Goal: Task Accomplishment & Management: Manage account settings

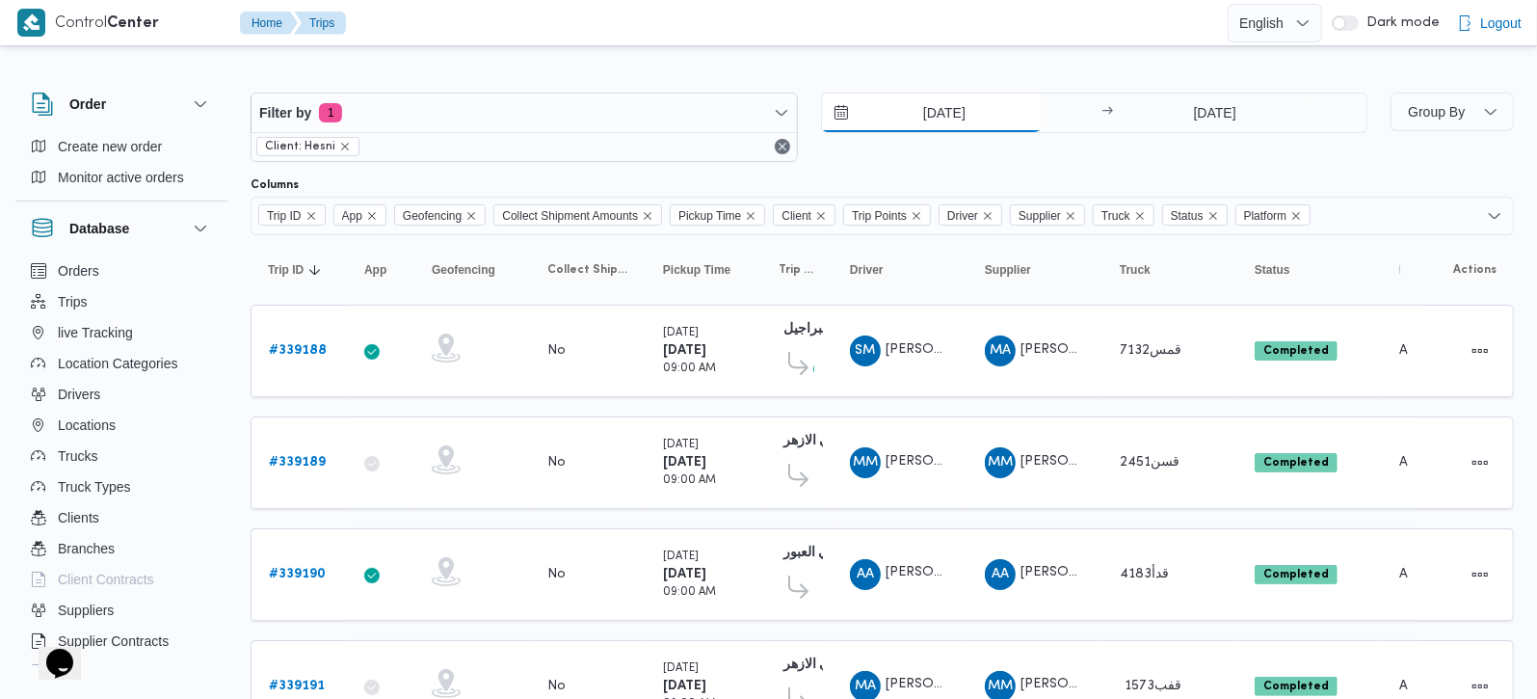
click at [929, 104] on input "23/9/2025" at bounding box center [931, 112] width 219 height 39
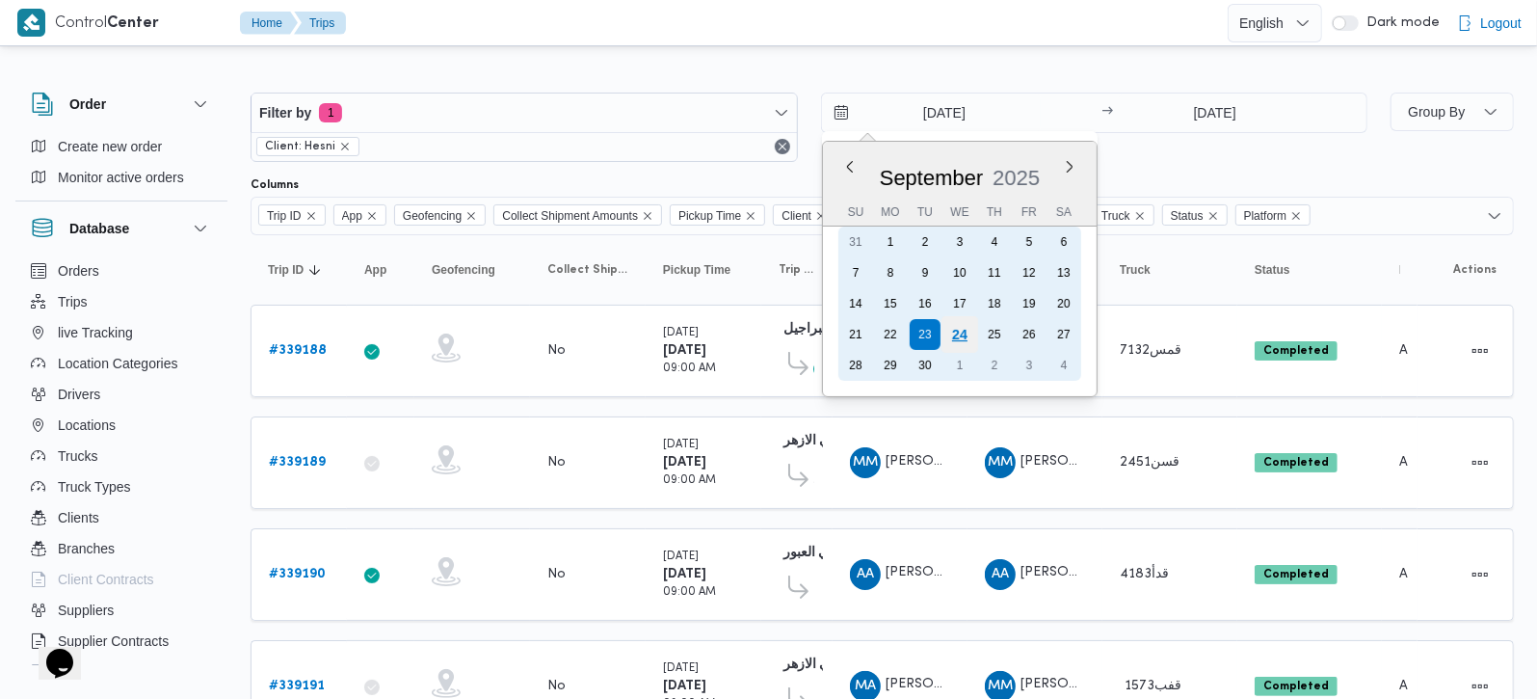
click at [958, 331] on div "24" at bounding box center [958, 334] width 37 height 37
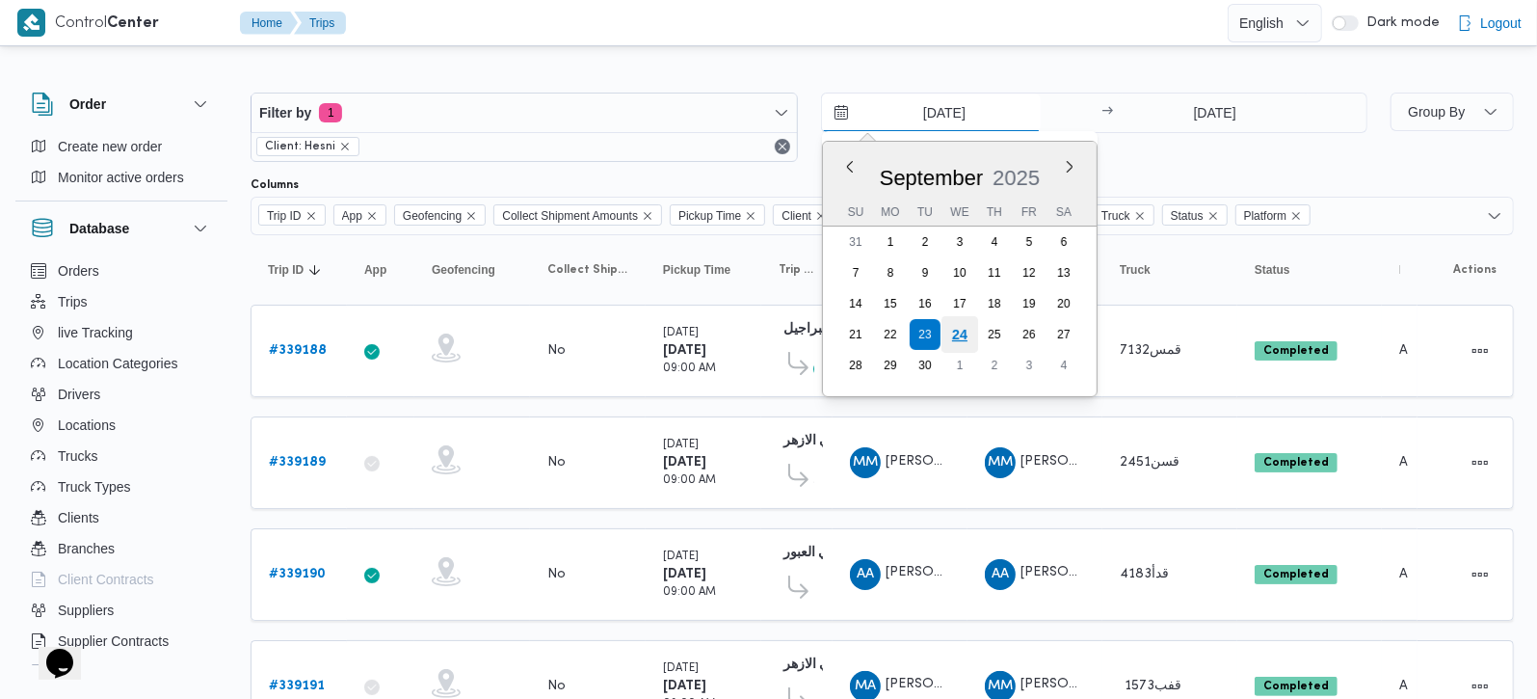
type input "24/9/2025"
click at [1230, 108] on input "[DATE]" at bounding box center [1215, 112] width 192 height 39
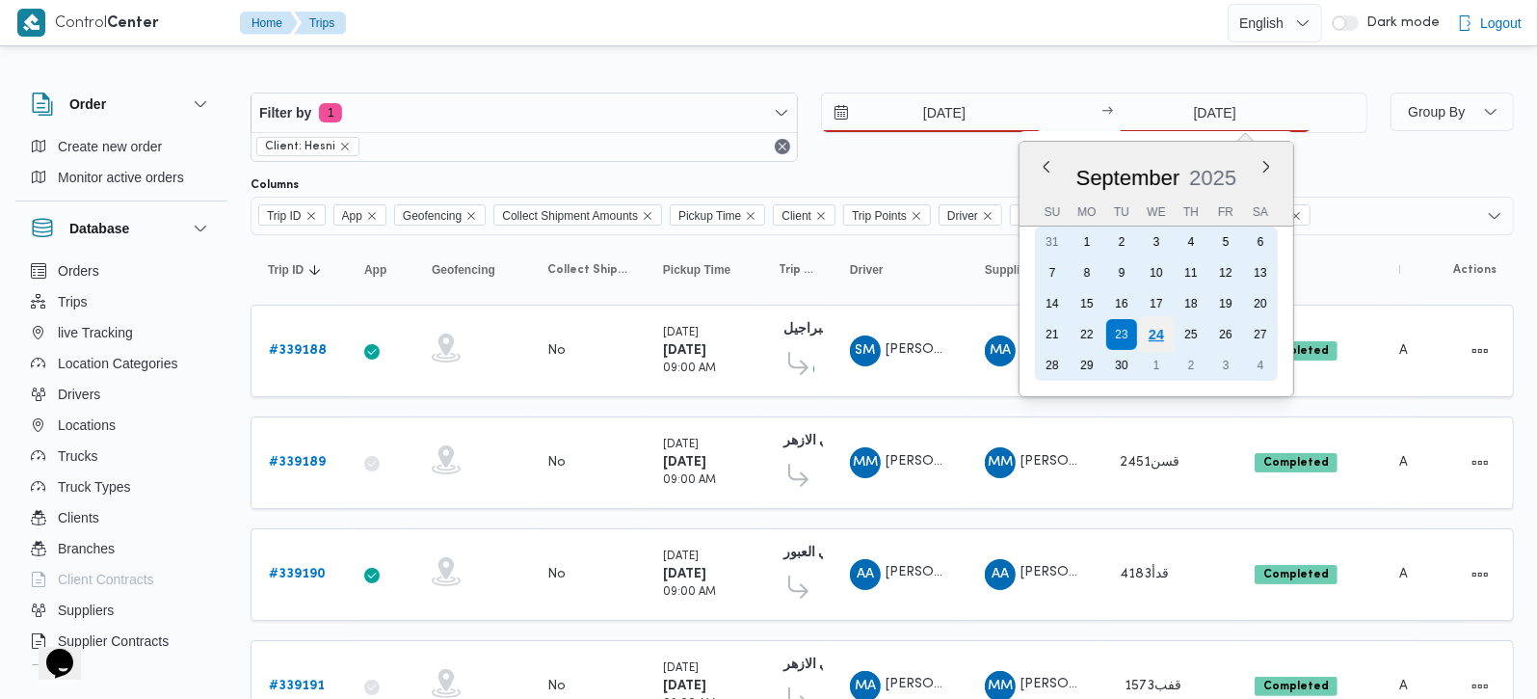
click at [1164, 329] on div "24" at bounding box center [1156, 334] width 37 height 37
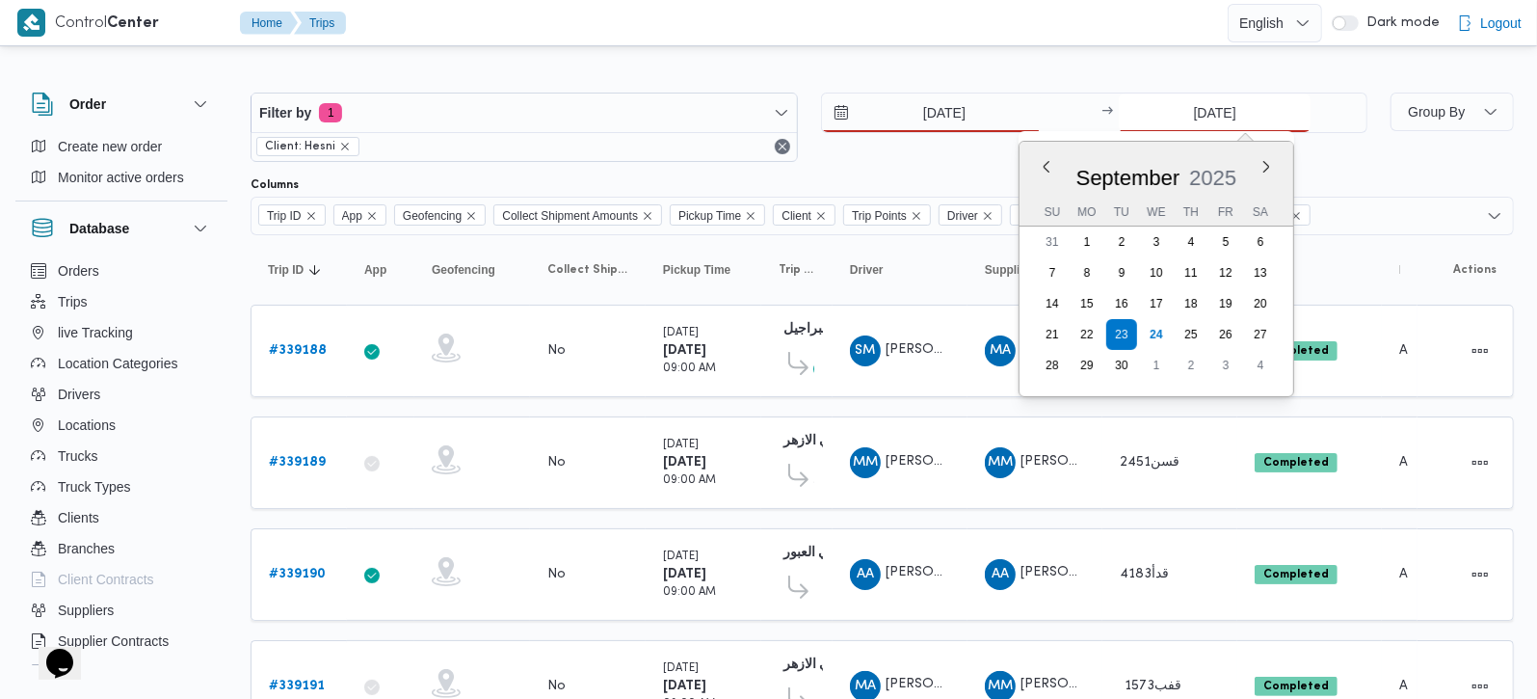
type input "24/9/2025"
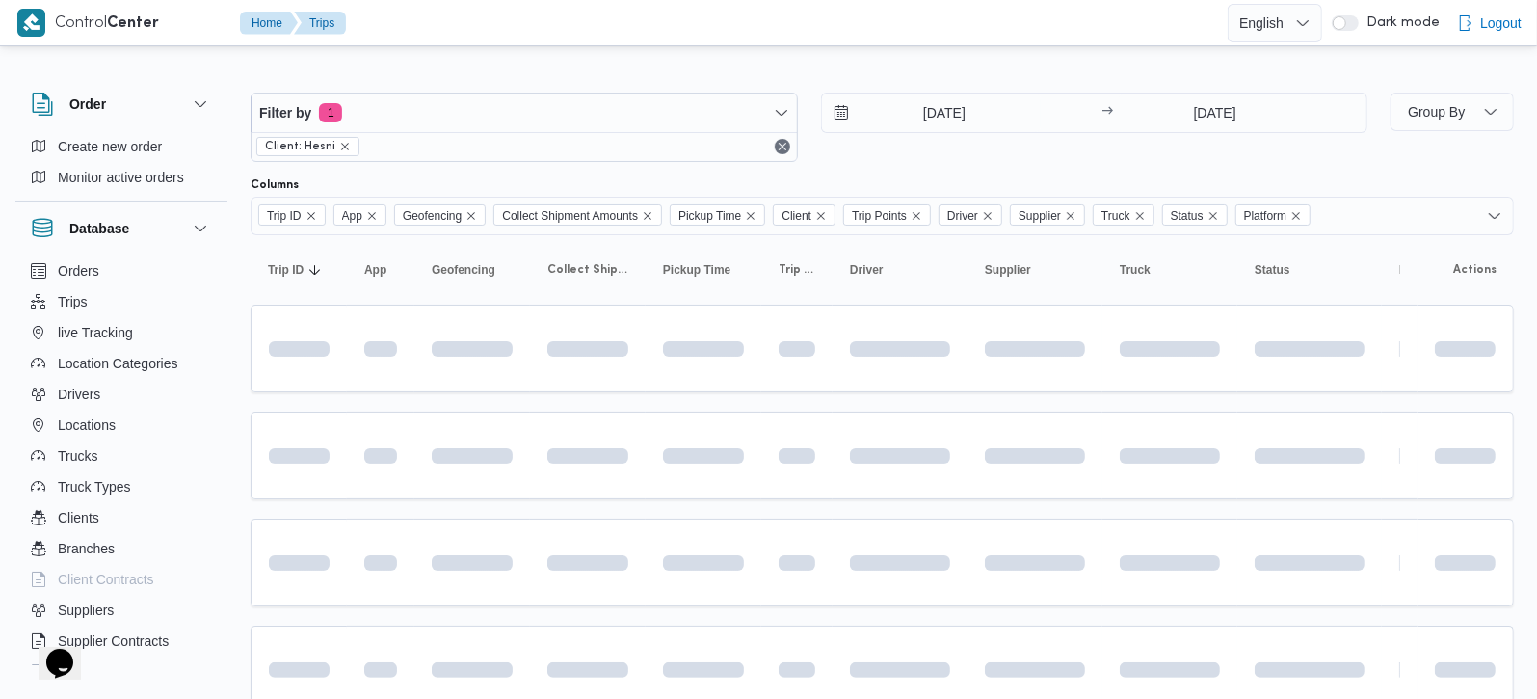
click at [902, 46] on div at bounding box center [768, 46] width 1537 height 31
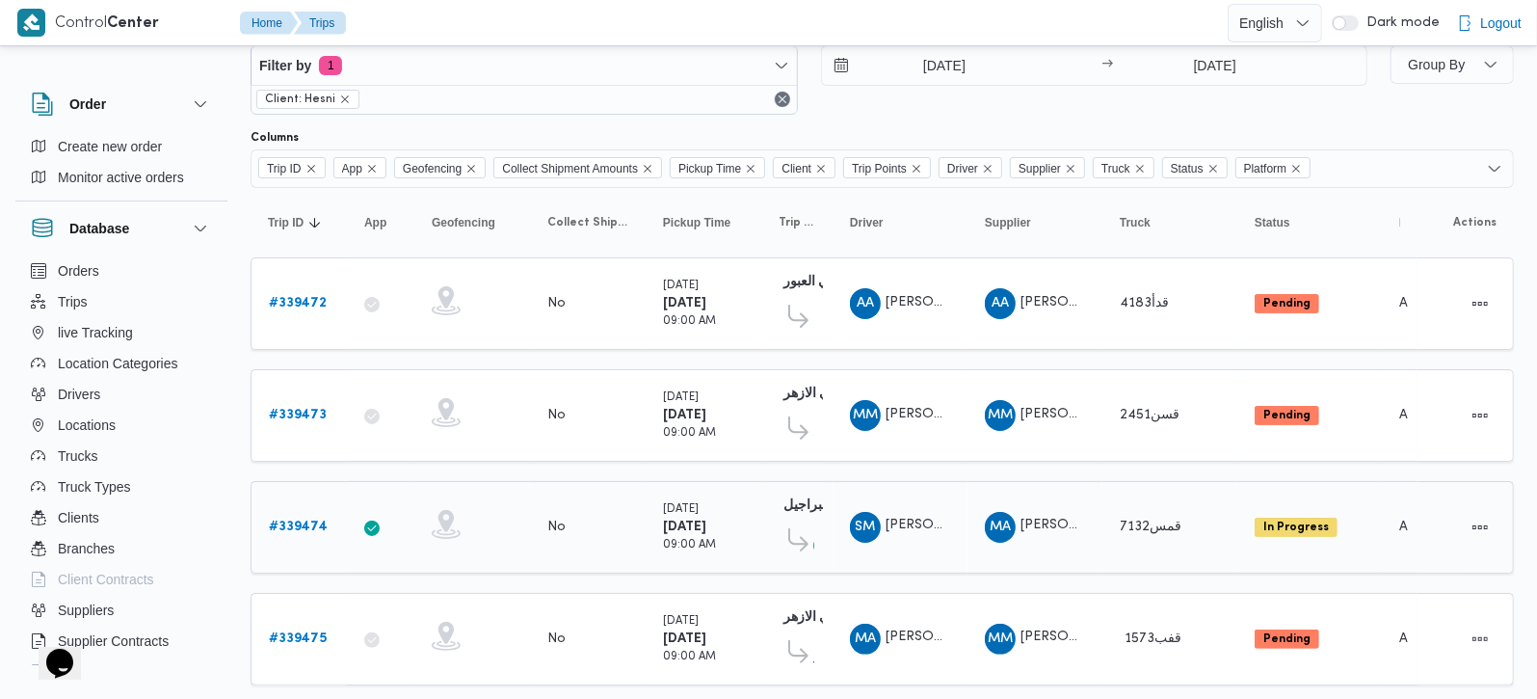
scroll to position [92, 0]
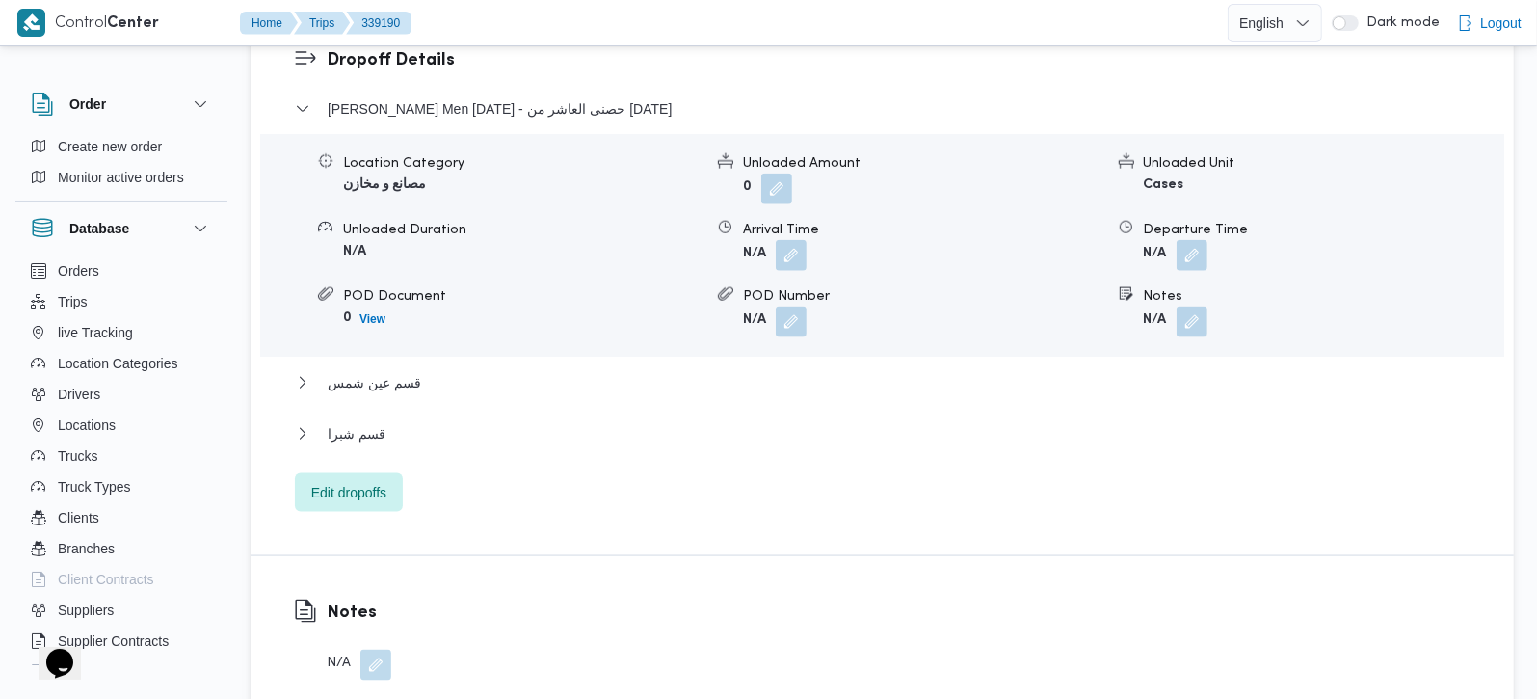
scroll to position [1814, 0]
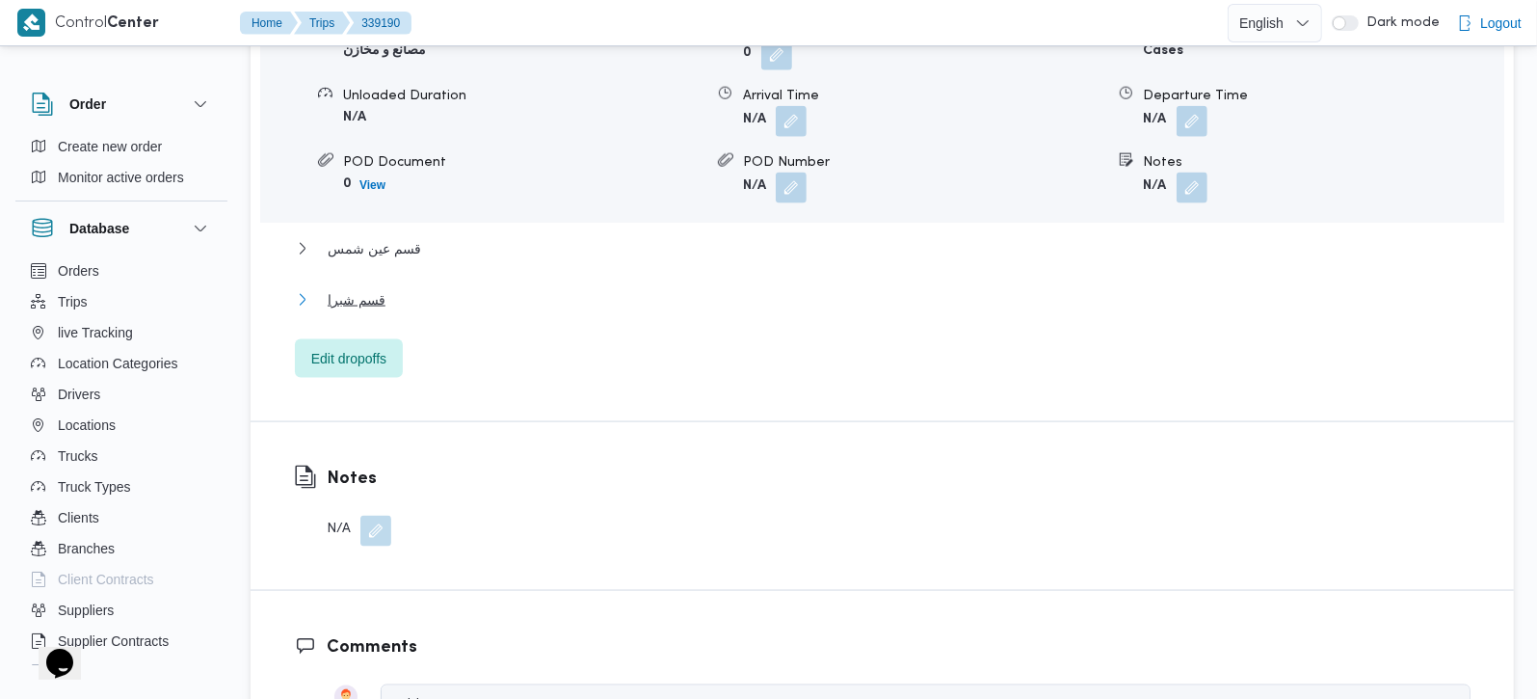
click at [319, 288] on button "قسم شبرا" at bounding box center [883, 299] width 1176 height 23
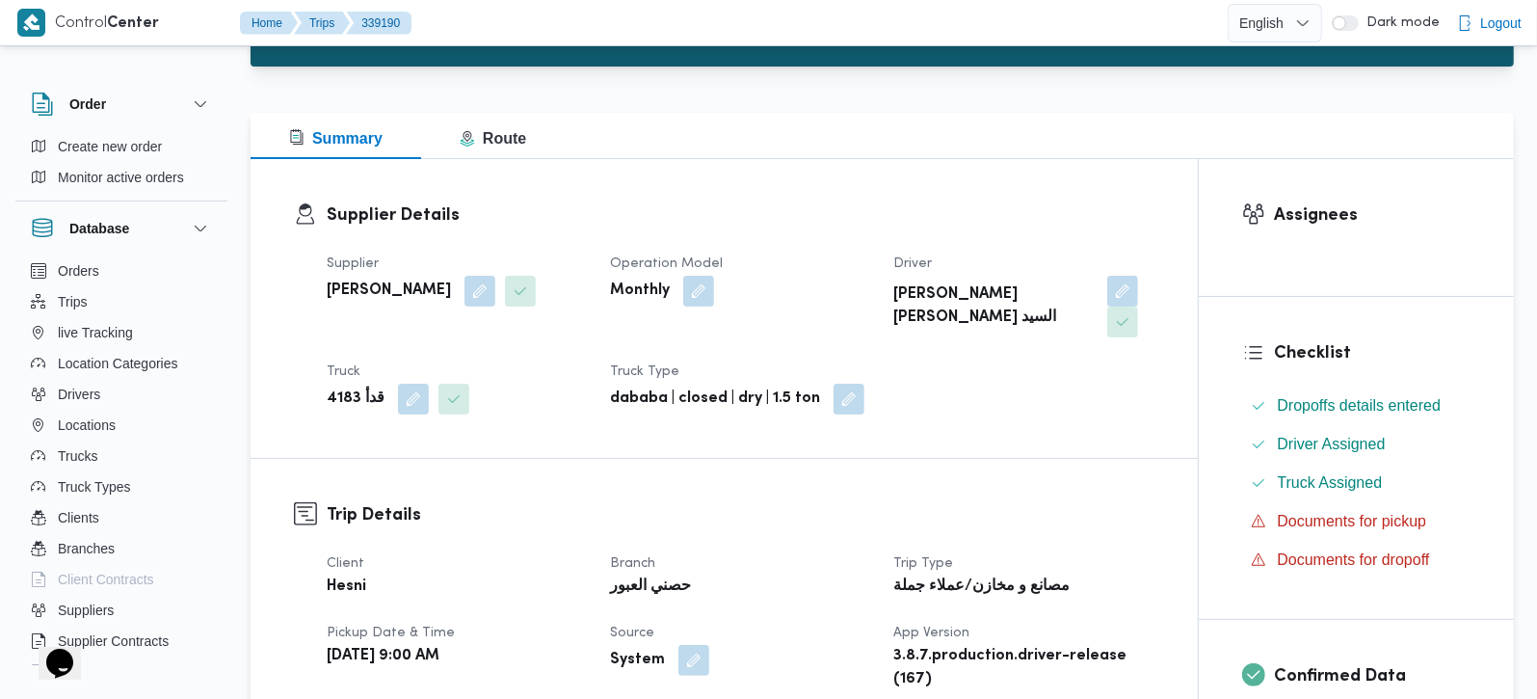
scroll to position [0, 0]
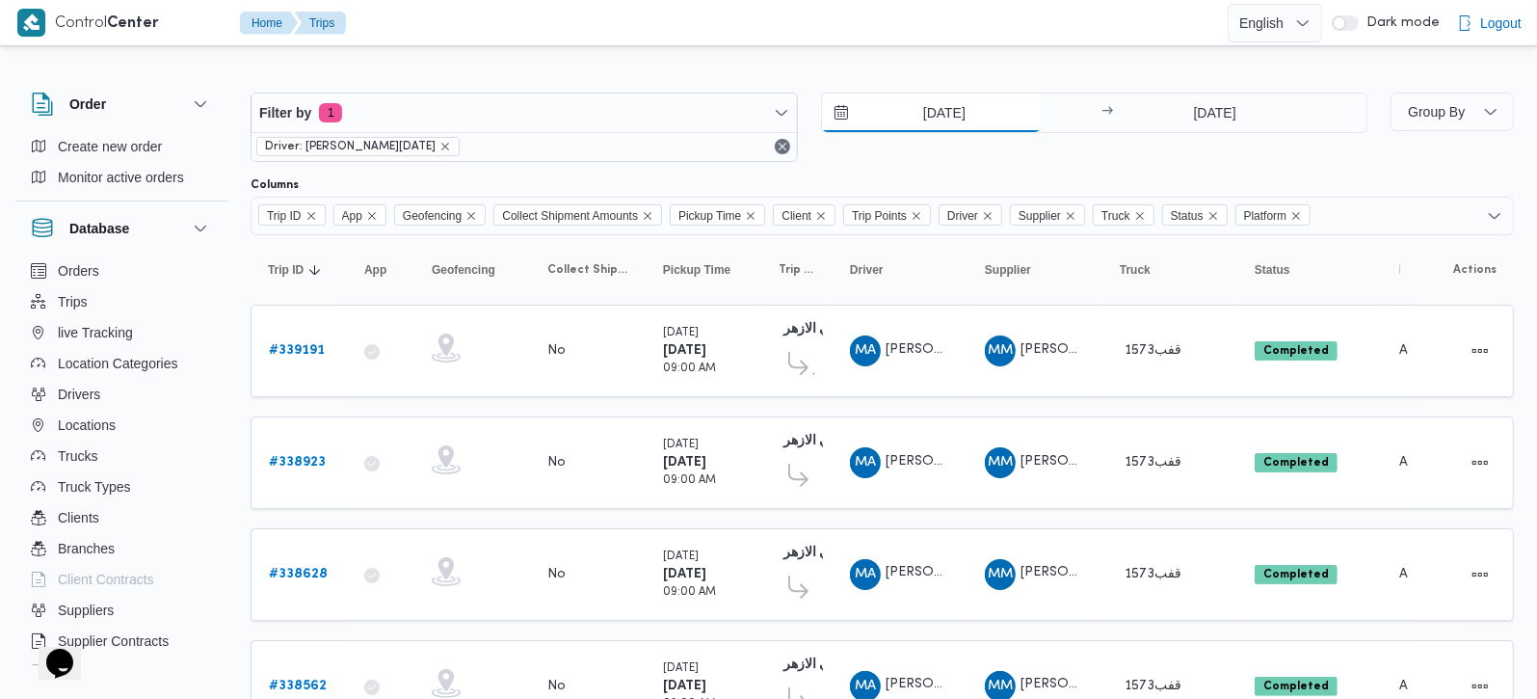
click at [941, 95] on input "[DATE]" at bounding box center [931, 112] width 219 height 39
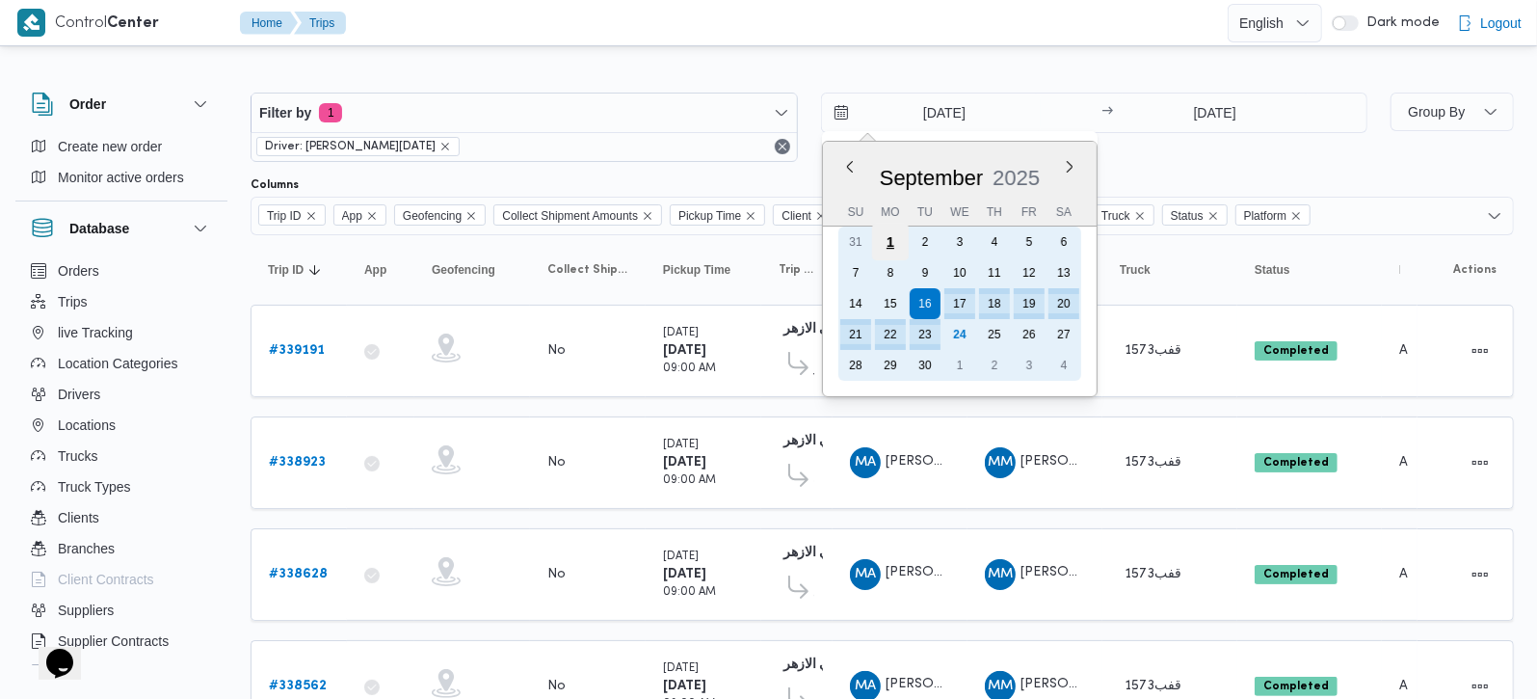
click at [895, 240] on div "1" at bounding box center [889, 242] width 37 height 37
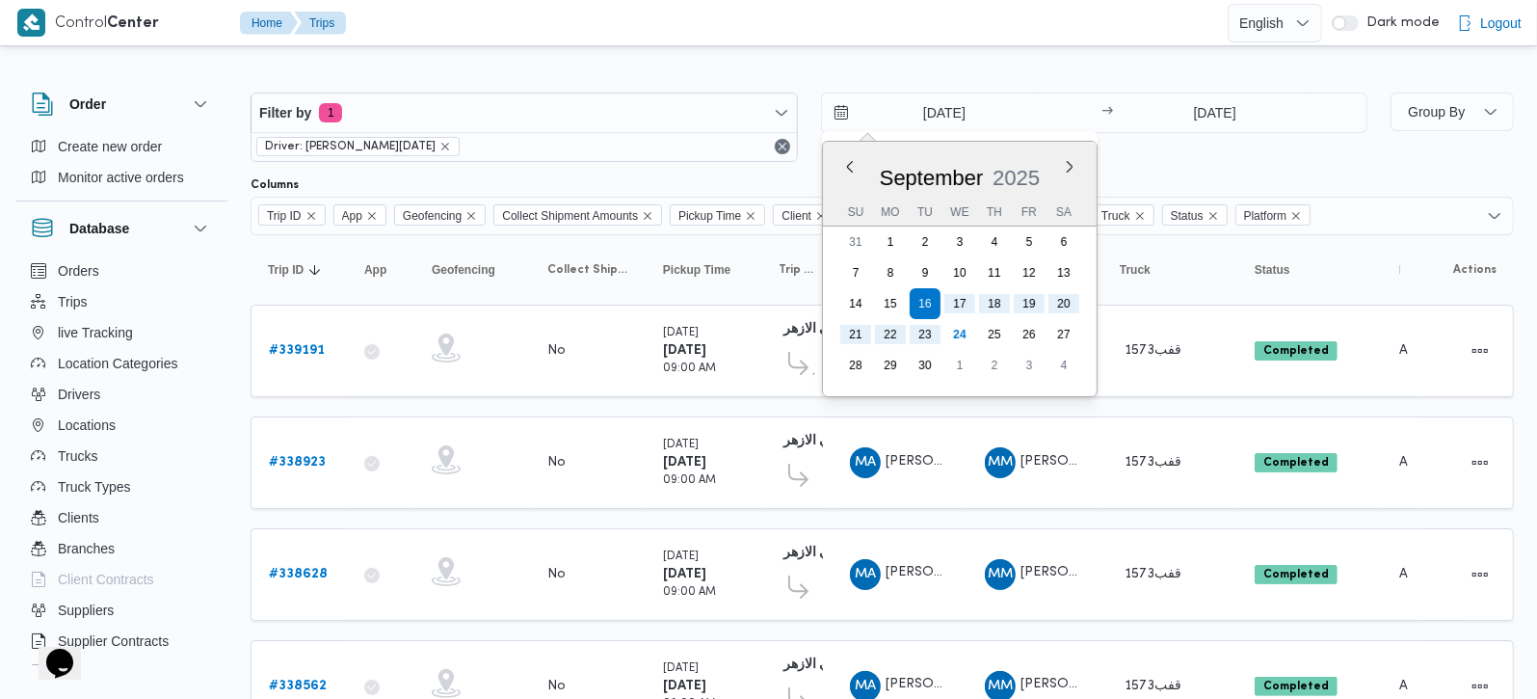
click at [923, 46] on div at bounding box center [768, 46] width 1537 height 31
type input "1/9/2025"
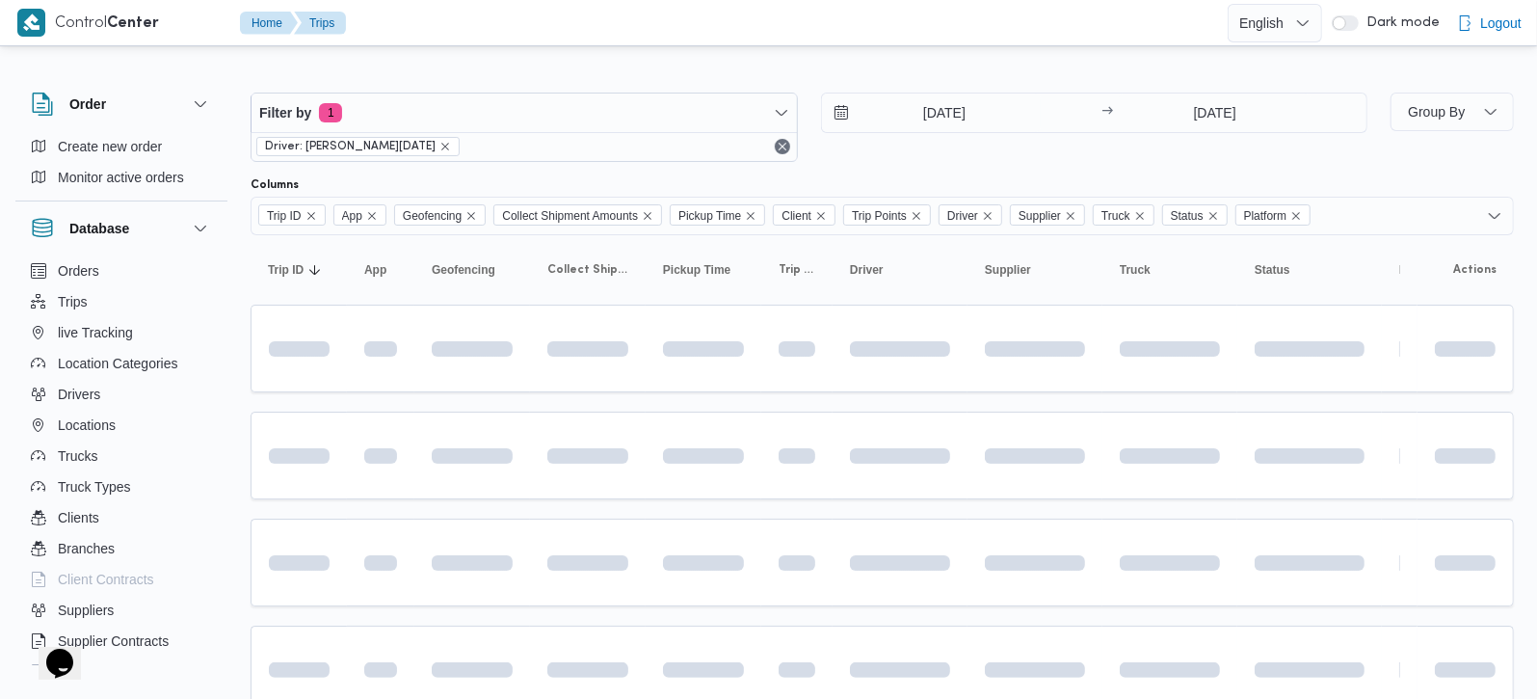
click at [943, 84] on div "Filter by 1 Driver: محمد عماد رمضان السيد محمد 1/9/2025 → 23/9/2025" at bounding box center [809, 127] width 1140 height 93
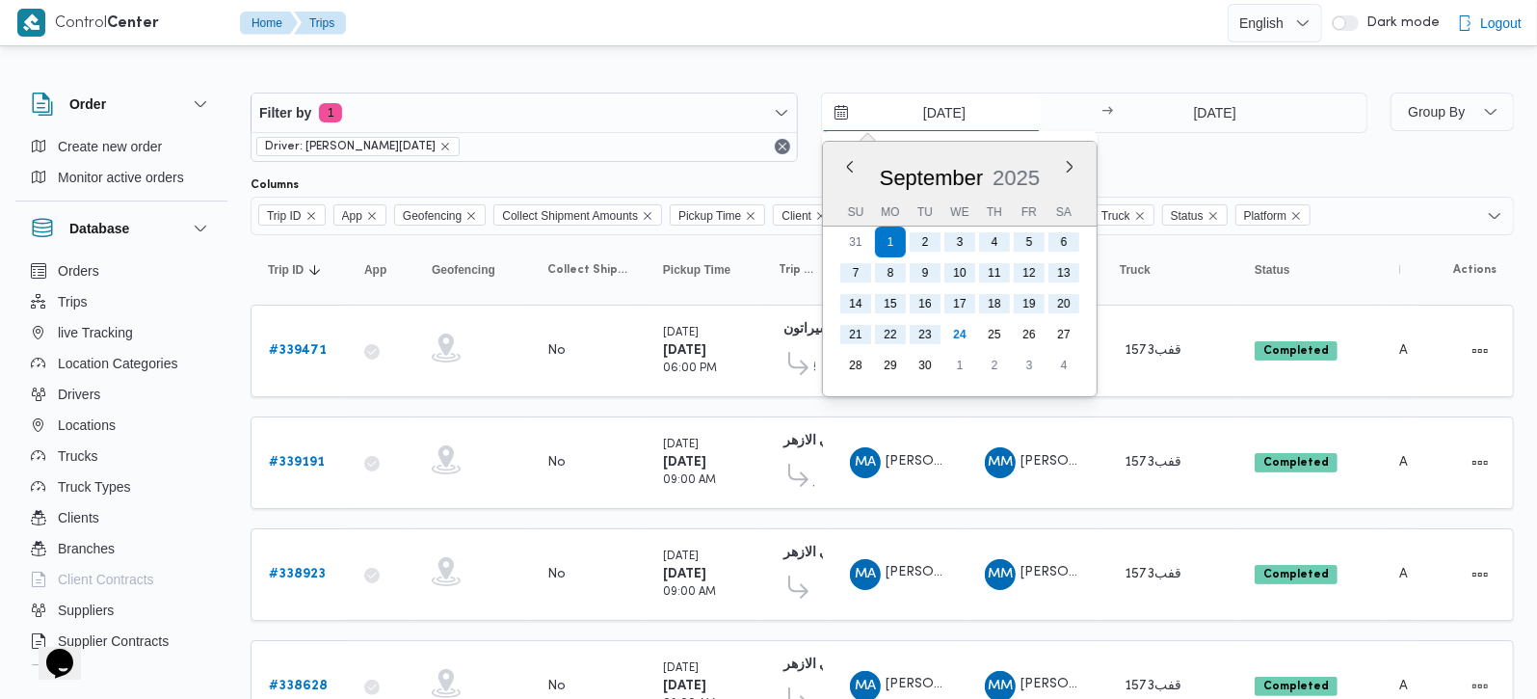
click at [920, 123] on input "1/9/2025" at bounding box center [931, 112] width 219 height 39
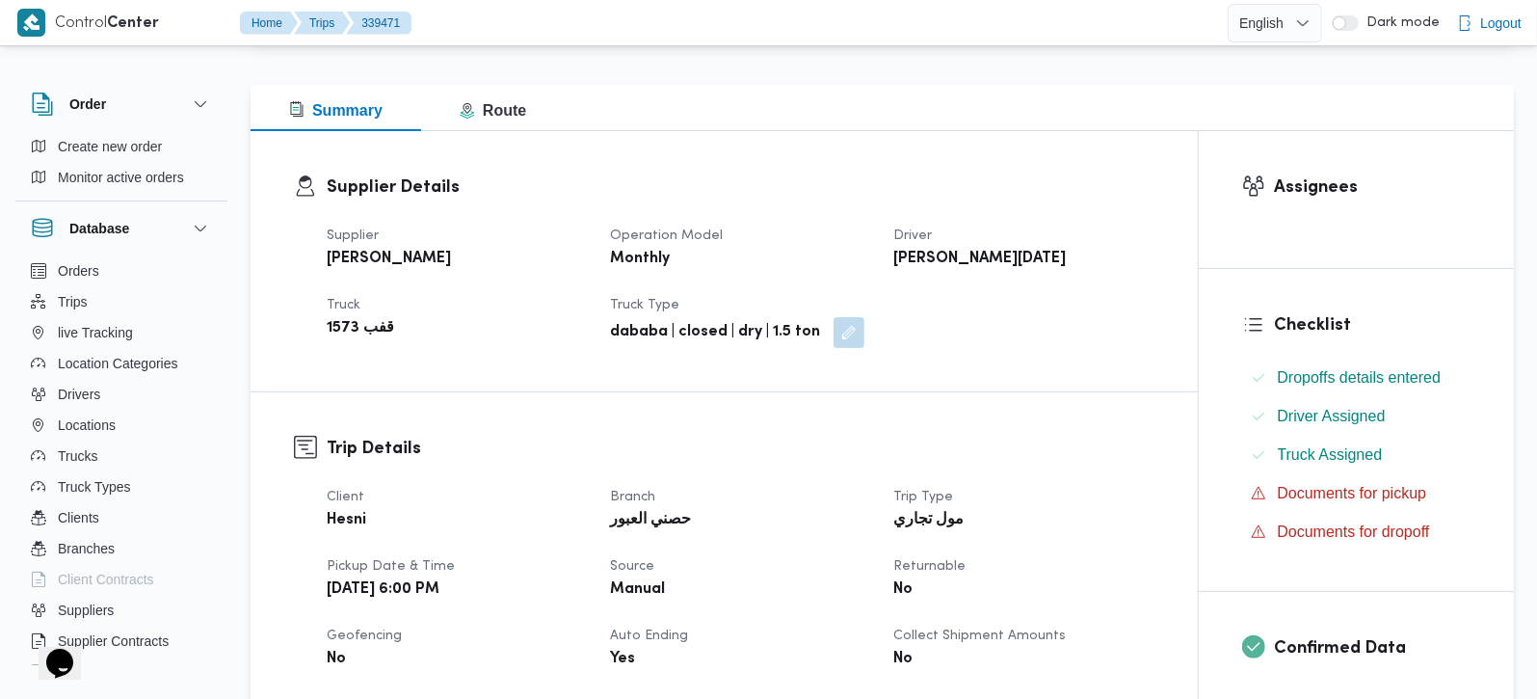
scroll to position [226, 0]
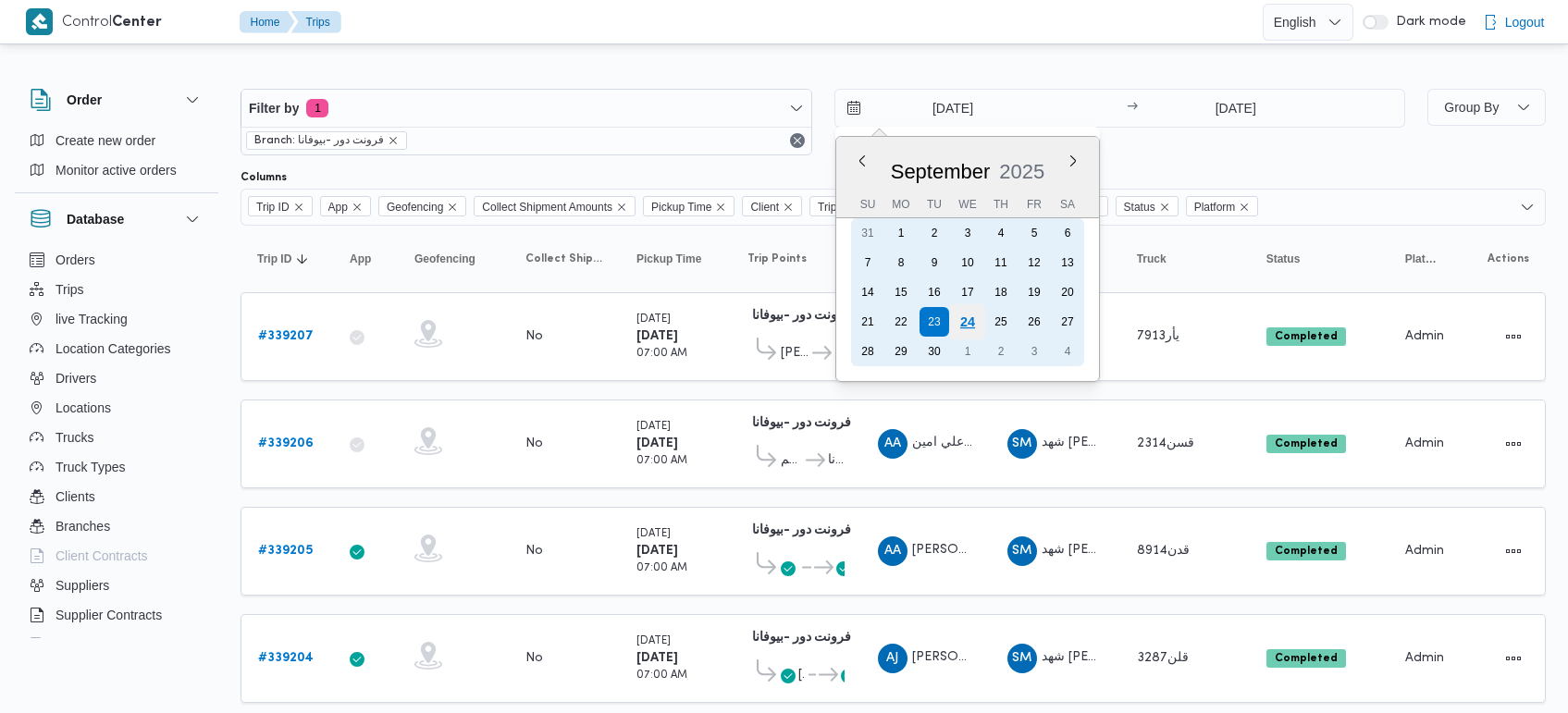
click at [973, 321] on div "24" at bounding box center [967, 321] width 36 height 36
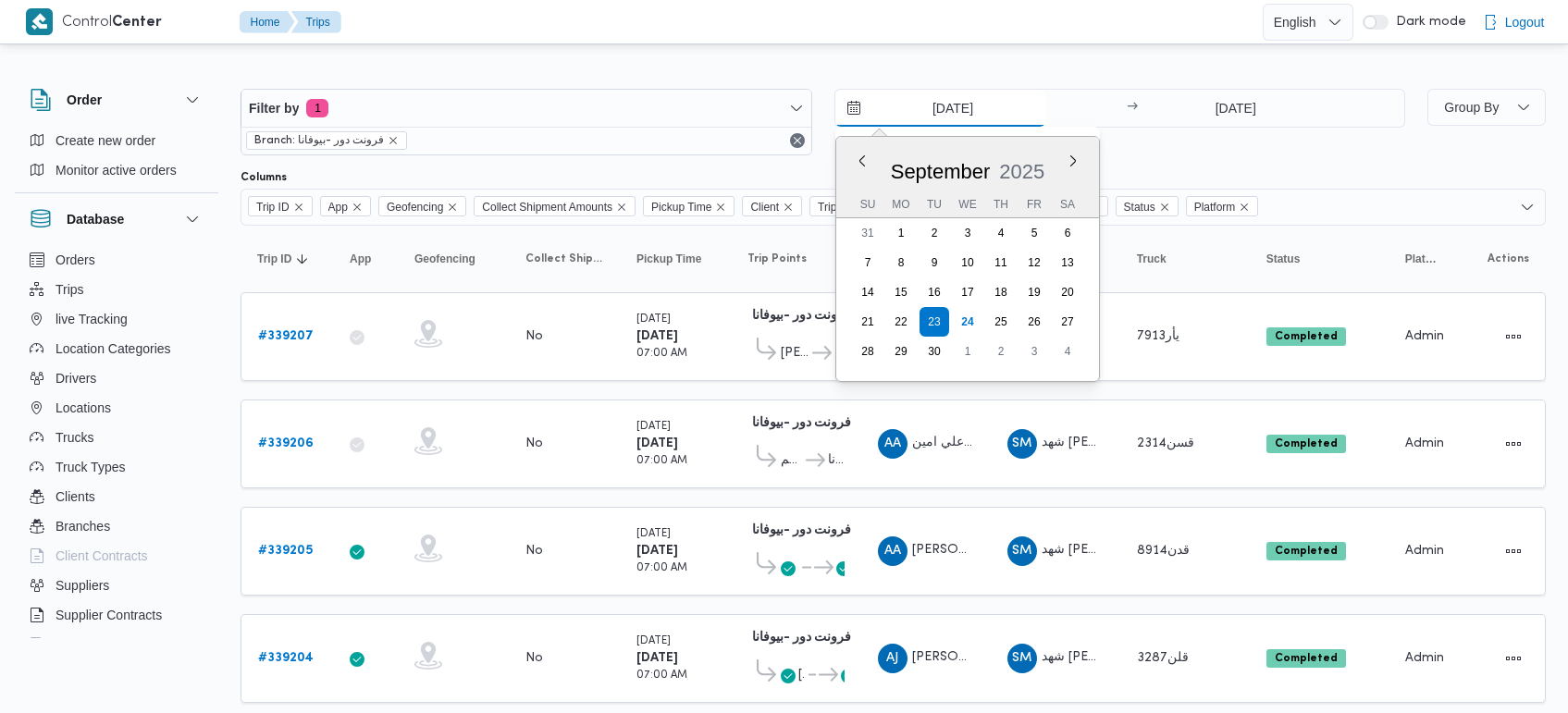
type input "24/9/2025"
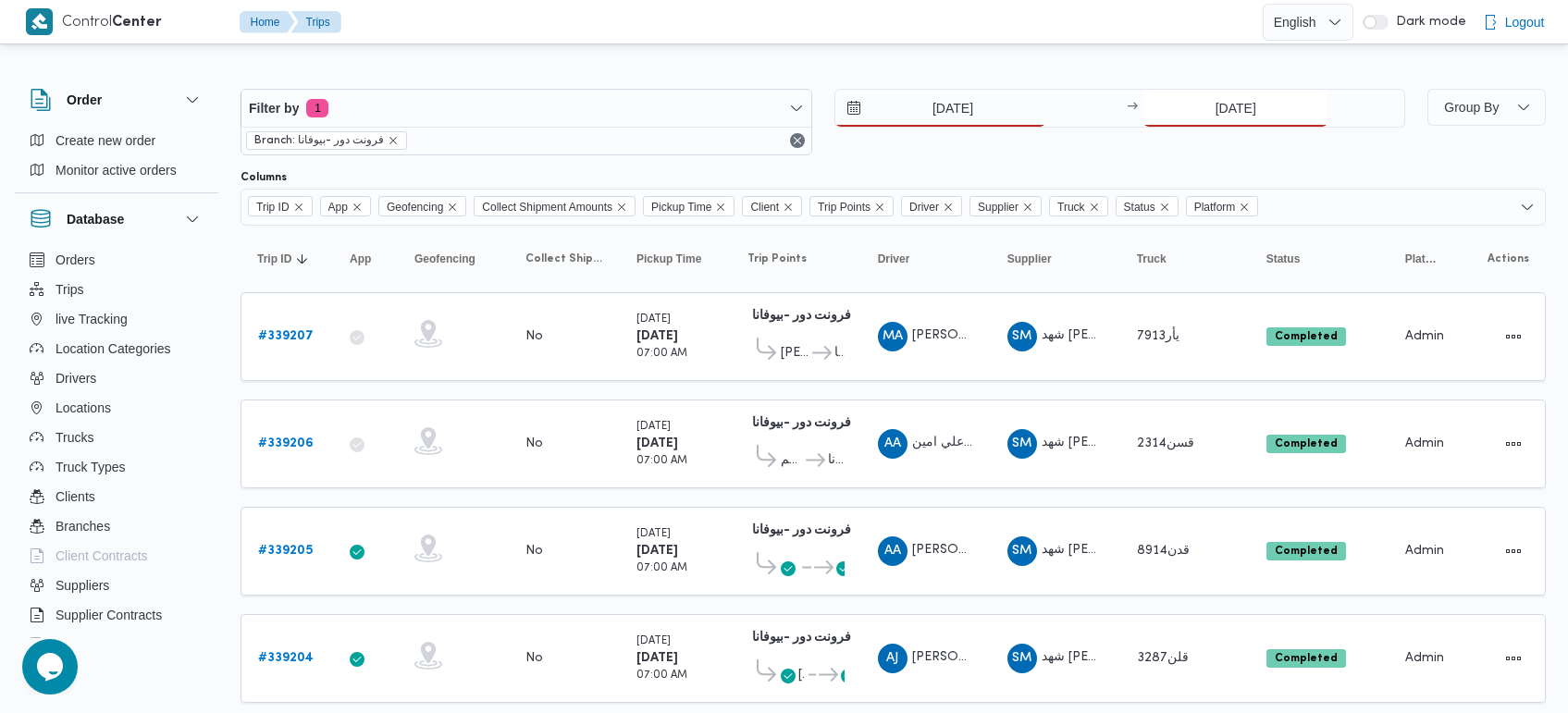
click at [1208, 126] on input "23/9/2025" at bounding box center [1236, 107] width 184 height 37
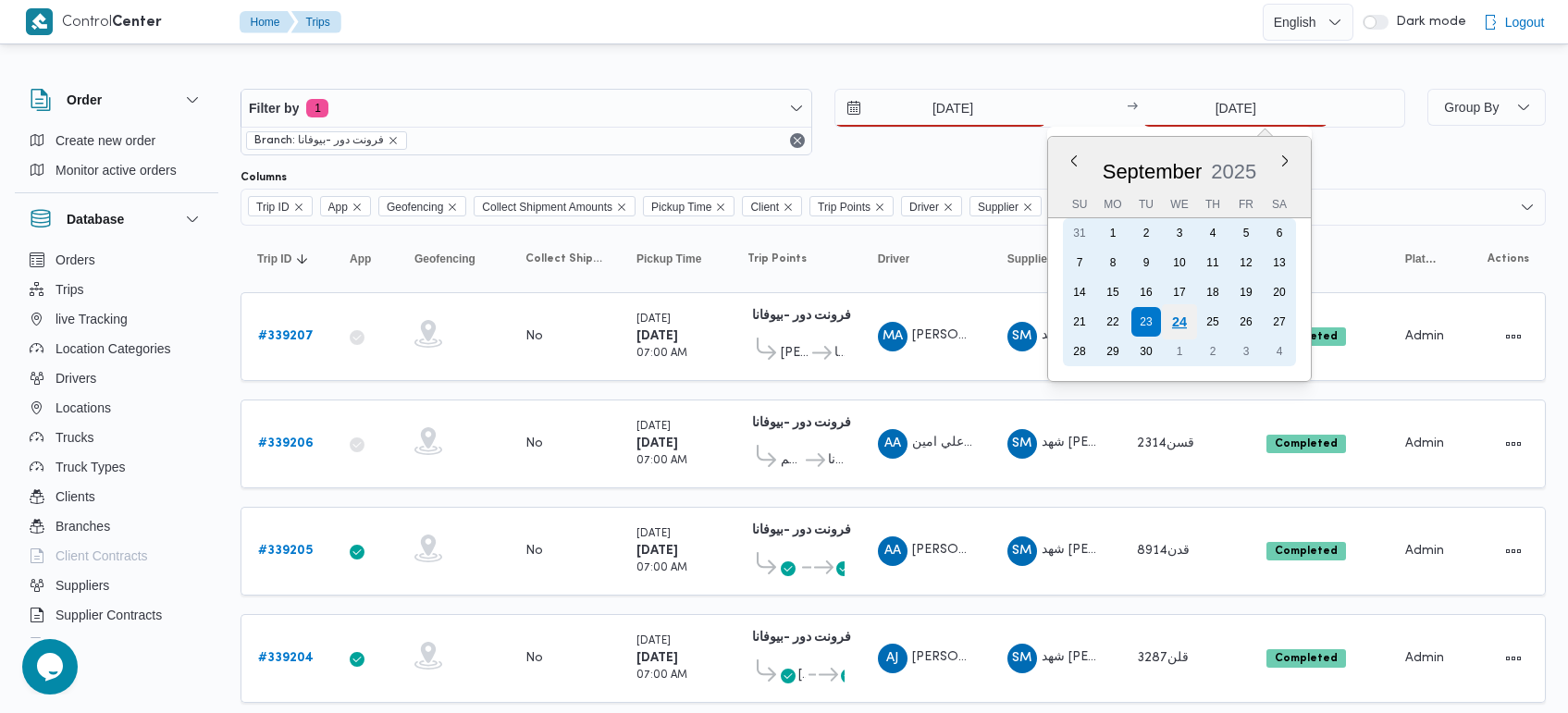
click at [1181, 324] on div "24" at bounding box center [1179, 321] width 36 height 36
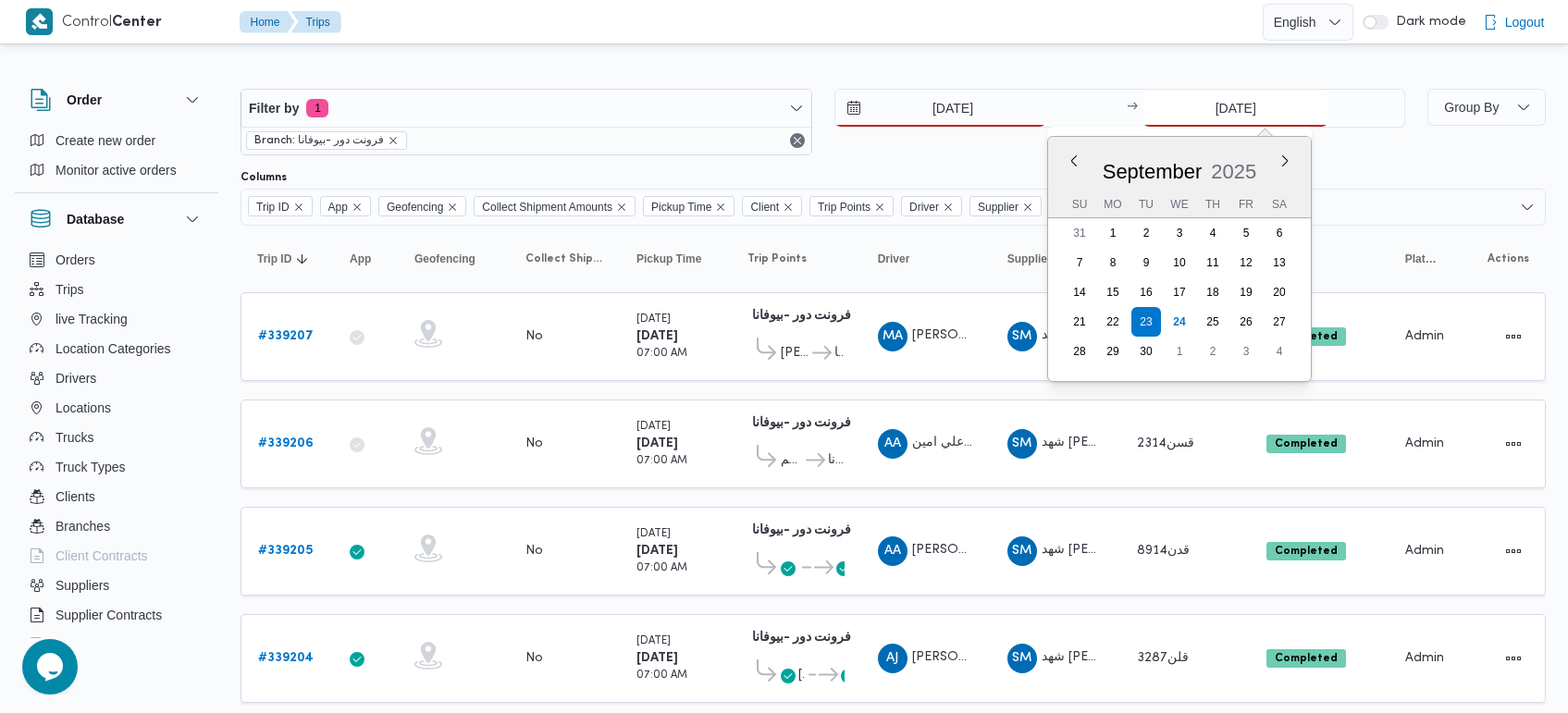
type input "24/9/2025"
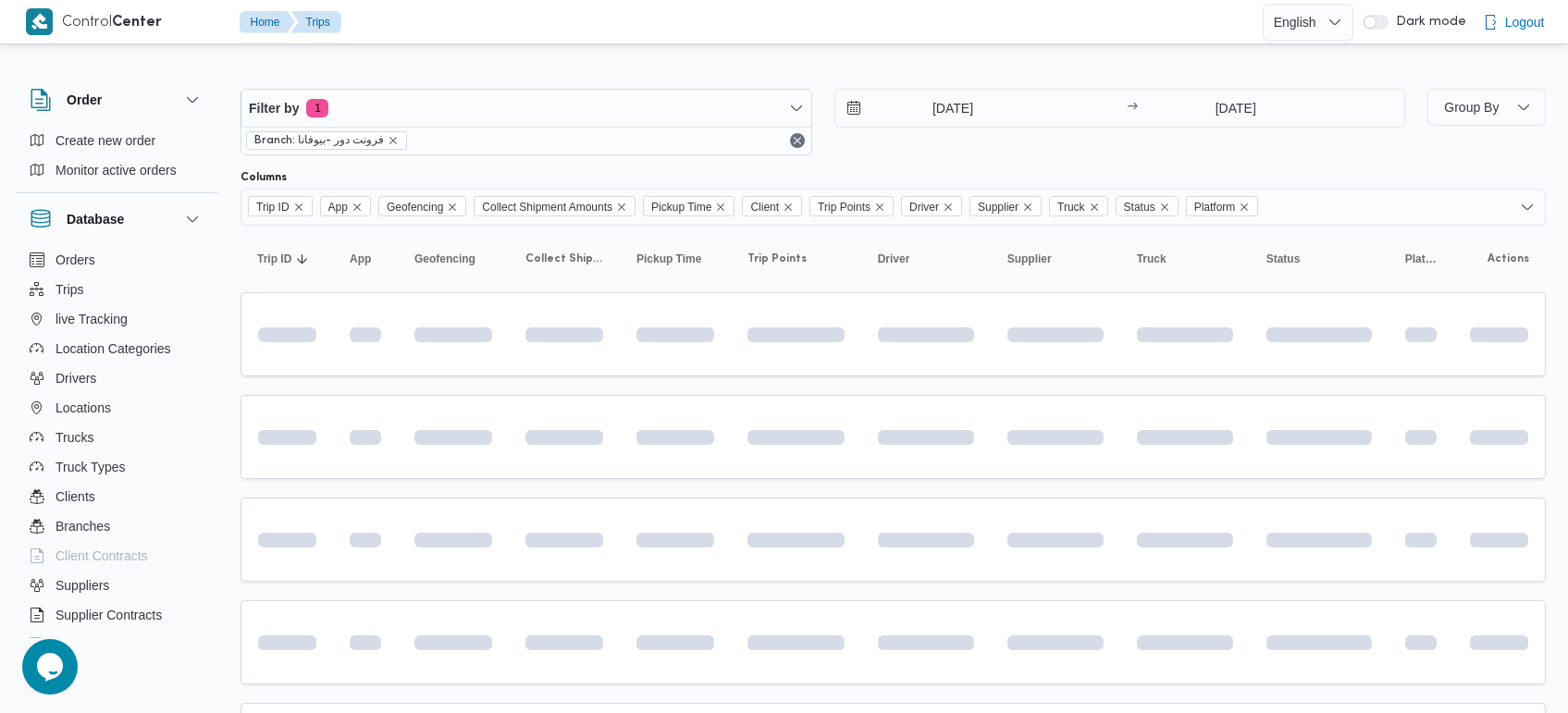
click at [842, 66] on div at bounding box center [894, 74] width 1306 height 30
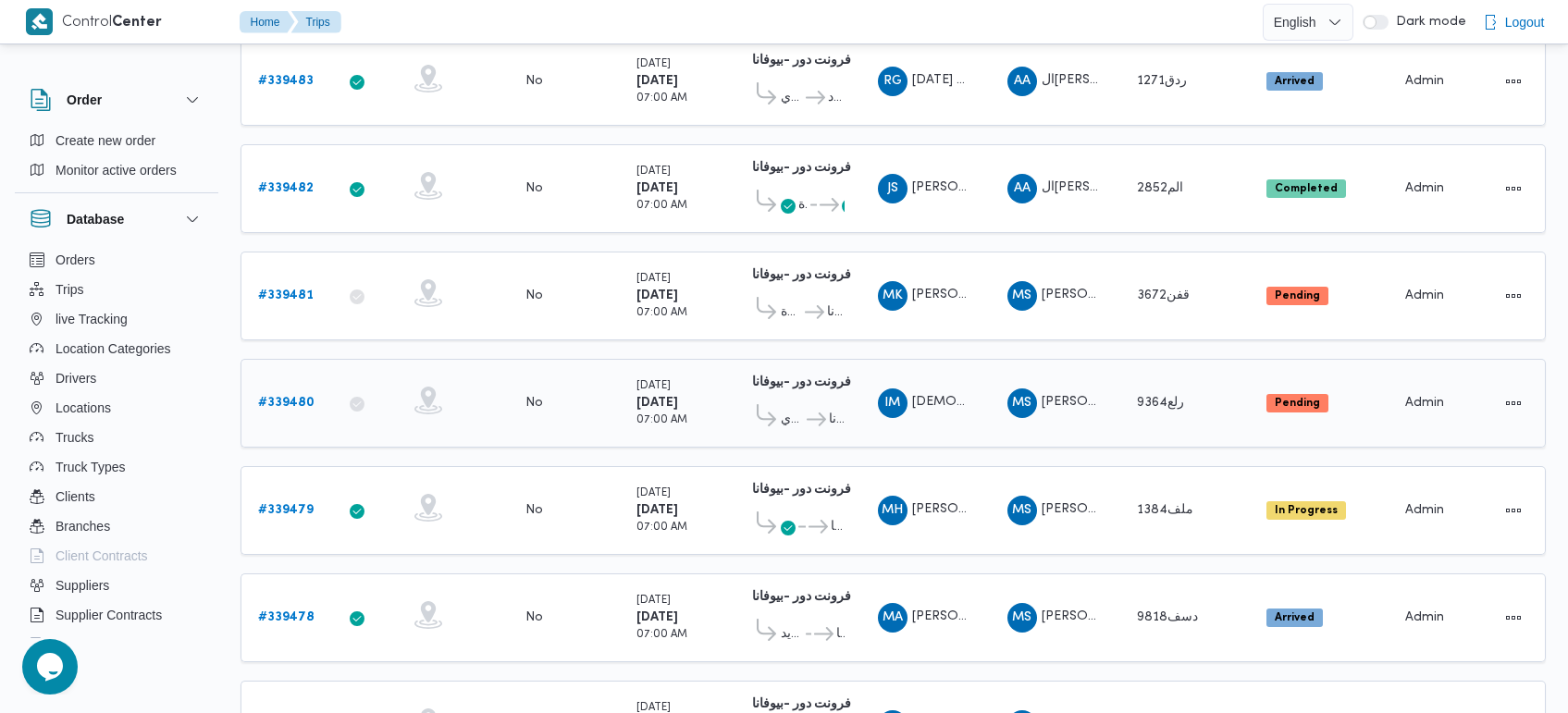
scroll to position [1208, 0]
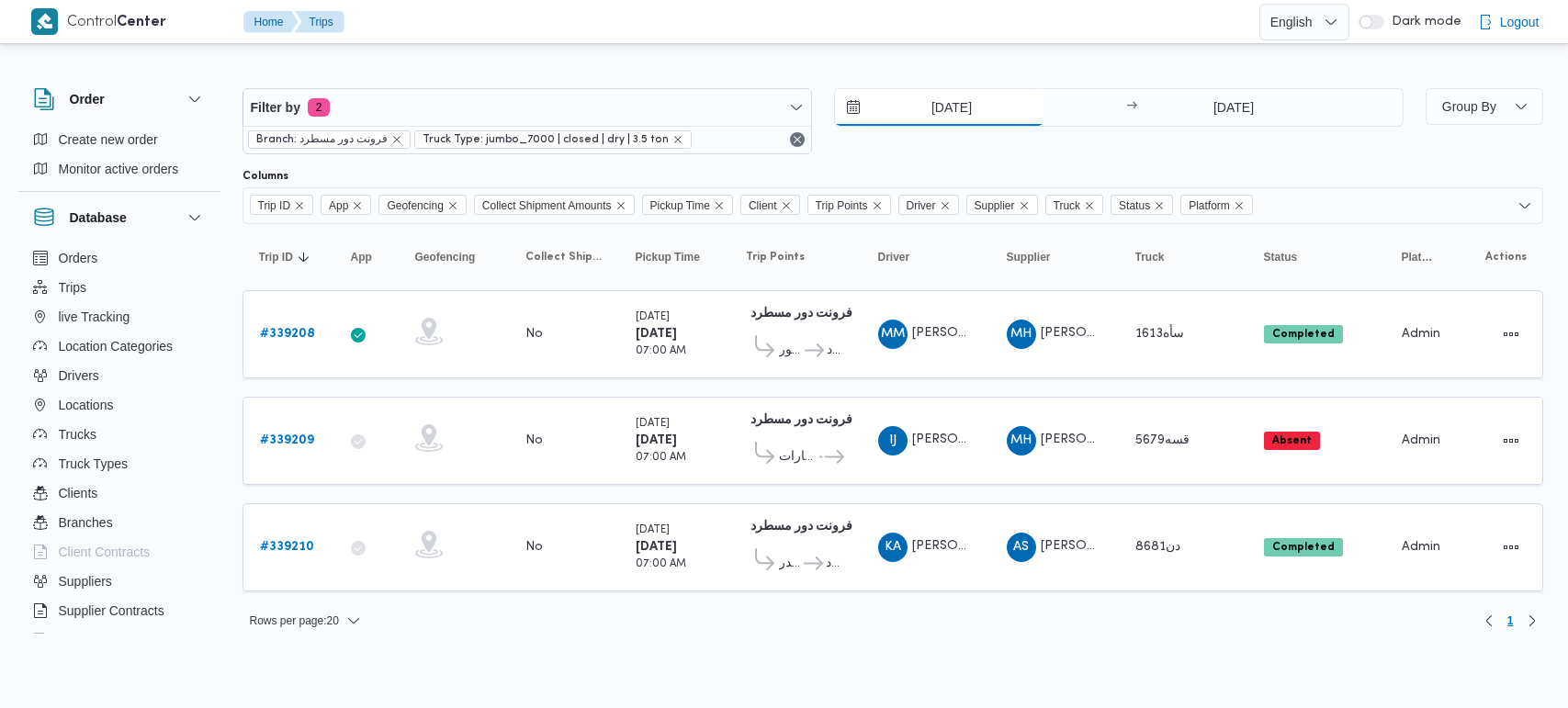
click at [929, 97] on input "[DATE]" at bounding box center [939, 107] width 209 height 37
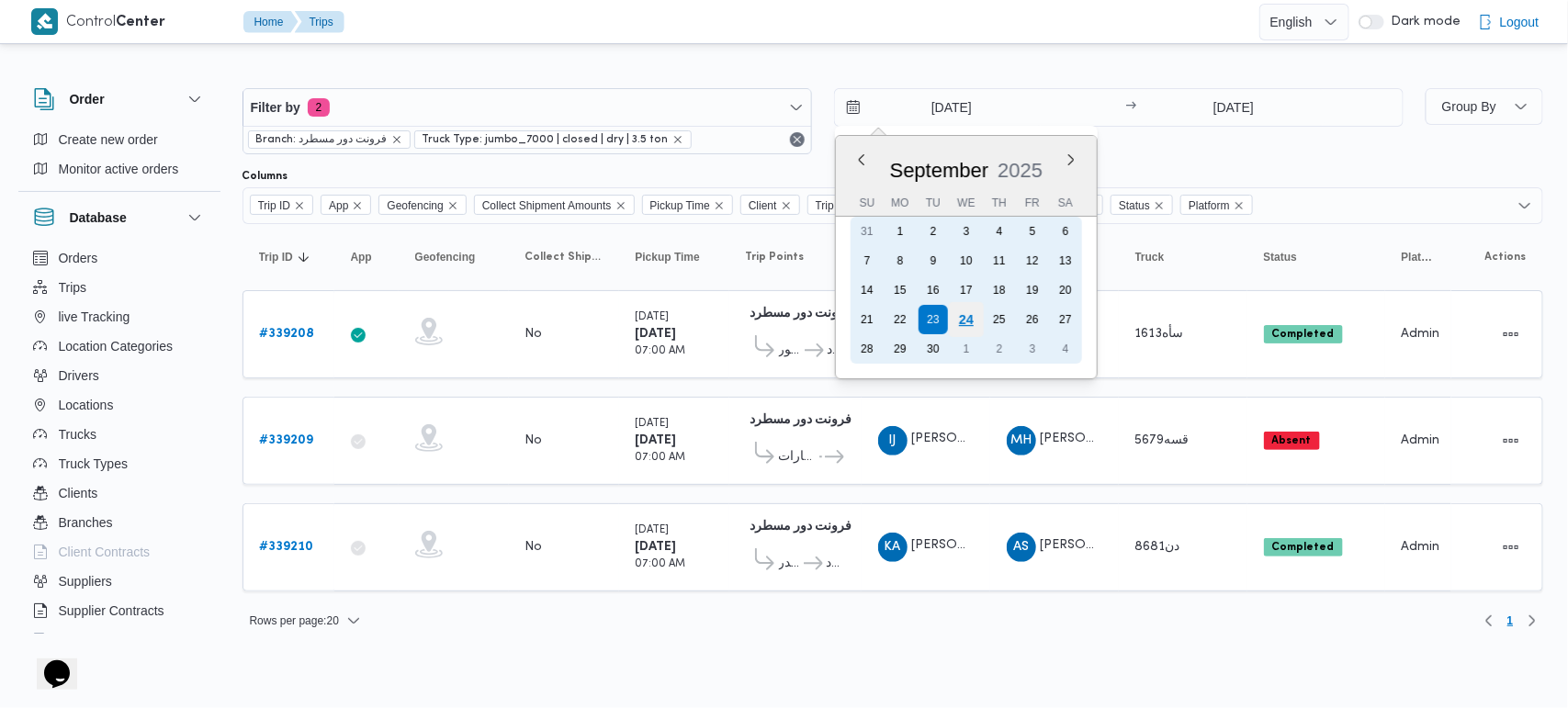
click at [970, 311] on div "24" at bounding box center [965, 319] width 35 height 35
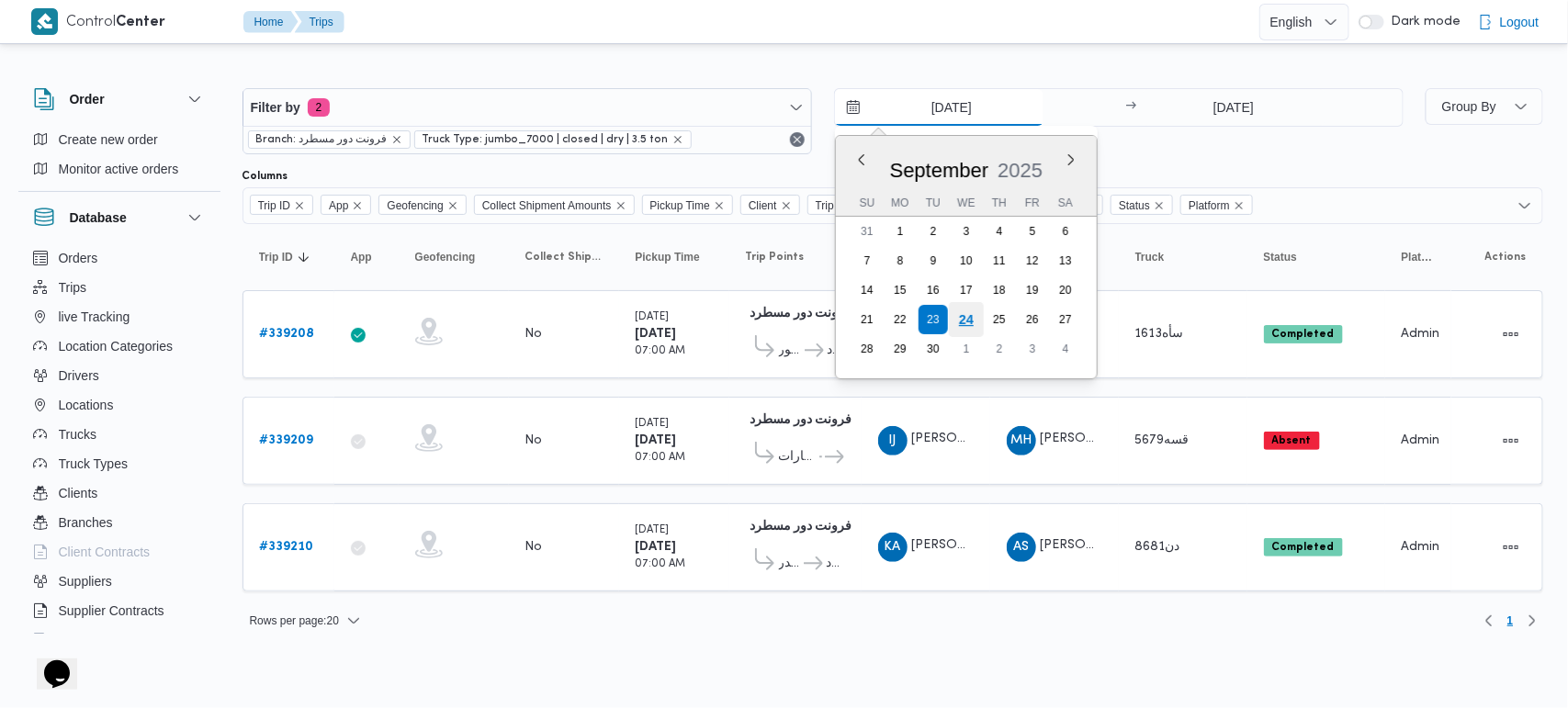
type input "[DATE]"
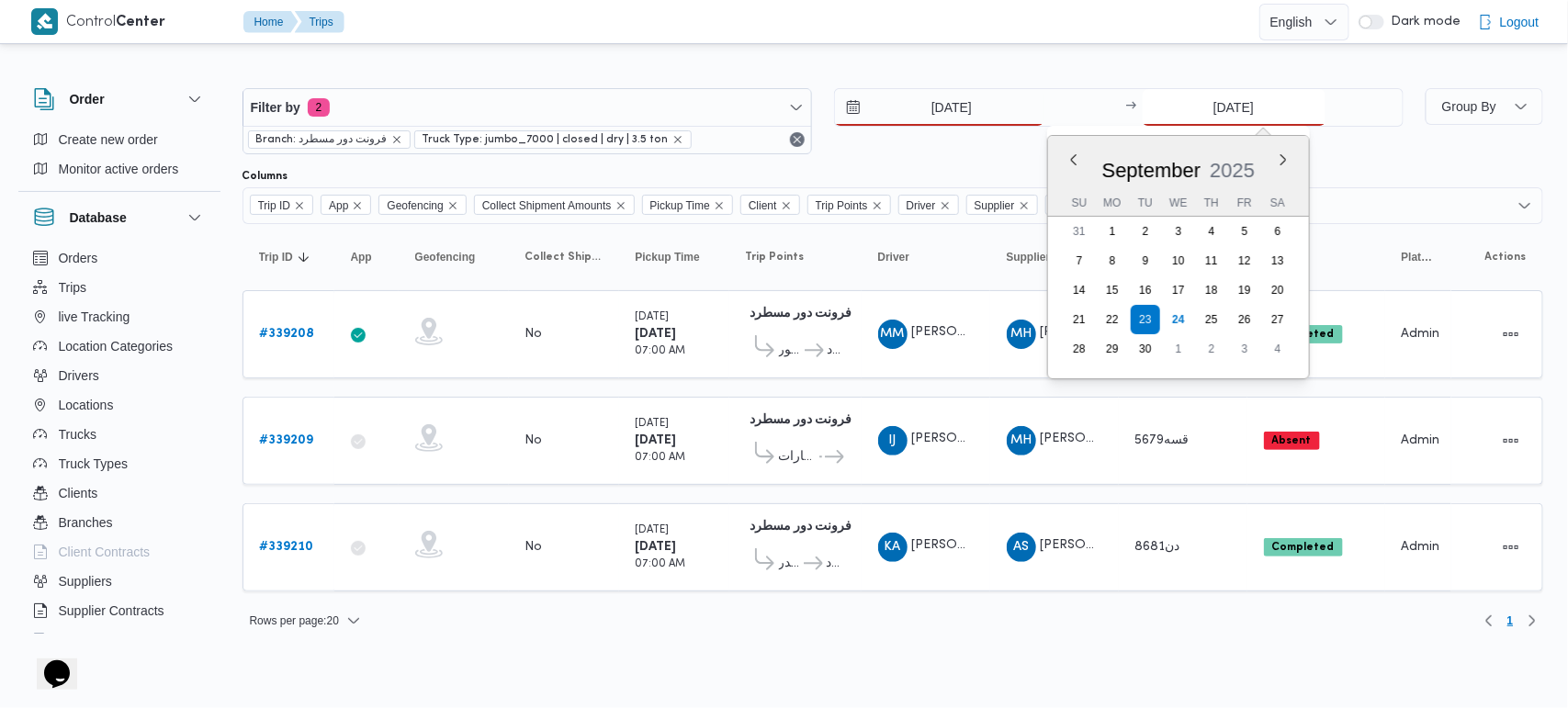
click at [1200, 119] on input "[DATE]" at bounding box center [1234, 107] width 183 height 37
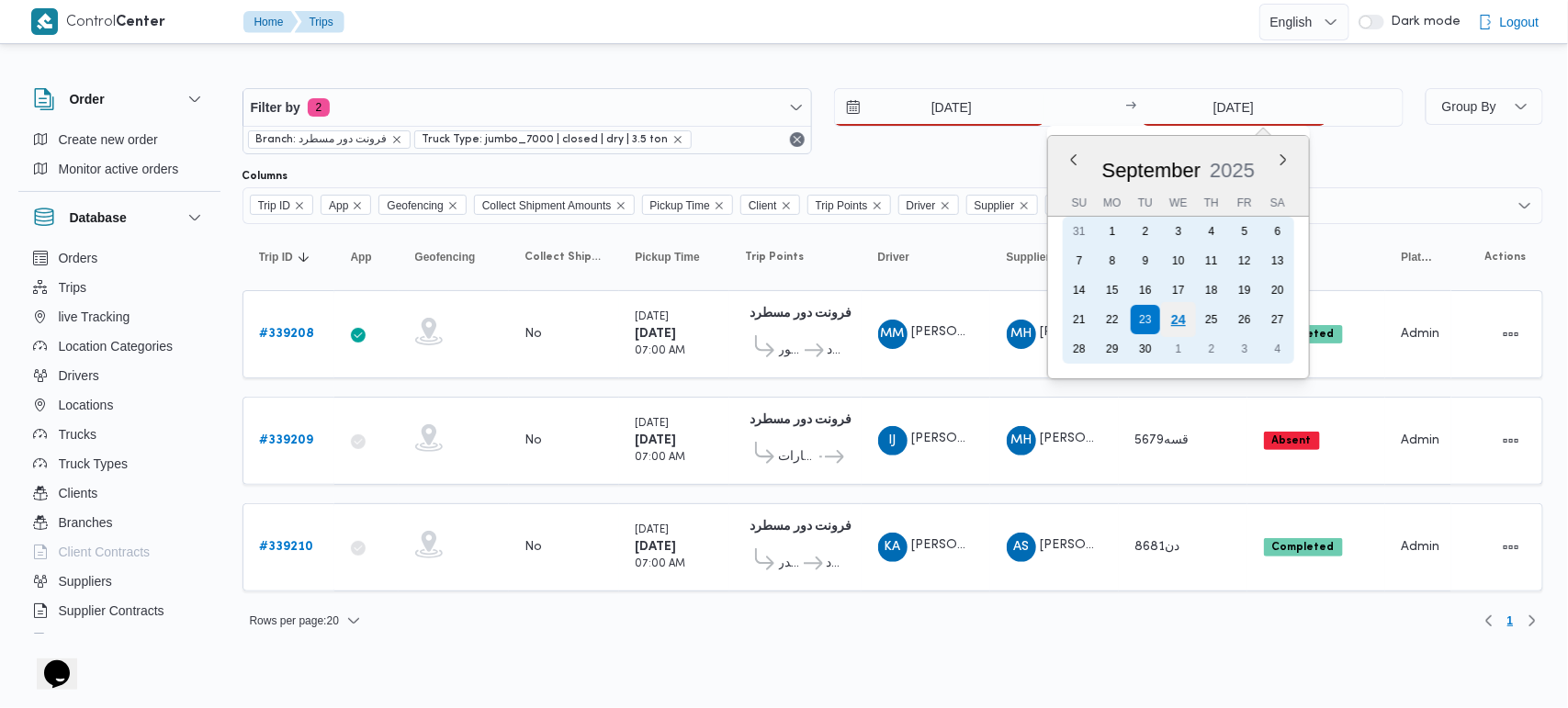
click at [1171, 315] on div "24" at bounding box center [1177, 319] width 35 height 35
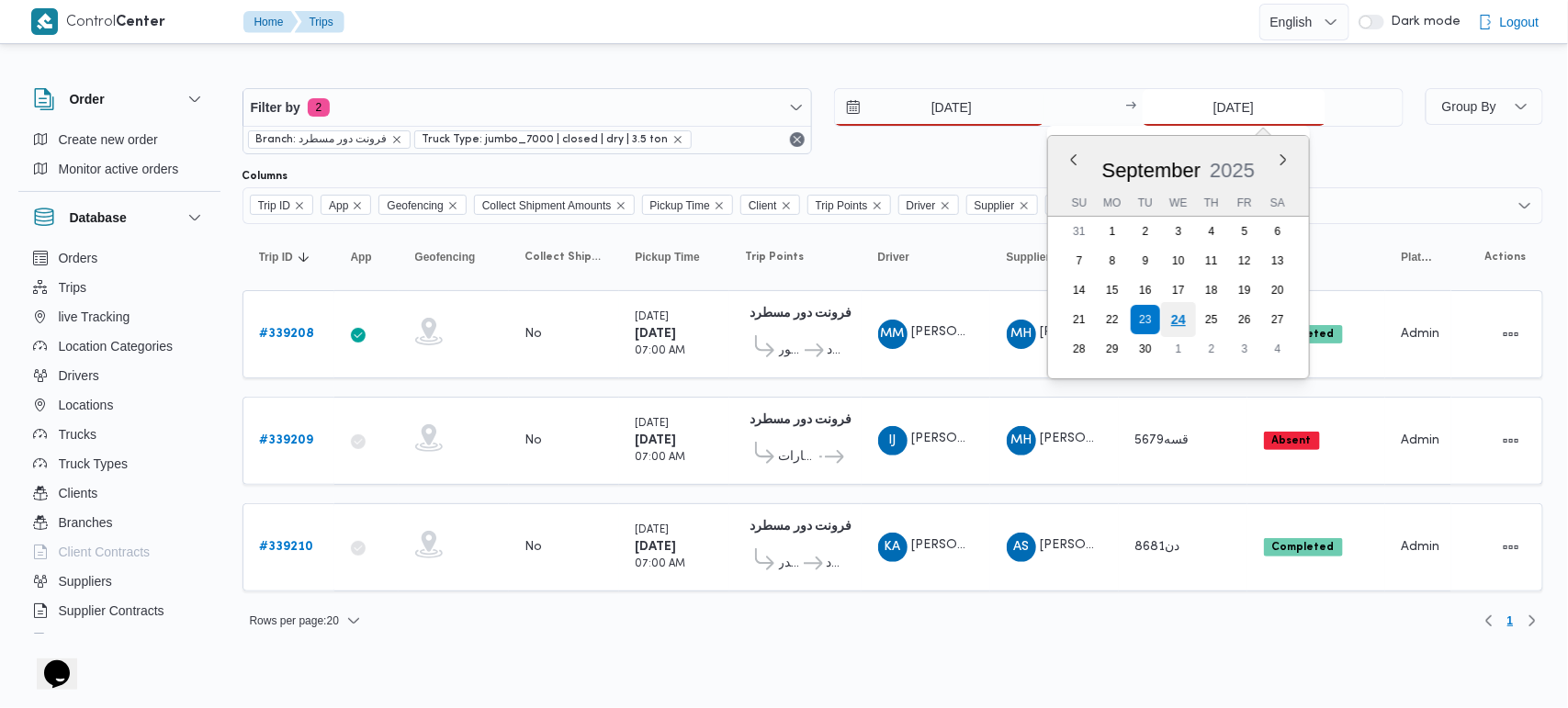
type input "[DATE]"
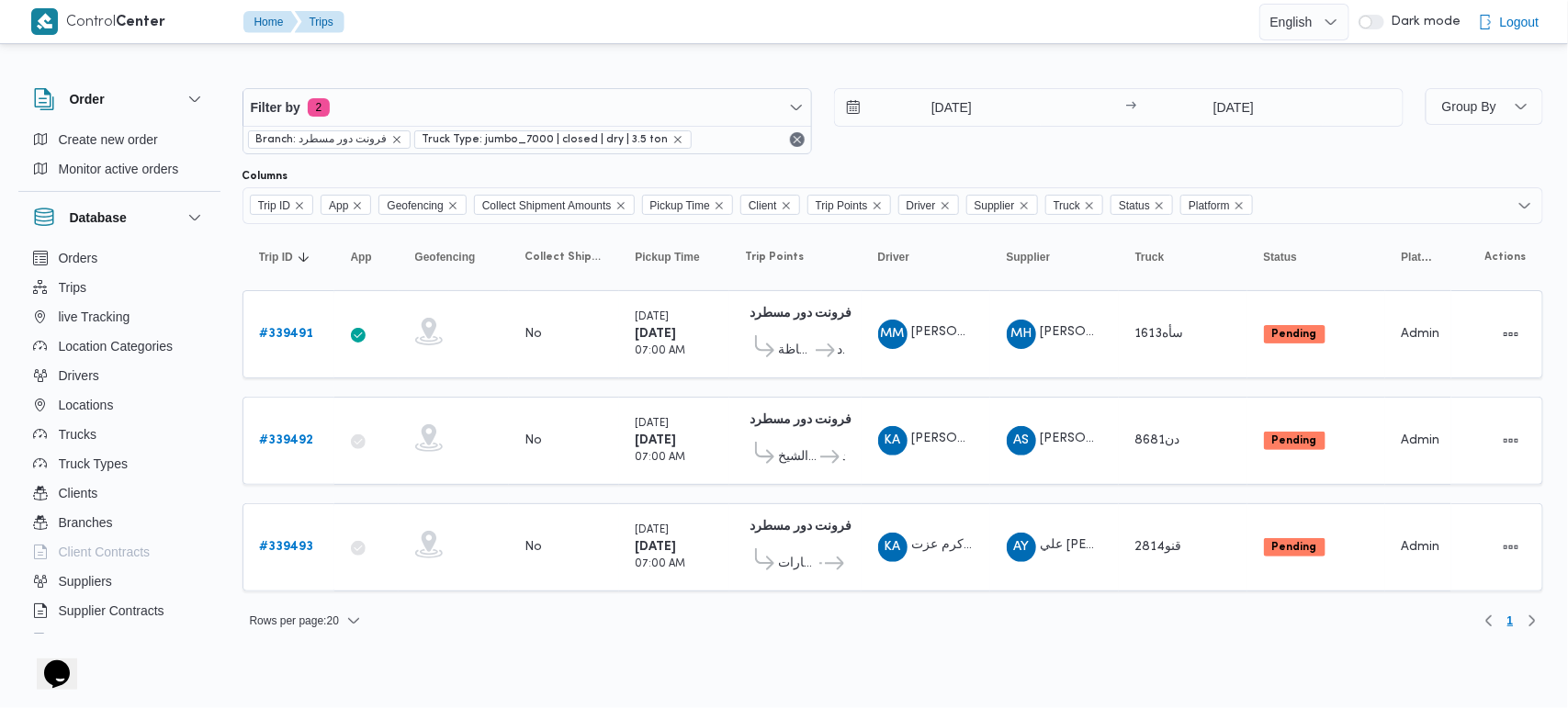
click at [1074, 621] on div "Rows per page : 20 1" at bounding box center [893, 620] width 1323 height 44
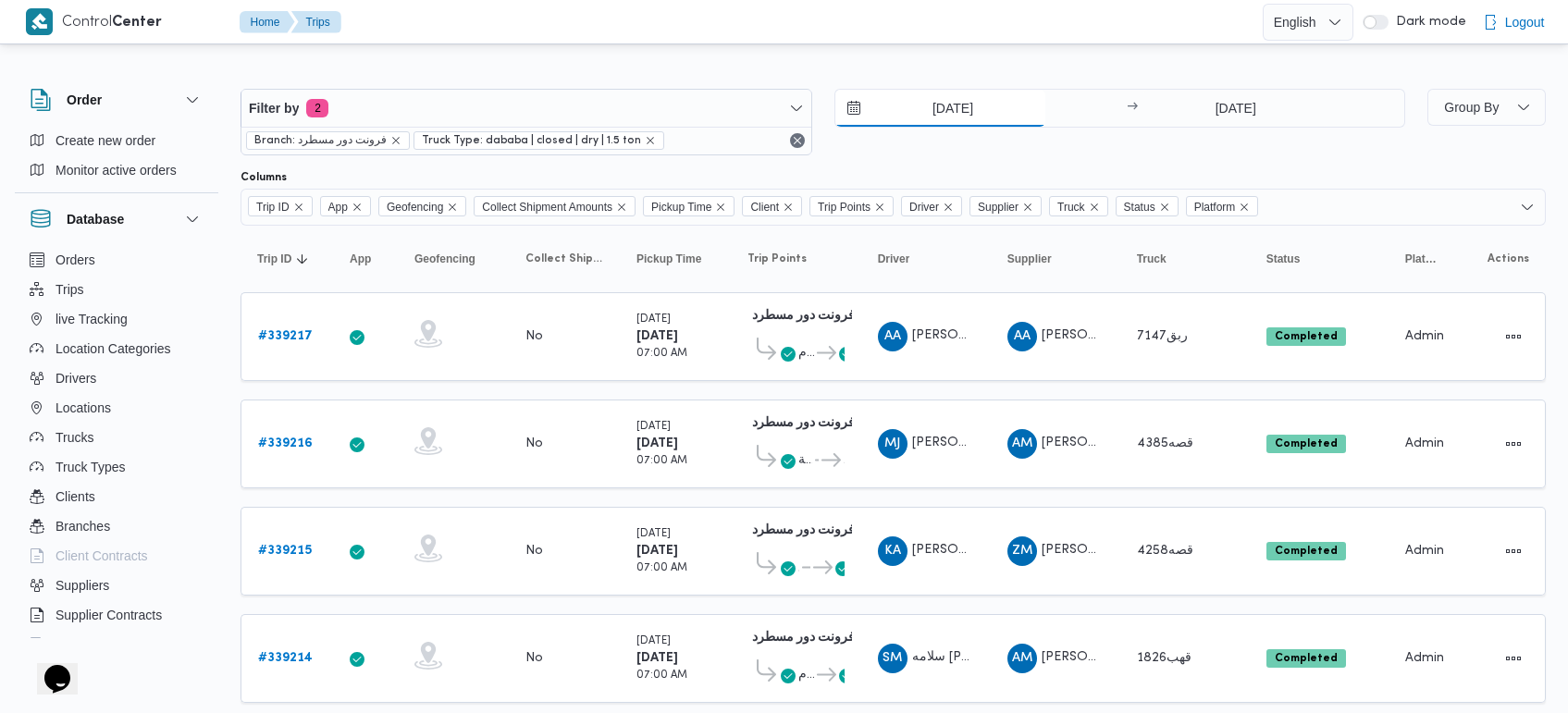
click at [951, 116] on input "[DATE]" at bounding box center [940, 107] width 210 height 37
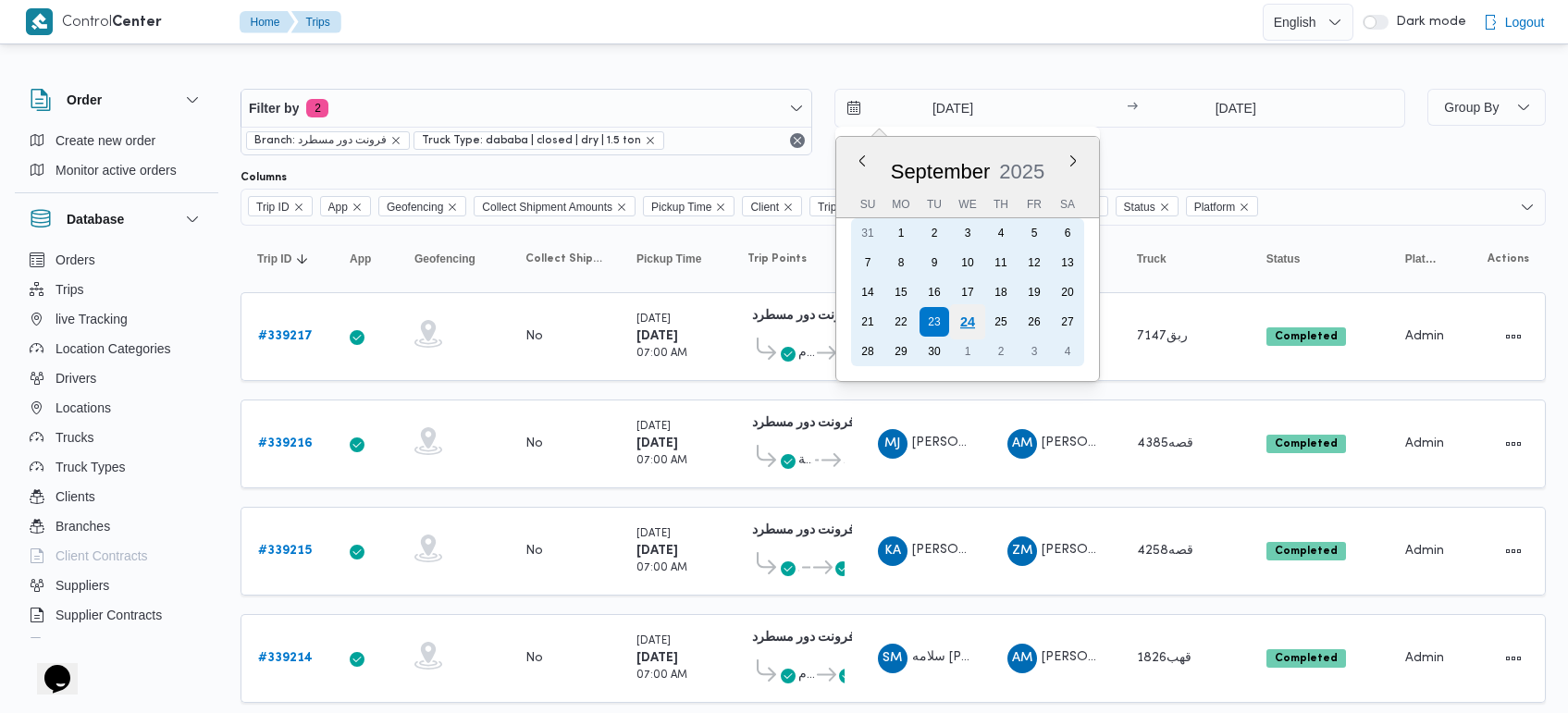
click at [963, 330] on div "24" at bounding box center [967, 321] width 36 height 36
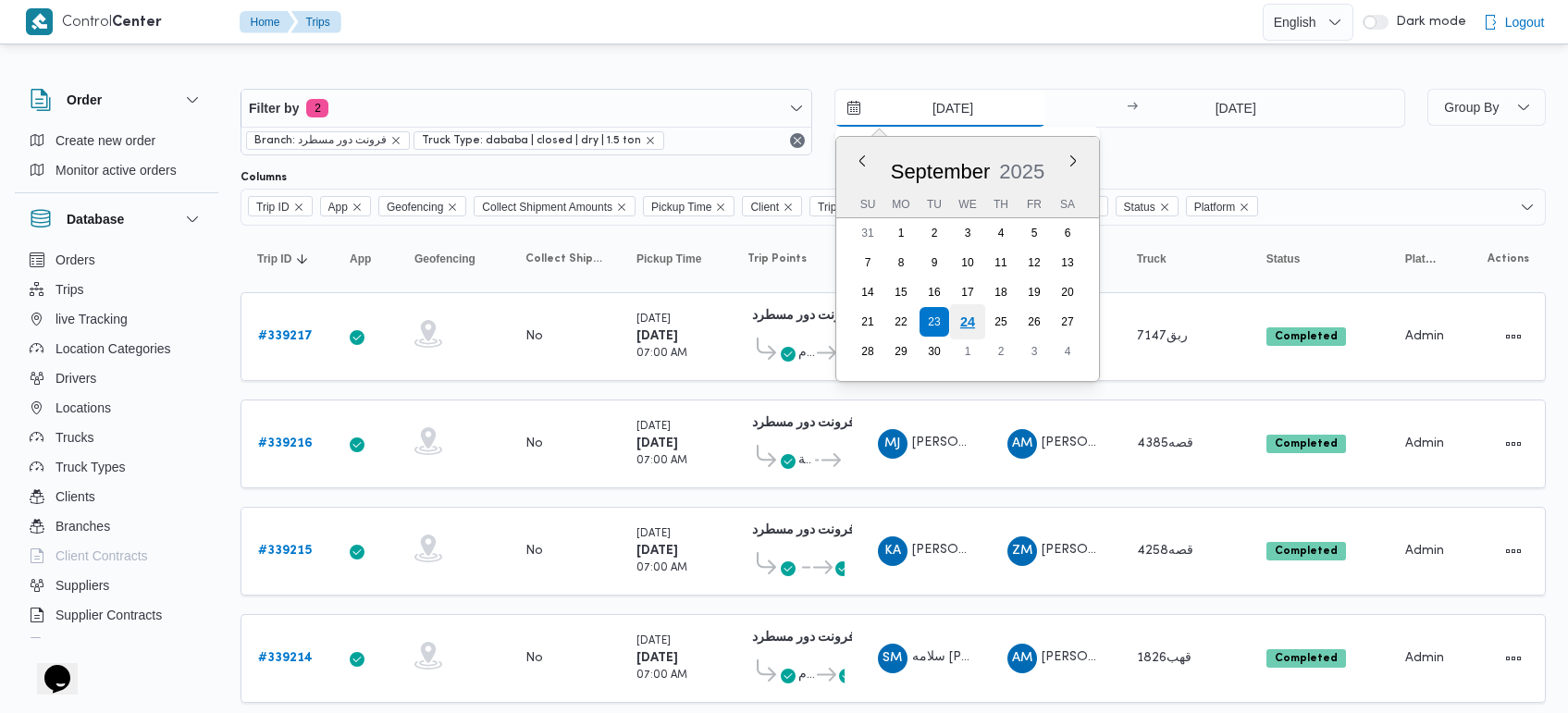
type input "[DATE]"
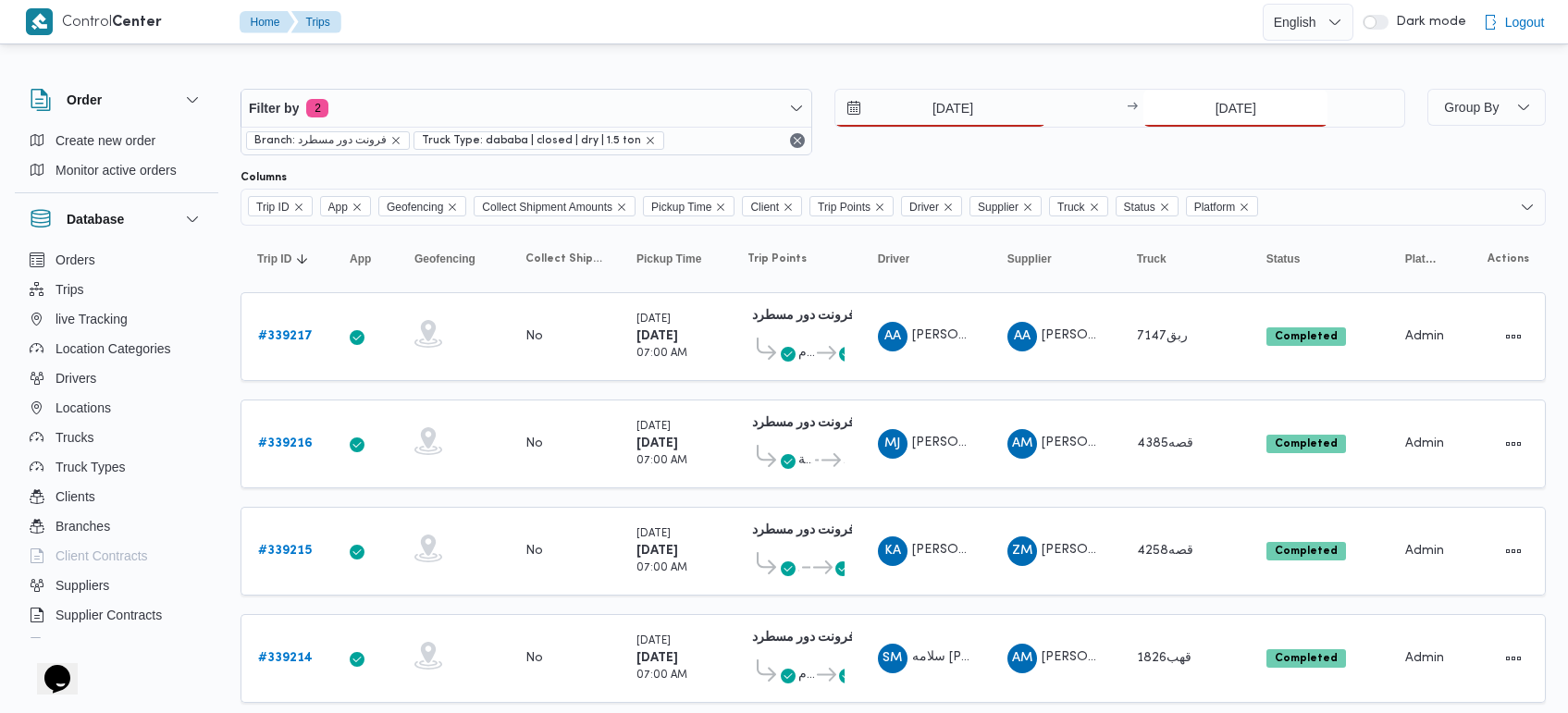
click at [1226, 103] on input "[DATE]" at bounding box center [1236, 107] width 184 height 37
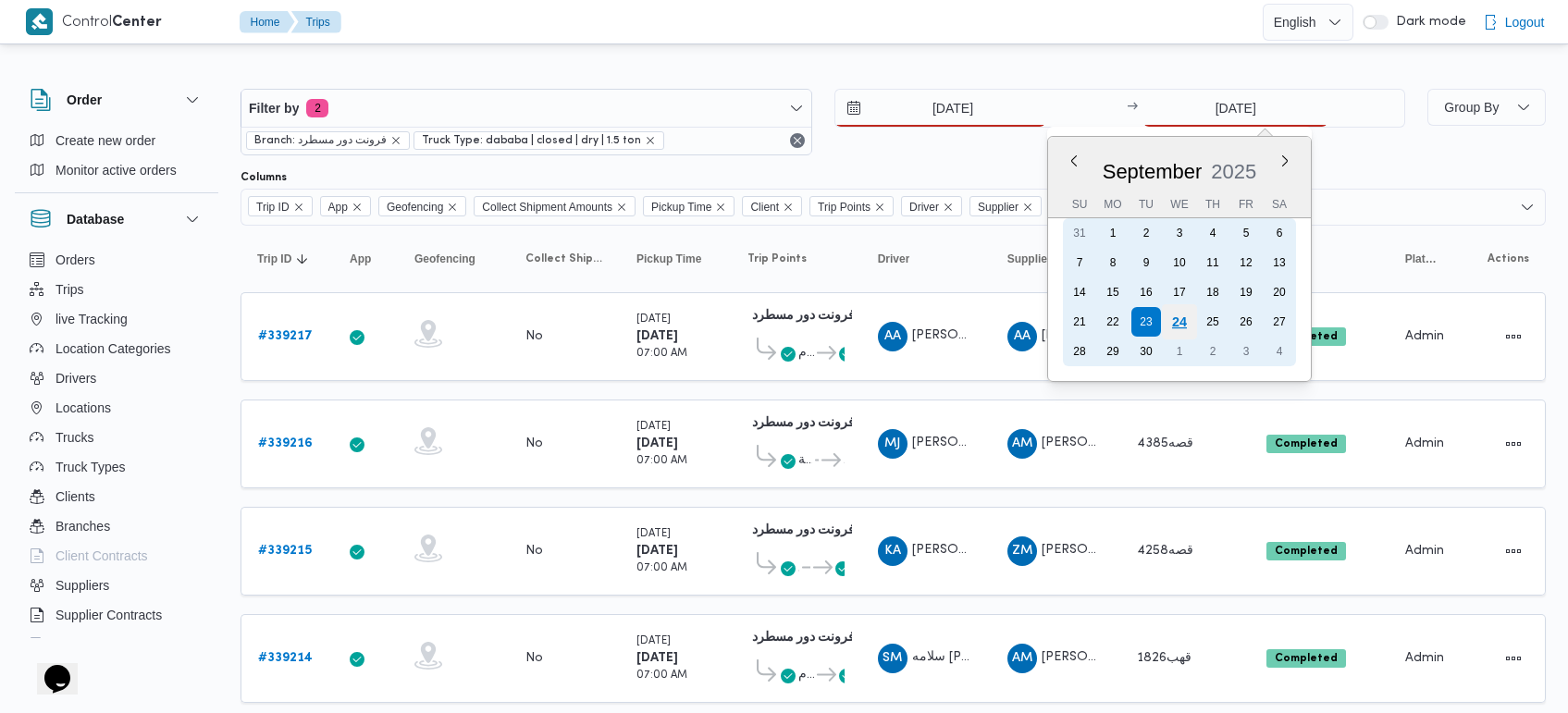
click at [1175, 319] on div "24" at bounding box center [1179, 321] width 36 height 36
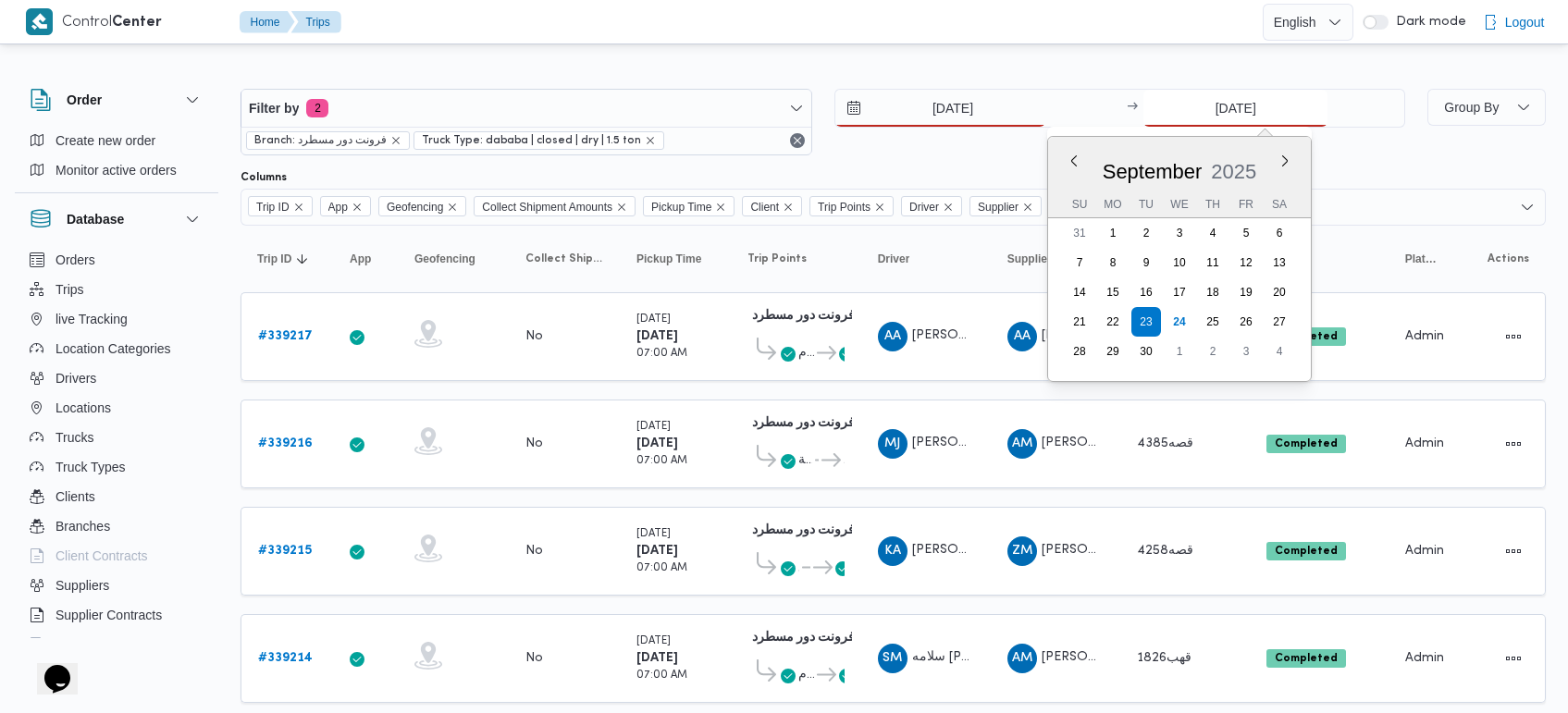
type input "[DATE]"
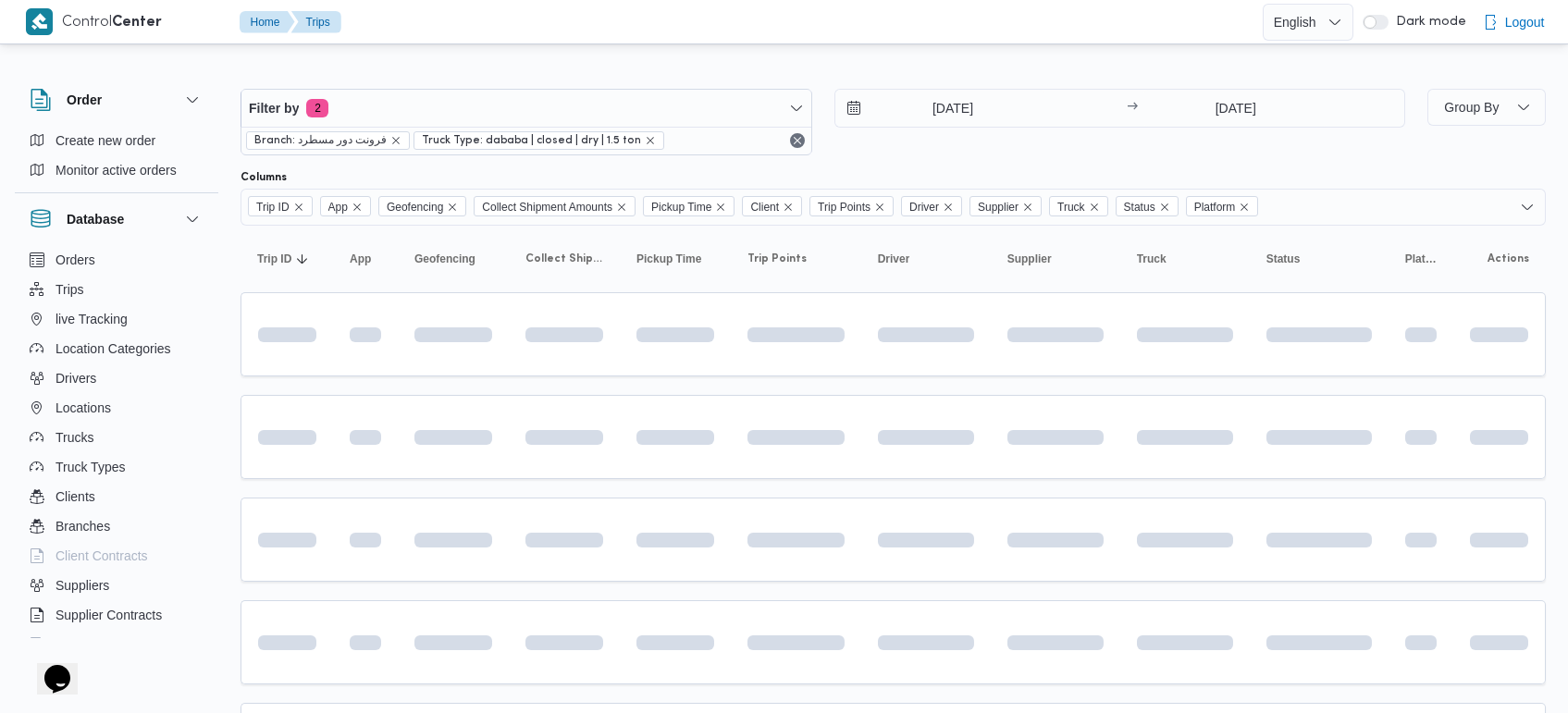
click at [967, 63] on div at bounding box center [894, 74] width 1306 height 30
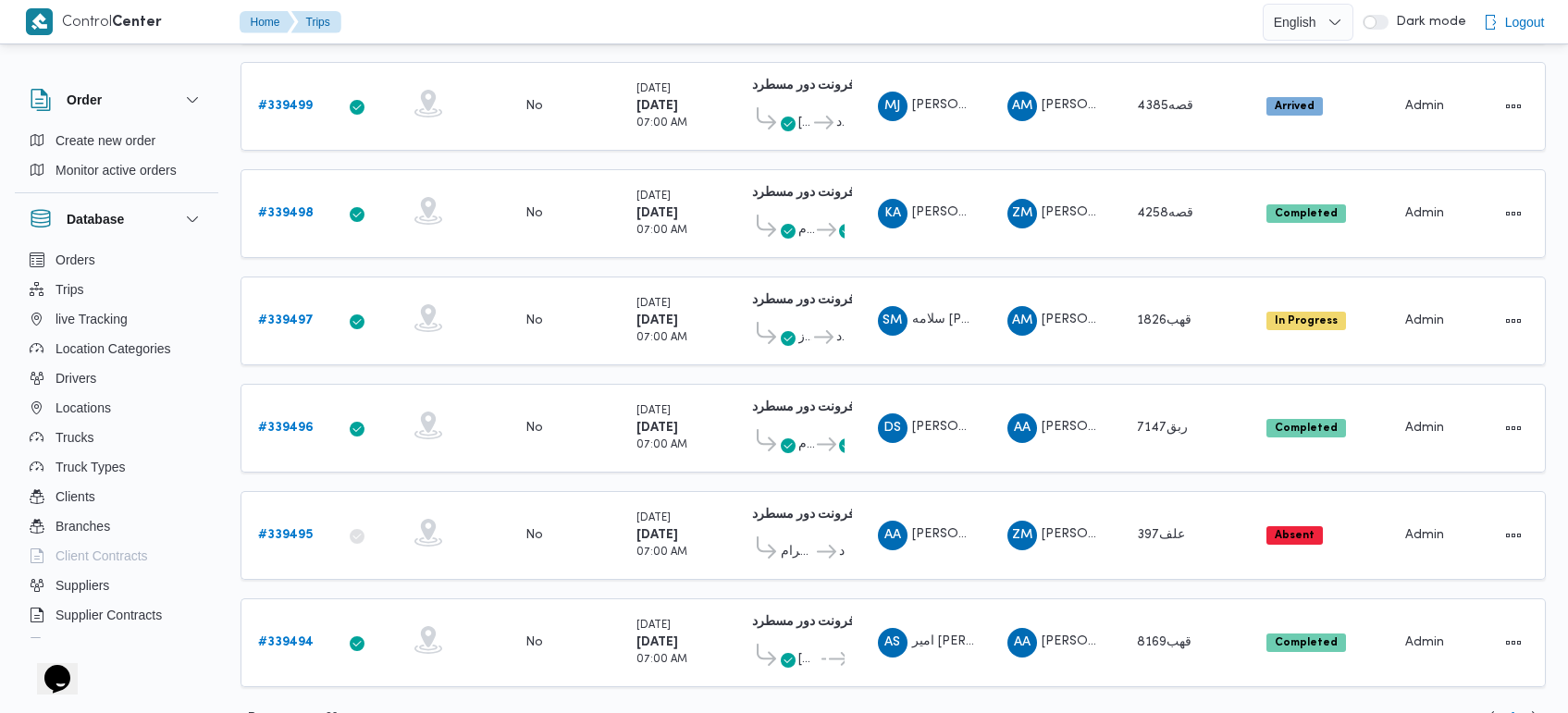
scroll to position [364, 0]
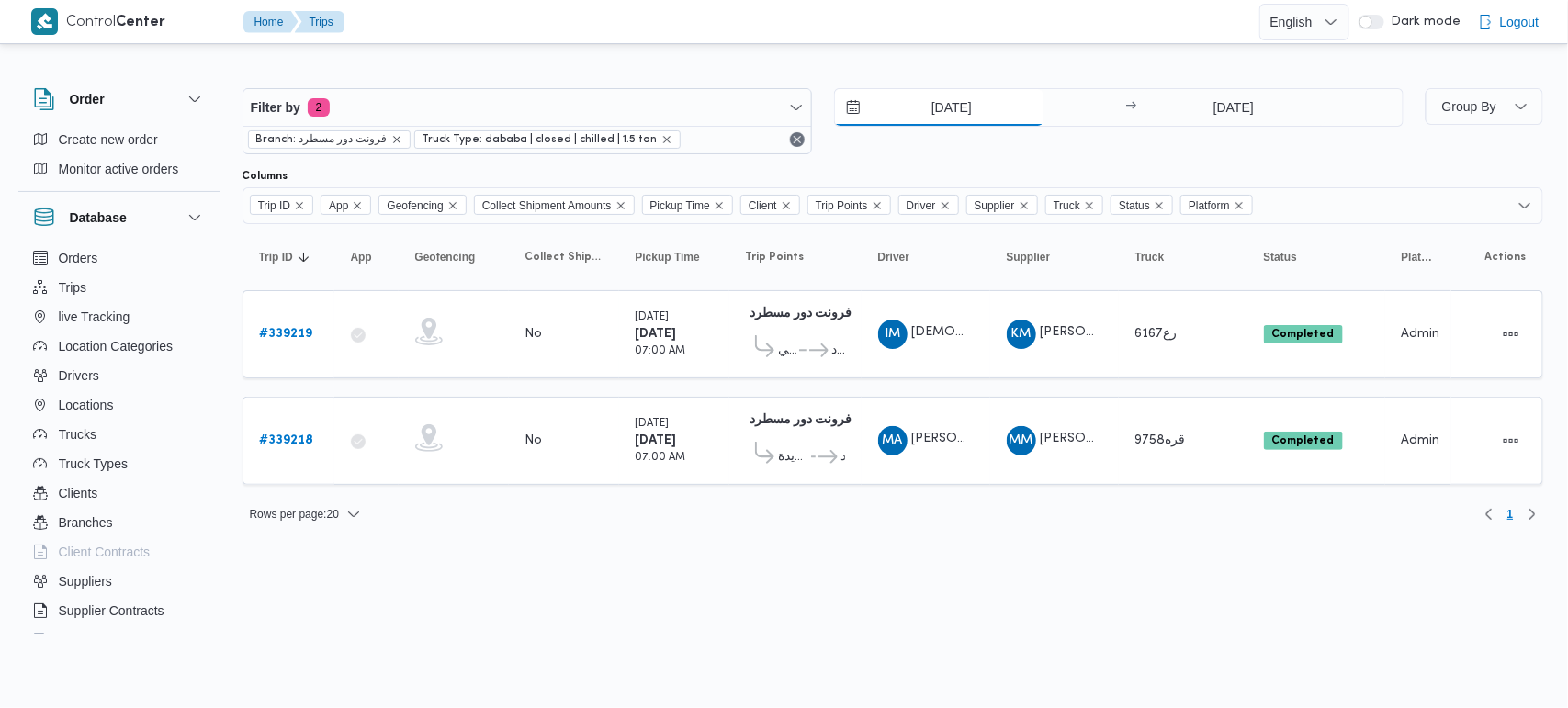
click at [929, 101] on input "[DATE]" at bounding box center [939, 107] width 209 height 37
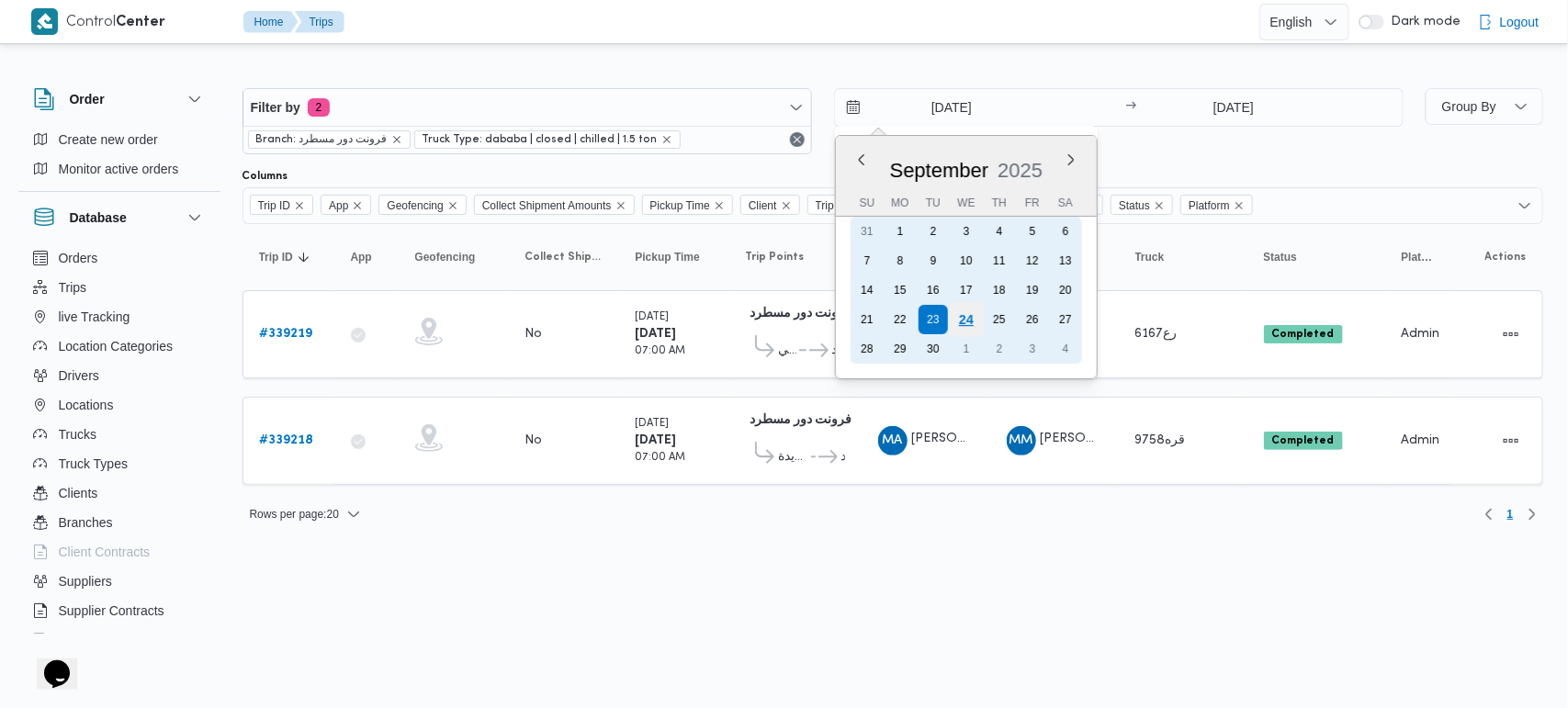
click at [958, 322] on div "24" at bounding box center [965, 319] width 35 height 35
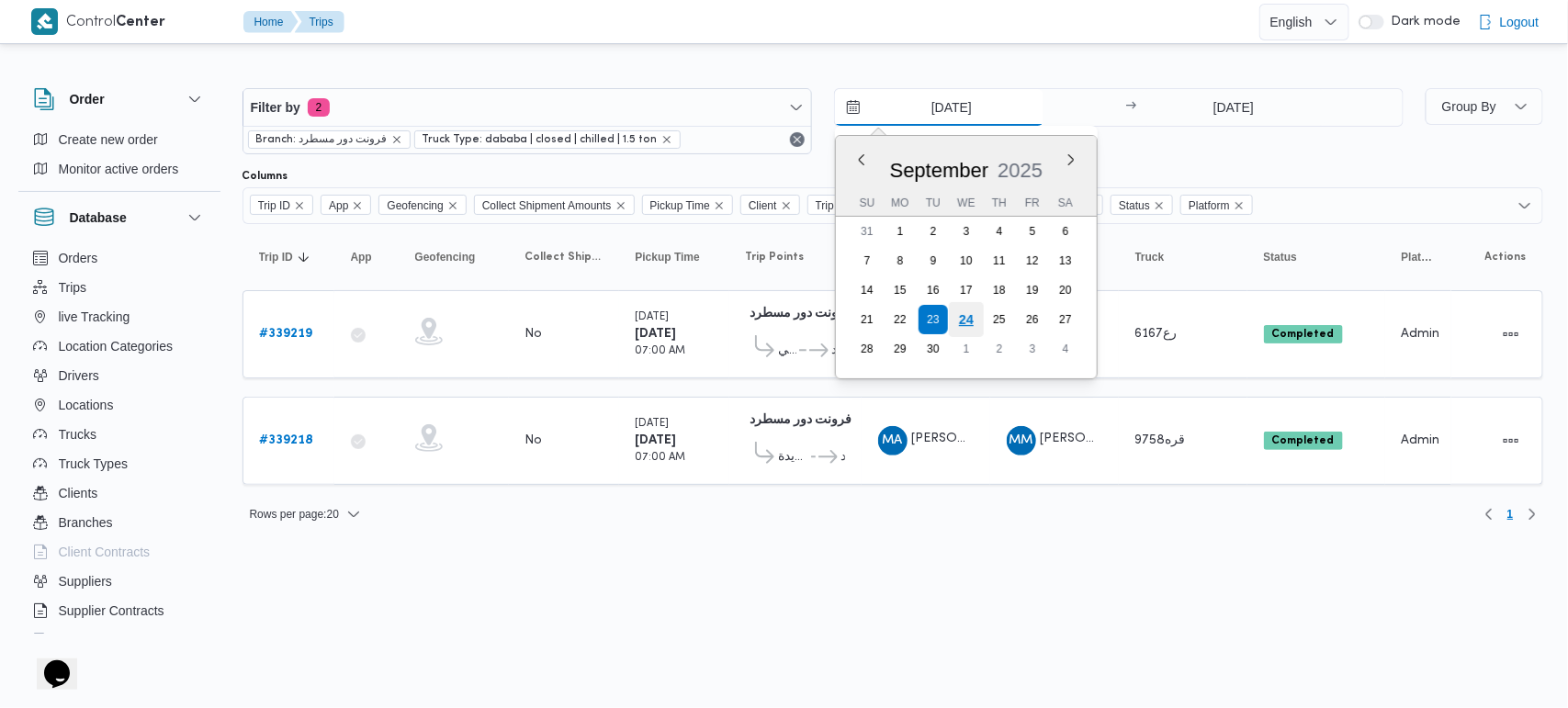
type input "[DATE]"
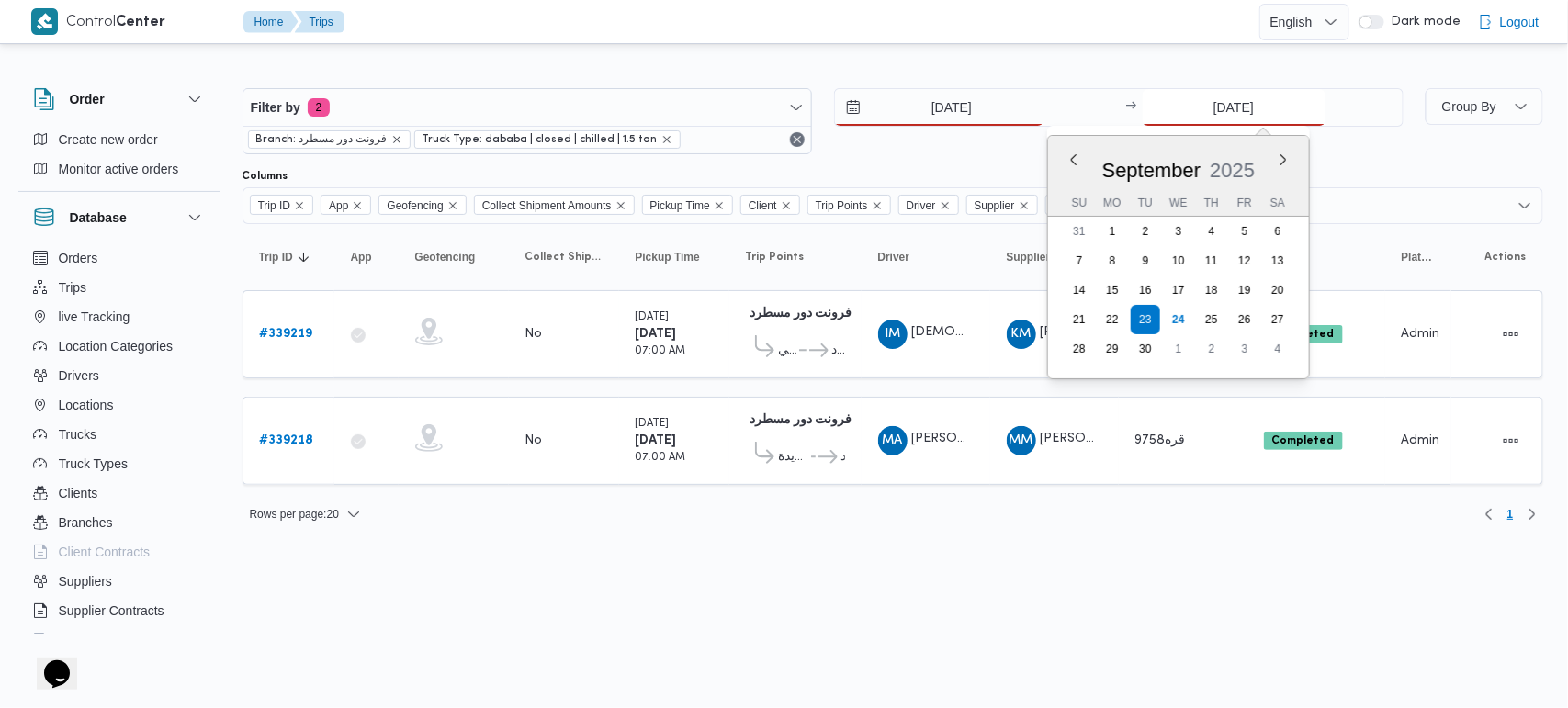
click at [1226, 124] on input "[DATE]" at bounding box center [1234, 107] width 183 height 37
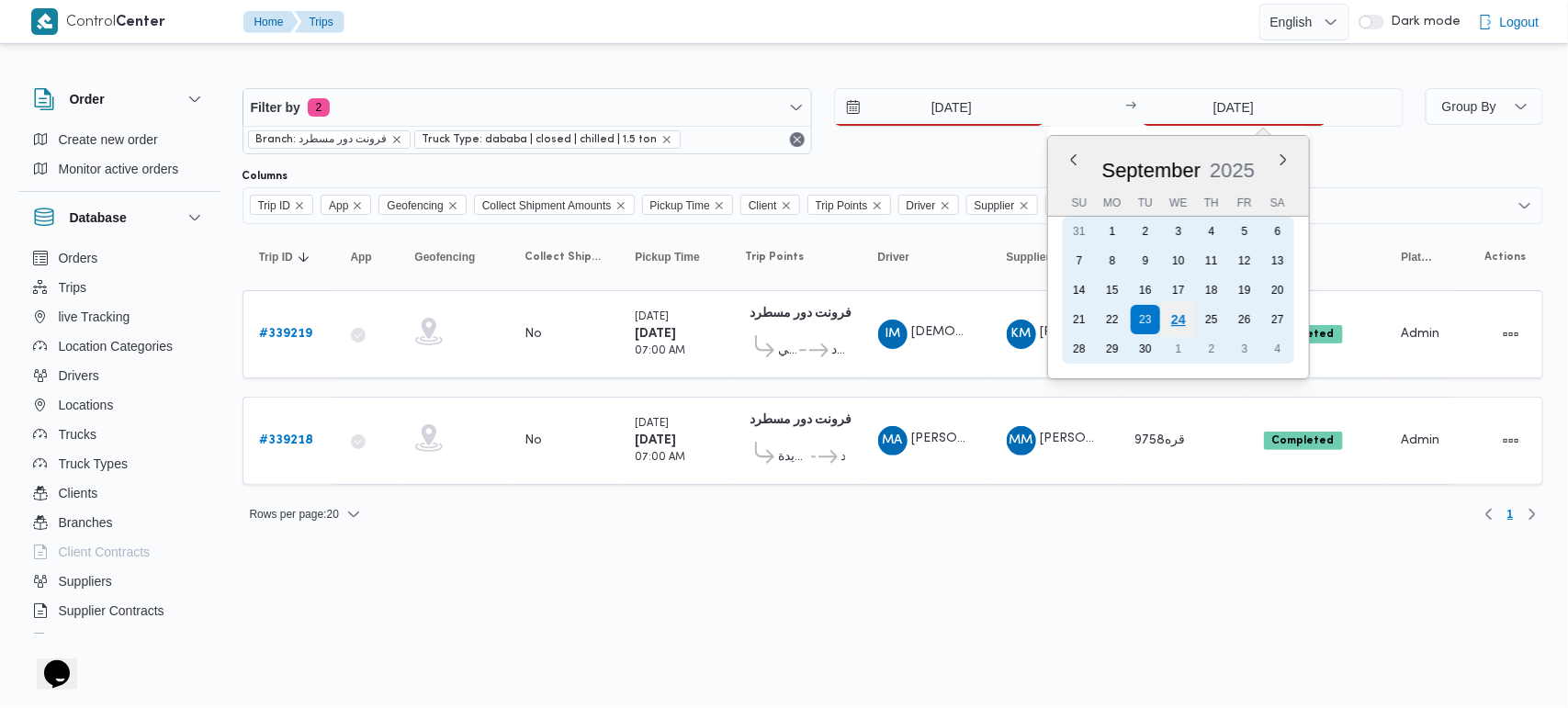
click at [1178, 322] on div "24" at bounding box center [1177, 319] width 35 height 35
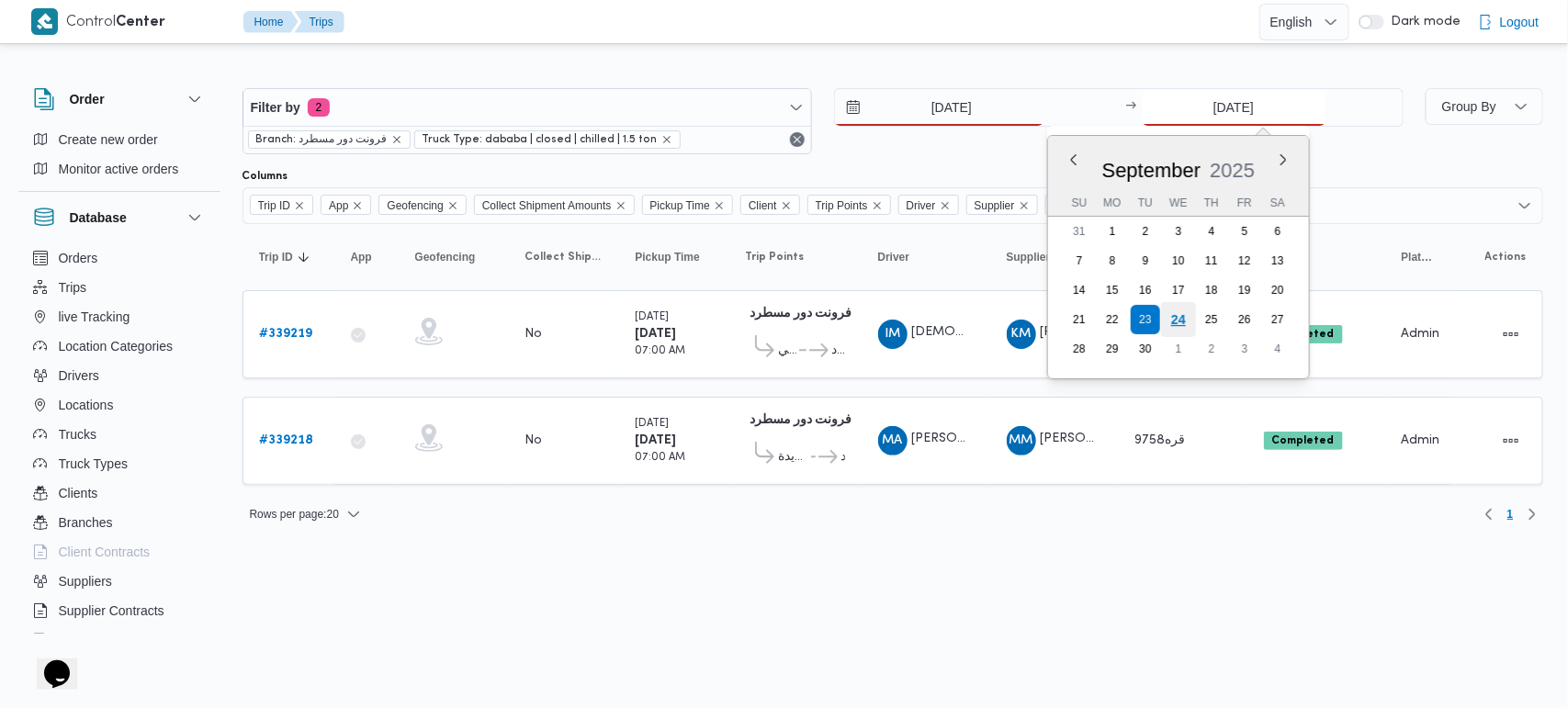
type input "[DATE]"
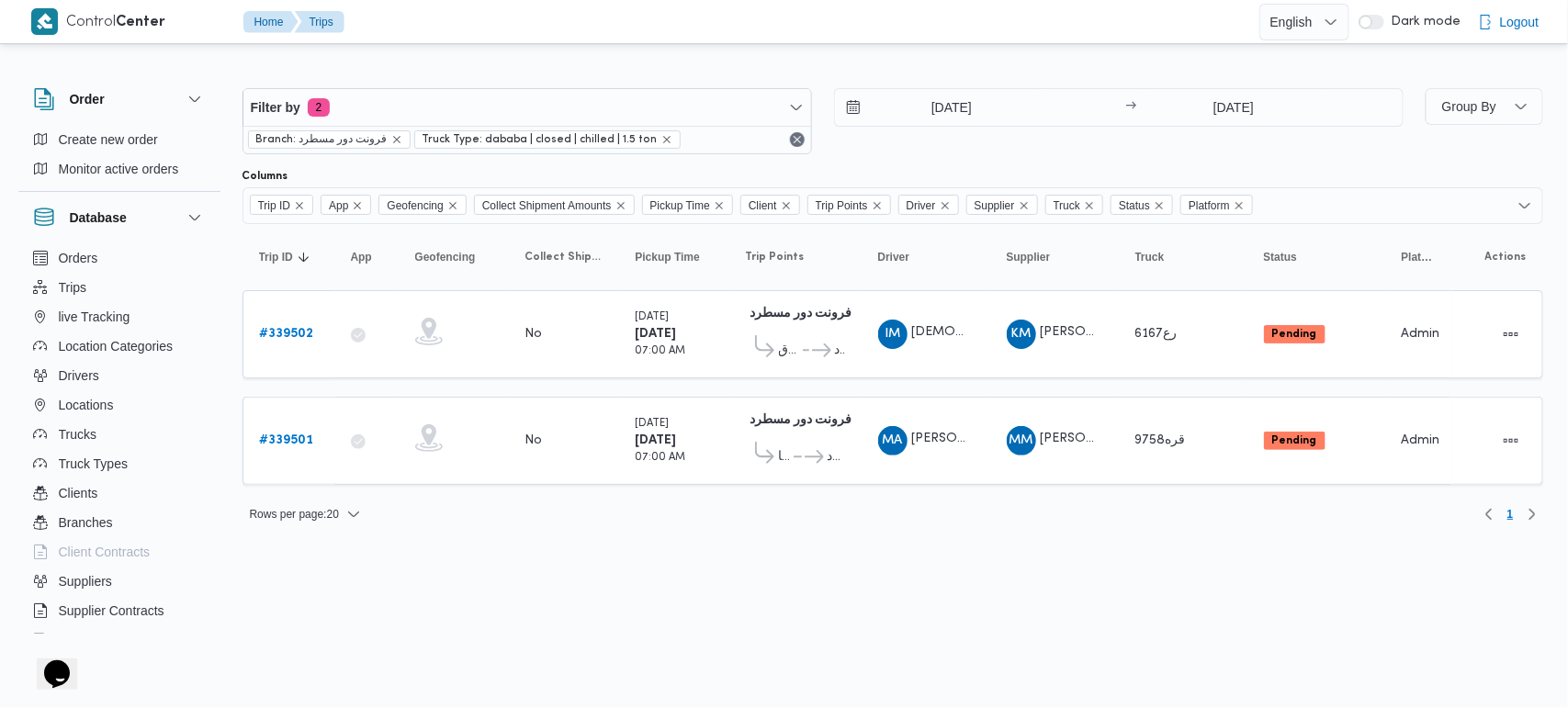
click at [779, 636] on html "Control Center Home Trips English عربي Dark mode Logout Order Create new order …" at bounding box center [784, 354] width 1568 height 708
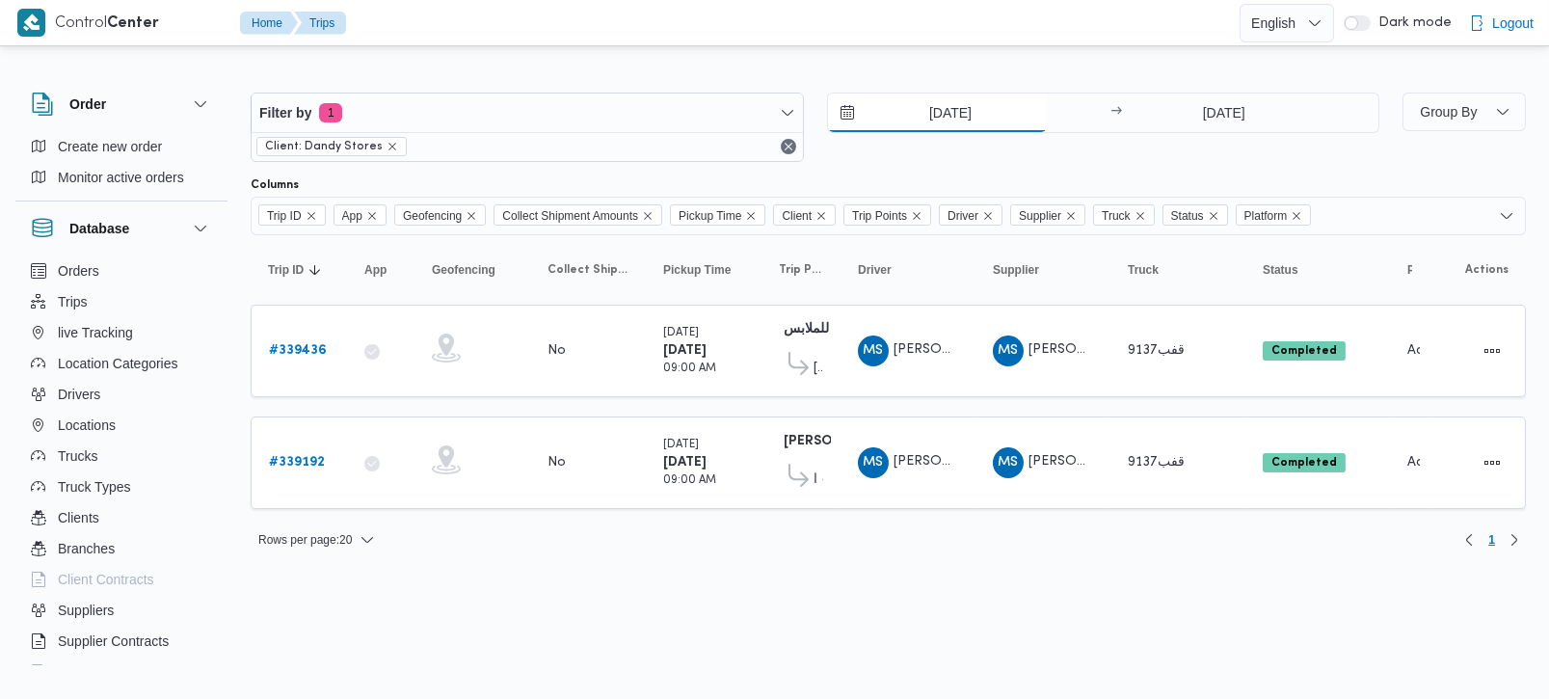
click at [942, 111] on input "23/9/2025" at bounding box center [937, 112] width 219 height 39
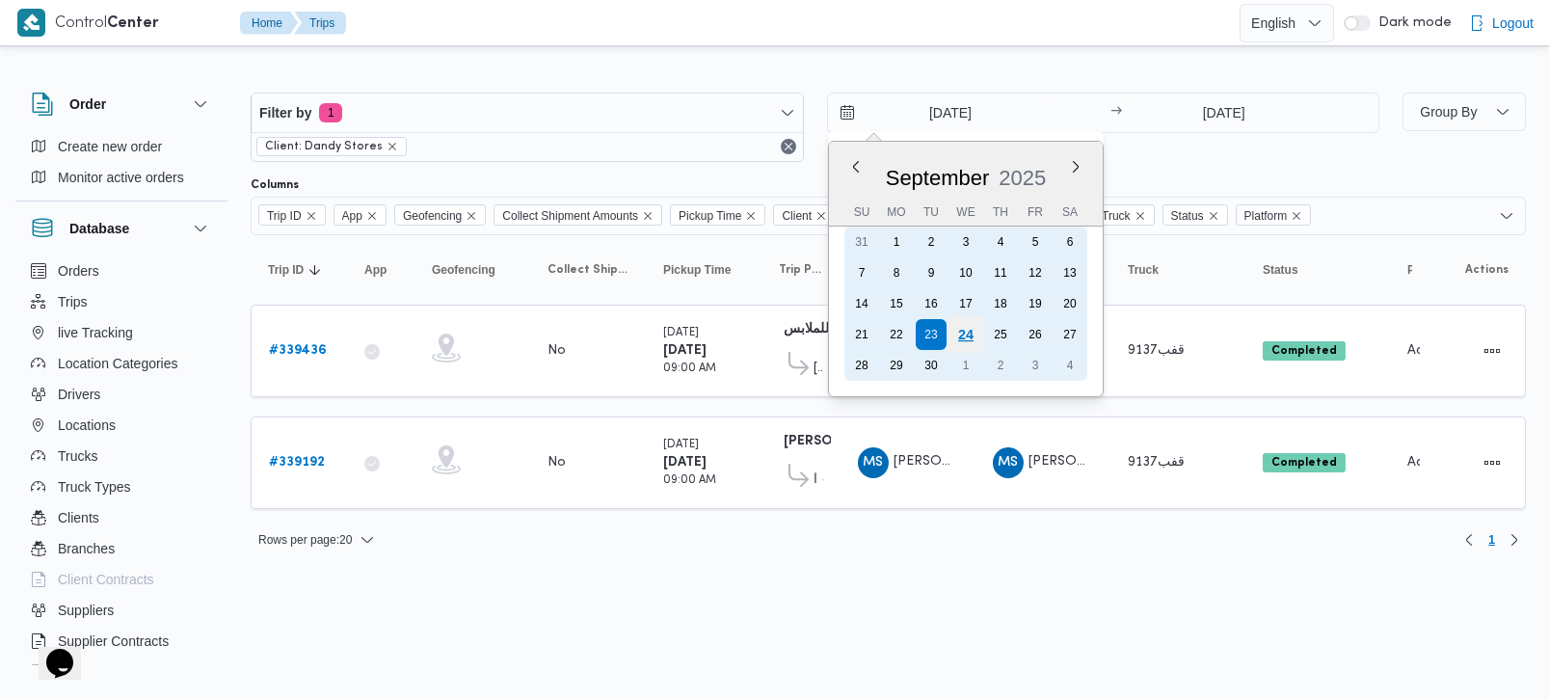
click at [973, 329] on div "24" at bounding box center [964, 334] width 37 height 37
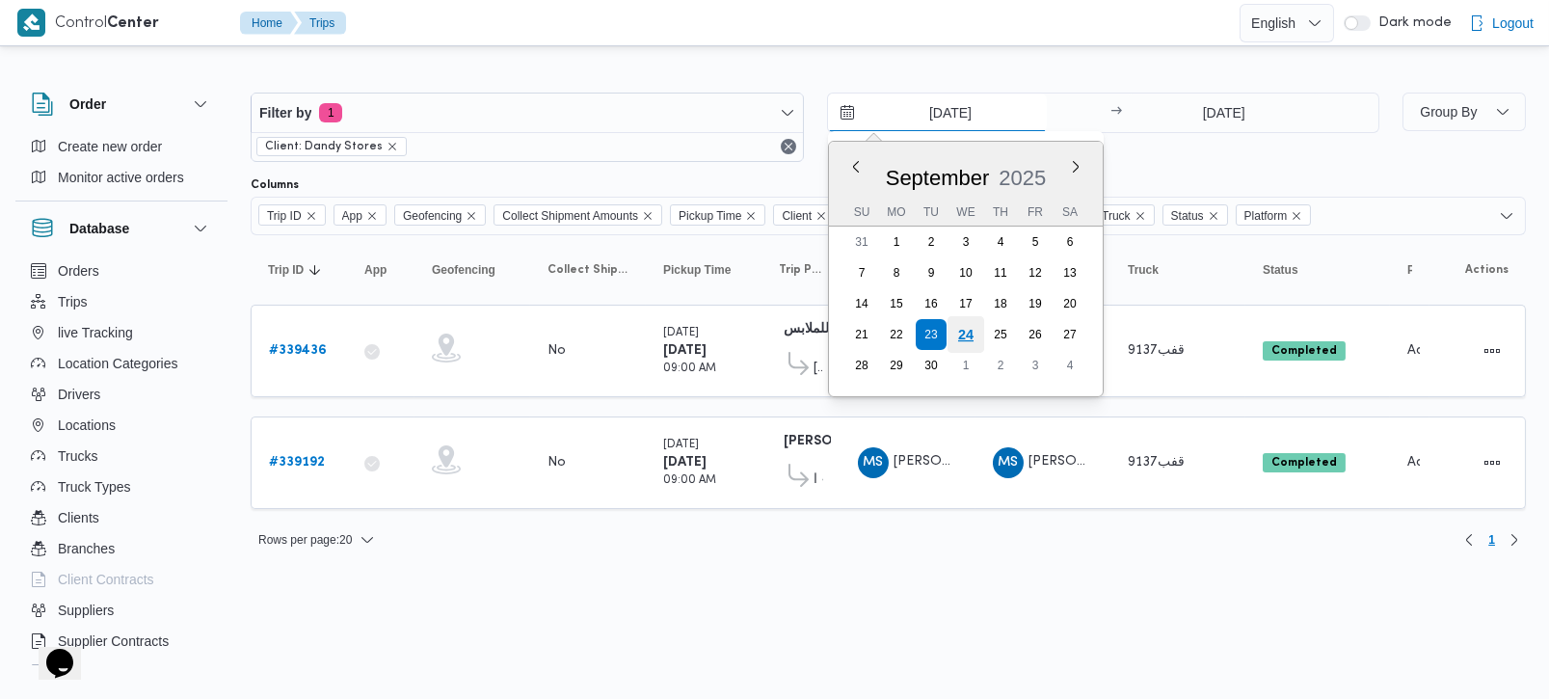
type input "24/9/2025"
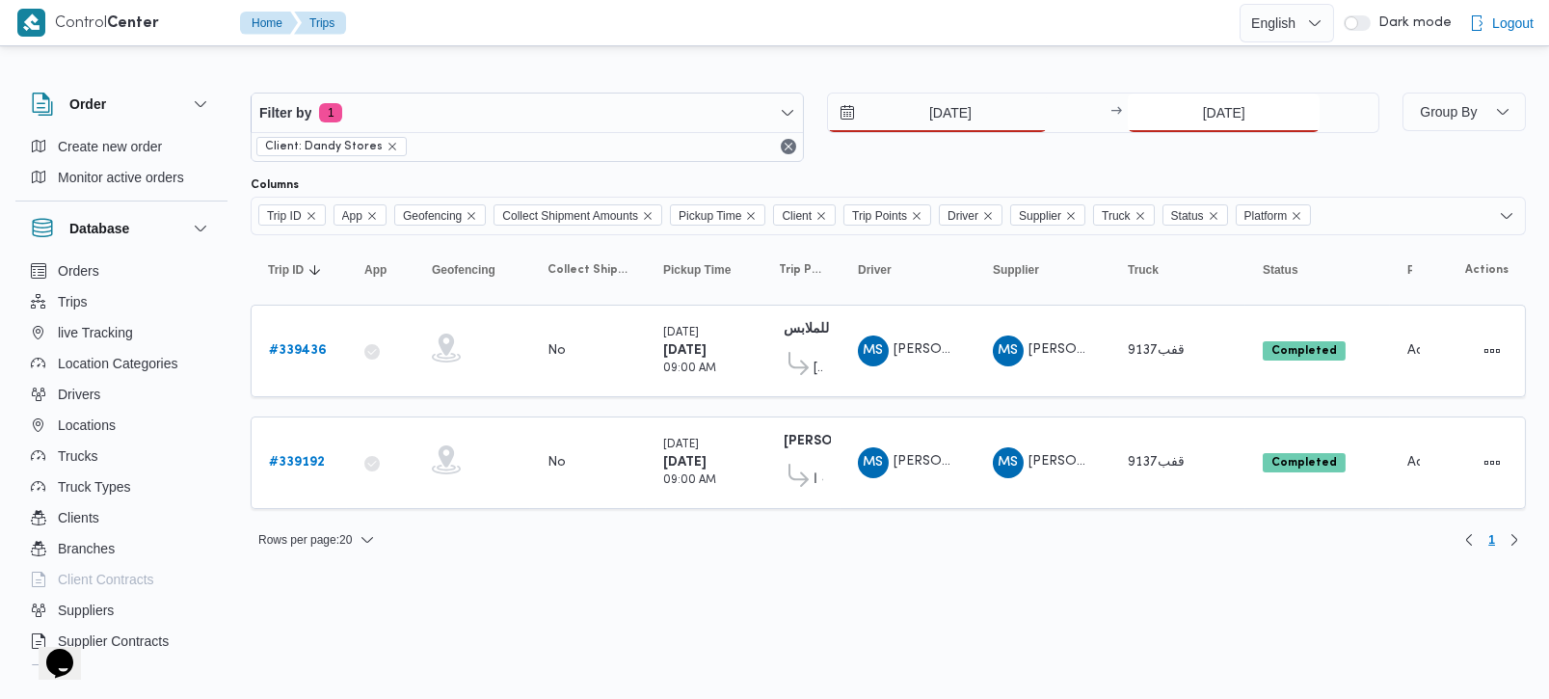
click at [1224, 103] on input "23/9/2025" at bounding box center [1223, 112] width 192 height 39
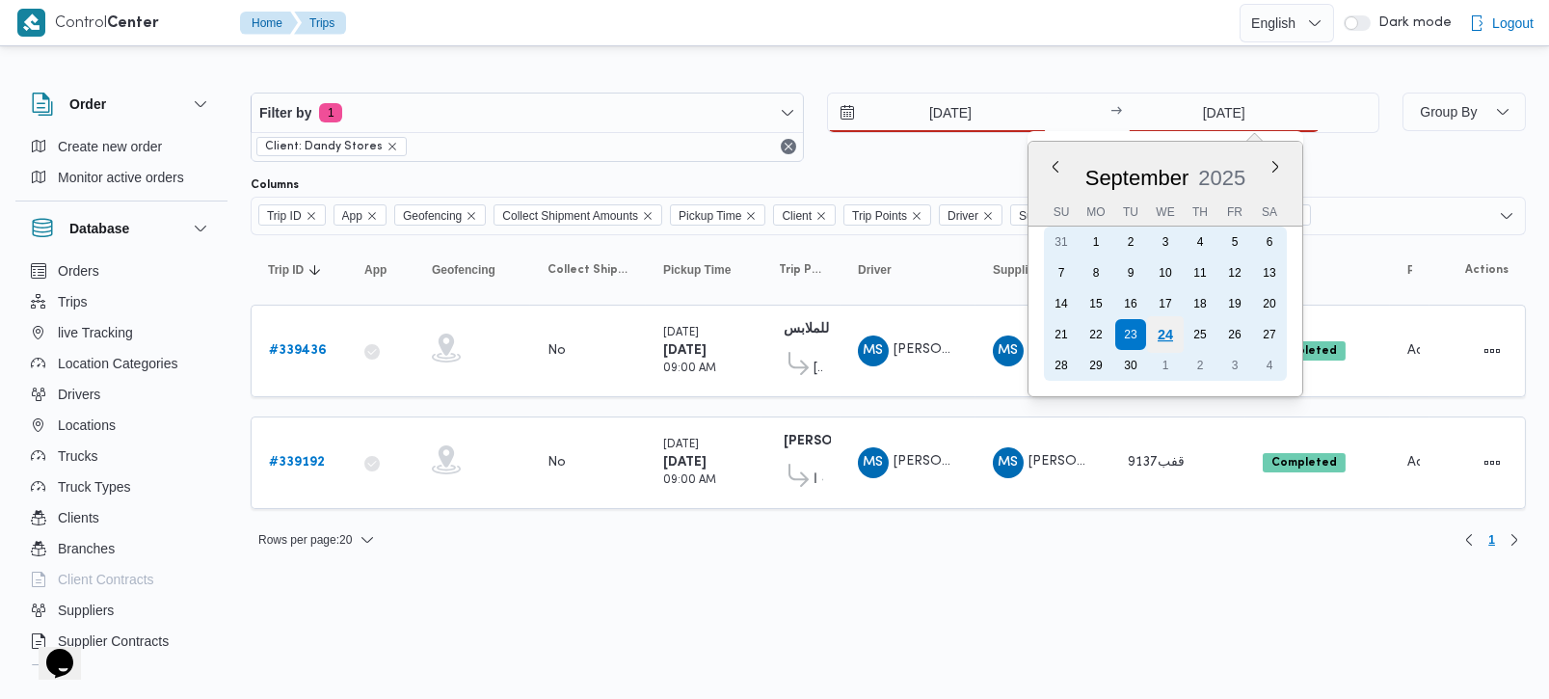
click at [1173, 329] on div "24" at bounding box center [1165, 334] width 37 height 37
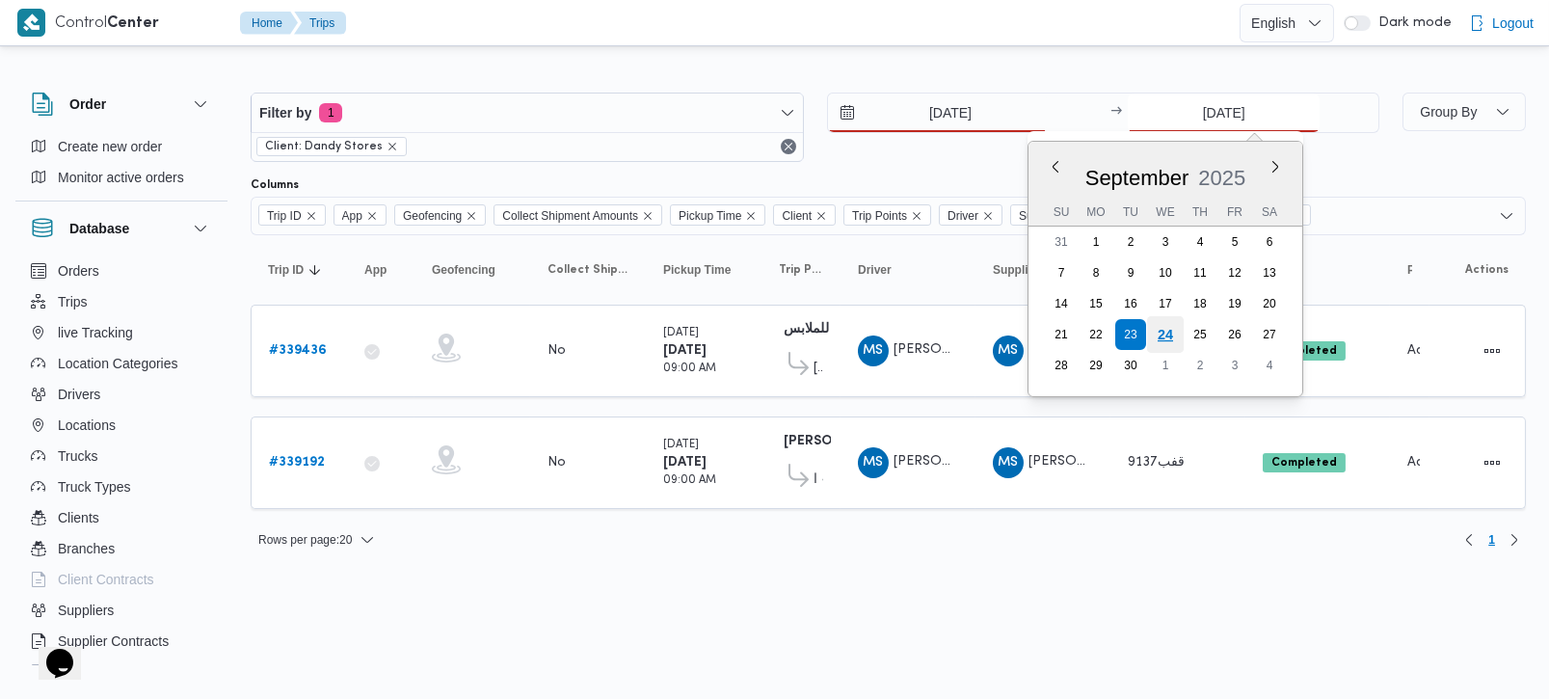
type input "24/9/2025"
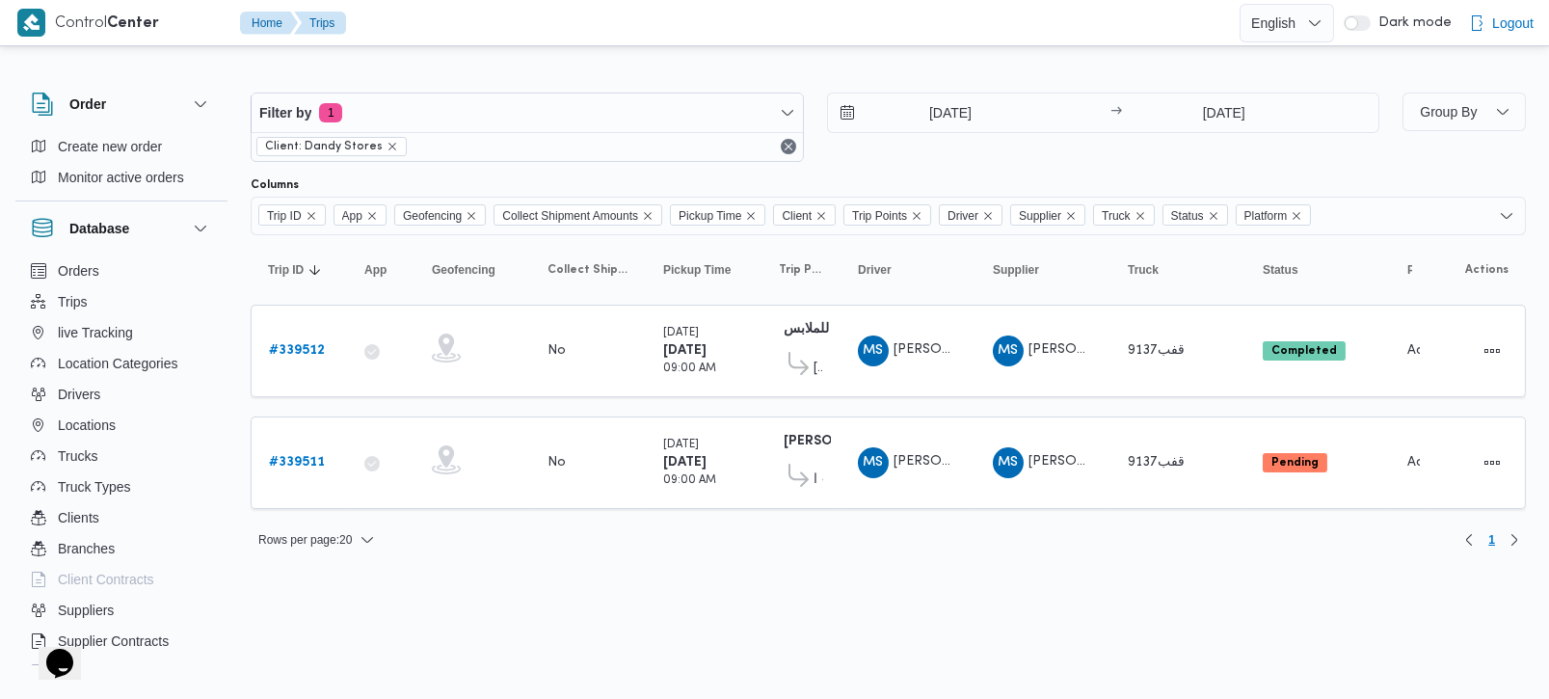
click at [851, 572] on html "Control Center Home Trips English عربي Dark mode Logout Order Create new order …" at bounding box center [774, 349] width 1549 height 699
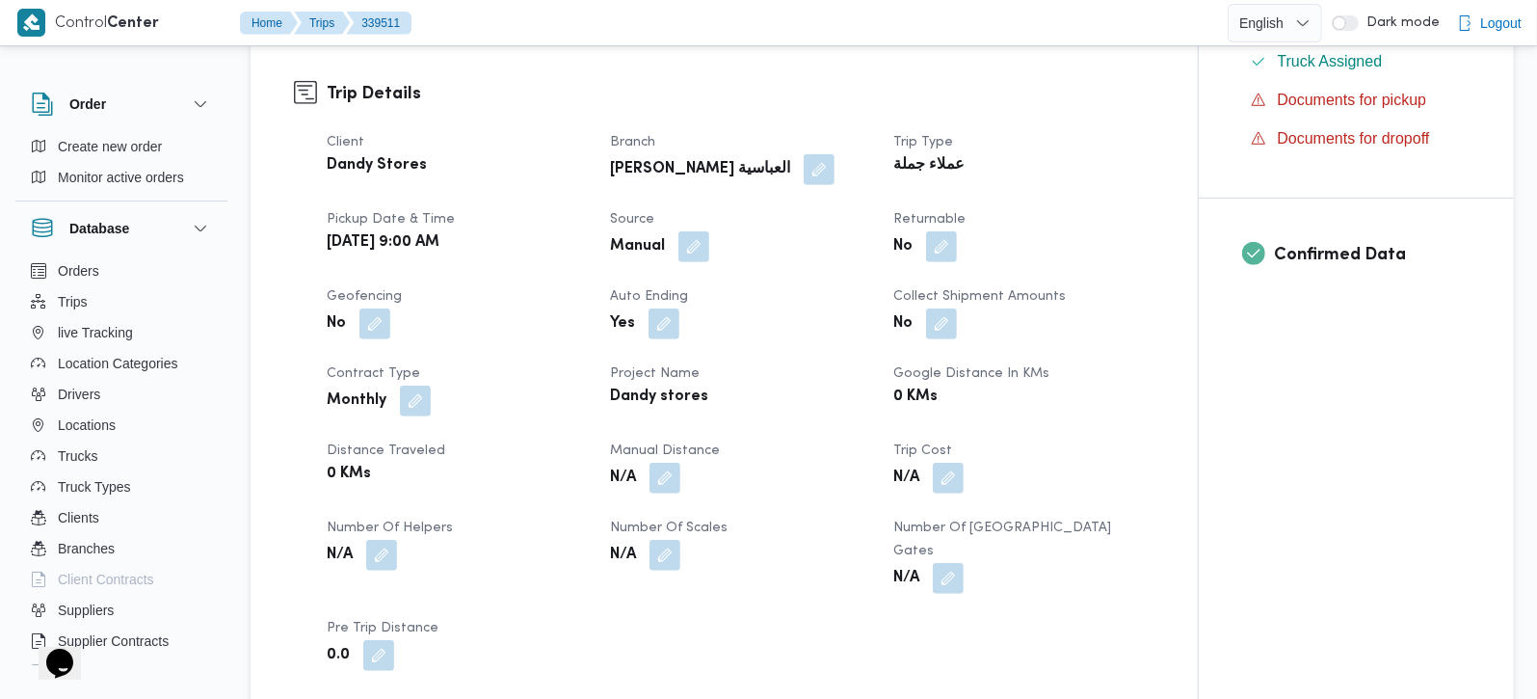
scroll to position [453, 0]
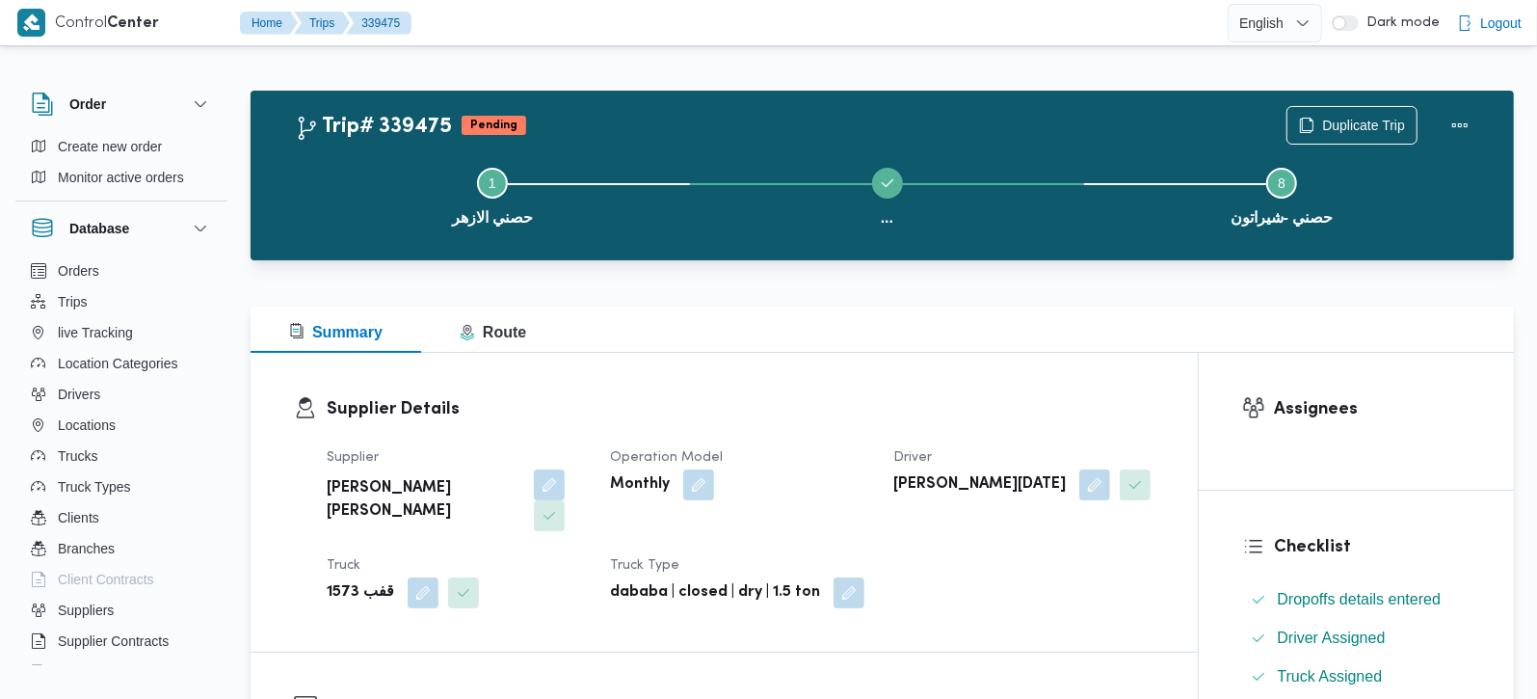
click at [797, 92] on div "Trip# 339475 Pending Duplicate Trip Step 1 is incomplete 1 [PERSON_NAME] ... St…" at bounding box center [882, 176] width 1263 height 170
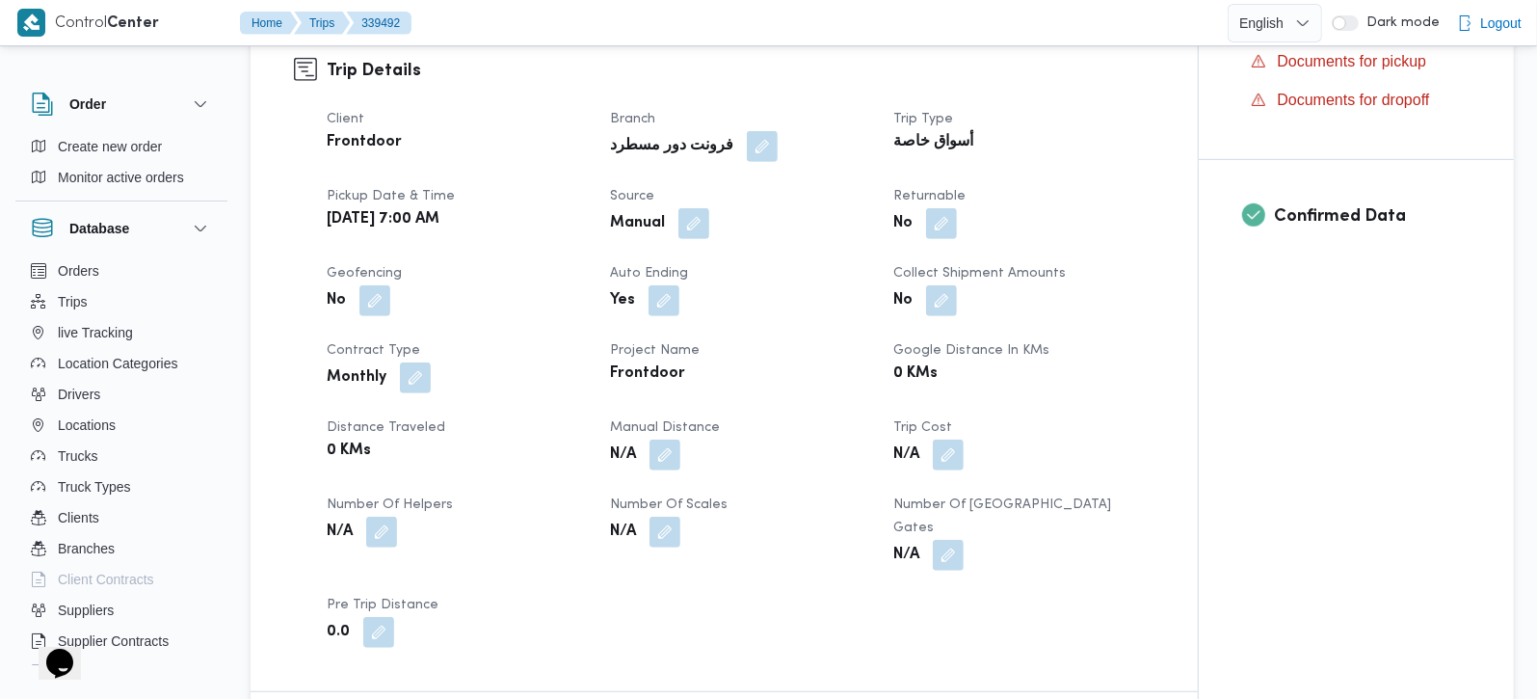
scroll to position [679, 0]
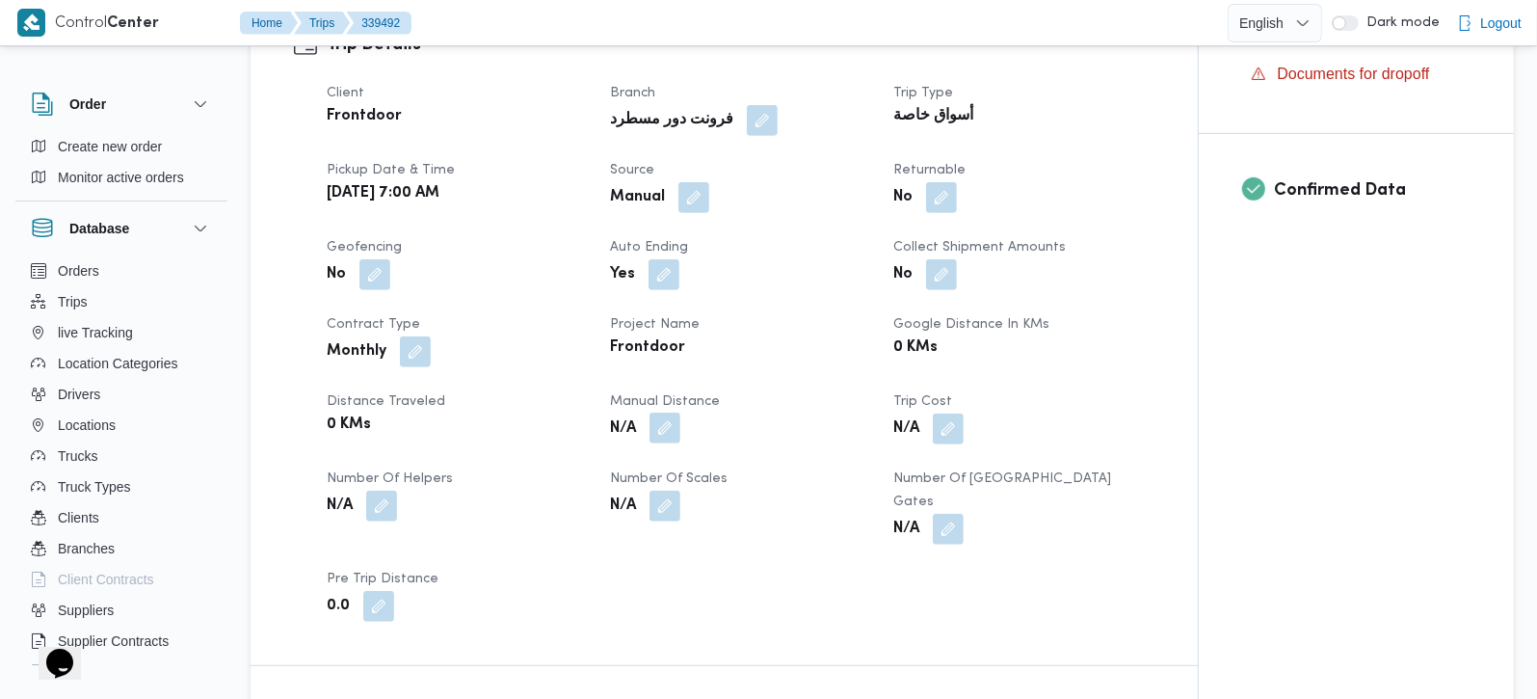
click at [665, 412] on button "button" at bounding box center [664, 427] width 31 height 31
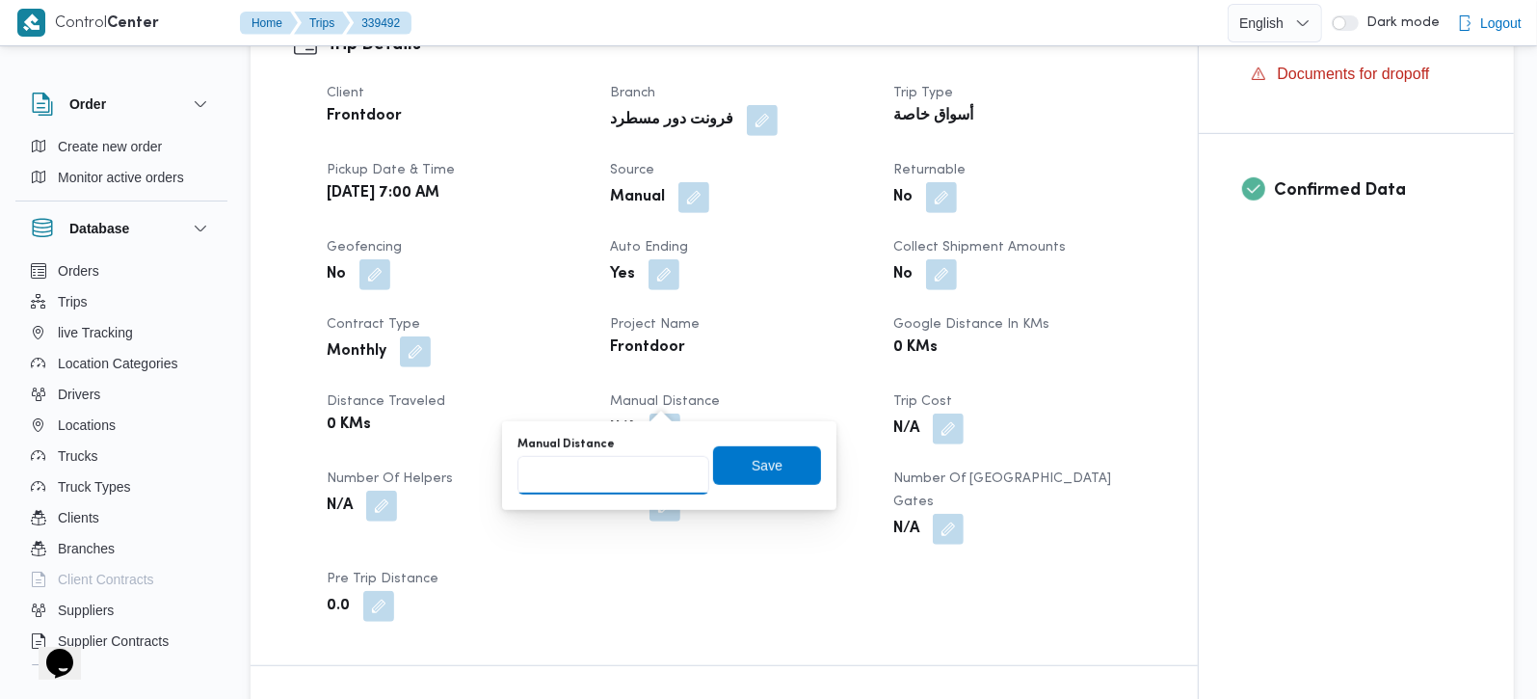
click at [625, 465] on input "Manual Distance" at bounding box center [613, 475] width 192 height 39
type input "90"
click at [755, 458] on span "Save" at bounding box center [767, 464] width 31 height 23
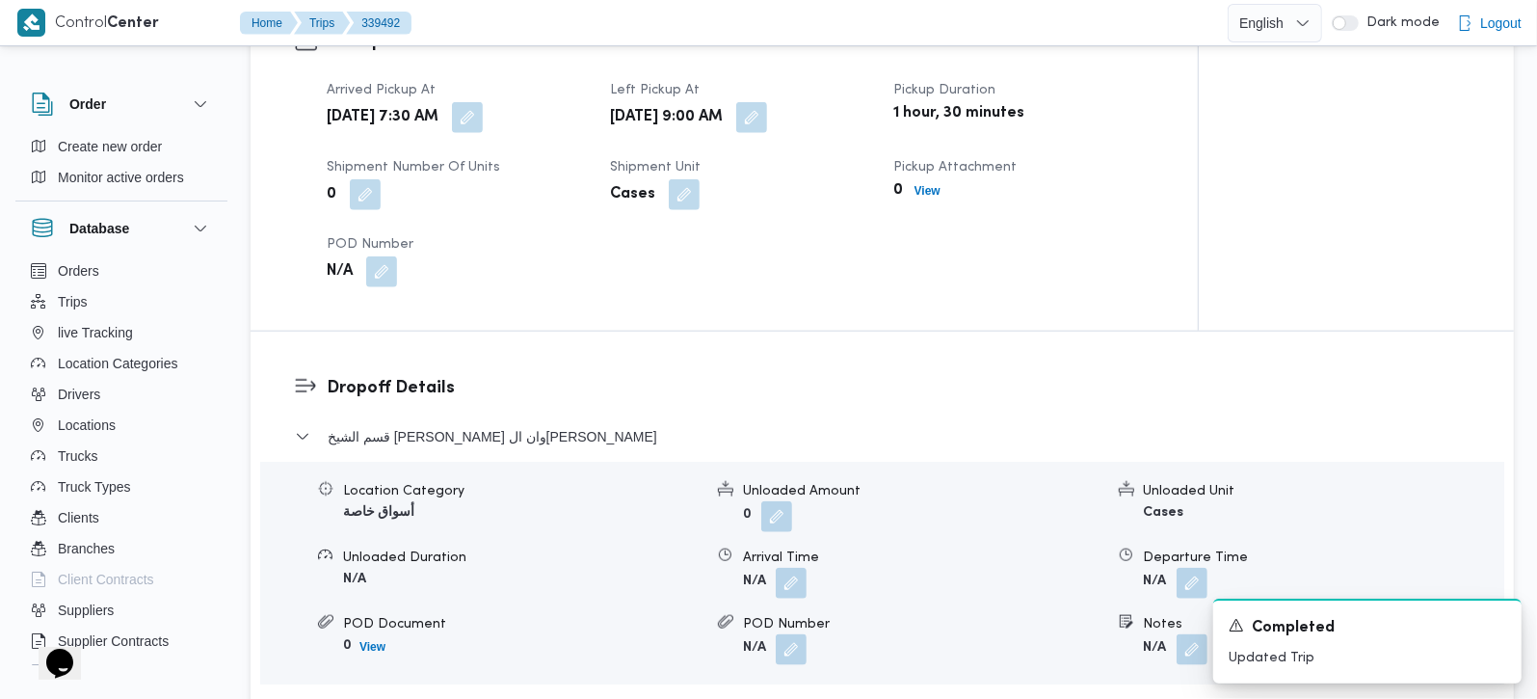
scroll to position [1473, 0]
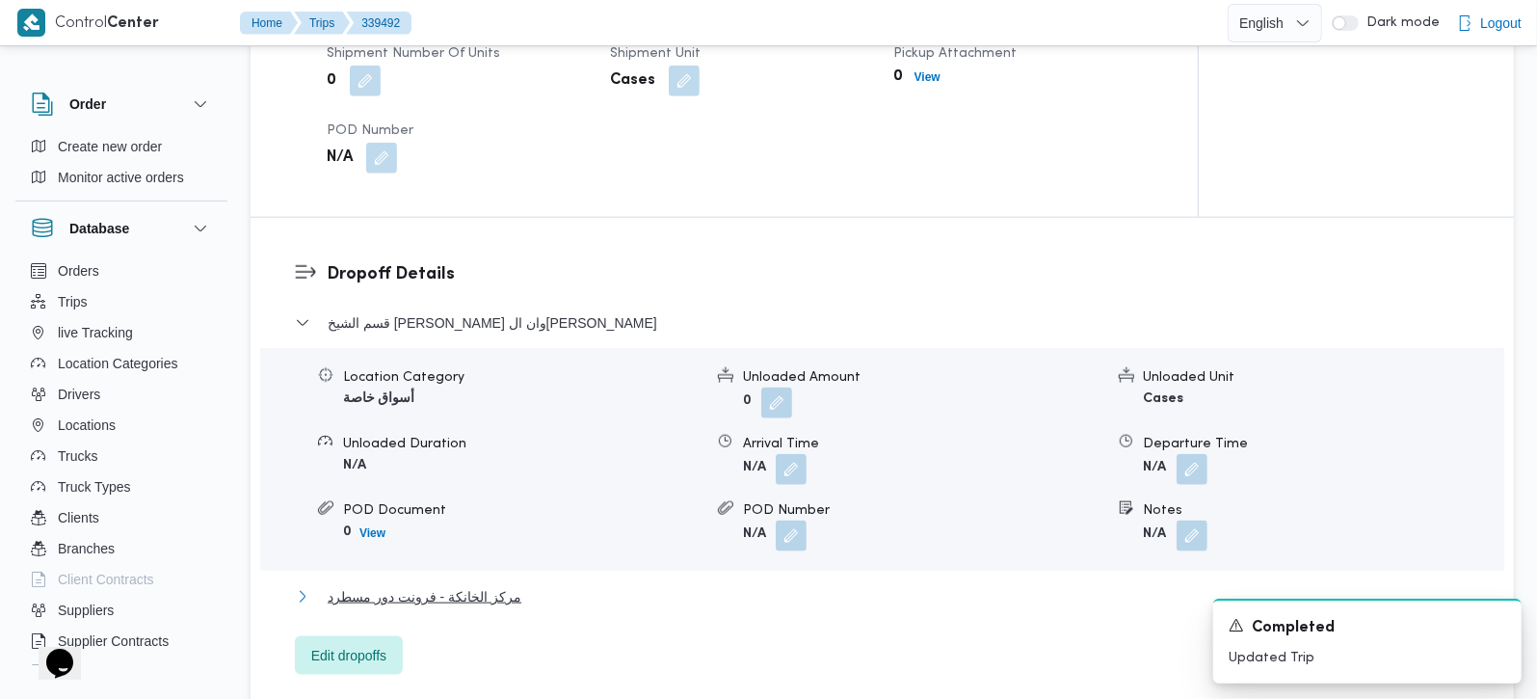
click at [388, 585] on span "مركز الخانكة - فرونت دور مسطرد" at bounding box center [425, 596] width 194 height 23
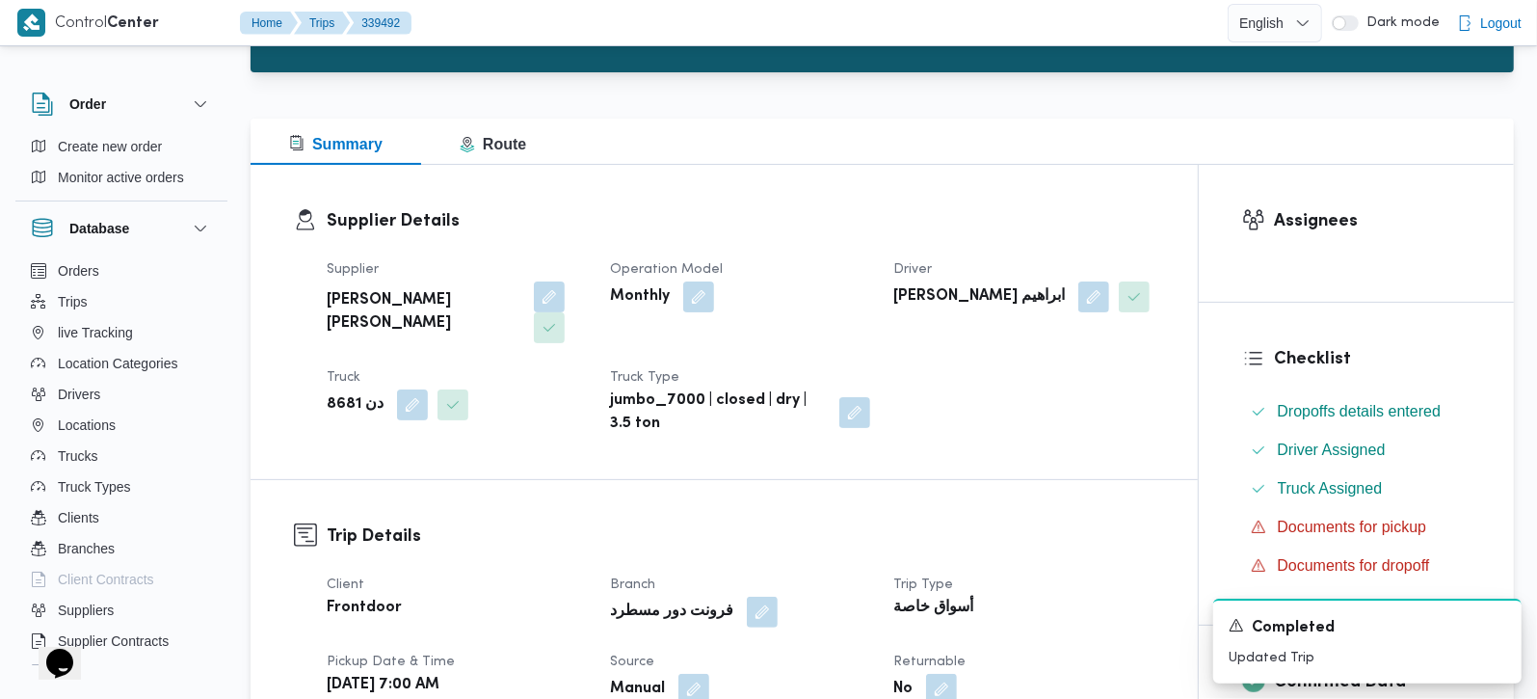
scroll to position [0, 0]
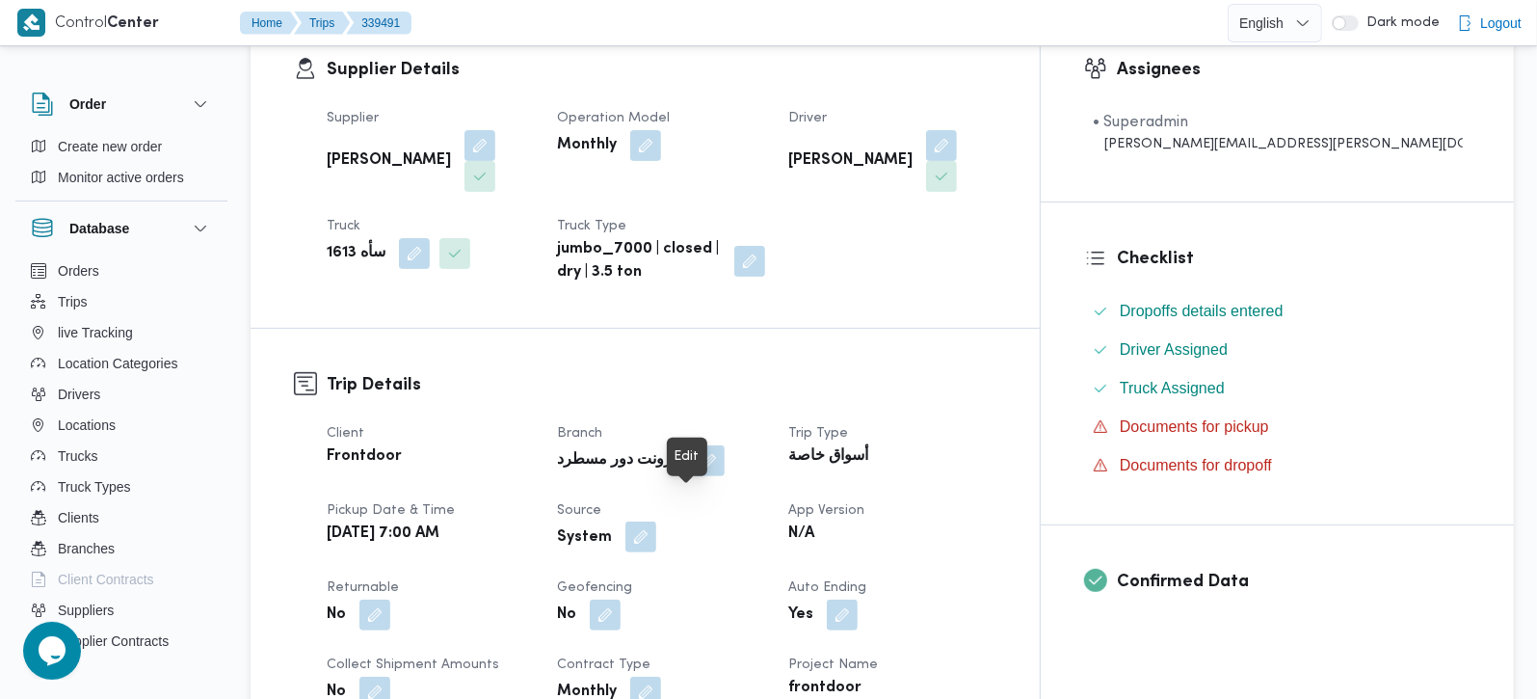
click at [656, 521] on button "button" at bounding box center [640, 536] width 31 height 31
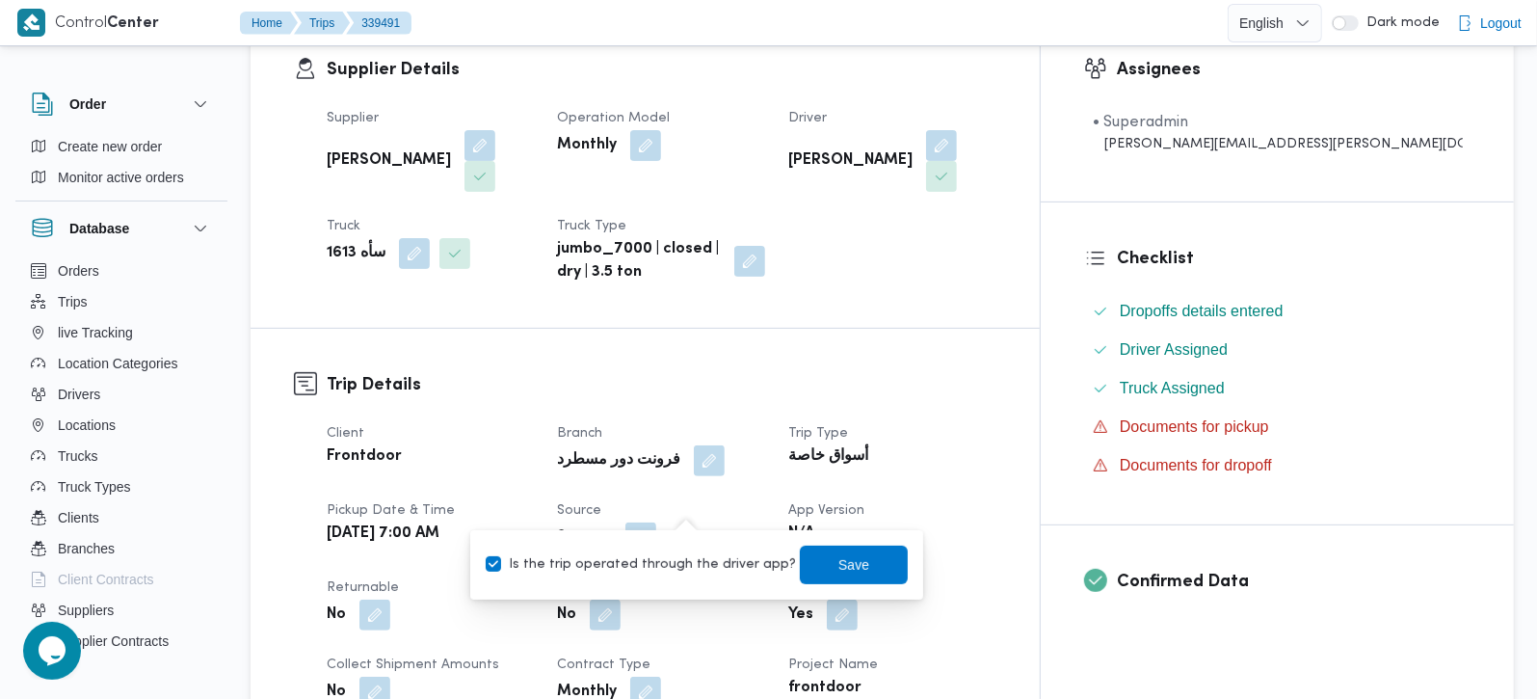
click at [673, 574] on label "Is the trip operated through the driver app?" at bounding box center [641, 564] width 310 height 23
checkbox input "false"
click at [838, 563] on span "Save" at bounding box center [853, 563] width 31 height 23
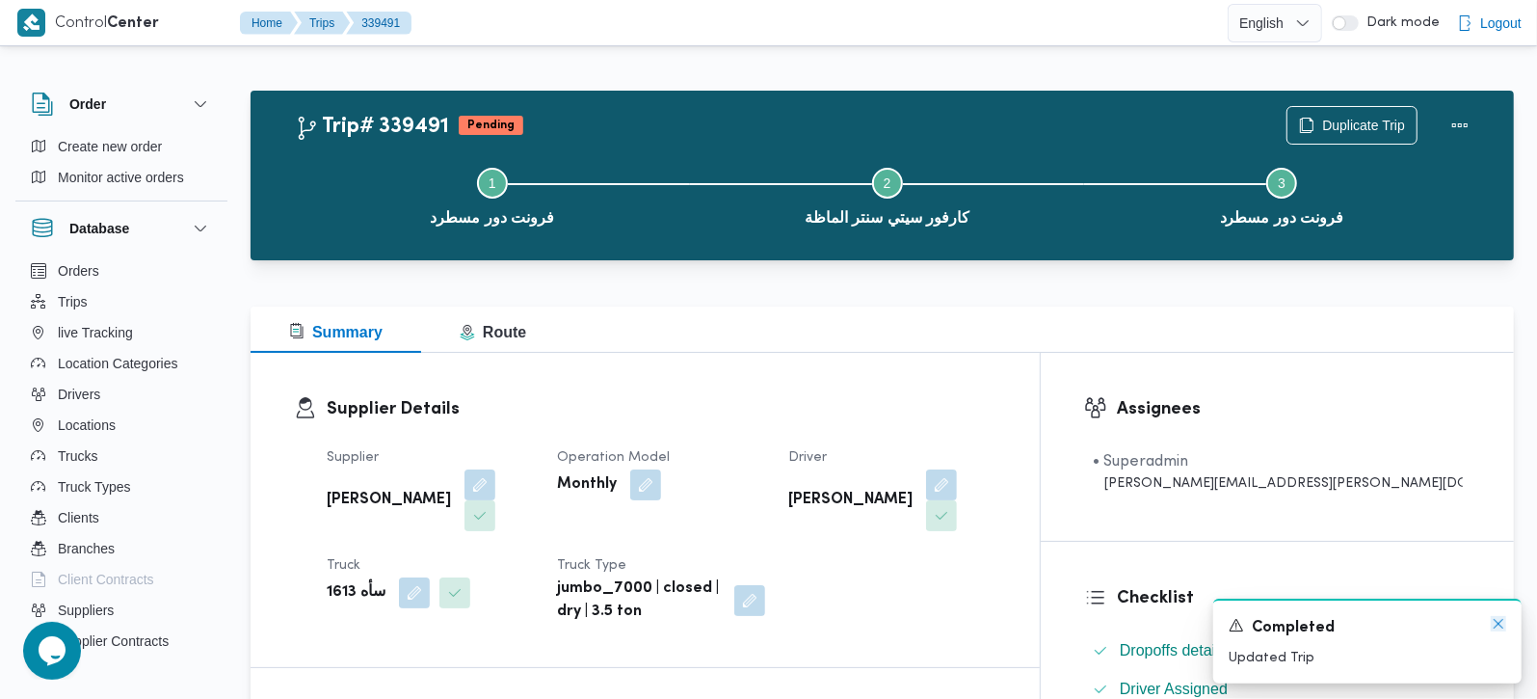
click at [1493, 626] on icon "Dismiss toast" at bounding box center [1498, 623] width 15 height 15
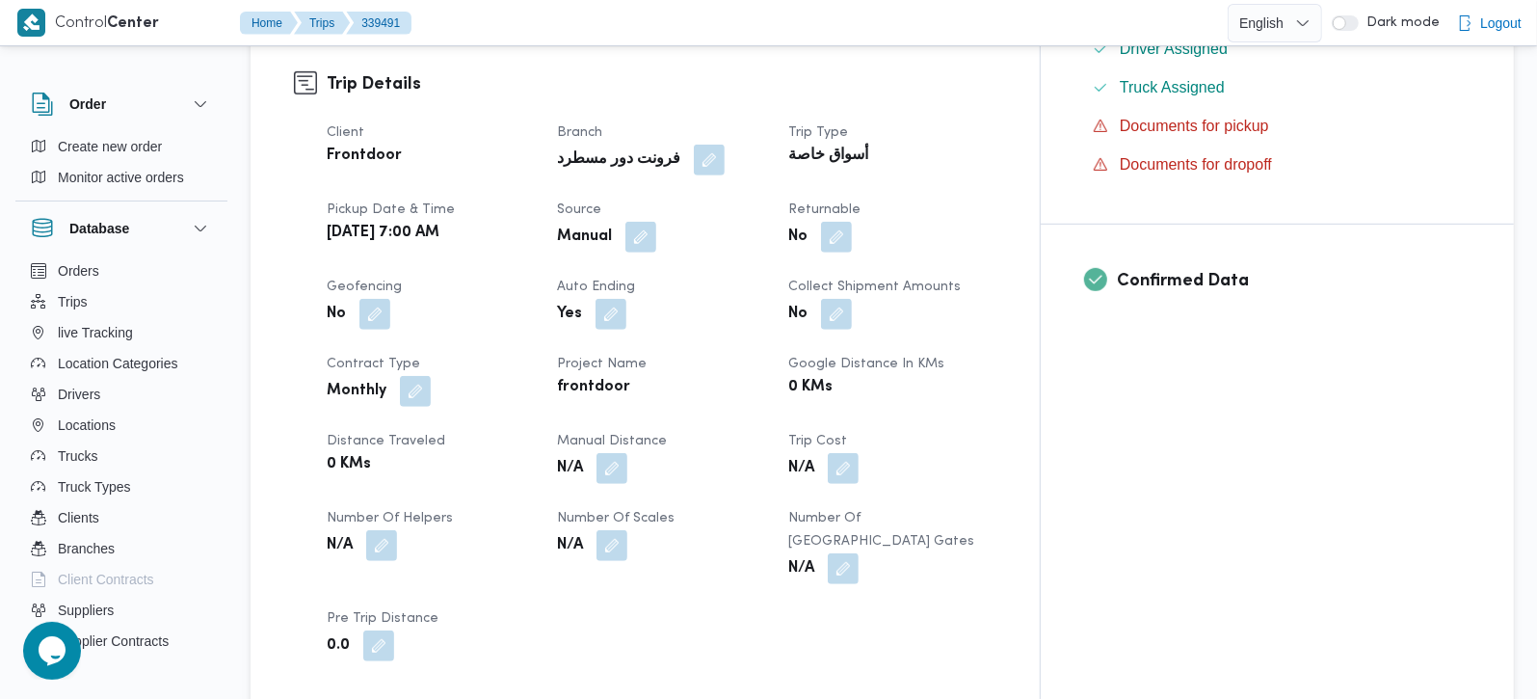
scroll to position [679, 0]
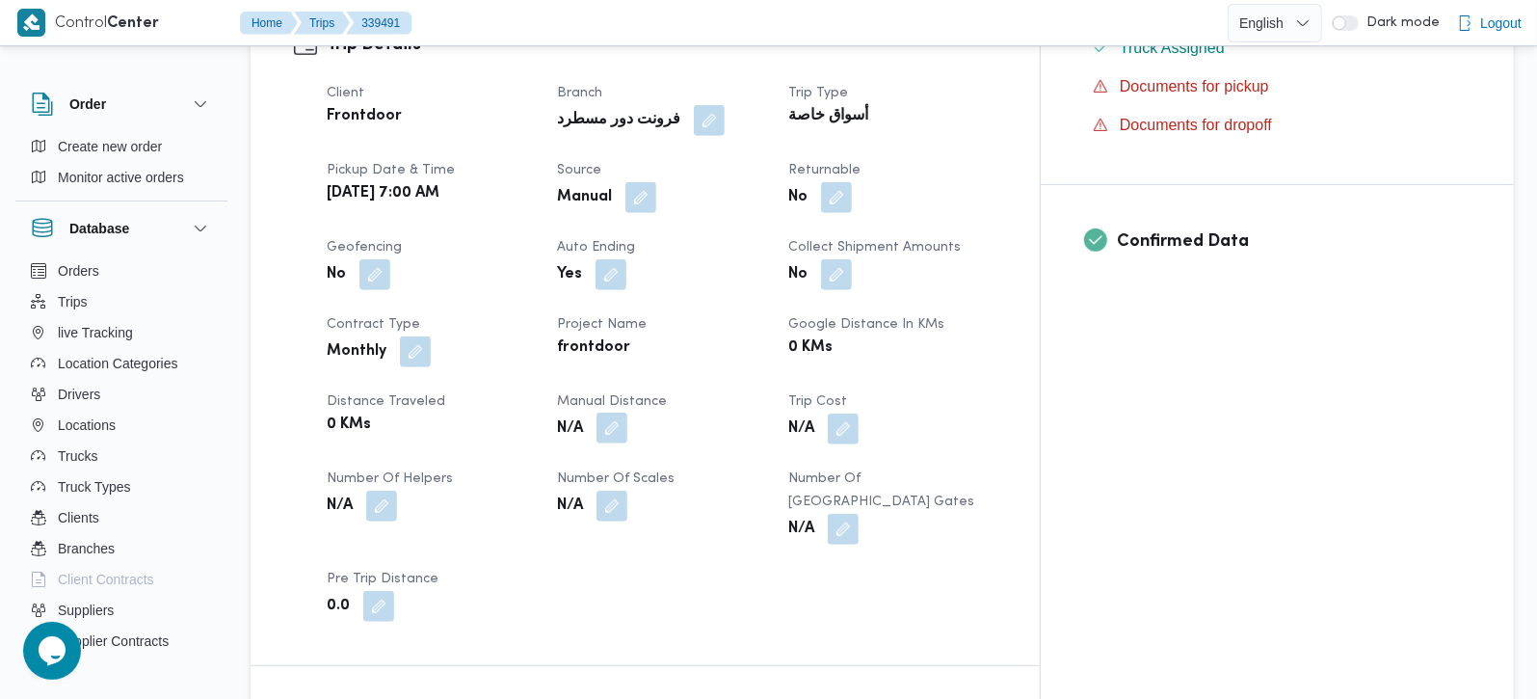
click at [627, 412] on button "button" at bounding box center [611, 427] width 31 height 31
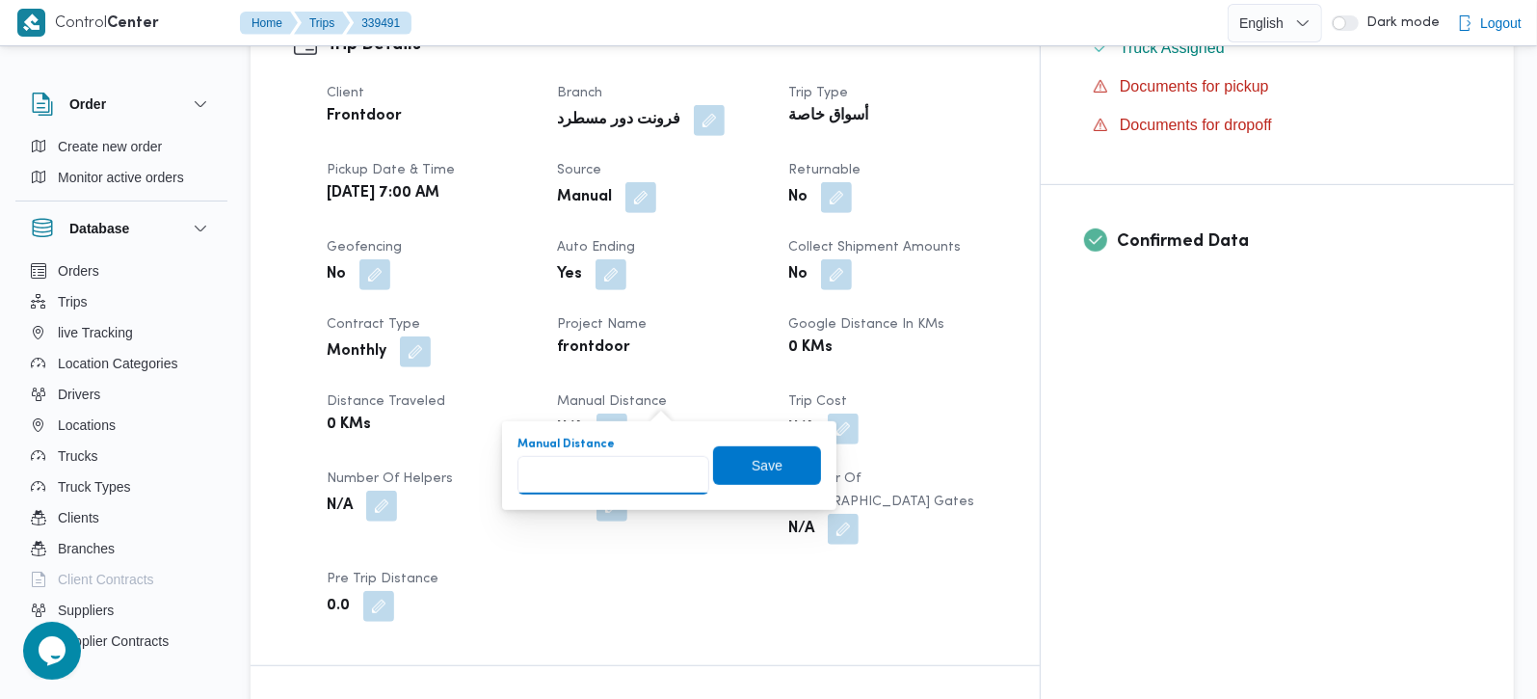
click at [649, 461] on input "Manual Distance" at bounding box center [613, 475] width 192 height 39
type input "45"
click at [769, 472] on span "Save" at bounding box center [767, 464] width 108 height 39
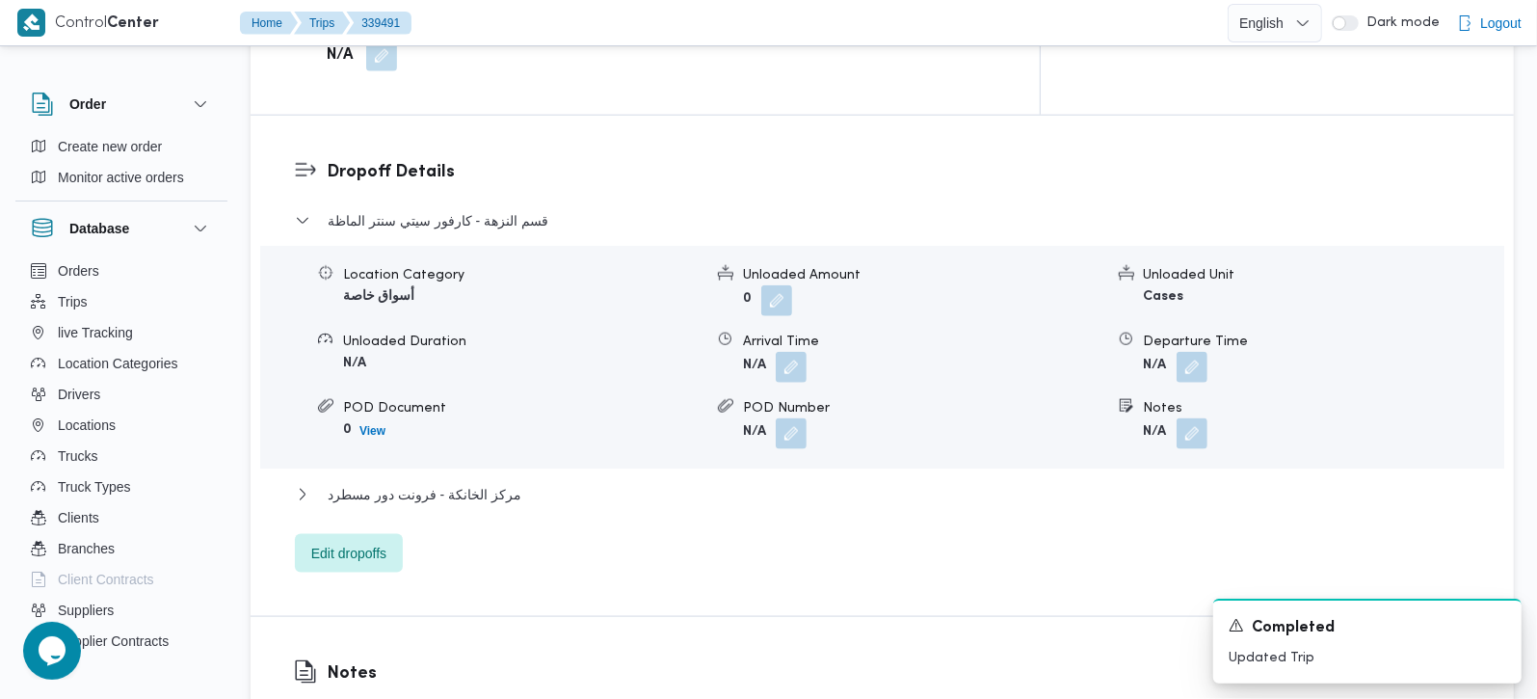
scroll to position [1587, 0]
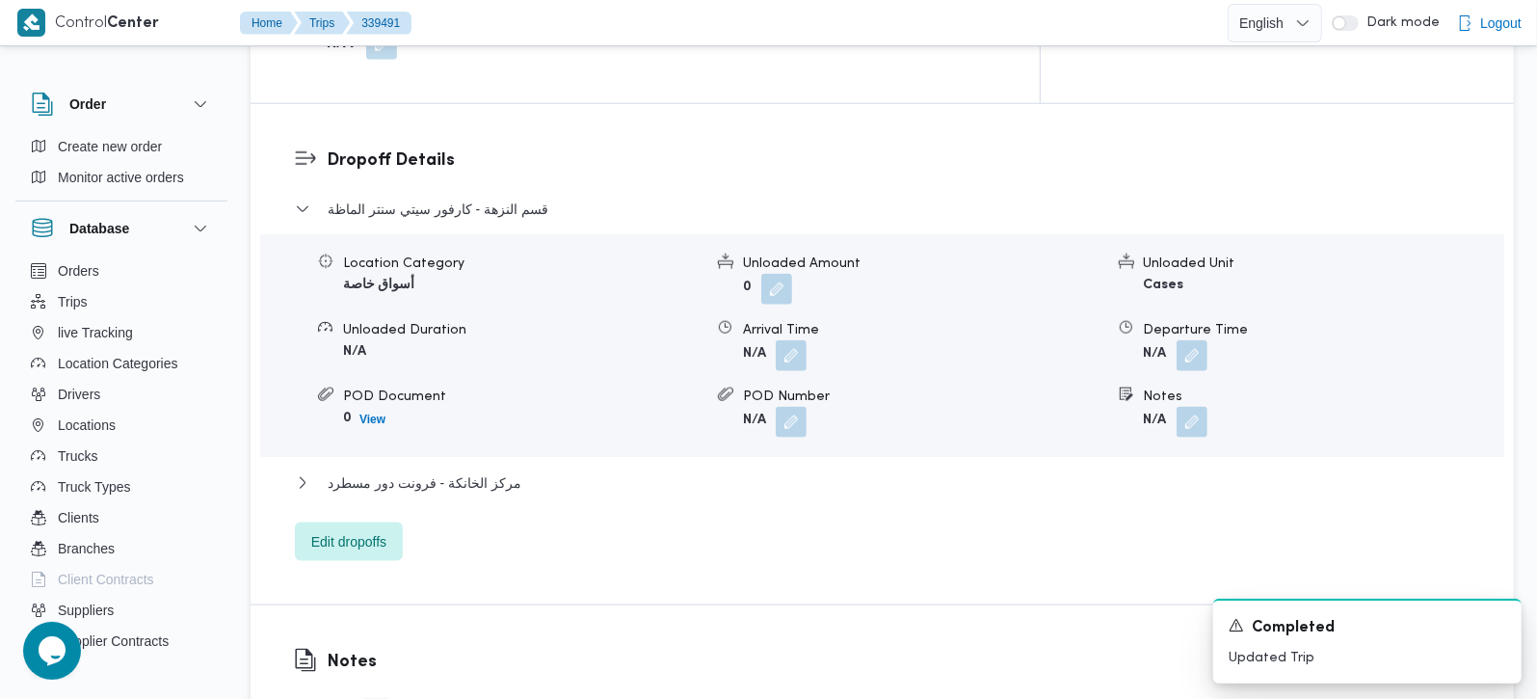
click at [461, 471] on div "مركز الخانكة - فرونت دور مسطرد" at bounding box center [883, 489] width 1176 height 37
click at [461, 471] on span "مركز الخانكة - فرونت دور مسطرد" at bounding box center [425, 482] width 194 height 23
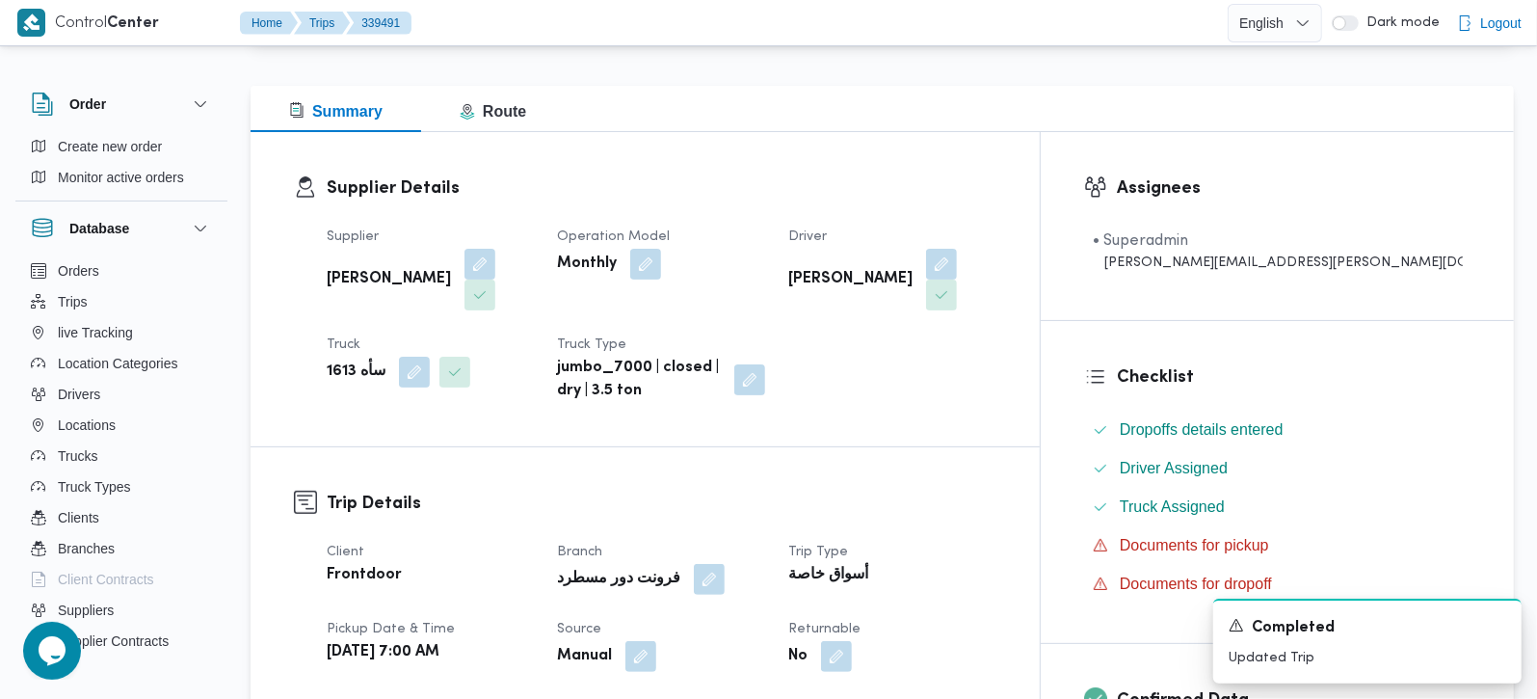
scroll to position [0, 0]
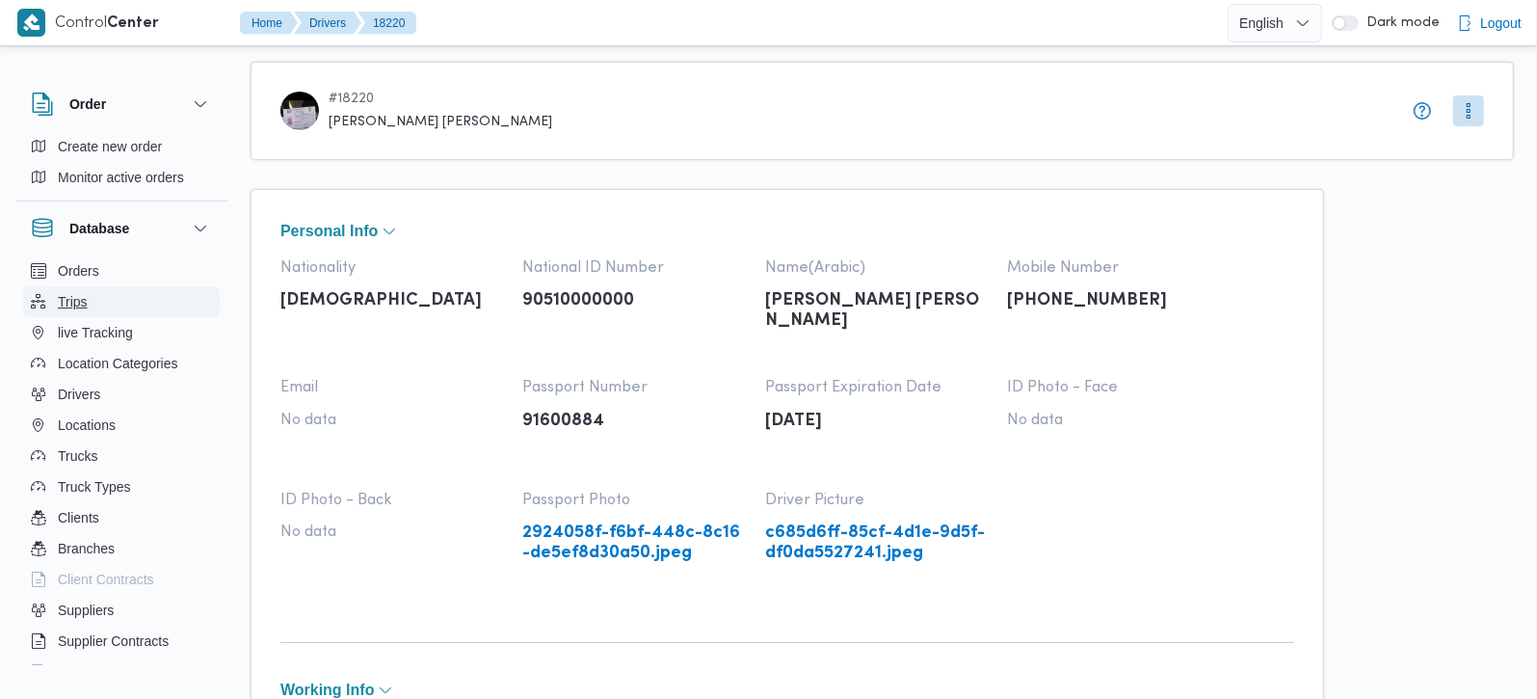
click at [79, 291] on span "Trips" at bounding box center [73, 301] width 30 height 23
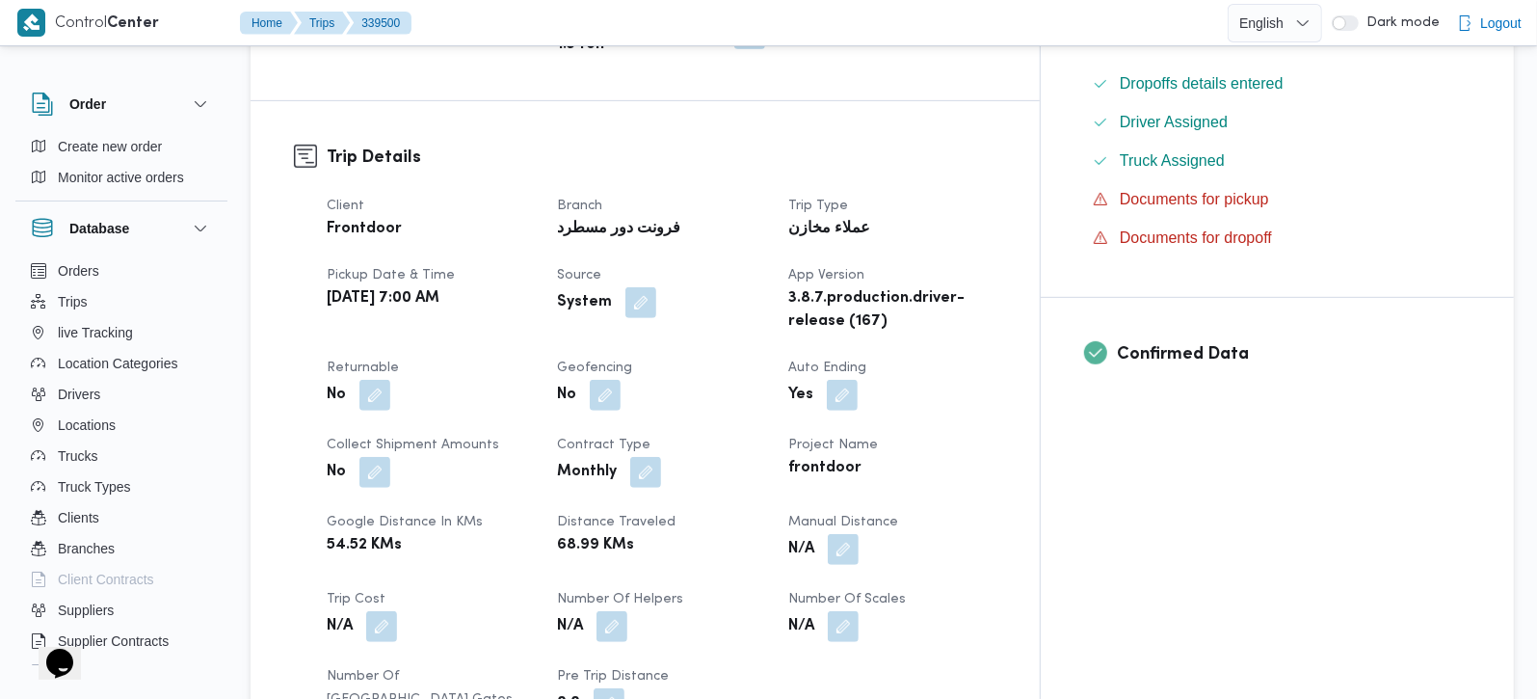
scroll to position [679, 0]
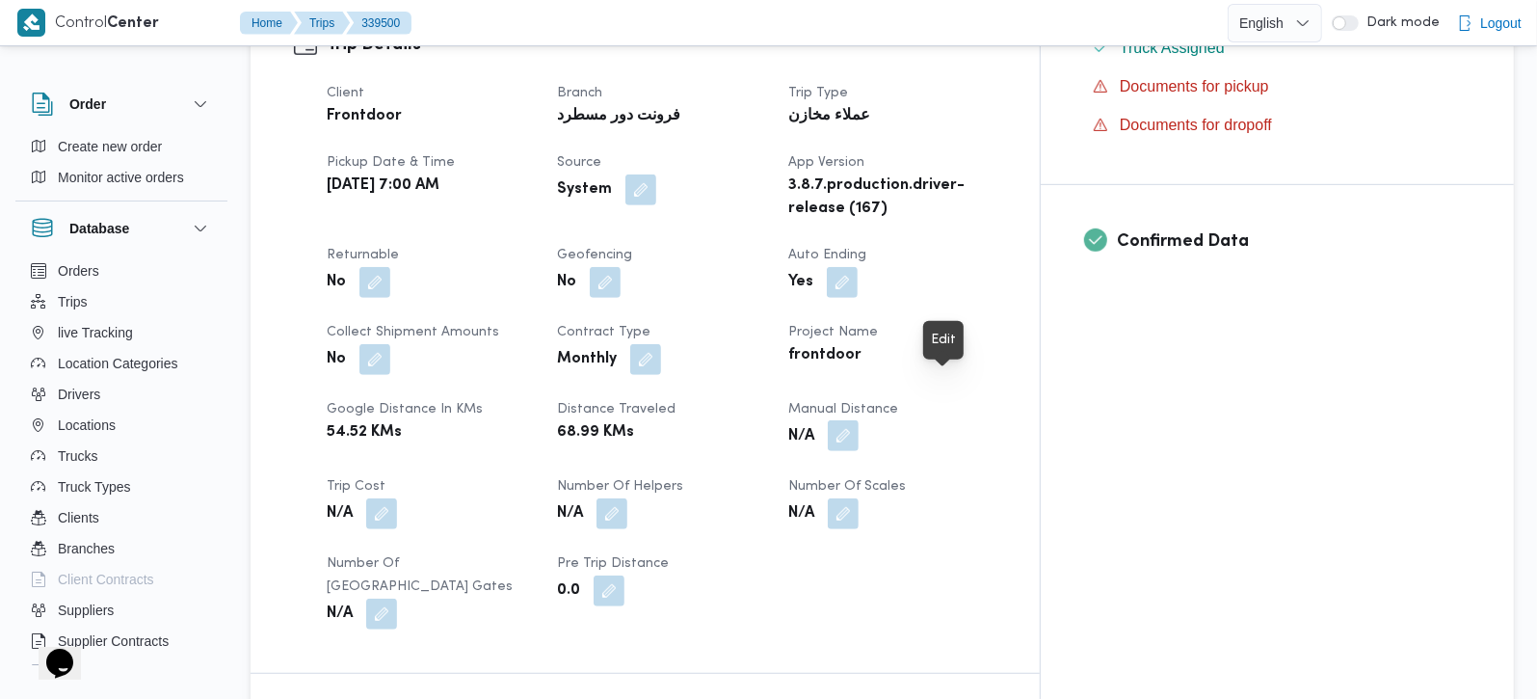
click at [859, 420] on button "button" at bounding box center [843, 435] width 31 height 31
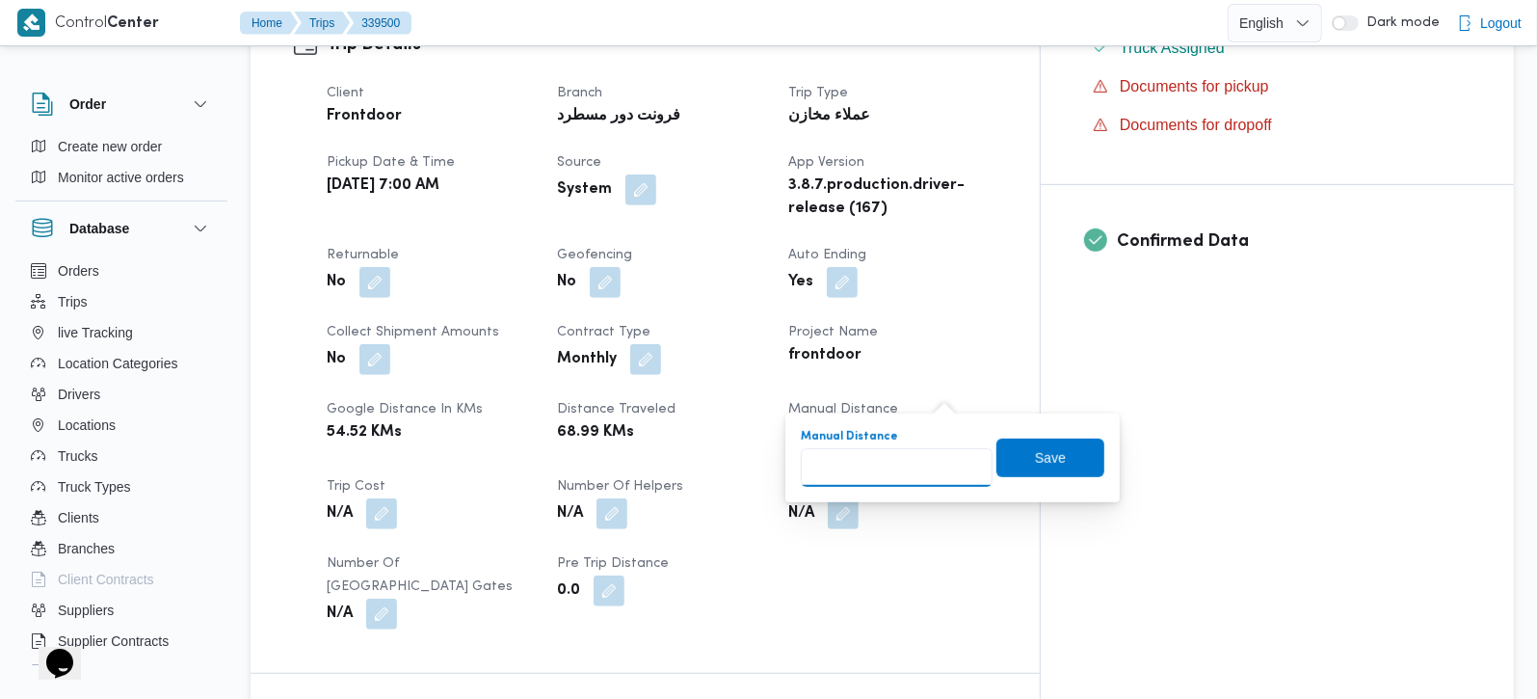
click at [889, 465] on input "Manual Distance" at bounding box center [897, 467] width 192 height 39
type input "90"
click at [1067, 459] on span "Save" at bounding box center [1050, 456] width 108 height 39
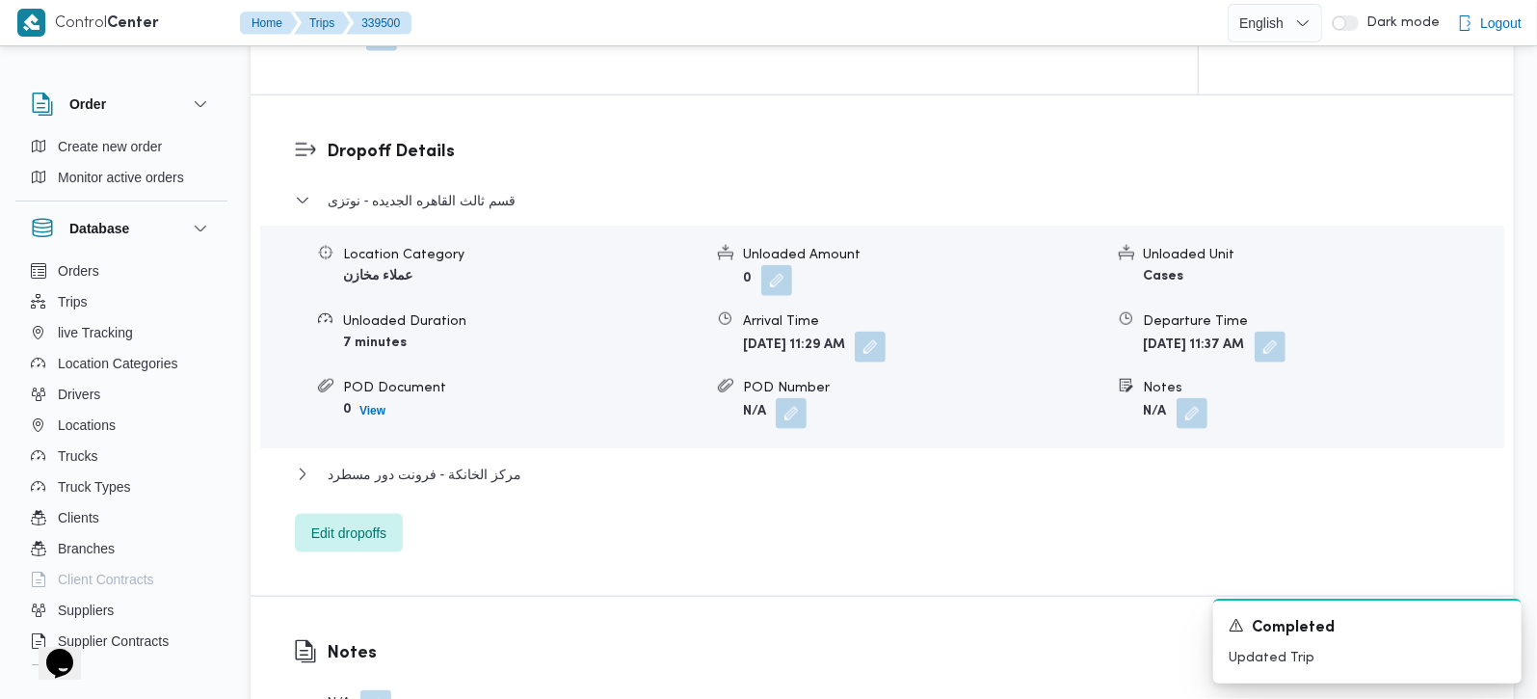
scroll to position [1587, 0]
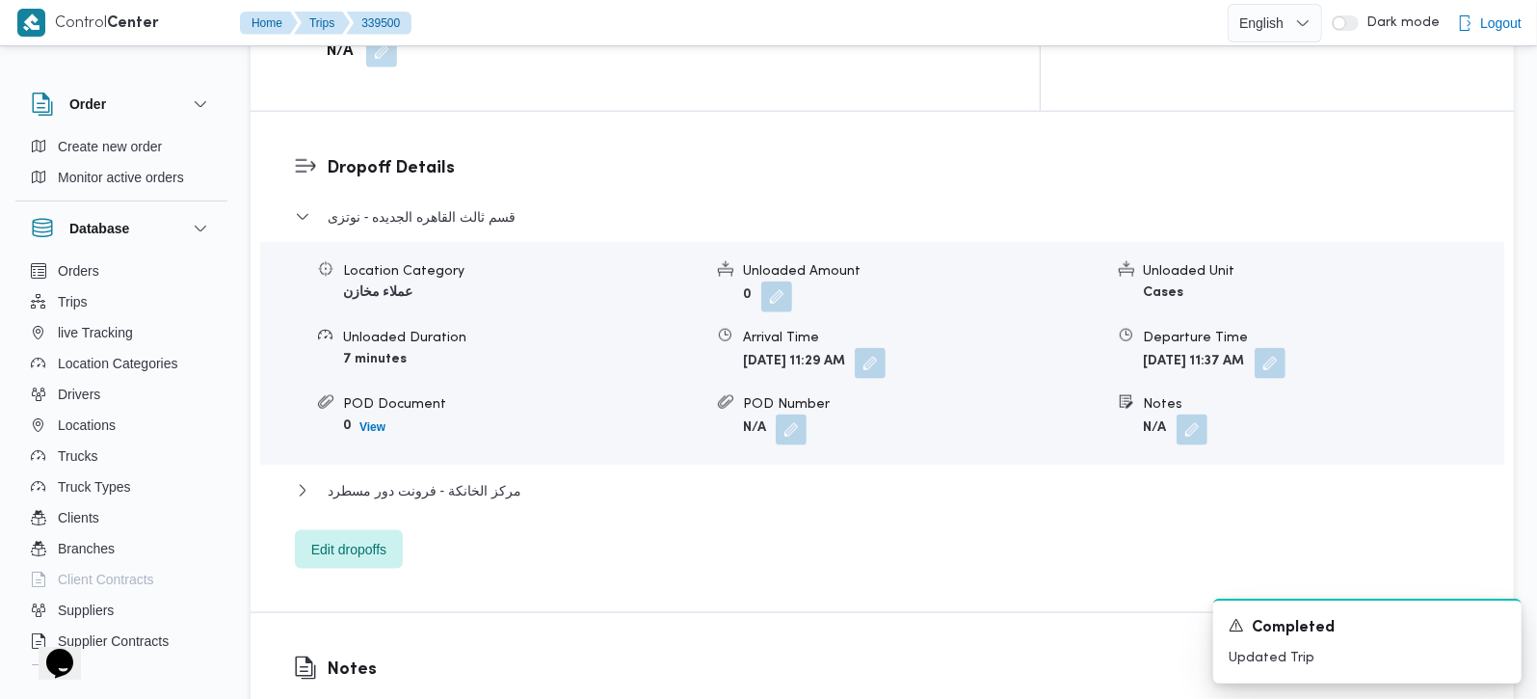
click at [381, 404] on div "قسم ثالث القاهره الجديده - نوتزى Location Category عملاء مخازن Unloaded Amount …" at bounding box center [883, 386] width 1176 height 363
click at [399, 479] on span "مركز الخانكة - فرونت دور مسطرد" at bounding box center [425, 490] width 194 height 23
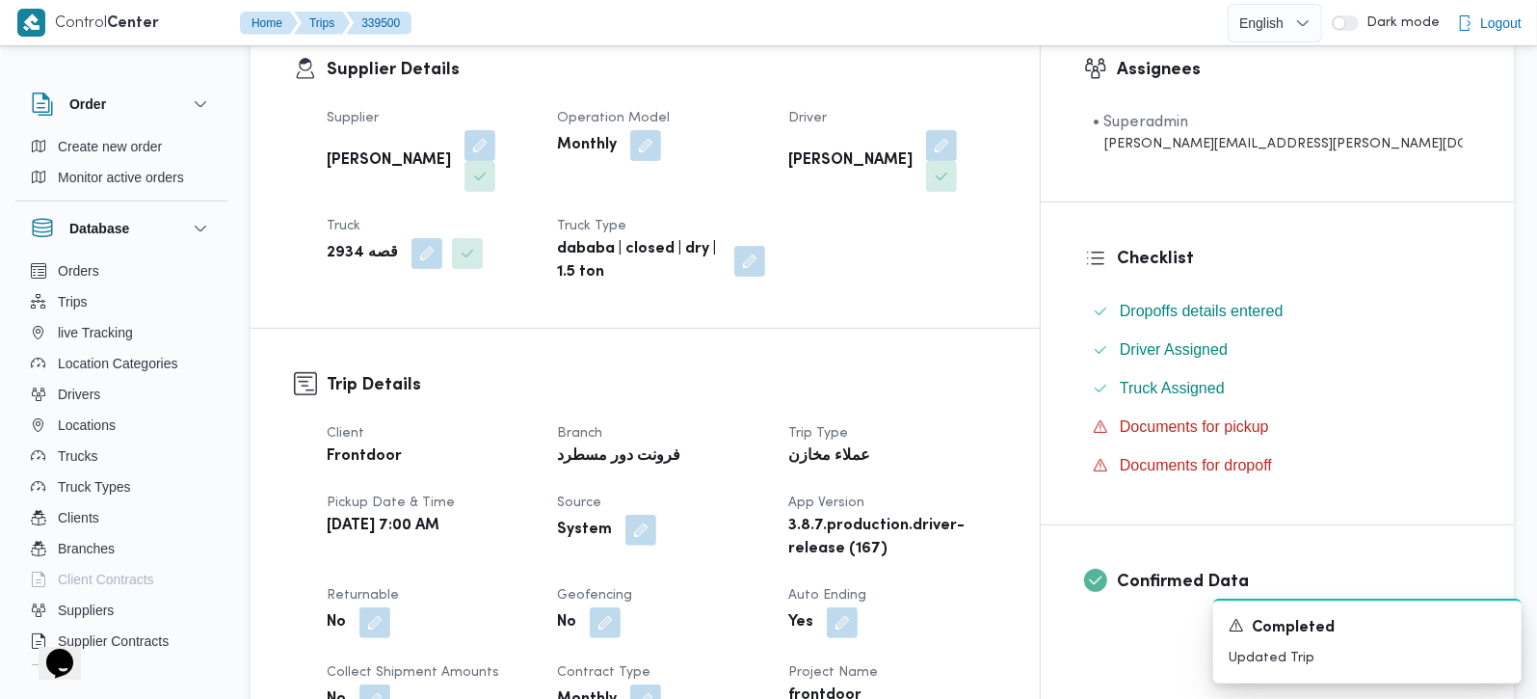
scroll to position [0, 0]
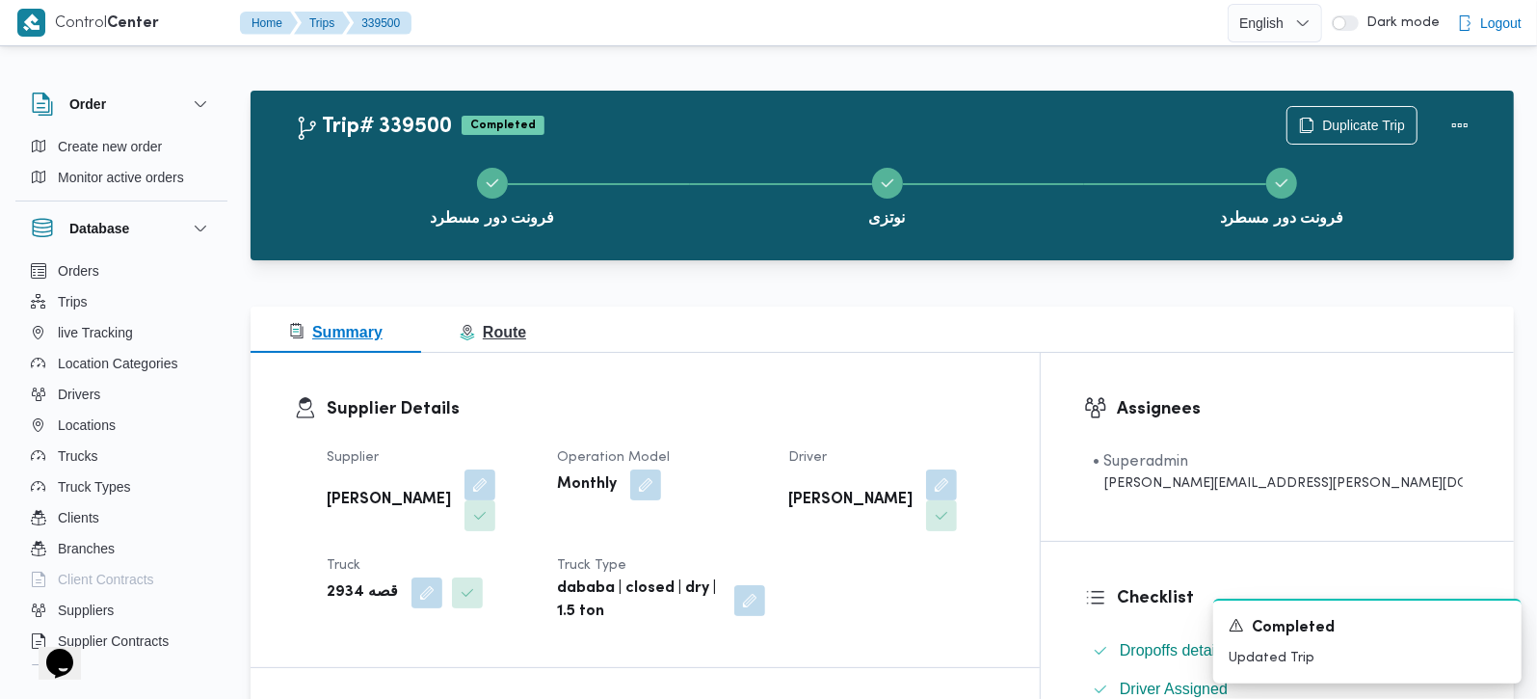
click at [524, 325] on button "Route" at bounding box center [493, 329] width 144 height 46
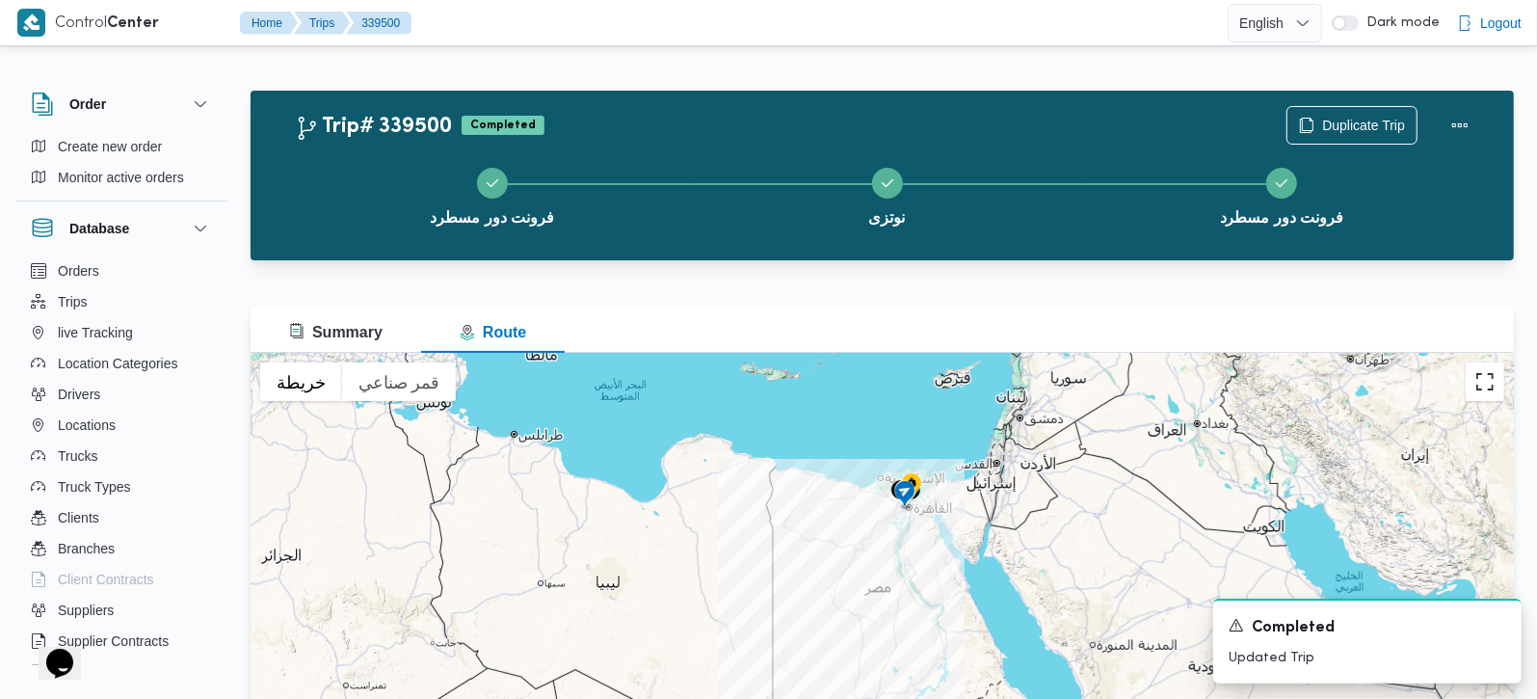
click at [1480, 384] on button "تبديل إلى العرض ملء الشاشة" at bounding box center [1485, 381] width 39 height 39
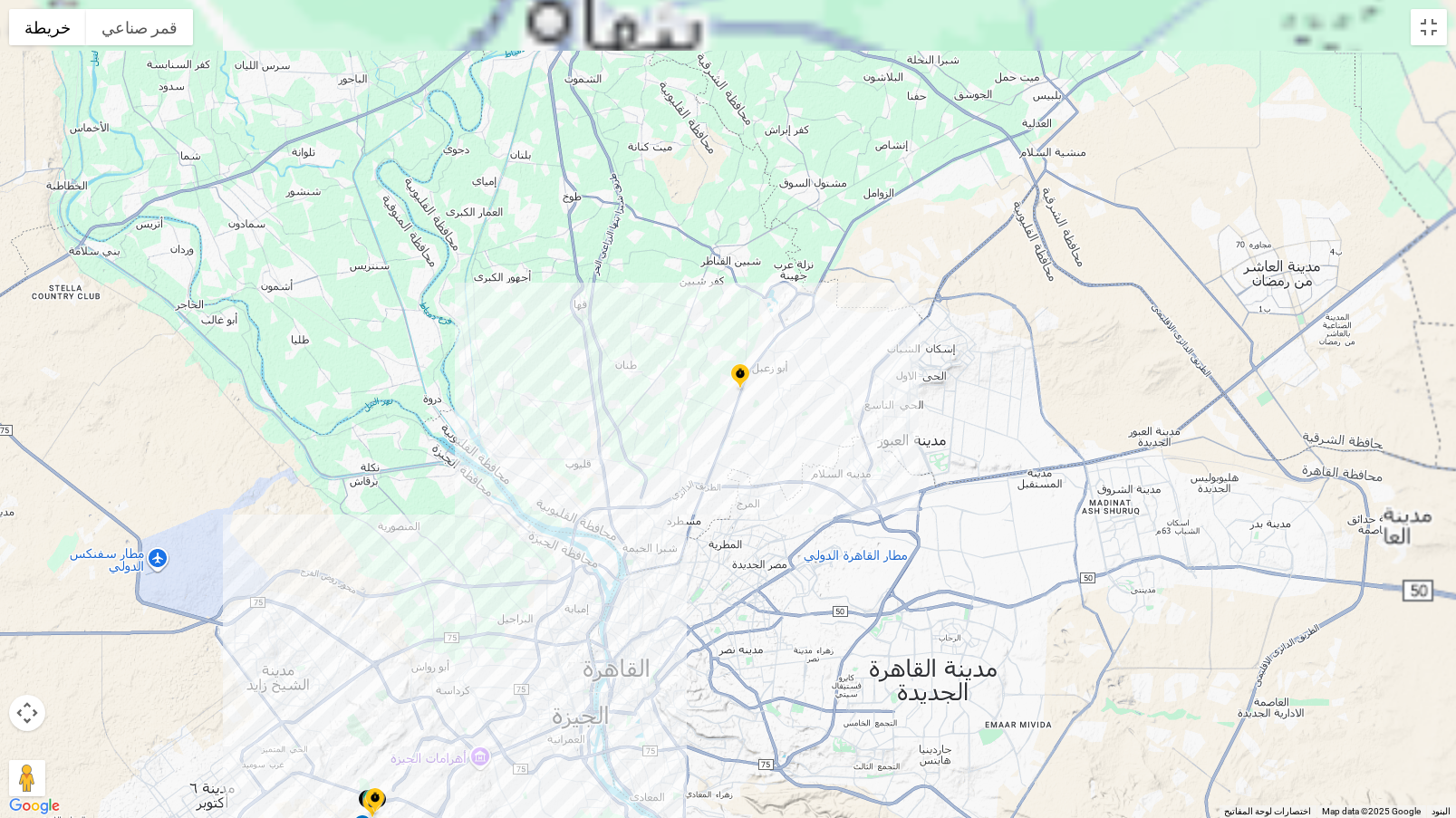
drag, startPoint x: 770, startPoint y: 339, endPoint x: 767, endPoint y: 488, distance: 149.0
click at [767, 488] on div at bounding box center [728, 409] width 1456 height 818
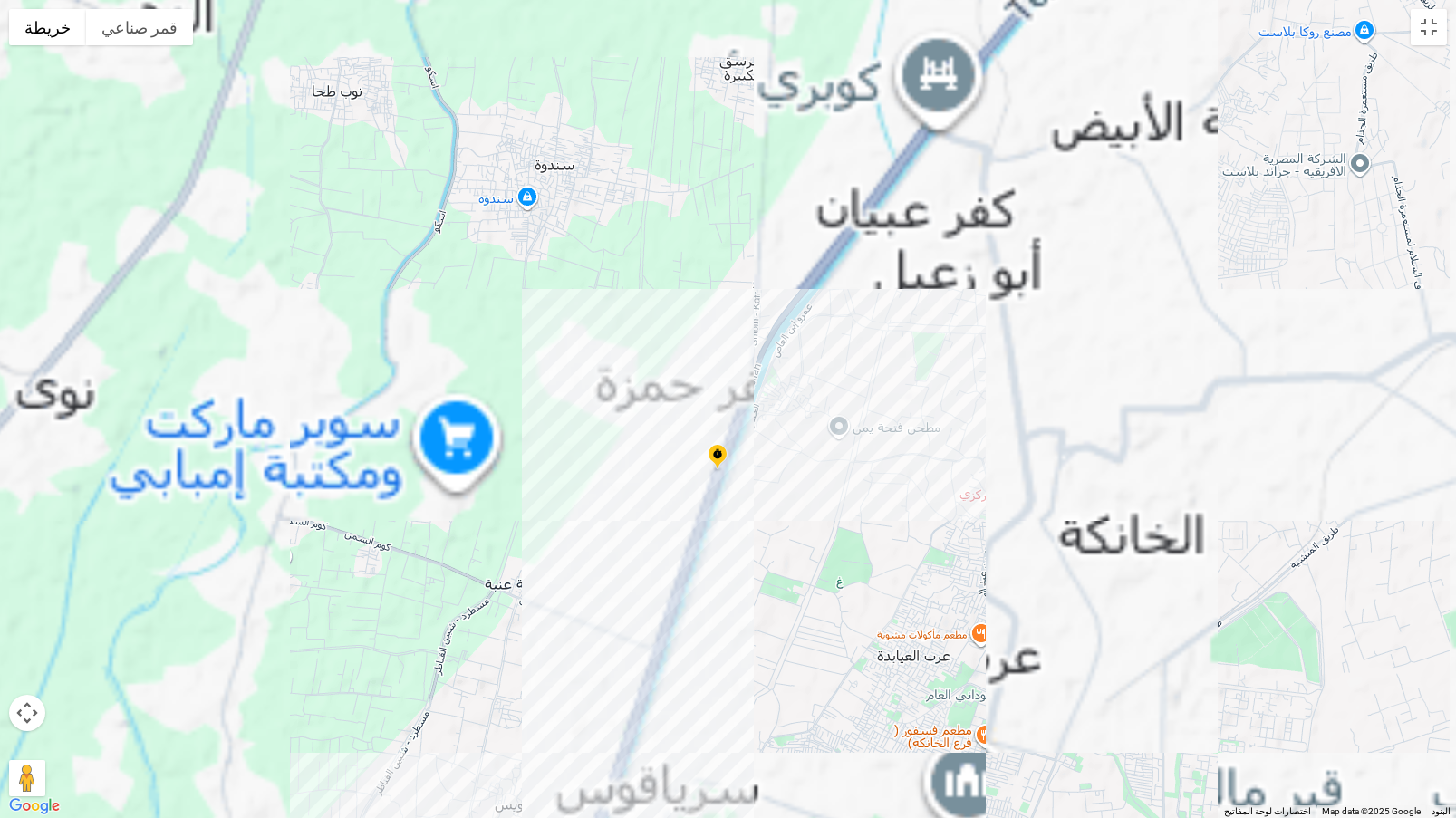
click at [716, 448] on img at bounding box center [717, 458] width 29 height 30
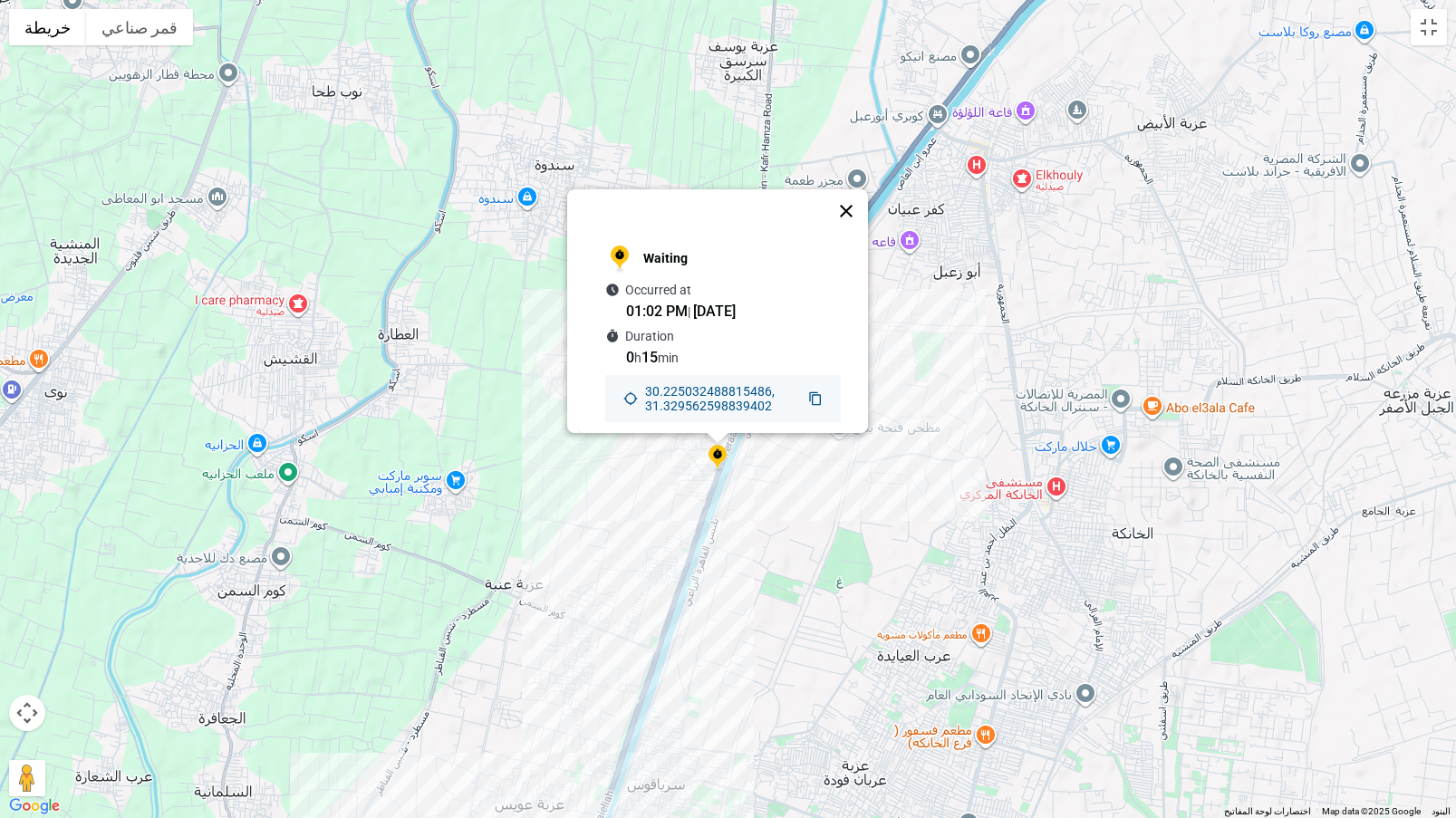
click at [848, 197] on button "إغلاق" at bounding box center [846, 211] width 43 height 43
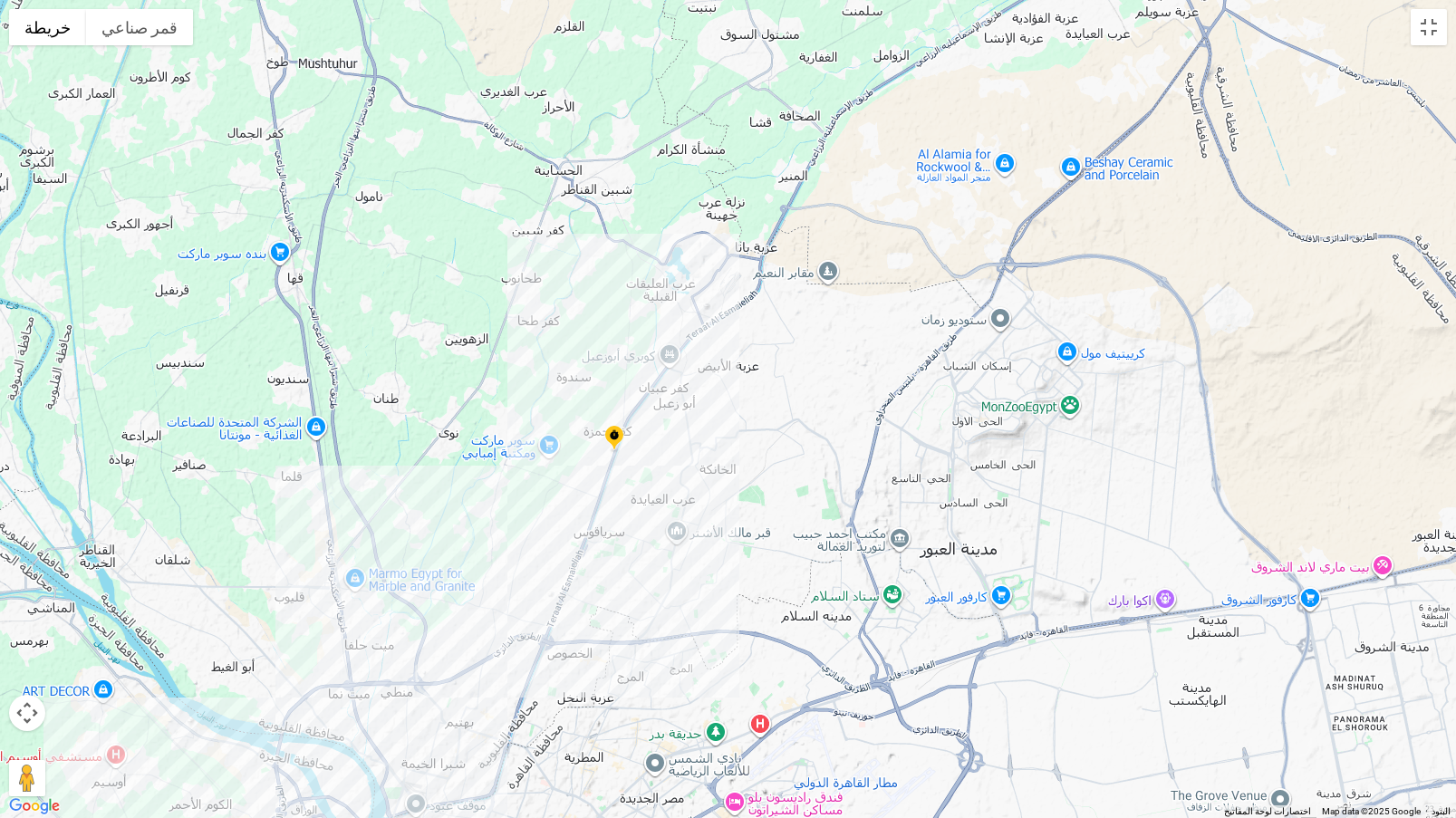
drag, startPoint x: 528, startPoint y: 631, endPoint x: 868, endPoint y: 366, distance: 431.1
click at [862, 376] on div "للتنقّل، يُرجى الضغط على مفاتيح الأسهم." at bounding box center [728, 409] width 1456 height 818
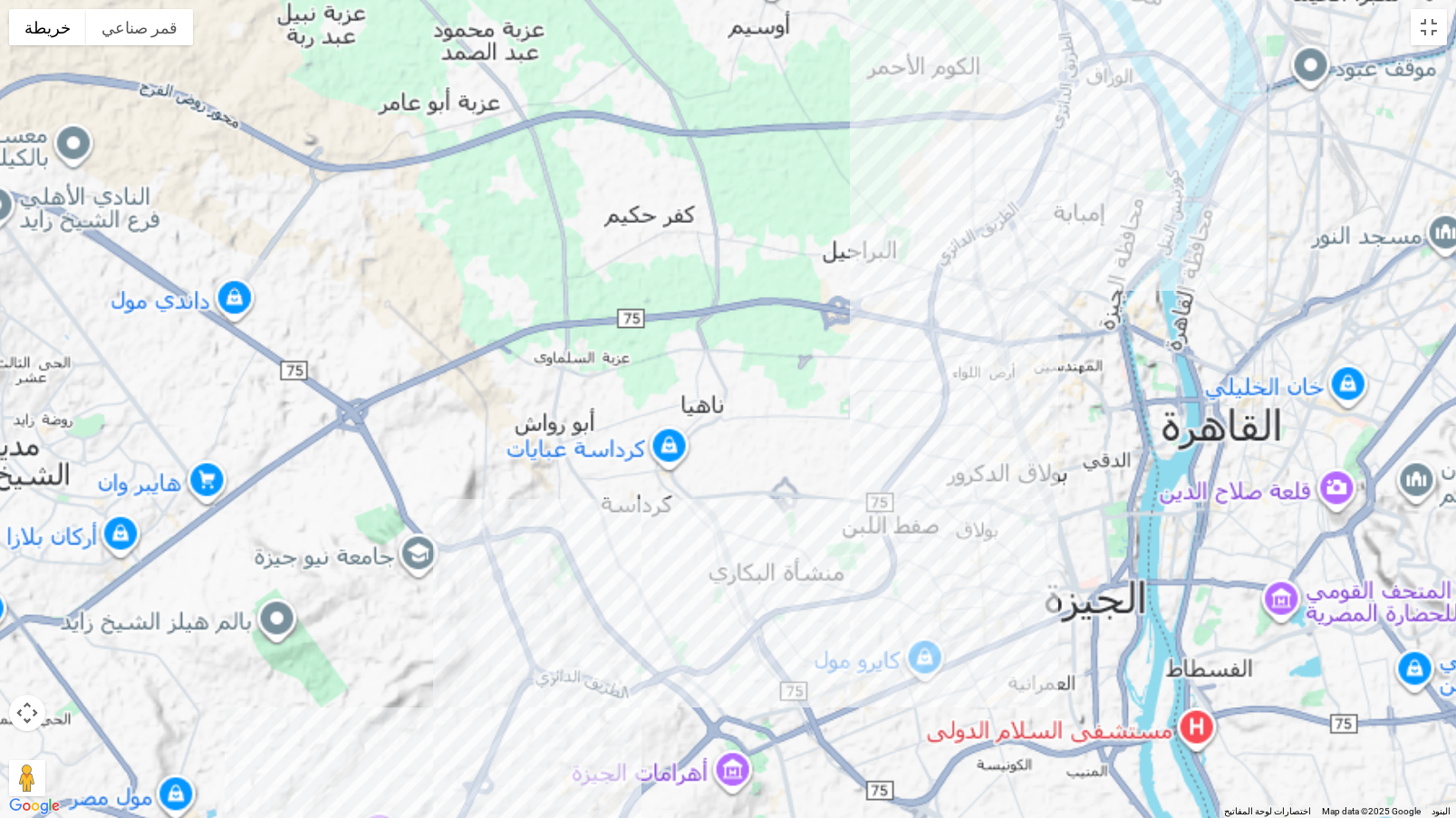
drag, startPoint x: 590, startPoint y: 443, endPoint x: 649, endPoint y: 388, distance: 80.7
click at [645, 369] on div at bounding box center [728, 409] width 1456 height 818
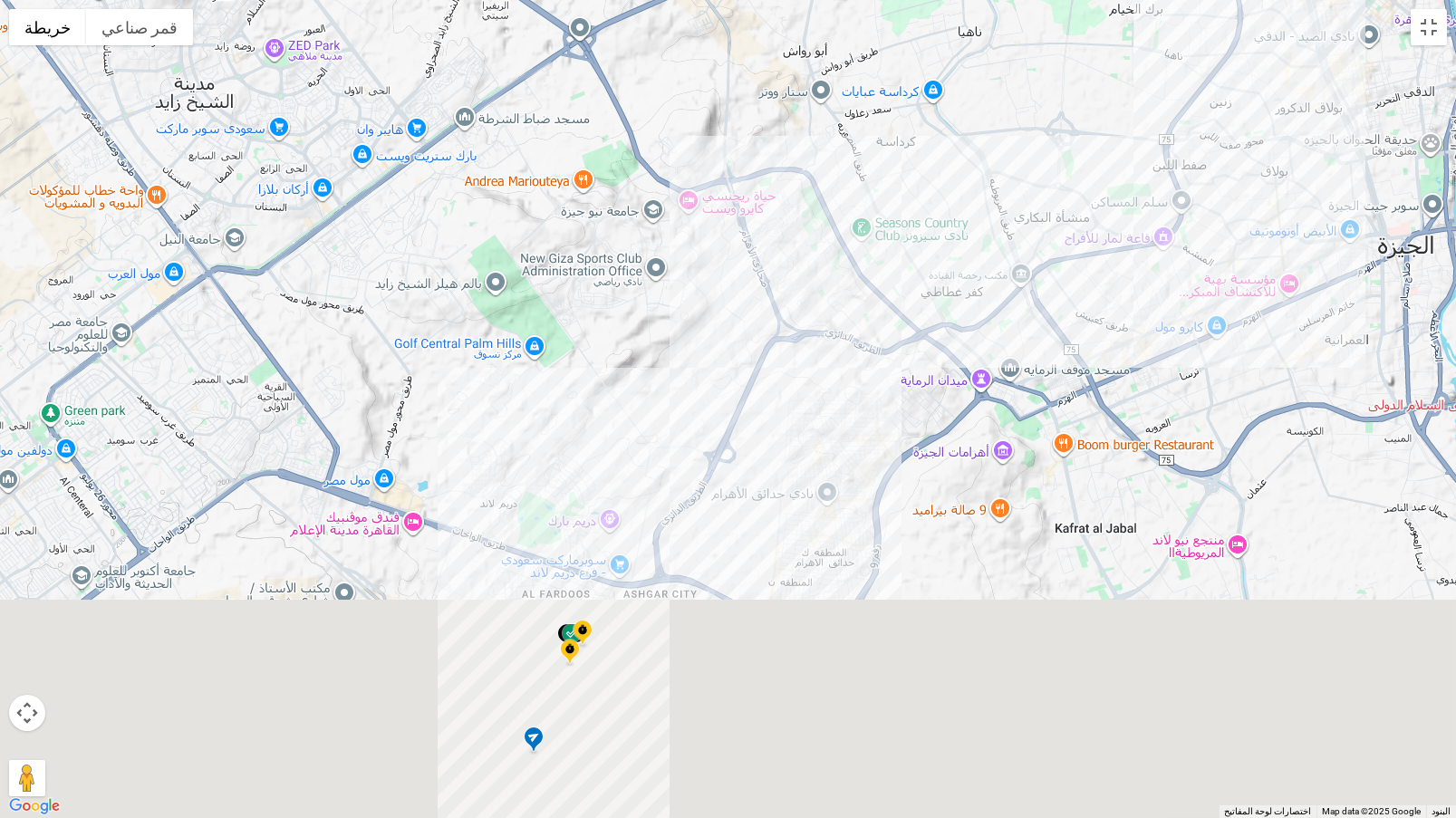
drag, startPoint x: 533, startPoint y: 554, endPoint x: 699, endPoint y: 287, distance: 314.4
click at [689, 259] on div at bounding box center [728, 409] width 1456 height 818
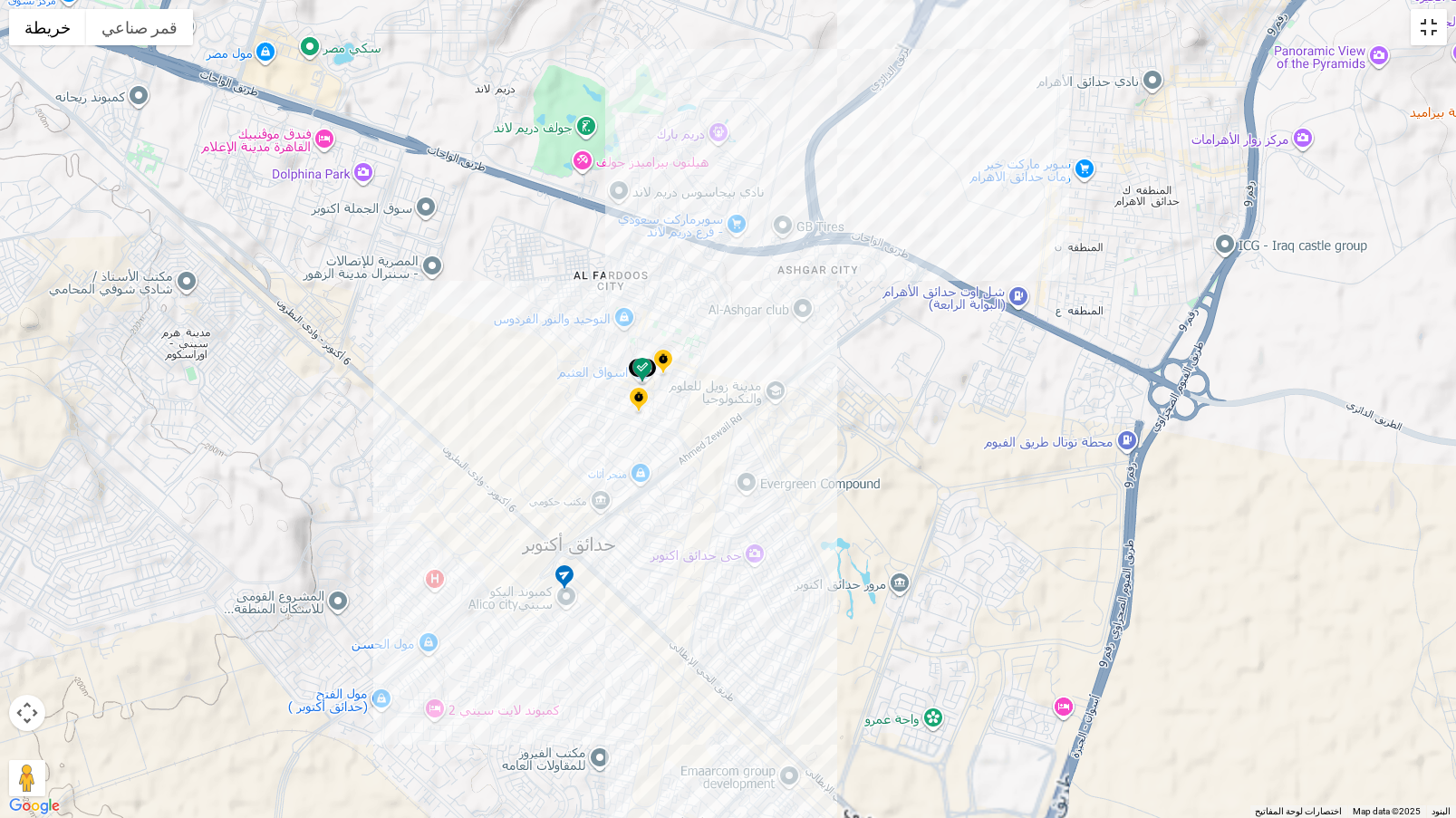
click at [1420, 38] on button "تبديل إلى العرض ملء الشاشة" at bounding box center [1428, 27] width 37 height 37
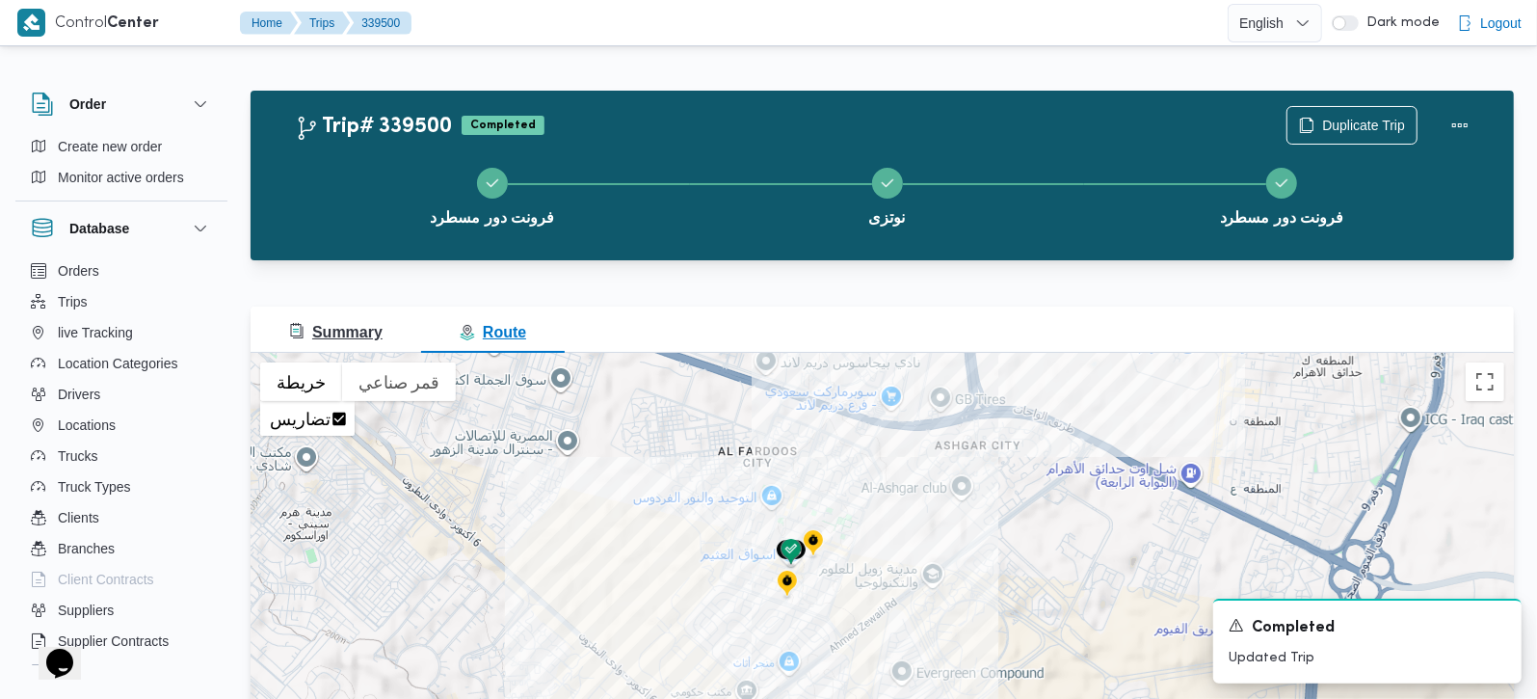
click at [336, 331] on span "Summary" at bounding box center [335, 332] width 93 height 16
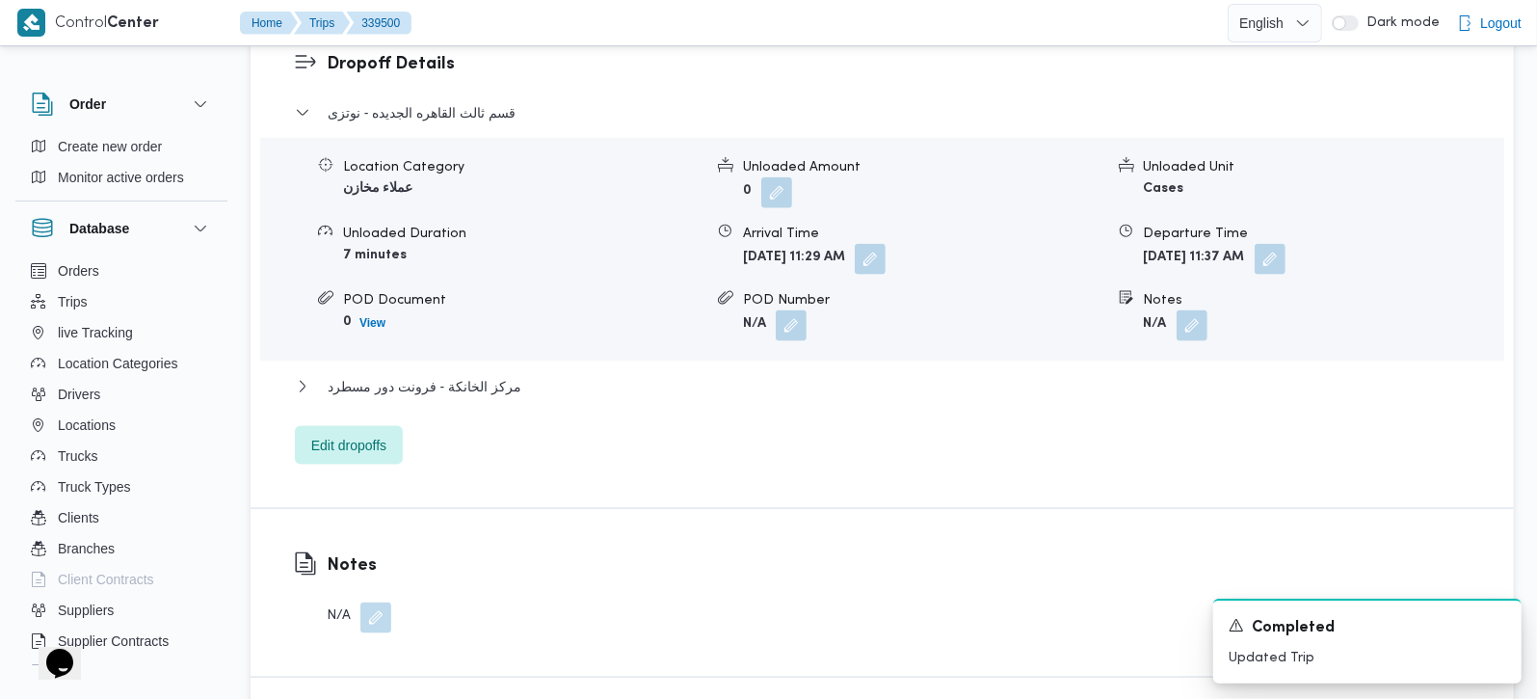
scroll to position [1700, 0]
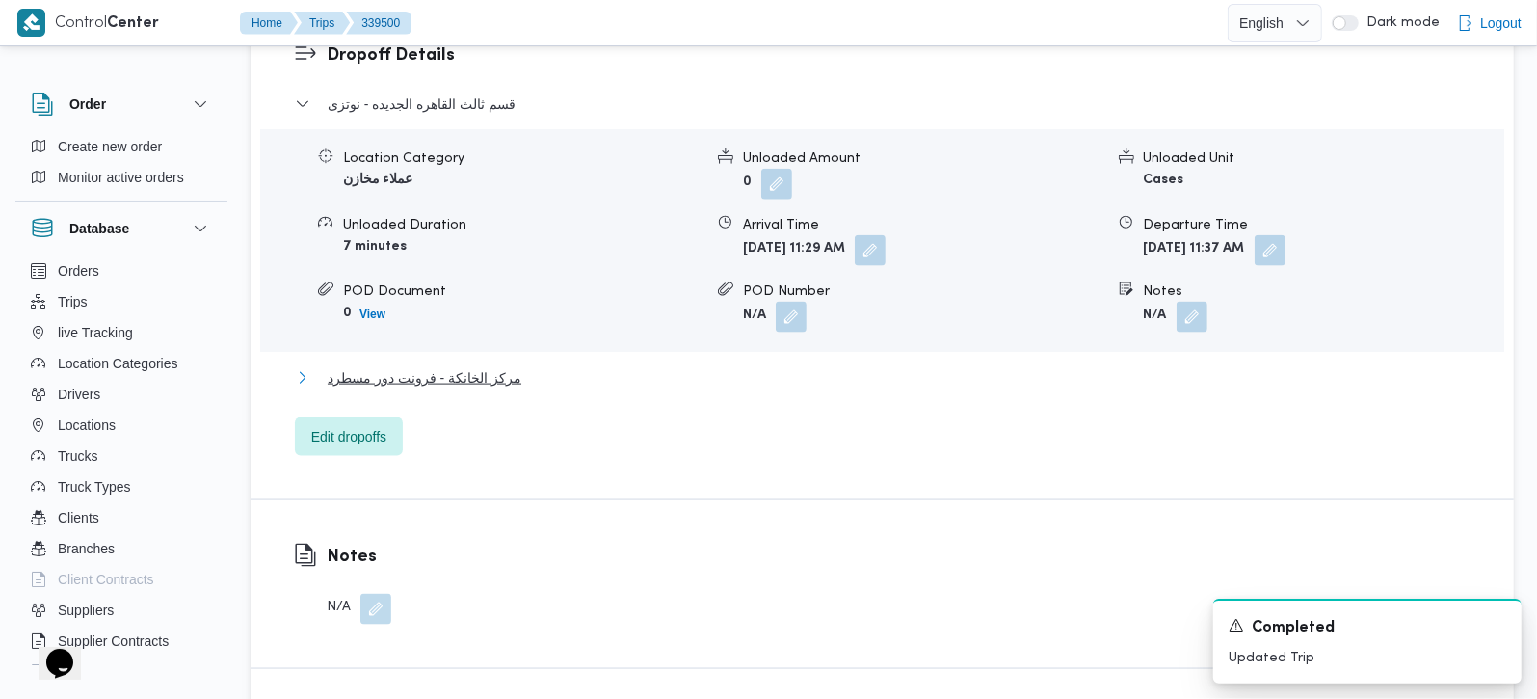
click at [421, 366] on span "مركز الخانكة - فرونت دور مسطرد" at bounding box center [425, 377] width 194 height 23
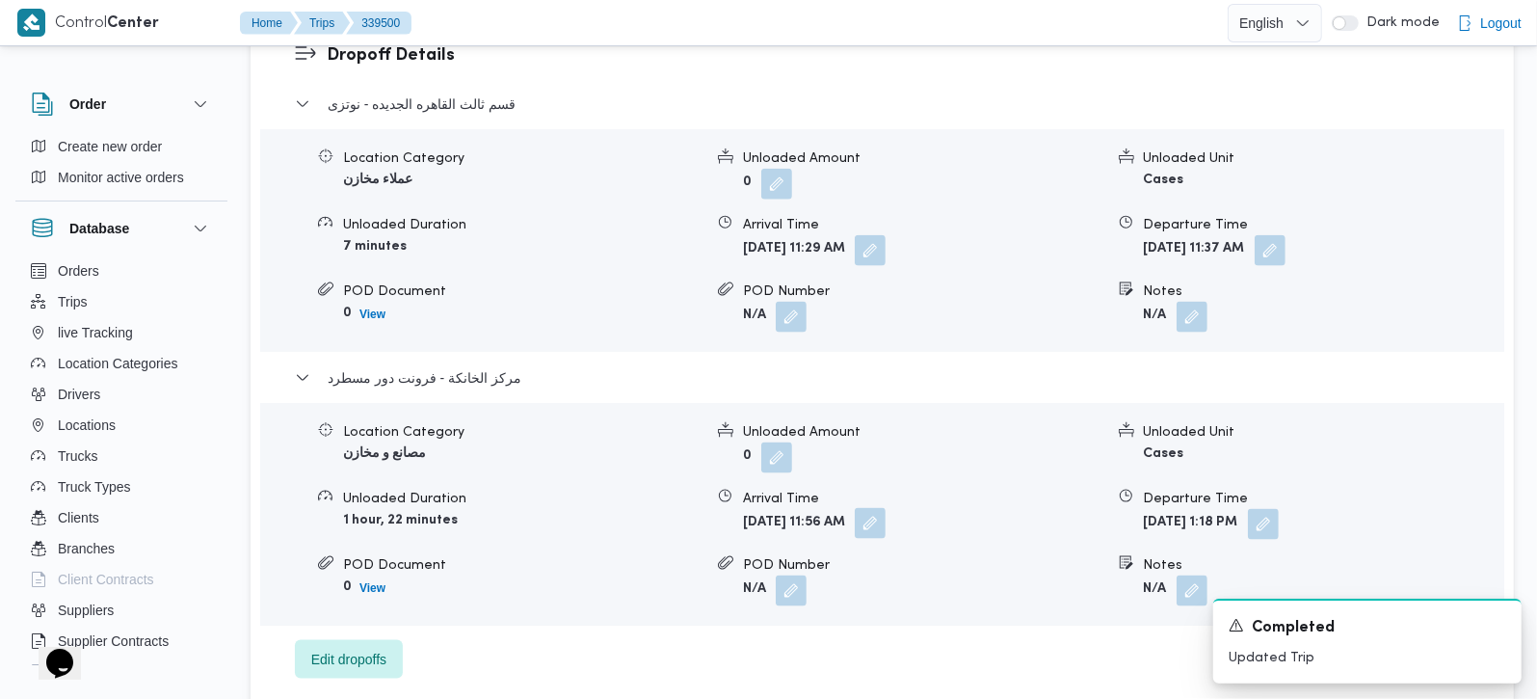
click at [886, 508] on button "button" at bounding box center [870, 523] width 31 height 31
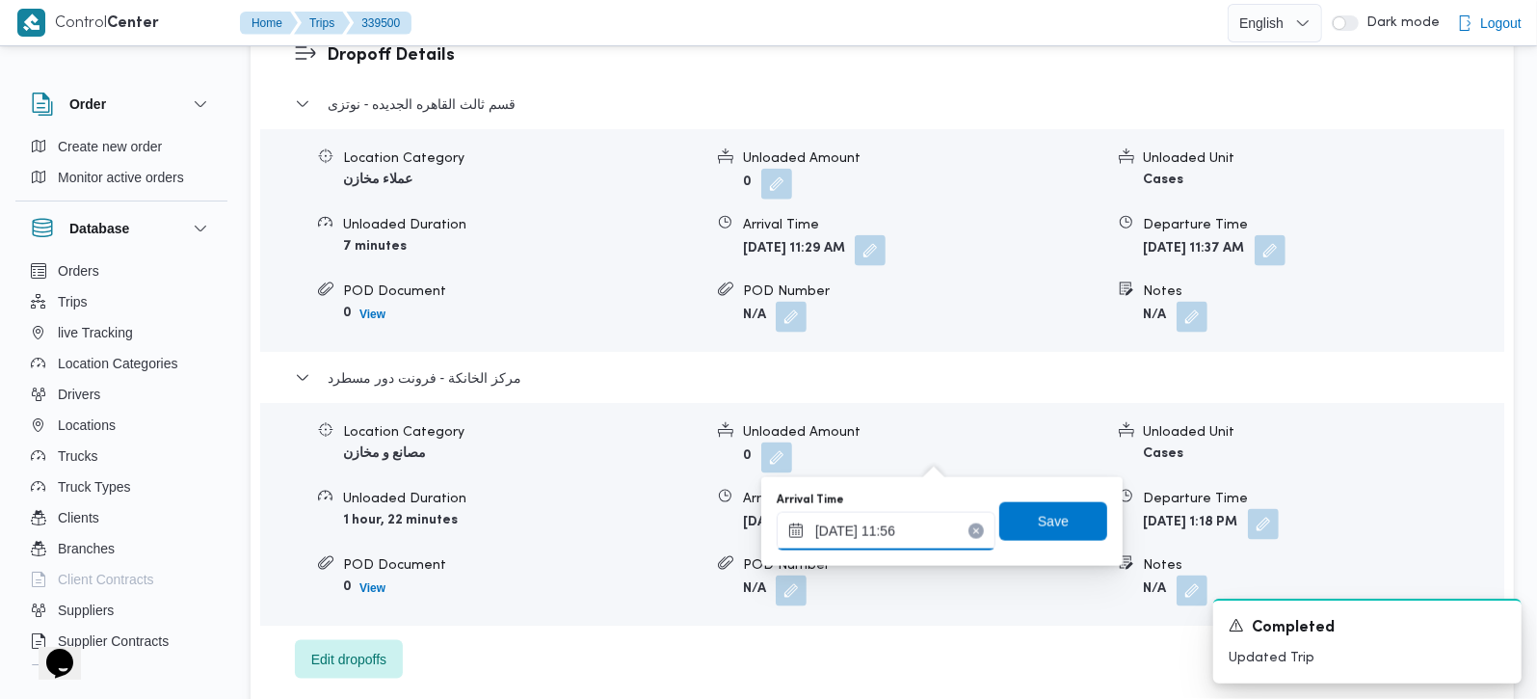
click at [904, 527] on input "24/09/2025 11:56" at bounding box center [886, 531] width 219 height 39
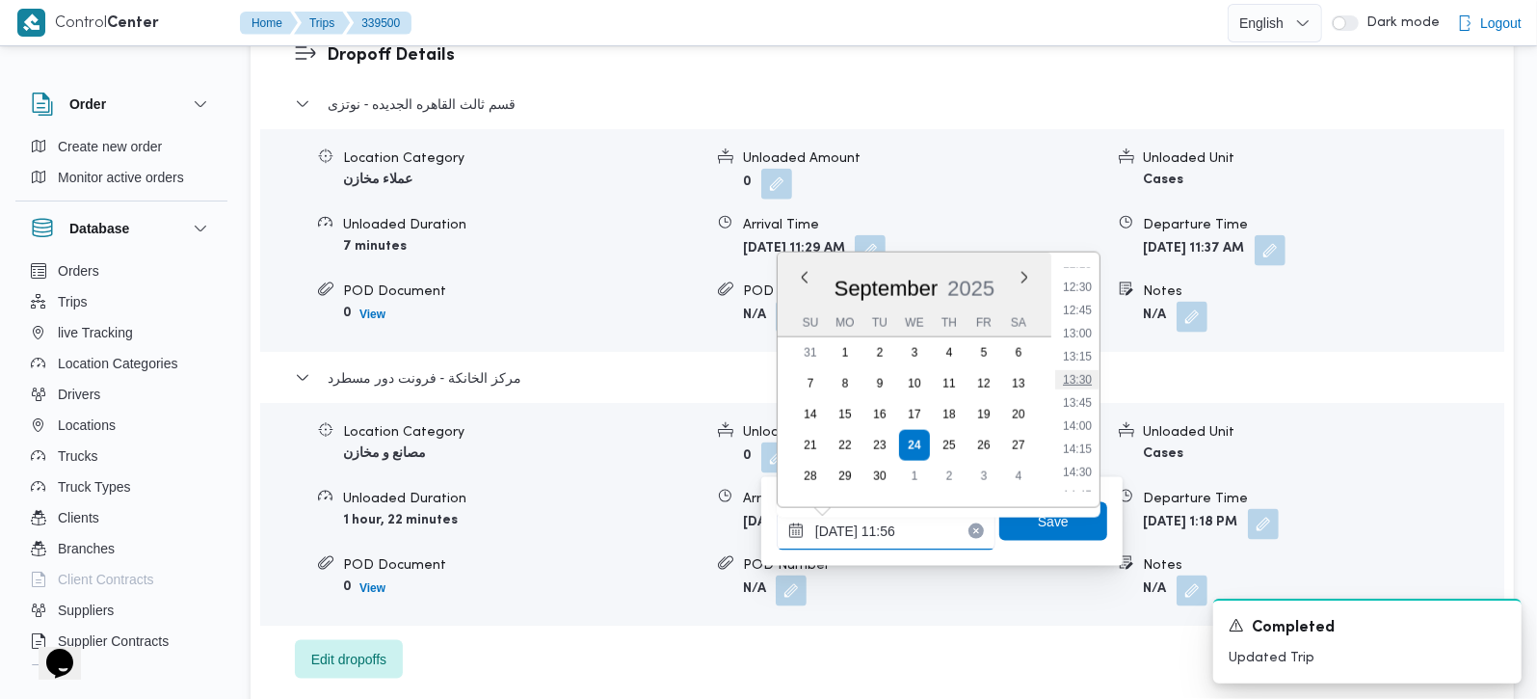
scroll to position [1198, 0]
click at [1086, 281] on li "13:00" at bounding box center [1077, 282] width 44 height 19
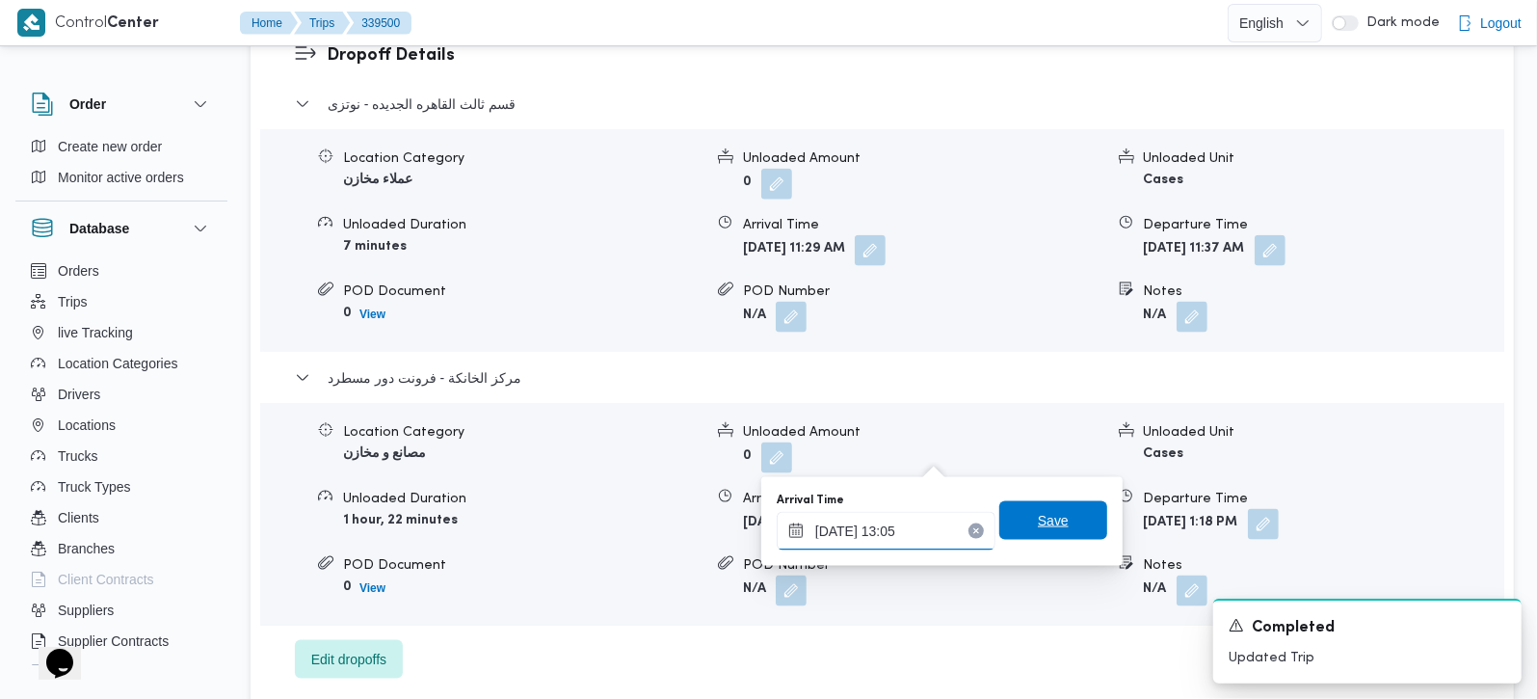
type input "24/09/2025 13:05"
click at [1050, 523] on span "Save" at bounding box center [1053, 520] width 31 height 23
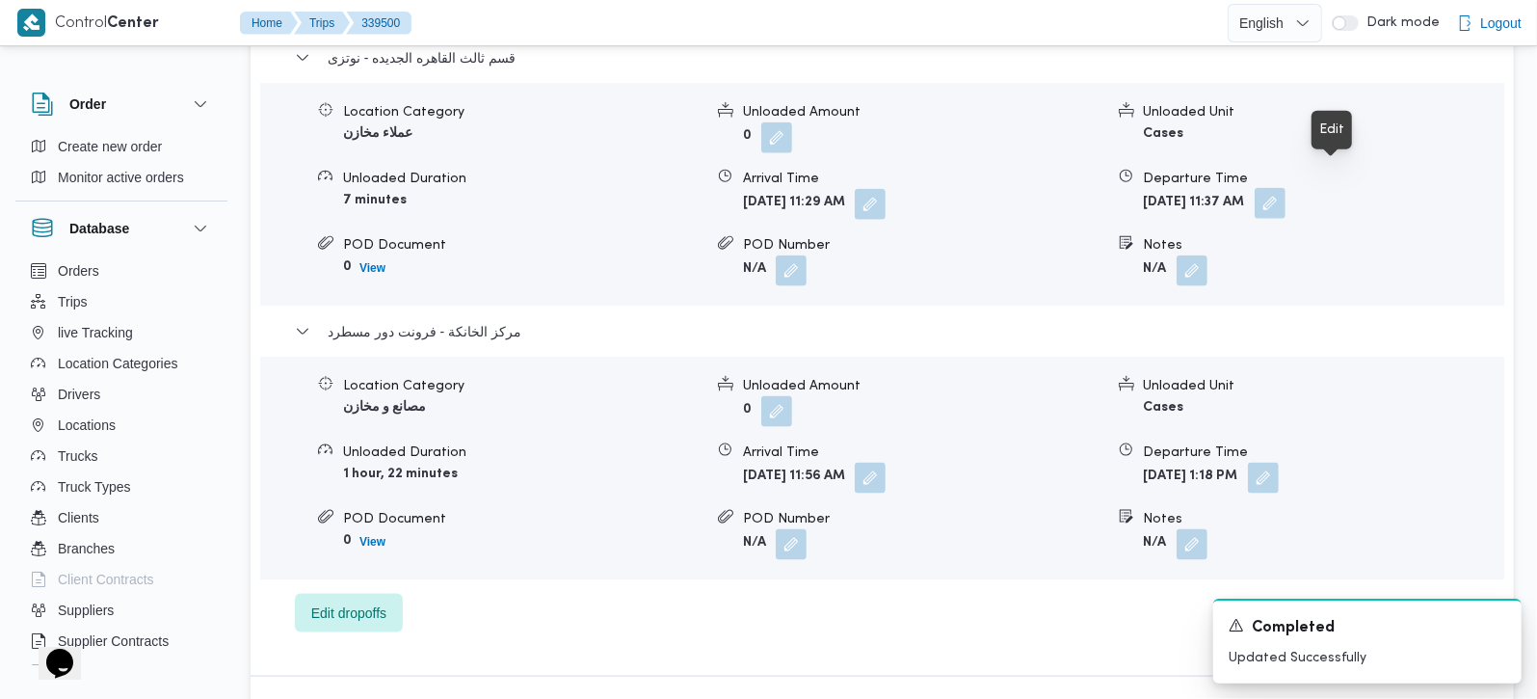
click at [1285, 188] on button "button" at bounding box center [1270, 203] width 31 height 31
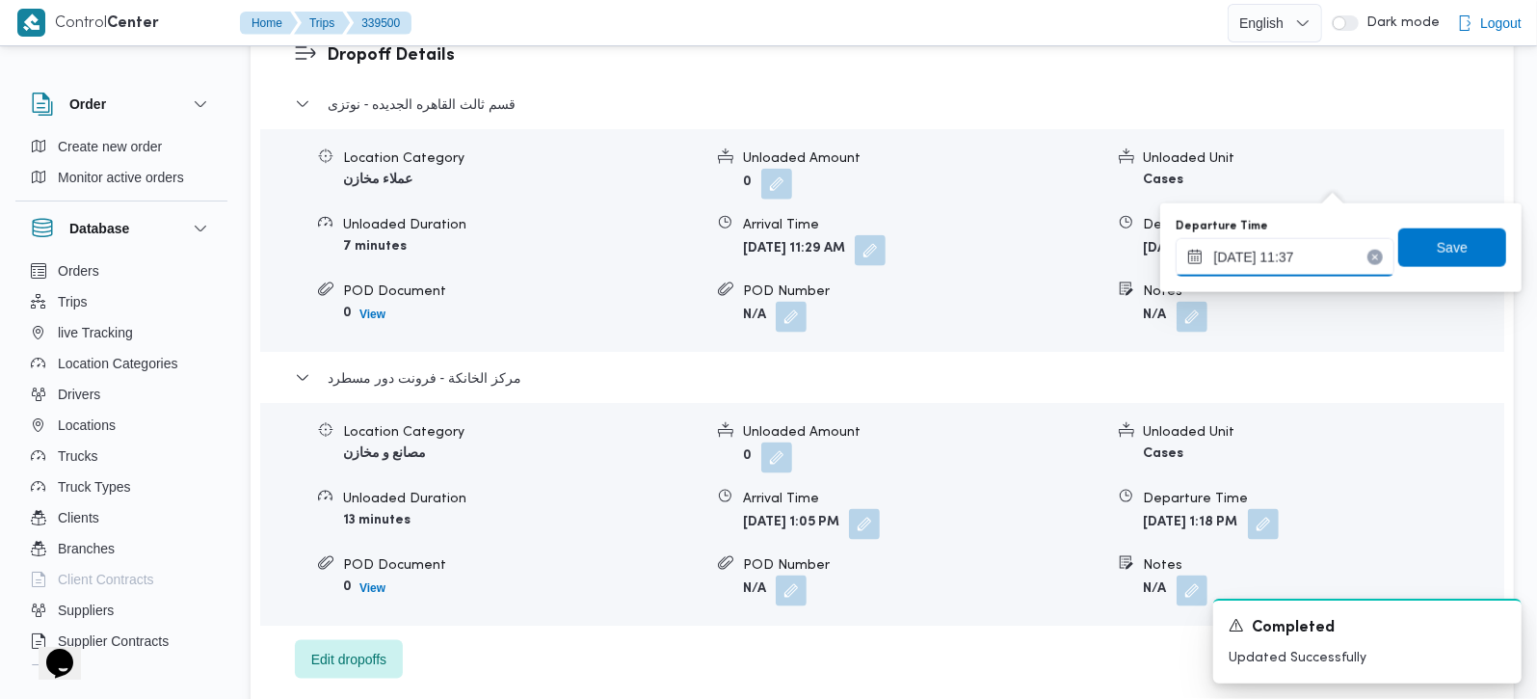
click at [1282, 259] on input "24/09/2025 11:37" at bounding box center [1285, 257] width 219 height 39
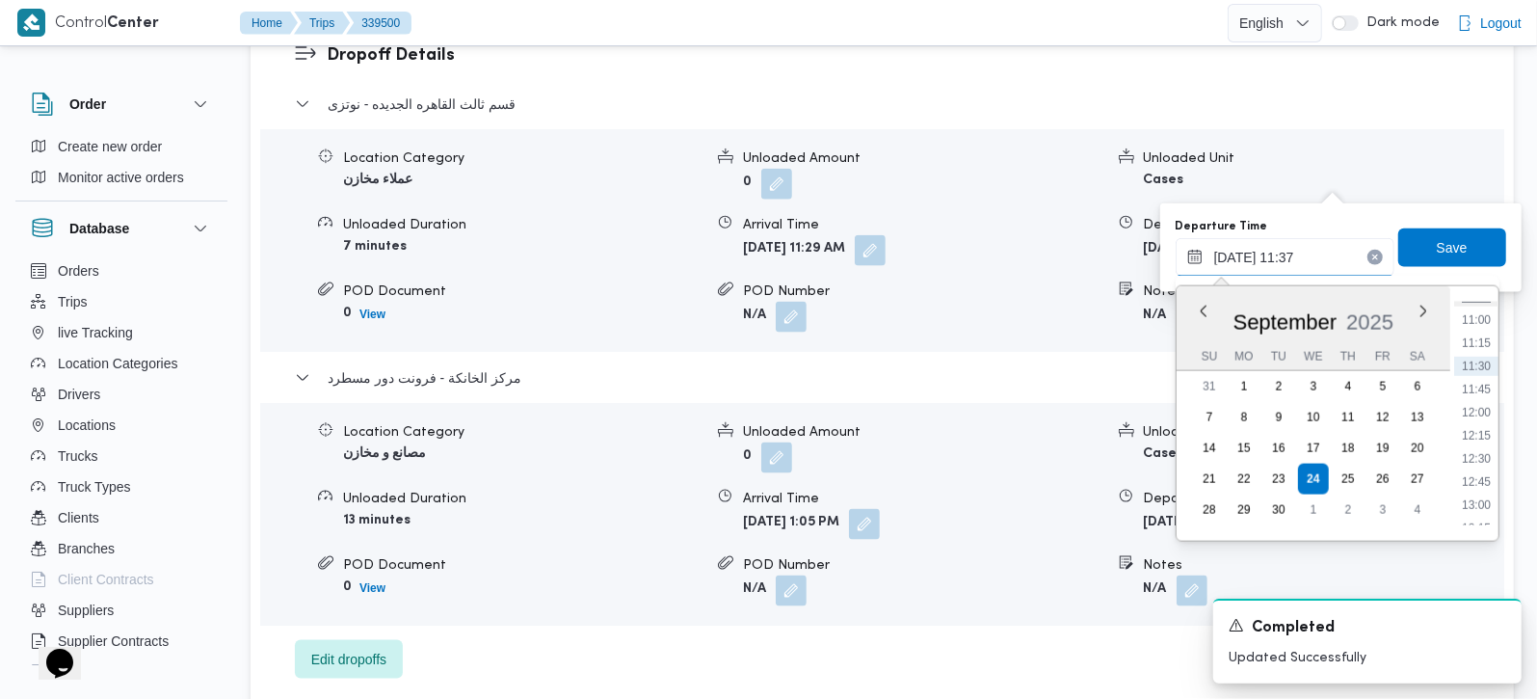
scroll to position [1061, 0]
click at [1476, 411] on li "12:30" at bounding box center [1476, 406] width 44 height 19
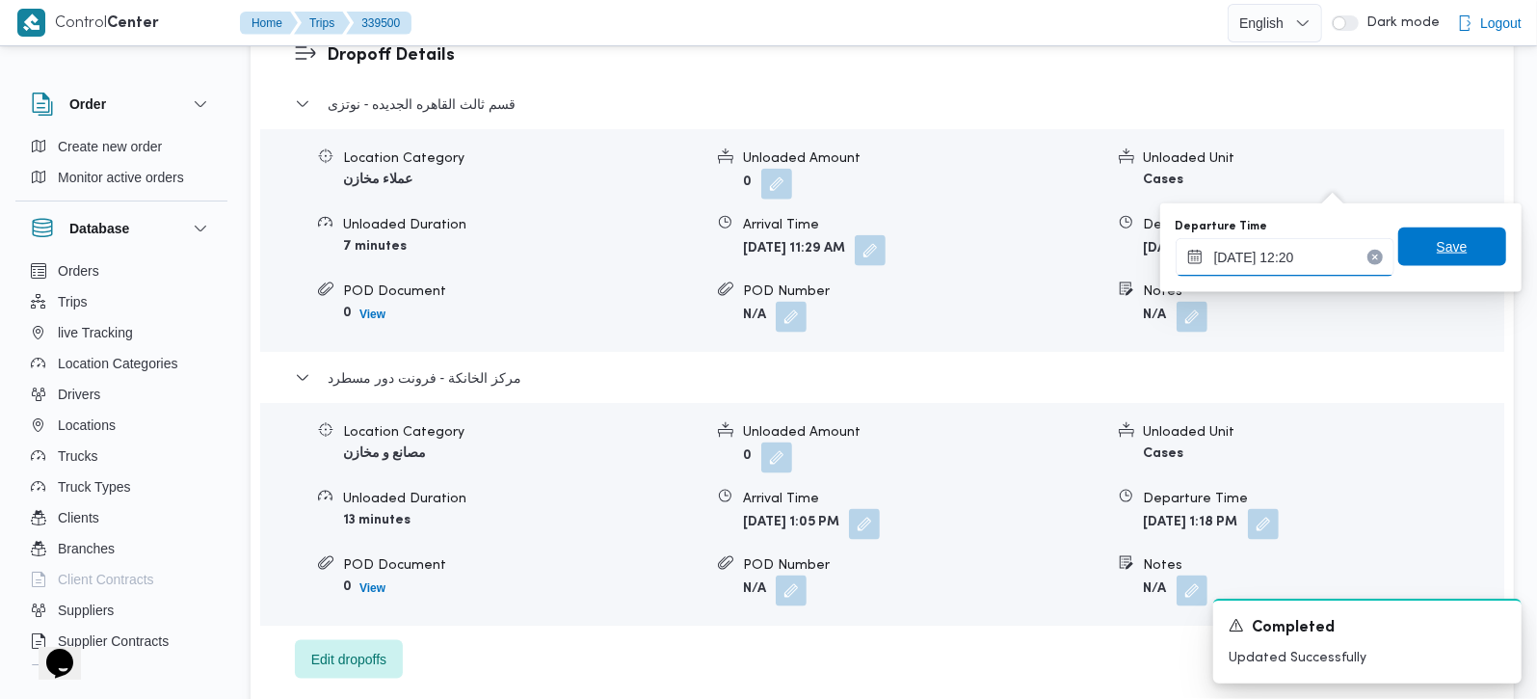
type input "24/09/2025 12:20"
click at [1421, 265] on span "Save" at bounding box center [1452, 246] width 108 height 39
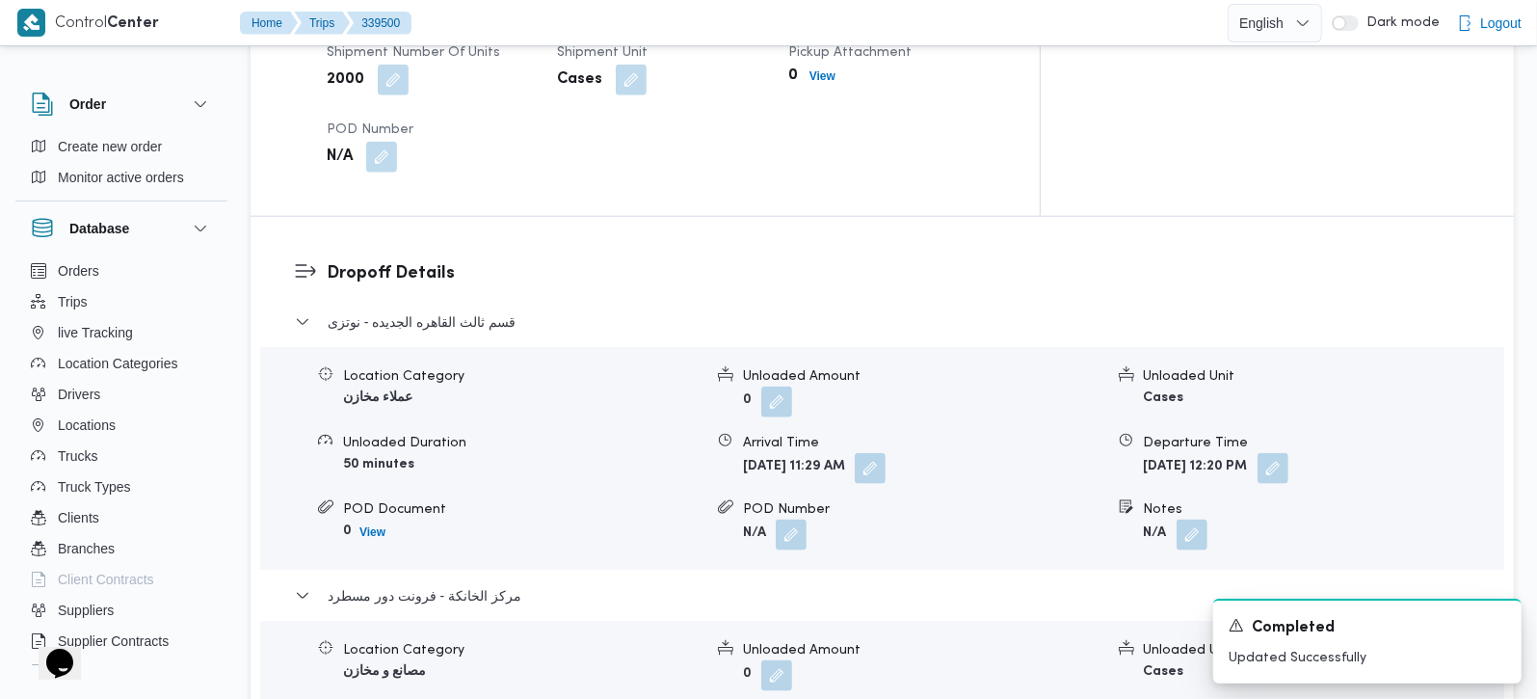
scroll to position [1247, 0]
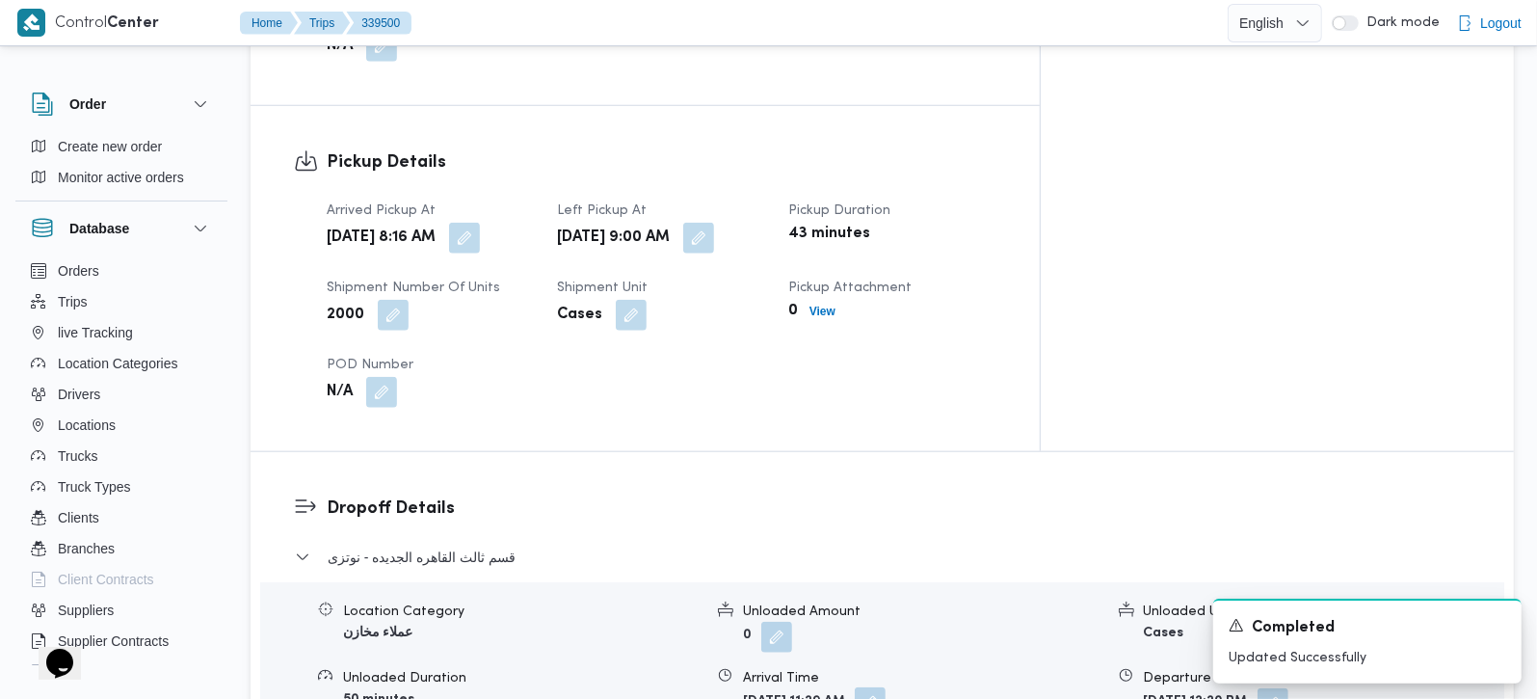
click at [886, 687] on button "button" at bounding box center [870, 702] width 31 height 31
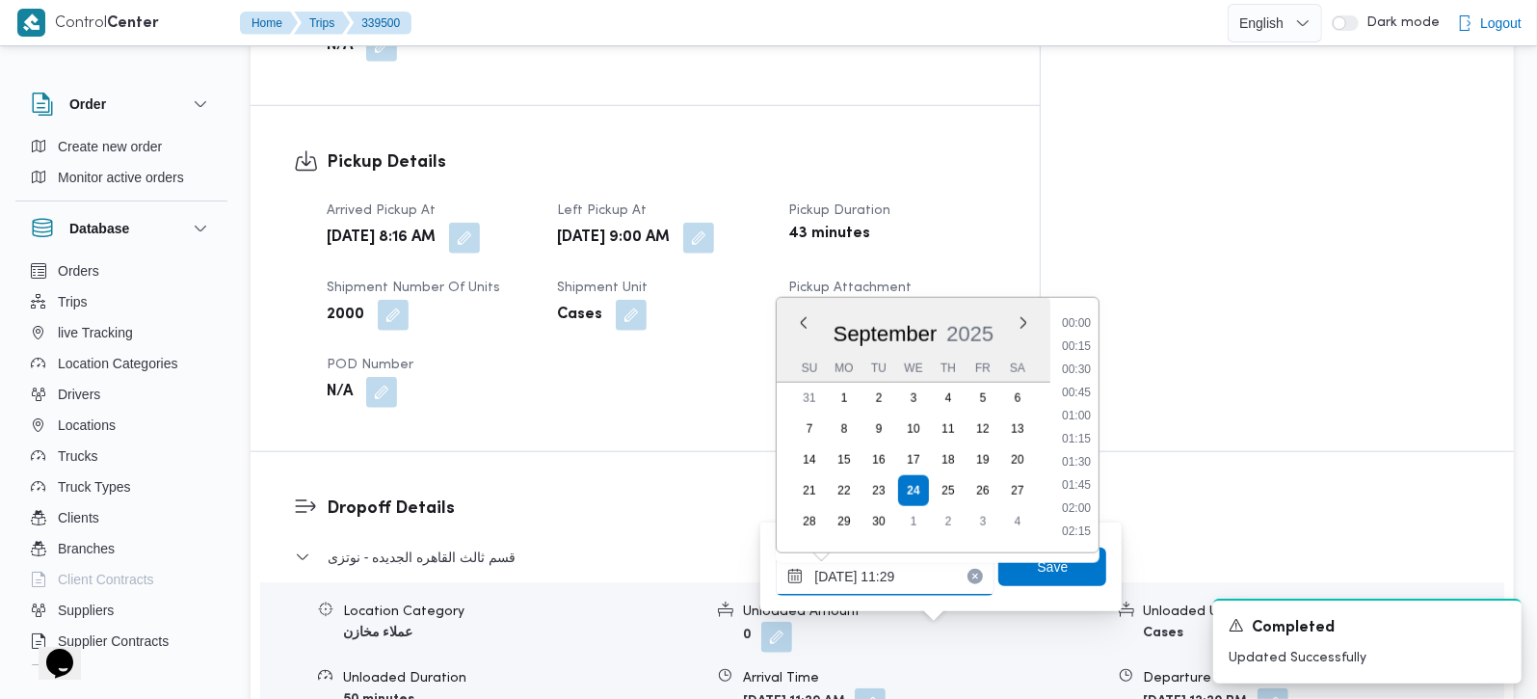
click at [868, 588] on input "24/09/2025 11:29" at bounding box center [885, 576] width 219 height 39
click at [1090, 329] on li "10:00" at bounding box center [1076, 322] width 44 height 19
type input "[DATE] 10:00"
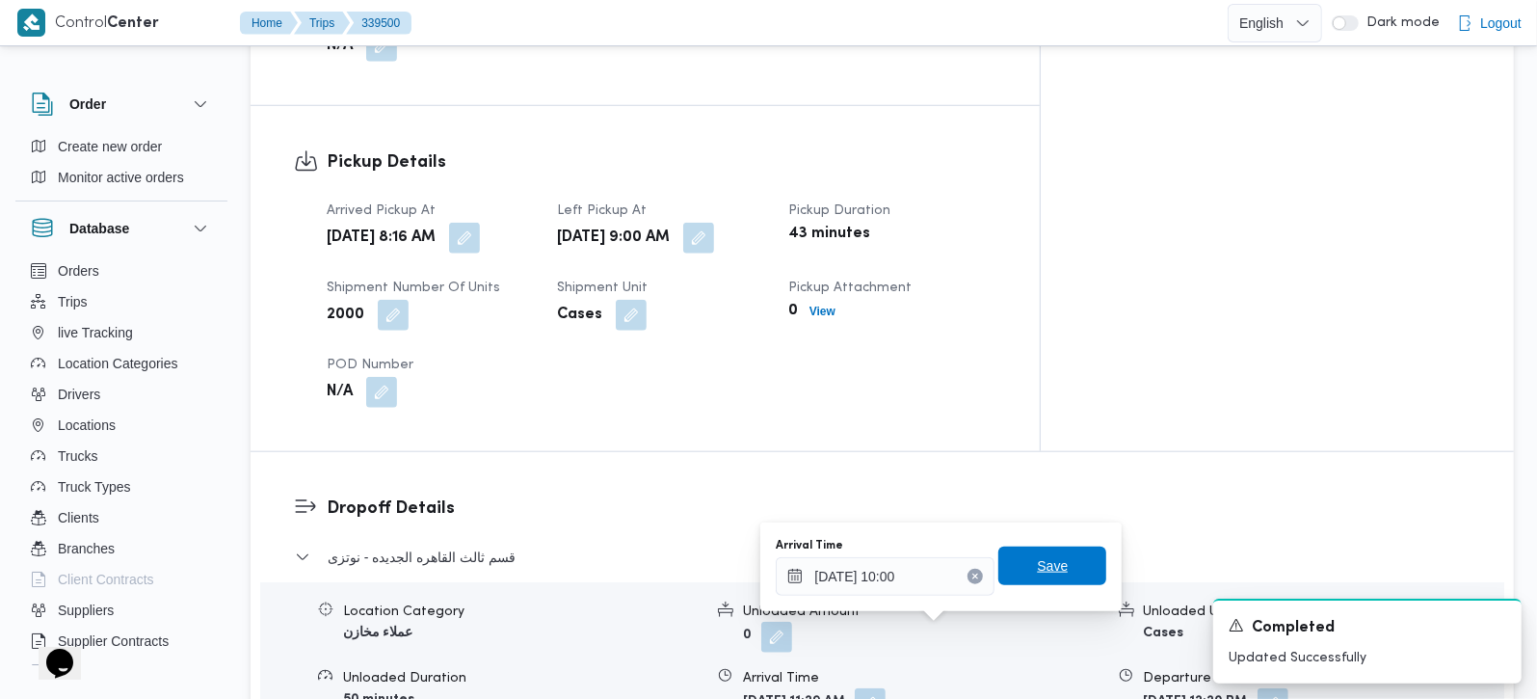
click at [1084, 555] on span "Save" at bounding box center [1052, 565] width 108 height 39
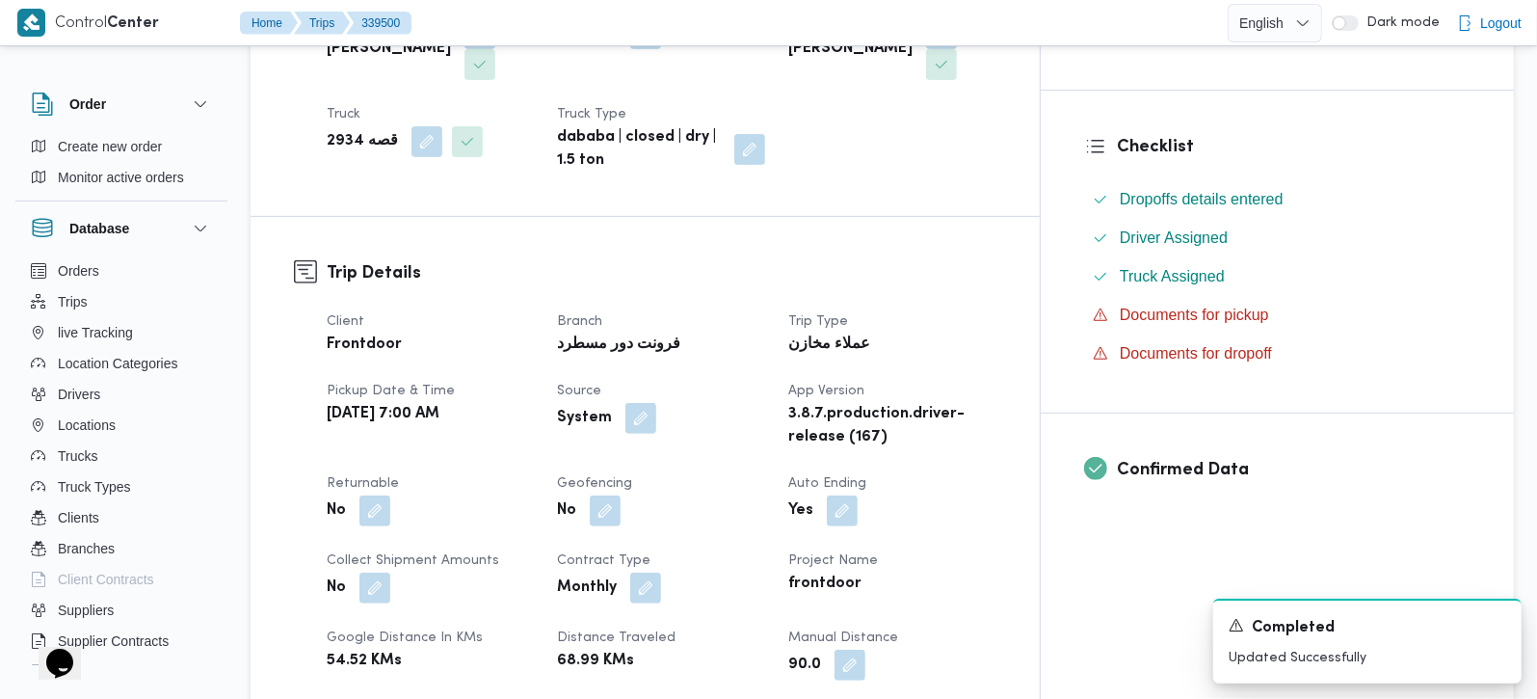
scroll to position [453, 0]
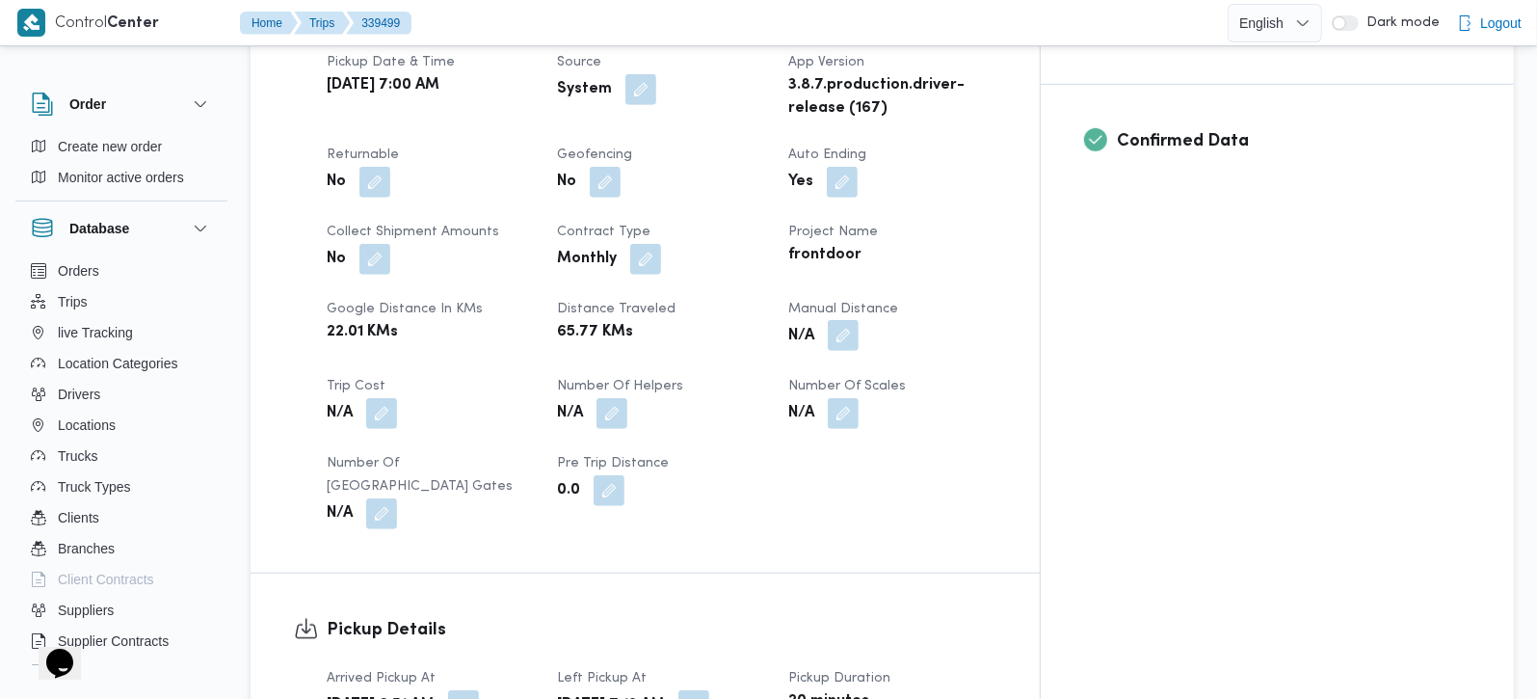
scroll to position [793, 0]
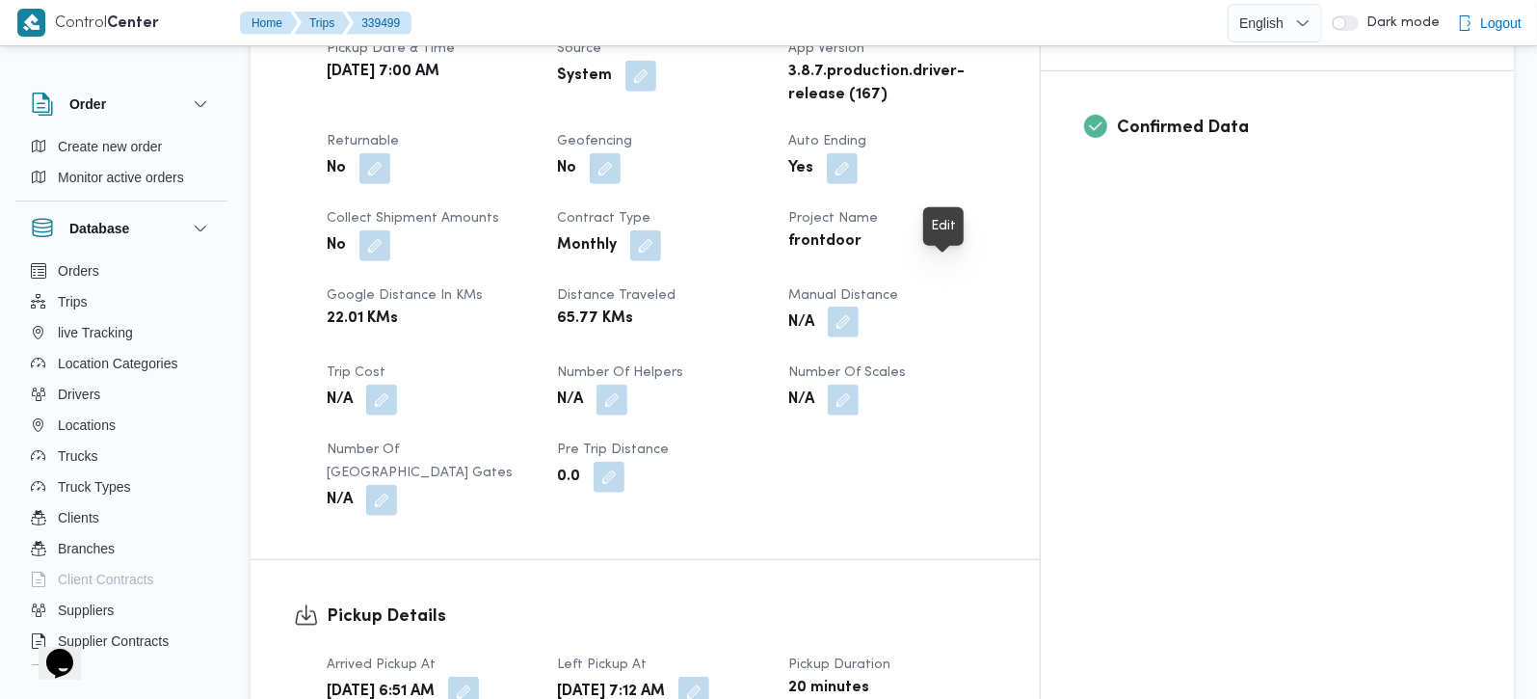
click at [859, 306] on button "button" at bounding box center [843, 321] width 31 height 31
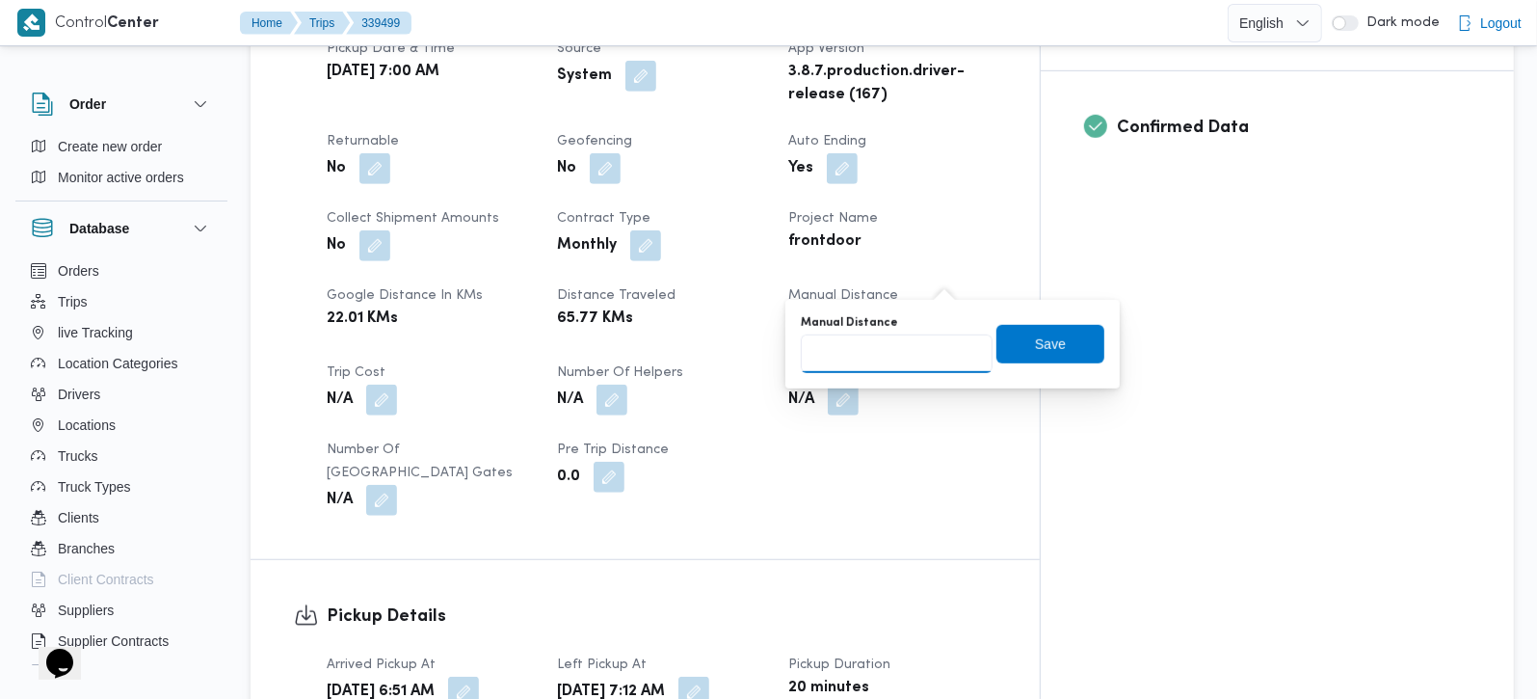
click at [921, 350] on input "Manual Distance" at bounding box center [897, 353] width 192 height 39
type input "85"
click at [1084, 342] on span "Save" at bounding box center [1050, 343] width 108 height 39
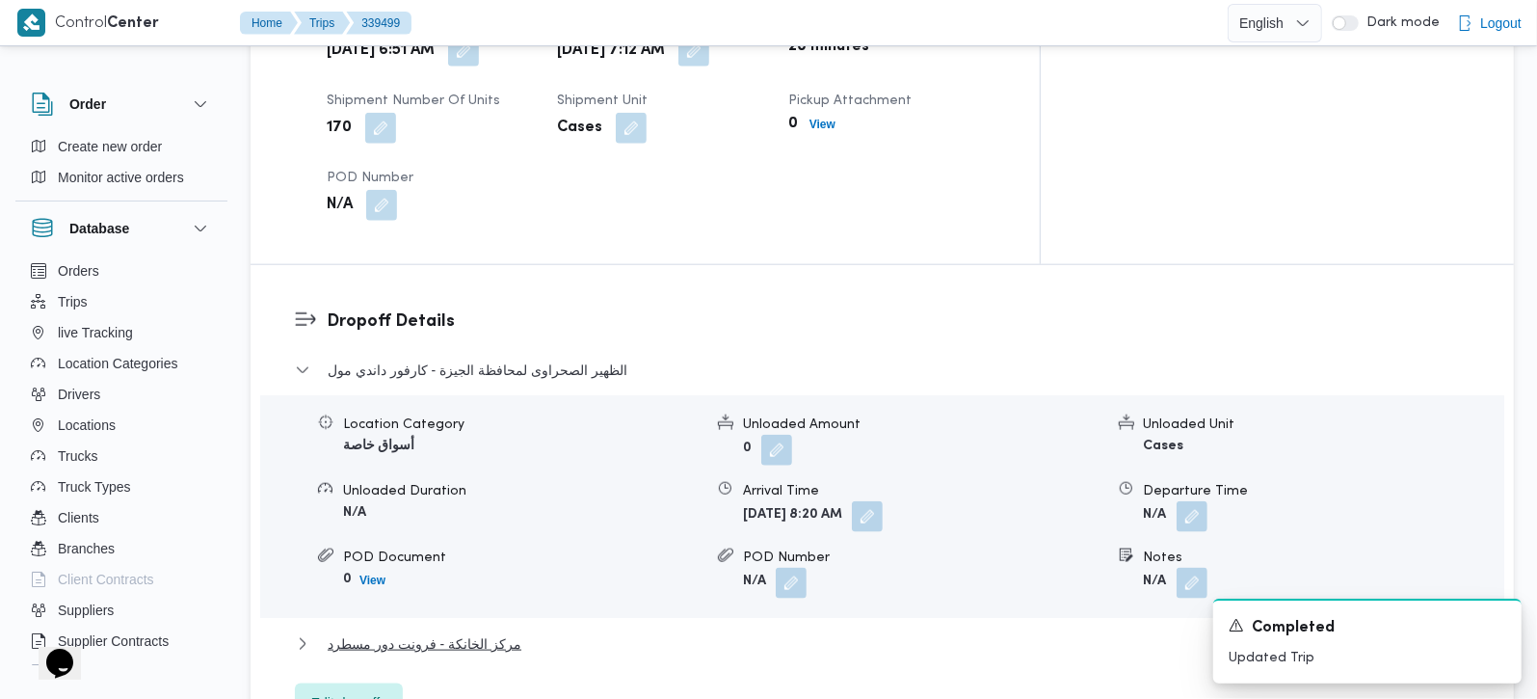
scroll to position [1473, 0]
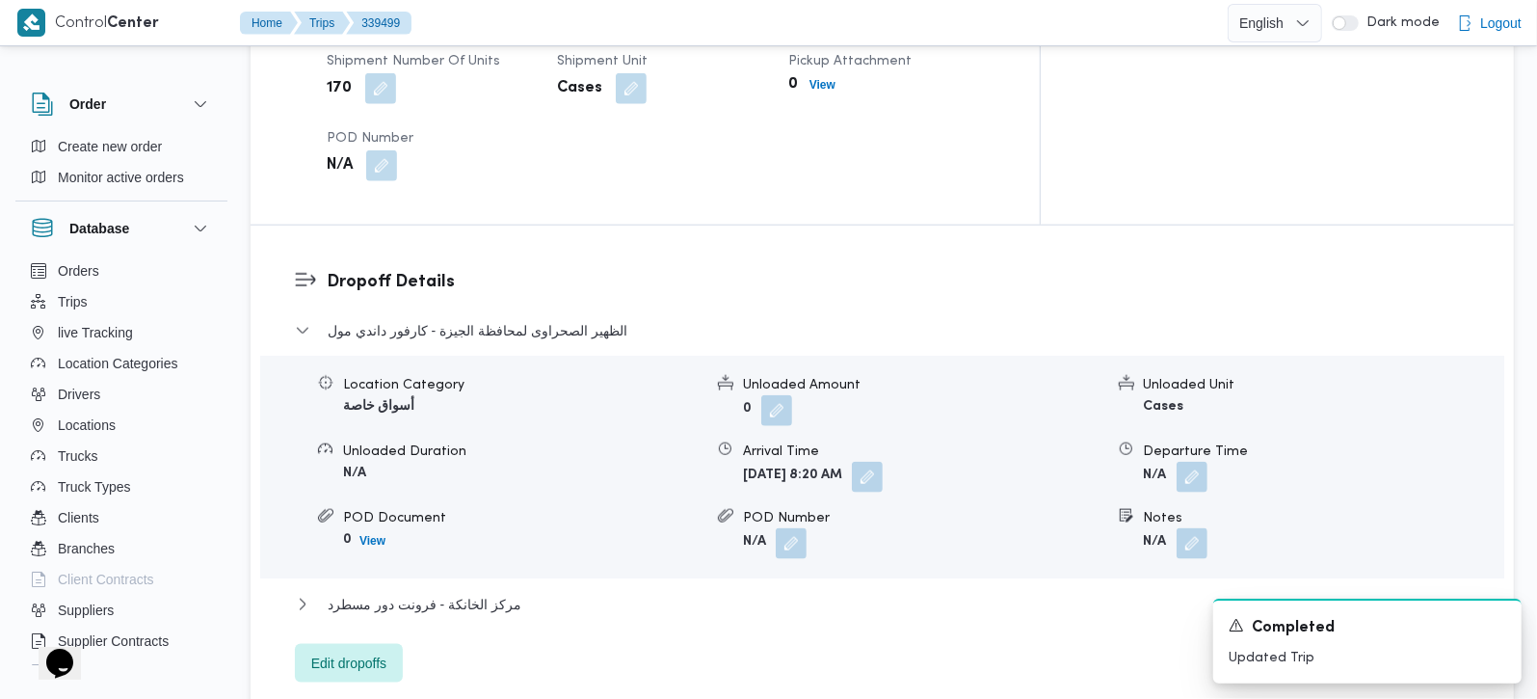
click at [497, 519] on div "الظهير الصحراوى لمحافظة الجيزة - كارفور داندي مول Location Category أسواق خاصة …" at bounding box center [883, 500] width 1176 height 363
click at [510, 593] on button "مركز الخانكة - فرونت دور مسطرد" at bounding box center [883, 604] width 1176 height 23
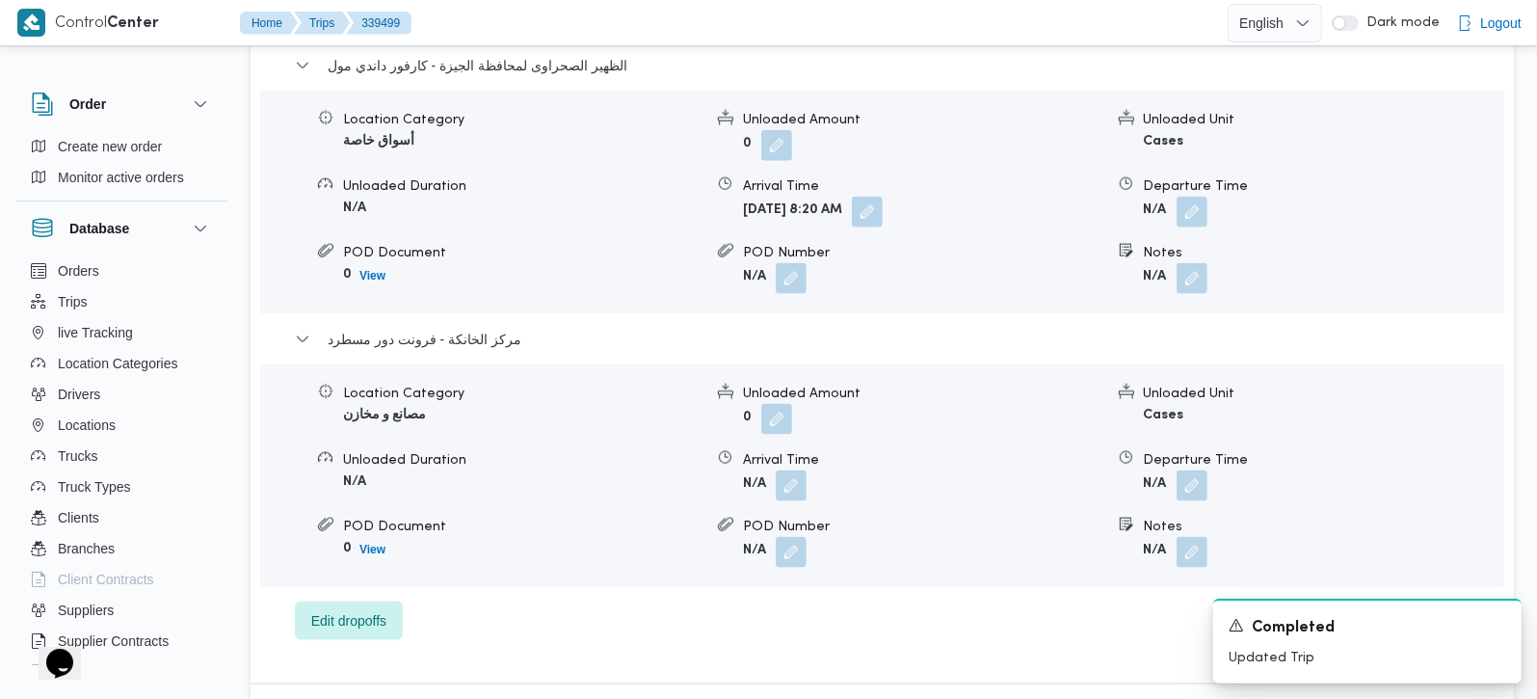
scroll to position [1814, 0]
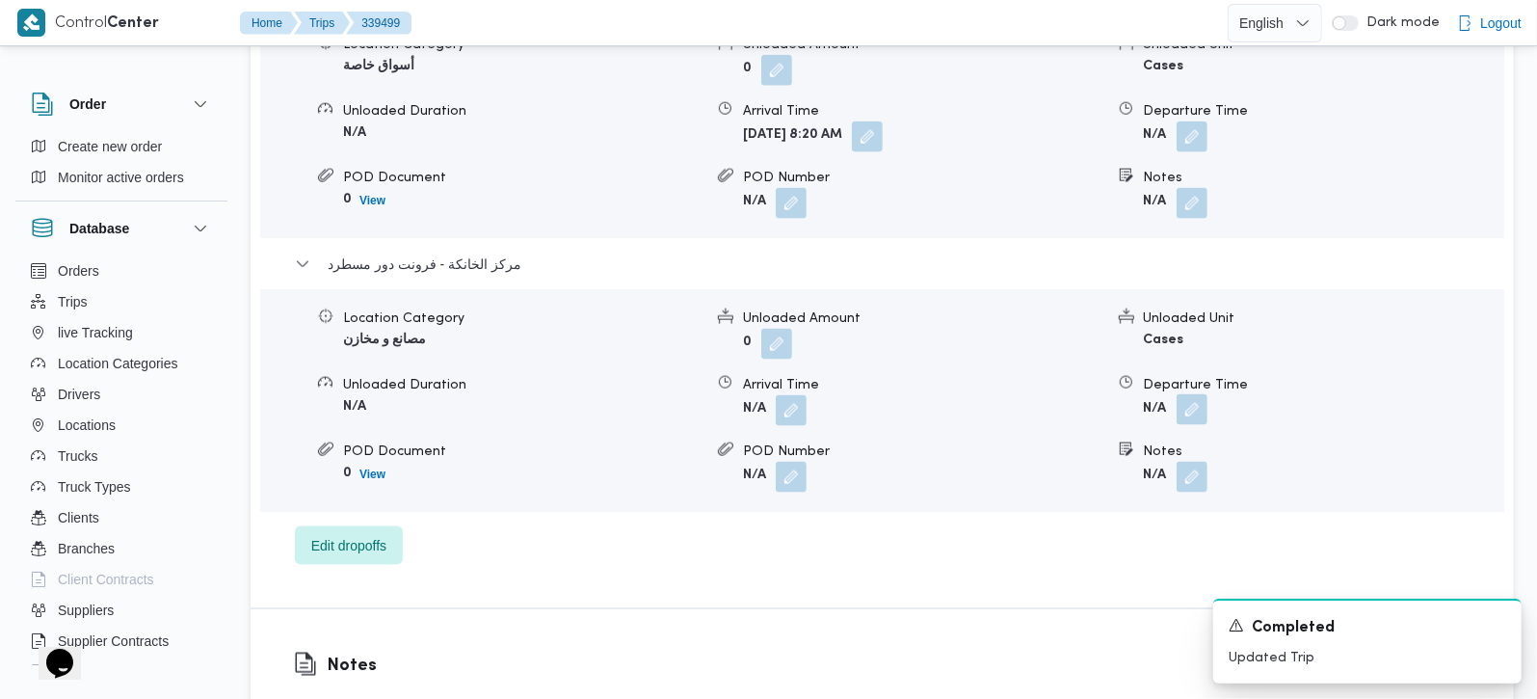
click at [1183, 394] on button "button" at bounding box center [1192, 409] width 31 height 31
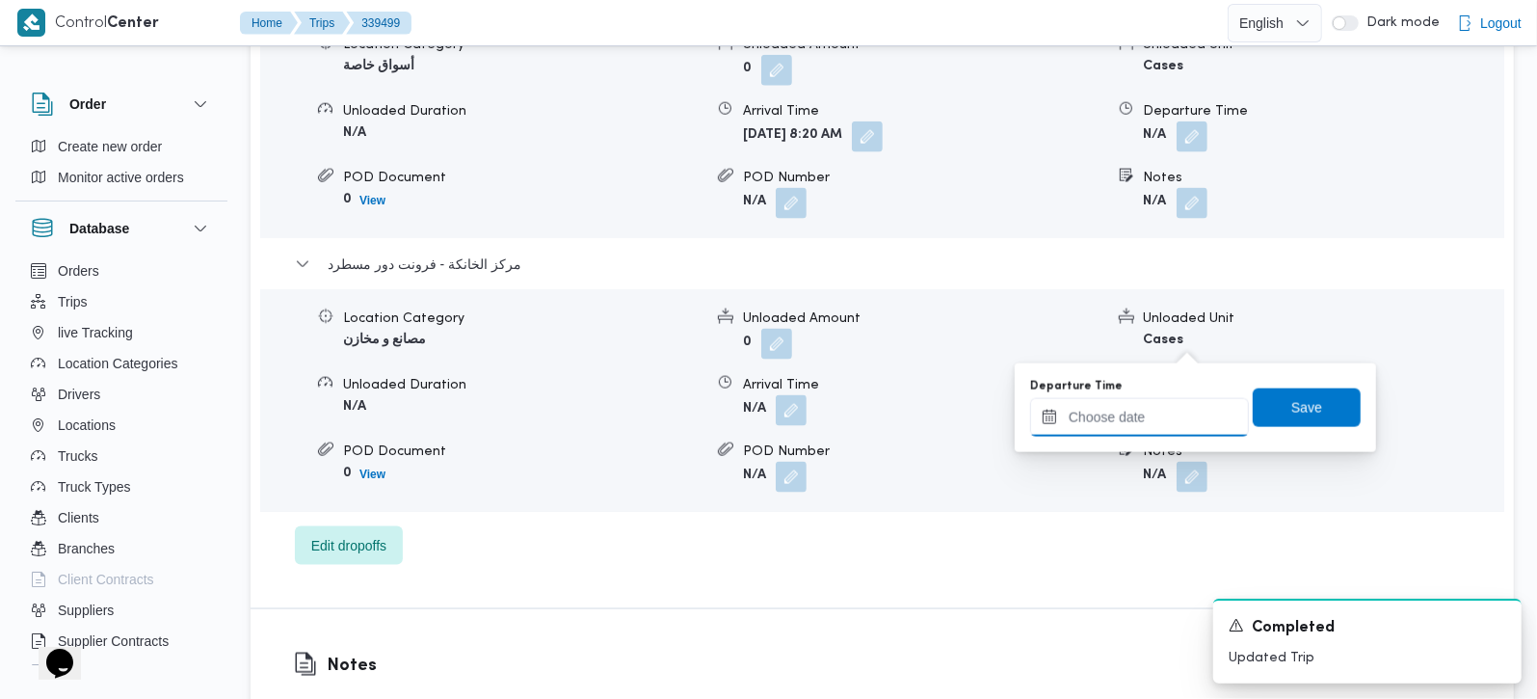
click at [1155, 419] on input "Departure Time" at bounding box center [1139, 417] width 219 height 39
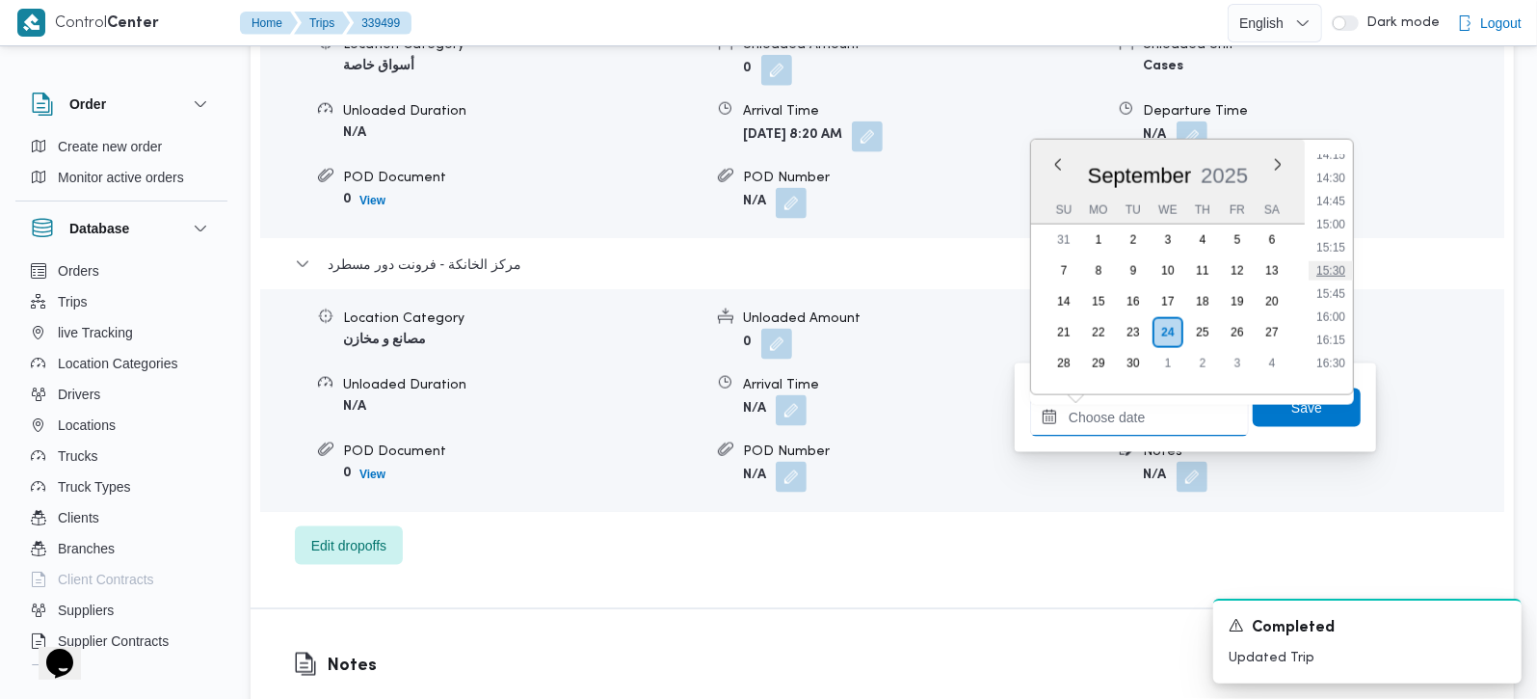
scroll to position [1276, 0]
click at [1338, 174] on li "14:00" at bounding box center [1331, 183] width 44 height 19
type input "[DATE] 14:00"
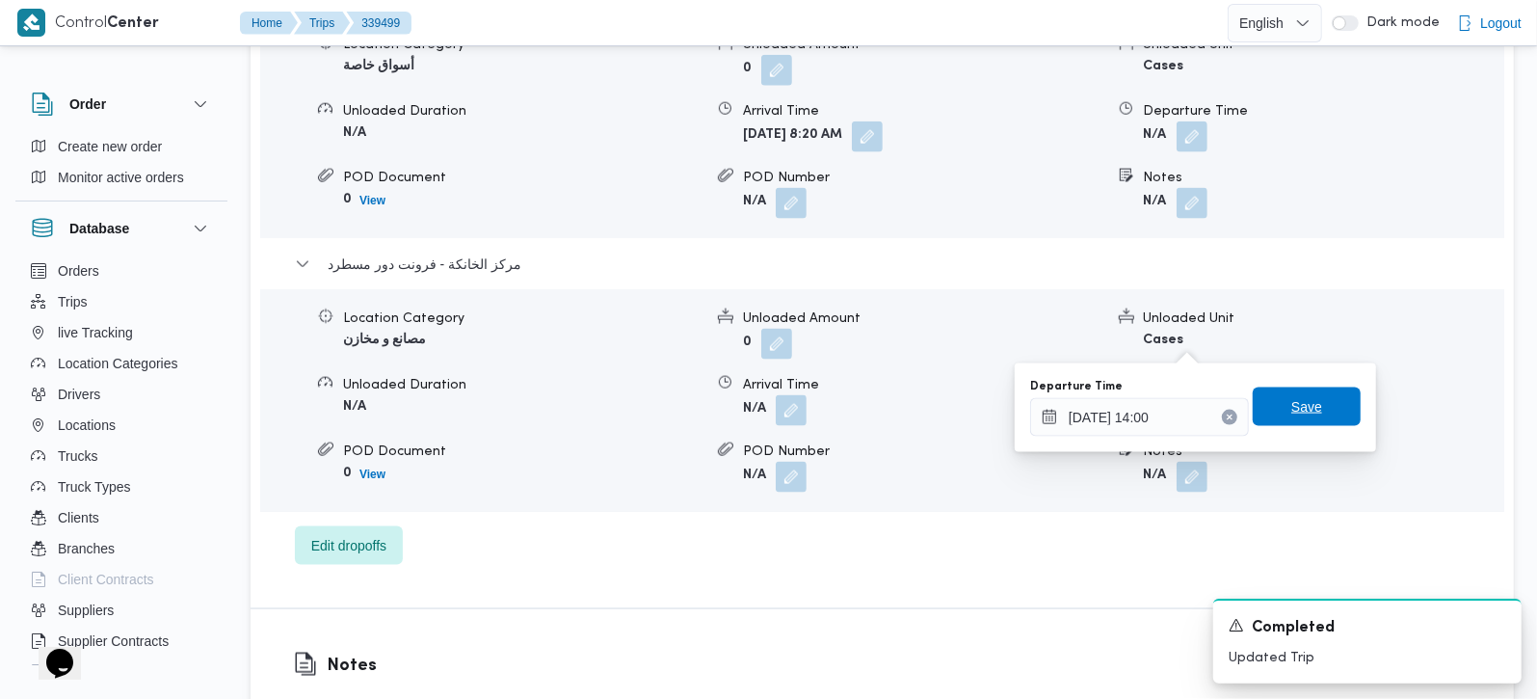
click at [1313, 400] on span "Save" at bounding box center [1307, 406] width 108 height 39
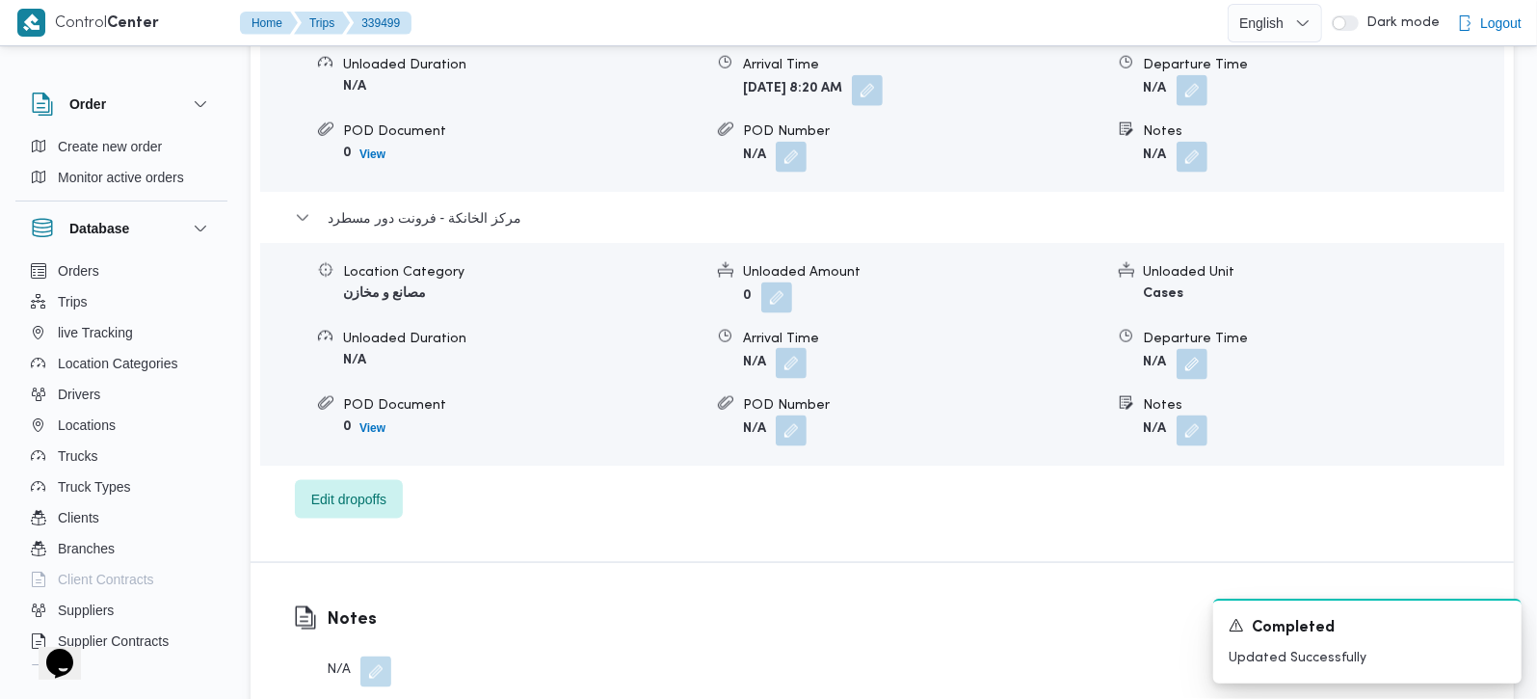
click at [795, 348] on button "button" at bounding box center [791, 363] width 31 height 31
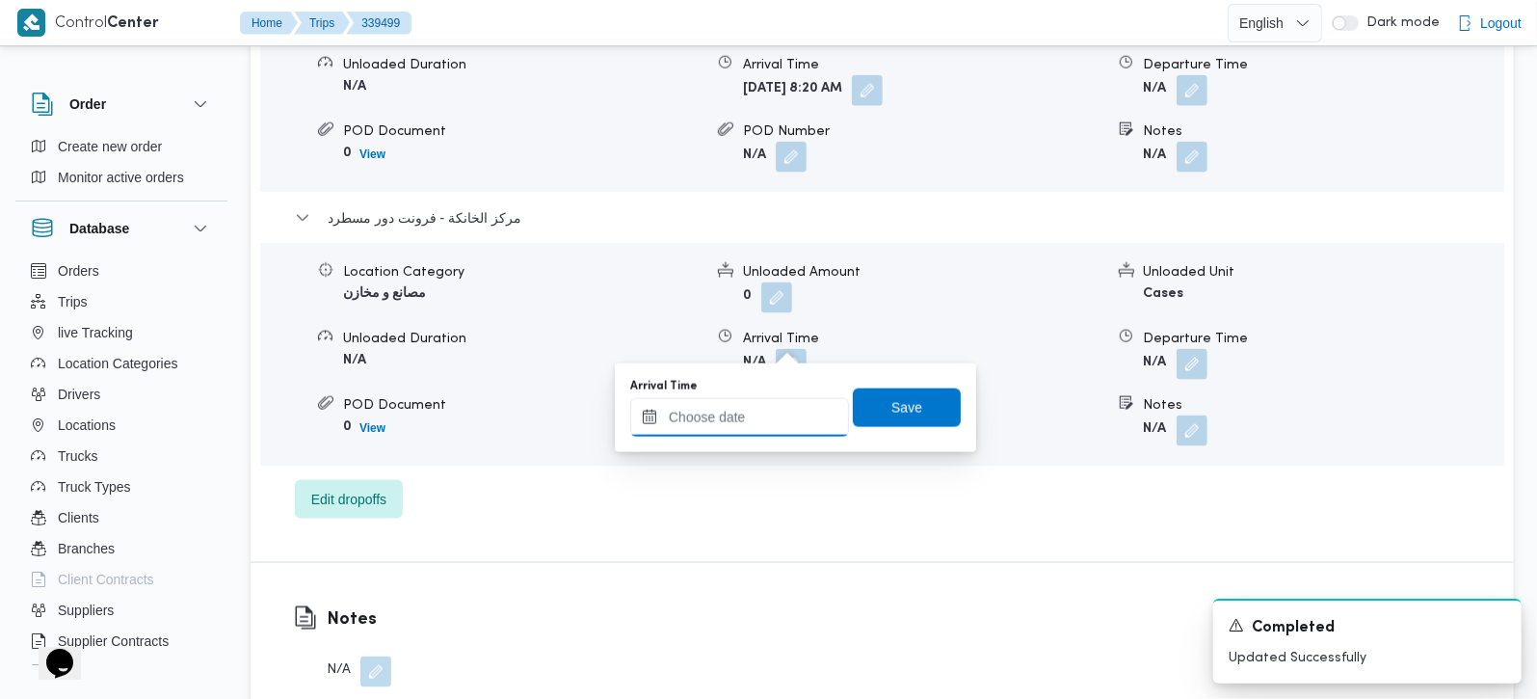
click at [763, 418] on input "Arrival Time" at bounding box center [739, 417] width 219 height 39
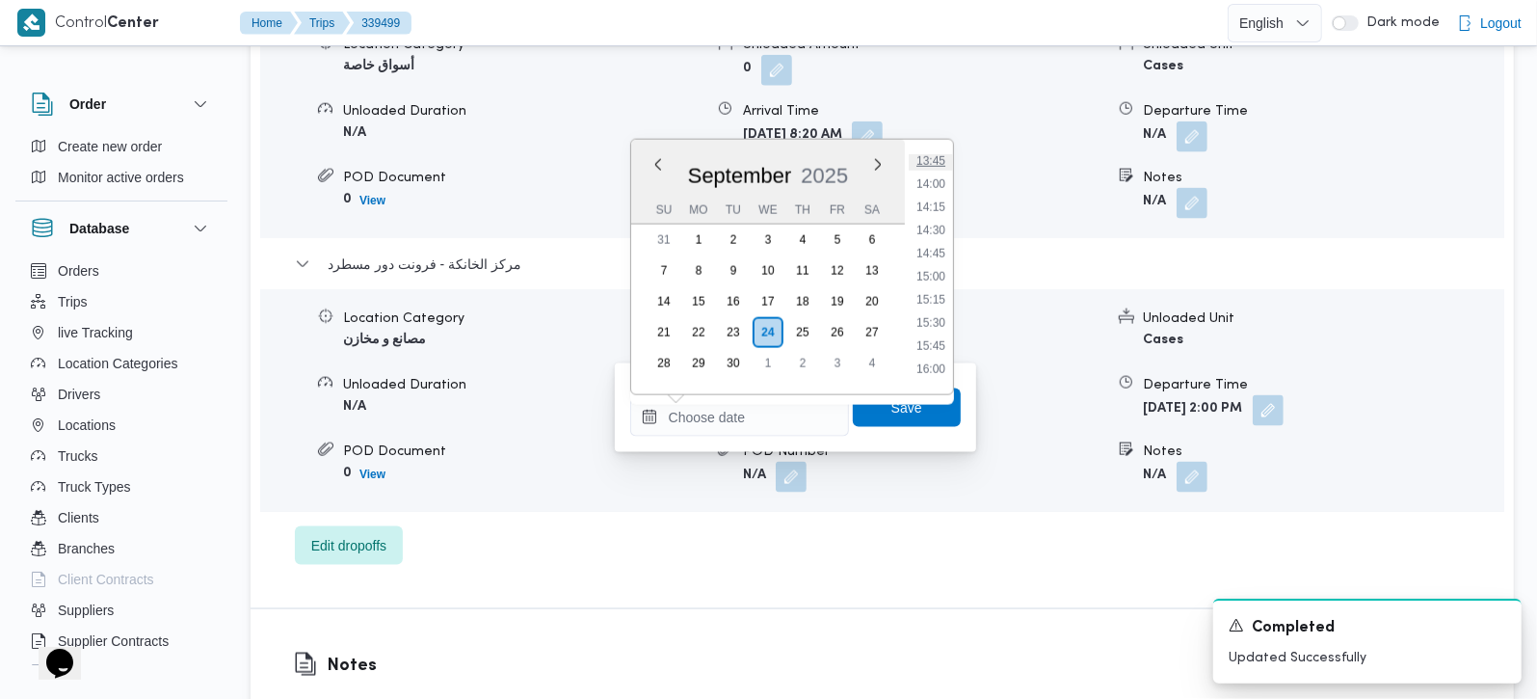
click at [935, 162] on li "13:45" at bounding box center [931, 160] width 44 height 19
type input "[DATE] 13:45"
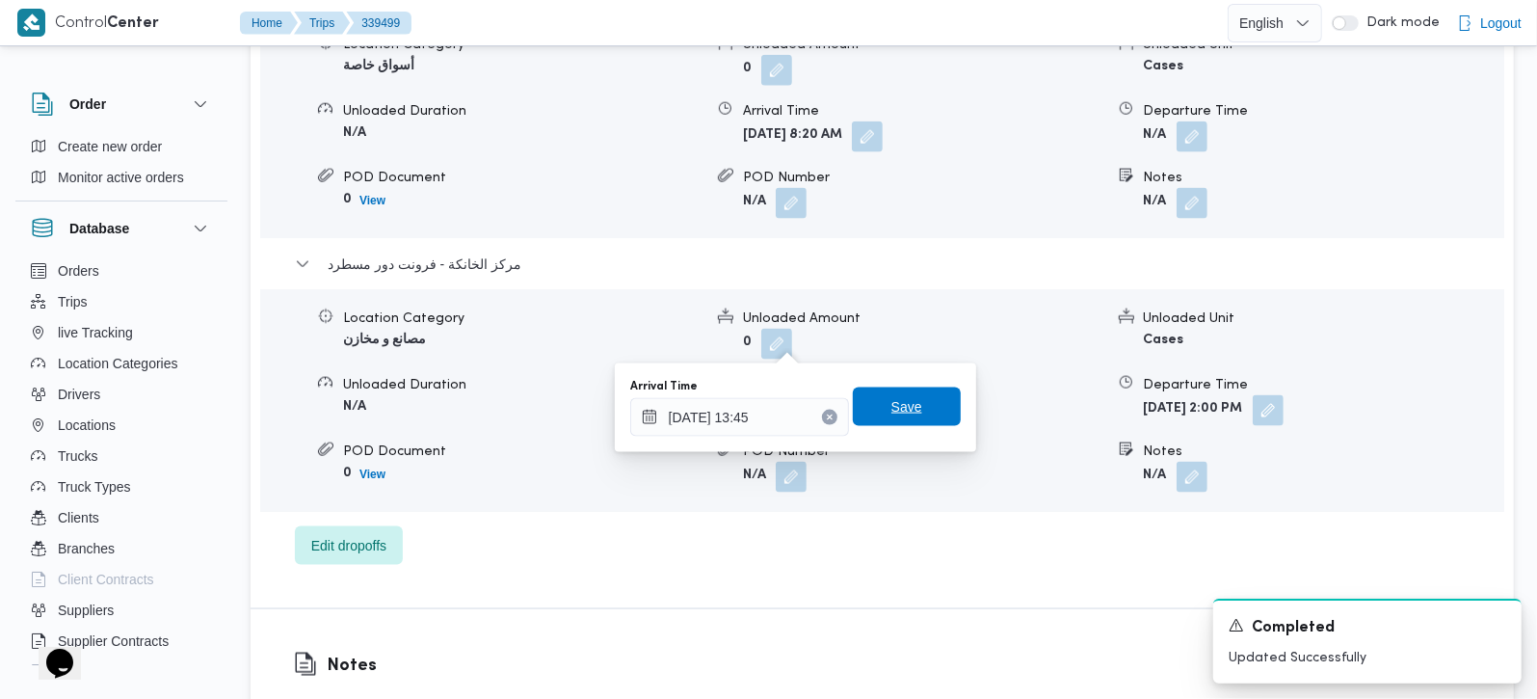
click at [891, 401] on span "Save" at bounding box center [906, 406] width 31 height 23
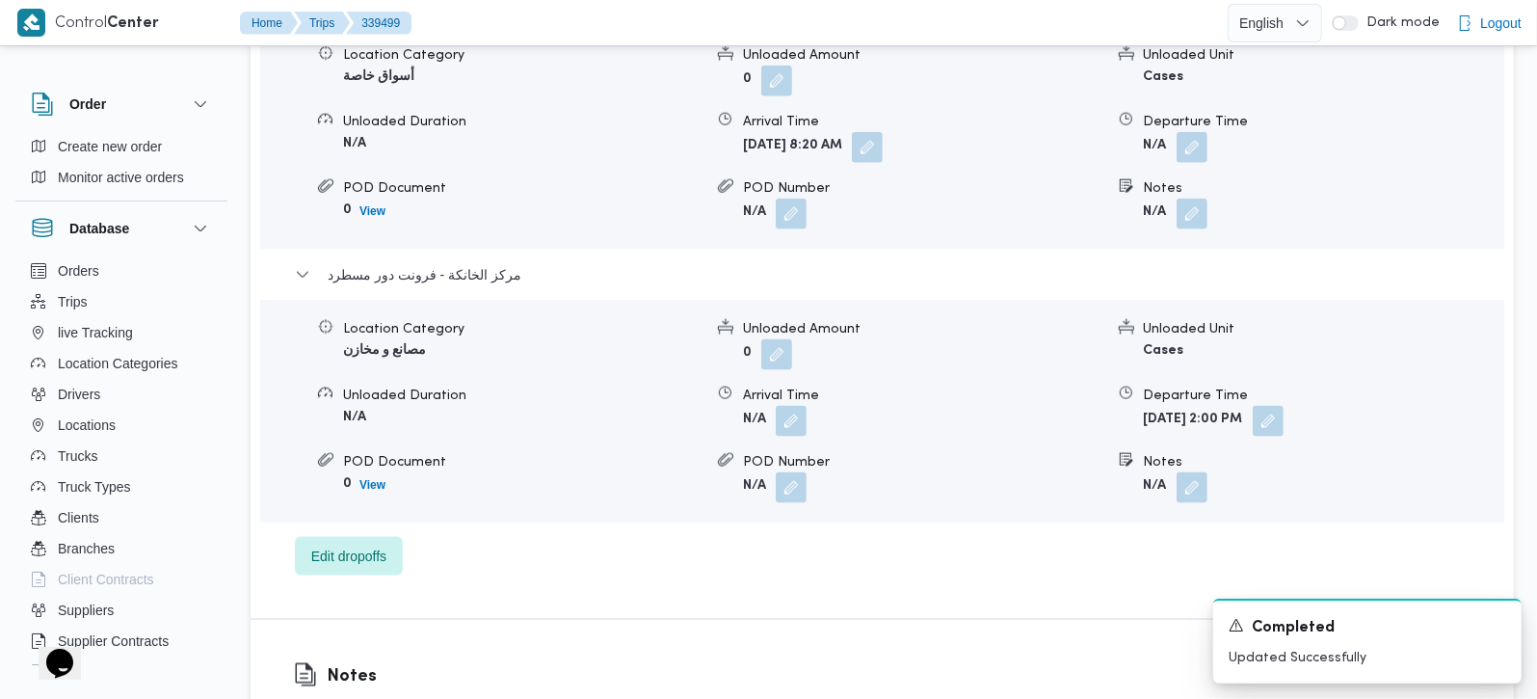
scroll to position [1700, 0]
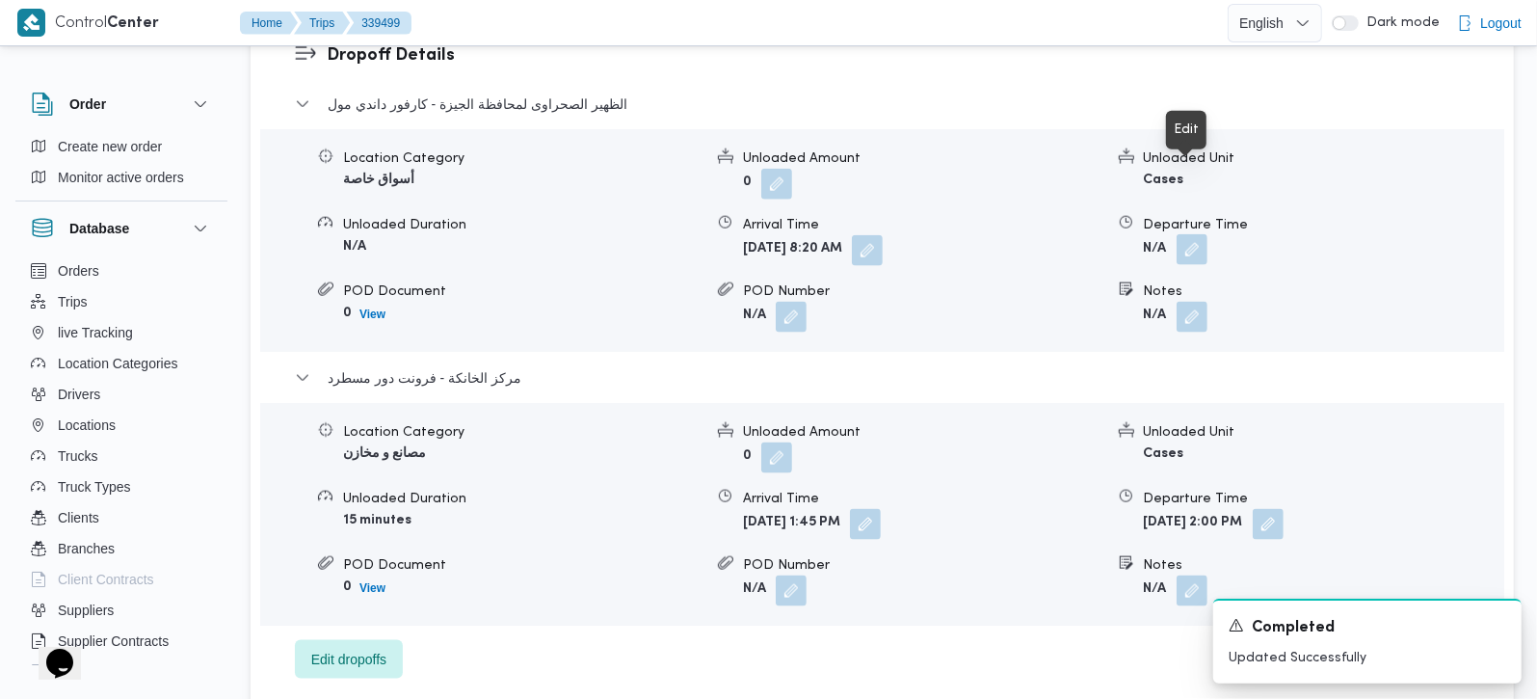
click at [1185, 234] on button "button" at bounding box center [1192, 249] width 31 height 31
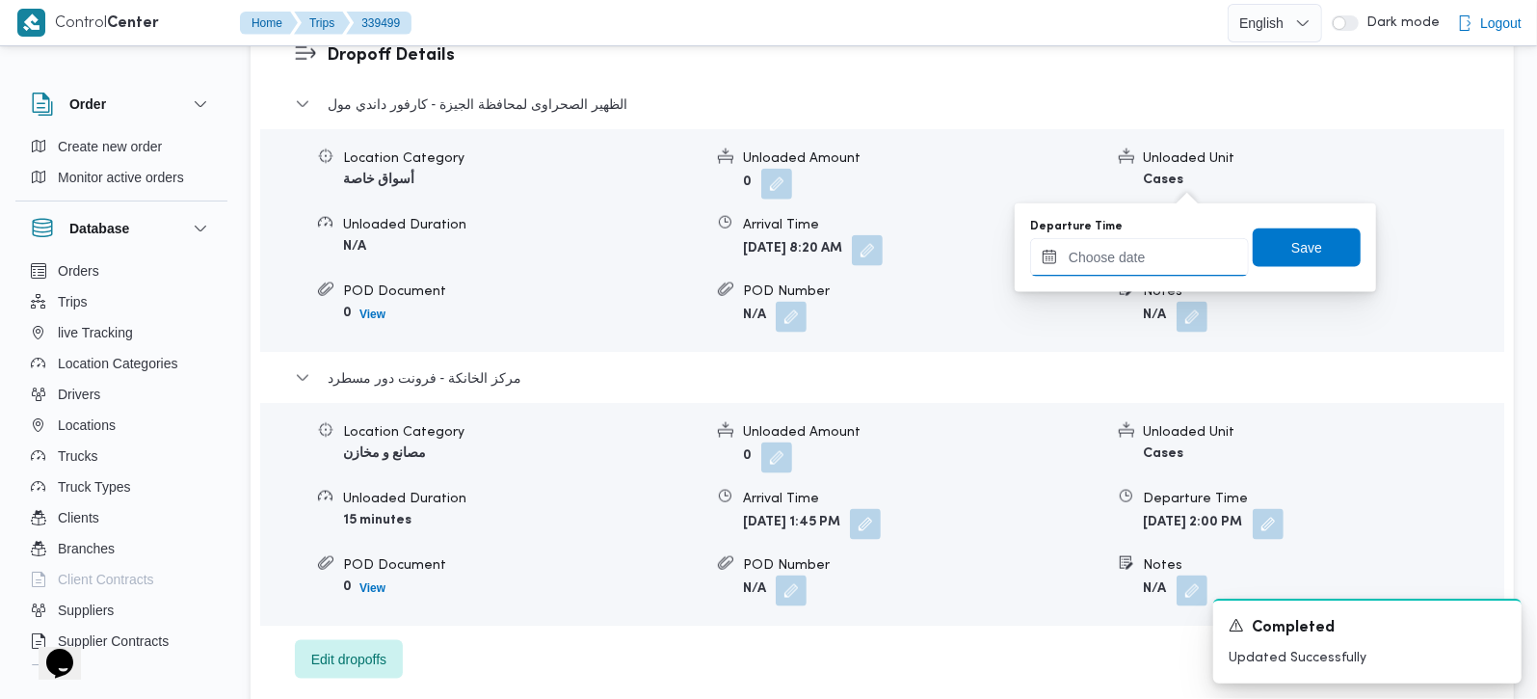
click at [1134, 240] on input "Departure Time" at bounding box center [1139, 257] width 219 height 39
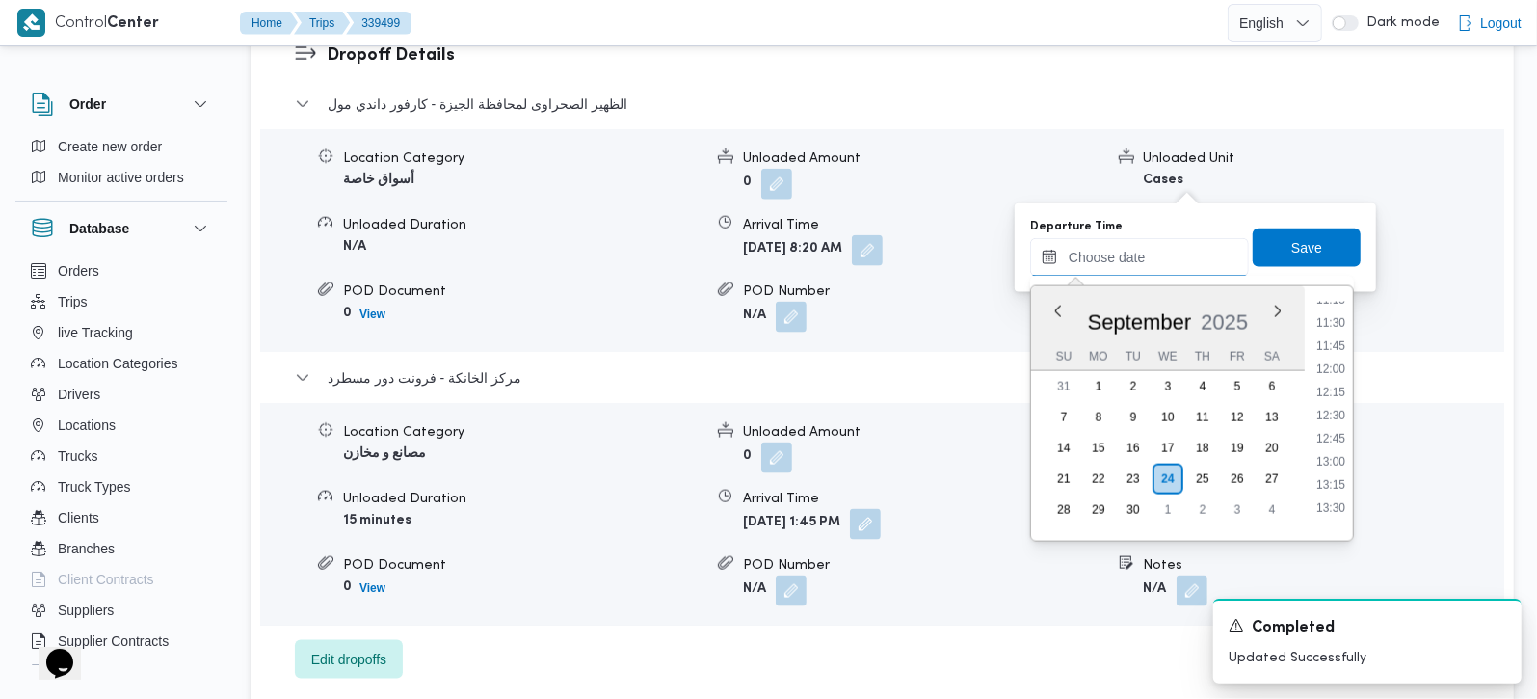
scroll to position [1049, 0]
click at [1337, 464] on li "13:00" at bounding box center [1331, 464] width 44 height 19
type input "[DATE] 13:00"
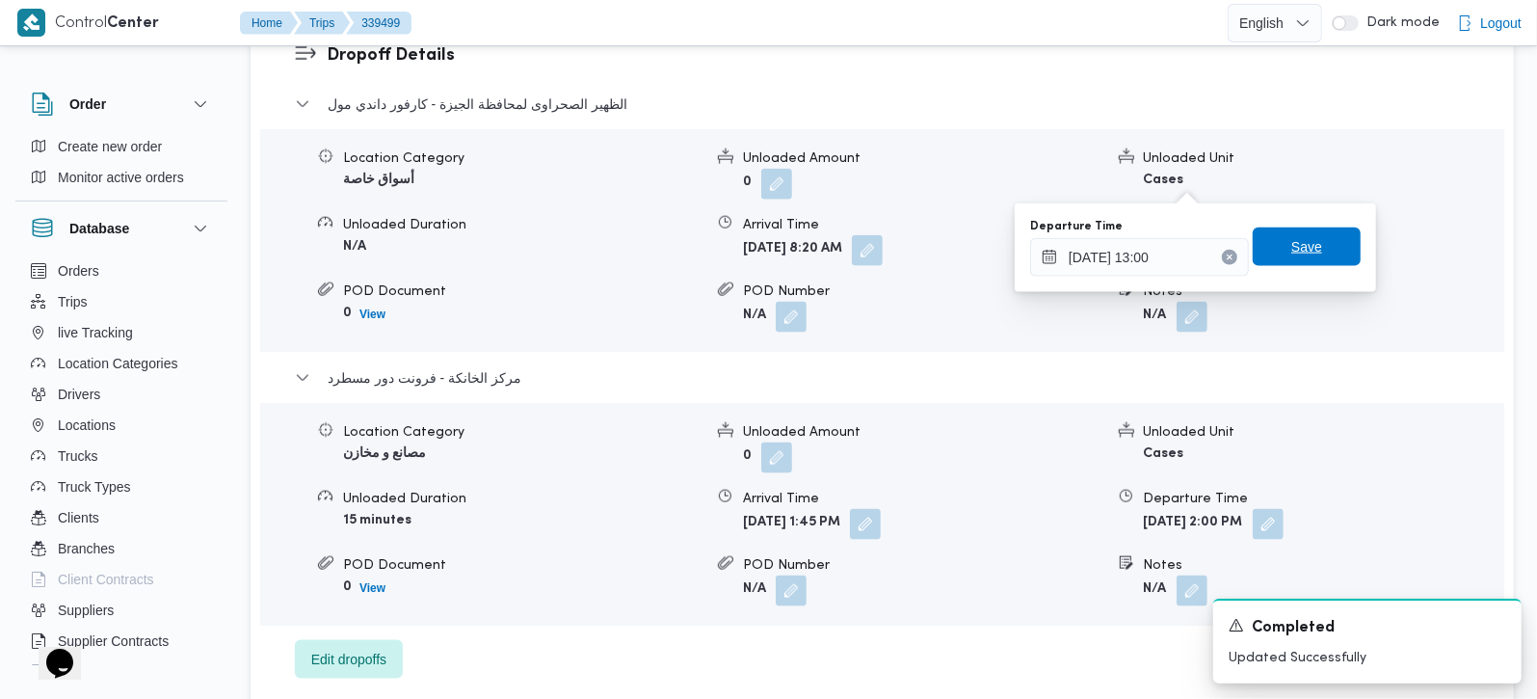
click at [1306, 240] on span "Save" at bounding box center [1307, 246] width 108 height 39
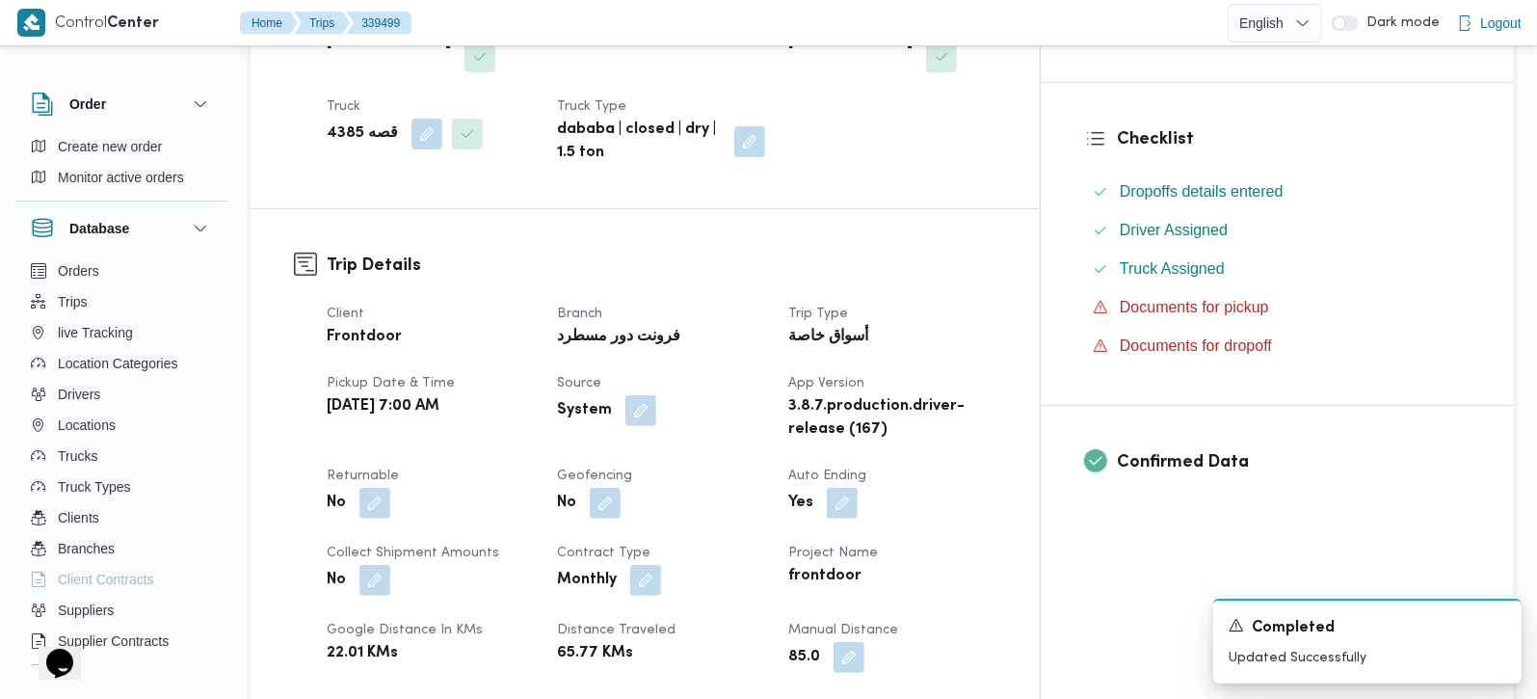
scroll to position [453, 0]
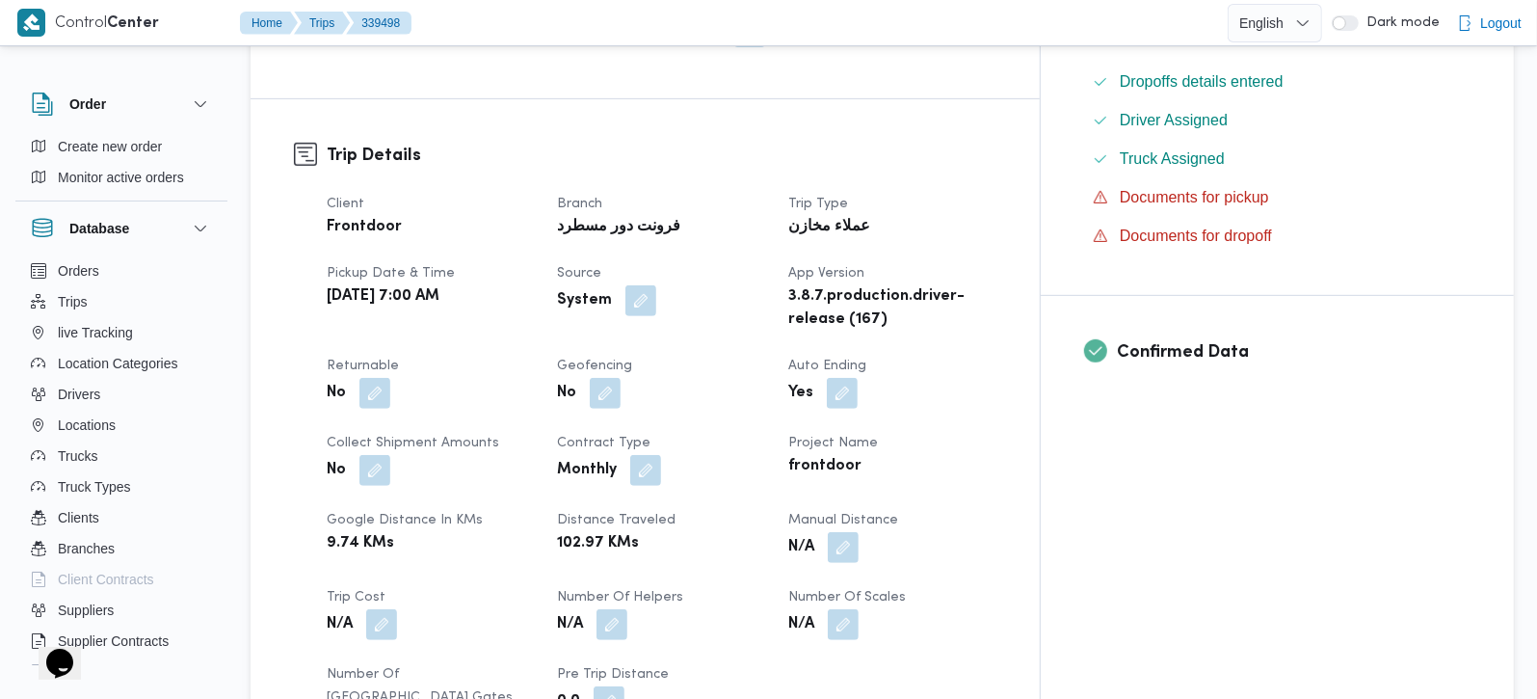
scroll to position [679, 0]
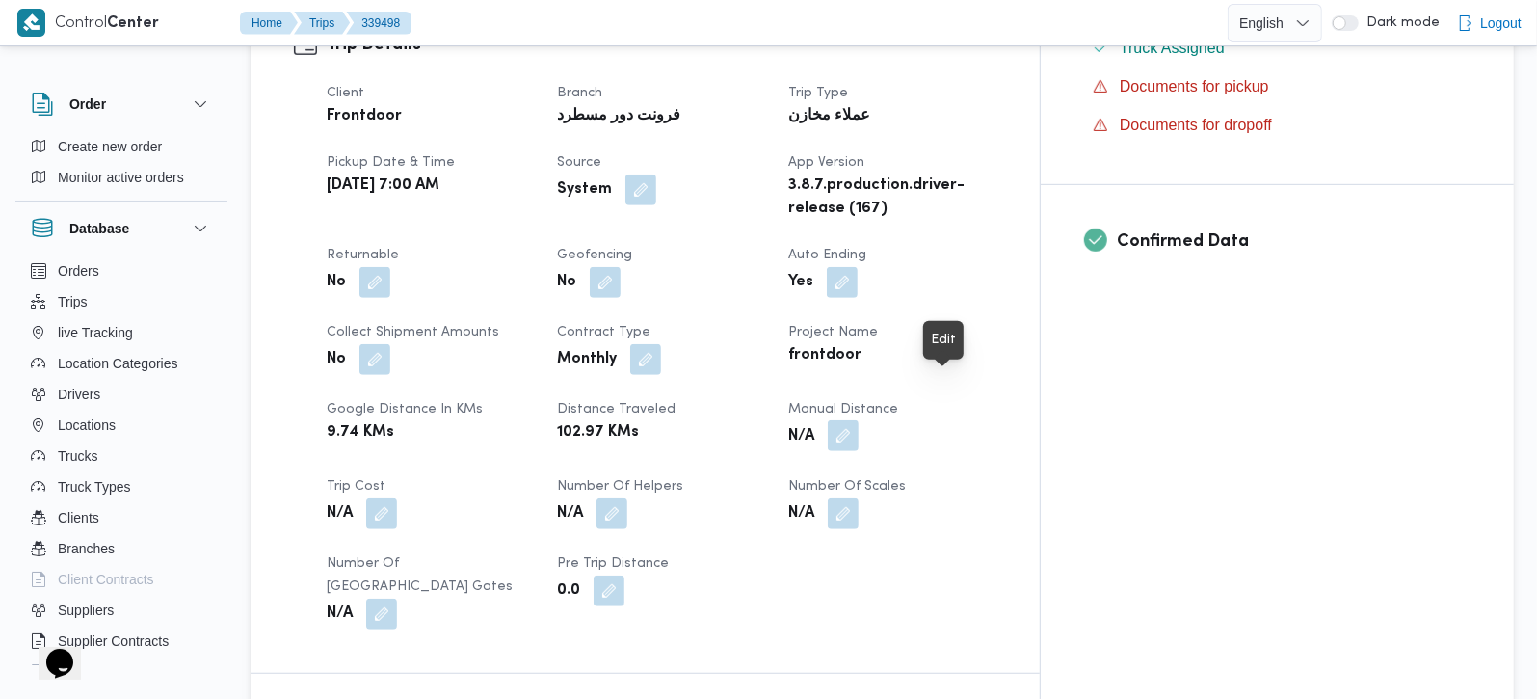
click at [859, 420] on button "button" at bounding box center [843, 435] width 31 height 31
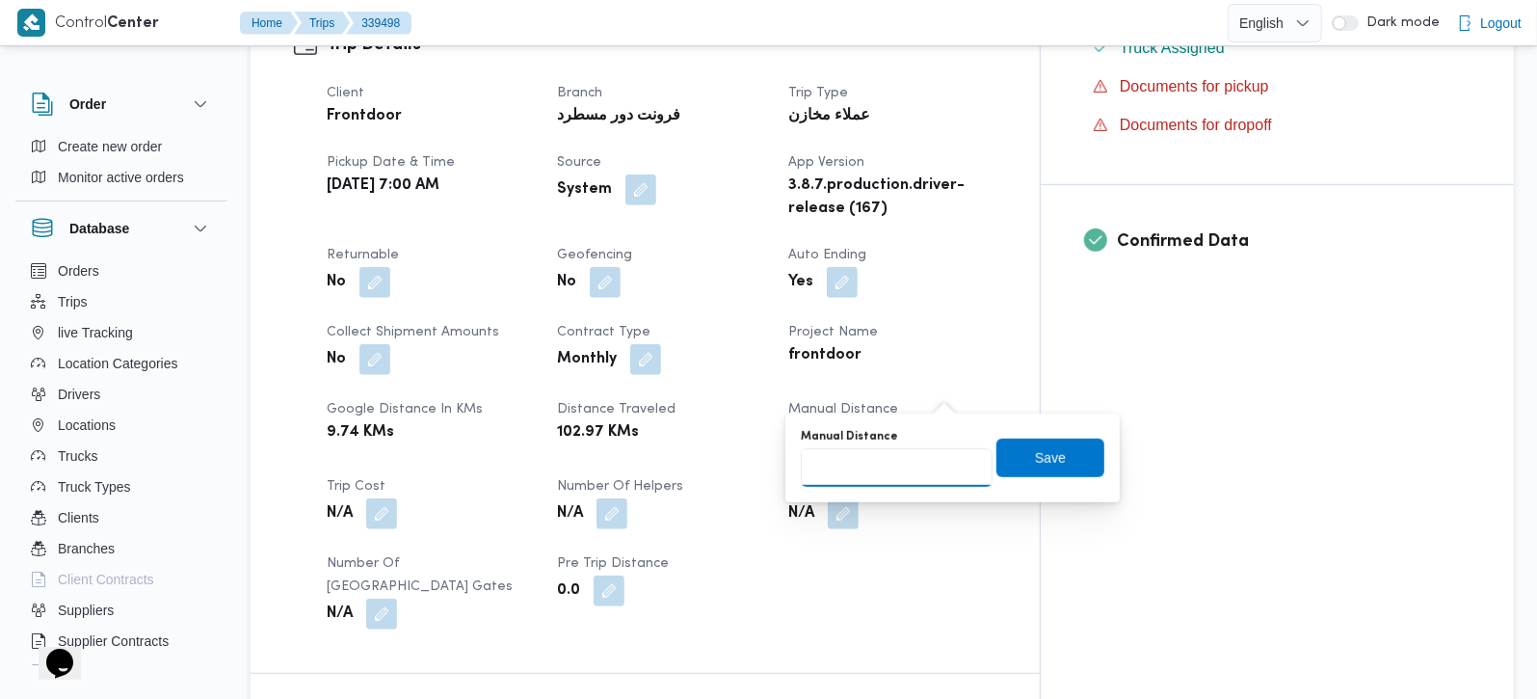
click at [881, 473] on input "Manual Distance" at bounding box center [897, 467] width 192 height 39
type input "105"
click at [1003, 459] on span "Save" at bounding box center [1050, 456] width 108 height 39
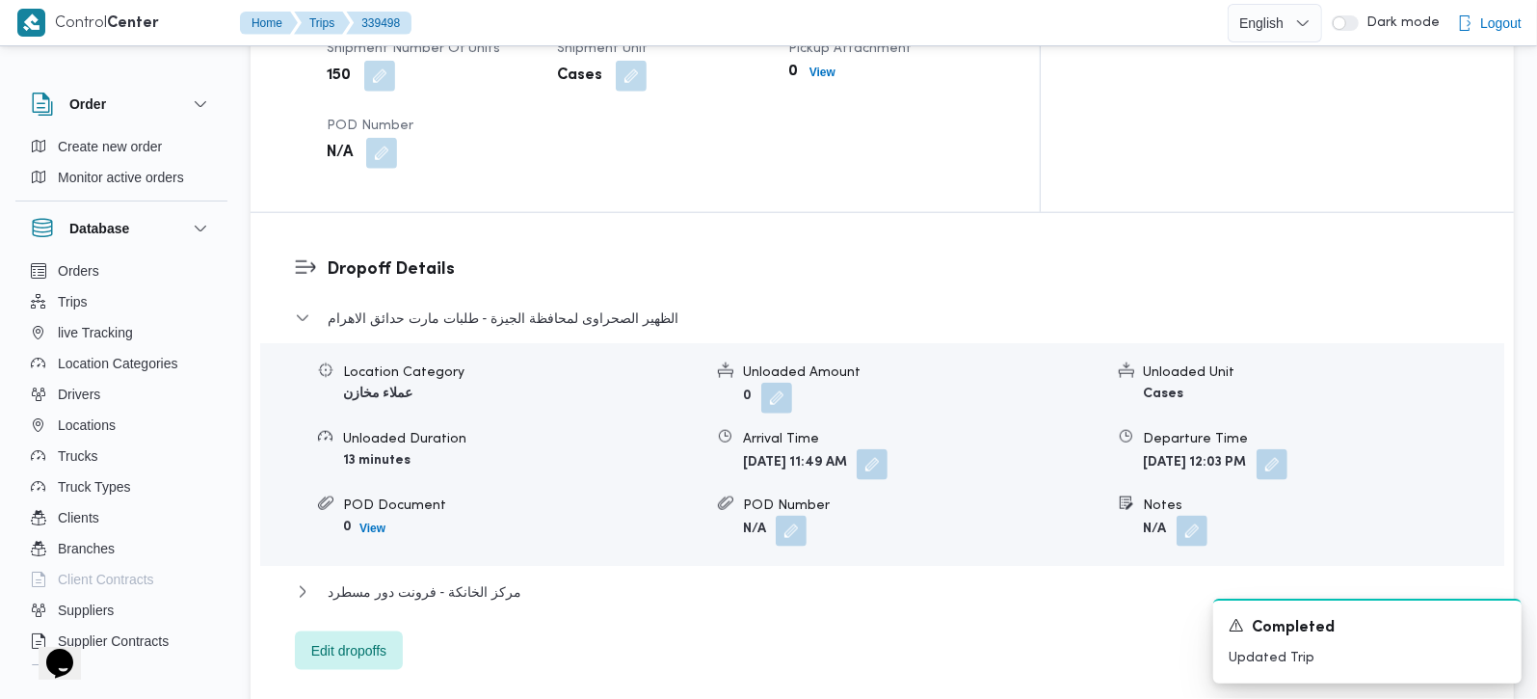
scroll to position [1700, 0]
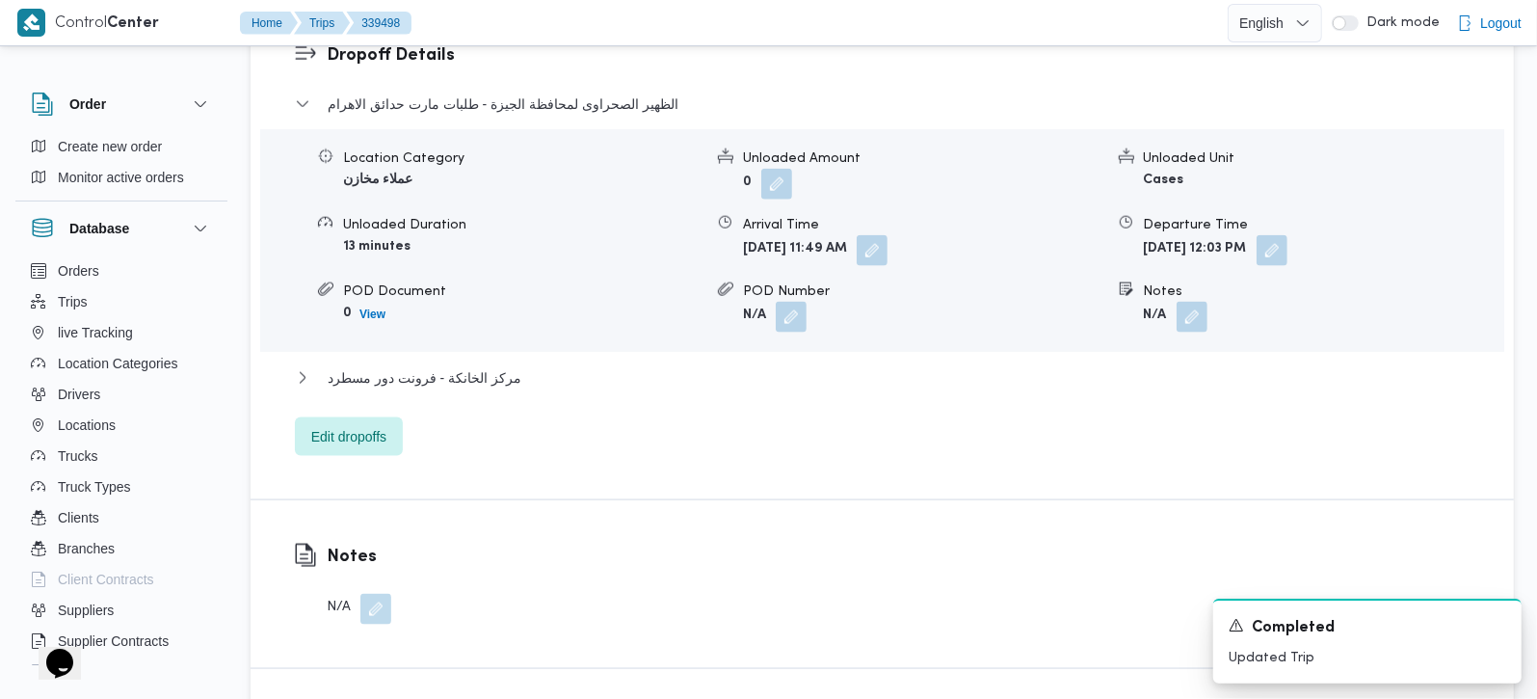
click at [460, 291] on div "الظهير الصحراوى لمحافظة الجيزة - طلبات مارت حدائق الاهرام Location Category عمل…" at bounding box center [883, 274] width 1176 height 363
click at [462, 366] on span "مركز الخانكة - فرونت دور مسطرد" at bounding box center [425, 377] width 194 height 23
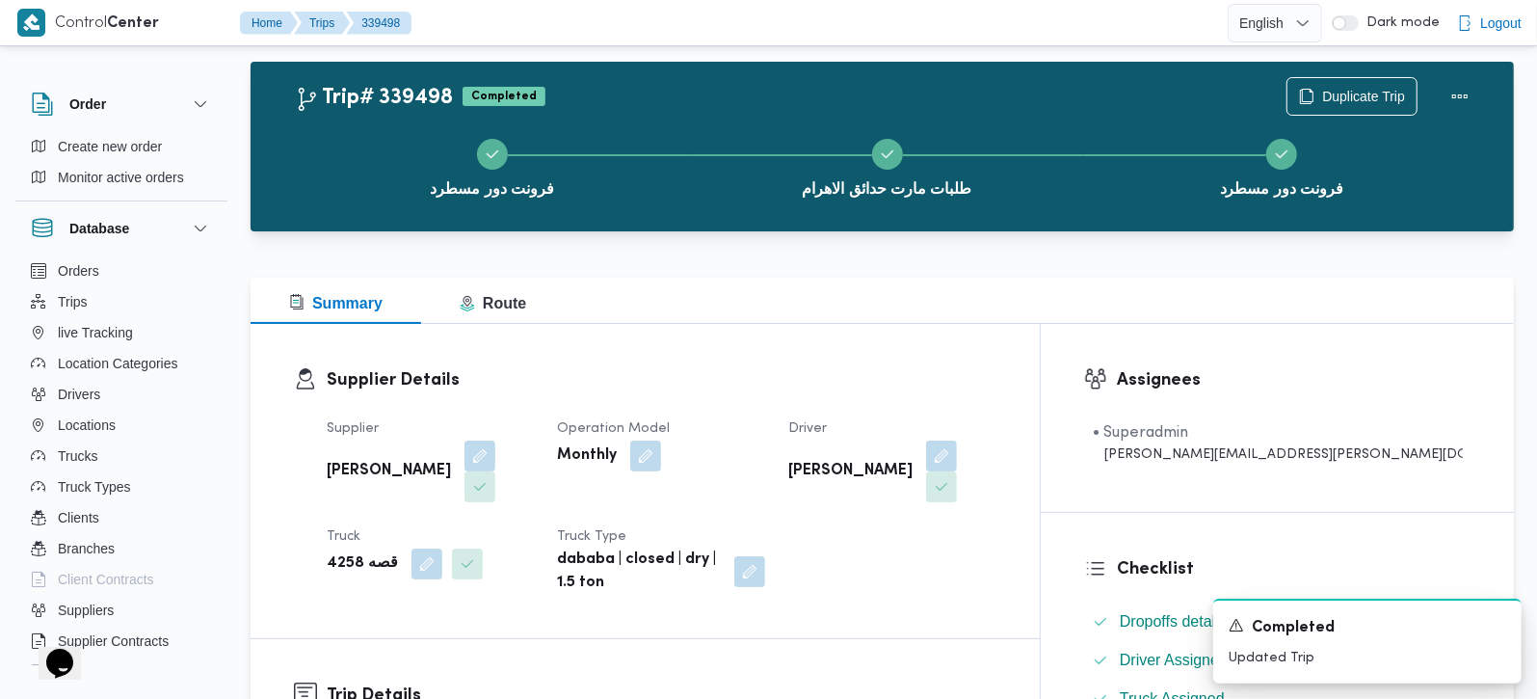
scroll to position [0, 0]
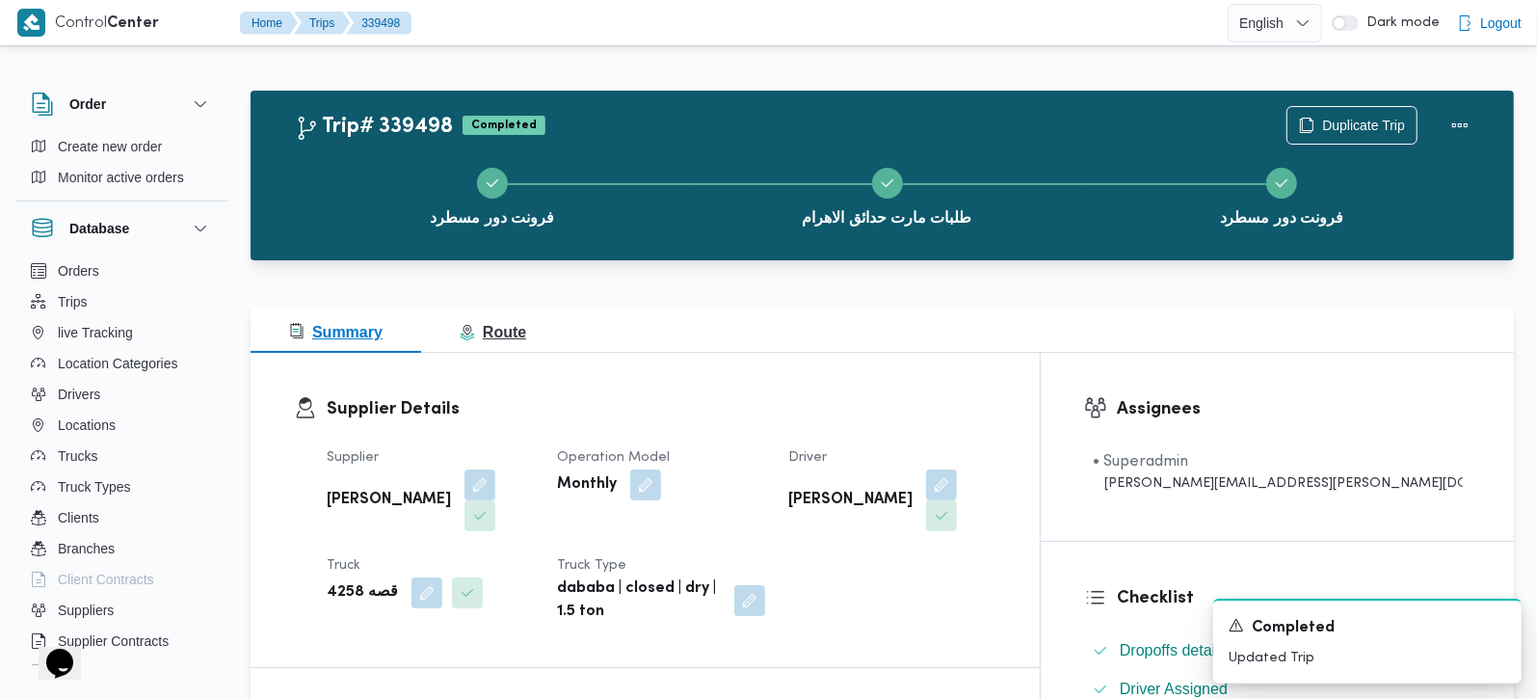
click at [497, 349] on button "Route" at bounding box center [493, 329] width 144 height 46
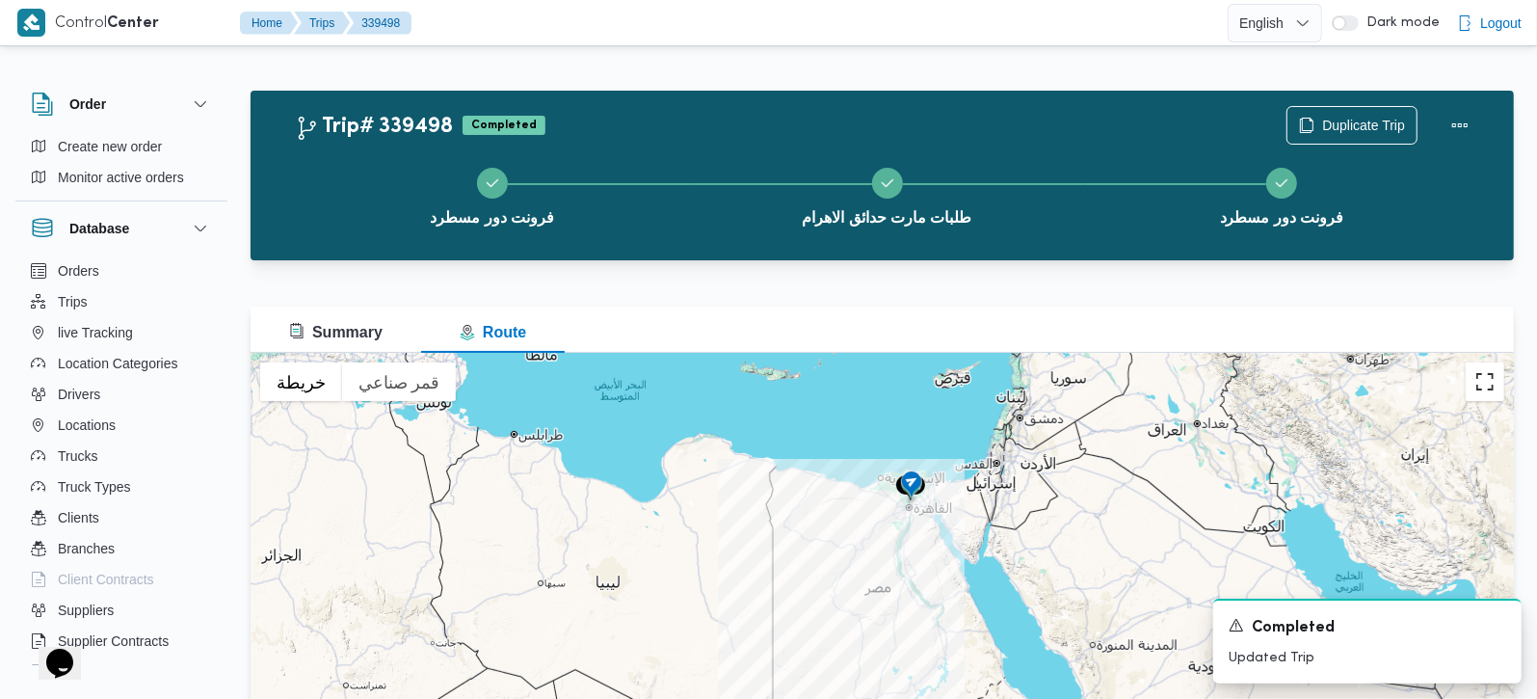
click at [1494, 370] on button "تبديل إلى العرض ملء الشاشة" at bounding box center [1485, 381] width 39 height 39
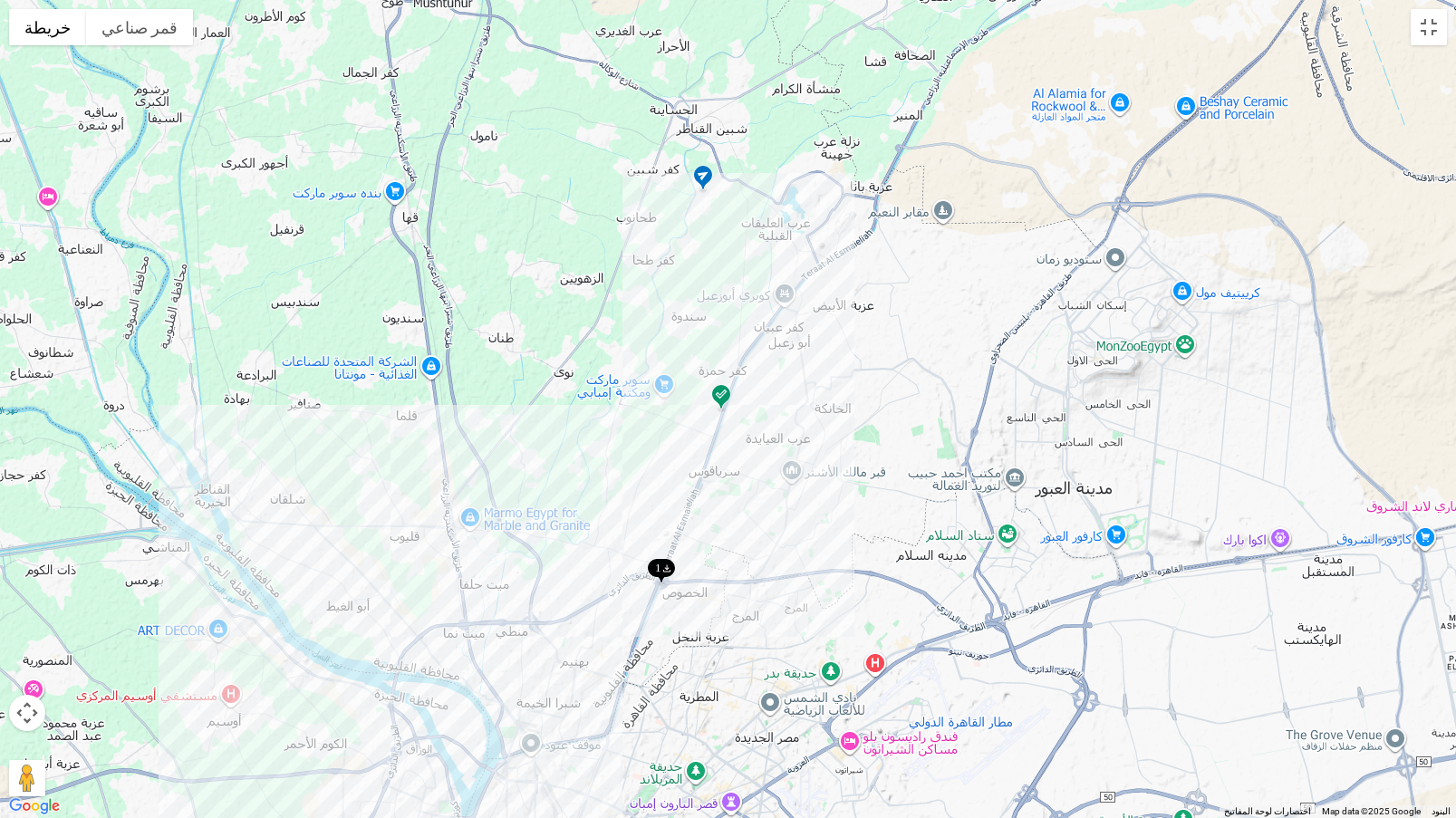
click at [721, 386] on img at bounding box center [721, 399] width 29 height 30
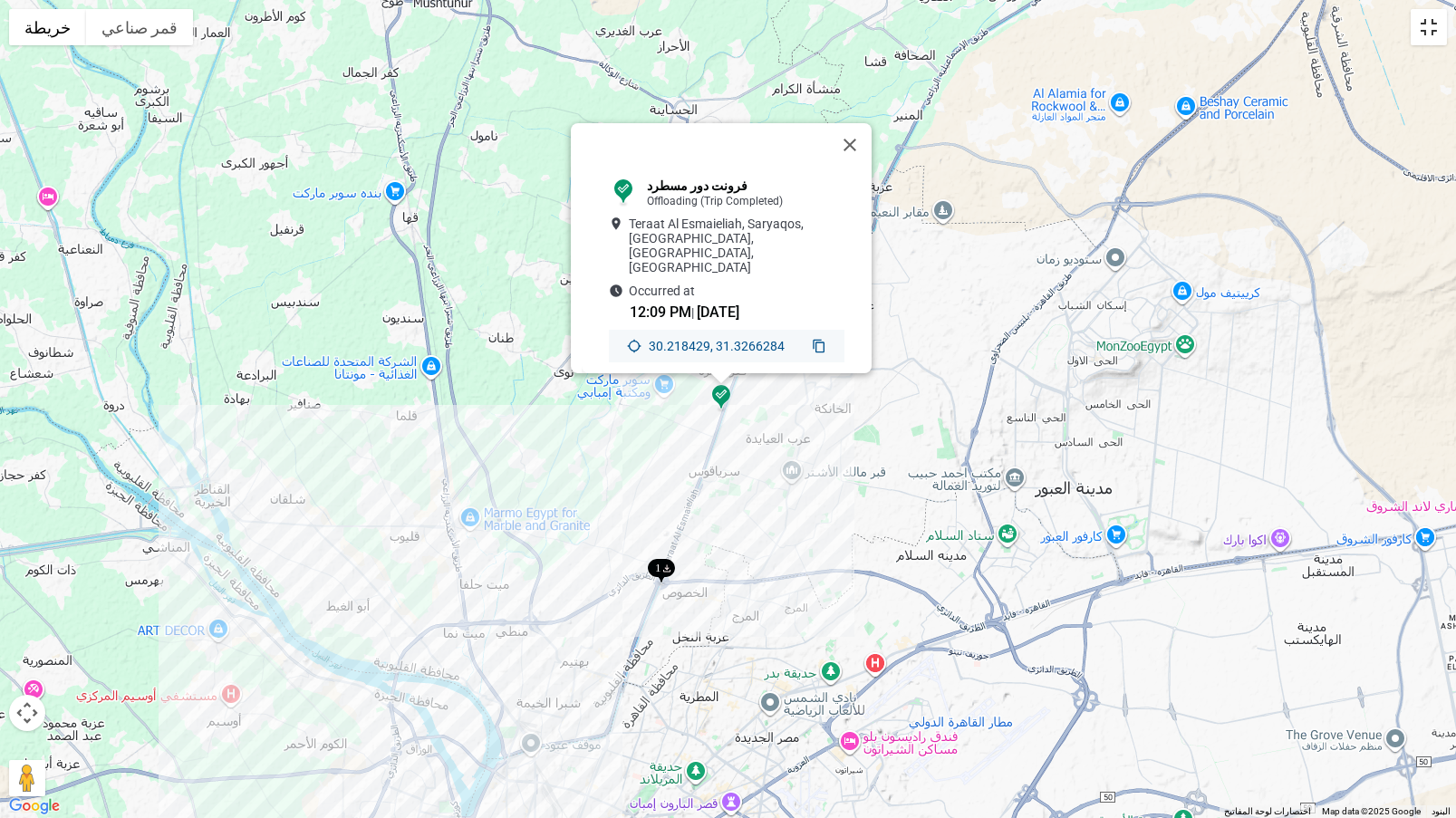
click at [1431, 29] on button "تبديل إلى العرض ملء الشاشة" at bounding box center [1428, 27] width 37 height 37
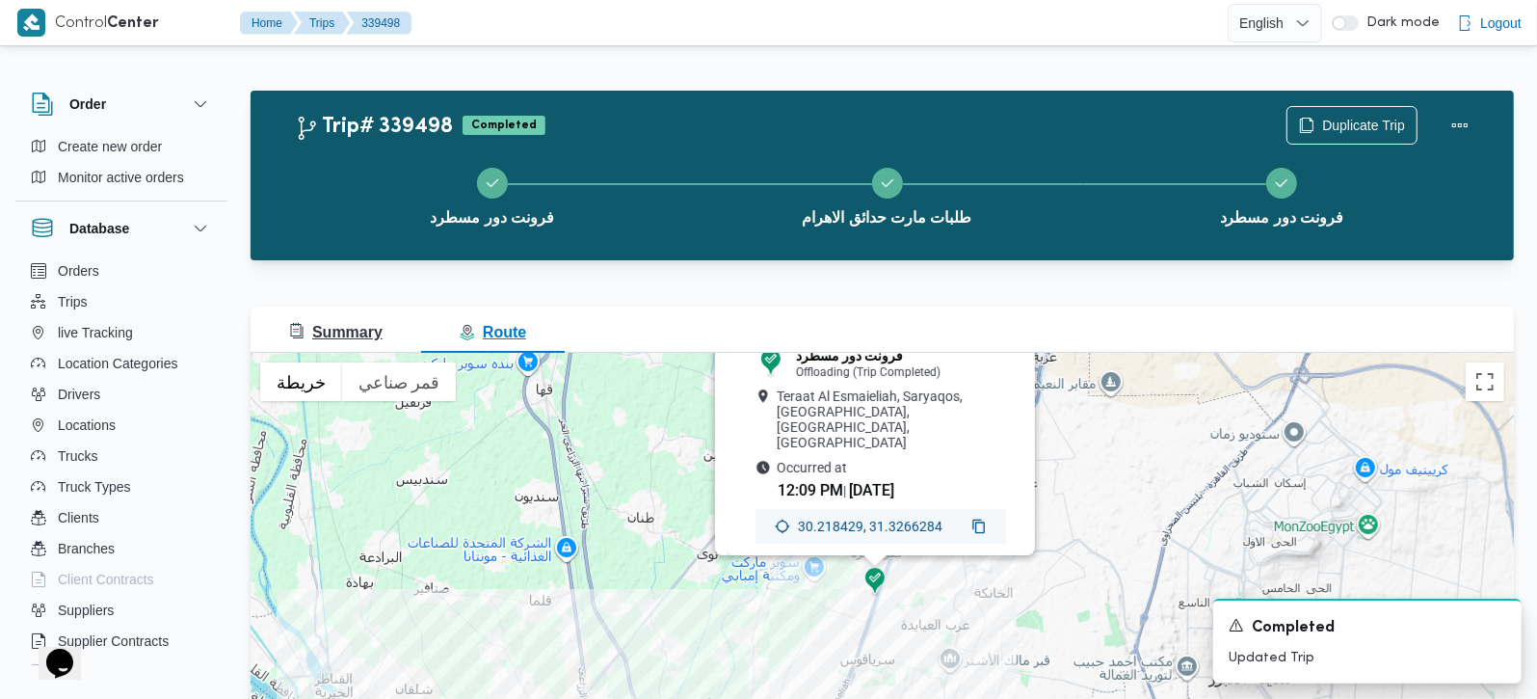
click at [330, 326] on span "Summary" at bounding box center [335, 332] width 93 height 16
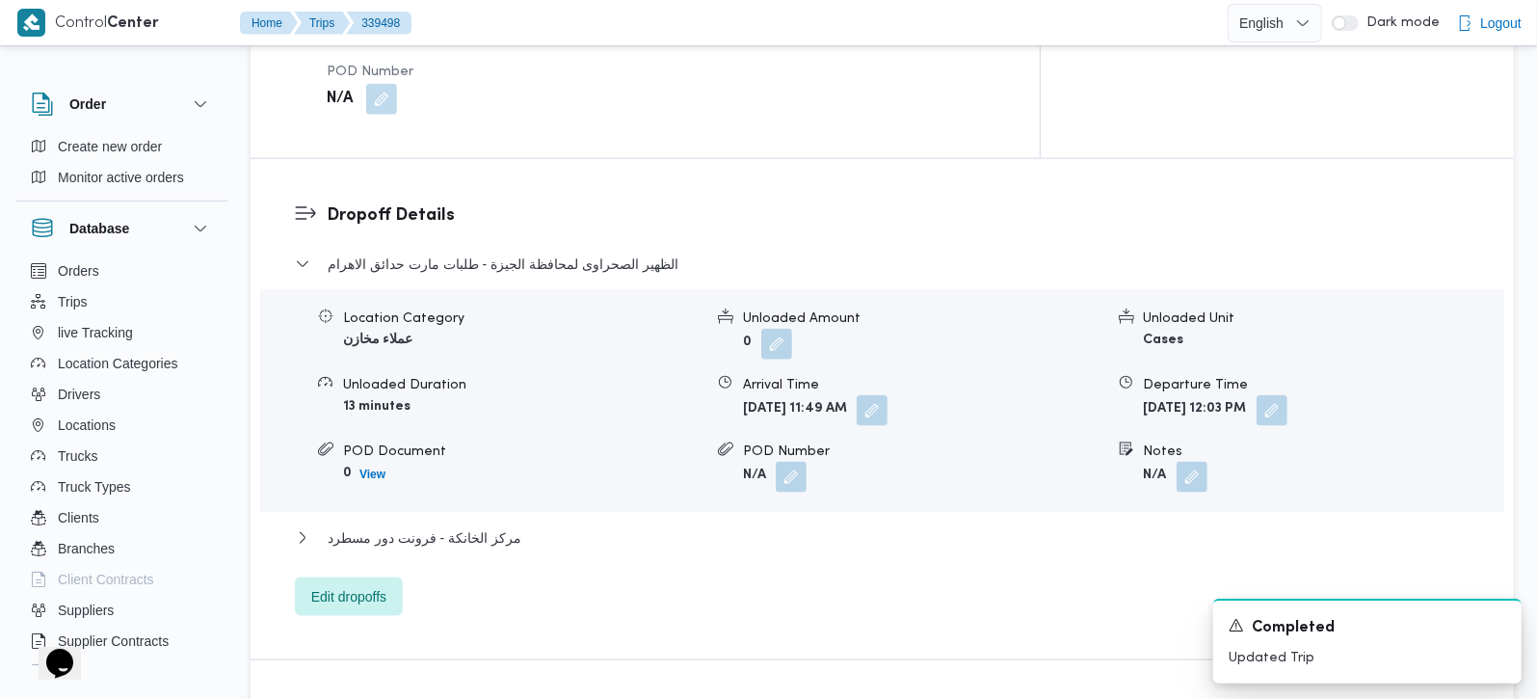
scroll to position [1587, 0]
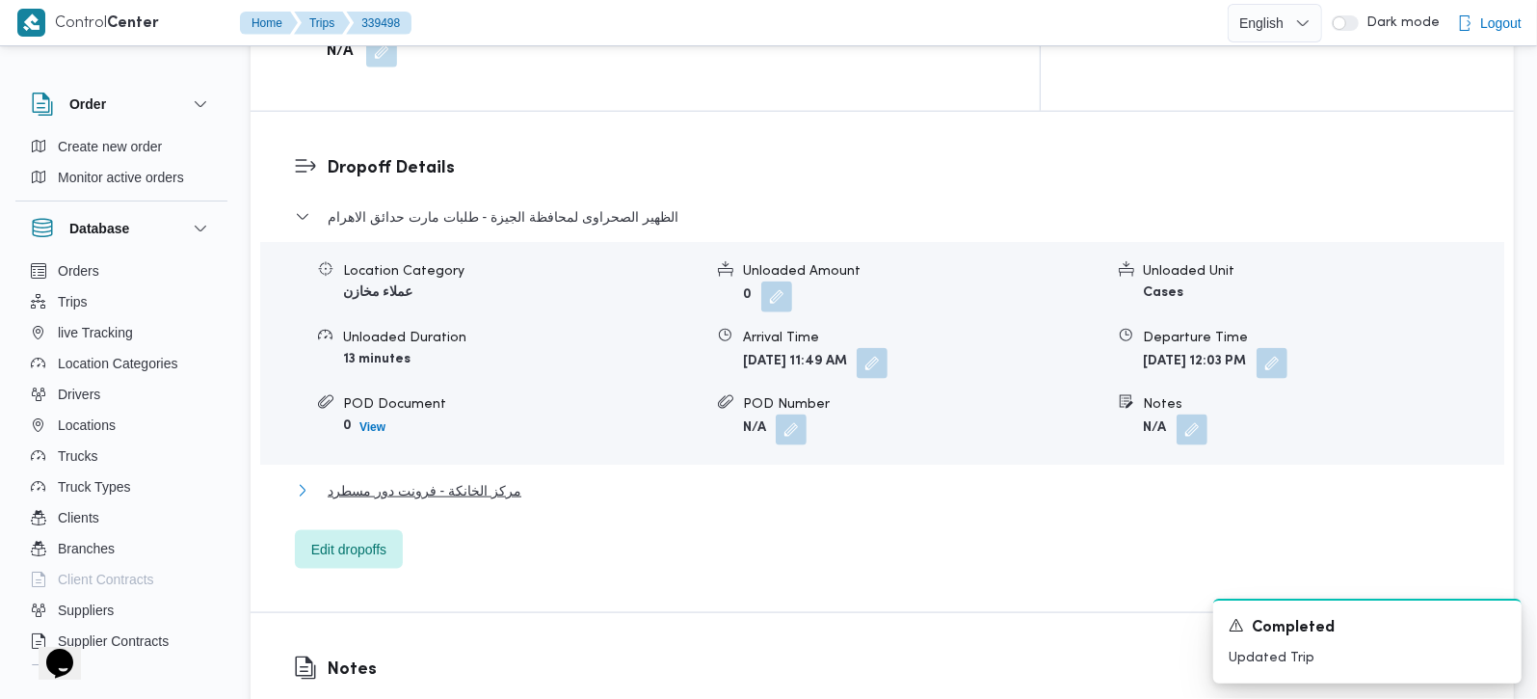
click at [387, 479] on span "مركز الخانكة - فرونت دور مسطرد" at bounding box center [425, 490] width 194 height 23
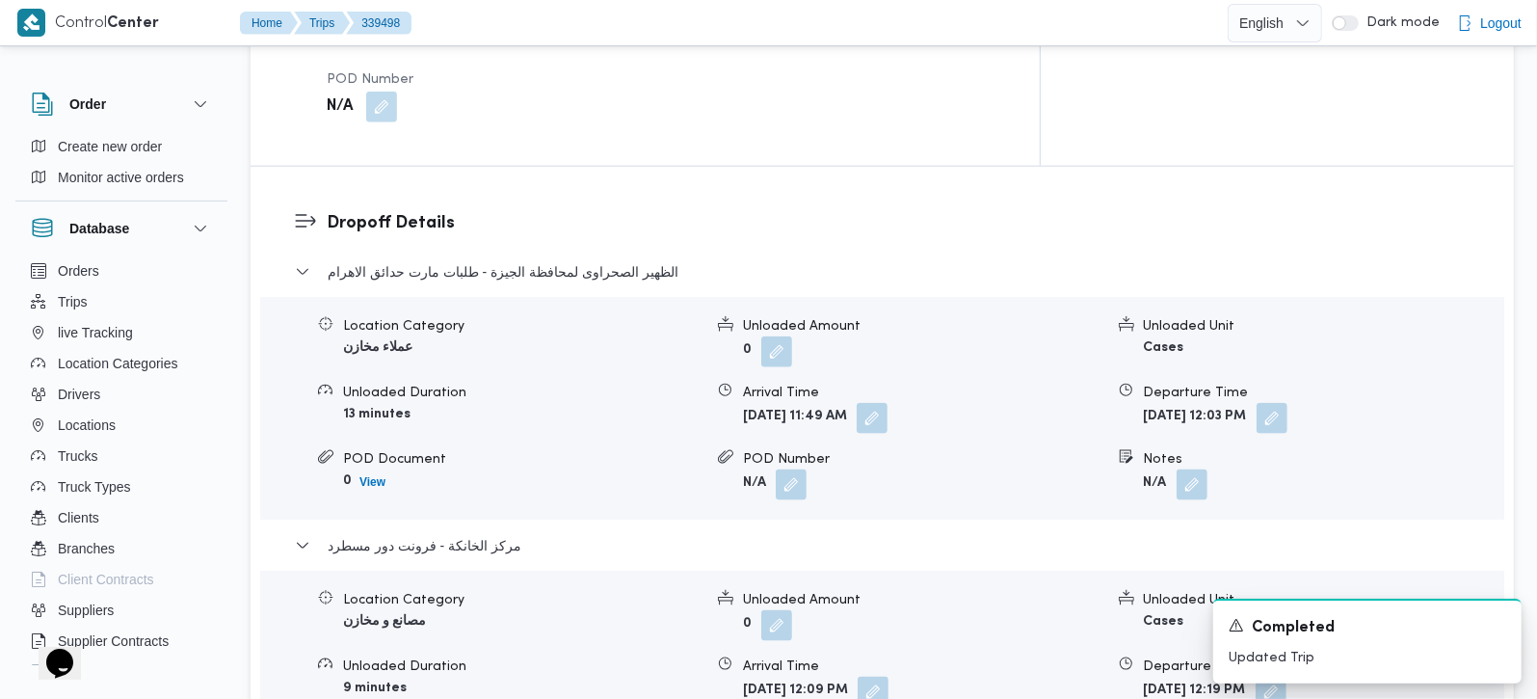
scroll to position [1247, 0]
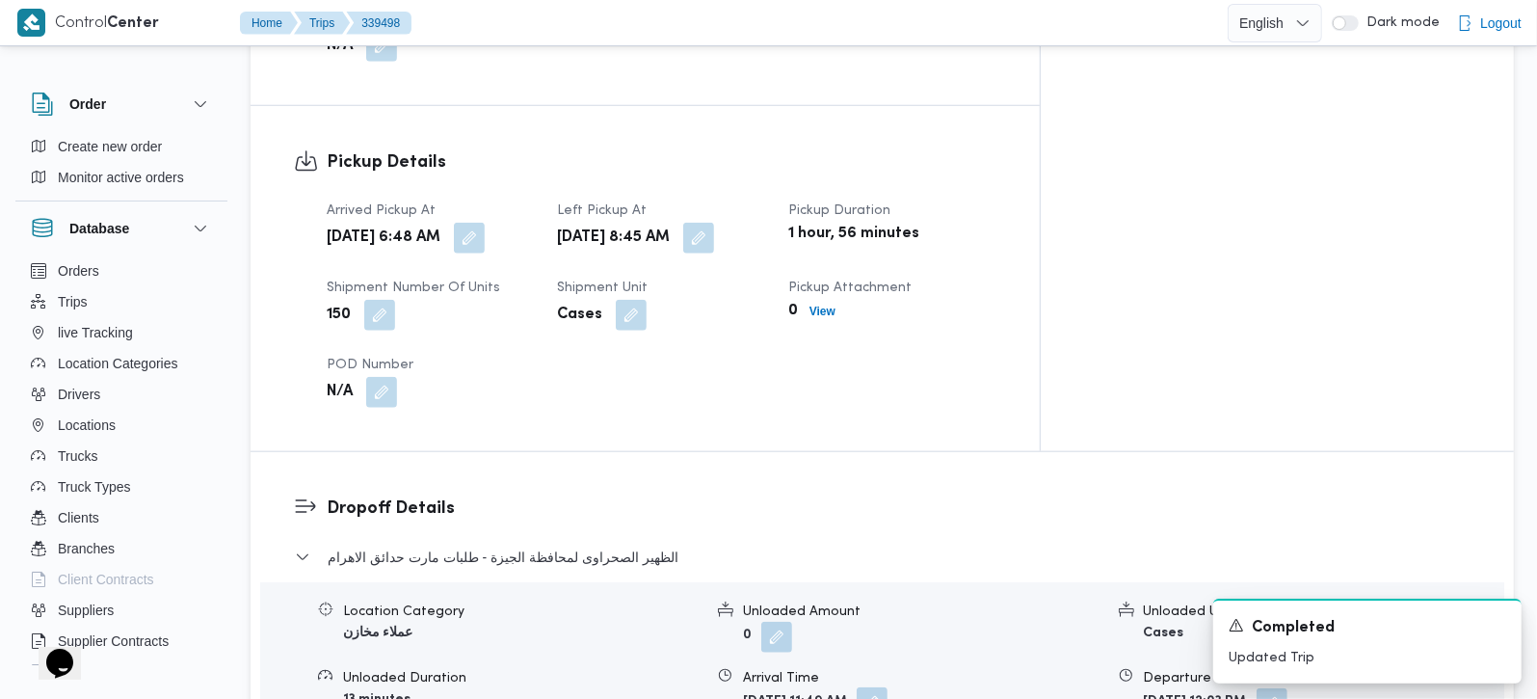
click at [887, 687] on button "button" at bounding box center [872, 702] width 31 height 31
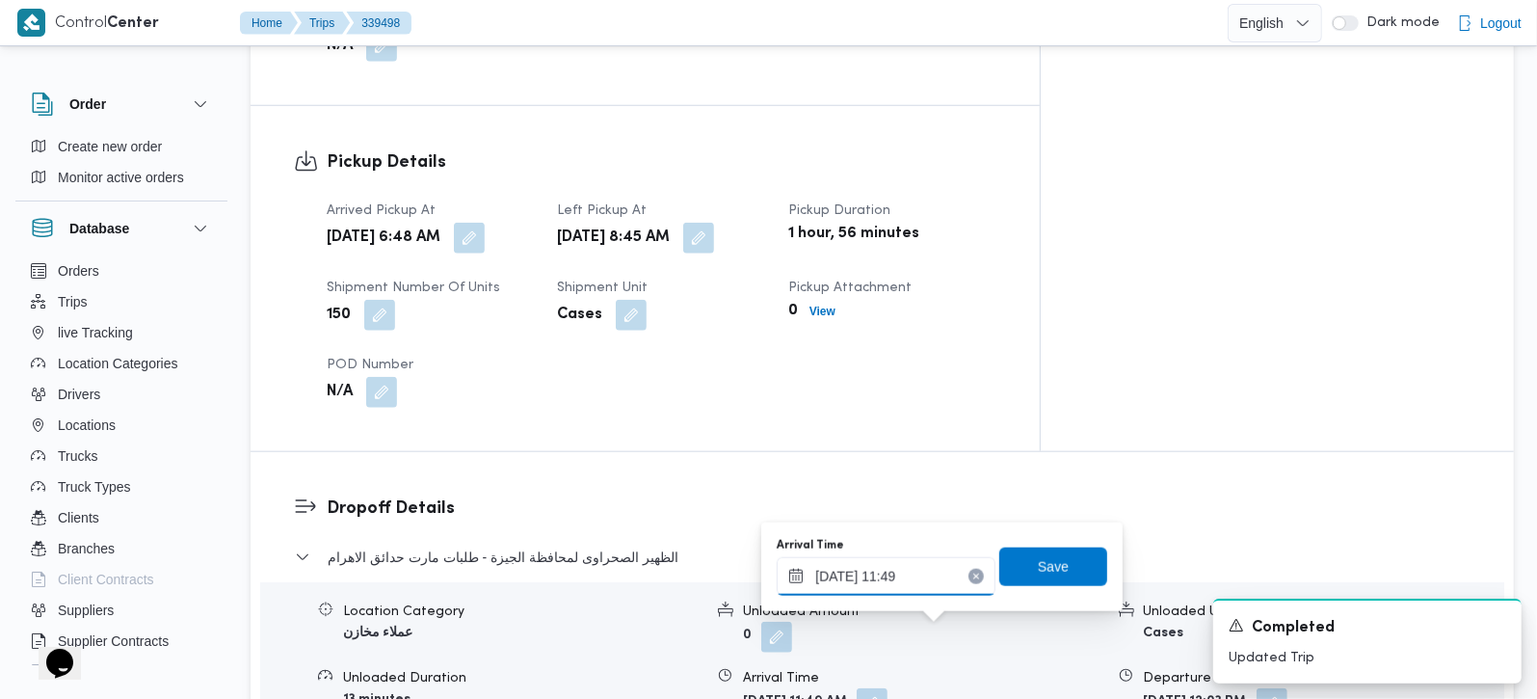
click at [846, 573] on input "24/09/2025 11:49" at bounding box center [886, 576] width 219 height 39
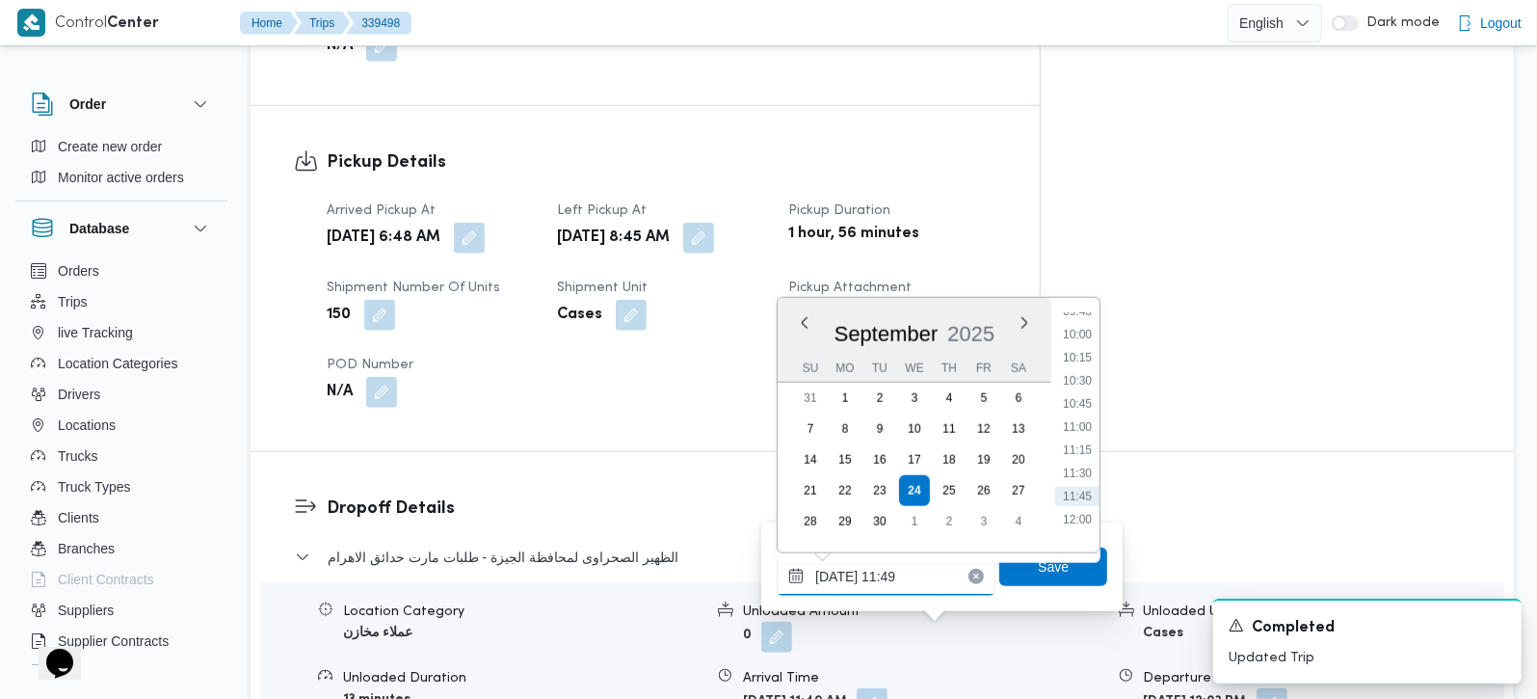
scroll to position [858, 0]
click at [1081, 371] on li "09:45" at bounding box center [1077, 367] width 44 height 19
type input "24/09/2025 09:45"
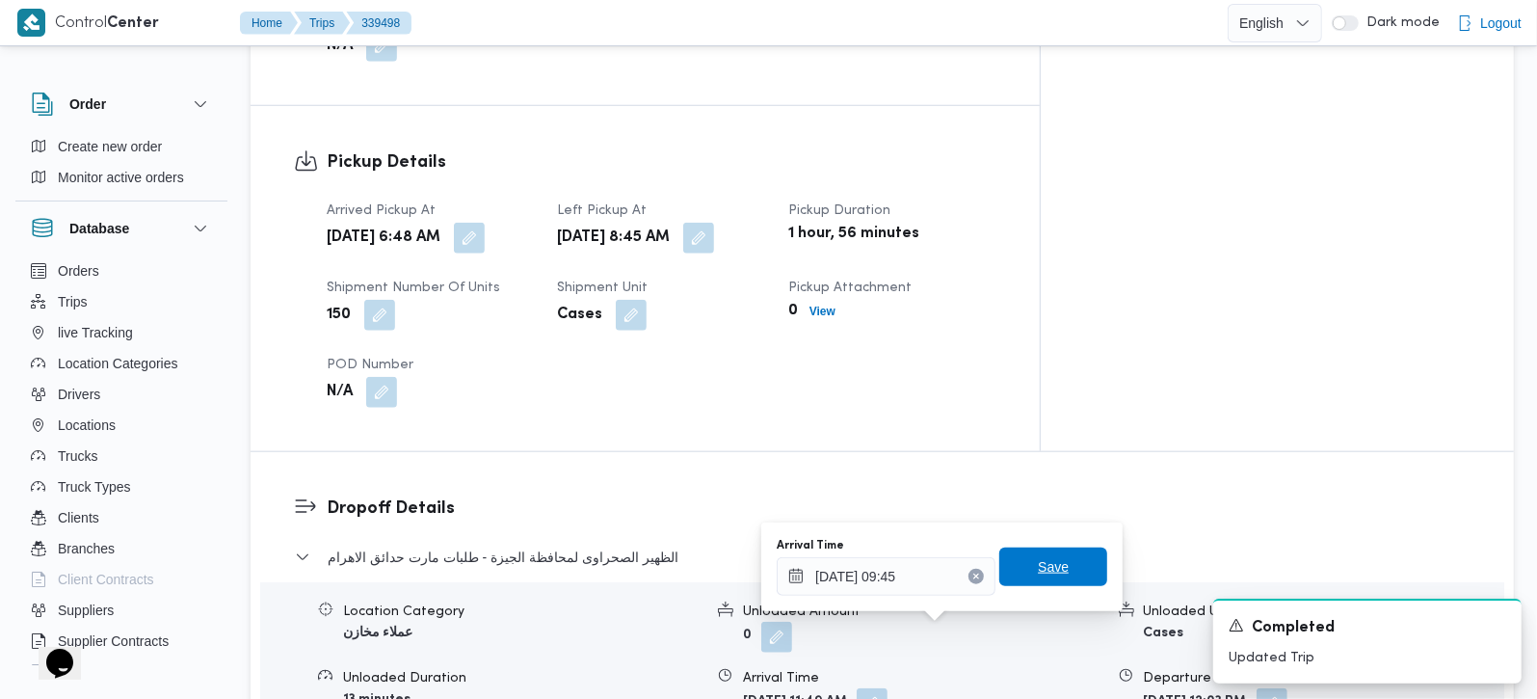
click at [1042, 566] on span "Save" at bounding box center [1053, 566] width 31 height 23
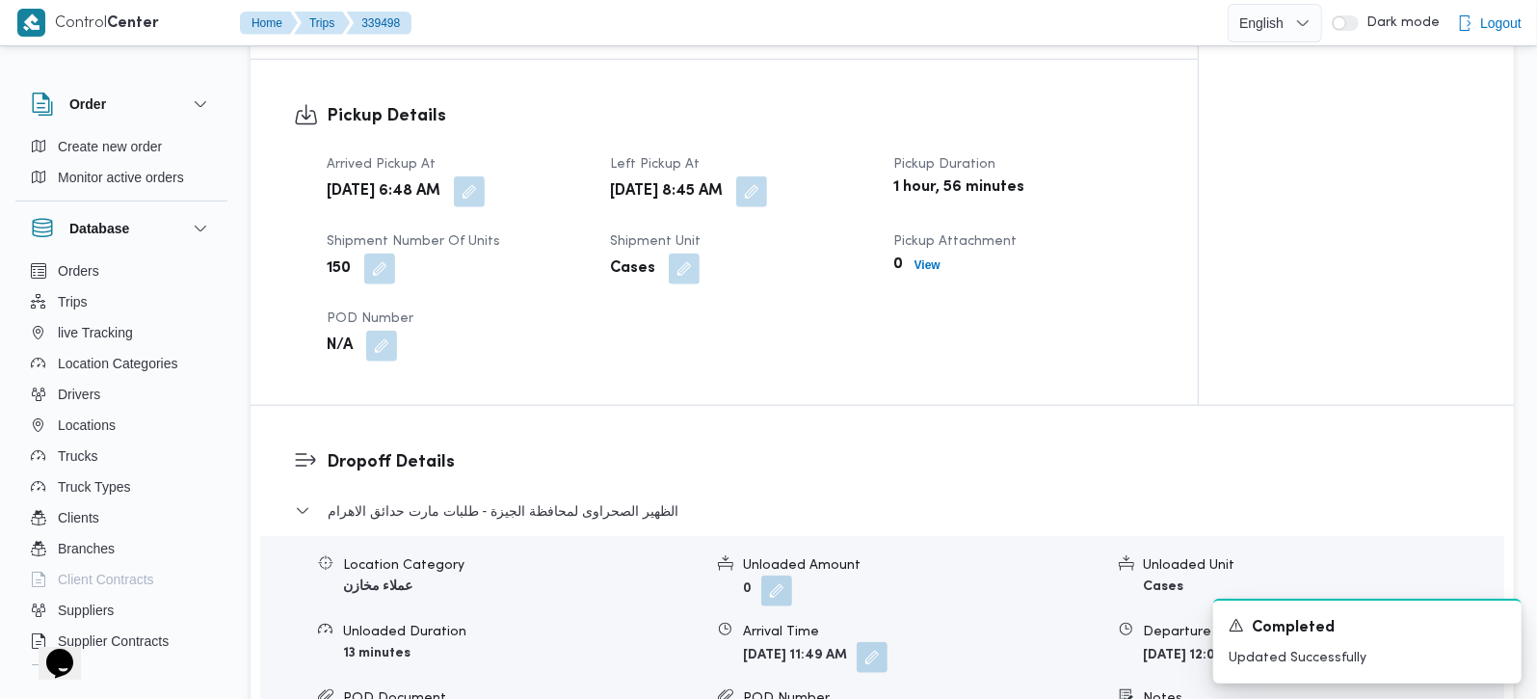
scroll to position [1587, 0]
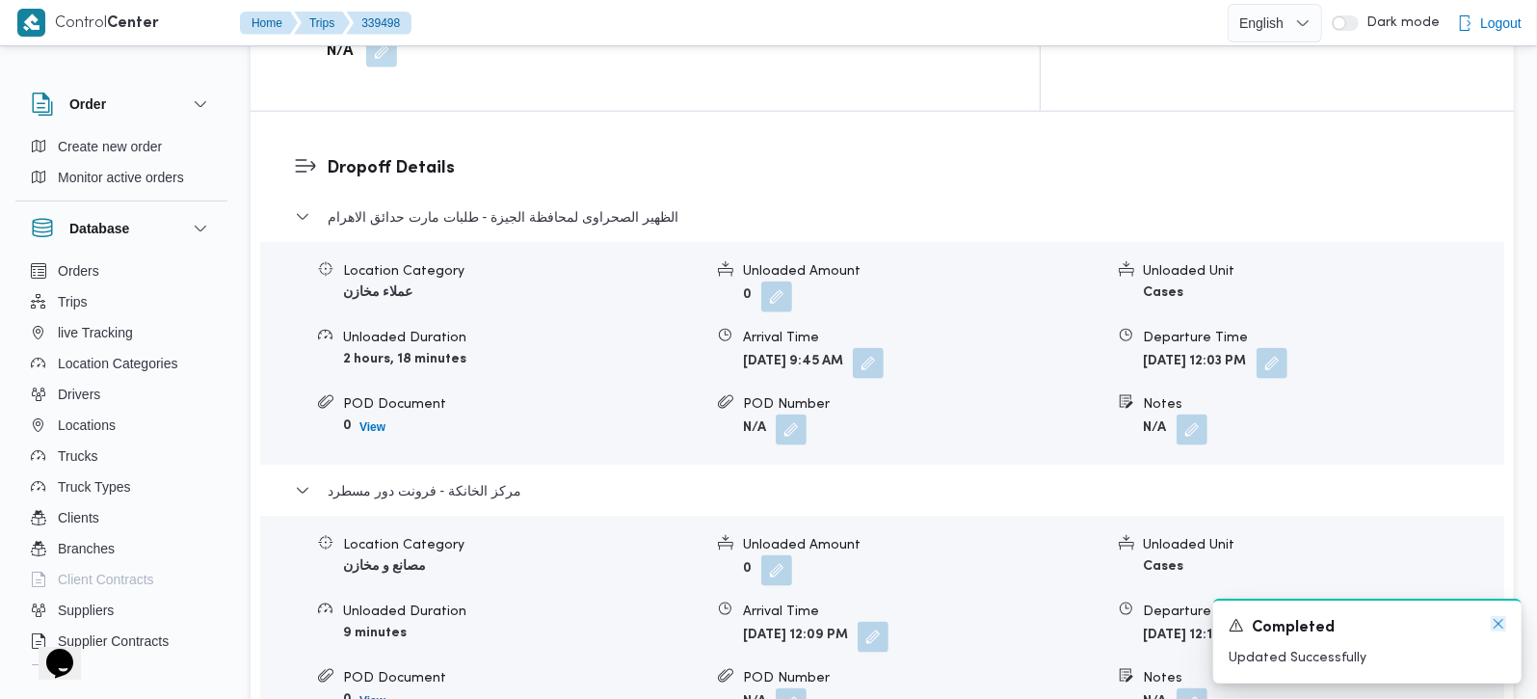
click at [1496, 626] on icon "Dismiss toast" at bounding box center [1499, 624] width 10 height 10
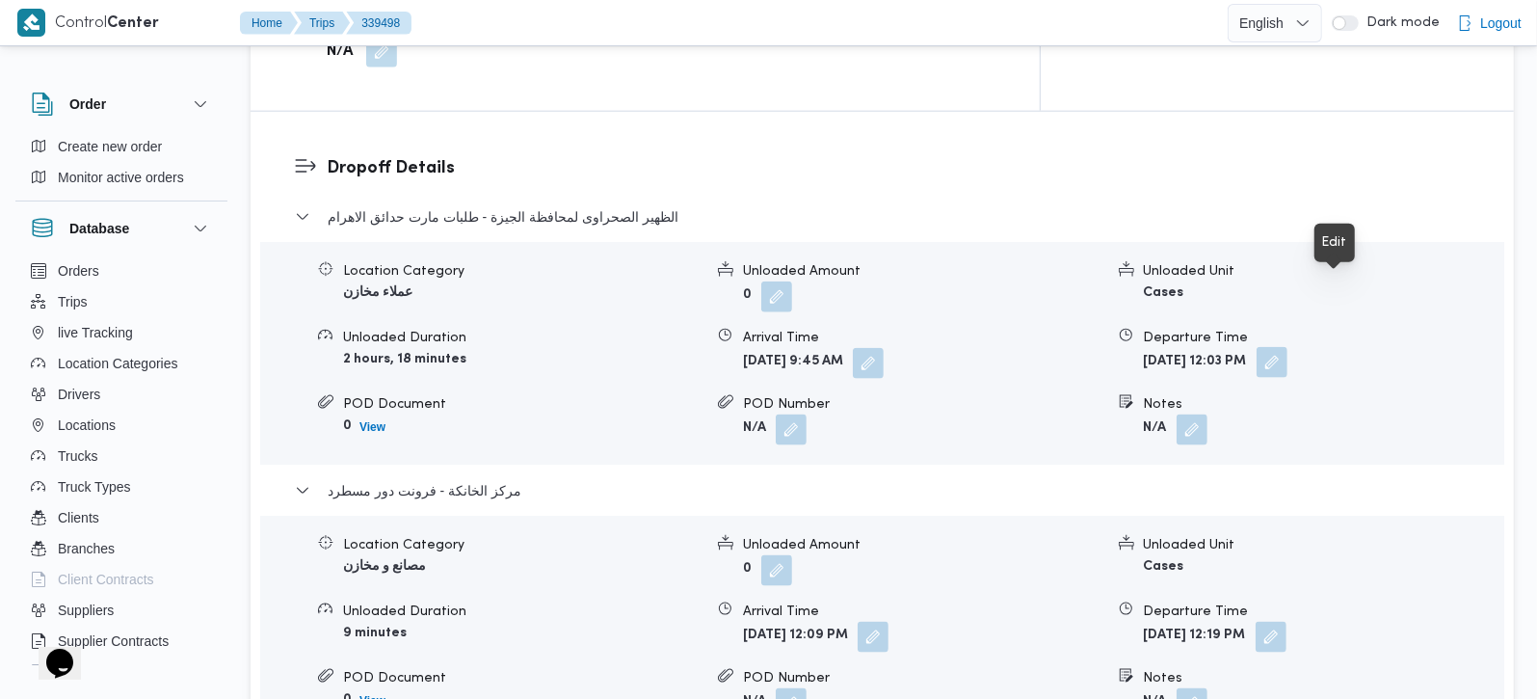
click at [1287, 347] on button "button" at bounding box center [1272, 362] width 31 height 31
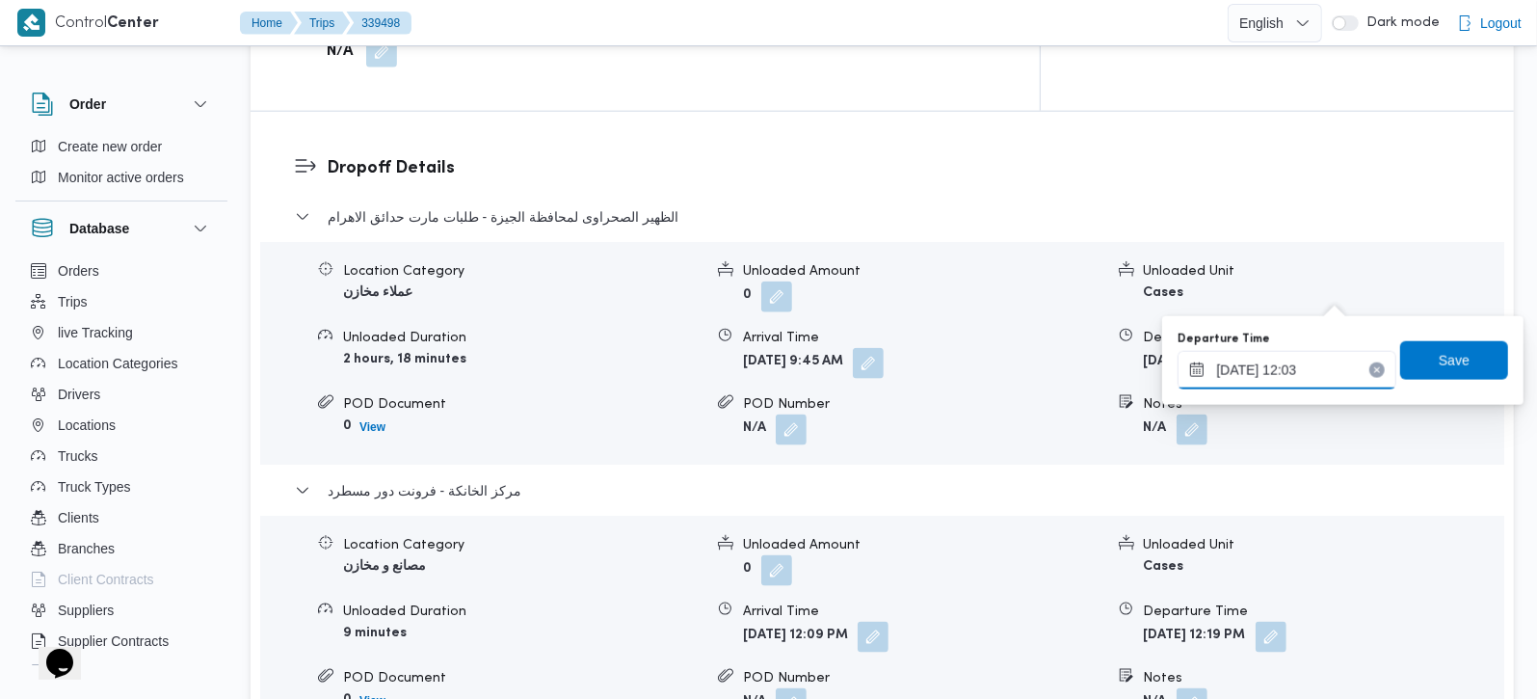
click at [1299, 367] on input "24/09/2025 12:03" at bounding box center [1287, 370] width 219 height 39
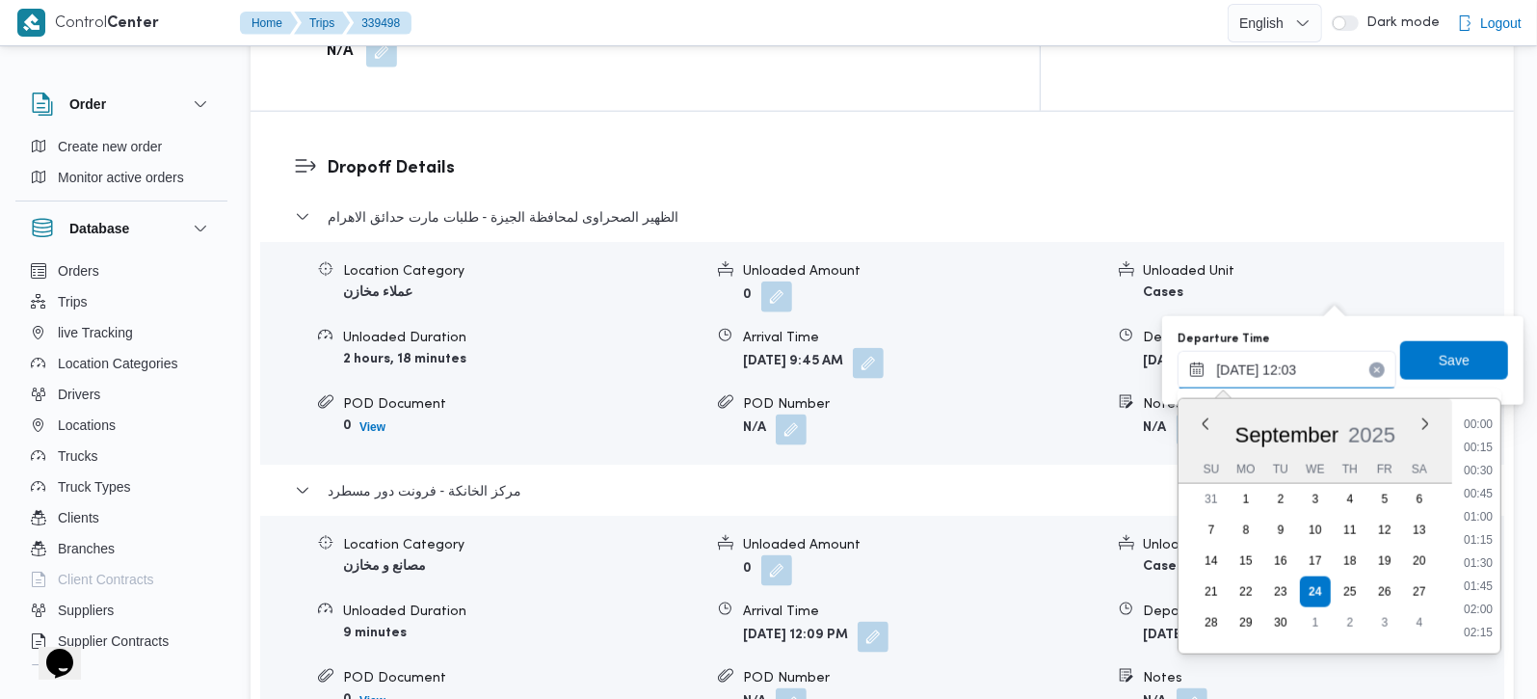
scroll to position [993, 0]
click at [1466, 446] on li "11:00" at bounding box center [1478, 447] width 44 height 19
type input "24/09/2025 11:00"
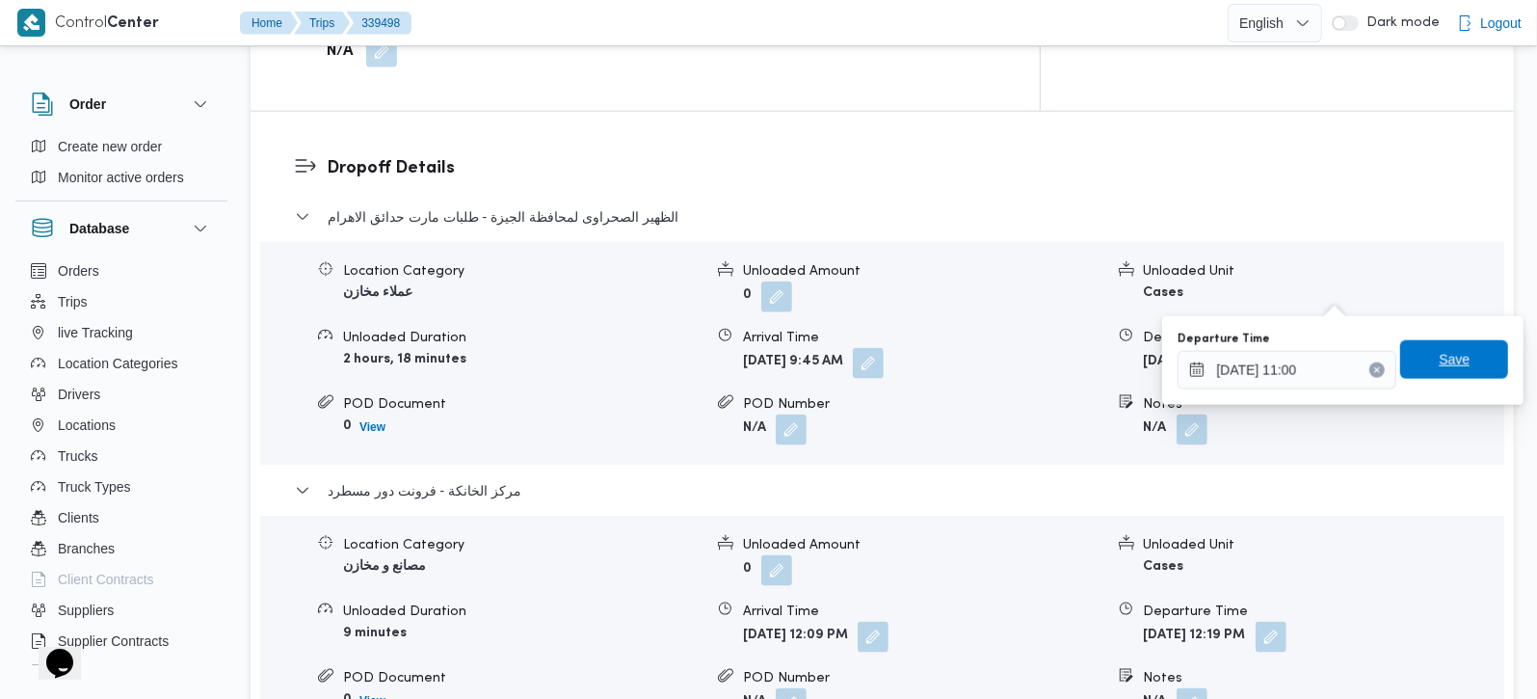
click at [1439, 361] on span "Save" at bounding box center [1454, 359] width 31 height 23
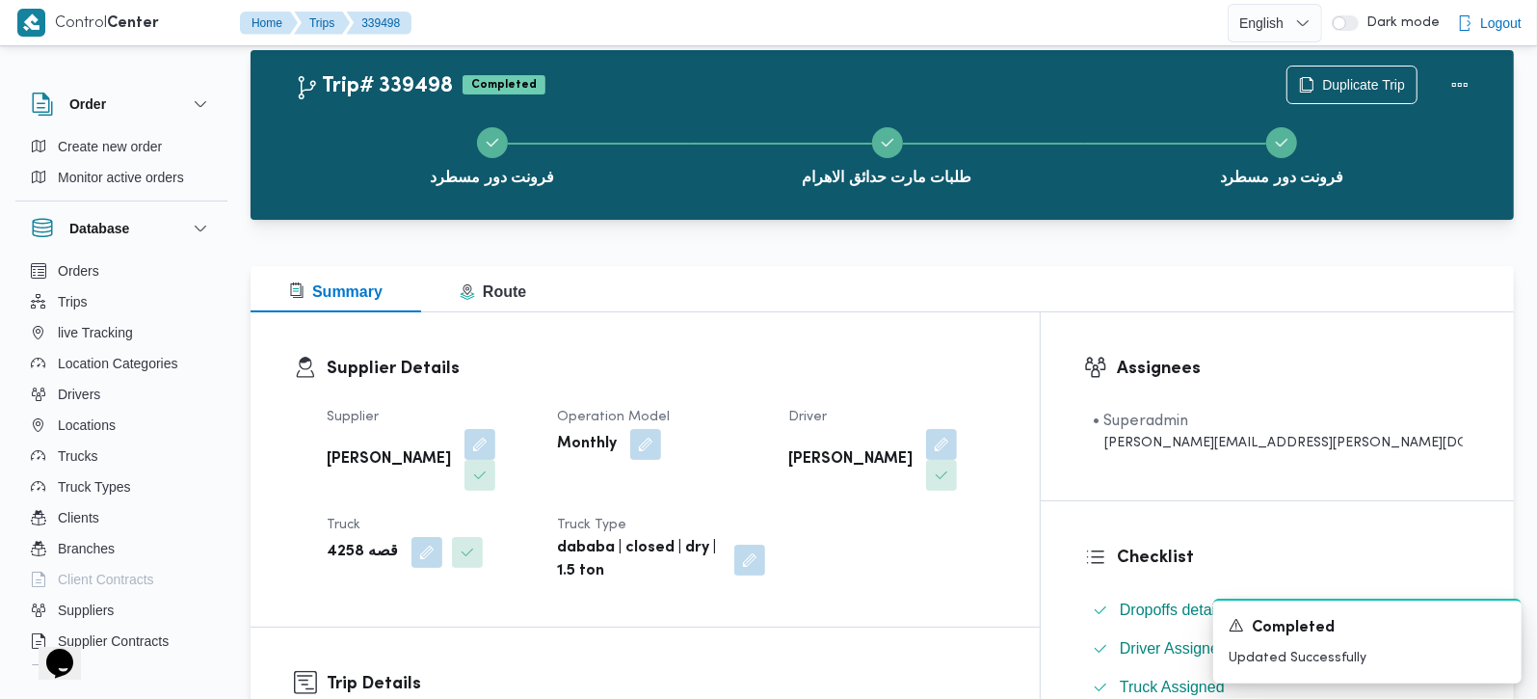
scroll to position [0, 0]
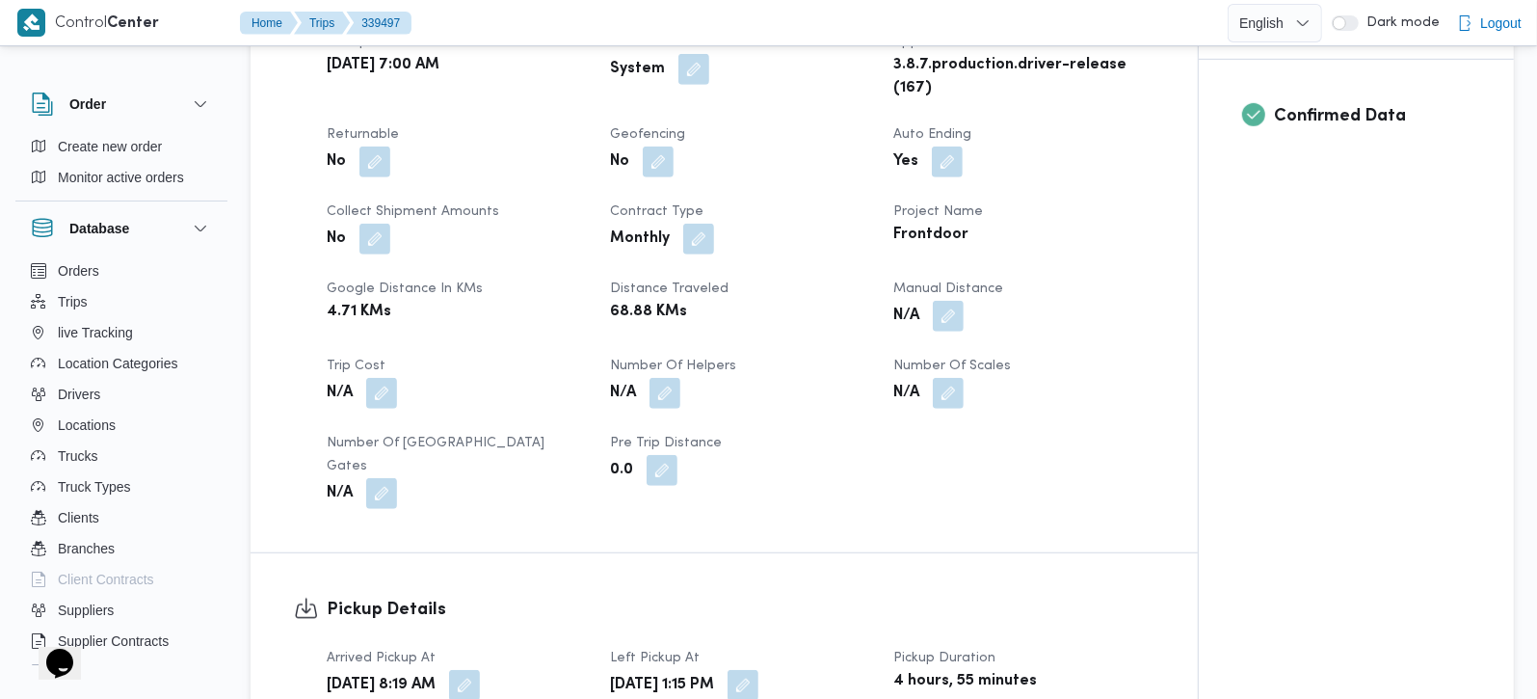
scroll to position [793, 0]
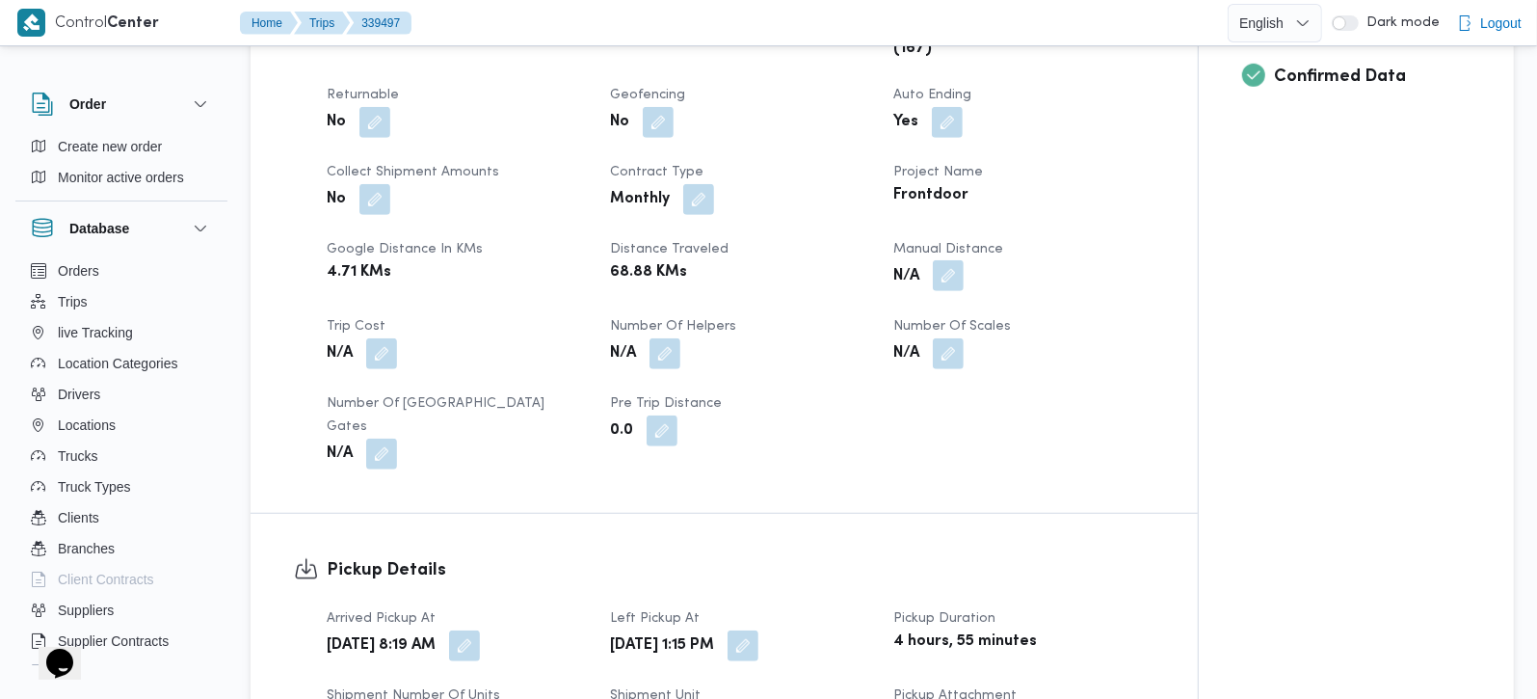
click at [960, 278] on button "button" at bounding box center [948, 275] width 31 height 31
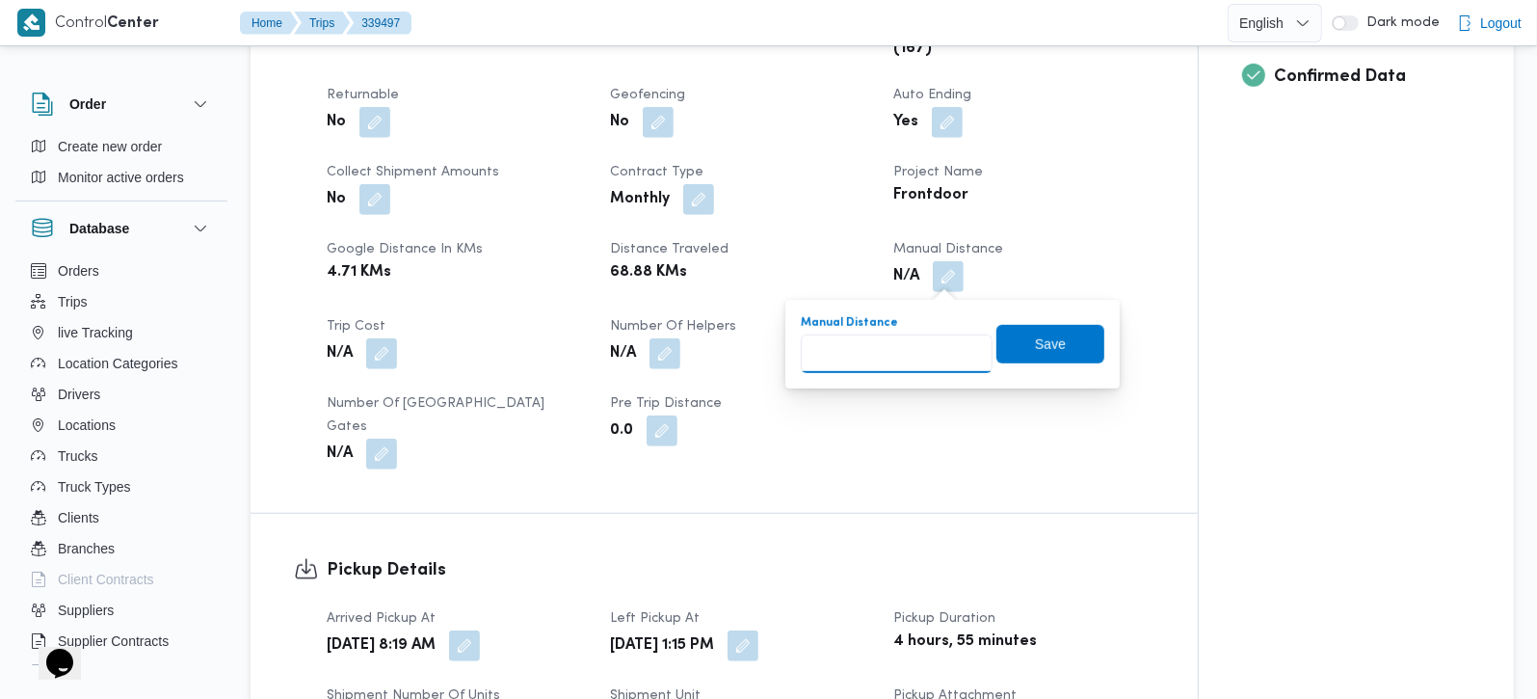
click at [891, 363] on input "Manual Distance" at bounding box center [897, 353] width 192 height 39
type input "60"
click at [1070, 324] on span "Save" at bounding box center [1050, 343] width 108 height 39
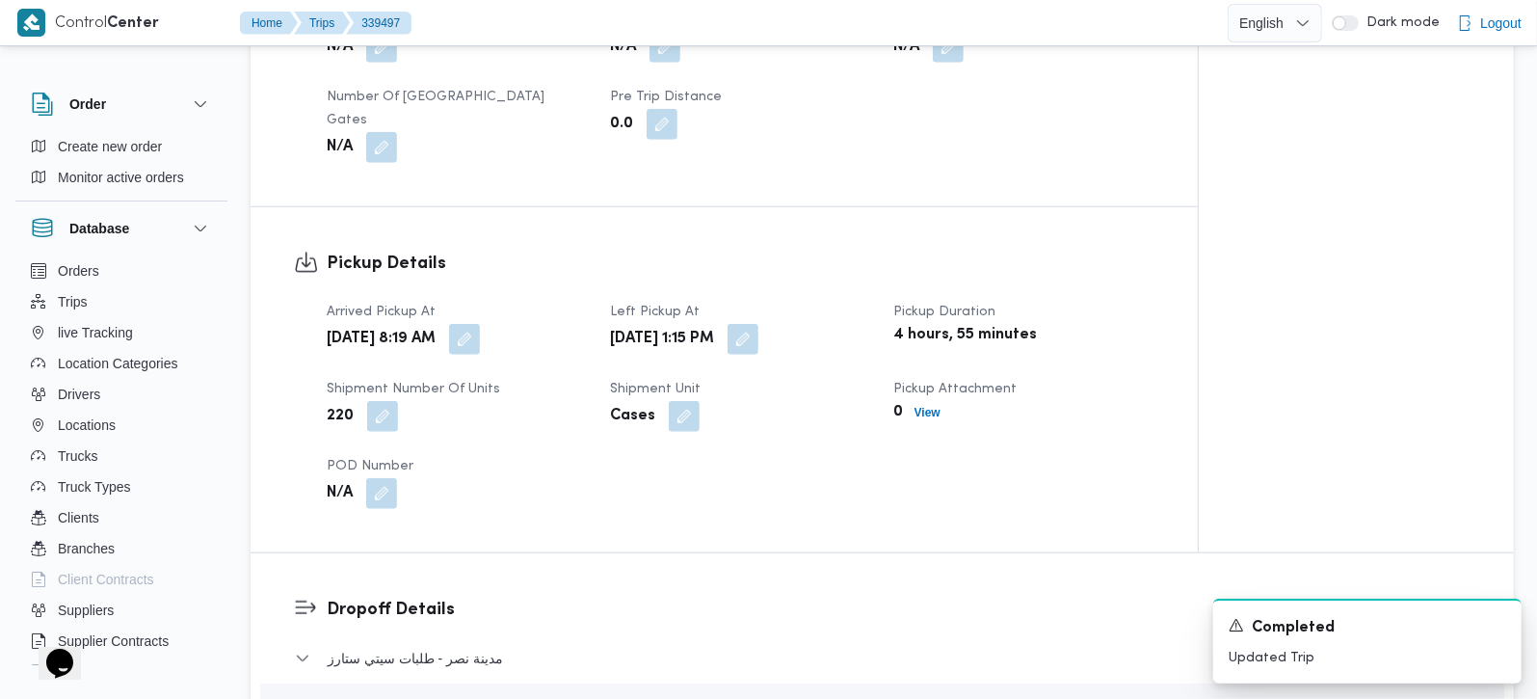
scroll to position [1108, 0]
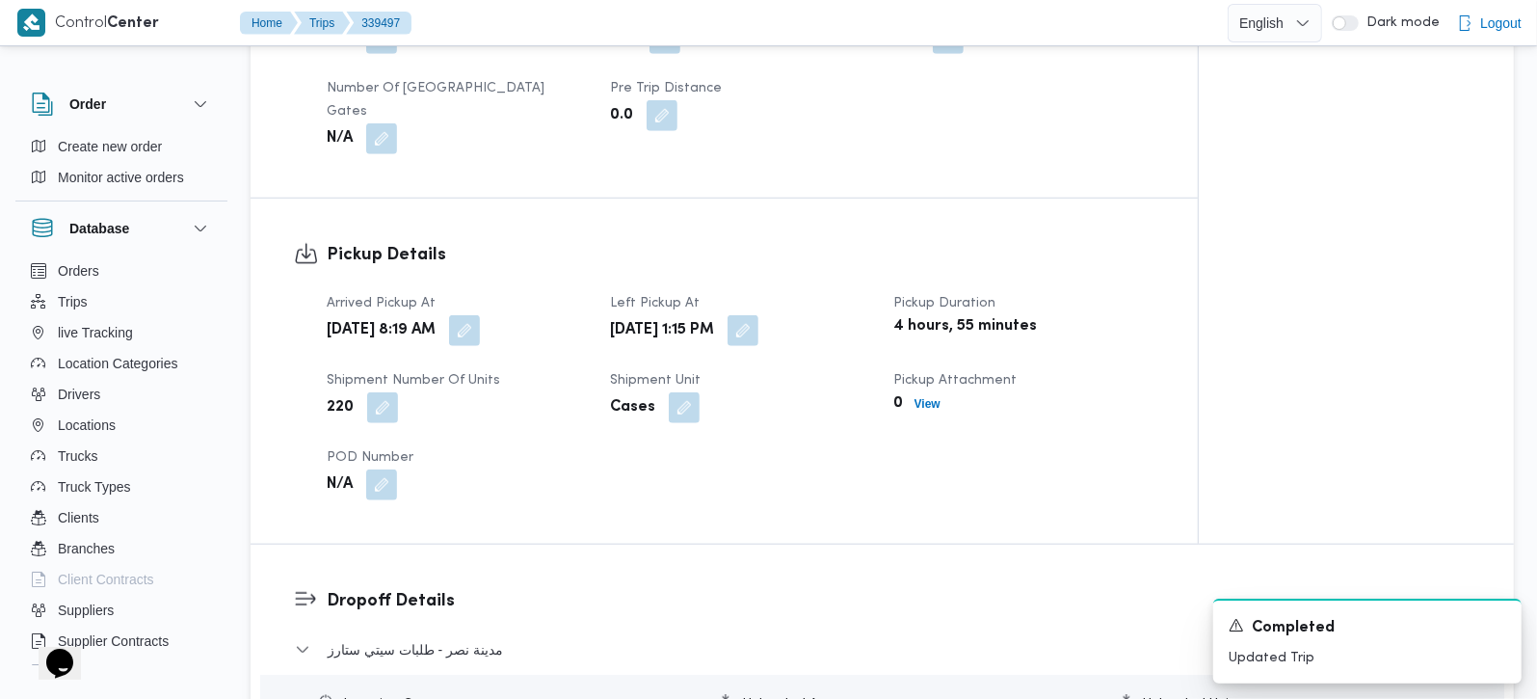
click at [843, 313] on div "[DATE] 1:15 PM" at bounding box center [740, 330] width 264 height 35
click at [758, 314] on button "button" at bounding box center [743, 329] width 31 height 31
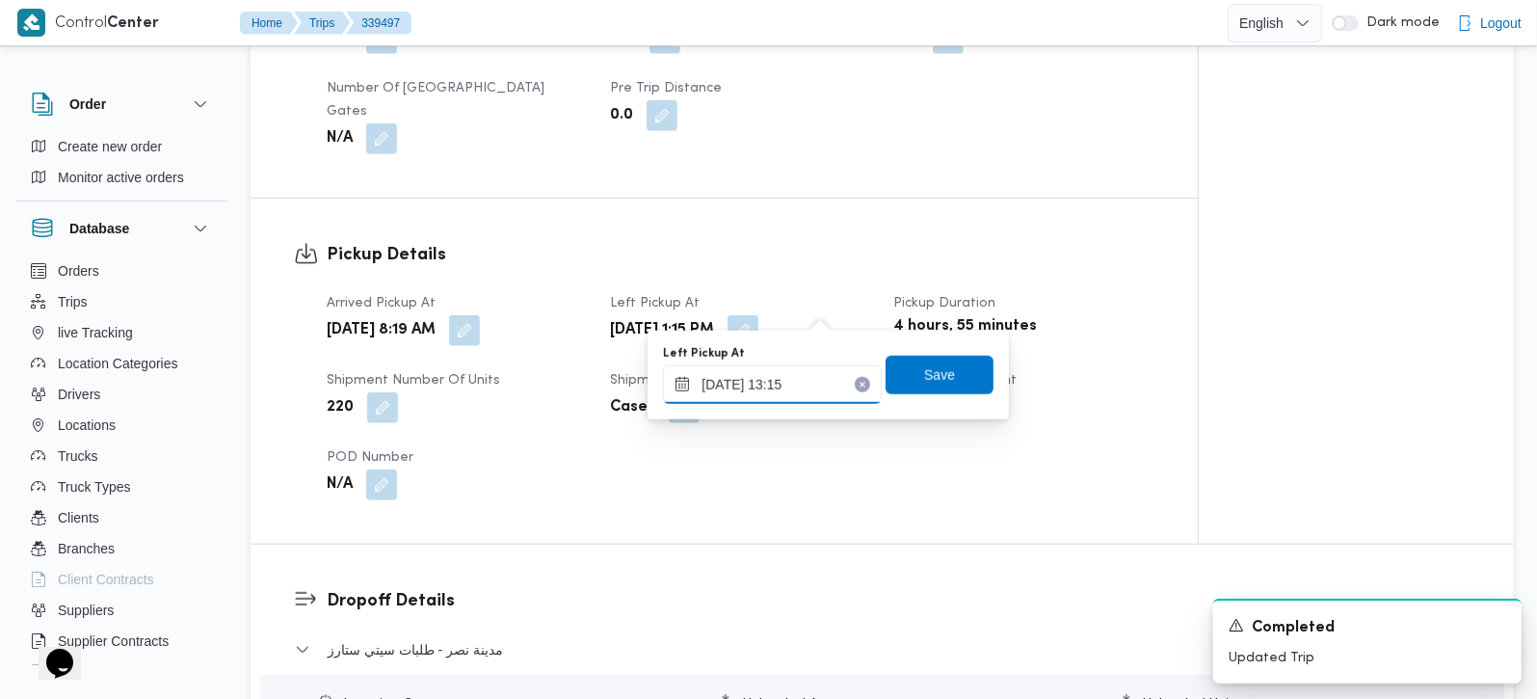
click at [808, 380] on input "[DATE] 13:15" at bounding box center [772, 384] width 219 height 39
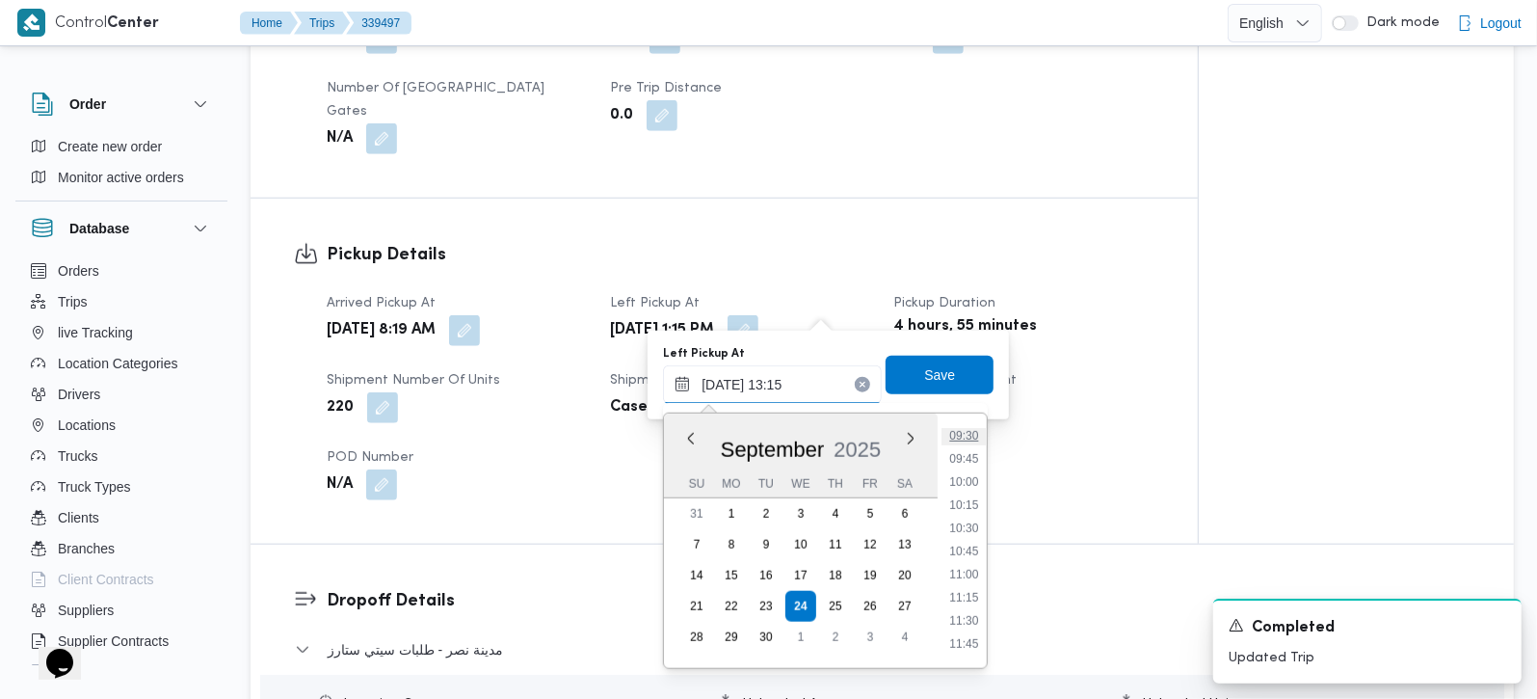
scroll to position [768, 0]
click at [973, 493] on li "09:00" at bounding box center [964, 502] width 44 height 19
type input "[DATE] 09:00"
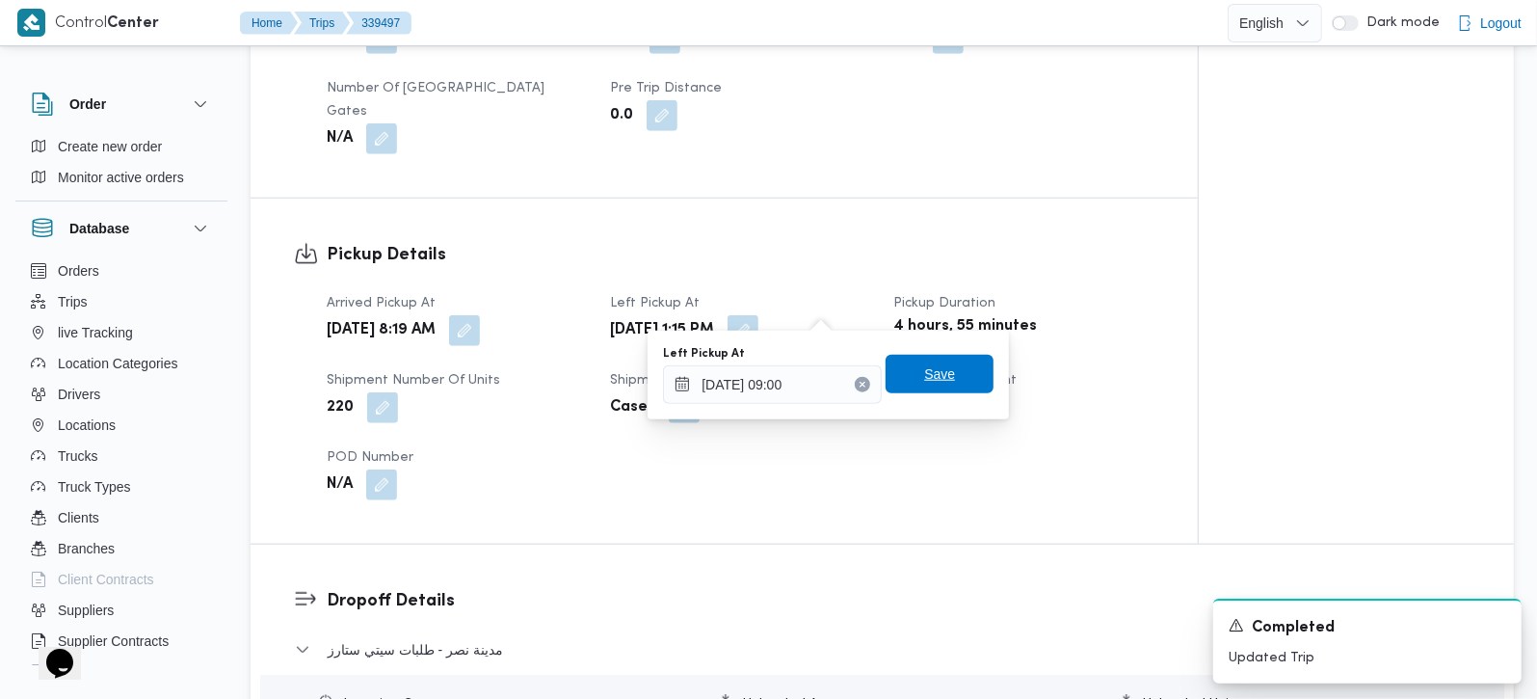
click at [940, 373] on span "Save" at bounding box center [940, 374] width 108 height 39
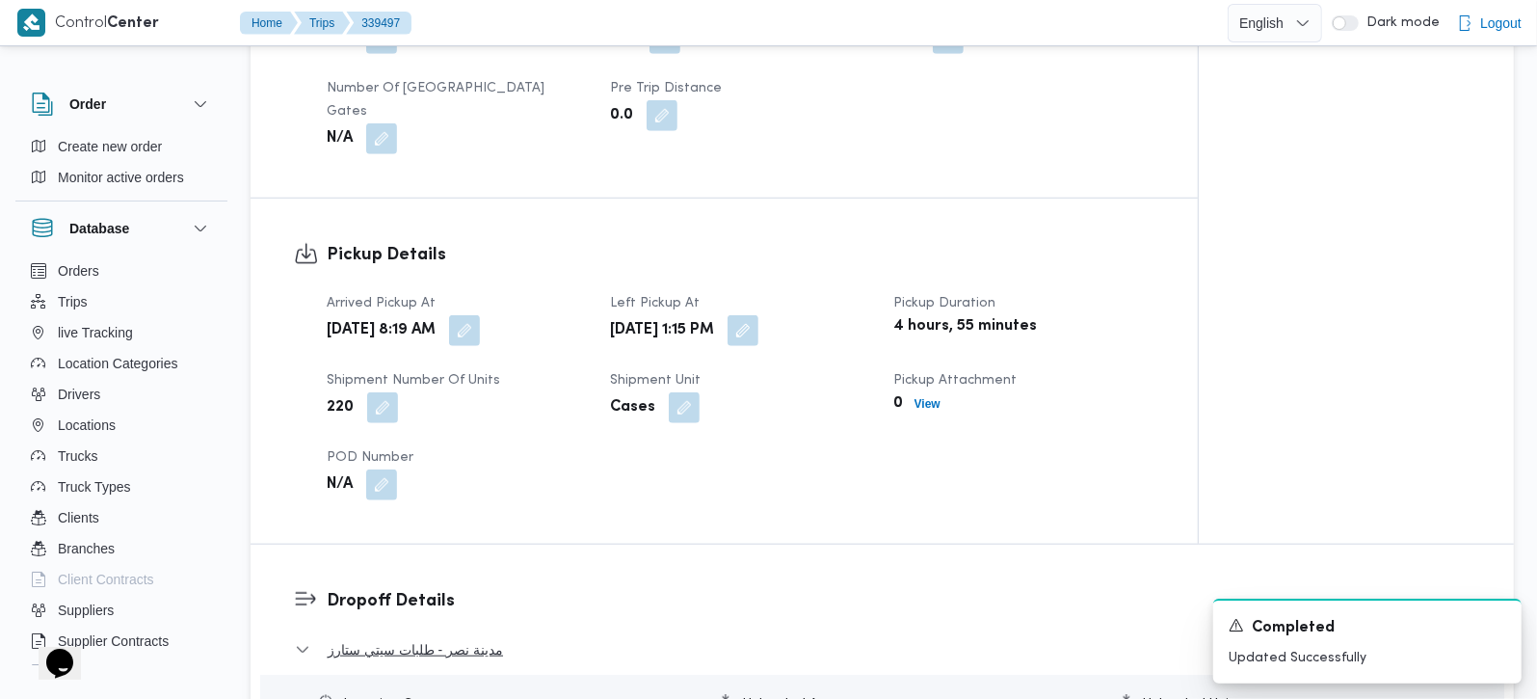
scroll to position [1335, 0]
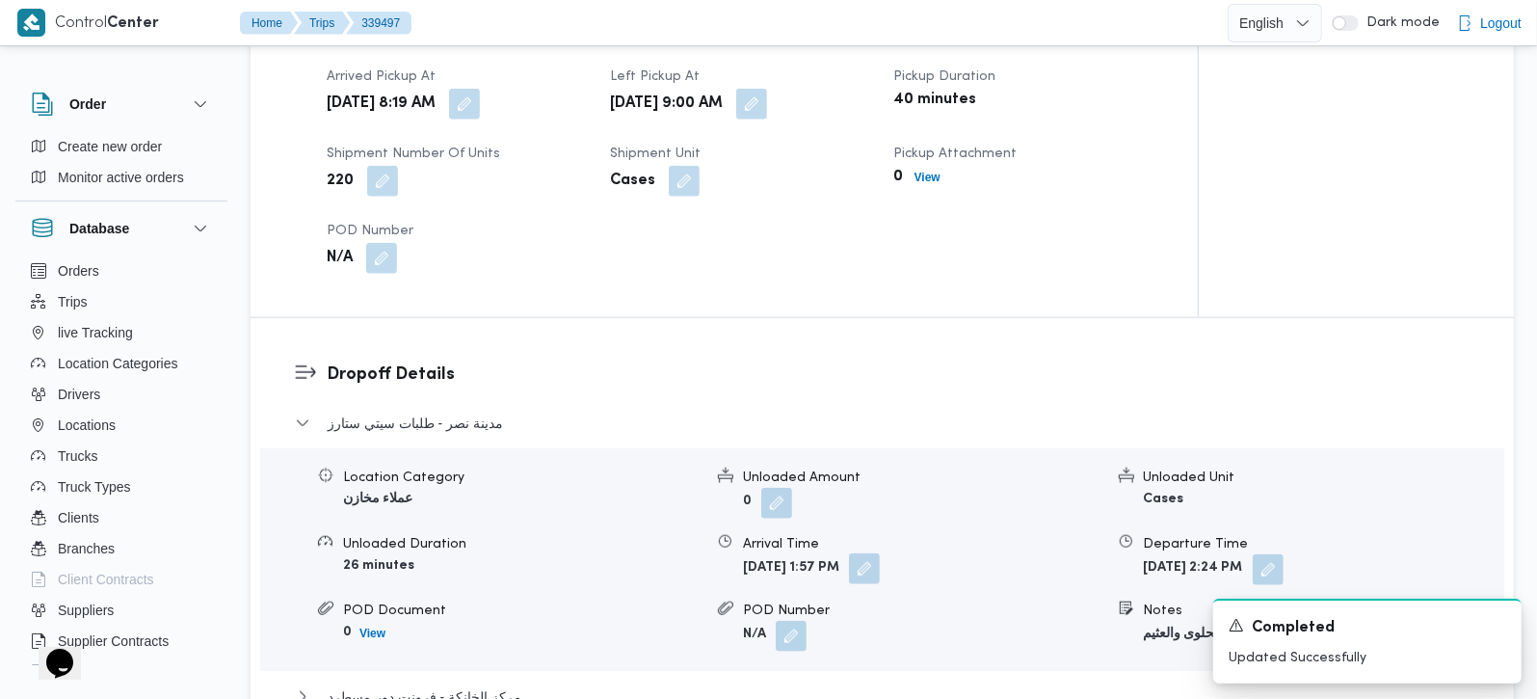
click at [880, 553] on button "button" at bounding box center [864, 568] width 31 height 31
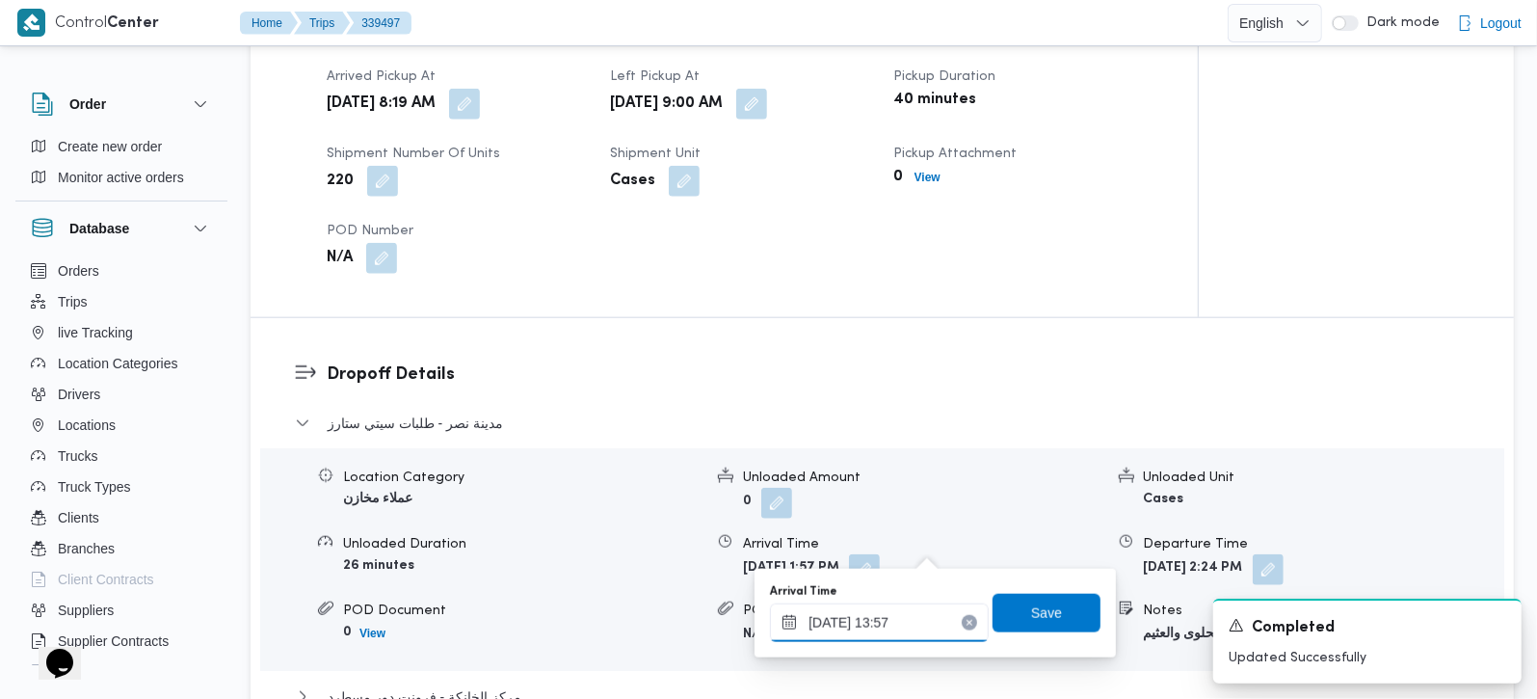
click at [909, 628] on input "24/09/2025 13:57" at bounding box center [879, 622] width 219 height 39
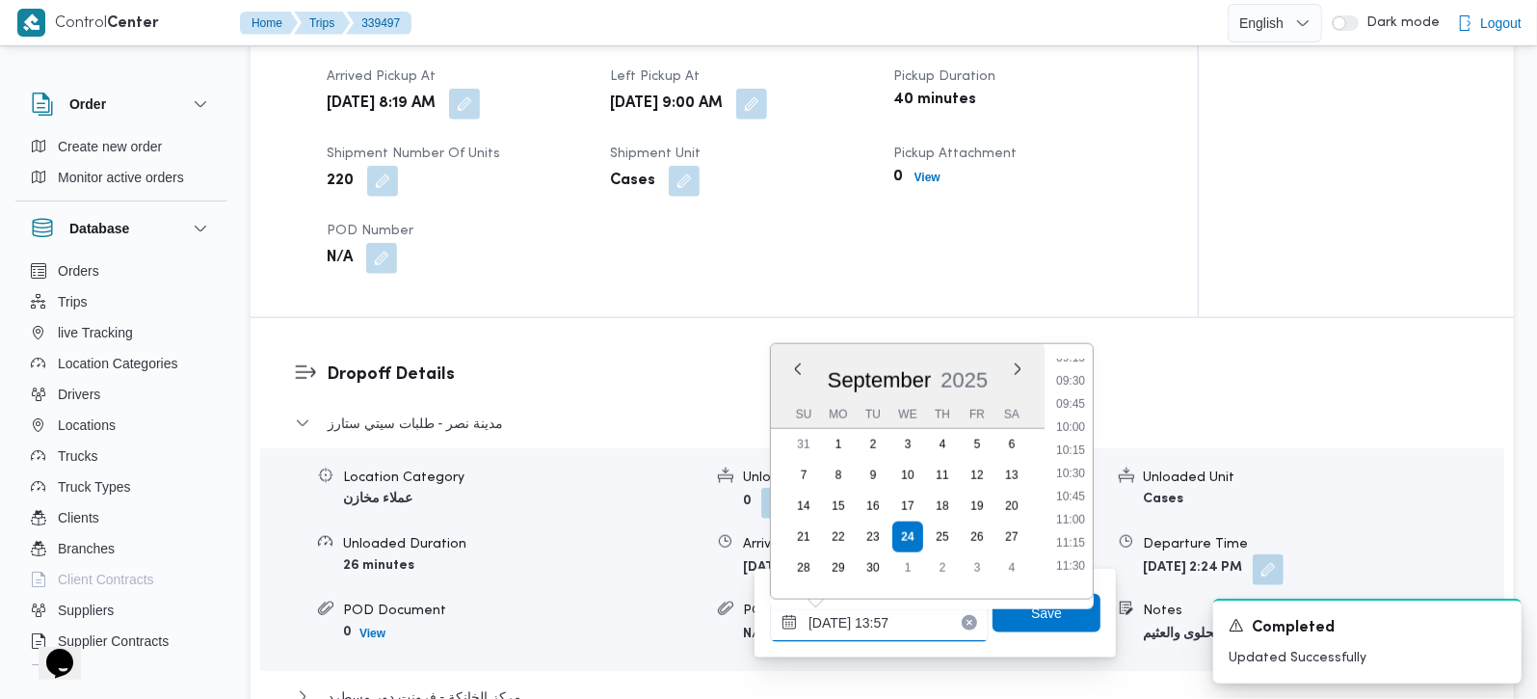
scroll to position [814, 0]
click at [1082, 437] on li "09:30" at bounding box center [1070, 433] width 44 height 19
type input "24/09/2025 09:30"
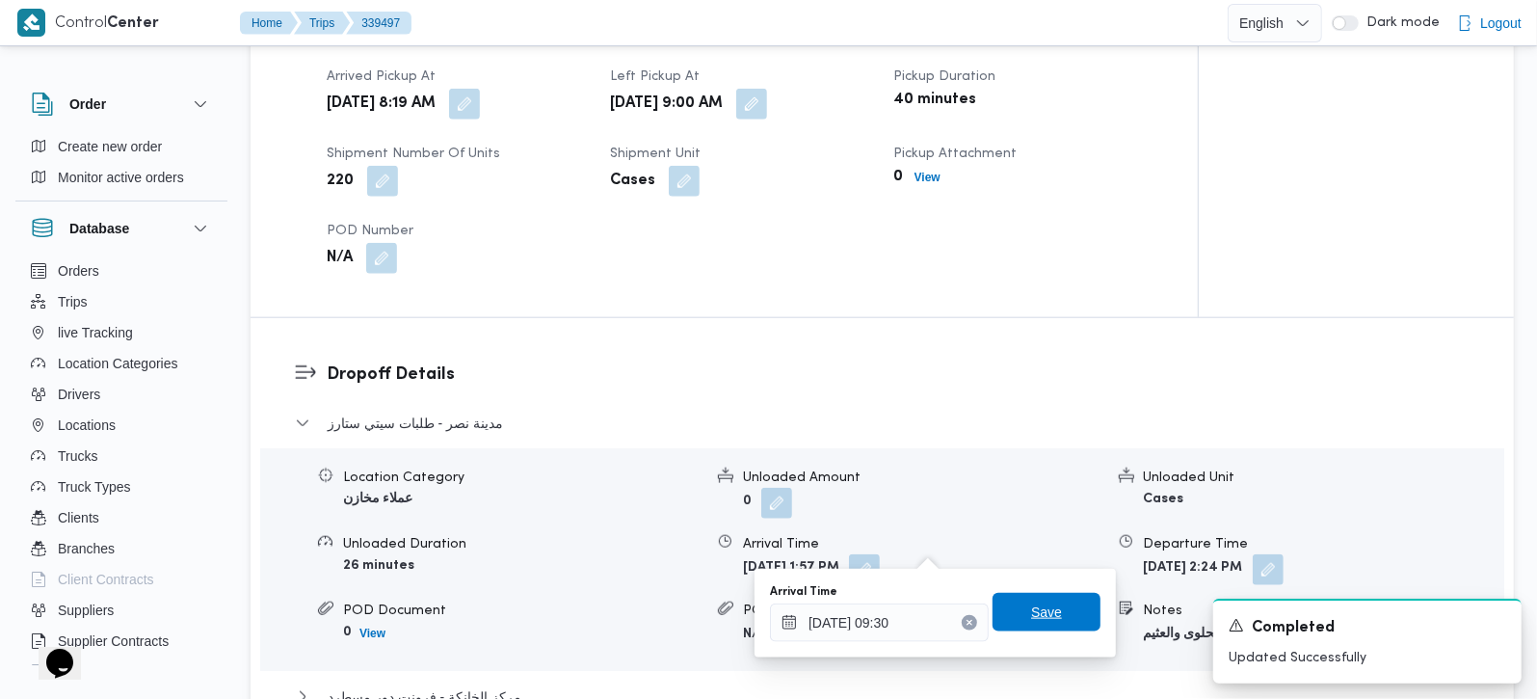
click at [1052, 612] on span "Save" at bounding box center [1047, 612] width 108 height 39
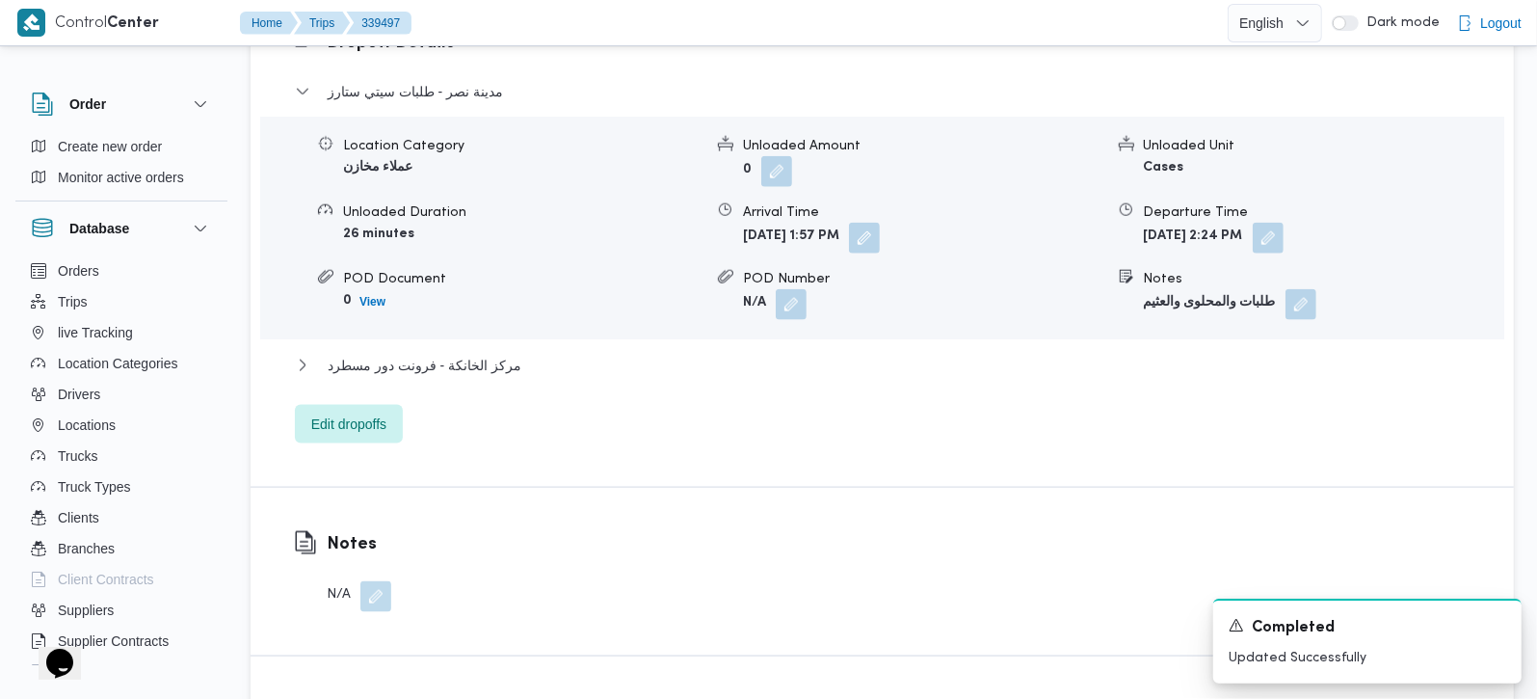
scroll to position [1675, 0]
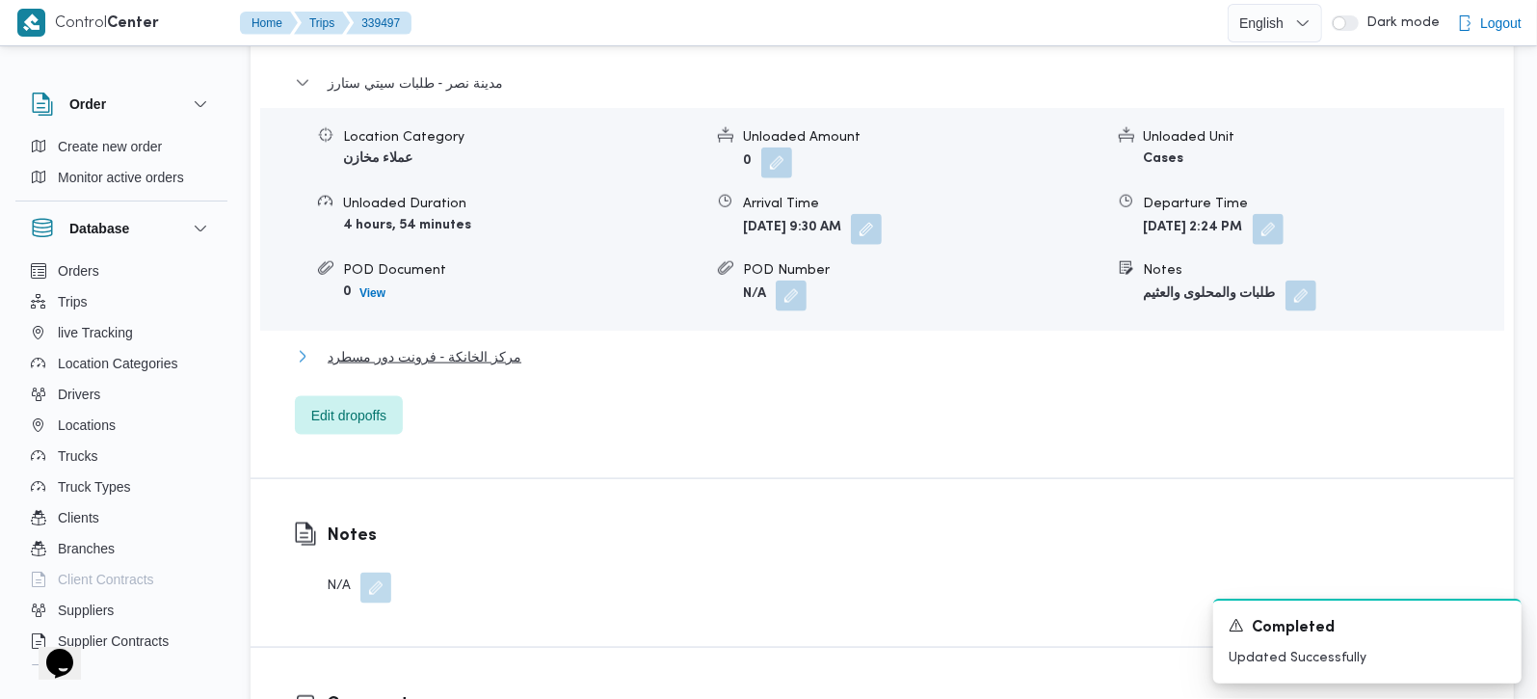
click at [498, 345] on span "مركز الخانكة - فرونت دور مسطرد" at bounding box center [425, 356] width 194 height 23
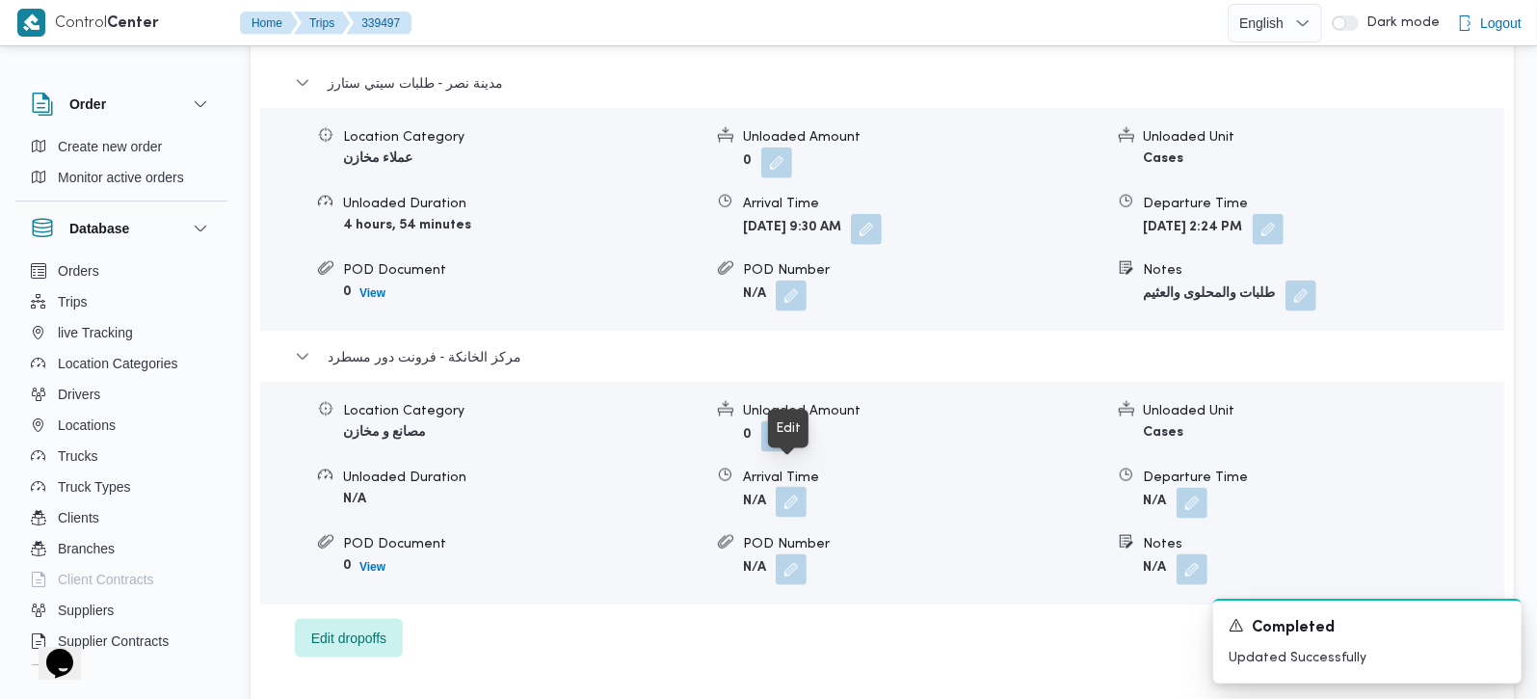
click at [794, 487] on button "button" at bounding box center [791, 502] width 31 height 31
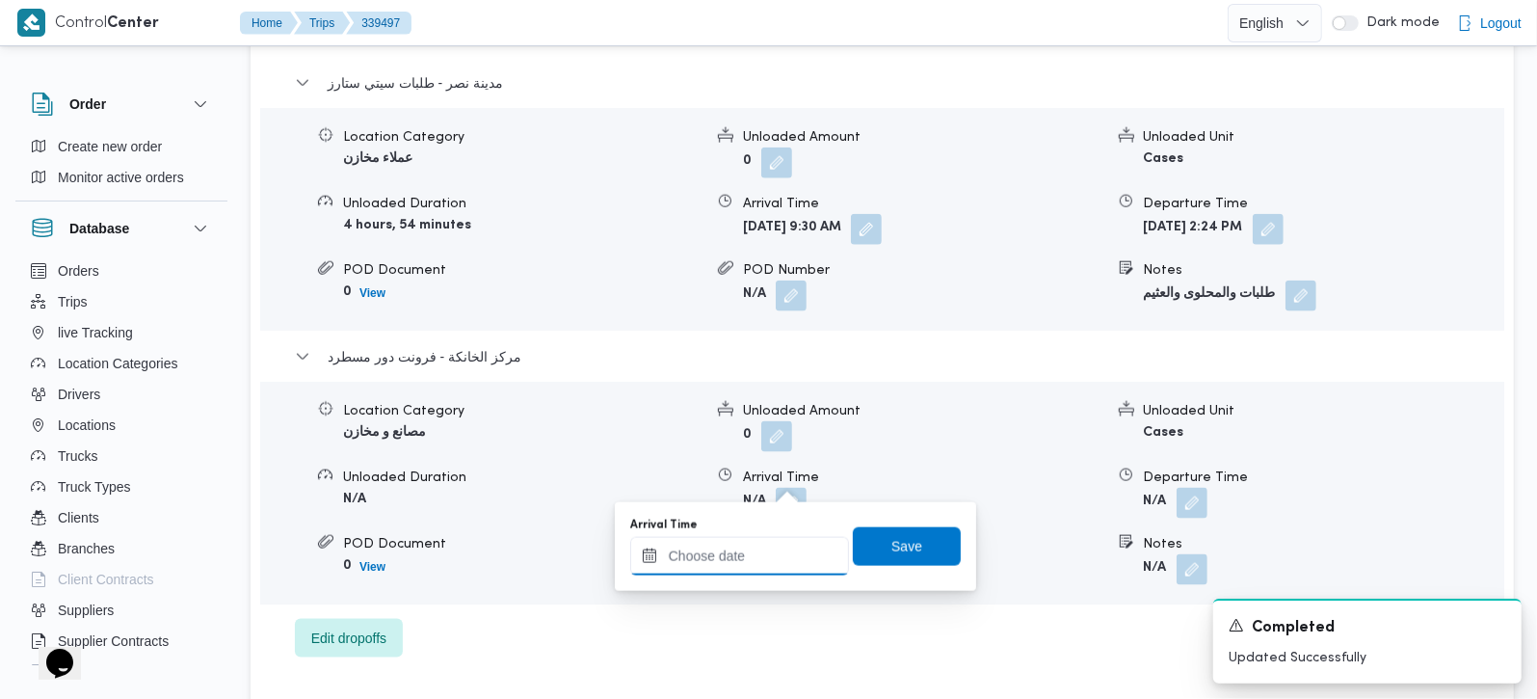
drag, startPoint x: 769, startPoint y: 566, endPoint x: 818, endPoint y: 539, distance: 56.1
click at [769, 566] on input "Arrival Time" at bounding box center [739, 556] width 219 height 39
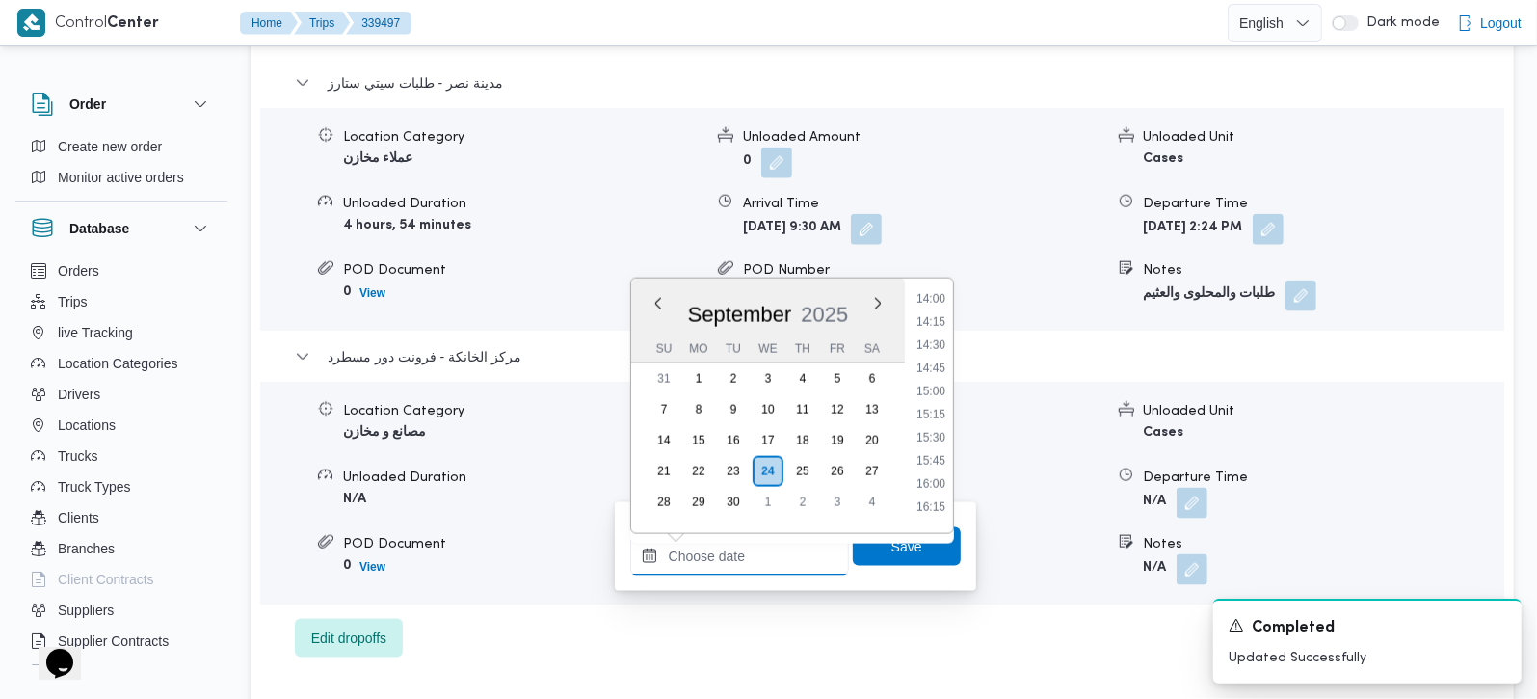
scroll to position [1299, 0]
drag, startPoint x: 937, startPoint y: 392, endPoint x: 924, endPoint y: 437, distance: 47.0
click at [937, 392] on li "15:00" at bounding box center [931, 392] width 44 height 19
type input "[DATE] 15:00"
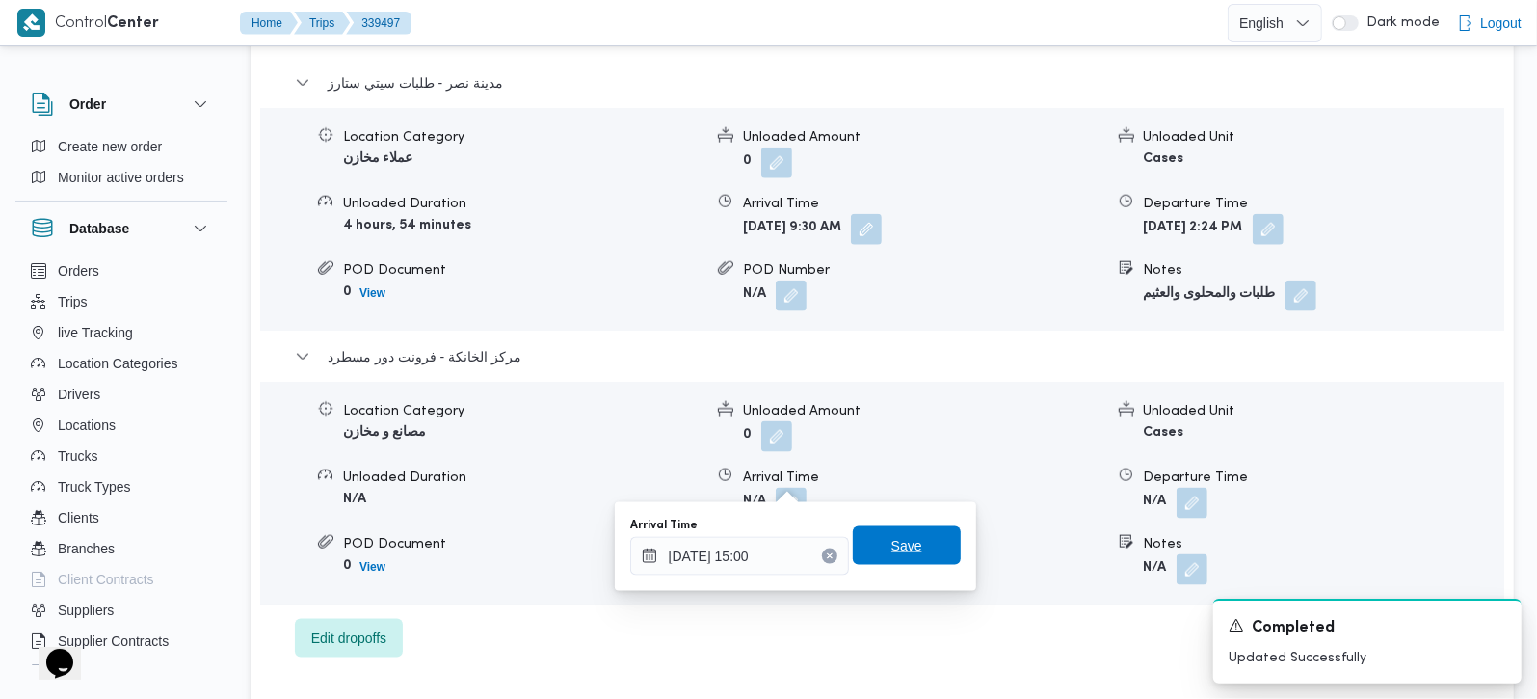
click at [900, 543] on span "Save" at bounding box center [906, 545] width 31 height 23
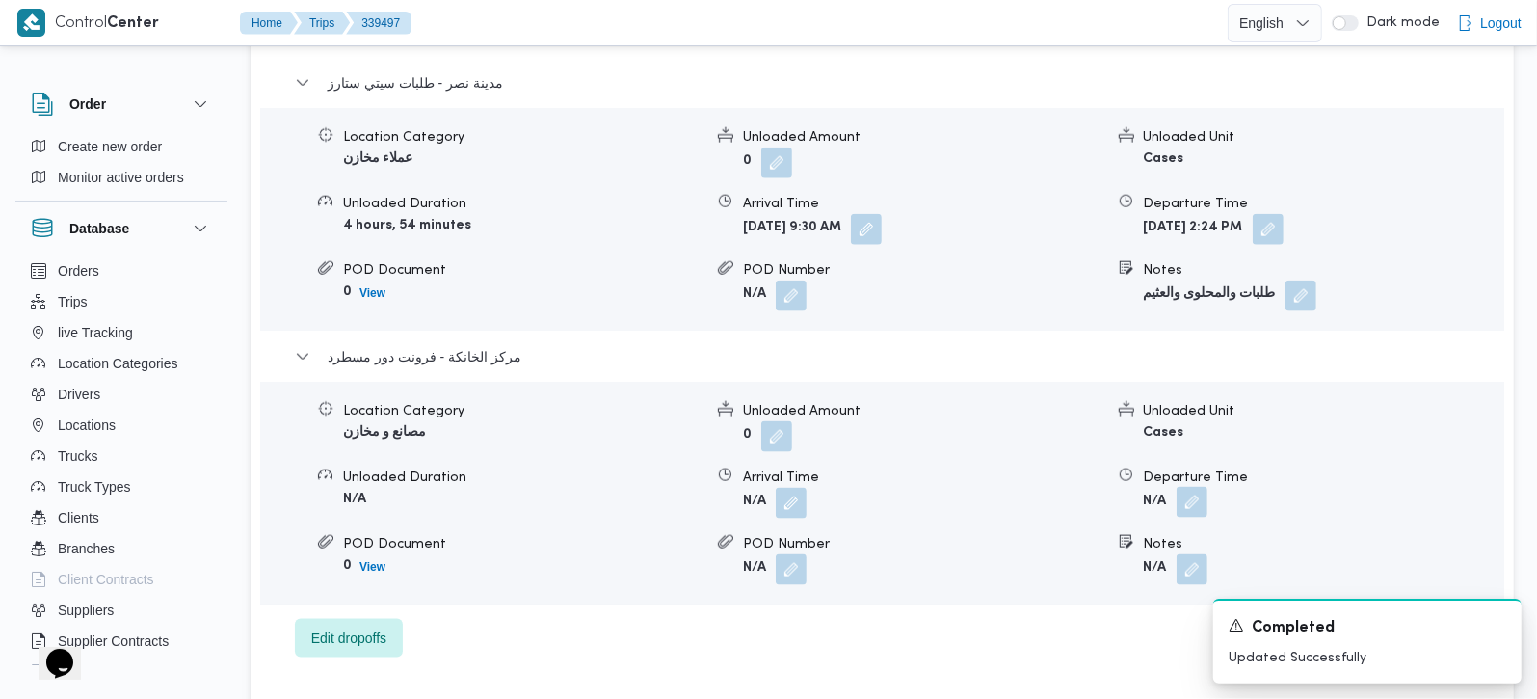
click at [1193, 487] on button "button" at bounding box center [1192, 502] width 31 height 31
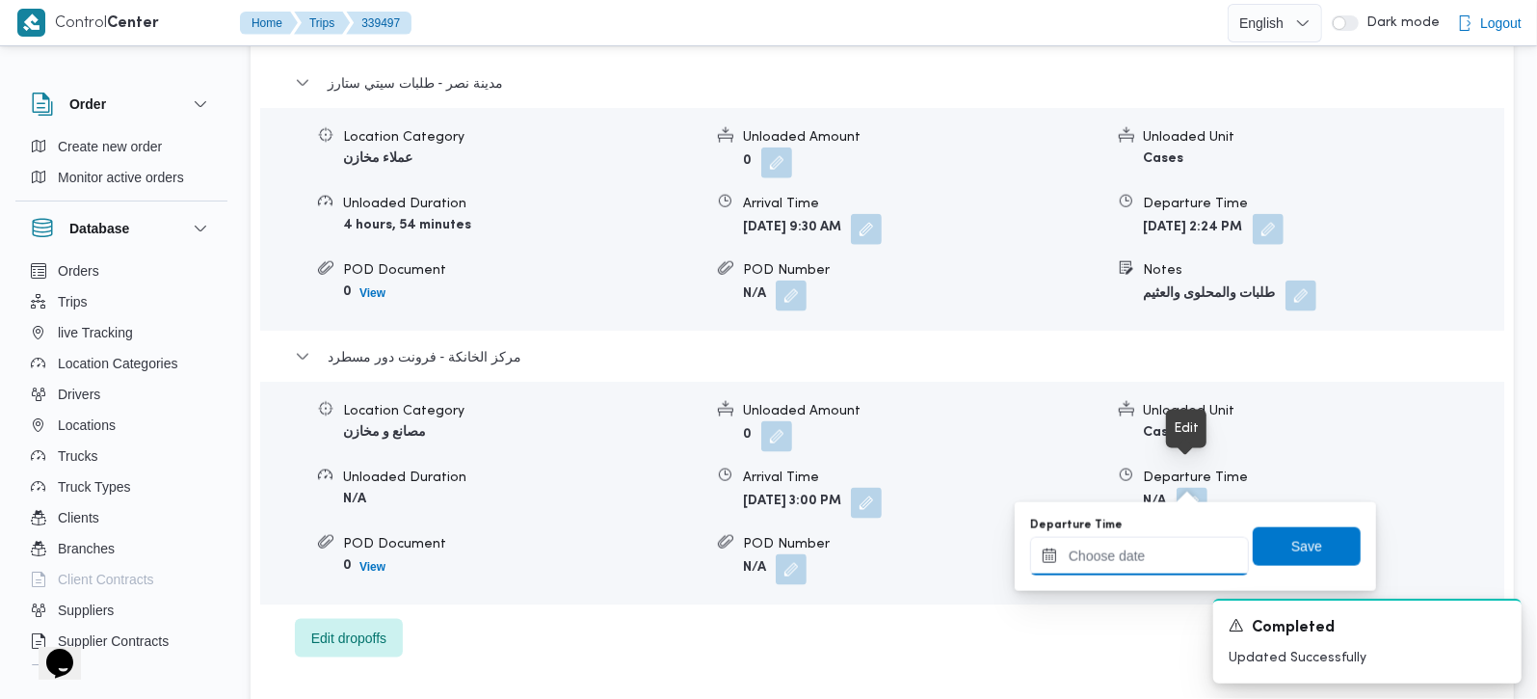
click at [1165, 547] on input "Departure Time" at bounding box center [1139, 556] width 219 height 39
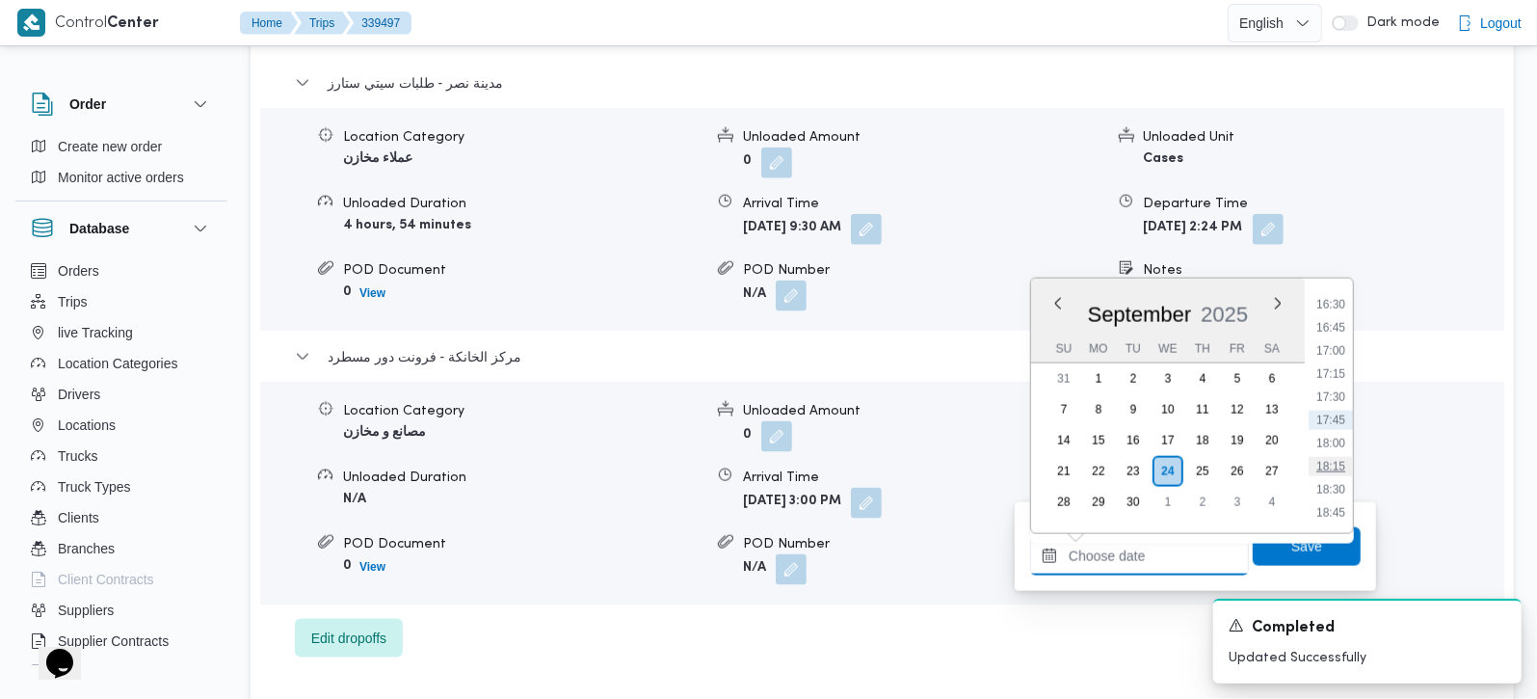
scroll to position [1412, 0]
click at [1321, 305] on li "15:15" at bounding box center [1331, 302] width 44 height 19
type input "[DATE] 15:15"
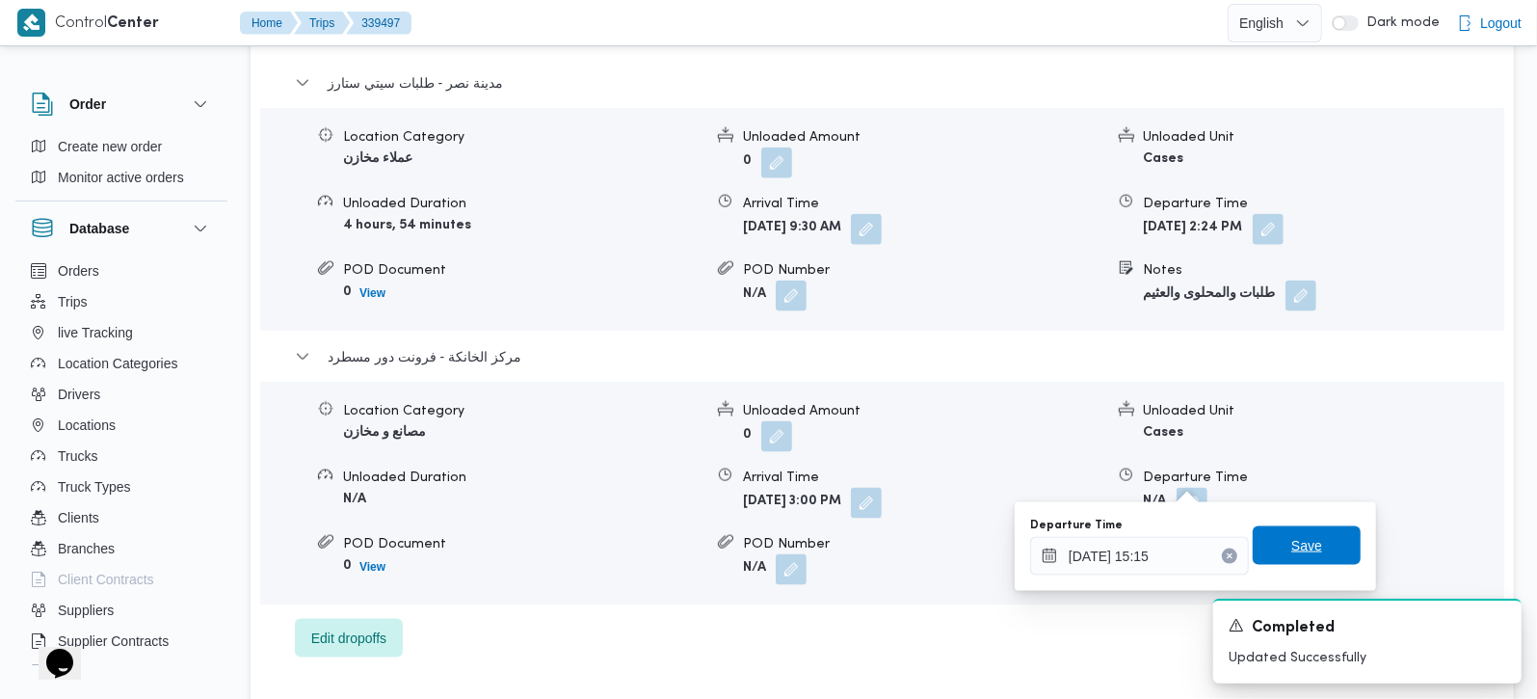
click at [1312, 532] on span "Save" at bounding box center [1307, 545] width 108 height 39
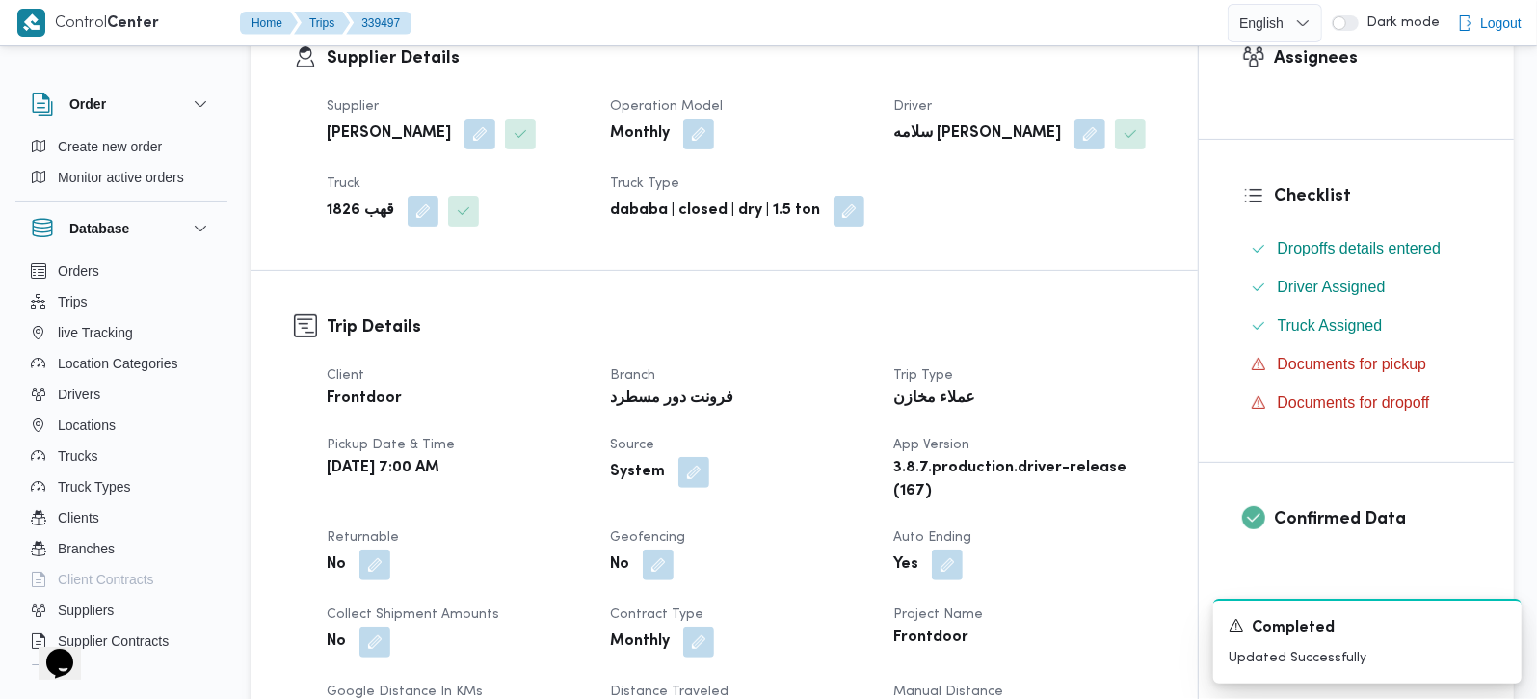
scroll to position [0, 0]
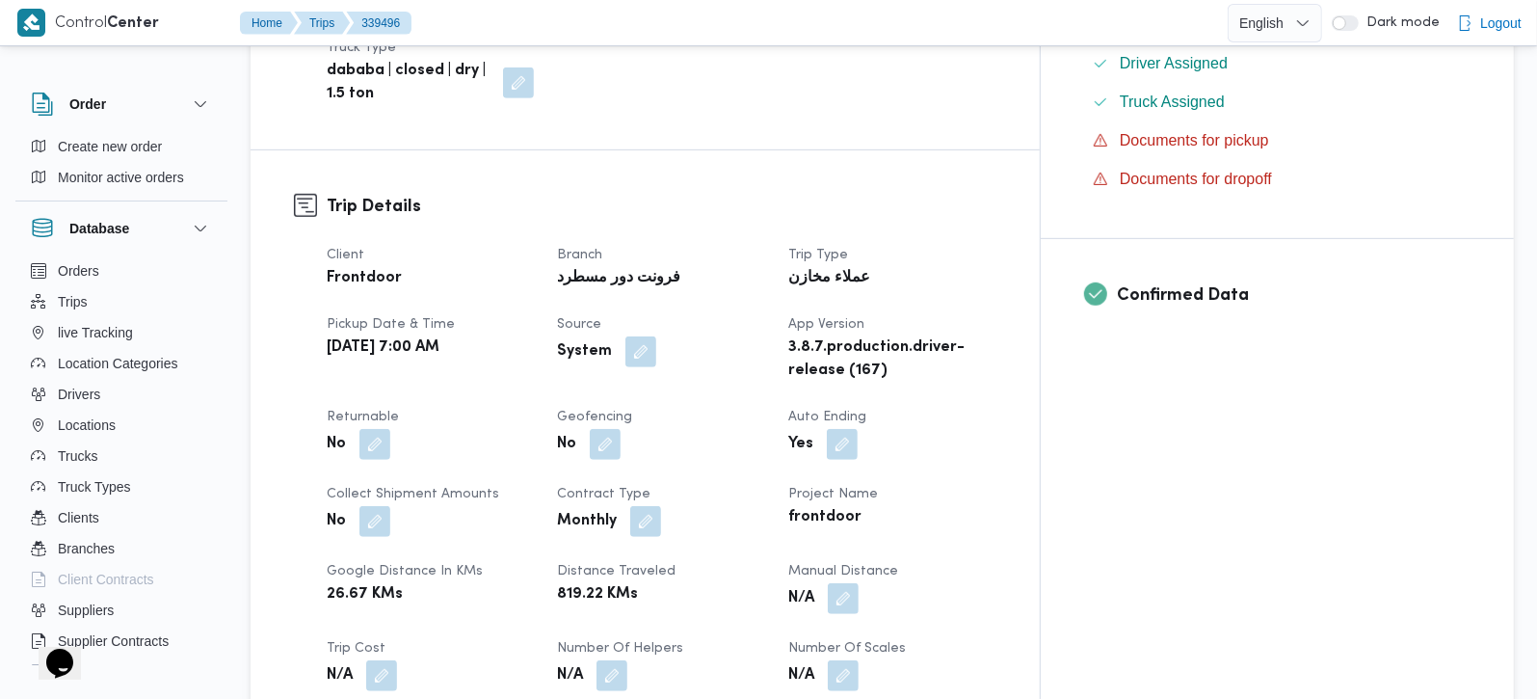
scroll to position [679, 0]
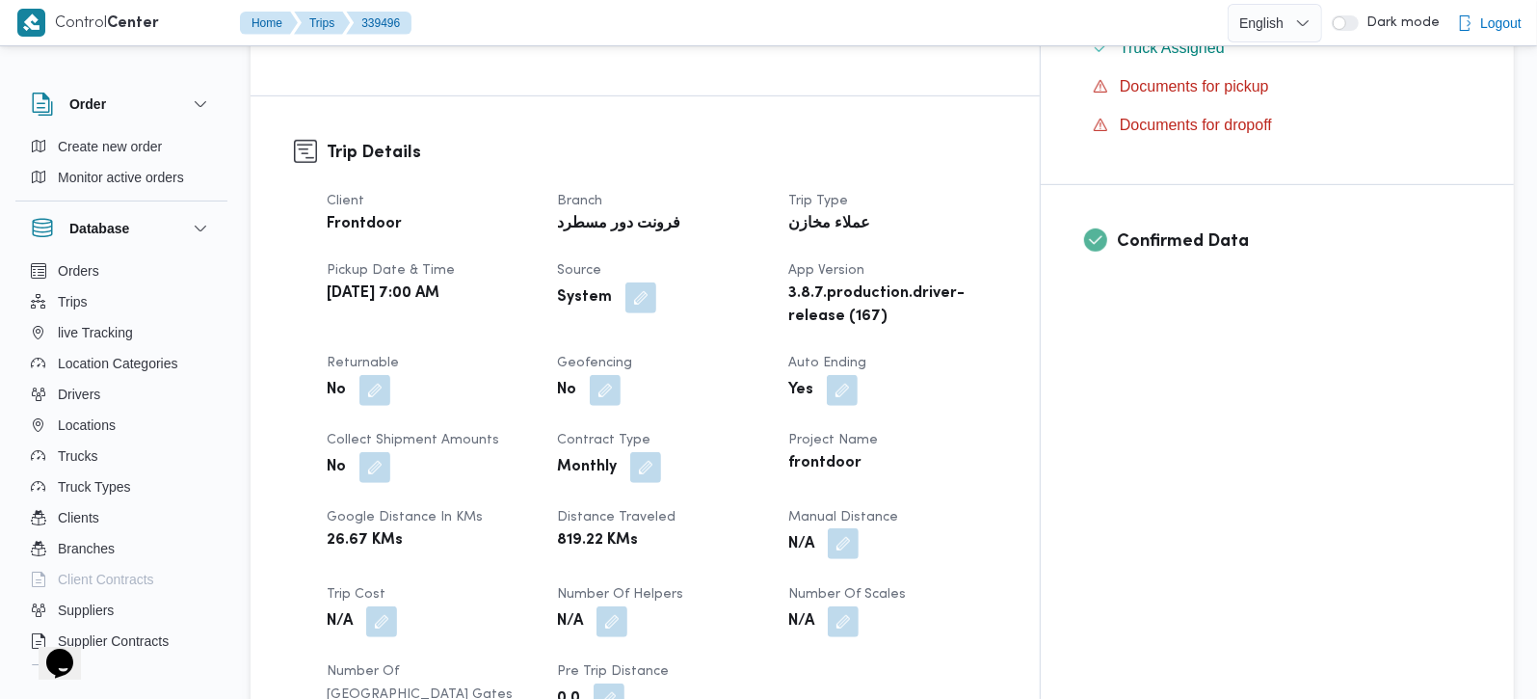
click at [859, 528] on button "button" at bounding box center [843, 543] width 31 height 31
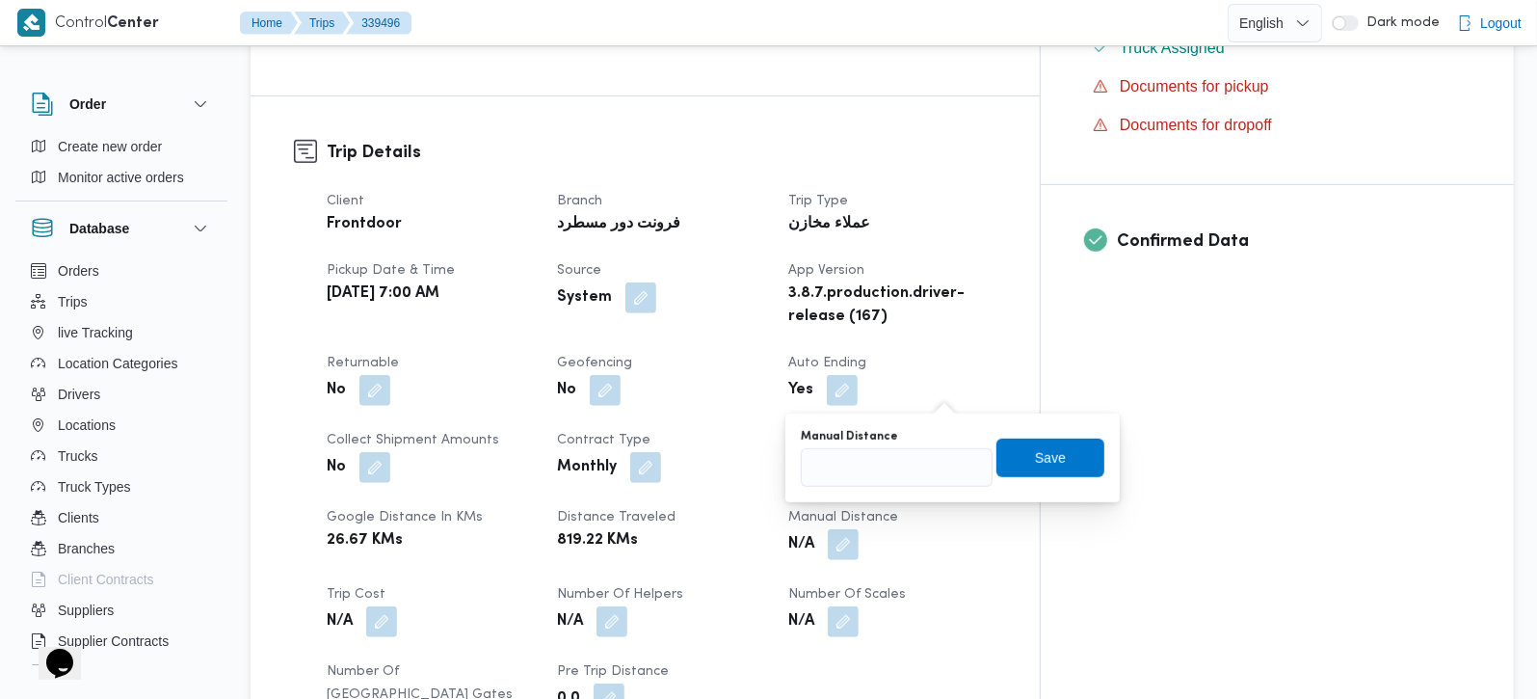
click at [909, 485] on div "Manual Distance Save" at bounding box center [952, 458] width 307 height 62
click at [908, 472] on input "Manual Distance" at bounding box center [897, 467] width 192 height 39
type input "105"
click at [1045, 457] on span "Save" at bounding box center [1050, 456] width 31 height 23
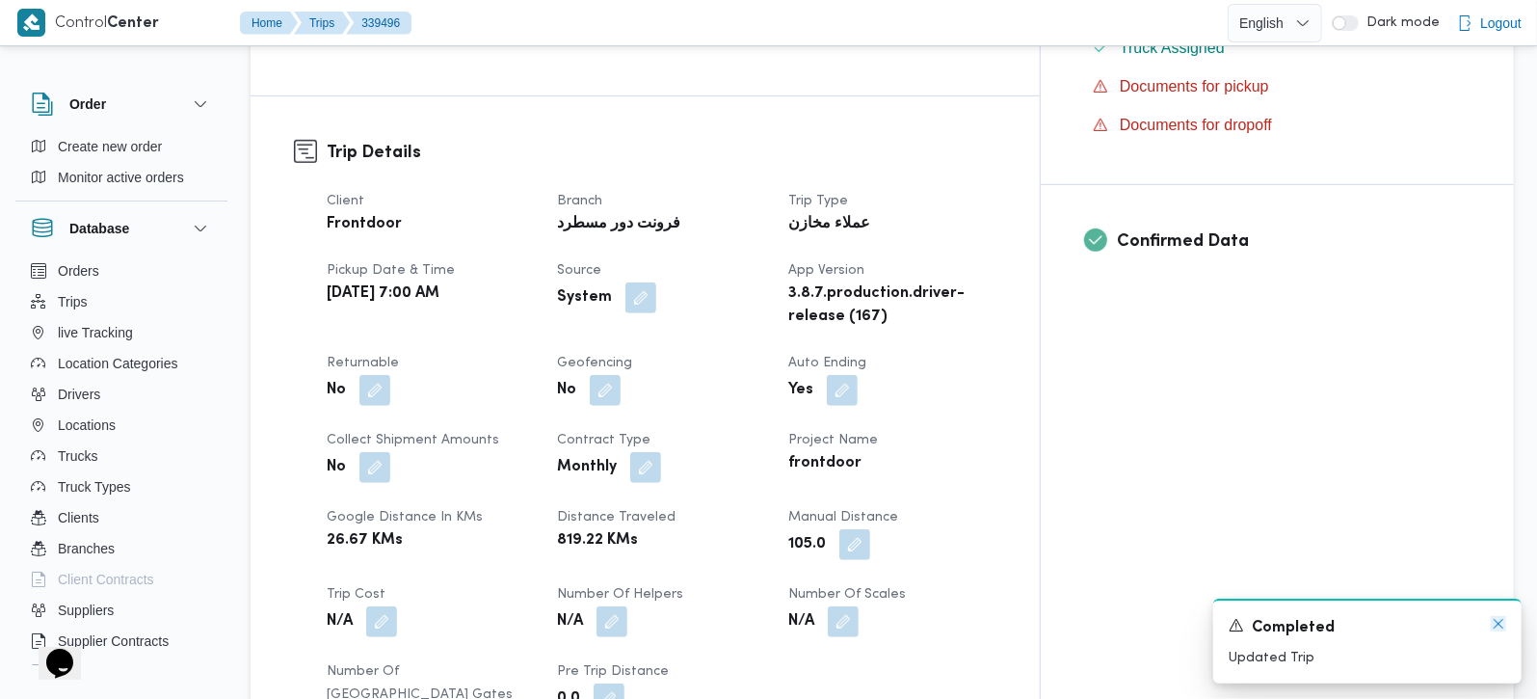
click at [1500, 622] on icon "Dismiss toast" at bounding box center [1499, 624] width 10 height 10
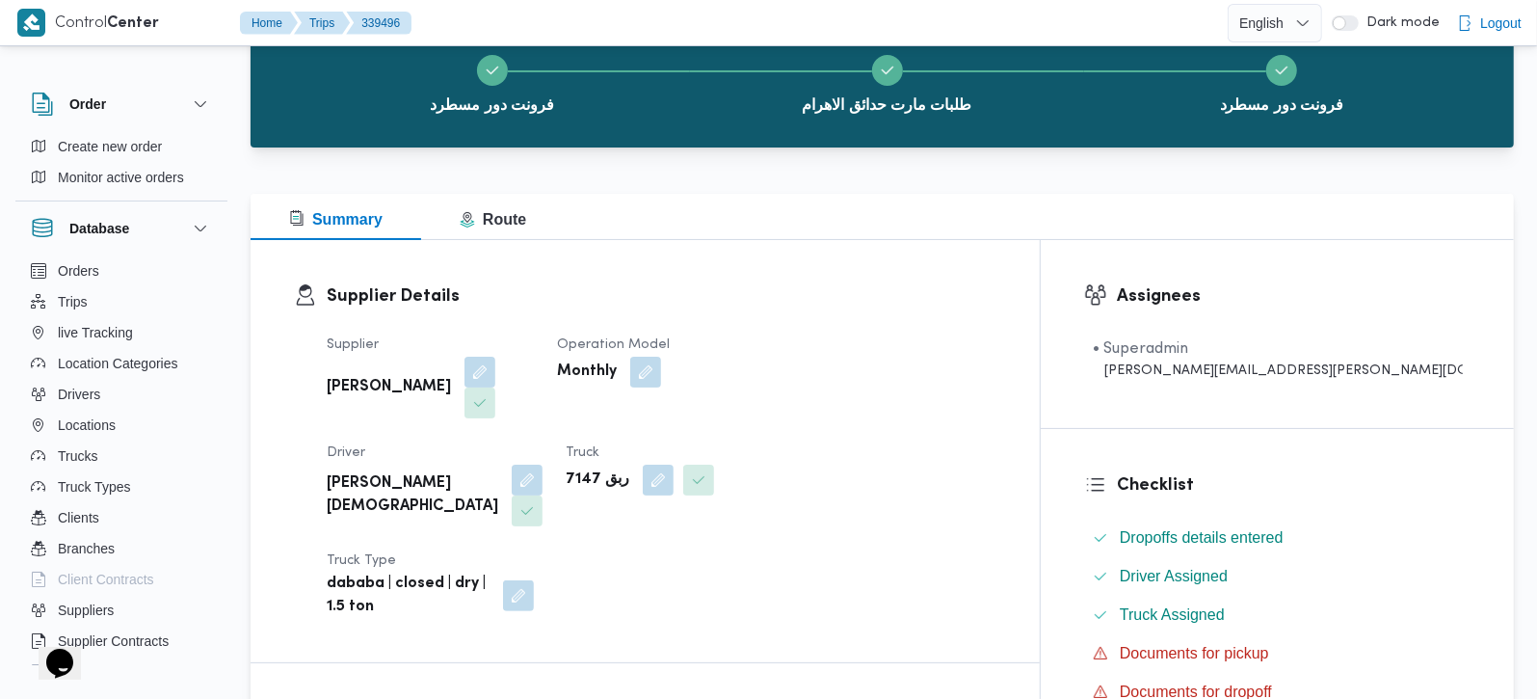
scroll to position [0, 0]
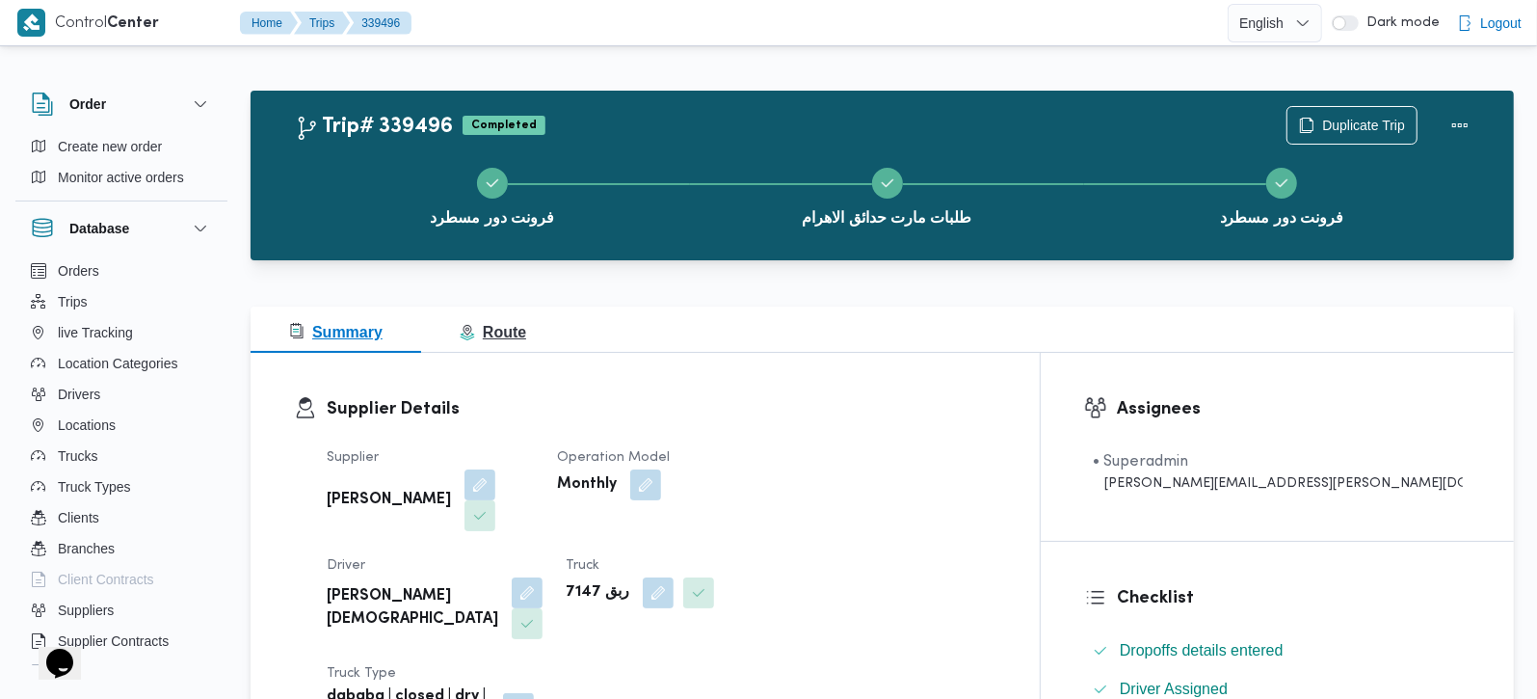
click at [478, 334] on span "Route" at bounding box center [493, 332] width 66 height 16
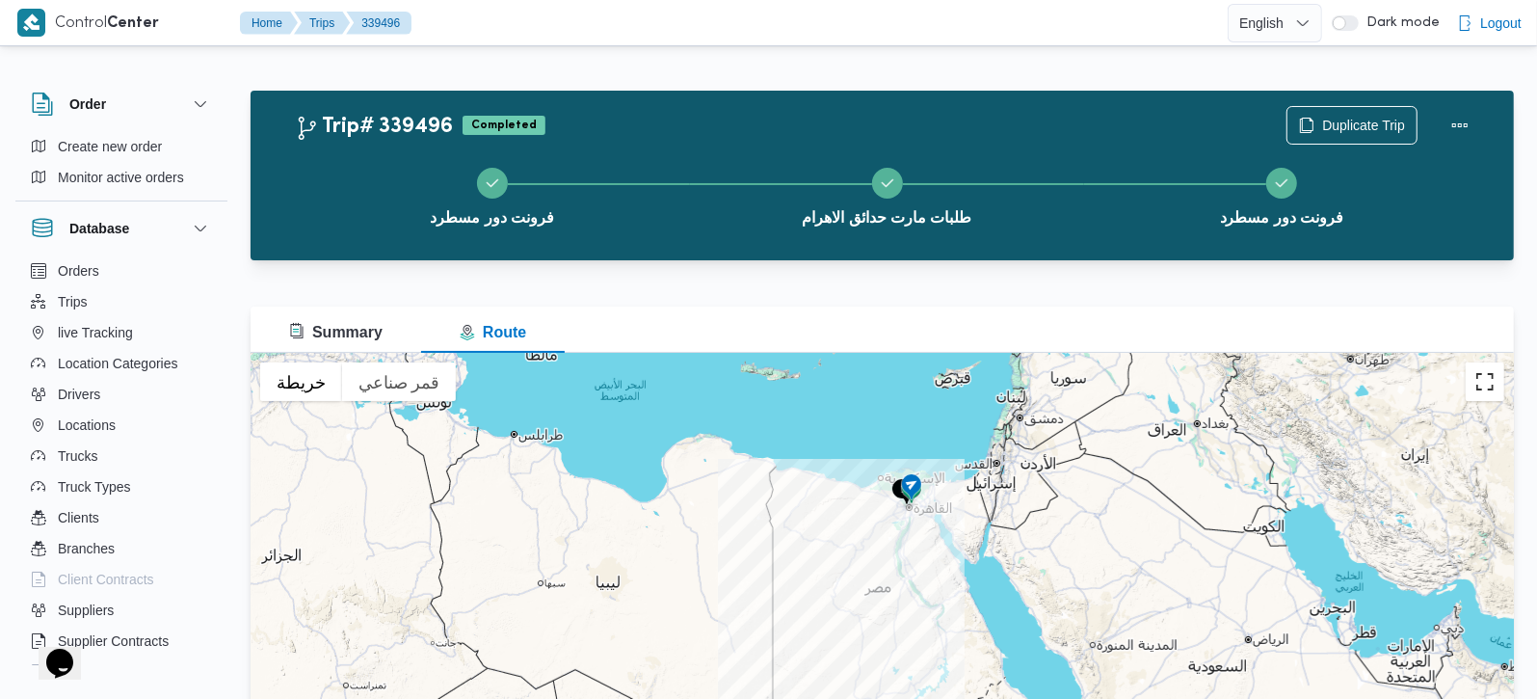
click at [1487, 380] on button "تبديل إلى العرض ملء الشاشة" at bounding box center [1485, 381] width 39 height 39
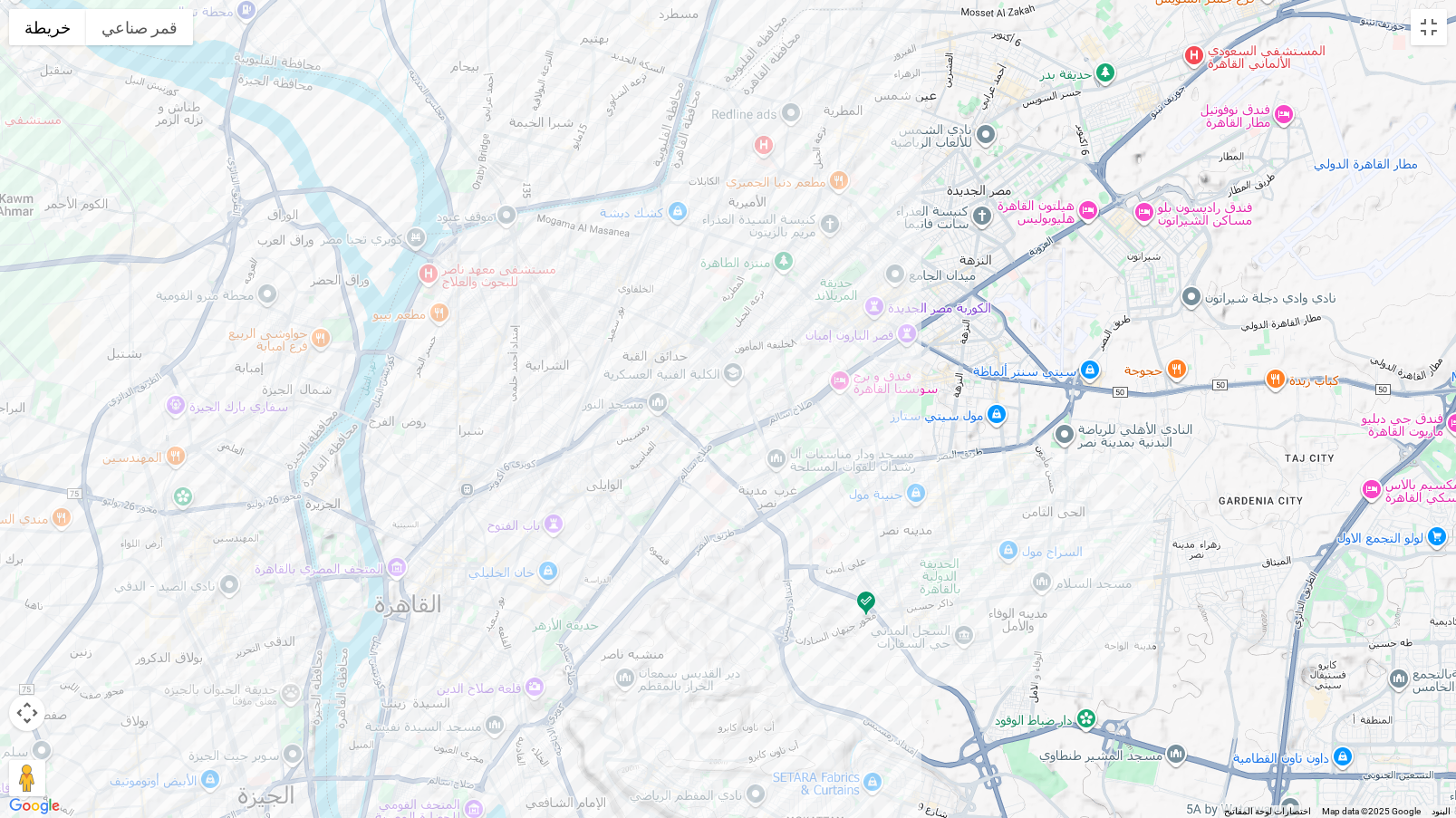
click at [870, 603] on img at bounding box center [866, 605] width 29 height 30
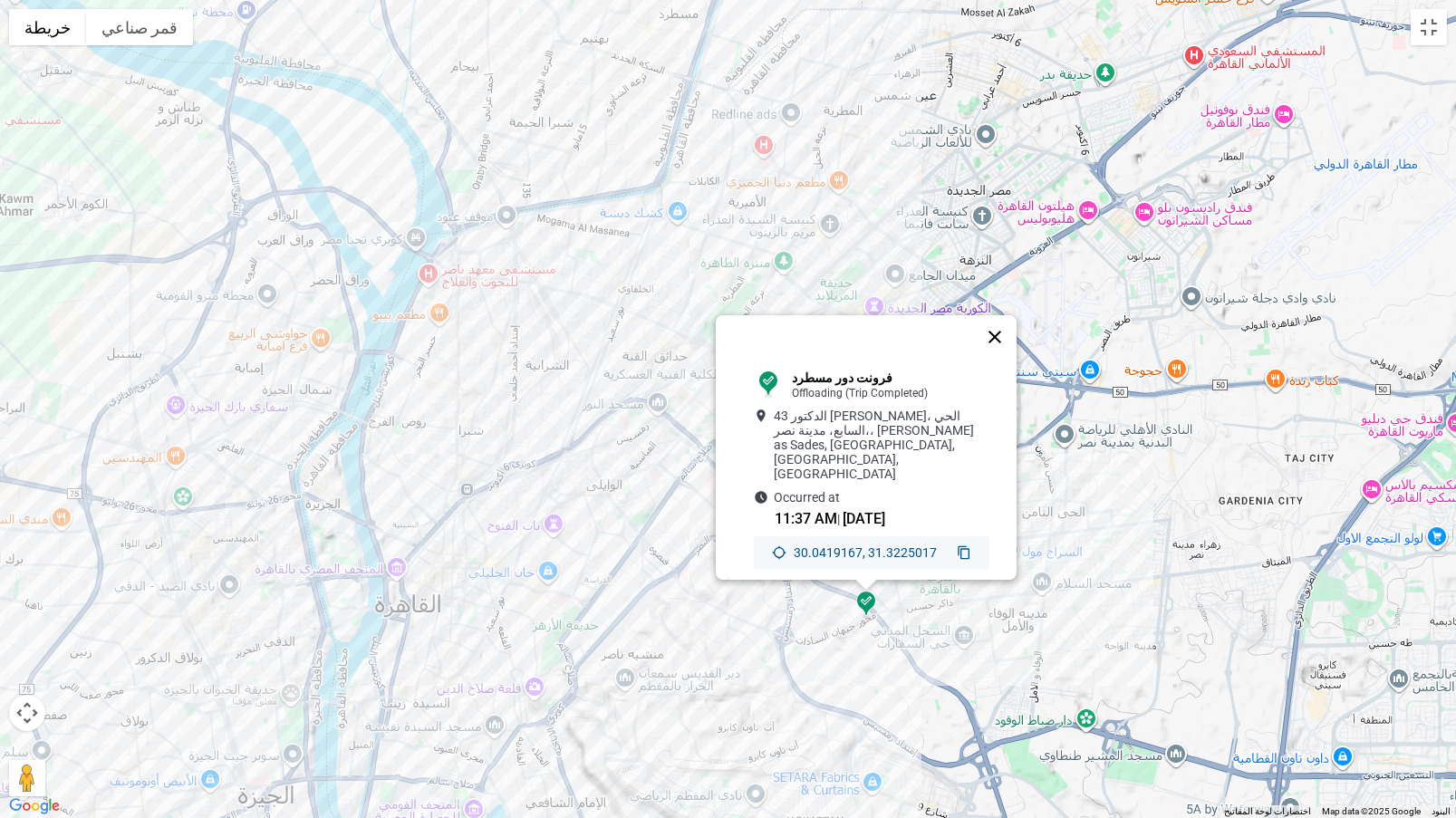
click at [1001, 331] on button "إغلاق" at bounding box center [994, 337] width 43 height 43
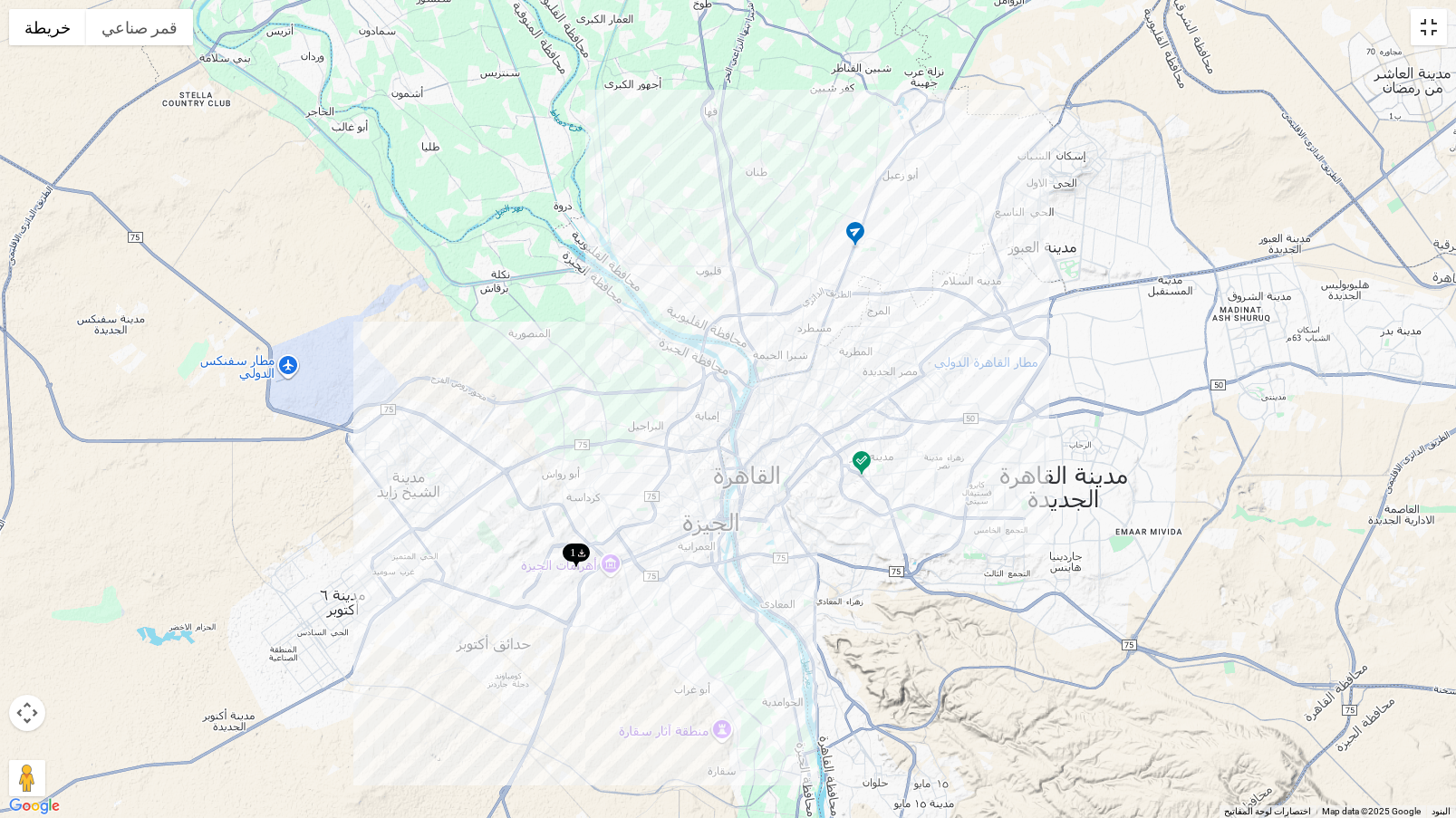
click at [1442, 29] on button "تبديل إلى العرض ملء الشاشة" at bounding box center [1428, 27] width 37 height 37
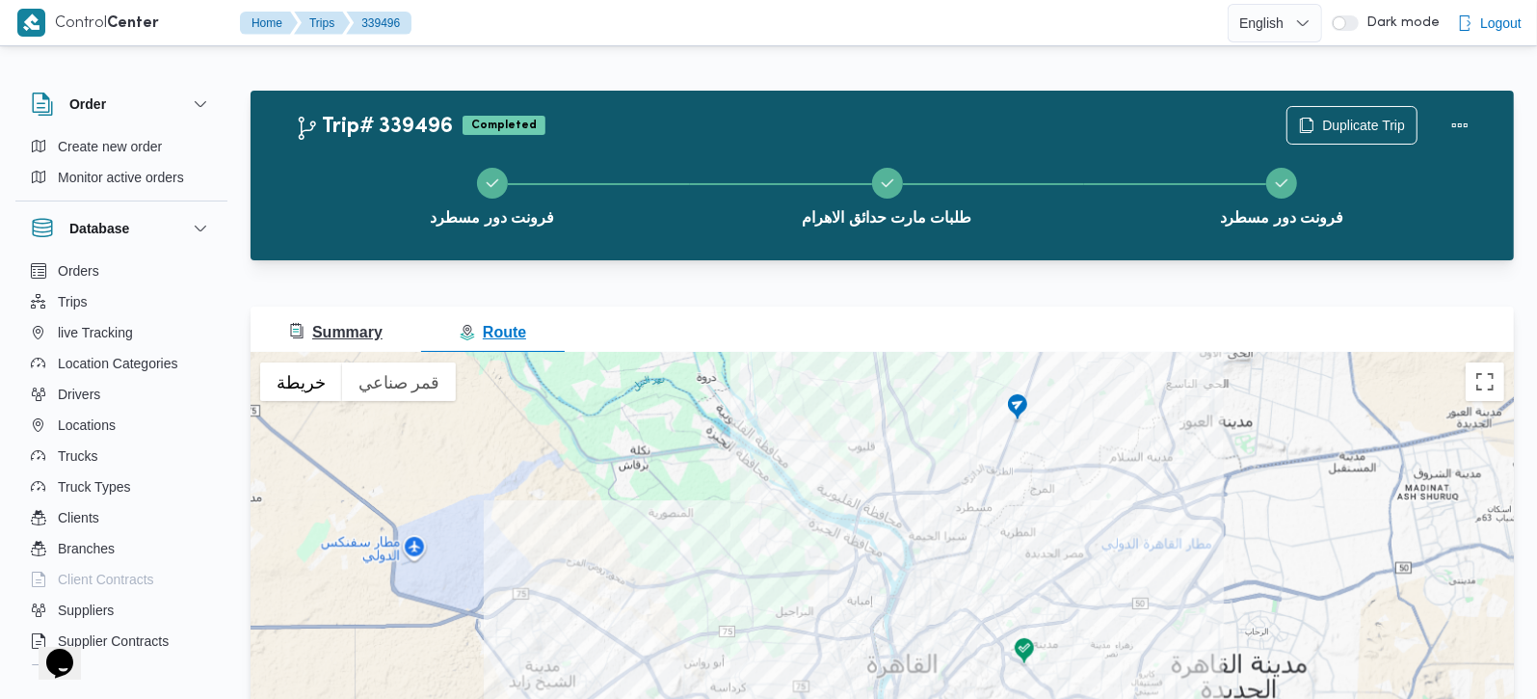
click at [357, 325] on span "Summary" at bounding box center [335, 332] width 93 height 16
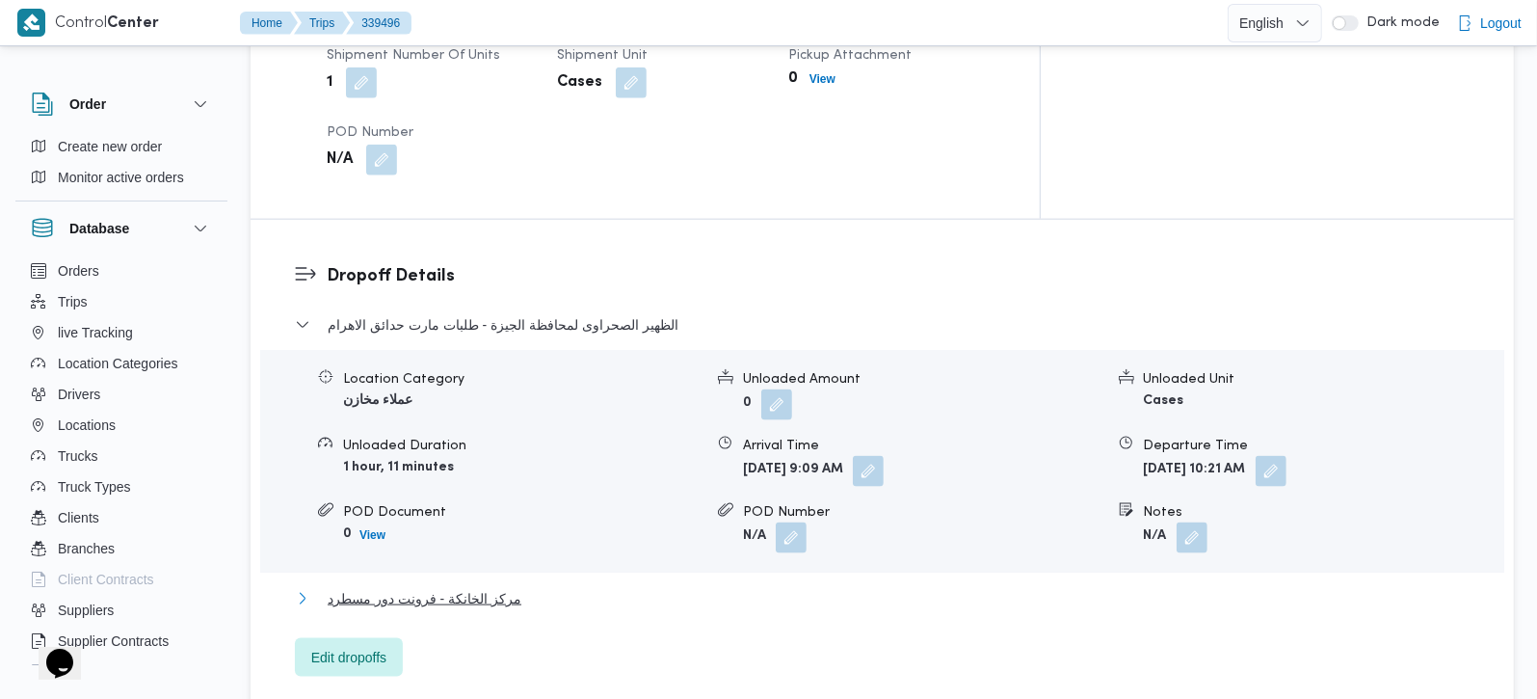
click at [465, 587] on span "مركز الخانكة - فرونت دور مسطرد" at bounding box center [425, 598] width 194 height 23
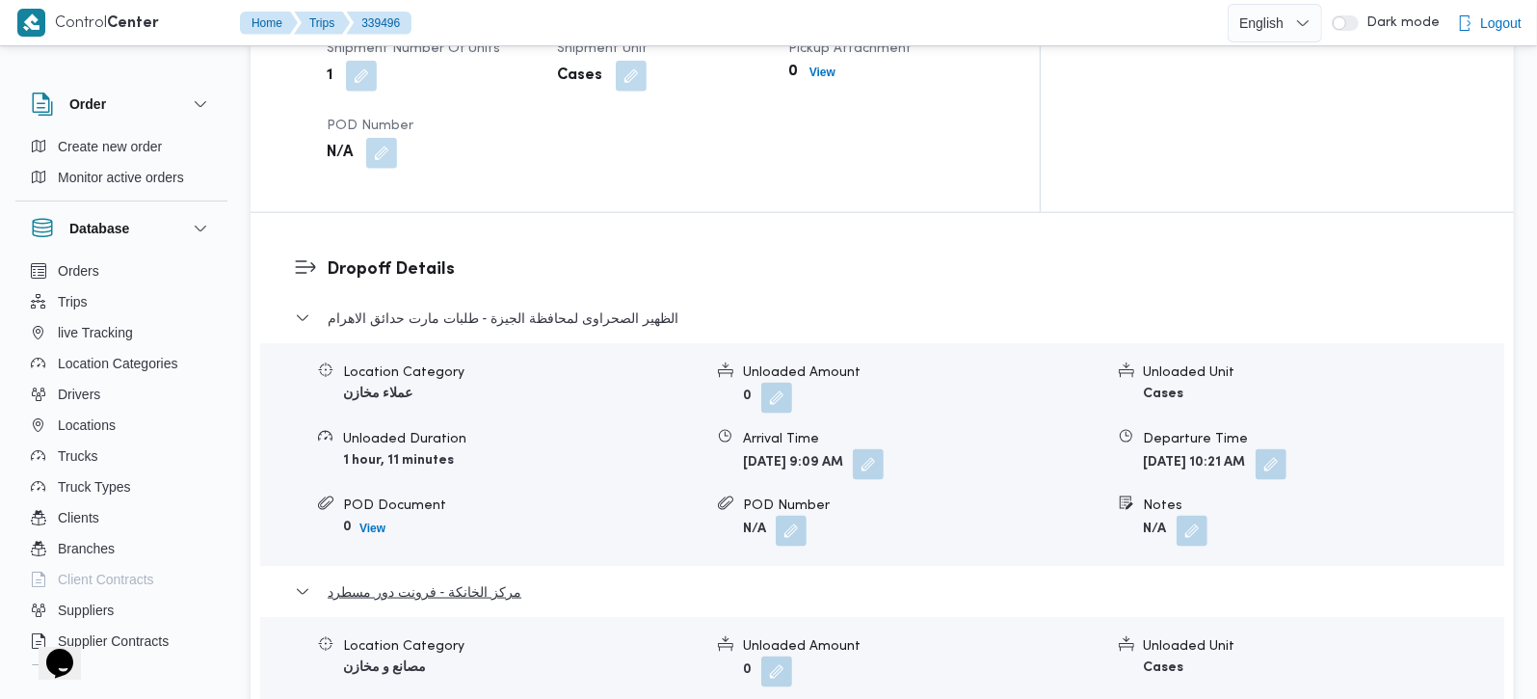
scroll to position [1700, 0]
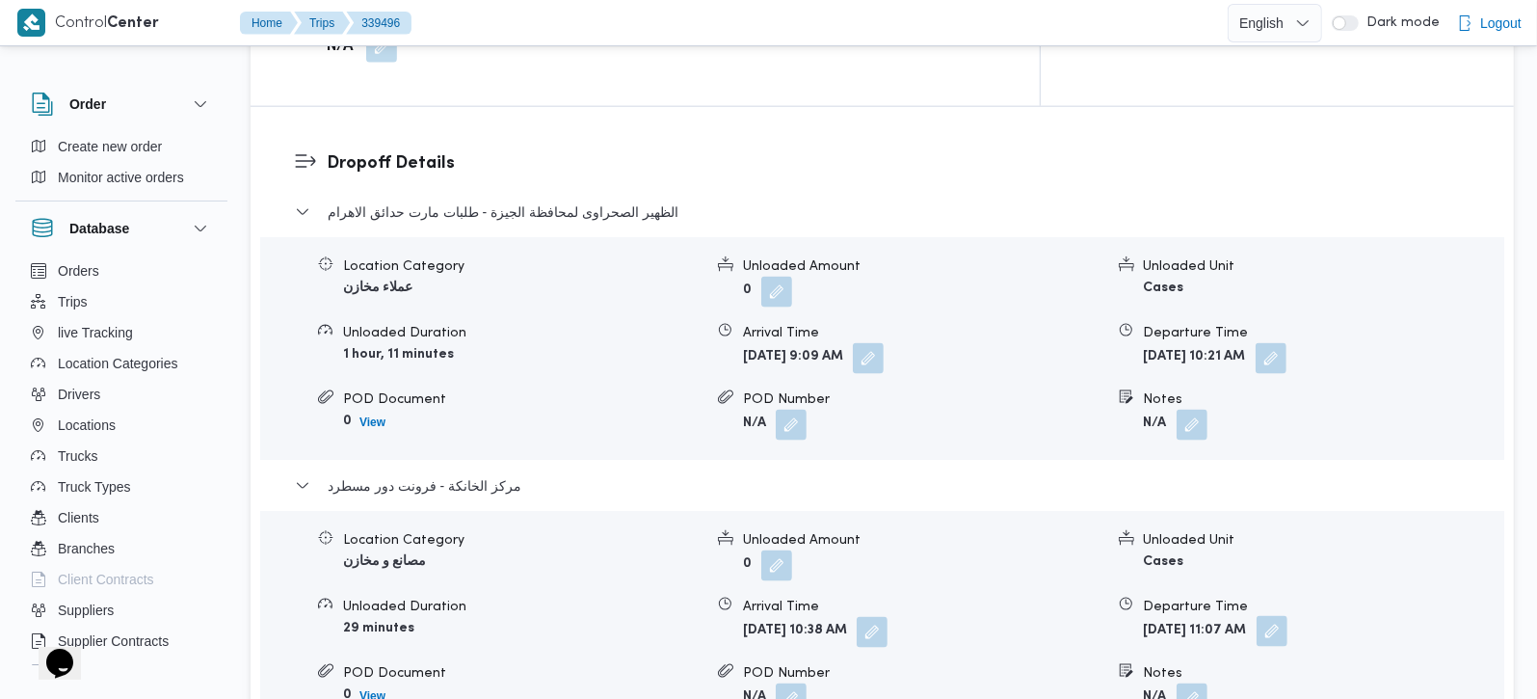
click at [1287, 616] on button "button" at bounding box center [1272, 631] width 31 height 31
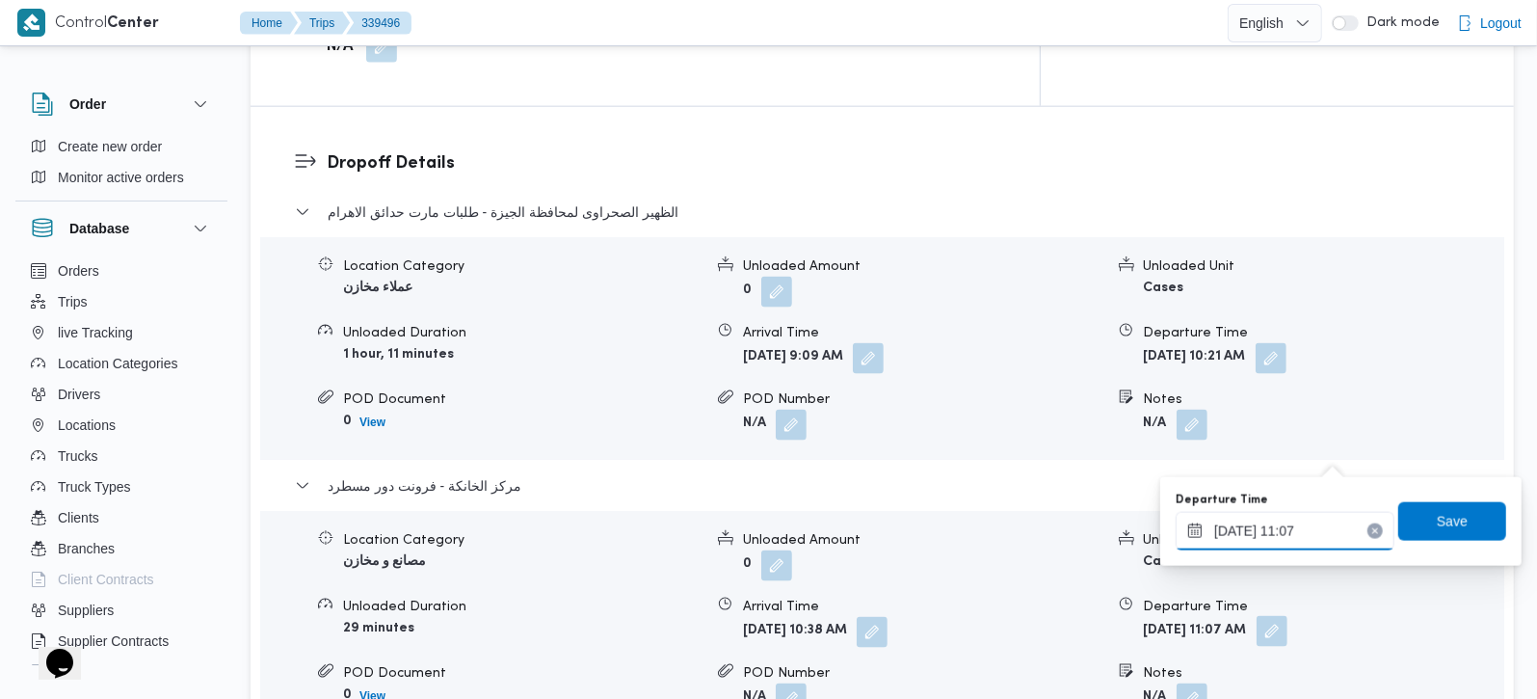
click at [1294, 524] on input "24/09/2025 11:07" at bounding box center [1285, 531] width 219 height 39
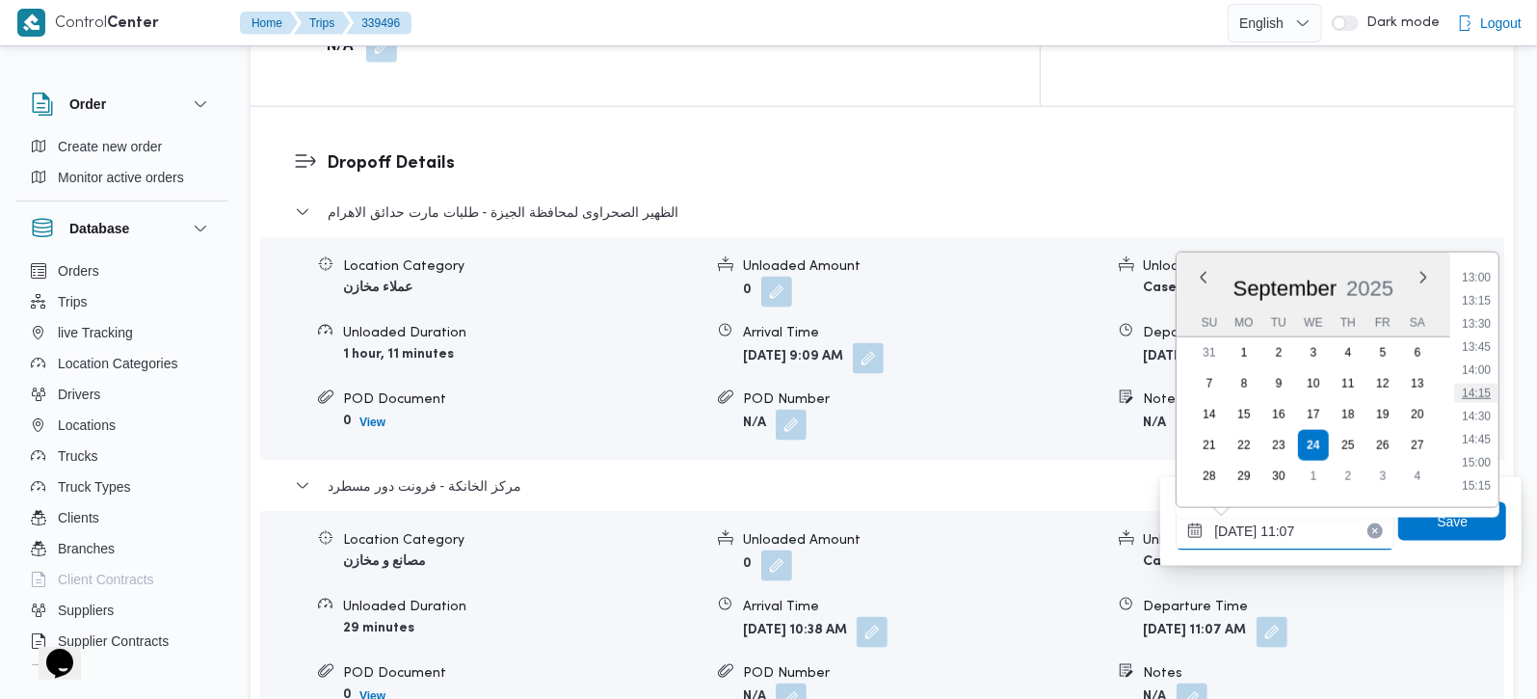
scroll to position [1242, 0]
click at [1483, 414] on li "15:00" at bounding box center [1476, 422] width 44 height 19
type input "24/09/2025 15:00"
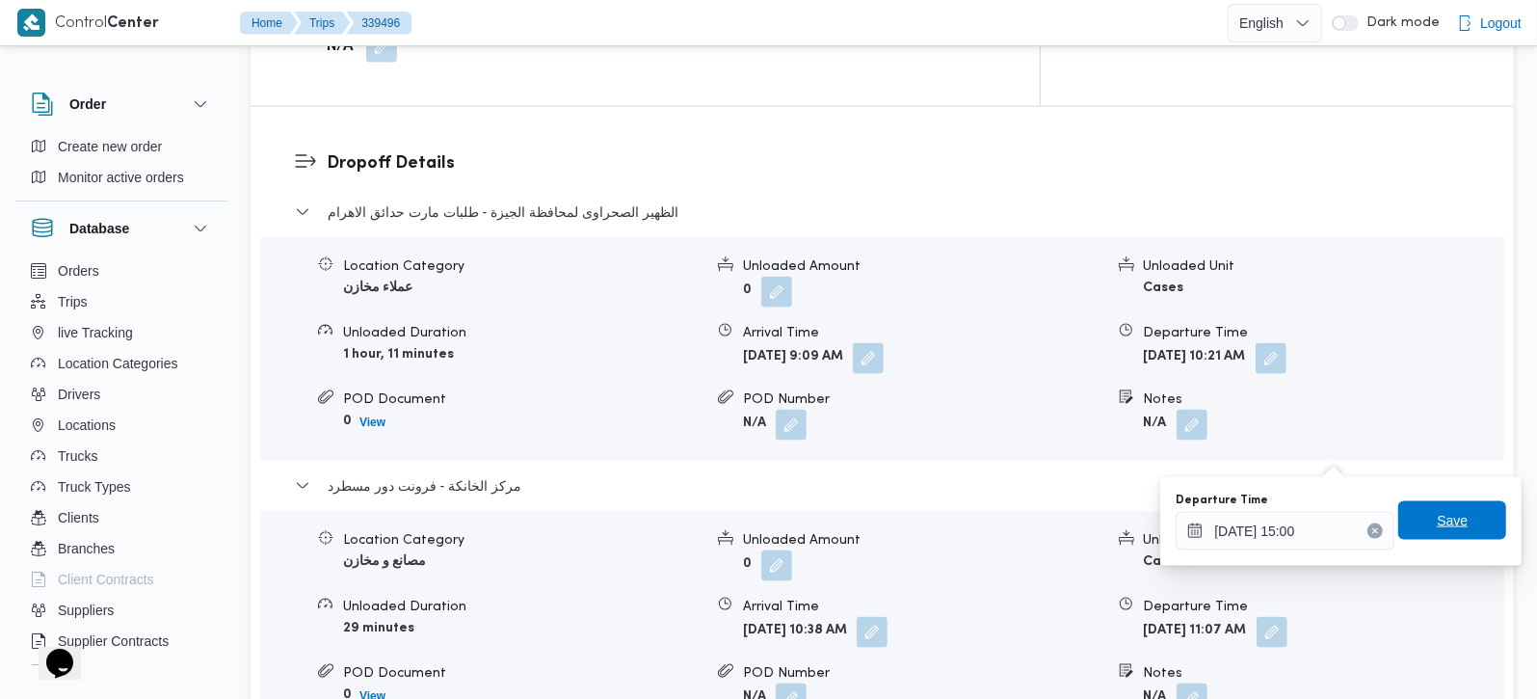
click at [1446, 509] on span "Save" at bounding box center [1452, 520] width 108 height 39
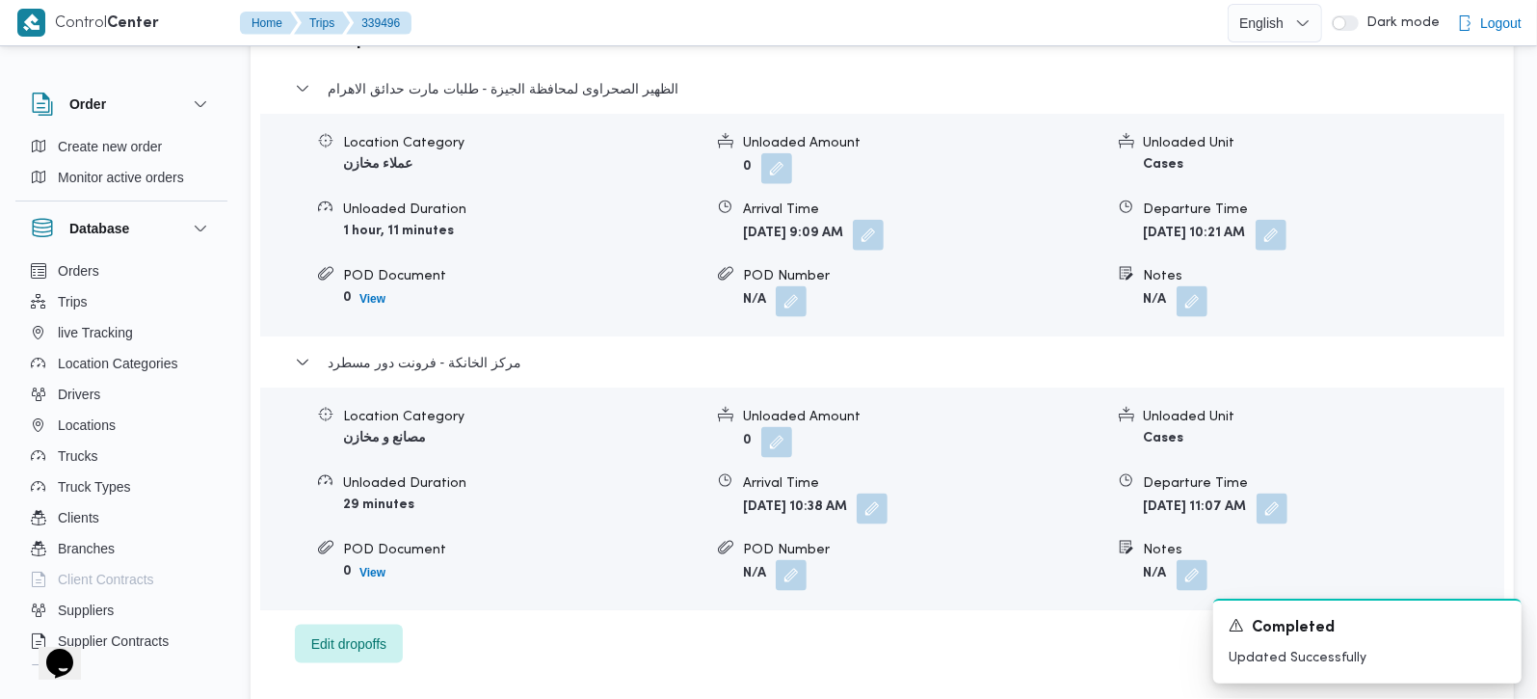
click at [958, 493] on form "Wed, Sep 24, 2025 10:38 AM" at bounding box center [922, 508] width 359 height 31
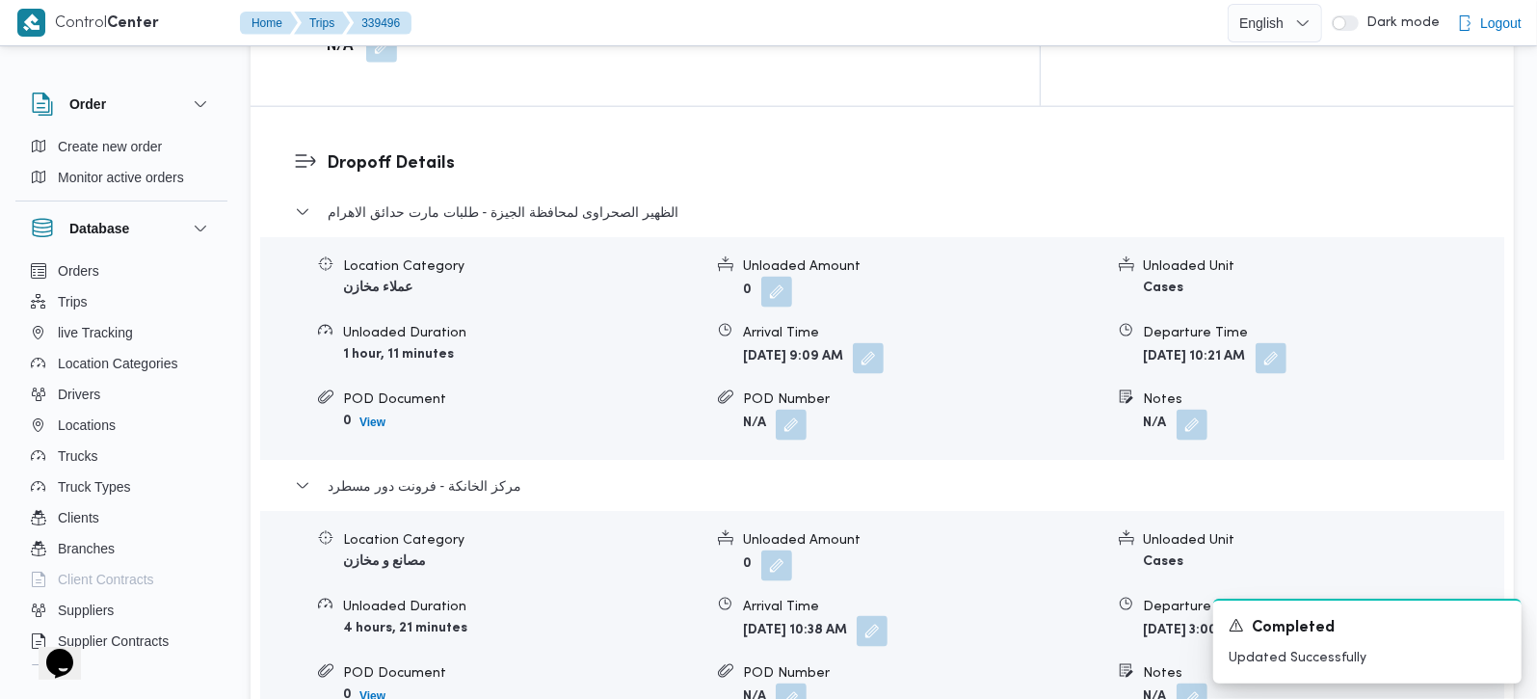
click at [887, 616] on button "button" at bounding box center [872, 631] width 31 height 31
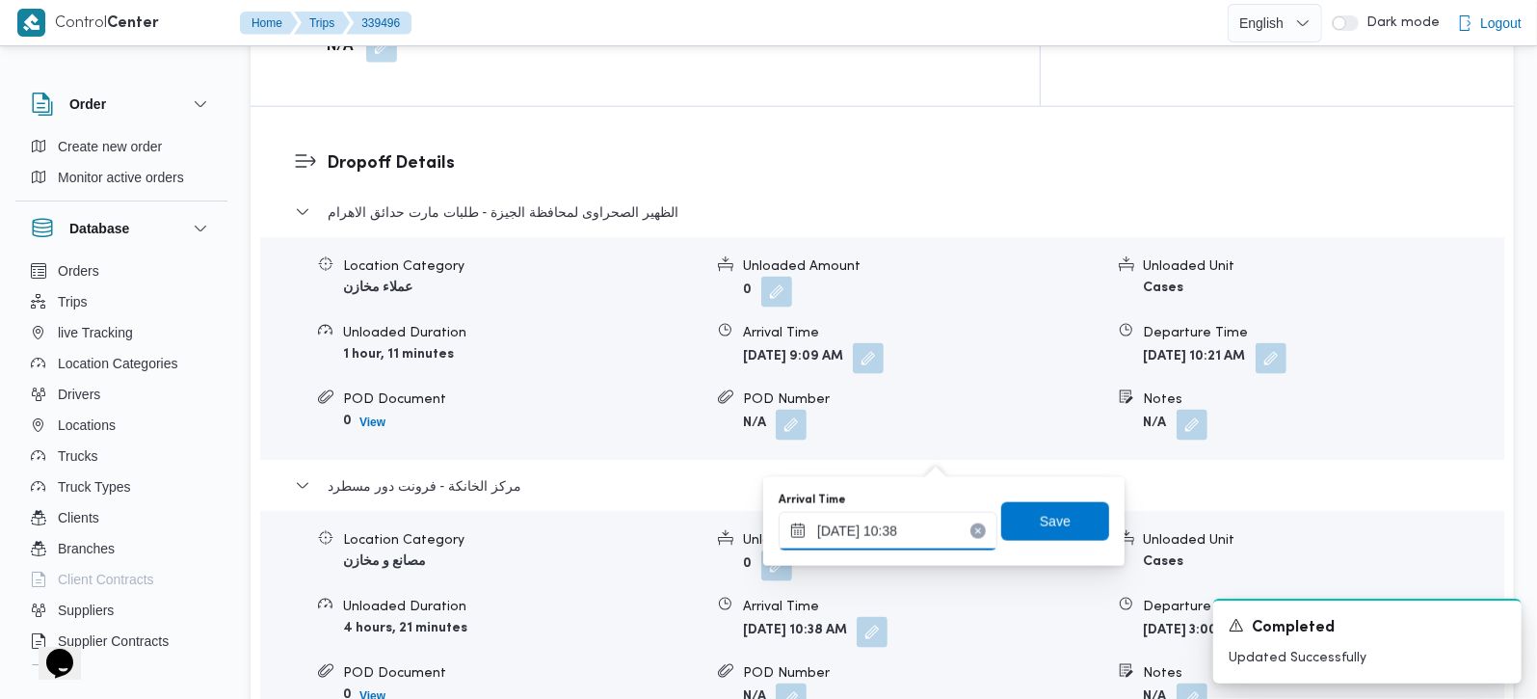
click at [914, 529] on input "24/09/2025 10:38" at bounding box center [888, 531] width 219 height 39
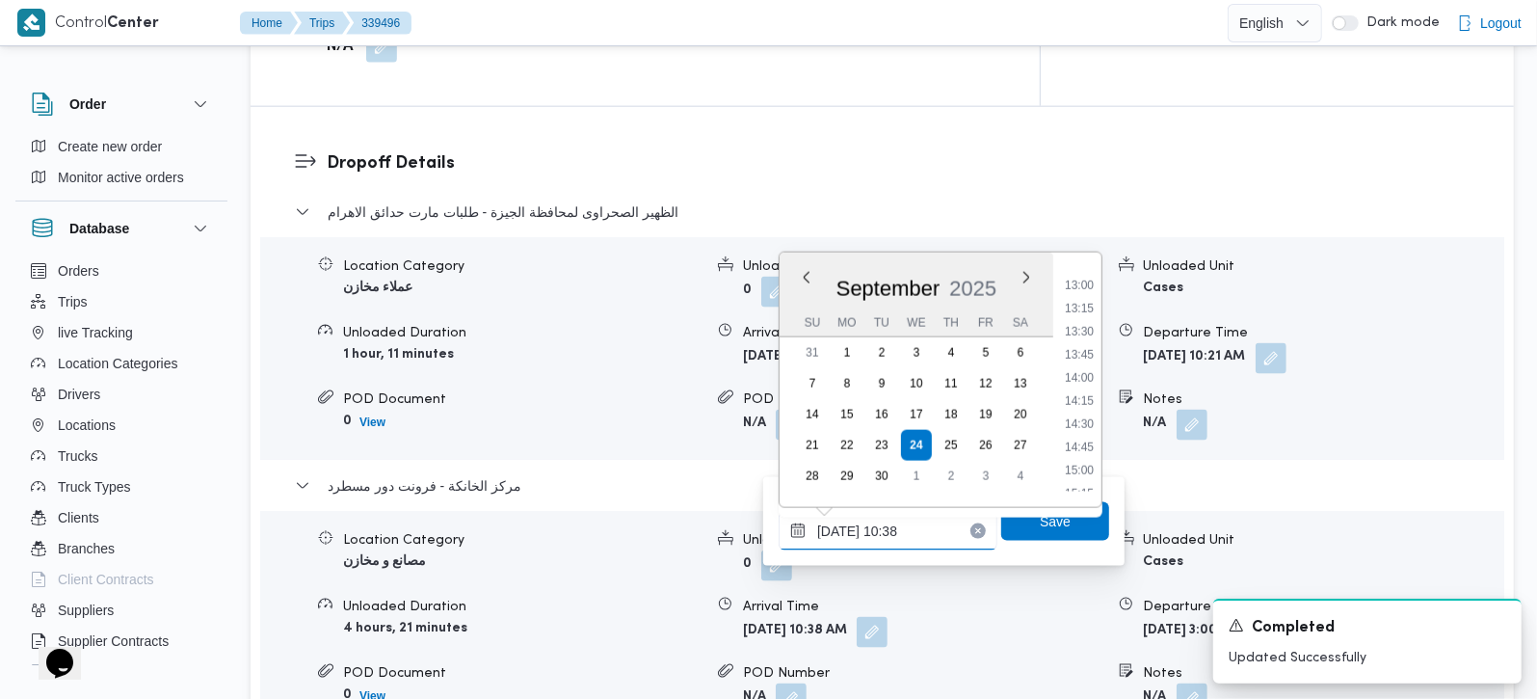
scroll to position [1196, 0]
click at [1082, 442] on li "14:45" at bounding box center [1079, 446] width 44 height 19
type input "24/09/2025 14:45"
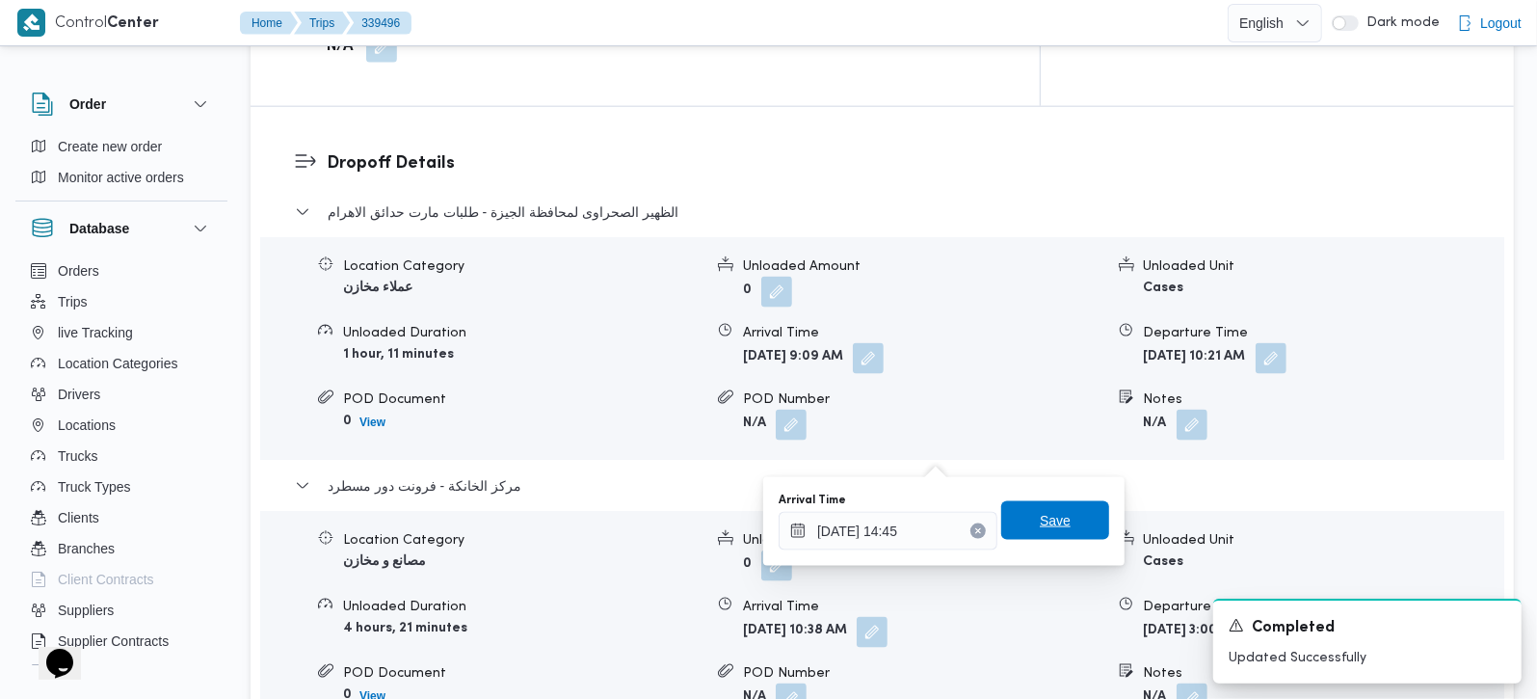
click at [1063, 525] on span "Save" at bounding box center [1055, 520] width 108 height 39
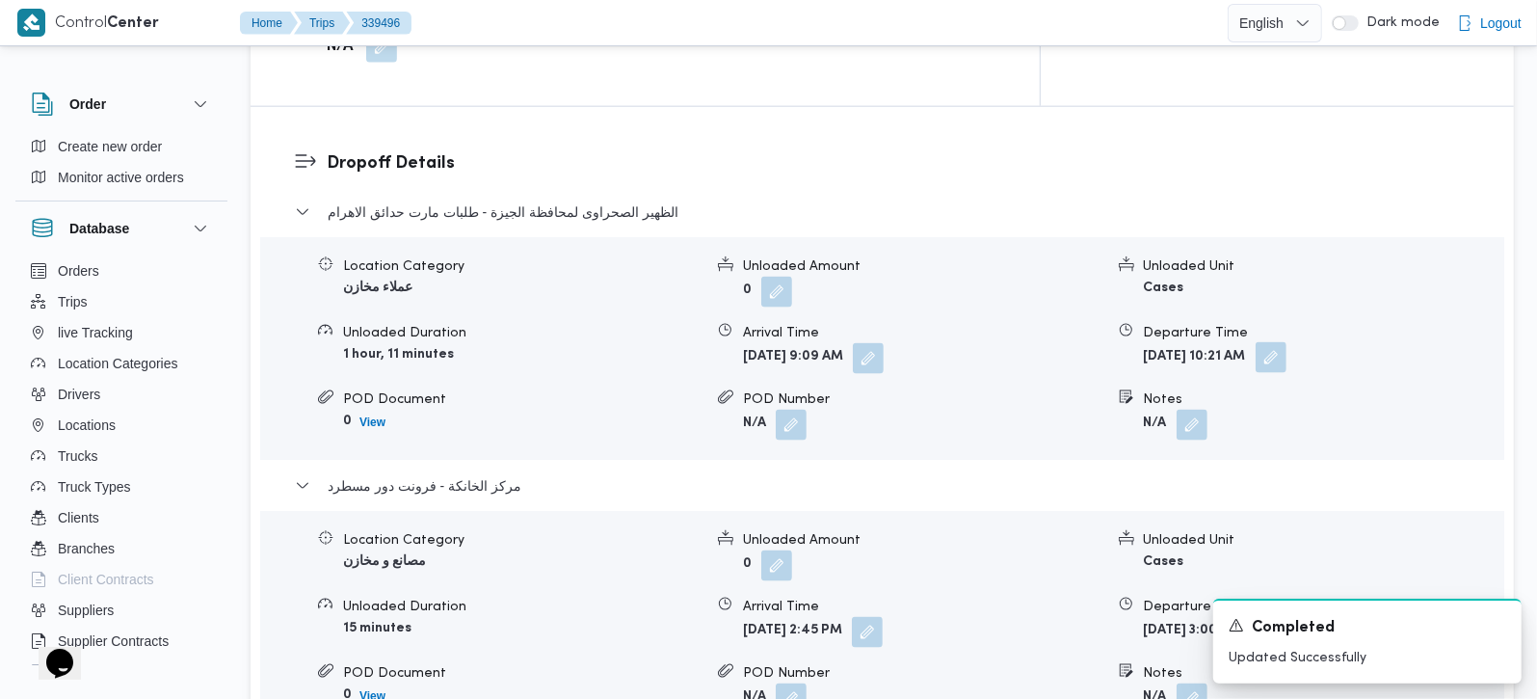
click at [1286, 342] on button "button" at bounding box center [1271, 357] width 31 height 31
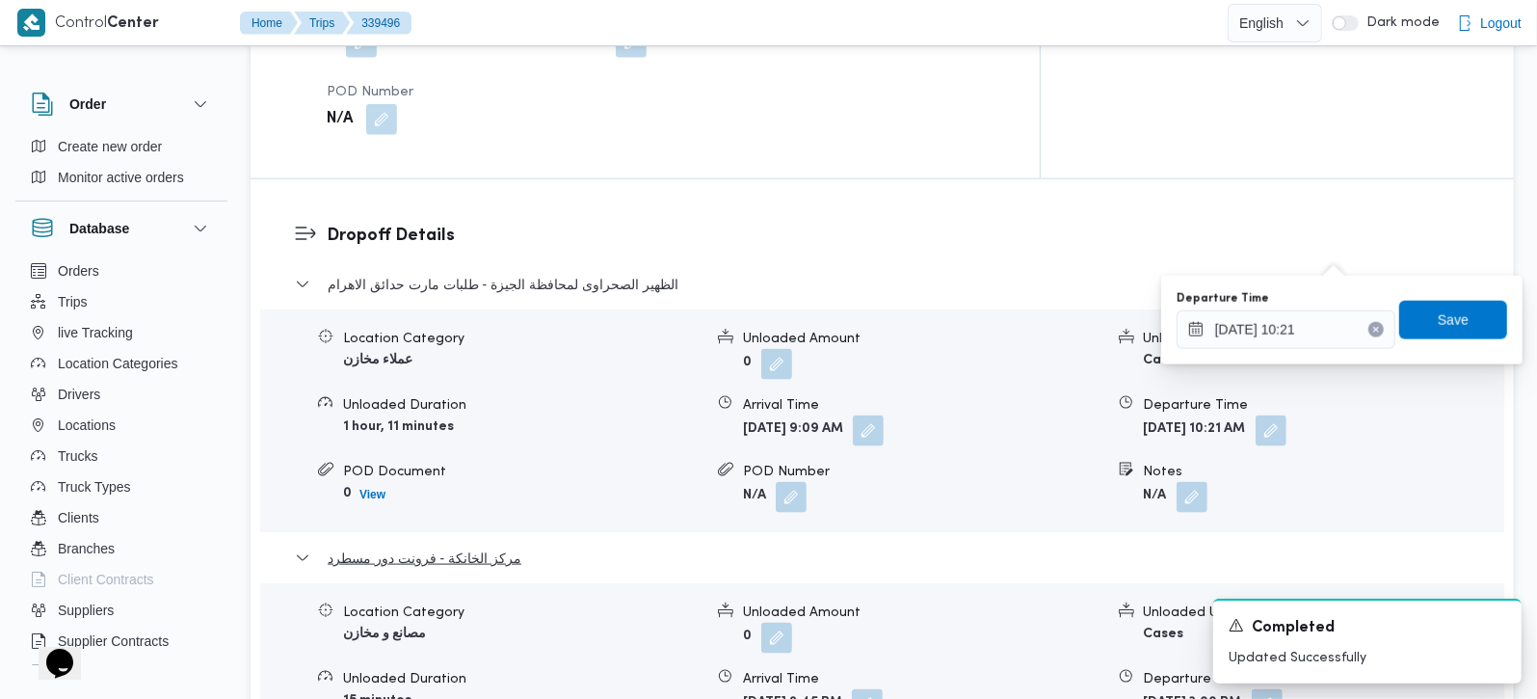
scroll to position [1587, 0]
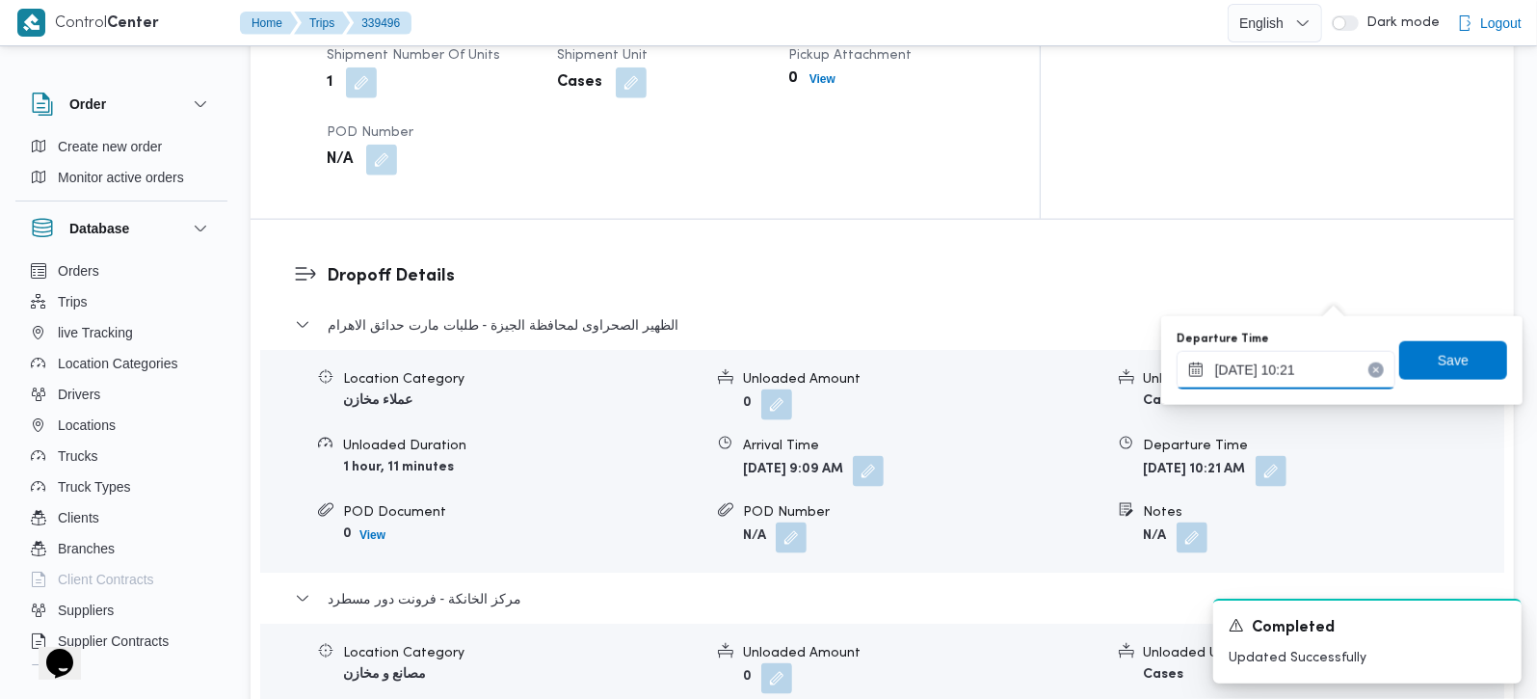
click at [1305, 377] on input "24/09/2025 10:21" at bounding box center [1286, 370] width 219 height 39
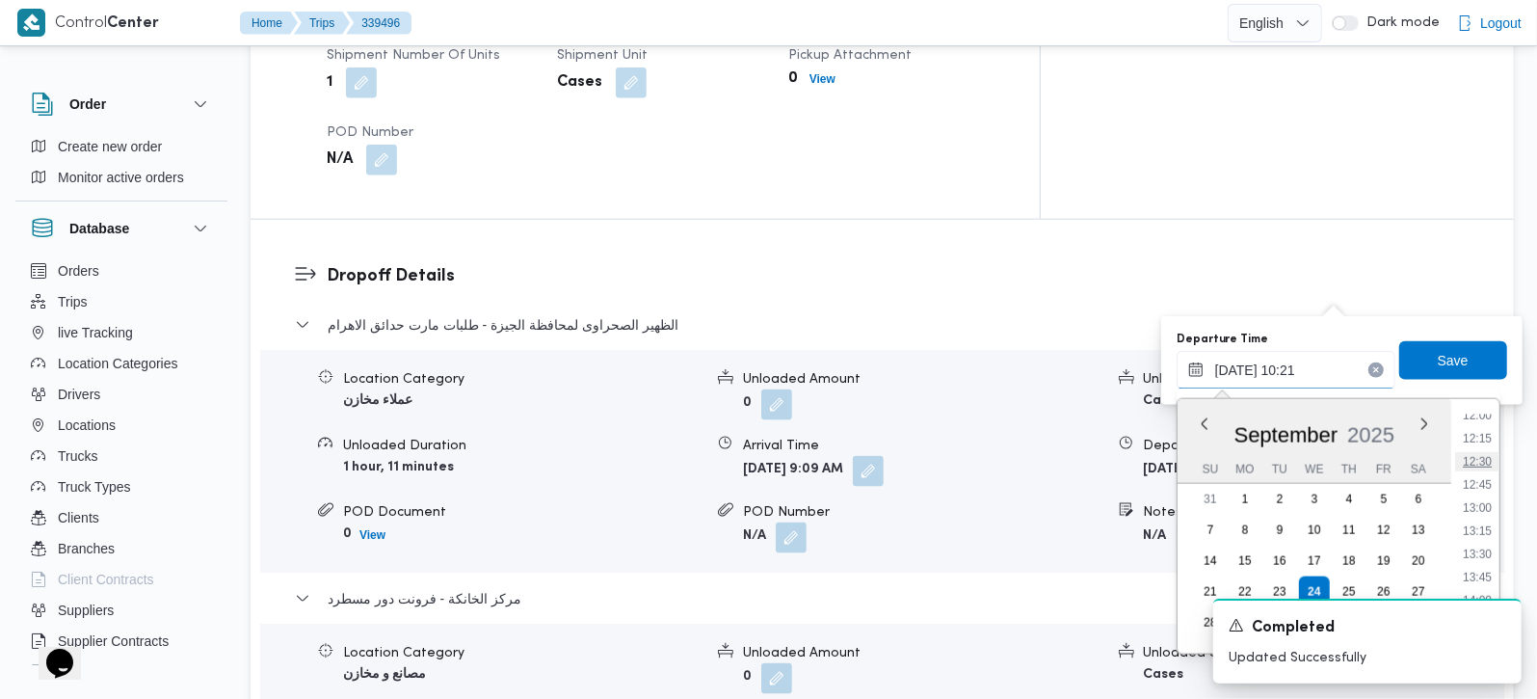
scroll to position [1172, 0]
click at [1481, 525] on li "13:45" at bounding box center [1477, 524] width 44 height 19
type input "24/09/2025 13:45"
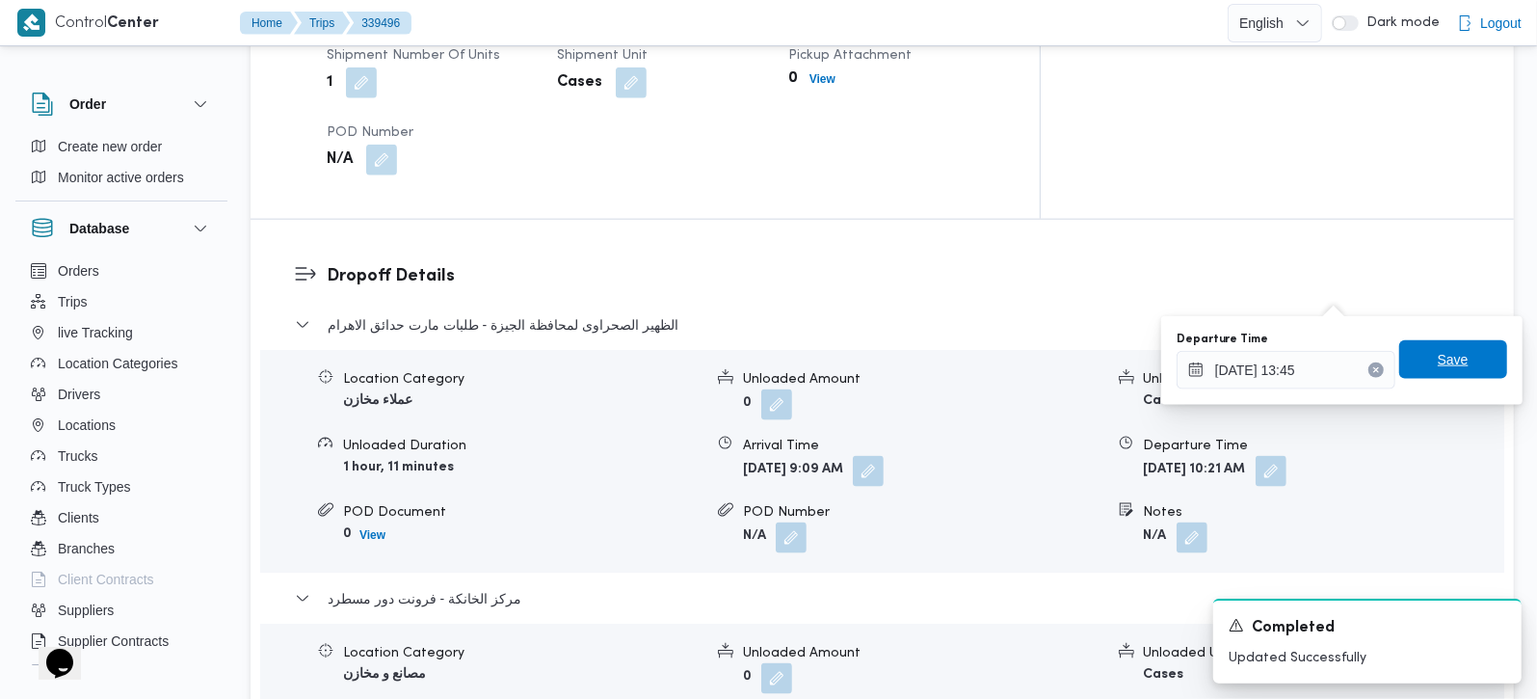
click at [1444, 369] on span "Save" at bounding box center [1453, 359] width 31 height 23
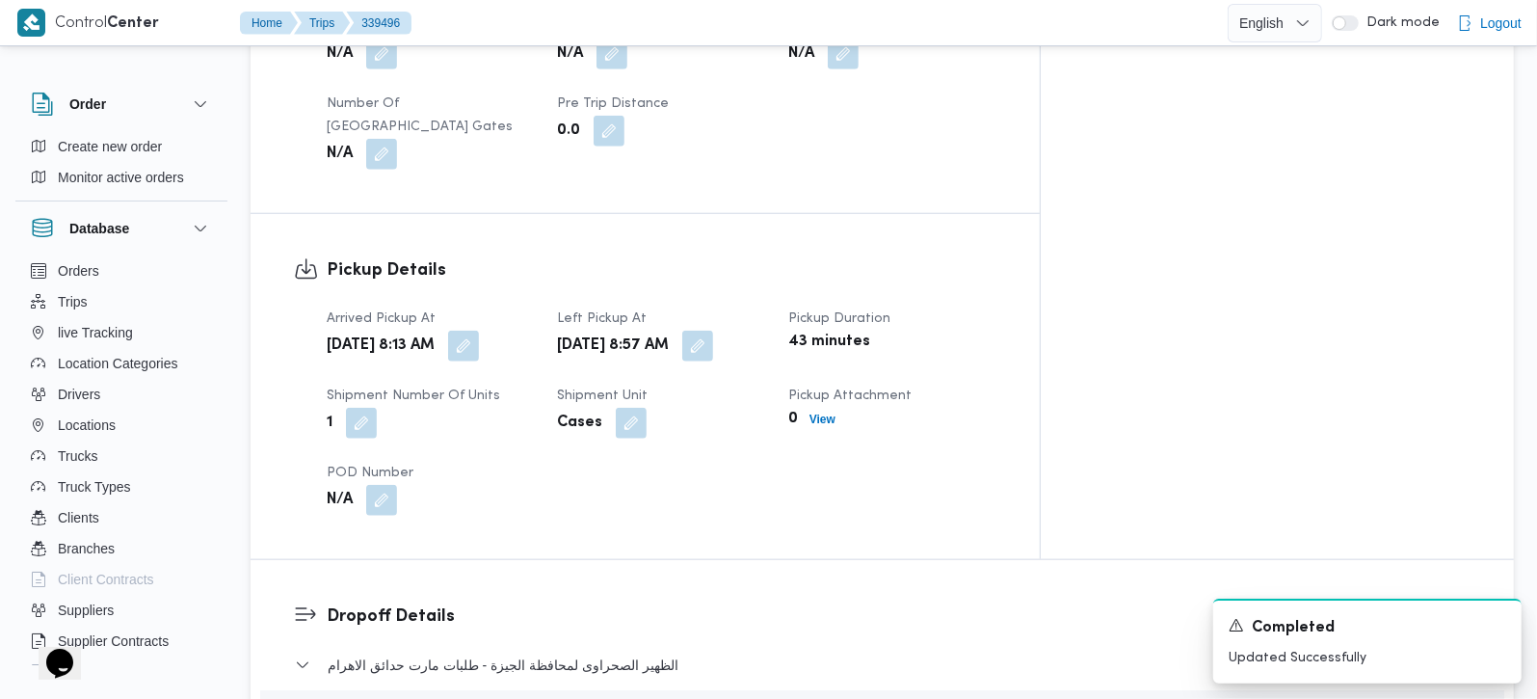
scroll to position [1360, 0]
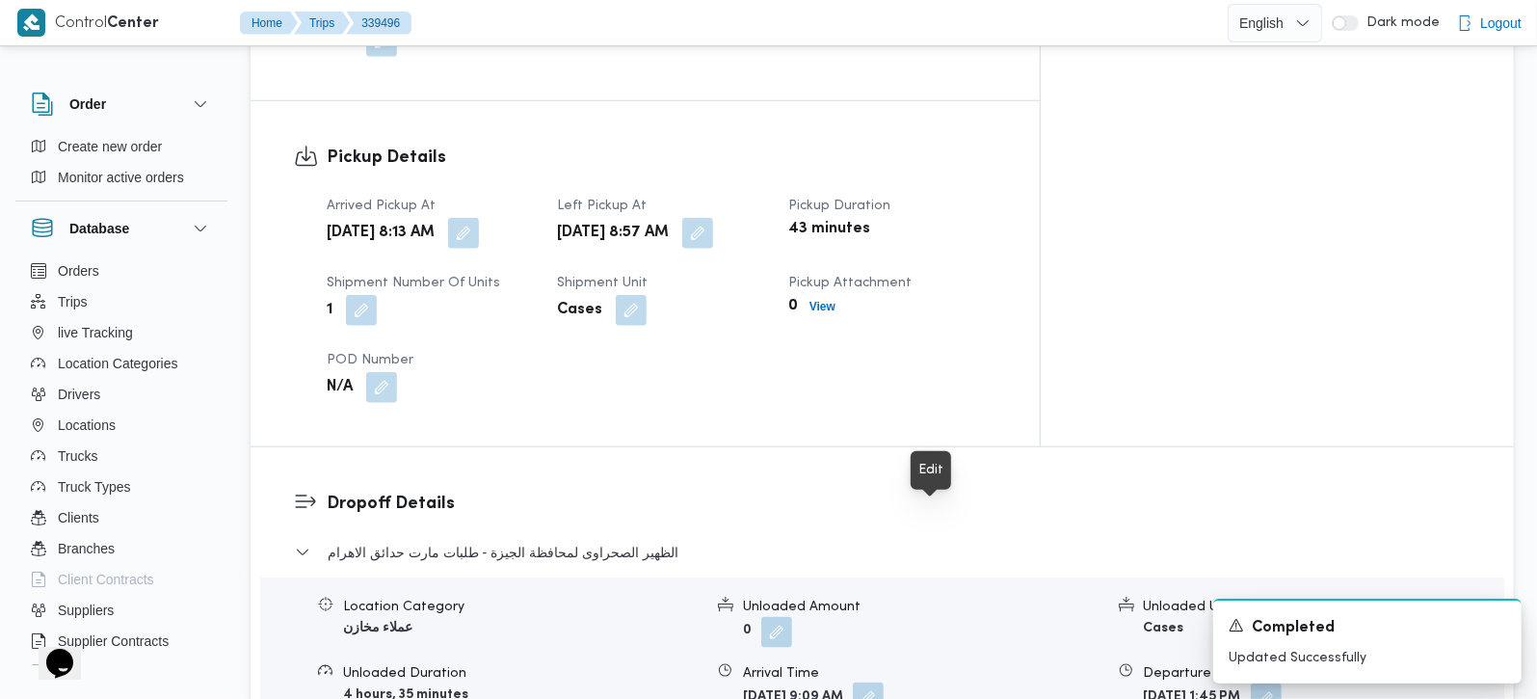
click at [884, 682] on button "button" at bounding box center [868, 697] width 31 height 31
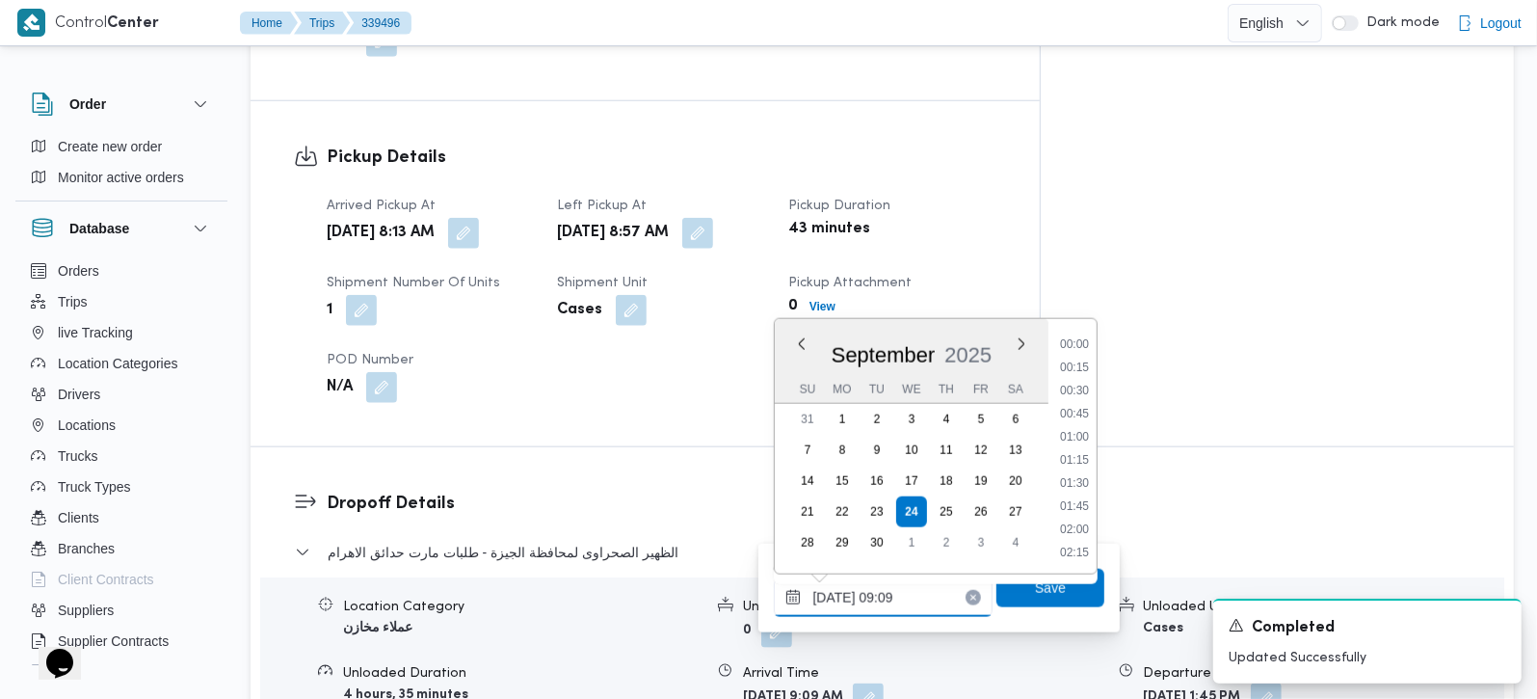
click at [884, 596] on input "24/09/2025 09:09" at bounding box center [883, 597] width 219 height 39
click at [1075, 447] on li "10:00" at bounding box center [1074, 439] width 44 height 19
type input "24/09/2025 10:00"
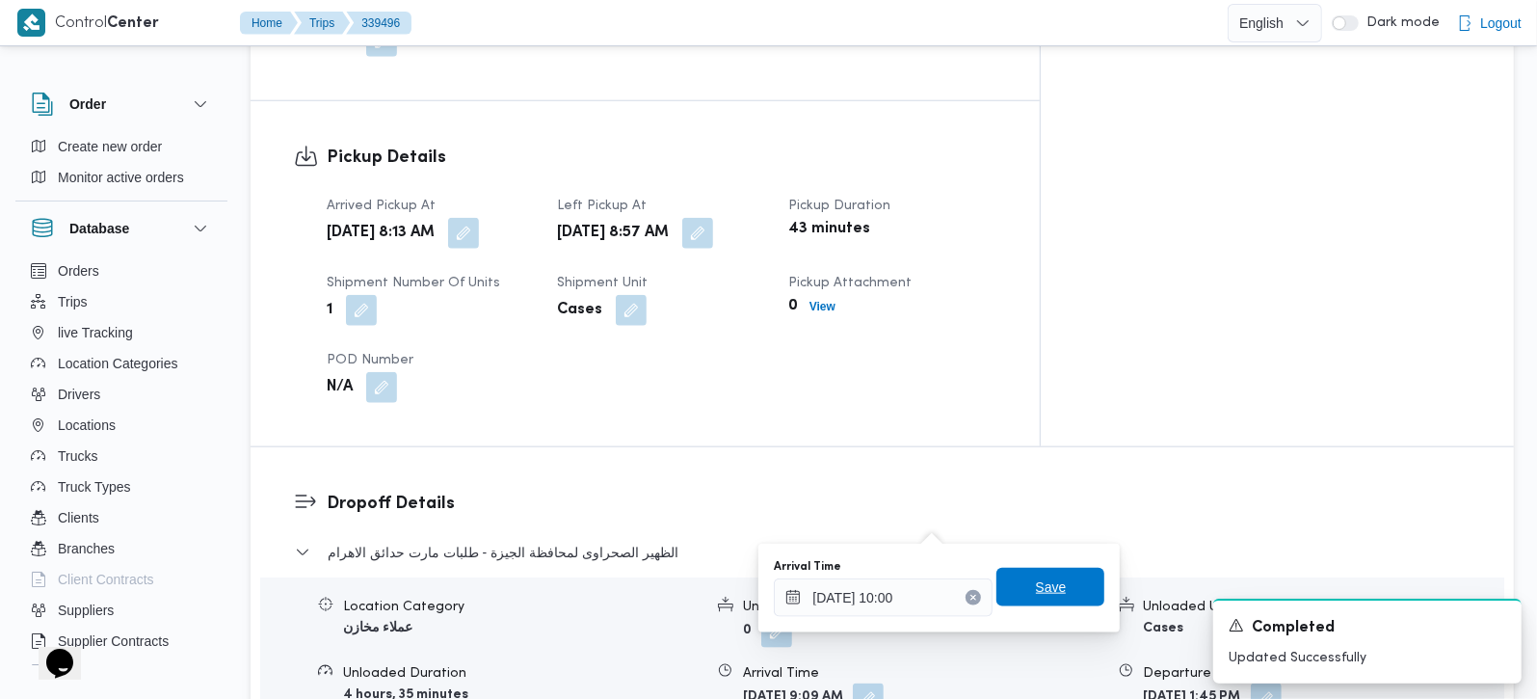
click at [1051, 574] on span "Save" at bounding box center [1050, 587] width 108 height 39
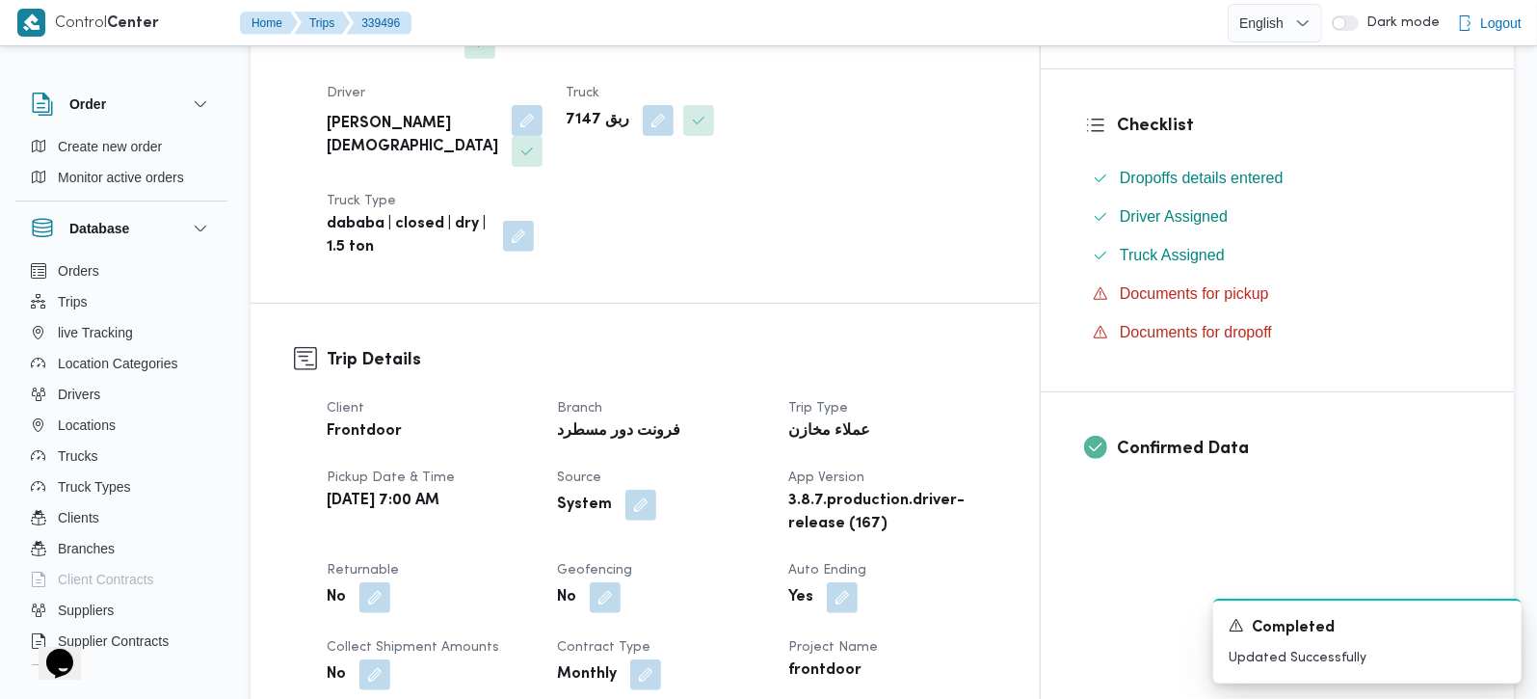
scroll to position [679, 0]
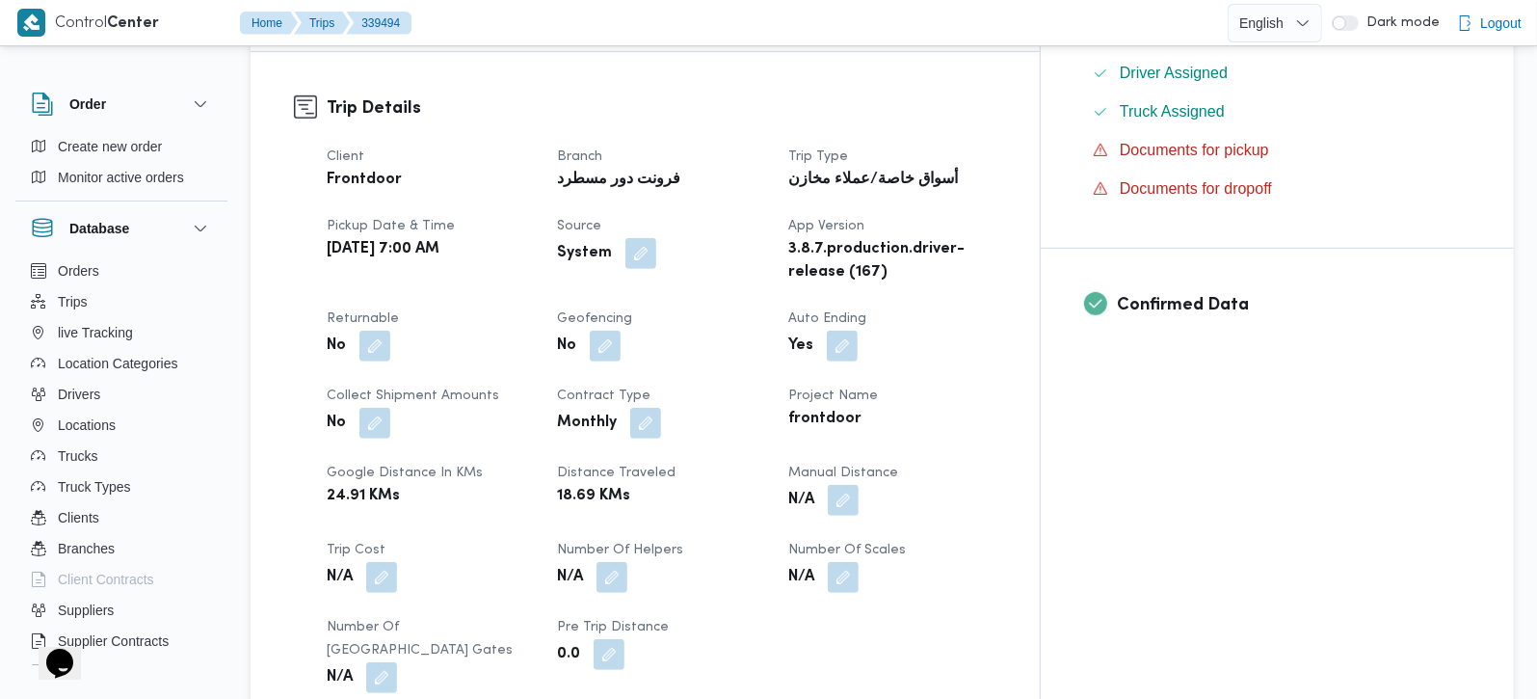
scroll to position [679, 0]
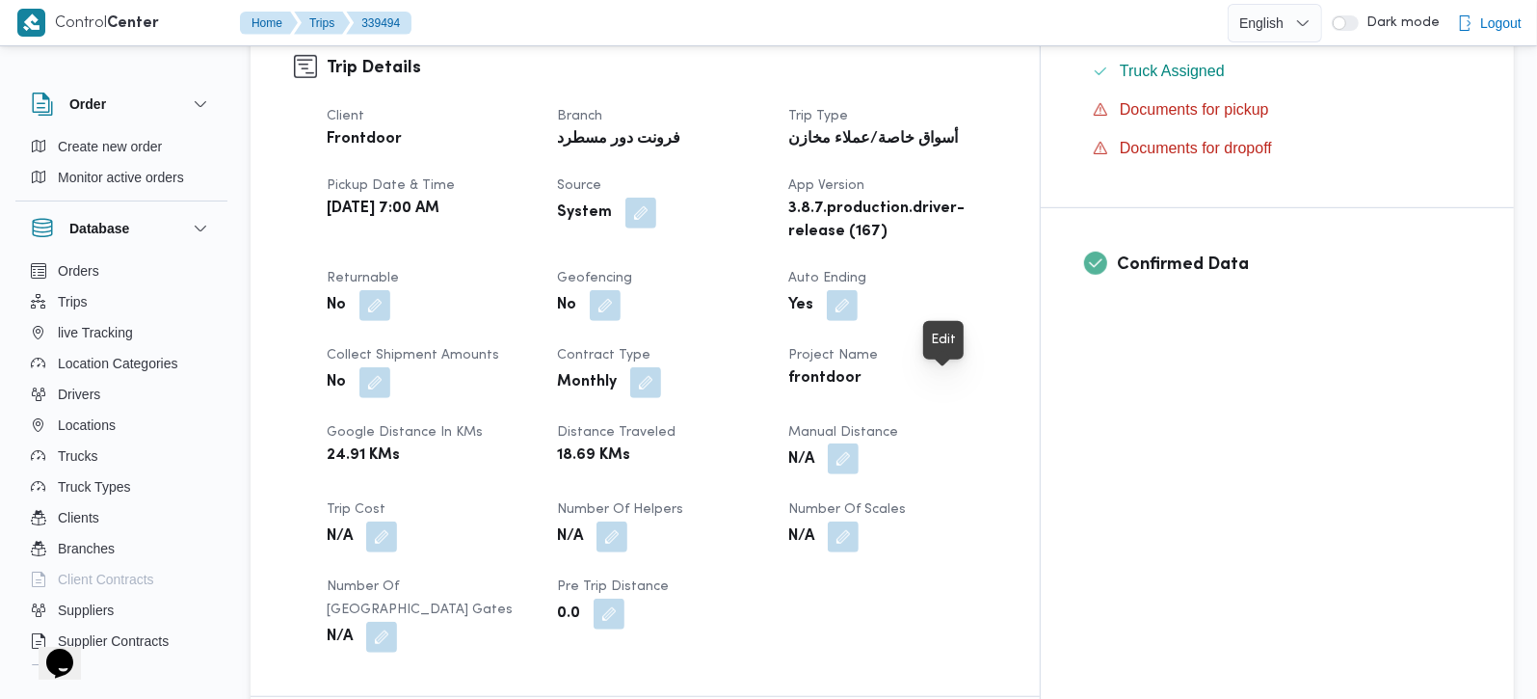
click at [859, 443] on button "button" at bounding box center [843, 458] width 31 height 31
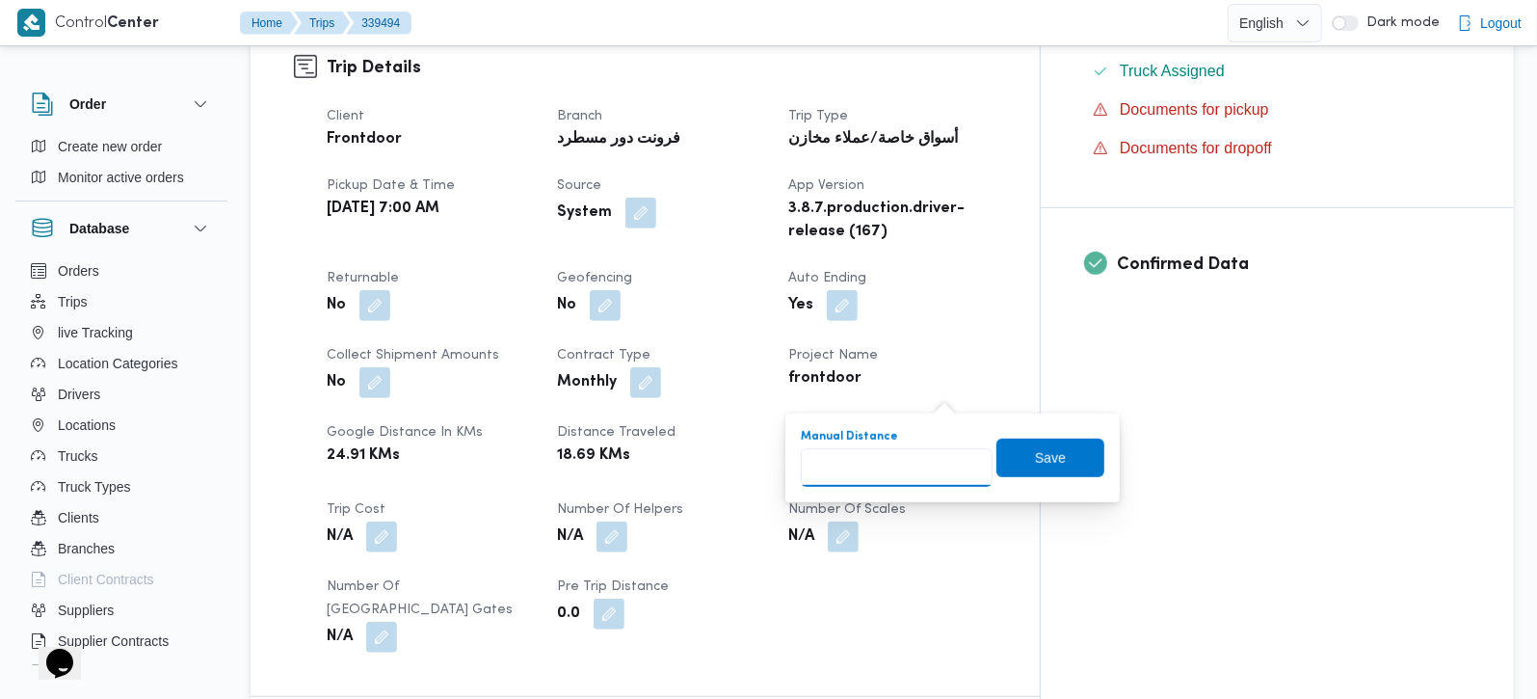
click at [920, 462] on input "Manual Distance" at bounding box center [897, 467] width 192 height 39
type input "50"
click at [1007, 462] on span "Save" at bounding box center [1050, 456] width 108 height 39
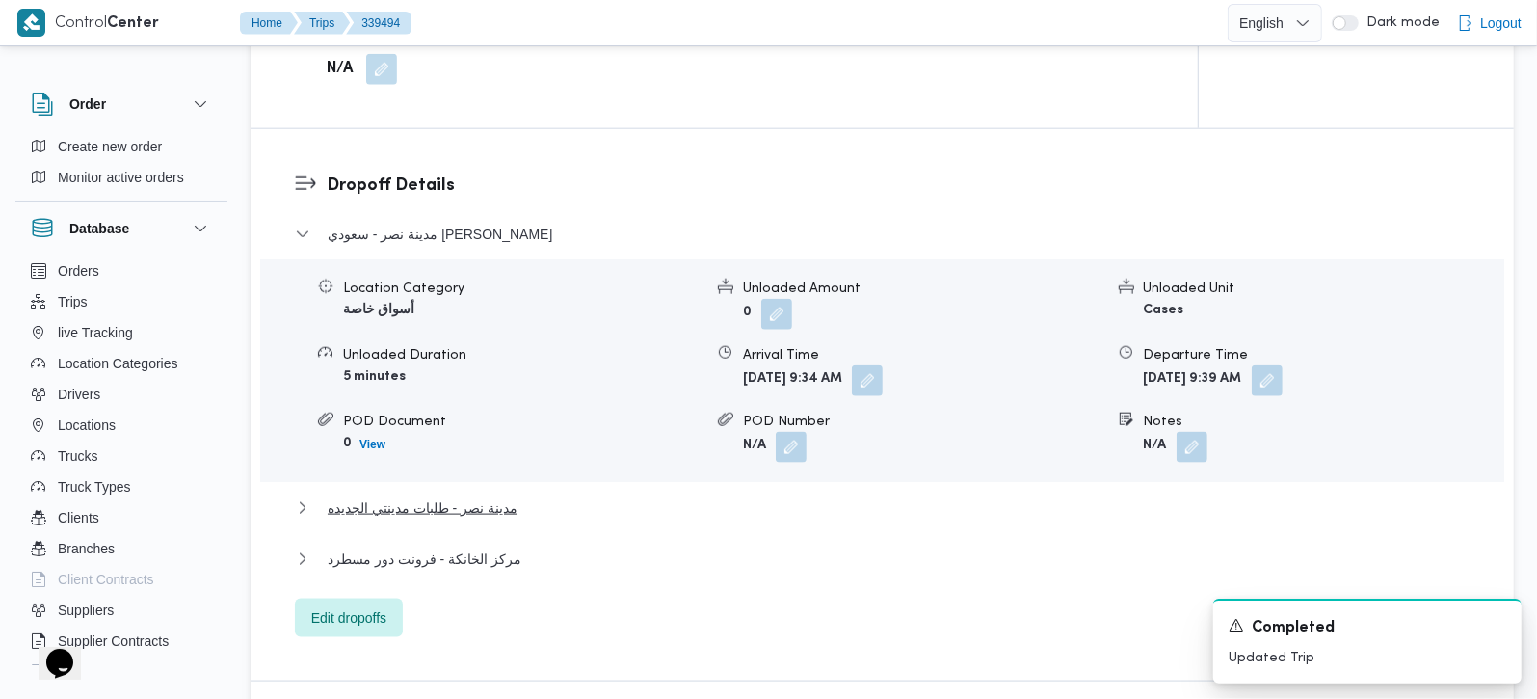
scroll to position [1587, 0]
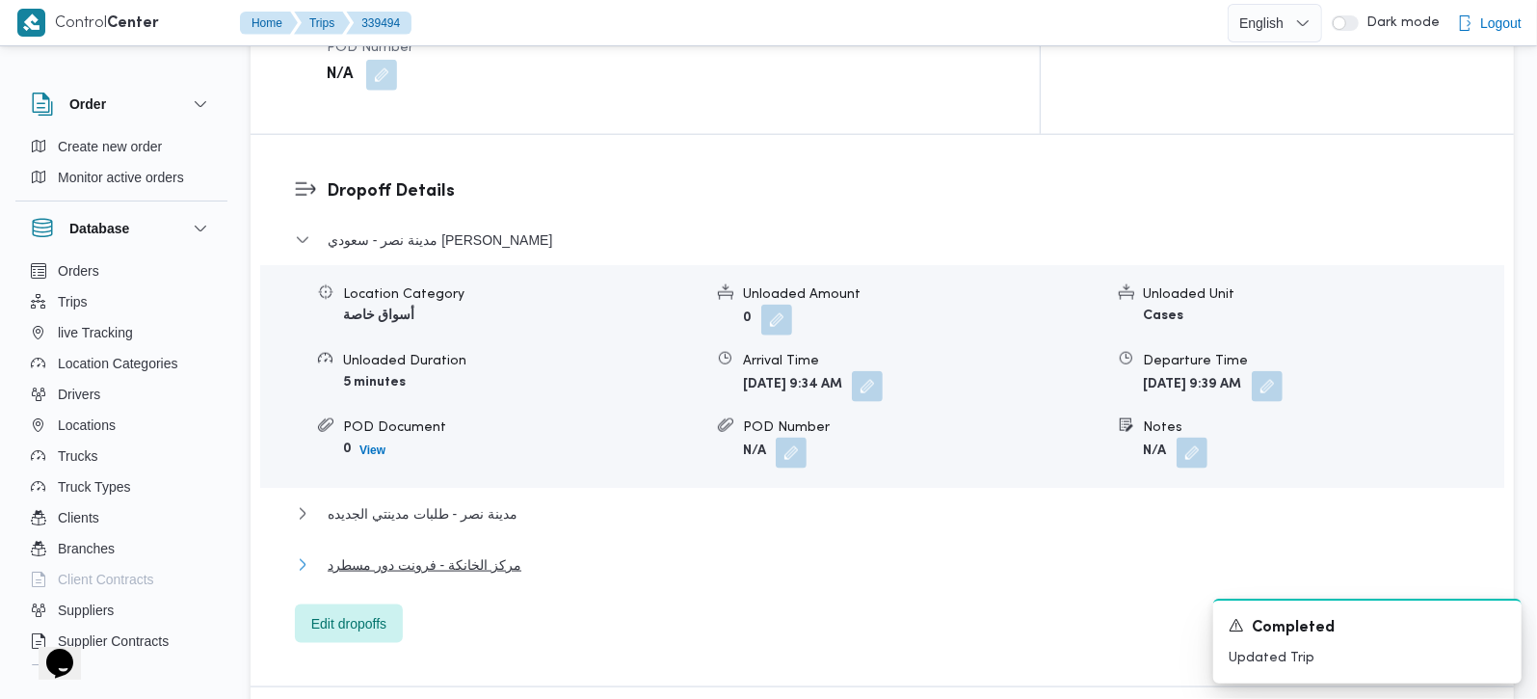
click at [427, 553] on span "مركز الخانكة - فرونت دور مسطرد" at bounding box center [425, 564] width 194 height 23
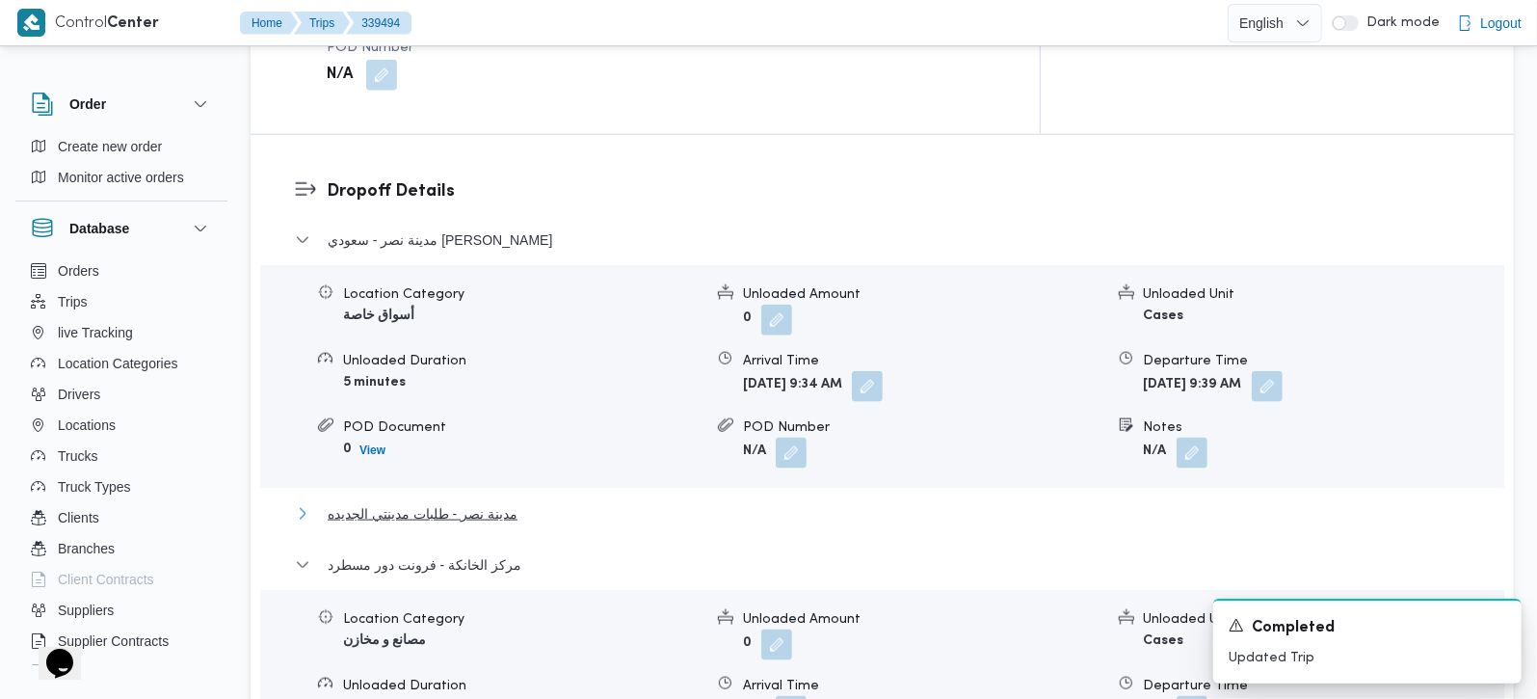
click at [418, 502] on span "مدينة نصر - طلبات مدينتي الجديده" at bounding box center [423, 513] width 190 height 23
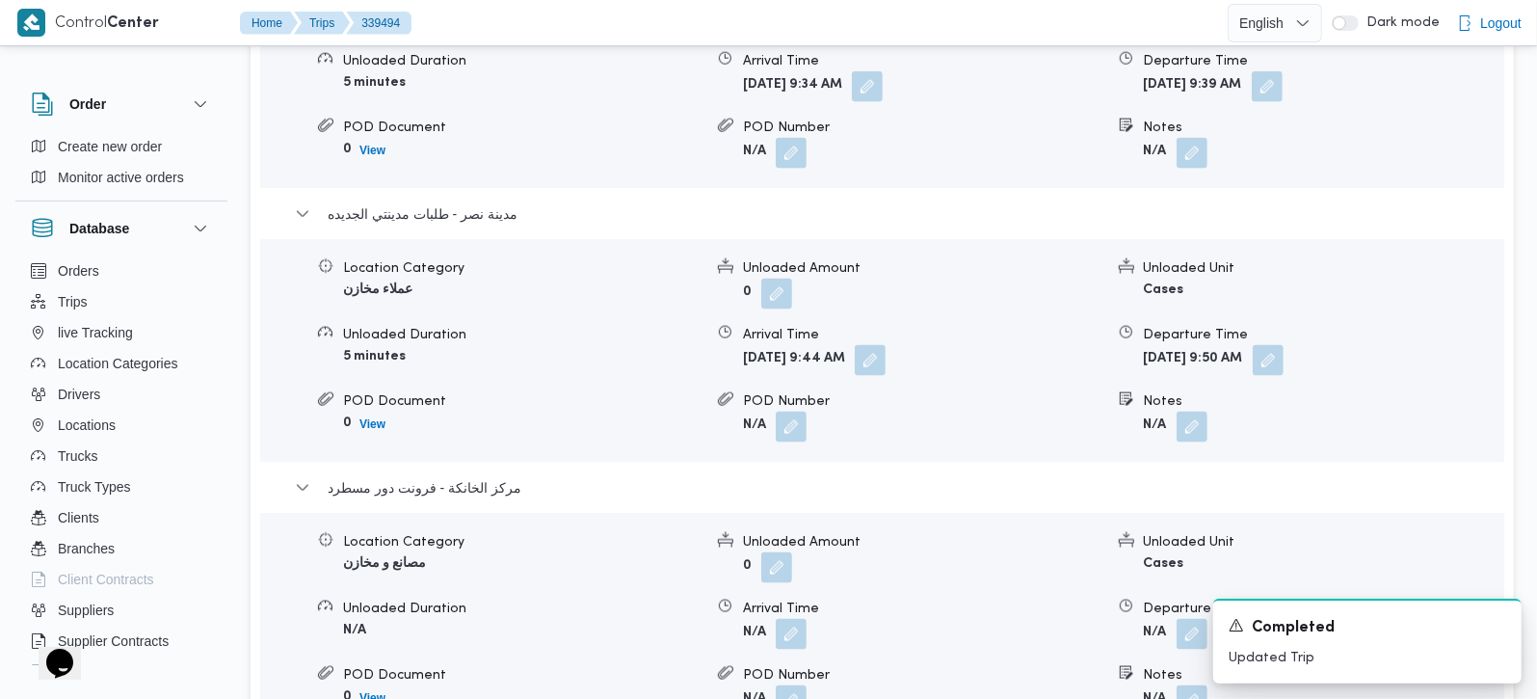
scroll to position [1927, 0]
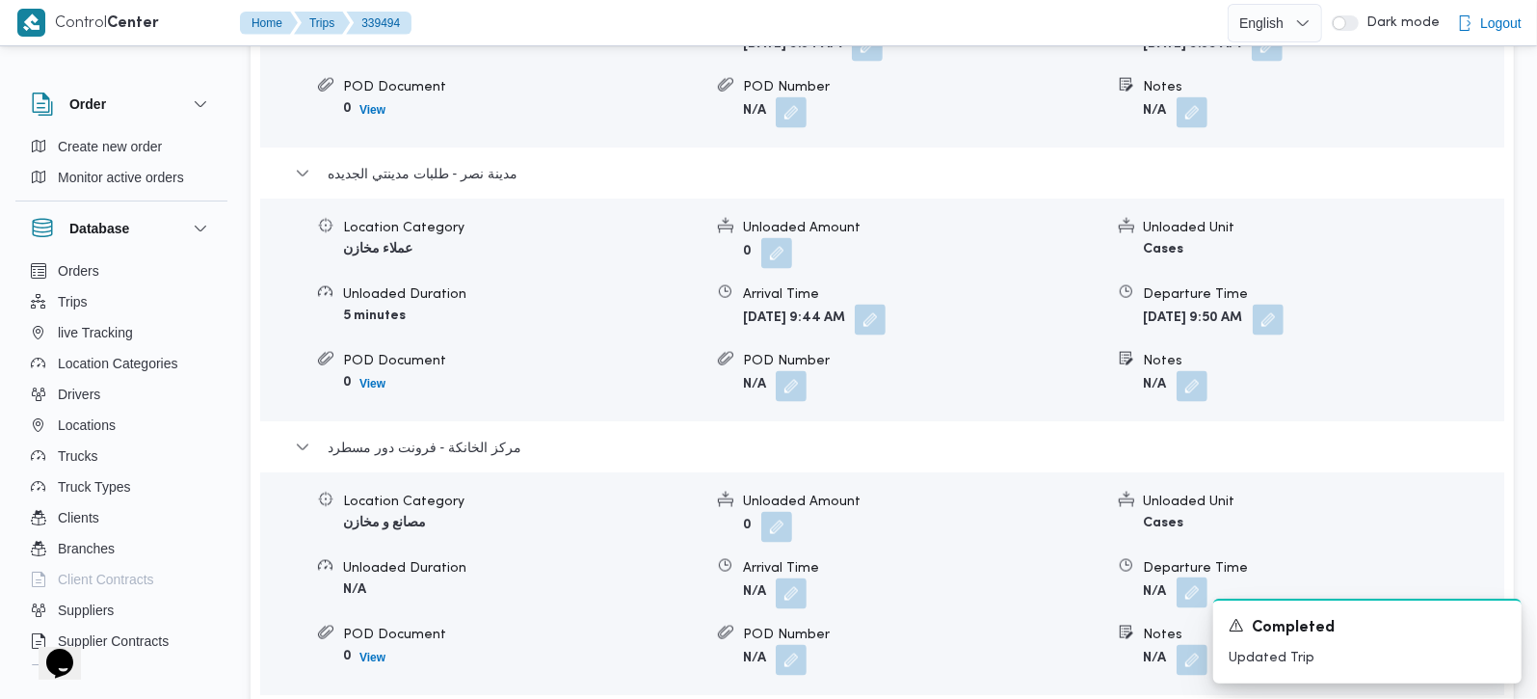
click at [1198, 577] on button "button" at bounding box center [1192, 592] width 31 height 31
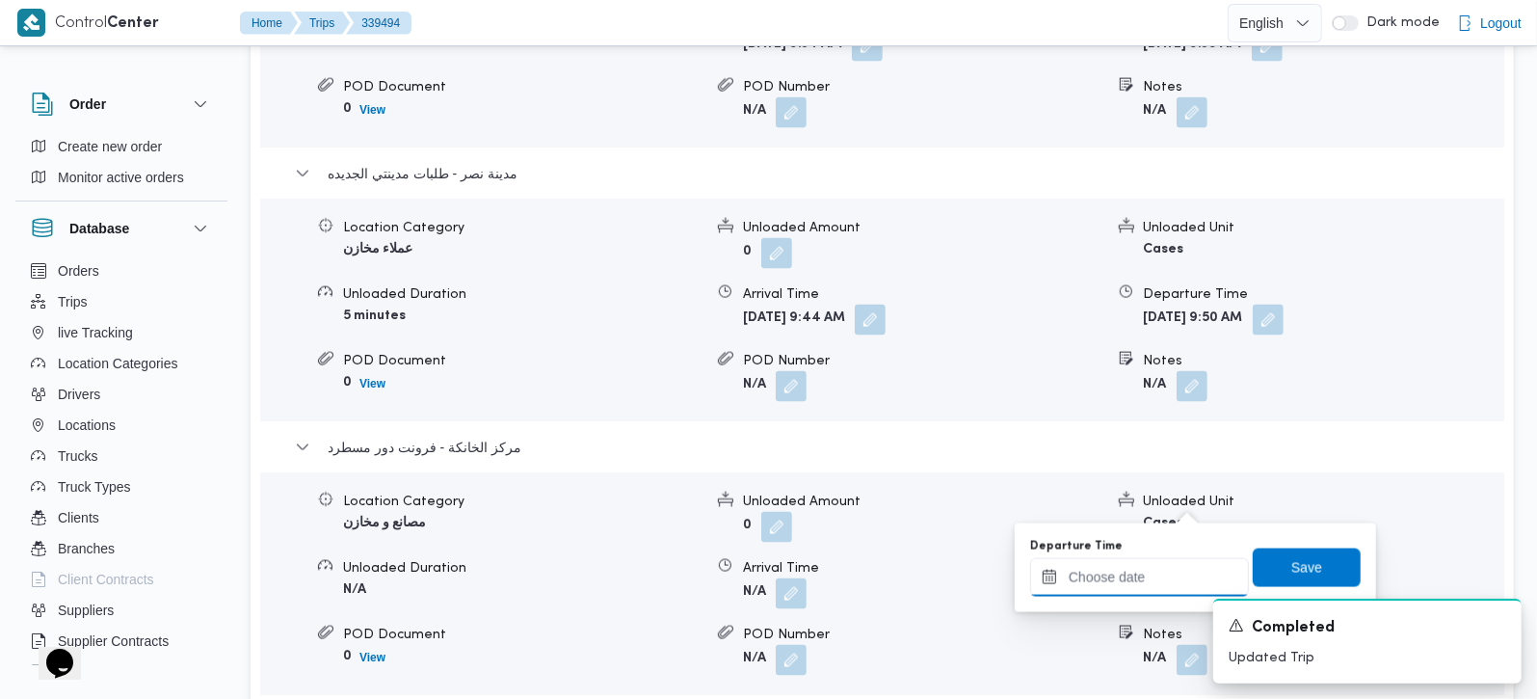
click at [1155, 580] on input "Departure Time" at bounding box center [1139, 577] width 219 height 39
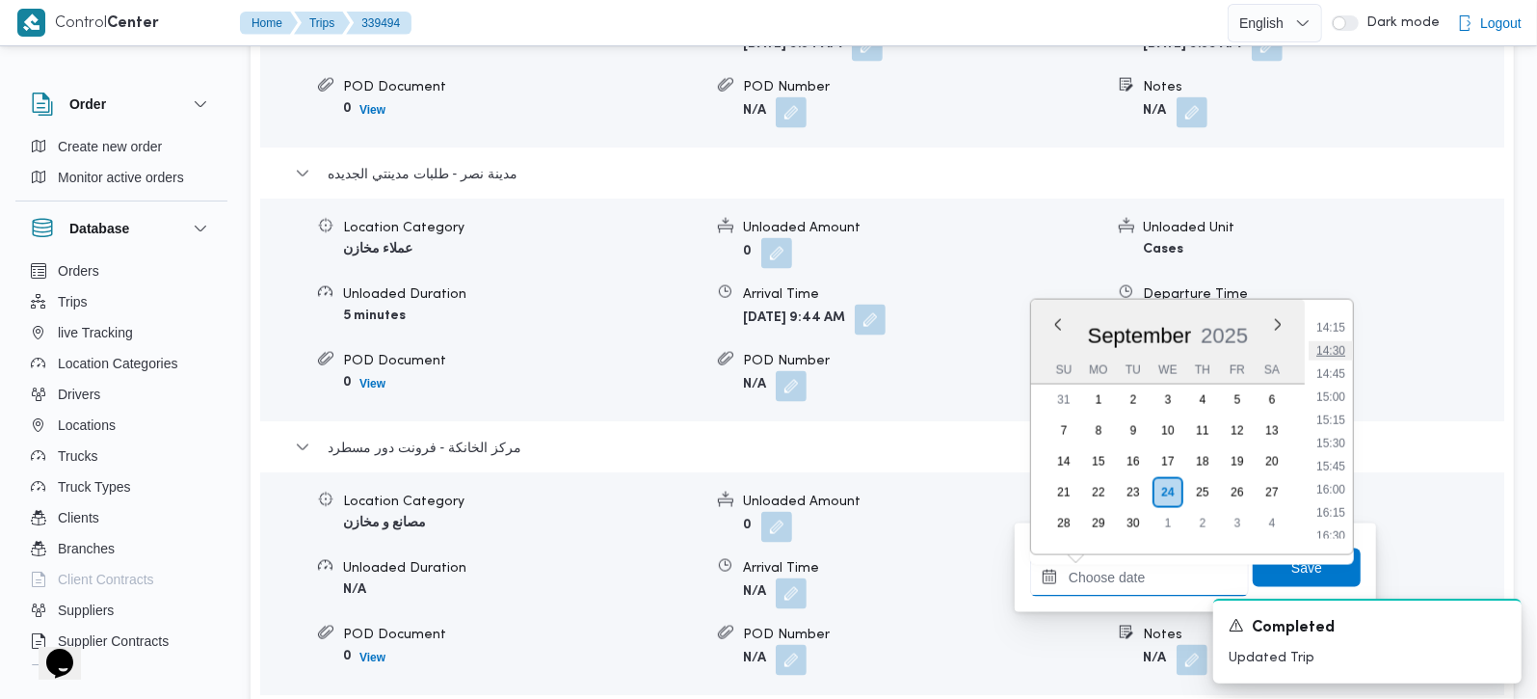
scroll to position [1276, 0]
click at [1338, 462] on li "15:15" at bounding box center [1331, 459] width 44 height 19
type input "24/09/2025 15:15"
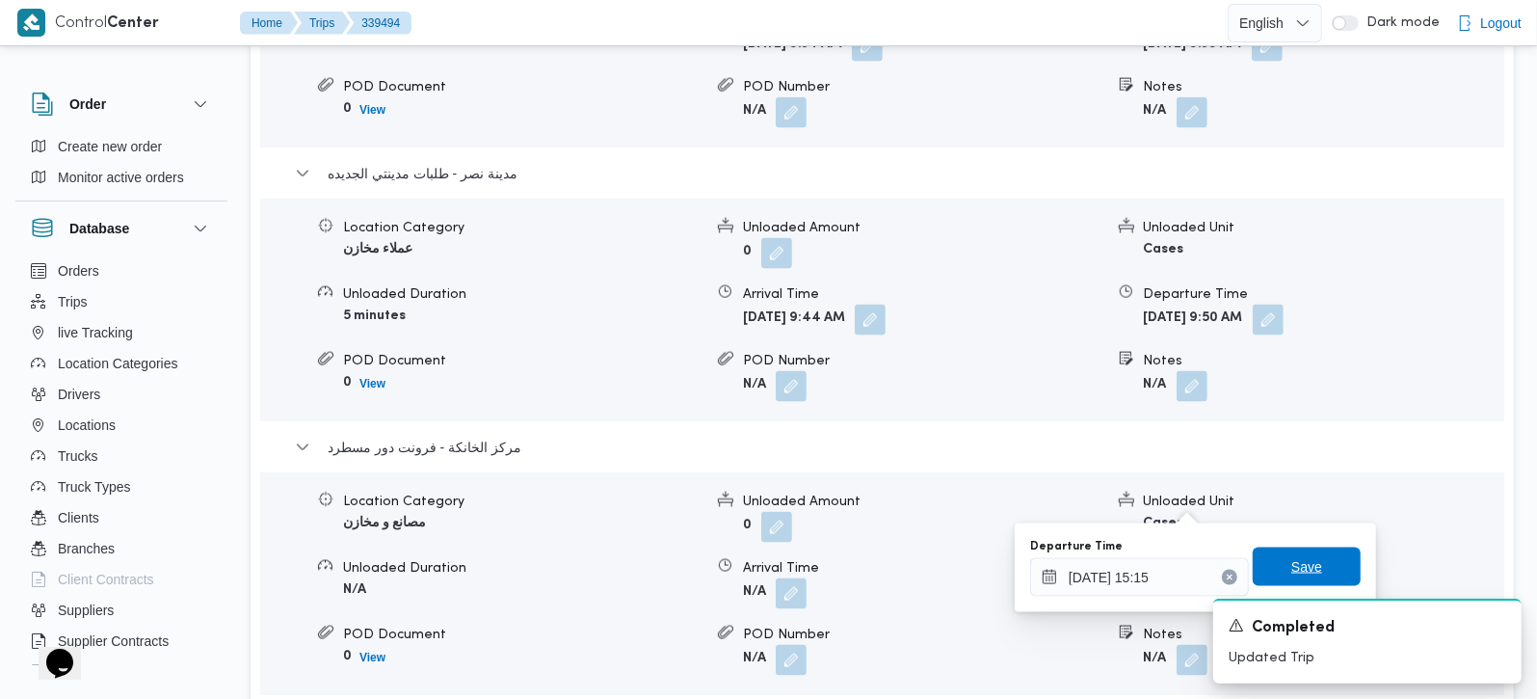
click at [1291, 560] on span "Save" at bounding box center [1306, 566] width 31 height 23
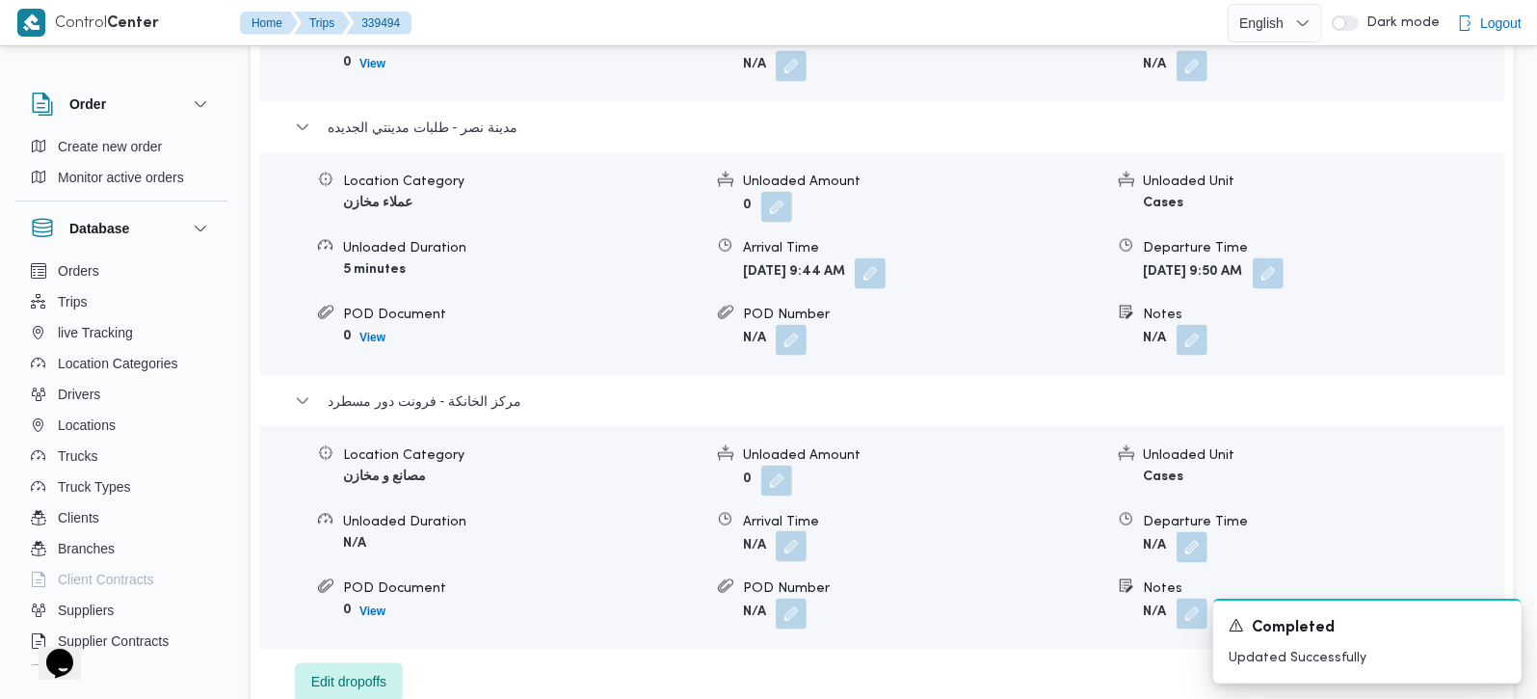
click at [789, 531] on button "button" at bounding box center [791, 546] width 31 height 31
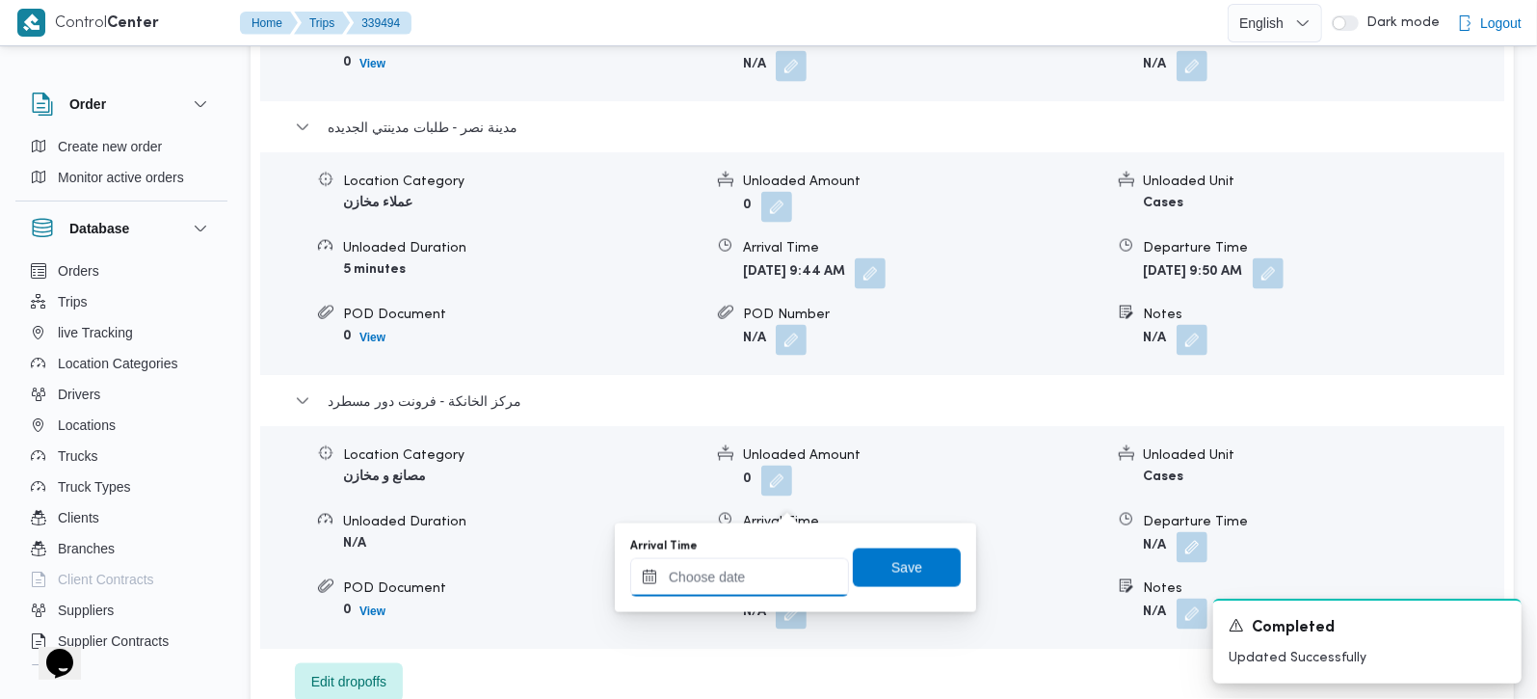
drag, startPoint x: 789, startPoint y: 497, endPoint x: 753, endPoint y: 576, distance: 87.1
click at [750, 576] on input "Arrival Time" at bounding box center [739, 577] width 219 height 39
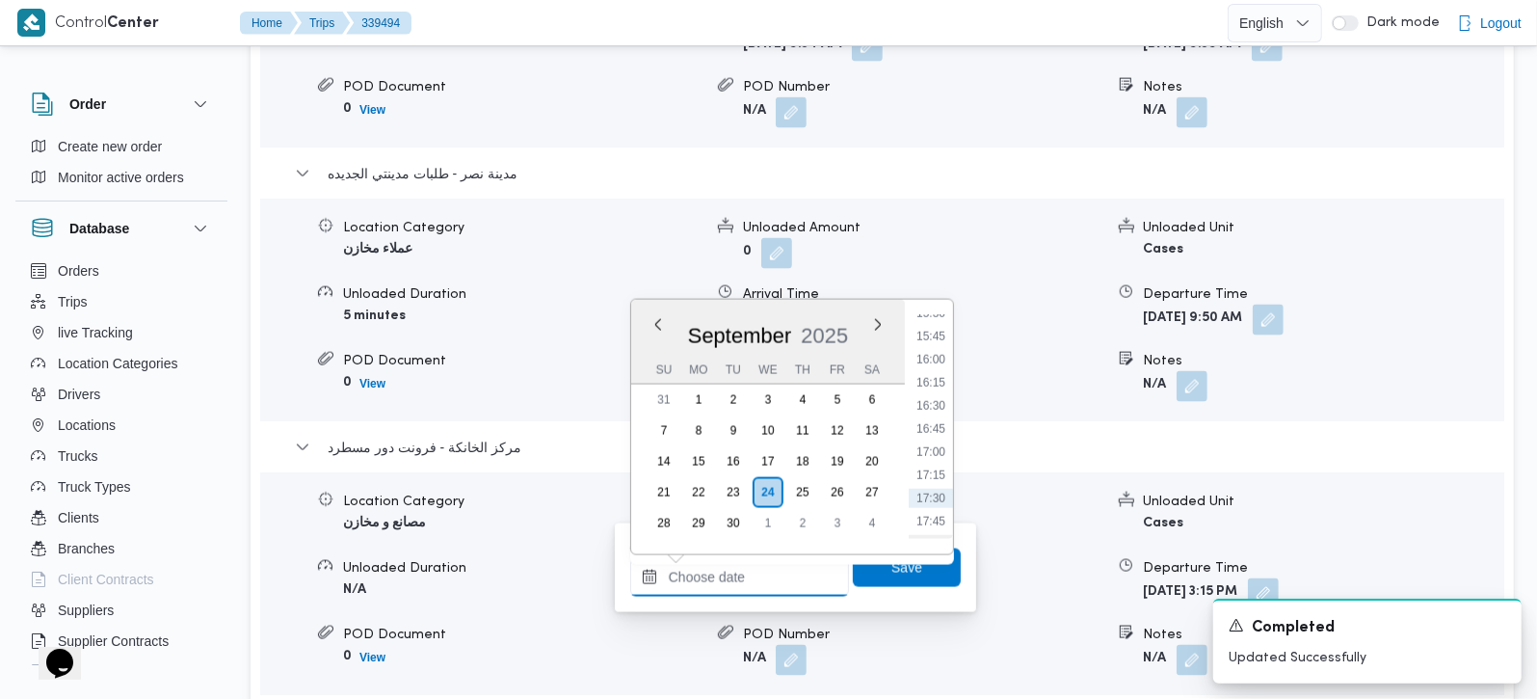
scroll to position [1390, 0]
click at [933, 329] on li "15:00" at bounding box center [931, 322] width 44 height 19
type input "24/09/2025 15:00"
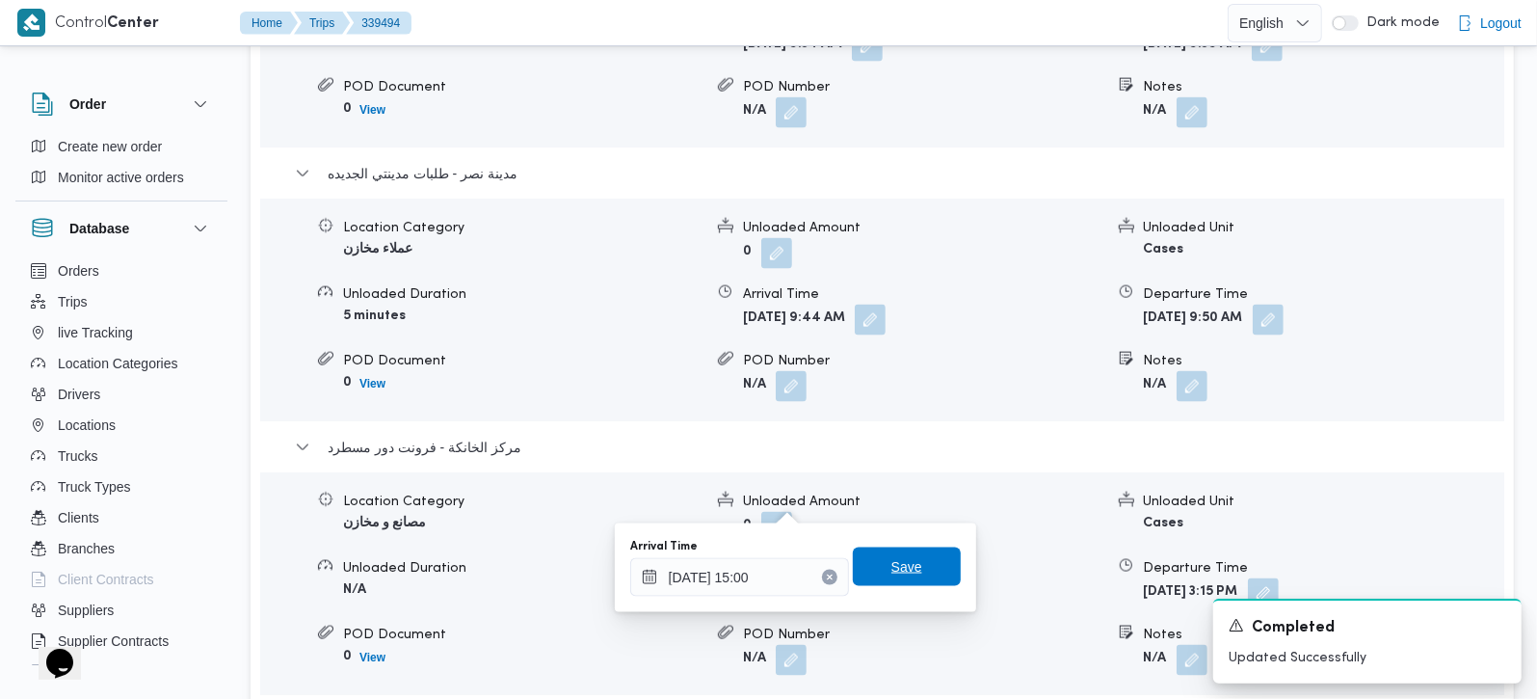
click at [891, 574] on span "Save" at bounding box center [906, 566] width 31 height 23
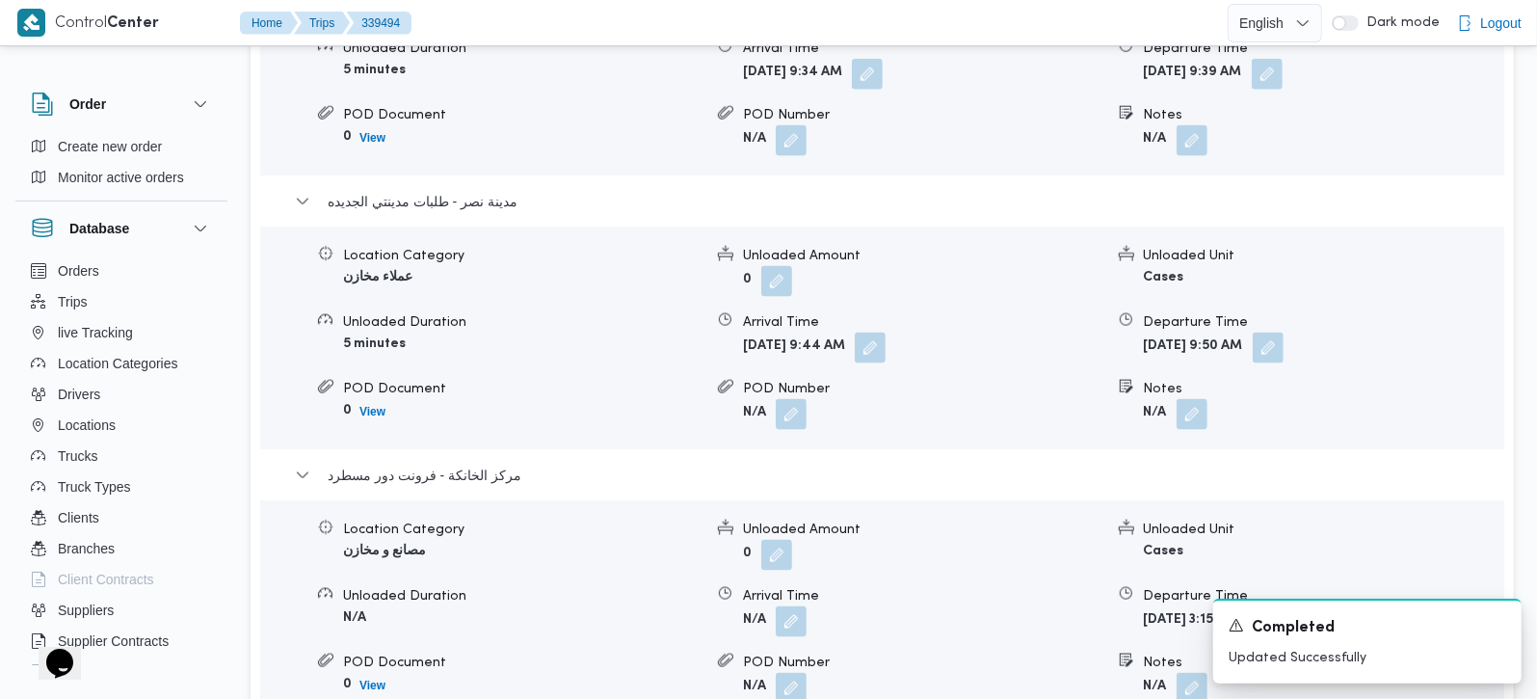
scroll to position [1814, 0]
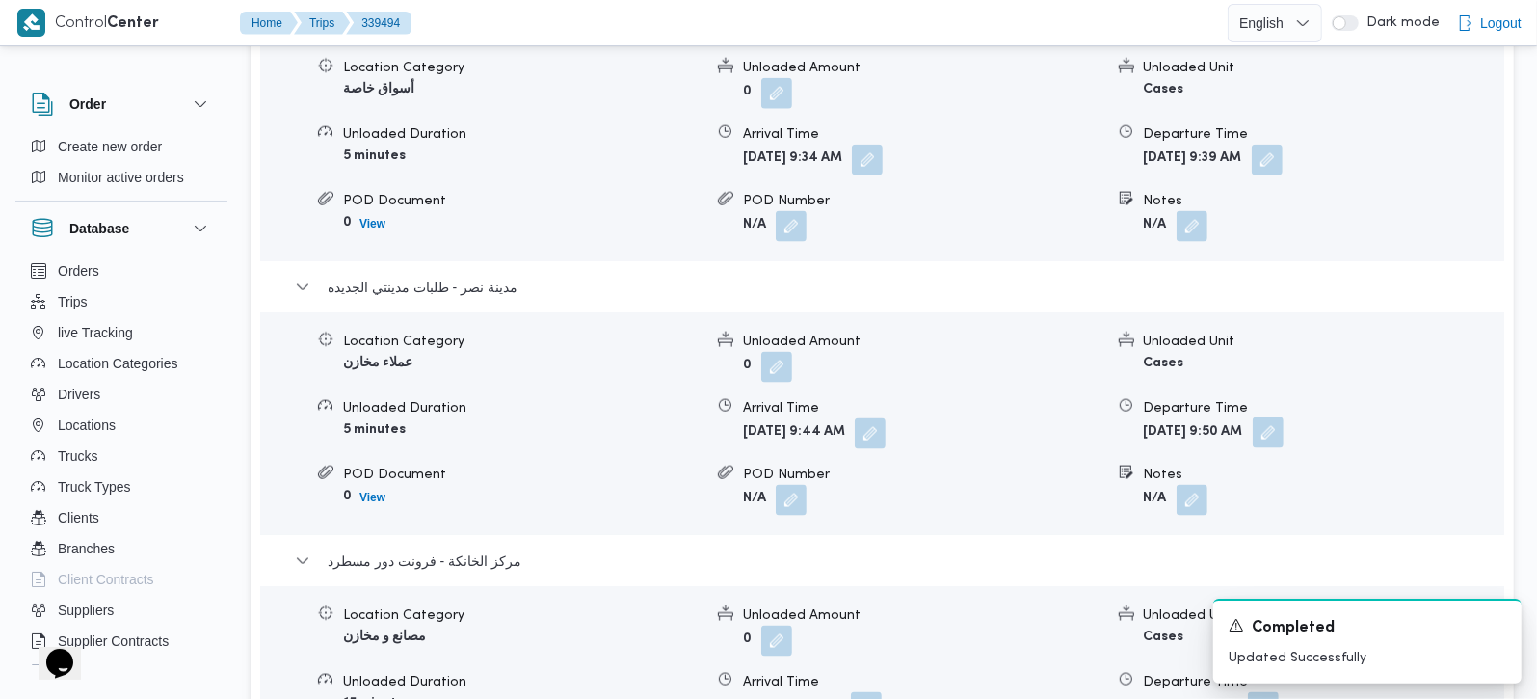
click at [1284, 417] on button "button" at bounding box center [1268, 432] width 31 height 31
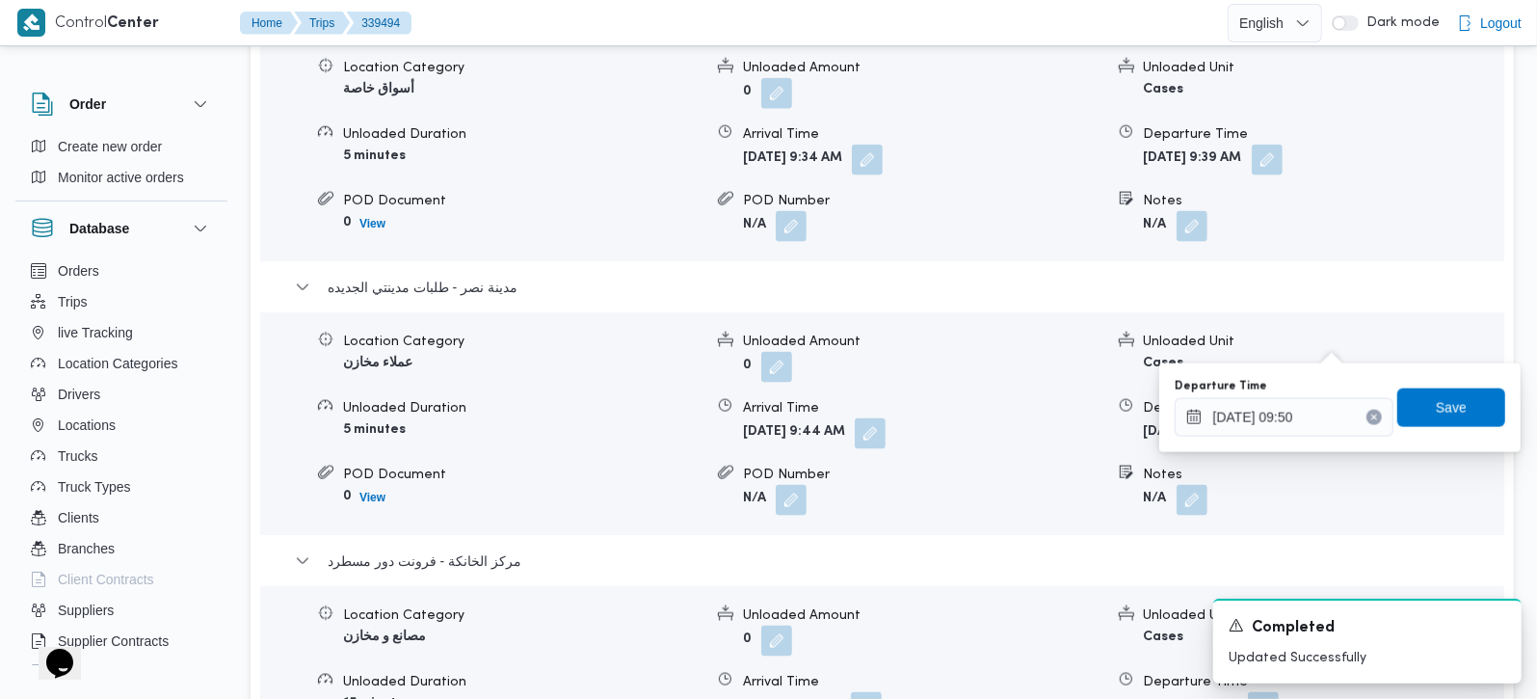
click at [1300, 437] on div "Departure Time 24/09/2025 09:50 Save" at bounding box center [1340, 408] width 334 height 62
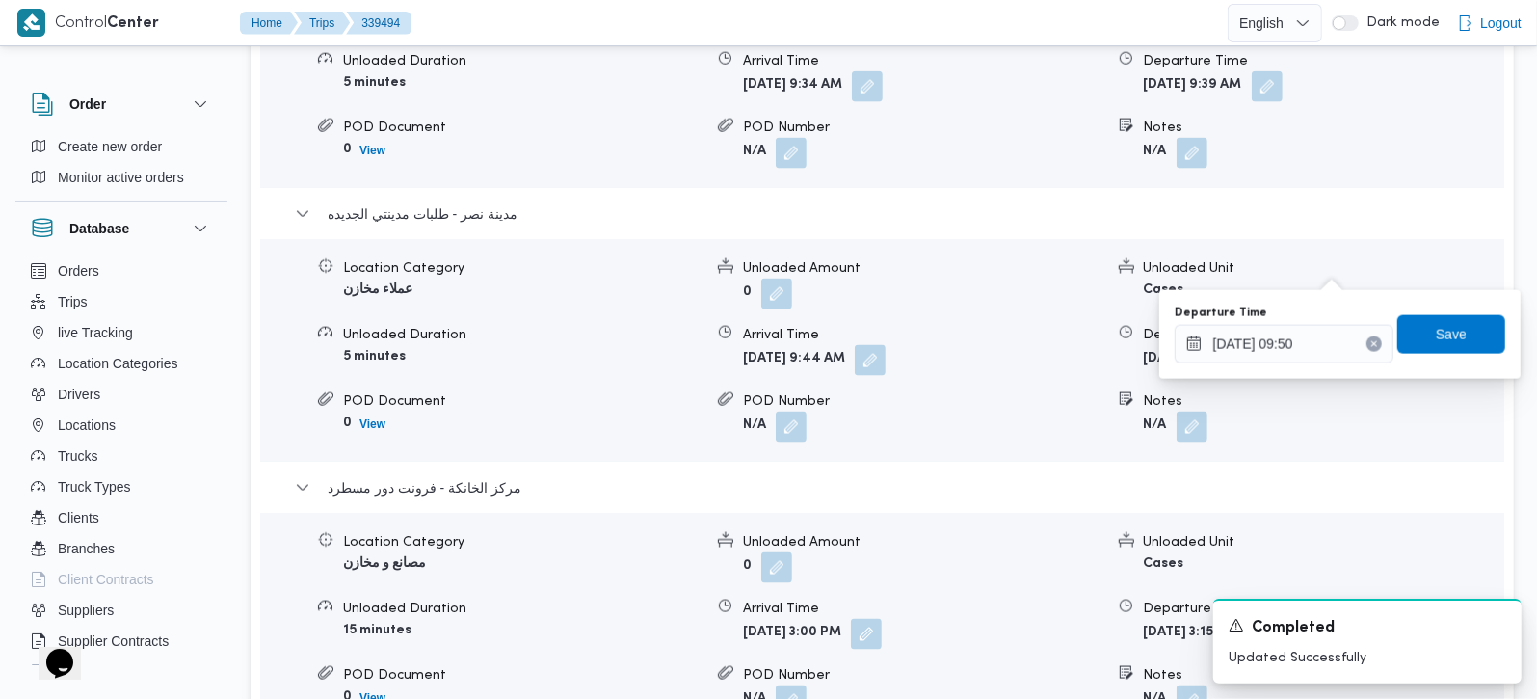
scroll to position [1927, 0]
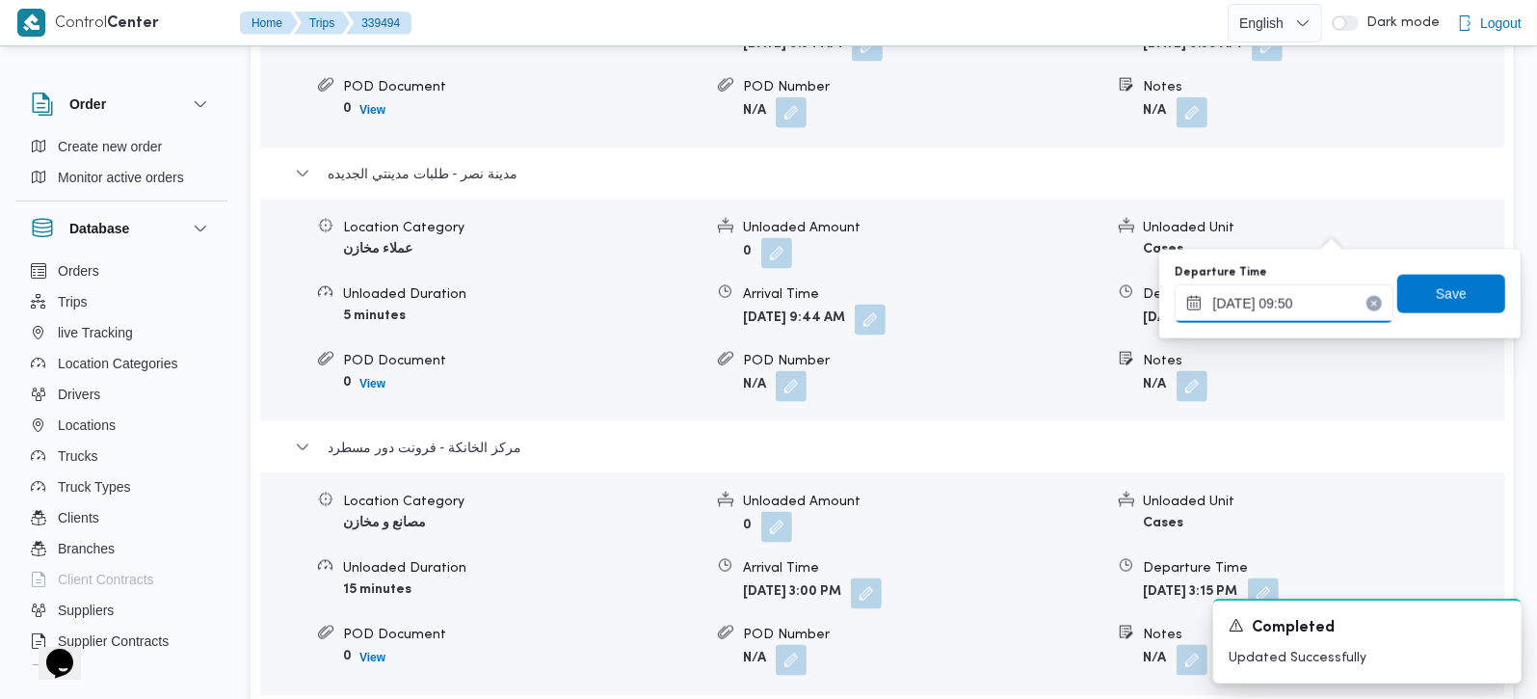
click at [1274, 297] on input "24/09/2025 09:50" at bounding box center [1284, 303] width 219 height 39
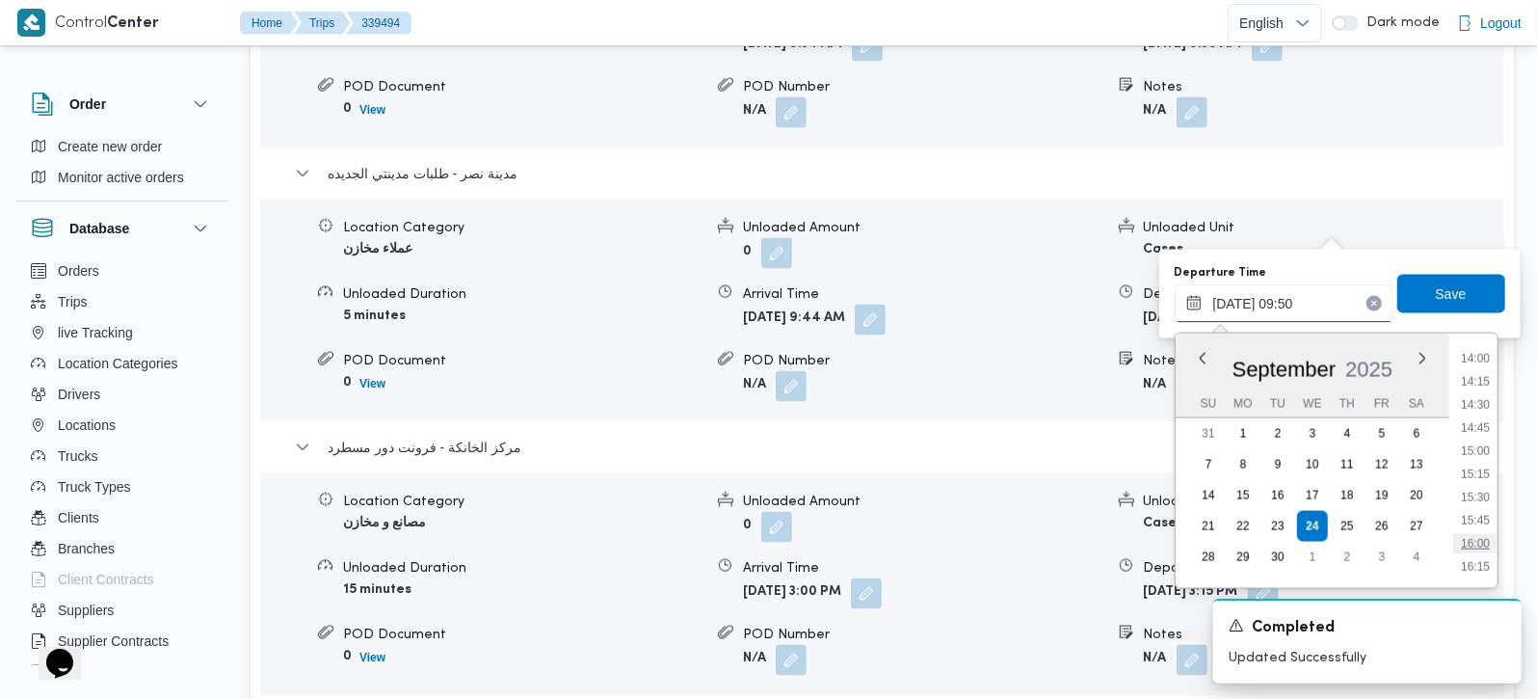
scroll to position [1240, 0]
click at [1474, 457] on li "14:30" at bounding box center [1475, 459] width 44 height 19
type input "24/09/2025 14:30"
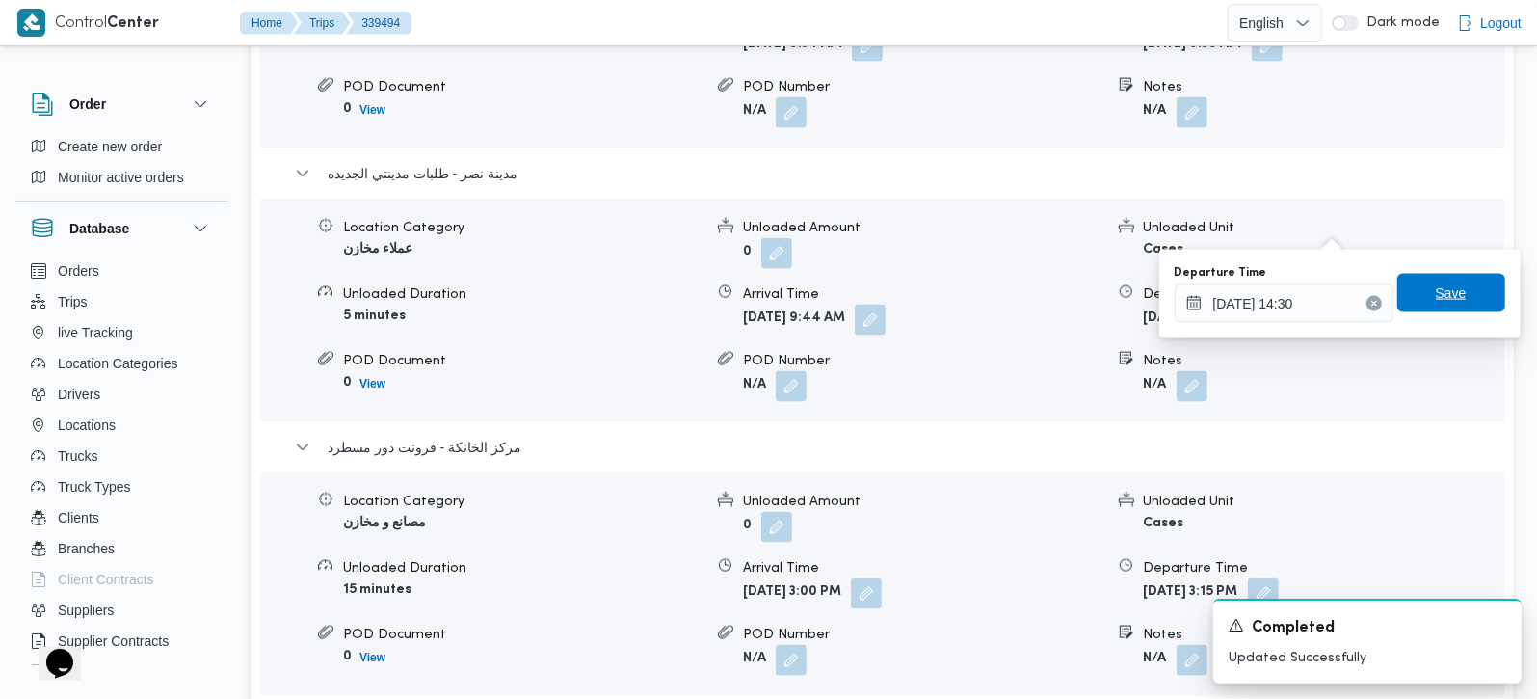
click at [1441, 293] on span "Save" at bounding box center [1451, 292] width 31 height 23
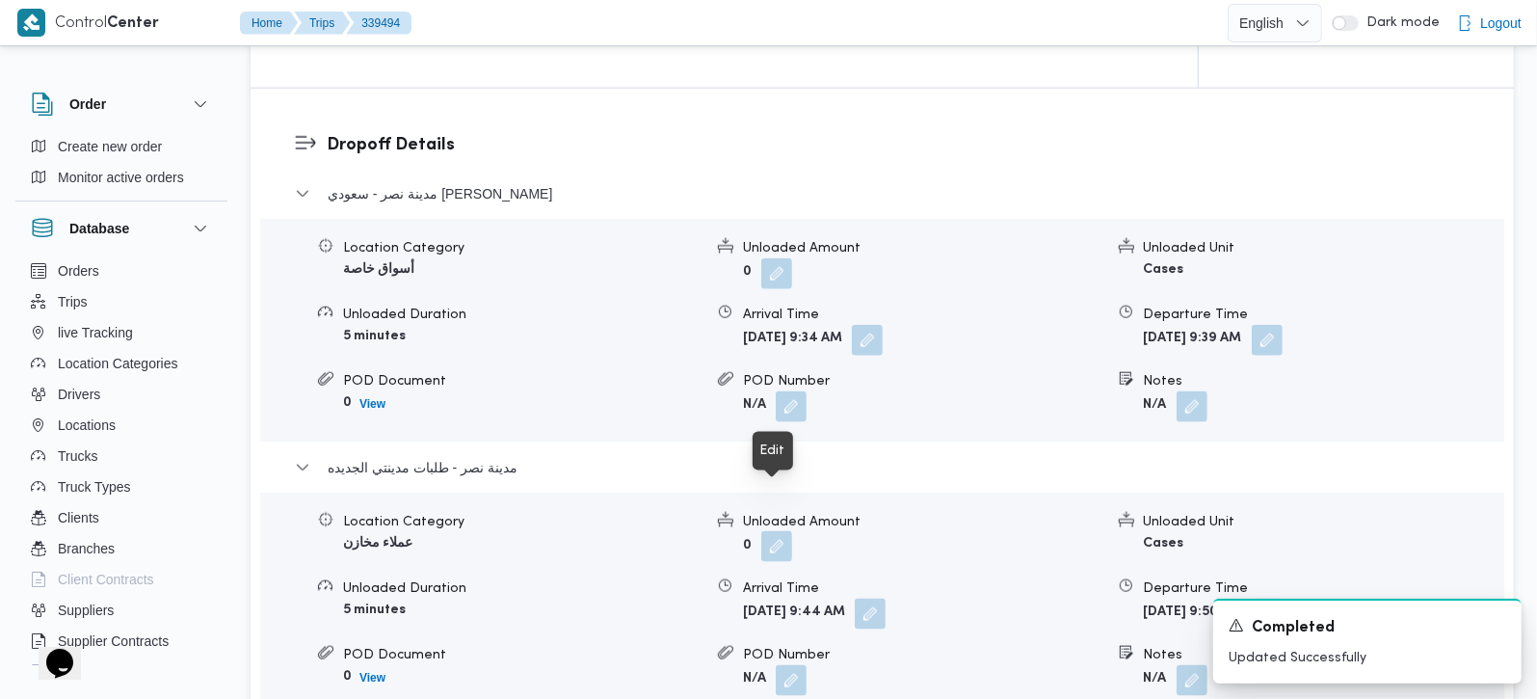
scroll to position [1700, 0]
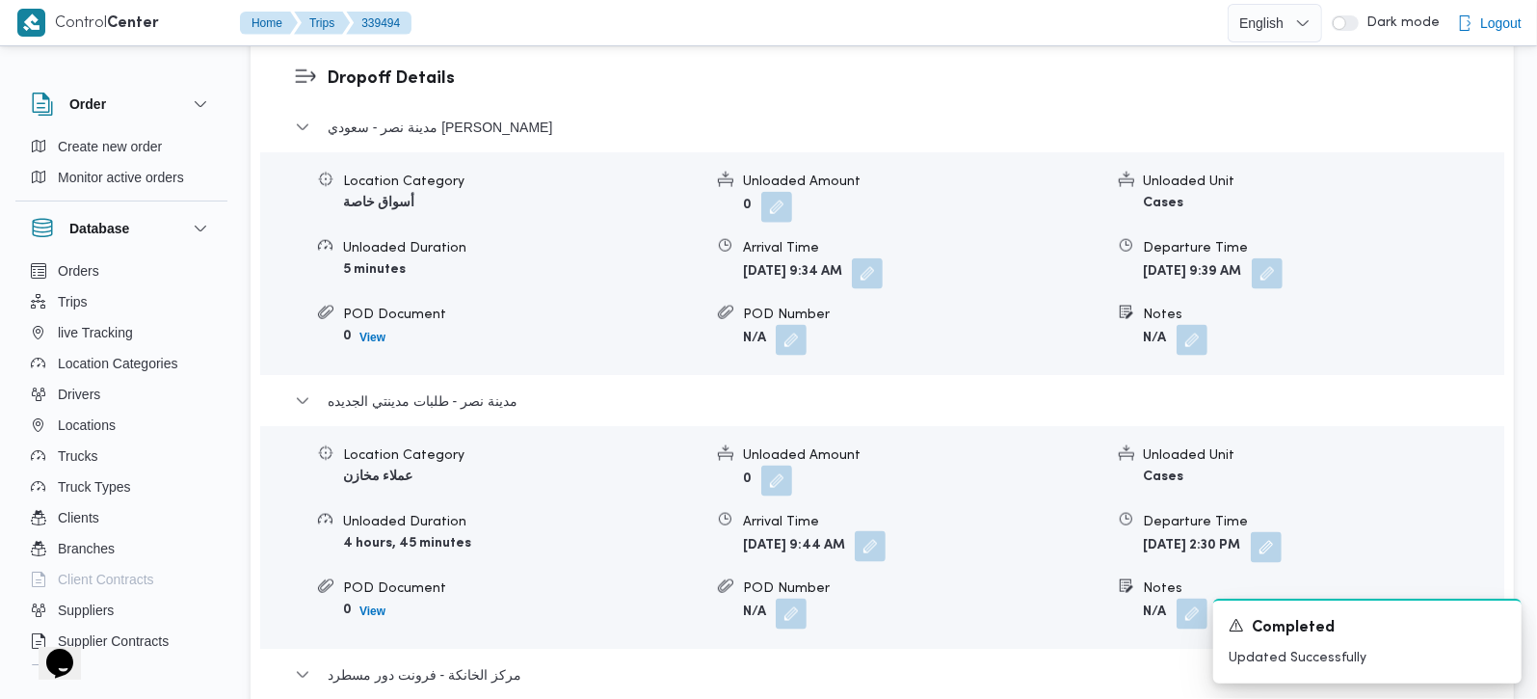
click at [886, 531] on button "button" at bounding box center [870, 546] width 31 height 31
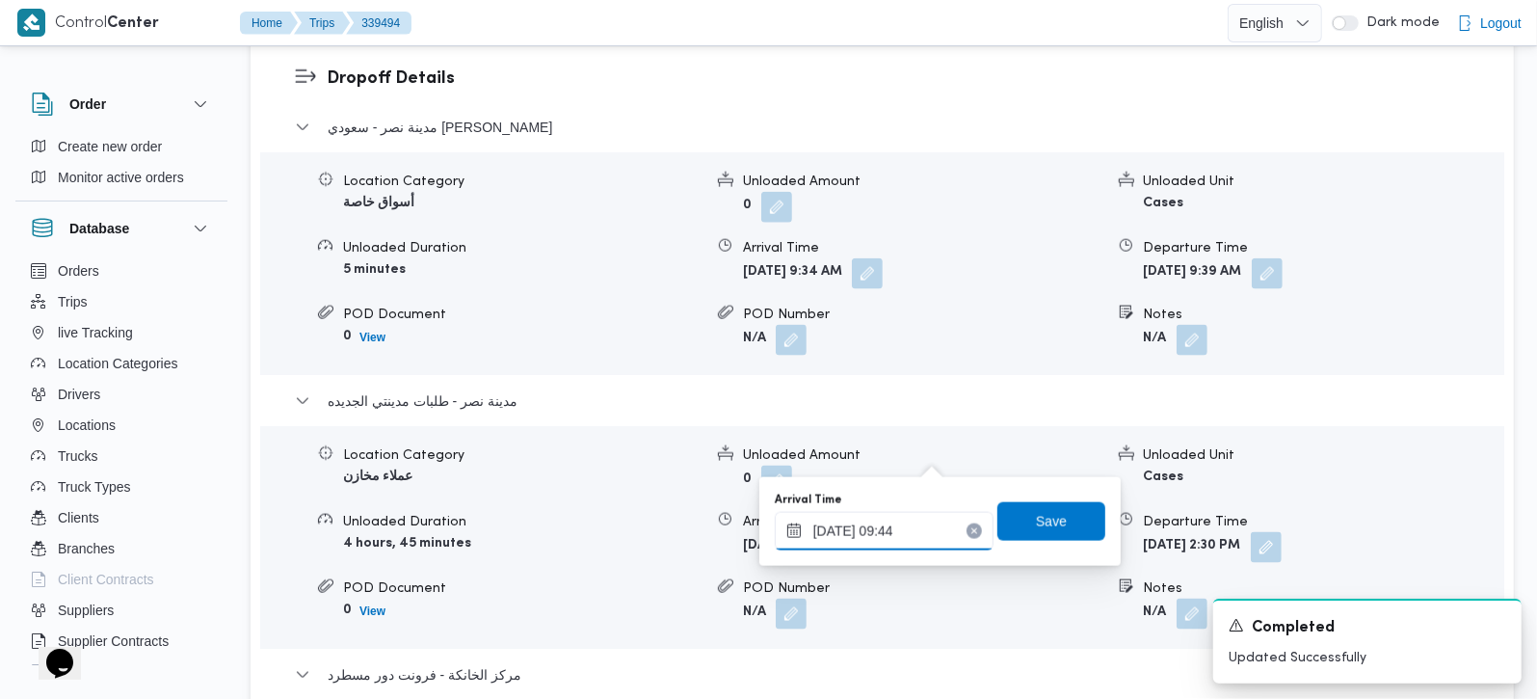
click at [907, 536] on input "24/09/2025 09:44" at bounding box center [884, 531] width 219 height 39
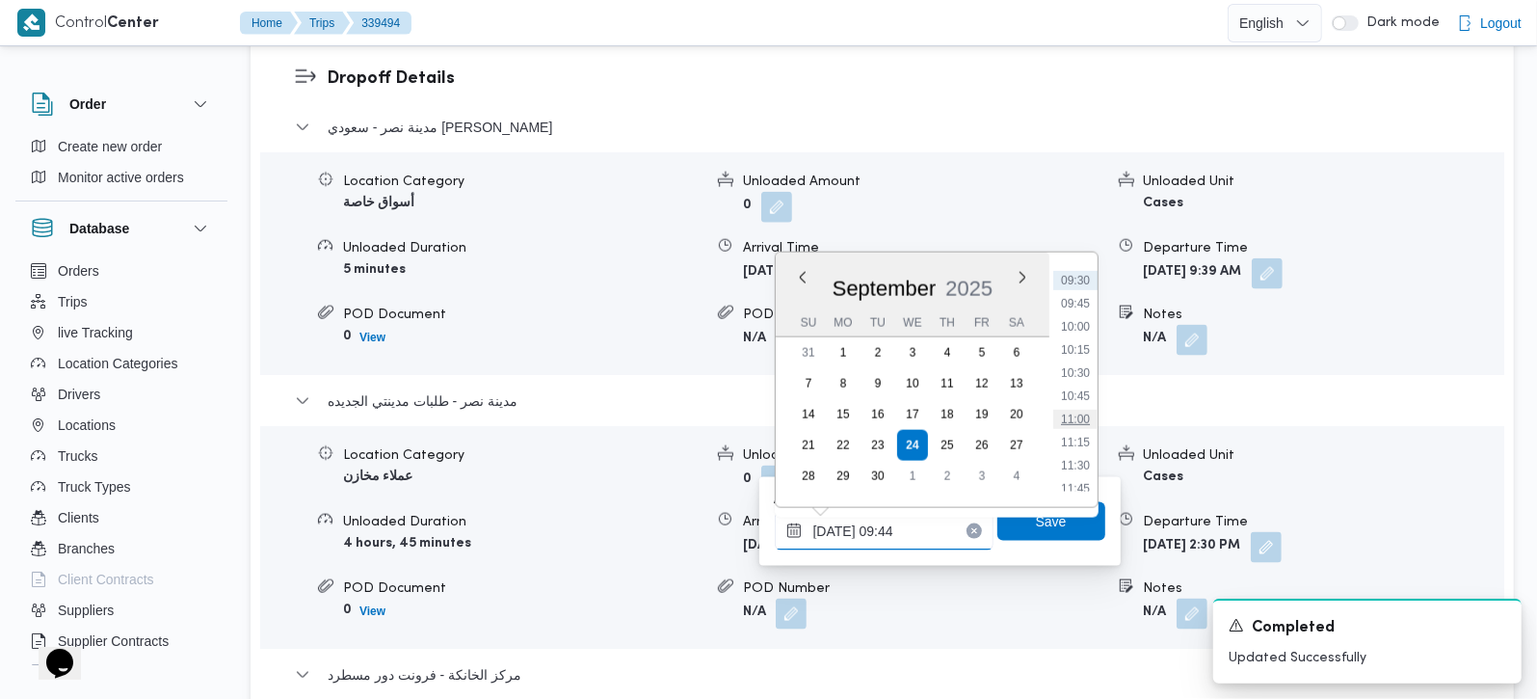
scroll to position [990, 0]
click at [1074, 395] on li "12:00" at bounding box center [1075, 397] width 44 height 19
type input "24/09/2025 12:00"
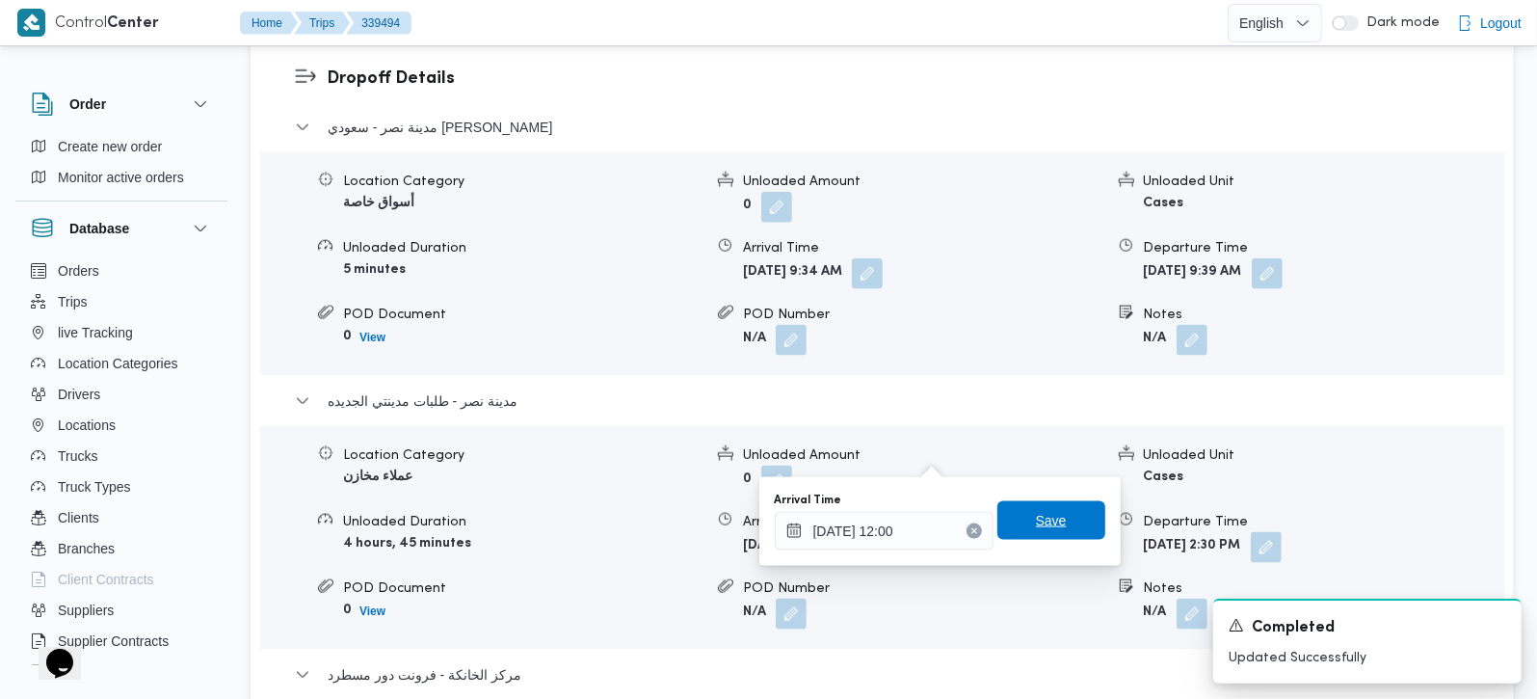
click at [1046, 521] on span "Save" at bounding box center [1051, 520] width 31 height 23
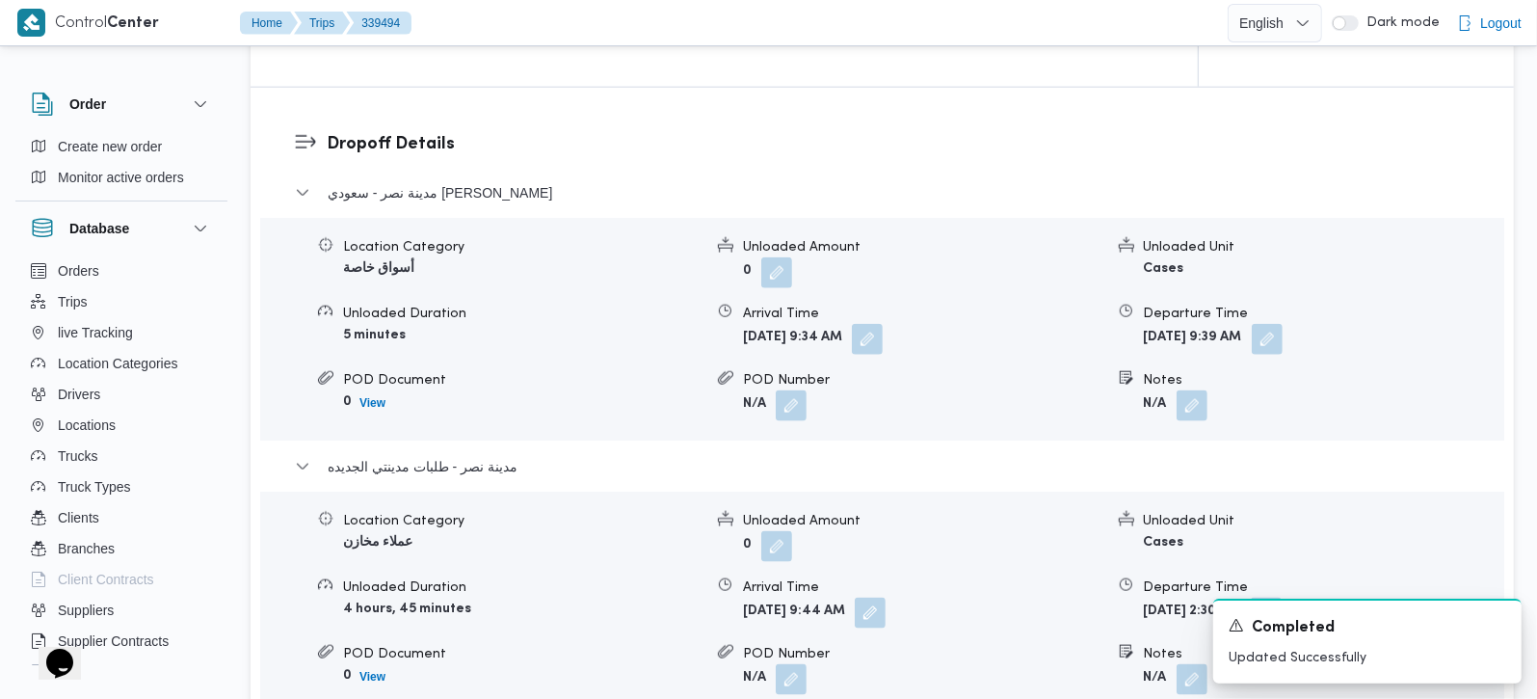
scroll to position [1587, 0]
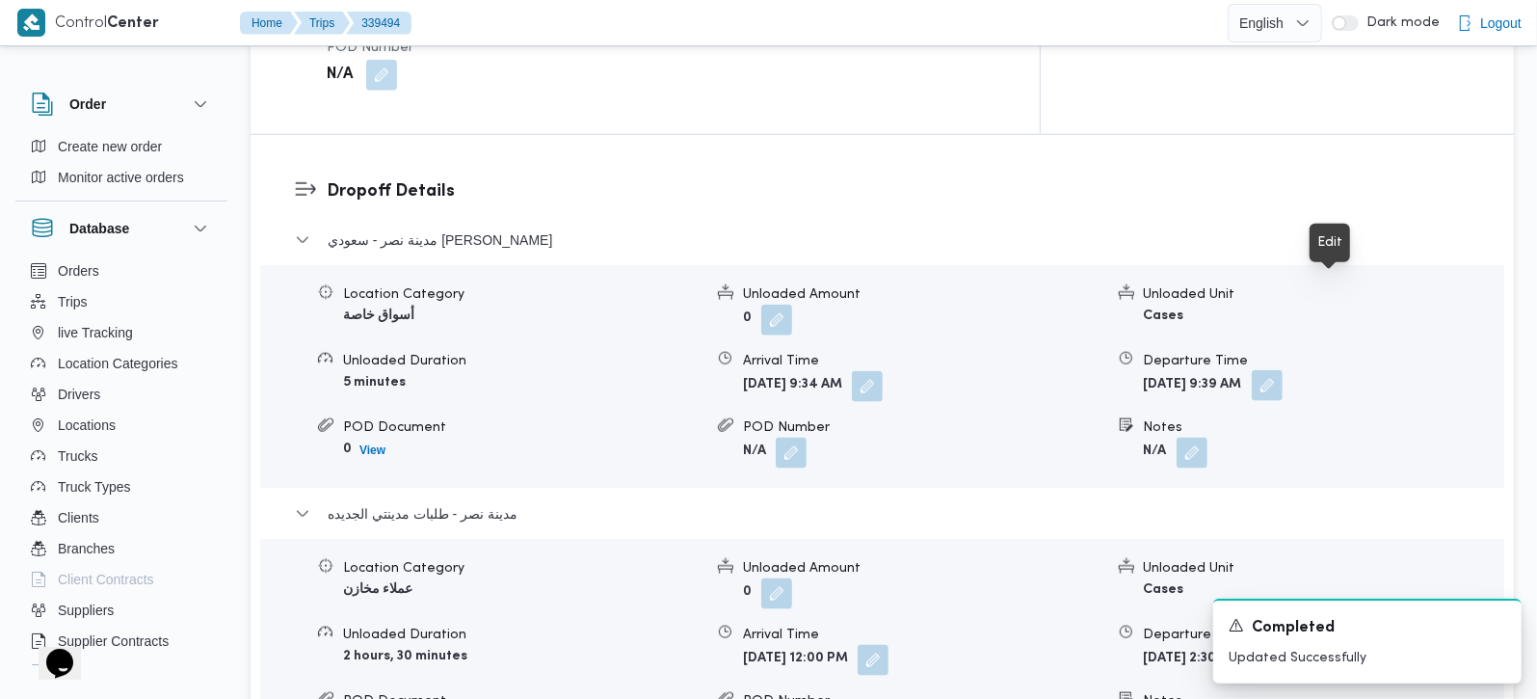
click at [1283, 370] on button "button" at bounding box center [1267, 385] width 31 height 31
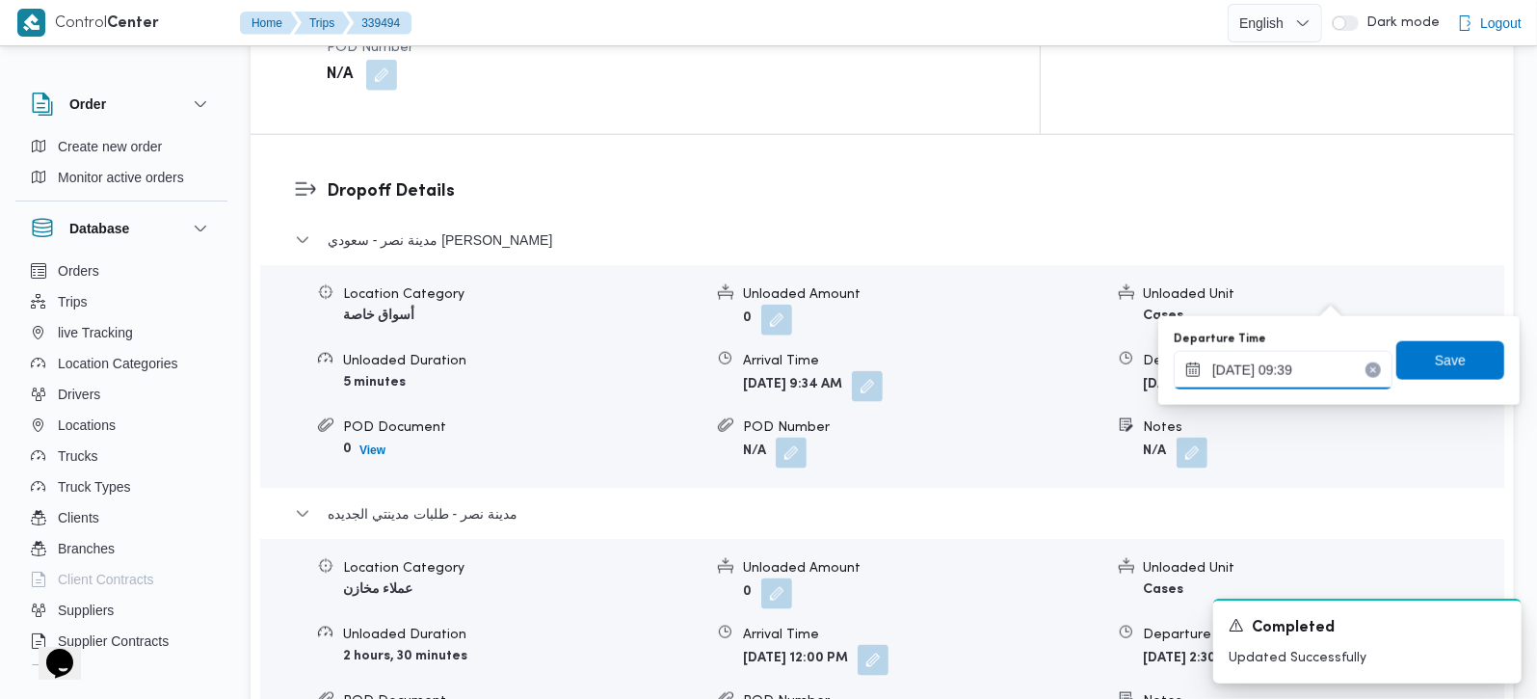
click at [1268, 369] on input "24/09/2025 09:39" at bounding box center [1283, 370] width 219 height 39
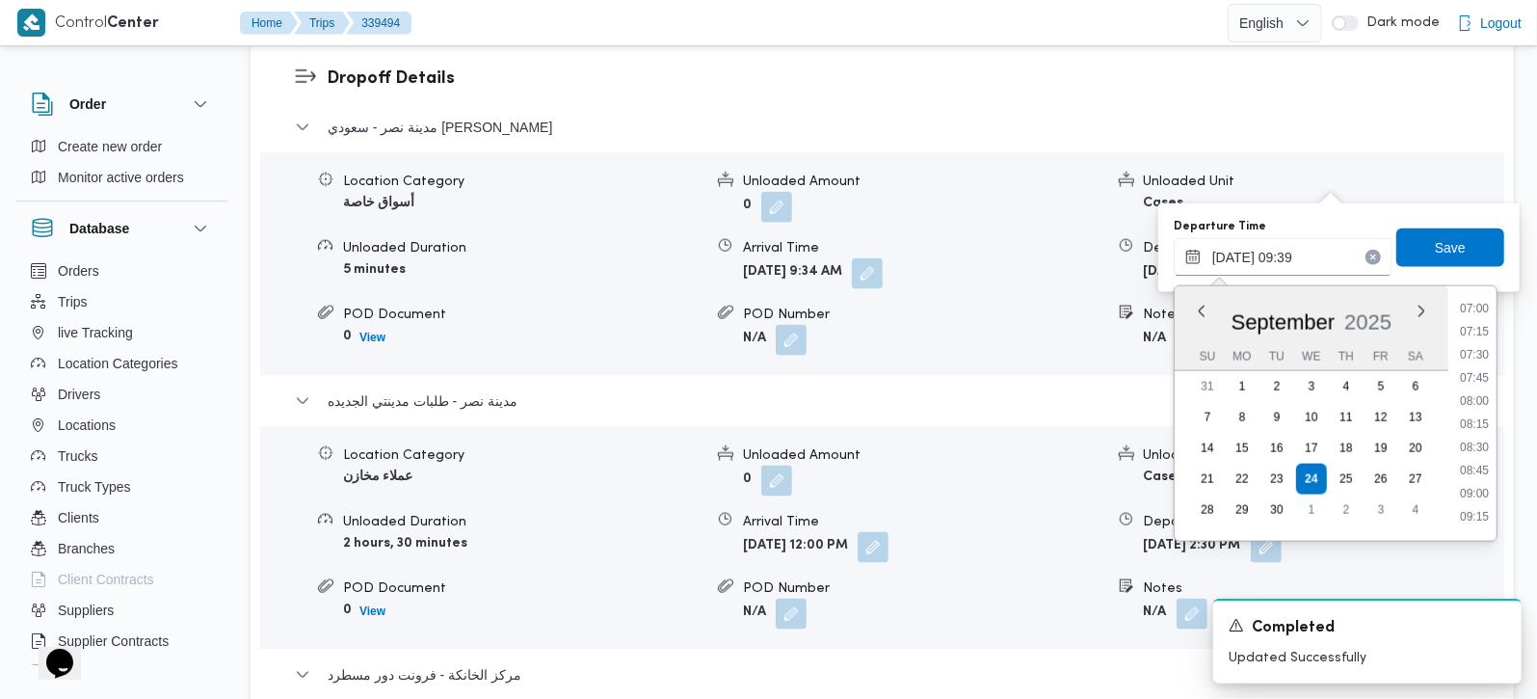
scroll to position [990, 0]
click at [1482, 413] on li "11:45" at bounding box center [1474, 408] width 44 height 19
type input "24/09/2025 11:45"
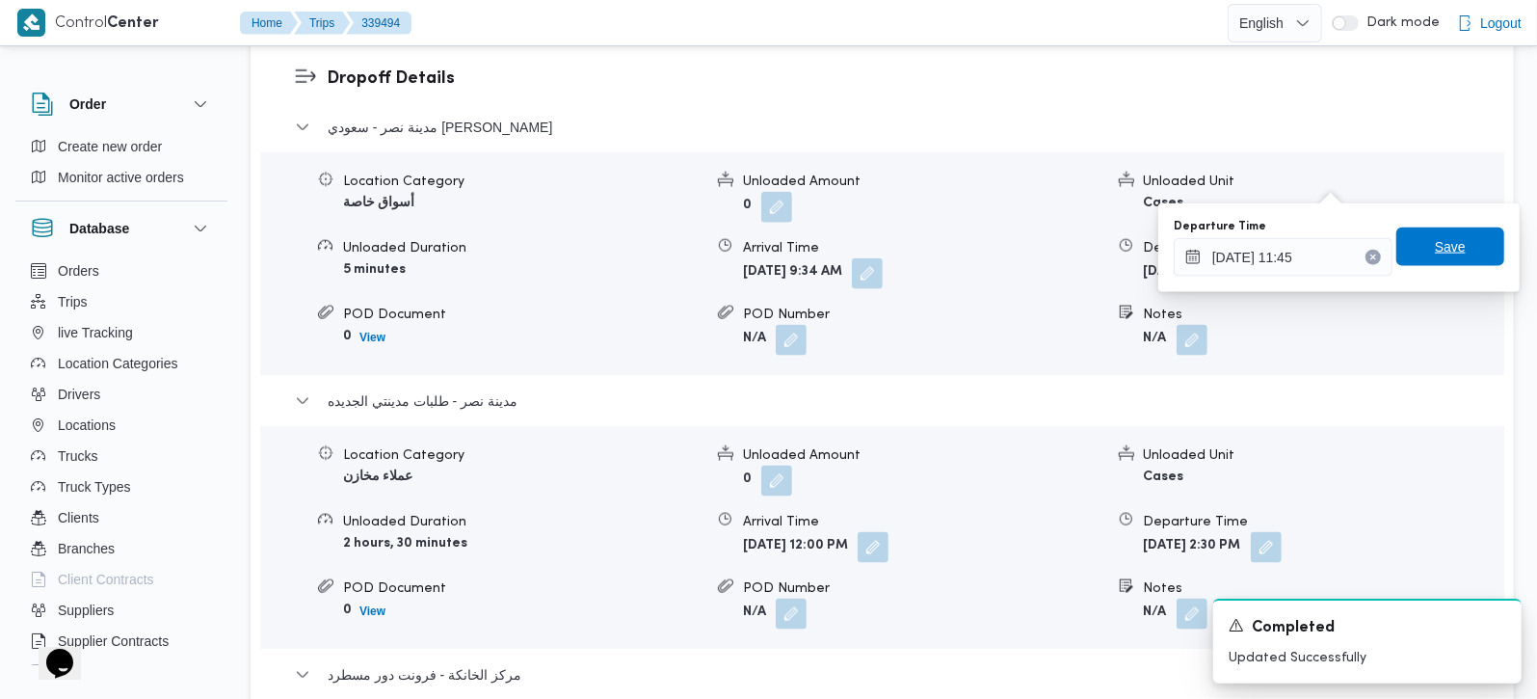
click at [1456, 252] on span "Save" at bounding box center [1450, 246] width 108 height 39
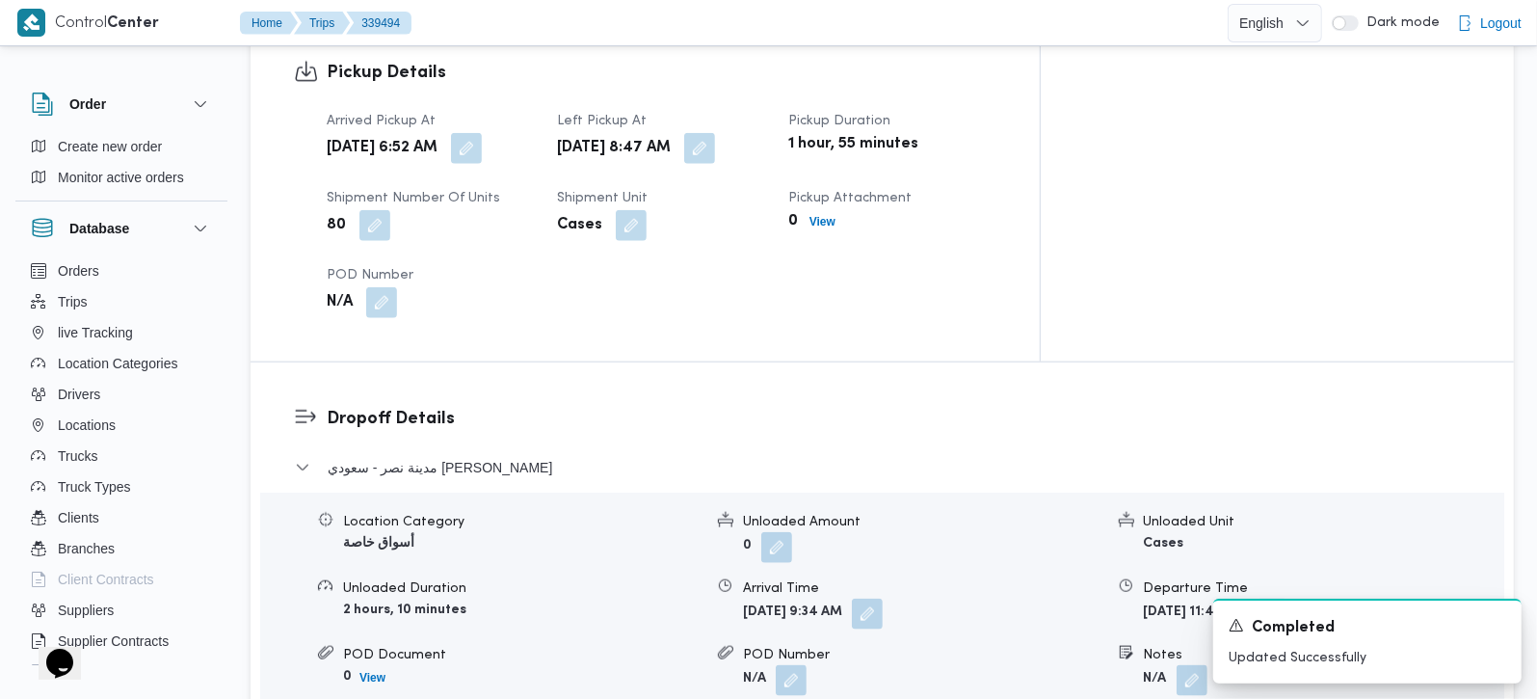
scroll to position [1473, 0]
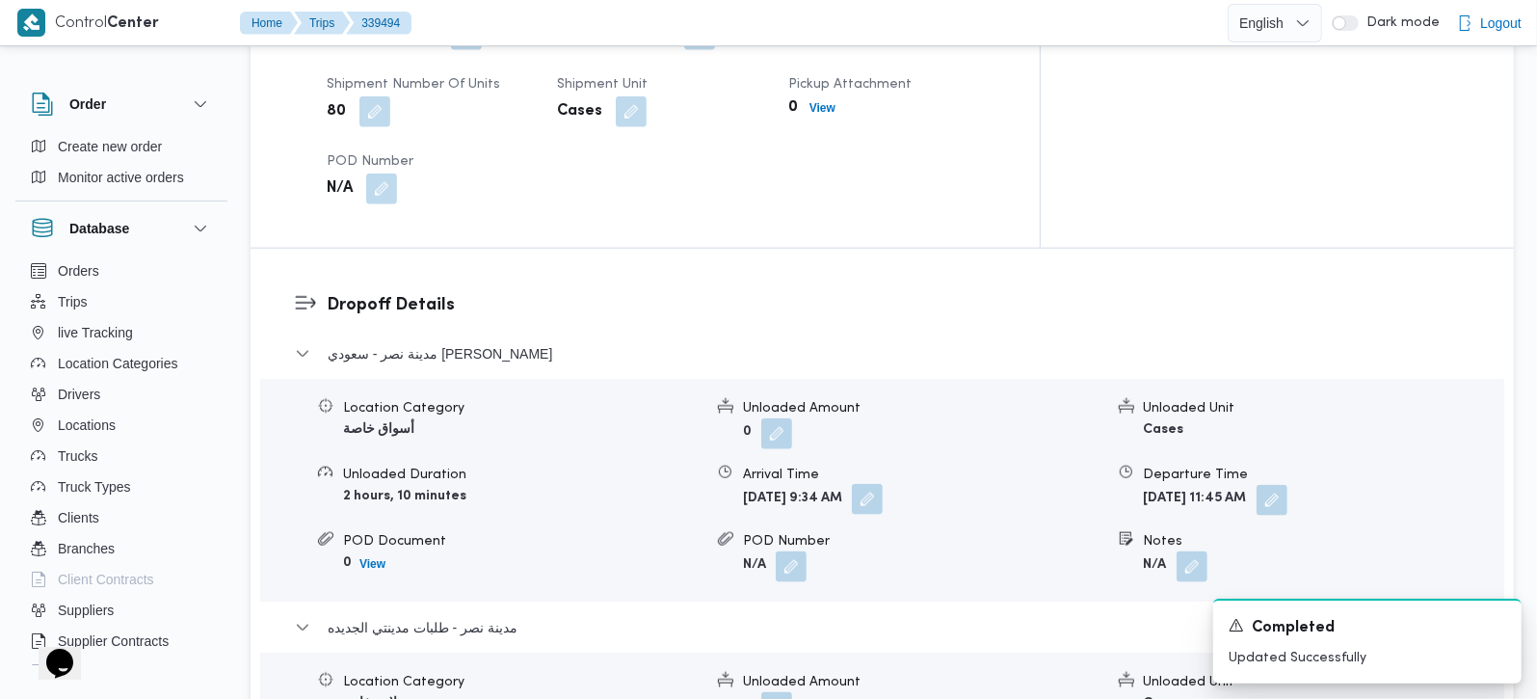
click at [883, 484] on button "button" at bounding box center [867, 499] width 31 height 31
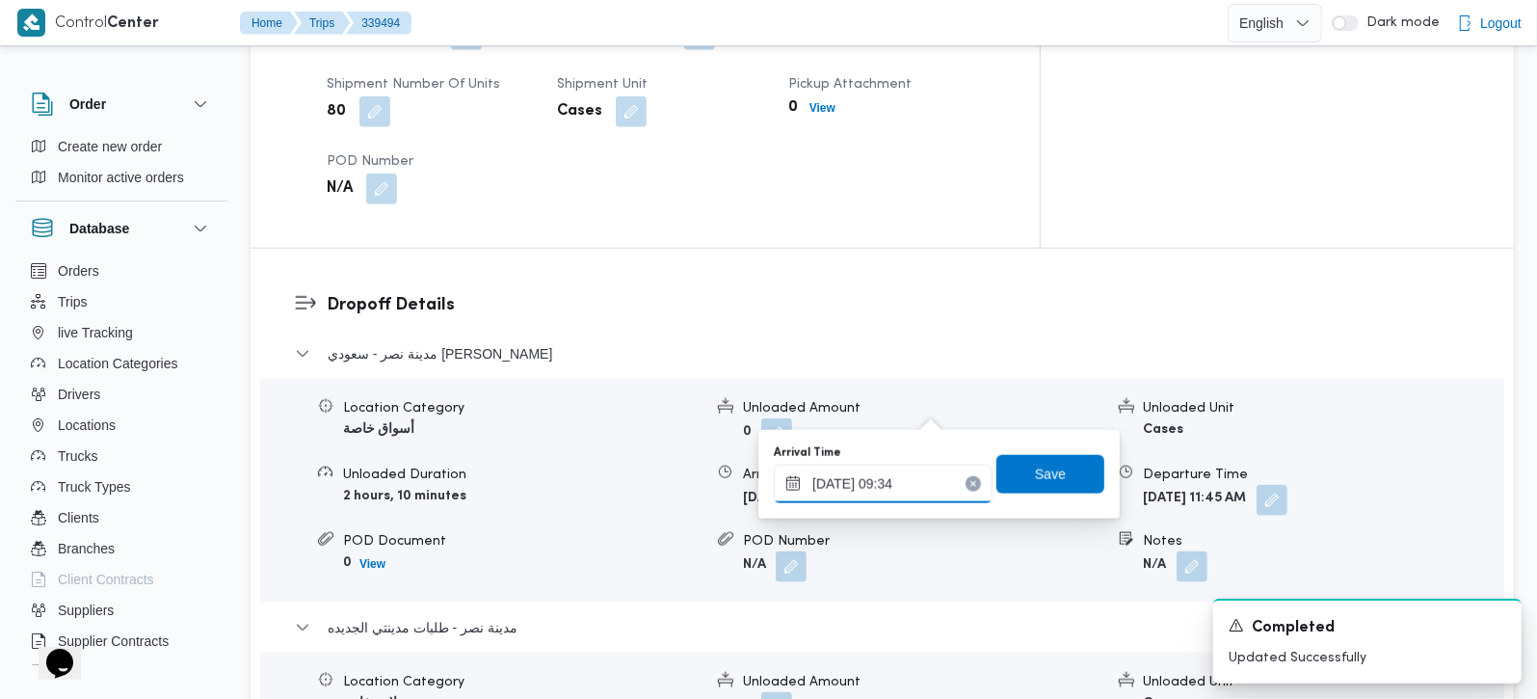
click at [915, 486] on input "24/09/2025 09:34" at bounding box center [883, 483] width 219 height 39
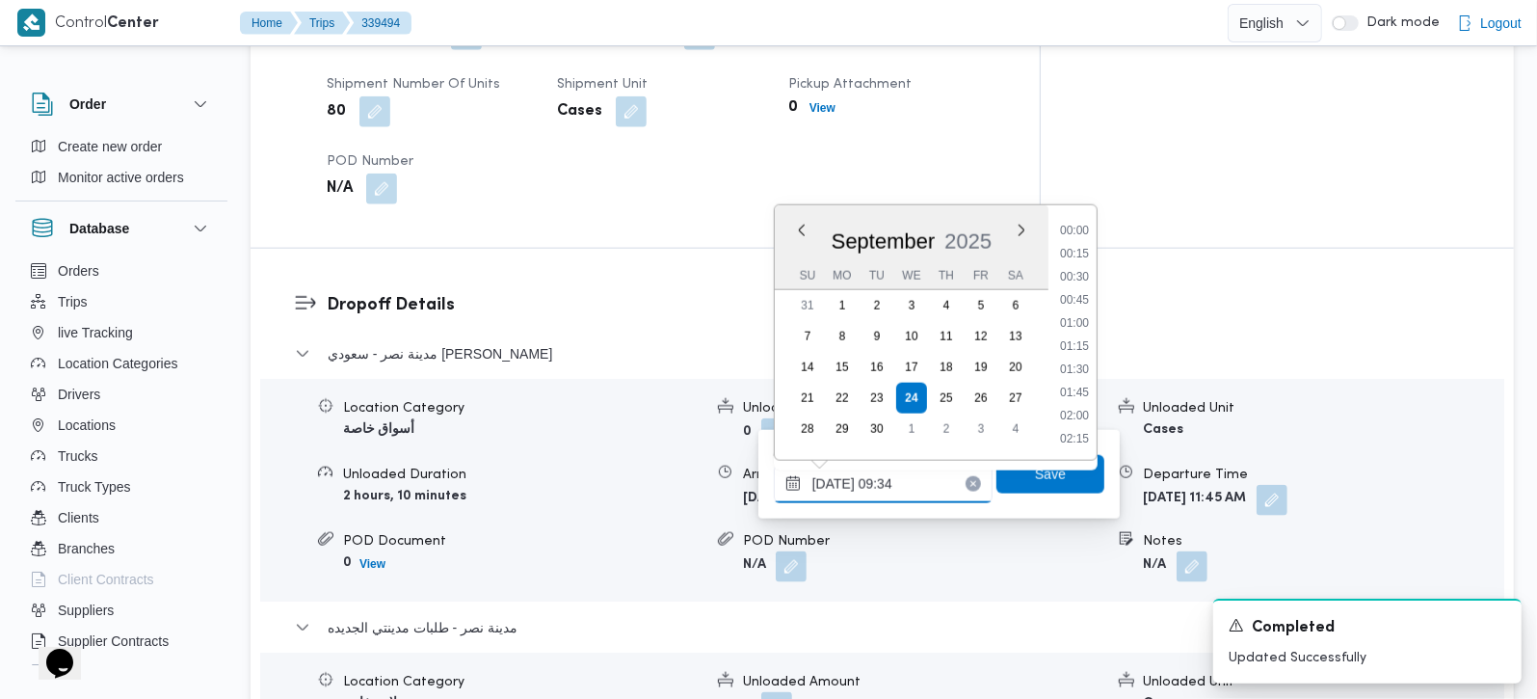
scroll to position [762, 0]
click at [1008, 119] on div "Arrived Pickup At Wed, Sep 24, 2025 6:52 AM Left Pickup At Wed, Sep 24, 2025 8:…" at bounding box center [661, 100] width 693 height 231
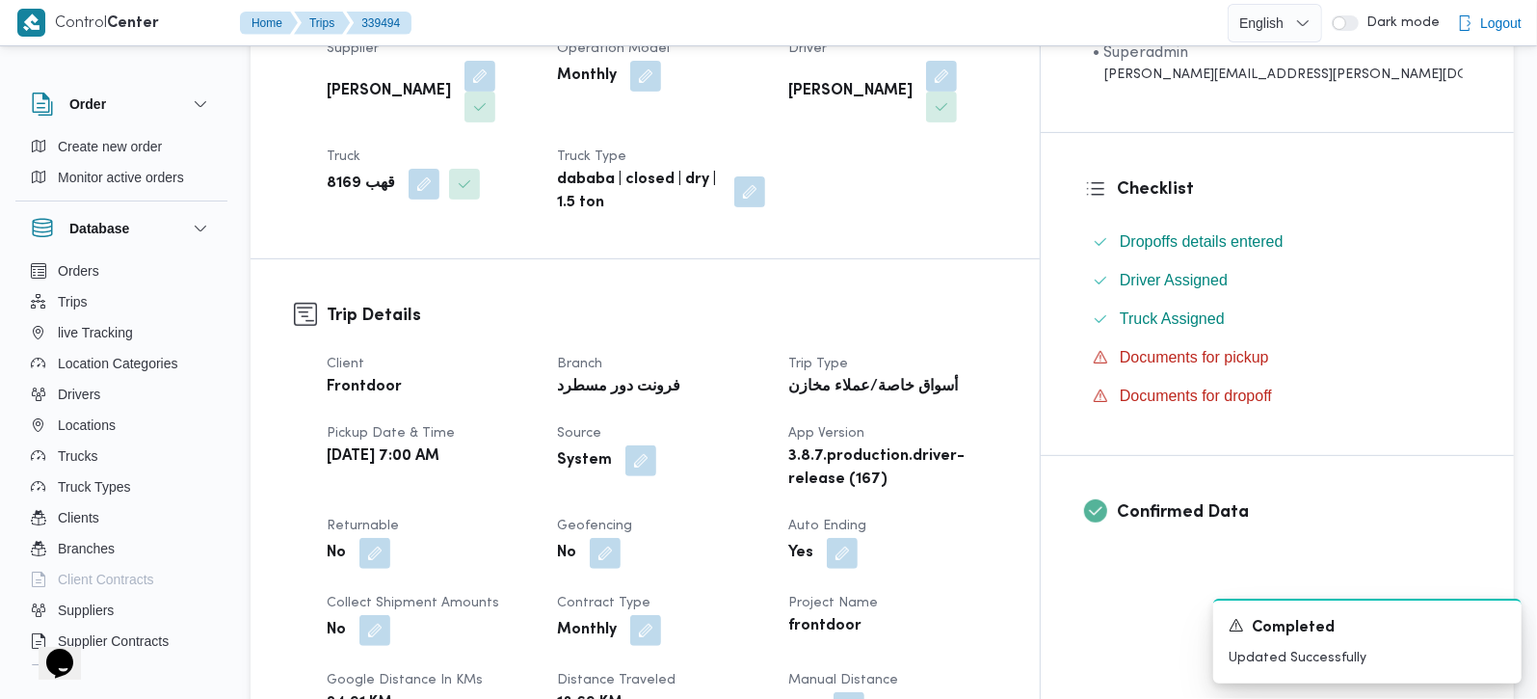
scroll to position [0, 0]
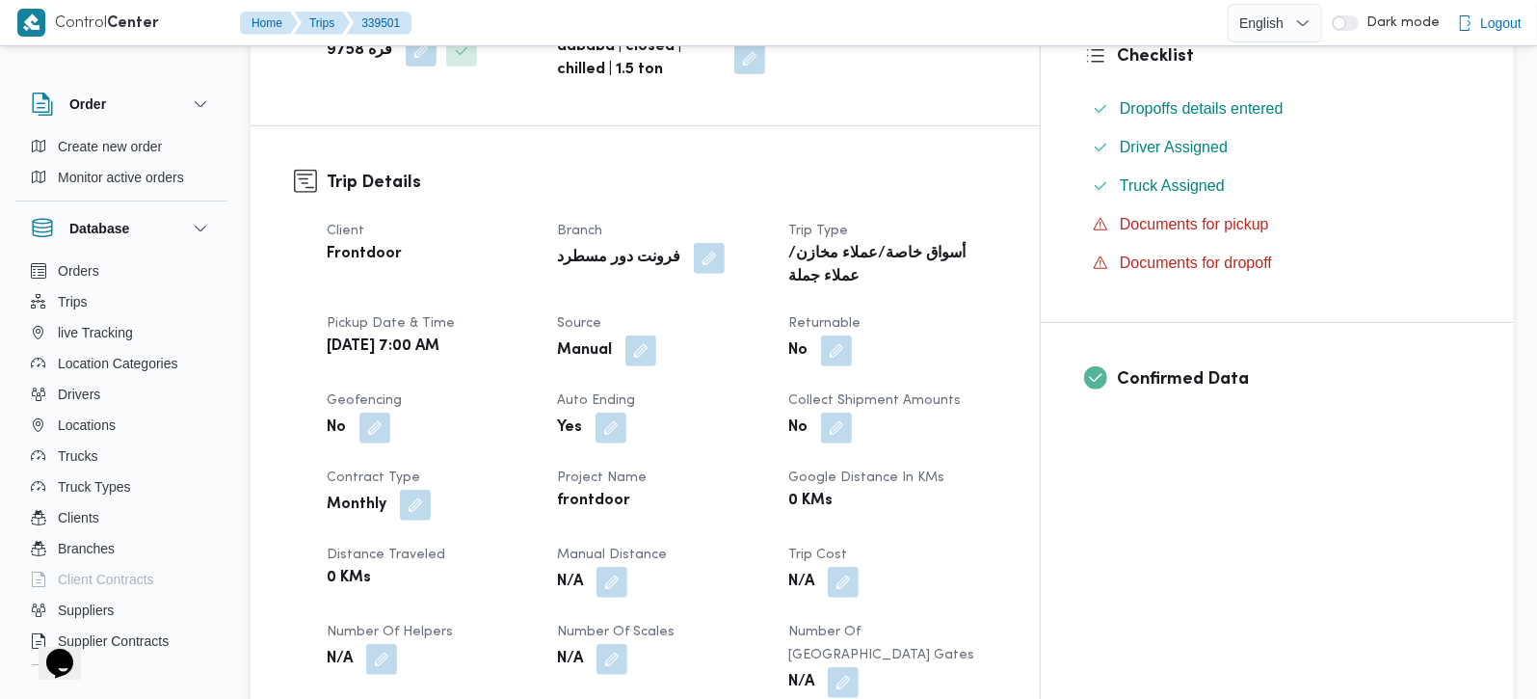
scroll to position [567, 0]
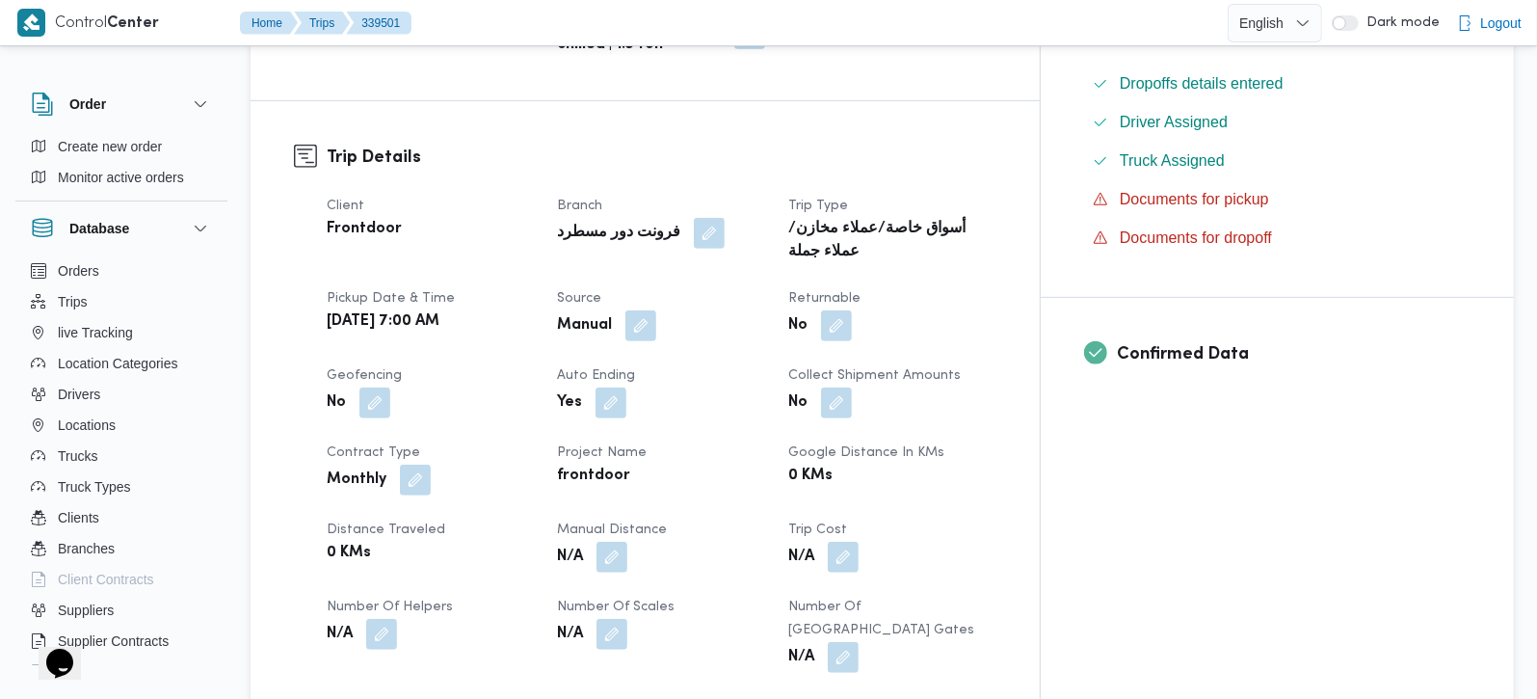
click at [627, 542] on span at bounding box center [607, 557] width 40 height 31
click at [627, 541] on button "button" at bounding box center [611, 556] width 31 height 31
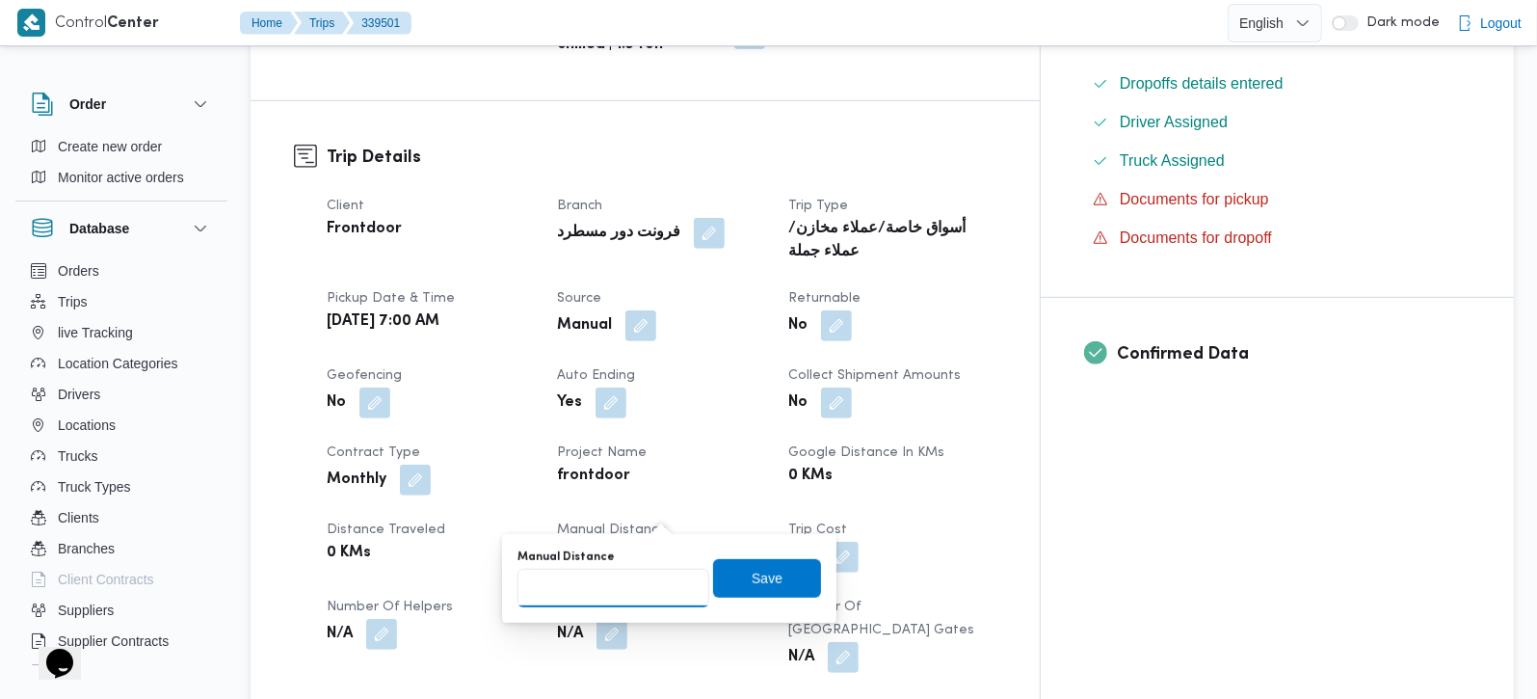
click at [619, 587] on input "Manual Distance" at bounding box center [613, 588] width 192 height 39
type input "125"
click at [752, 581] on span "Save" at bounding box center [767, 577] width 31 height 23
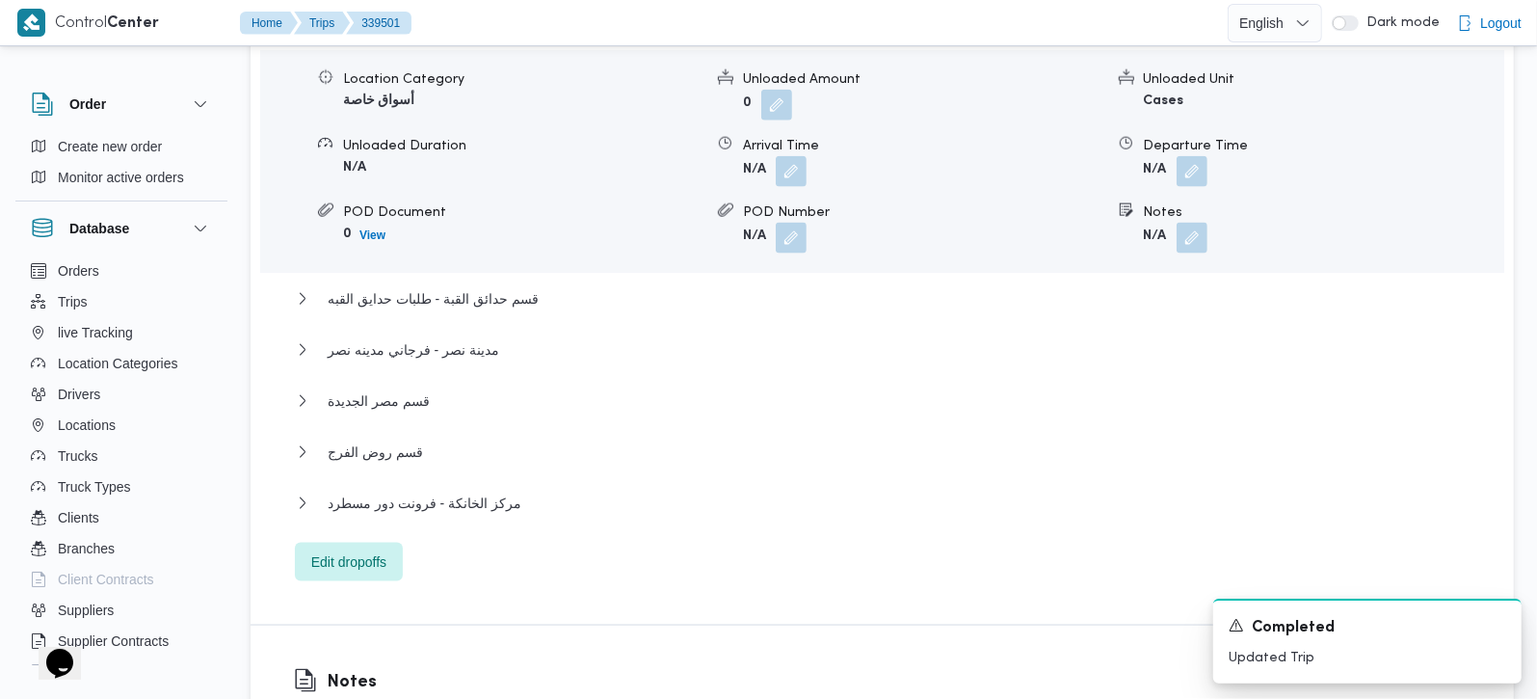
scroll to position [1927, 0]
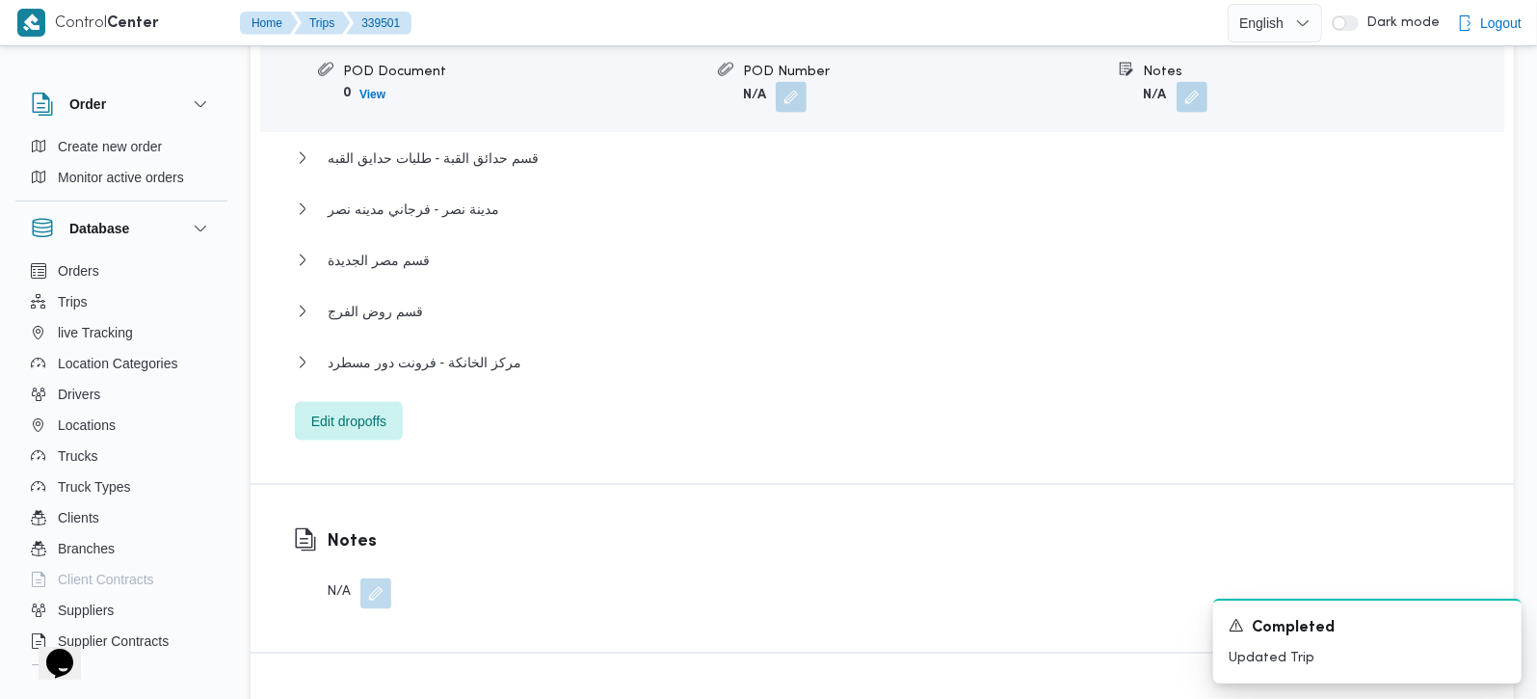
click at [416, 351] on div "مركز الخانكة - فرونت دور مسطرد" at bounding box center [883, 369] width 1176 height 37
click at [412, 351] on span "مركز الخانكة - فرونت دور مسطرد" at bounding box center [425, 362] width 194 height 23
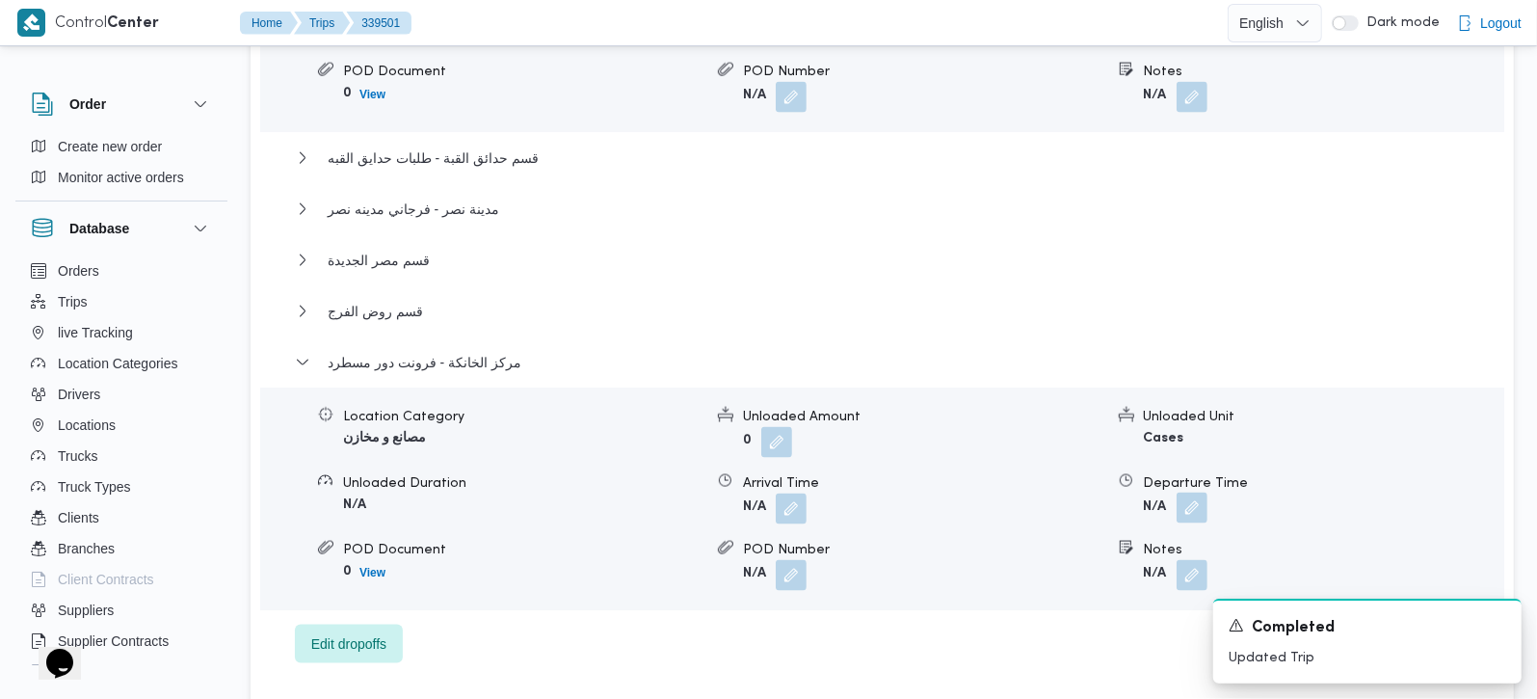
click at [1183, 492] on button "button" at bounding box center [1192, 507] width 31 height 31
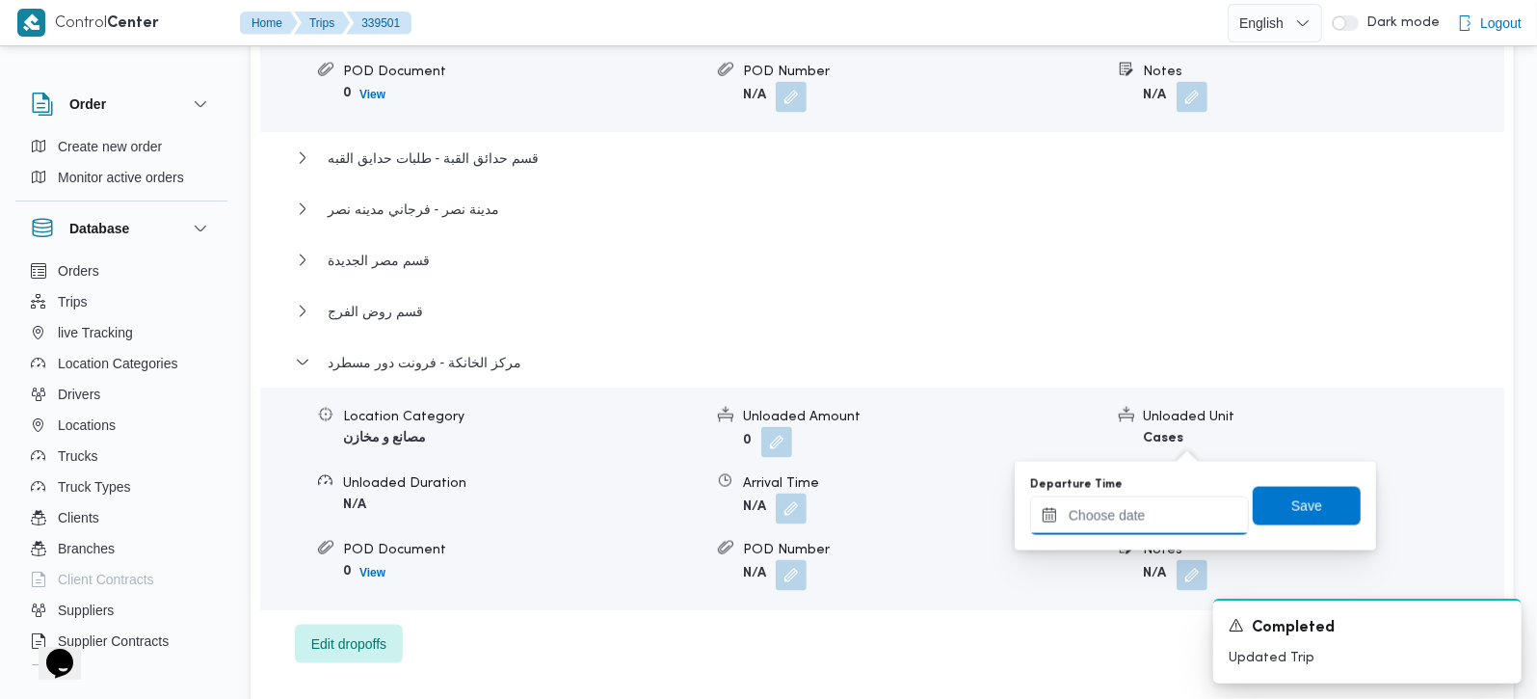
click at [1161, 518] on input "Departure Time" at bounding box center [1139, 515] width 219 height 39
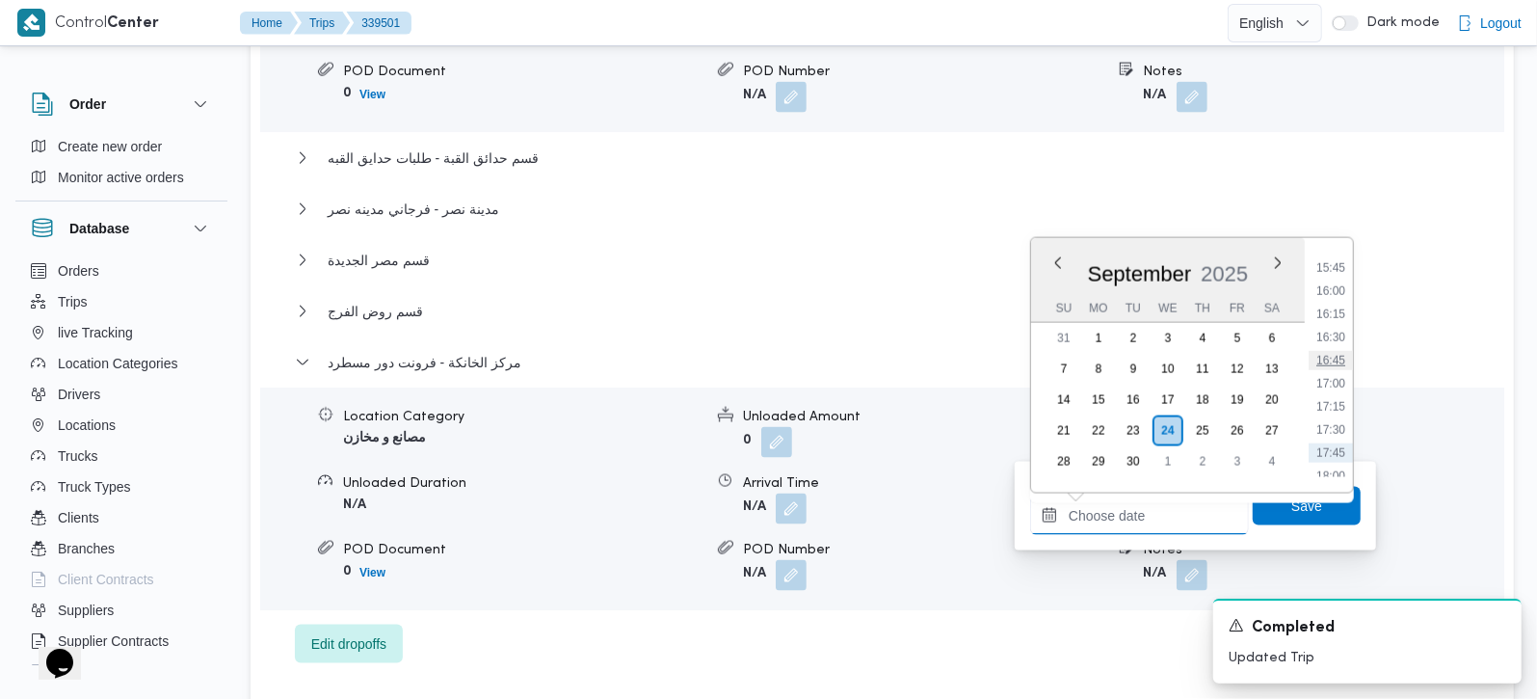
scroll to position [1412, 0]
click at [1343, 323] on li "16:00" at bounding box center [1331, 331] width 44 height 19
type input "24/09/2025 16:00"
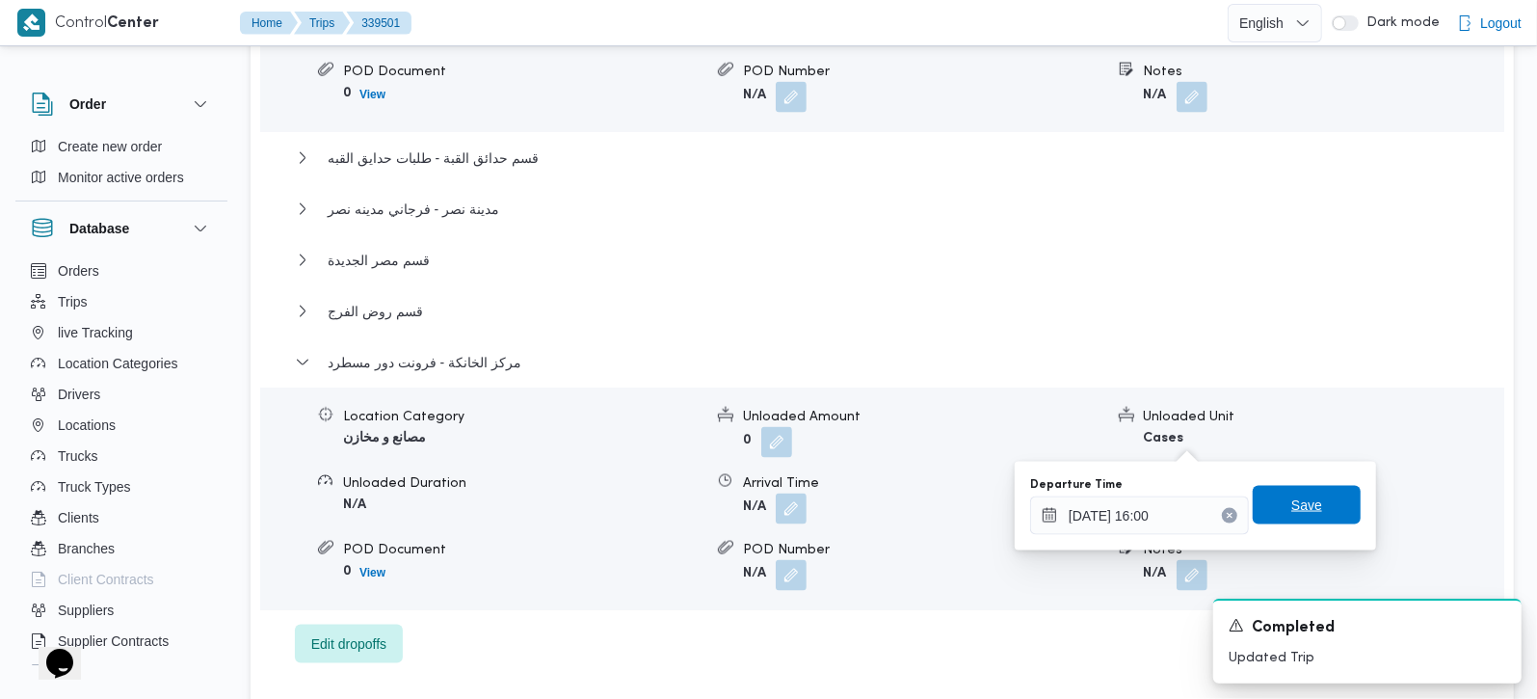
click at [1302, 515] on span "Save" at bounding box center [1306, 504] width 31 height 23
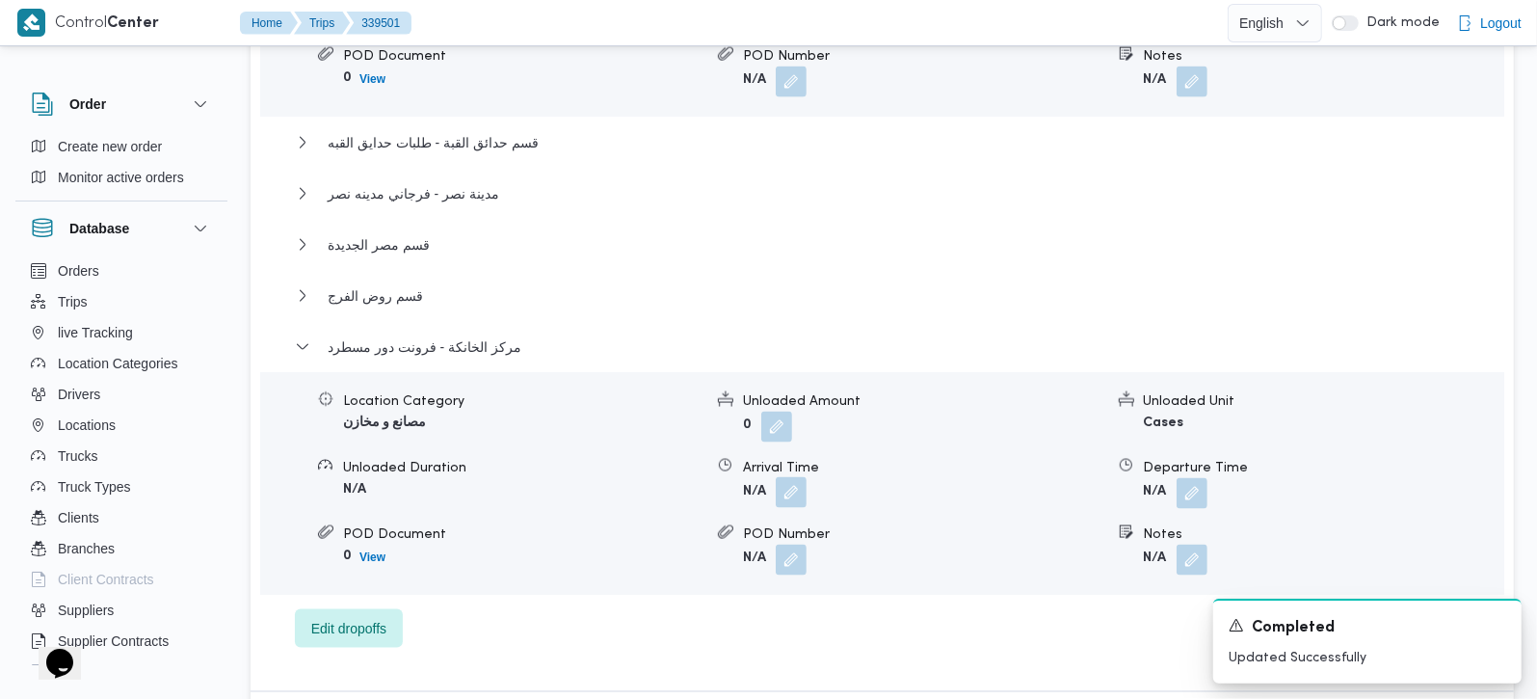
click at [789, 477] on button "button" at bounding box center [791, 492] width 31 height 31
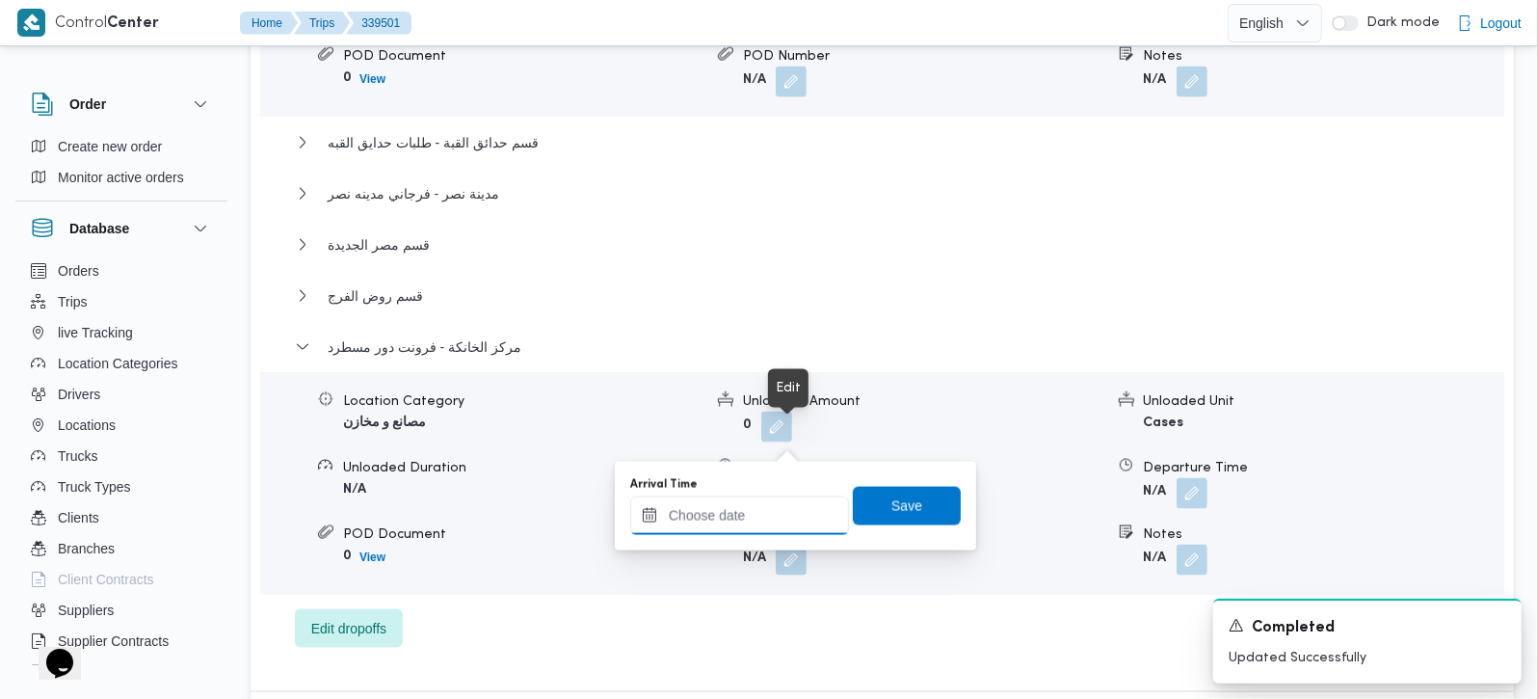
click at [768, 509] on input "Arrival Time" at bounding box center [739, 515] width 219 height 39
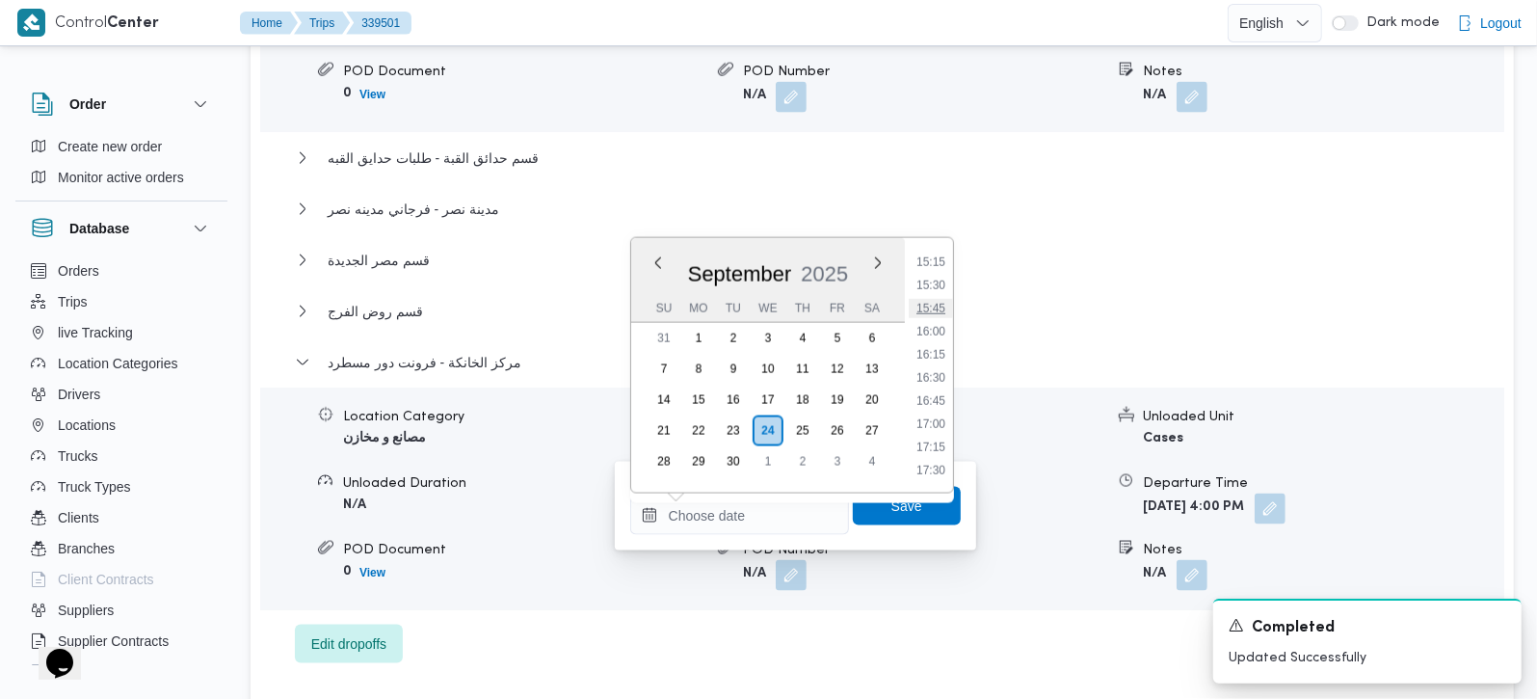
click at [936, 306] on li "15:45" at bounding box center [931, 308] width 44 height 19
type input "24/09/2025 15:45"
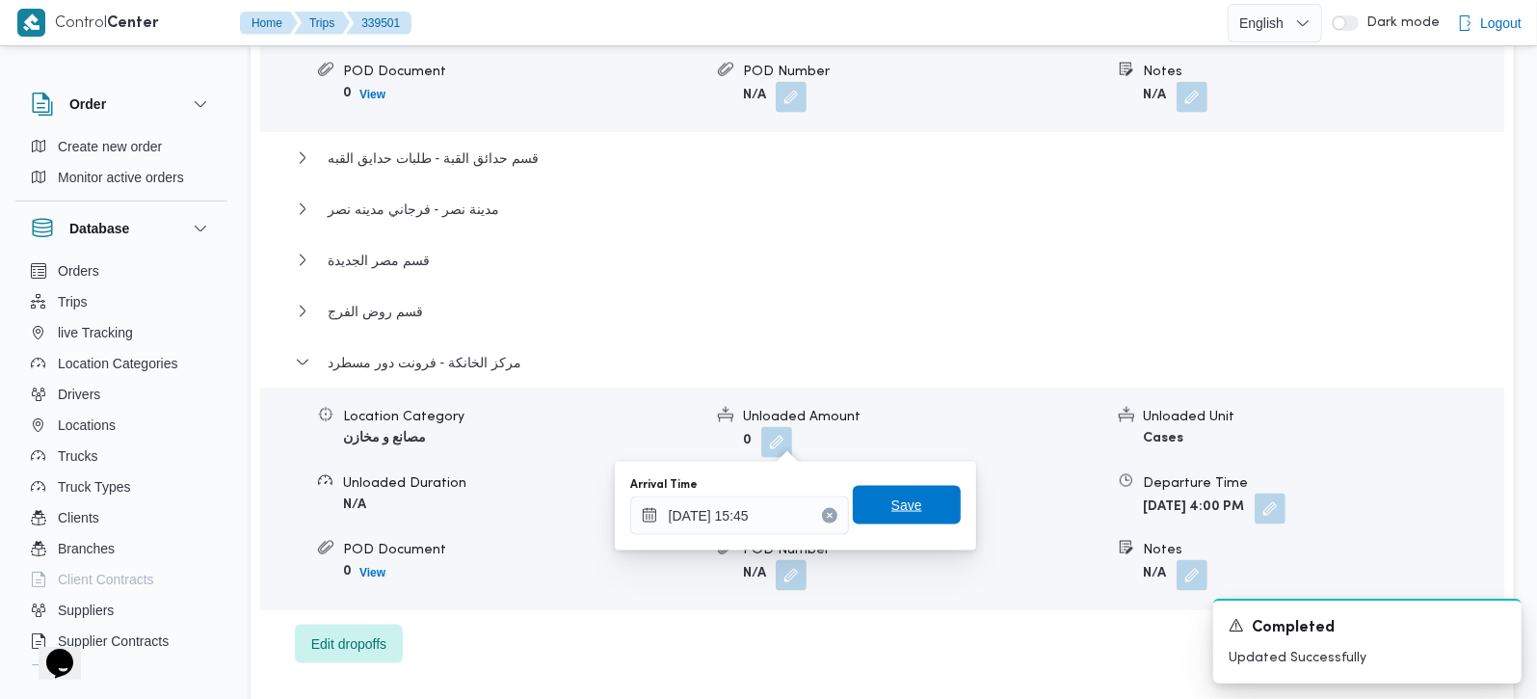
click at [896, 521] on span "Save" at bounding box center [907, 505] width 108 height 39
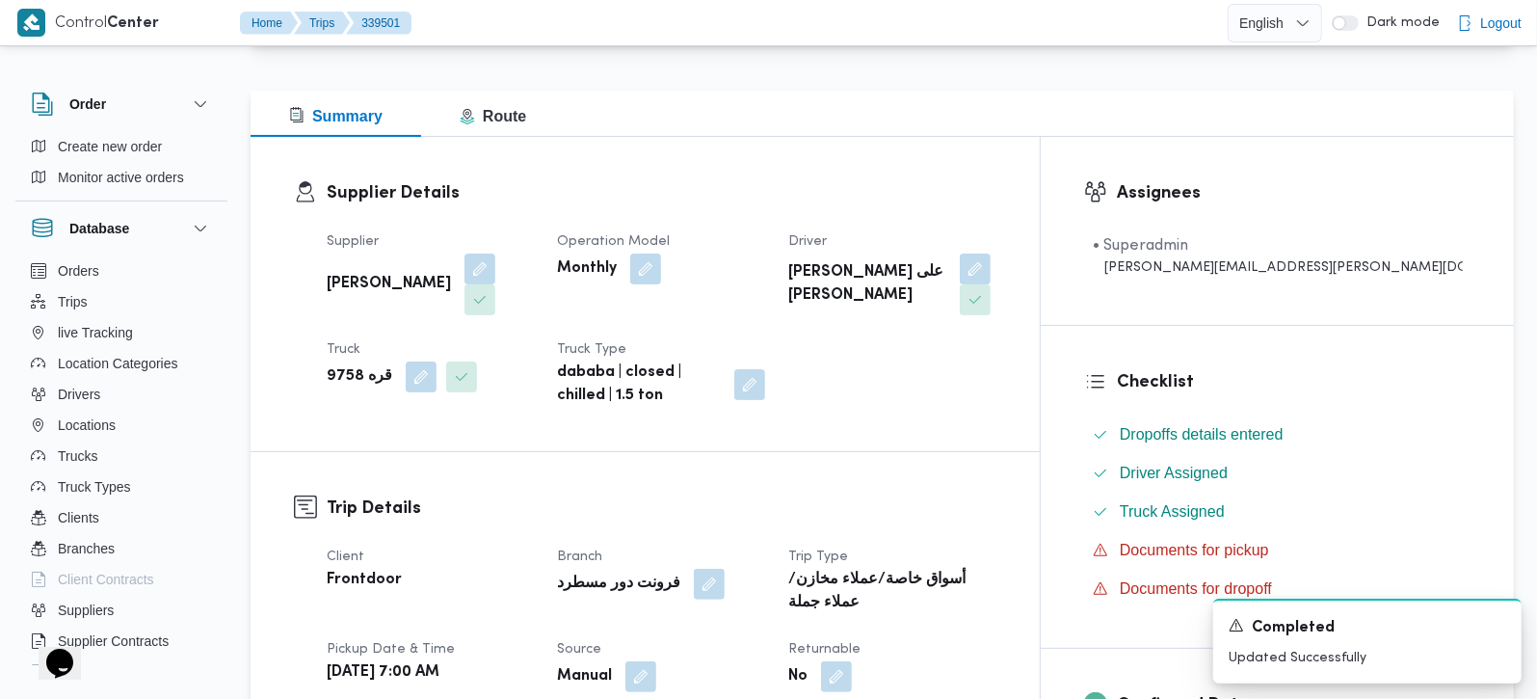
scroll to position [0, 0]
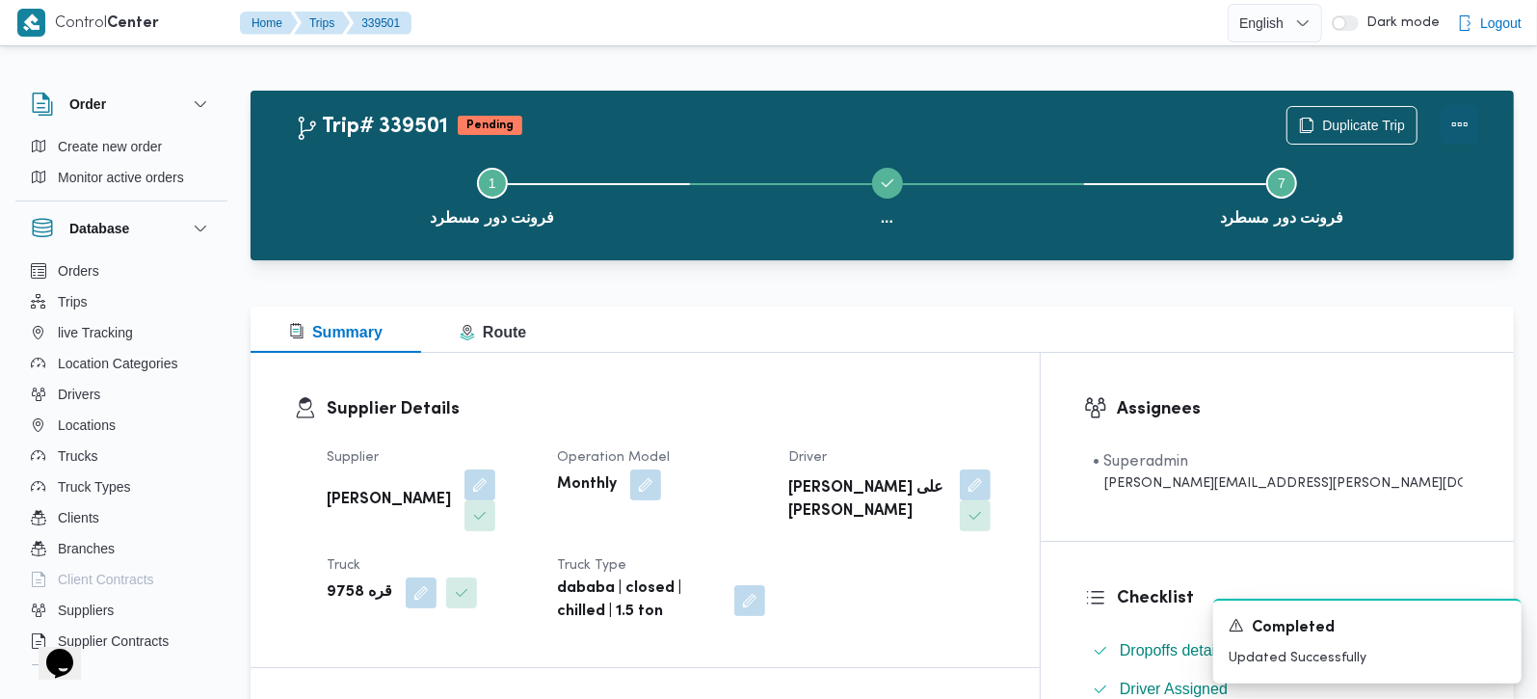
click at [1455, 118] on button "Actions" at bounding box center [1460, 124] width 39 height 39
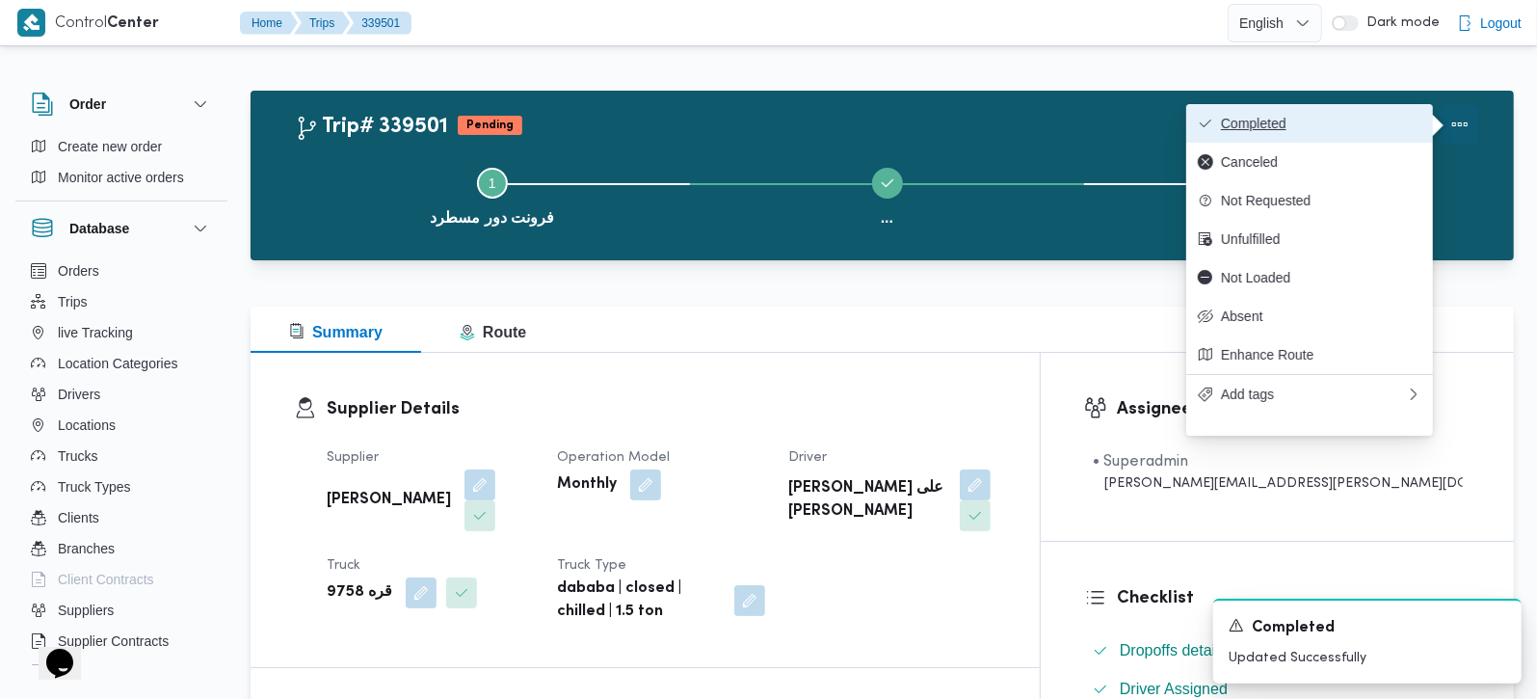
click at [1338, 117] on span "Completed" at bounding box center [1321, 123] width 200 height 15
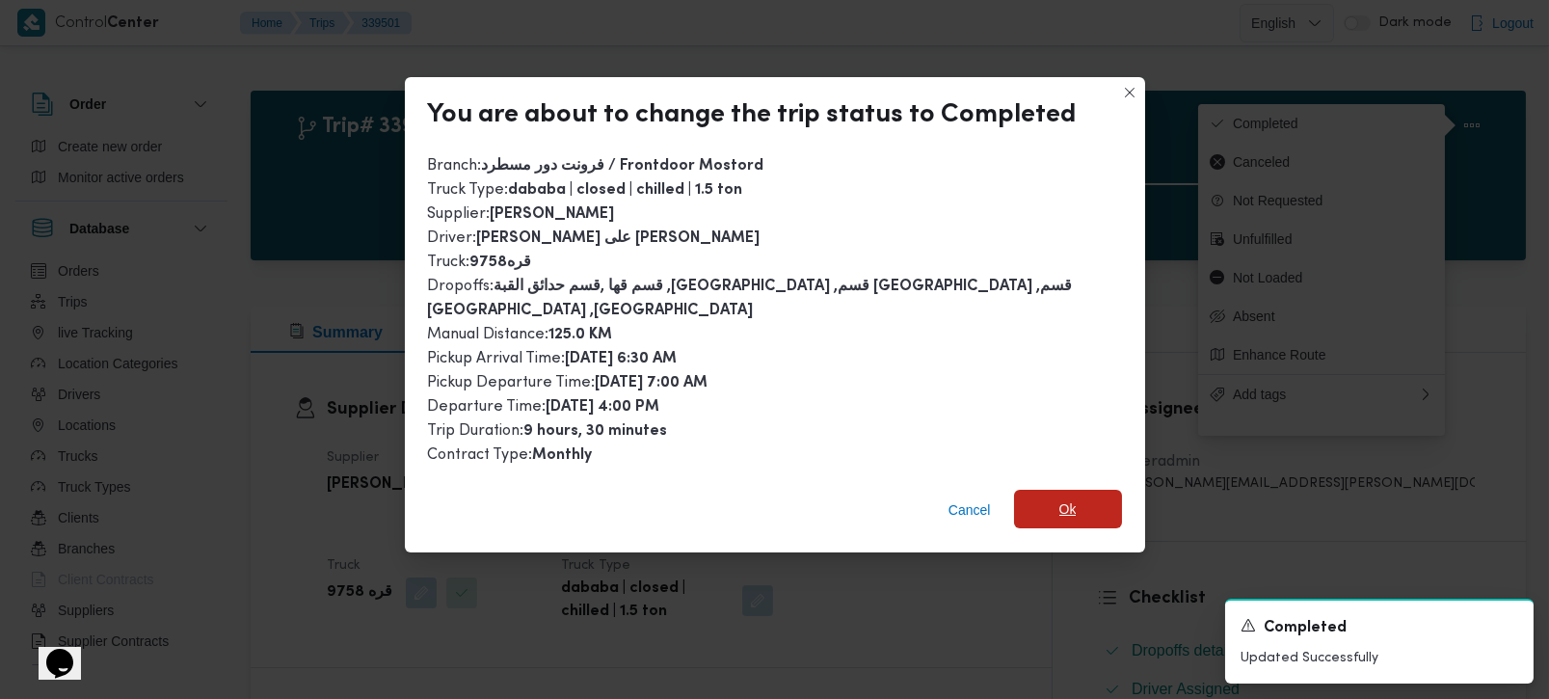
click at [1063, 490] on span "Ok" at bounding box center [1068, 509] width 108 height 39
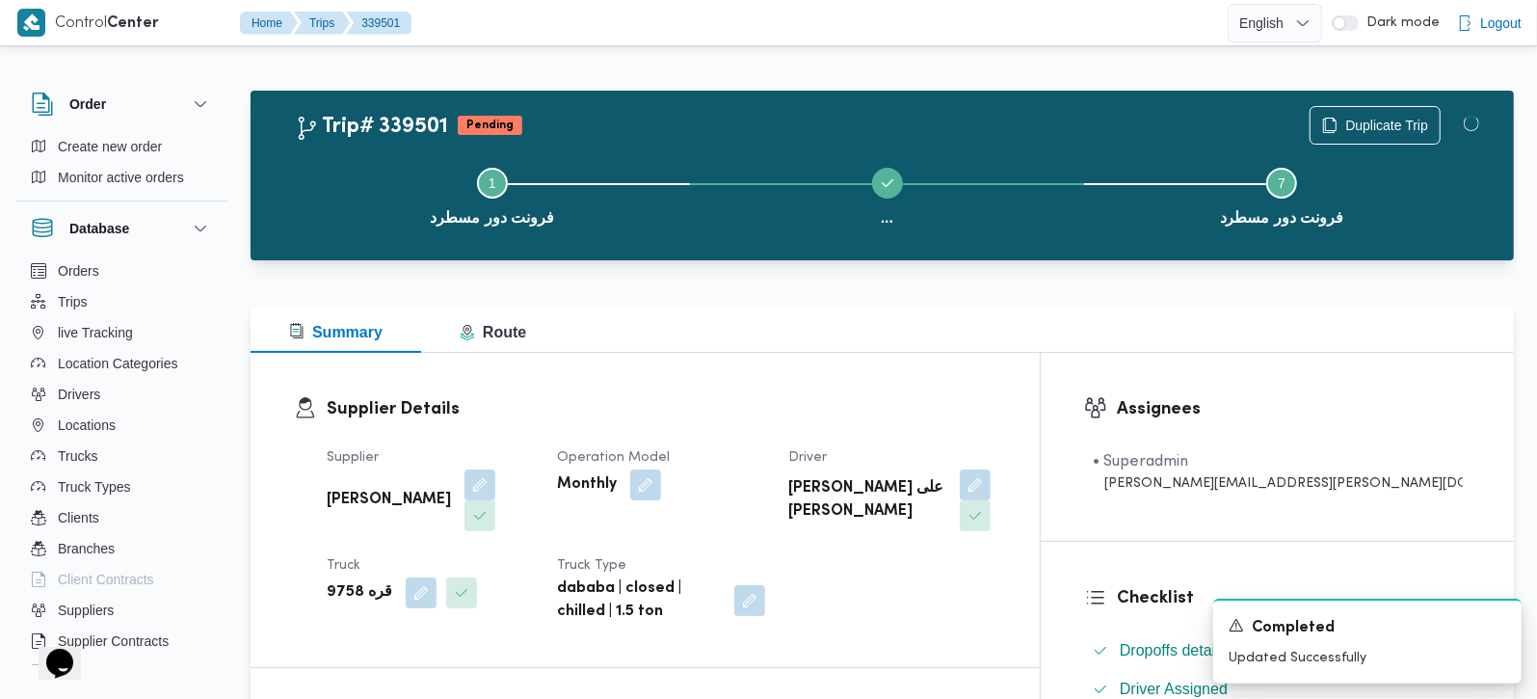
click at [789, 293] on div at bounding box center [882, 294] width 1263 height 23
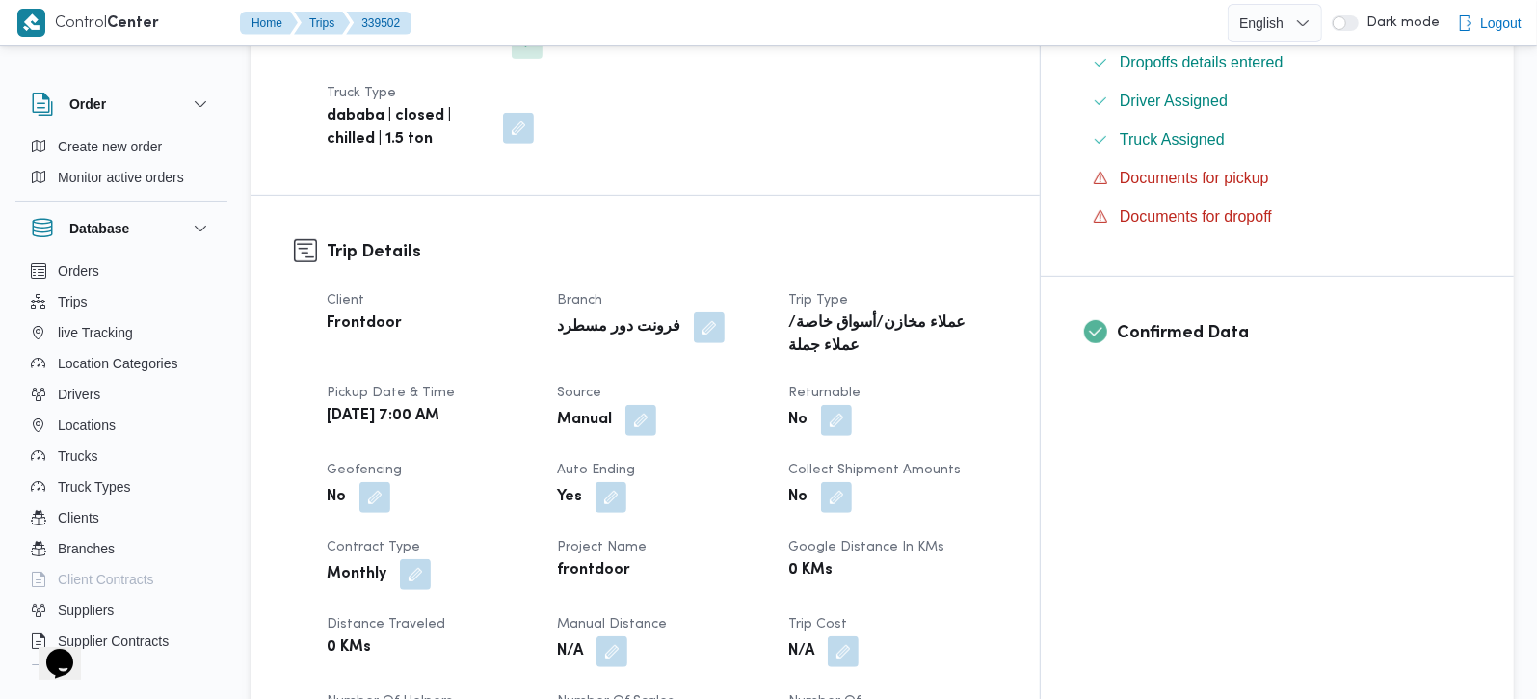
scroll to position [679, 0]
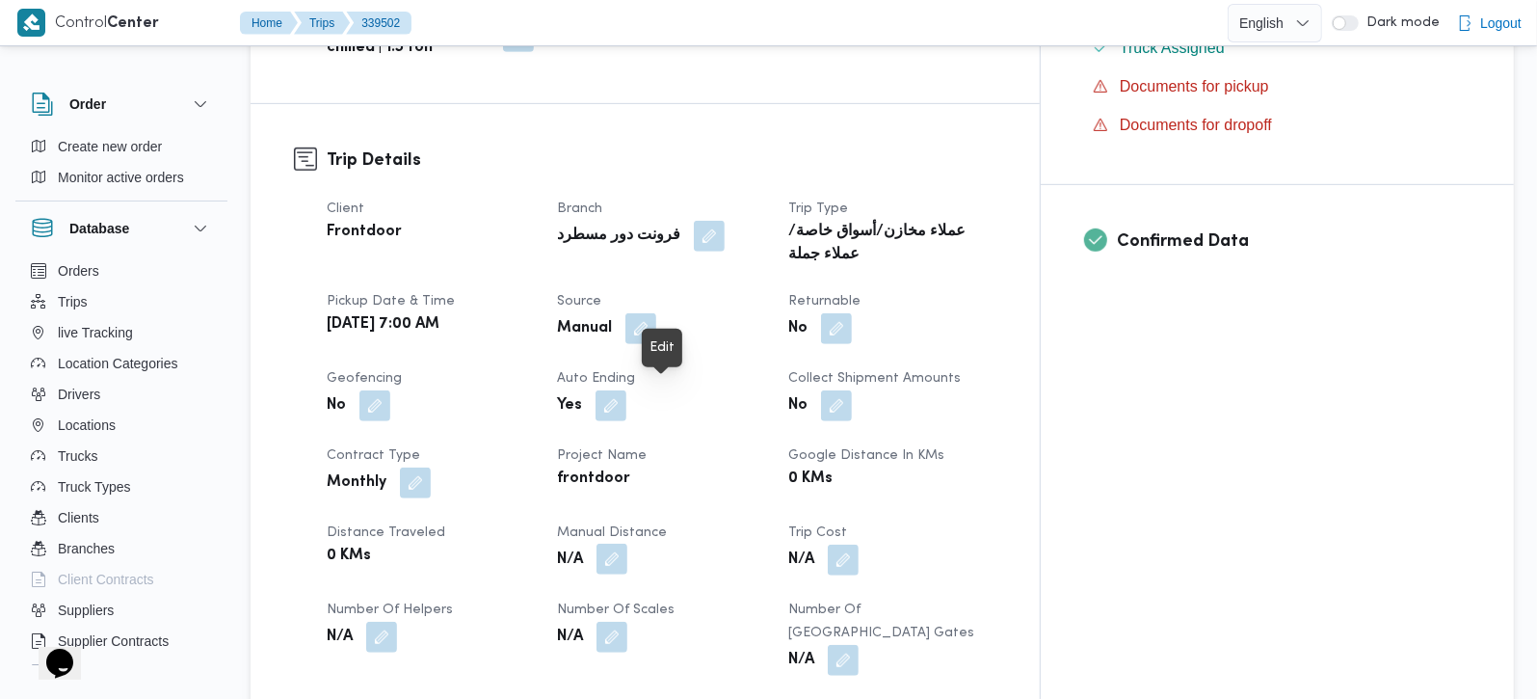
click at [627, 543] on button "button" at bounding box center [611, 558] width 31 height 31
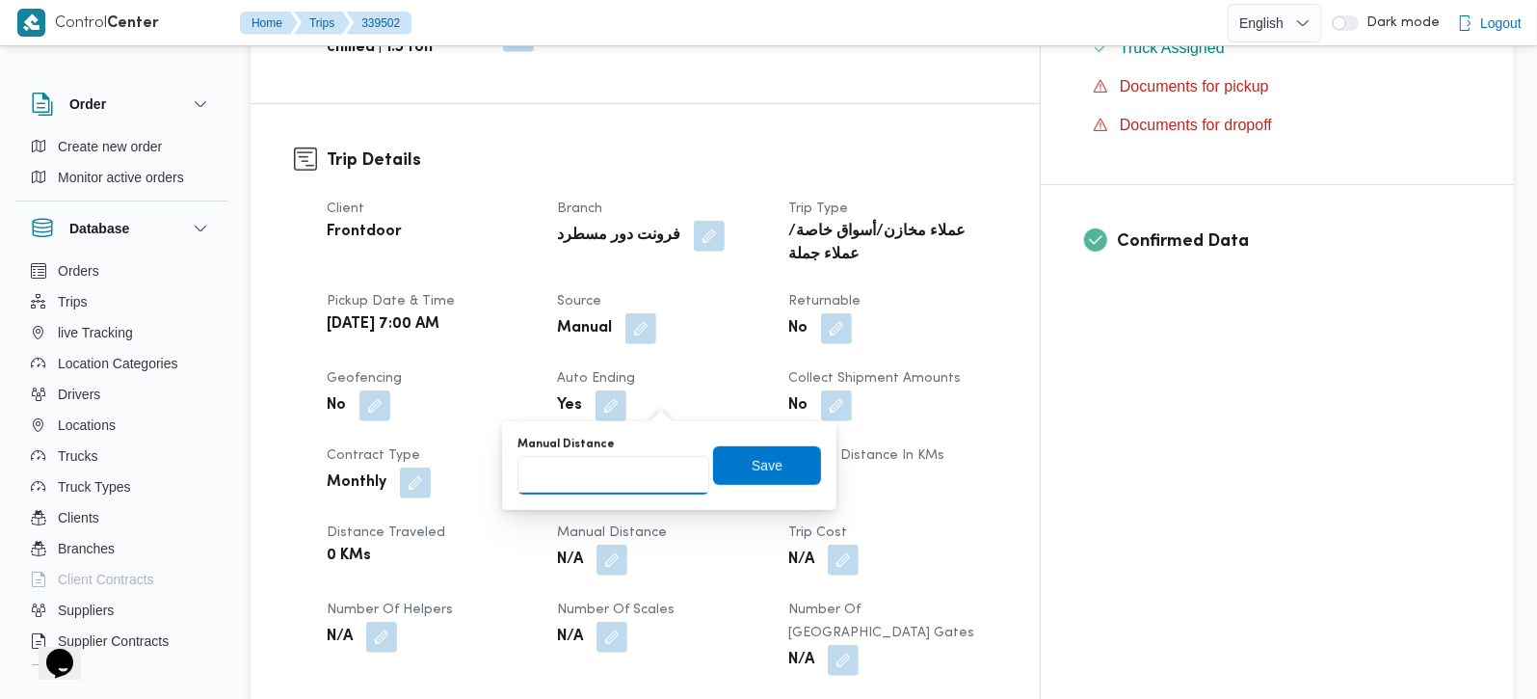
click at [620, 469] on input "Manual Distance" at bounding box center [613, 475] width 192 height 39
type input "150"
click at [752, 458] on span "Save" at bounding box center [767, 464] width 31 height 23
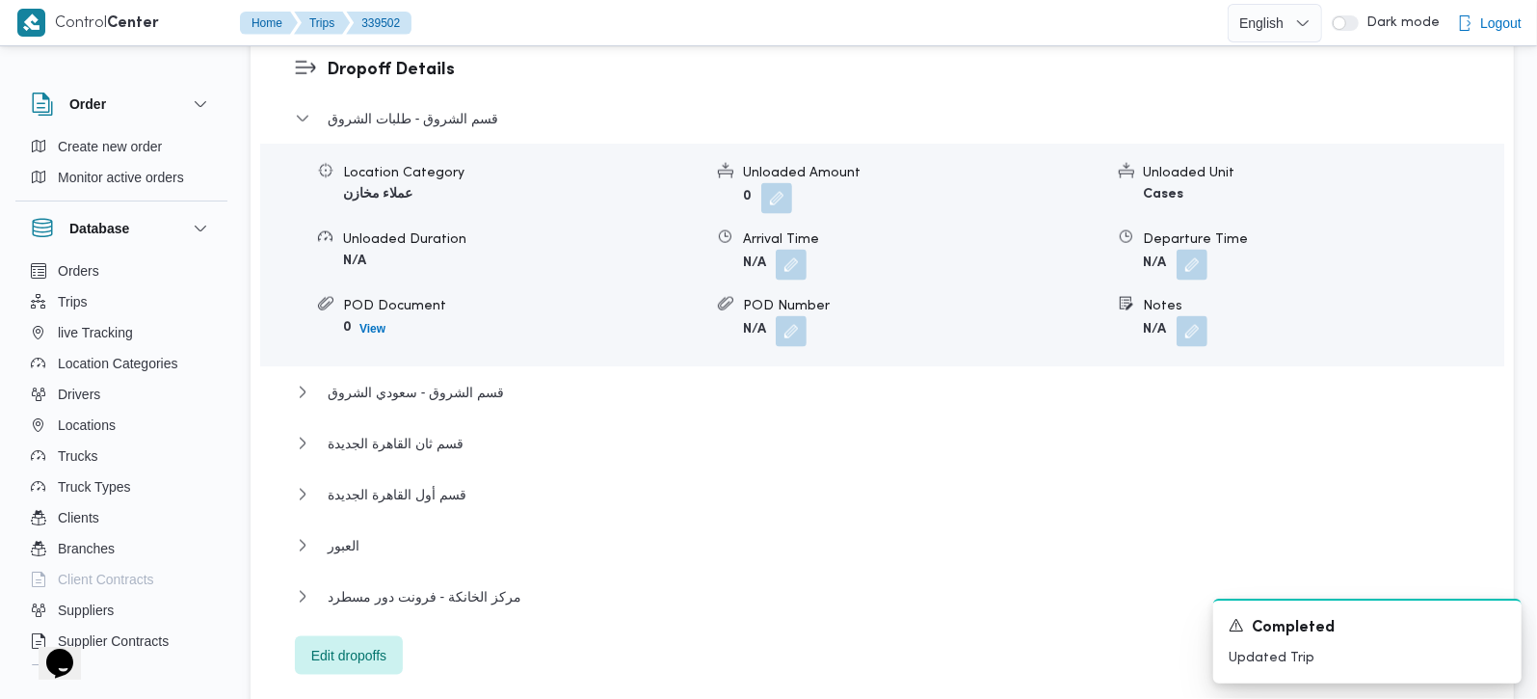
scroll to position [1814, 0]
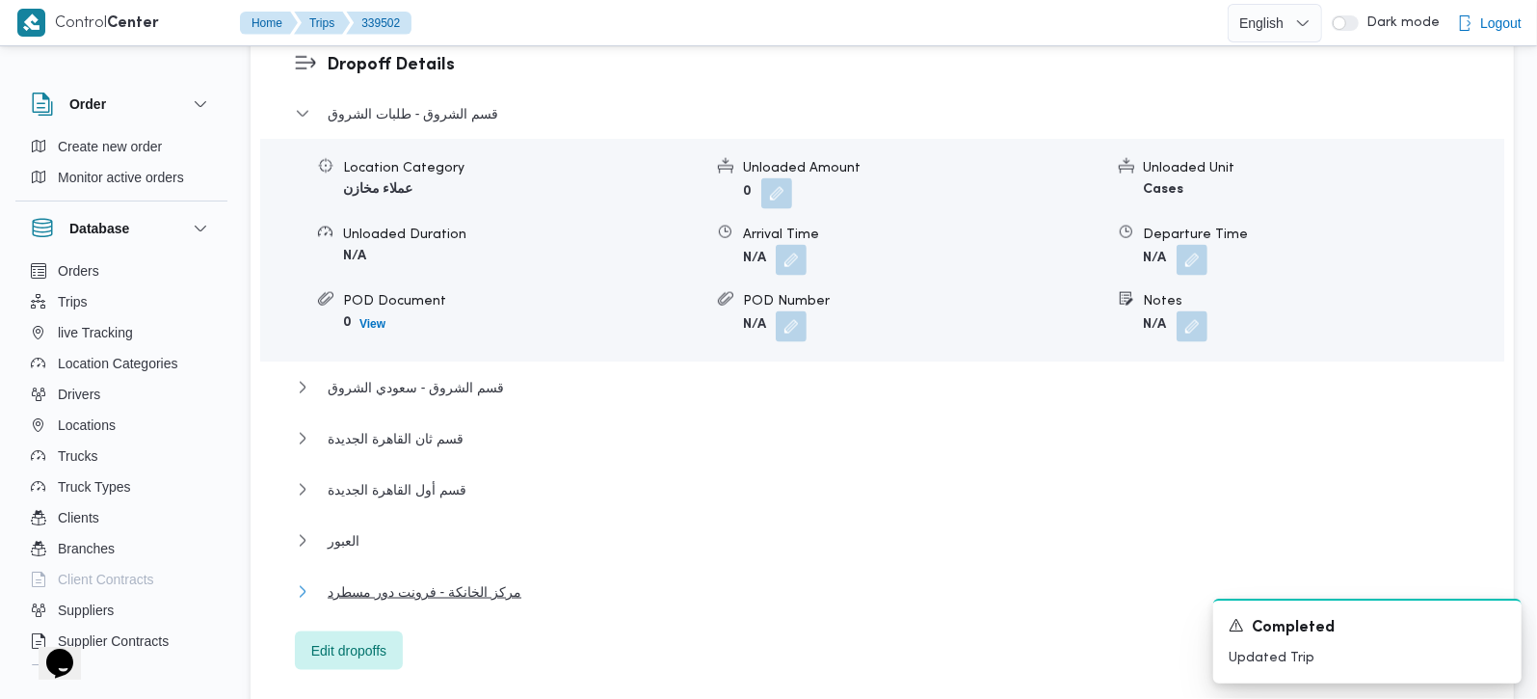
click at [460, 580] on span "مركز الخانكة - فرونت دور مسطرد" at bounding box center [425, 591] width 194 height 23
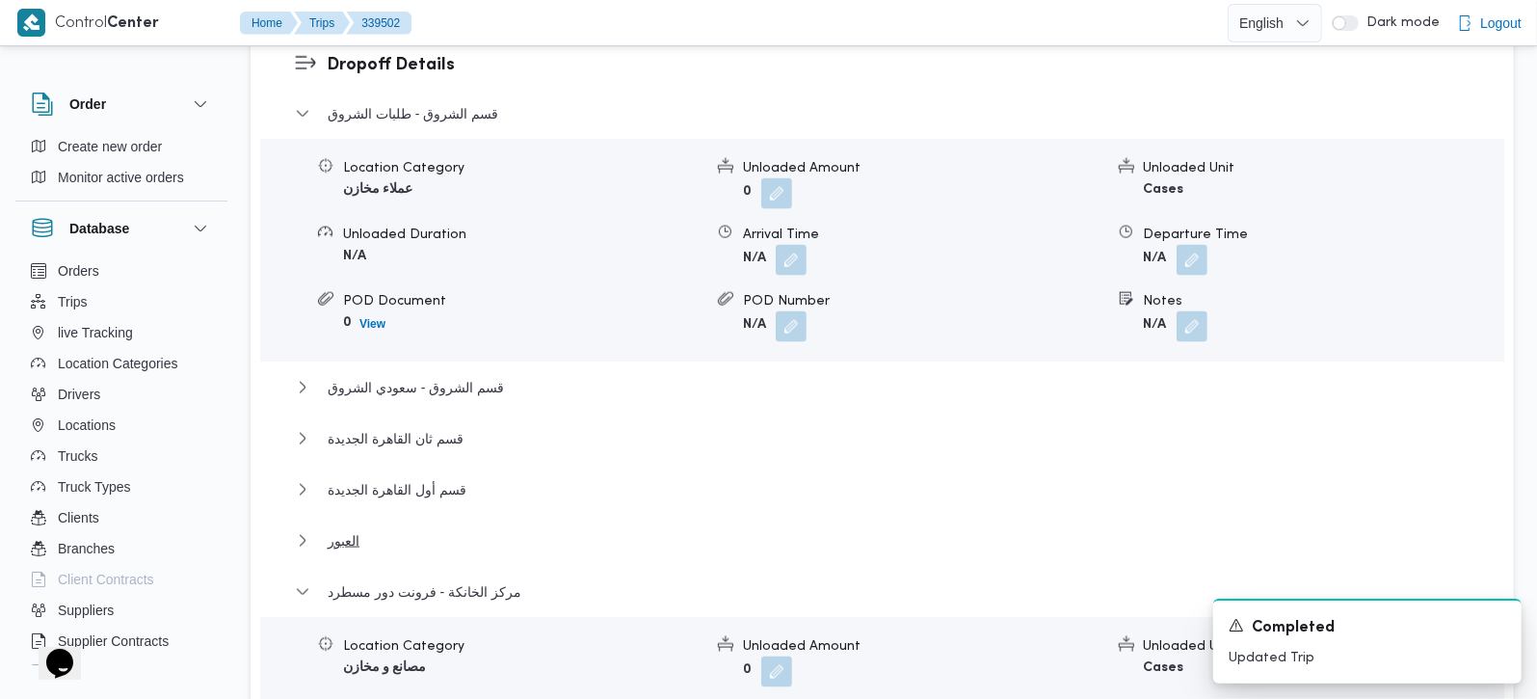
scroll to position [2040, 0]
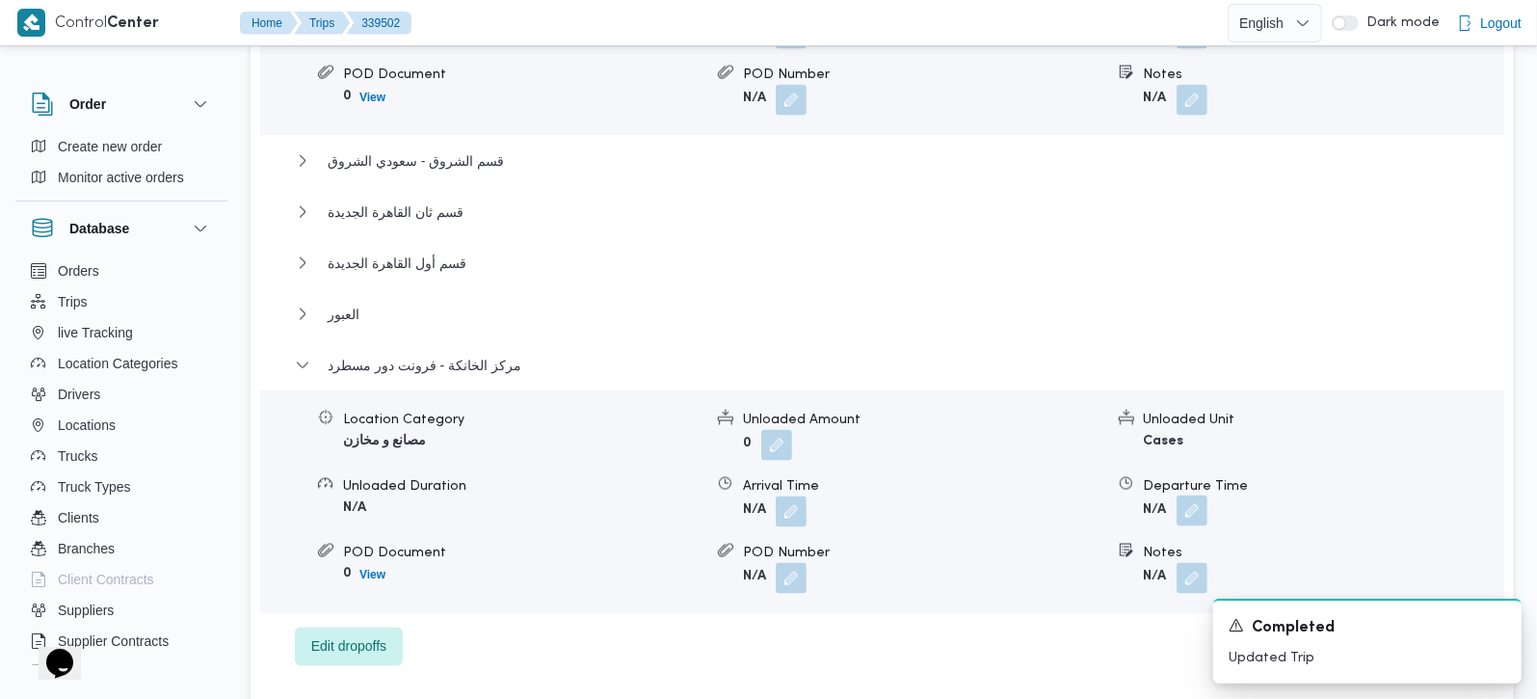
click at [1194, 495] on button "button" at bounding box center [1192, 510] width 31 height 31
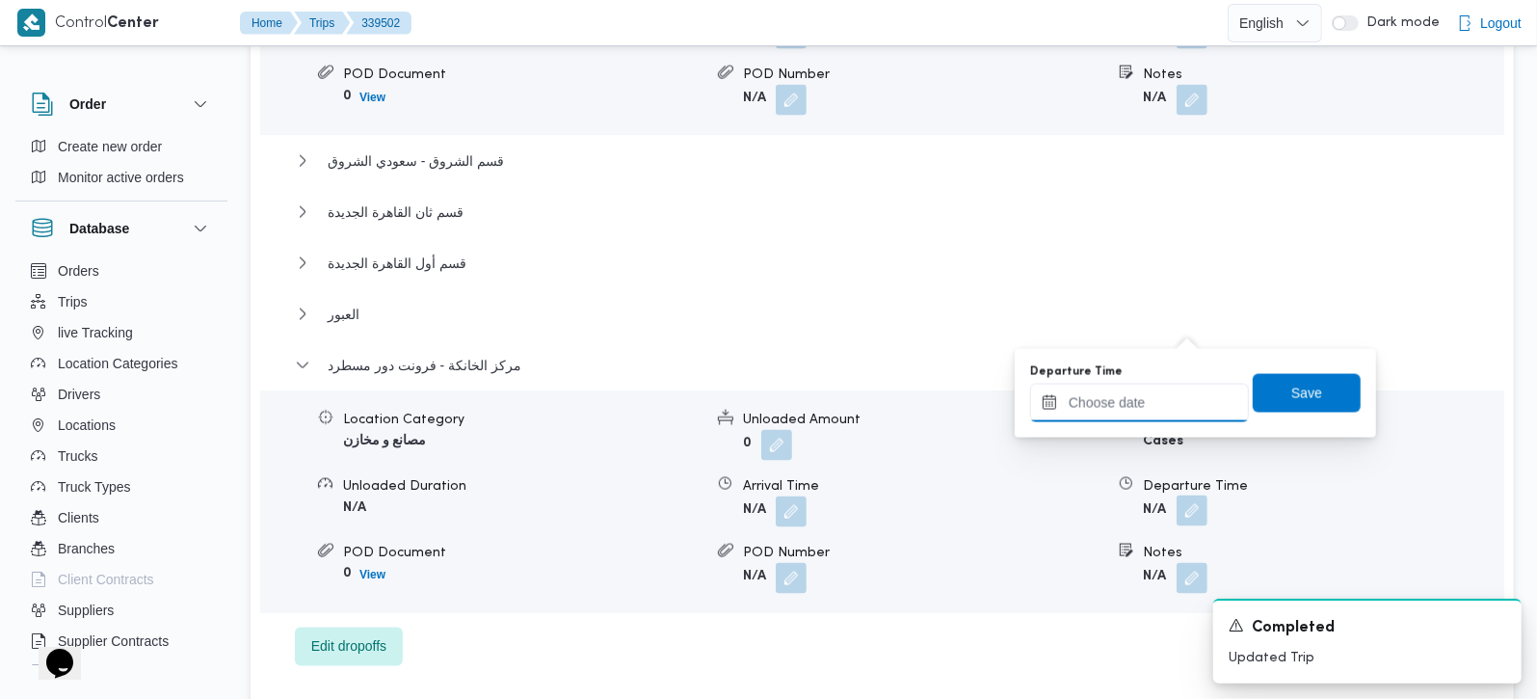
click at [1167, 409] on input "Departure Time" at bounding box center [1139, 403] width 219 height 39
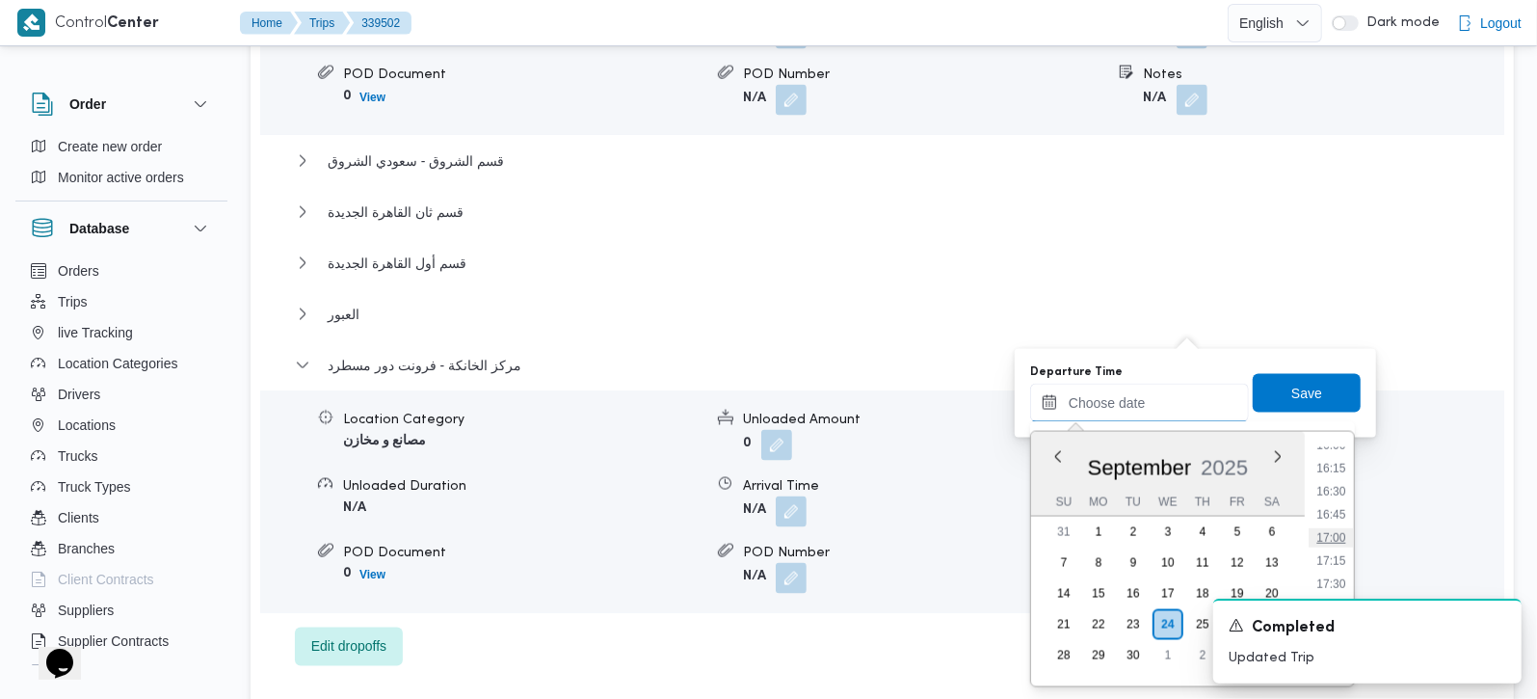
scroll to position [1436, 0]
drag, startPoint x: 1337, startPoint y: 476, endPoint x: 1333, endPoint y: 445, distance: 31.1
click at [1337, 476] on li "15:45" at bounding box center [1331, 477] width 44 height 19
type input "[DATE] 15:45"
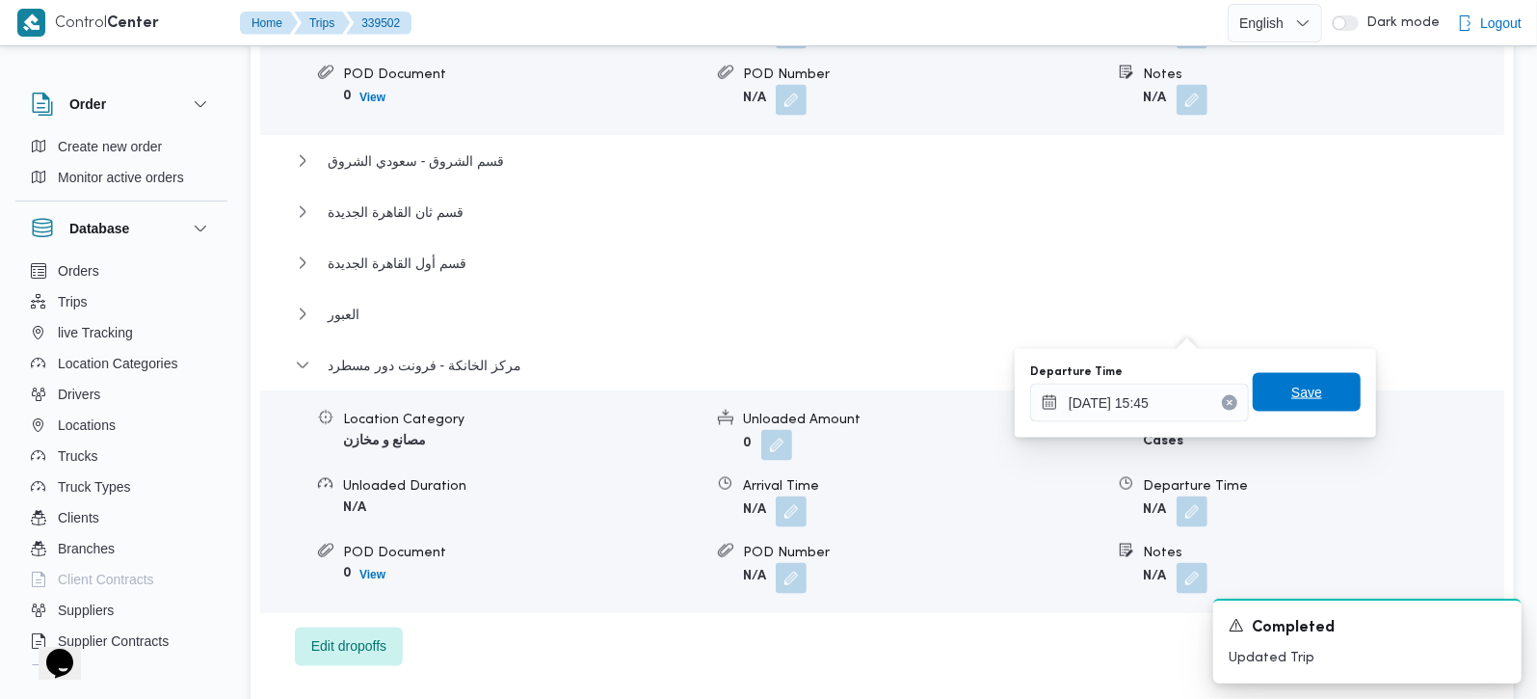
click at [1319, 404] on span "Save" at bounding box center [1307, 392] width 108 height 39
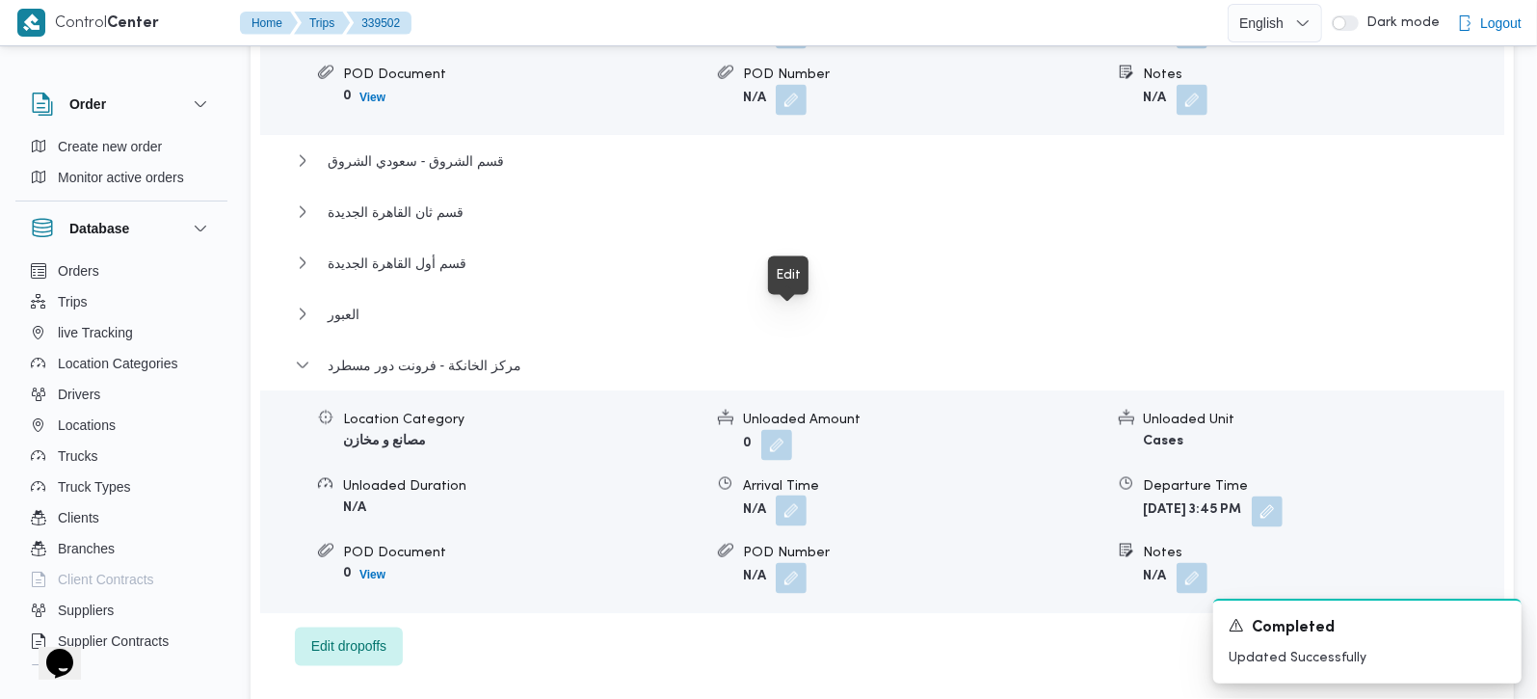
click at [800, 495] on button "button" at bounding box center [791, 510] width 31 height 31
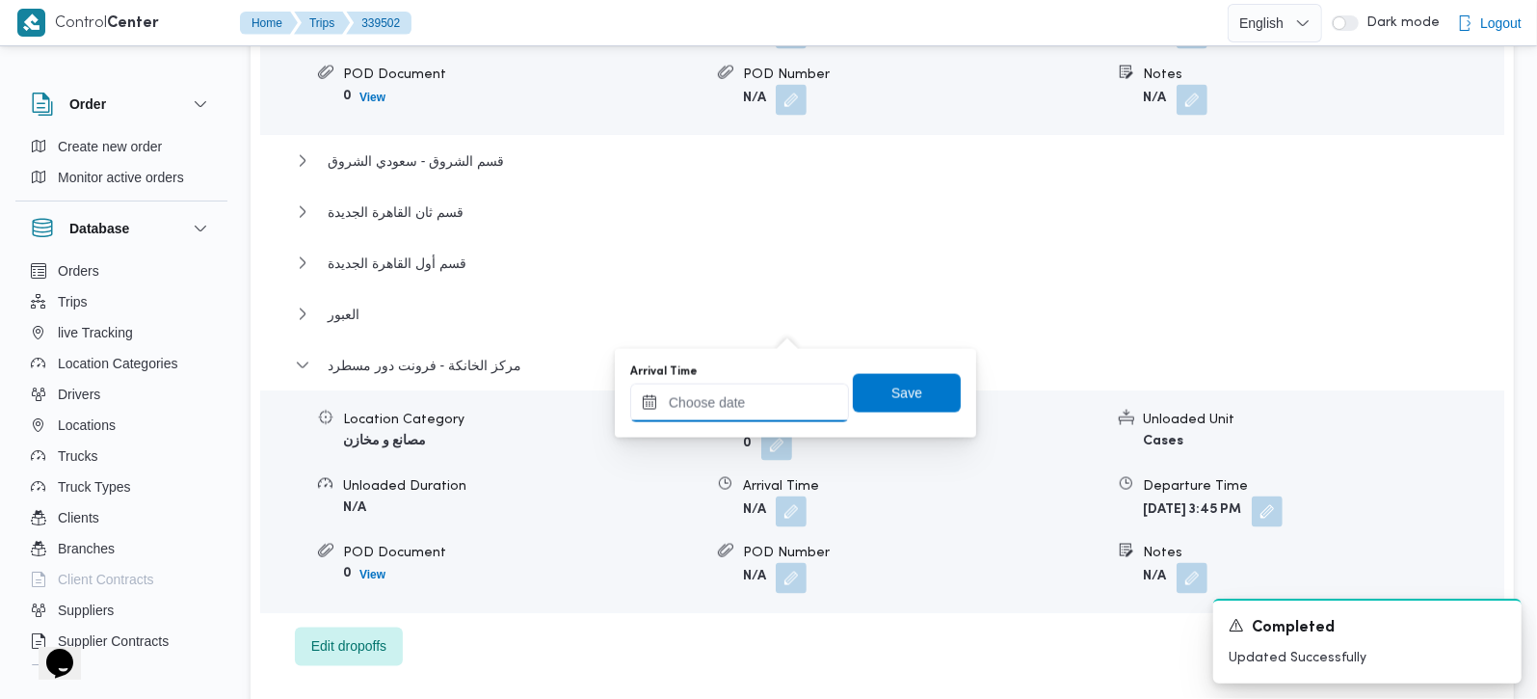
click at [763, 414] on input "Arrival Time" at bounding box center [739, 403] width 219 height 39
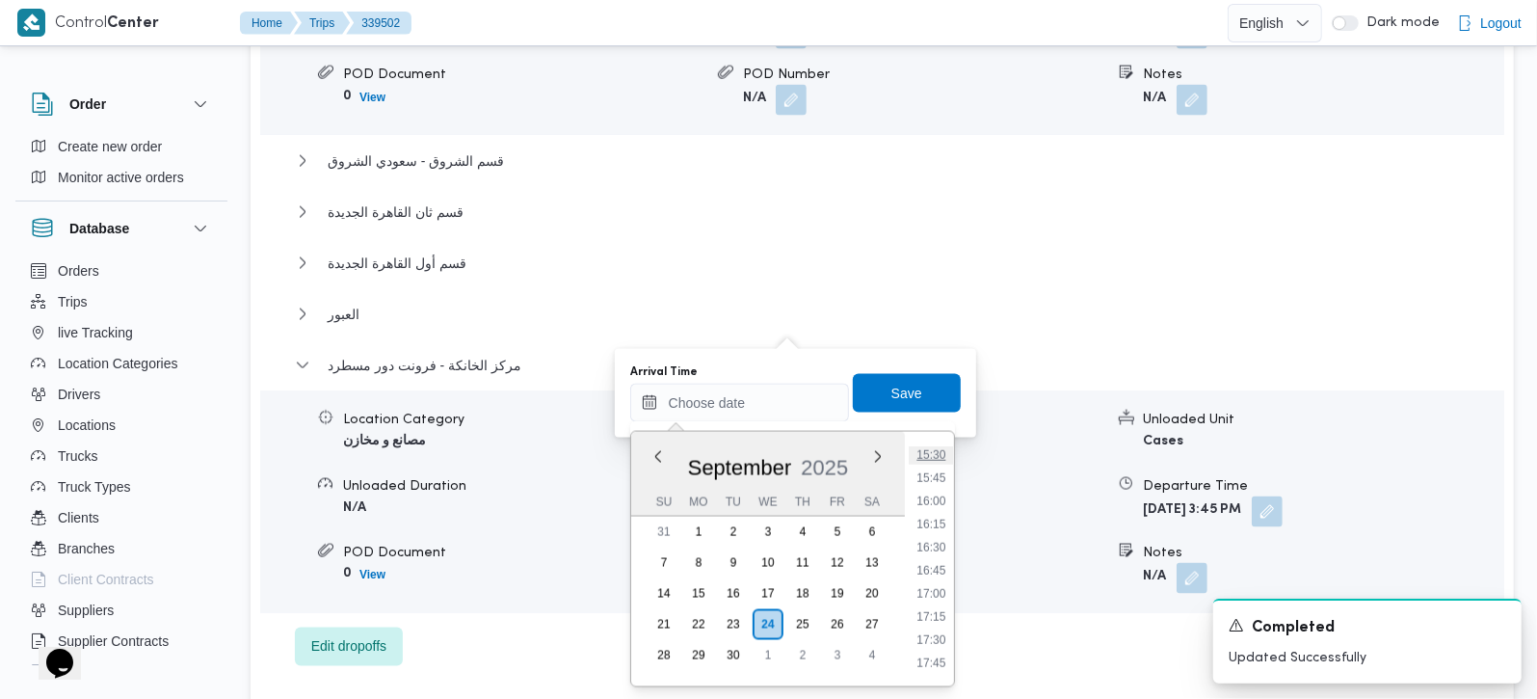
click at [932, 454] on li "15:30" at bounding box center [931, 454] width 44 height 19
type input "[DATE] 15:30"
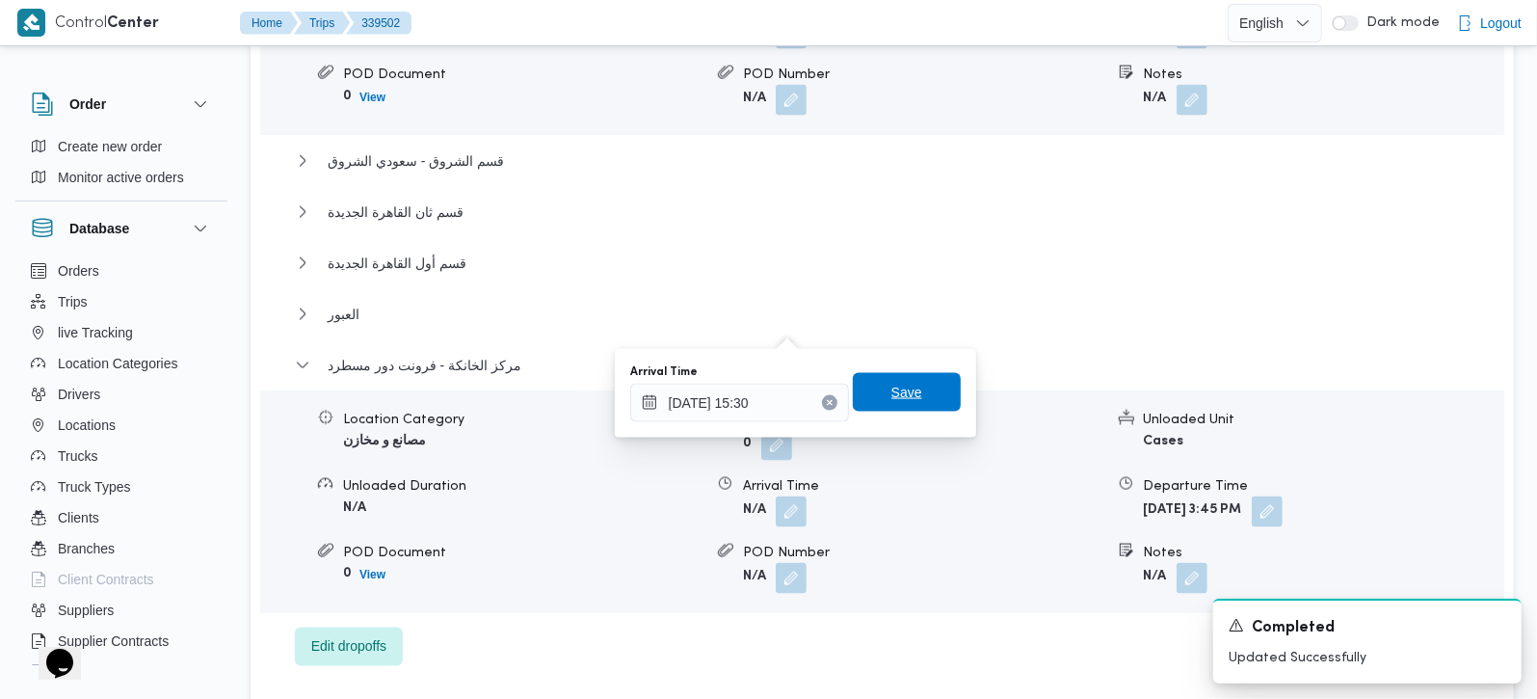
click at [907, 399] on span "Save" at bounding box center [907, 392] width 108 height 39
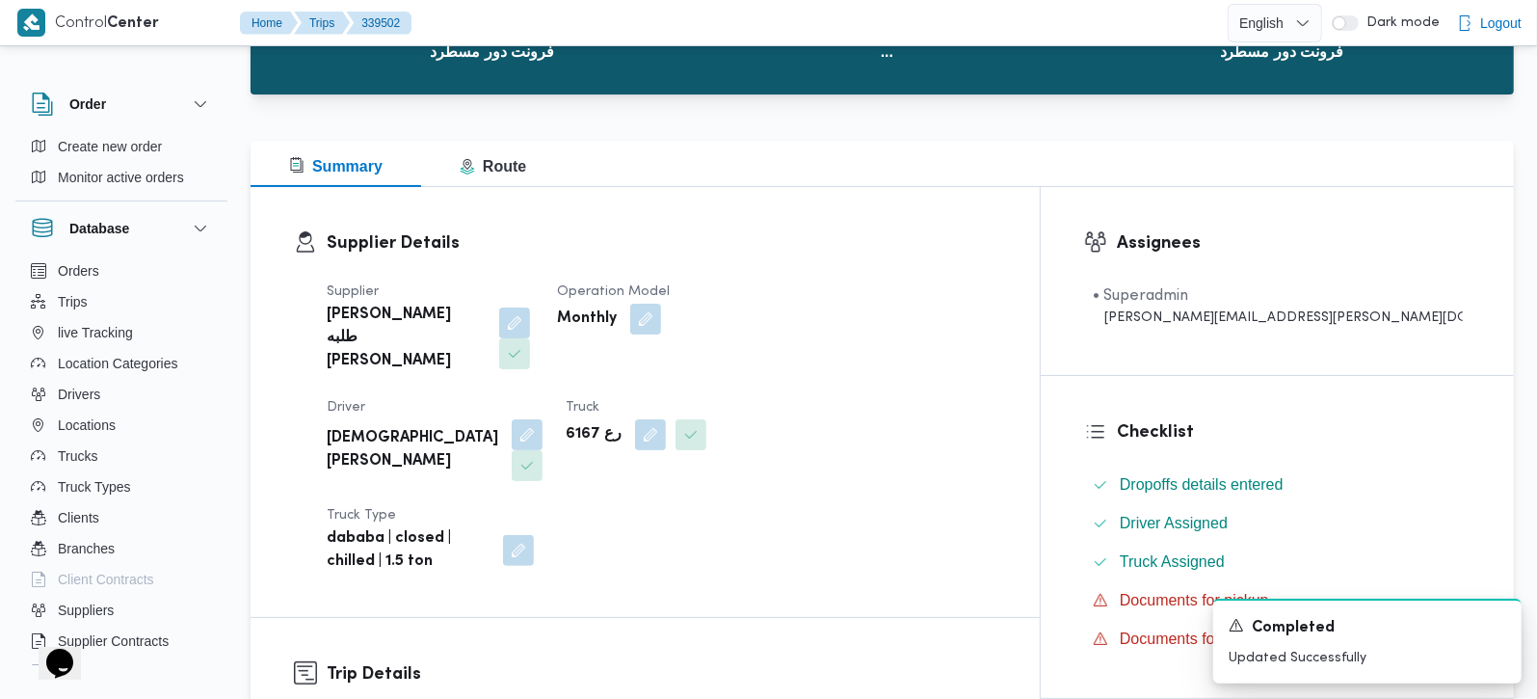
scroll to position [0, 0]
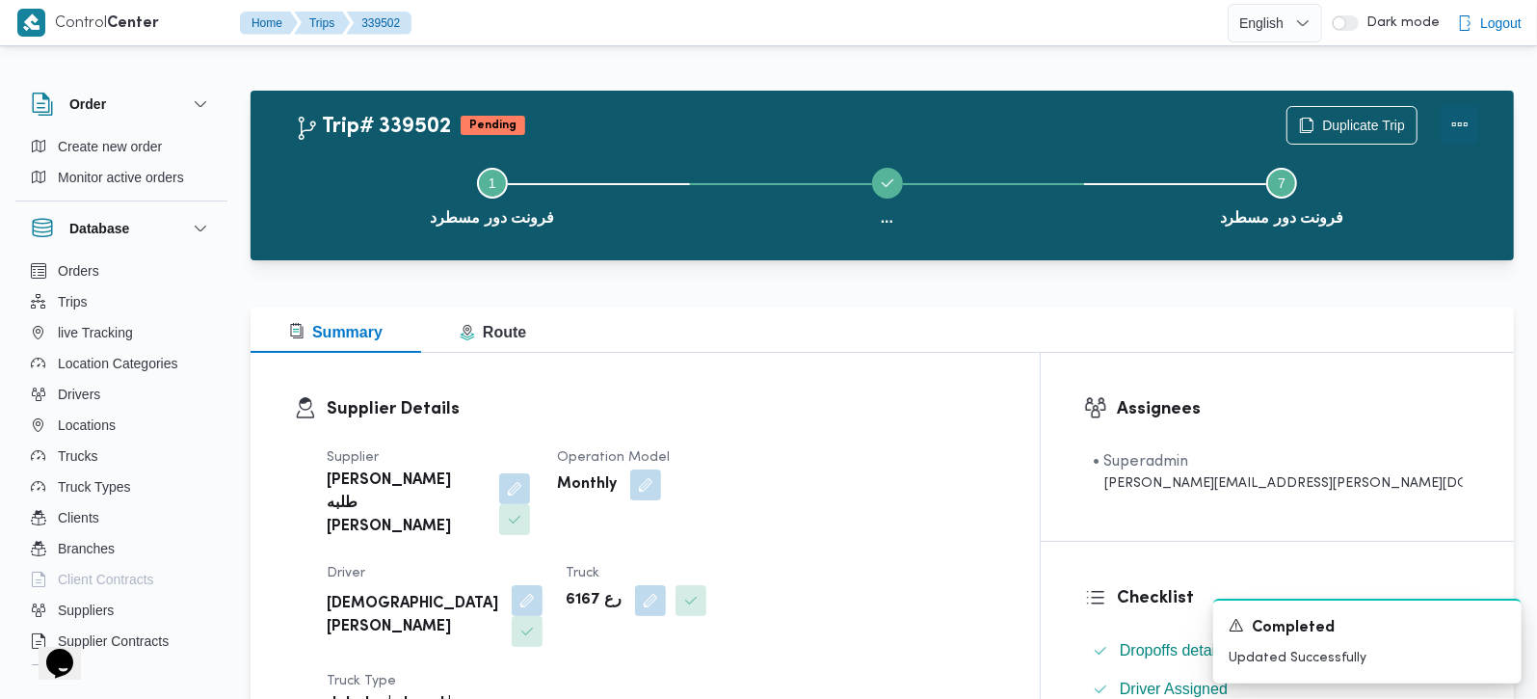
click at [1450, 115] on button "Actions" at bounding box center [1460, 124] width 39 height 39
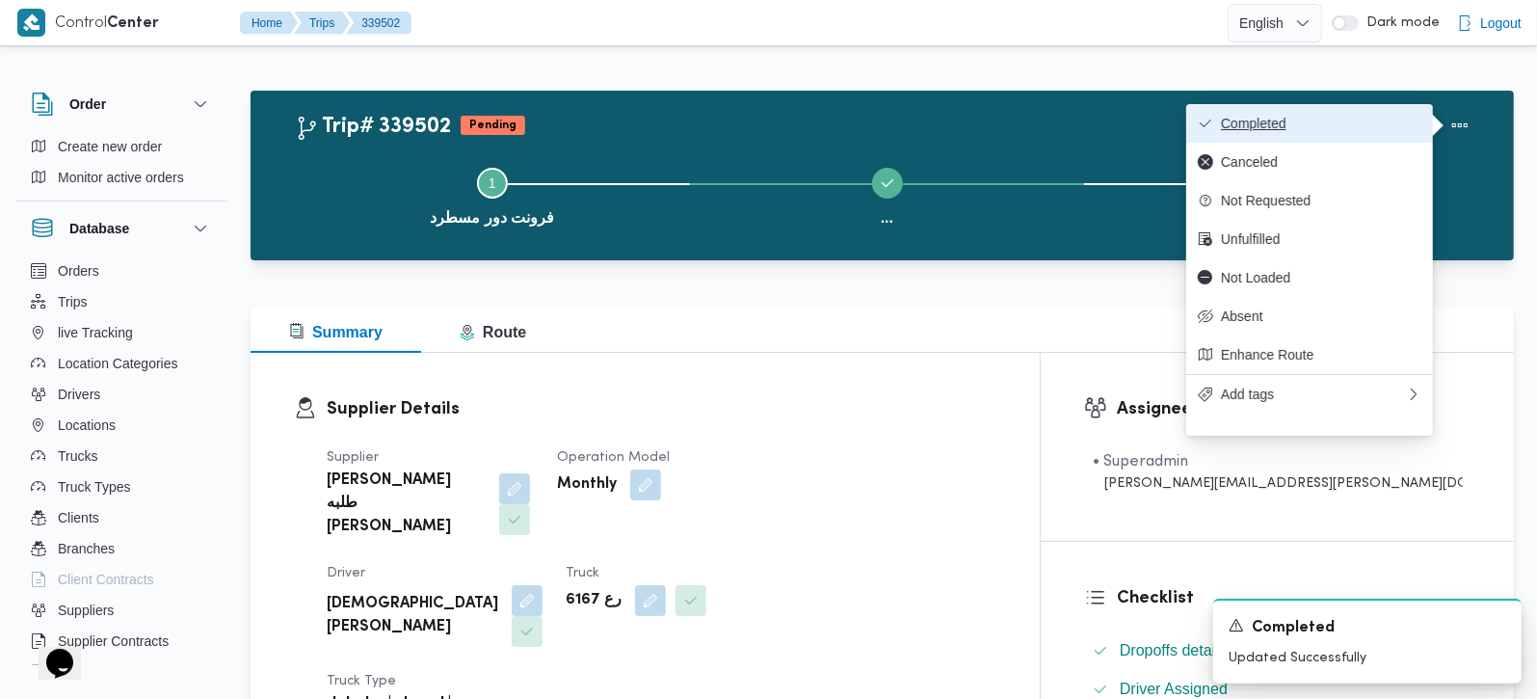
click at [1315, 122] on span "Completed" at bounding box center [1321, 123] width 200 height 15
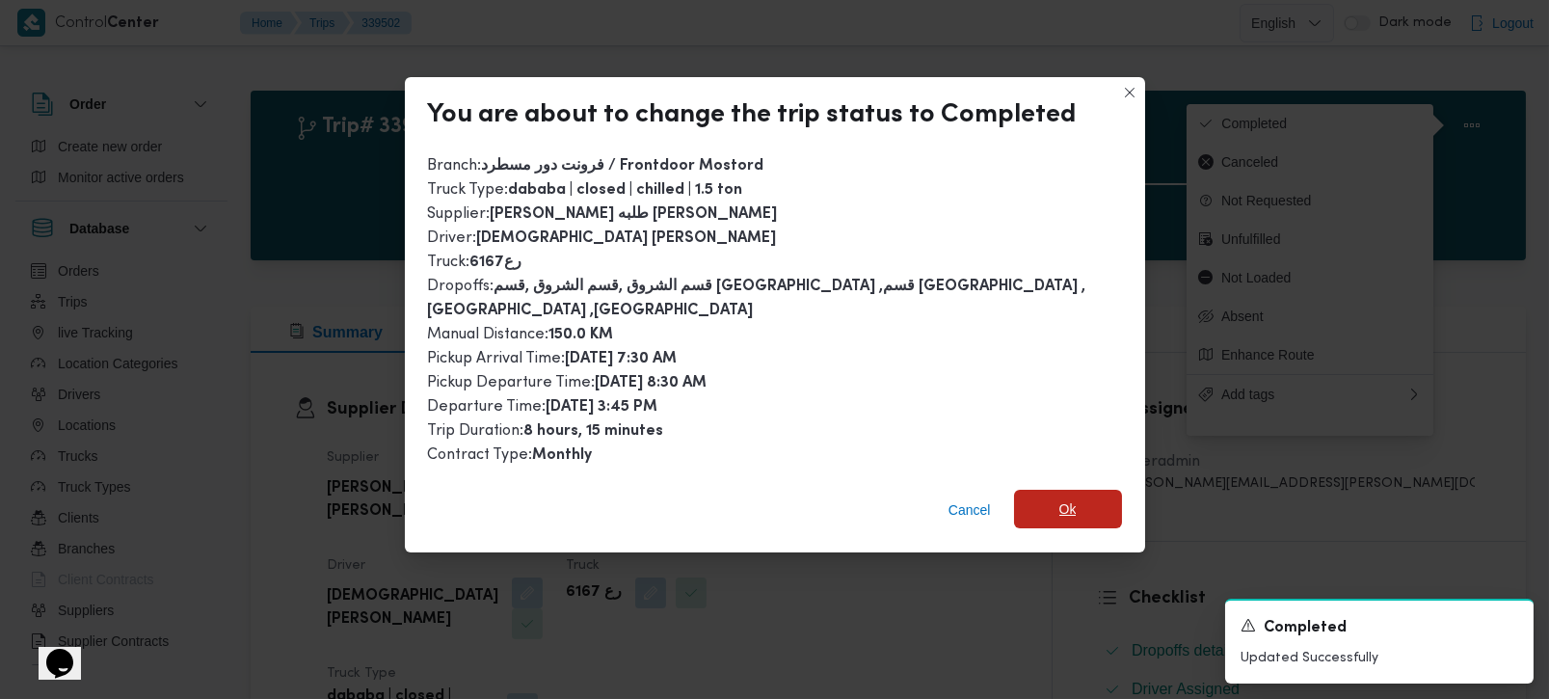
click at [1033, 491] on span "Ok" at bounding box center [1068, 509] width 108 height 39
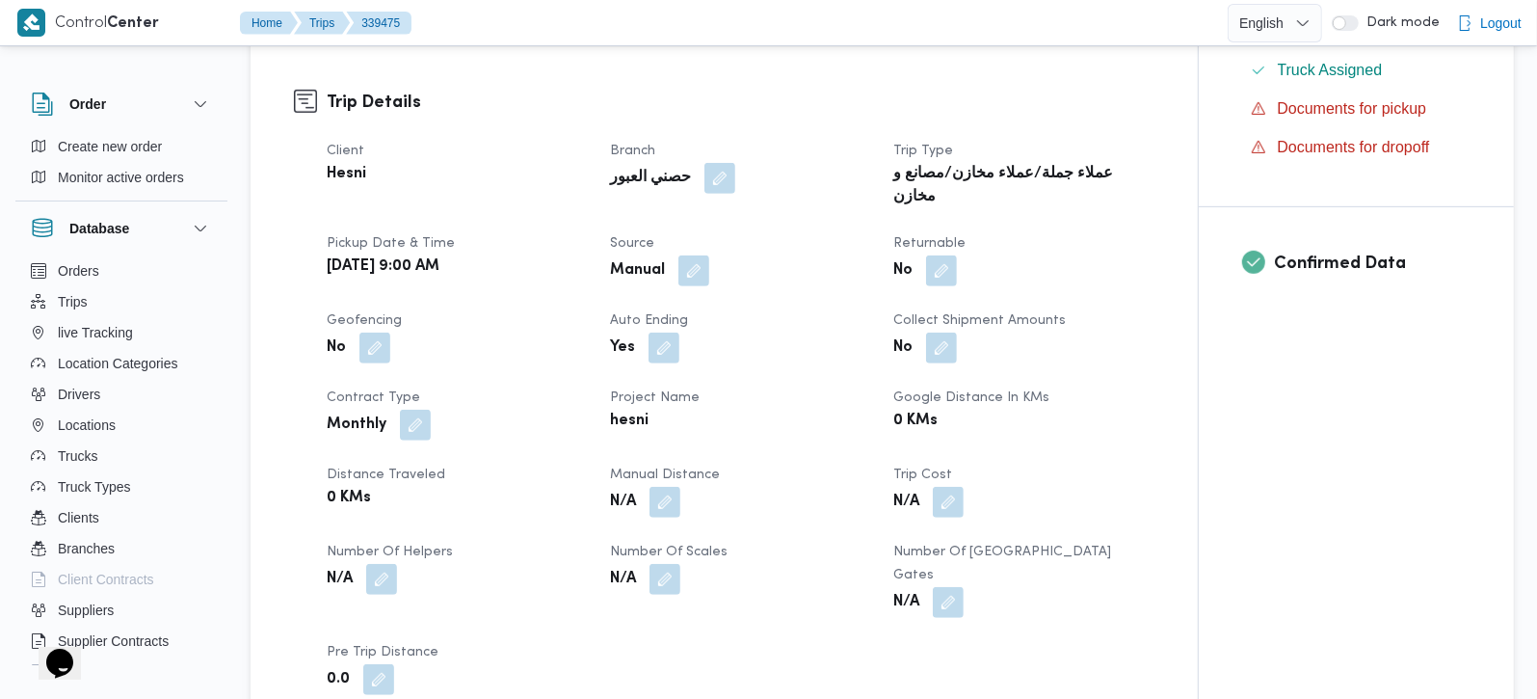
scroll to position [567, 0]
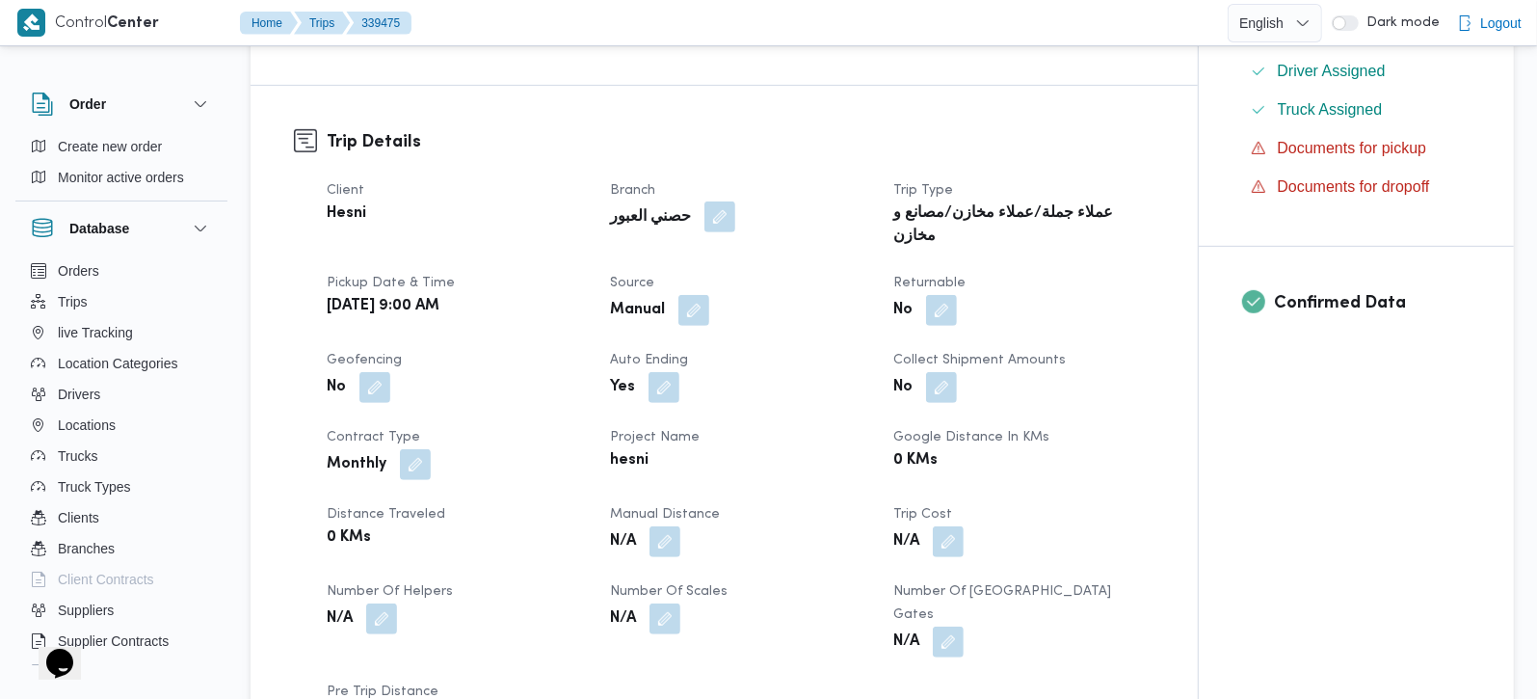
click at [704, 201] on button "button" at bounding box center [719, 216] width 31 height 31
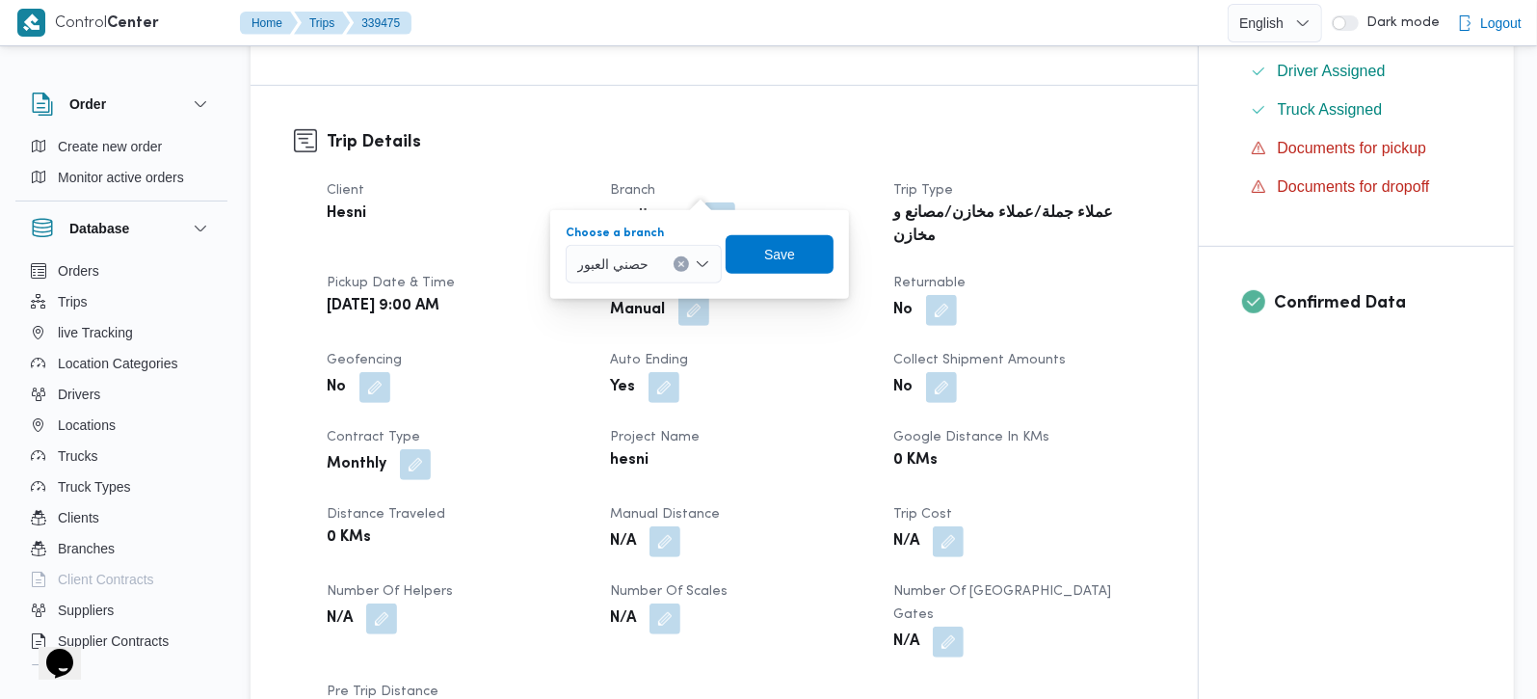
click at [684, 261] on icon "Clear input" at bounding box center [681, 263] width 5 height 5
type input "الع"
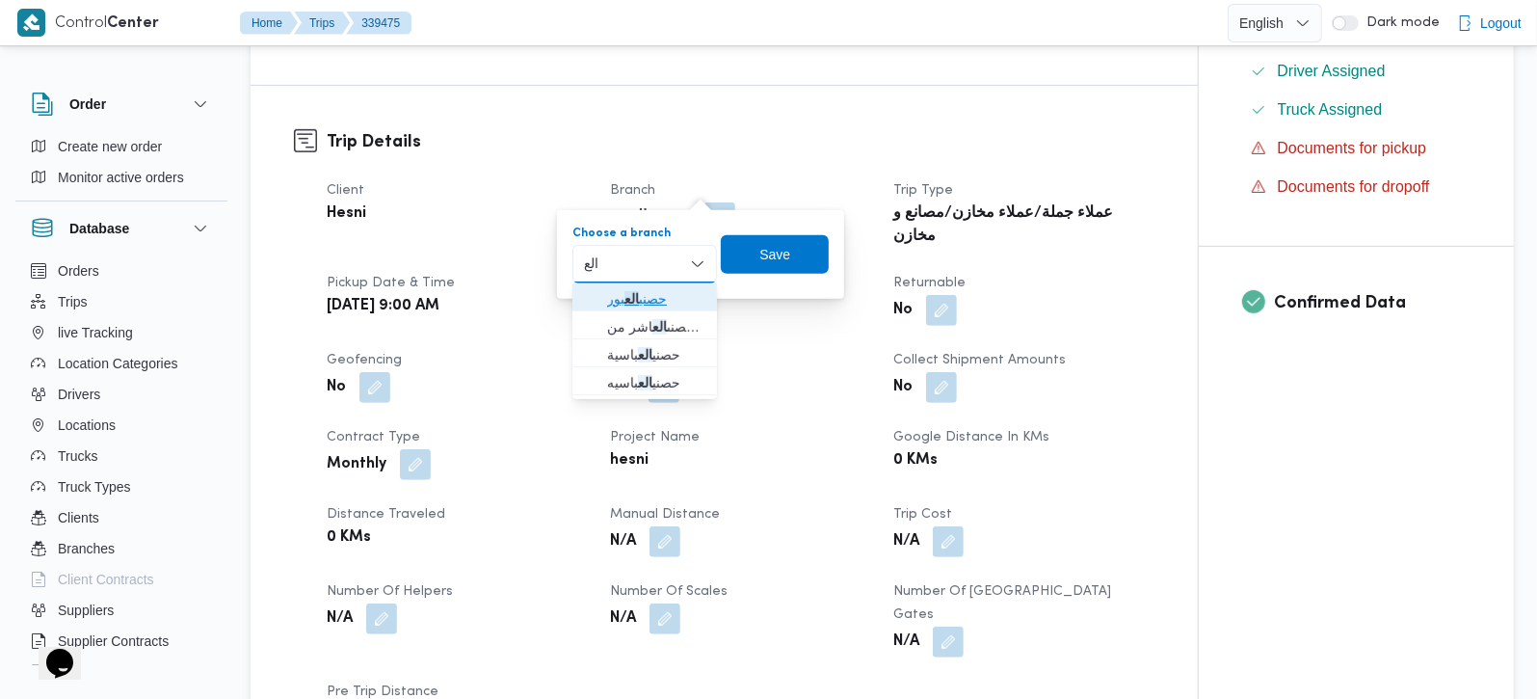
click at [646, 299] on span "حصني الع بور" at bounding box center [656, 298] width 98 height 23
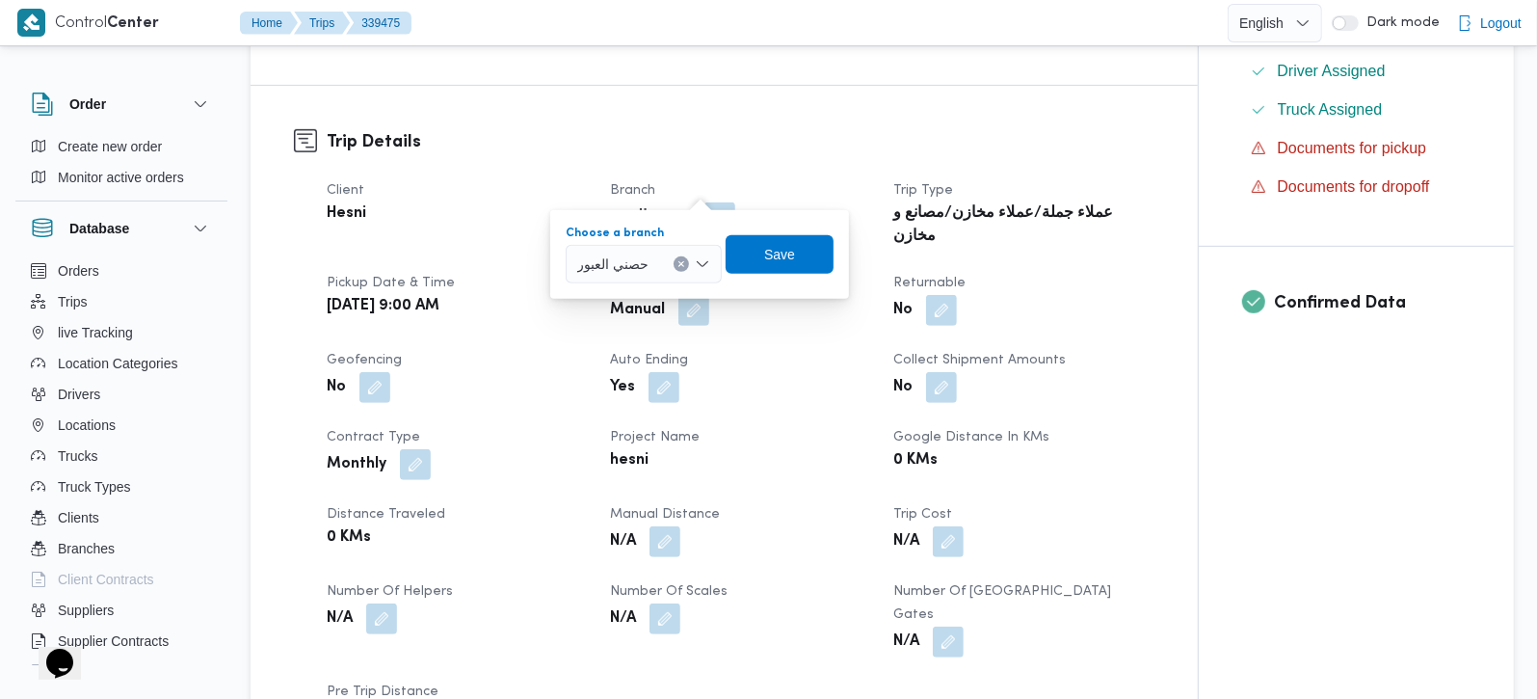
click at [684, 264] on icon "Clear input" at bounding box center [681, 263] width 5 height 5
type input "زهر"
click at [640, 292] on span "حصني الا زهر" at bounding box center [656, 298] width 98 height 23
click at [759, 262] on span "Save" at bounding box center [782, 253] width 108 height 39
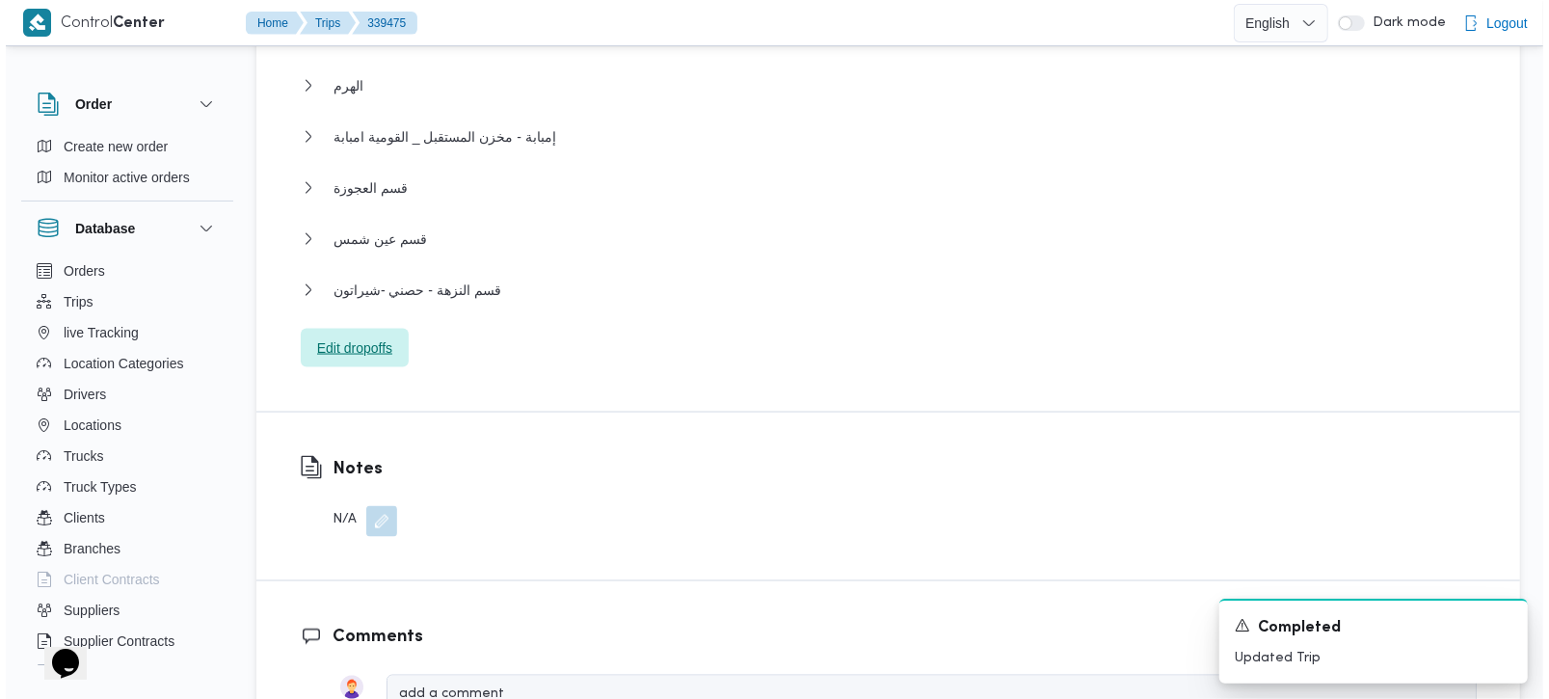
scroll to position [2040, 0]
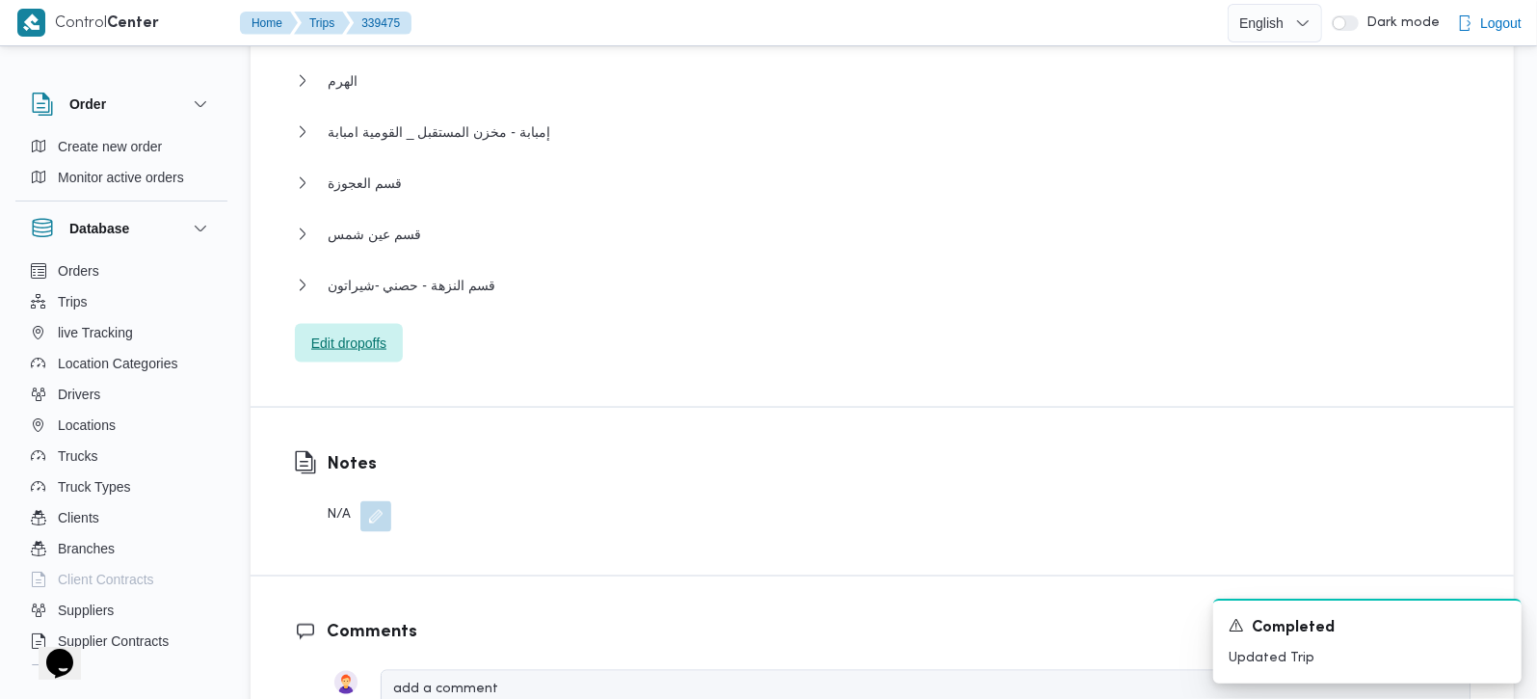
click at [339, 331] on span "Edit dropoffs" at bounding box center [348, 342] width 75 height 23
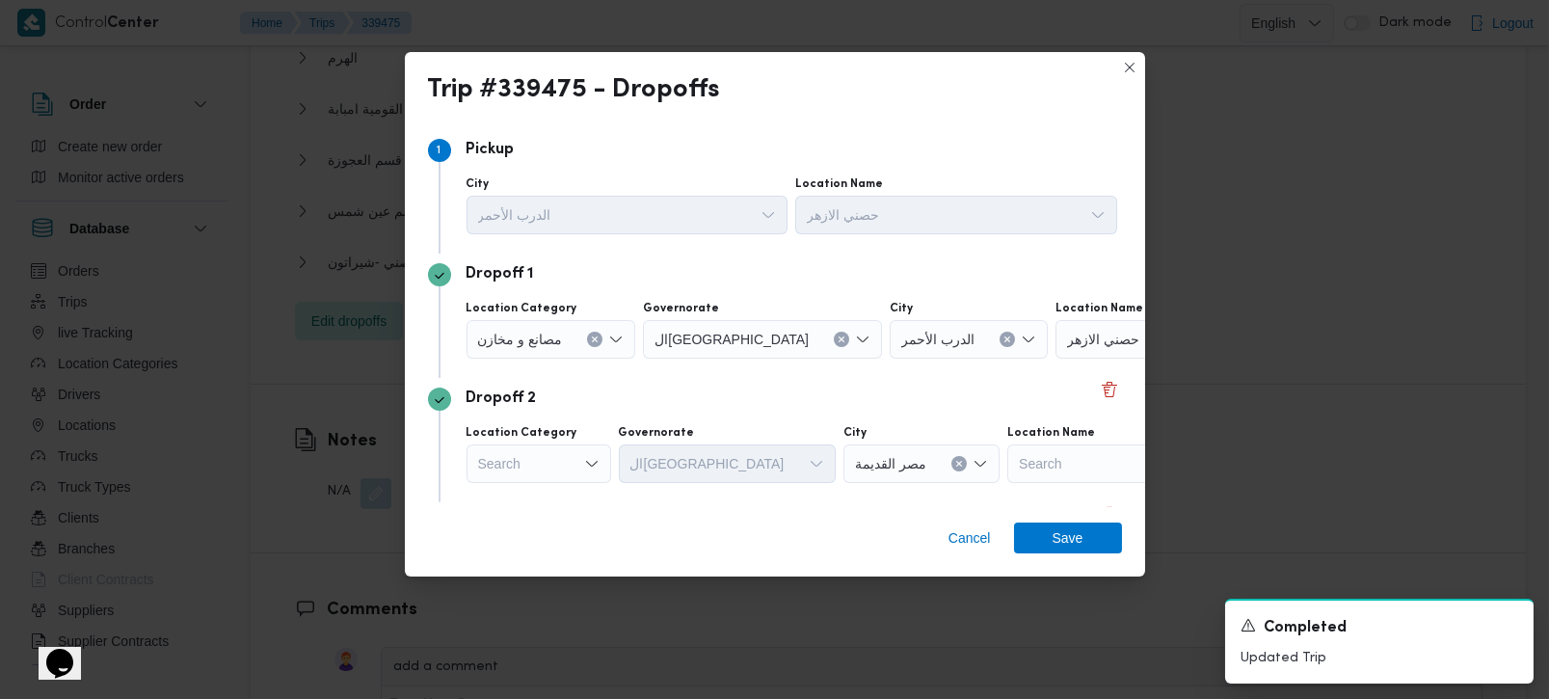
click at [834, 338] on button "Clear input" at bounding box center [841, 338] width 15 height 15
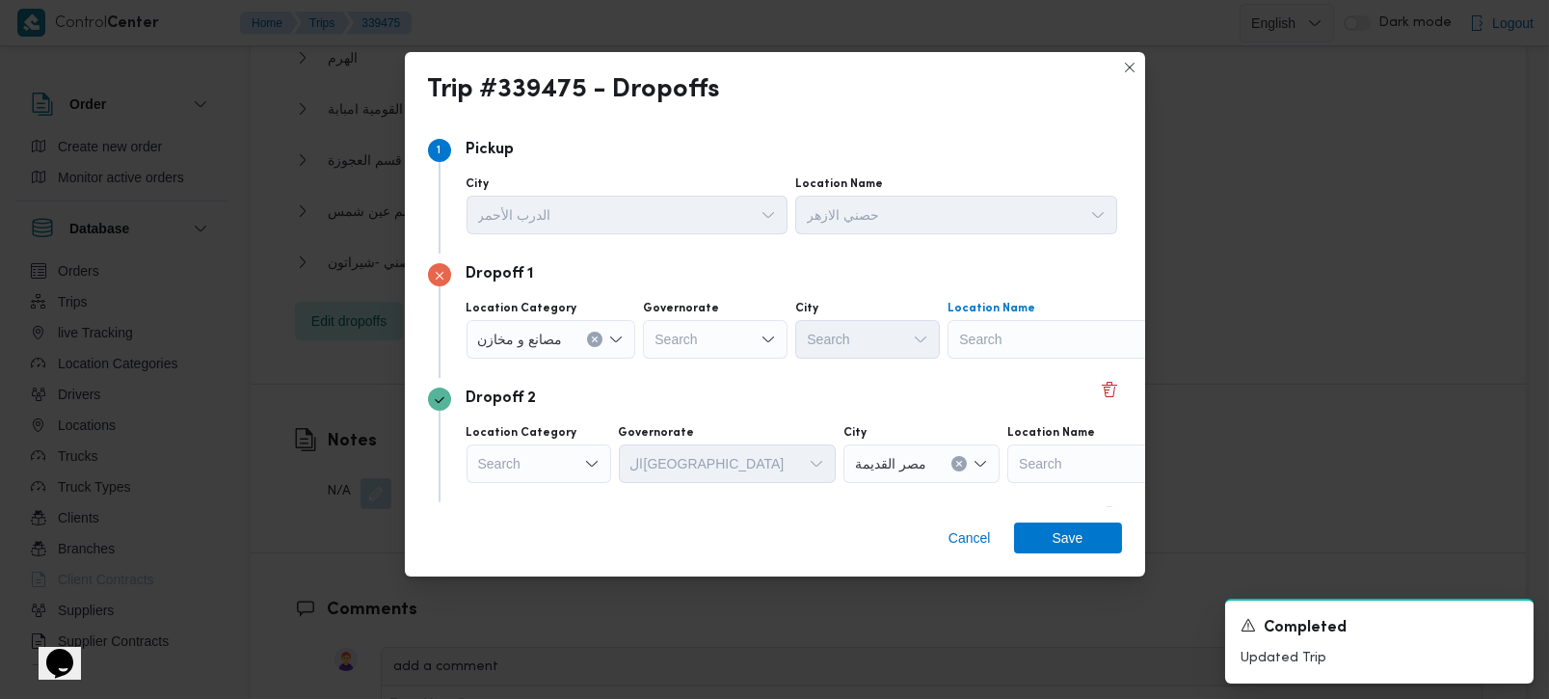
click at [998, 334] on div "Search" at bounding box center [1067, 339] width 241 height 39
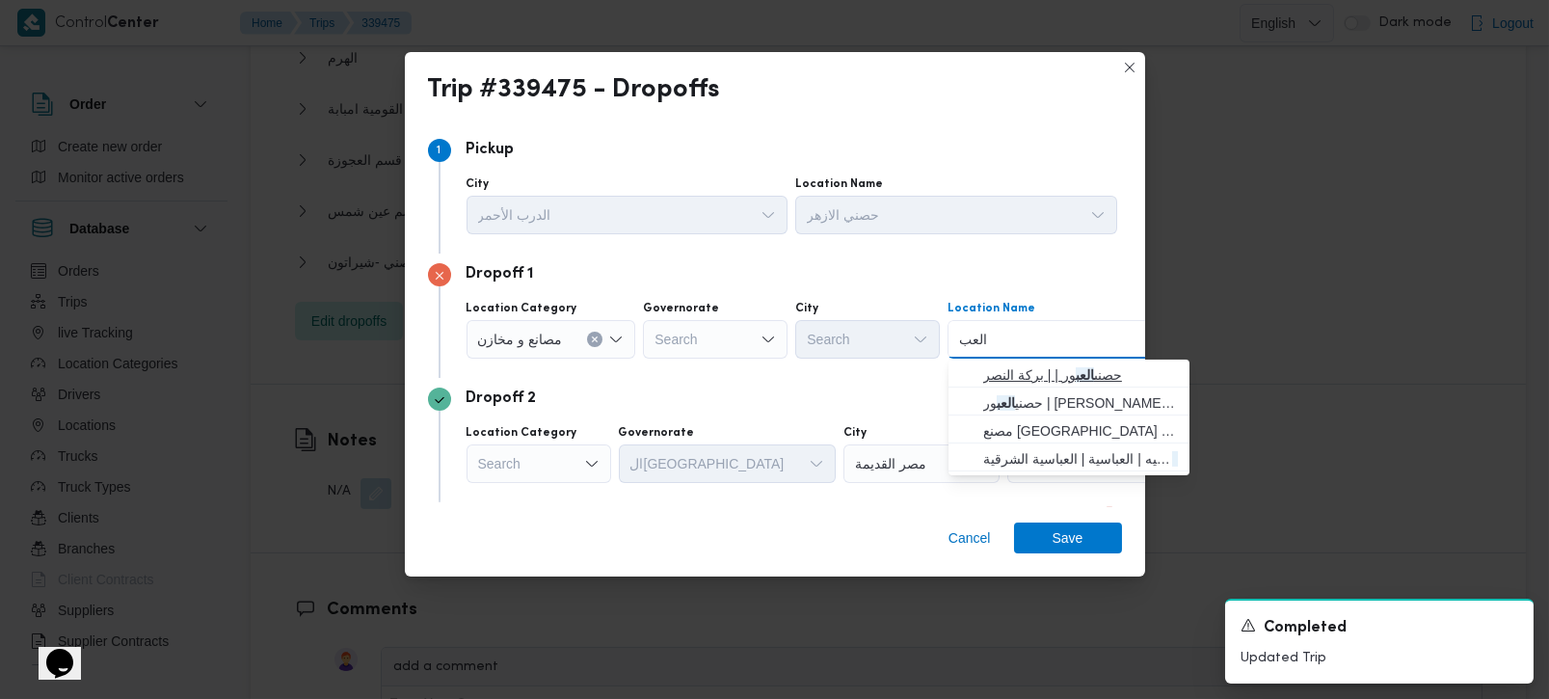
type input "العب"
click at [1017, 365] on span "حصنى العب ور | | بركة النصر" at bounding box center [1080, 374] width 195 height 23
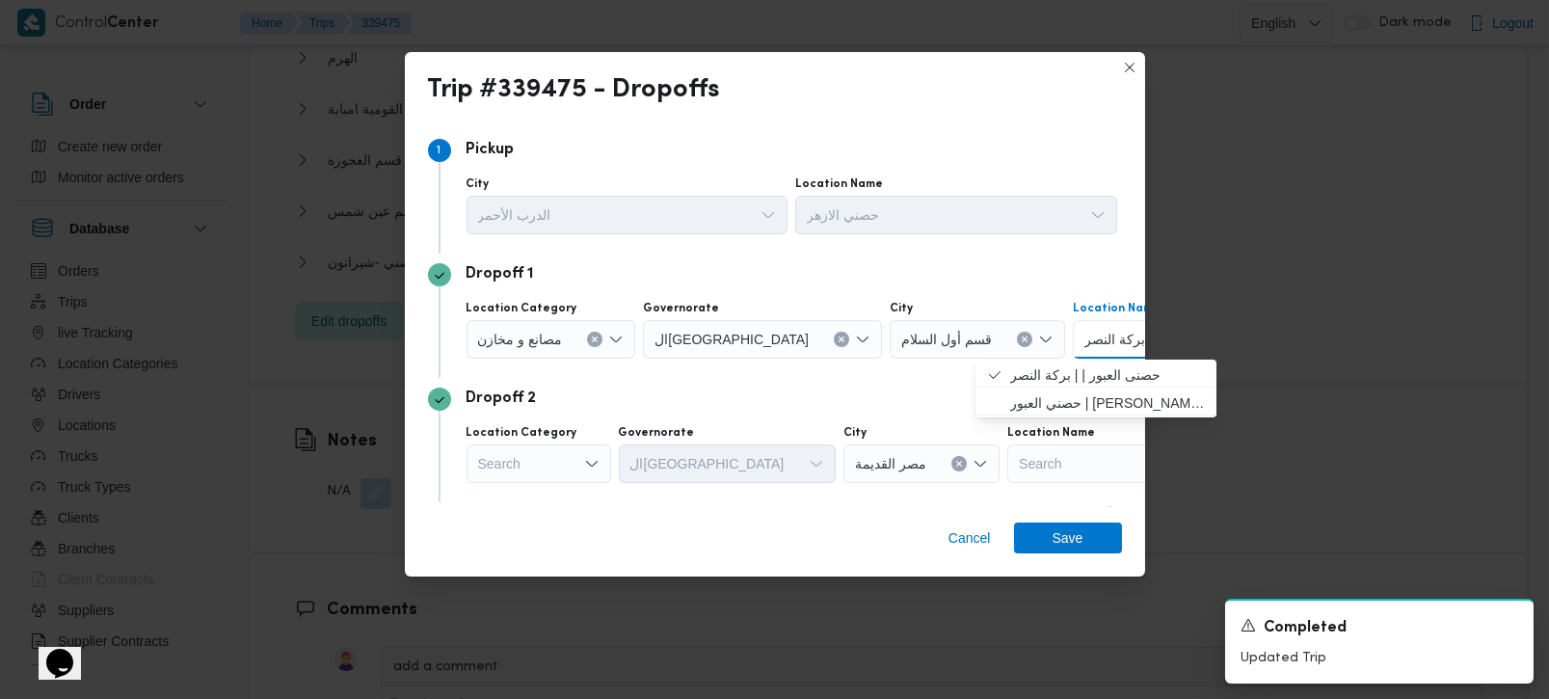
click at [585, 412] on div "Dropoff 2 Location Category Search Governorate القاهرة City مصر القديمة Locatio…" at bounding box center [775, 440] width 694 height 124
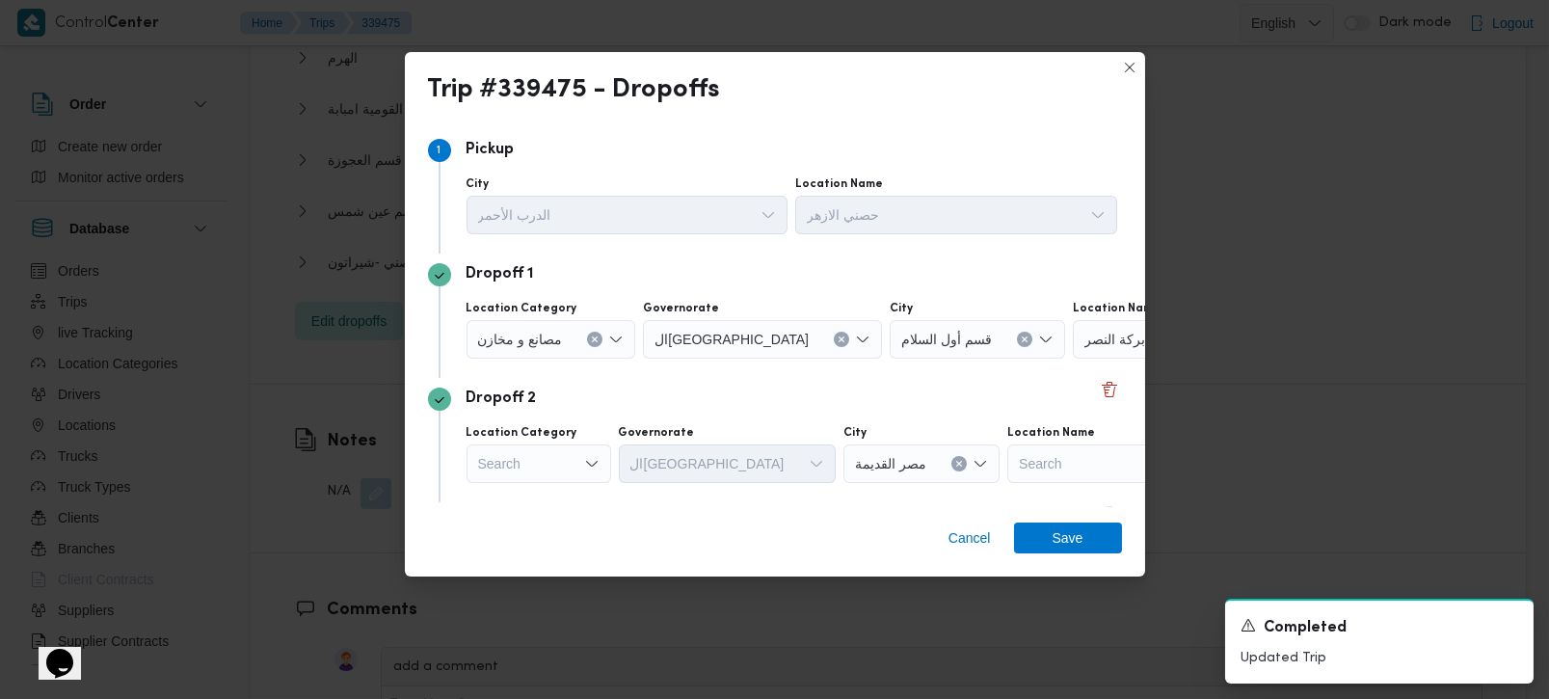
scroll to position [113, 0]
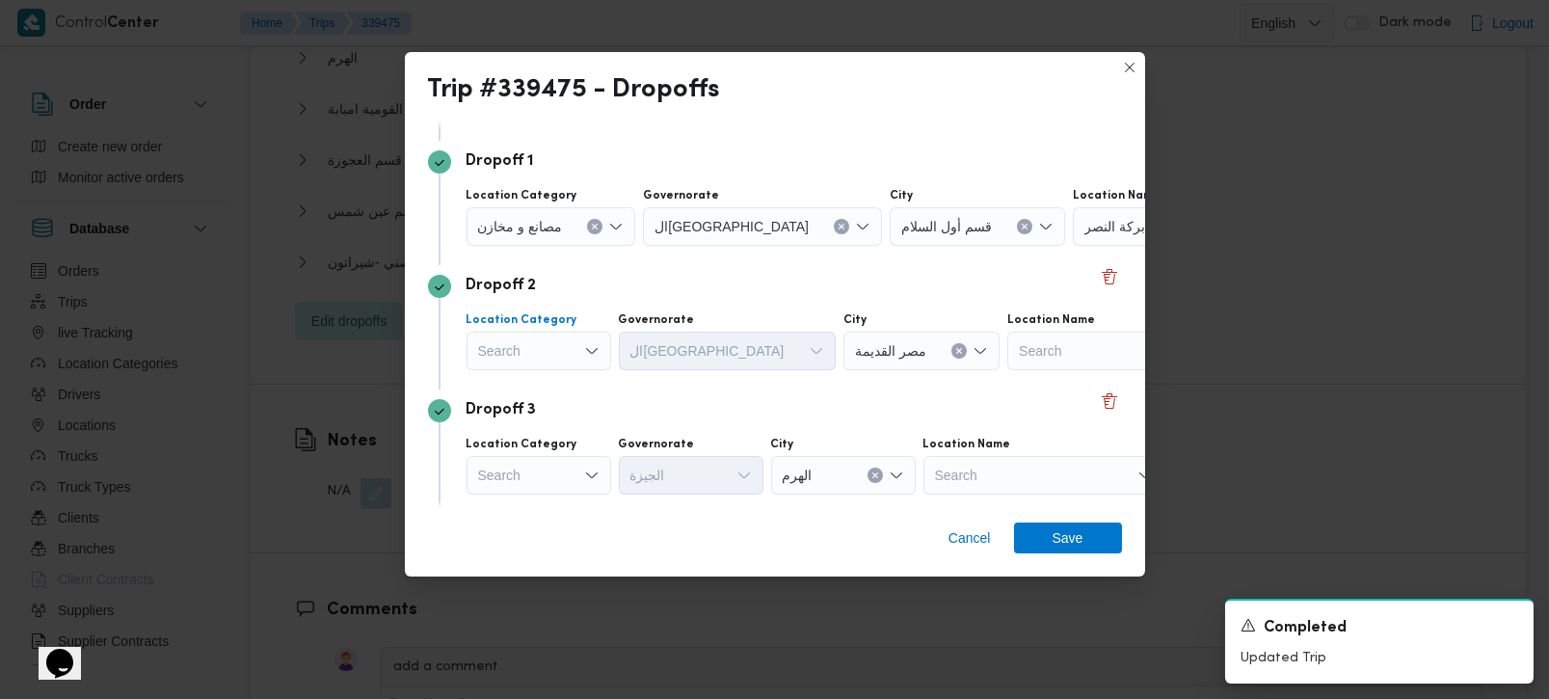
click at [536, 341] on div "Search" at bounding box center [538, 350] width 145 height 39
click at [1026, 358] on div "Search" at bounding box center [1127, 350] width 241 height 39
click at [528, 349] on div "Search" at bounding box center [538, 350] width 145 height 39
click at [529, 380] on span "مصانع و مخازن" at bounding box center [550, 385] width 98 height 23
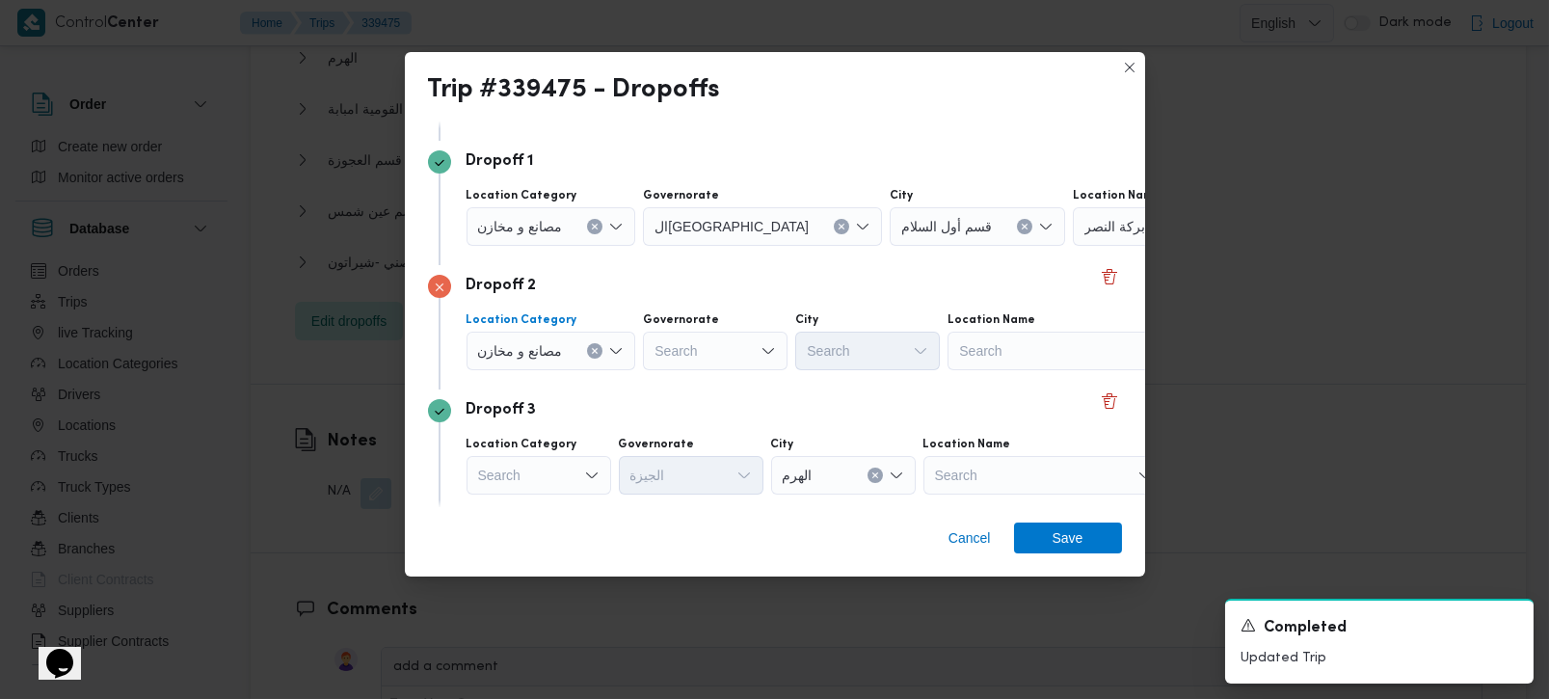
click at [595, 348] on icon "Clear input" at bounding box center [595, 351] width 8 height 8
click at [1017, 364] on div "Search" at bounding box center [1043, 350] width 241 height 39
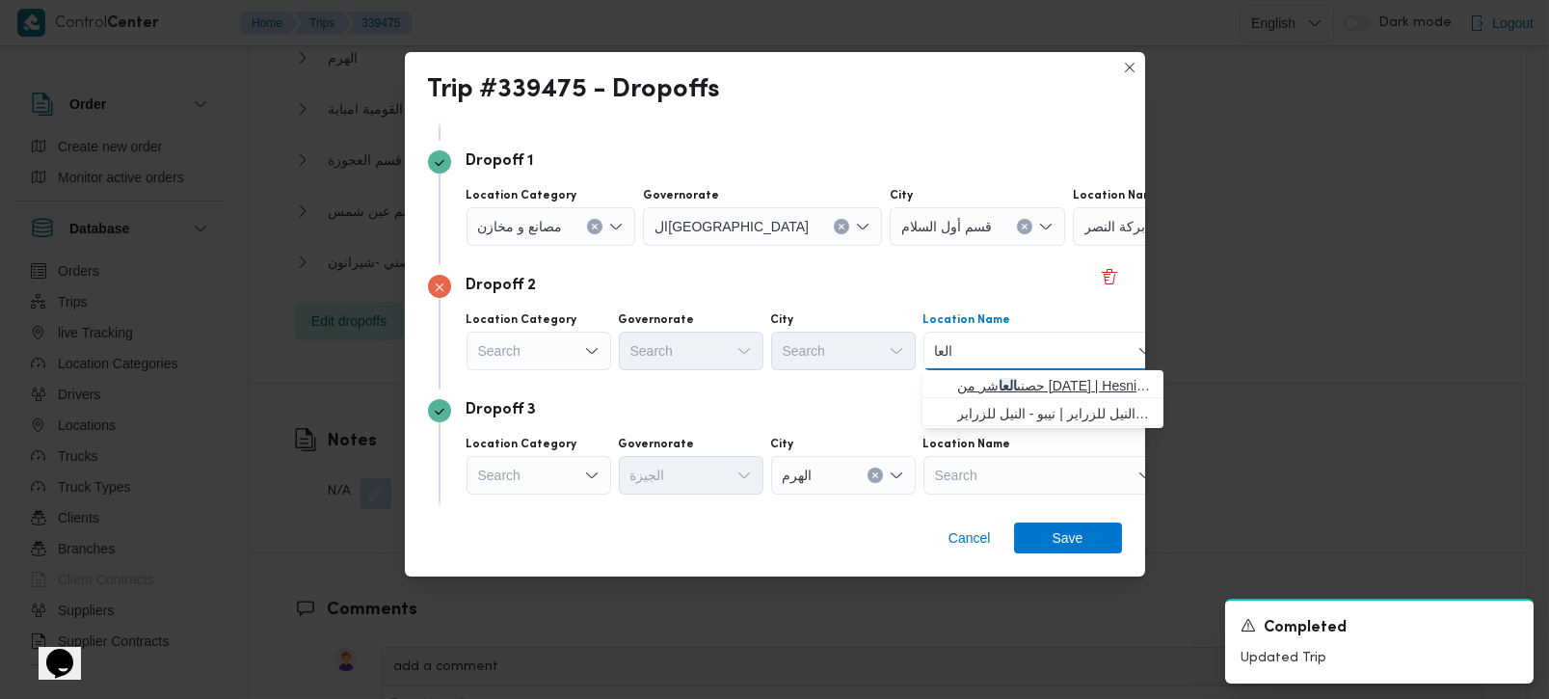
type input "العا"
click at [1031, 380] on span "حصنى العا شر من رمضان | Hesni Textiles Factory | جزء من مدينة العاشر-مجاورات" at bounding box center [1054, 385] width 195 height 23
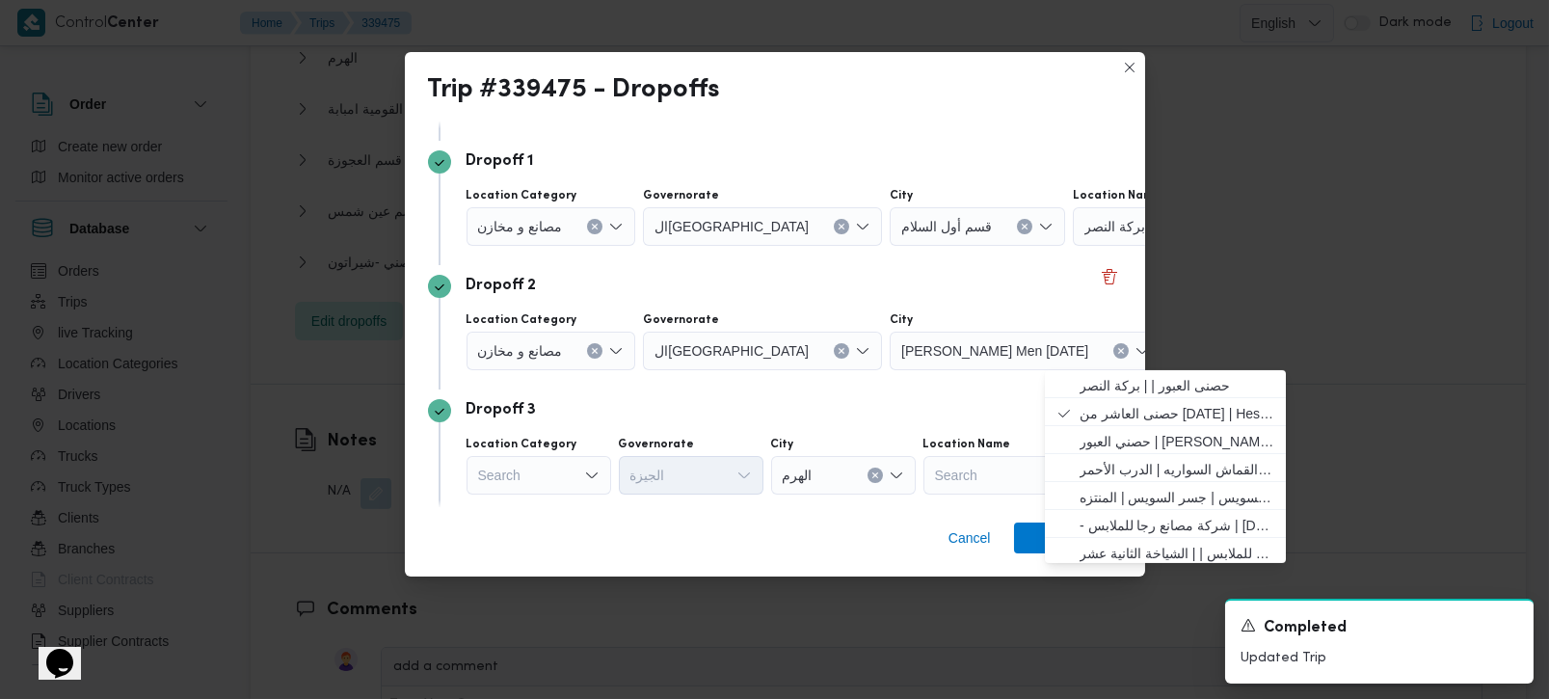
click at [659, 419] on div "Dropoff 3" at bounding box center [775, 410] width 694 height 23
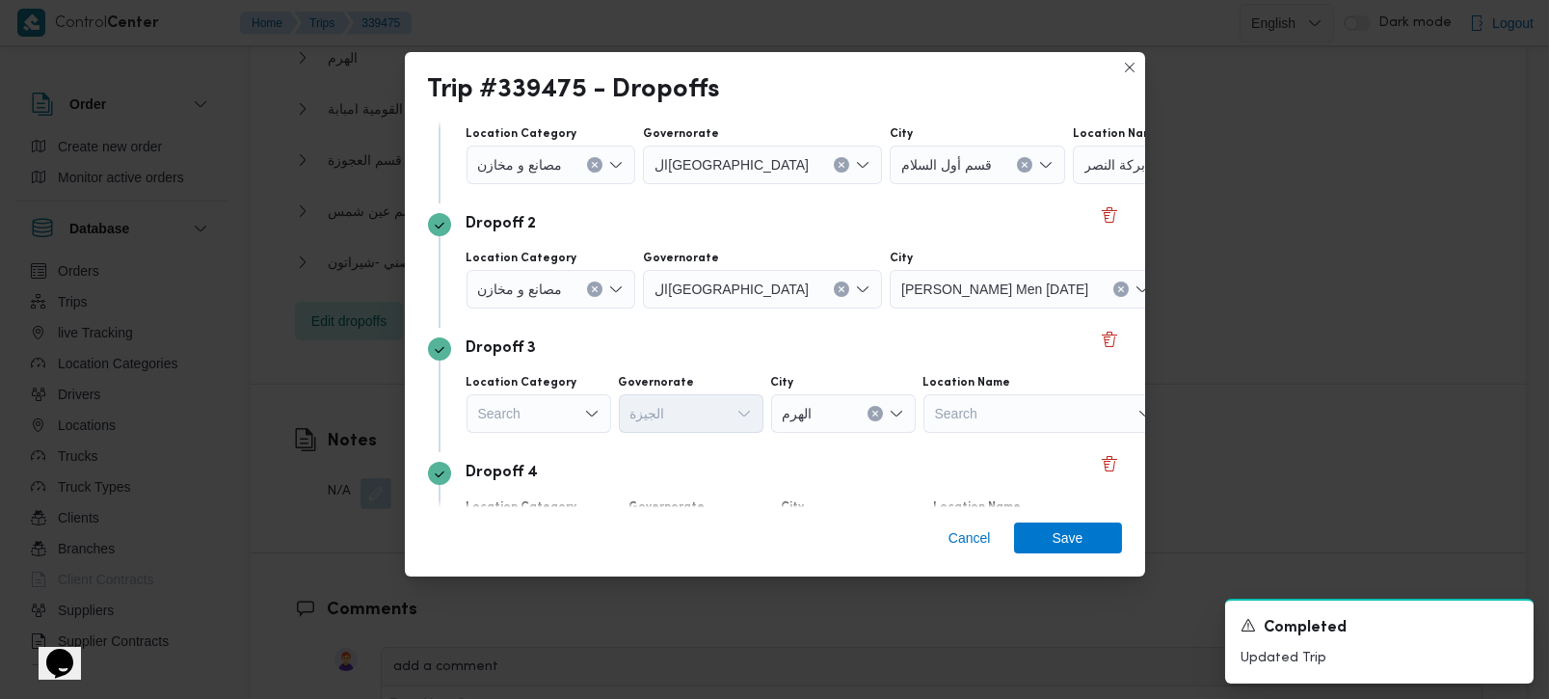
scroll to position [226, 0]
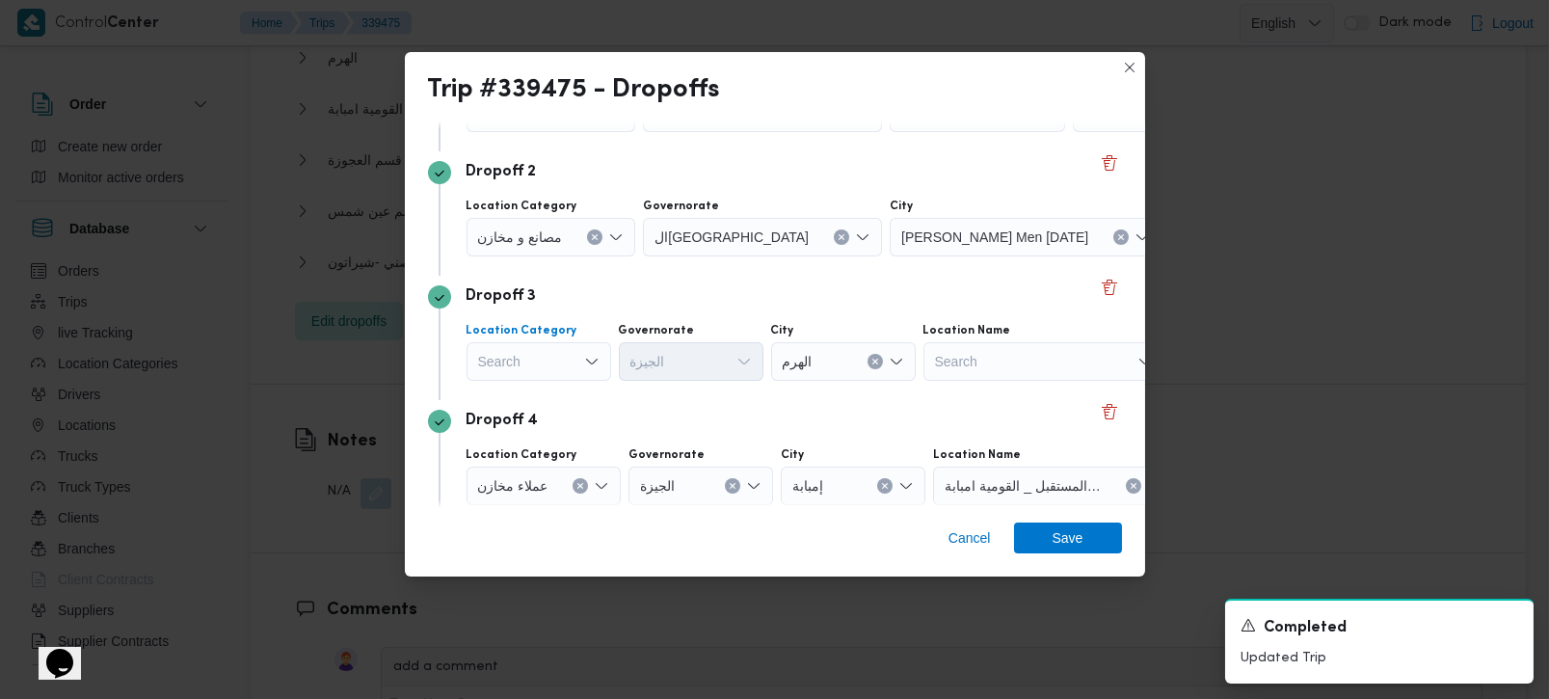
click at [541, 364] on div "Search" at bounding box center [538, 361] width 145 height 39
click at [534, 476] on span "عملاء جملة" at bounding box center [550, 480] width 98 height 23
click at [573, 358] on icon "Clear input" at bounding box center [573, 362] width 8 height 8
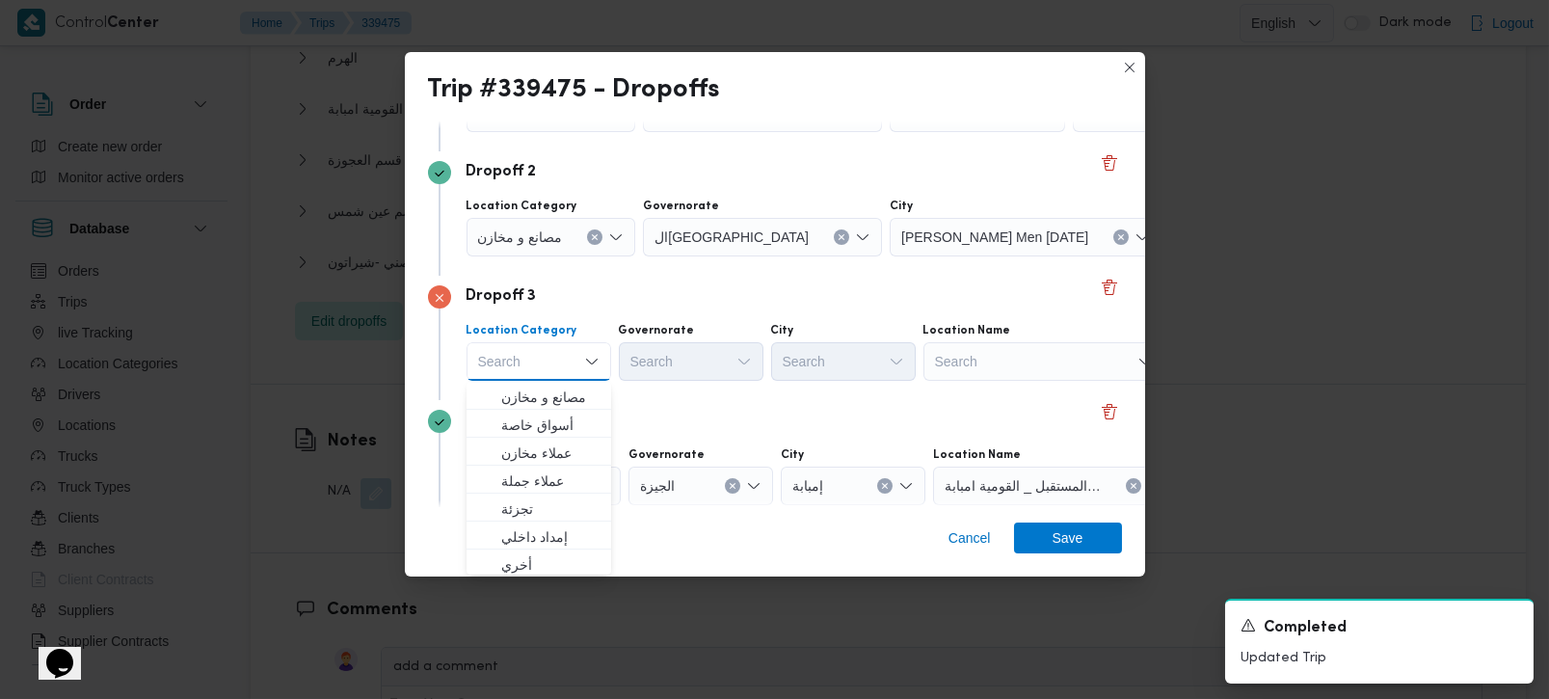
click at [1043, 355] on div "Search" at bounding box center [1043, 361] width 241 height 39
click at [485, 351] on div "Search" at bounding box center [538, 361] width 145 height 39
drag, startPoint x: 517, startPoint y: 388, endPoint x: 523, endPoint y: 380, distance: 10.4
click at [519, 389] on span "مصانع و مخازن" at bounding box center [550, 396] width 98 height 23
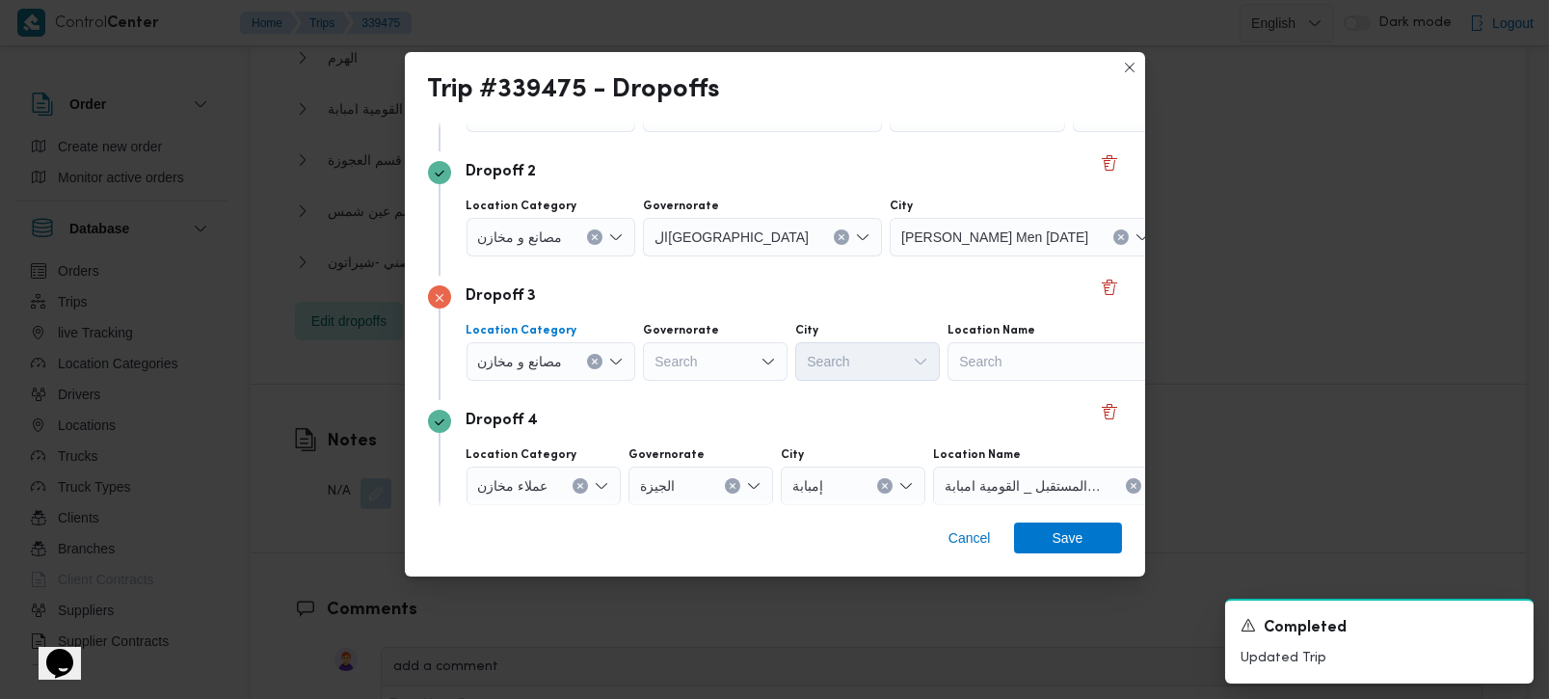
click at [593, 358] on icon "Clear input" at bounding box center [595, 362] width 8 height 8
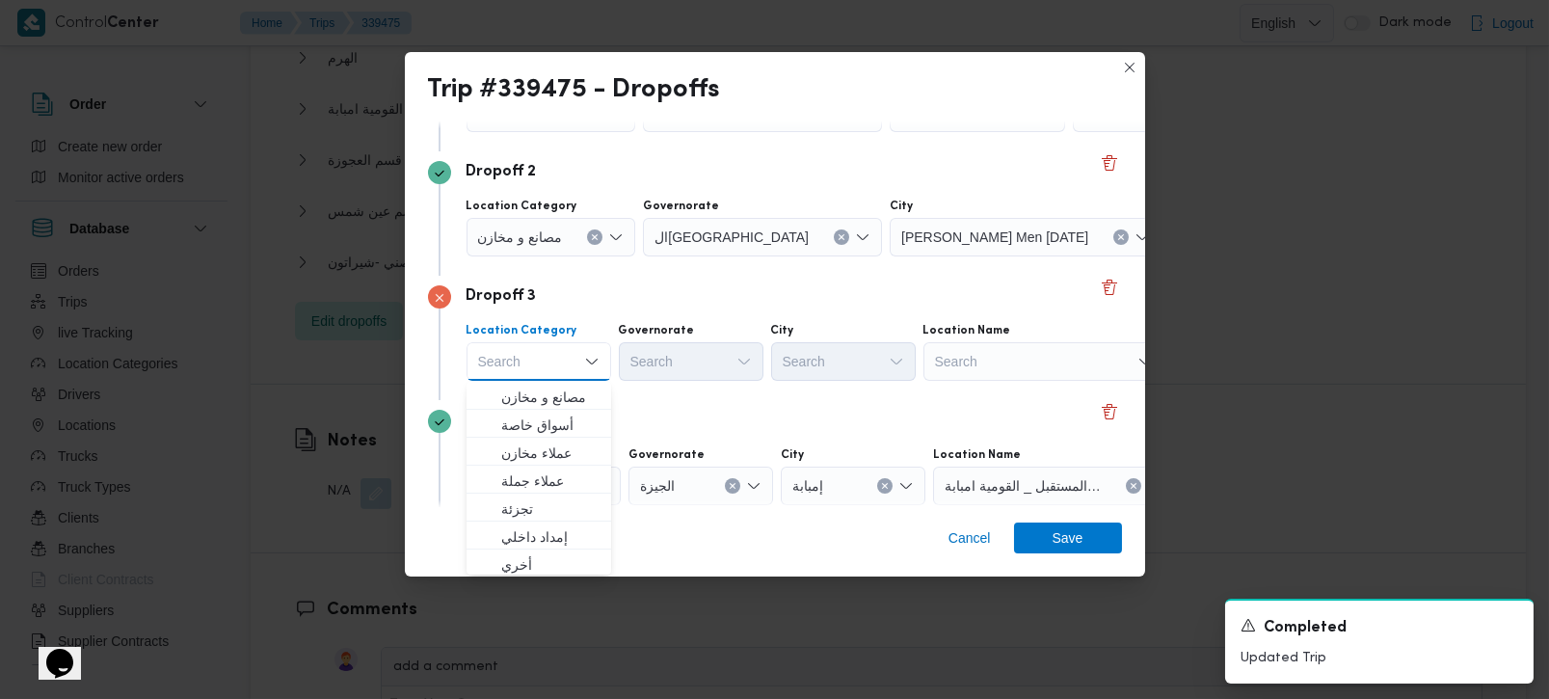
click at [1025, 371] on div "Search" at bounding box center [1043, 361] width 241 height 39
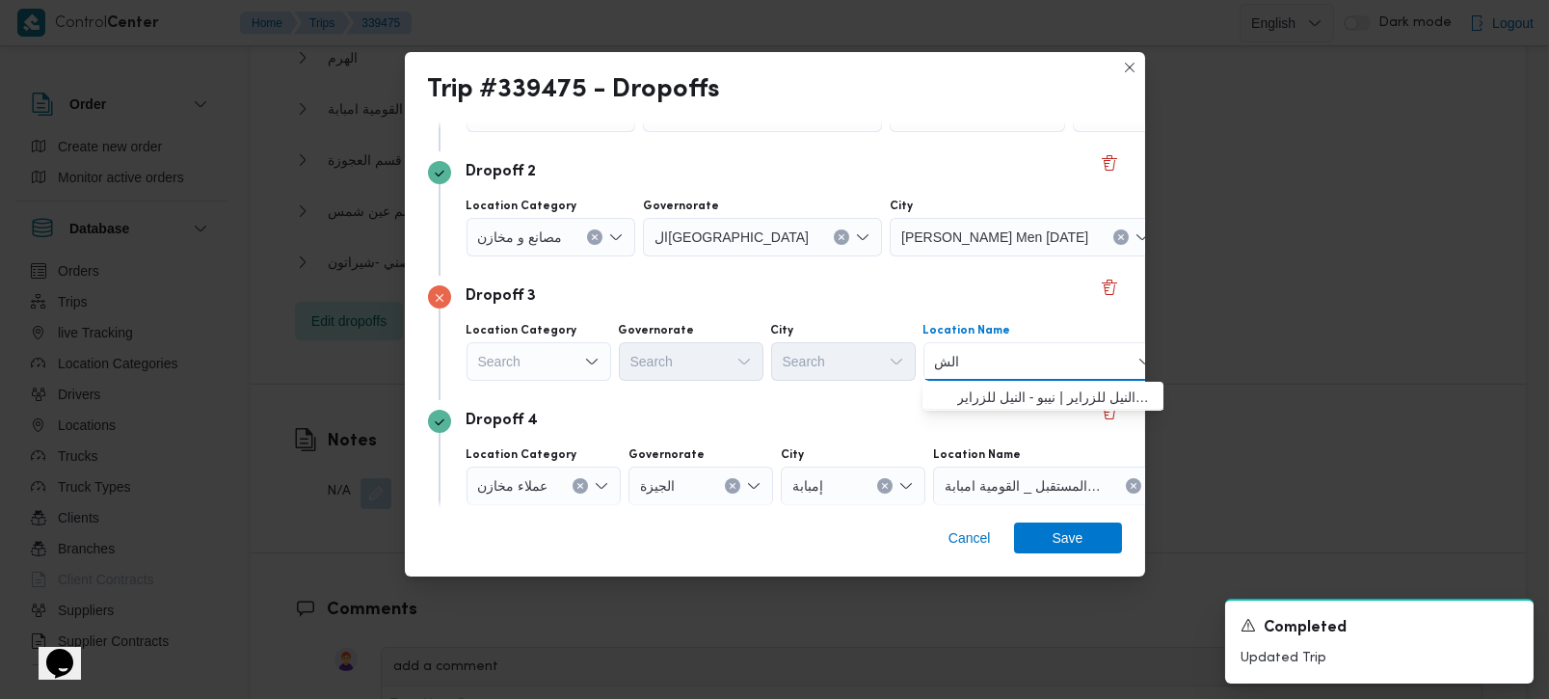
type input "الش"
click at [532, 371] on div "Search" at bounding box center [538, 361] width 145 height 39
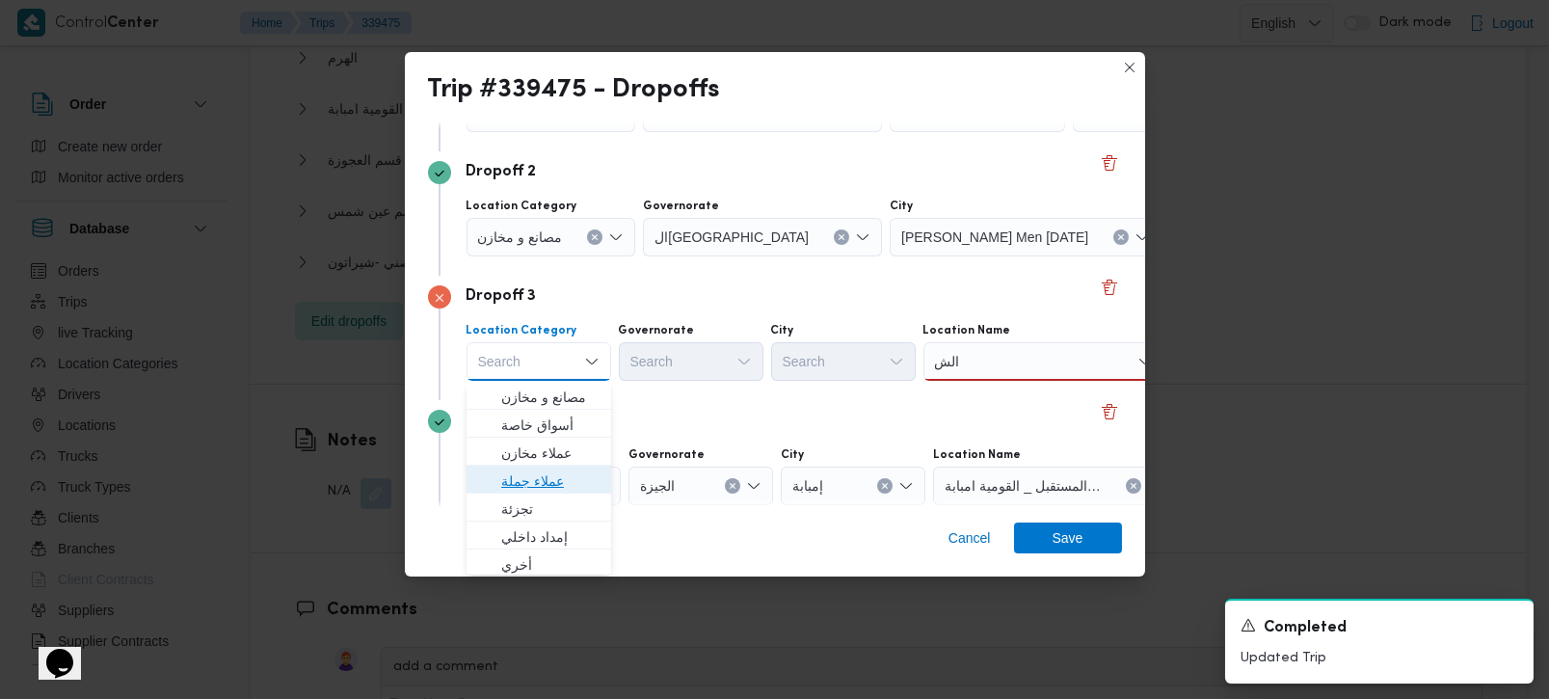
click at [536, 477] on span "عملاء جملة" at bounding box center [550, 480] width 98 height 23
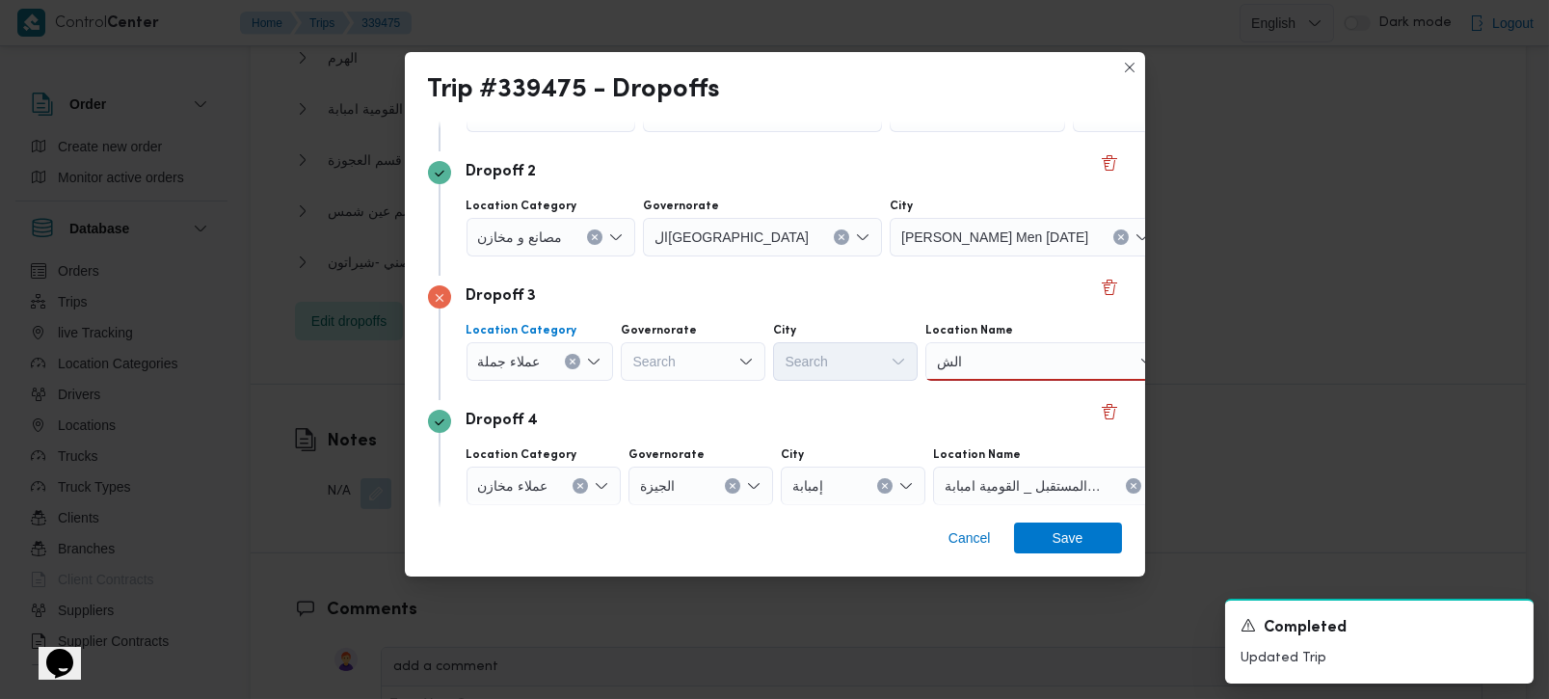
click at [696, 369] on div "Search" at bounding box center [693, 361] width 145 height 39
type input "رة"
click at [682, 420] on span "القاه رة" at bounding box center [702, 424] width 98 height 23
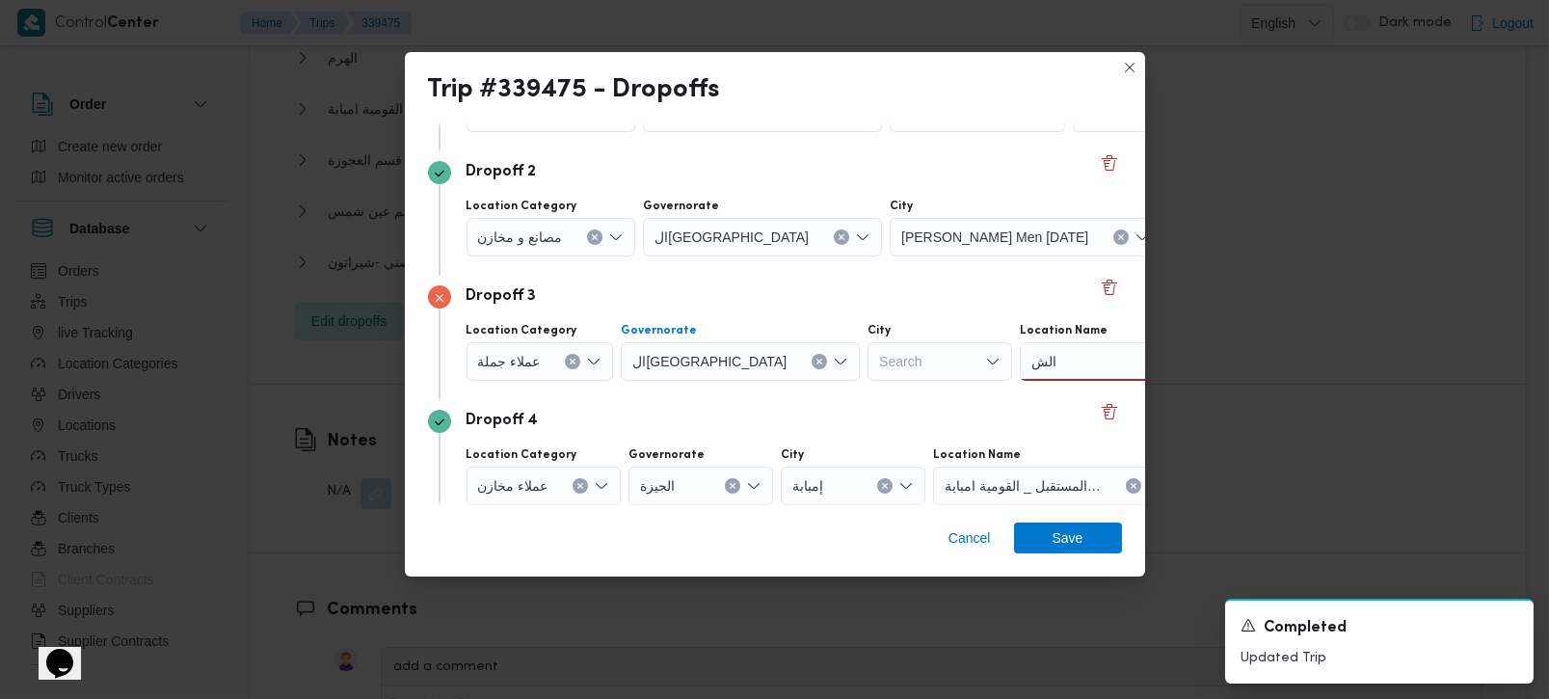
click at [867, 368] on div "Search" at bounding box center [939, 361] width 145 height 39
type input "بور"
click at [830, 386] on span "الع بور" at bounding box center [855, 396] width 98 height 23
click at [1031, 360] on input "الش" at bounding box center [1044, 361] width 26 height 23
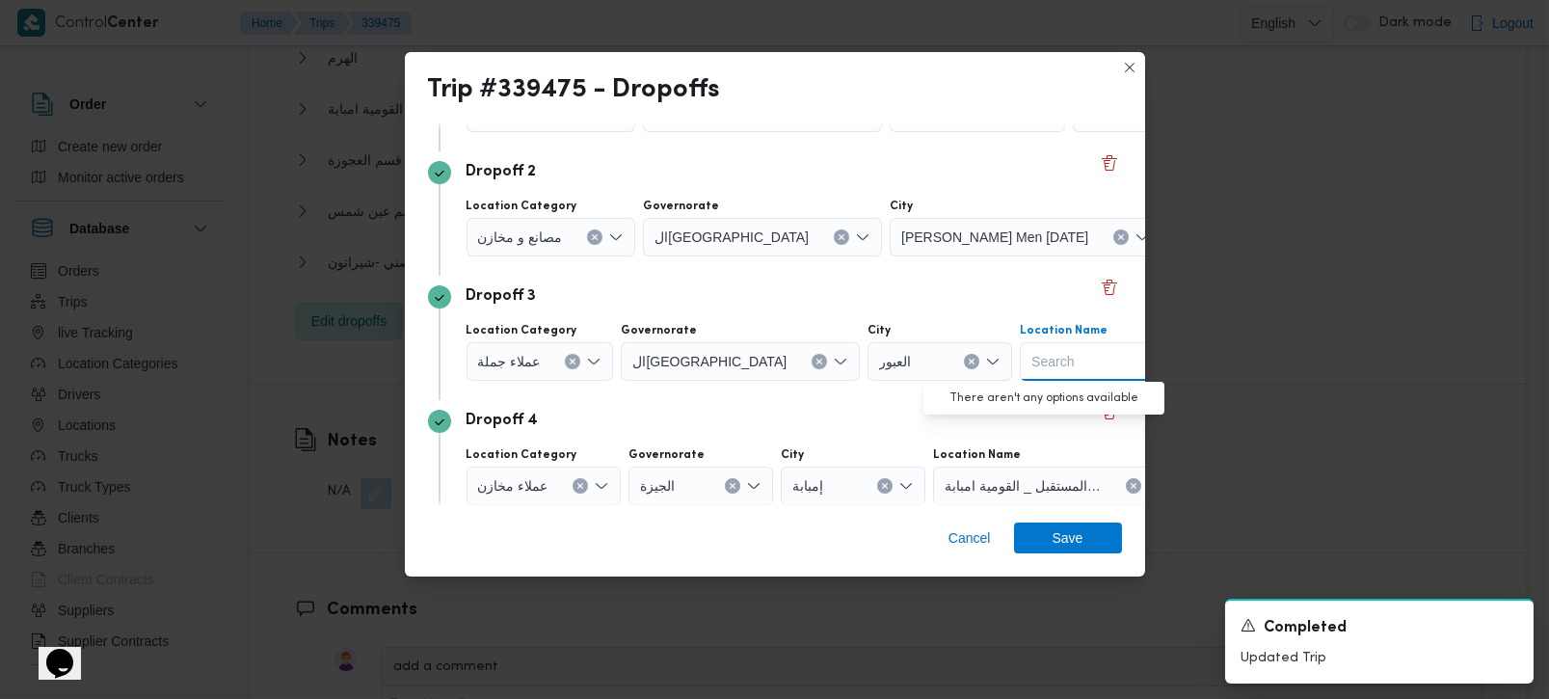
click at [871, 290] on div "Dropoff 3" at bounding box center [775, 296] width 694 height 23
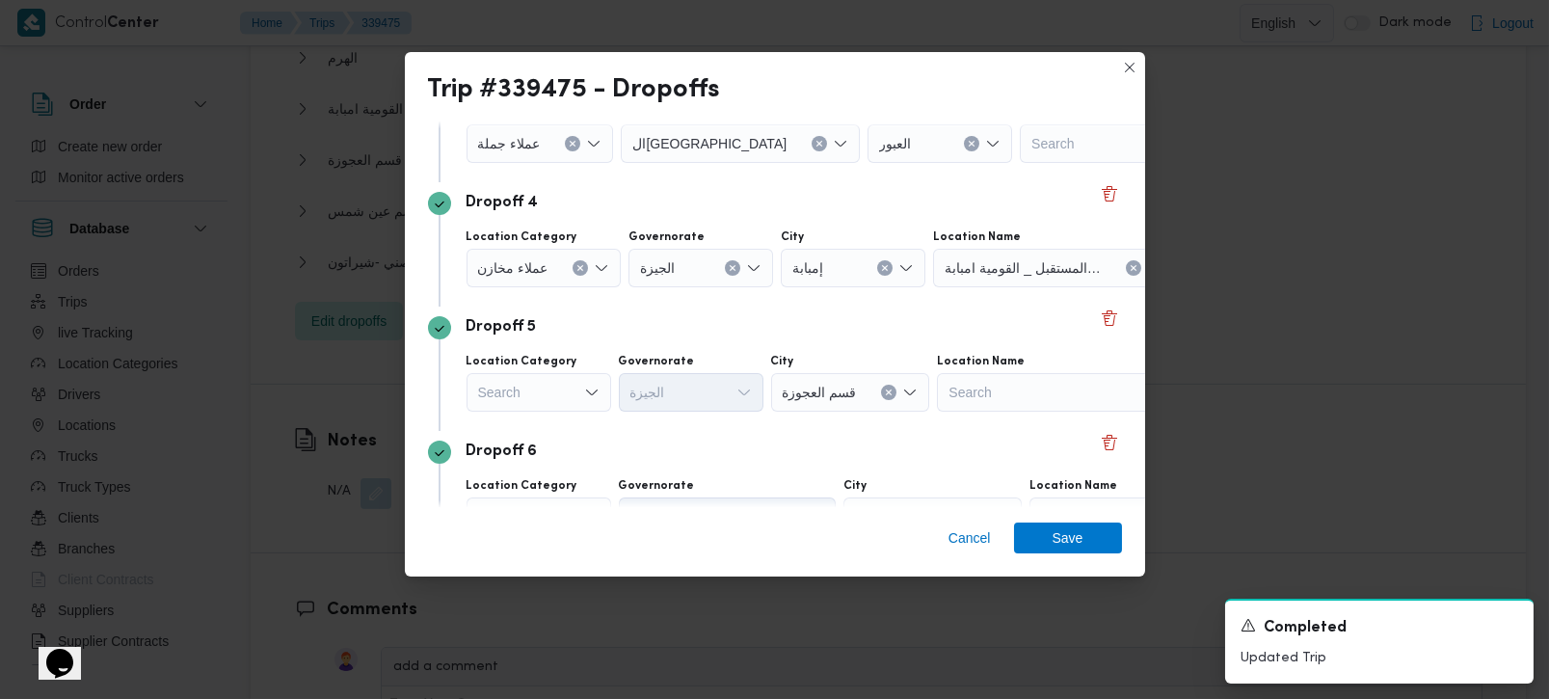
scroll to position [453, 0]
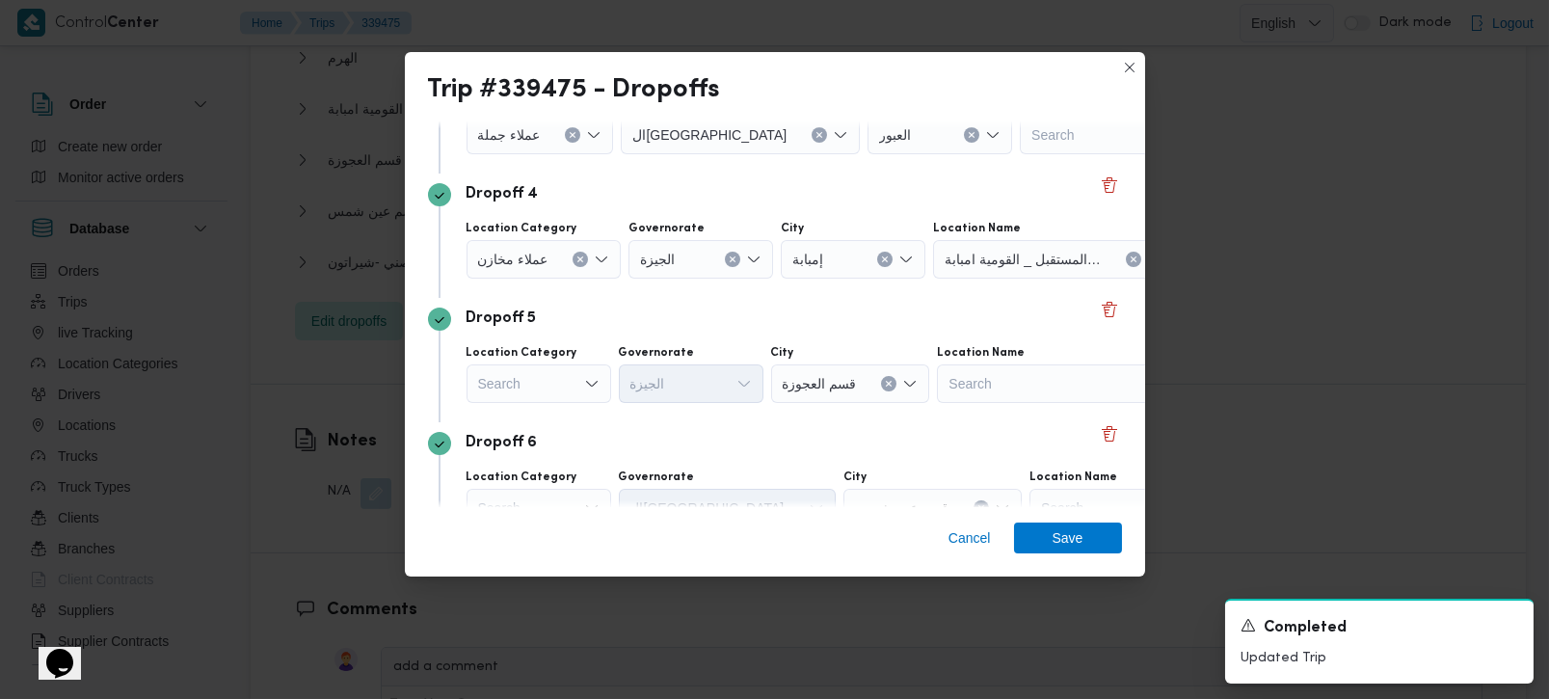
click at [664, 284] on div "Dropoff 4 Location Category عملاء مخازن Governorate الجيزة City إمبابة Location…" at bounding box center [775, 235] width 694 height 124
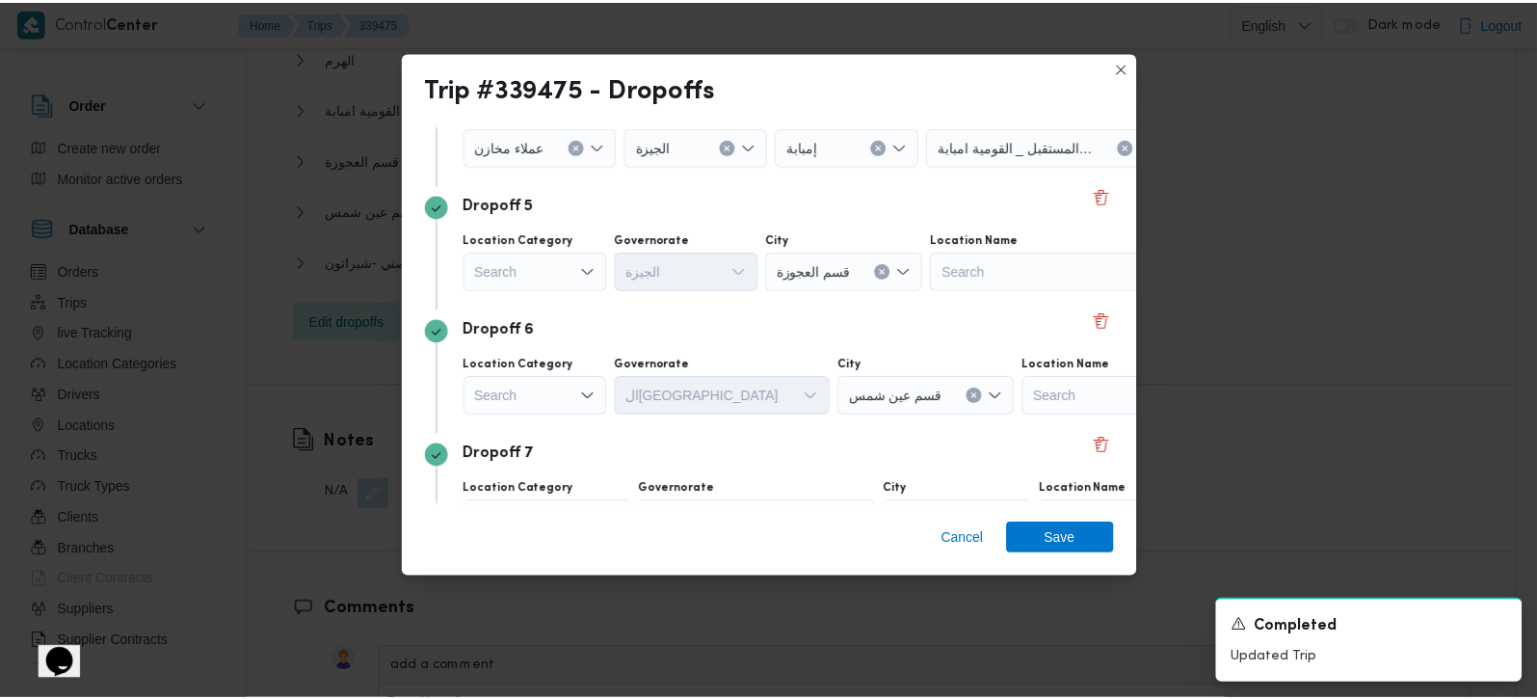
scroll to position [567, 0]
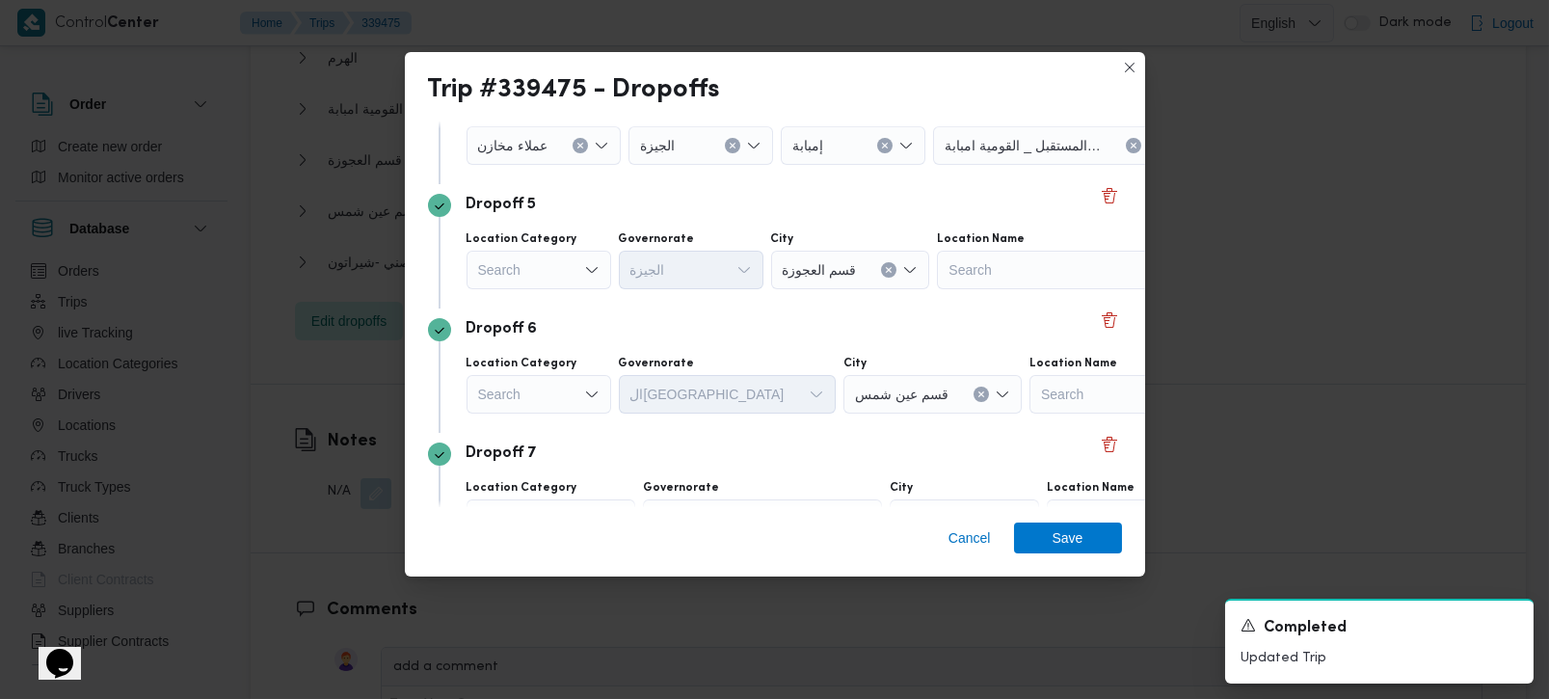
click at [570, 272] on div "Search" at bounding box center [538, 270] width 145 height 39
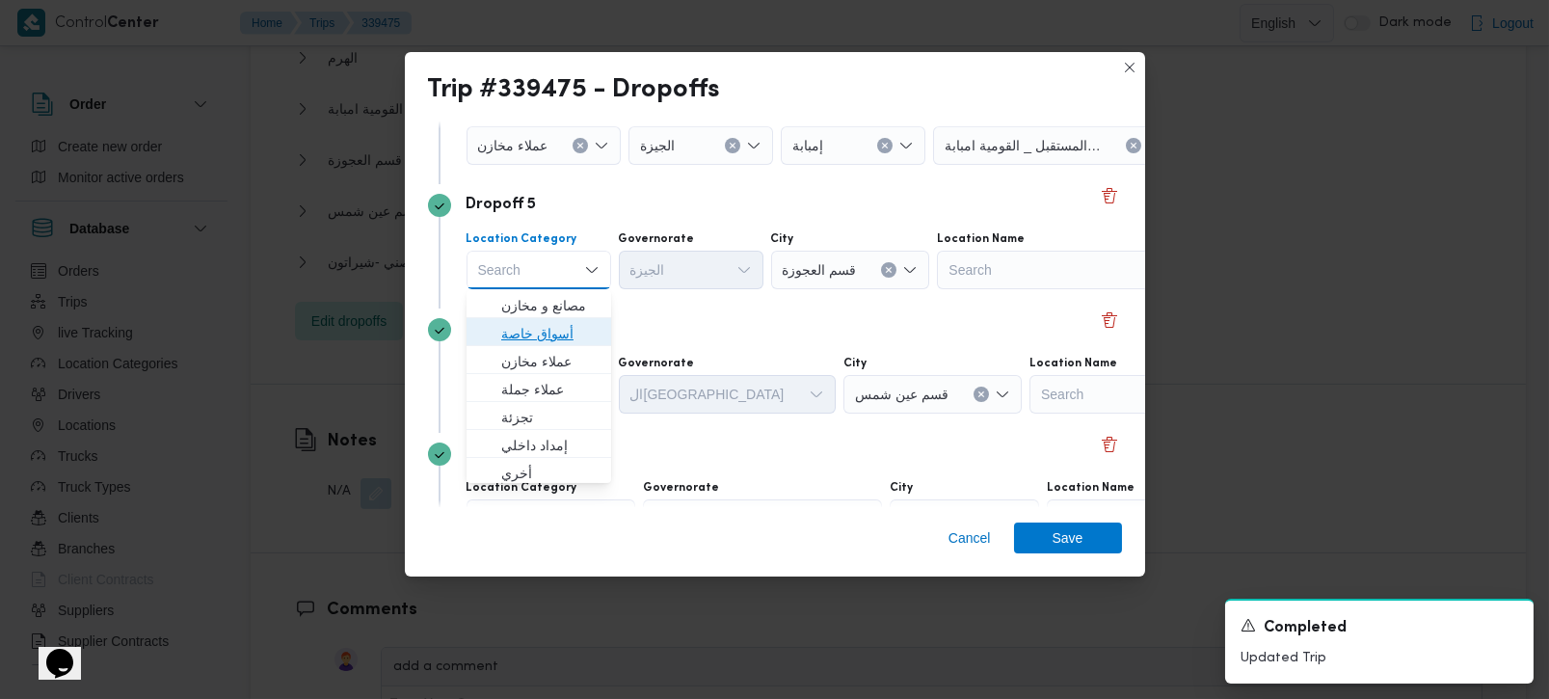
click at [553, 331] on span "أسواق خاصة" at bounding box center [550, 333] width 98 height 23
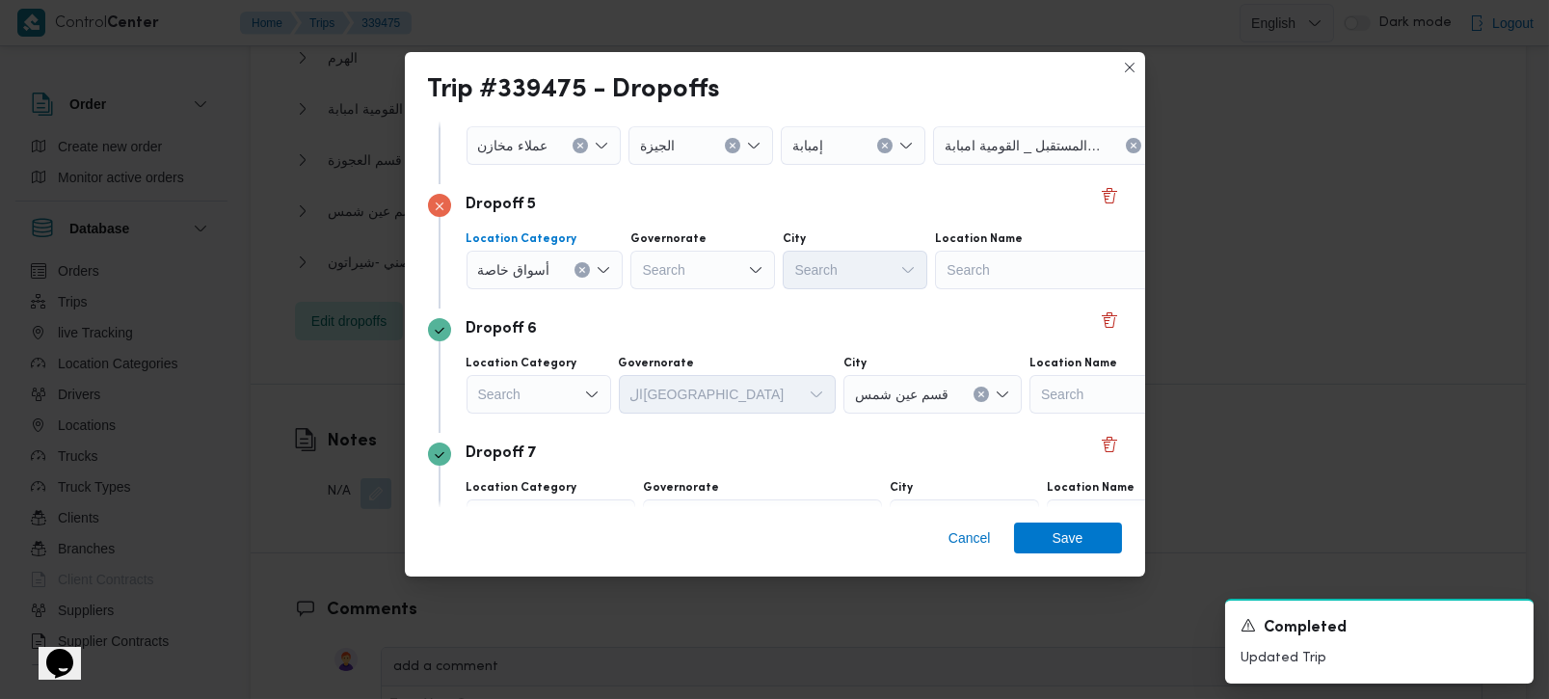
click at [578, 266] on icon "Clear input" at bounding box center [582, 270] width 8 height 8
click at [958, 278] on div "Search" at bounding box center [1043, 270] width 241 height 39
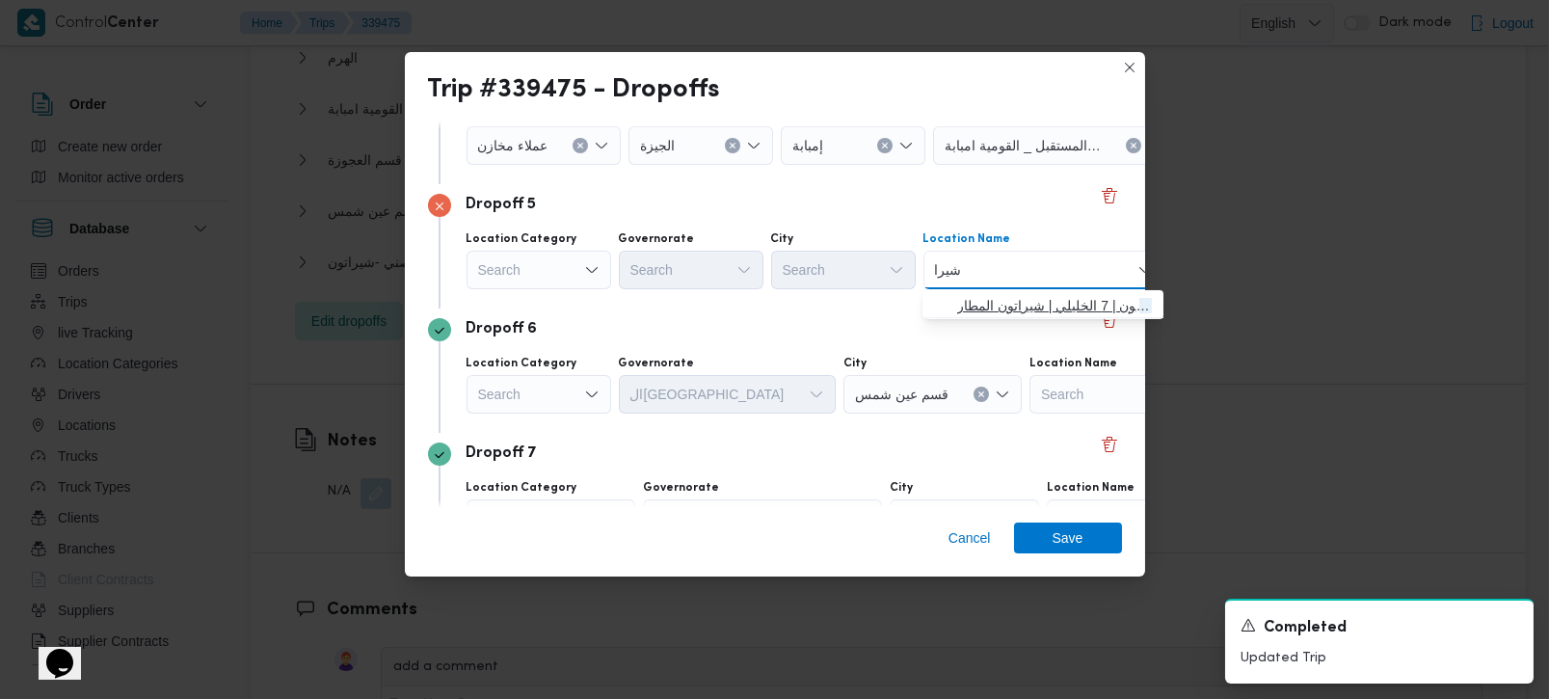
type input "شيرا"
click at [985, 299] on span "حصني - شيرا تون | 7 الخليلي | شيراتون المطار" at bounding box center [1054, 305] width 195 height 23
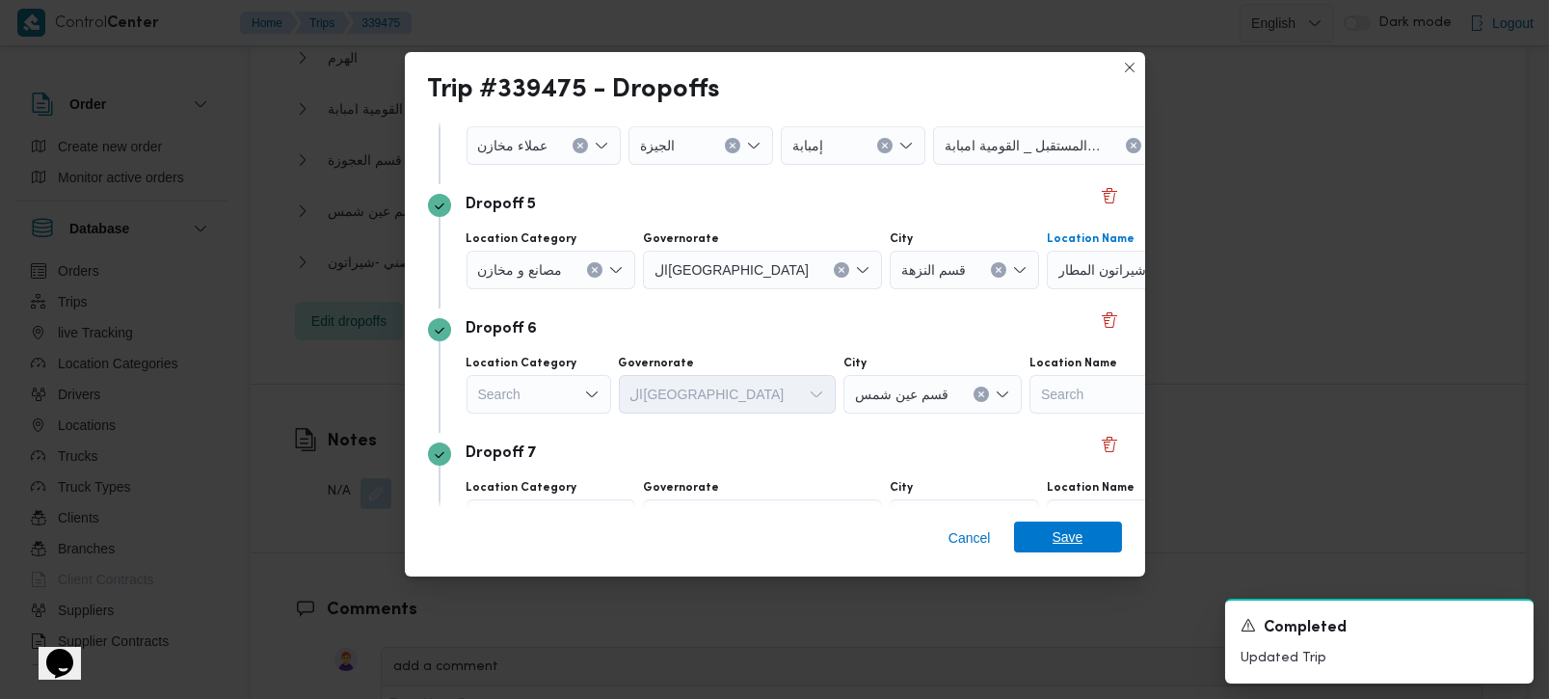
click at [1047, 543] on span "Save" at bounding box center [1068, 536] width 108 height 31
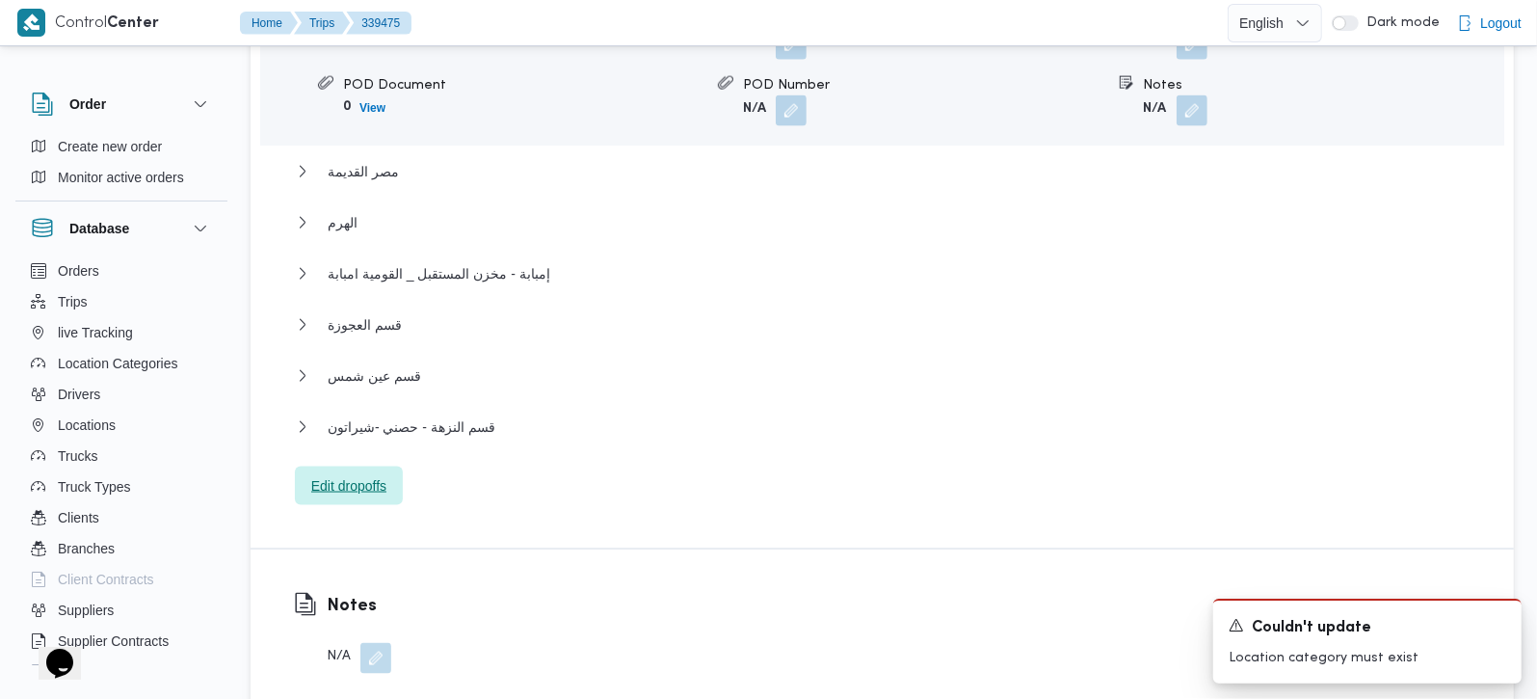
scroll to position [1814, 0]
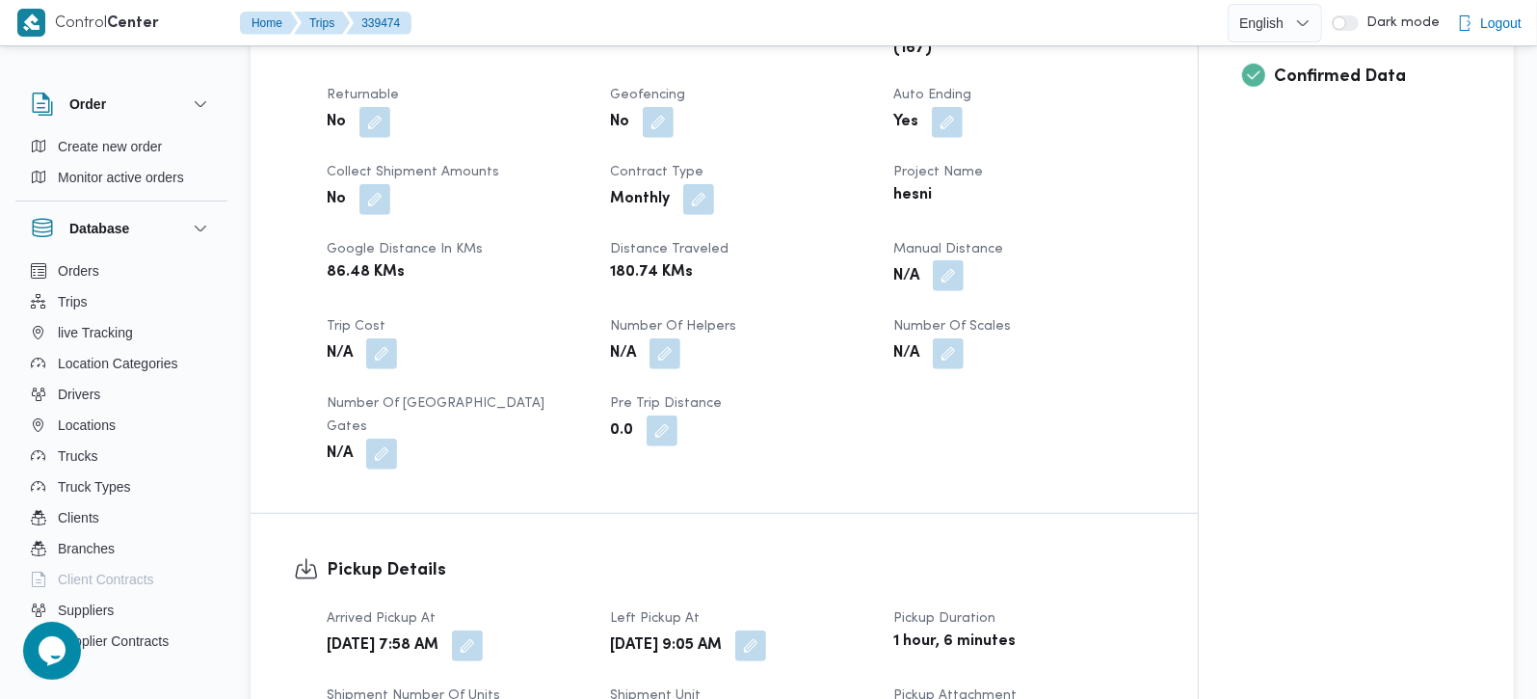
click at [955, 268] on button "button" at bounding box center [948, 275] width 31 height 31
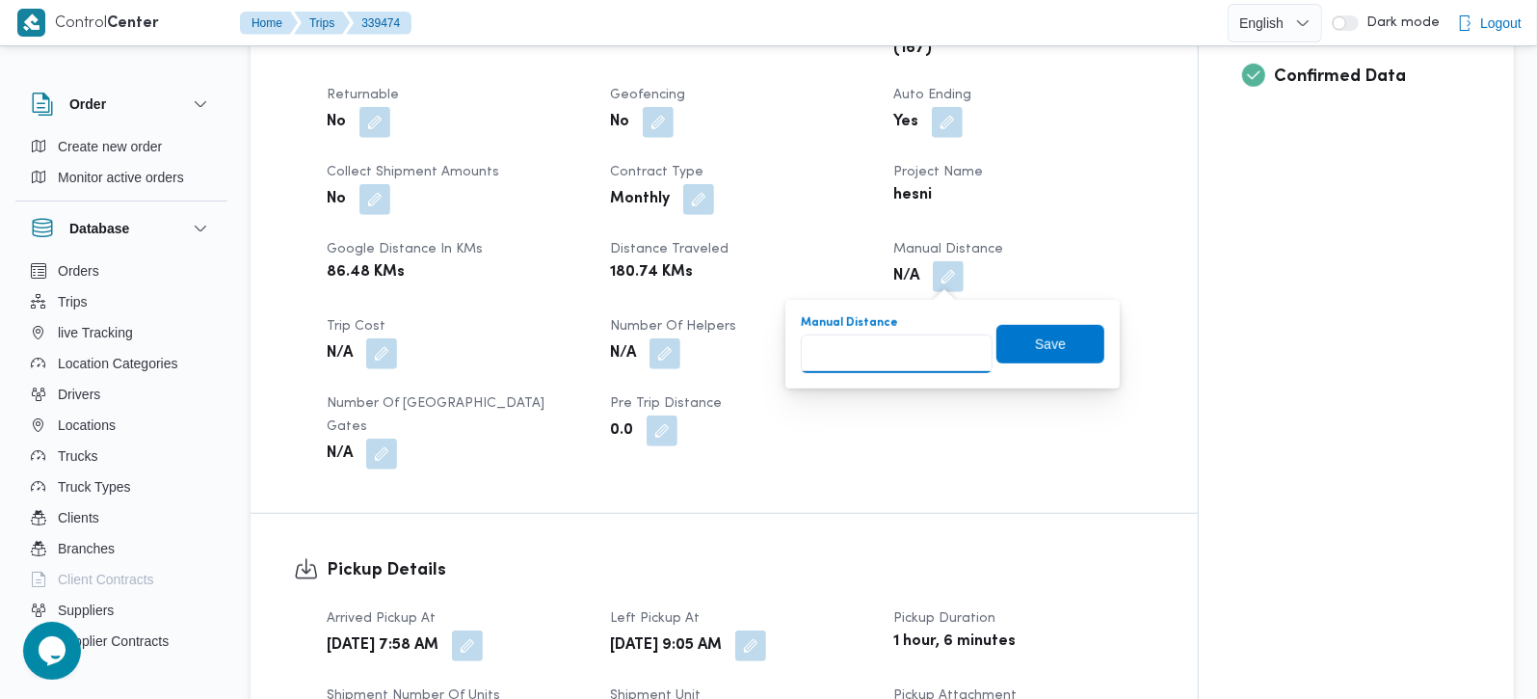
click at [865, 356] on input "Manual Distance" at bounding box center [897, 353] width 192 height 39
type input "219"
click at [1019, 352] on span "Save" at bounding box center [1050, 343] width 108 height 39
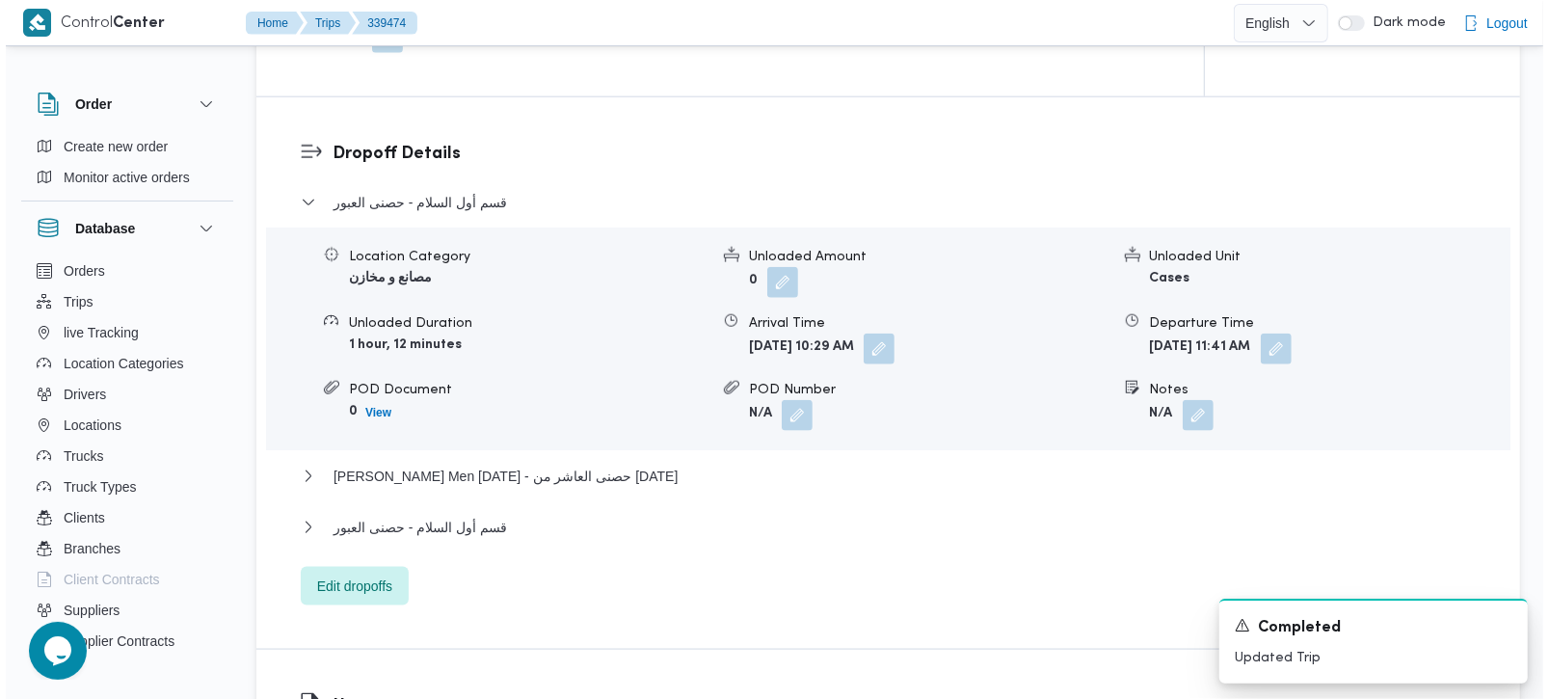
scroll to position [1595, 0]
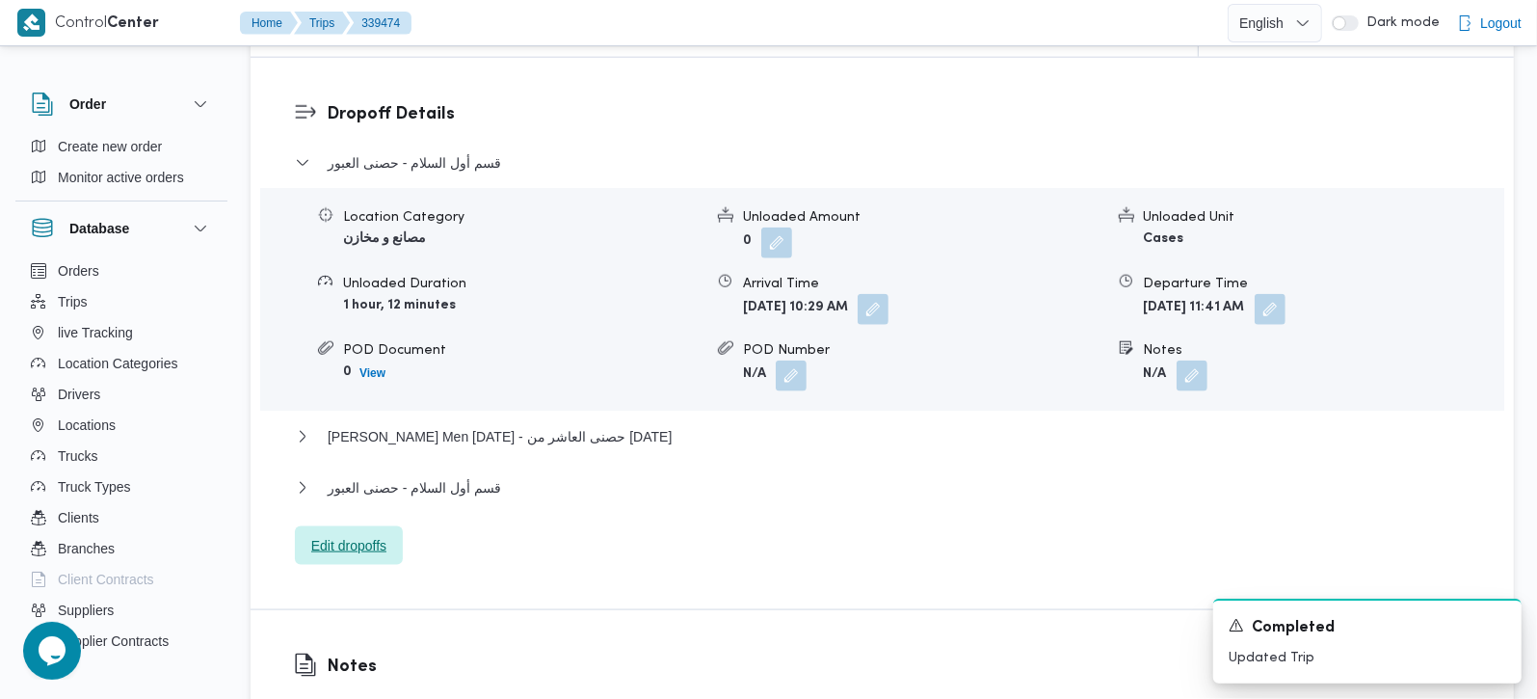
click at [384, 534] on span "Edit dropoffs" at bounding box center [349, 545] width 108 height 39
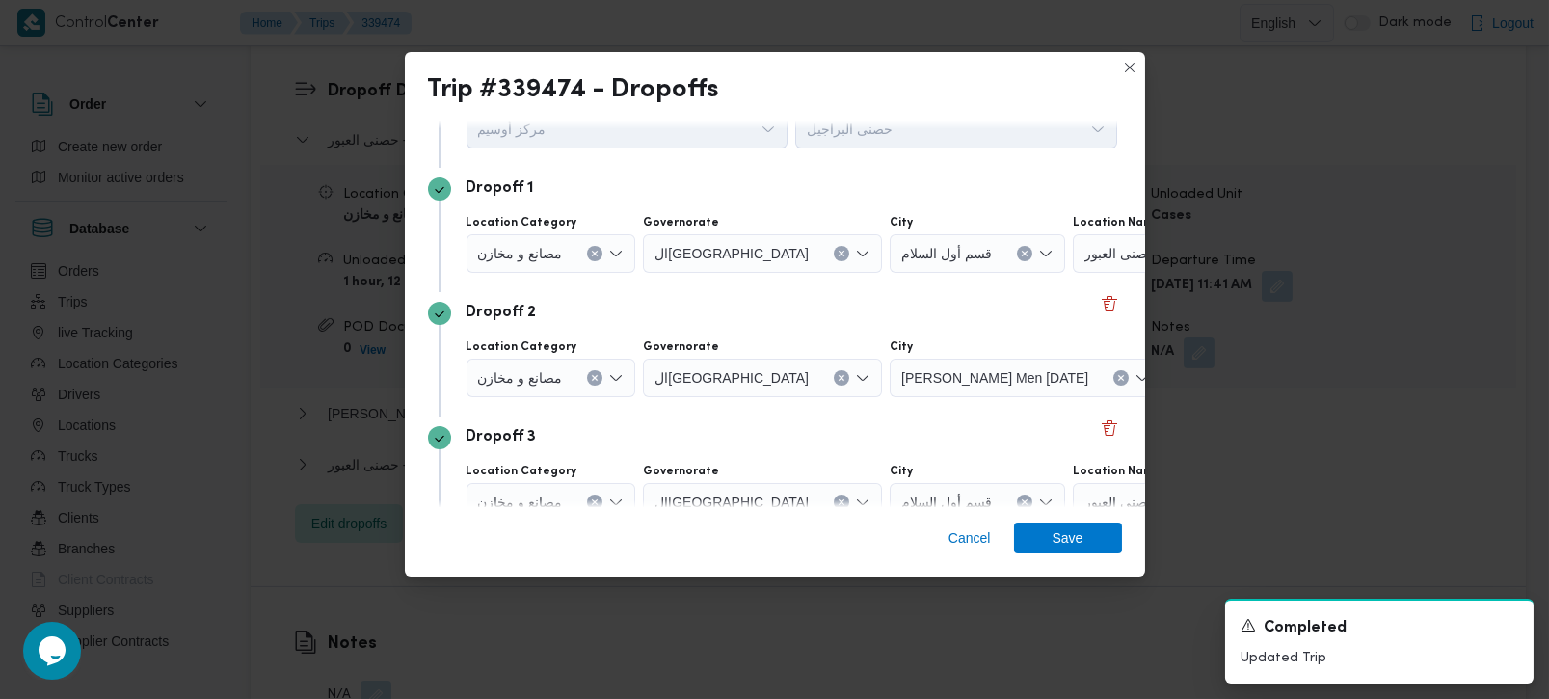
scroll to position [176, 0]
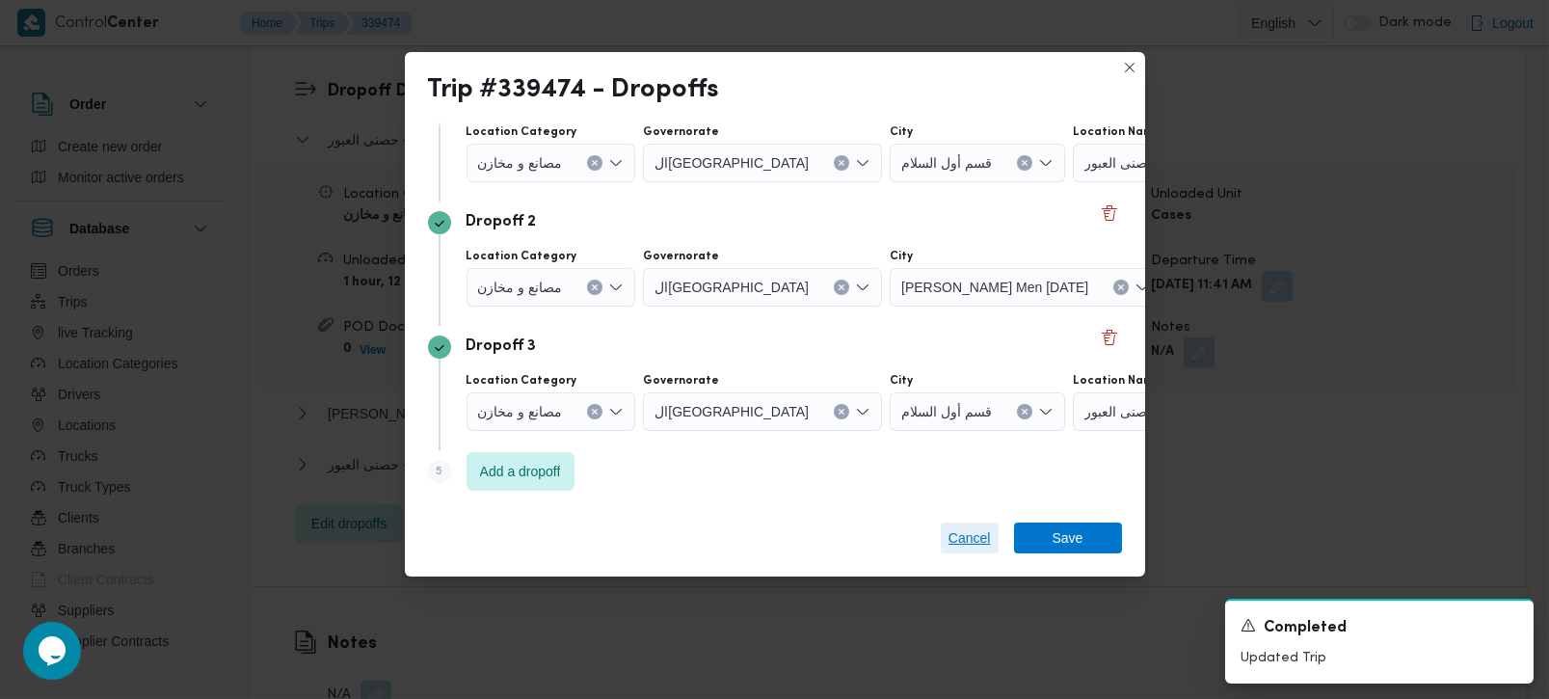
click at [956, 529] on span "Cancel" at bounding box center [969, 537] width 42 height 23
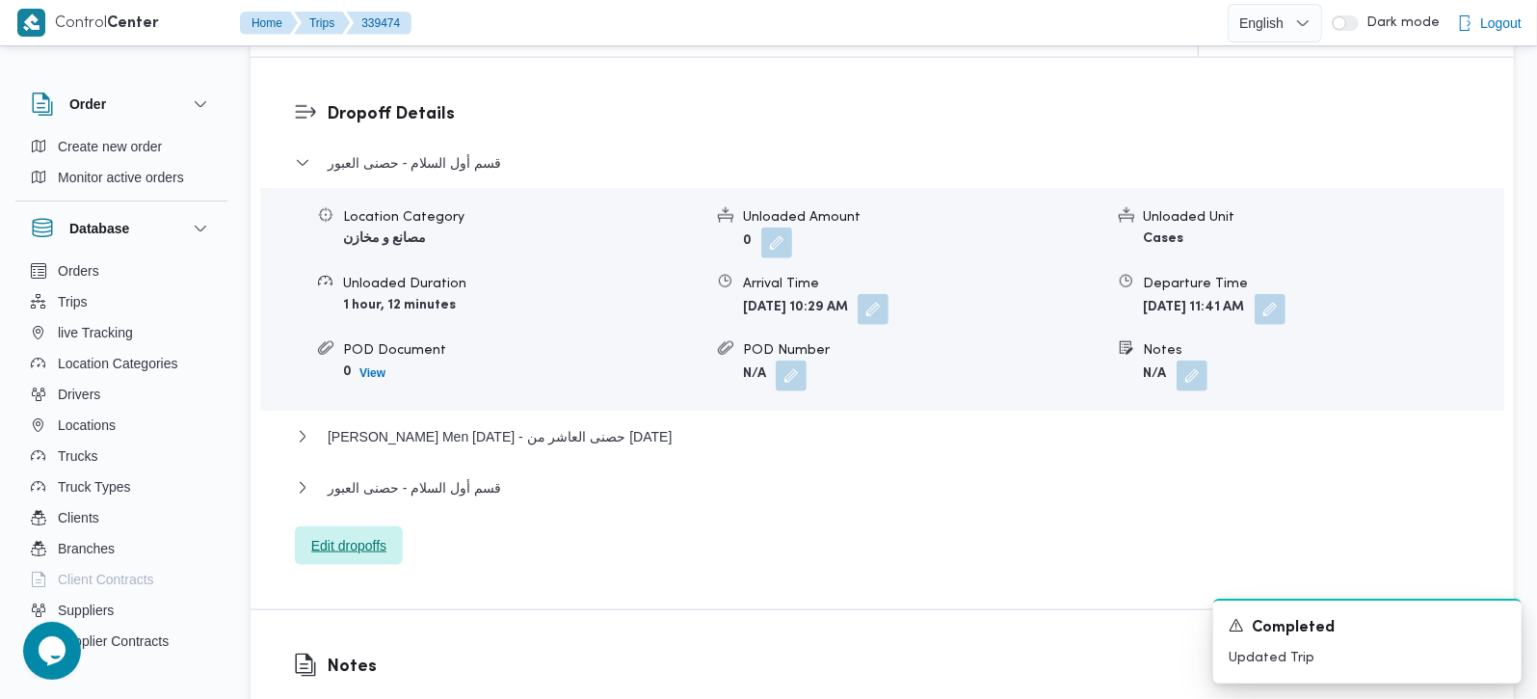
click at [365, 526] on span "Edit dropoffs" at bounding box center [349, 545] width 108 height 39
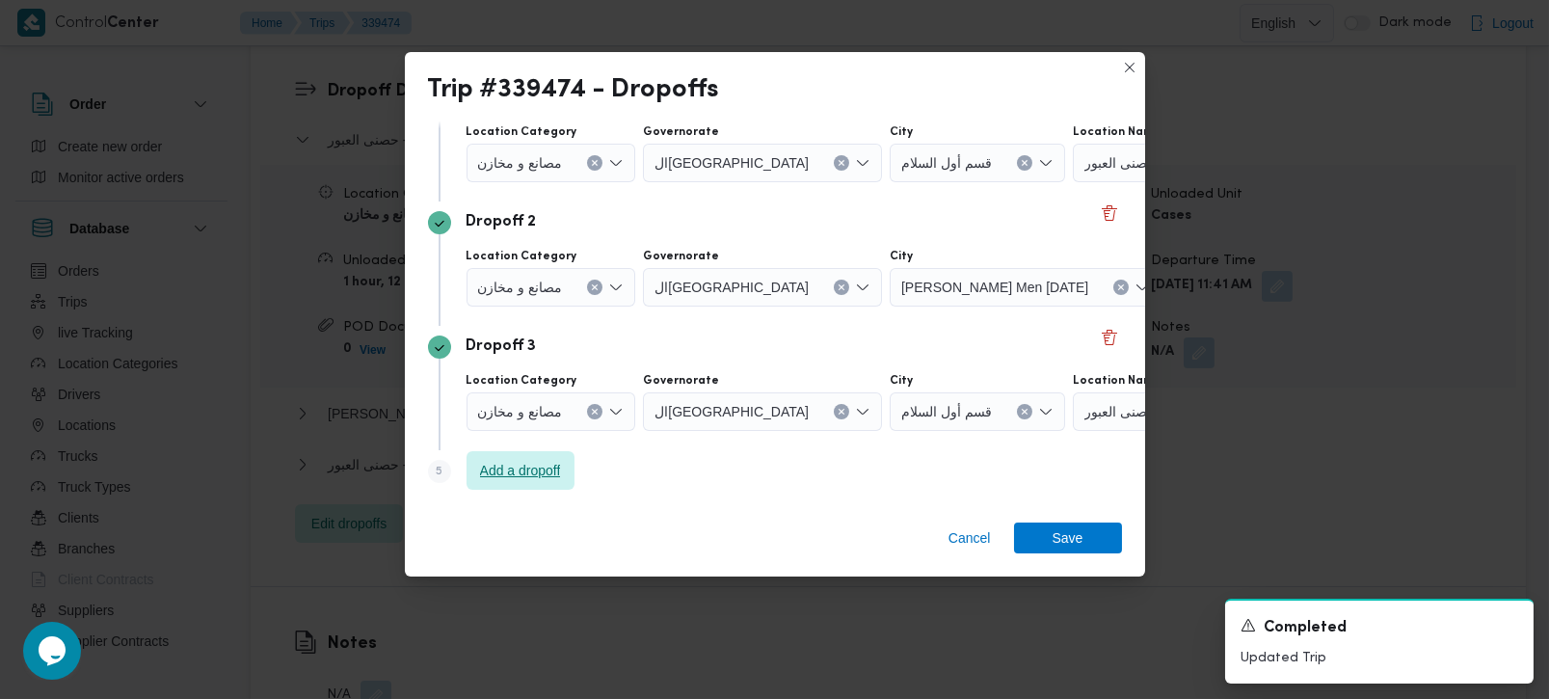
click at [548, 459] on span "Add a dropoff" at bounding box center [520, 470] width 108 height 39
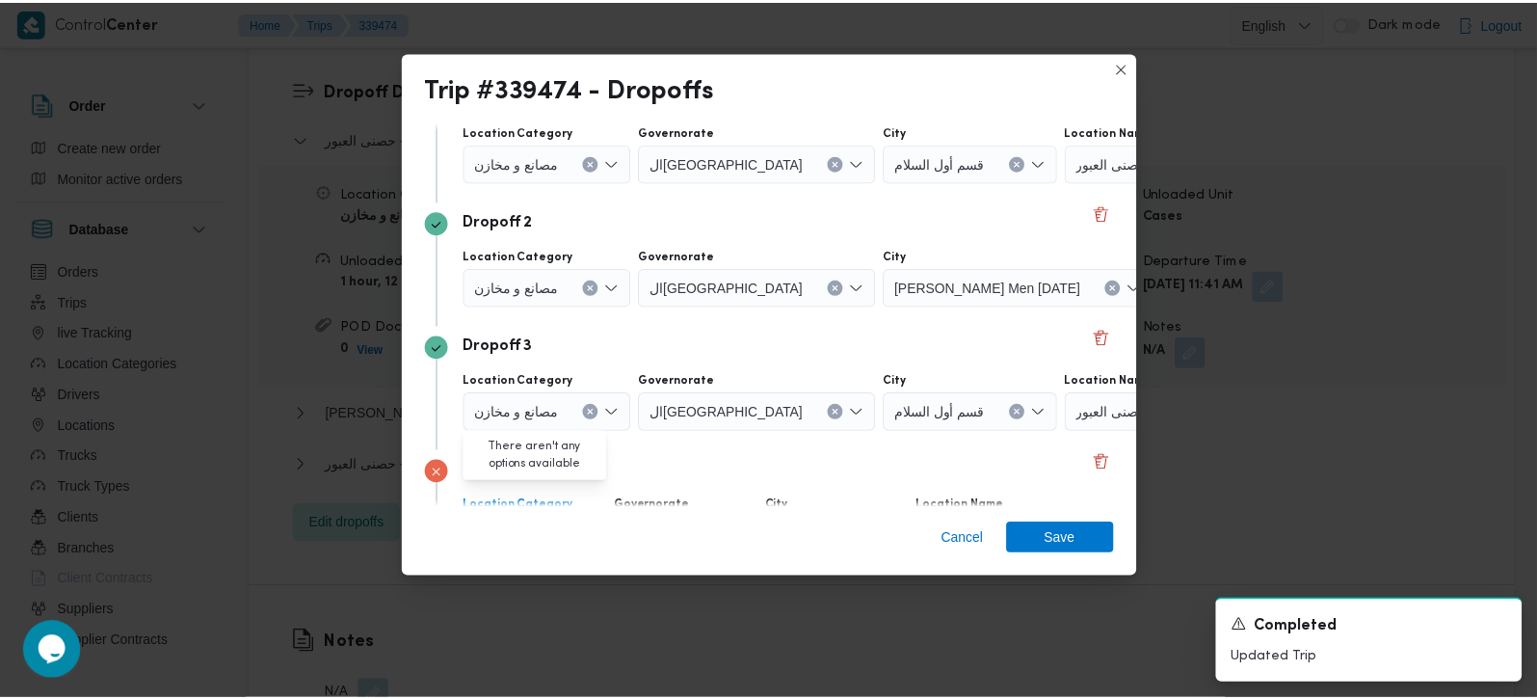
scroll to position [301, 0]
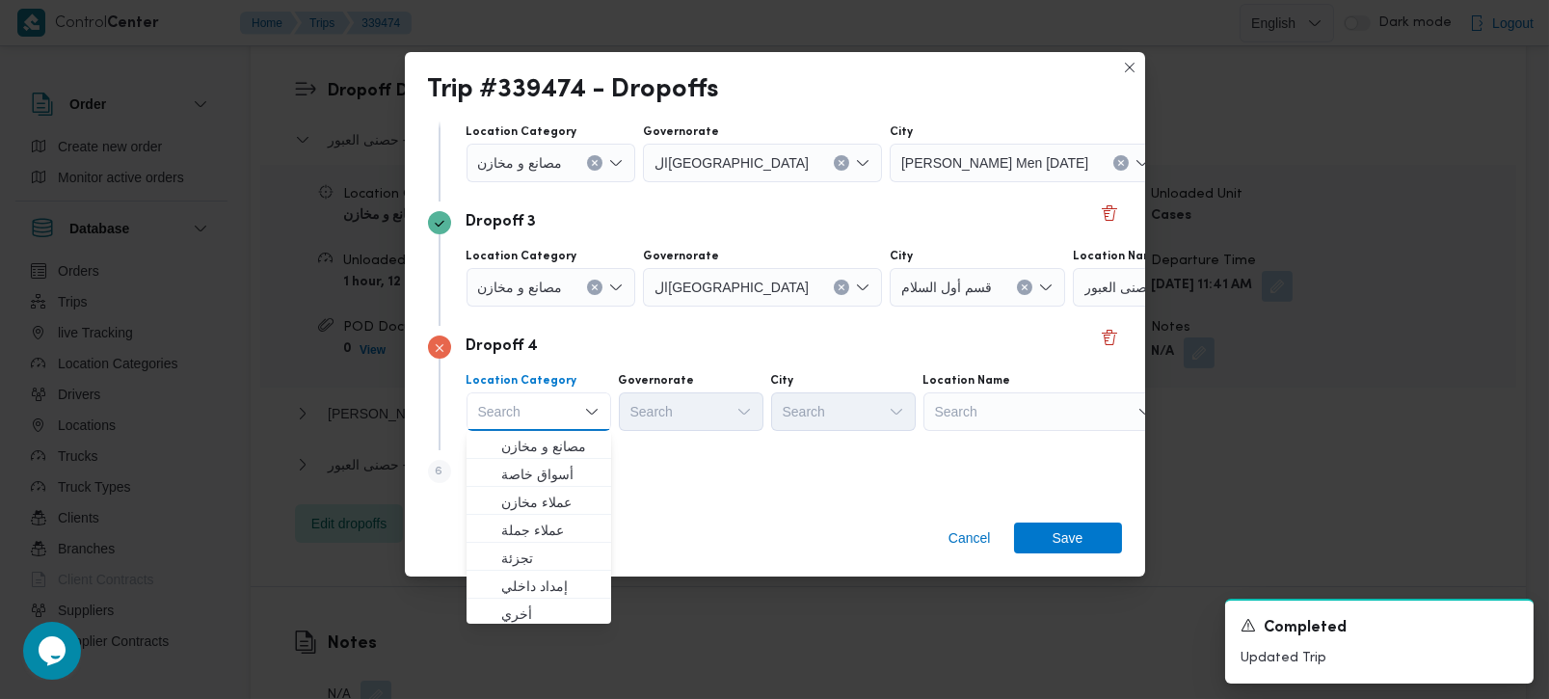
click at [979, 410] on div "Search" at bounding box center [1043, 411] width 241 height 39
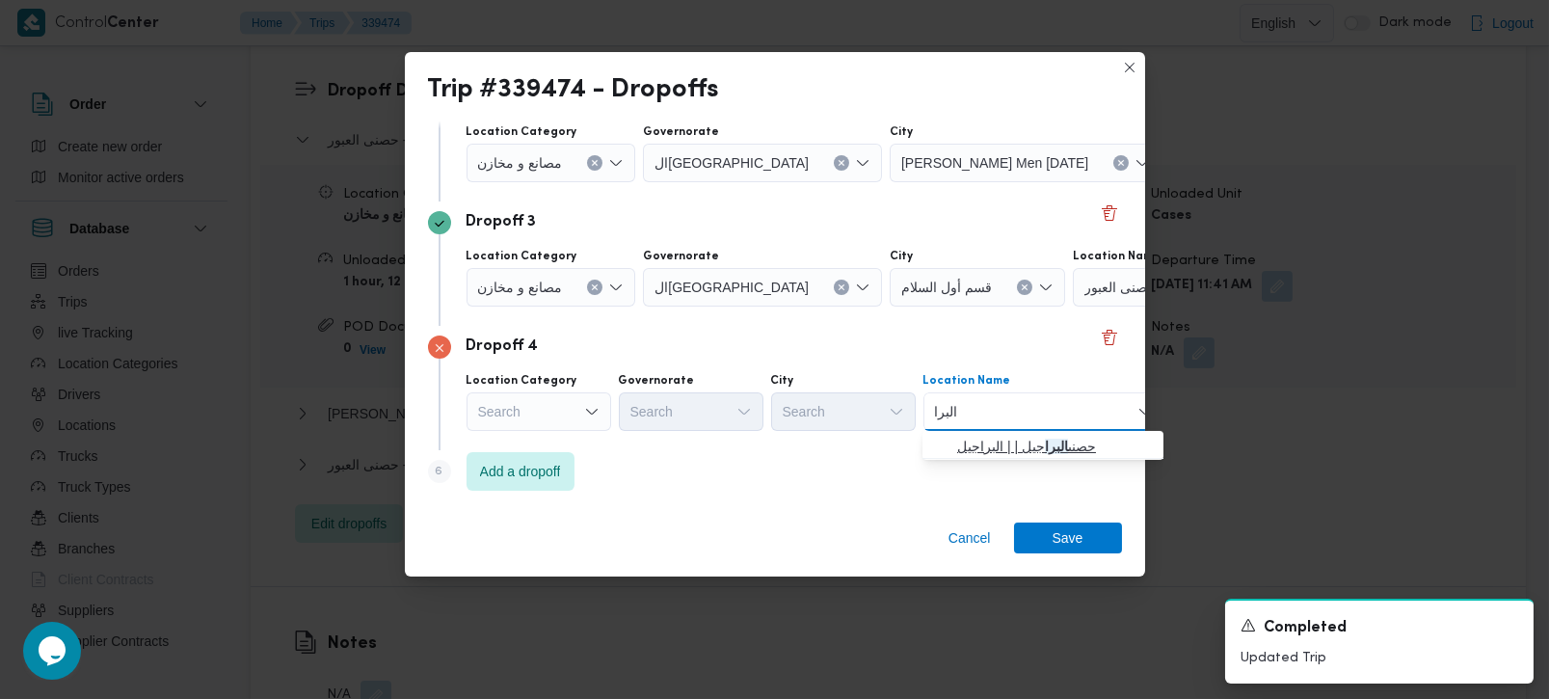
type input "البرا"
click at [1007, 441] on span "حصنى البرا جيل | | البراجيل" at bounding box center [1054, 446] width 195 height 23
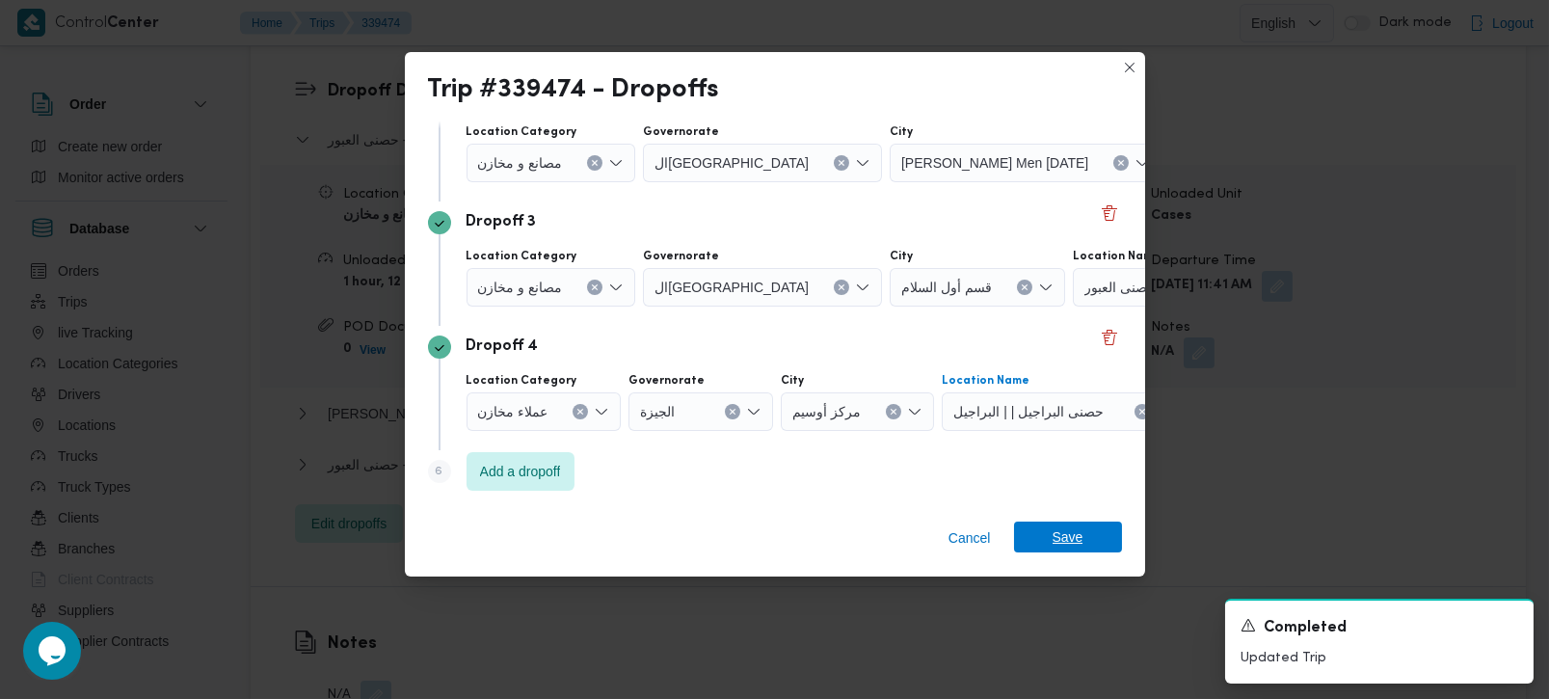
click at [1062, 525] on span "Save" at bounding box center [1067, 536] width 31 height 31
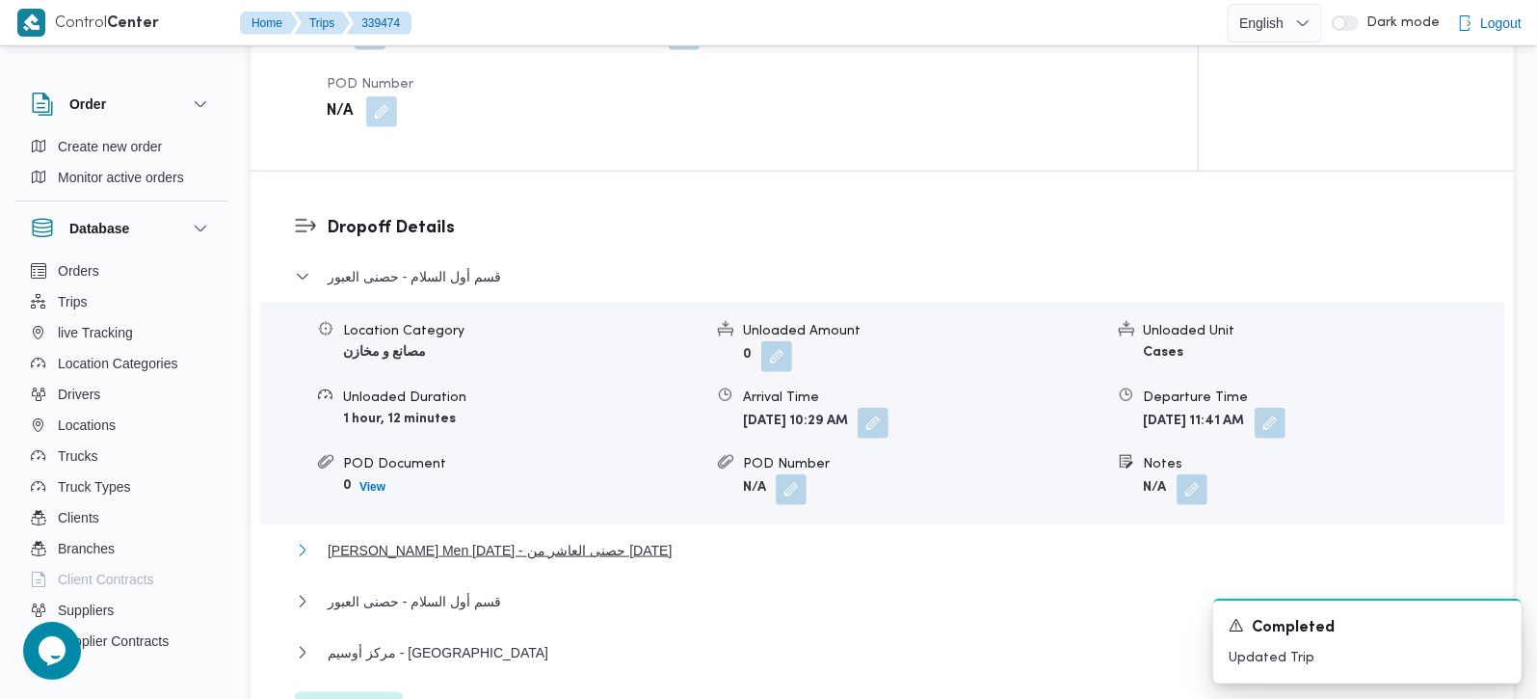
click at [525, 539] on span "[PERSON_NAME] Men [DATE] - حصنى العاشر من [DATE]" at bounding box center [500, 550] width 344 height 23
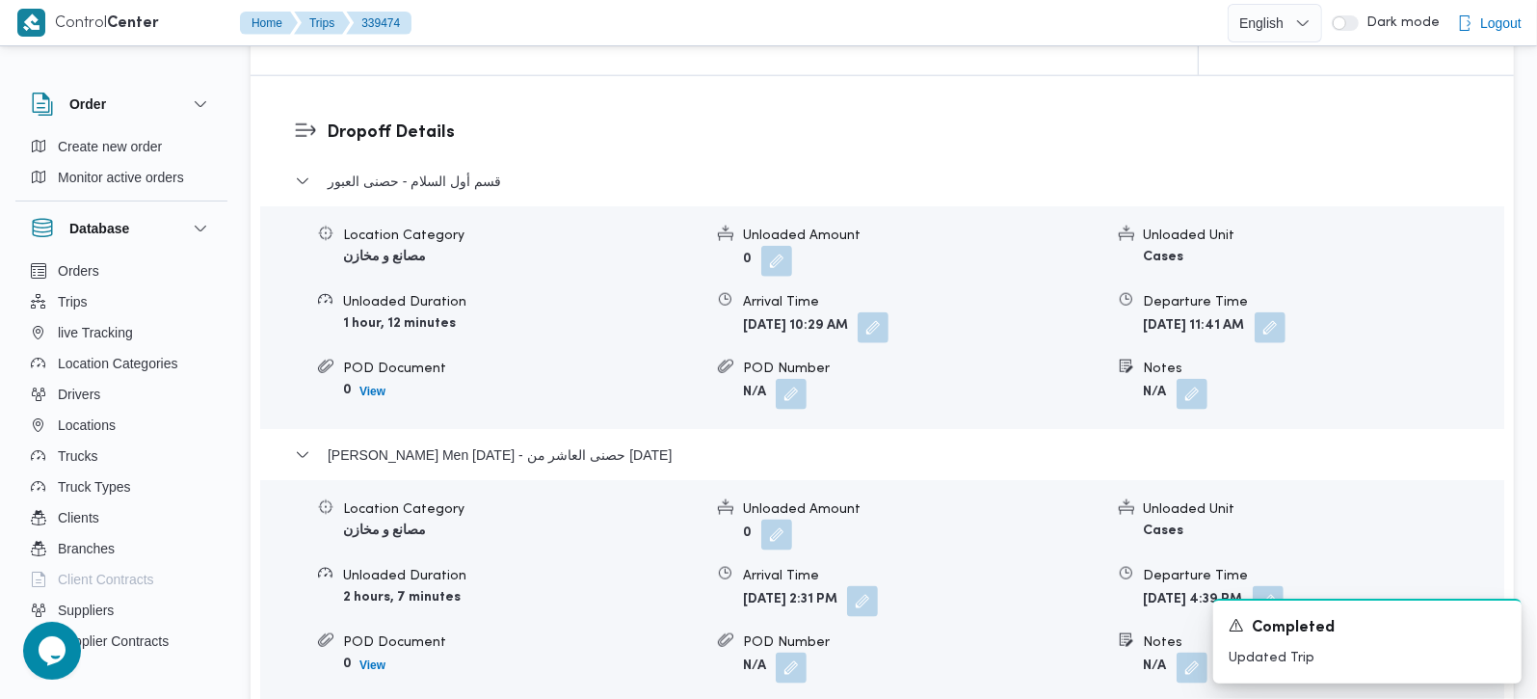
scroll to position [1708, 0]
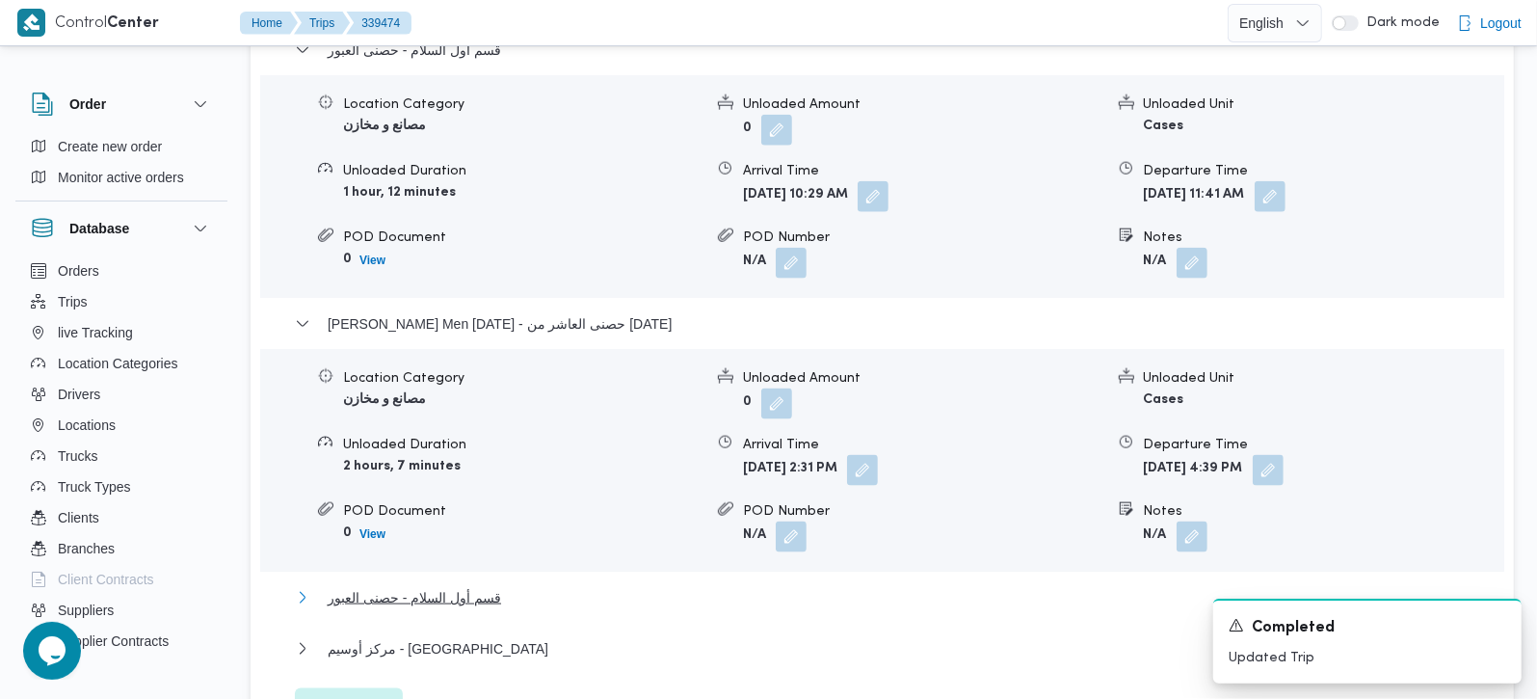
click at [453, 586] on span "قسم أول السلام - حصنى العبور" at bounding box center [414, 597] width 173 height 23
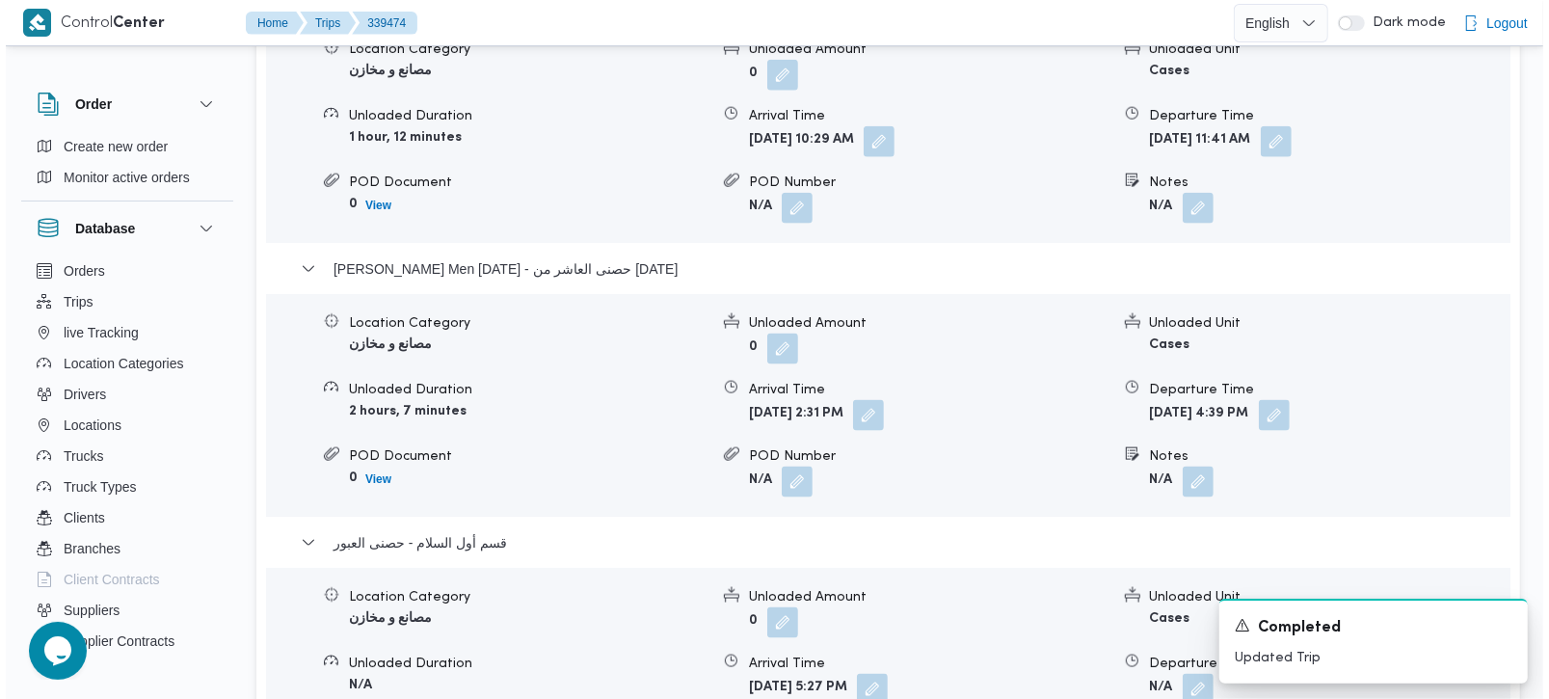
scroll to position [2048, 0]
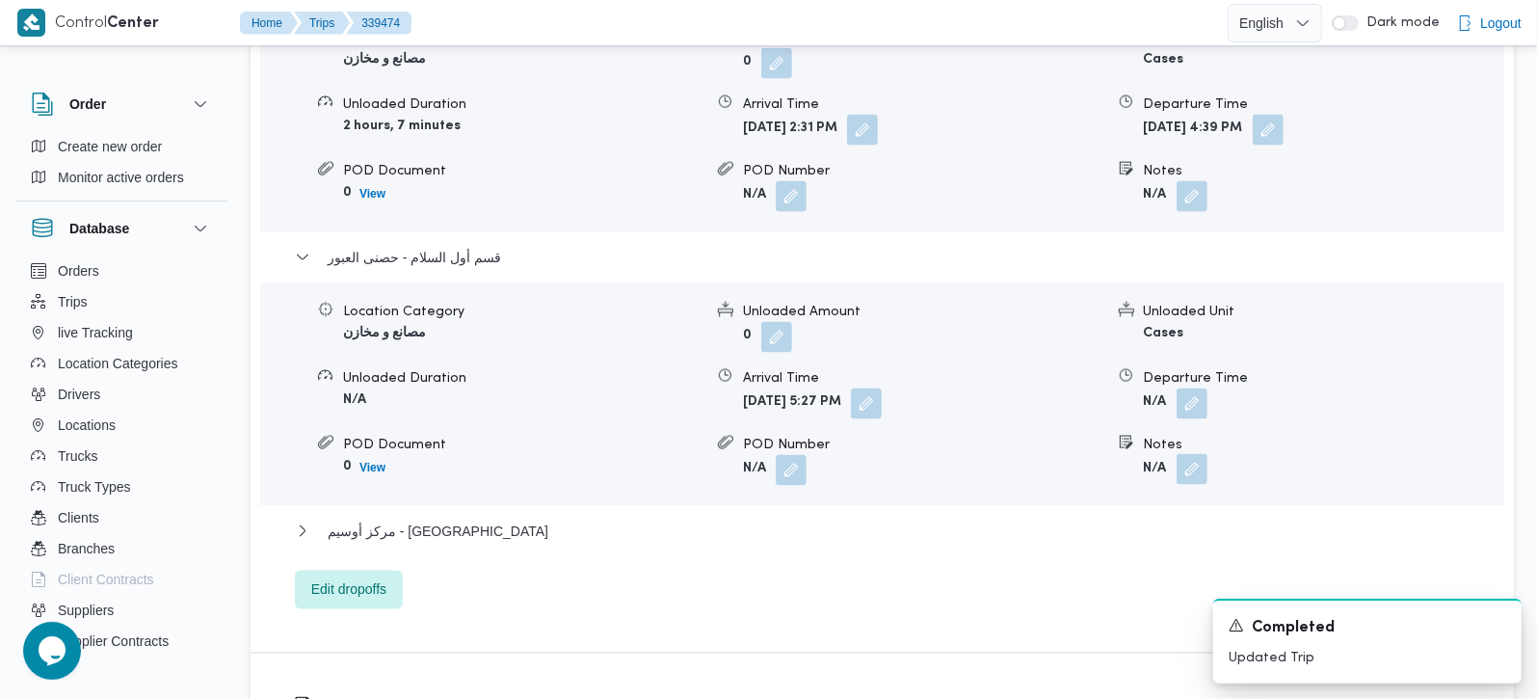
click at [1192, 454] on button "button" at bounding box center [1192, 469] width 31 height 31
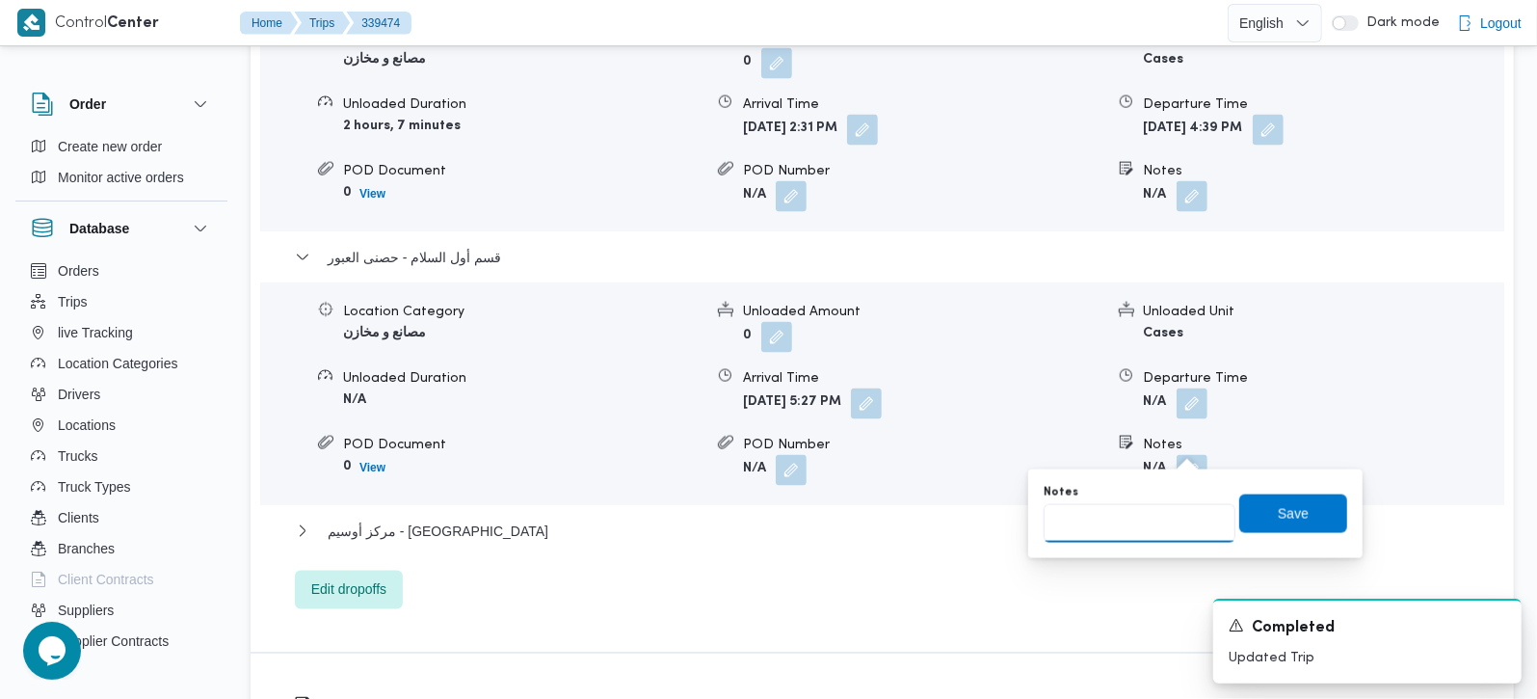
click at [1167, 510] on input "Notes" at bounding box center [1140, 523] width 192 height 39
type input "2 عميل"
click at [1242, 517] on span "Save" at bounding box center [1293, 512] width 108 height 39
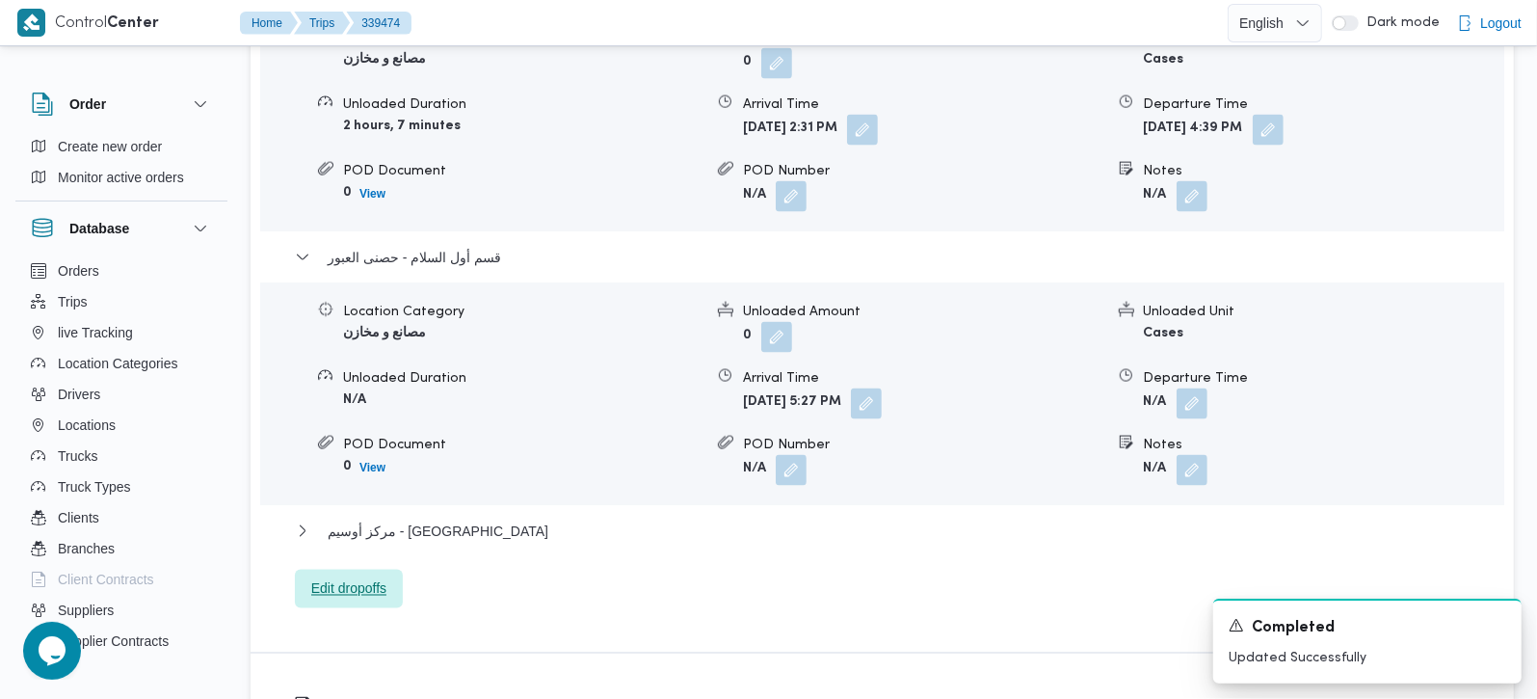
click at [352, 544] on div "قسم أول السلام - حصنى العبور Location Category مصانع و مخازن Unloaded Amount 0 …" at bounding box center [883, 153] width 1176 height 911
click at [370, 580] on span "Edit dropoffs" at bounding box center [349, 589] width 108 height 39
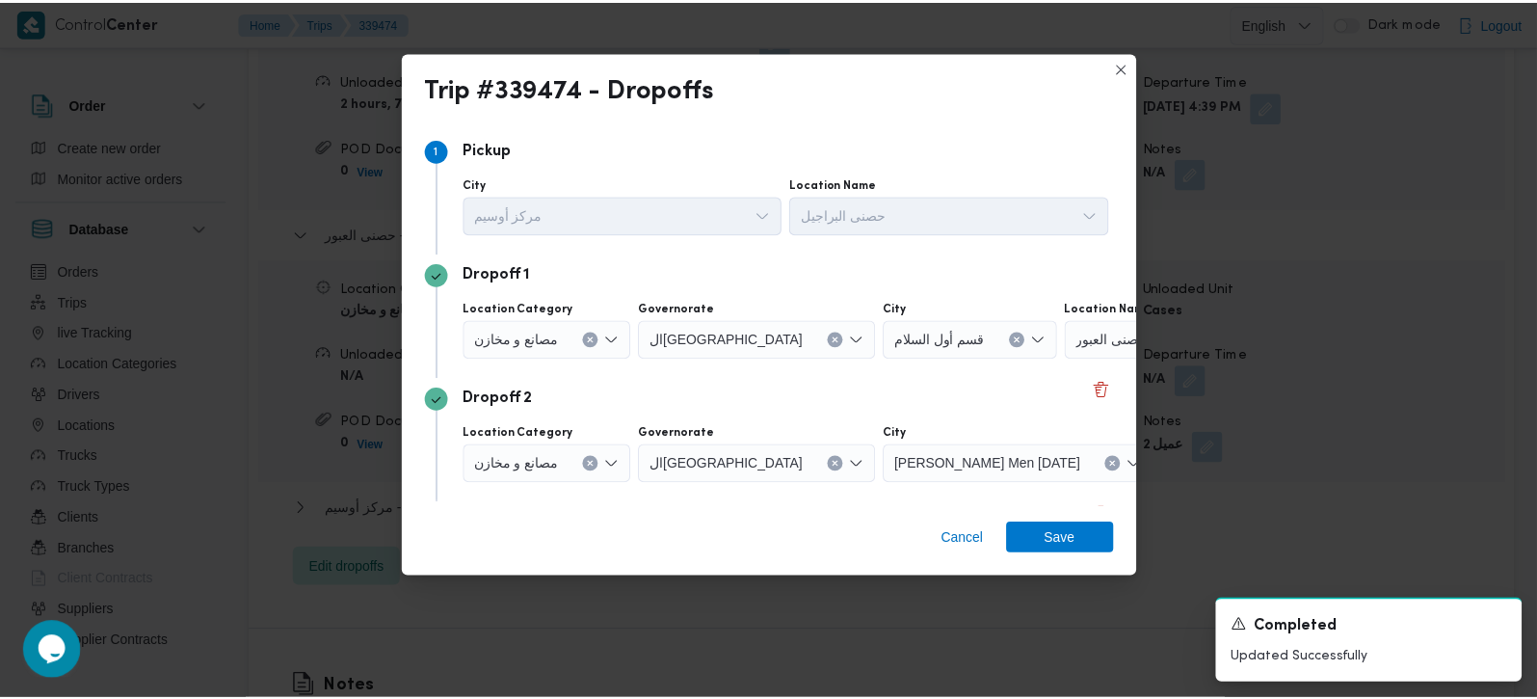
scroll to position [300, 0]
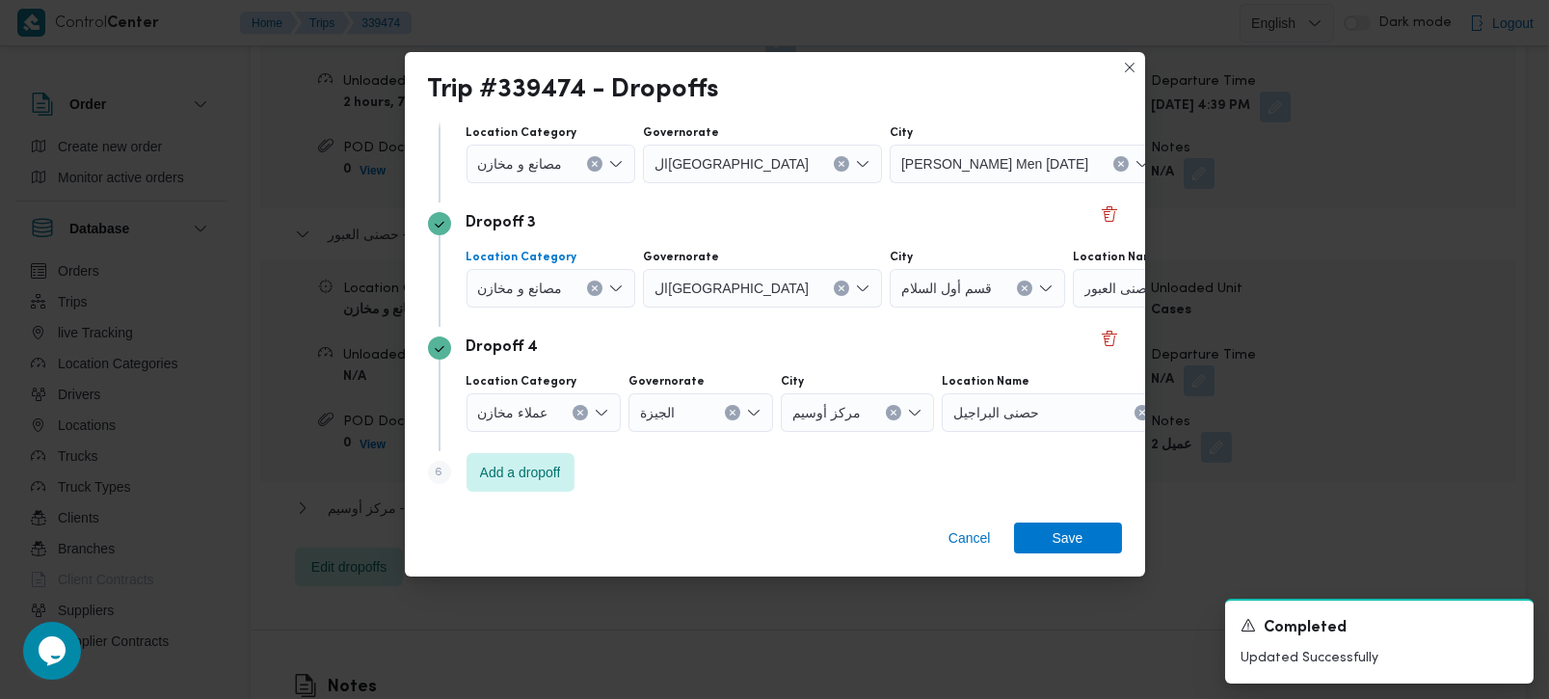
click at [594, 284] on icon "Clear input" at bounding box center [595, 288] width 8 height 8
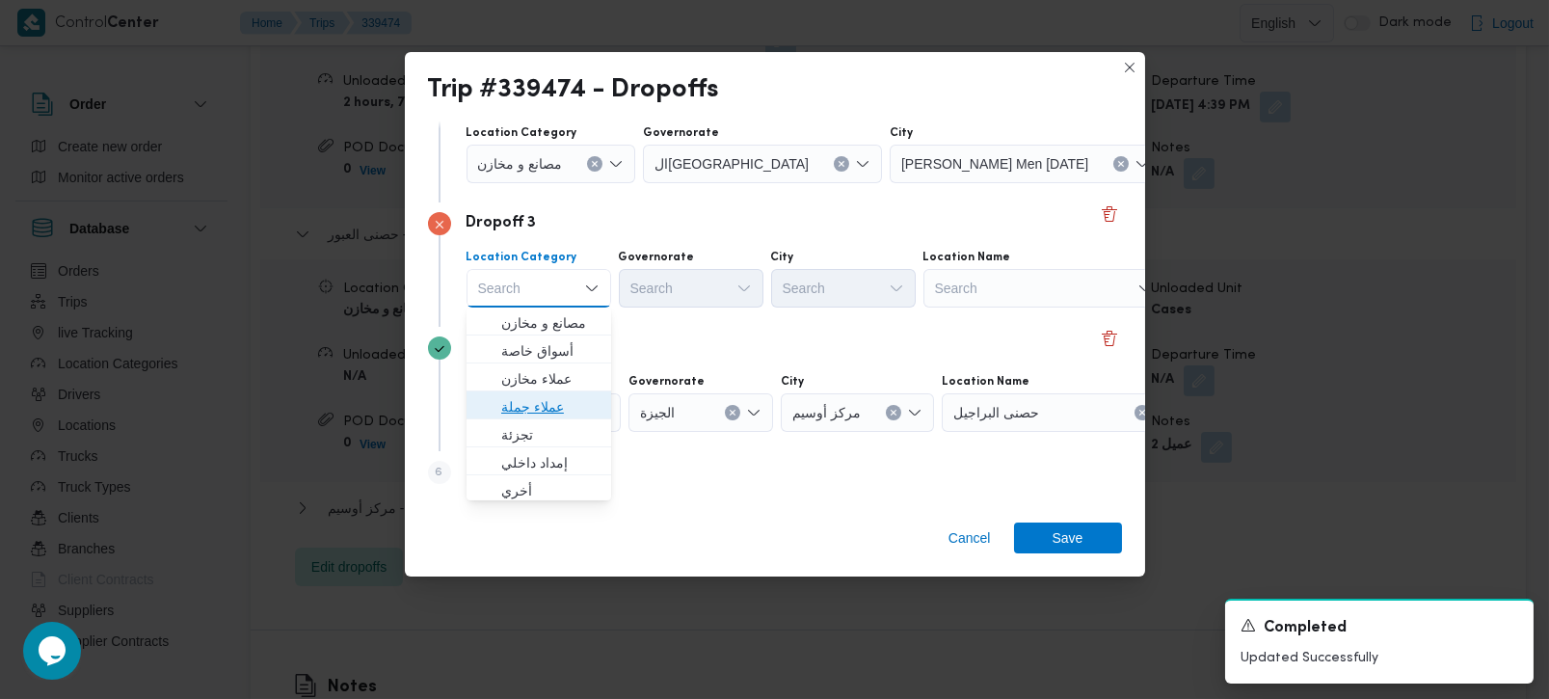
click at [528, 409] on span "عملاء جملة" at bounding box center [550, 406] width 98 height 23
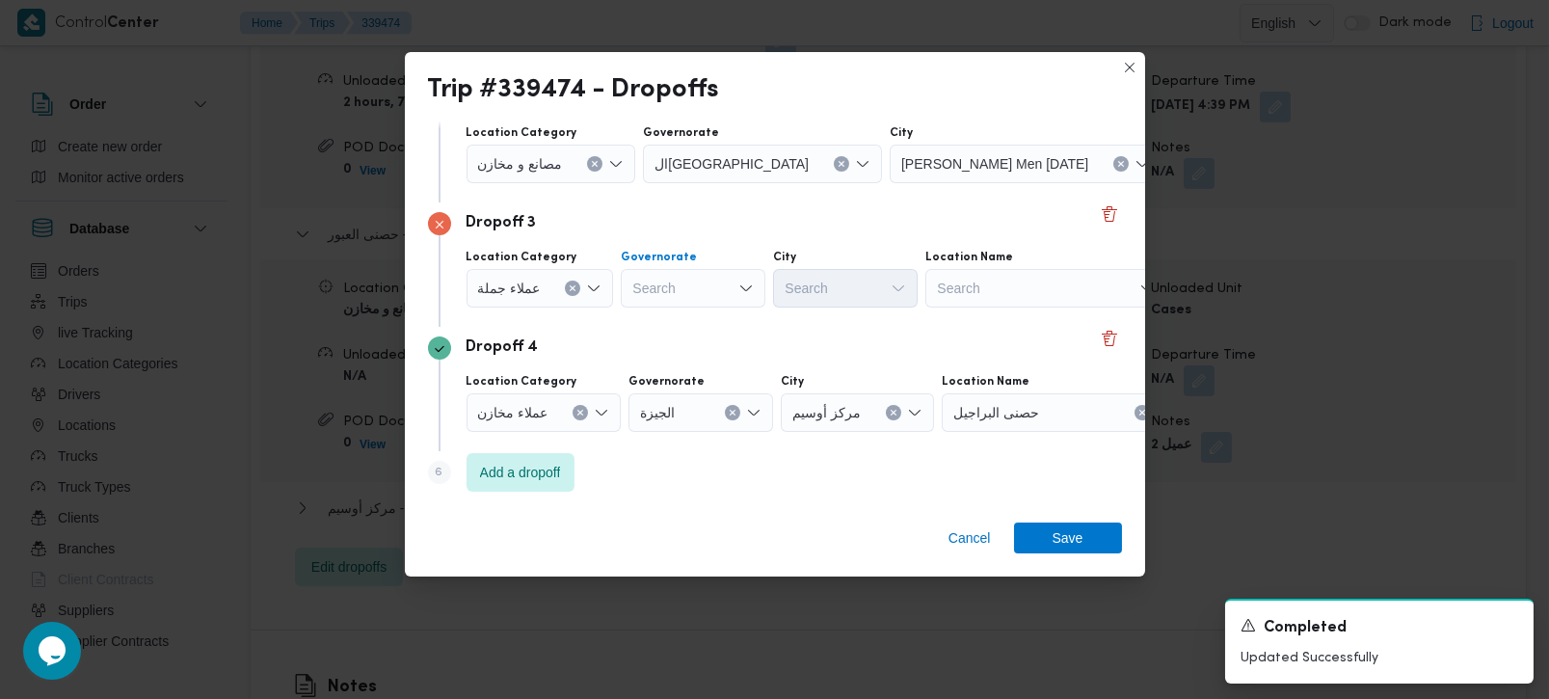
click at [654, 281] on div "Search" at bounding box center [693, 288] width 145 height 39
type input "رة"
click at [677, 341] on span "القاه رة" at bounding box center [702, 350] width 98 height 23
click at [869, 261] on div "City" at bounding box center [939, 257] width 145 height 15
click at [868, 279] on div "Search" at bounding box center [939, 288] width 145 height 39
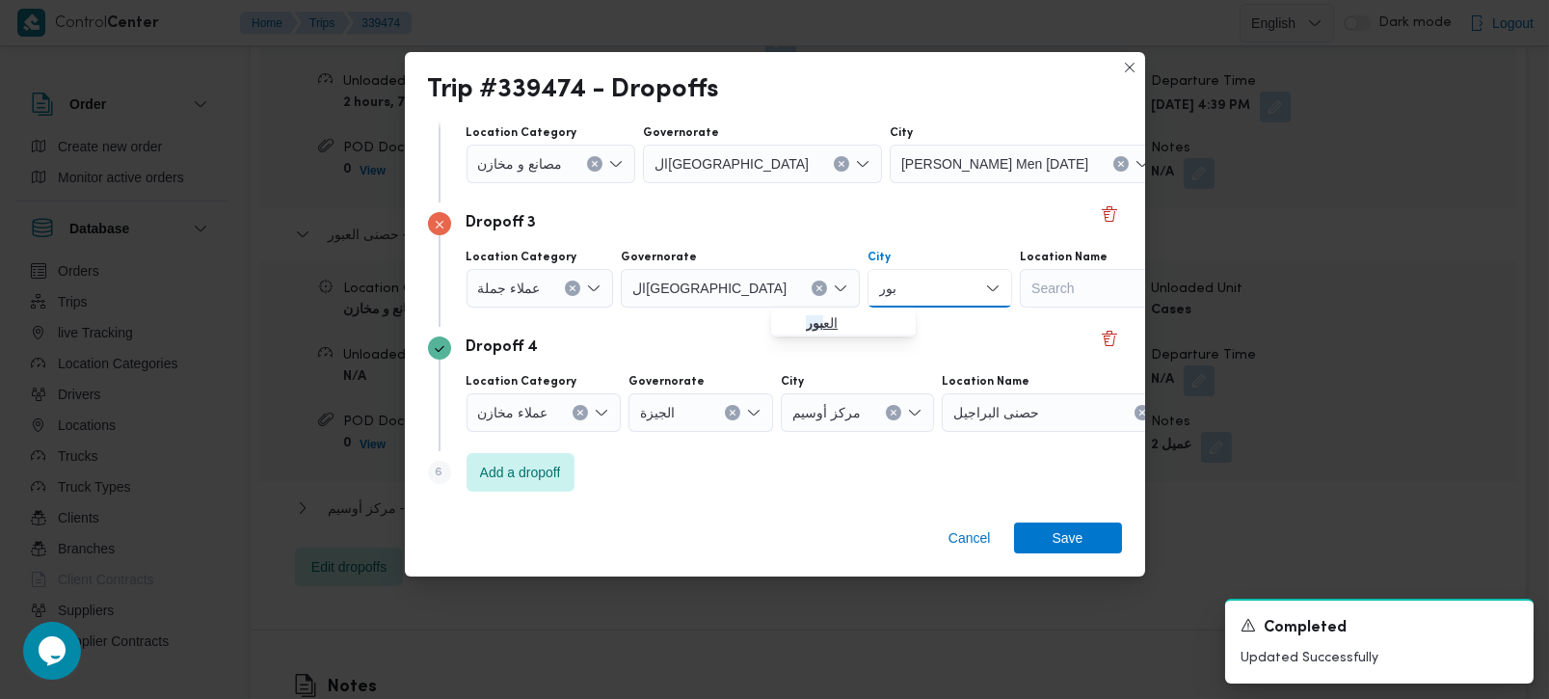
type input "بور"
click at [847, 329] on span "الع بور" at bounding box center [855, 322] width 98 height 23
click at [1024, 529] on span "Save" at bounding box center [1068, 536] width 108 height 31
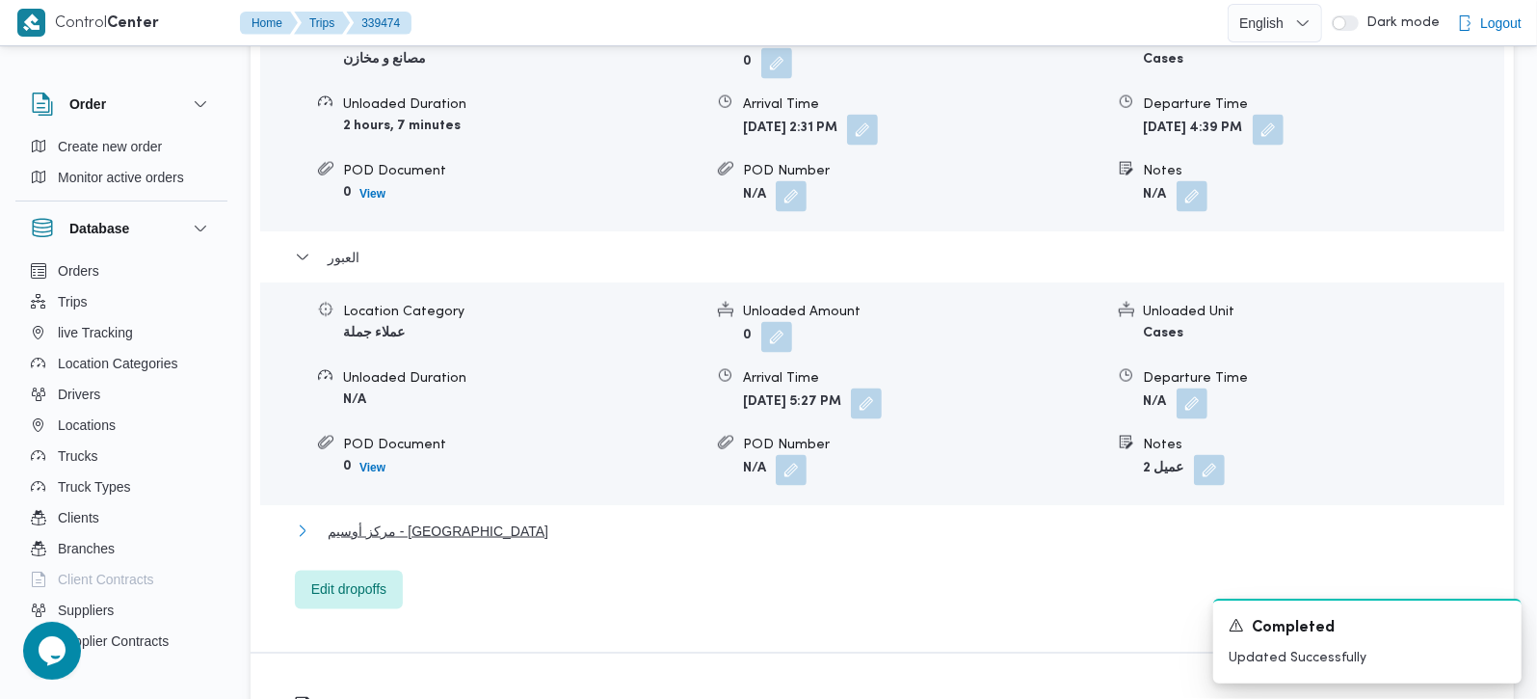
click at [480, 519] on span "مركز أوسيم - حصنى البراجيل" at bounding box center [438, 530] width 221 height 23
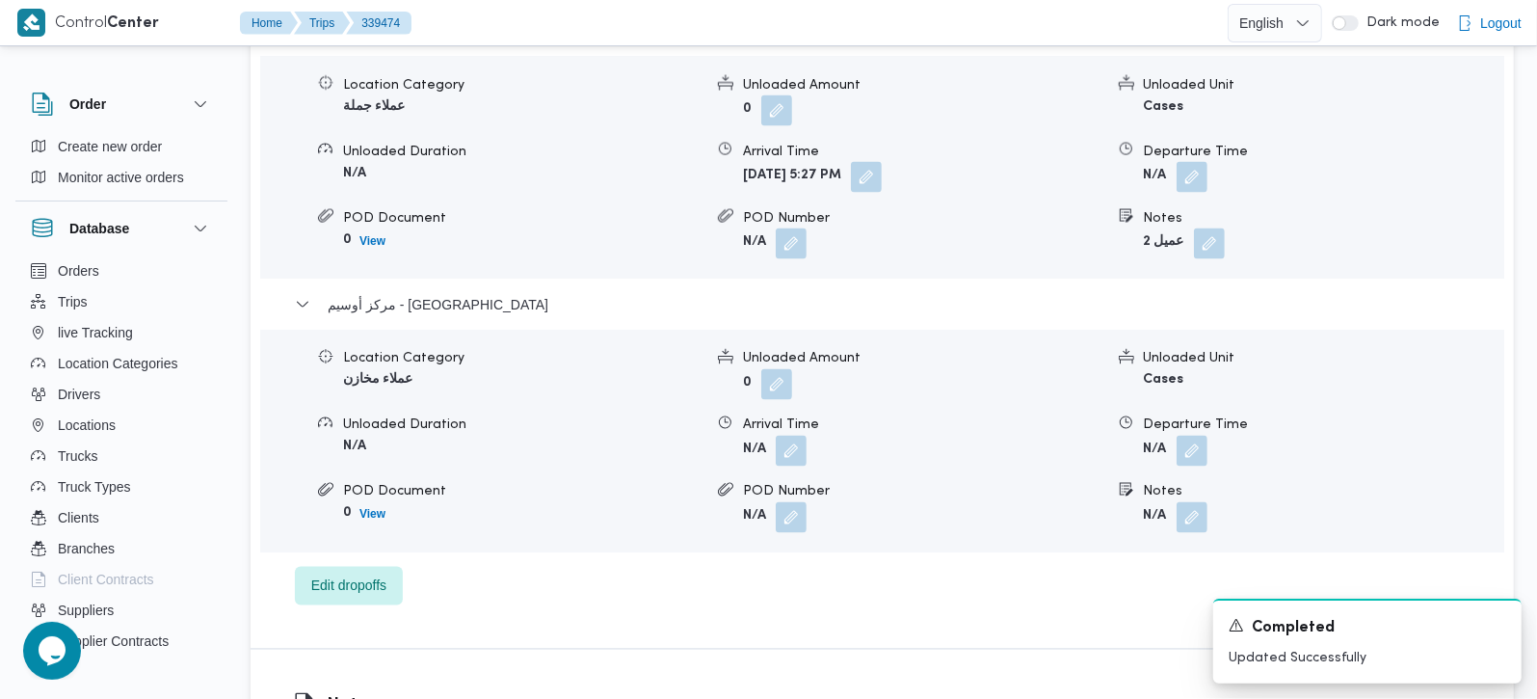
scroll to position [2275, 0]
click at [1184, 434] on button "button" at bounding box center [1192, 449] width 31 height 31
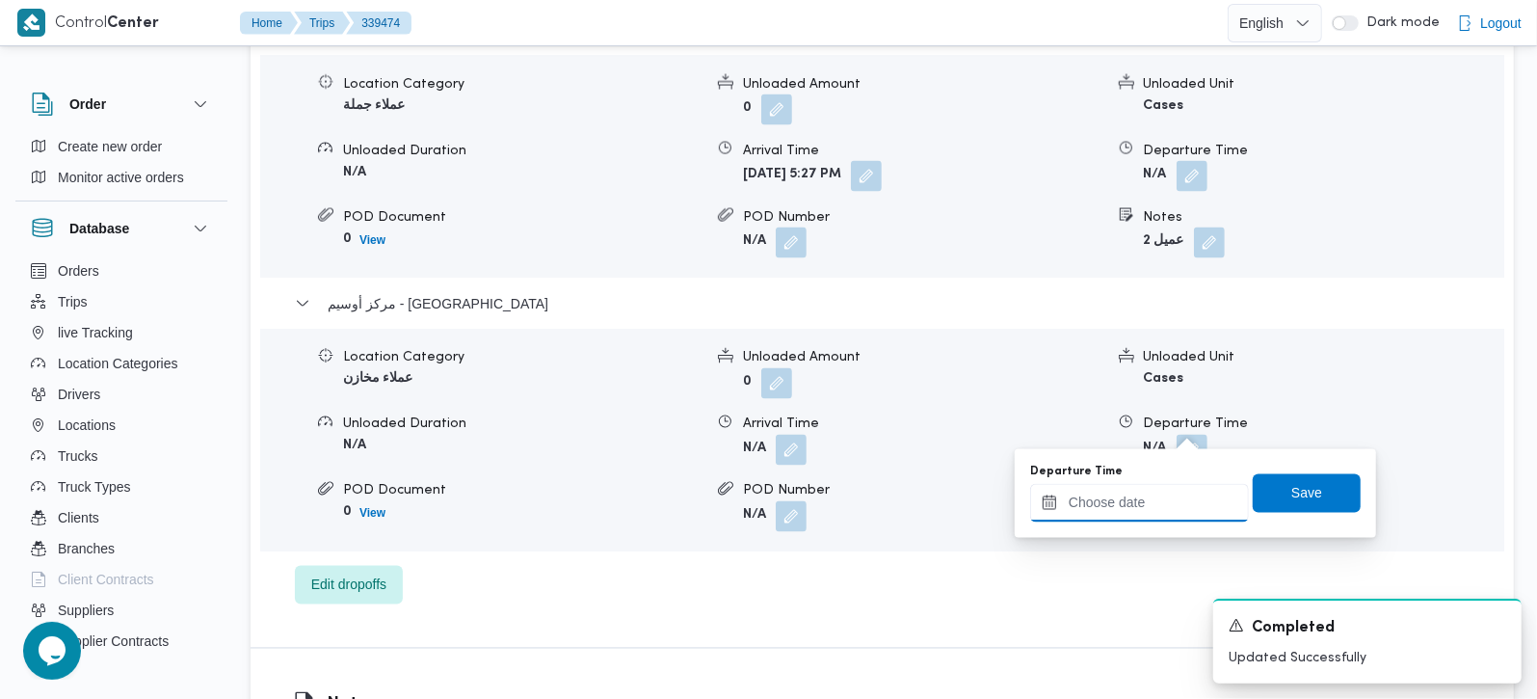
click at [1161, 511] on input "Departure Time" at bounding box center [1139, 503] width 219 height 39
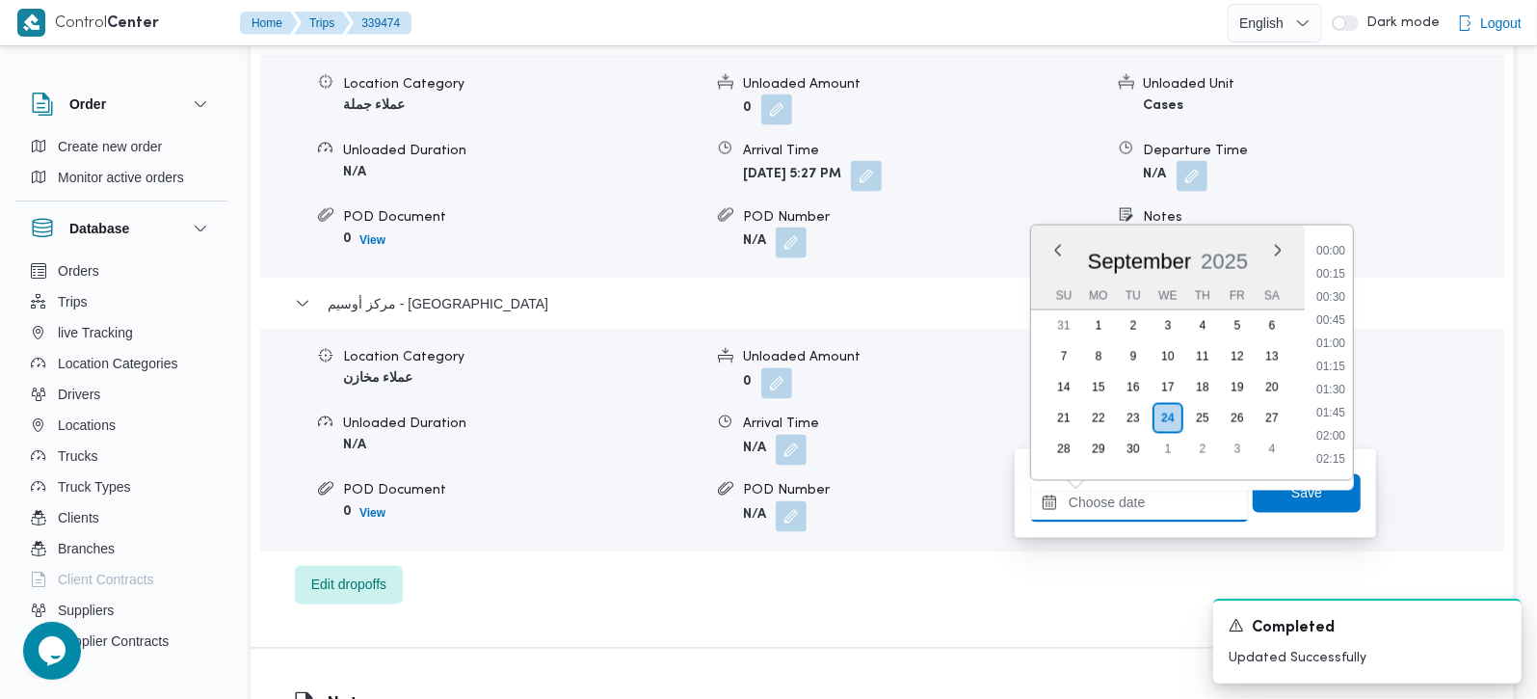
scroll to position [1525, 0]
click at [1312, 358] on li "17:45" at bounding box center [1331, 367] width 44 height 19
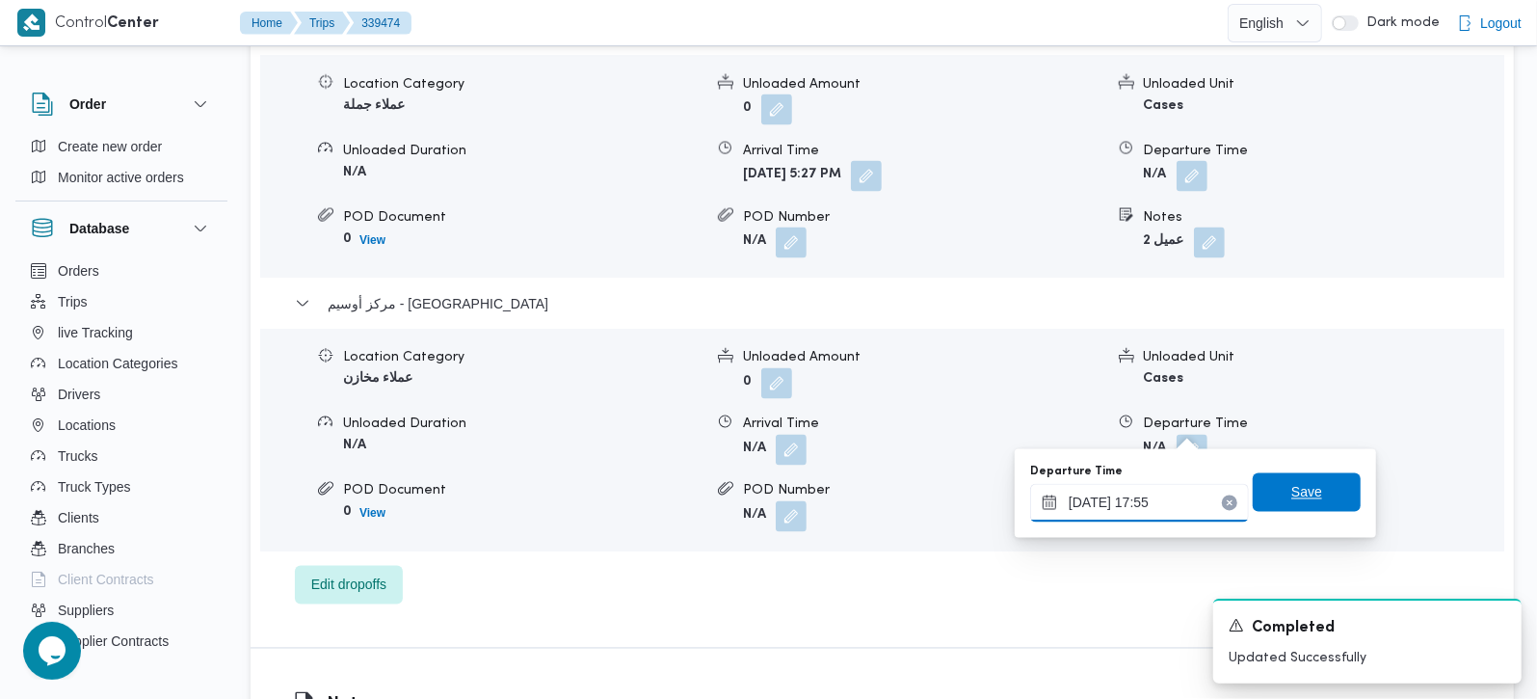
type input "24/09/2025 17:55"
click at [1302, 490] on span "Save" at bounding box center [1306, 492] width 31 height 23
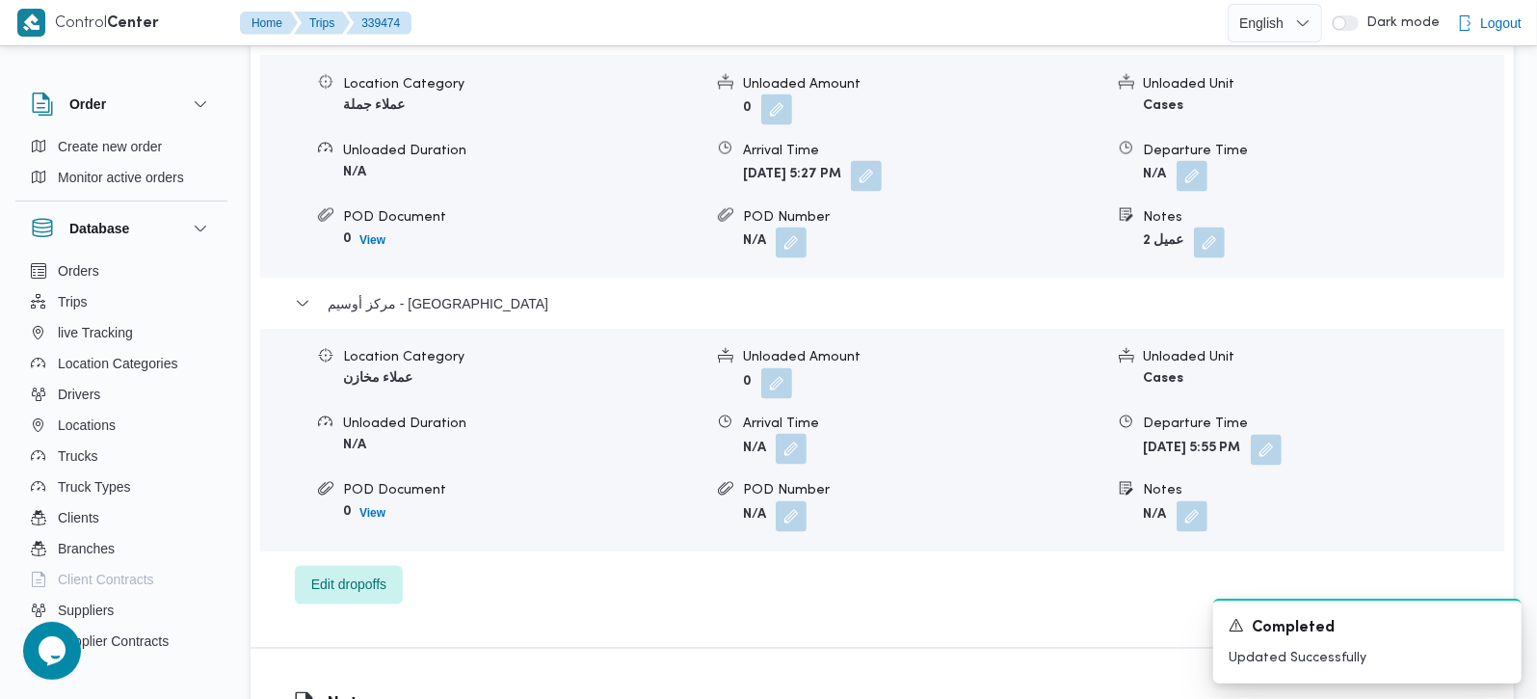
click at [791, 434] on button "button" at bounding box center [791, 449] width 31 height 31
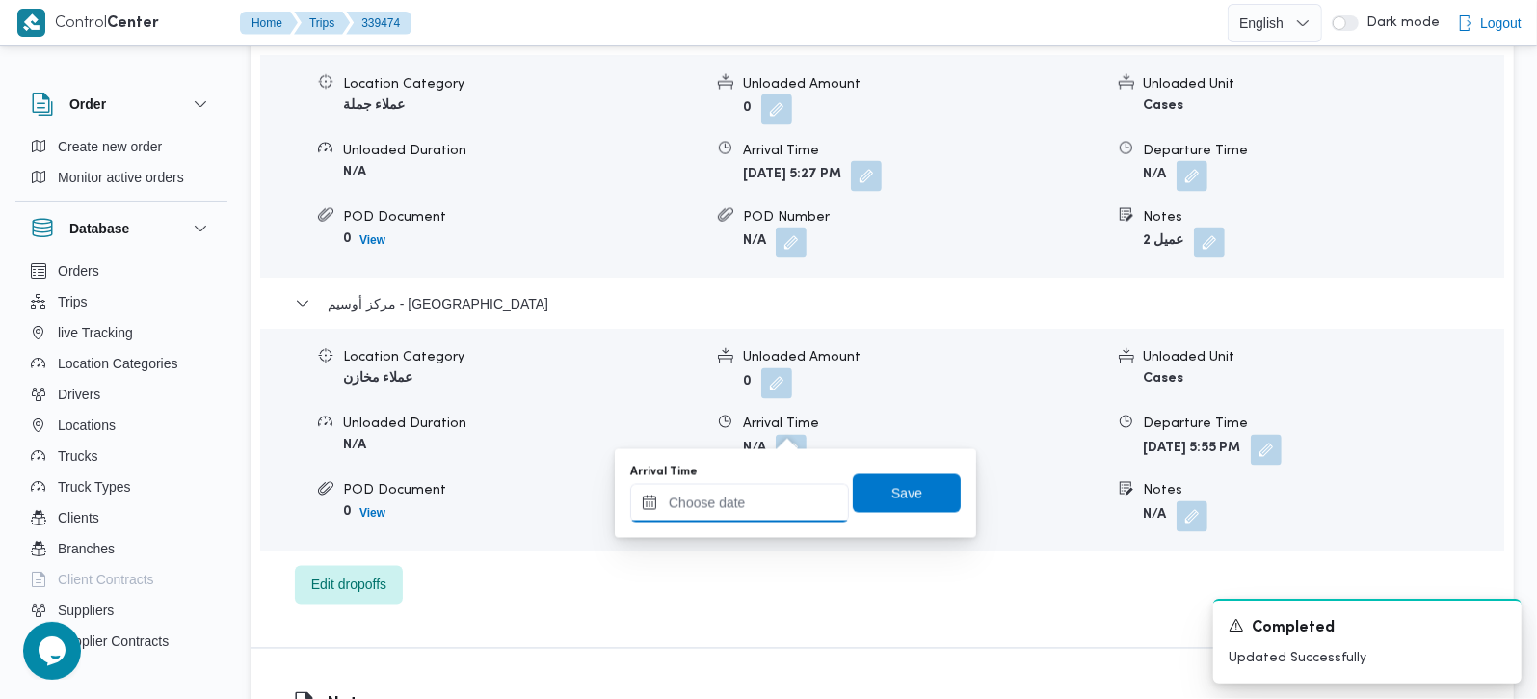
click at [741, 513] on input "Arrival Time" at bounding box center [739, 503] width 219 height 39
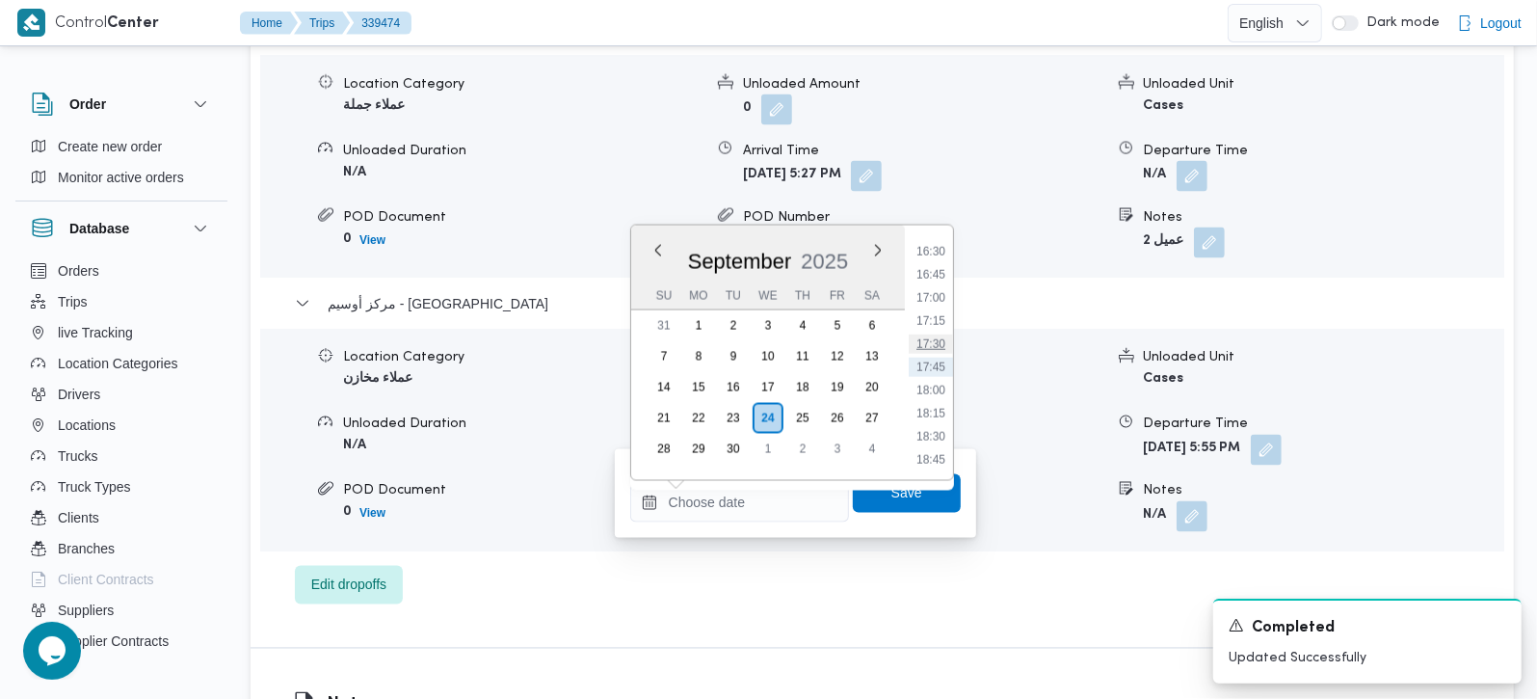
click at [935, 341] on li "17:30" at bounding box center [931, 343] width 44 height 19
type input "24/09/2025 17:30"
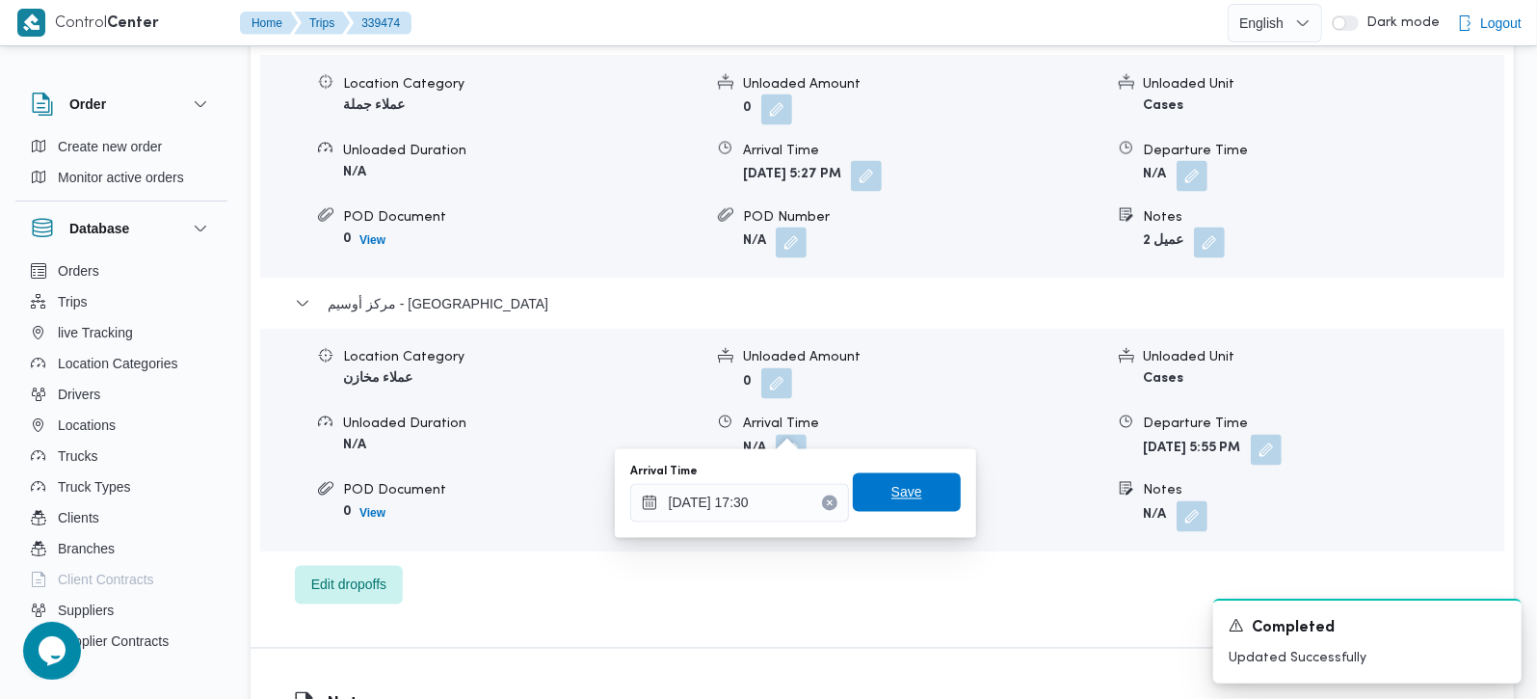
click at [910, 480] on span "Save" at bounding box center [907, 492] width 108 height 39
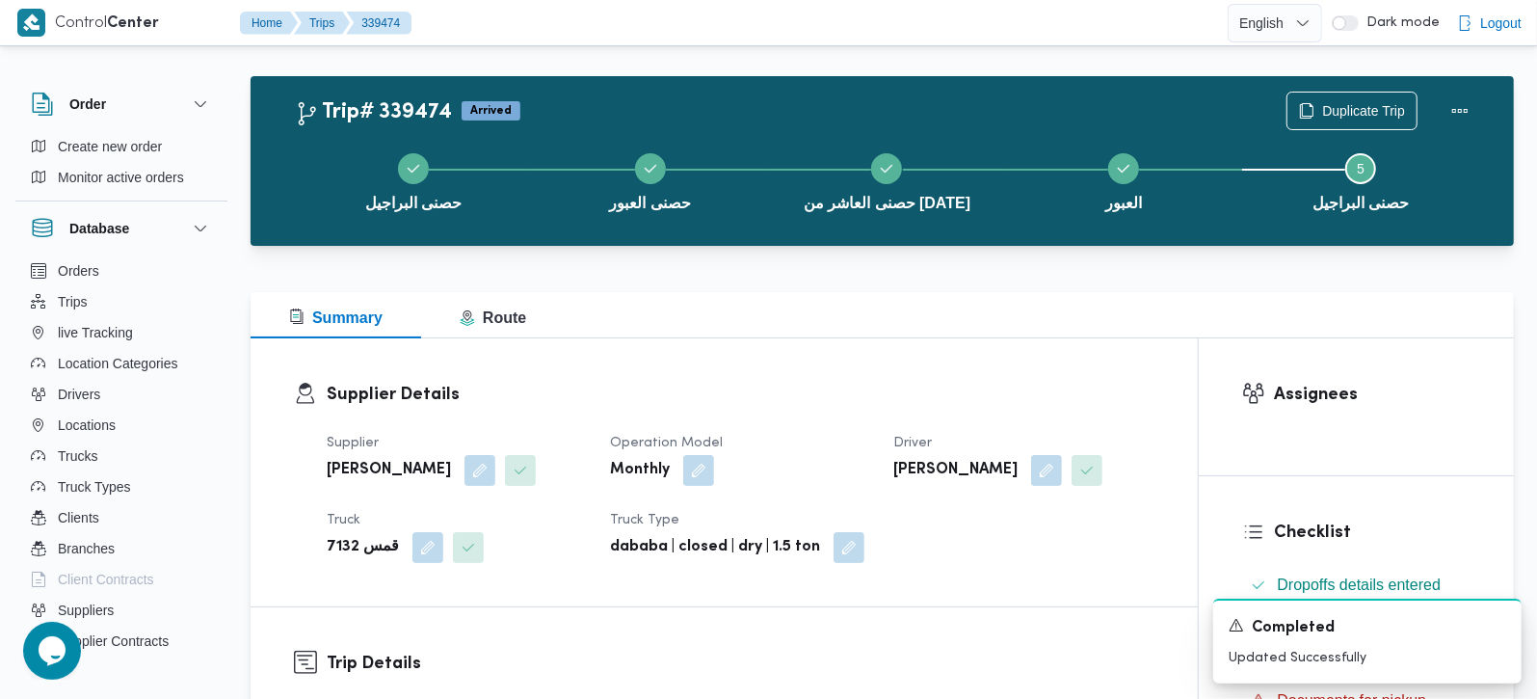
scroll to position [0, 0]
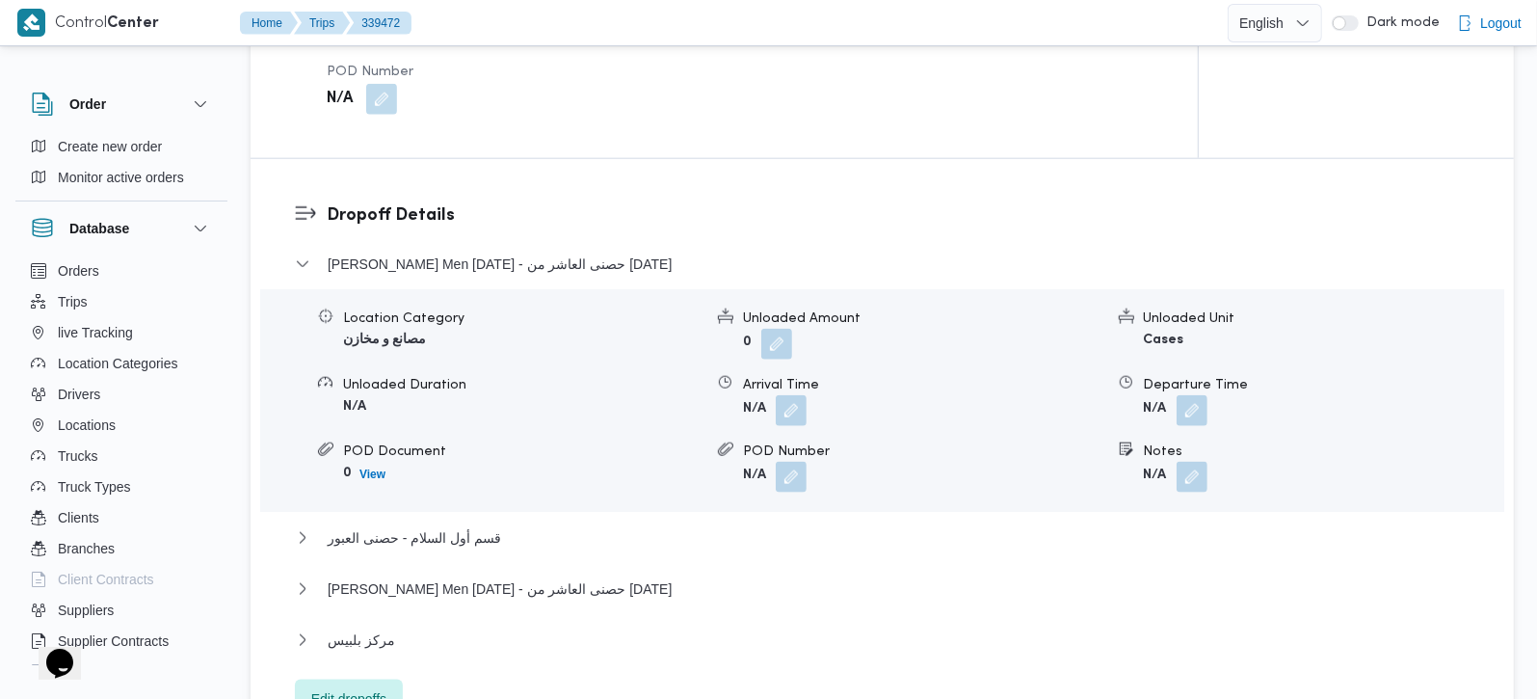
scroll to position [1700, 0]
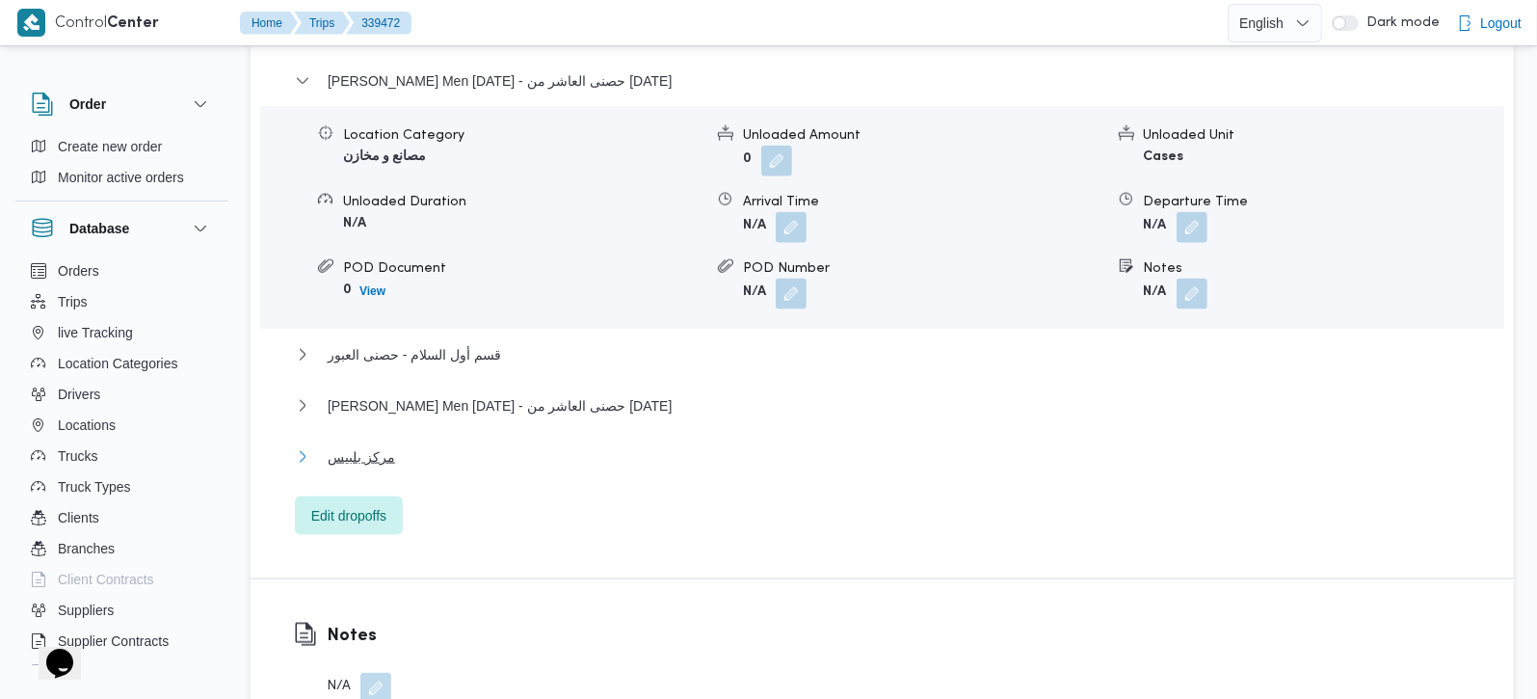
click at [344, 445] on span "مركز بلبيس" at bounding box center [361, 456] width 67 height 23
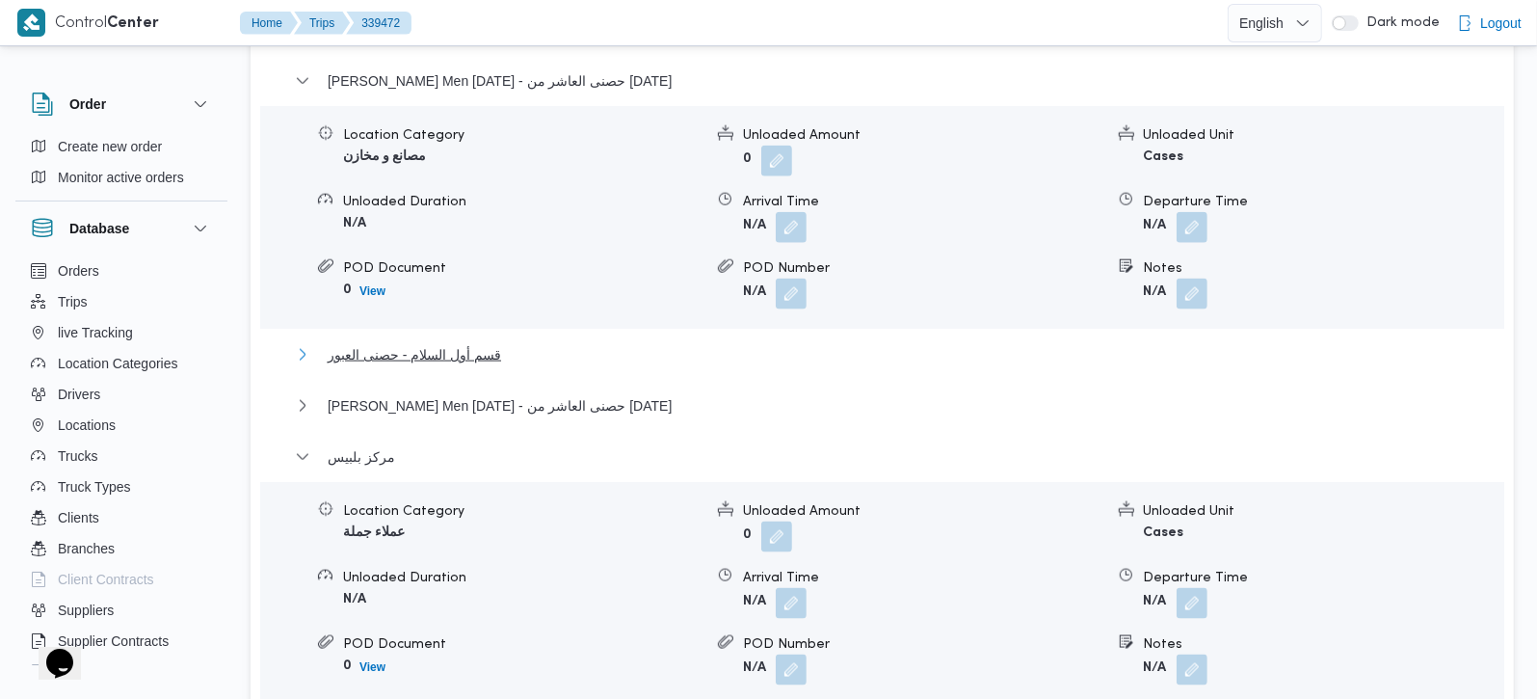
click at [438, 343] on span "قسم أول السلام - حصنى العبور" at bounding box center [414, 354] width 173 height 23
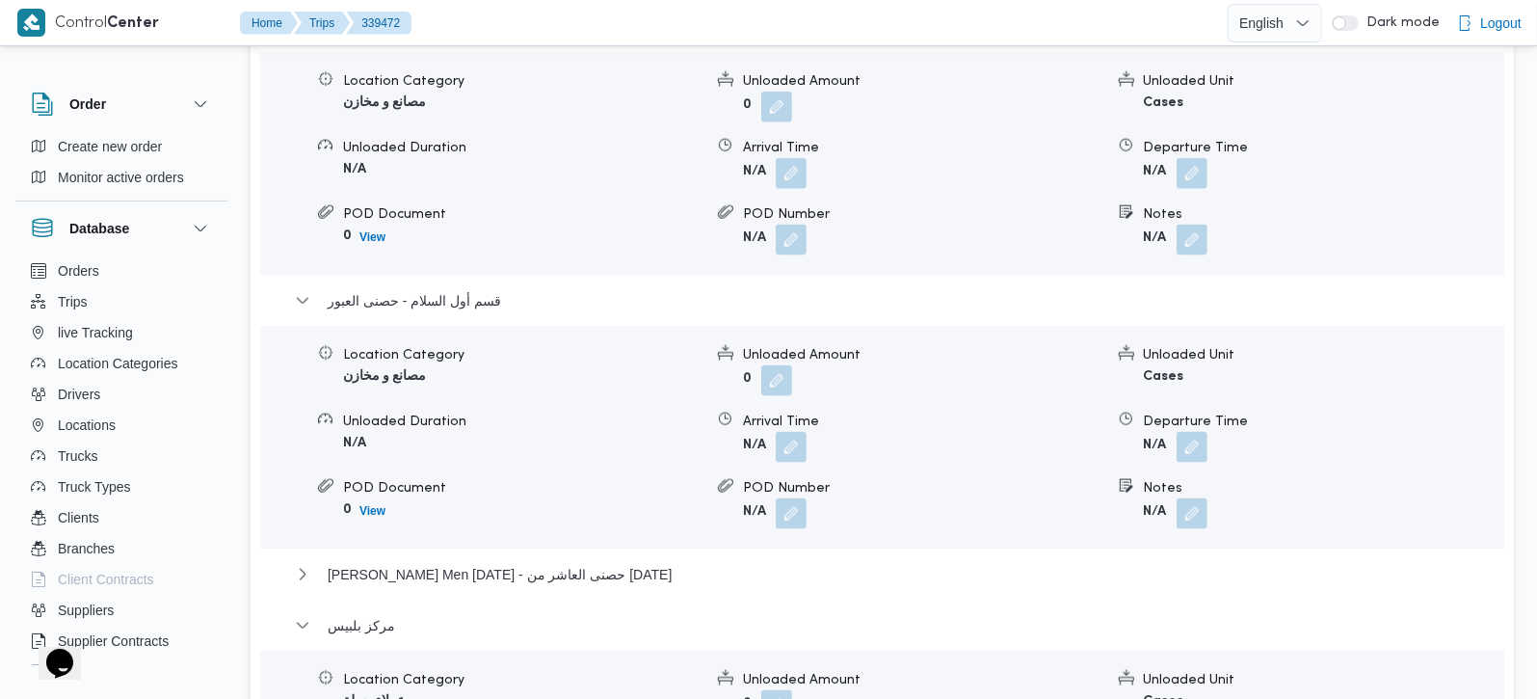
scroll to position [1587, 0]
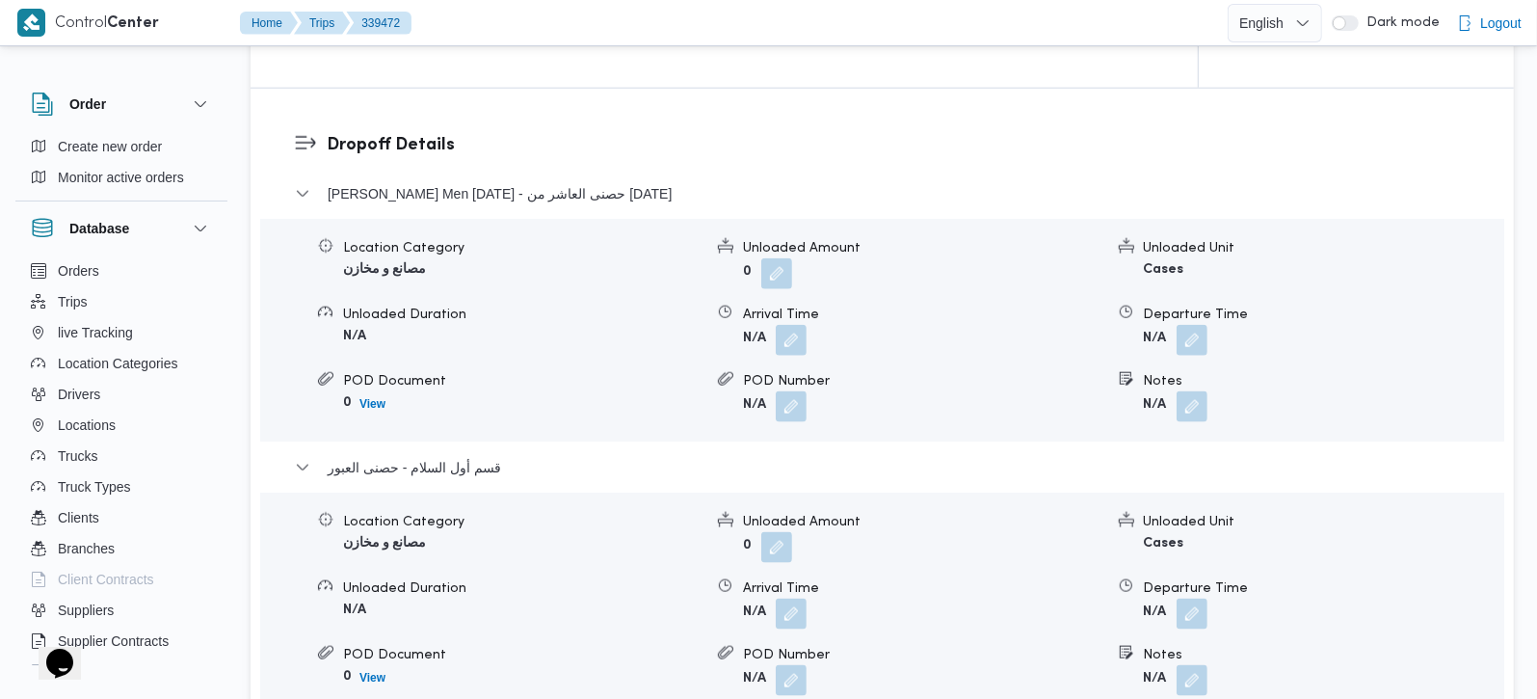
click at [413, 132] on dl "Dropoff Details Thany Ashr Men [DATE] - حصنى العاشر من [DATE] Location Category…" at bounding box center [899, 612] width 1144 height 961
click at [422, 182] on span "[PERSON_NAME] Men [DATE] - حصنى العاشر من [DATE]" at bounding box center [500, 193] width 344 height 23
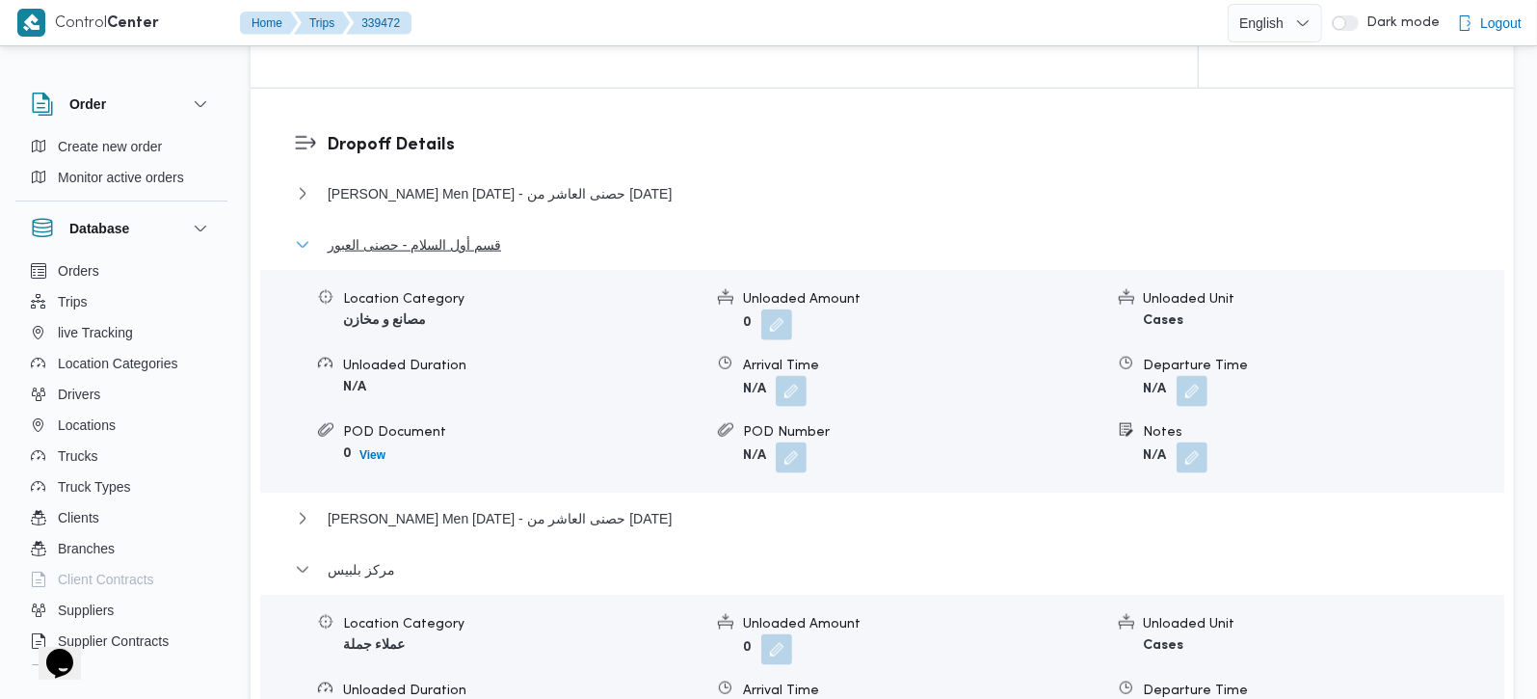
click at [423, 233] on span "قسم أول السلام - حصنى العبور" at bounding box center [414, 244] width 173 height 23
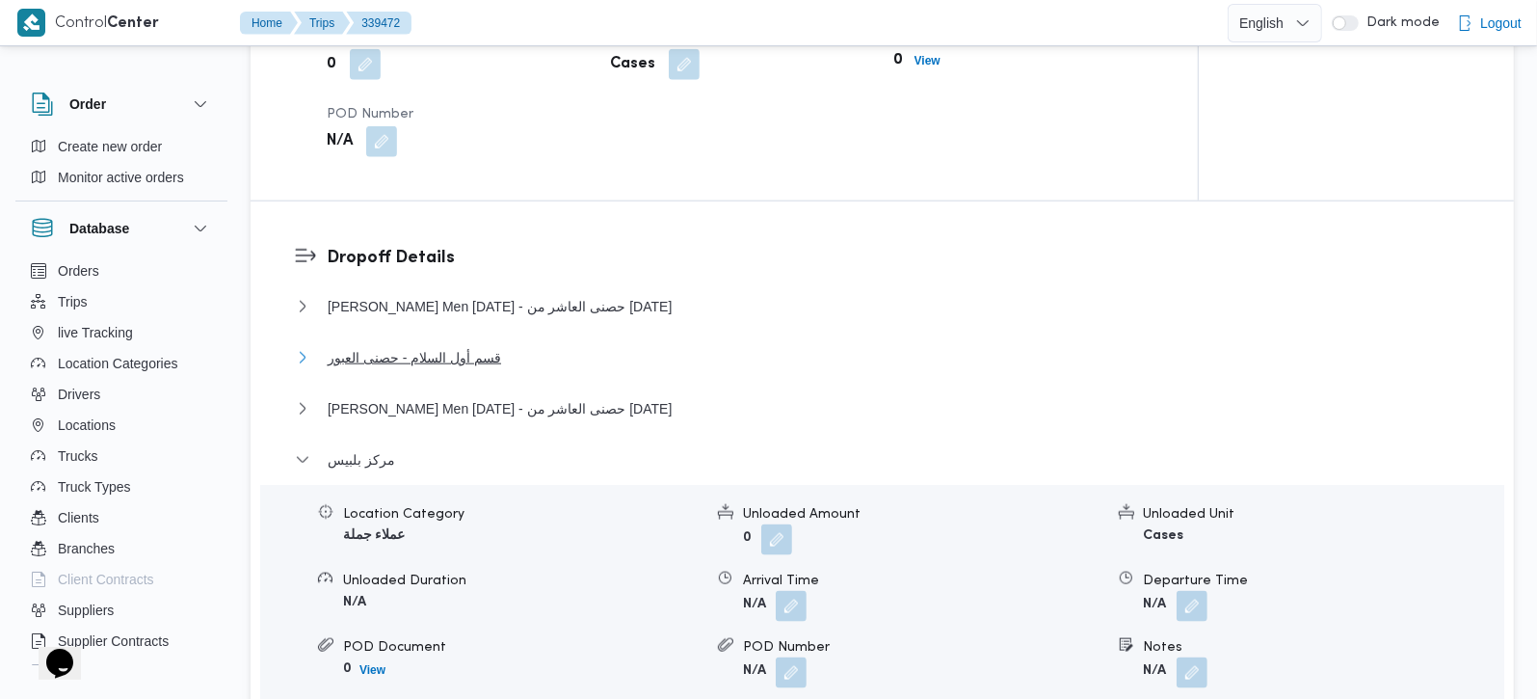
scroll to position [1473, 0]
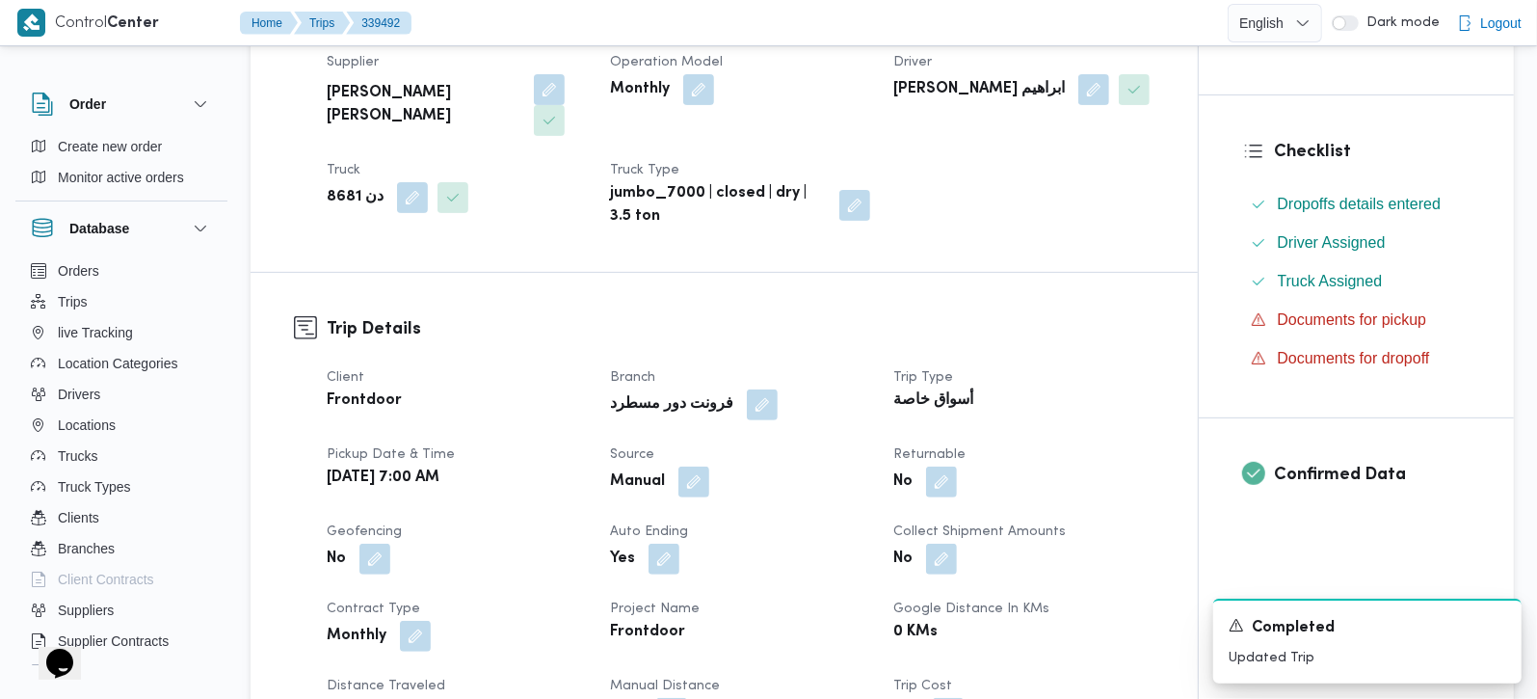
scroll to position [113, 0]
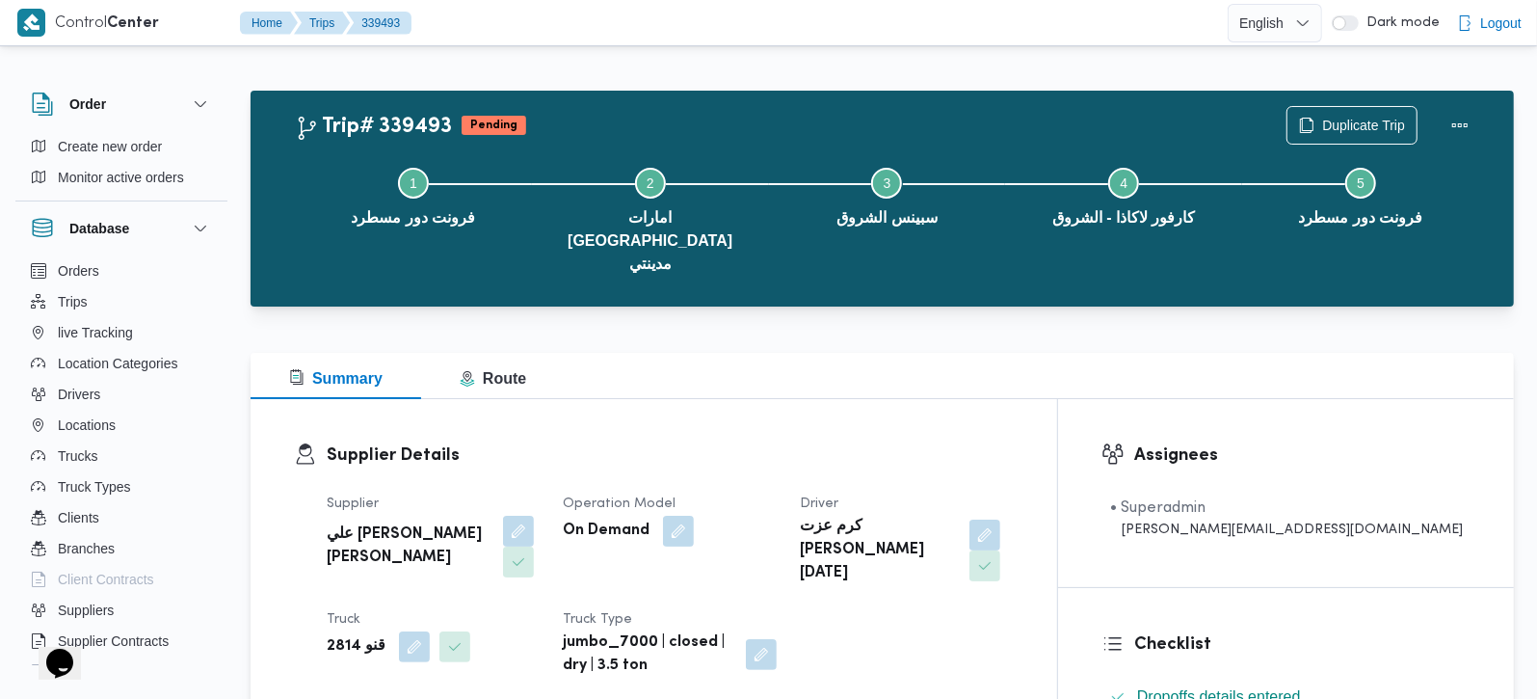
click at [345, 635] on b "قنو 2814" at bounding box center [356, 646] width 59 height 23
copy div "قنو 2814"
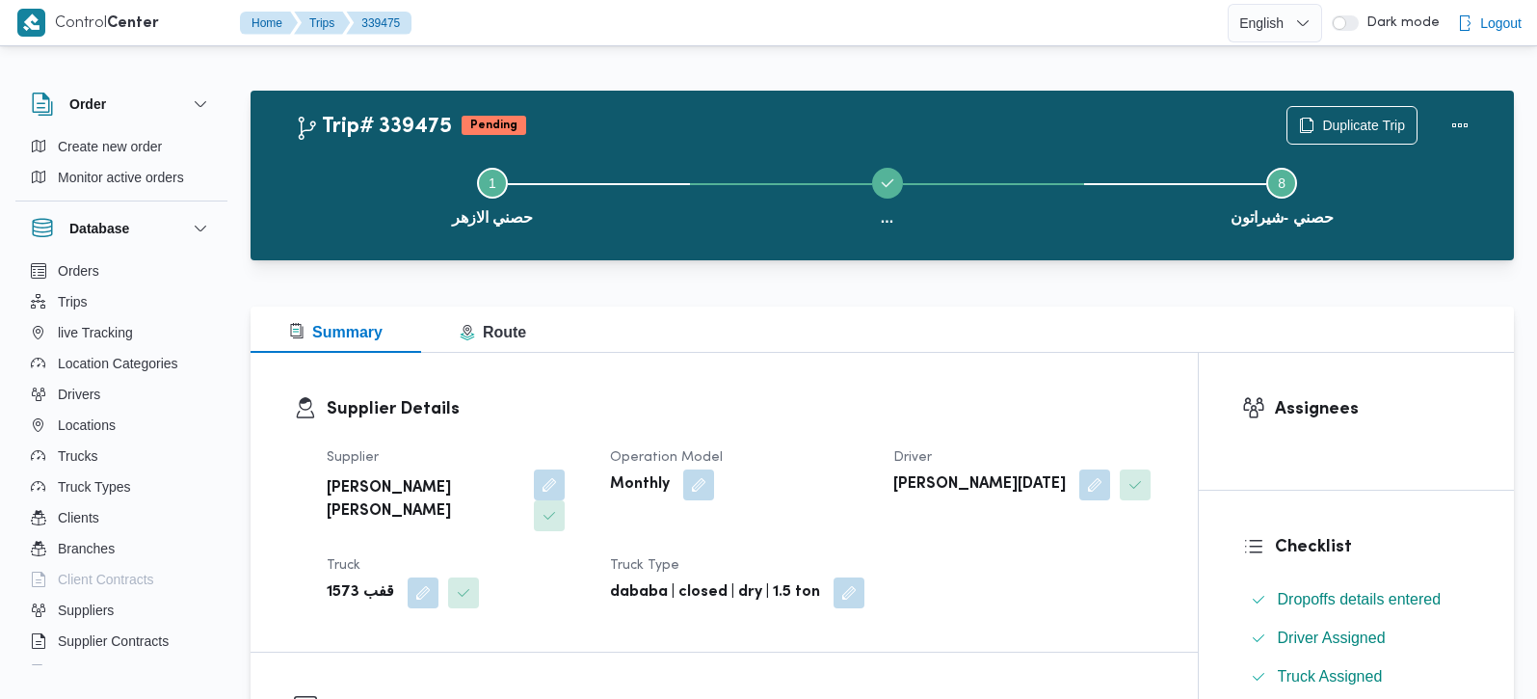
scroll to position [52, 0]
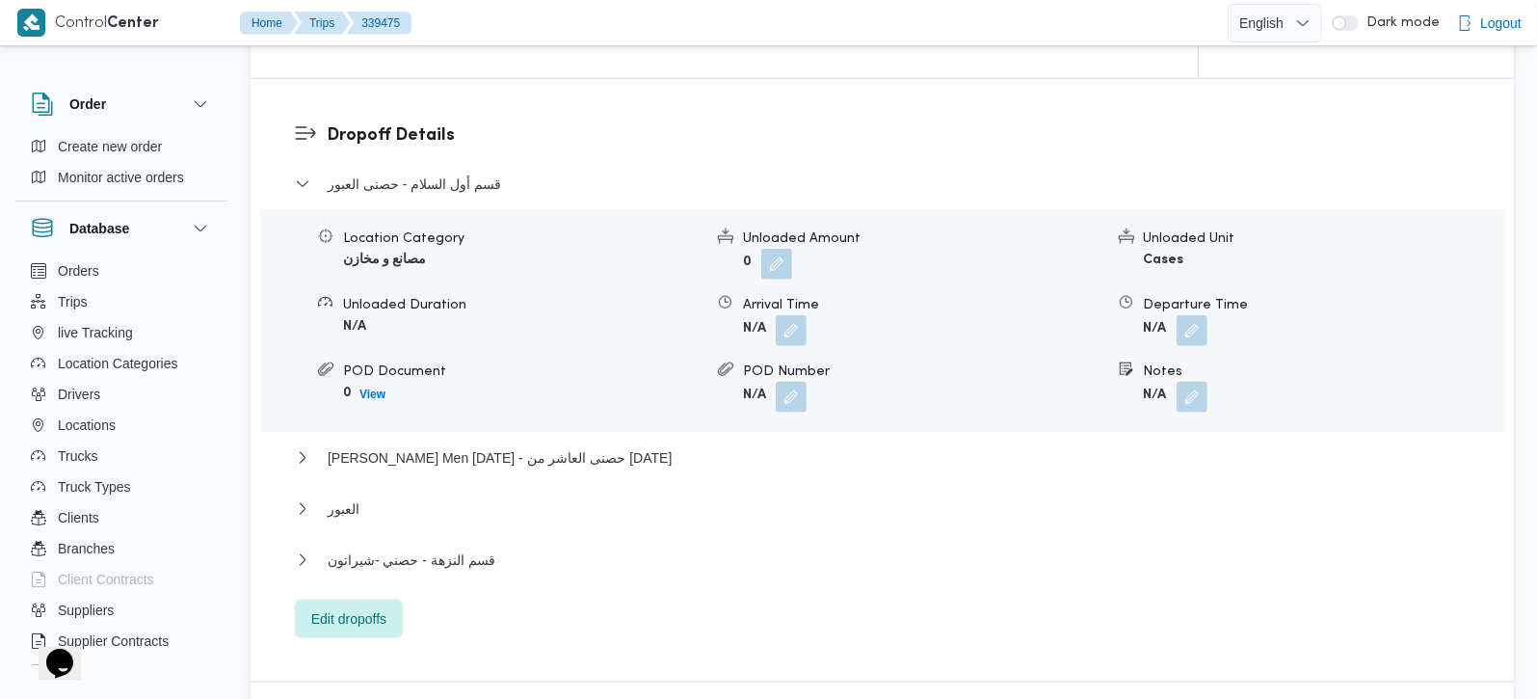
scroll to position [1639, 0]
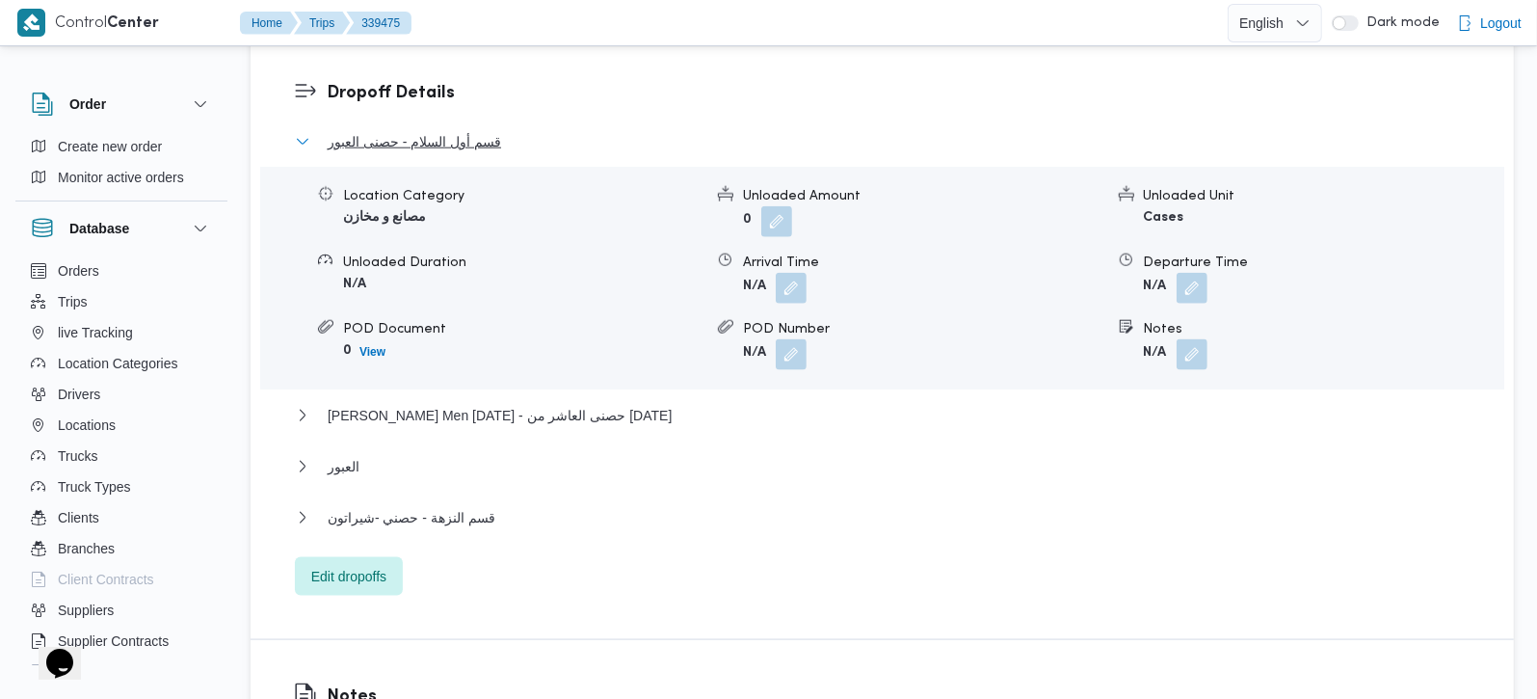
click at [487, 130] on span "قسم أول السلام - حصنى العبور" at bounding box center [414, 141] width 173 height 23
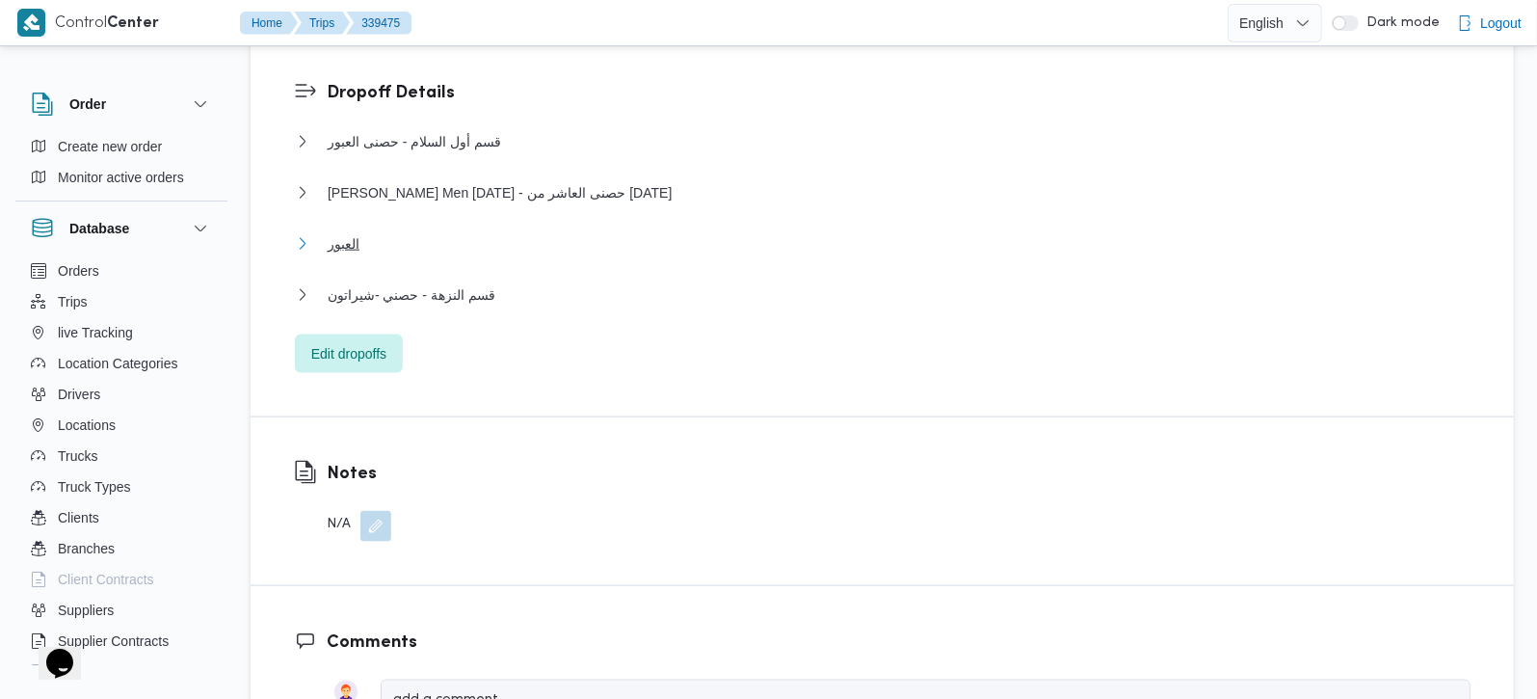
click at [335, 232] on span "العبور" at bounding box center [344, 243] width 32 height 23
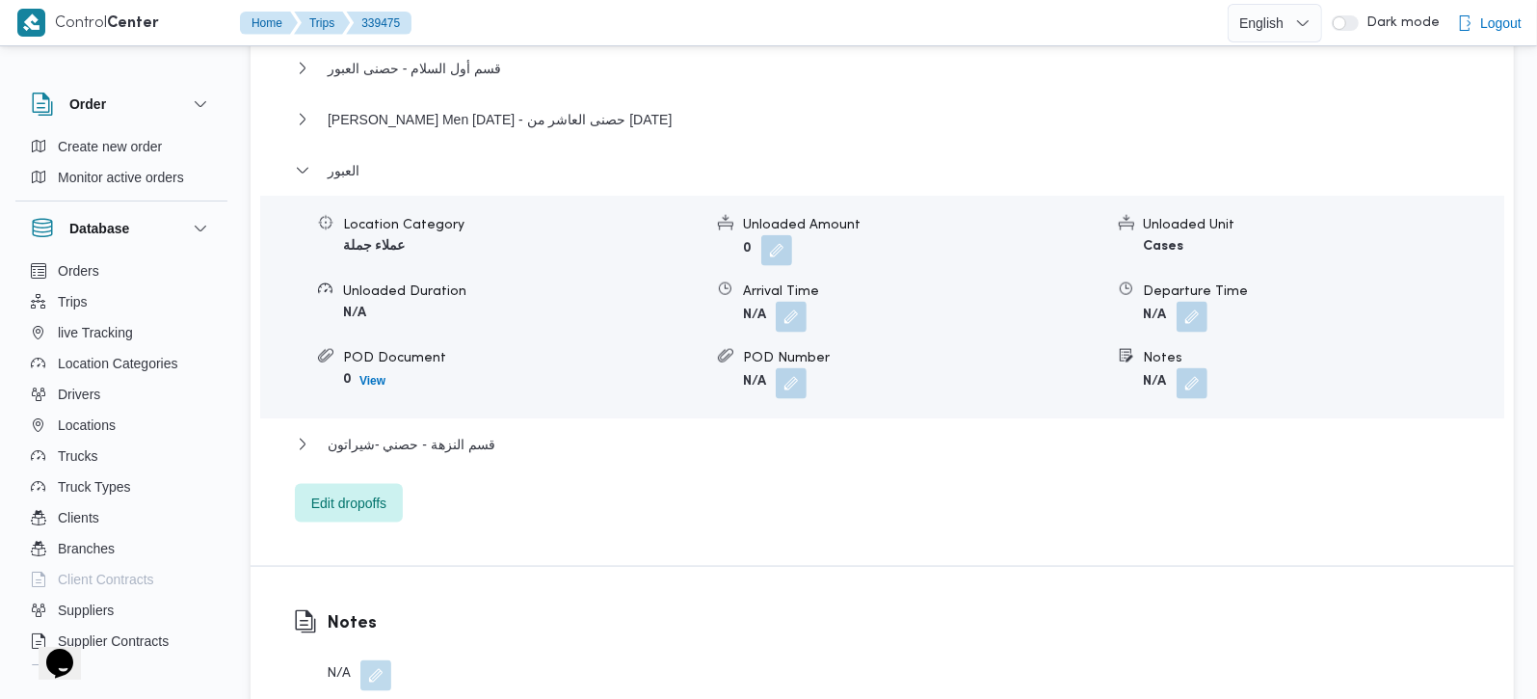
scroll to position [1752, 0]
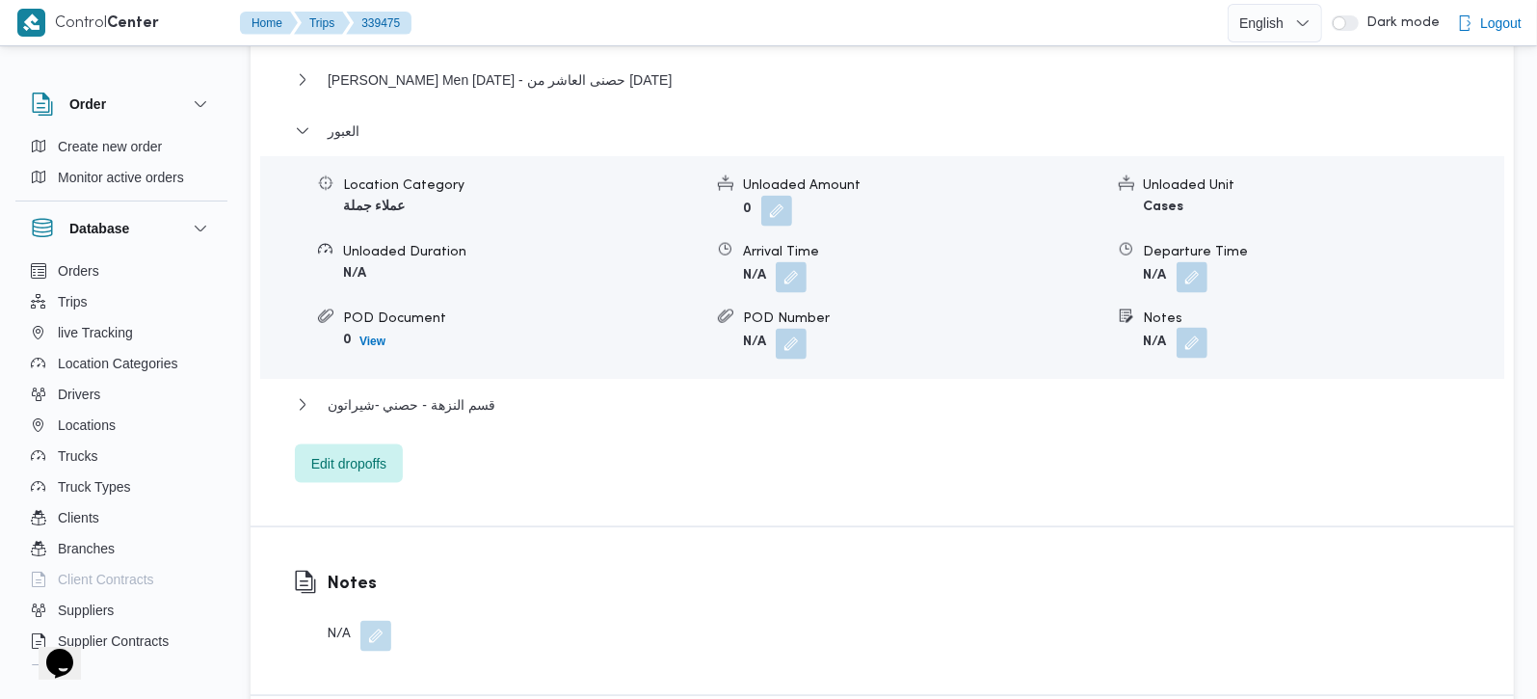
click at [1190, 328] on button "button" at bounding box center [1192, 343] width 31 height 31
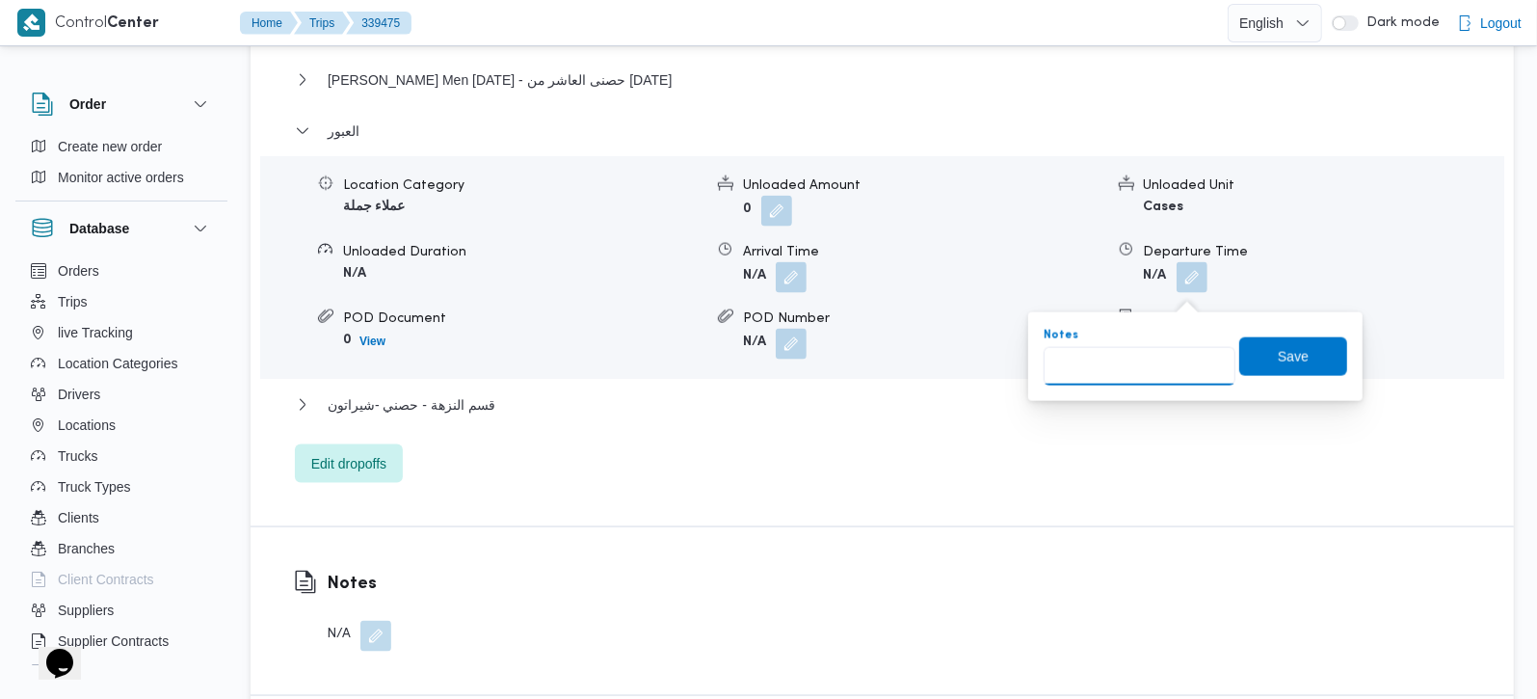
click at [1155, 358] on input "Notes" at bounding box center [1140, 366] width 192 height 39
paste input "مصنع المصريه الشامي"
type input "مصنع المصريه الشامي"
click at [1278, 360] on span "Save" at bounding box center [1293, 355] width 31 height 23
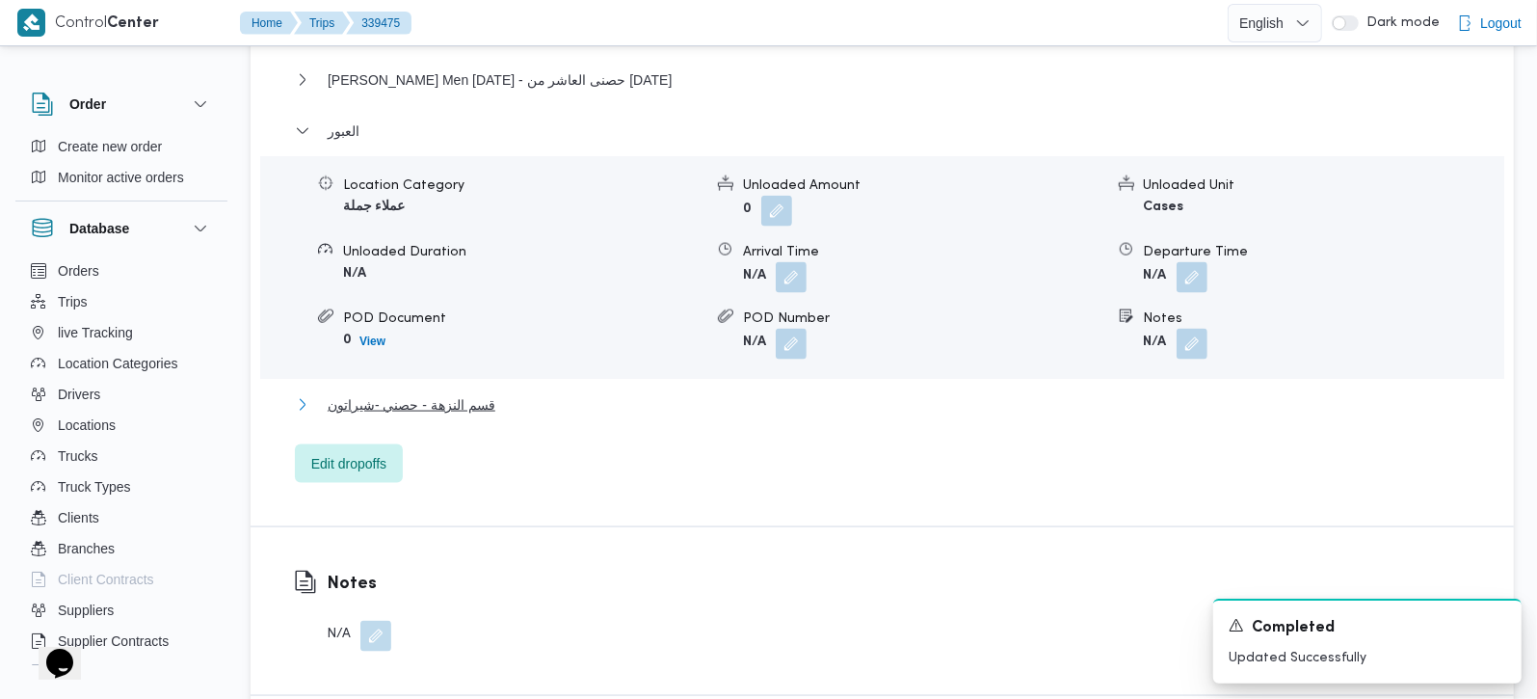
click at [428, 393] on span "قسم النزهة - حصني -شيراتون" at bounding box center [412, 404] width 168 height 23
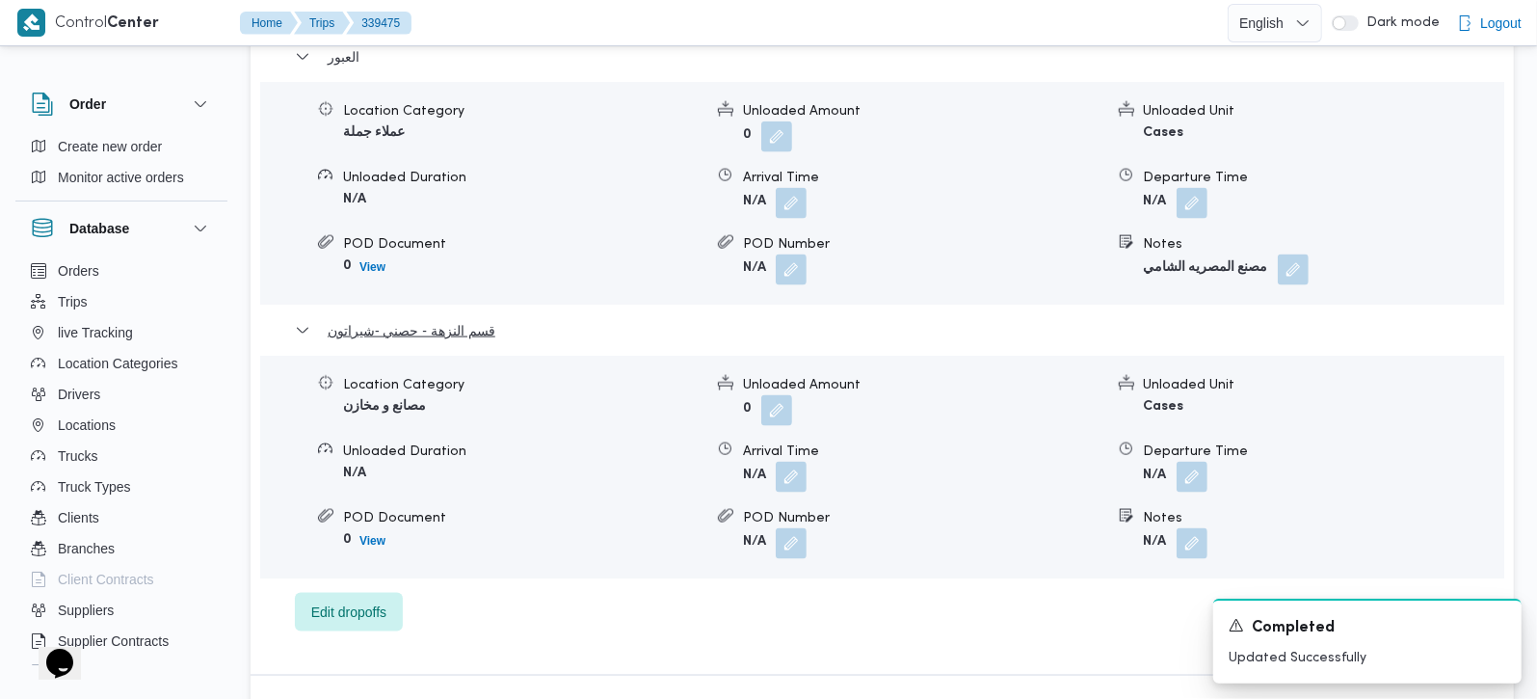
scroll to position [1866, 0]
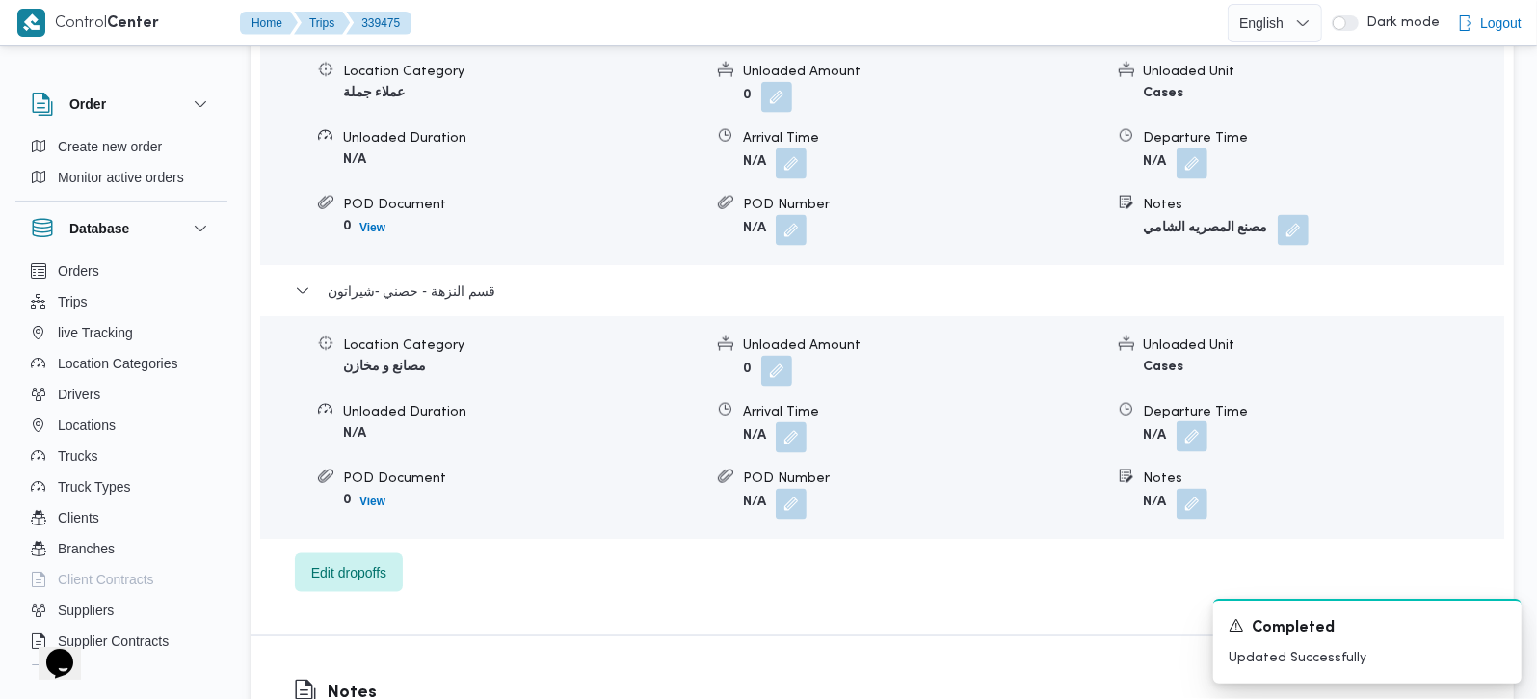
click at [1187, 421] on button "button" at bounding box center [1192, 436] width 31 height 31
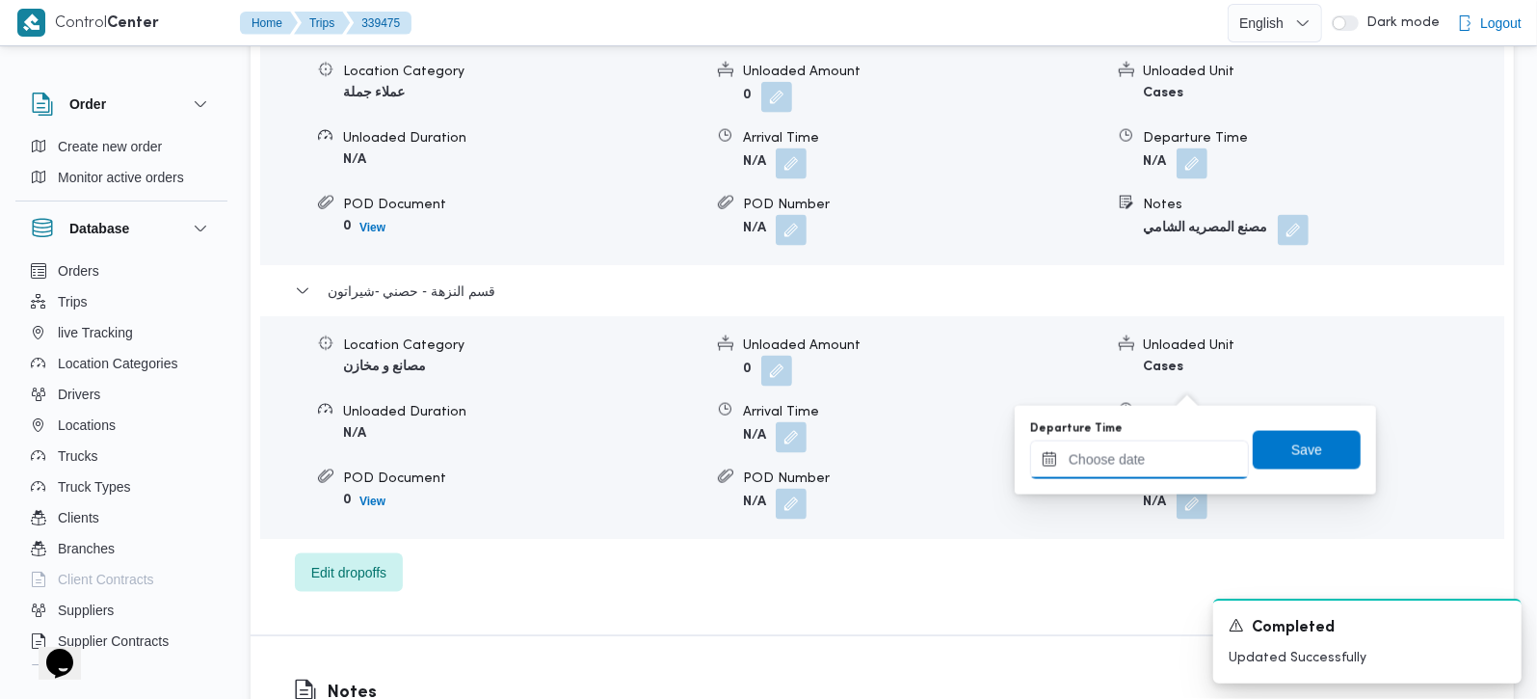
click at [1146, 454] on input "Departure Time" at bounding box center [1139, 459] width 219 height 39
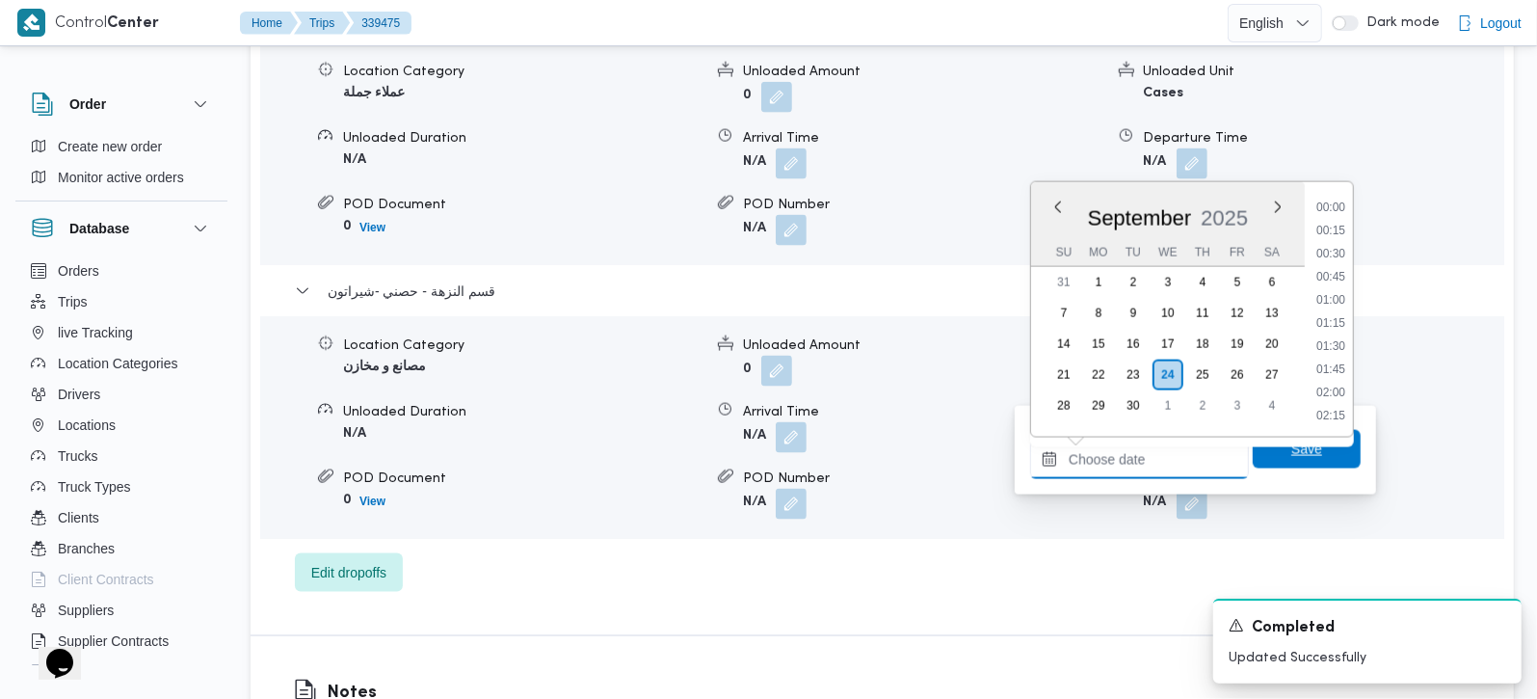
scroll to position [1550, 0]
drag, startPoint x: 1340, startPoint y: 268, endPoint x: 1334, endPoint y: 311, distance: 43.9
click at [1340, 268] on li "17:30" at bounding box center [1331, 276] width 44 height 19
type input "24/09/2025 17:30"
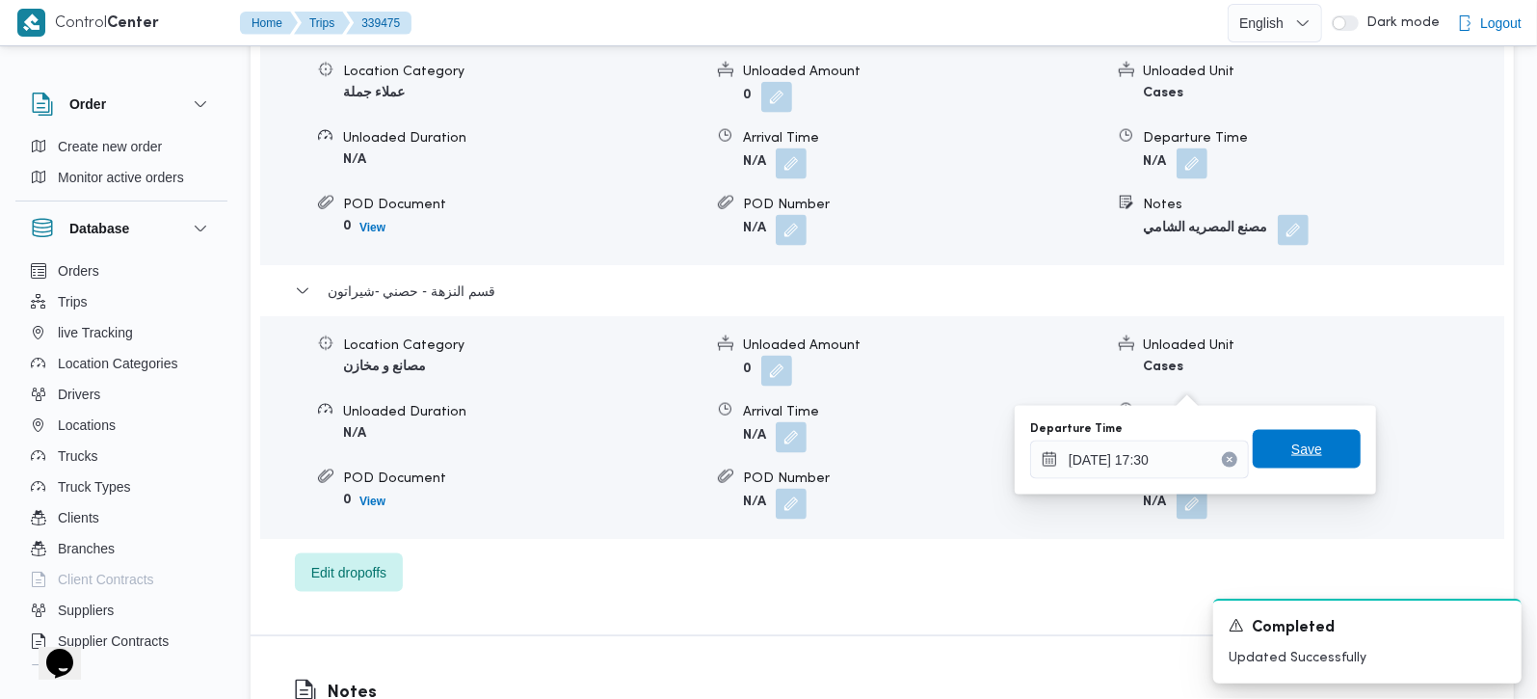
click at [1291, 452] on span "Save" at bounding box center [1306, 448] width 31 height 23
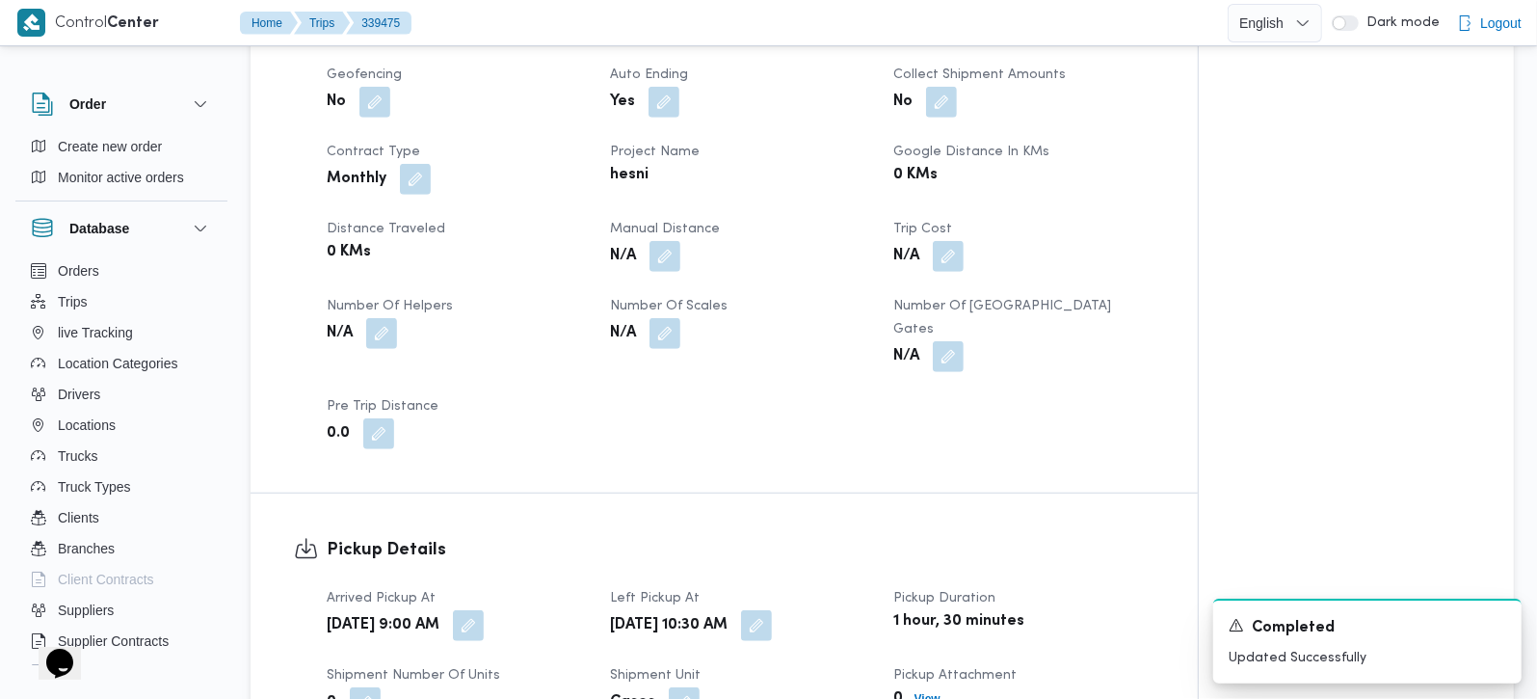
scroll to position [619, 0]
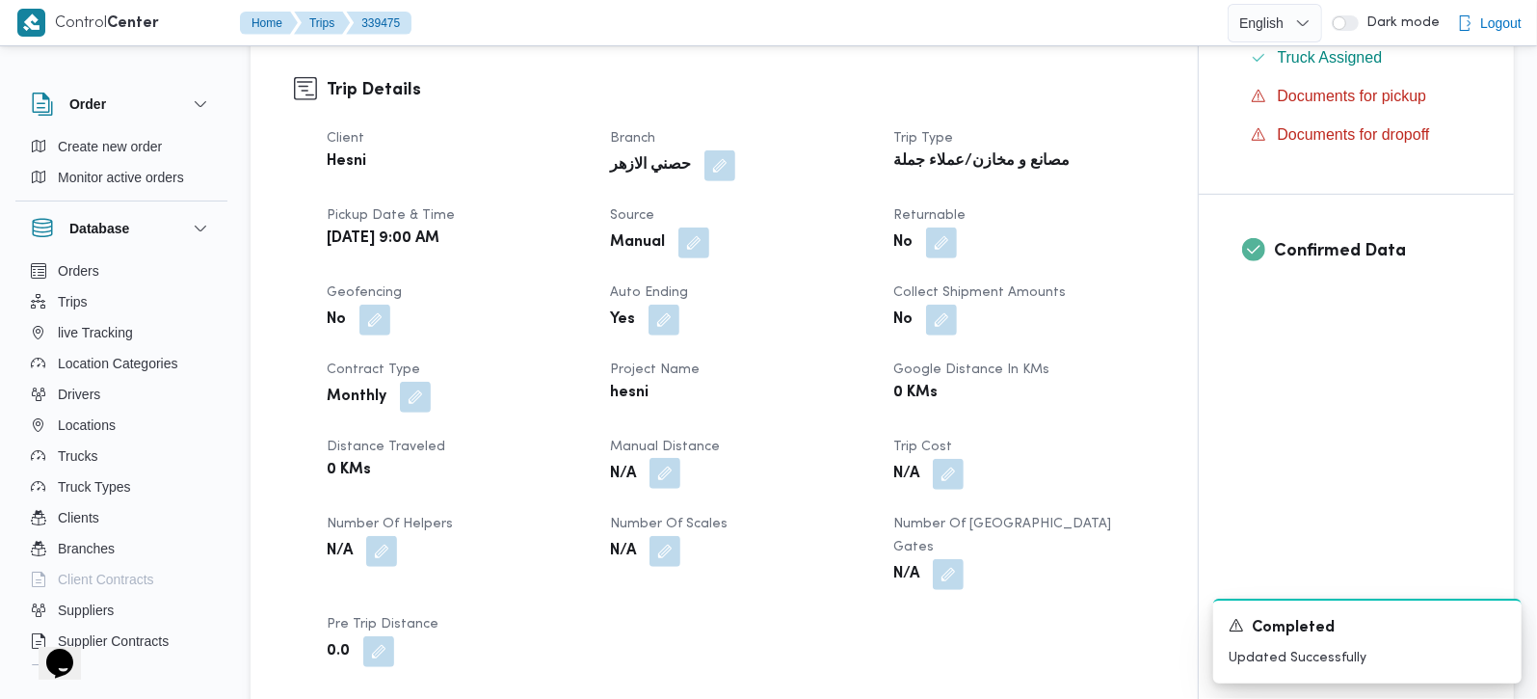
click at [674, 458] on button "button" at bounding box center [664, 473] width 31 height 31
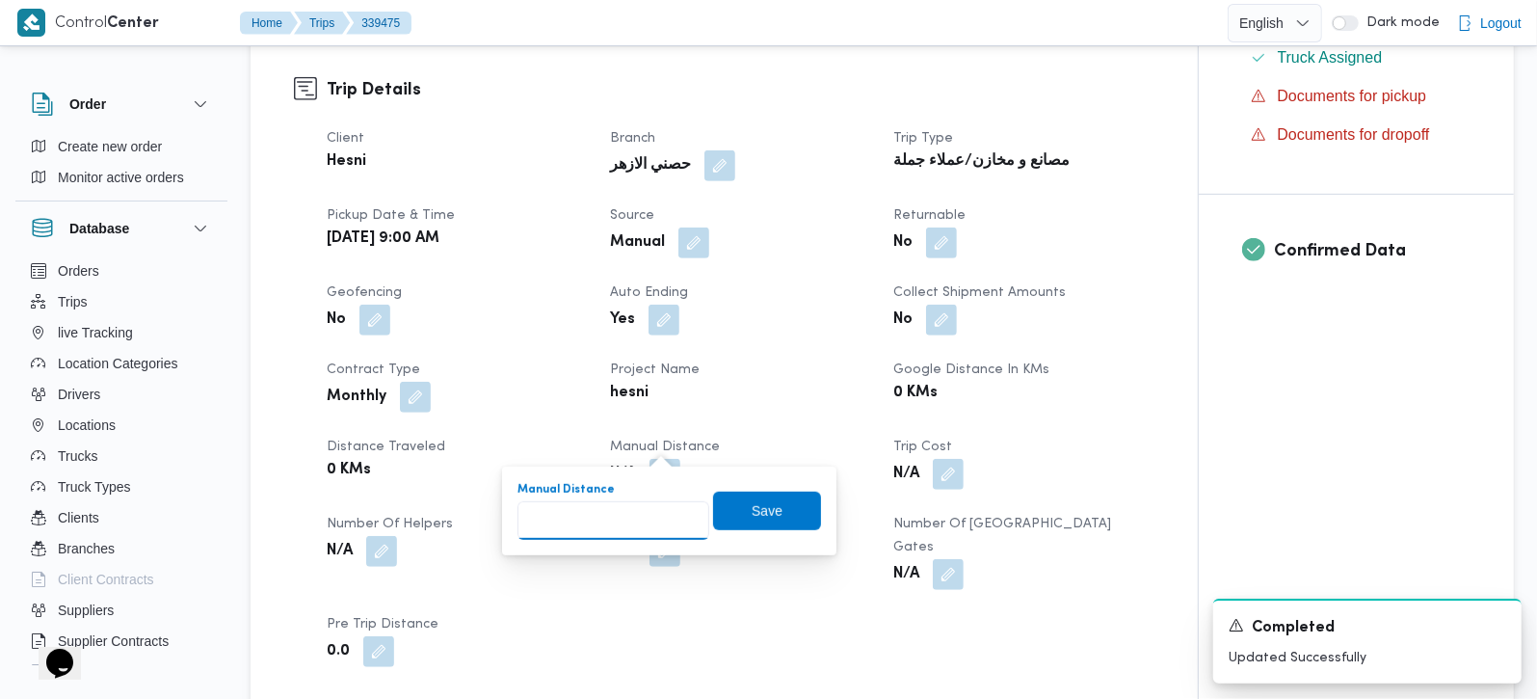
click at [628, 519] on input "Manual Distance" at bounding box center [613, 520] width 192 height 39
type input "178"
click at [753, 513] on span "Save" at bounding box center [767, 509] width 31 height 23
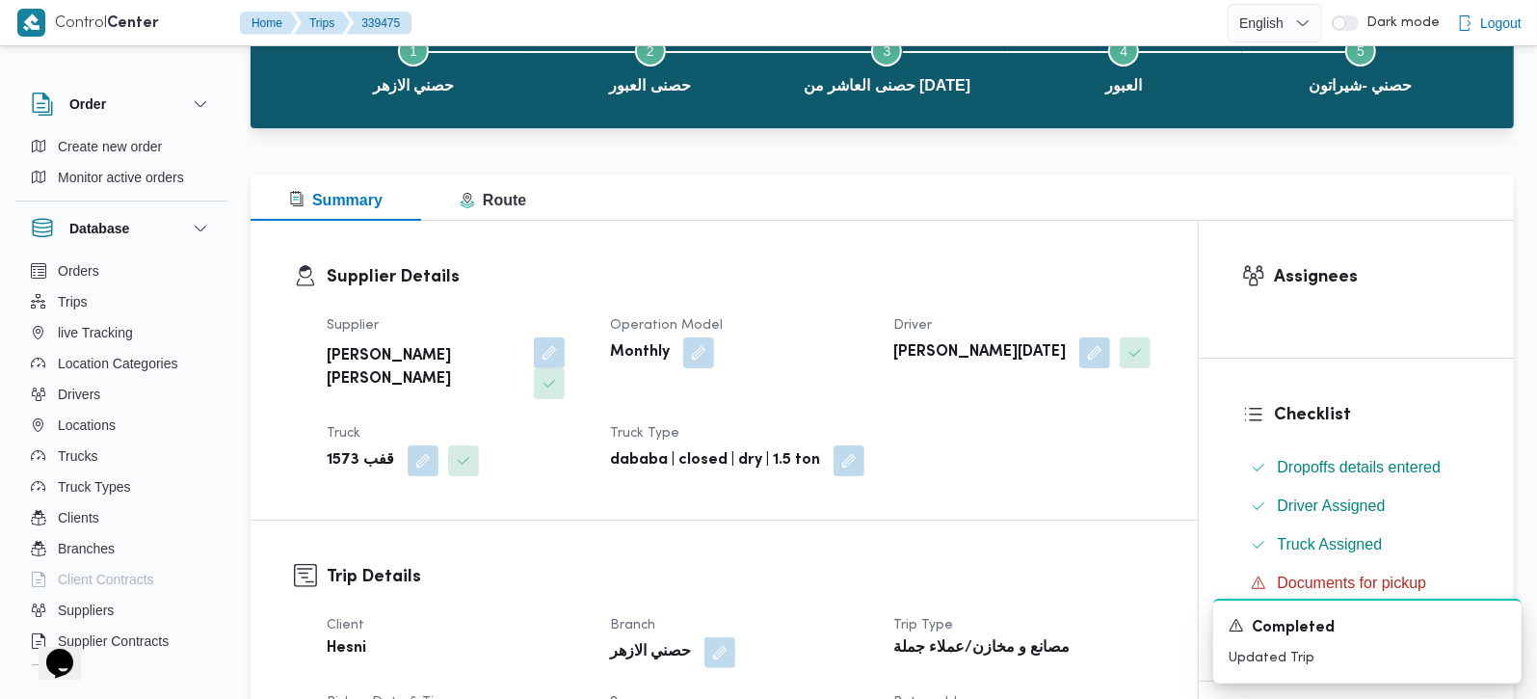
scroll to position [0, 0]
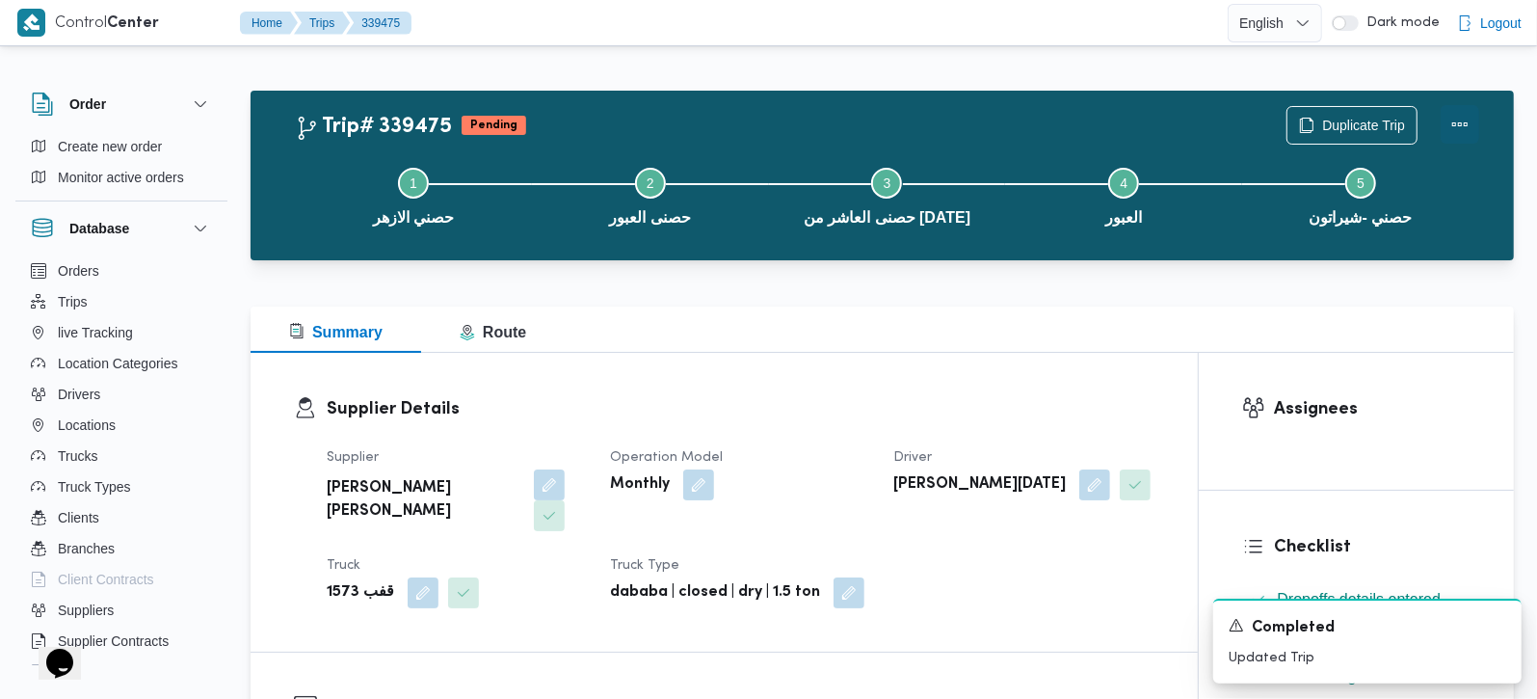
click at [1452, 124] on button "Actions" at bounding box center [1460, 124] width 39 height 39
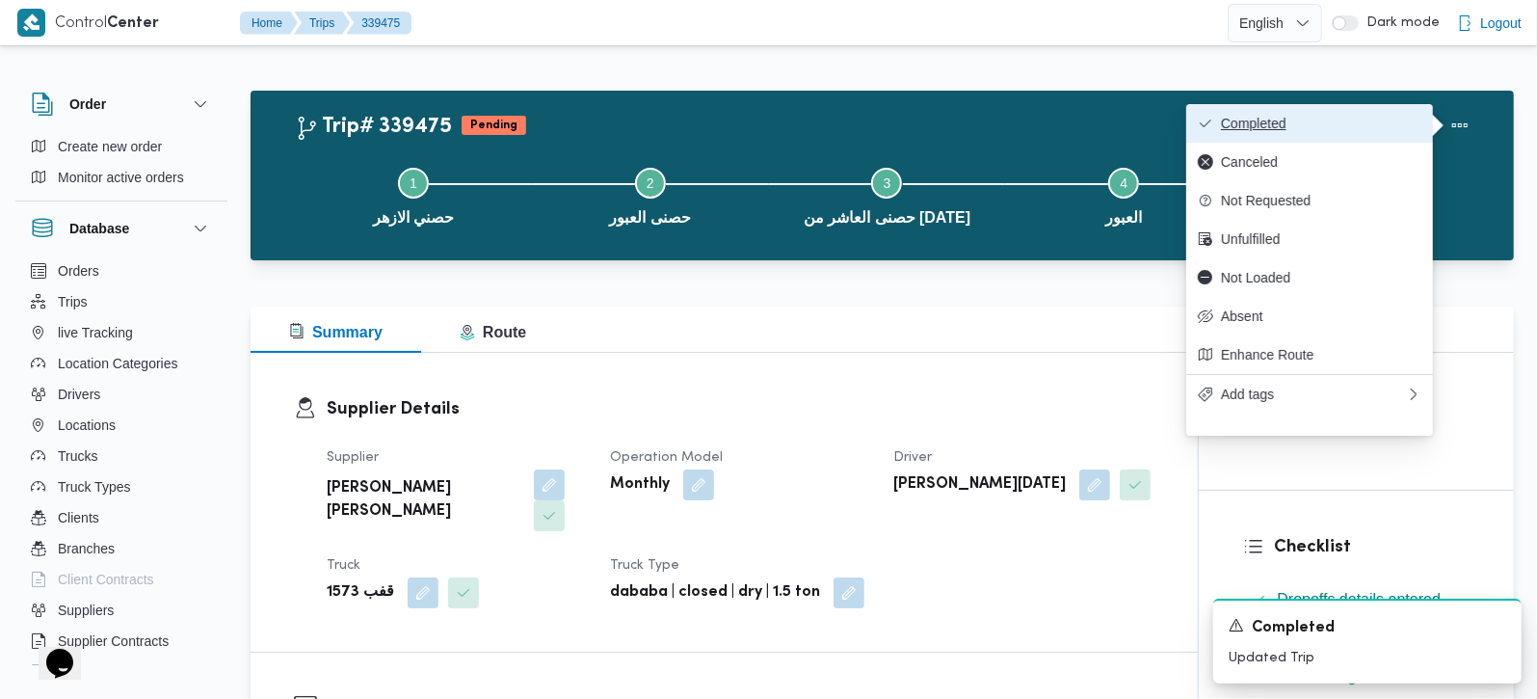
click at [1364, 120] on span "Completed" at bounding box center [1321, 123] width 200 height 15
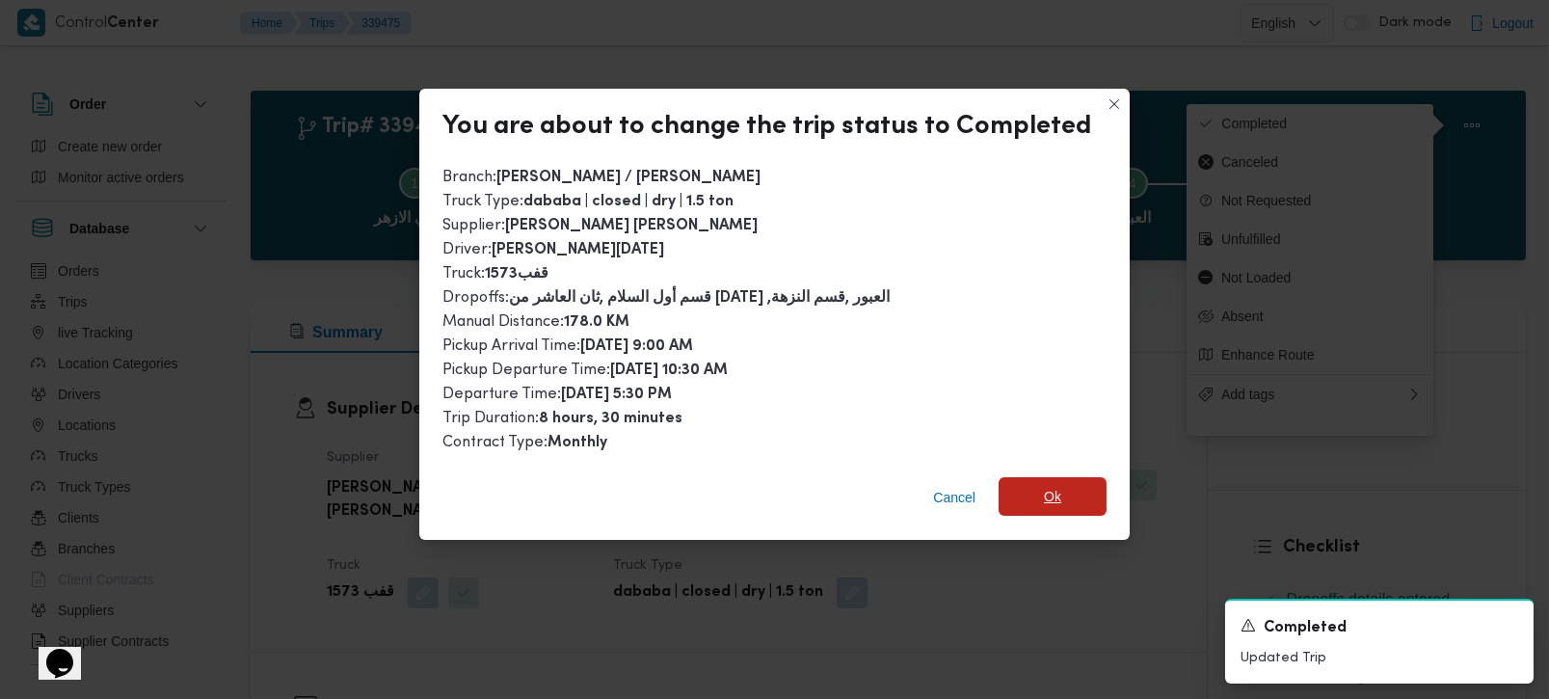
click at [1018, 493] on span "Ok" at bounding box center [1052, 496] width 108 height 39
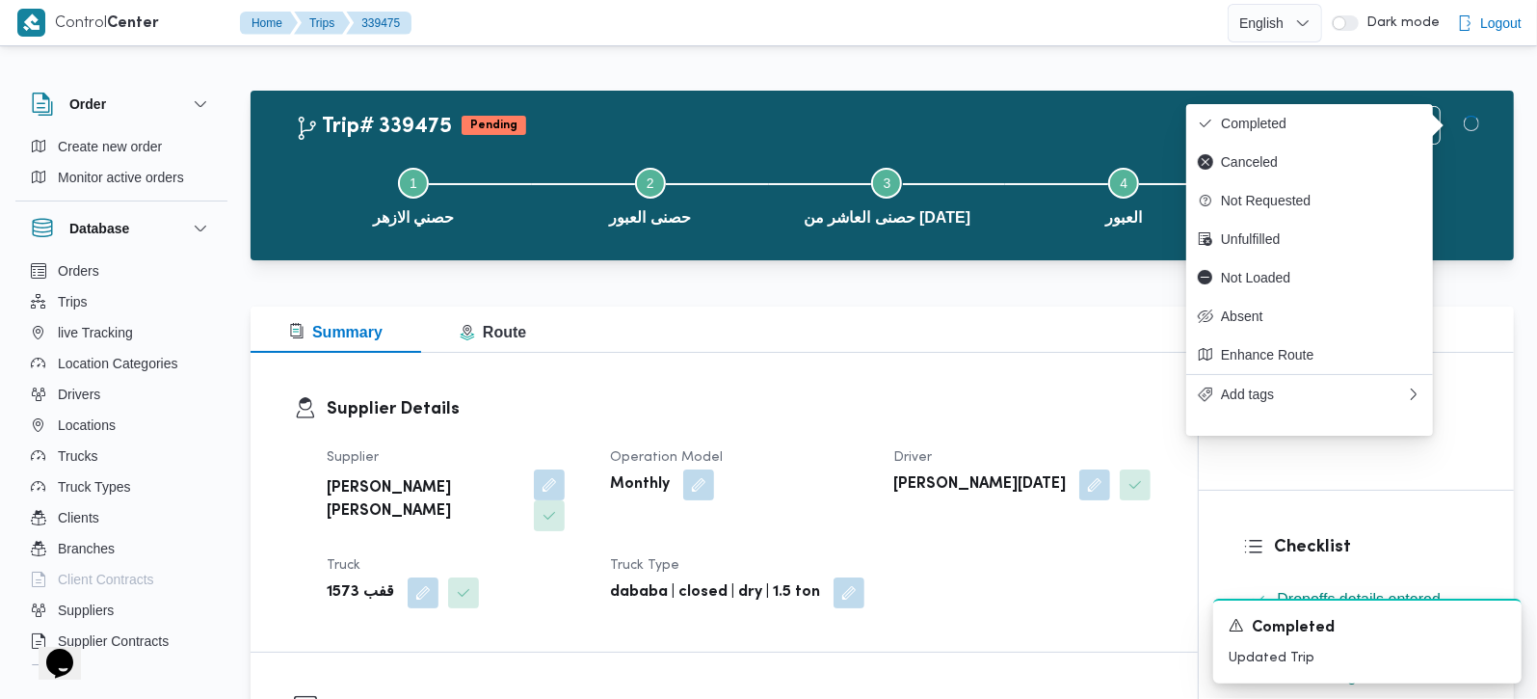
click at [866, 331] on div "Summary Route" at bounding box center [882, 329] width 1263 height 46
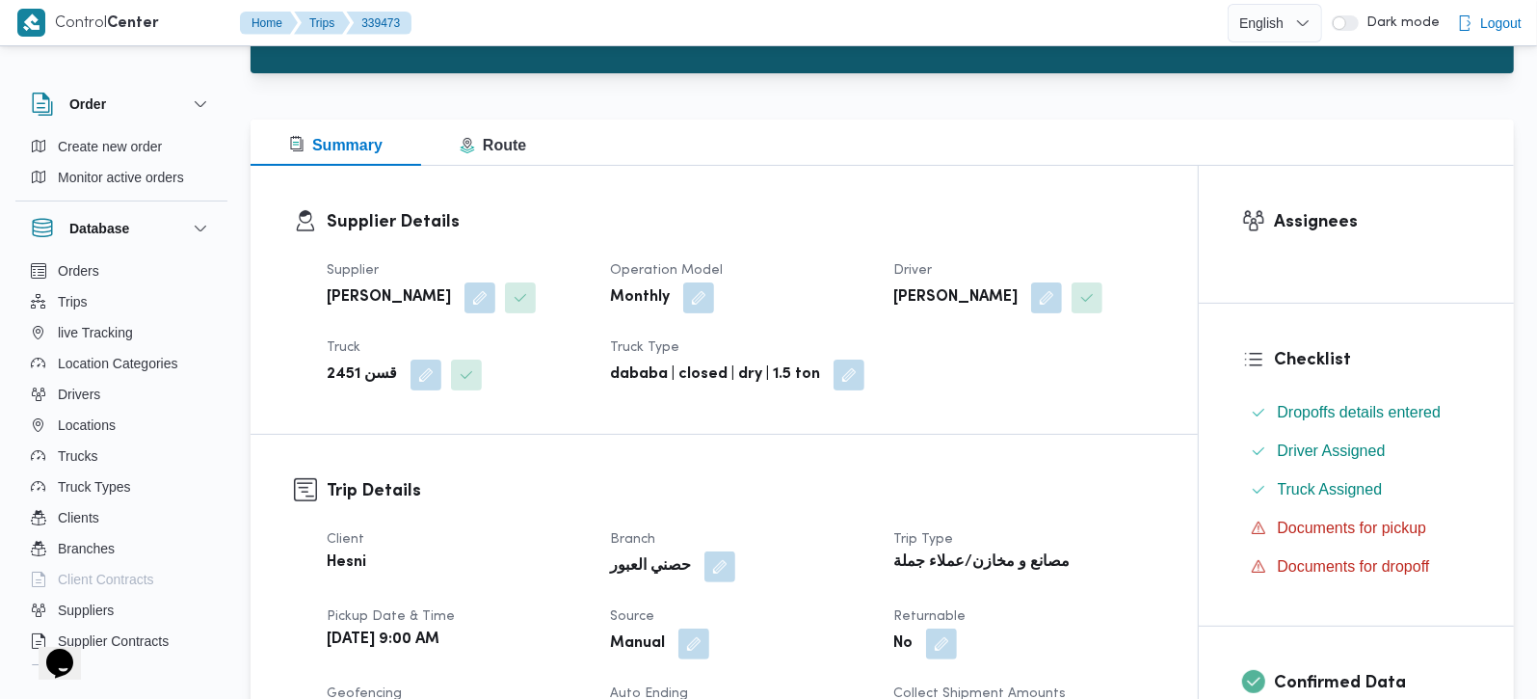
scroll to position [453, 0]
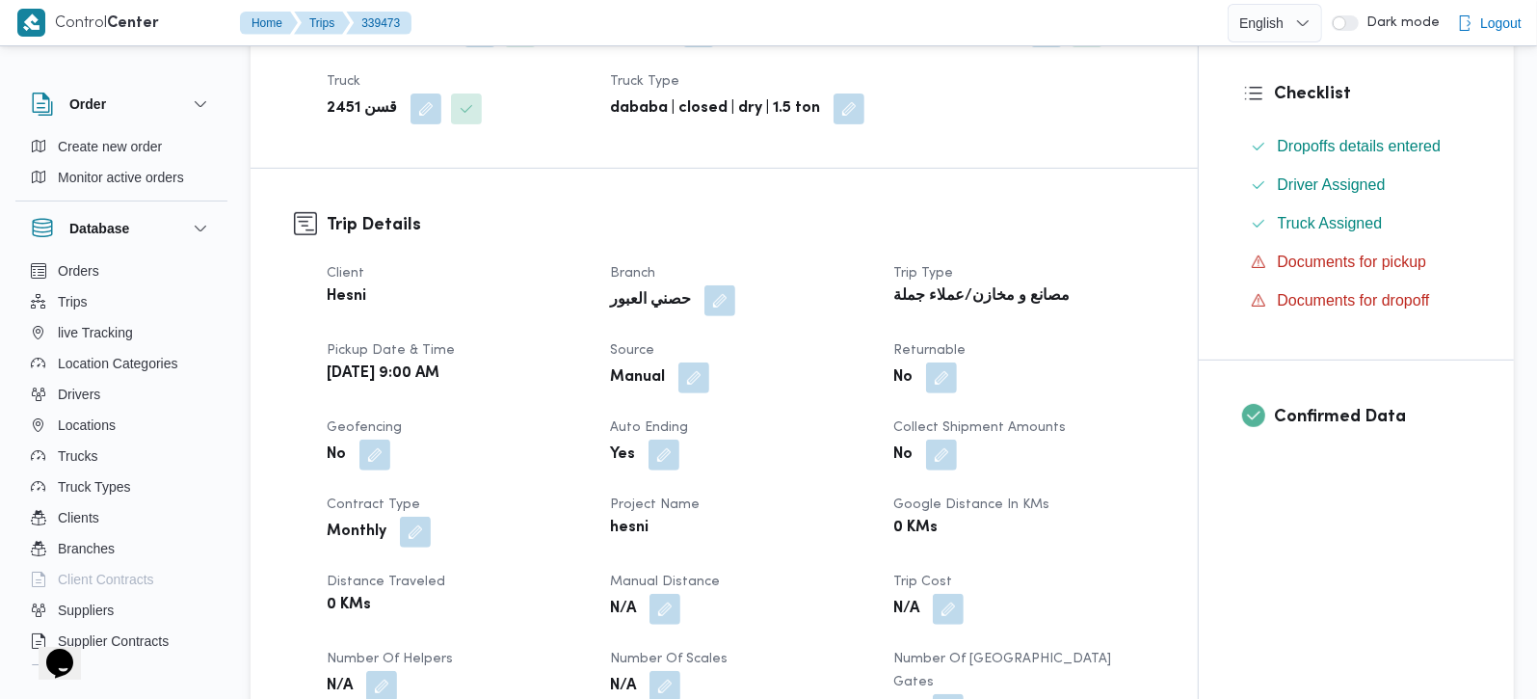
click at [704, 307] on button "button" at bounding box center [719, 300] width 31 height 31
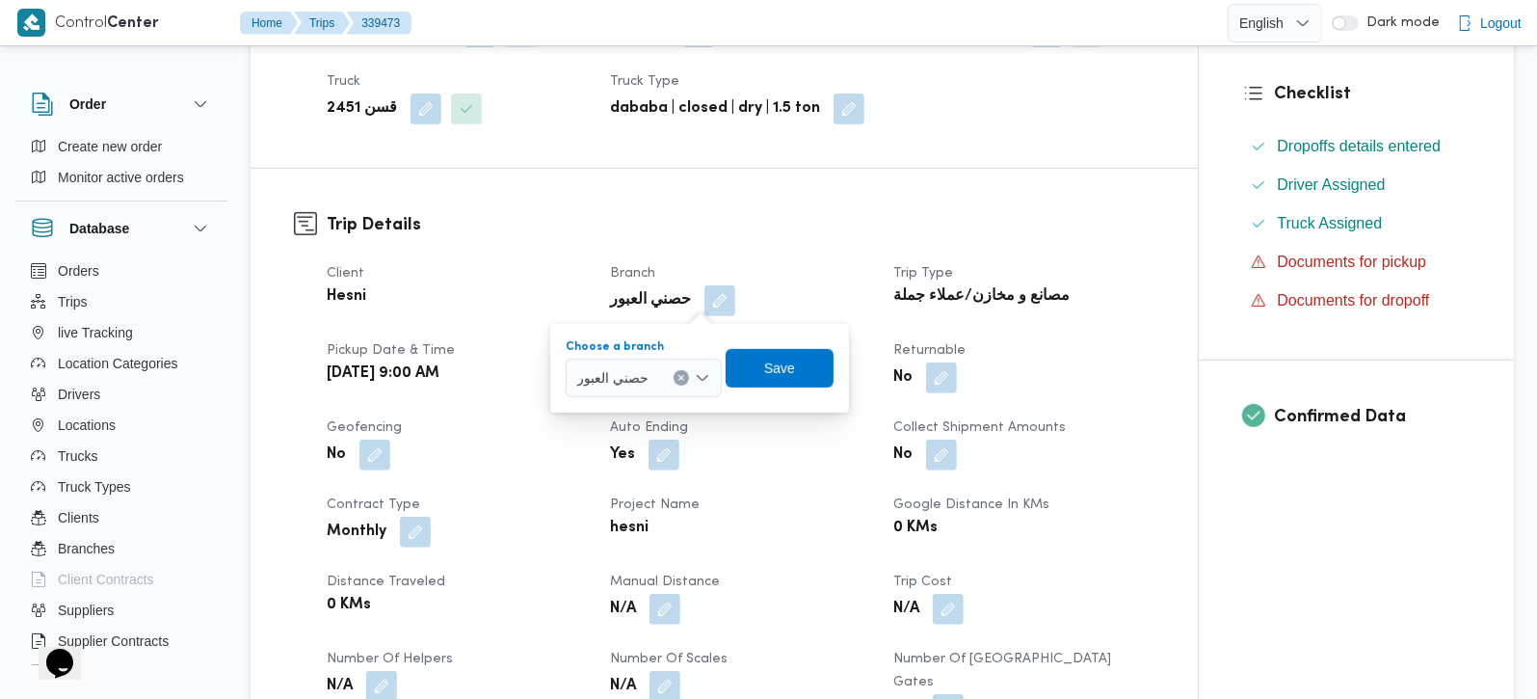
click at [683, 370] on button "Clear input" at bounding box center [681, 377] width 15 height 15
type input "زهر"
click at [613, 413] on mark "زهر" at bounding box center [617, 412] width 21 height 15
click at [798, 377] on span "Save" at bounding box center [782, 367] width 108 height 39
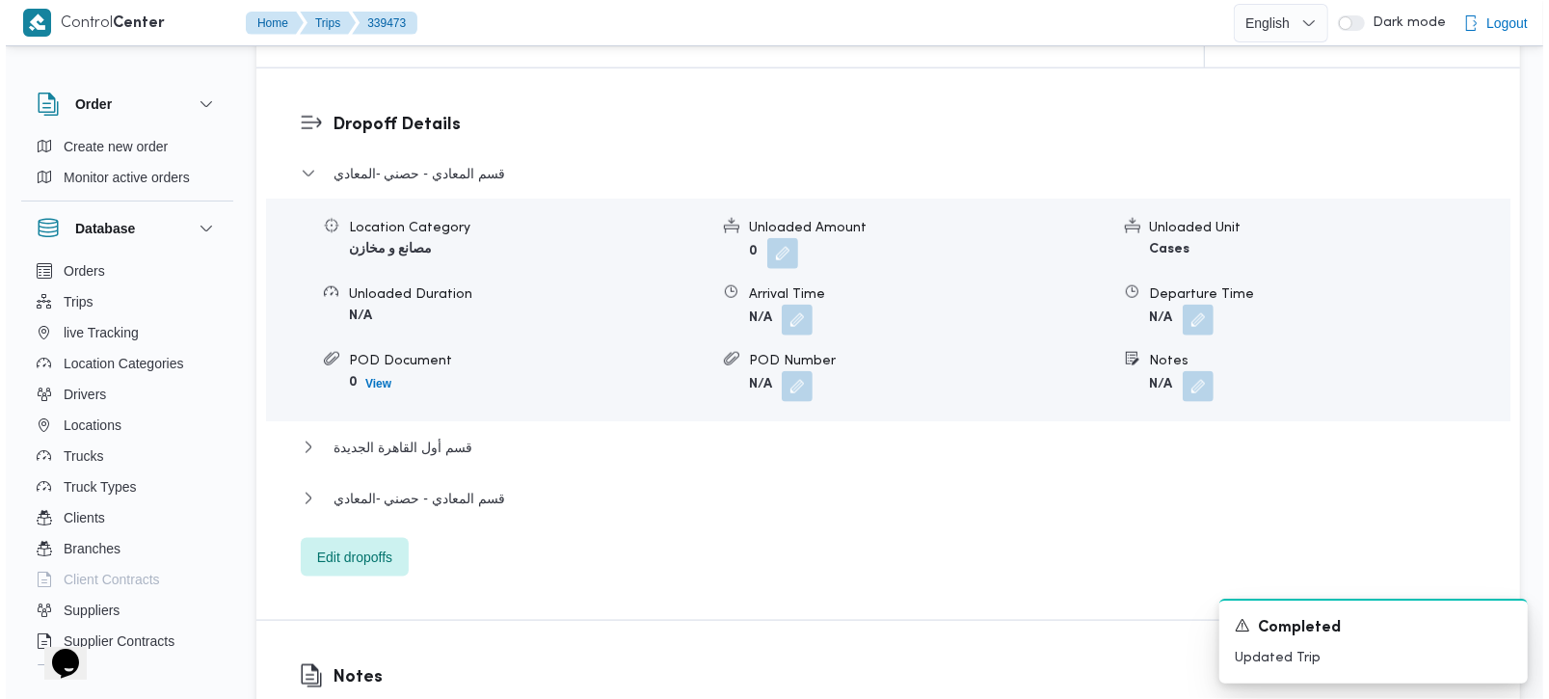
scroll to position [1587, 0]
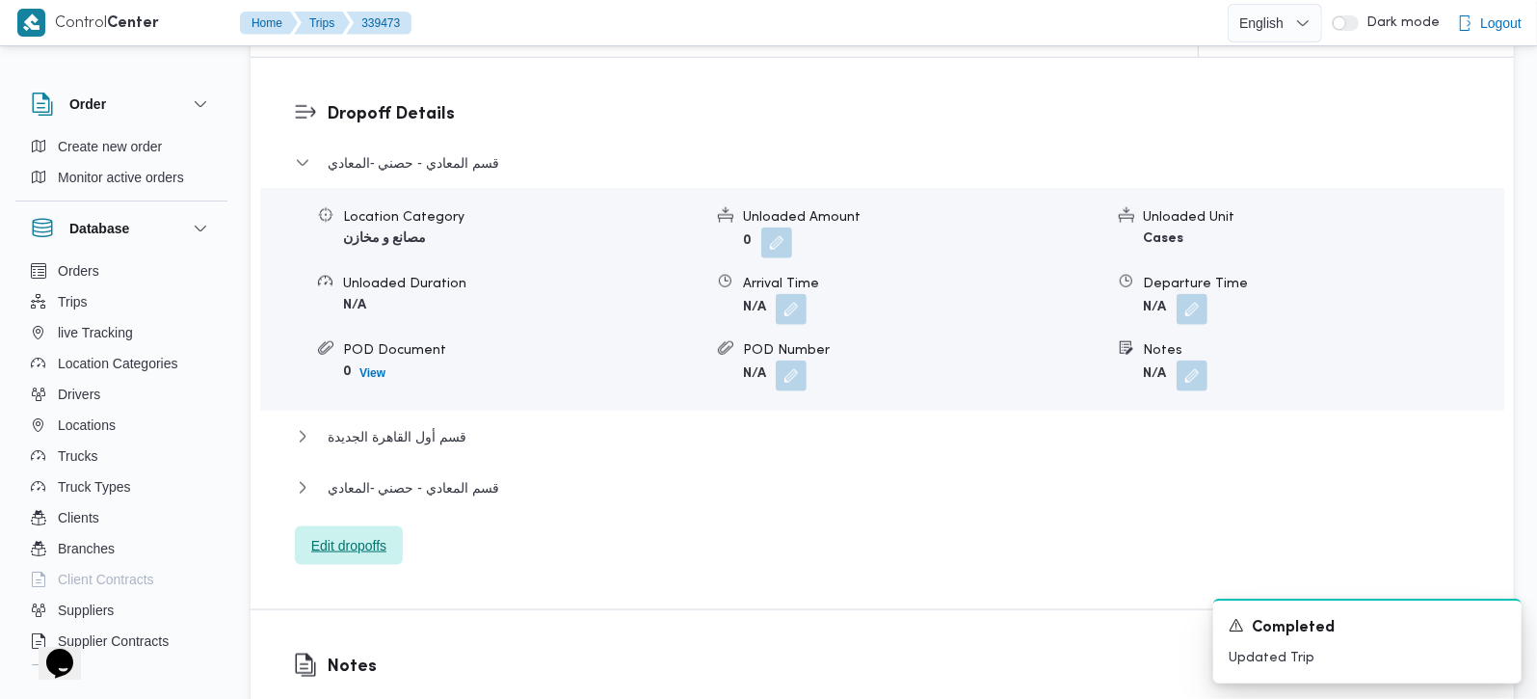
click at [380, 526] on span "Edit dropoffs" at bounding box center [349, 545] width 108 height 39
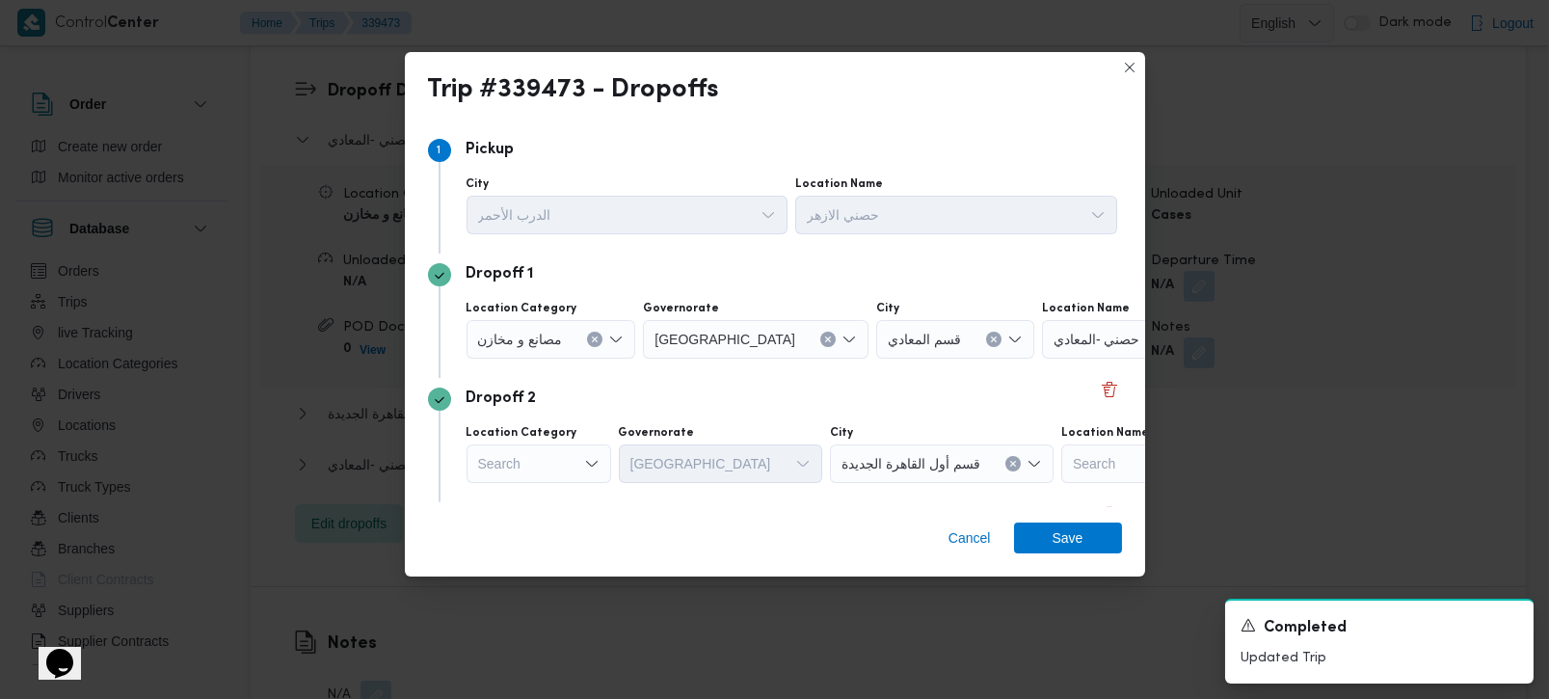
click at [596, 338] on icon "Clear input" at bounding box center [595, 339] width 8 height 8
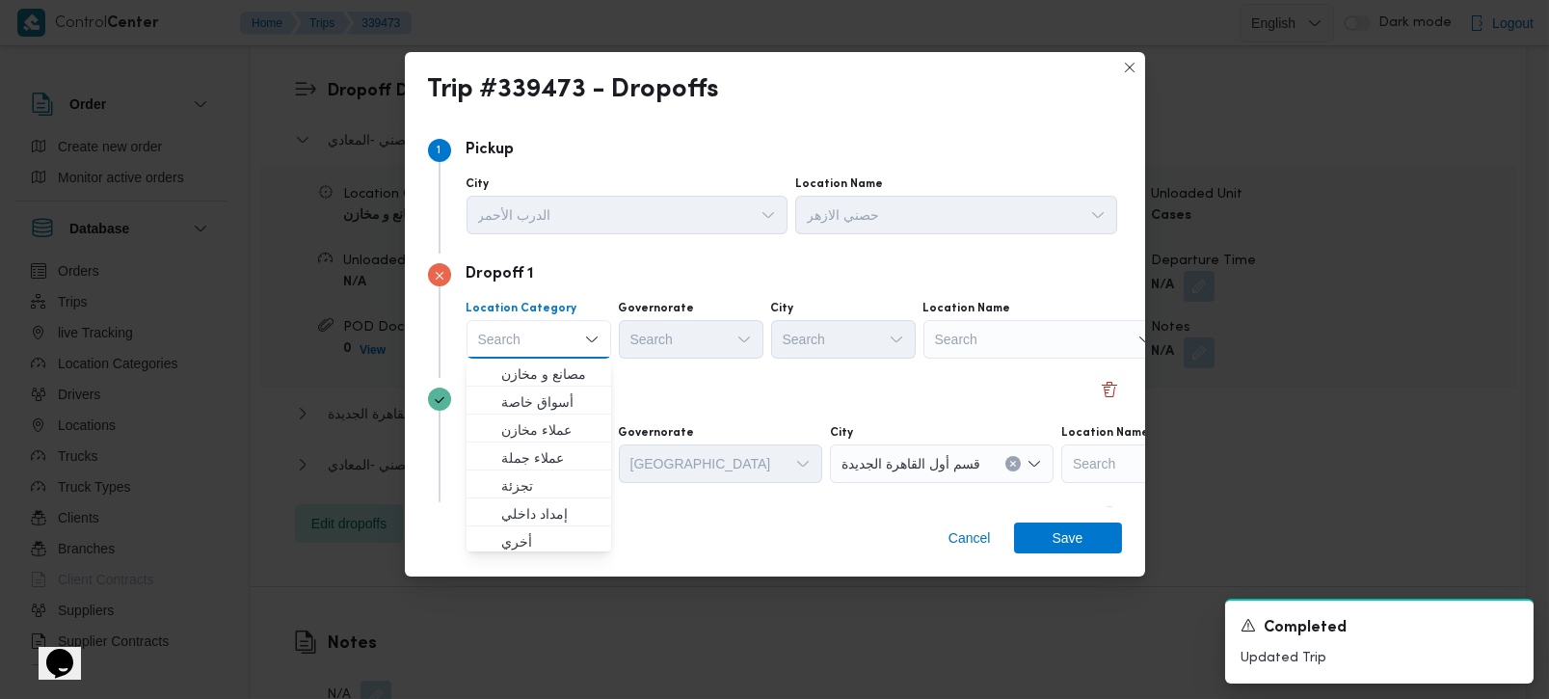
click at [1050, 351] on div "Search" at bounding box center [1043, 339] width 241 height 39
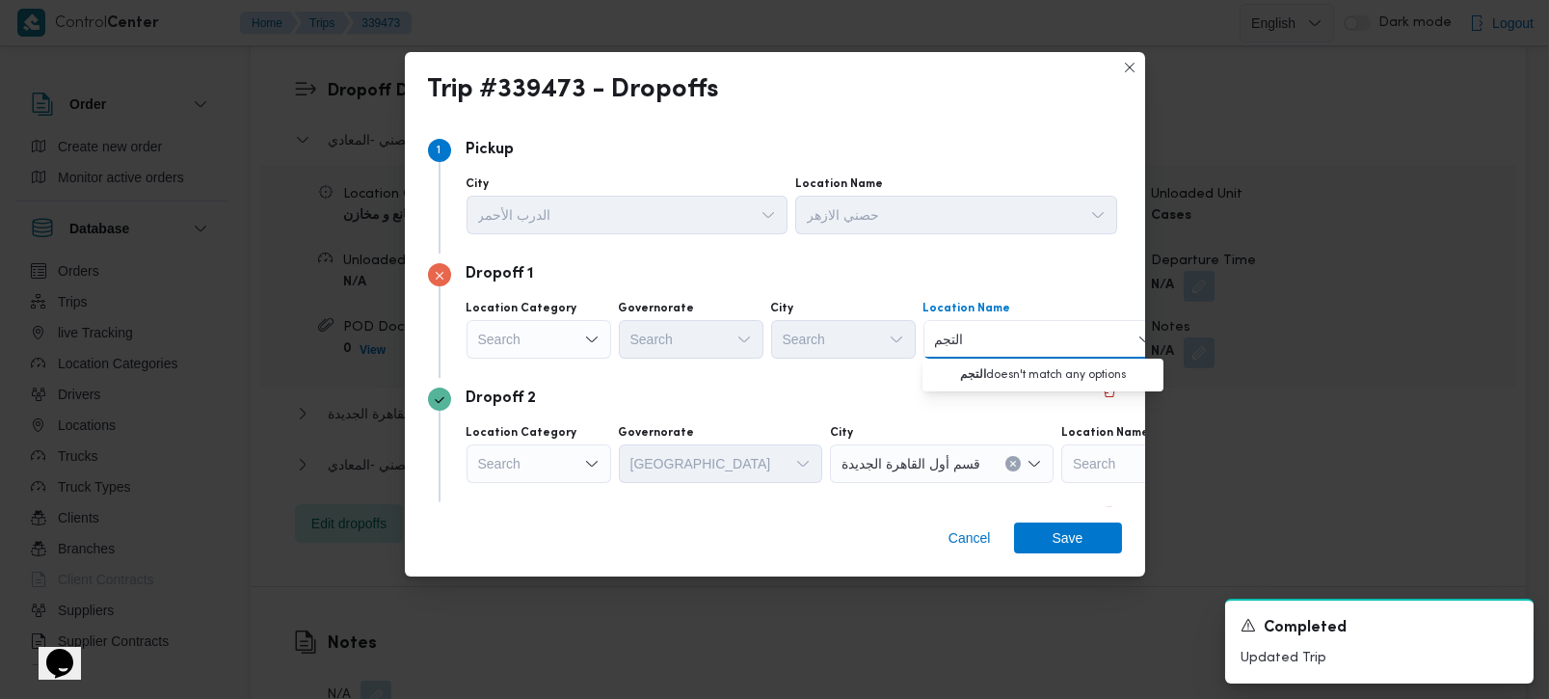
type input "التجم"
click at [928, 343] on div "التجم التجم Combo box. Selected. التجم. Selected. Combo box input. Search. Type…" at bounding box center [1043, 339] width 241 height 39
click at [943, 341] on input "التجم" at bounding box center [950, 339] width 30 height 23
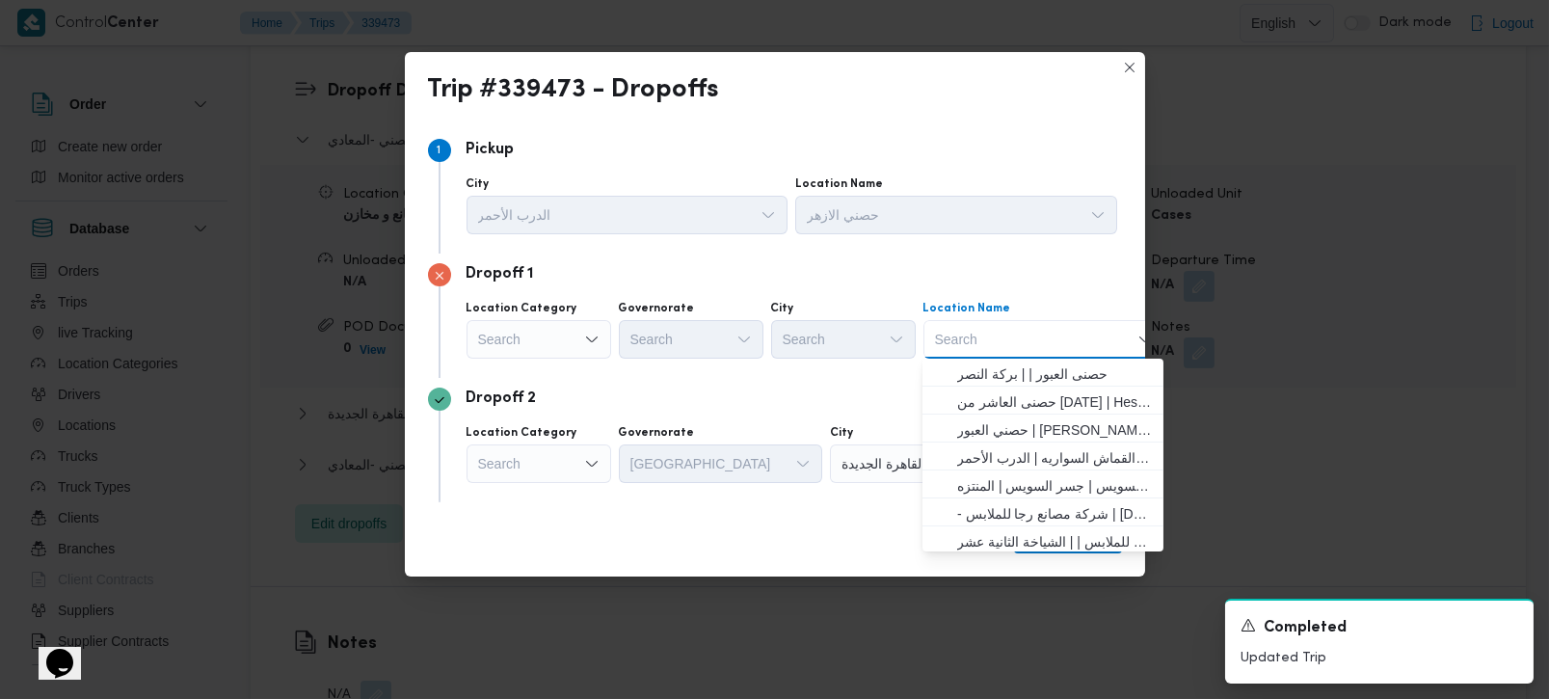
click at [497, 342] on div "Search" at bounding box center [538, 339] width 145 height 39
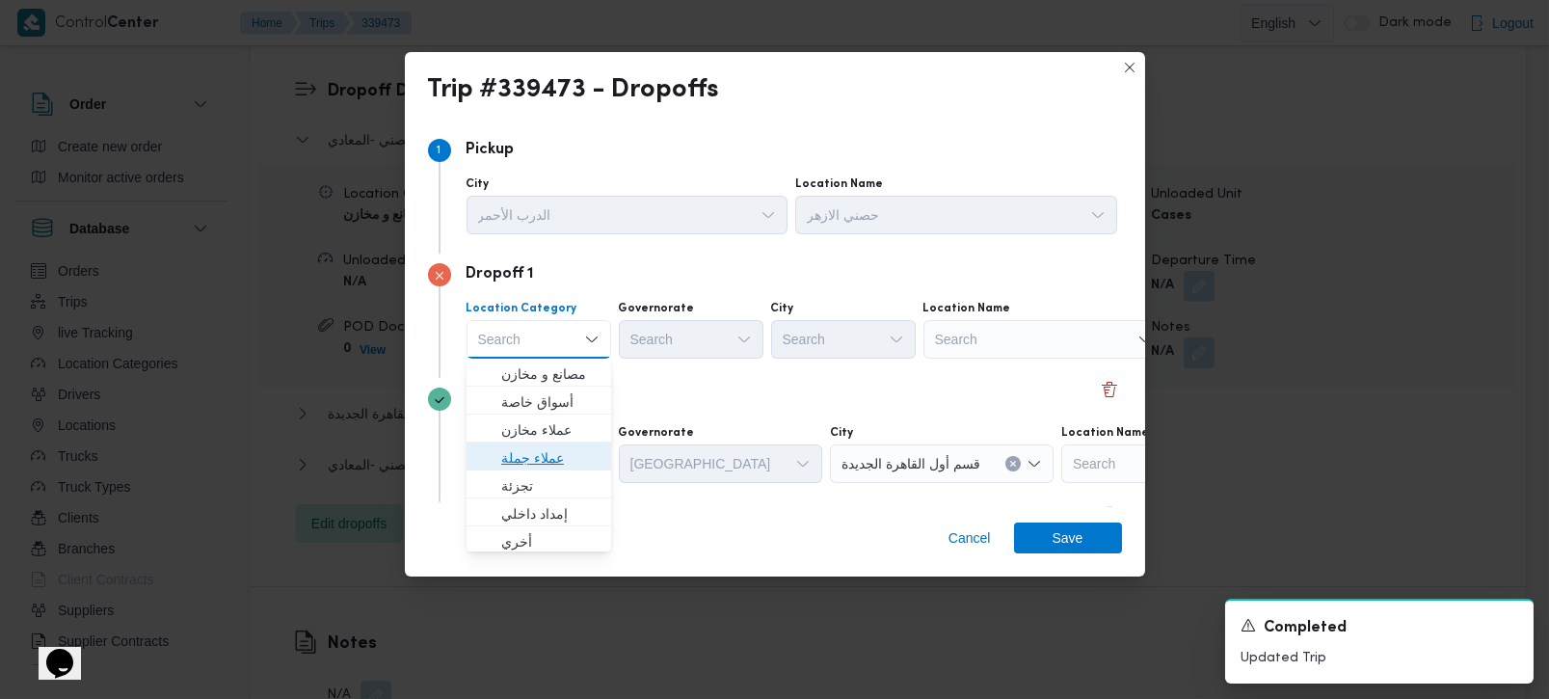
click at [517, 460] on span "عملاء جملة" at bounding box center [550, 457] width 98 height 23
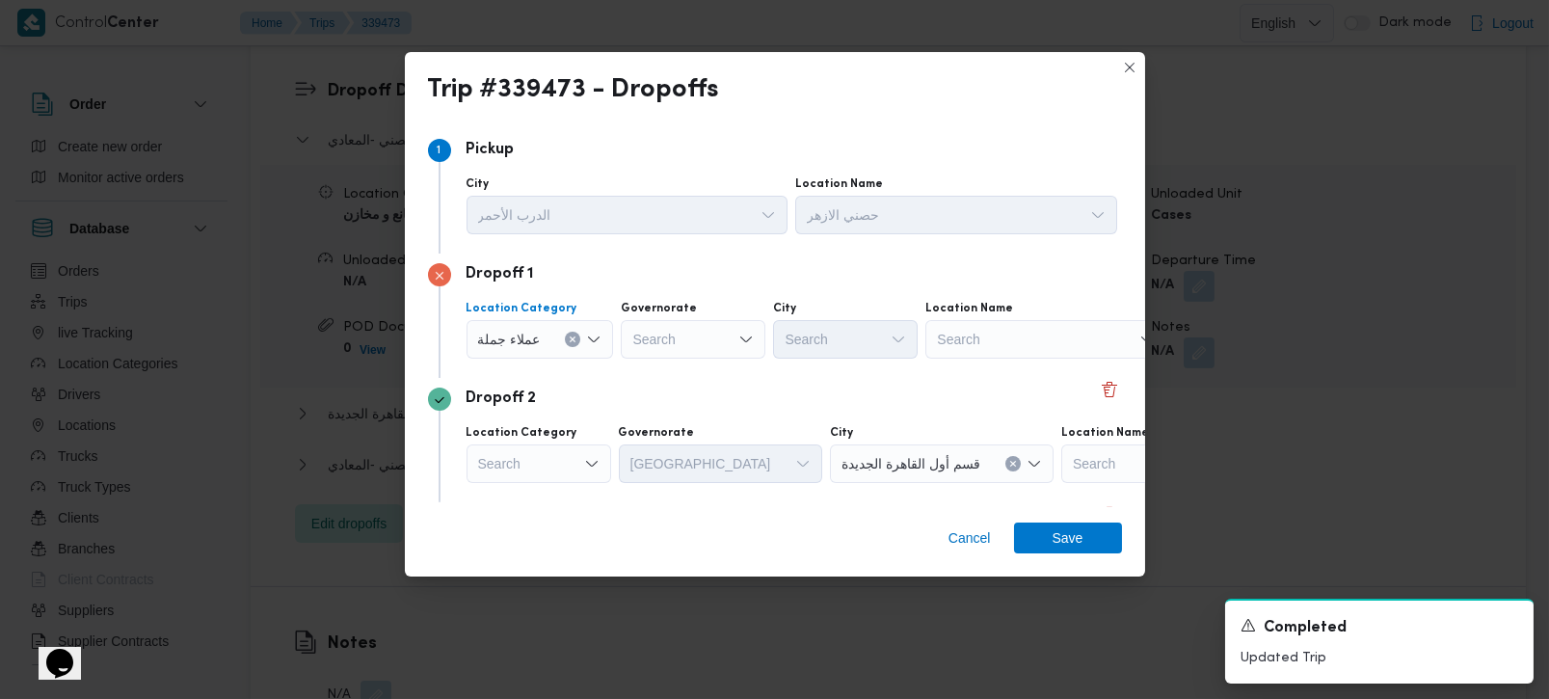
click at [665, 332] on div "Search" at bounding box center [693, 339] width 145 height 39
type input "رة"
click at [667, 395] on span "القاه رة" at bounding box center [702, 401] width 98 height 23
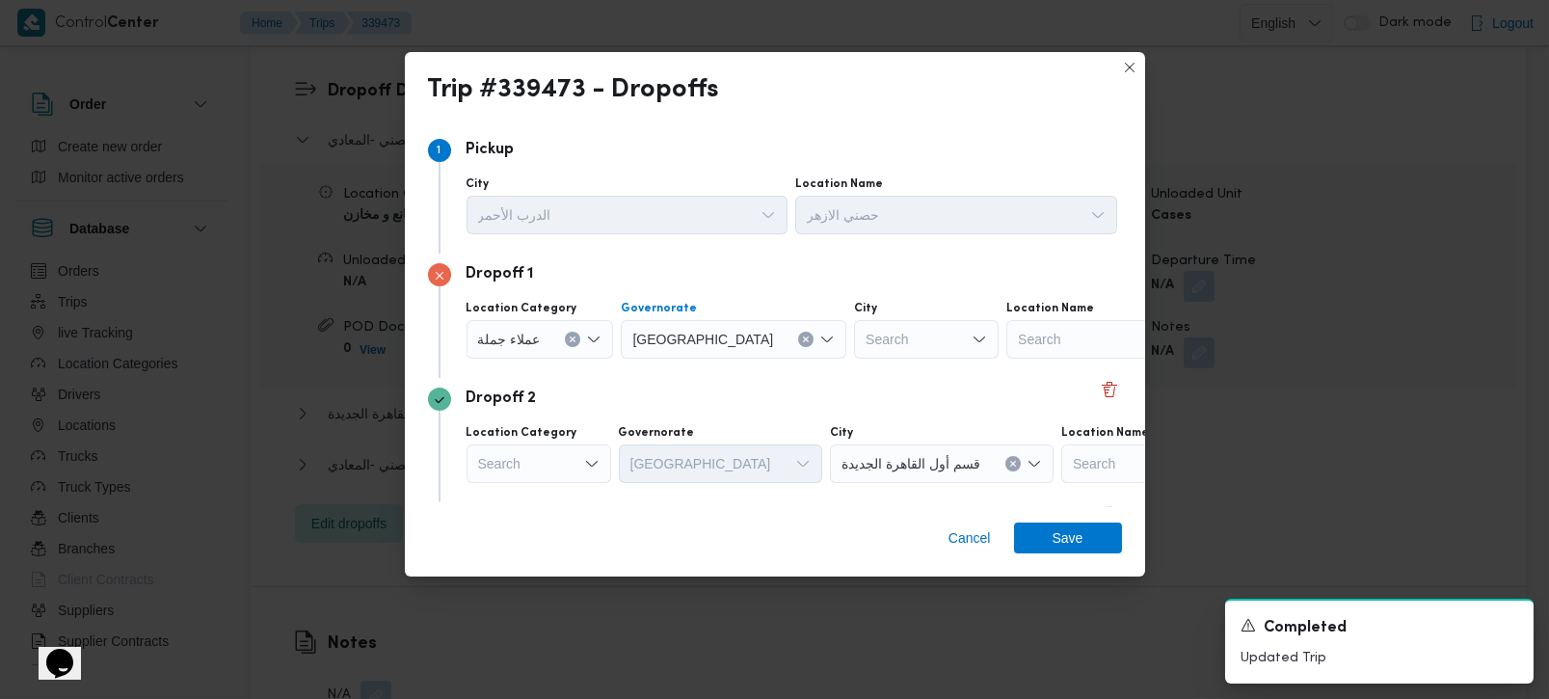
click at [854, 350] on div "Search" at bounding box center [926, 339] width 145 height 39
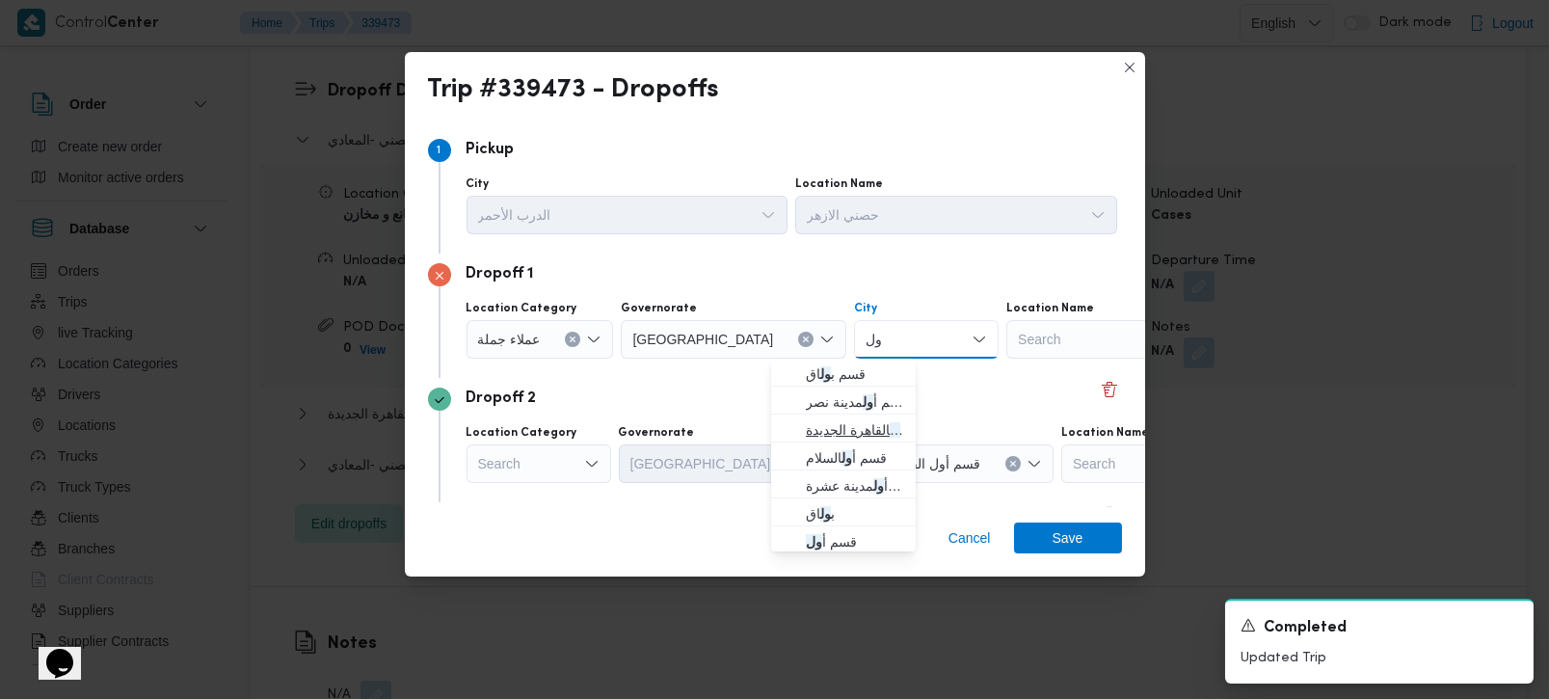
type input "ول"
click at [845, 429] on span "قسم أ ول القاهرة الجديدة" at bounding box center [855, 429] width 98 height 23
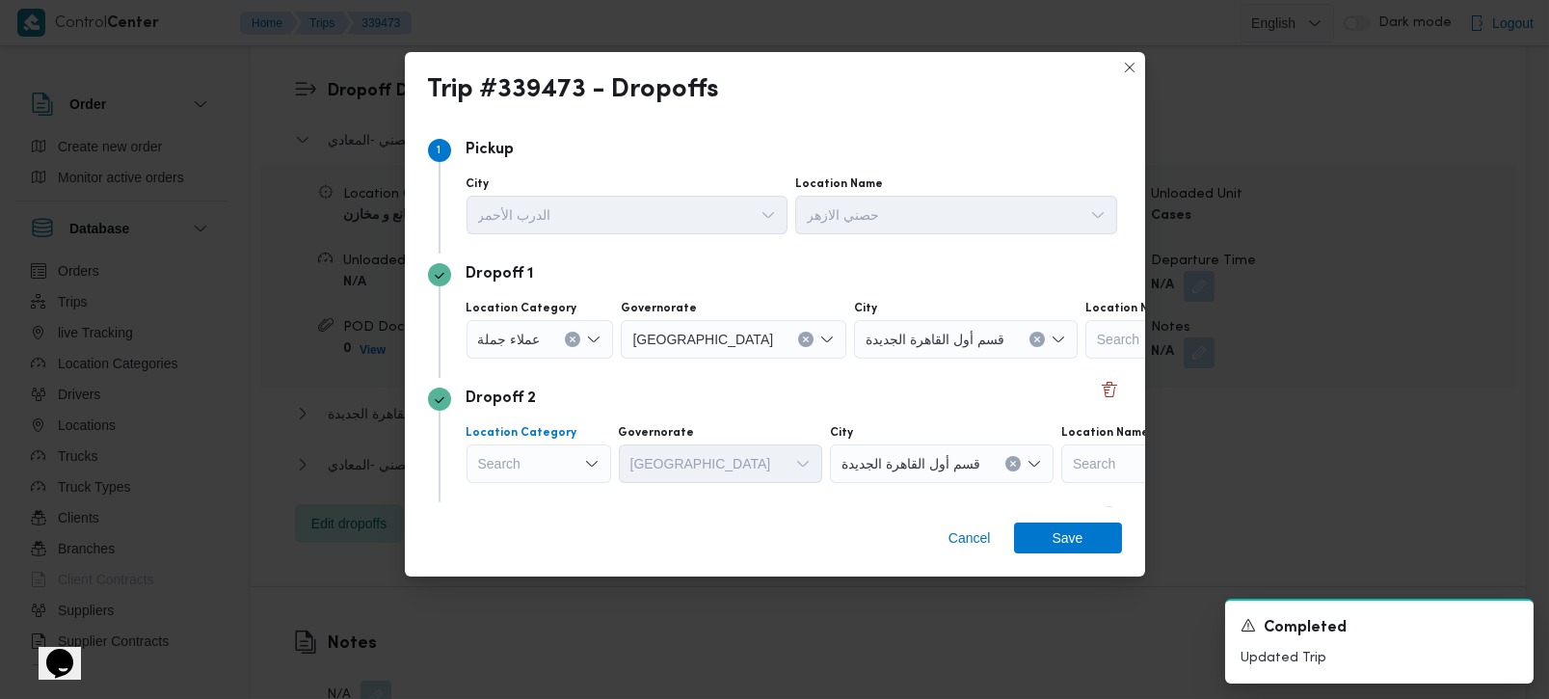
click at [549, 458] on div "Search" at bounding box center [538, 463] width 145 height 39
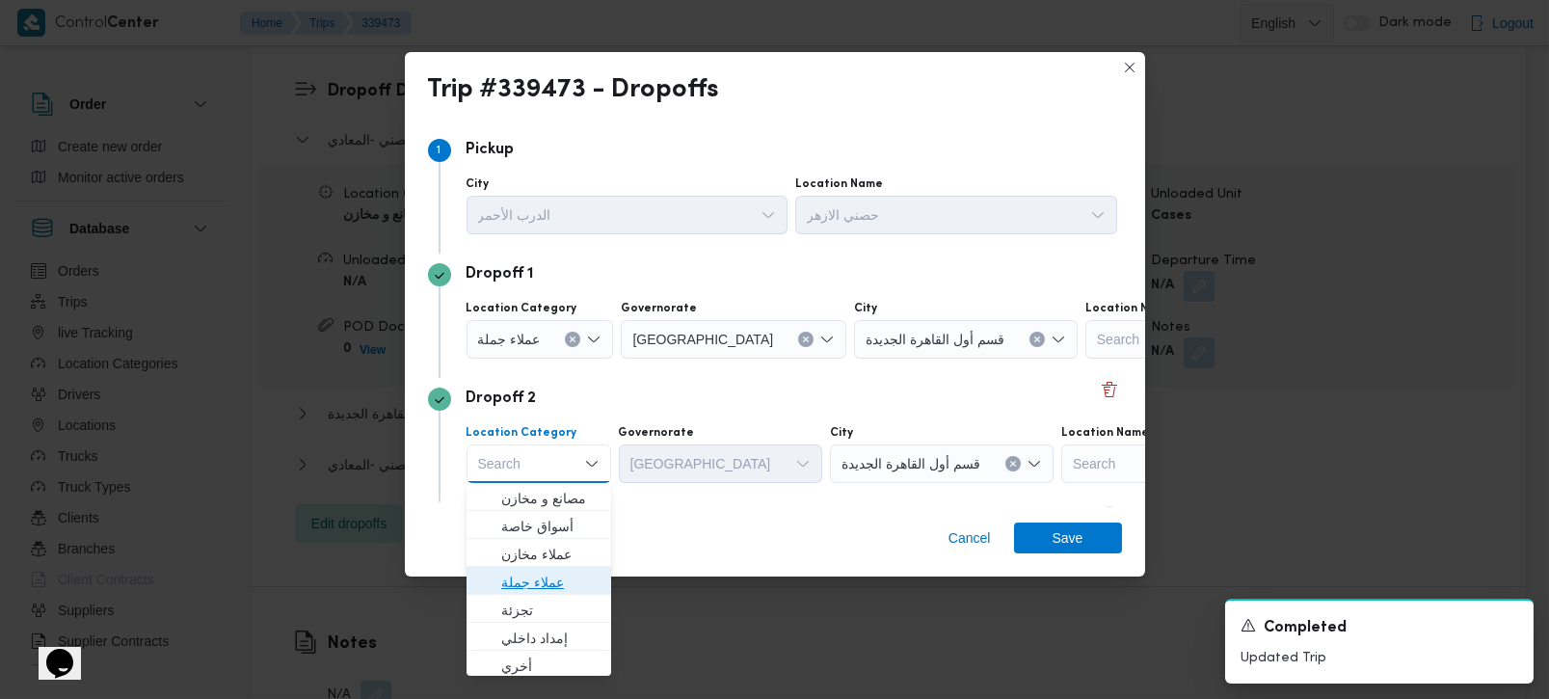
click at [531, 577] on span "عملاء جملة" at bounding box center [550, 581] width 98 height 23
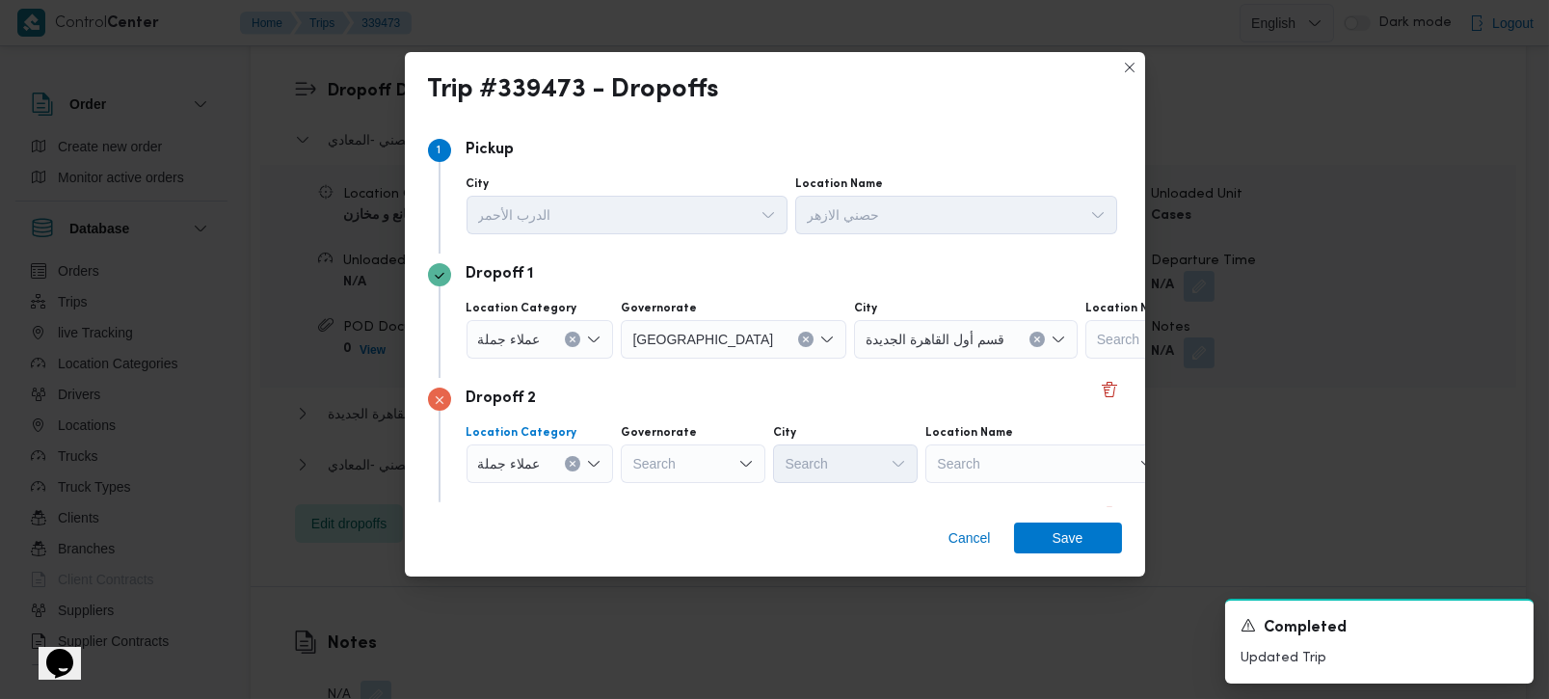
click at [569, 464] on icon "Clear input" at bounding box center [573, 464] width 8 height 8
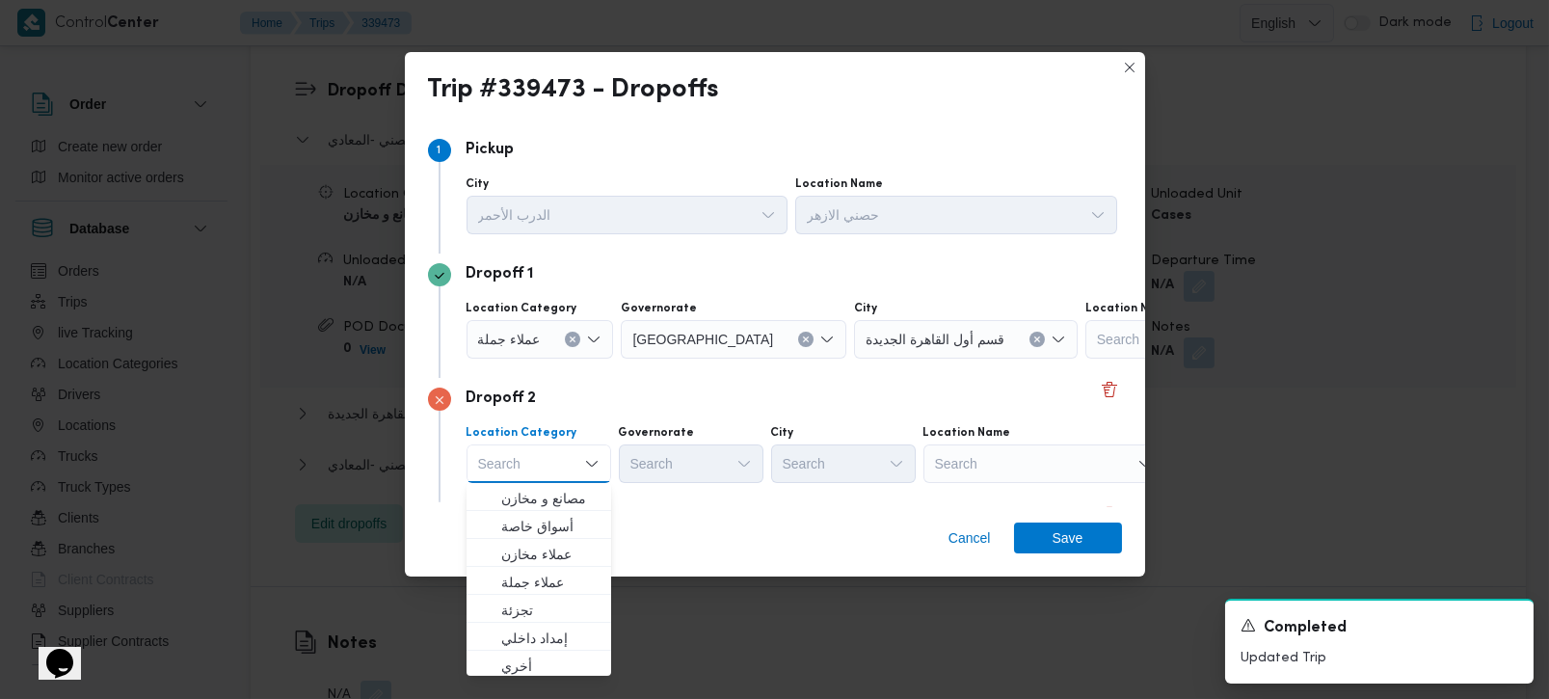
click at [948, 477] on div "Search" at bounding box center [1043, 463] width 241 height 39
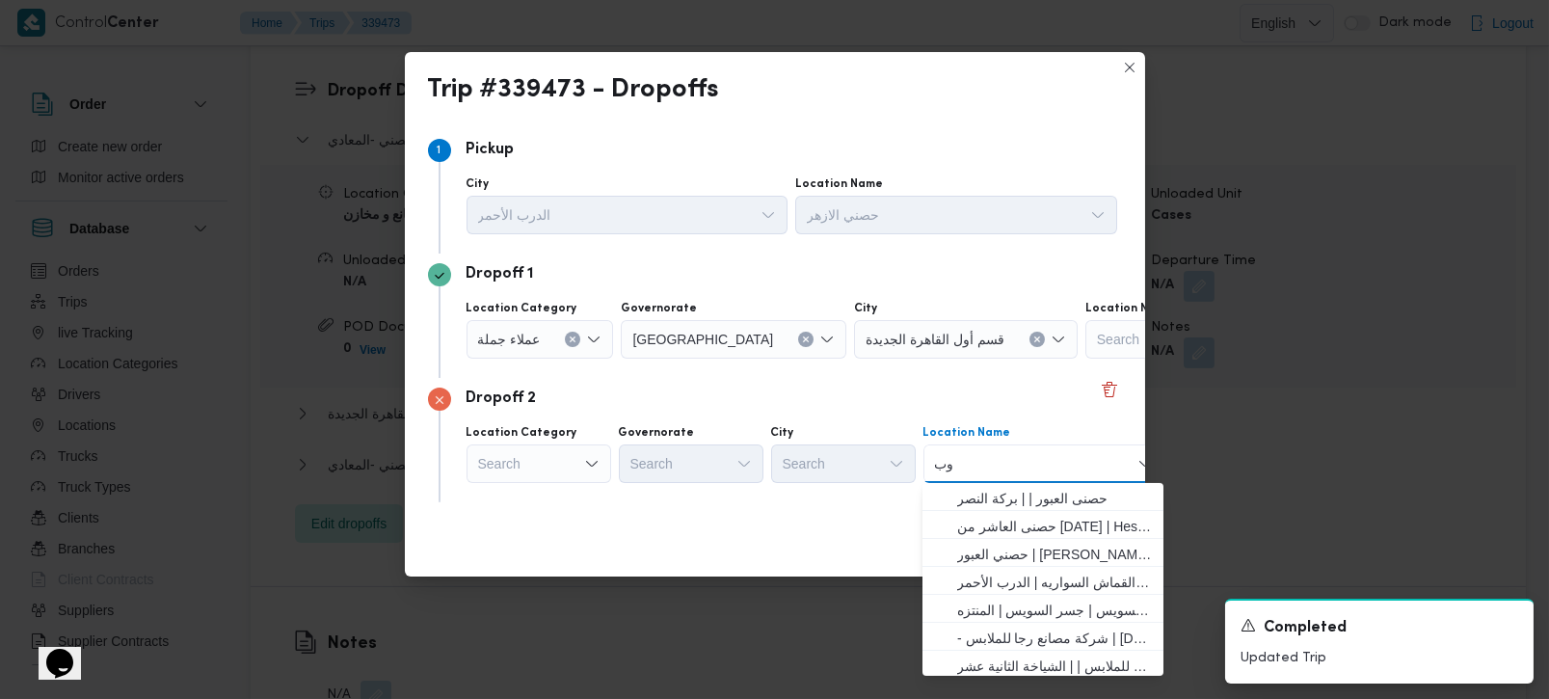
type input "وبر"
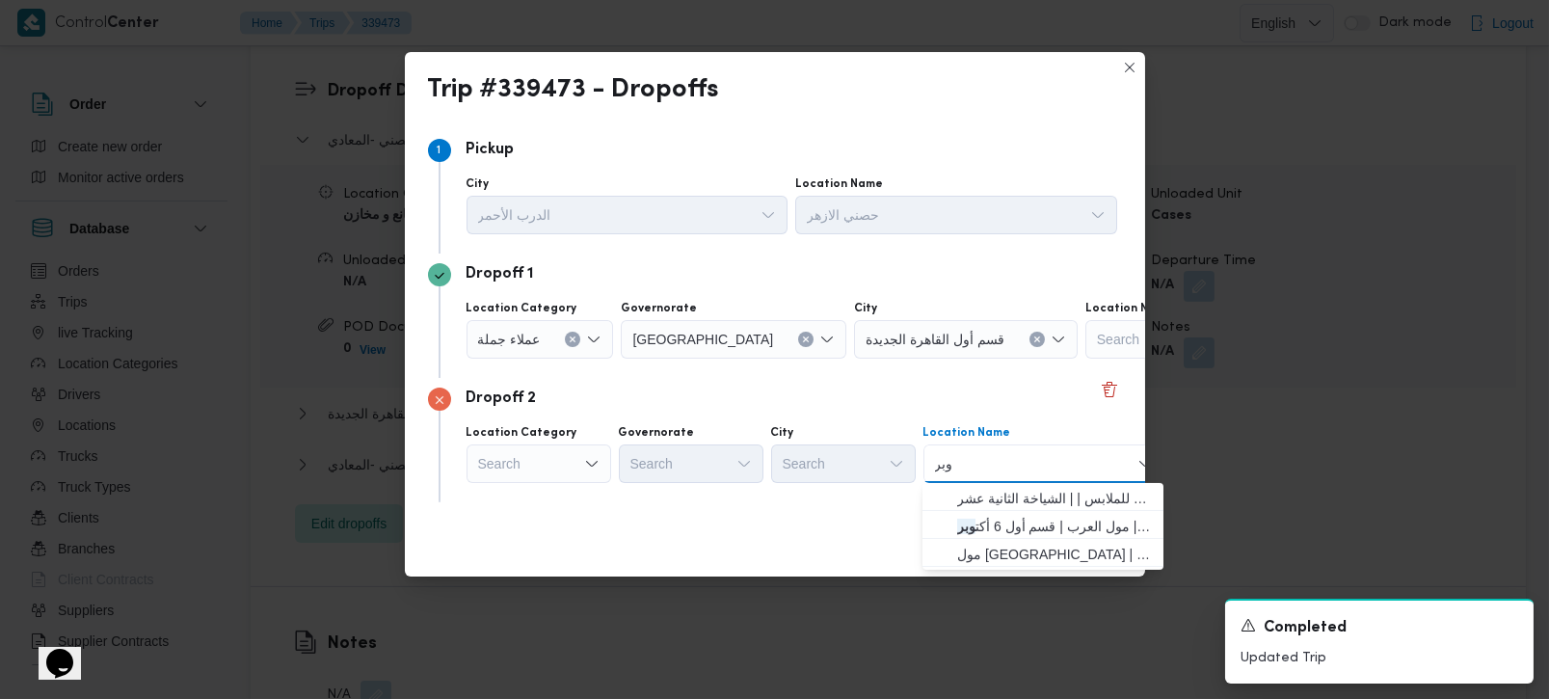
click at [937, 464] on input "وبر" at bounding box center [944, 463] width 19 height 23
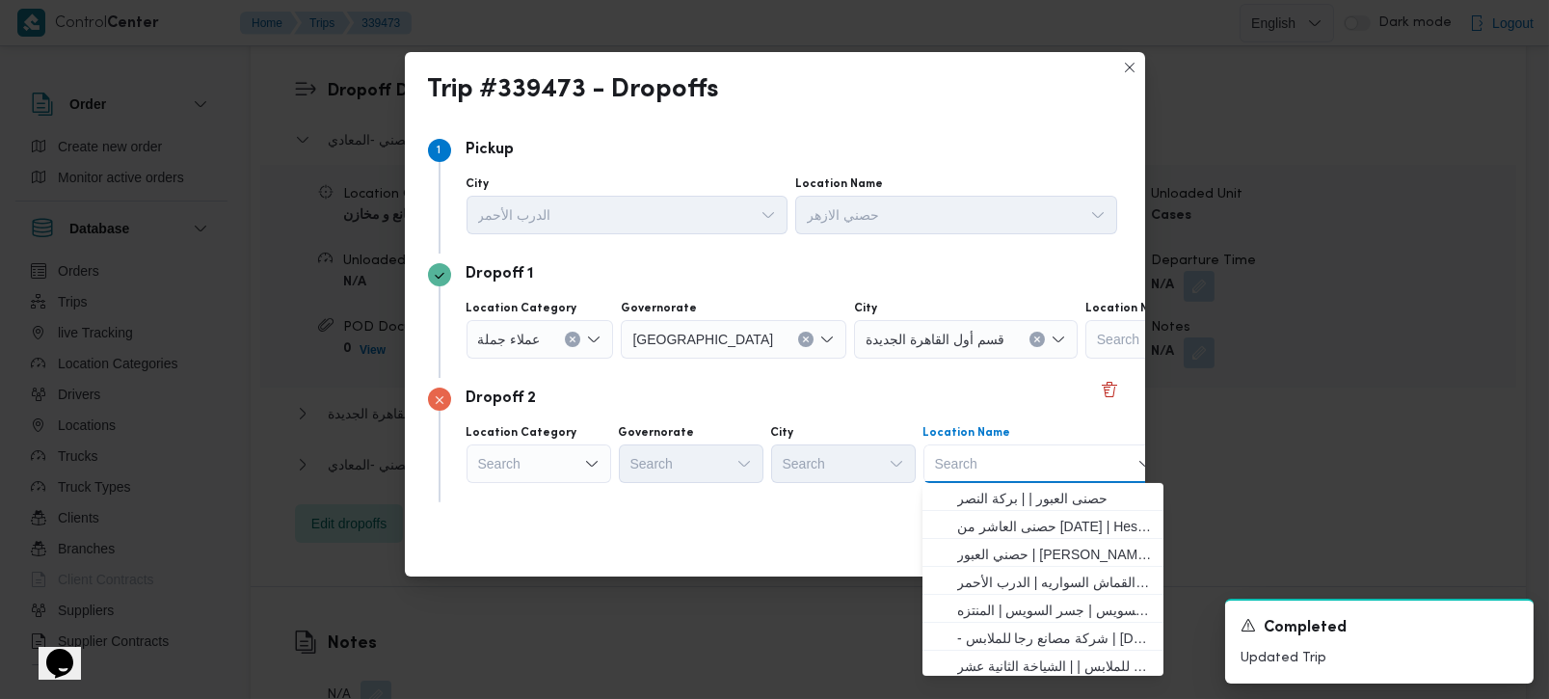
click at [511, 471] on div "Search" at bounding box center [538, 463] width 145 height 39
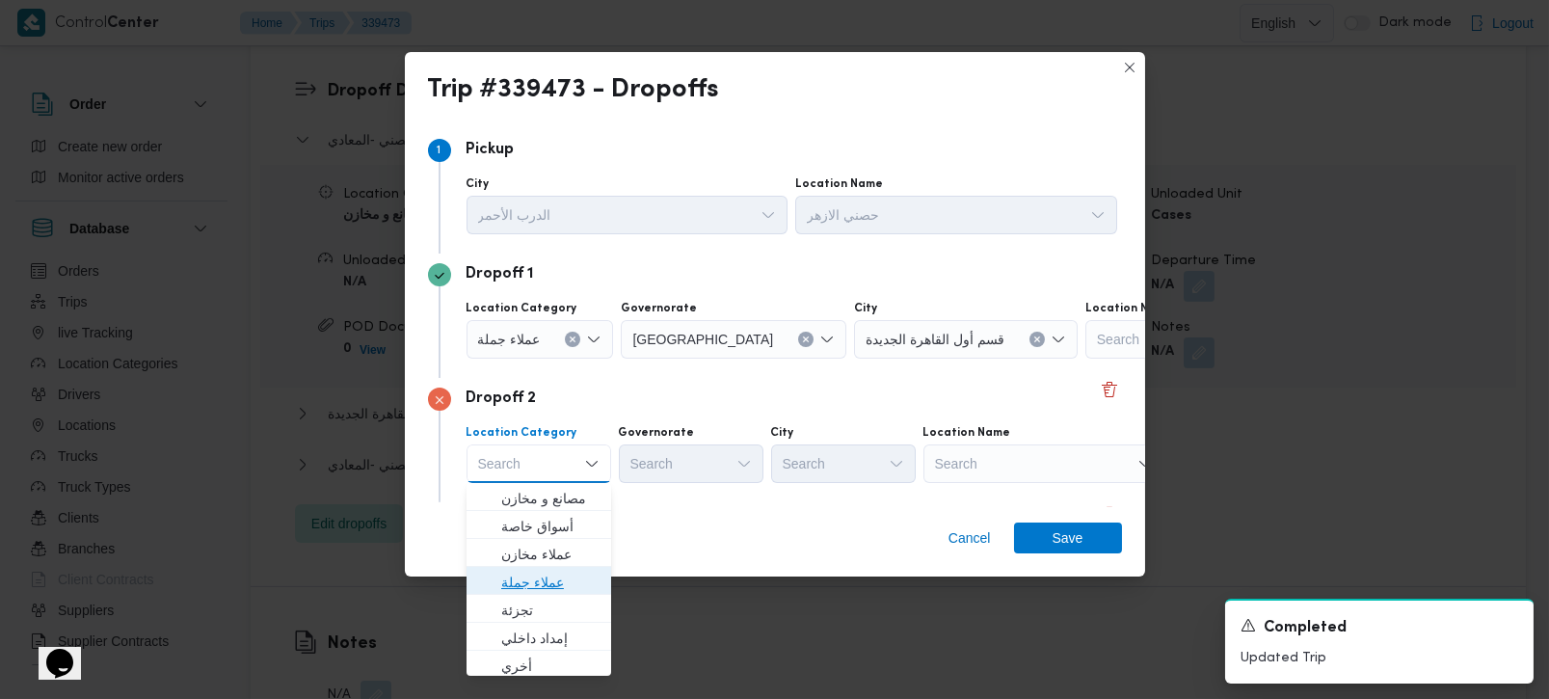
click at [537, 574] on span "عملاء جملة" at bounding box center [550, 581] width 98 height 23
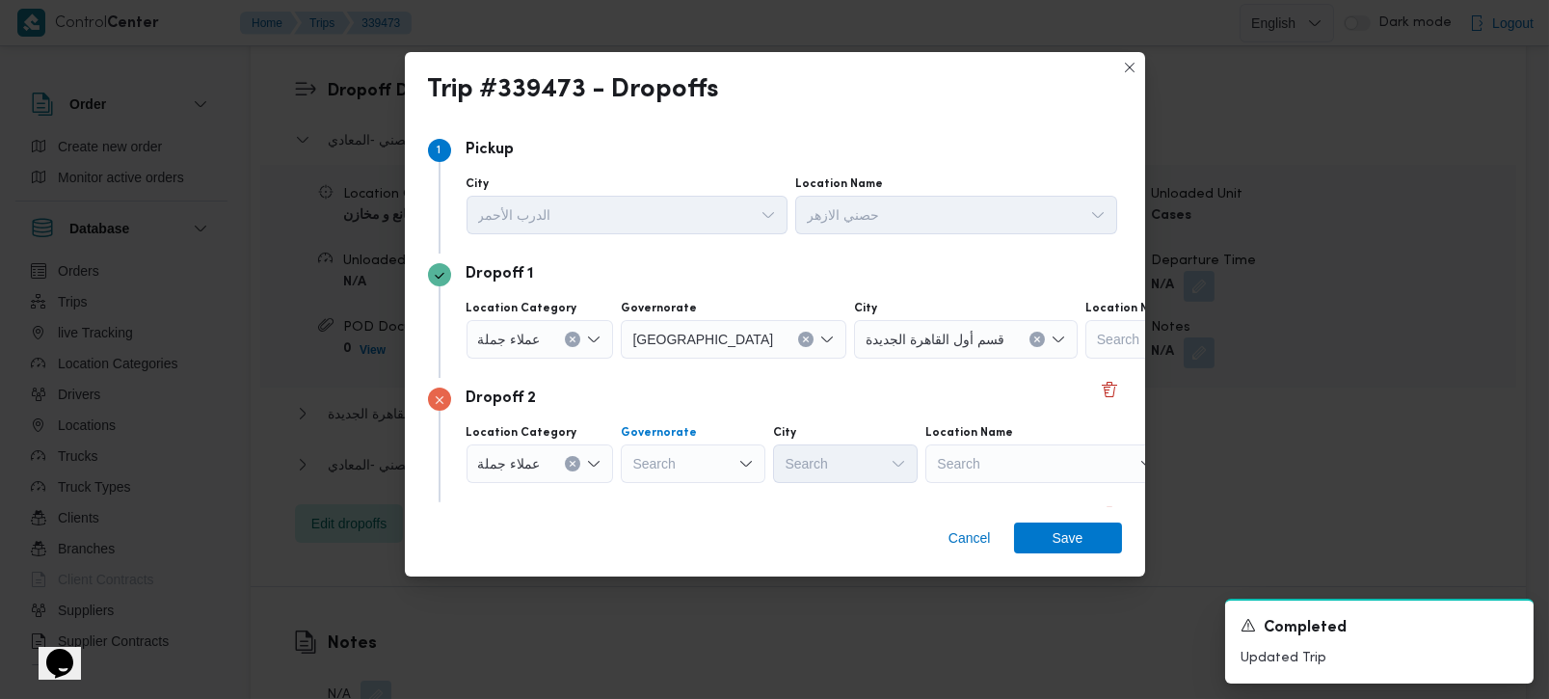
click at [705, 466] on div "Search" at bounding box center [693, 463] width 145 height 39
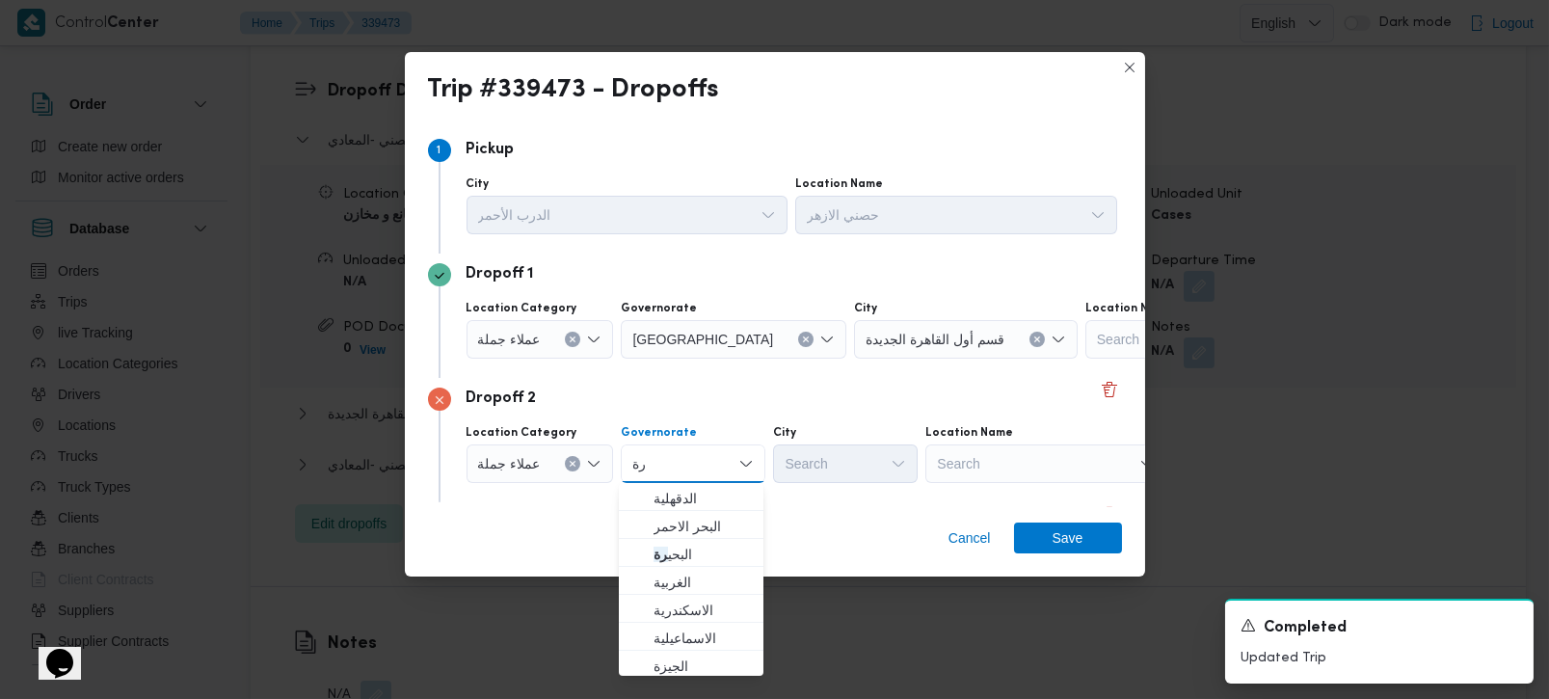
type input "ر"
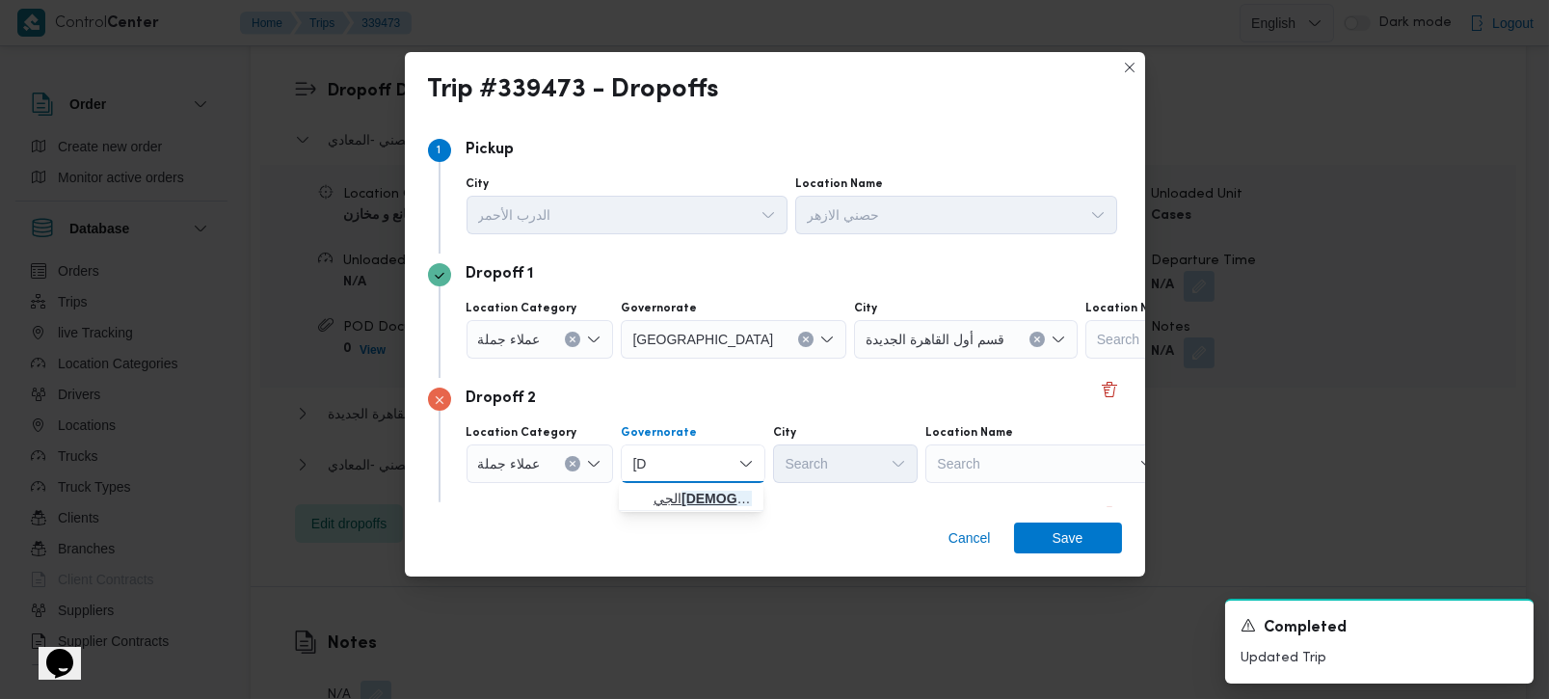
type input "زة"
click at [690, 487] on span "الجي زة" at bounding box center [702, 498] width 98 height 23
click at [805, 465] on div "Search" at bounding box center [845, 463] width 145 height 39
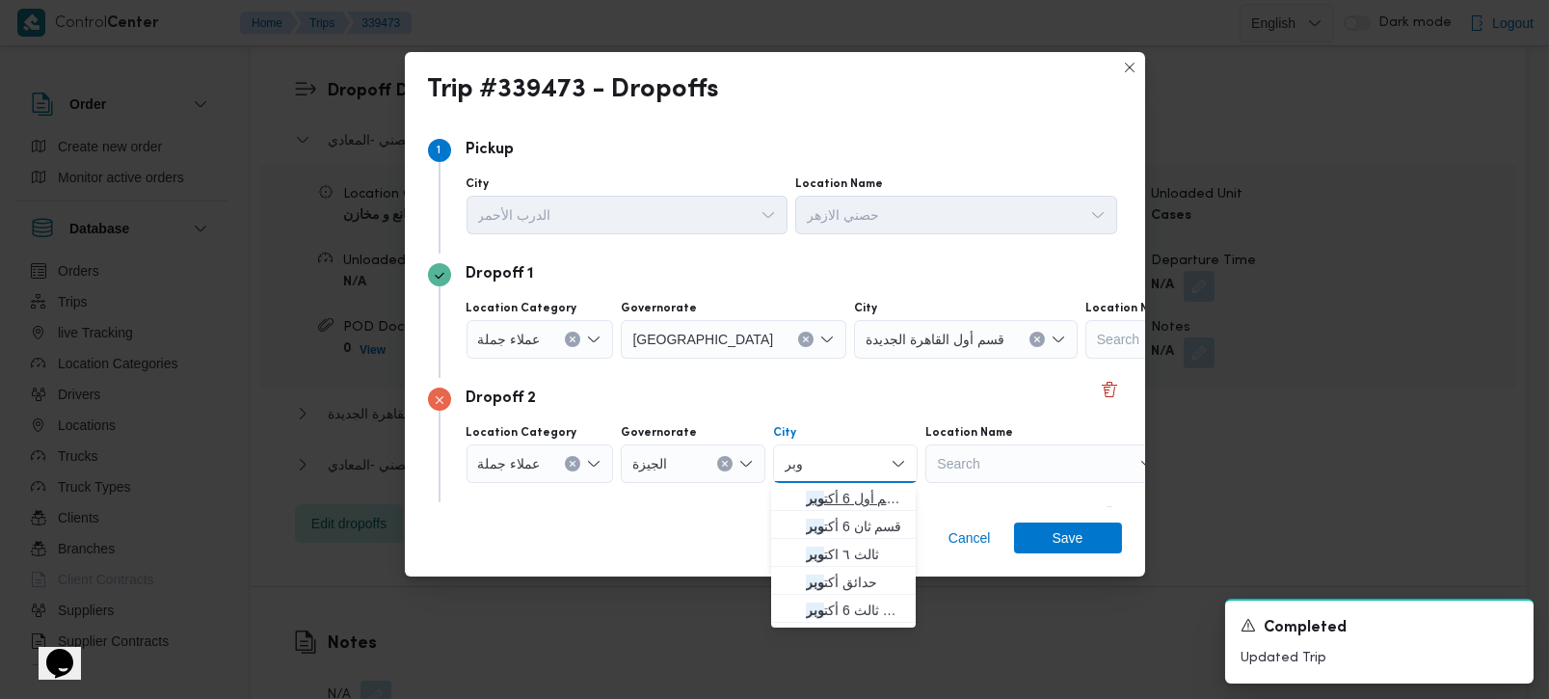
type input "وبر"
click at [825, 487] on span "قسم أول 6 أكت وبر" at bounding box center [855, 498] width 98 height 23
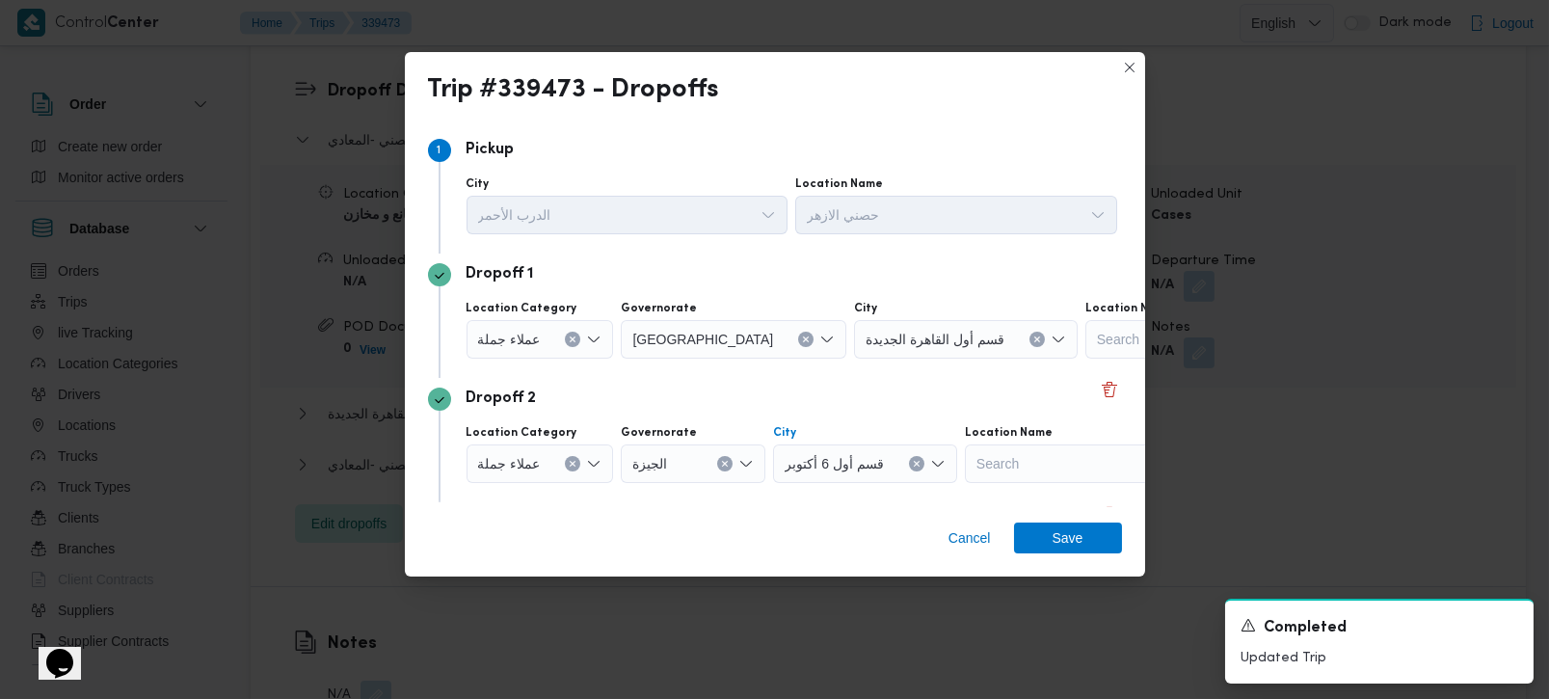
click at [789, 364] on div "Dropoff 1 Location Category عملاء جملة Governorate القاهرة City قسم أول القاهرة…" at bounding box center [775, 315] width 694 height 124
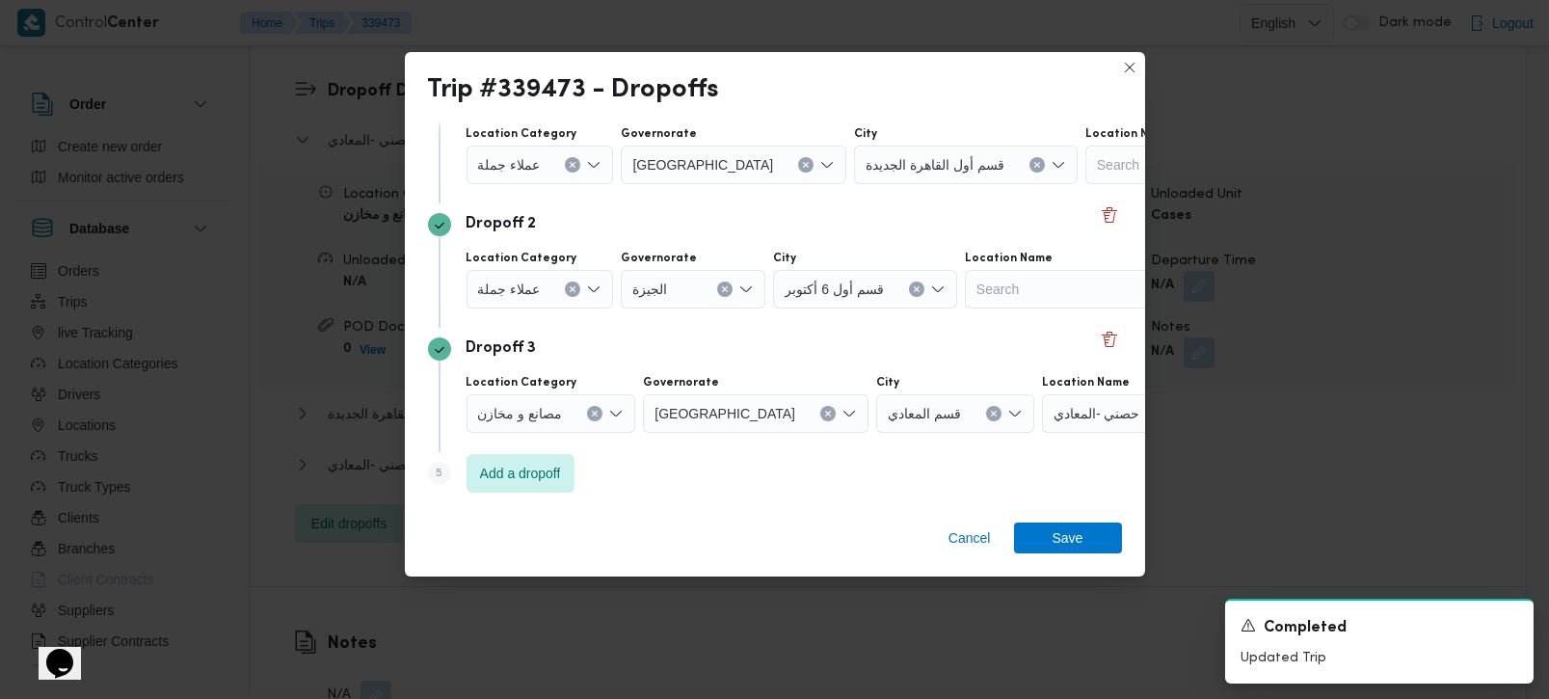
scroll to position [176, 0]
click at [645, 350] on div "Dropoff 3" at bounding box center [775, 346] width 694 height 23
click at [592, 409] on icon "Clear input" at bounding box center [595, 412] width 8 height 8
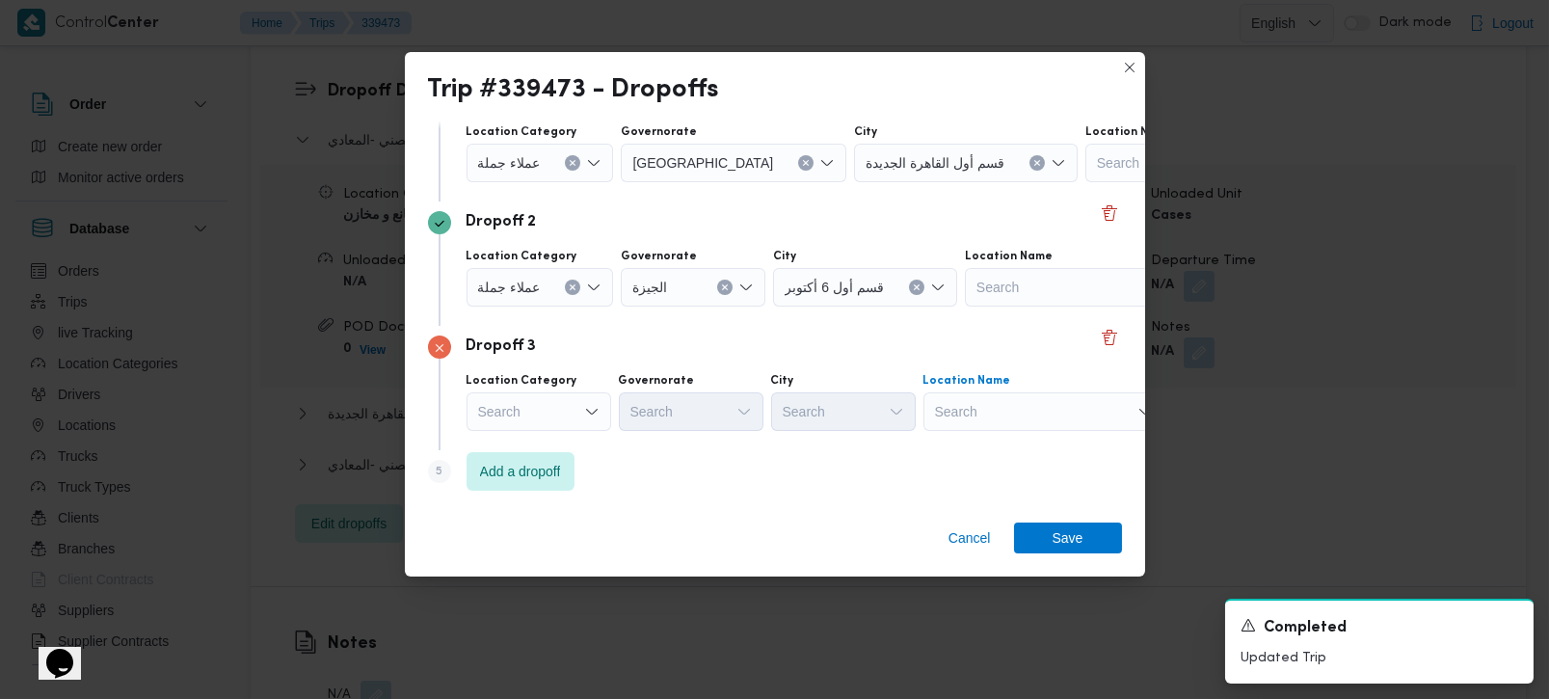
click at [1004, 422] on div "Search" at bounding box center [1043, 411] width 241 height 39
type input "القو"
click at [1014, 444] on span "مخزن المستقبل _ القو مية امبابة | كافيتريا السندباد | وراق العرب" at bounding box center [1054, 446] width 195 height 23
click at [1086, 544] on span "Save" at bounding box center [1068, 536] width 108 height 31
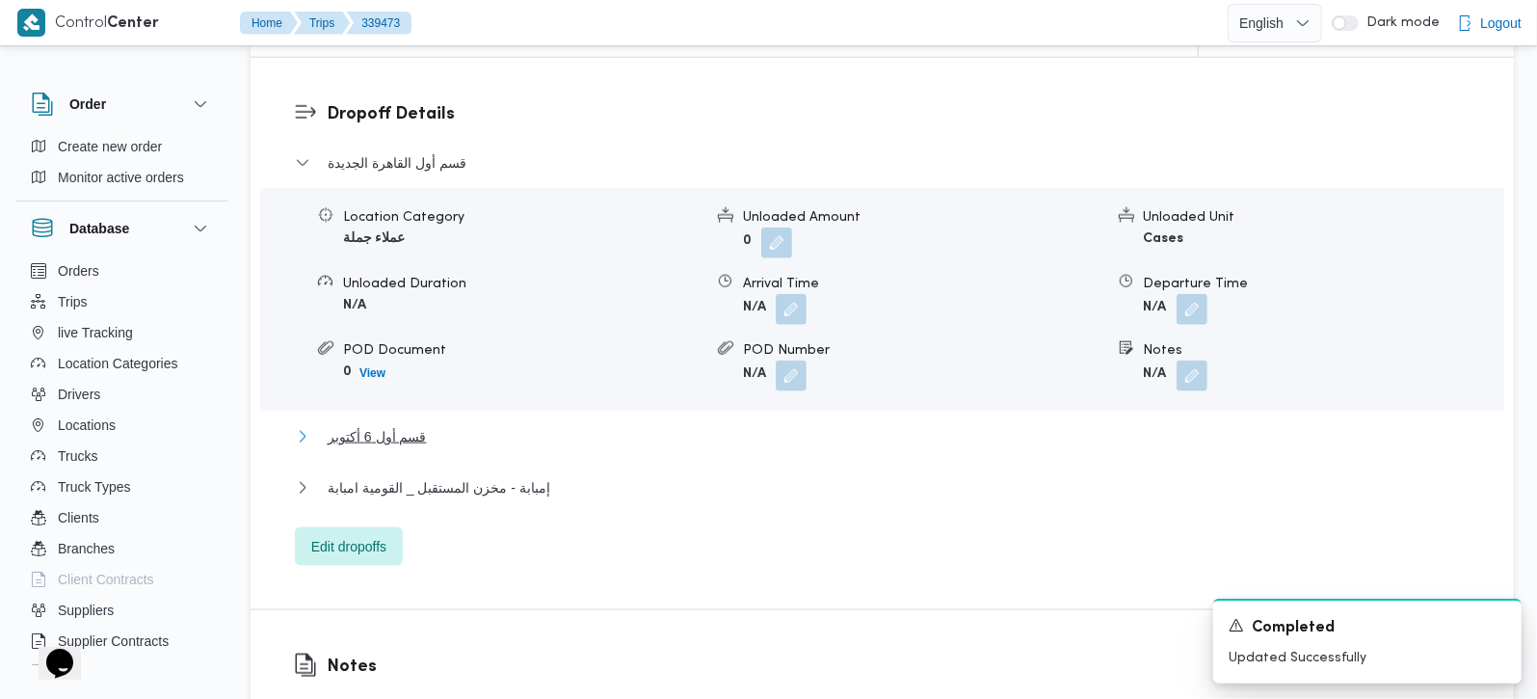
click at [390, 425] on span "قسم أول 6 أكتوبر" at bounding box center [377, 436] width 98 height 23
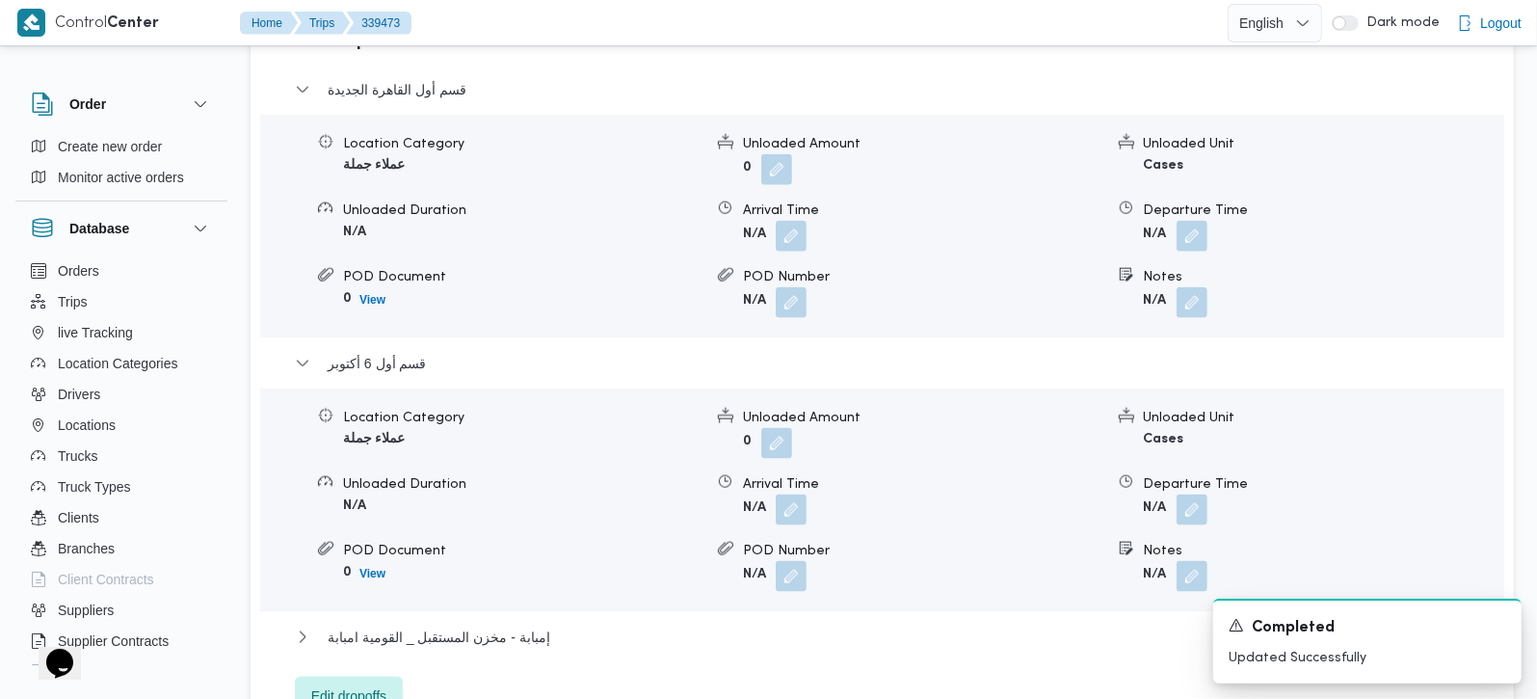
scroll to position [1700, 0]
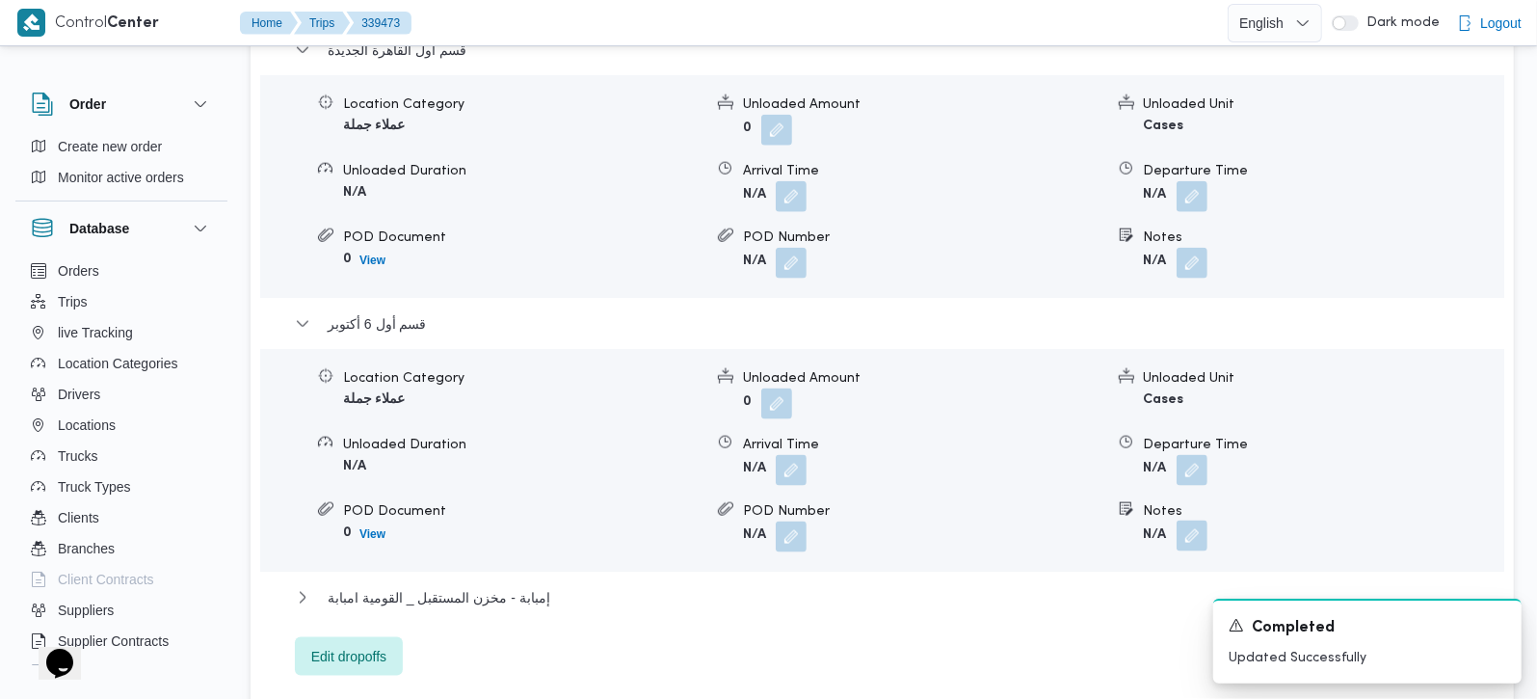
click at [1200, 523] on button "button" at bounding box center [1192, 535] width 31 height 31
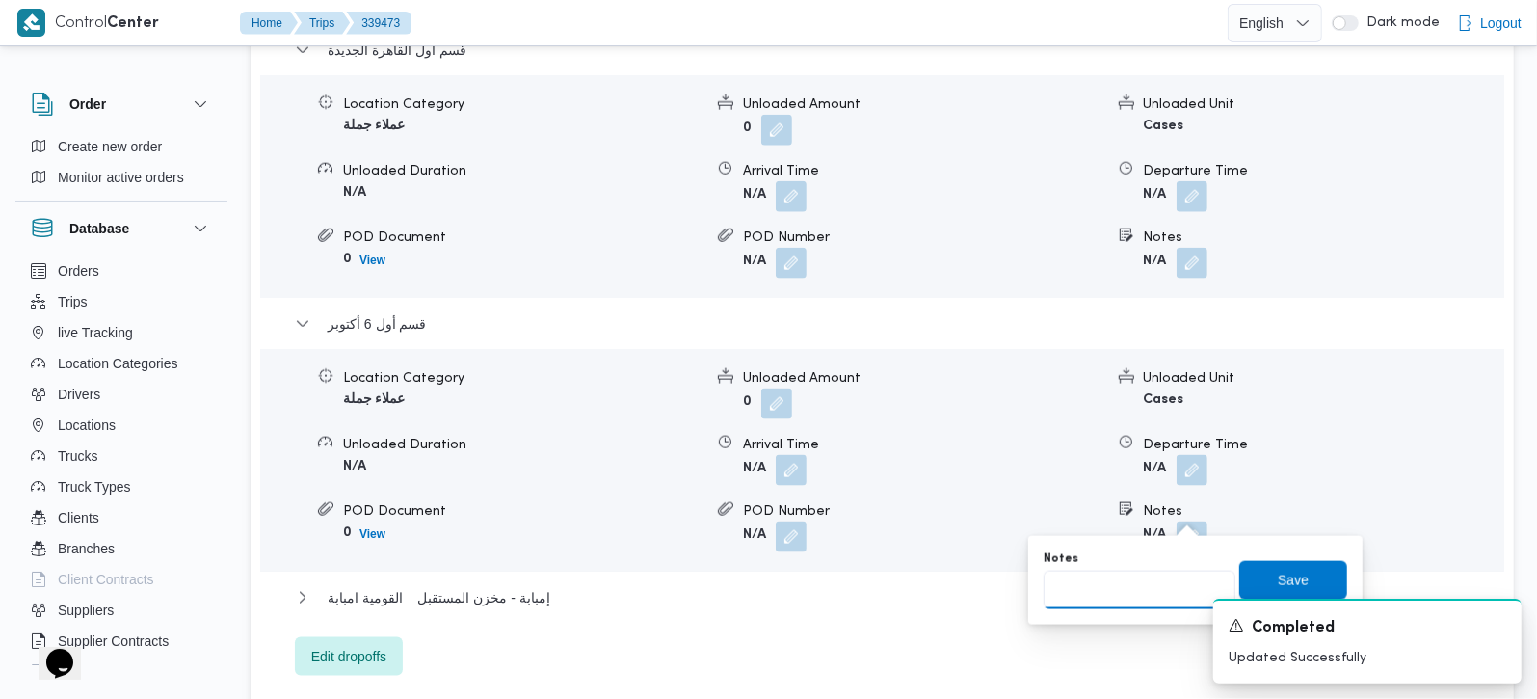
click at [1159, 579] on input "Notes" at bounding box center [1140, 589] width 192 height 39
paste input "جمعية ابنتي"
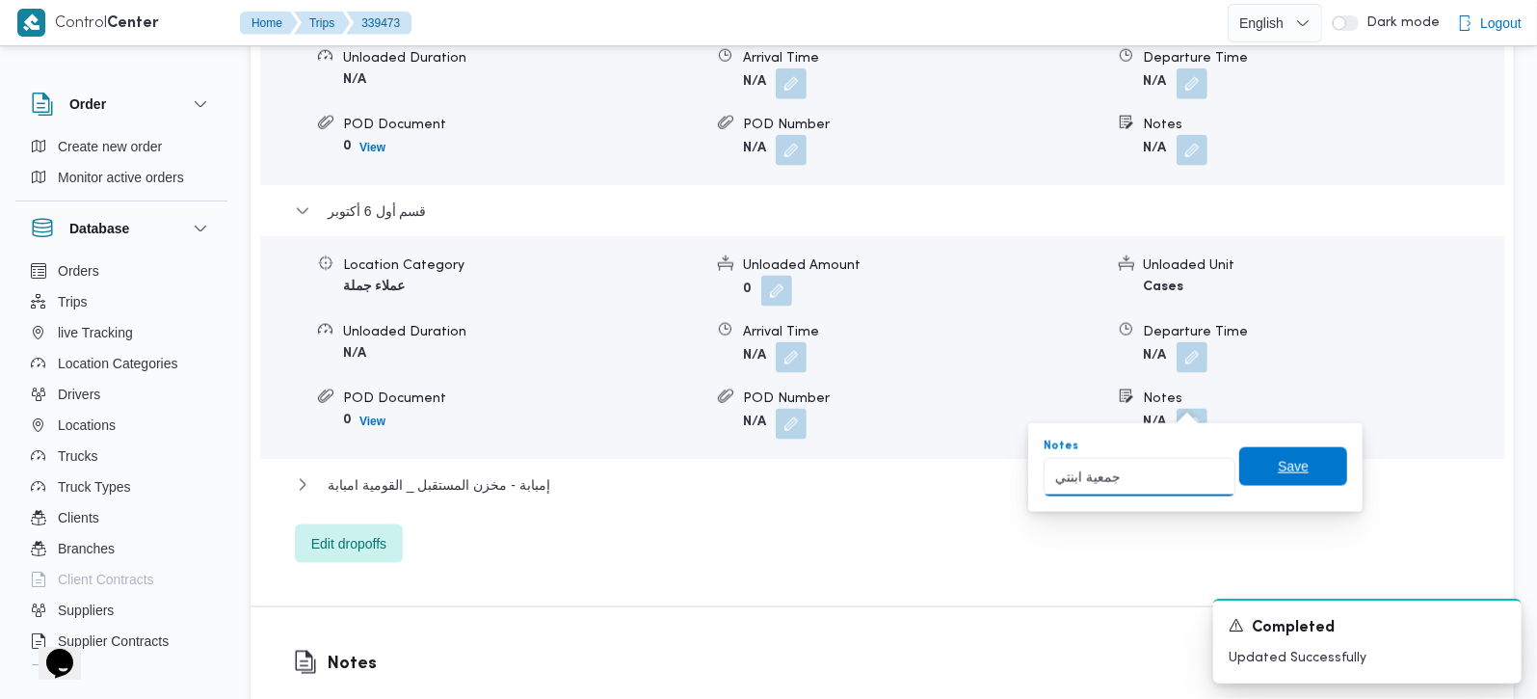
scroll to position [1814, 0]
type input "جمعية ابنتي"
click at [1321, 453] on span "Save" at bounding box center [1293, 465] width 108 height 39
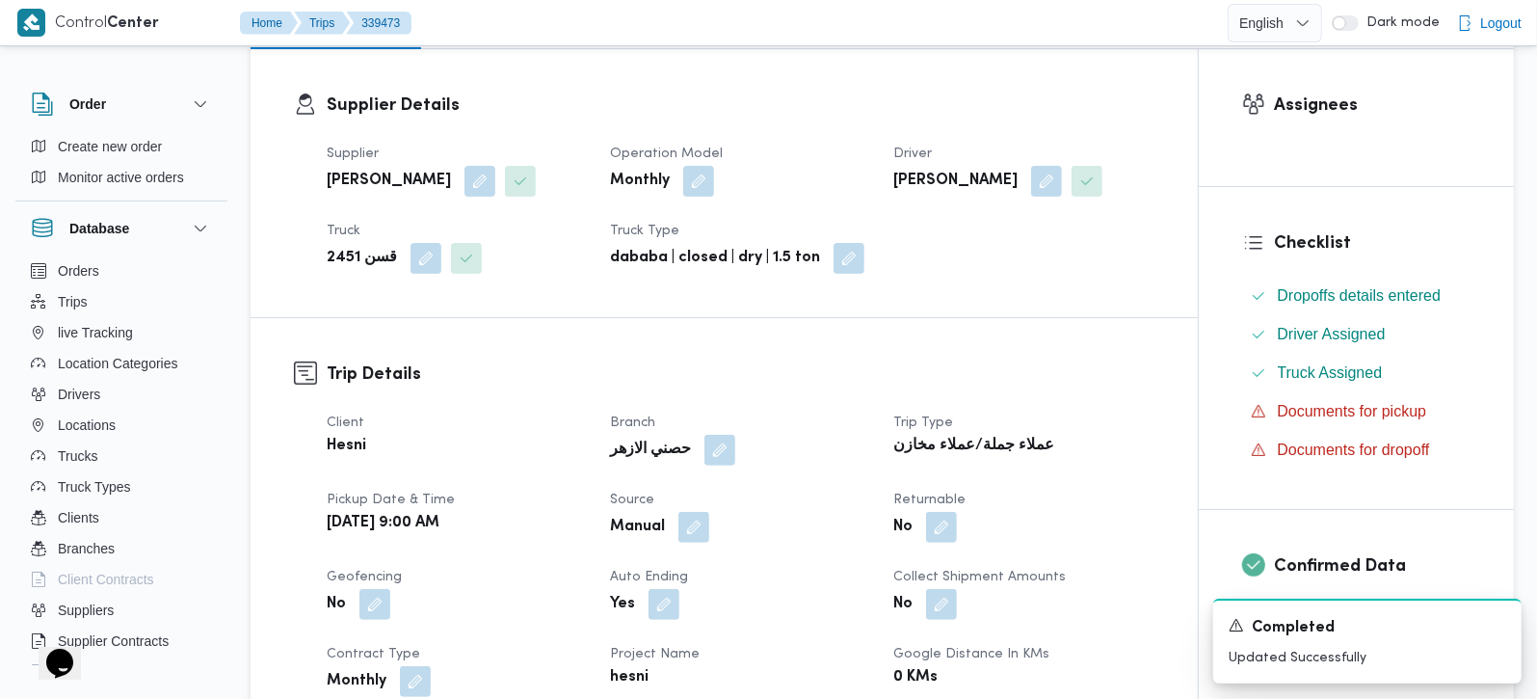
scroll to position [0, 0]
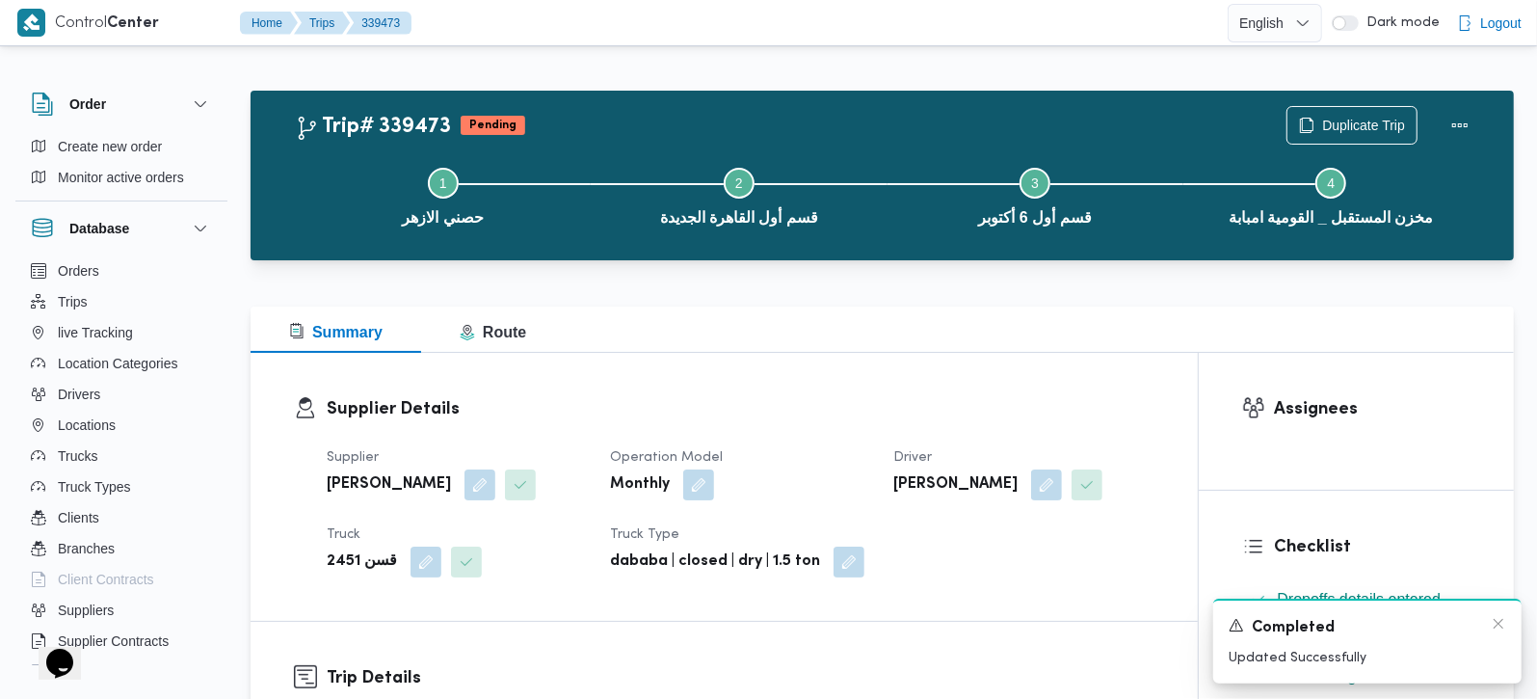
click at [1492, 615] on div "A new notification appears Completed Updated Successfully" at bounding box center [1367, 640] width 308 height 85
click at [1496, 624] on icon "Dismiss toast" at bounding box center [1498, 623] width 15 height 15
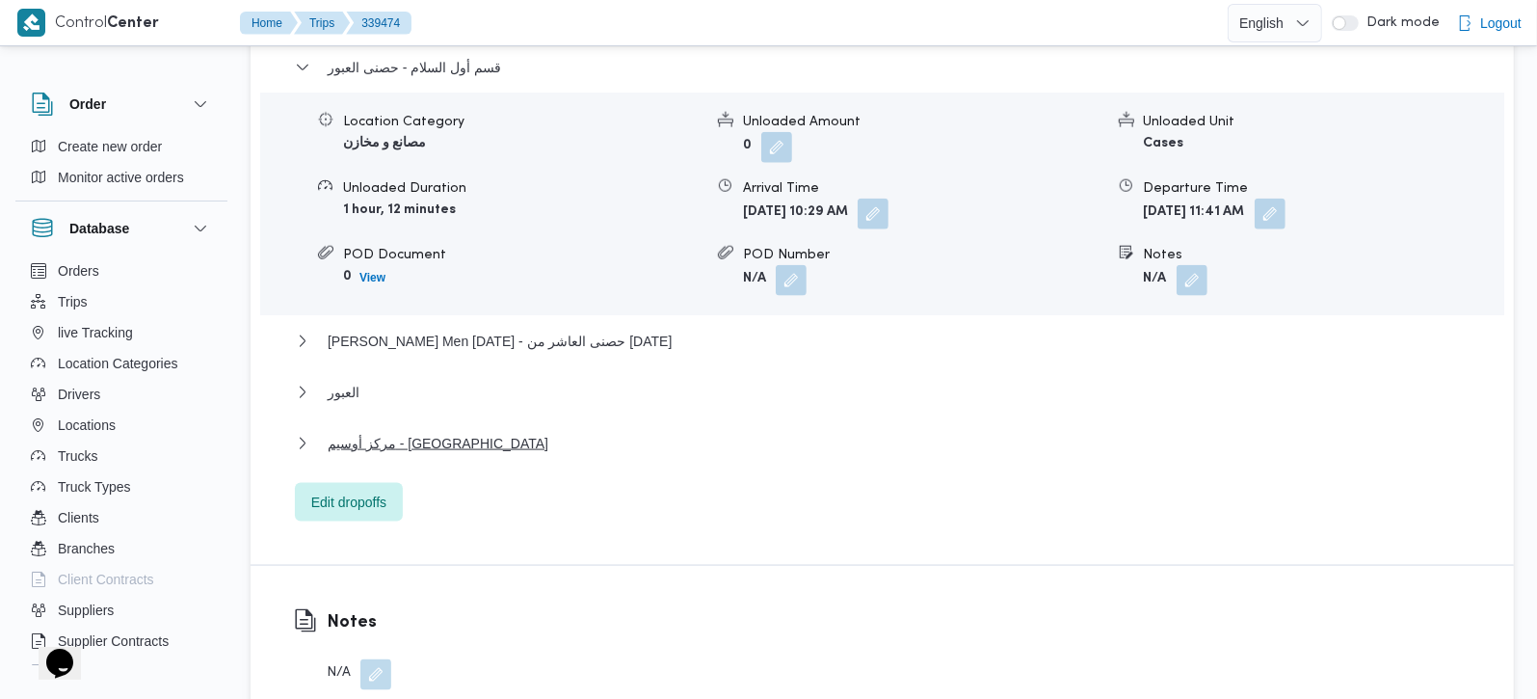
scroll to position [1700, 0]
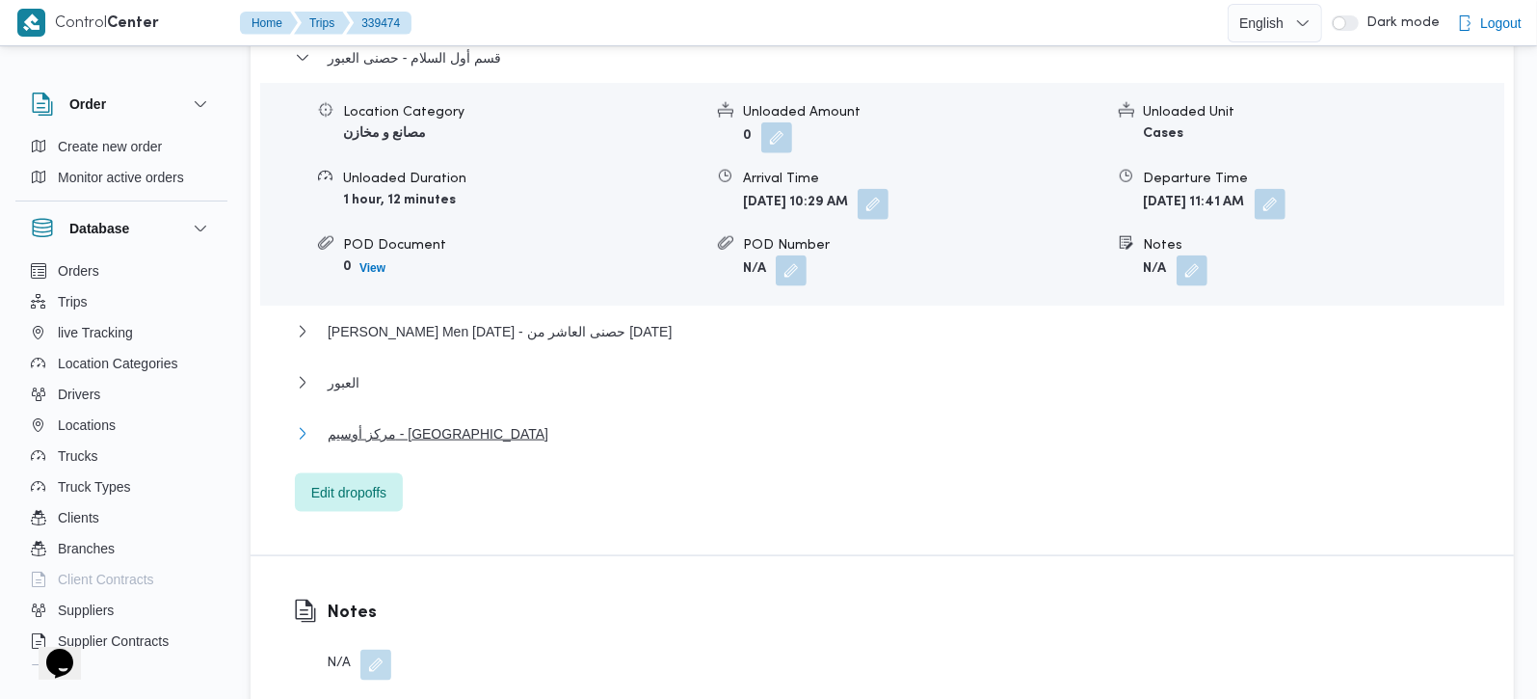
click at [400, 422] on span "مركز أوسيم - [GEOGRAPHIC_DATA]" at bounding box center [438, 433] width 221 height 23
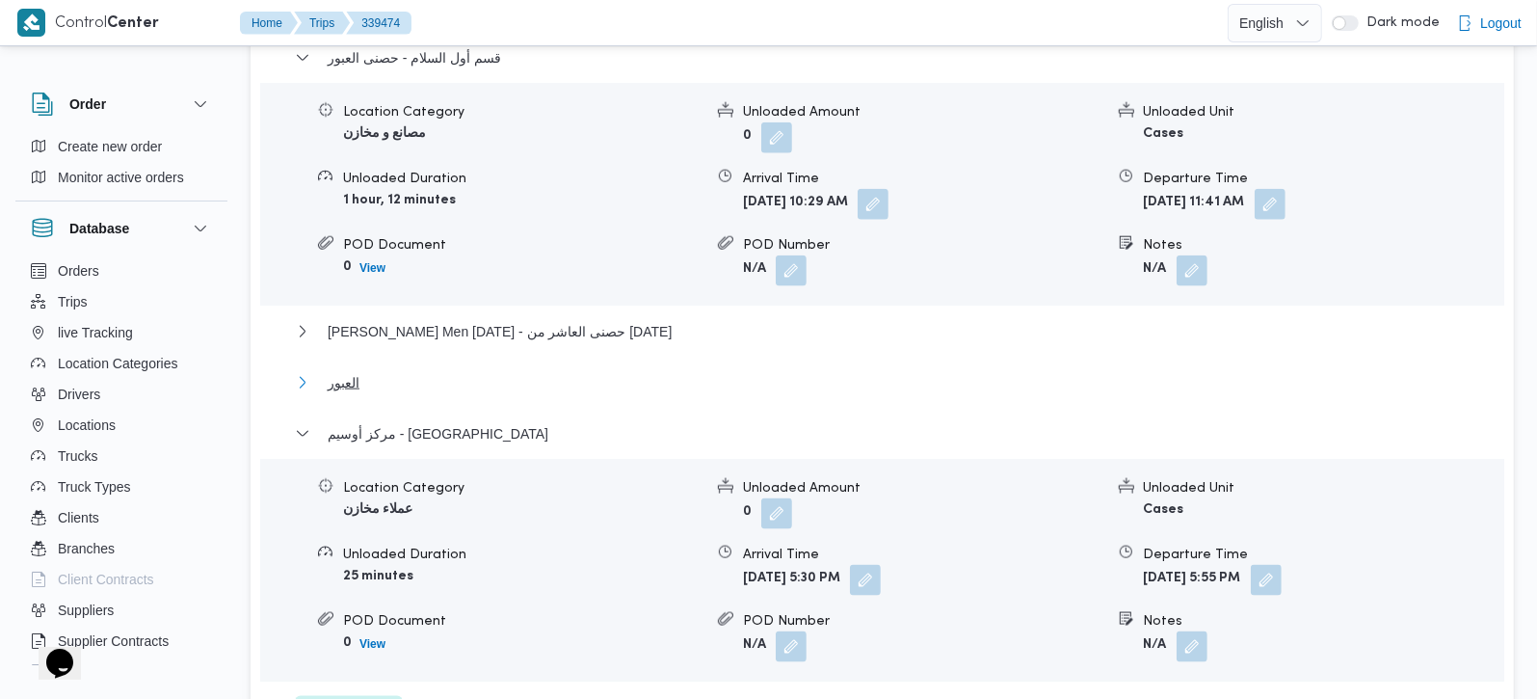
click at [350, 371] on span "العبور" at bounding box center [344, 382] width 32 height 23
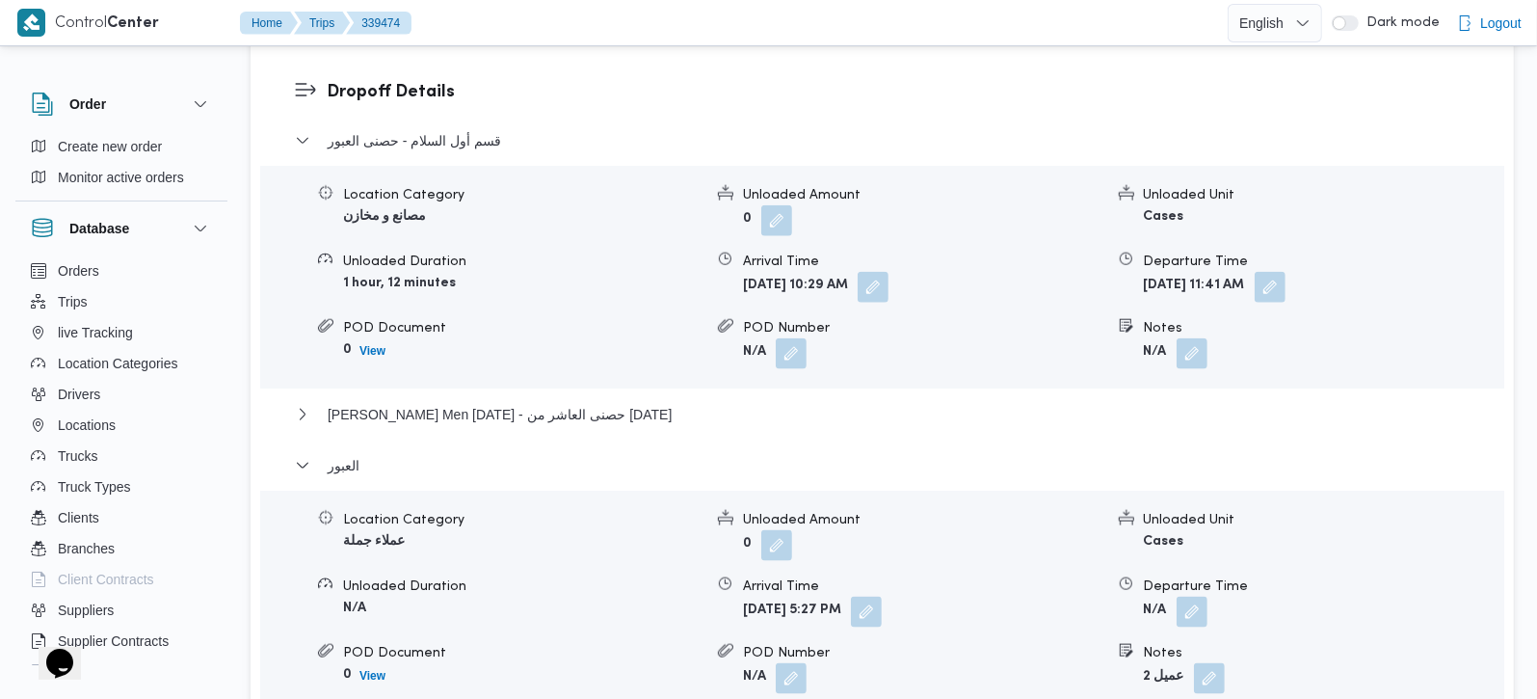
scroll to position [1587, 0]
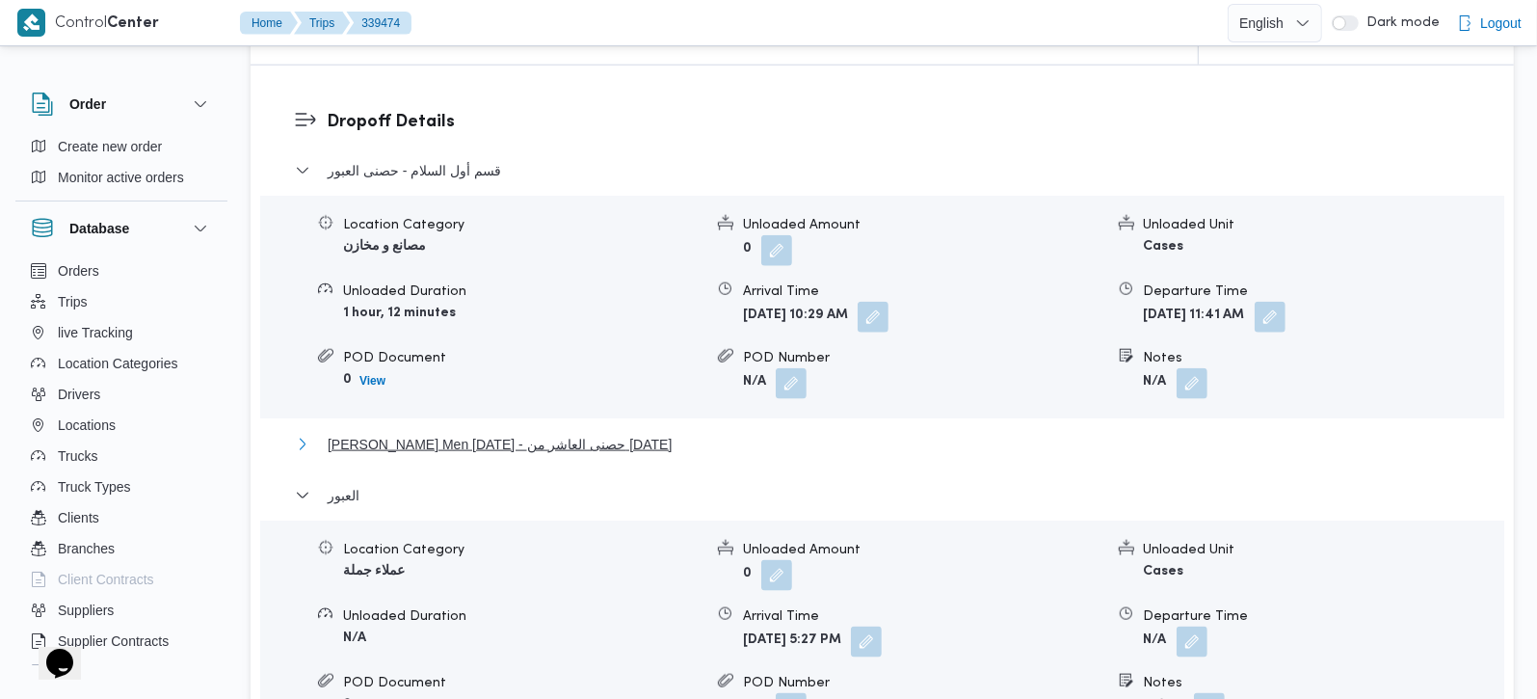
click at [383, 433] on span "[PERSON_NAME] Men [DATE] - حصنى العاشر من [DATE]" at bounding box center [500, 444] width 344 height 23
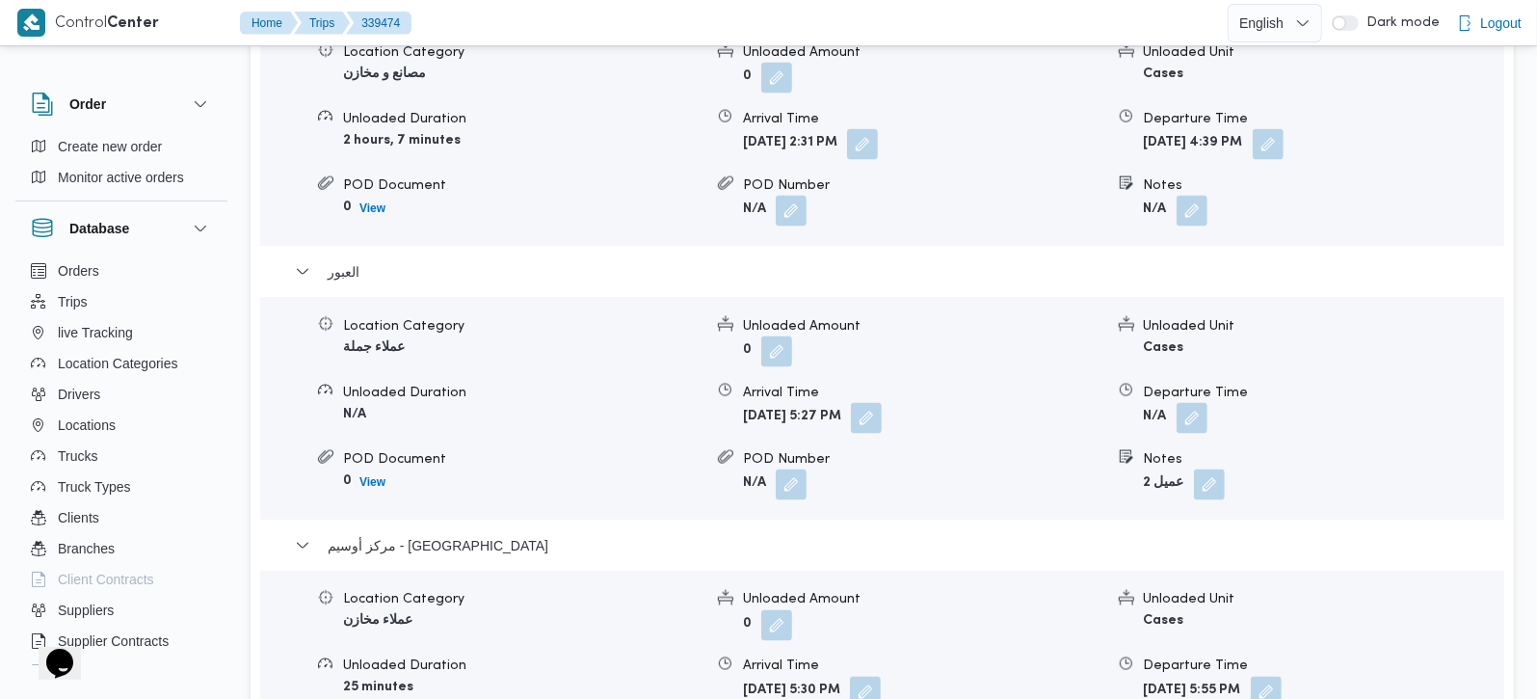
scroll to position [2040, 0]
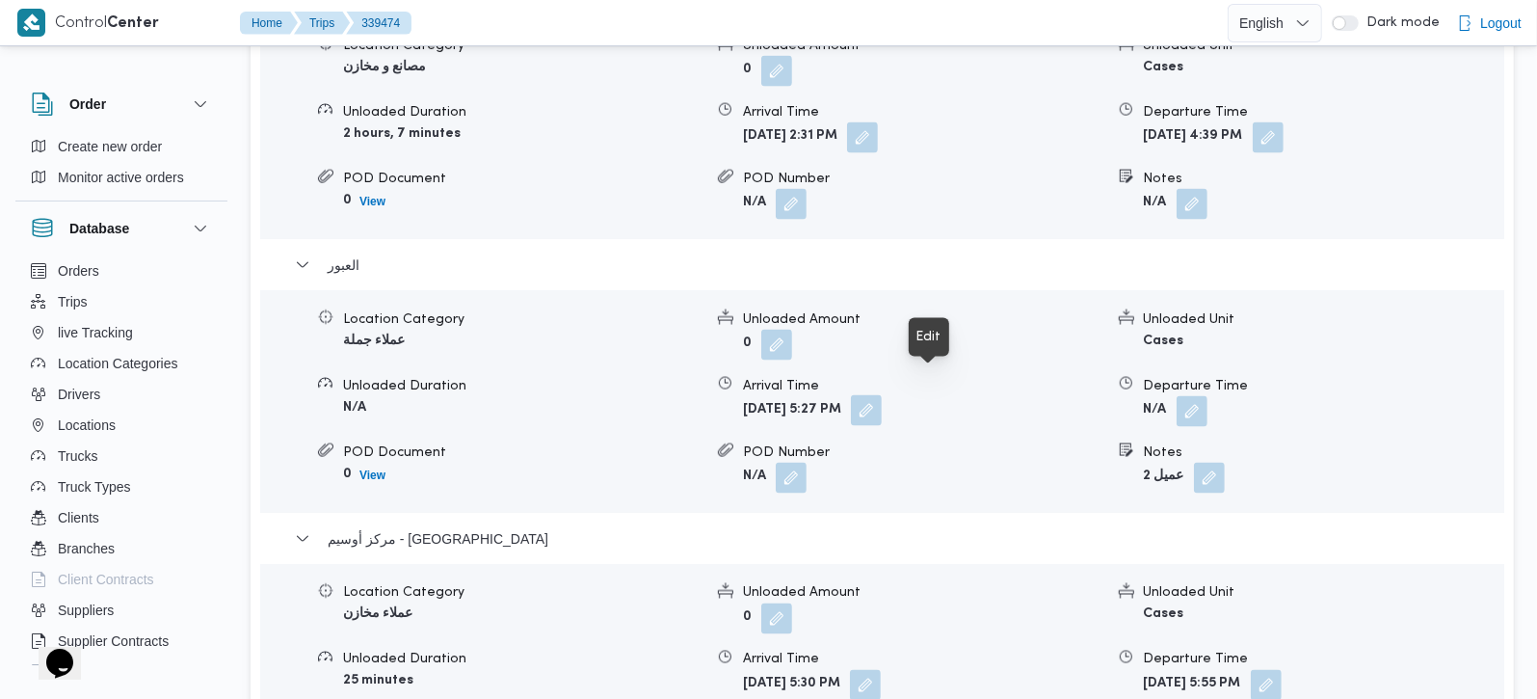
click at [882, 395] on button "button" at bounding box center [866, 410] width 31 height 31
click at [1524, 255] on div "Trip# 339474 Arrived Duplicate Trip حصنى البراجيل حصنى العبور حصنى العاشر من [D…" at bounding box center [756, 252] width 1537 height 4484
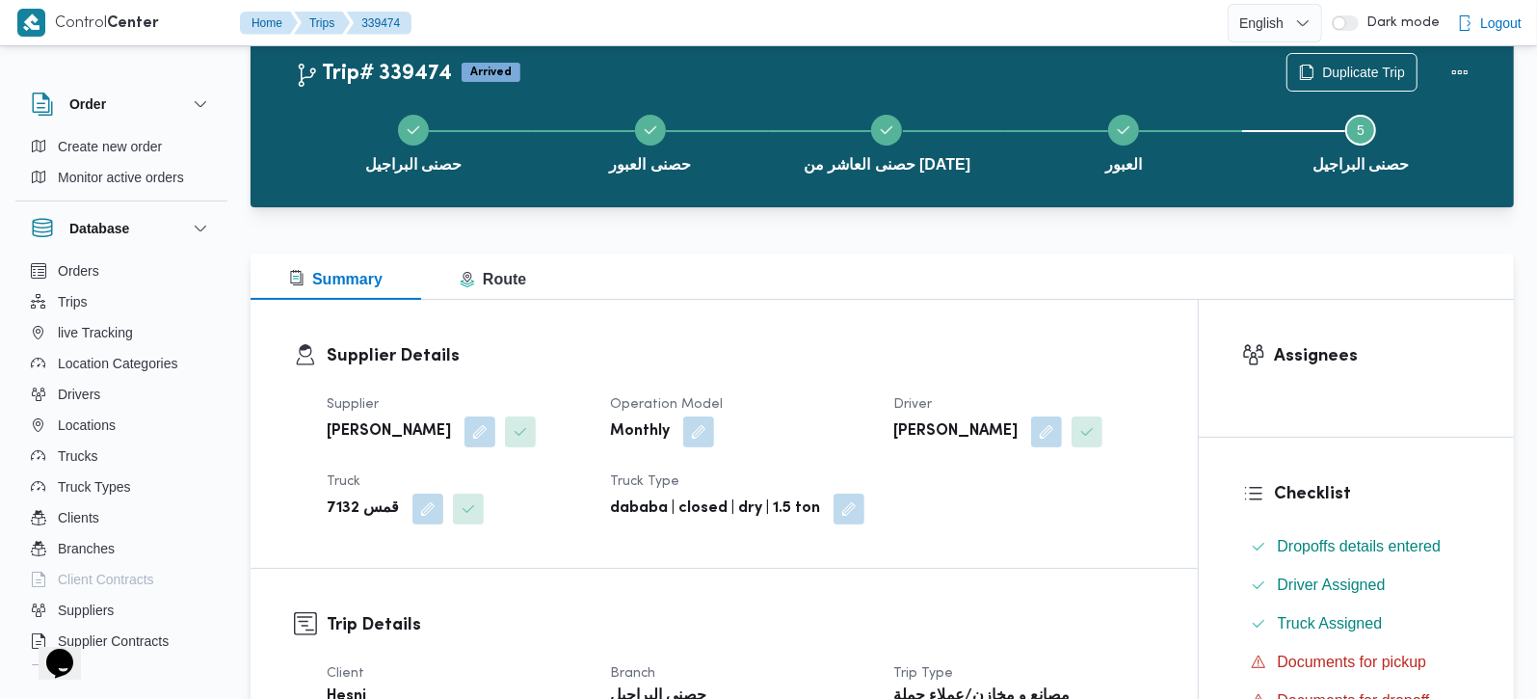
scroll to position [0, 0]
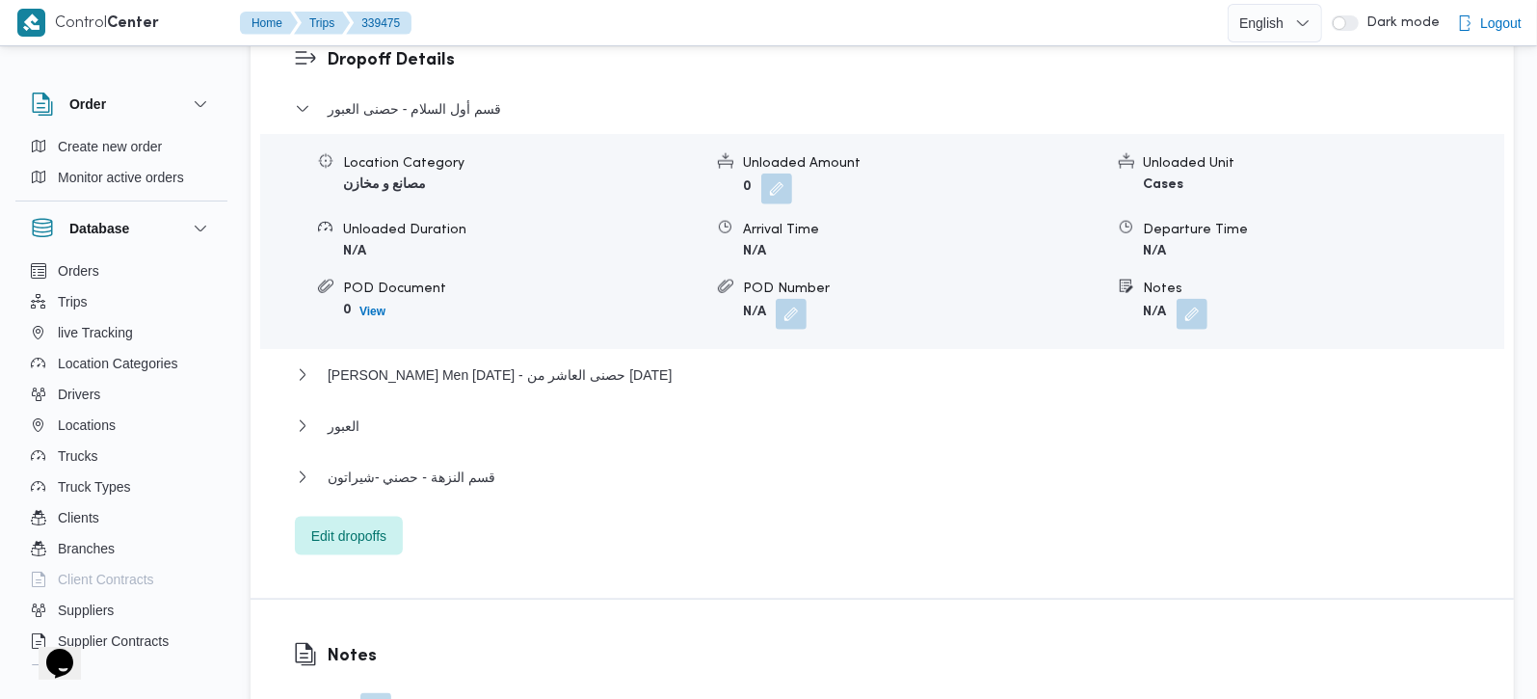
scroll to position [1588, 0]
click at [399, 464] on span "قسم النزهة - حصني -شيراتون" at bounding box center [412, 475] width 168 height 23
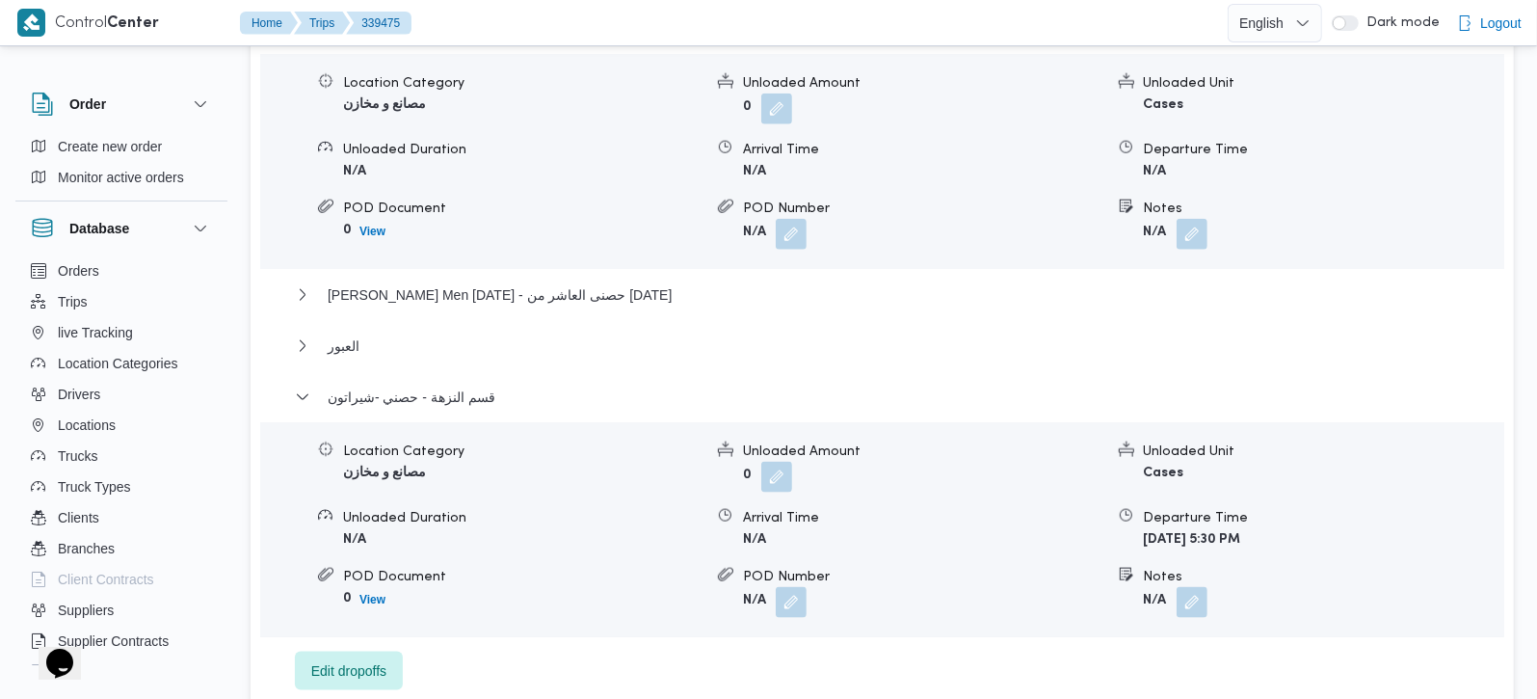
scroll to position [1700, 0]
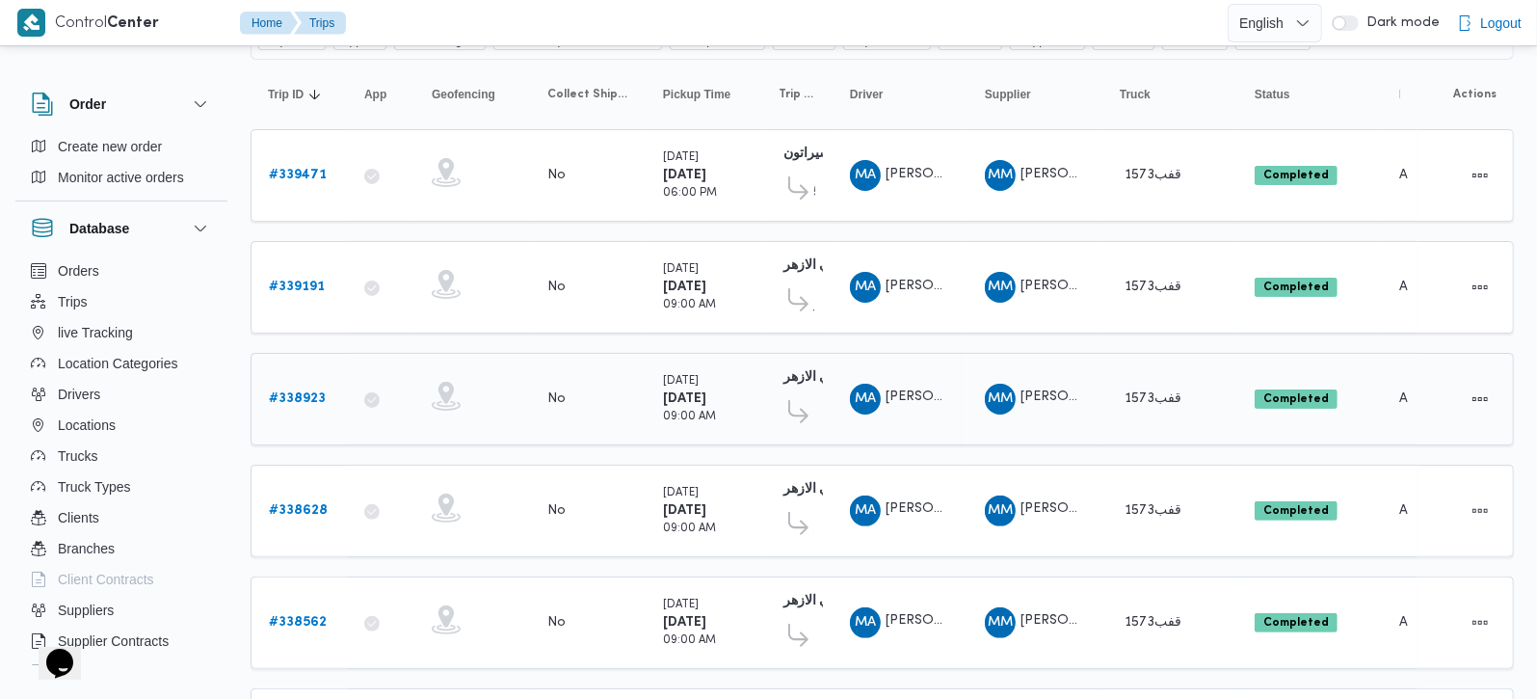
scroll to position [226, 0]
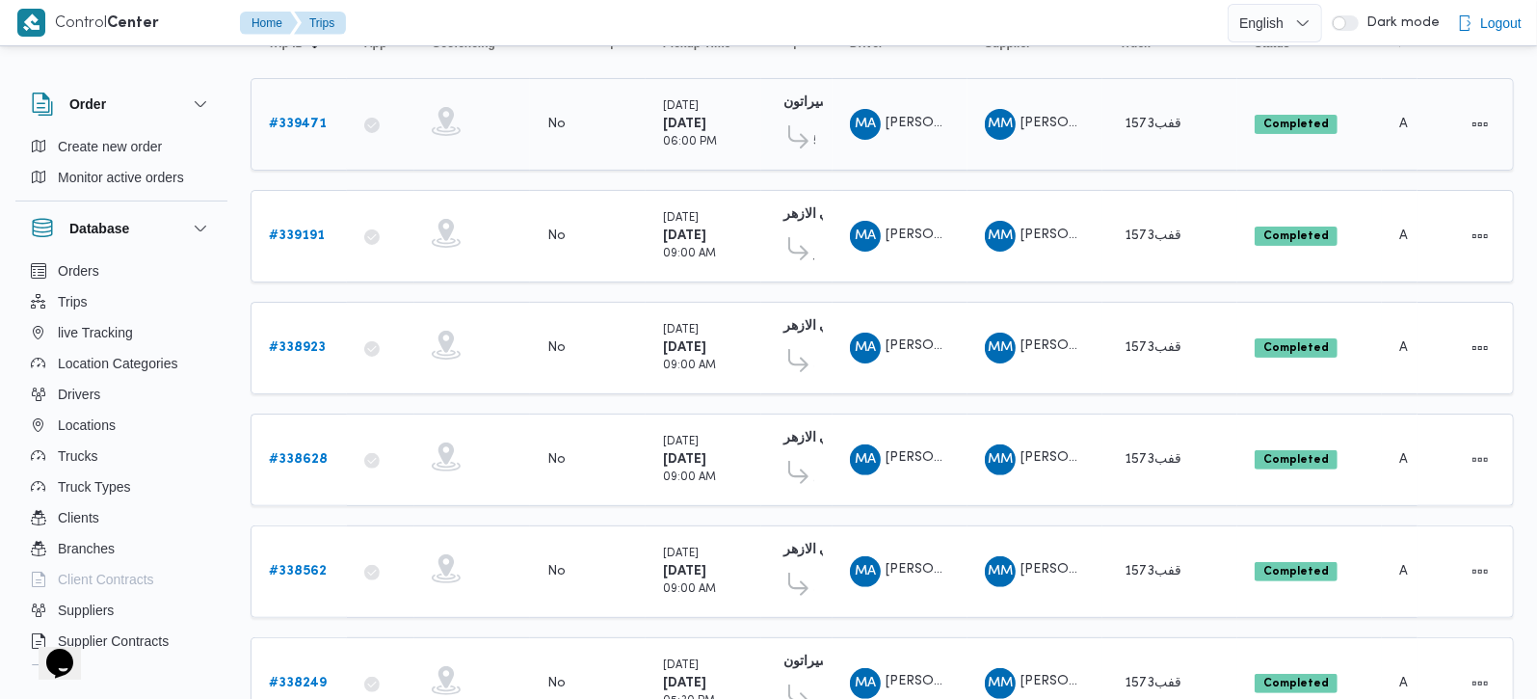
click at [788, 138] on icon at bounding box center [798, 136] width 20 height 23
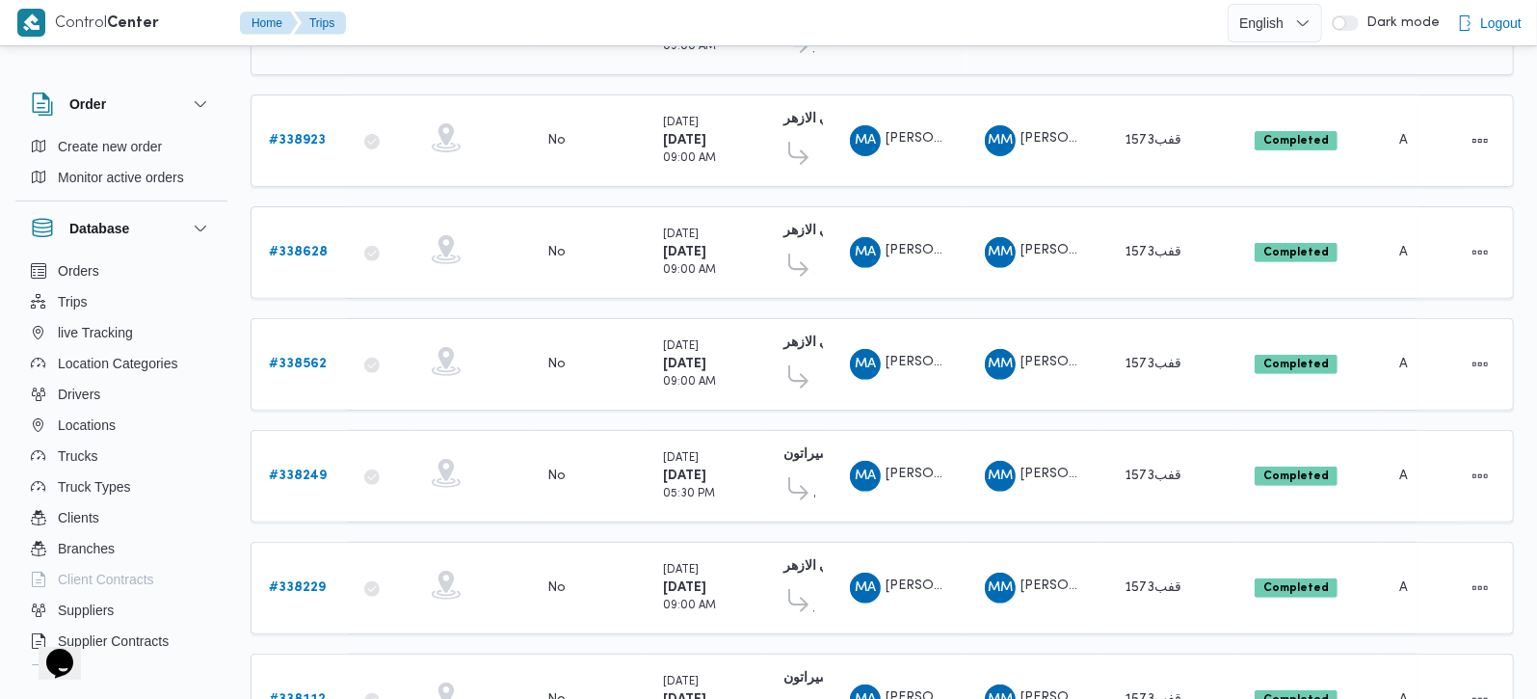
scroll to position [453, 0]
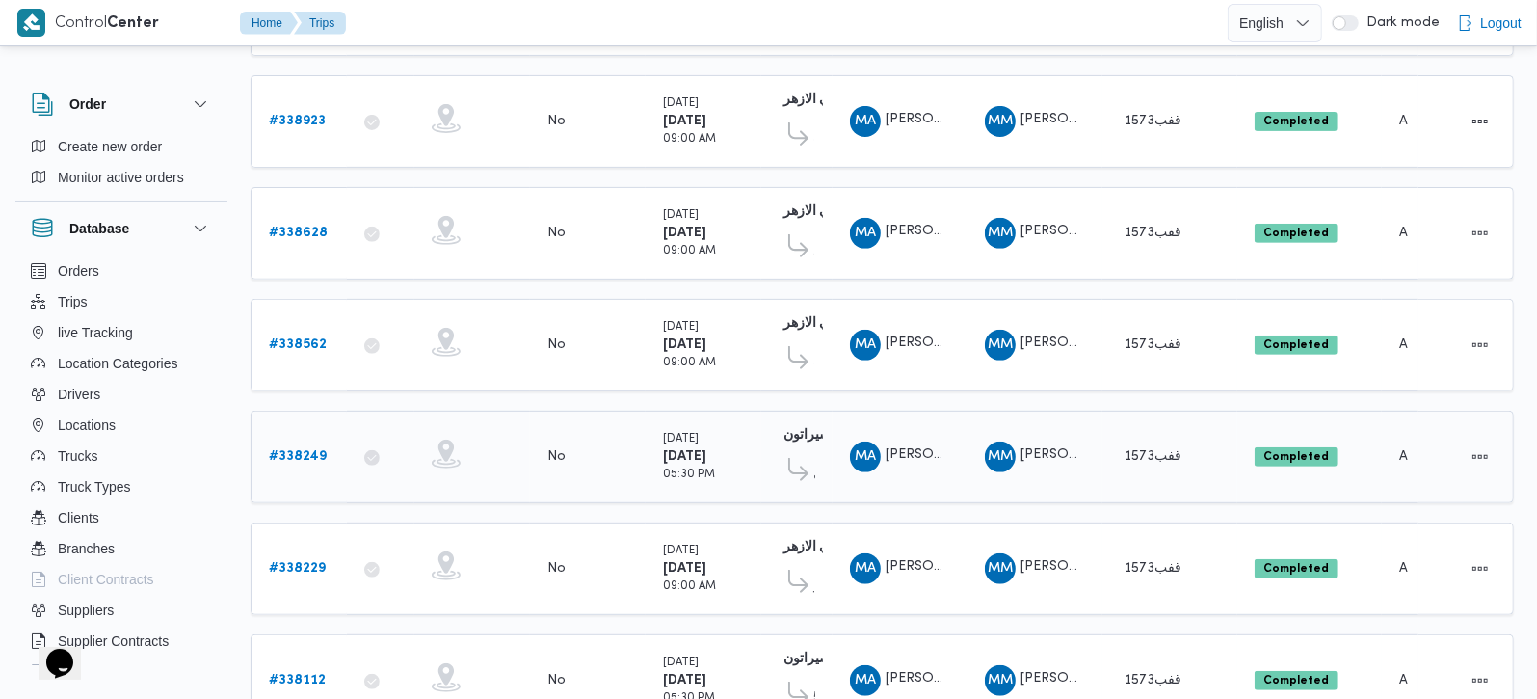
click at [799, 464] on icon at bounding box center [798, 469] width 20 height 23
click at [801, 458] on icon at bounding box center [798, 469] width 20 height 23
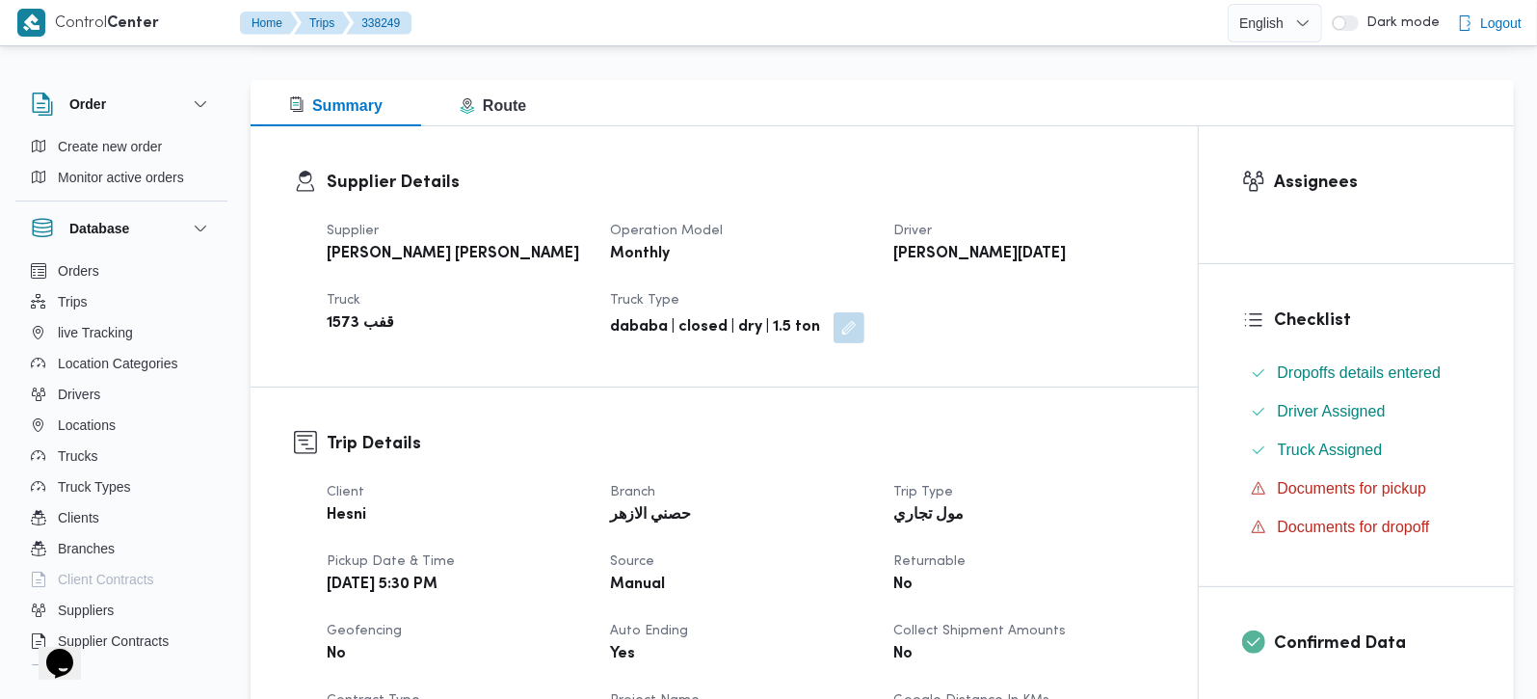
click at [852, 279] on div "Supplier [PERSON_NAME] [PERSON_NAME] Operation Model Monthly Driver [PERSON_NAM…" at bounding box center [740, 281] width 851 height 146
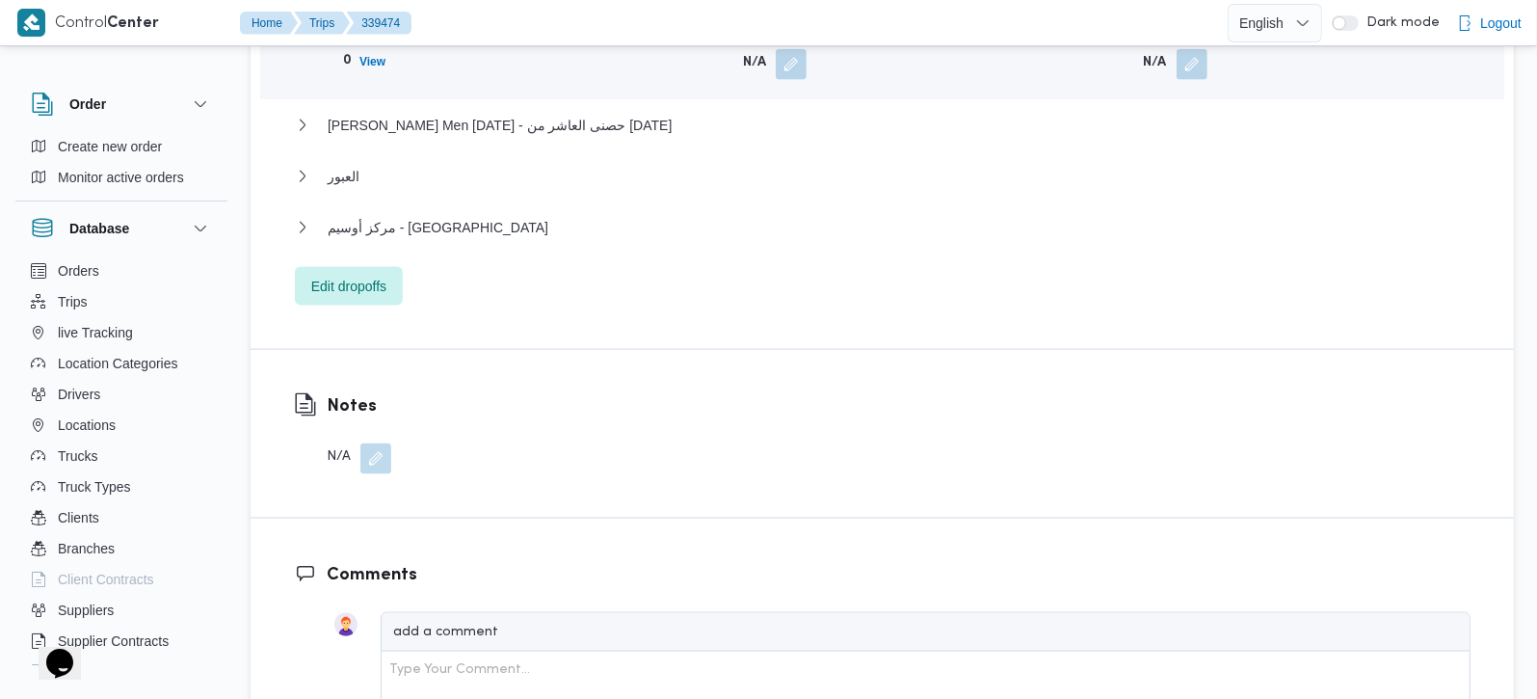
scroll to position [1927, 0]
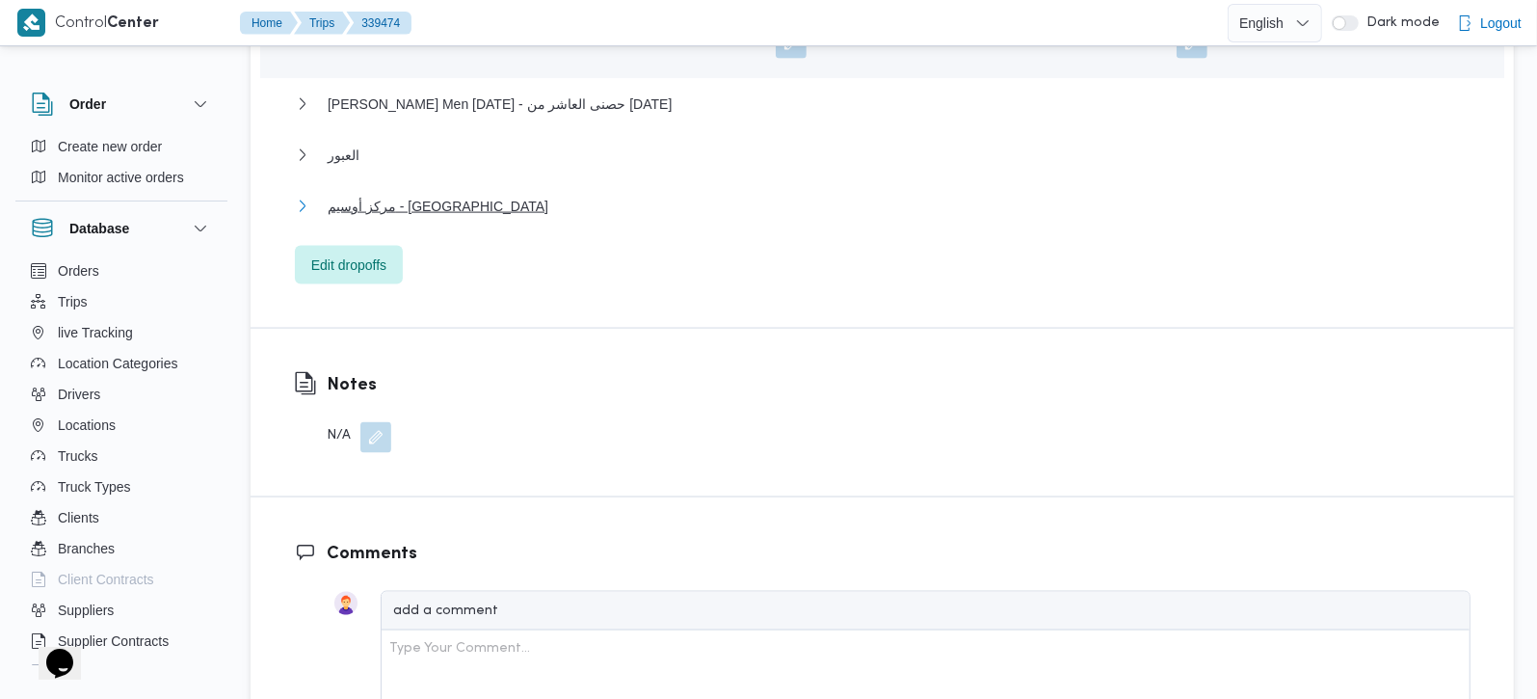
click at [490, 195] on button "مركز أوسيم - [GEOGRAPHIC_DATA]" at bounding box center [883, 206] width 1176 height 23
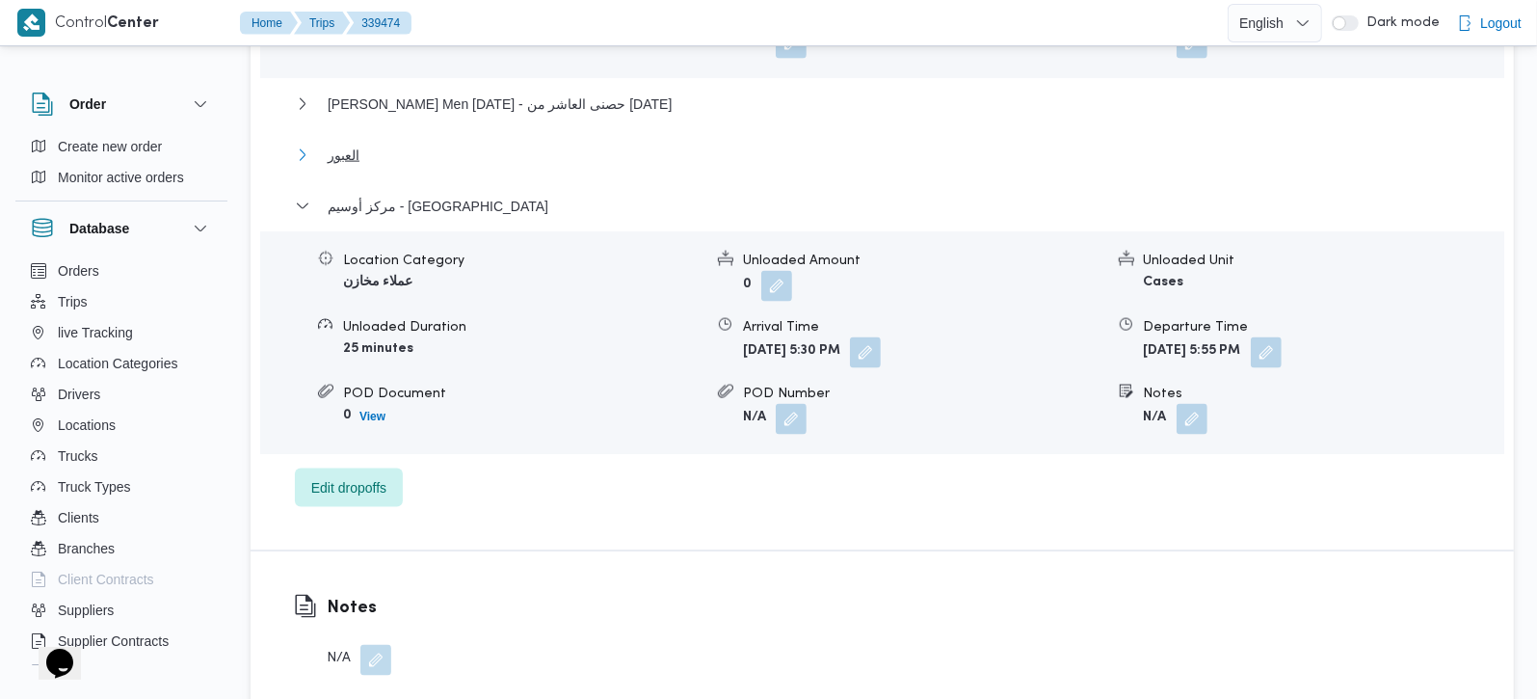
click at [339, 144] on span "العبور" at bounding box center [344, 155] width 32 height 23
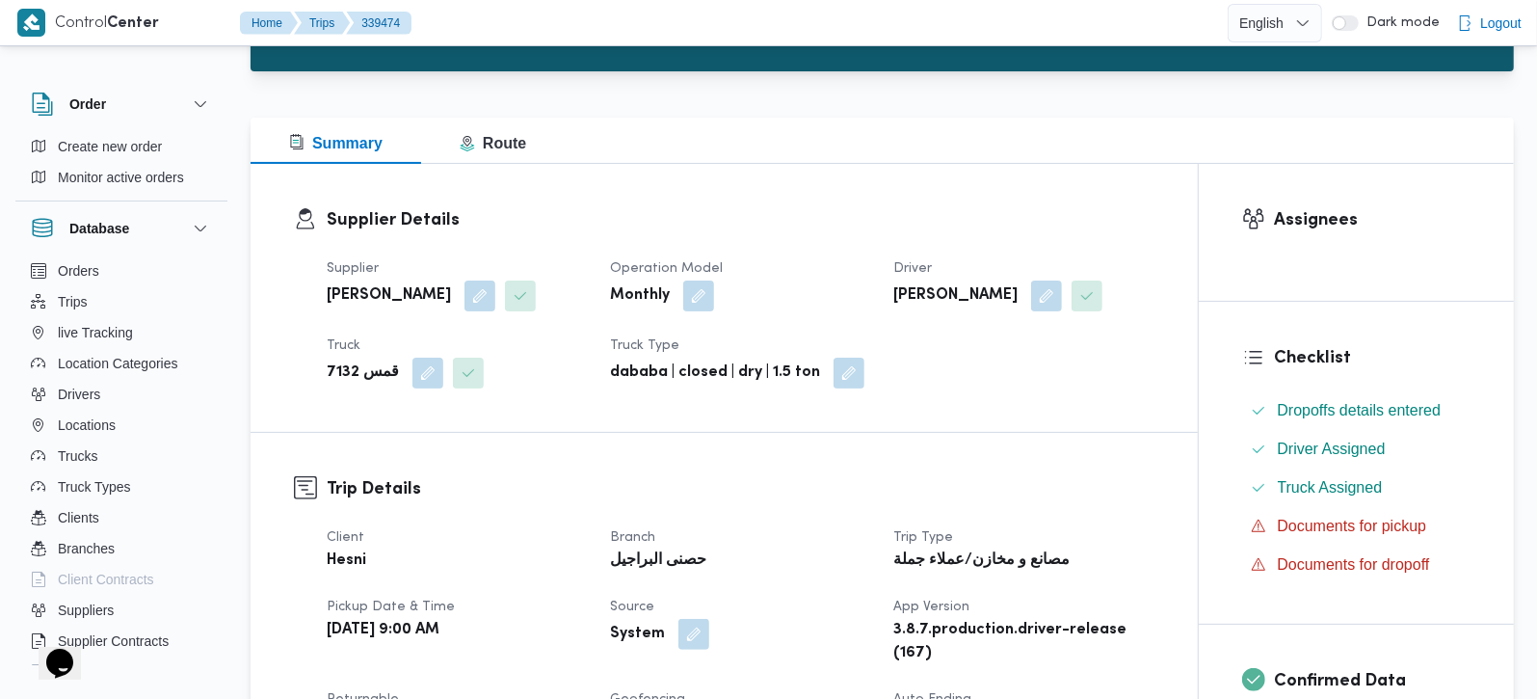
scroll to position [0, 0]
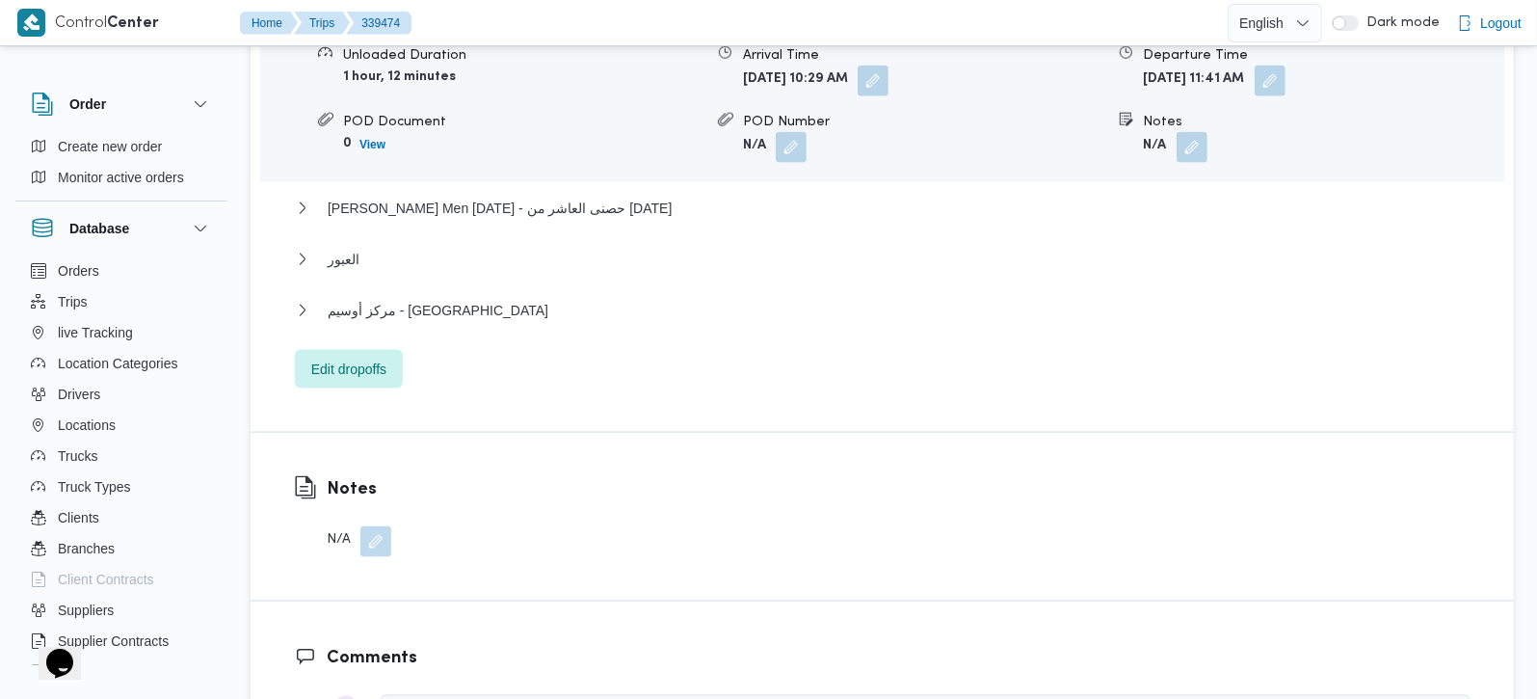
scroll to position [1814, 0]
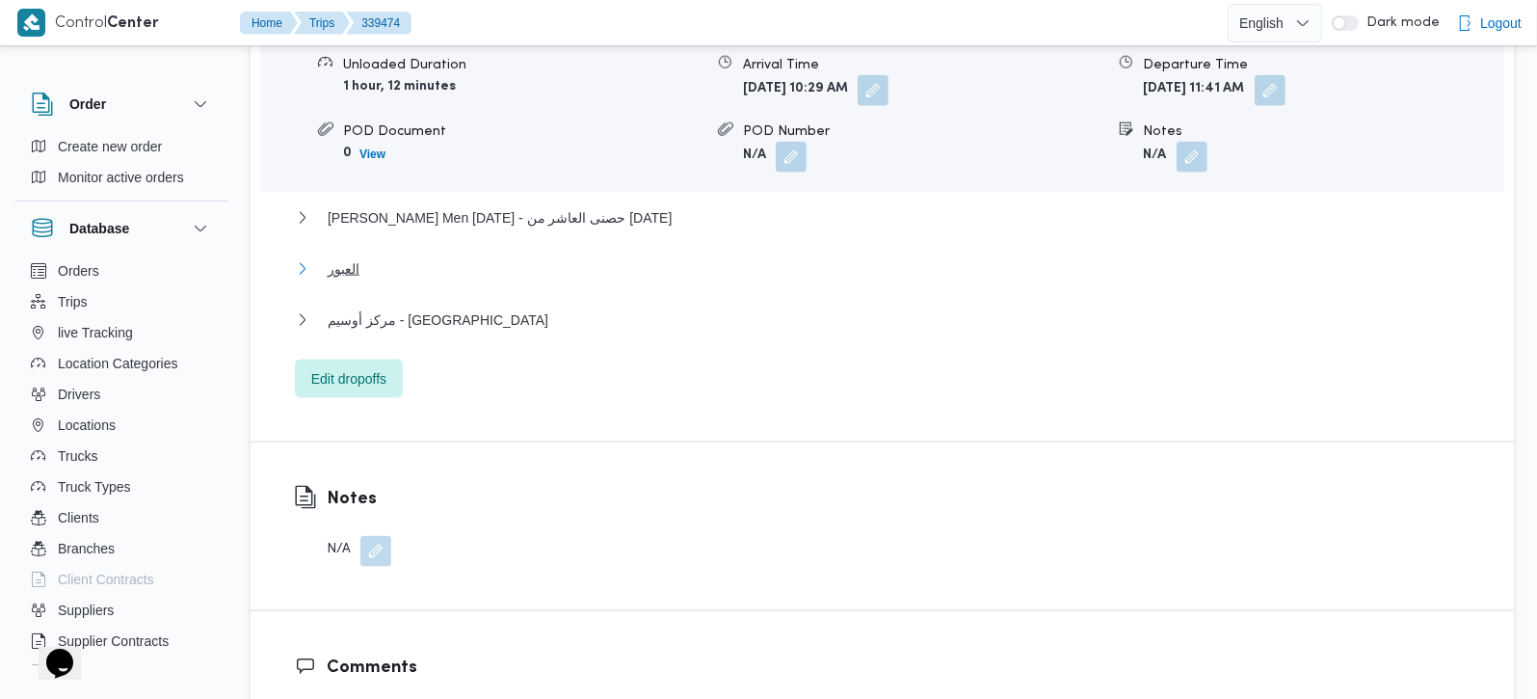
click at [330, 257] on span "العبور" at bounding box center [344, 268] width 32 height 23
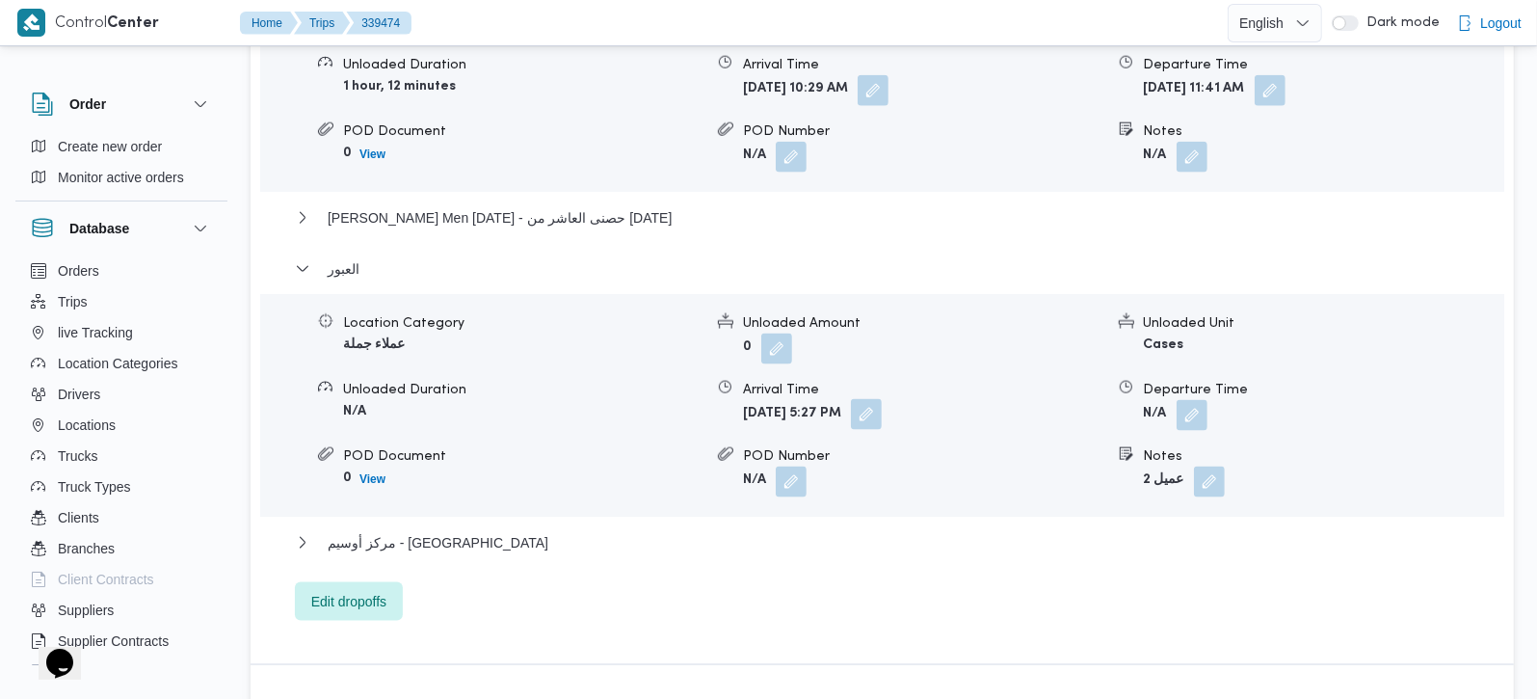
click at [882, 399] on button "button" at bounding box center [866, 414] width 31 height 31
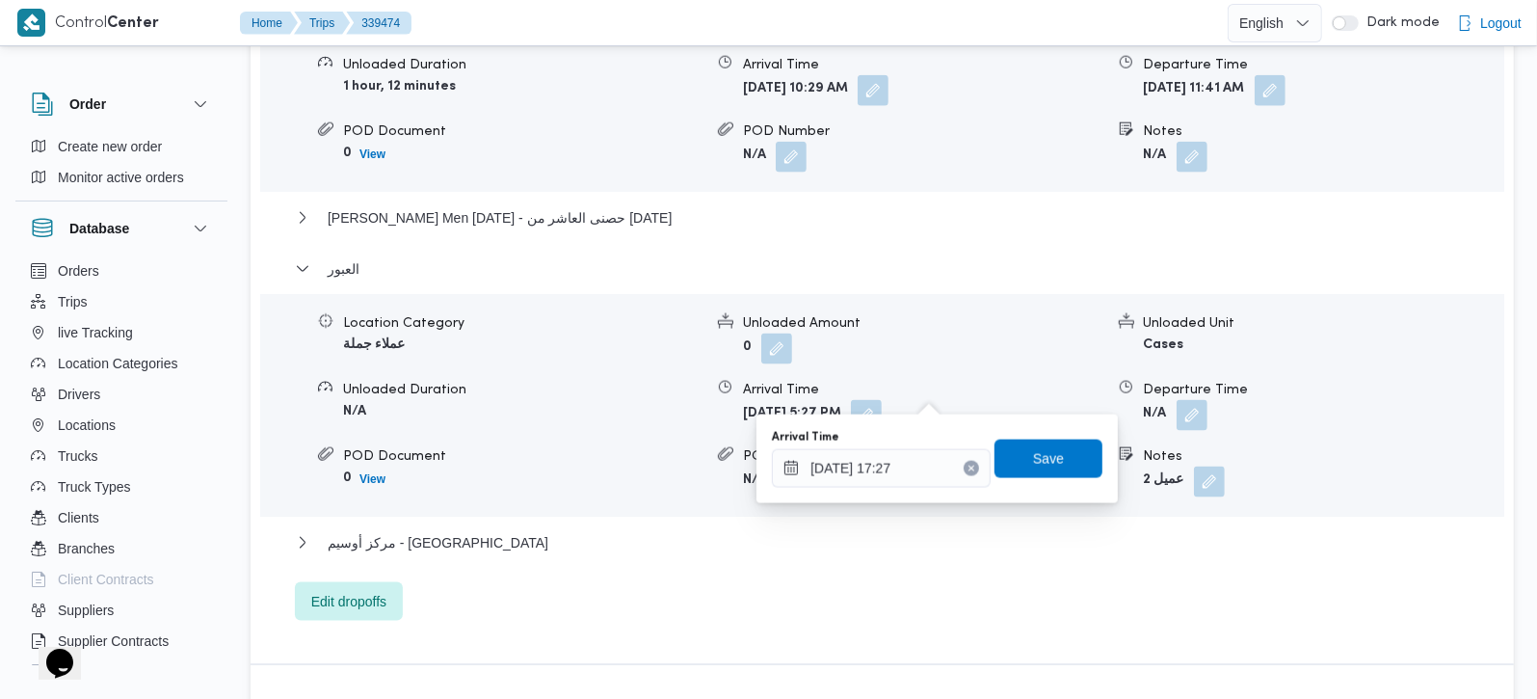
click at [967, 471] on icon "Clear input" at bounding box center [971, 468] width 8 height 8
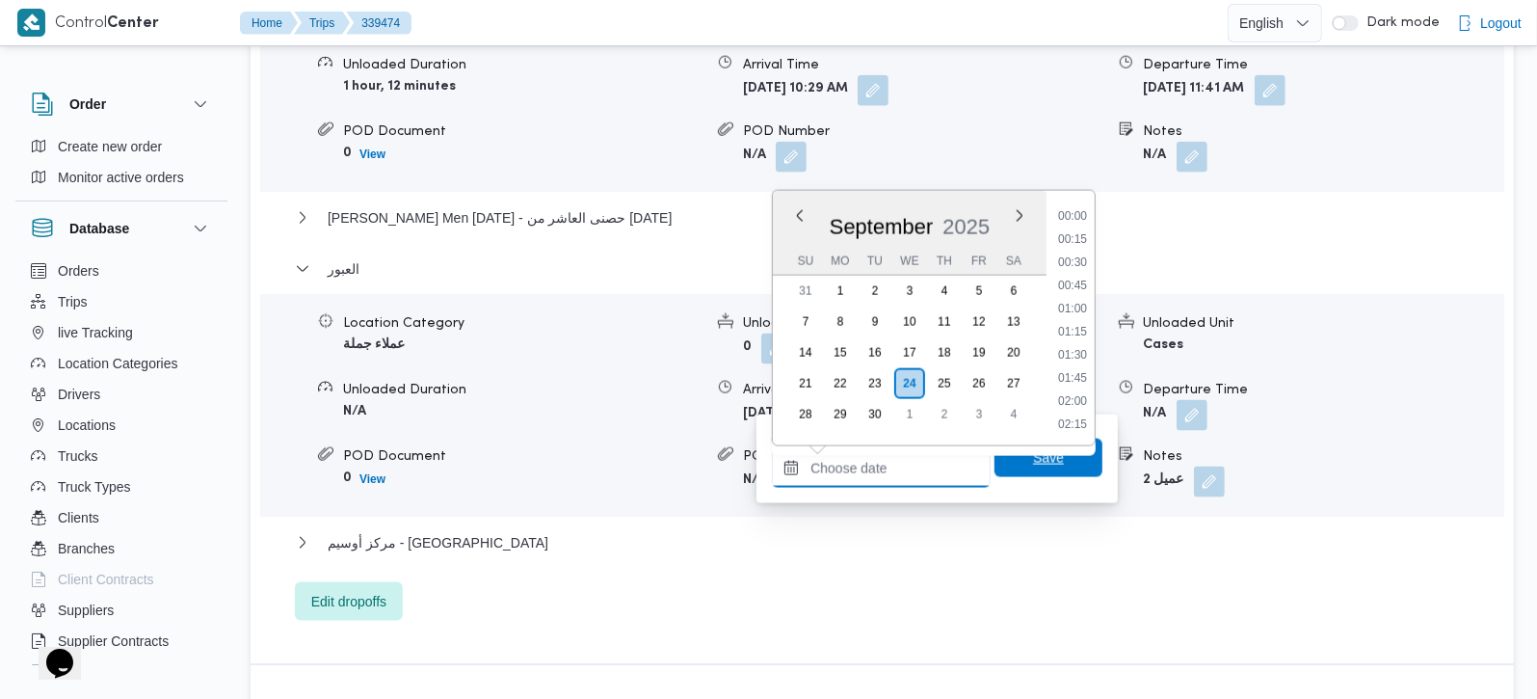
scroll to position [1596, 0]
click at [994, 457] on span "Save" at bounding box center [1048, 457] width 108 height 39
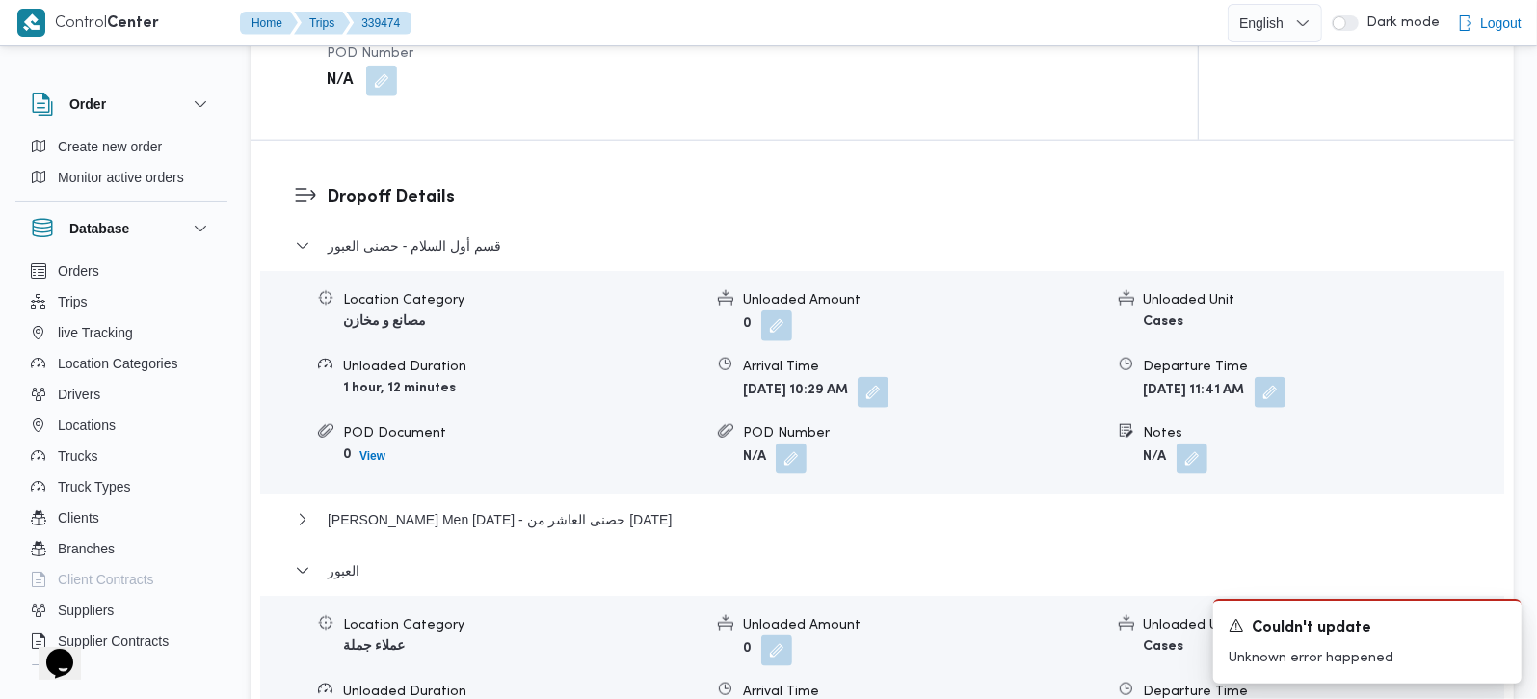
scroll to position [1247, 0]
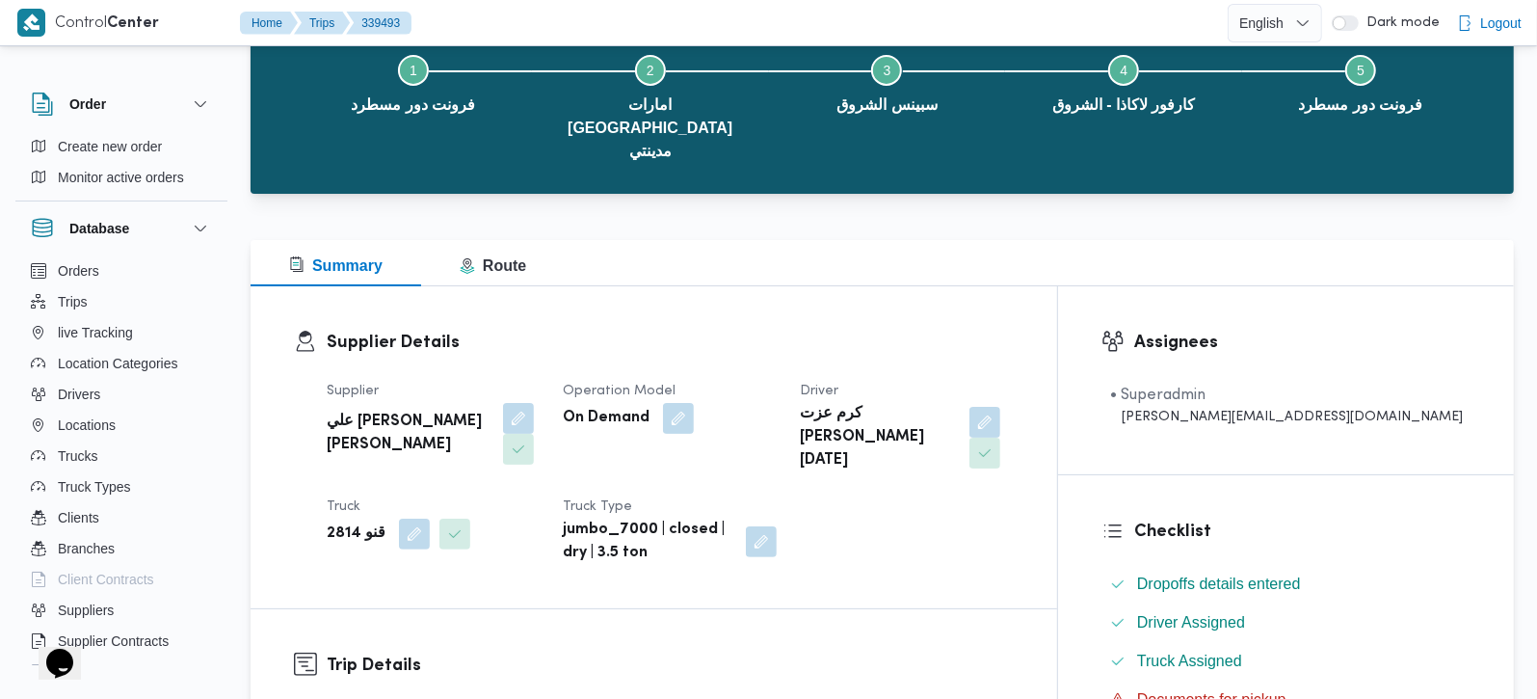
click at [789, 286] on div "Supplier Details Supplier علي [PERSON_NAME] [PERSON_NAME] Operation Model On De…" at bounding box center [654, 447] width 807 height 322
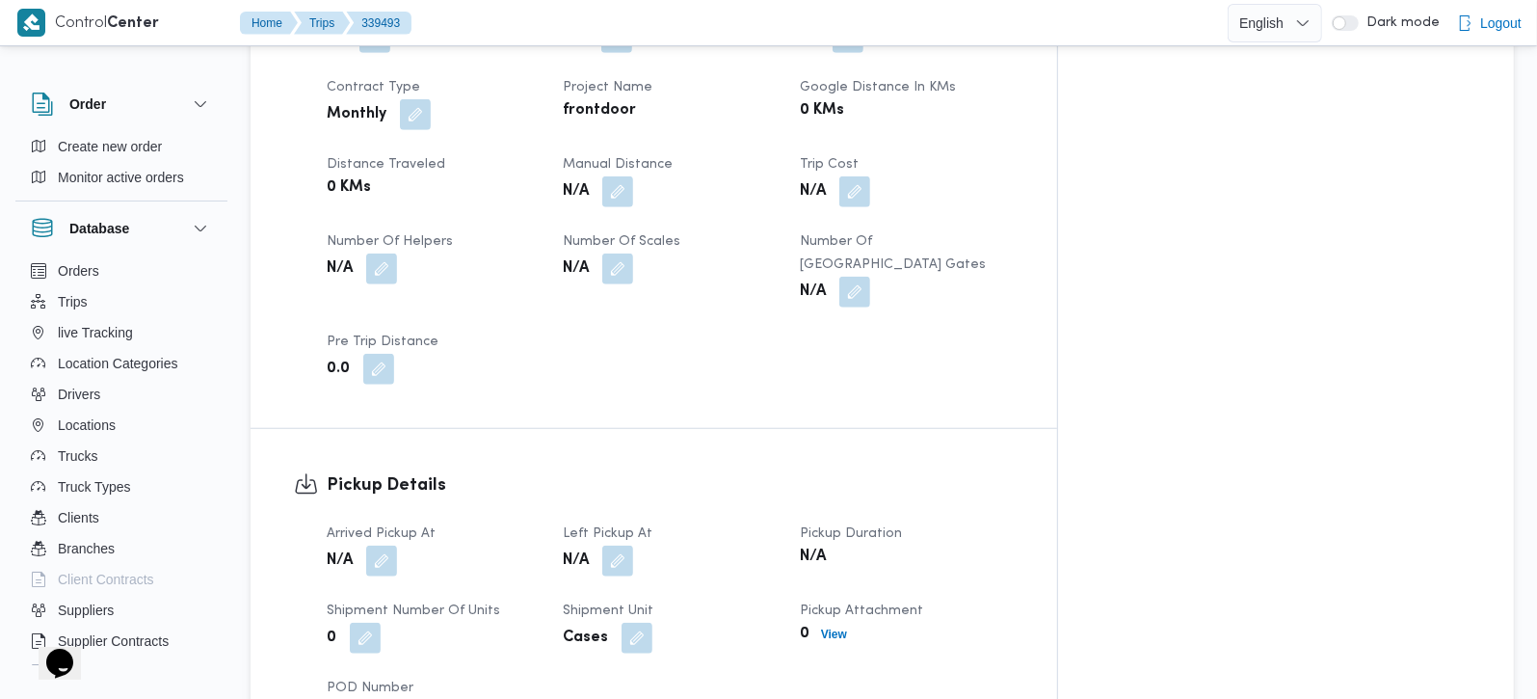
scroll to position [1133, 0]
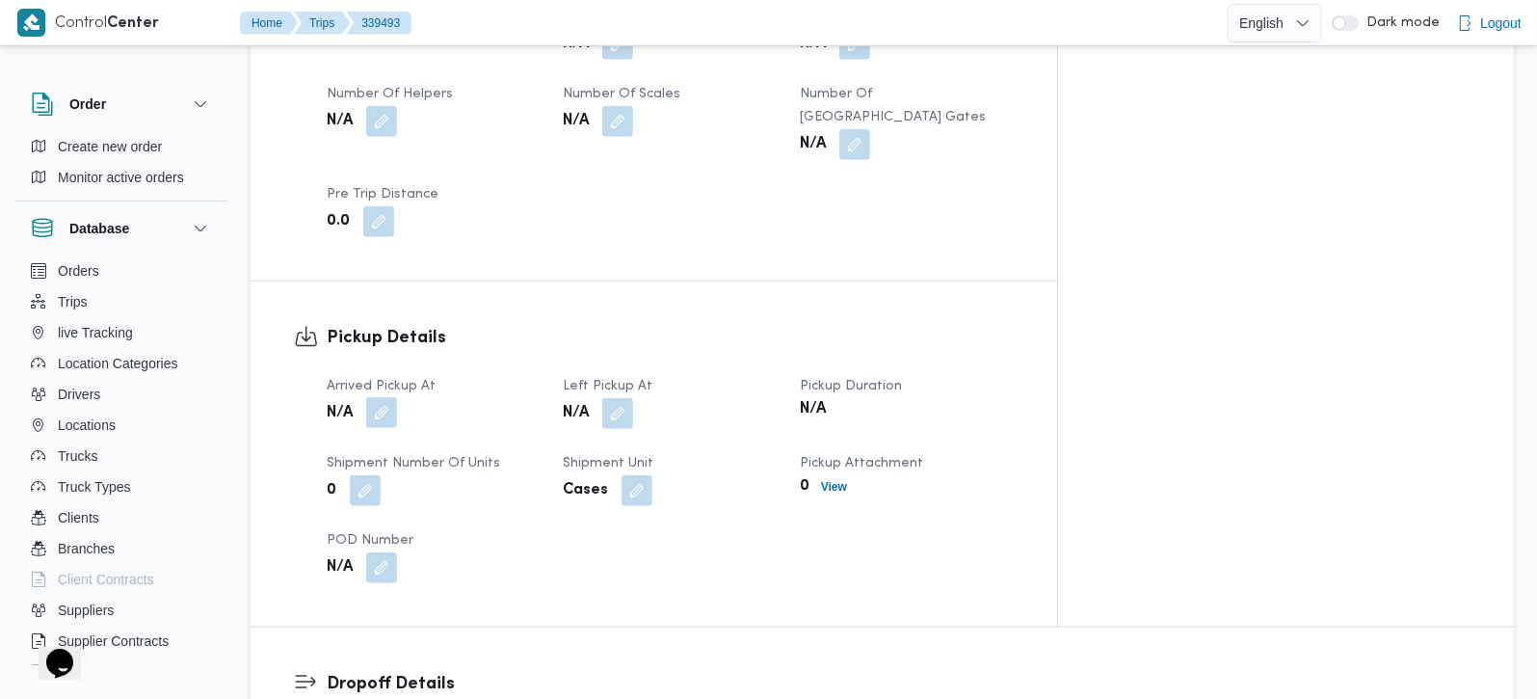
click at [389, 397] on button "button" at bounding box center [381, 412] width 31 height 31
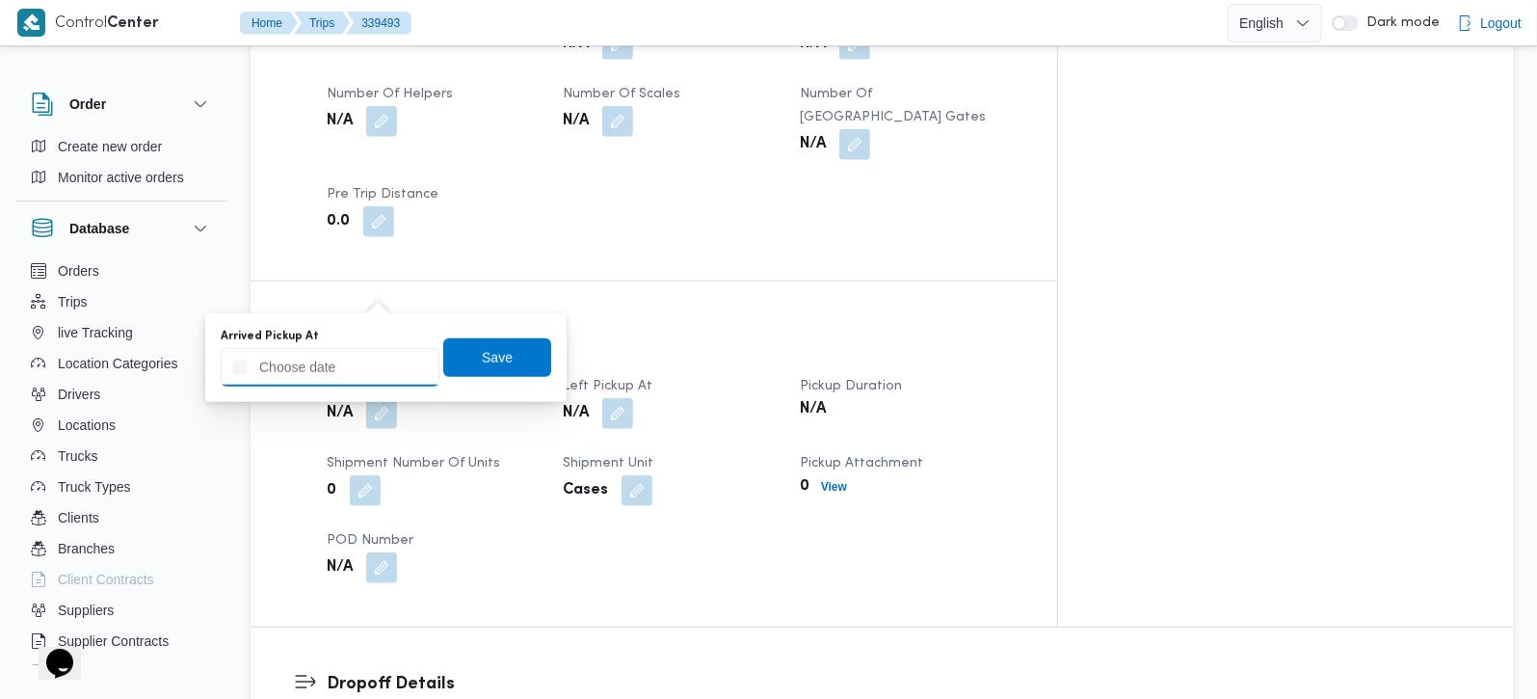
click at [356, 368] on input "Arrived Pickup At" at bounding box center [330, 367] width 219 height 39
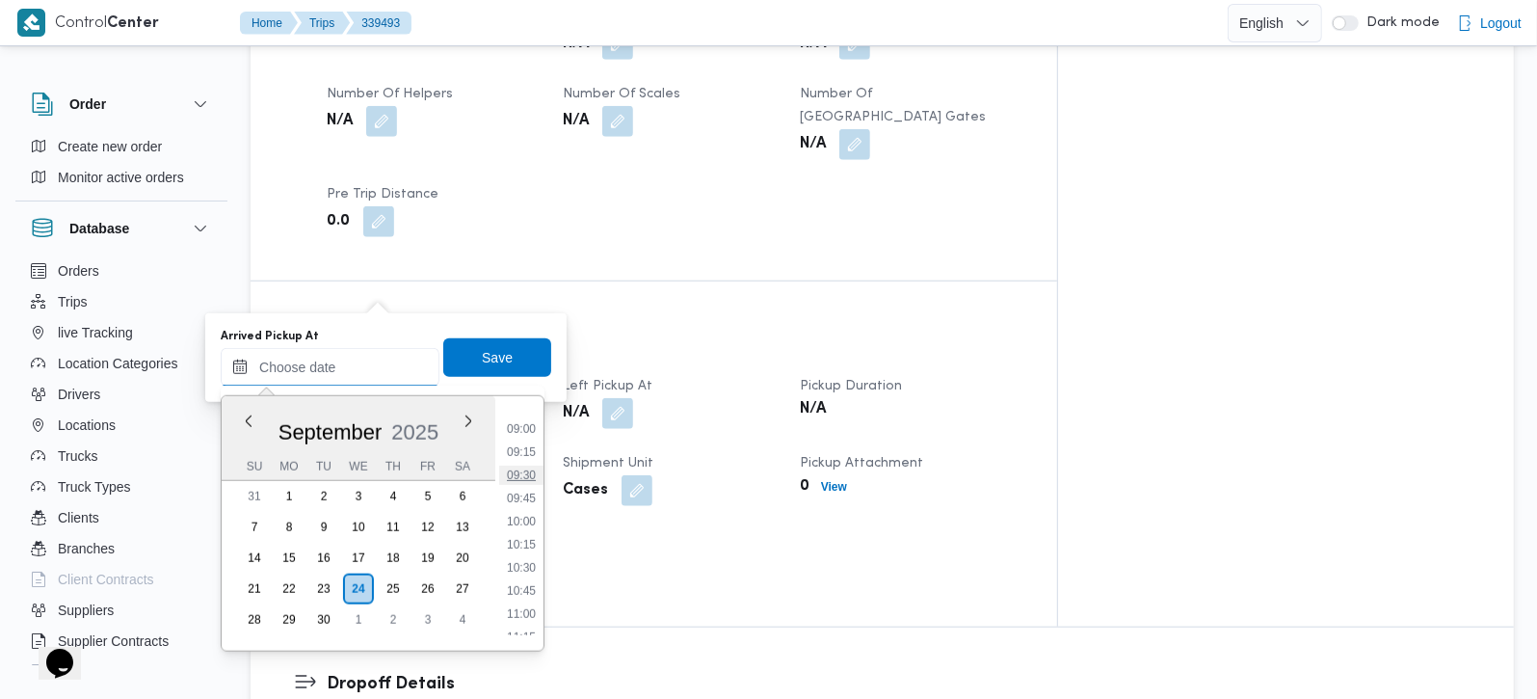
scroll to position [711, 0]
click at [528, 448] on li "08:00" at bounding box center [521, 449] width 44 height 19
type input "24/09/2025 08:00"
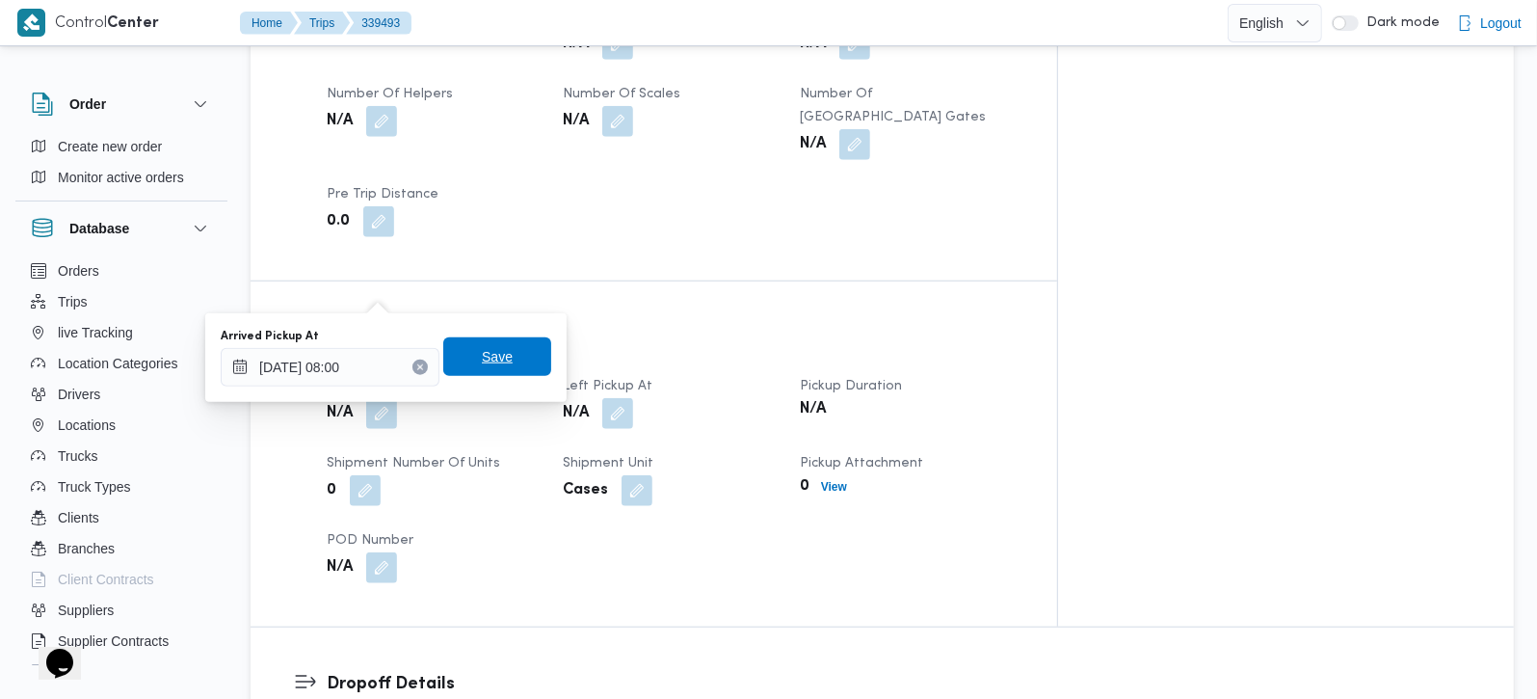
click at [508, 358] on span "Save" at bounding box center [497, 356] width 108 height 39
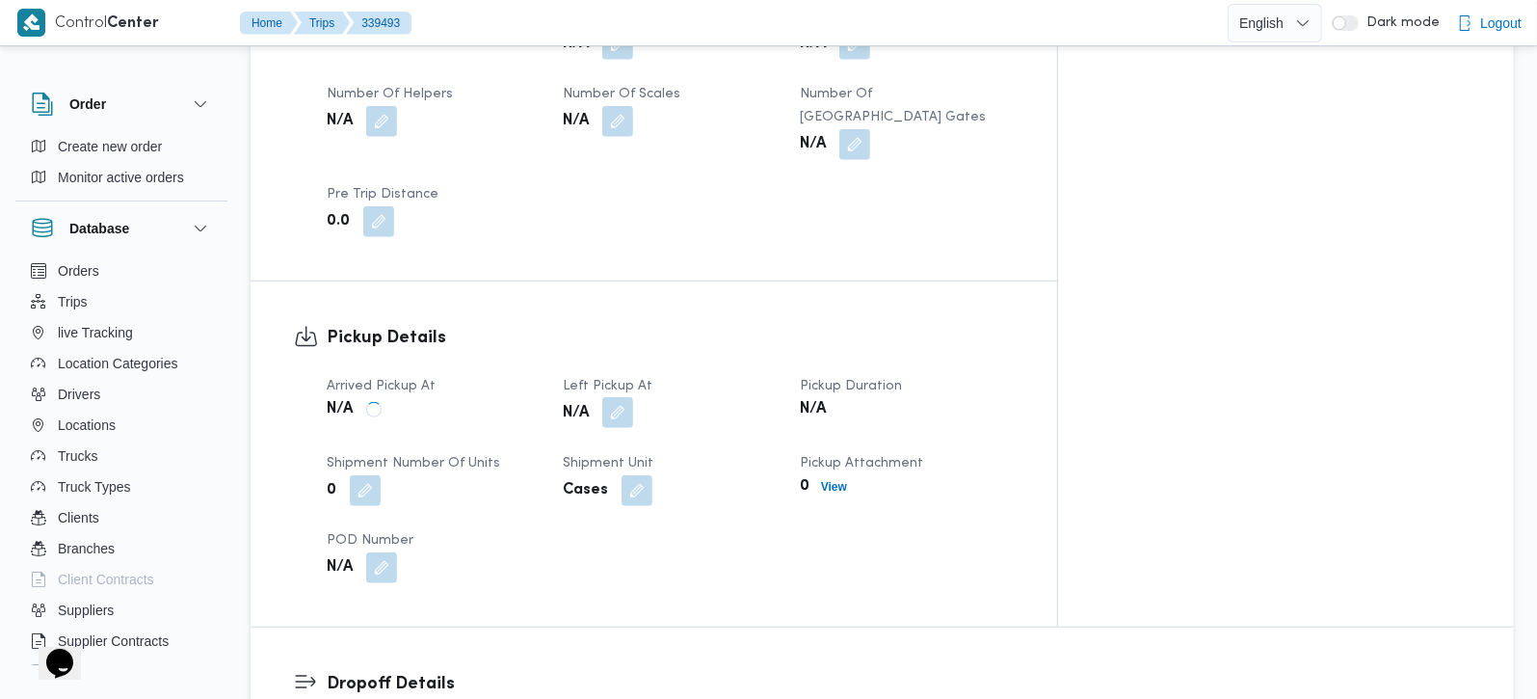
click at [633, 397] on button "button" at bounding box center [617, 412] width 31 height 31
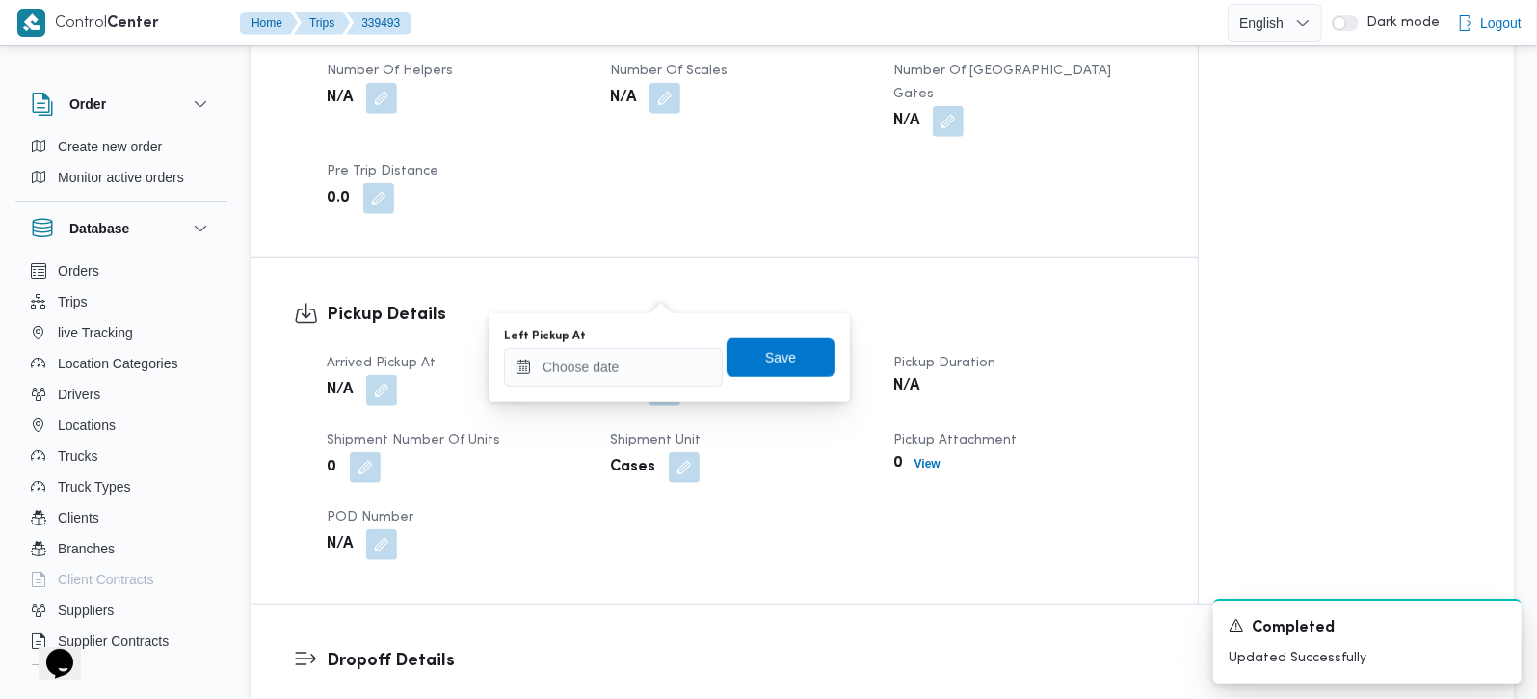
click at [637, 344] on div "Left Pickup At" at bounding box center [613, 358] width 219 height 58
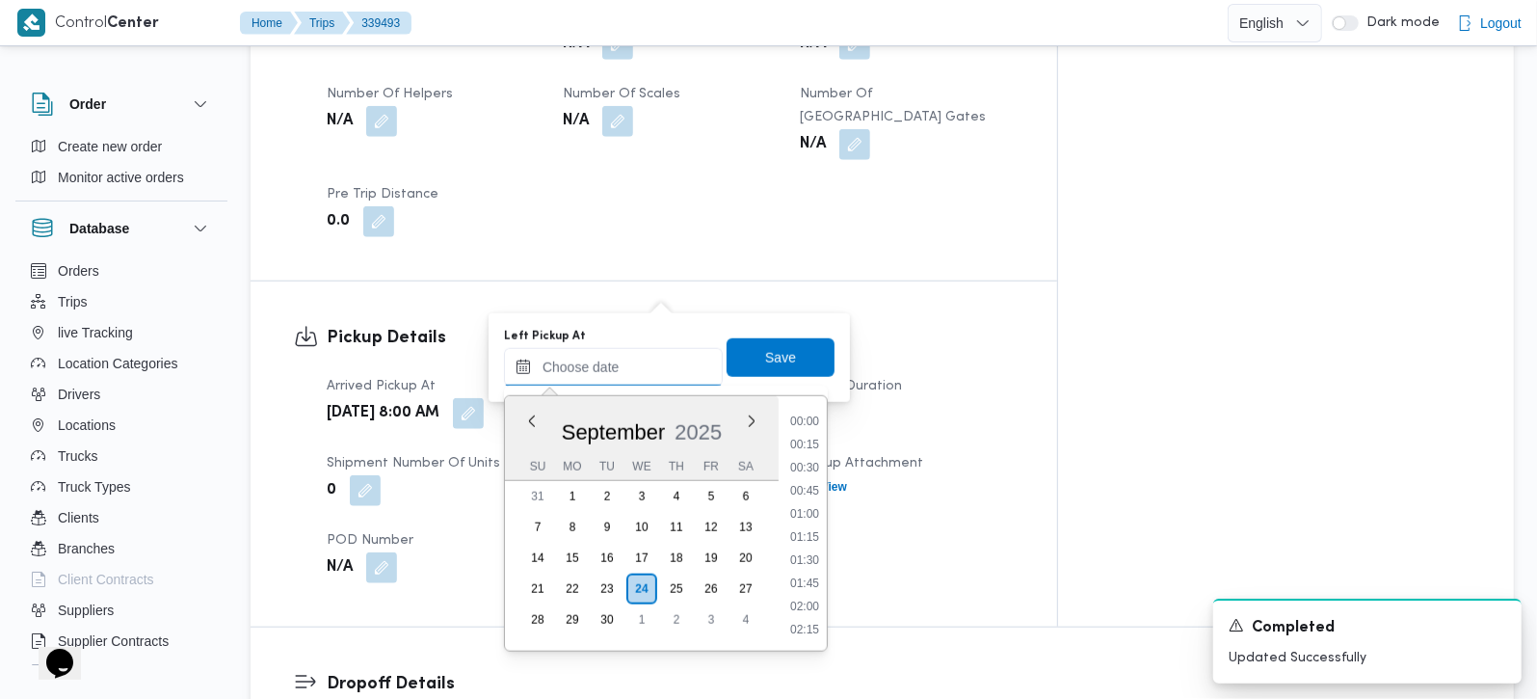
click at [621, 380] on input "Left Pickup At" at bounding box center [613, 367] width 219 height 39
drag, startPoint x: 804, startPoint y: 419, endPoint x: 792, endPoint y: 386, distance: 34.7
click at [804, 419] on li "15:00" at bounding box center [804, 417] width 44 height 19
type input "24/09/2025 15:00"
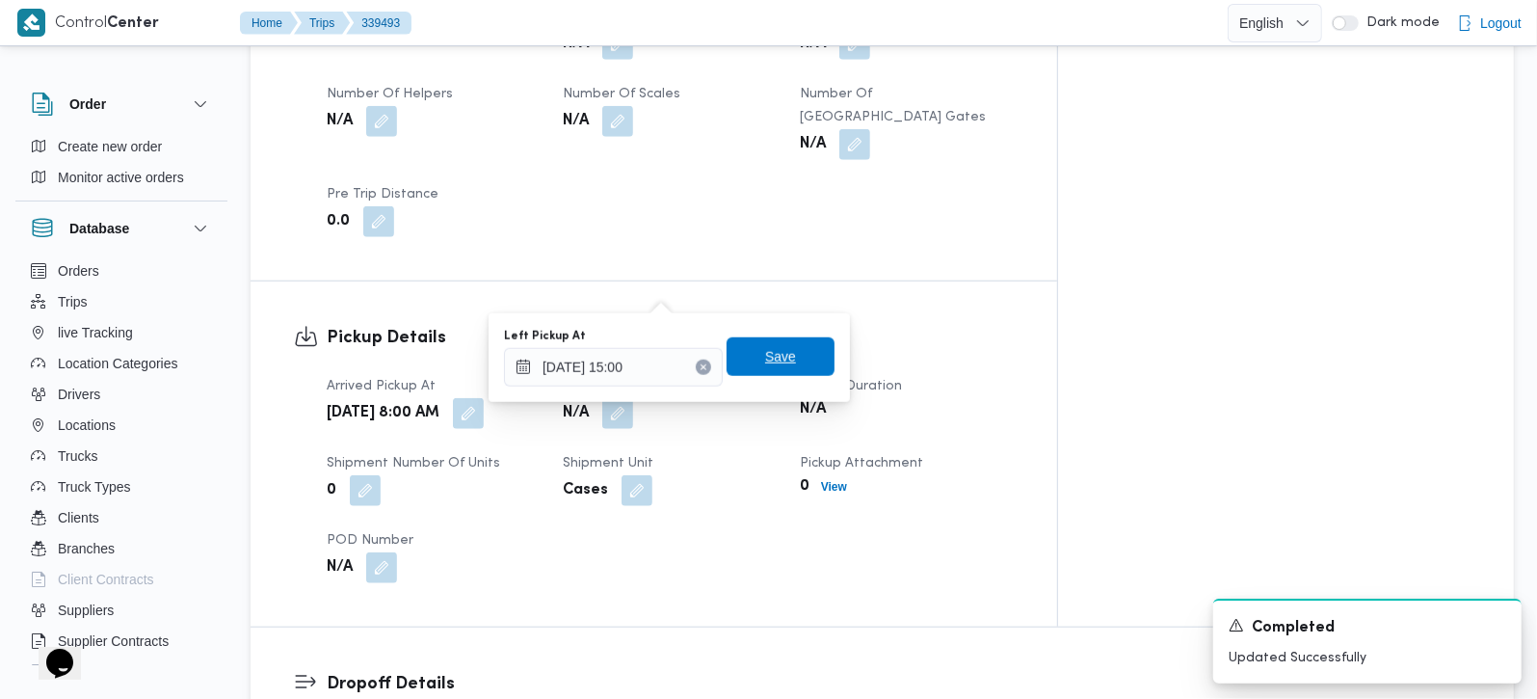
click at [776, 349] on span "Save" at bounding box center [780, 356] width 31 height 23
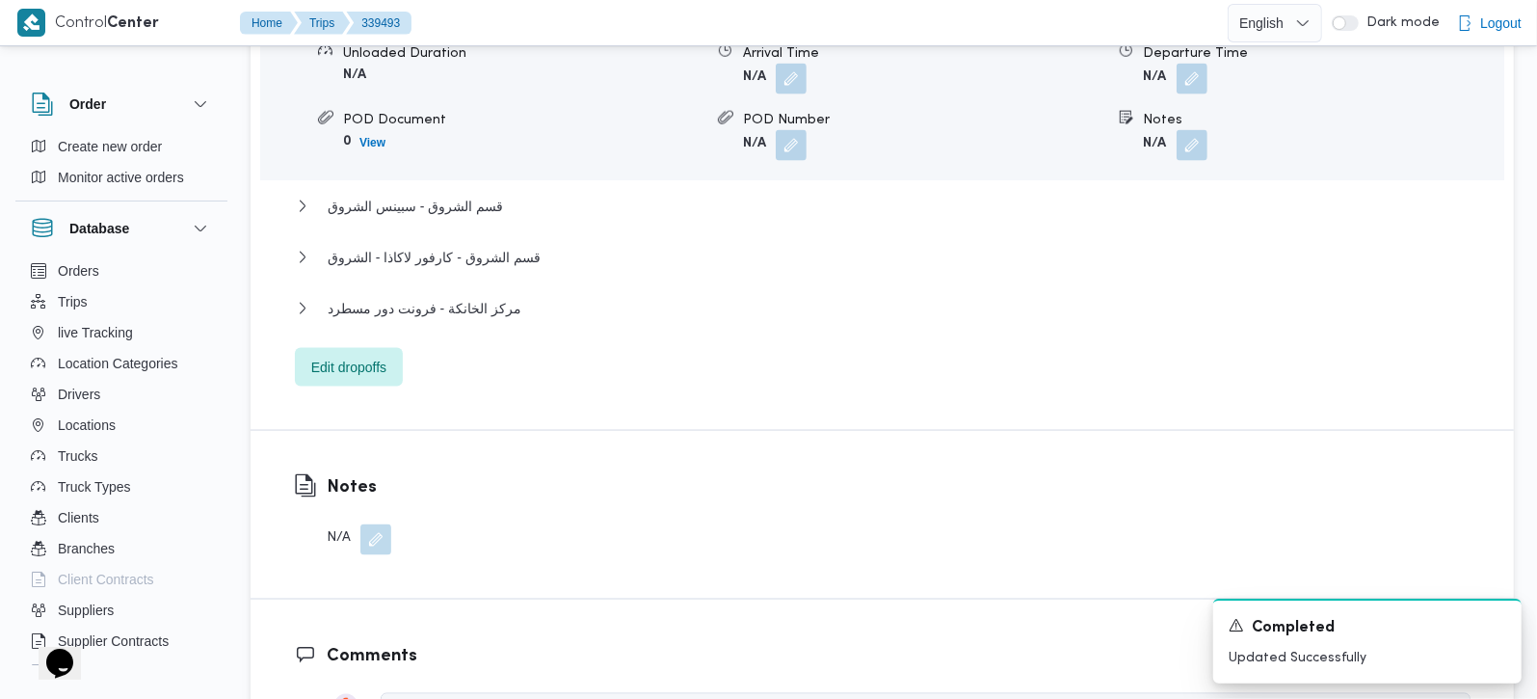
scroll to position [2040, 0]
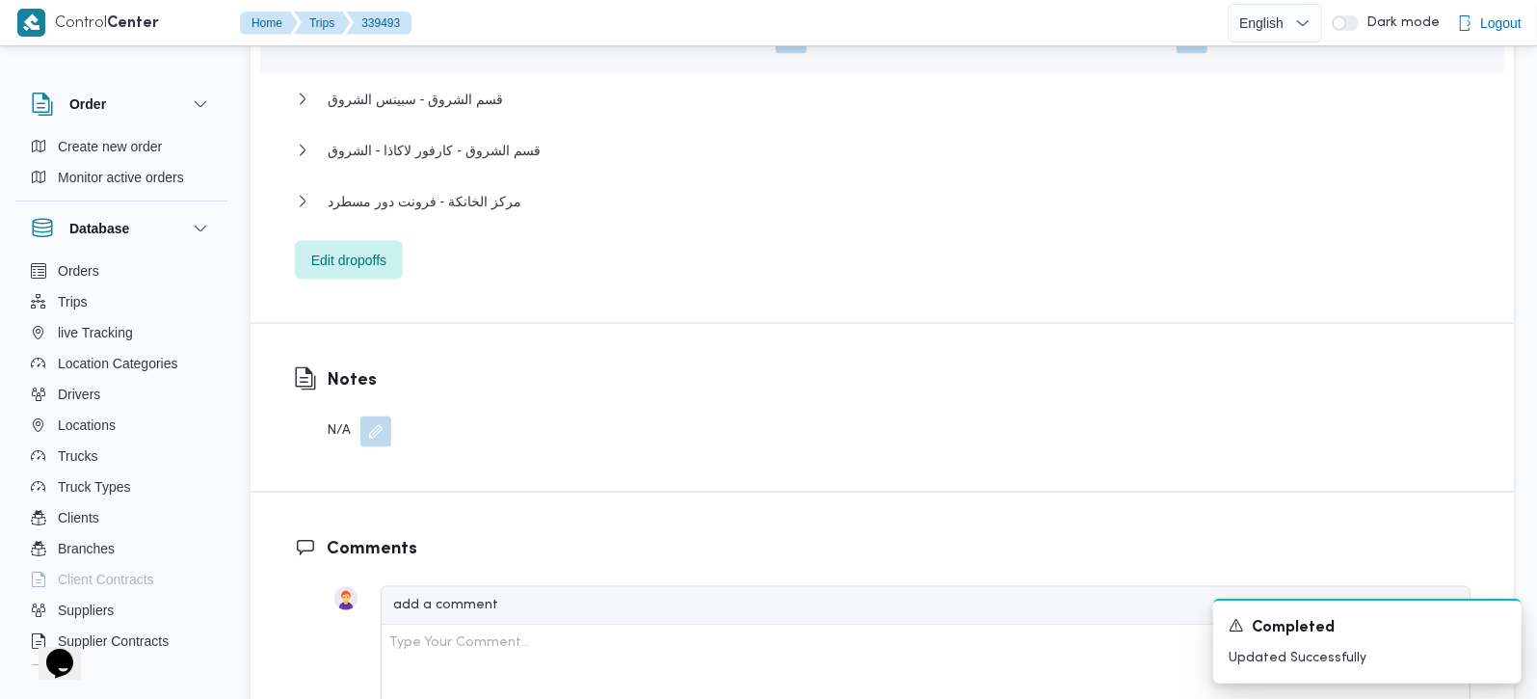
click at [365, 416] on button "button" at bounding box center [375, 431] width 31 height 31
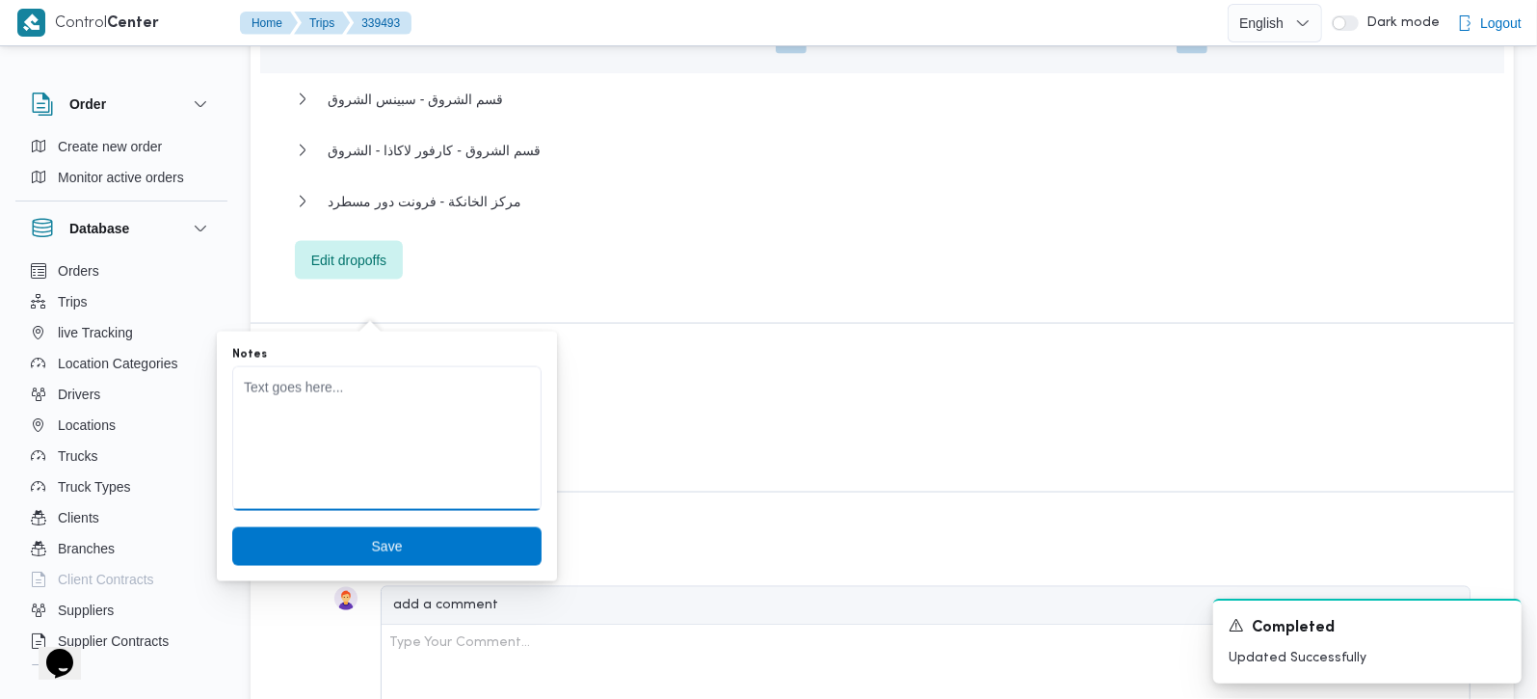
click at [334, 404] on textarea "Notes" at bounding box center [386, 438] width 309 height 145
type textarea "لم تحمل"
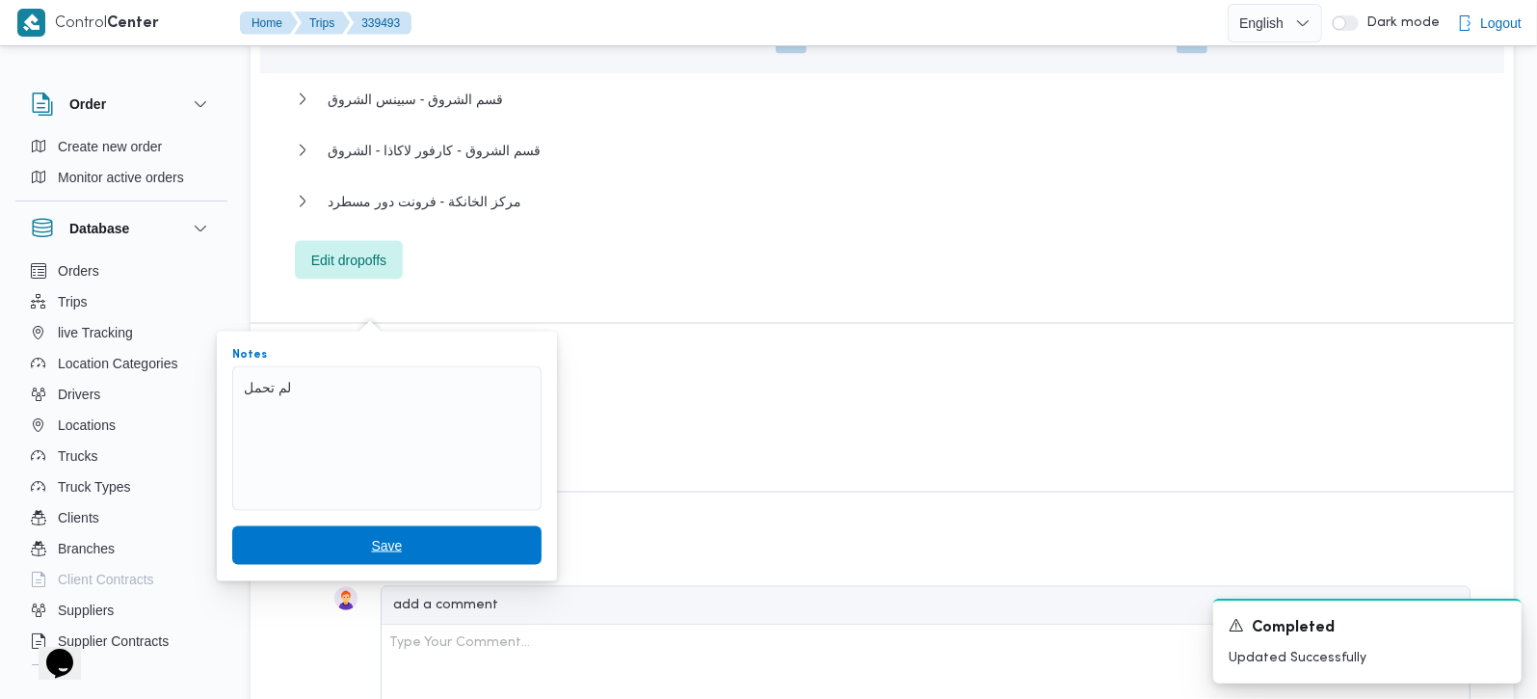
click at [427, 530] on span "Save" at bounding box center [386, 545] width 309 height 39
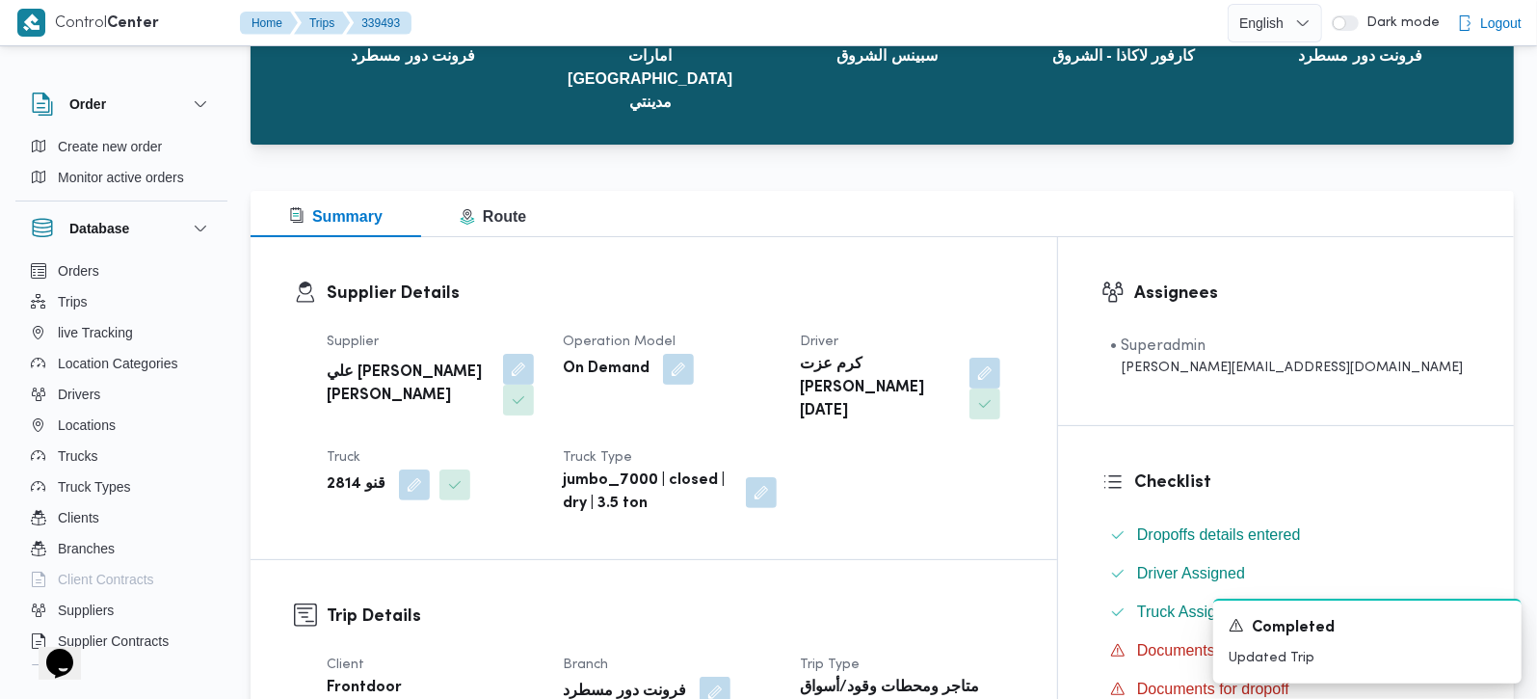
scroll to position [0, 0]
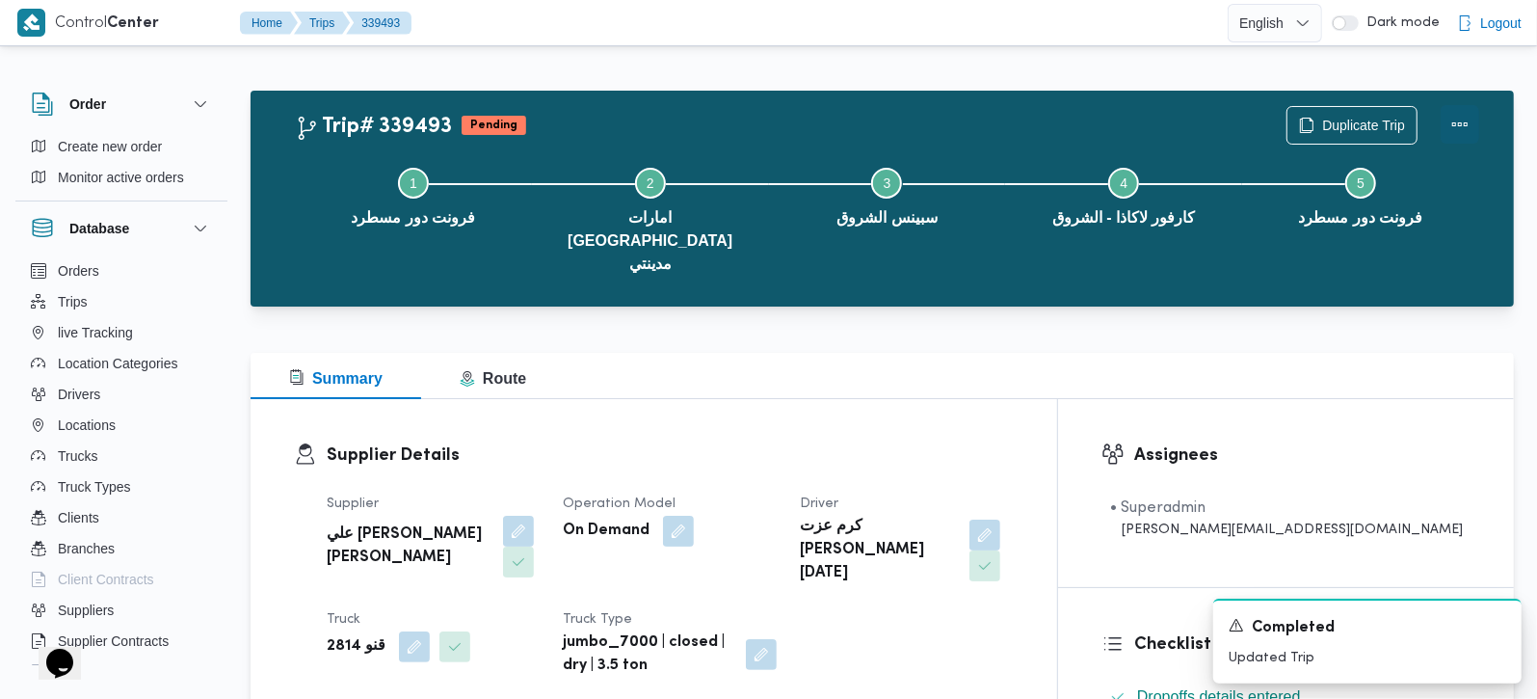
click at [1475, 119] on button "Actions" at bounding box center [1460, 124] width 39 height 39
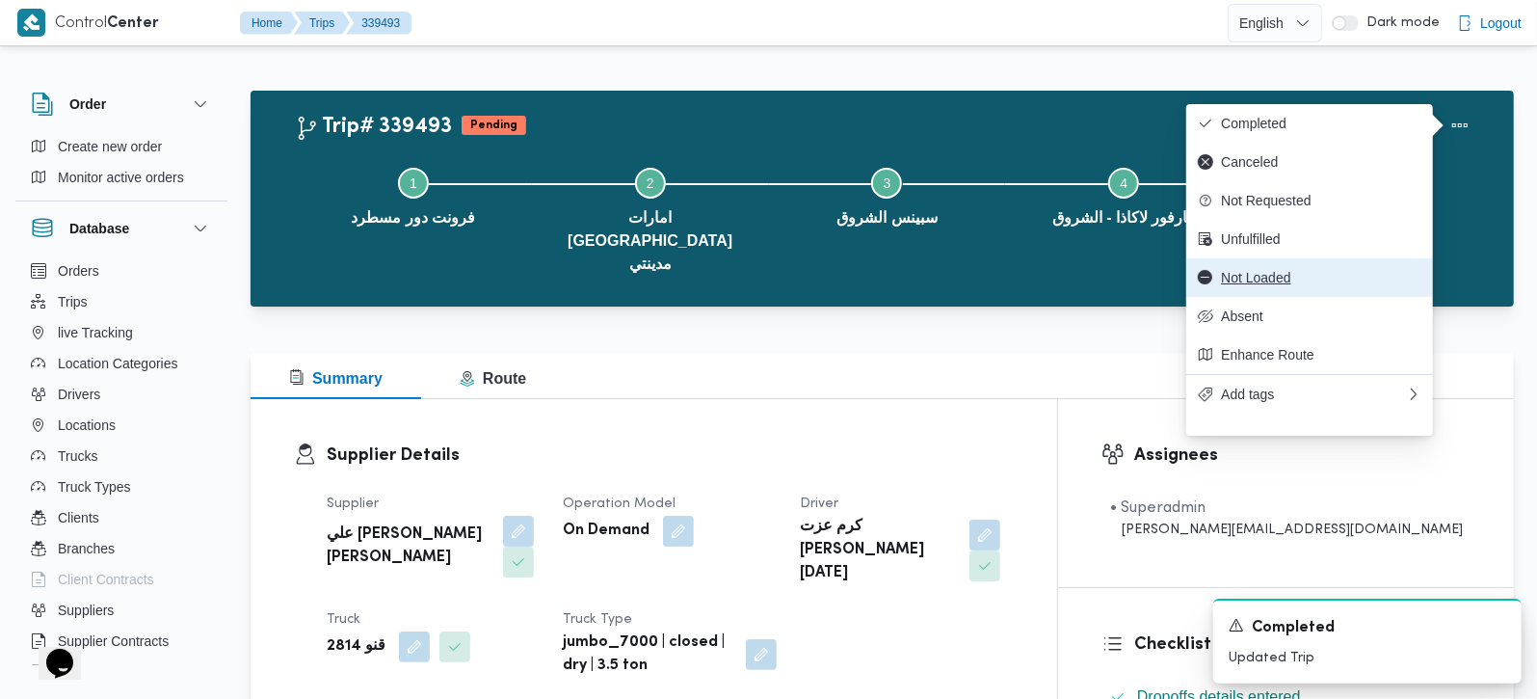
click at [1313, 285] on span "Not Loaded" at bounding box center [1321, 277] width 200 height 15
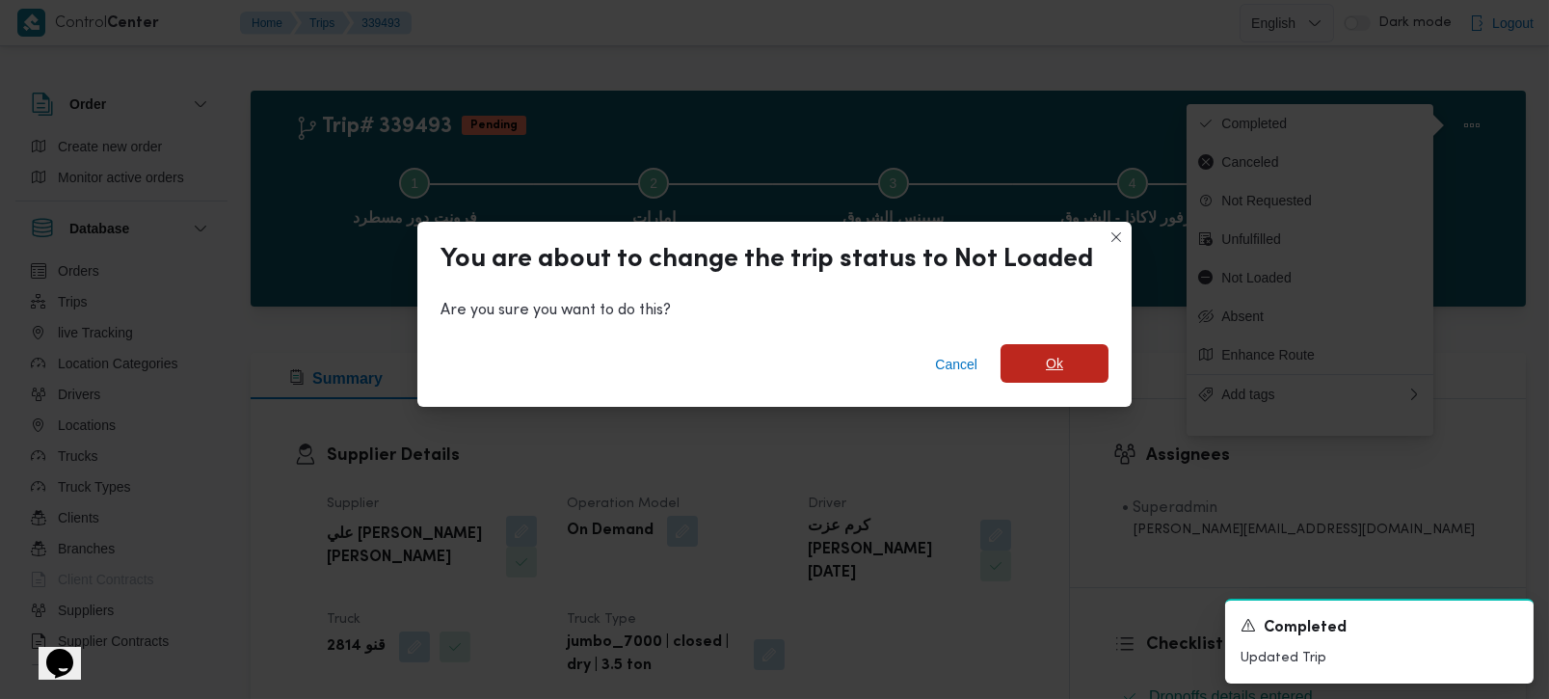
click at [1076, 352] on span "Ok" at bounding box center [1054, 363] width 108 height 39
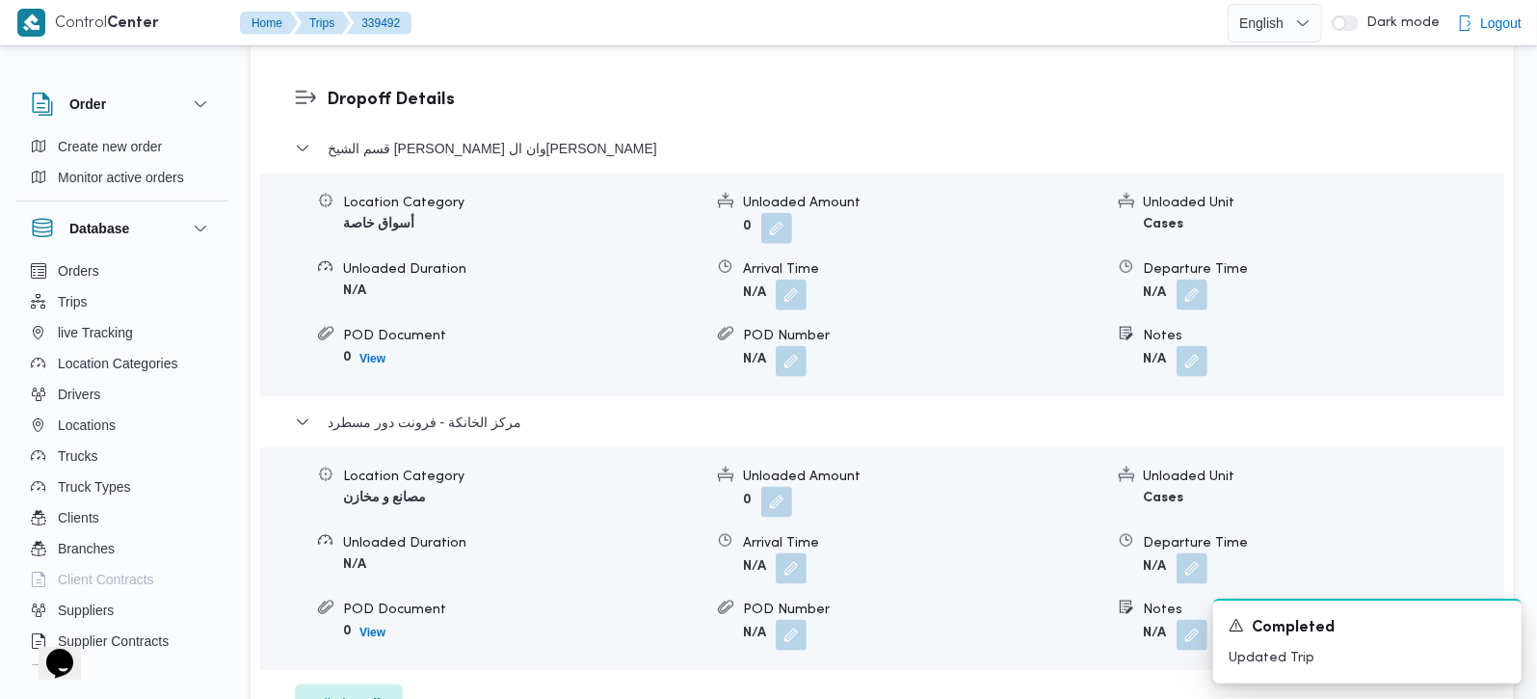
scroll to position [1700, 0]
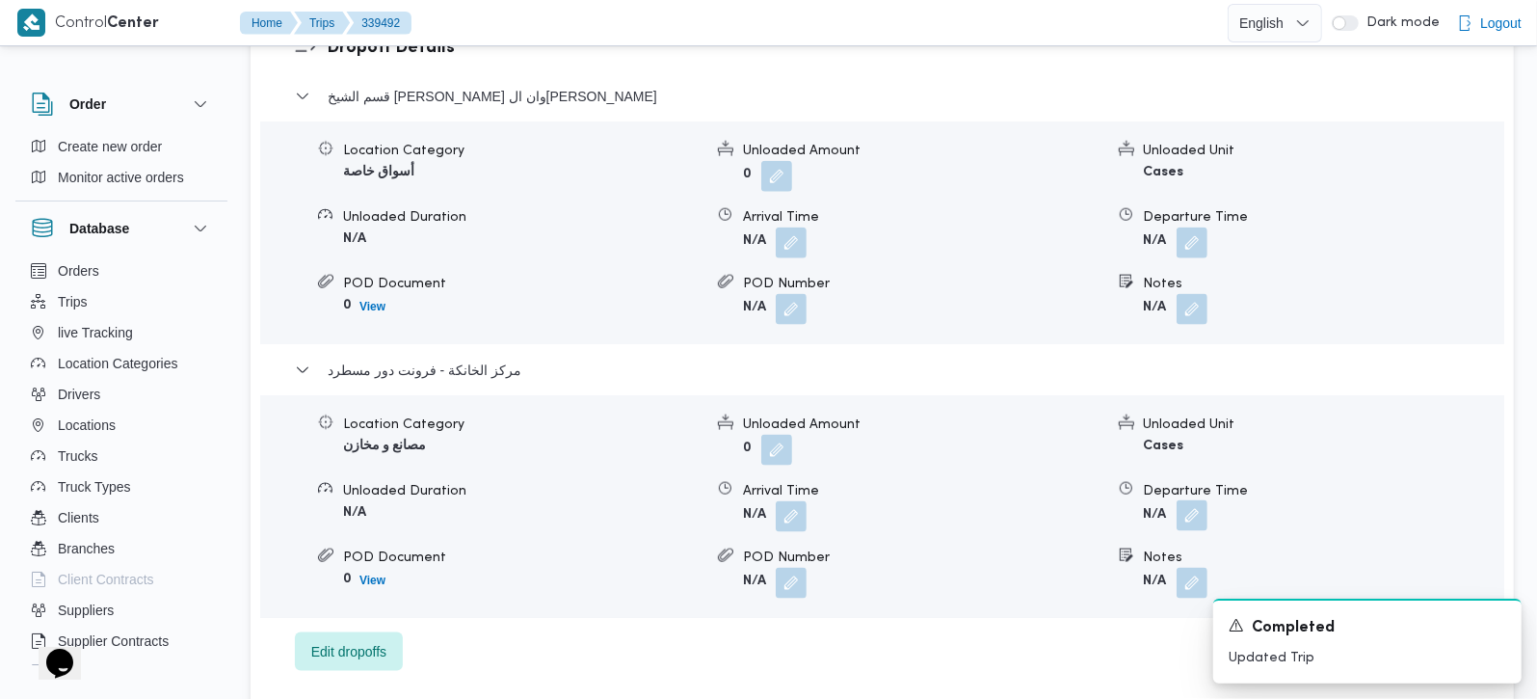
click at [1192, 500] on button "button" at bounding box center [1192, 515] width 31 height 31
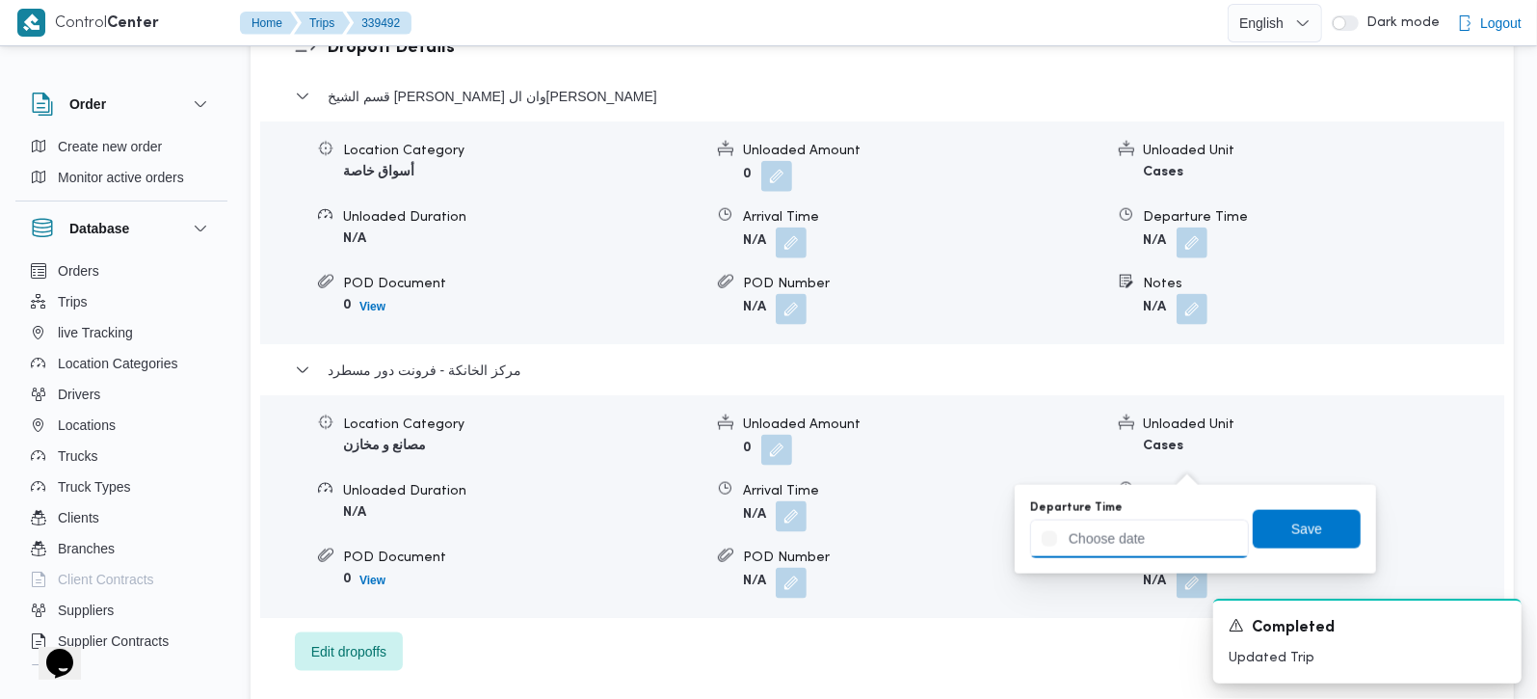
click at [1170, 523] on div at bounding box center [1139, 538] width 219 height 39
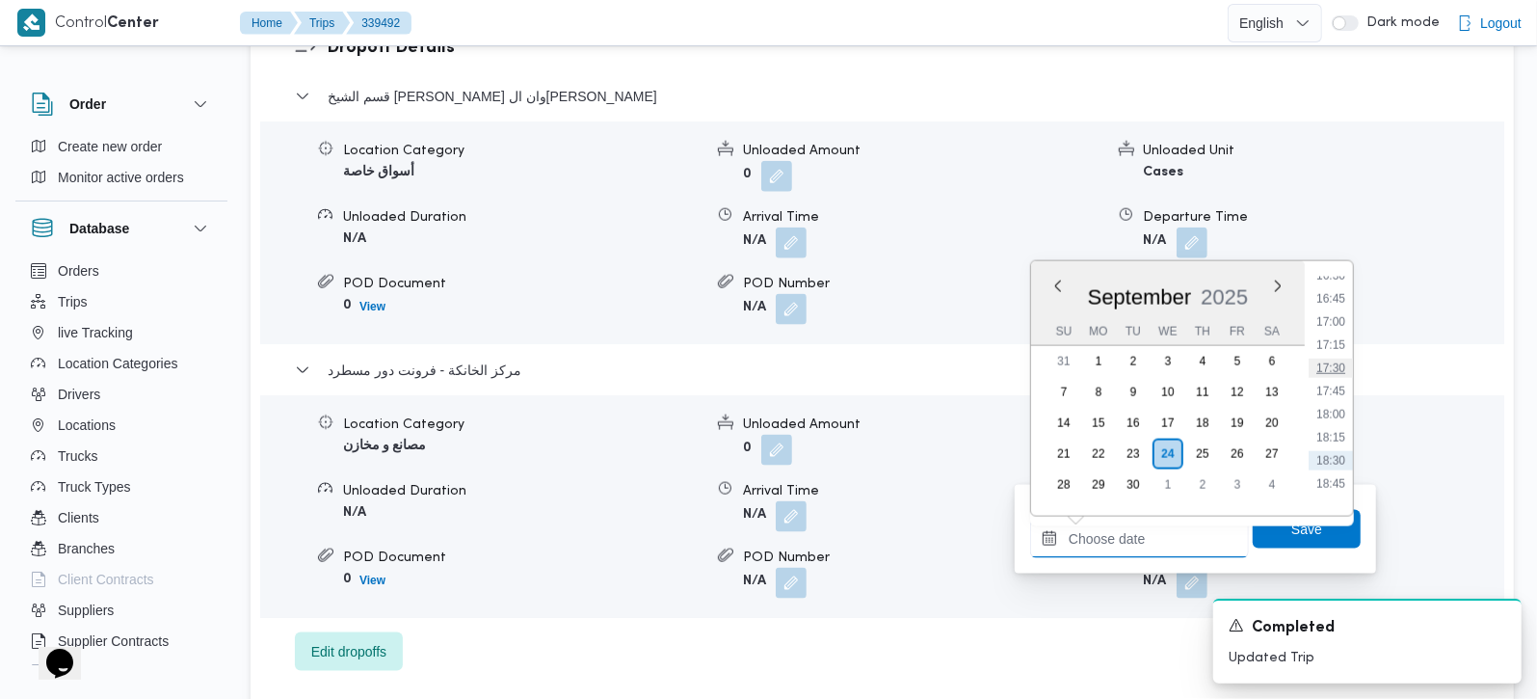
scroll to position [1482, 0]
click at [1338, 399] on li "17:15" at bounding box center [1331, 399] width 44 height 19
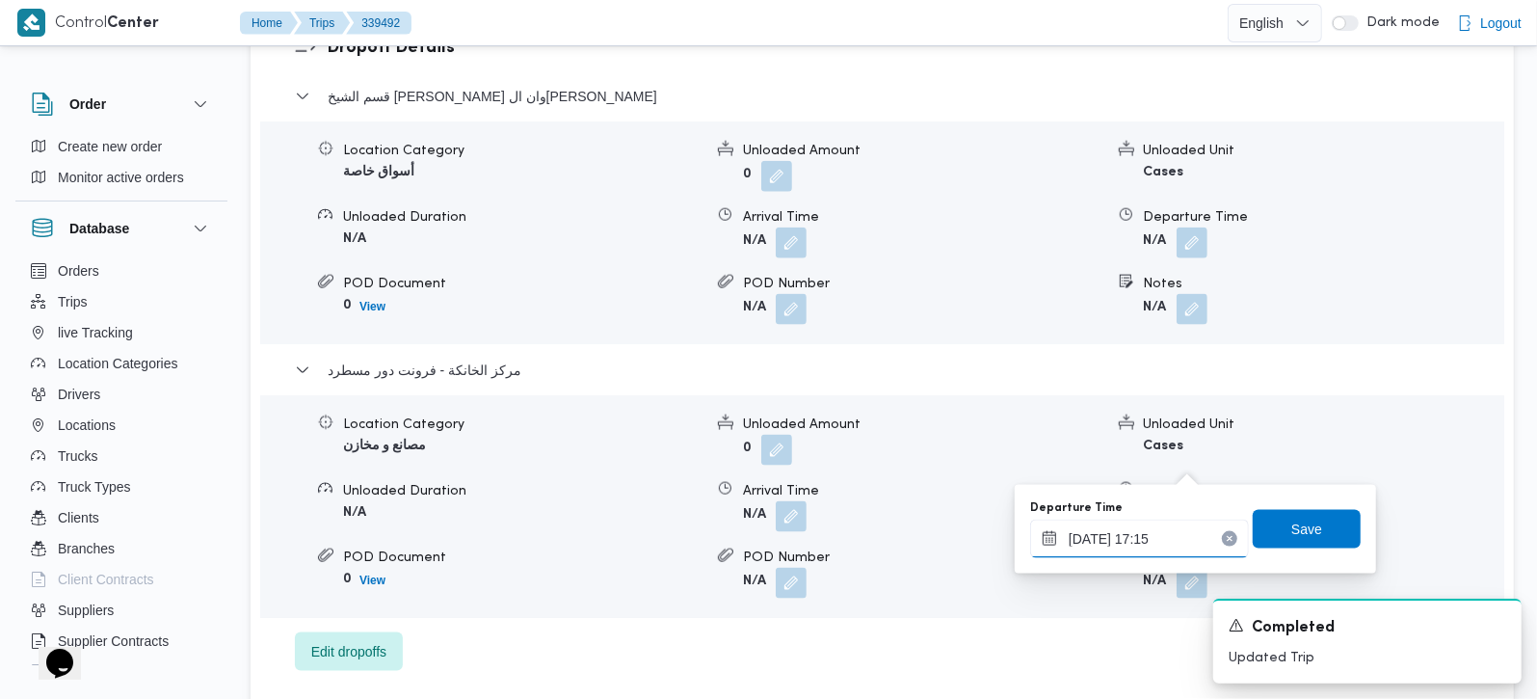
click at [1089, 539] on input "[DATE] 17:15" at bounding box center [1139, 538] width 219 height 39
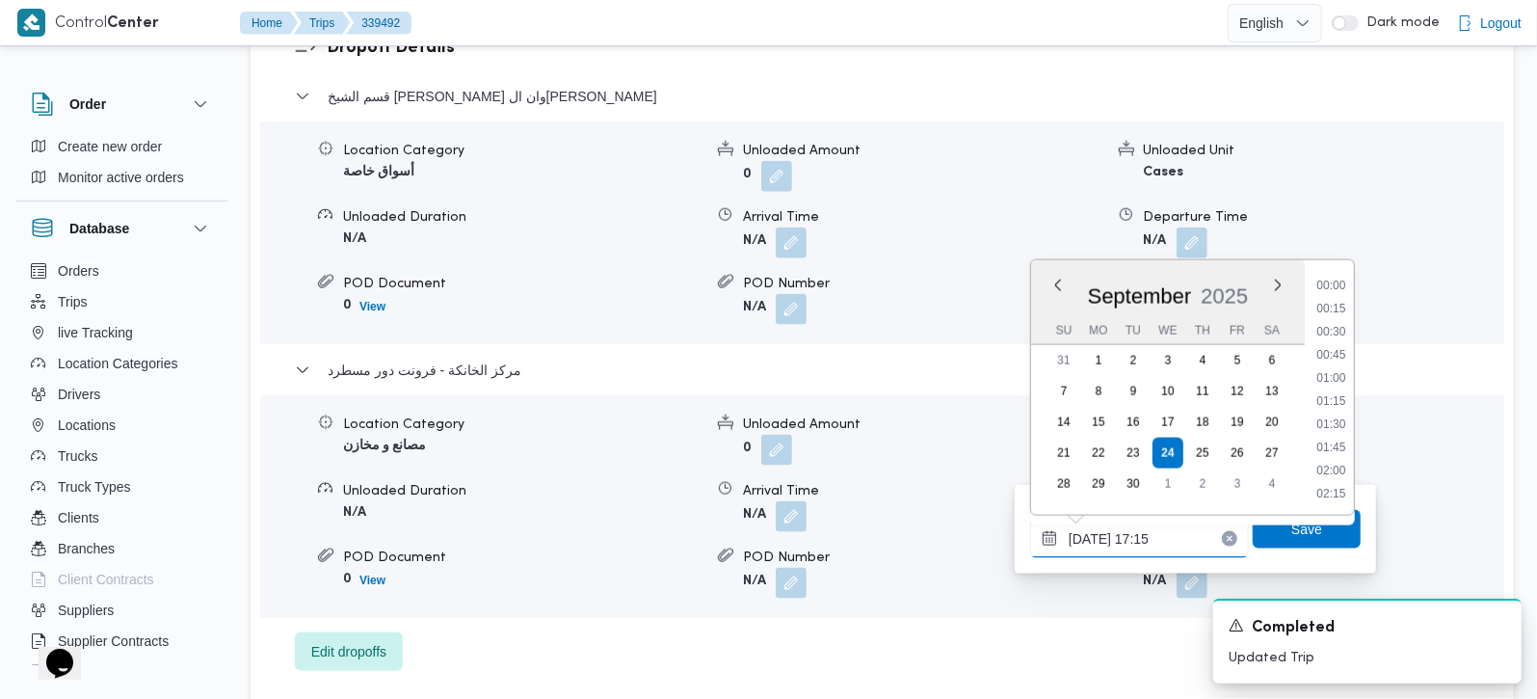
scroll to position [1479, 0]
click at [1333, 376] on li "17:00" at bounding box center [1331, 378] width 44 height 19
type input "[DATE] 17:00"
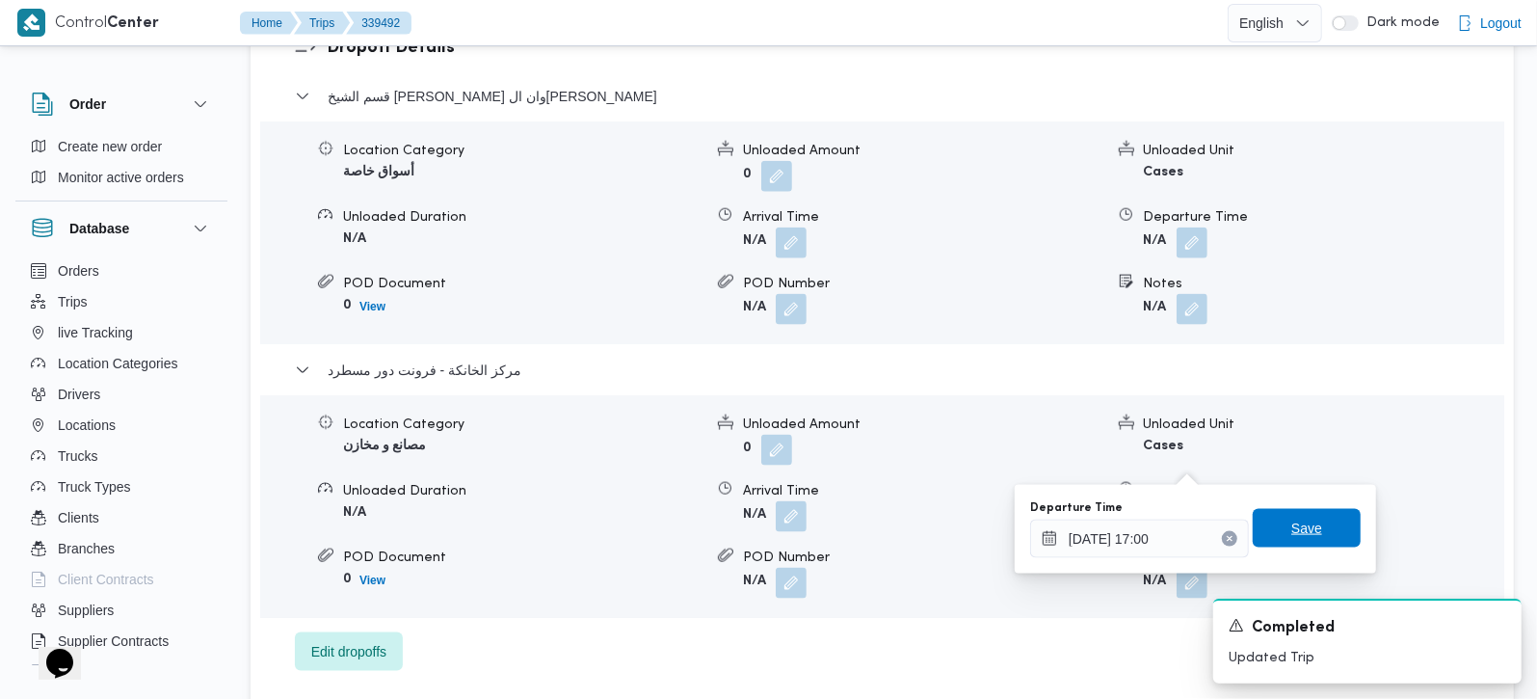
click at [1319, 543] on span "Save" at bounding box center [1307, 528] width 108 height 39
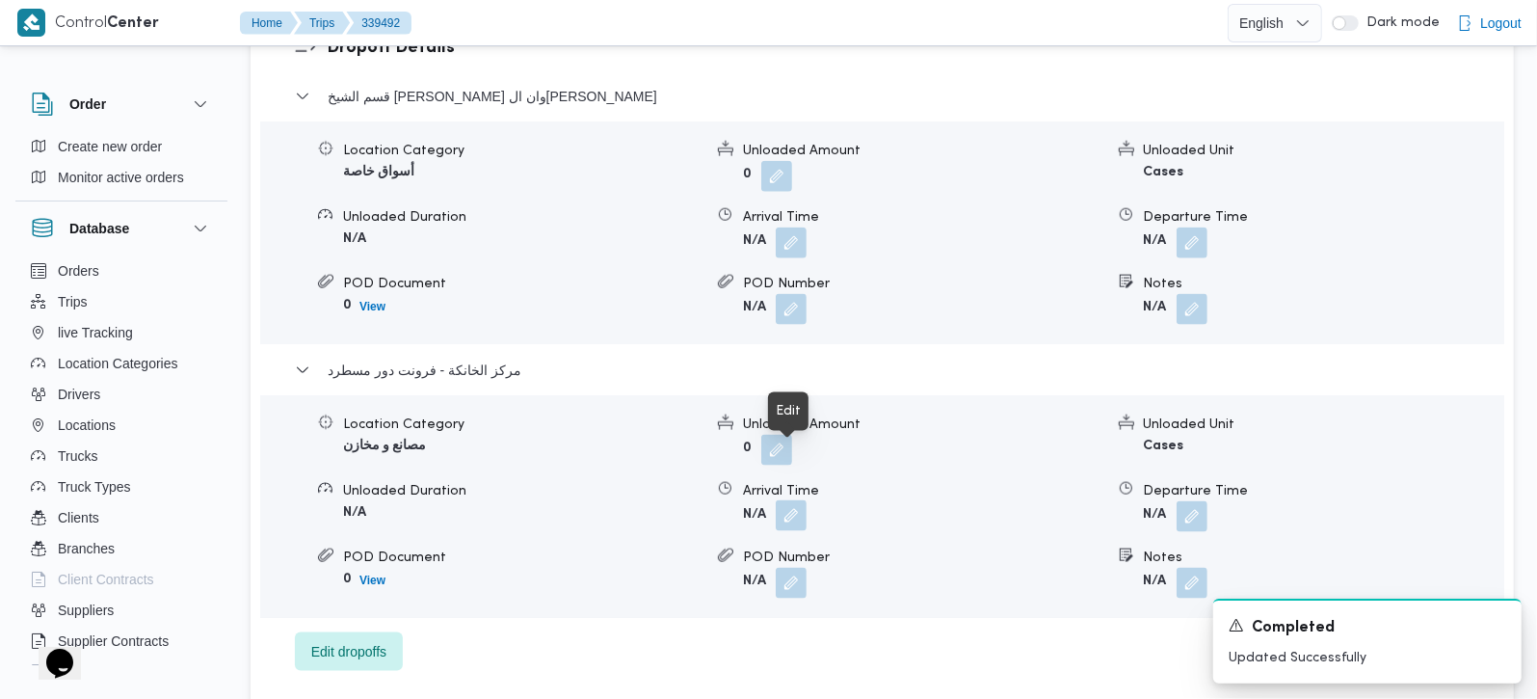
click at [801, 500] on button "button" at bounding box center [791, 515] width 31 height 31
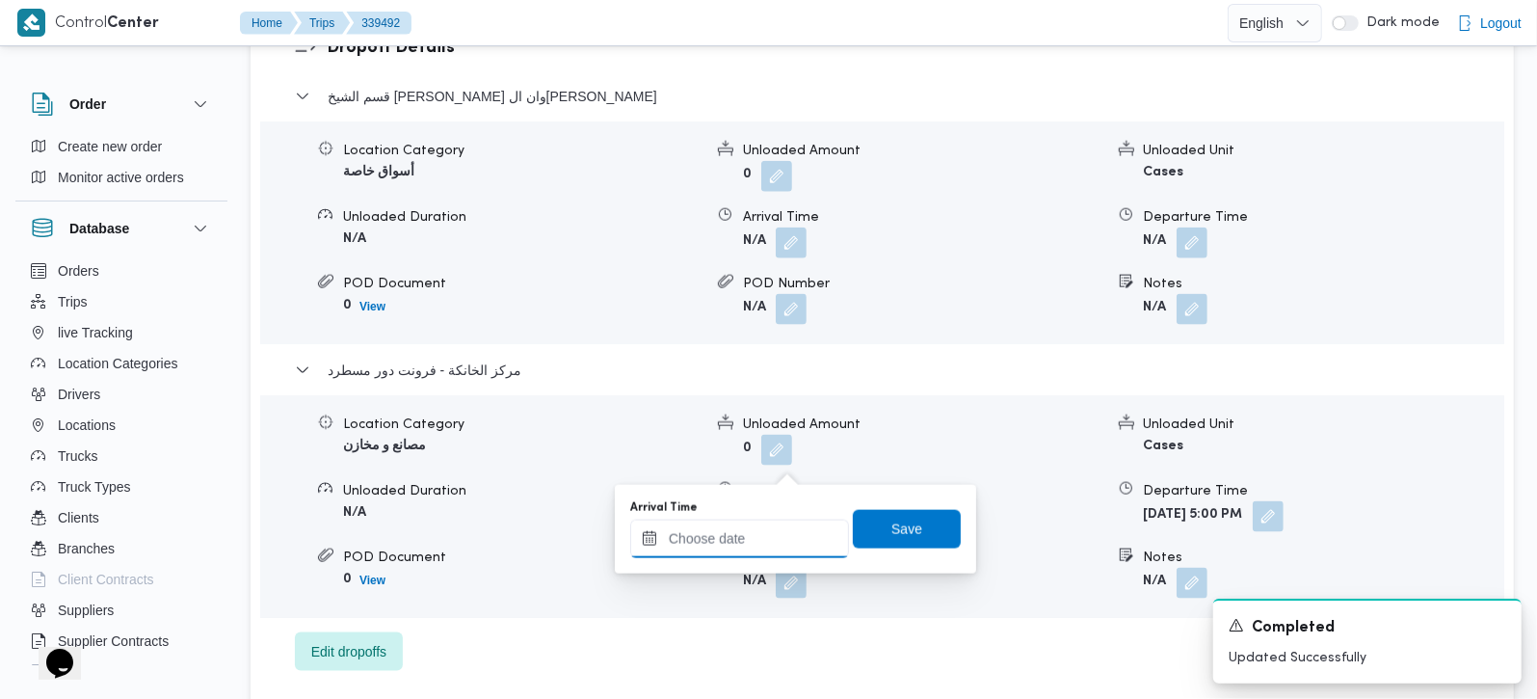
drag, startPoint x: 801, startPoint y: 462, endPoint x: 784, endPoint y: 518, distance: 59.2
click at [766, 535] on input "Arrival Time" at bounding box center [739, 538] width 219 height 39
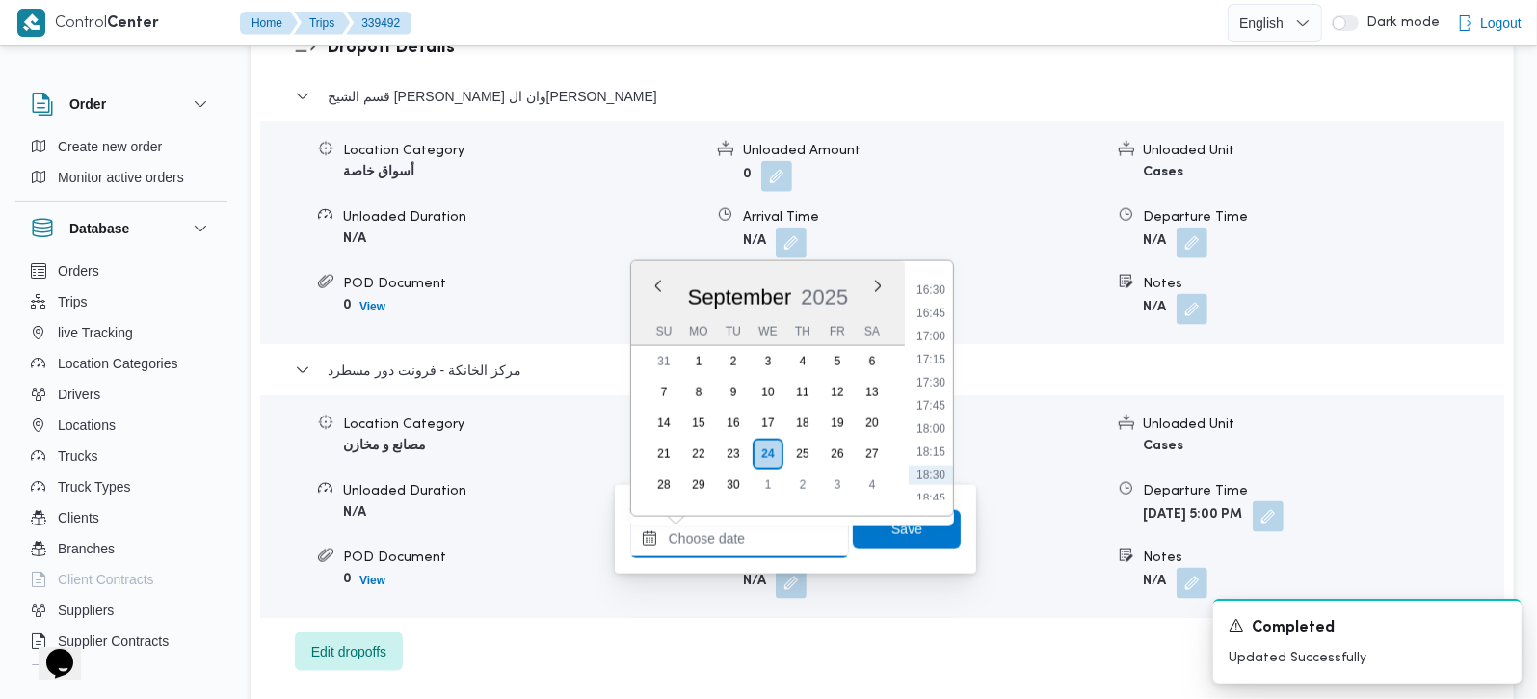
scroll to position [1482, 0]
drag, startPoint x: 935, startPoint y: 351, endPoint x: 933, endPoint y: 427, distance: 76.2
click at [935, 351] on li "16:45" at bounding box center [931, 353] width 44 height 19
type input "[DATE] 16:45"
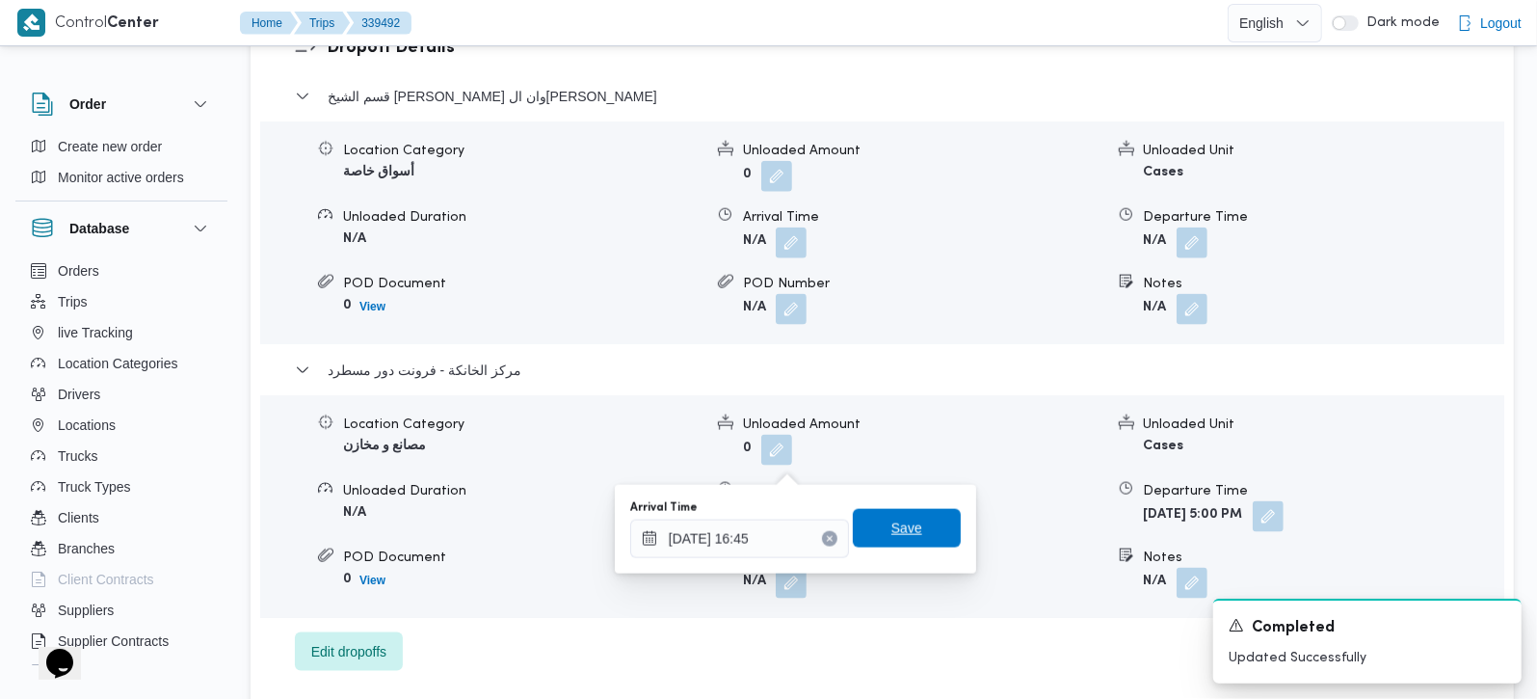
click at [903, 542] on span "Save" at bounding box center [907, 528] width 108 height 39
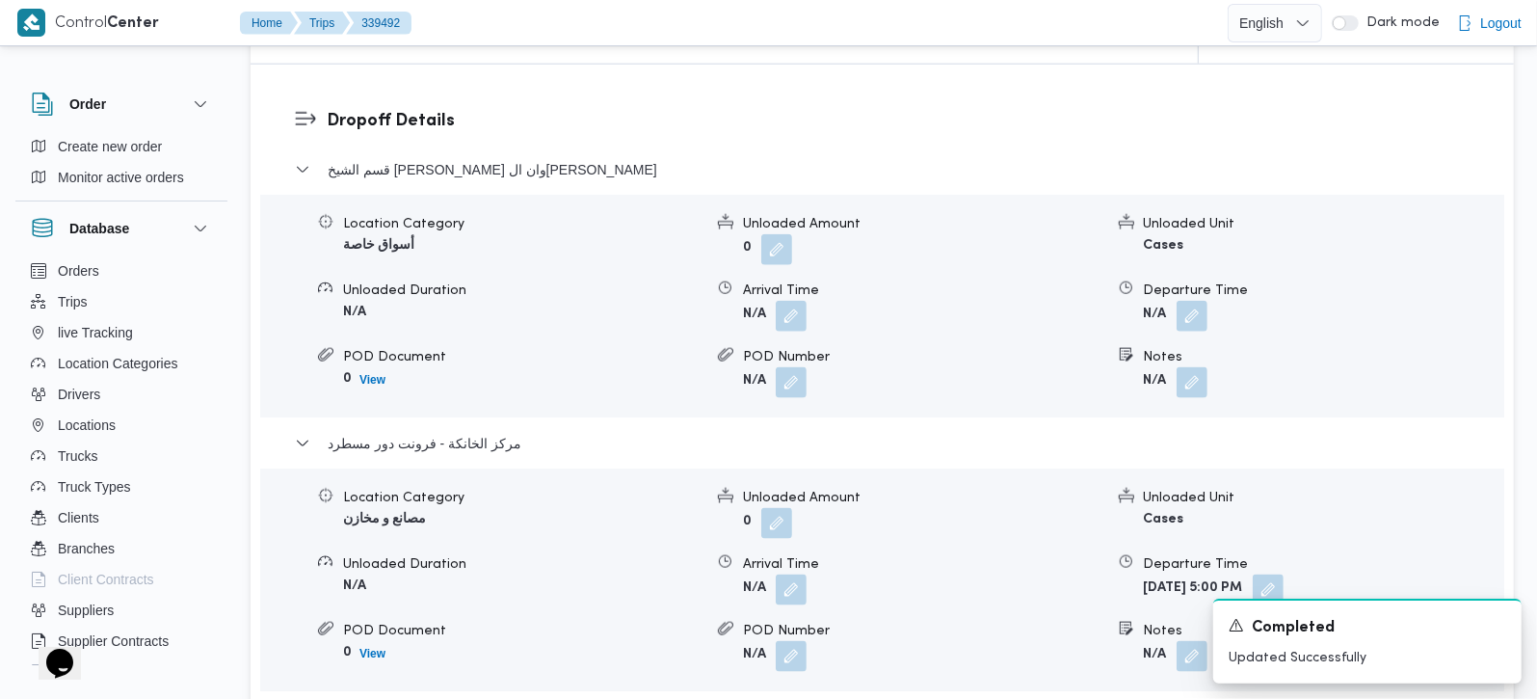
scroll to position [1587, 0]
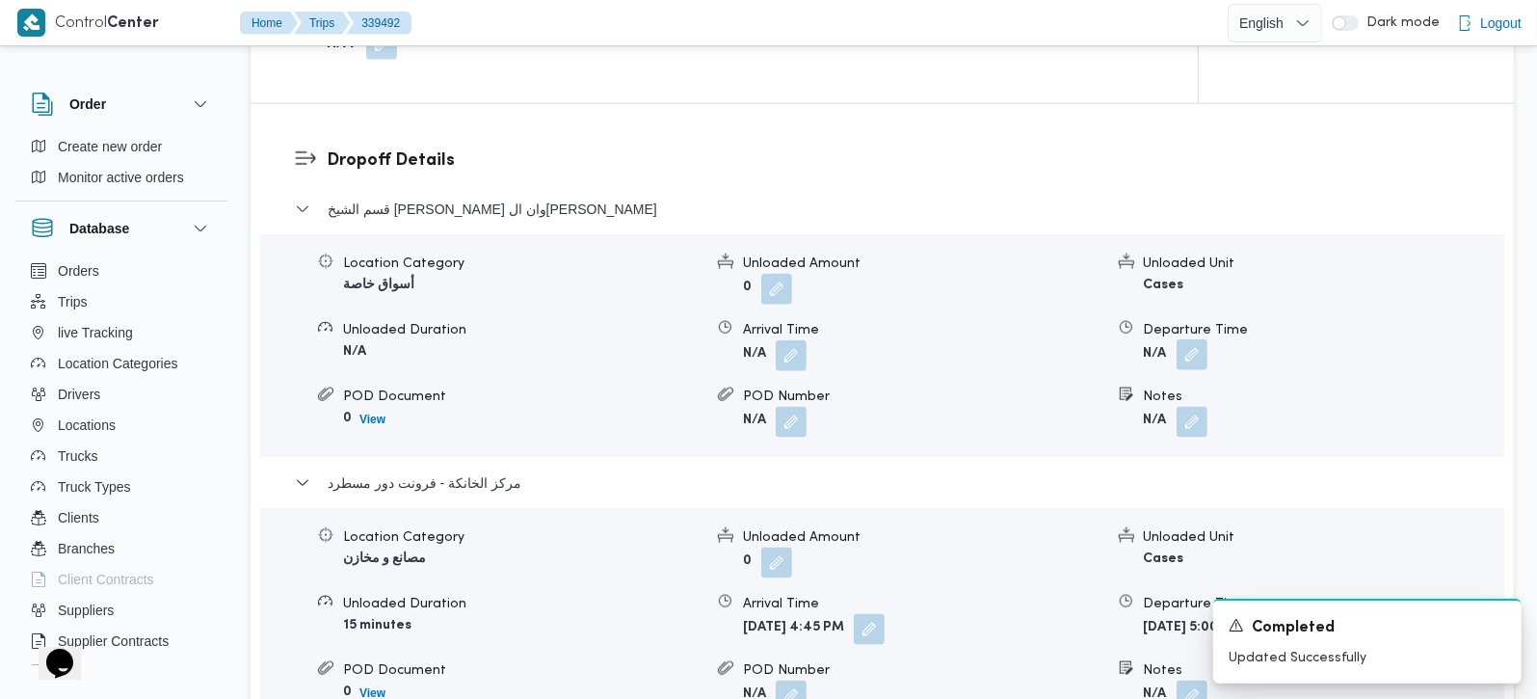
click at [1189, 339] on button "button" at bounding box center [1192, 354] width 31 height 31
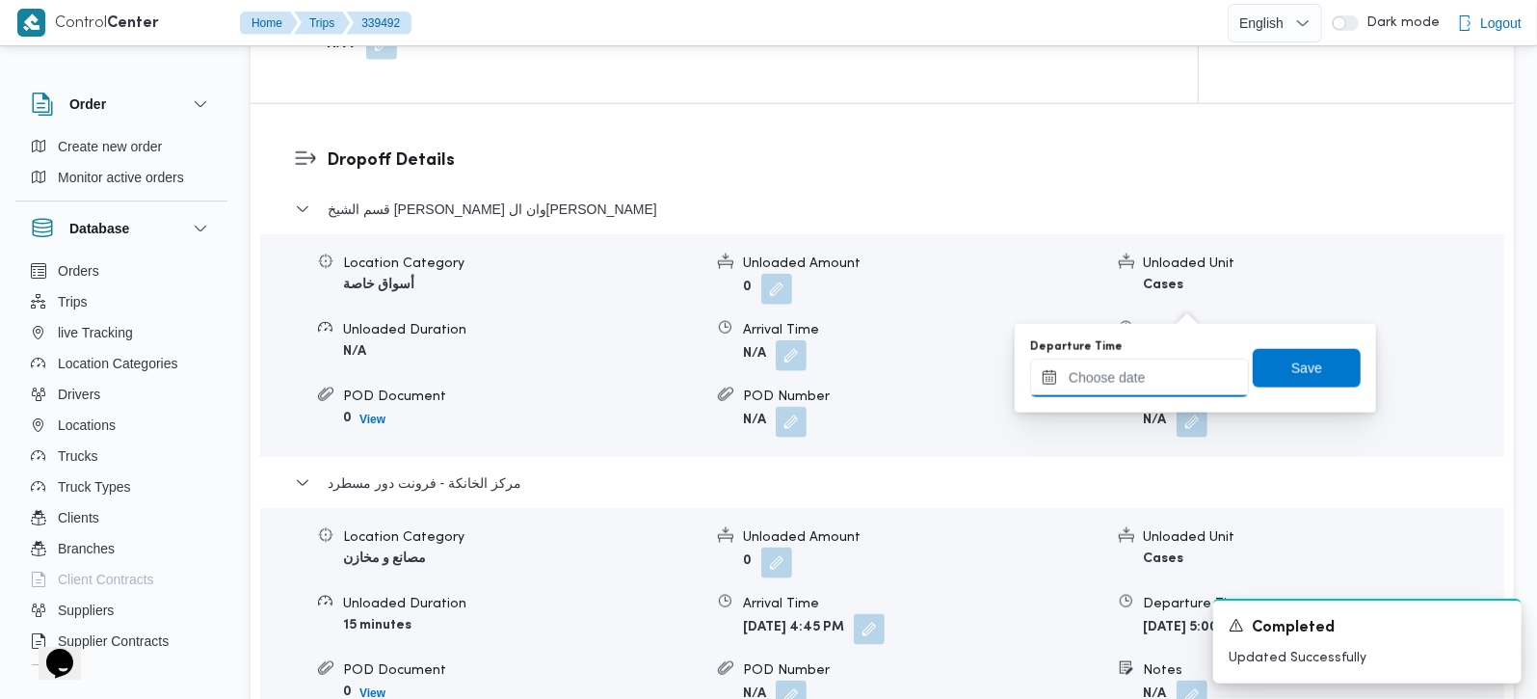
click at [1159, 373] on input "Departure Time" at bounding box center [1139, 377] width 219 height 39
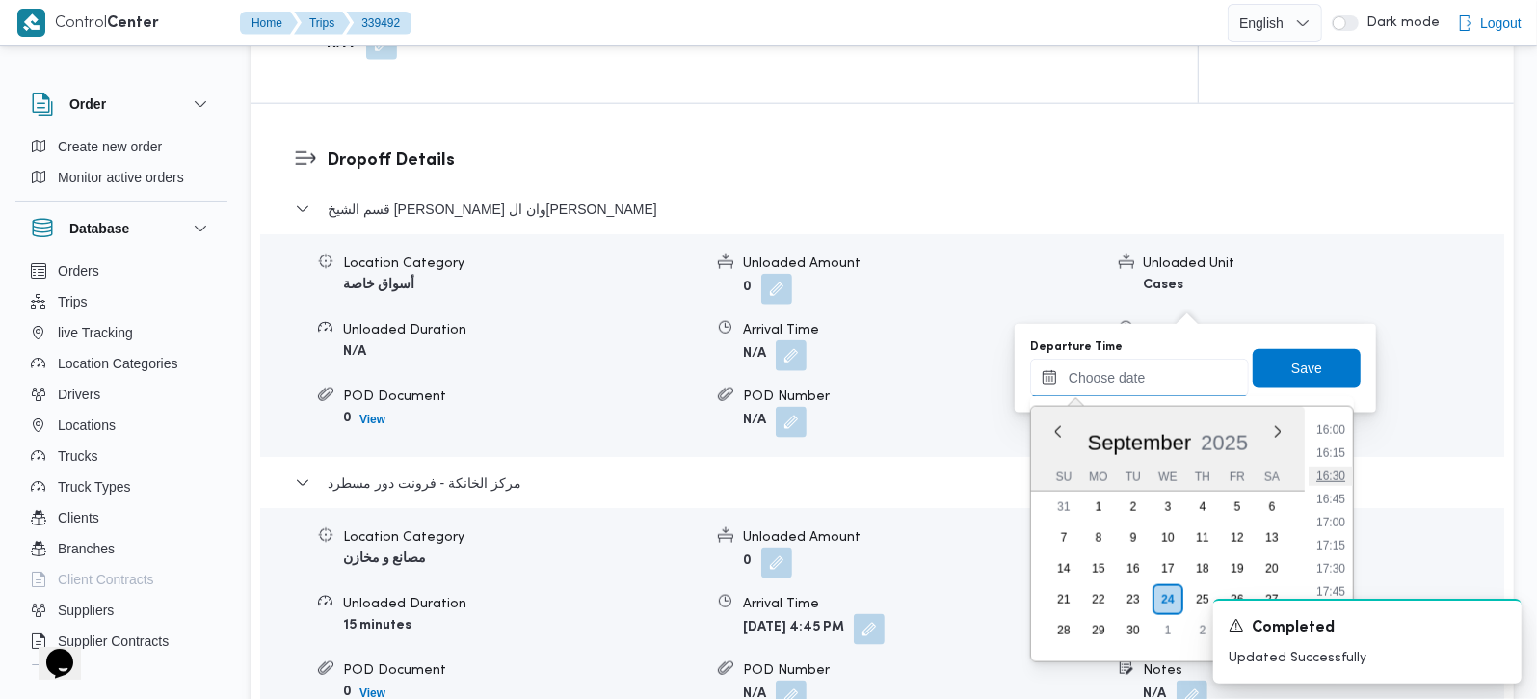
scroll to position [1369, 0]
drag, startPoint x: 1338, startPoint y: 512, endPoint x: 1312, endPoint y: 444, distance: 72.0
click at [1338, 512] on li "15:45" at bounding box center [1331, 519] width 44 height 19
type input "[DATE] 15:45"
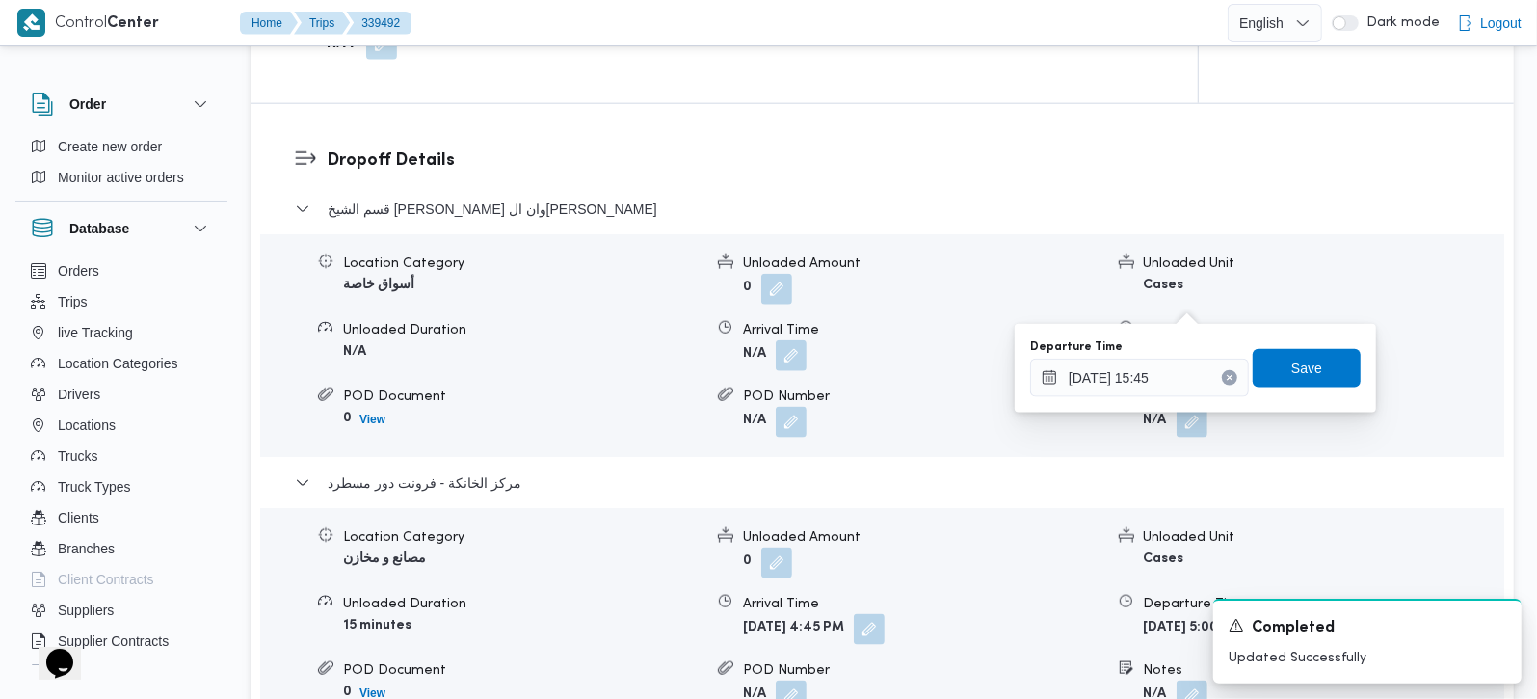
click at [1281, 389] on div "Departure Time [DATE] 15:45 Save" at bounding box center [1195, 368] width 334 height 62
click at [1276, 381] on span "Save" at bounding box center [1307, 367] width 108 height 39
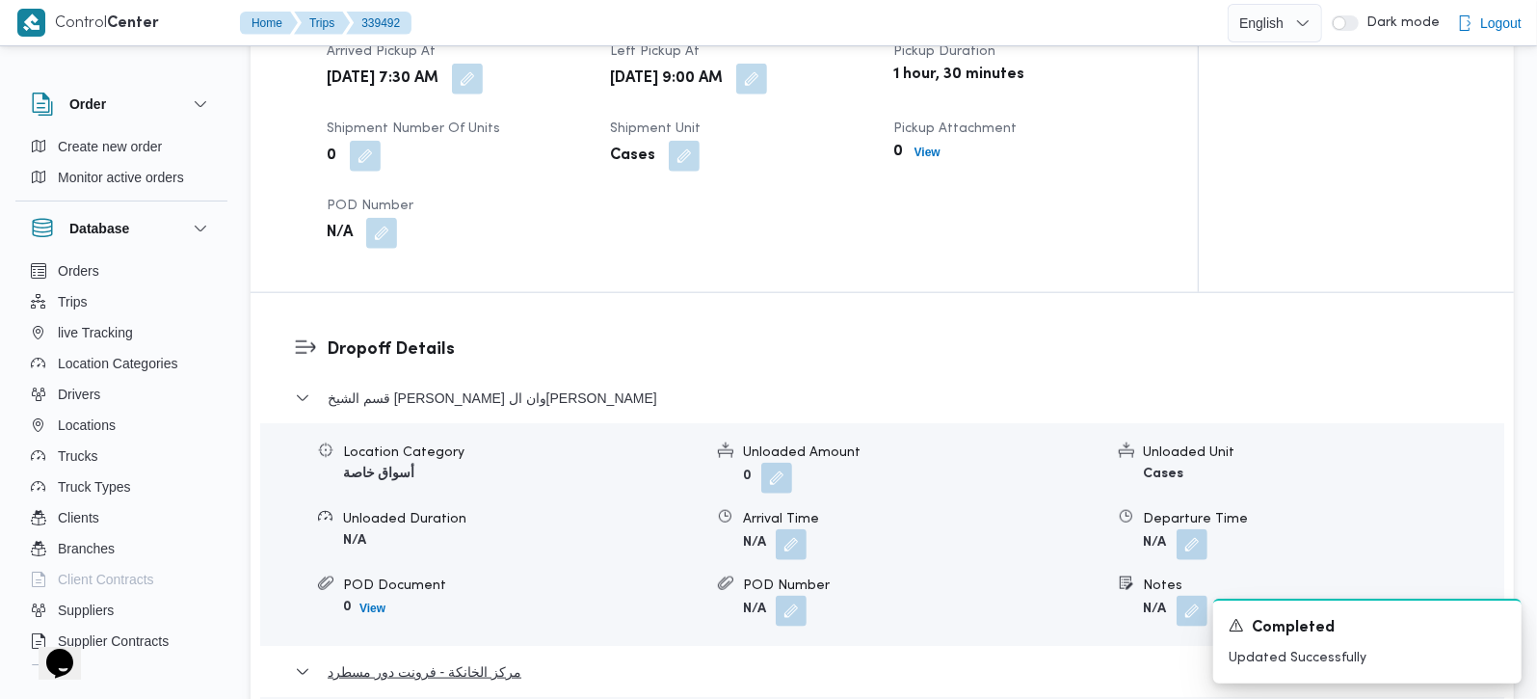
scroll to position [1360, 0]
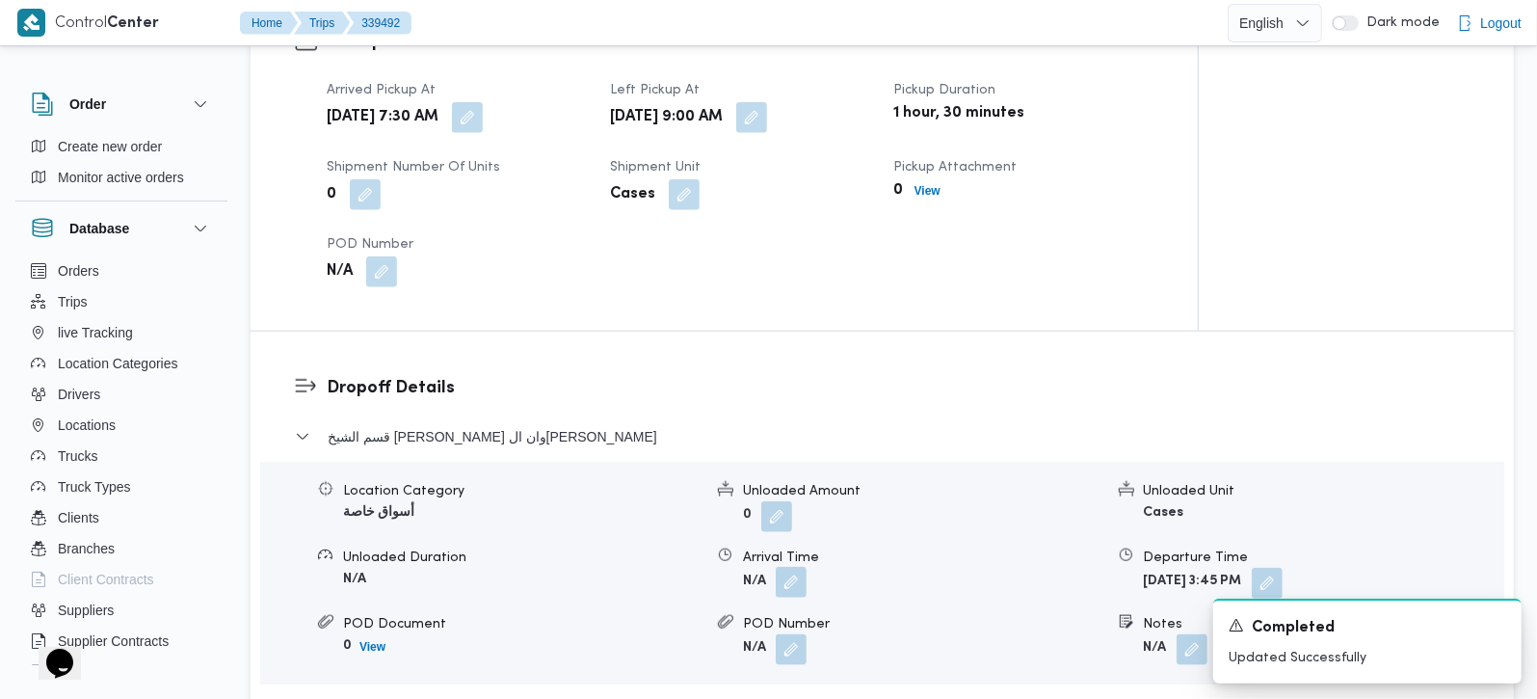
click at [784, 567] on button "button" at bounding box center [791, 582] width 31 height 31
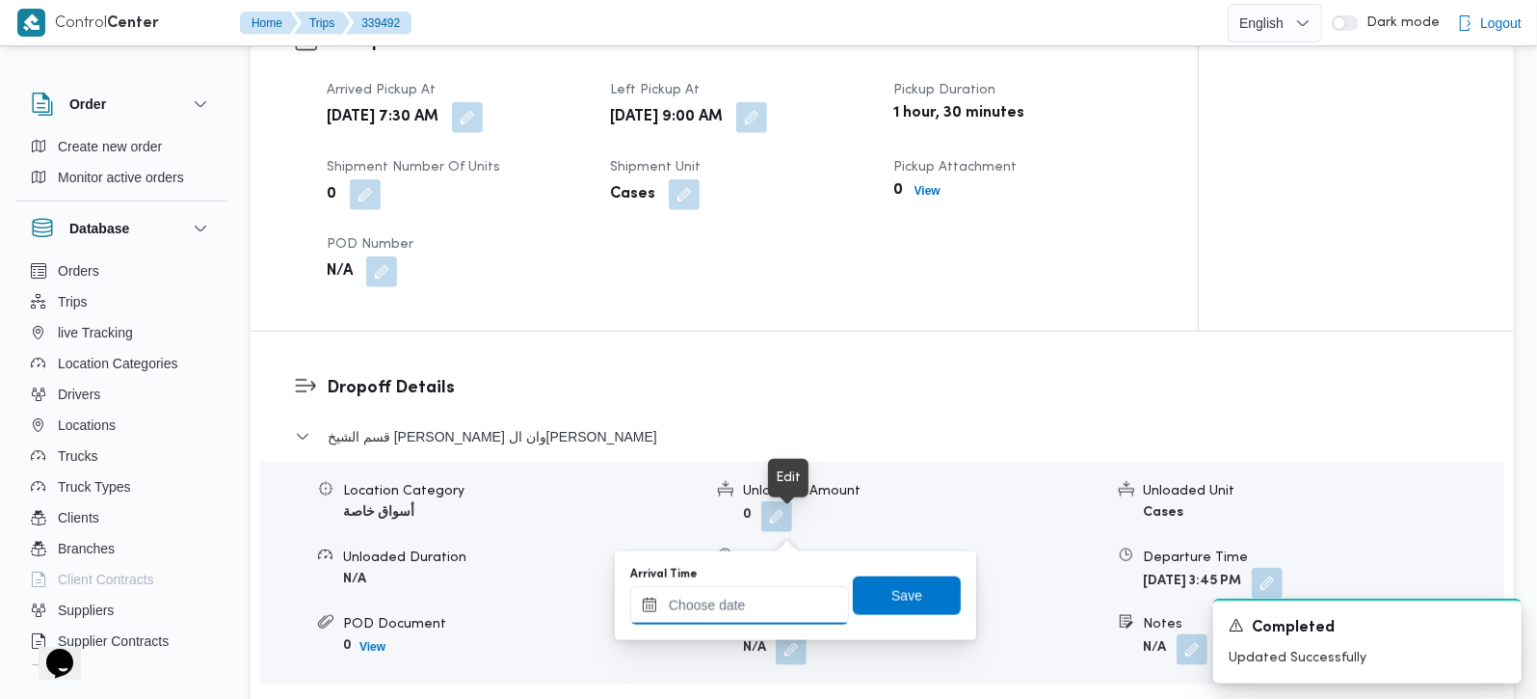
click at [778, 601] on input "Arrival Time" at bounding box center [739, 605] width 219 height 39
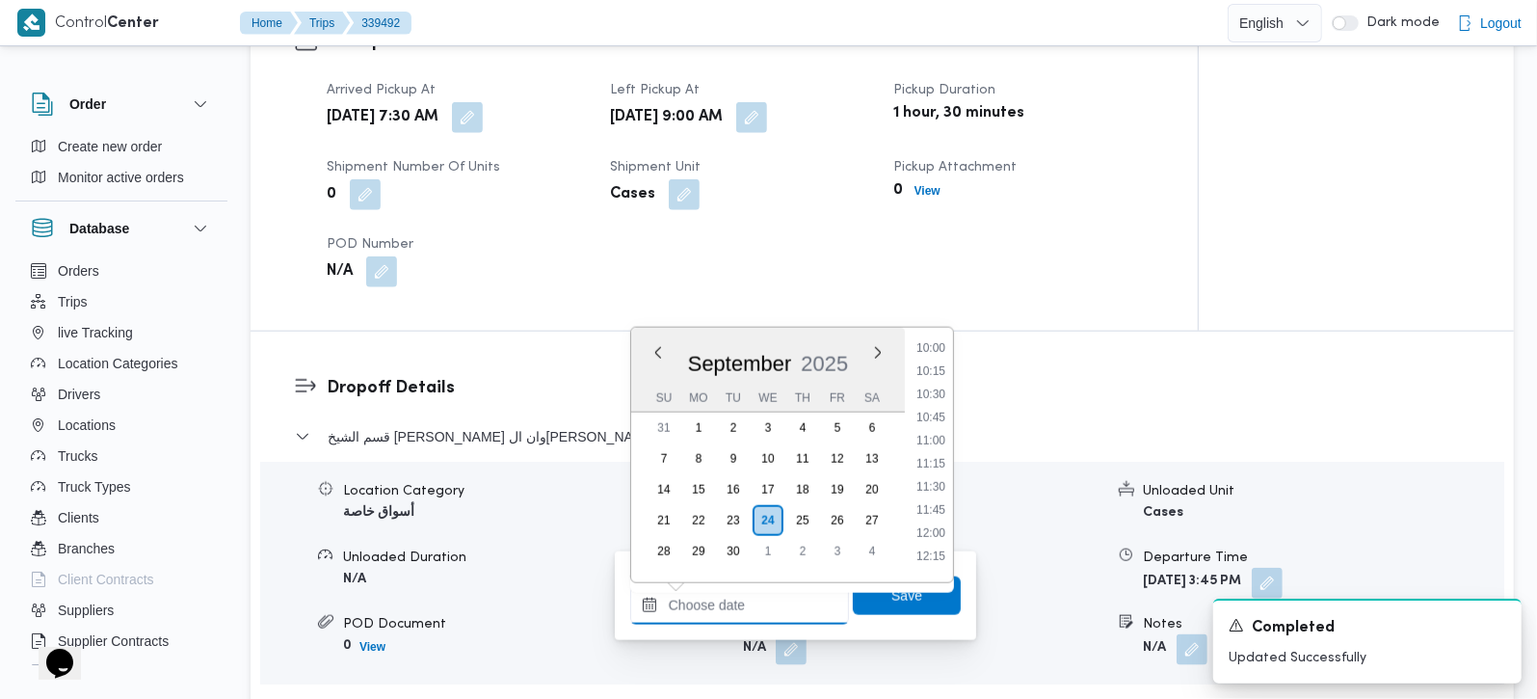
scroll to position [915, 0]
drag, startPoint x: 941, startPoint y: 357, endPoint x: 941, endPoint y: 431, distance: 74.2
click at [941, 357] on li "10:00" at bounding box center [931, 362] width 44 height 19
type input "[DATE] 10:00"
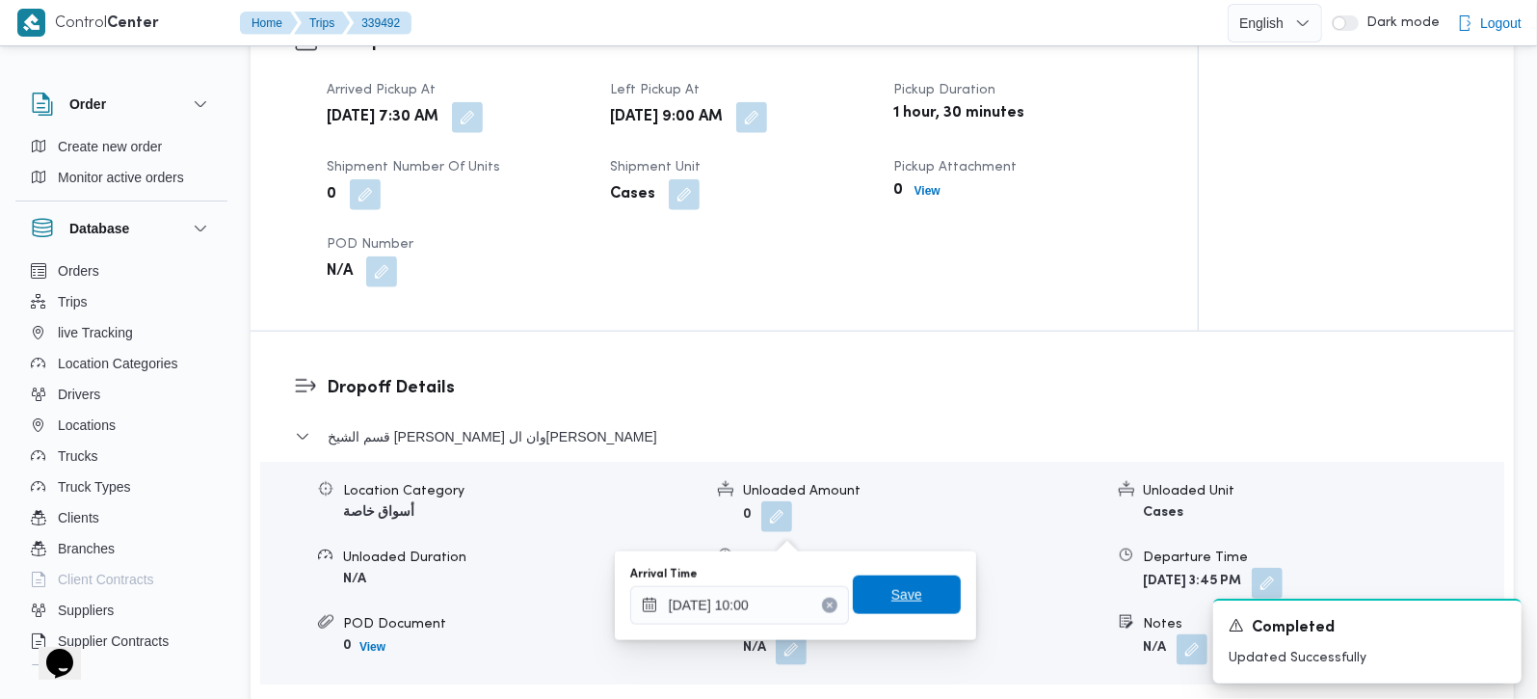
click at [898, 583] on span "Save" at bounding box center [906, 594] width 31 height 23
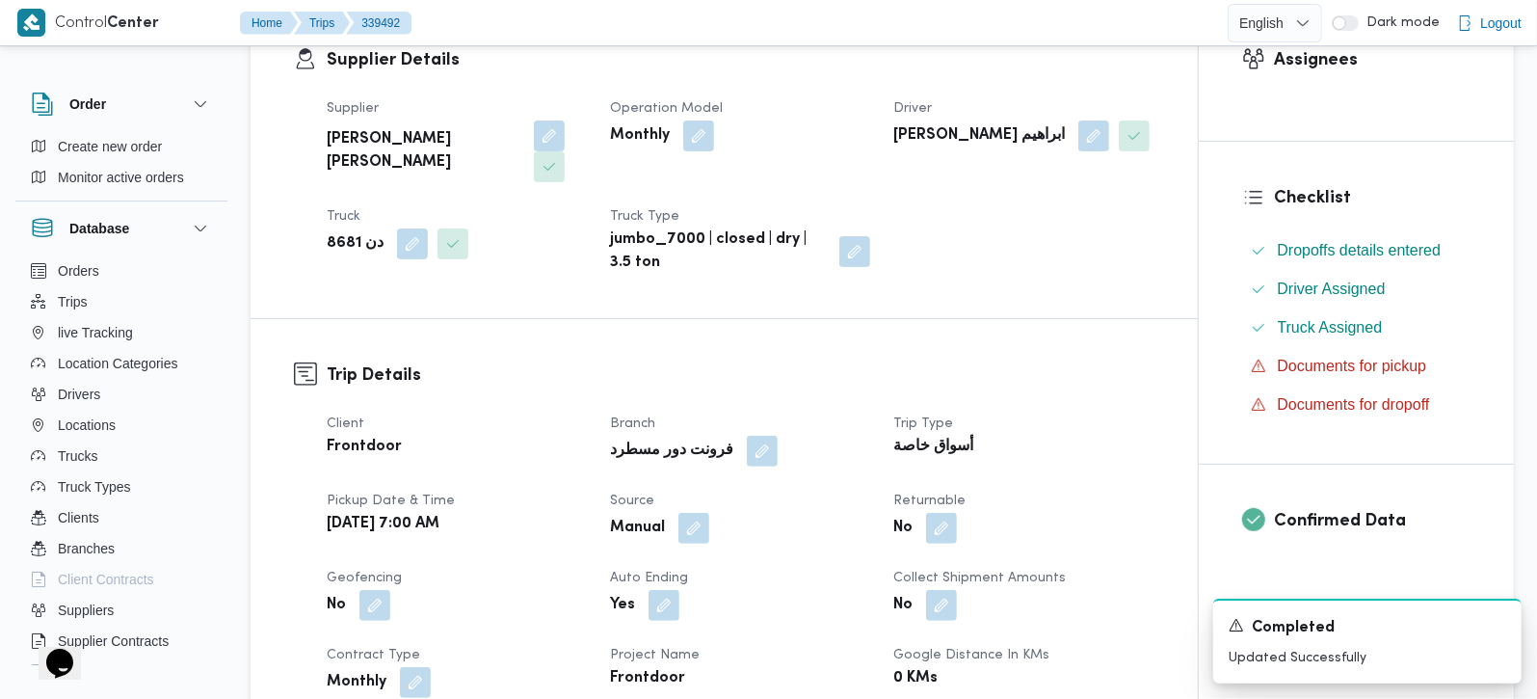
scroll to position [0, 0]
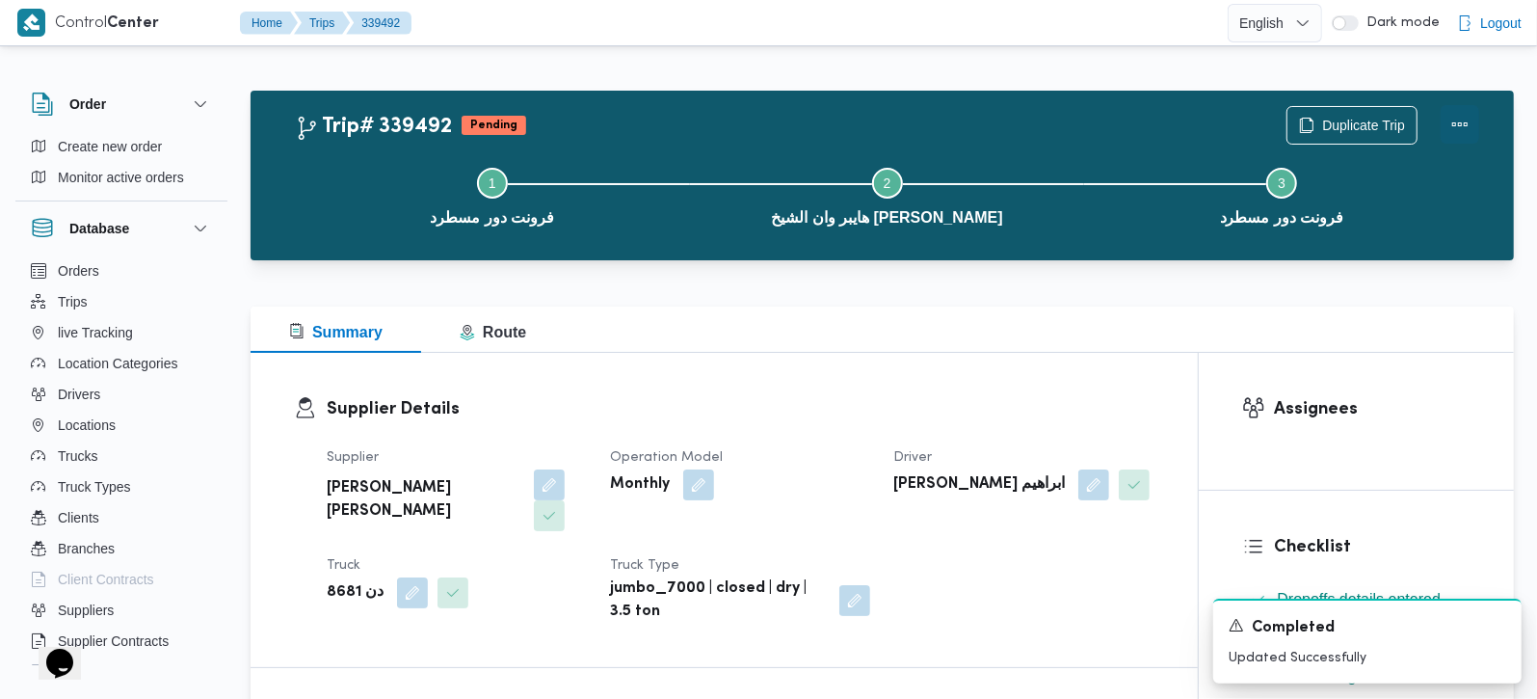
click at [1463, 111] on button "Actions" at bounding box center [1460, 124] width 39 height 39
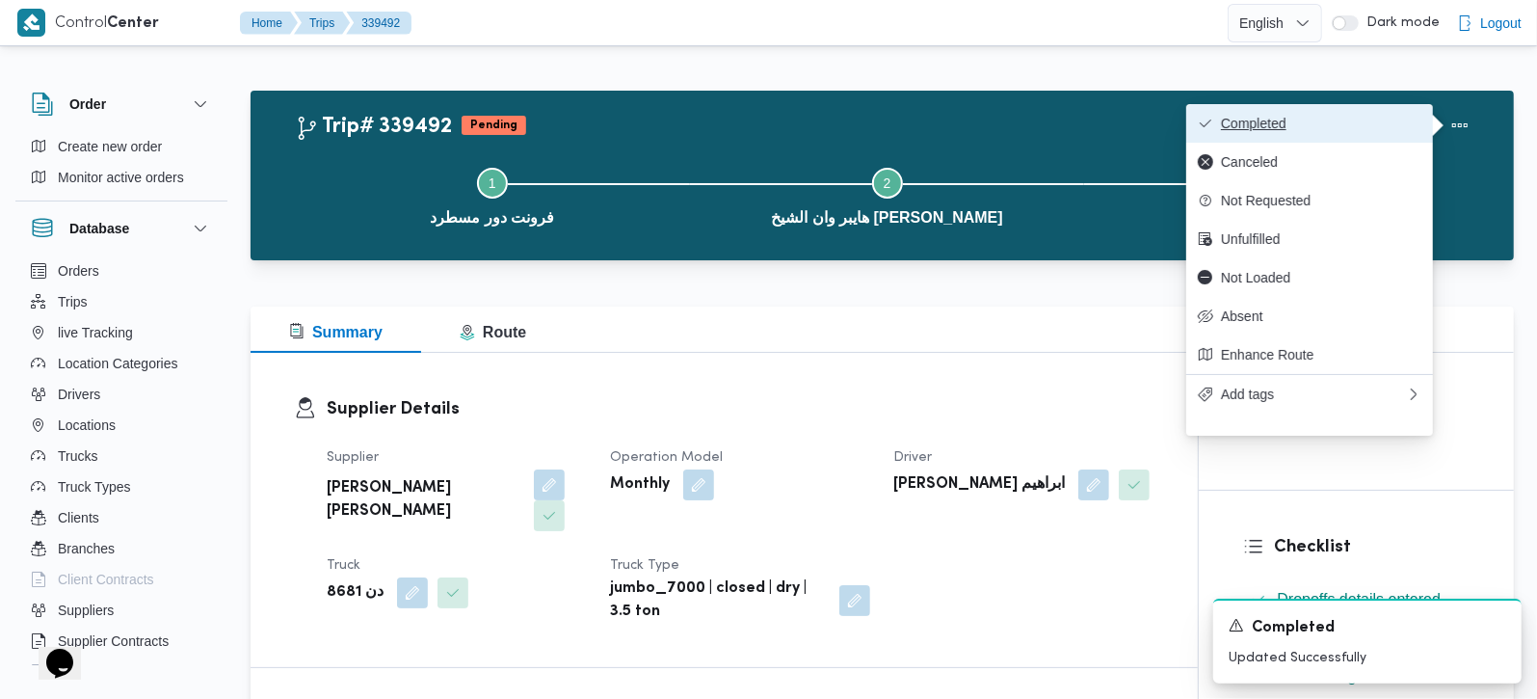
click at [1338, 116] on span "Completed" at bounding box center [1321, 123] width 200 height 15
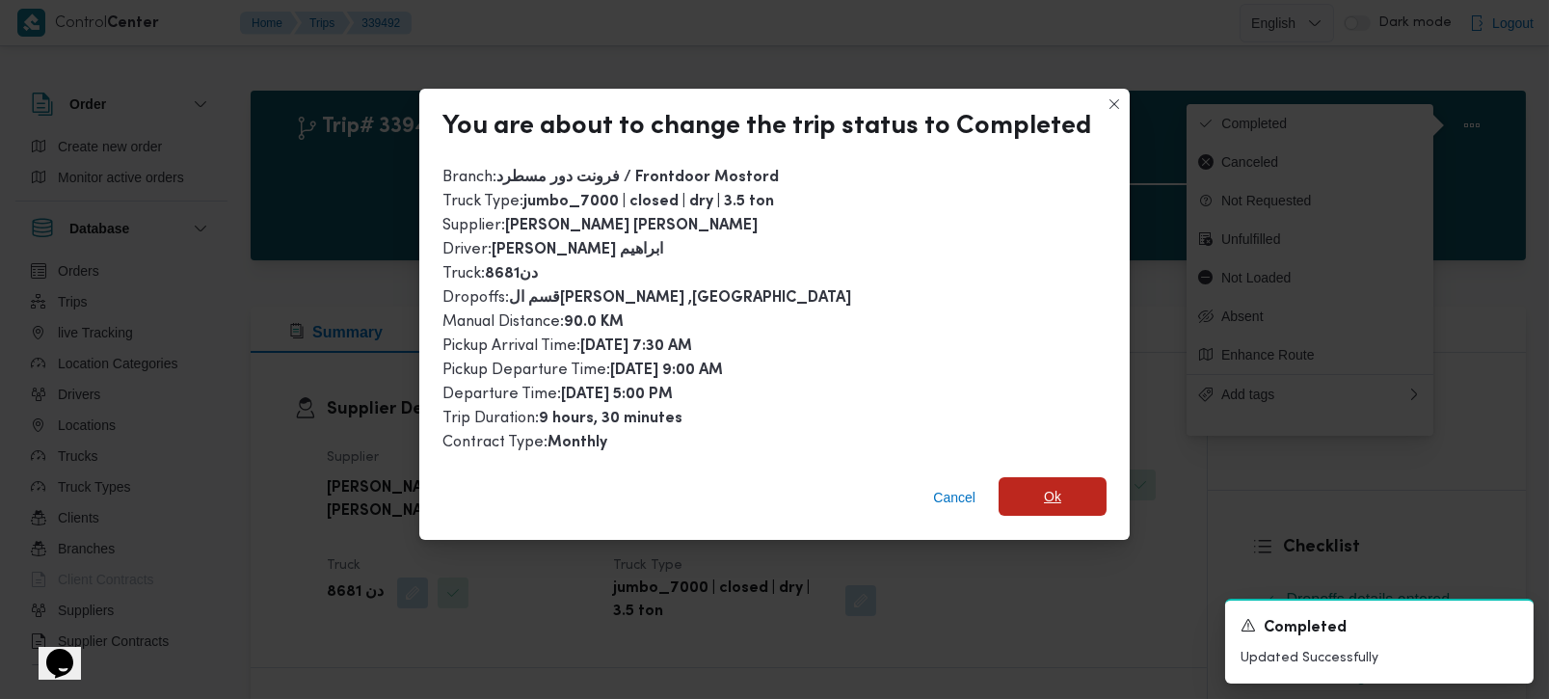
click at [1059, 478] on span "Ok" at bounding box center [1052, 496] width 108 height 39
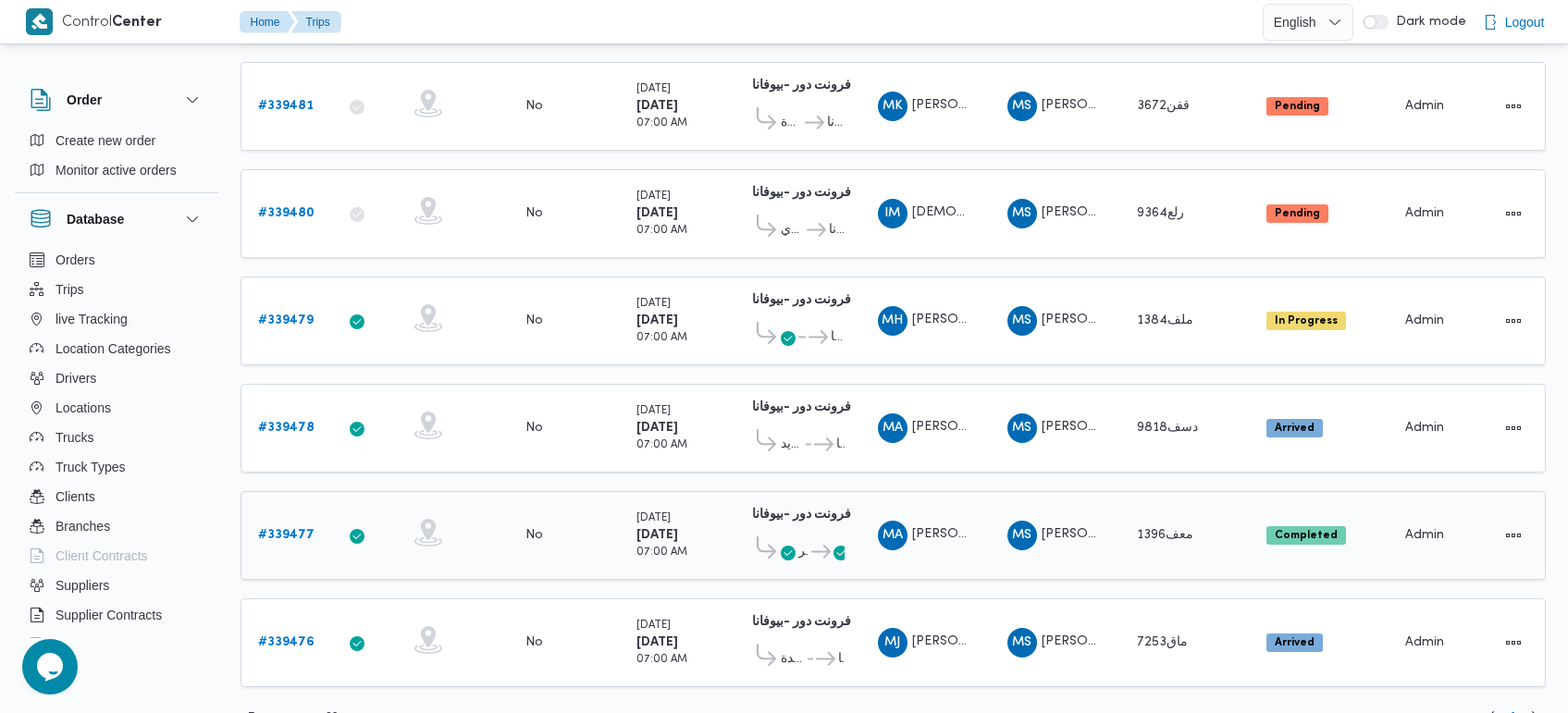
scroll to position [1208, 0]
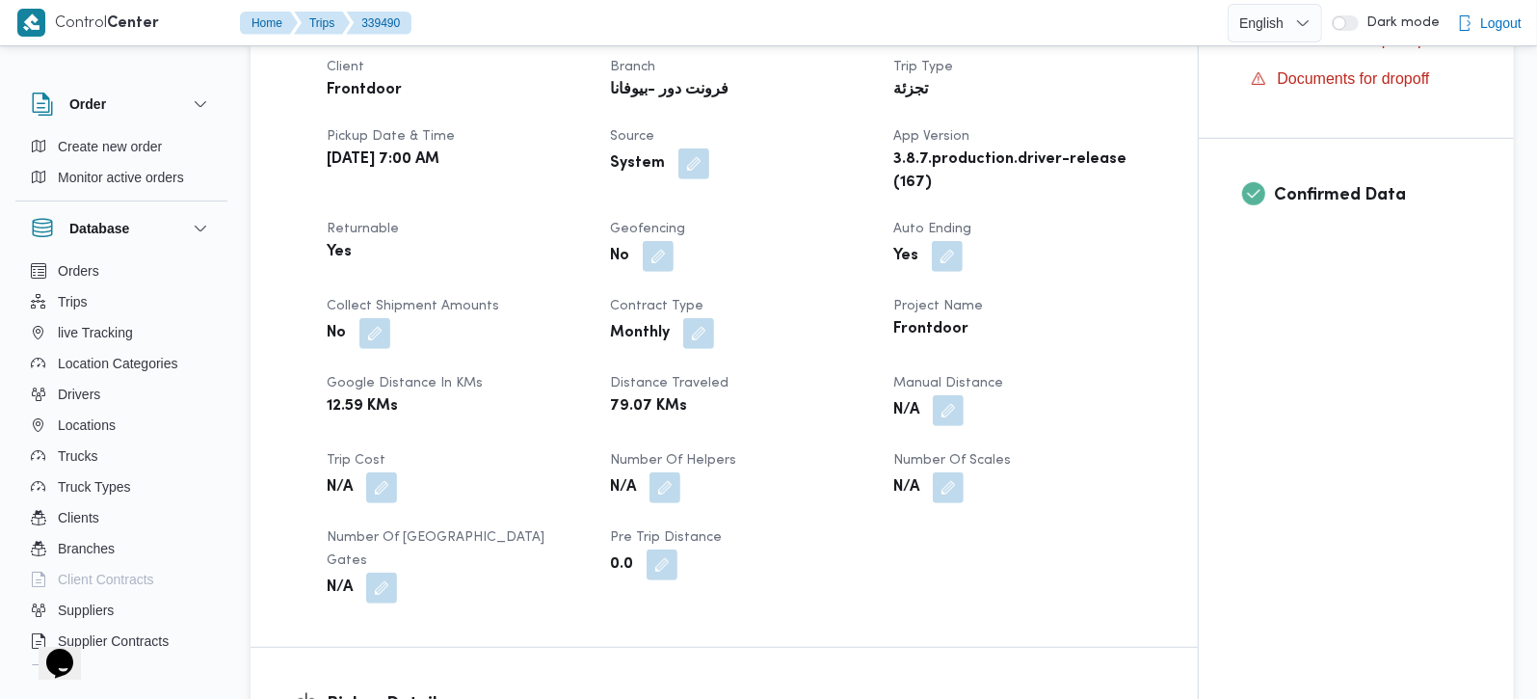
scroll to position [679, 0]
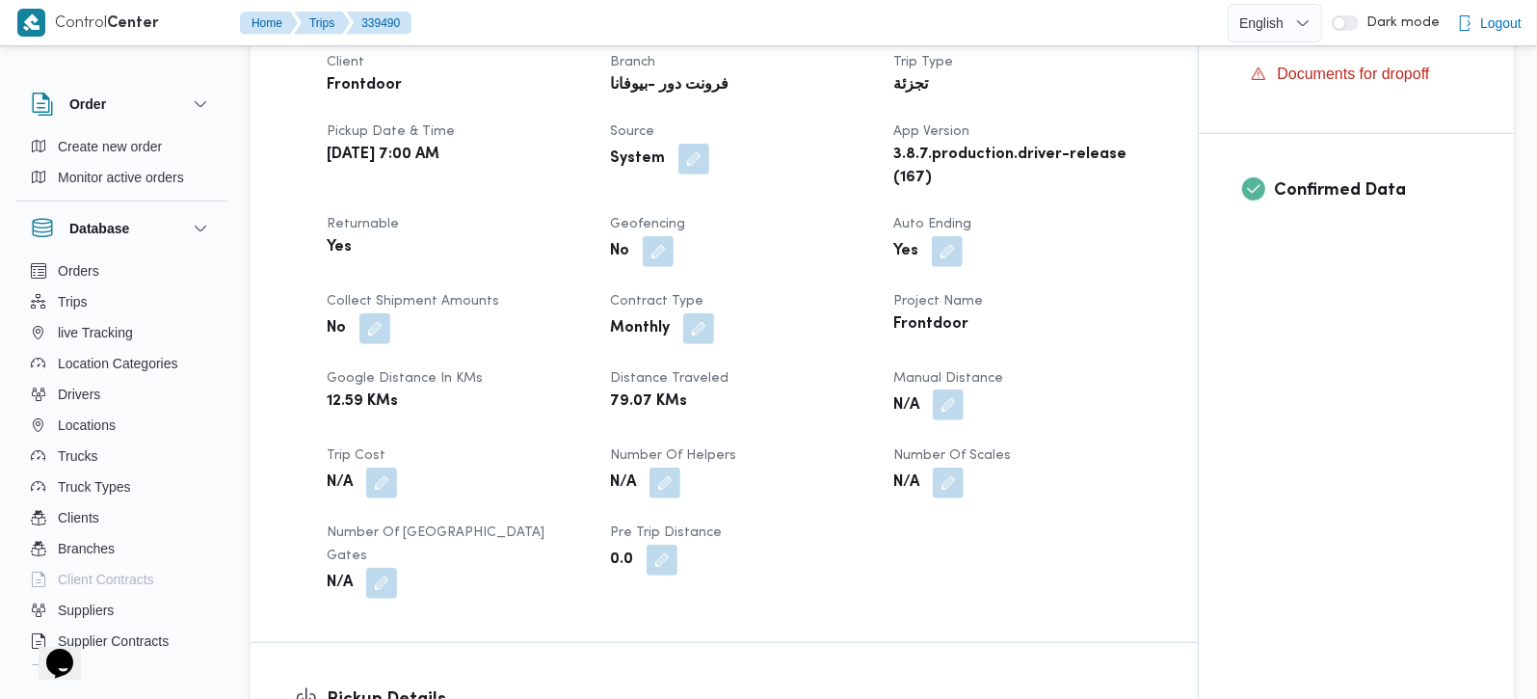
click at [947, 420] on button "button" at bounding box center [948, 404] width 31 height 31
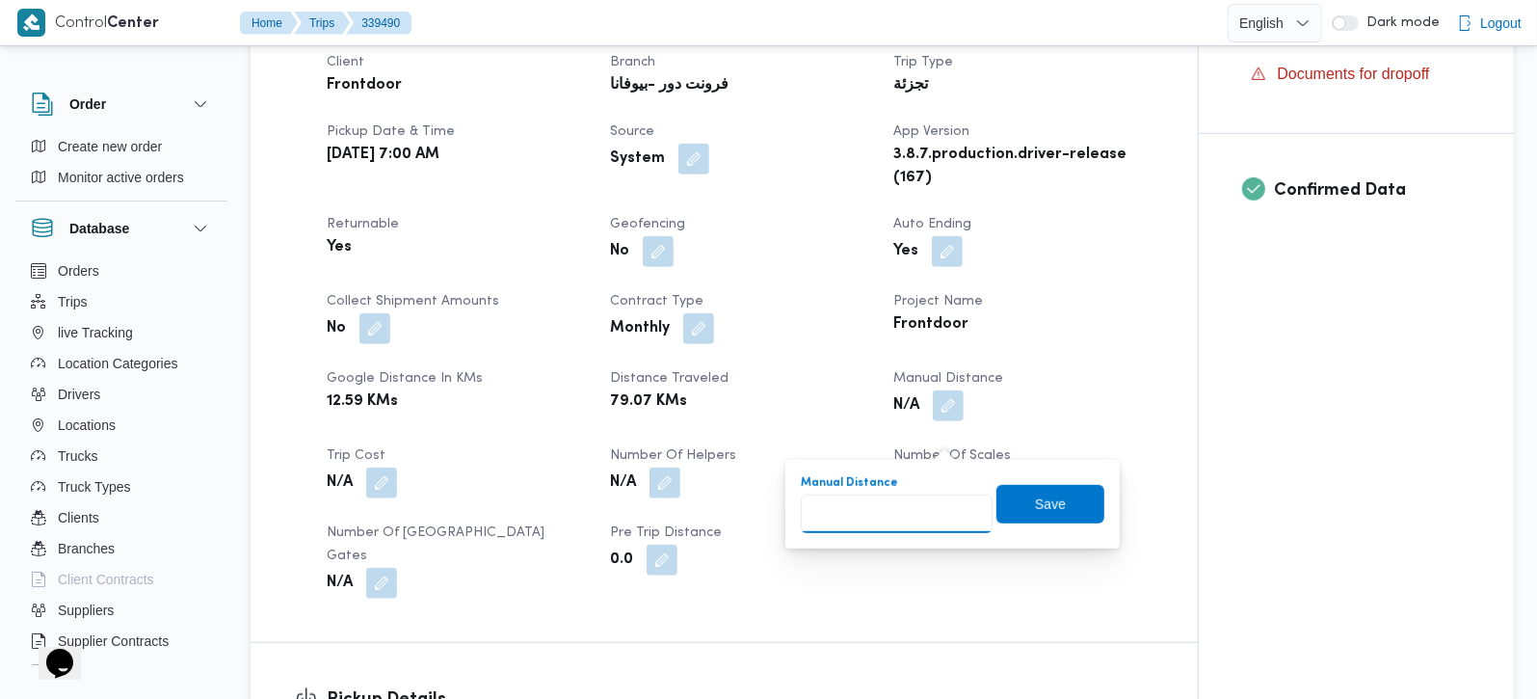
click at [894, 505] on input "Manual Distance" at bounding box center [897, 513] width 192 height 39
type input "120"
click at [1075, 506] on span "Save" at bounding box center [1050, 503] width 108 height 39
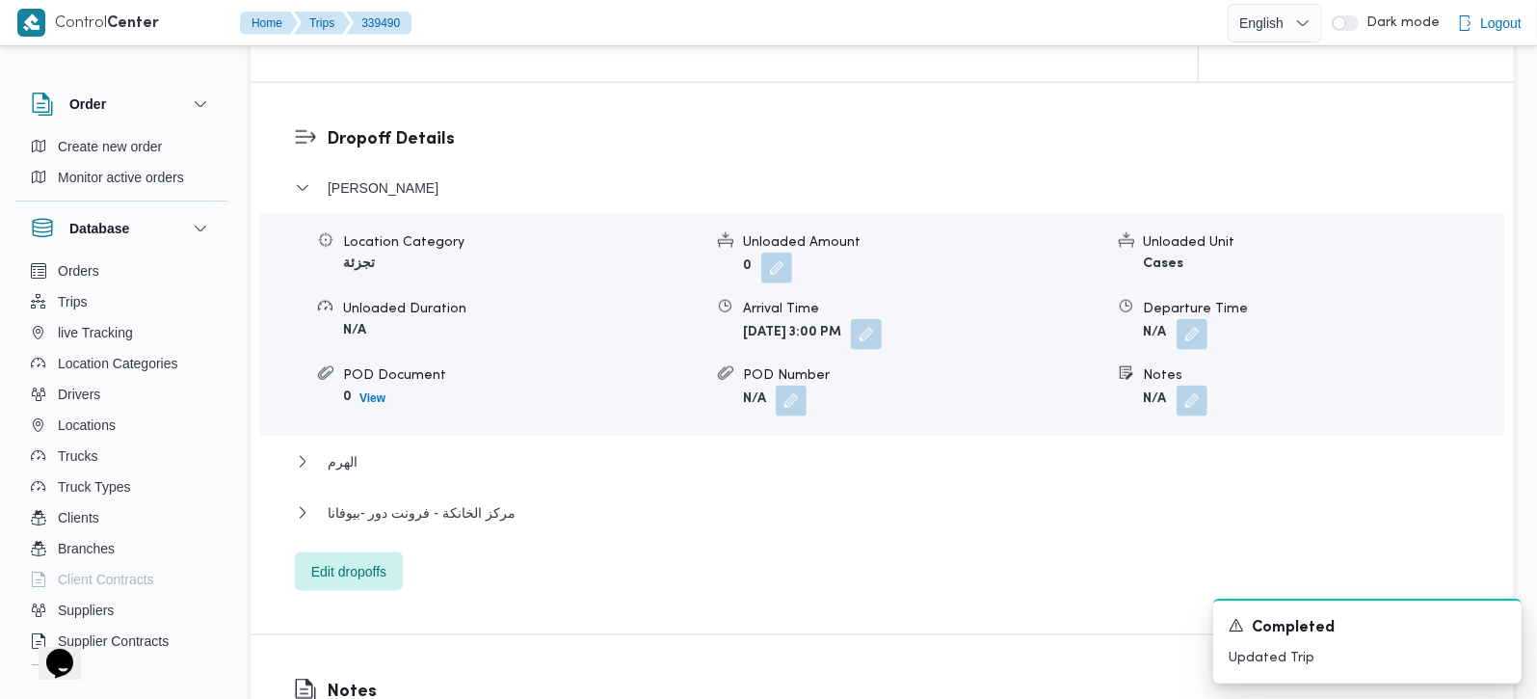
scroll to position [1587, 0]
click at [428, 513] on span "مركز الخانكة - فرونت دور -بيوفانا" at bounding box center [422, 510] width 188 height 23
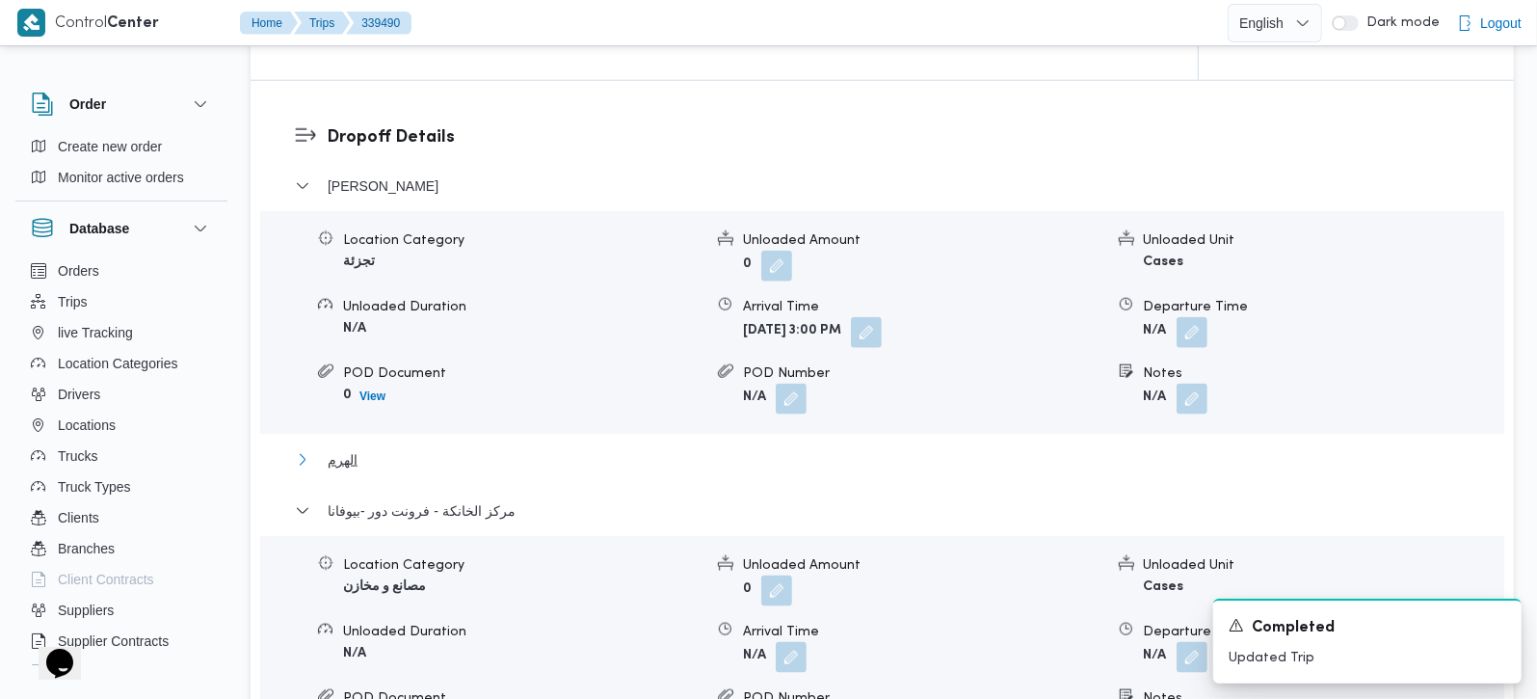
click at [332, 471] on span "الهرم" at bounding box center [343, 459] width 30 height 23
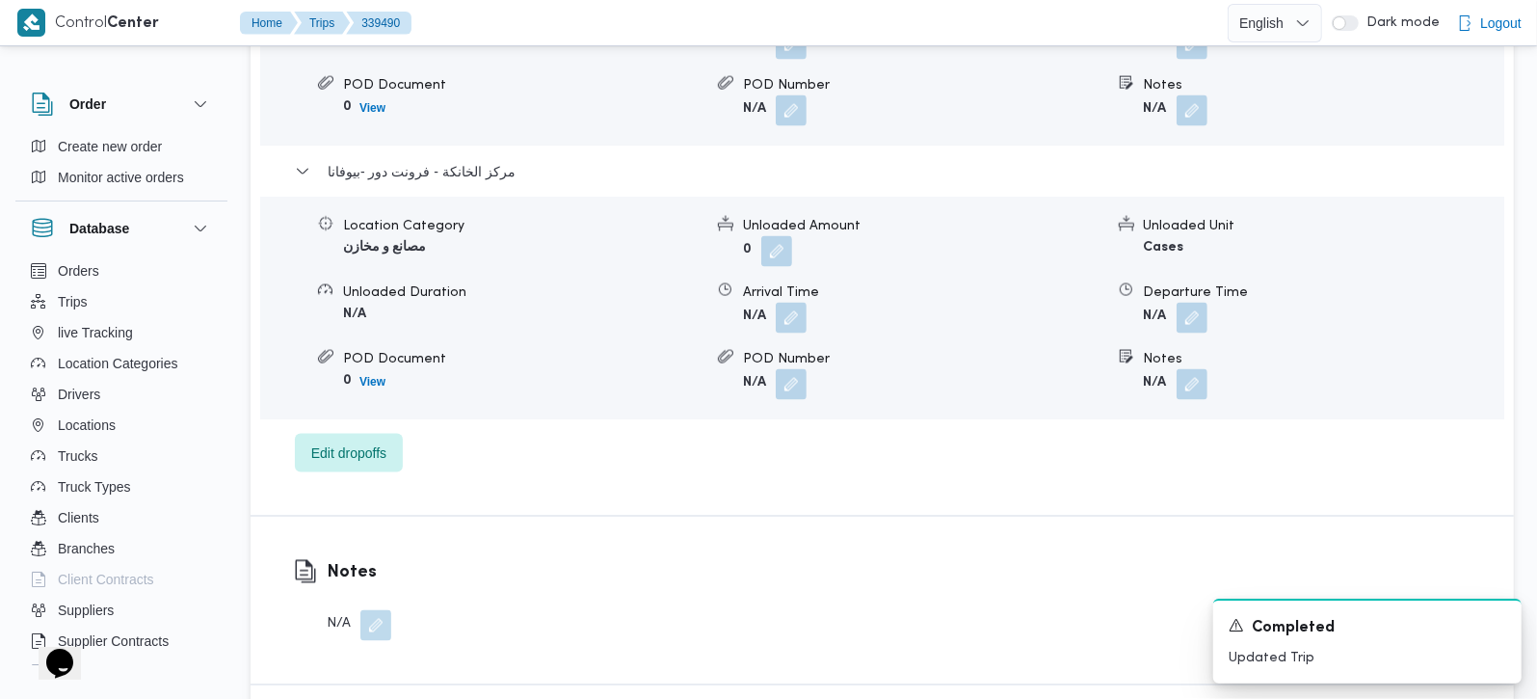
scroll to position [2154, 0]
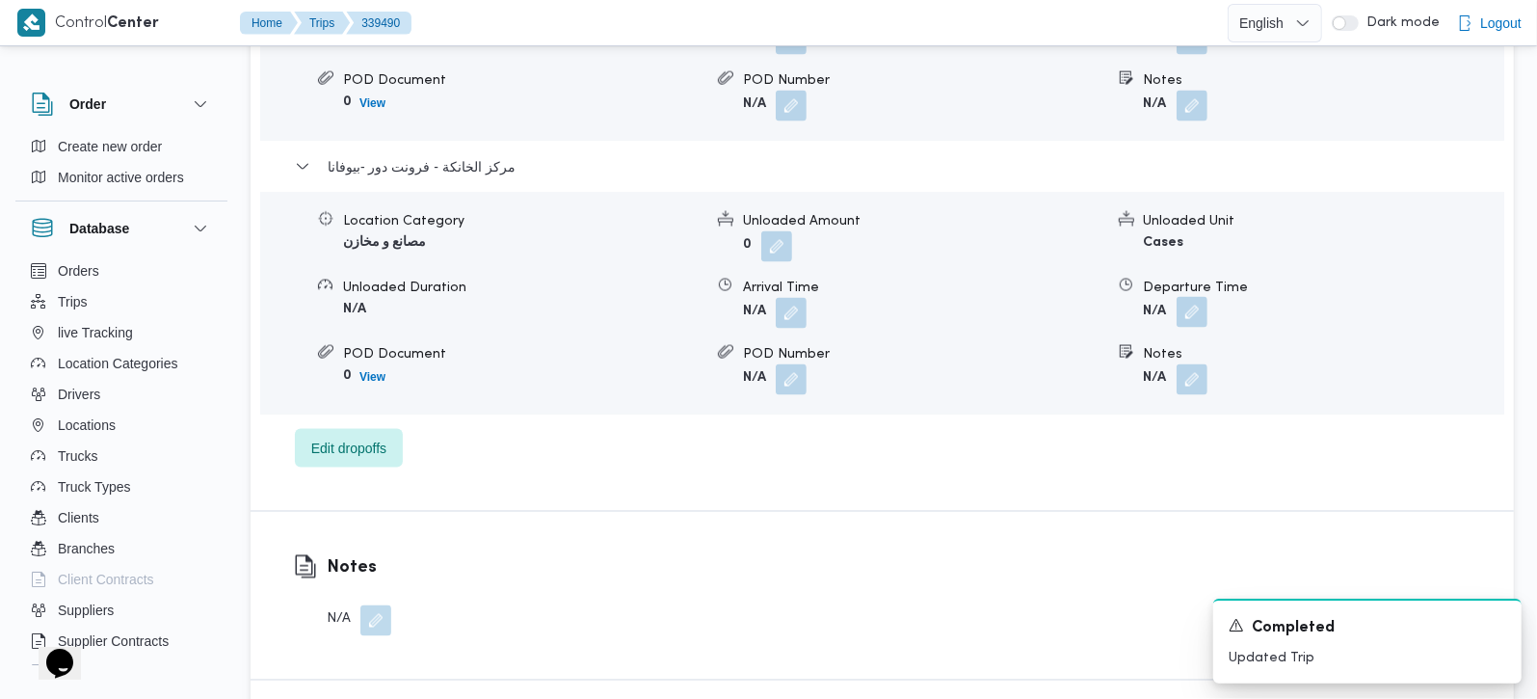
click at [1184, 323] on button "button" at bounding box center [1192, 312] width 31 height 31
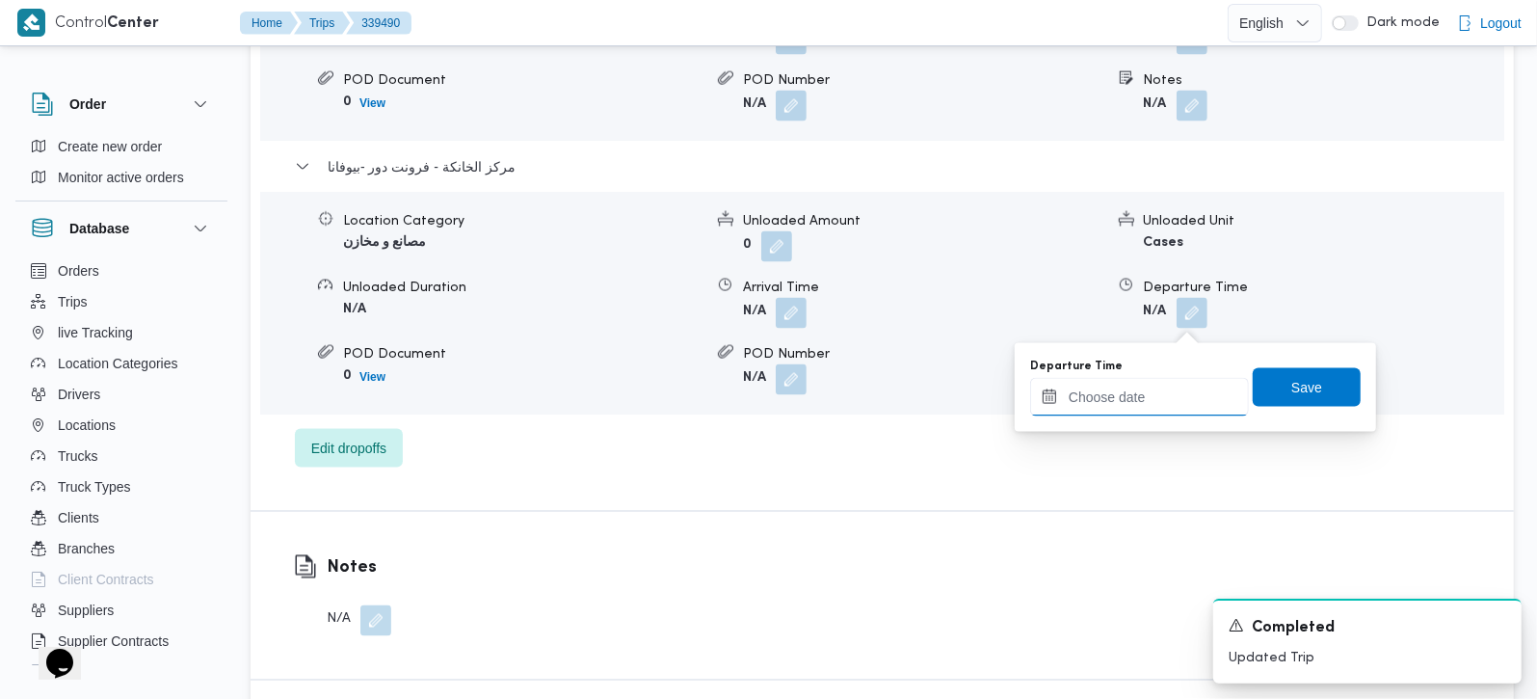
click at [1157, 387] on input "Departure Time" at bounding box center [1139, 397] width 219 height 39
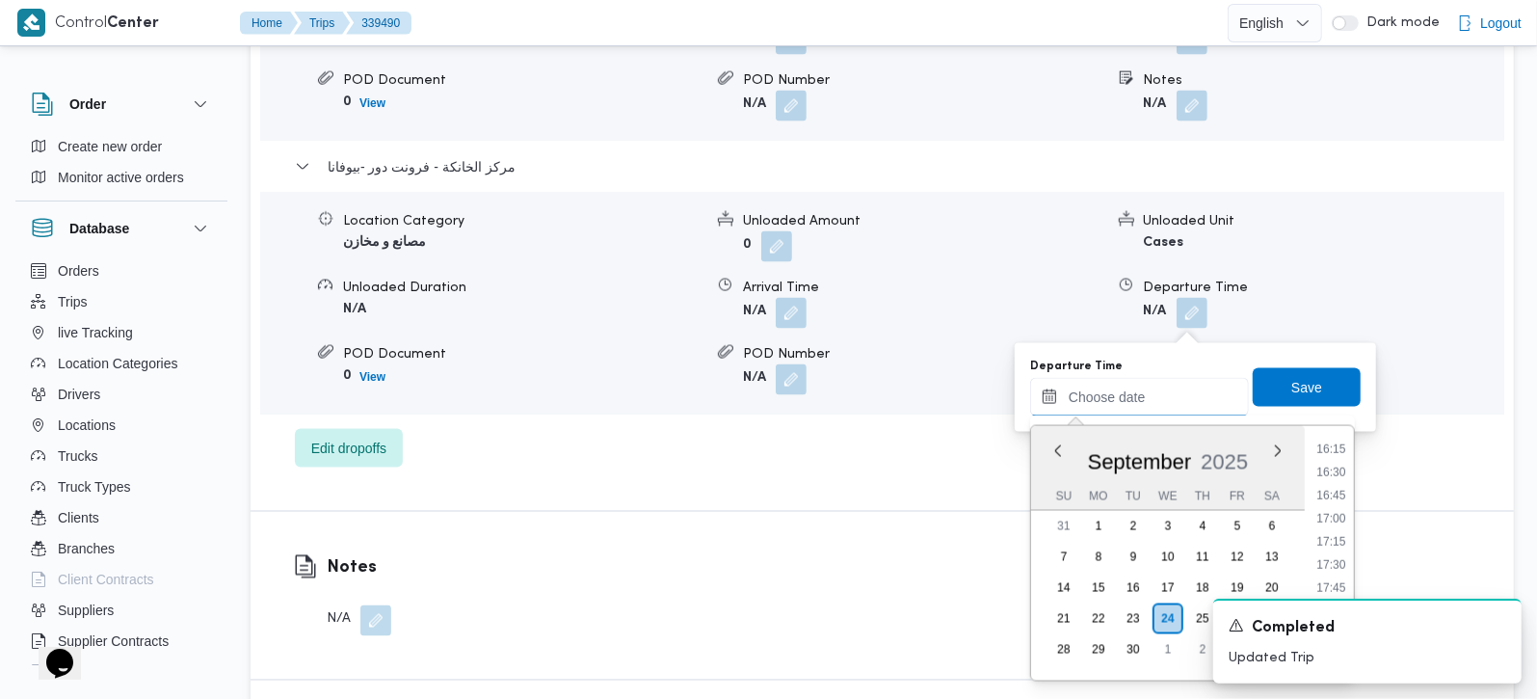
scroll to position [2266, 0]
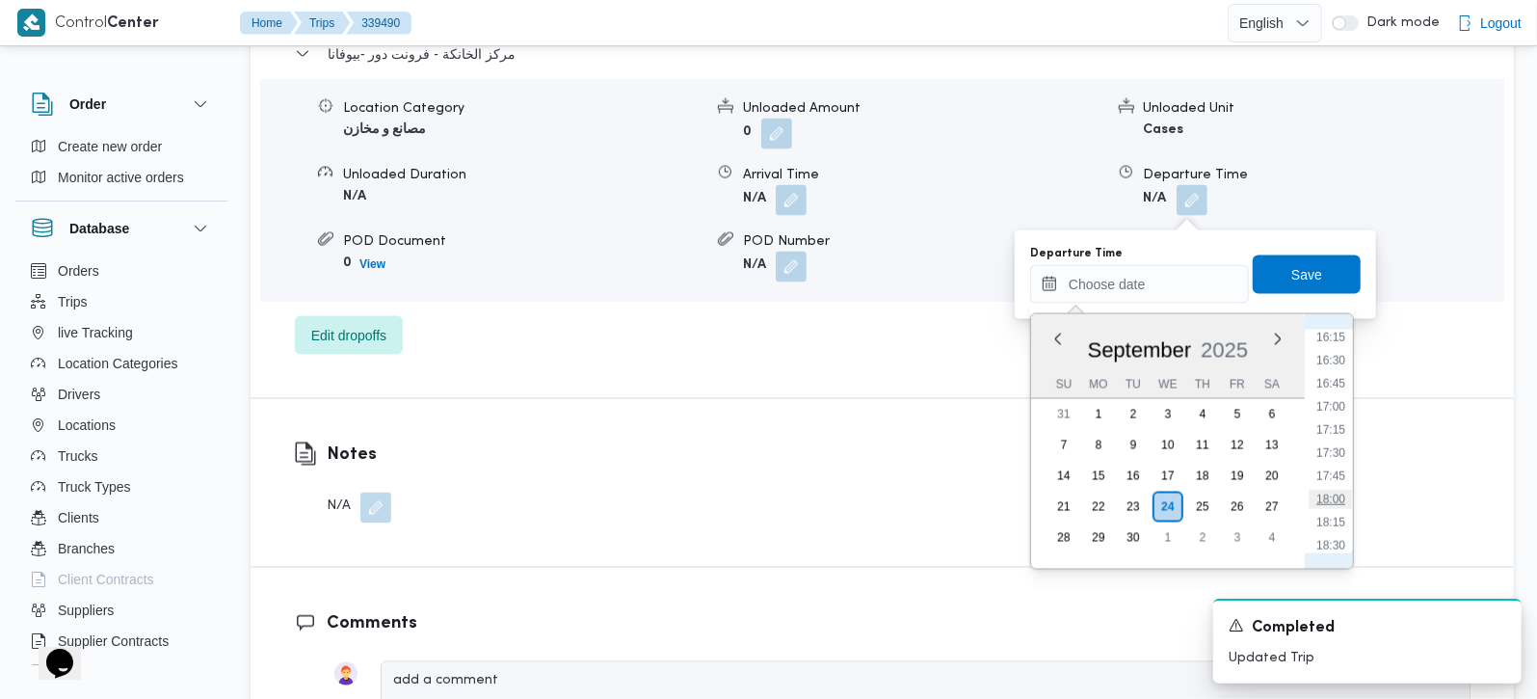
click at [1338, 496] on li "18:00" at bounding box center [1331, 499] width 44 height 19
type input "[DATE] 18:00"
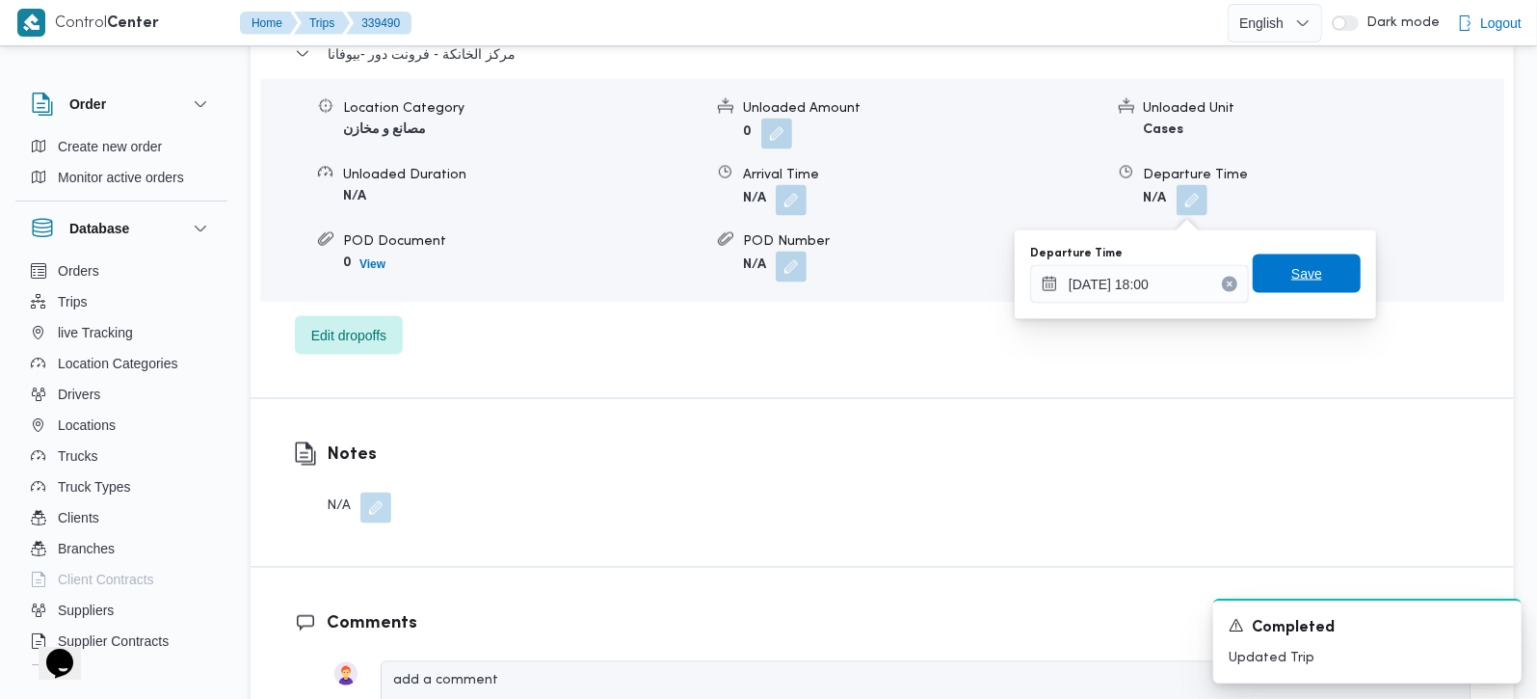
click at [1259, 269] on span "Save" at bounding box center [1307, 273] width 108 height 39
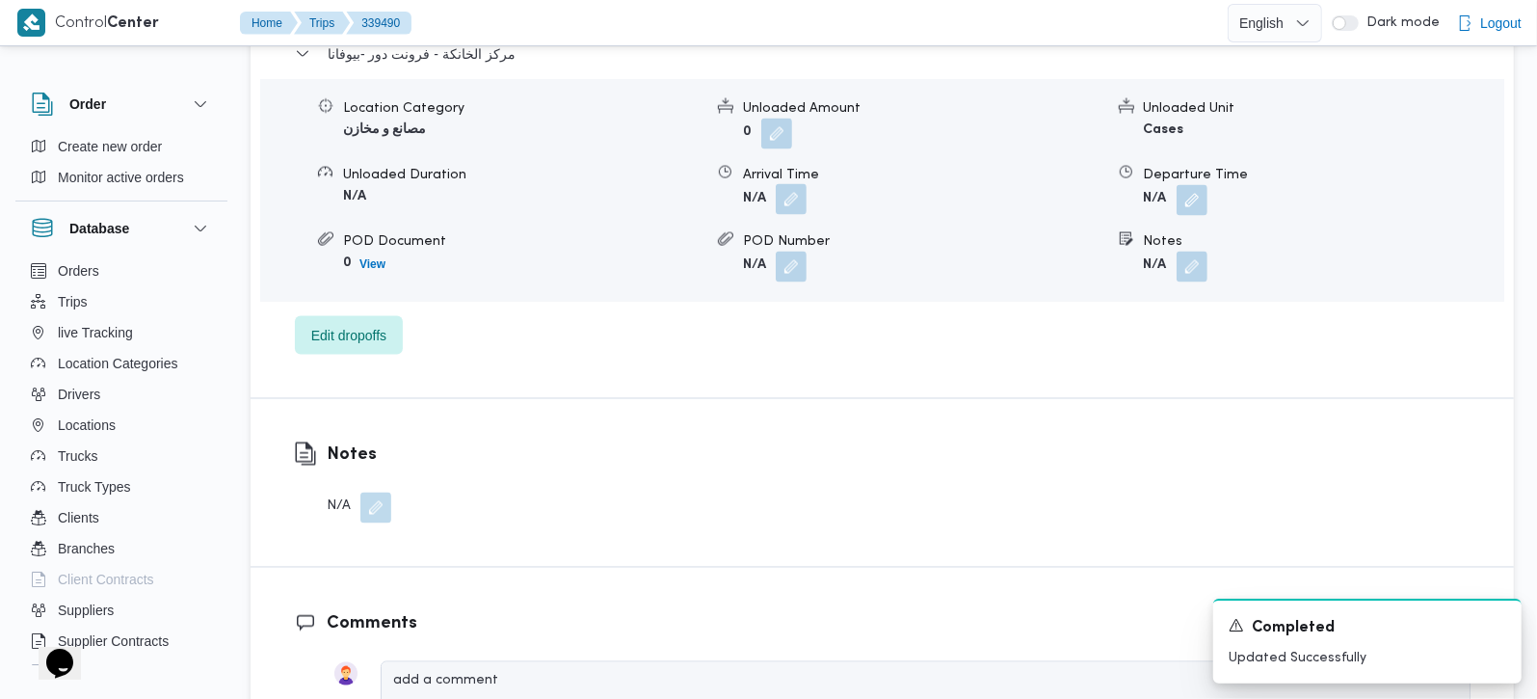
click at [788, 210] on button "button" at bounding box center [791, 199] width 31 height 31
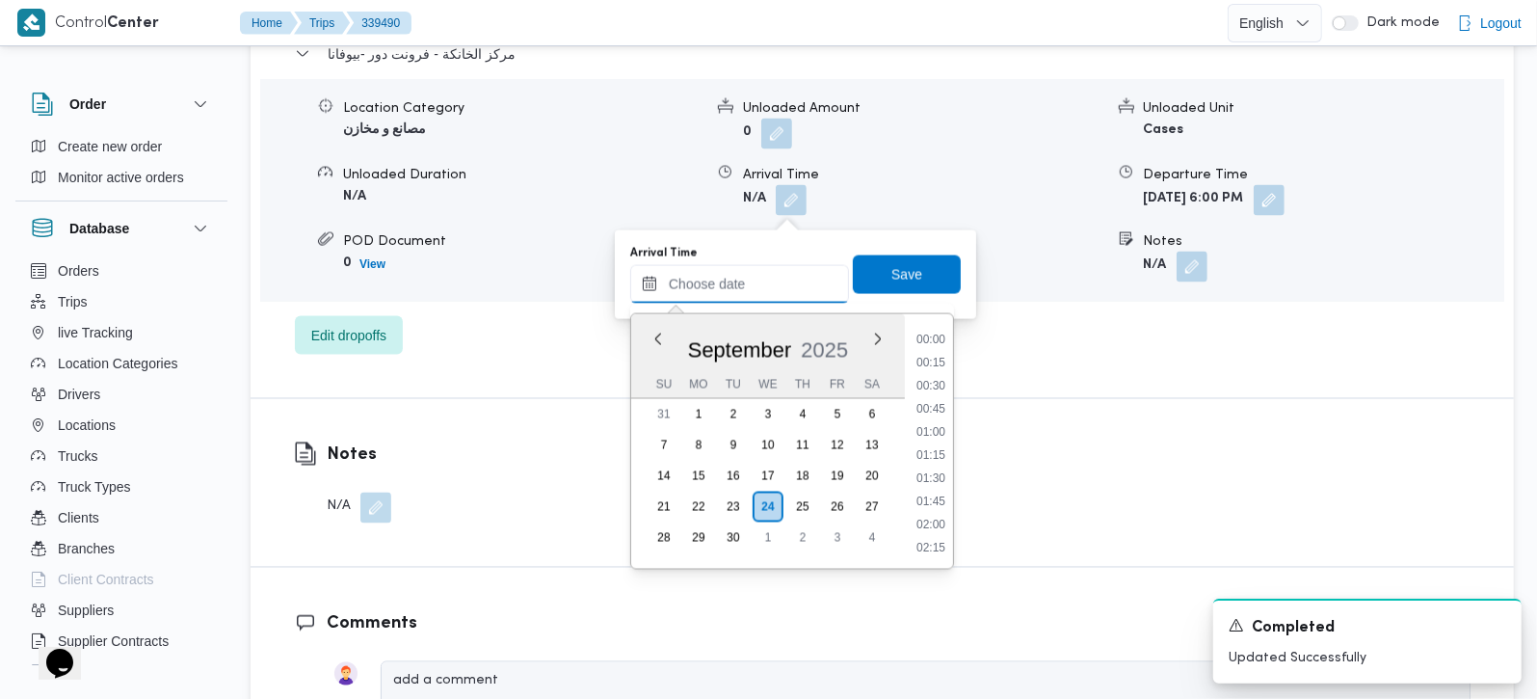
click at [759, 293] on input "Arrival Time" at bounding box center [739, 284] width 219 height 39
click at [932, 466] on li "17:45" at bounding box center [931, 475] width 44 height 19
type input "[DATE] 17:45"
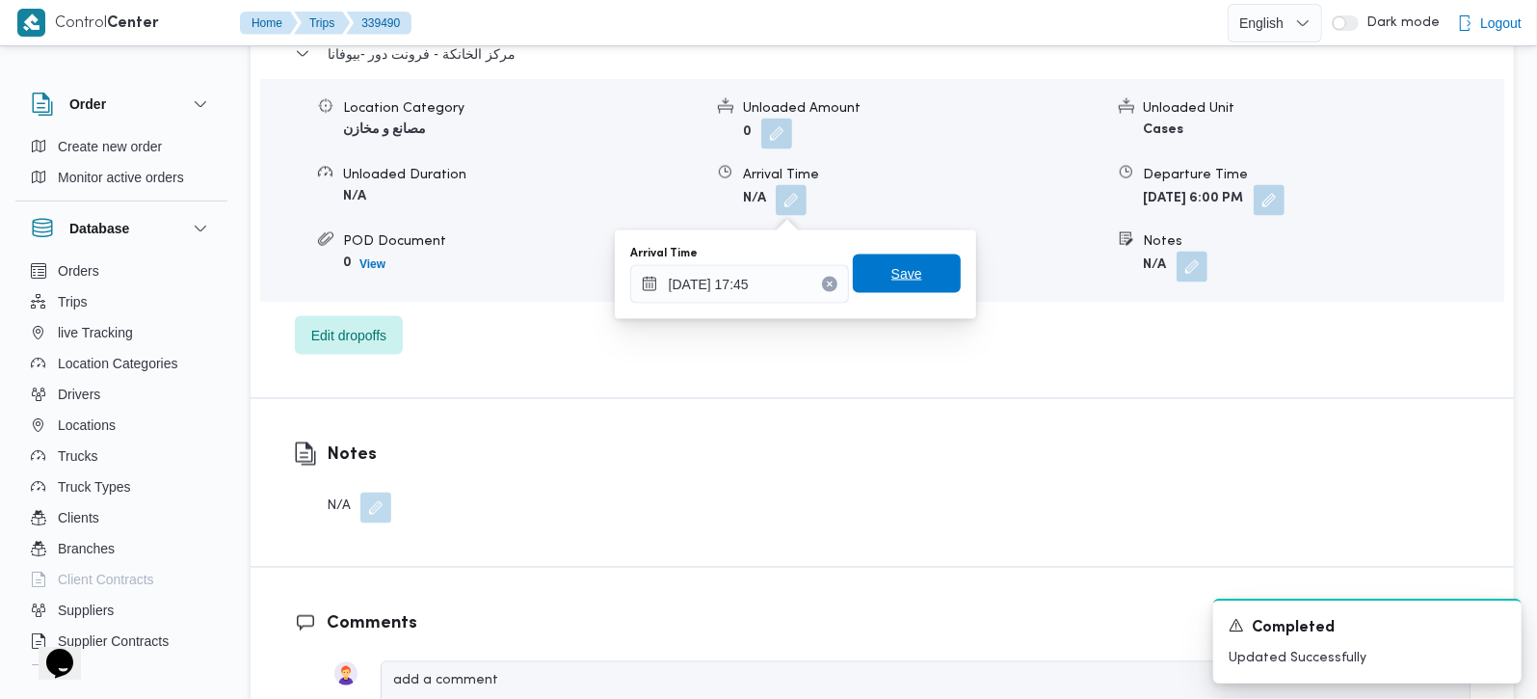
click at [914, 274] on span "Save" at bounding box center [907, 273] width 108 height 39
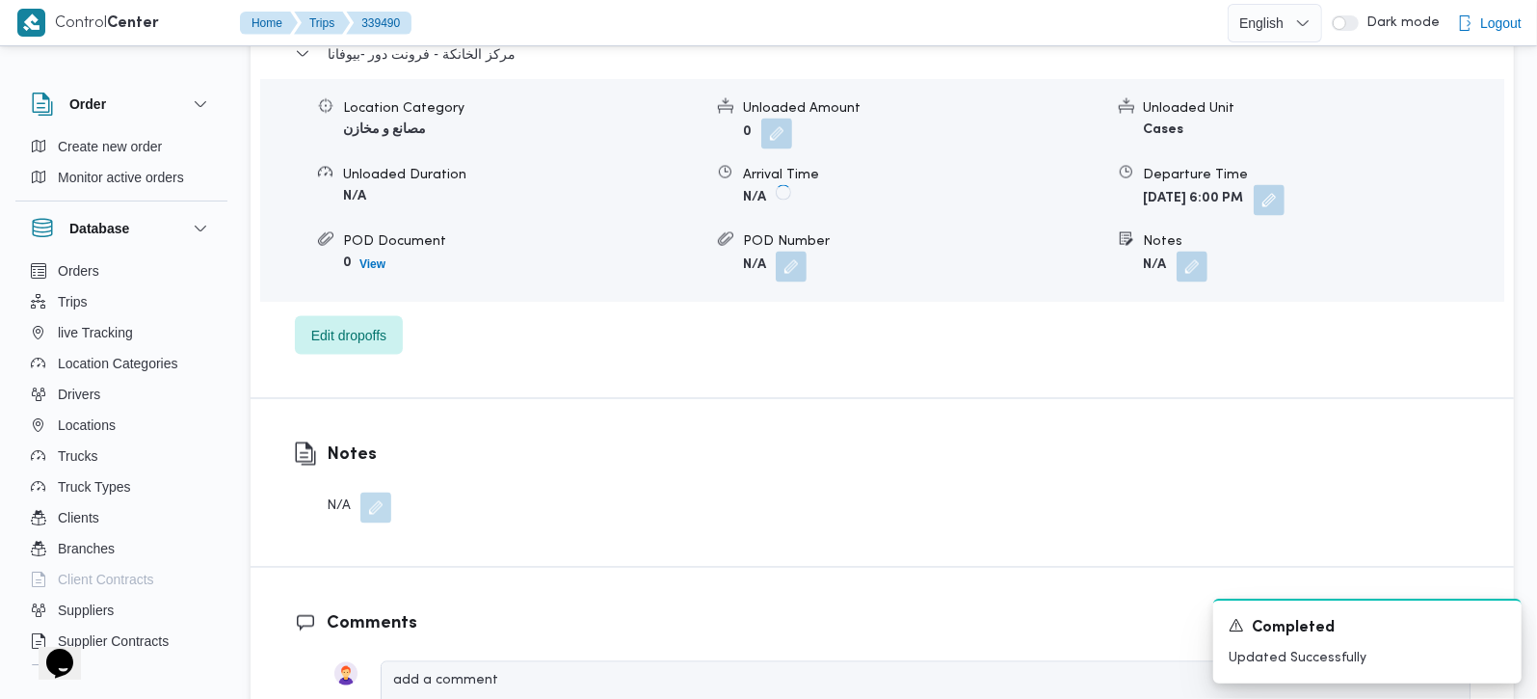
scroll to position [1814, 0]
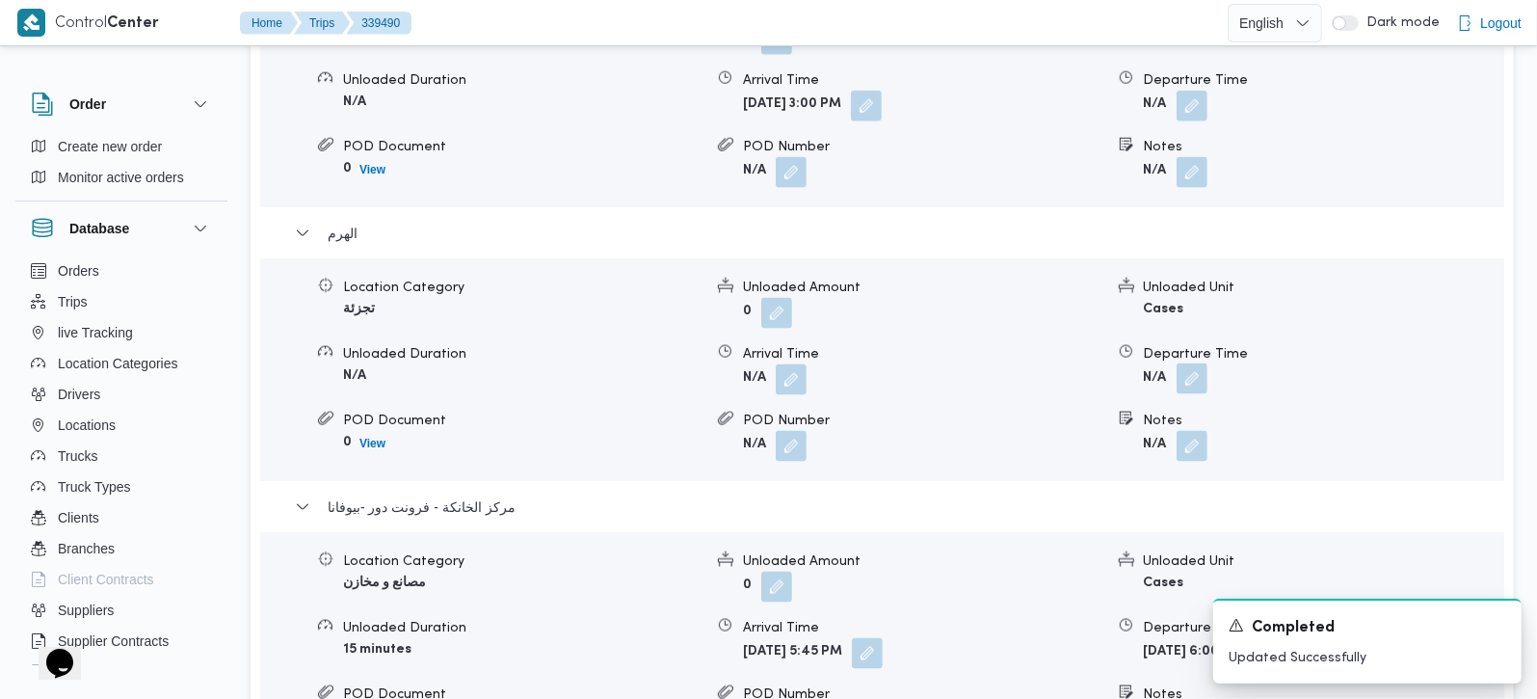
click at [1191, 386] on button "button" at bounding box center [1192, 378] width 31 height 31
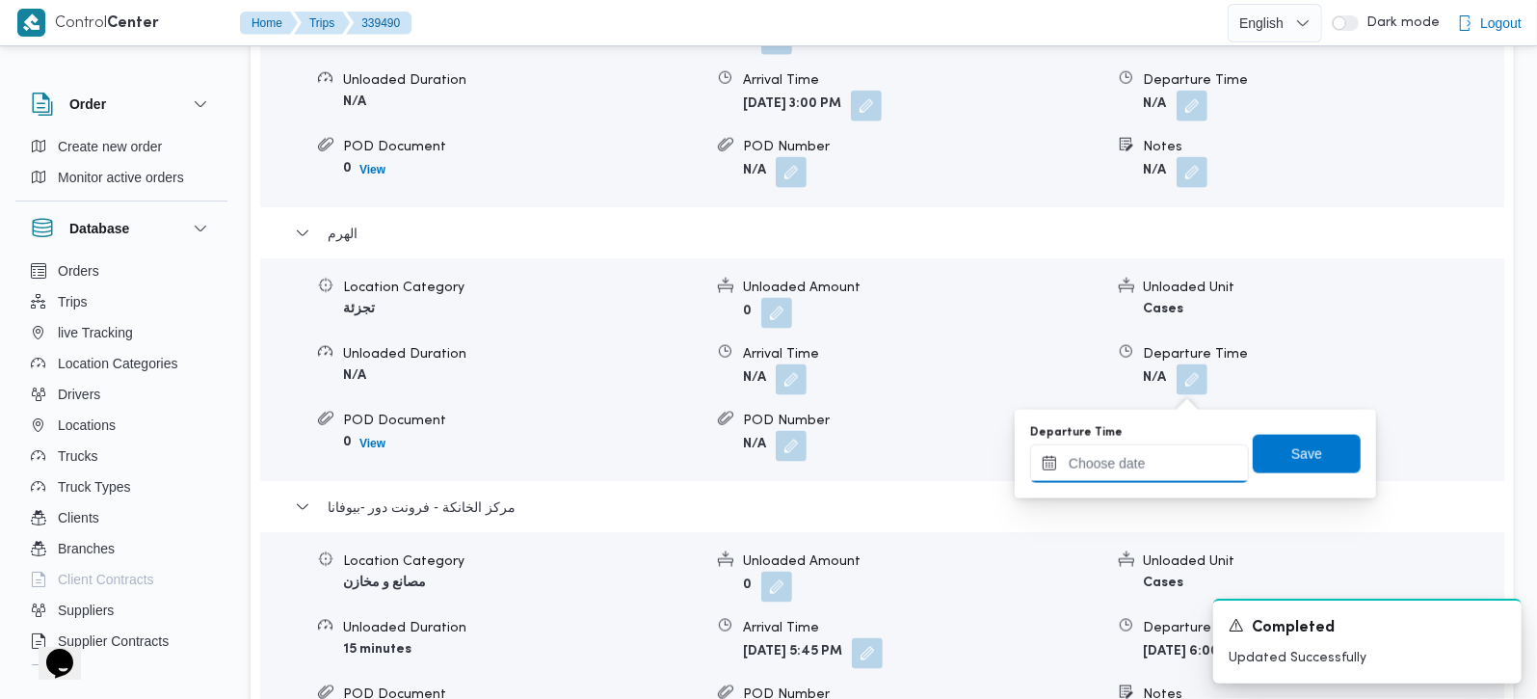
click at [1164, 451] on input "Departure Time" at bounding box center [1139, 463] width 219 height 39
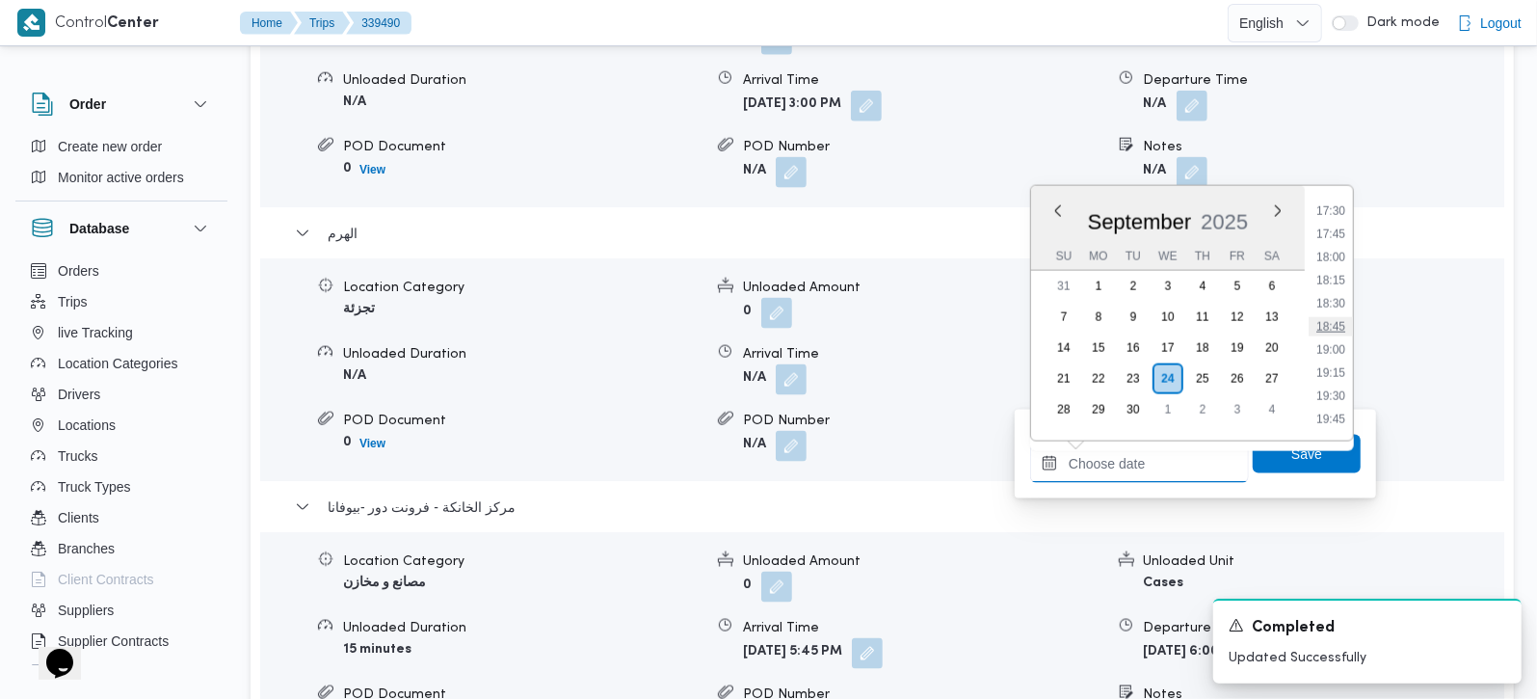
scroll to position [1505, 0]
click at [1331, 252] on li "16:45" at bounding box center [1331, 255] width 44 height 19
type input "[DATE] 16:45"
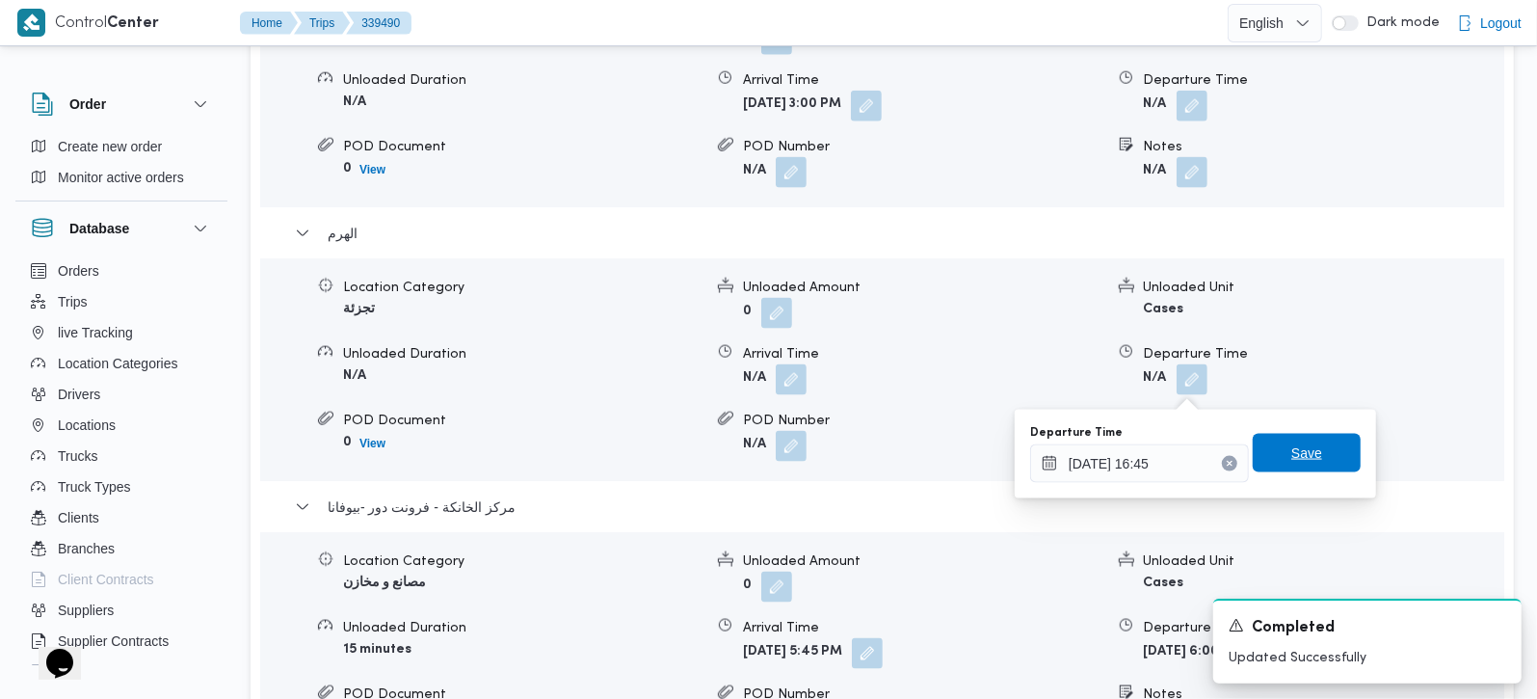
click at [1305, 451] on span "Save" at bounding box center [1306, 452] width 31 height 23
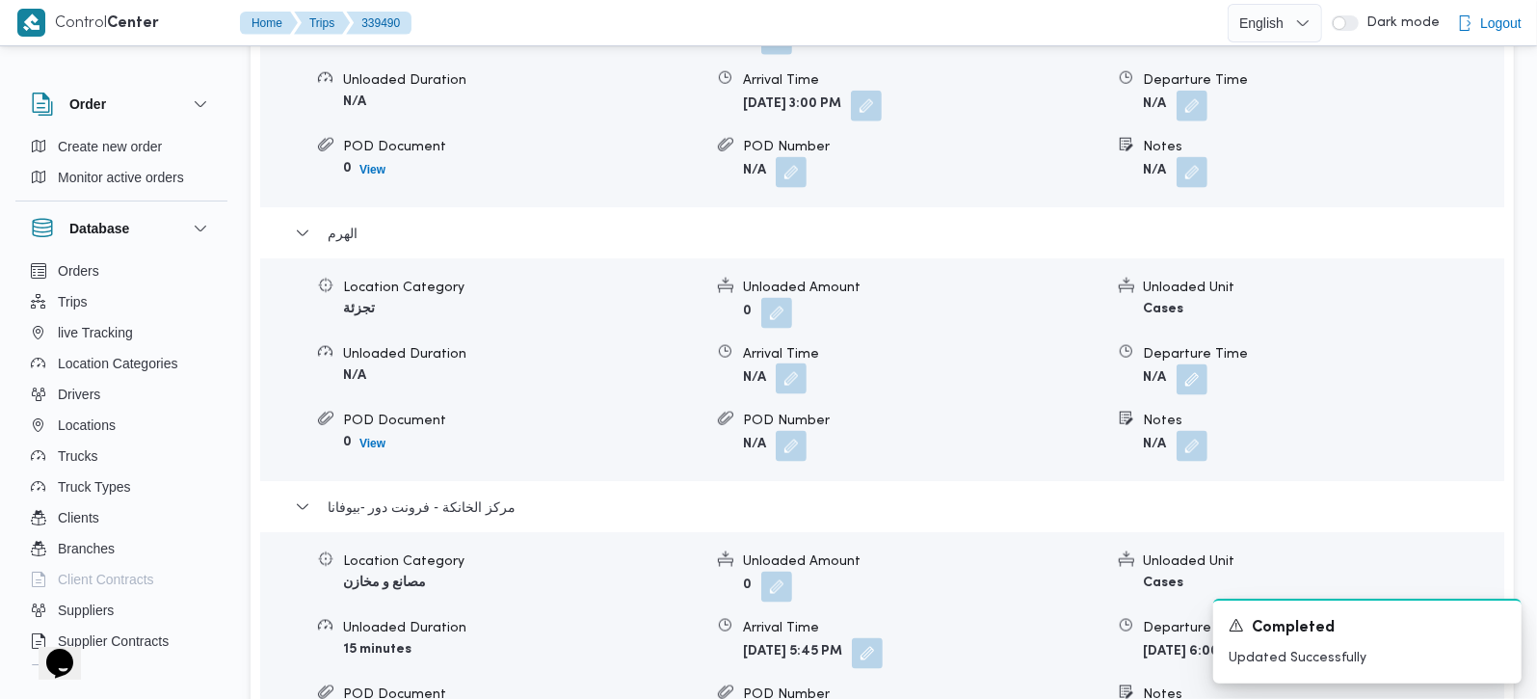
click at [788, 388] on button "button" at bounding box center [791, 378] width 31 height 31
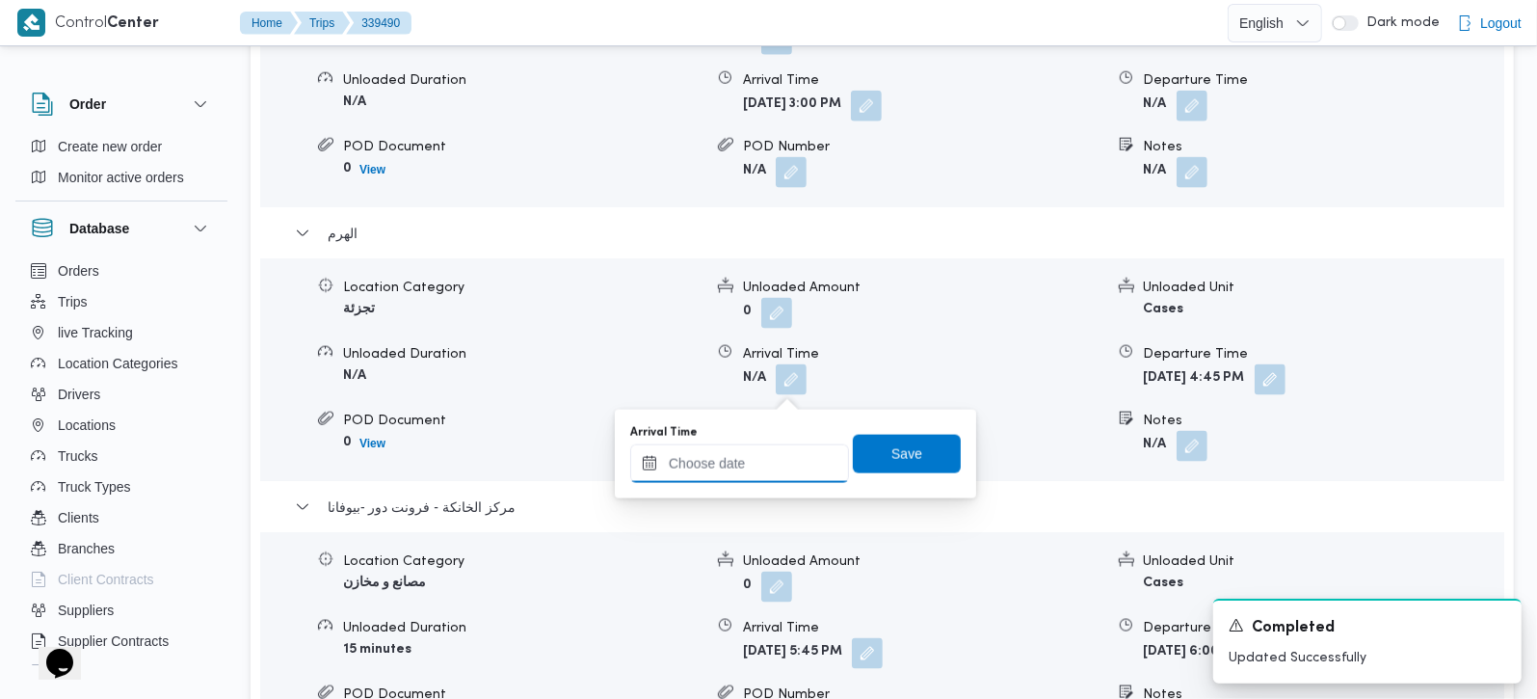
drag, startPoint x: 744, startPoint y: 459, endPoint x: 768, endPoint y: 444, distance: 28.1
click at [744, 459] on input "Arrival Time" at bounding box center [739, 463] width 219 height 39
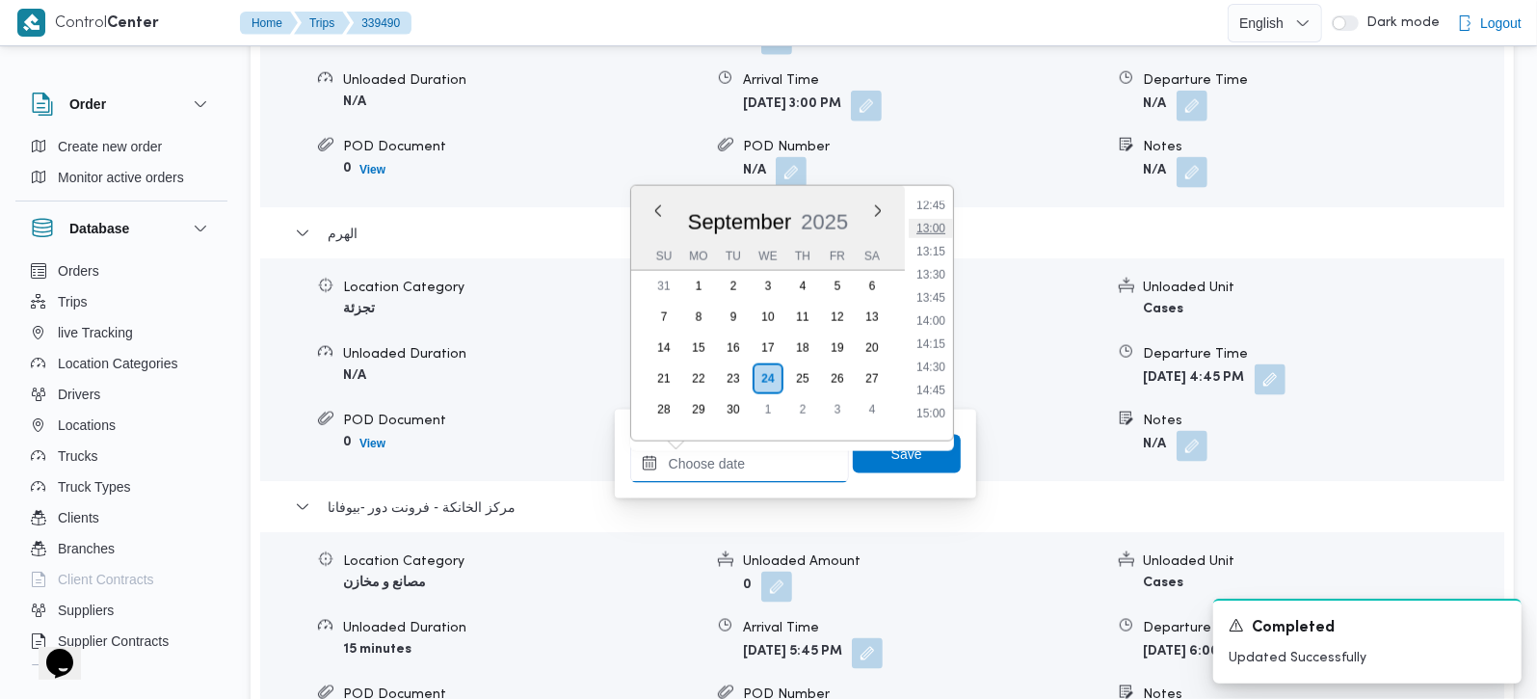
scroll to position [1165, 0]
click at [940, 274] on li "13:15" at bounding box center [931, 271] width 44 height 19
type input "[DATE] 13:15"
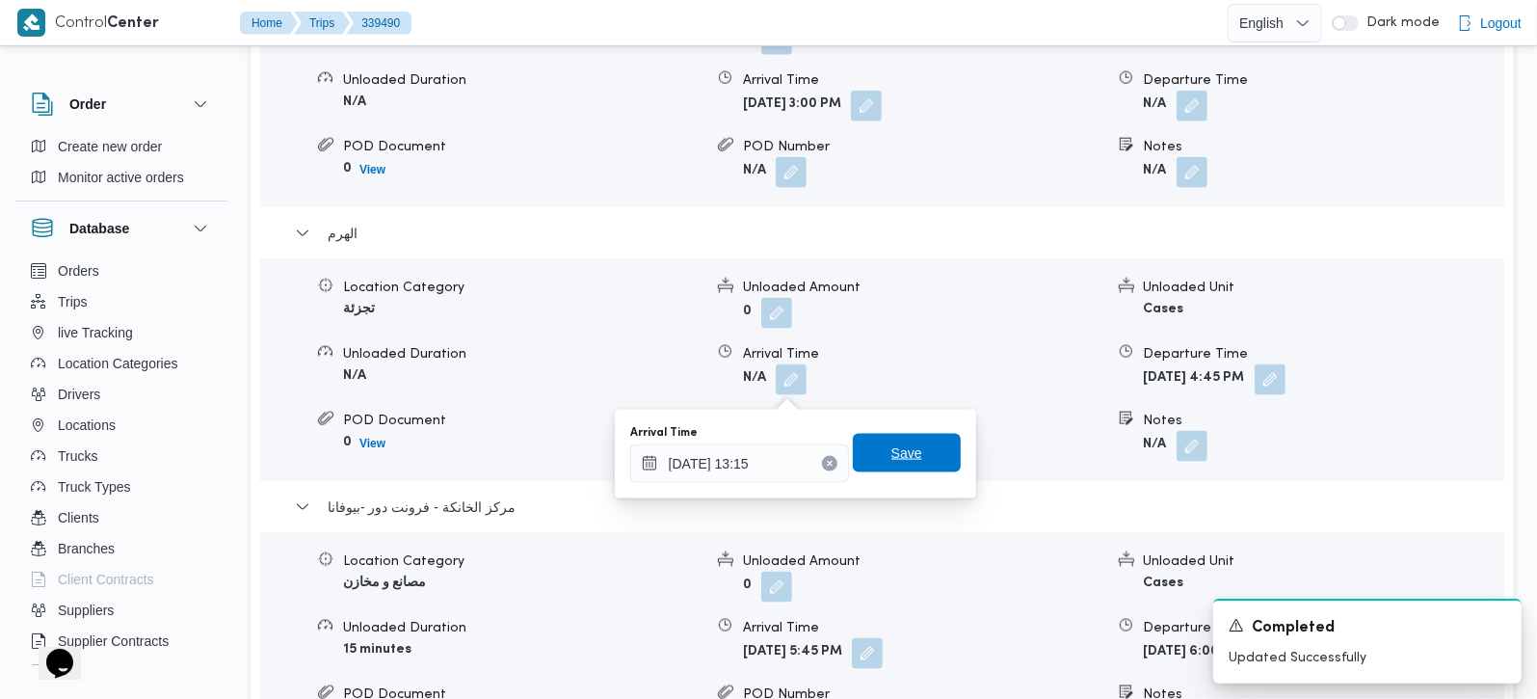
click at [904, 458] on span "Save" at bounding box center [906, 452] width 31 height 23
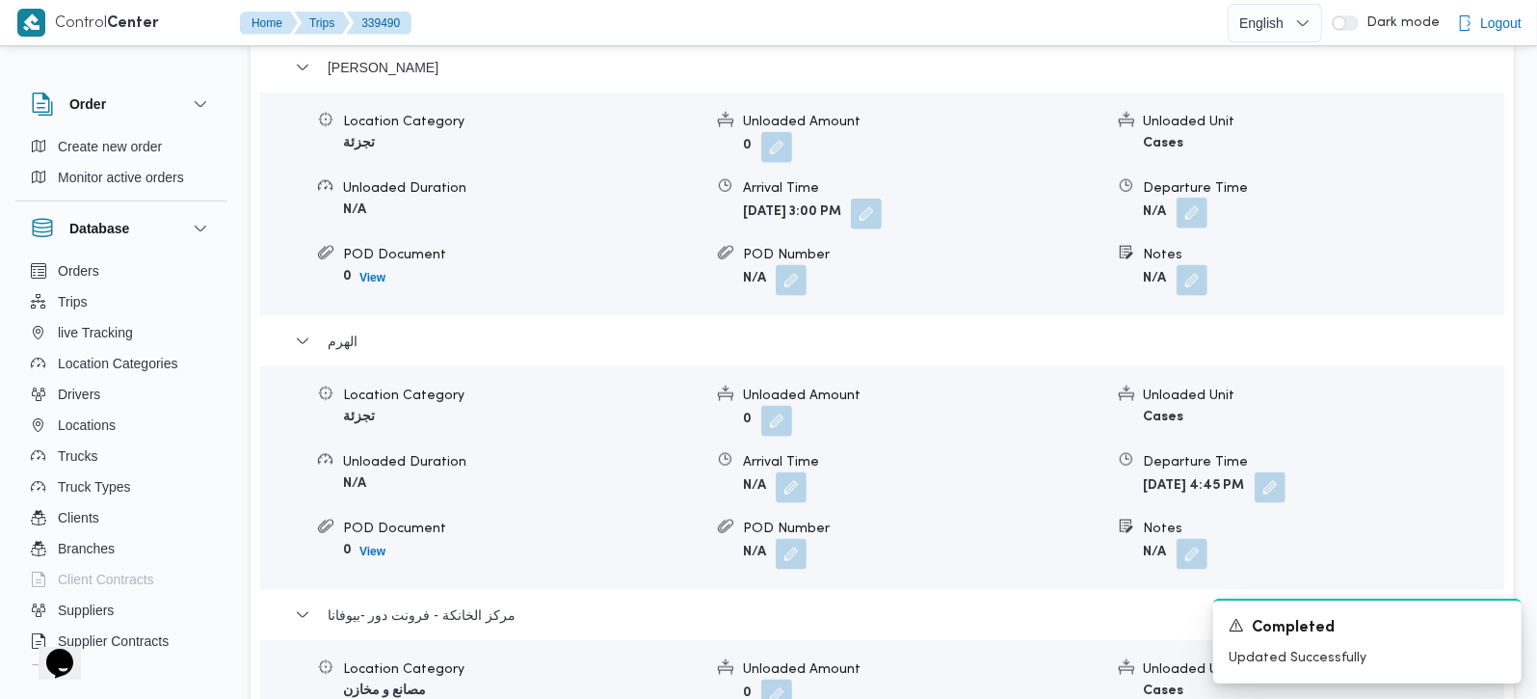
scroll to position [1700, 0]
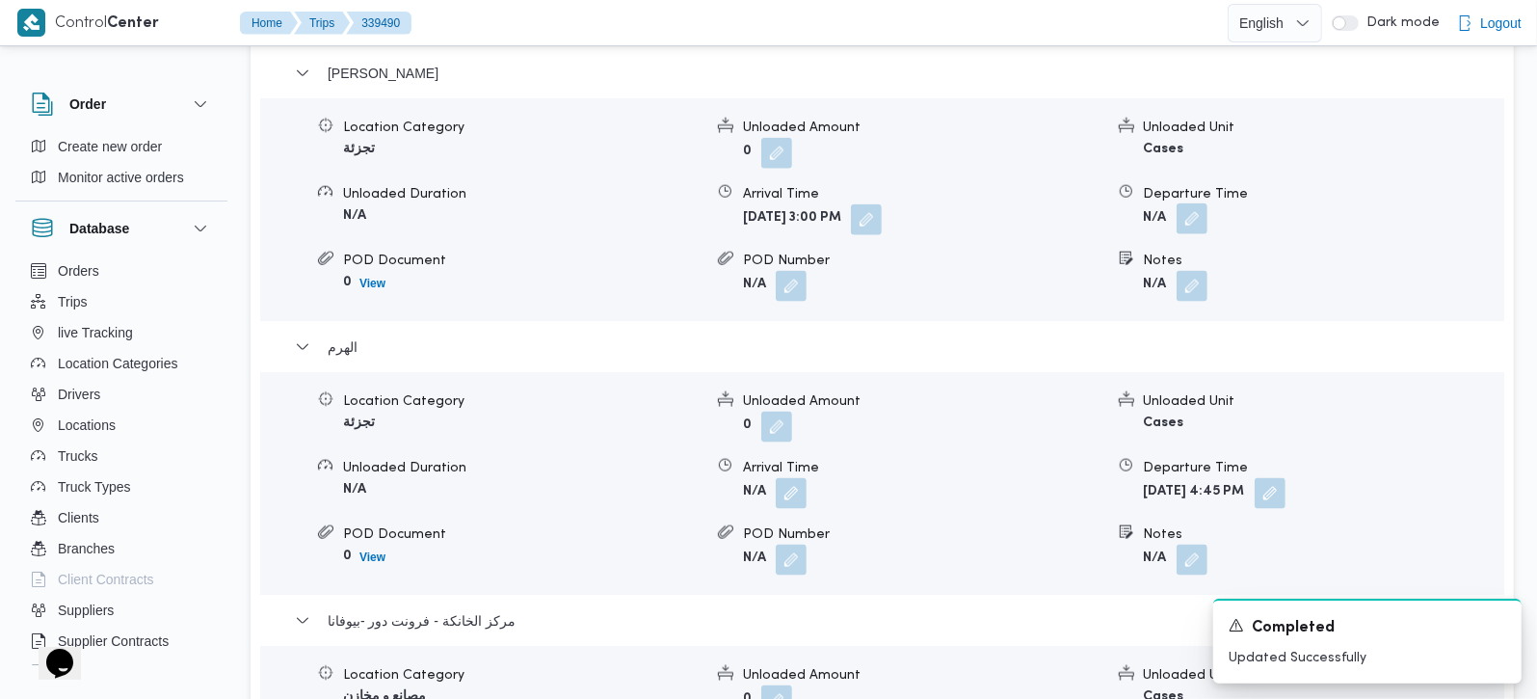
click at [1194, 223] on button "button" at bounding box center [1192, 218] width 31 height 31
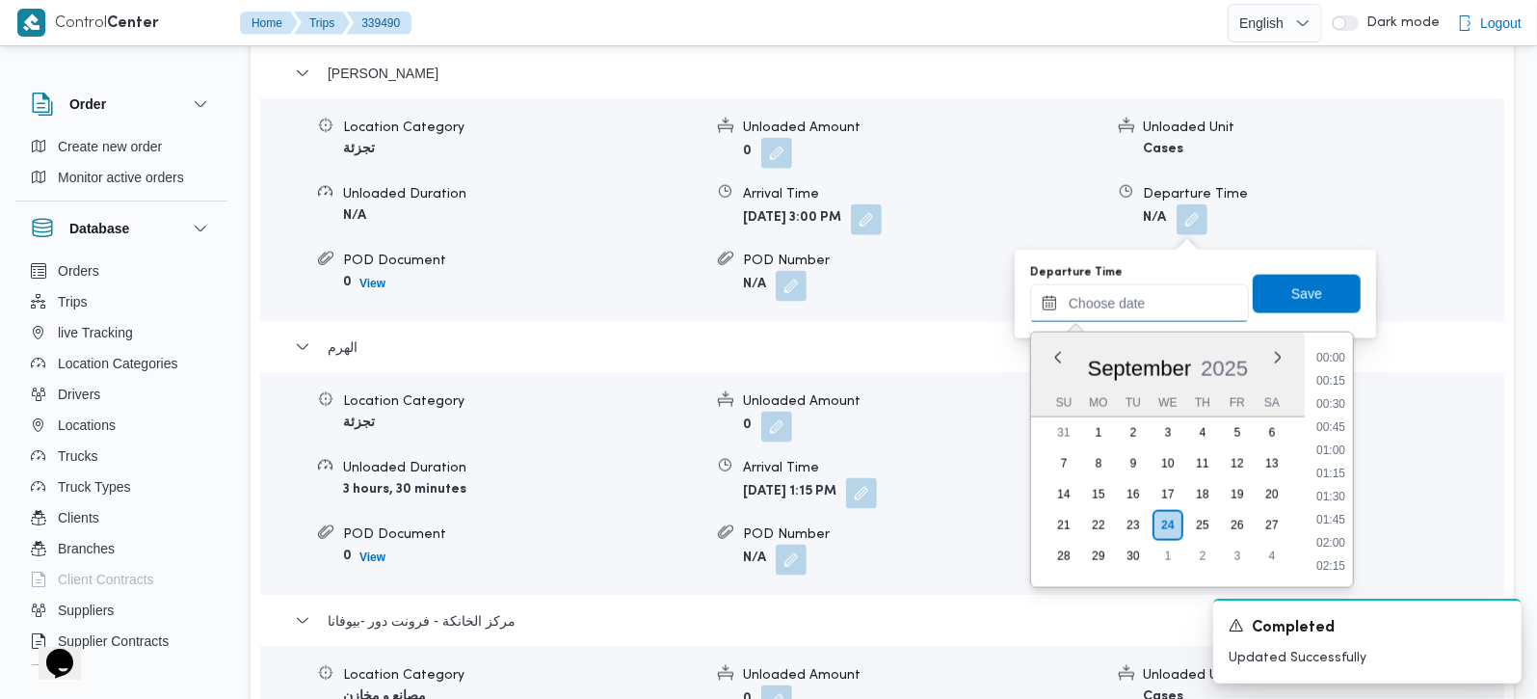
click at [1177, 301] on input "Departure Time" at bounding box center [1139, 303] width 219 height 39
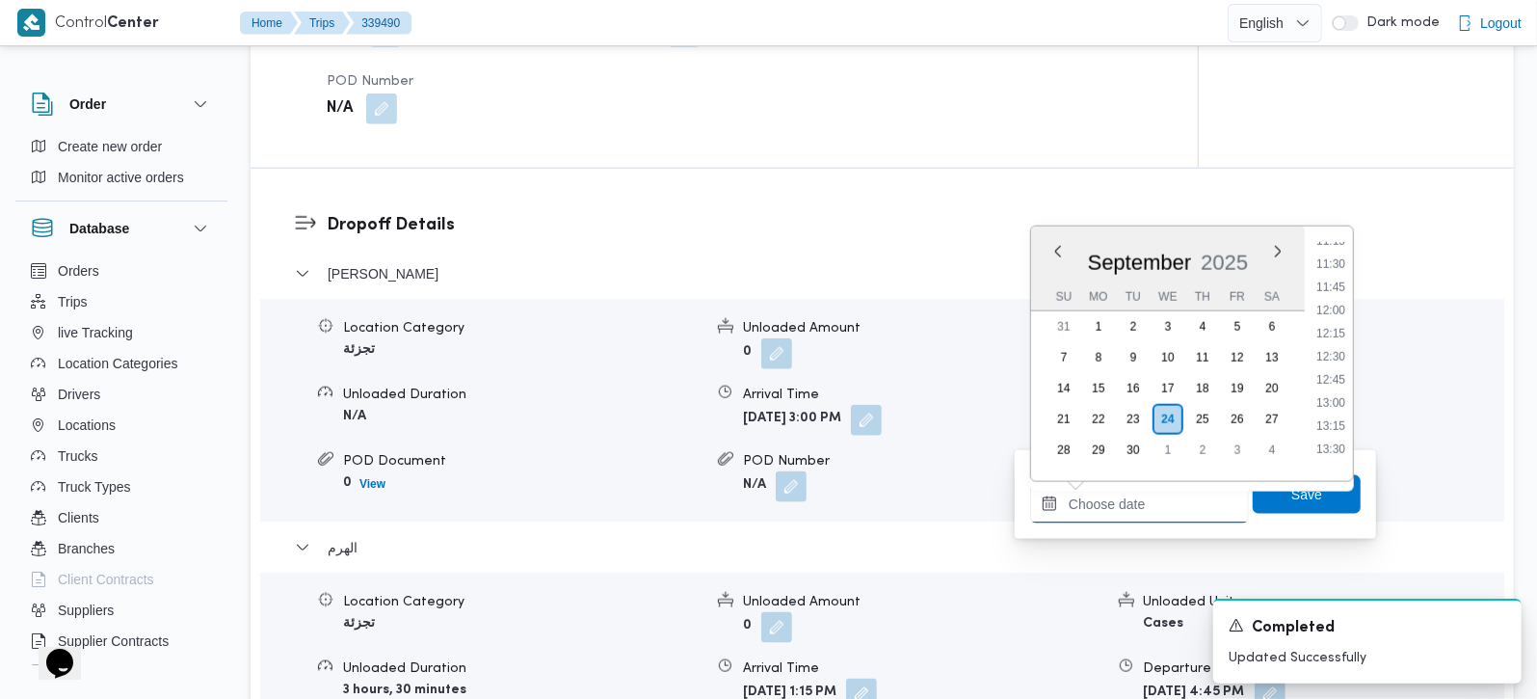
scroll to position [1360, 0]
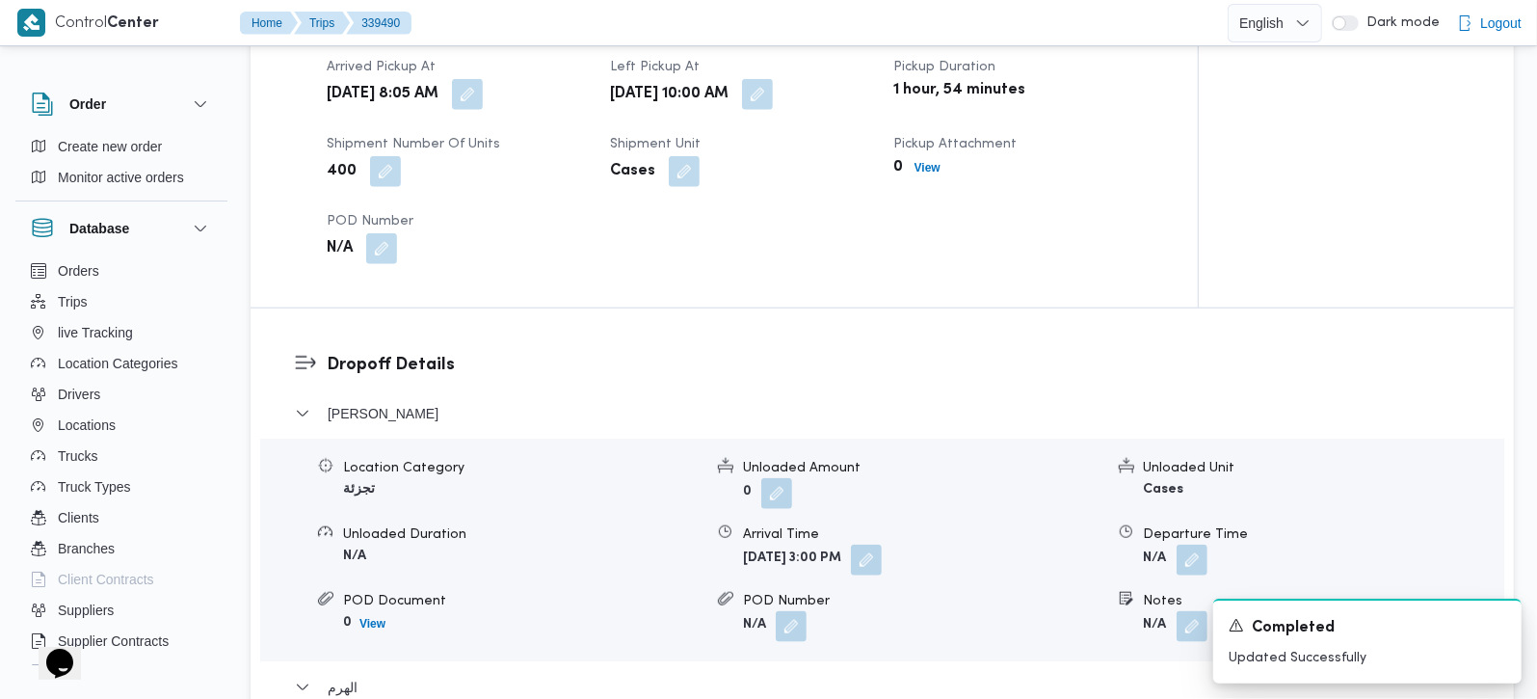
click at [875, 269] on div "Arrived Pickup At [DATE] 8:05 AM Left Pickup At [DATE] 10:00 AM Pickup Duration…" at bounding box center [740, 159] width 851 height 231
click at [942, 585] on div "Location Category تجزئة Unloaded Amount 0 Unloaded Unit Cases Unloaded Duration…" at bounding box center [881, 549] width 1259 height 219
click at [882, 574] on button "button" at bounding box center [866, 558] width 31 height 31
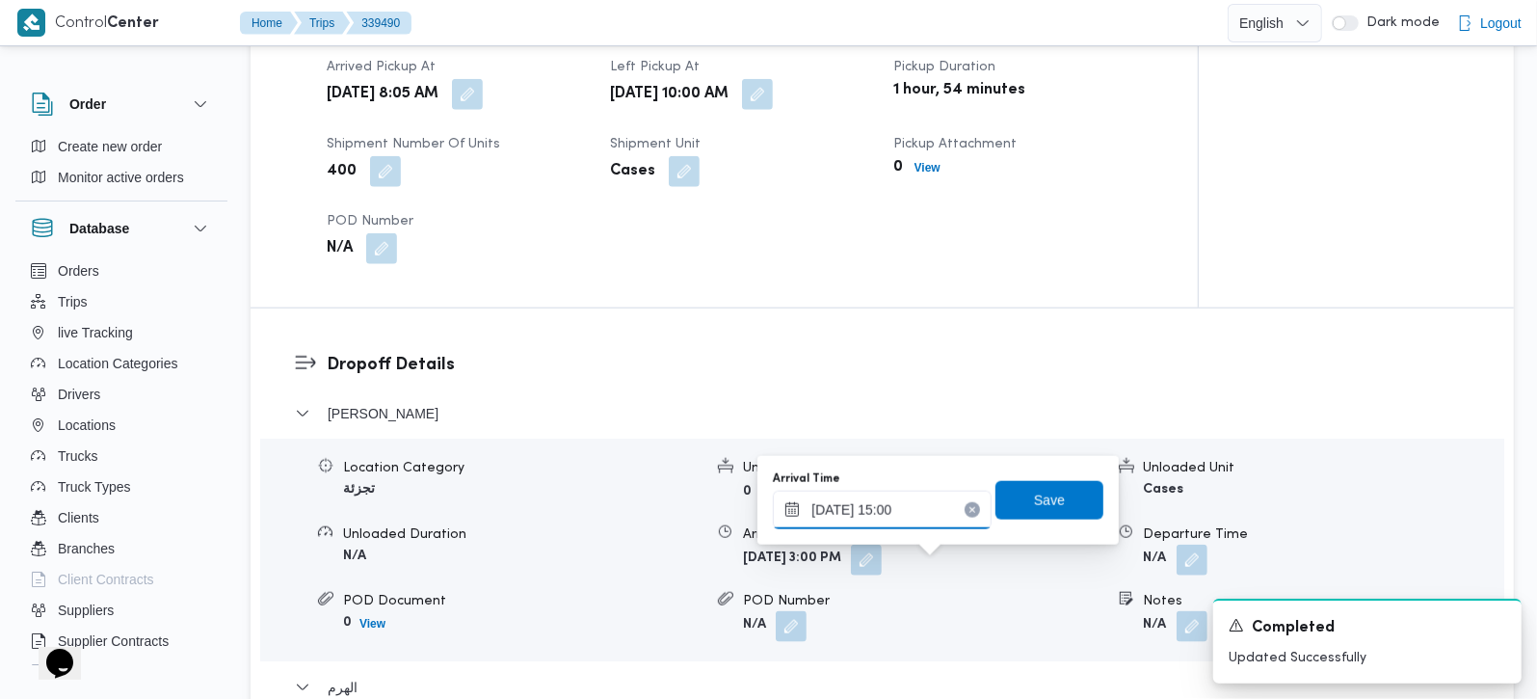
click at [874, 517] on input "[DATE] 15:00" at bounding box center [882, 509] width 219 height 39
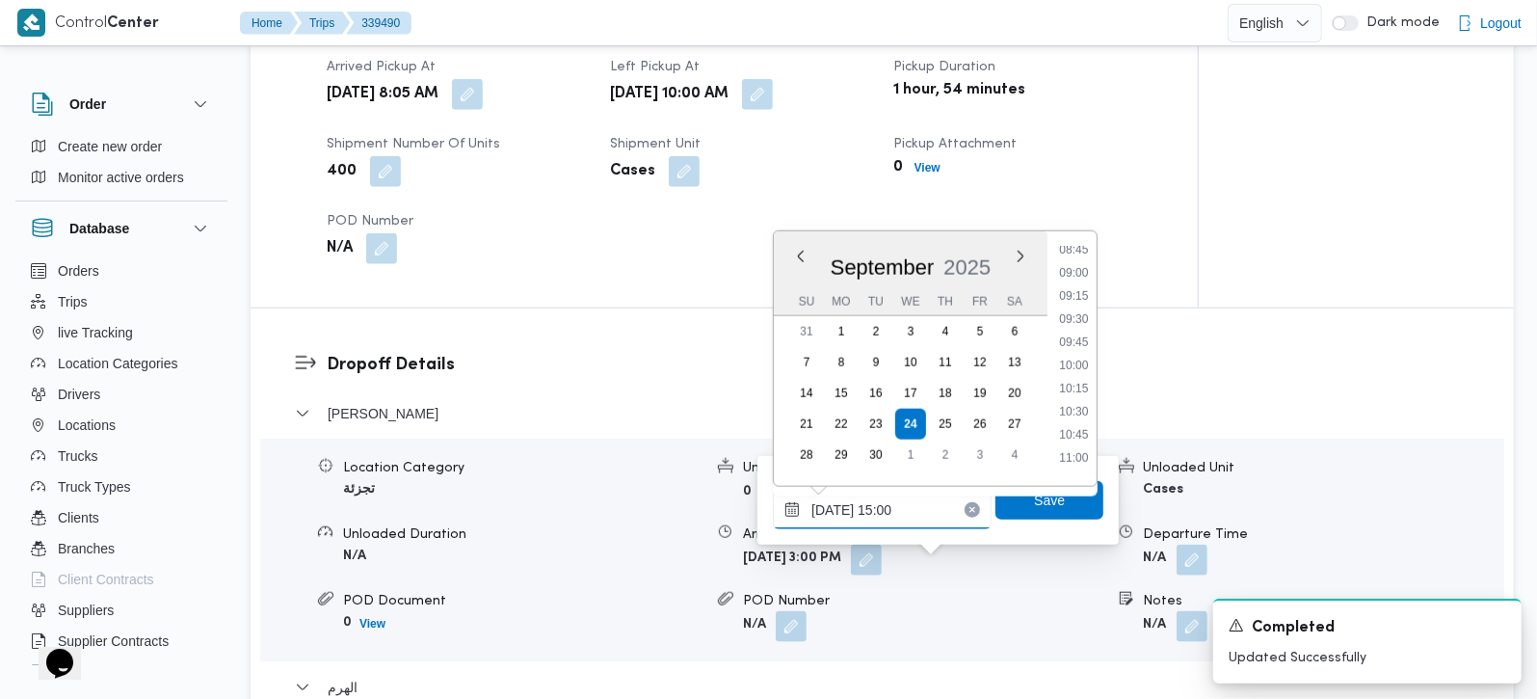
scroll to position [817, 0]
click at [1078, 452] on li "11:00" at bounding box center [1074, 456] width 44 height 19
type input "[DATE] 11:00"
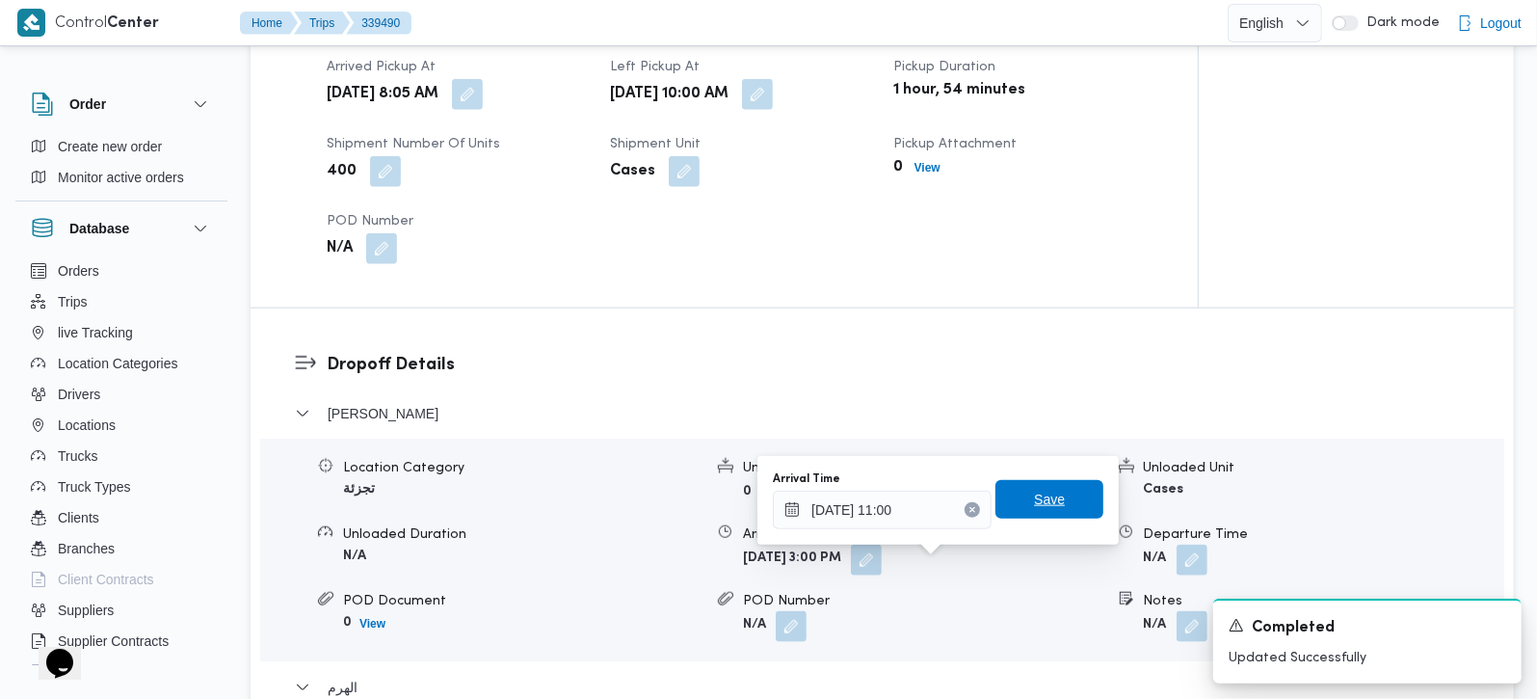
click at [1063, 503] on span "Save" at bounding box center [1049, 499] width 108 height 39
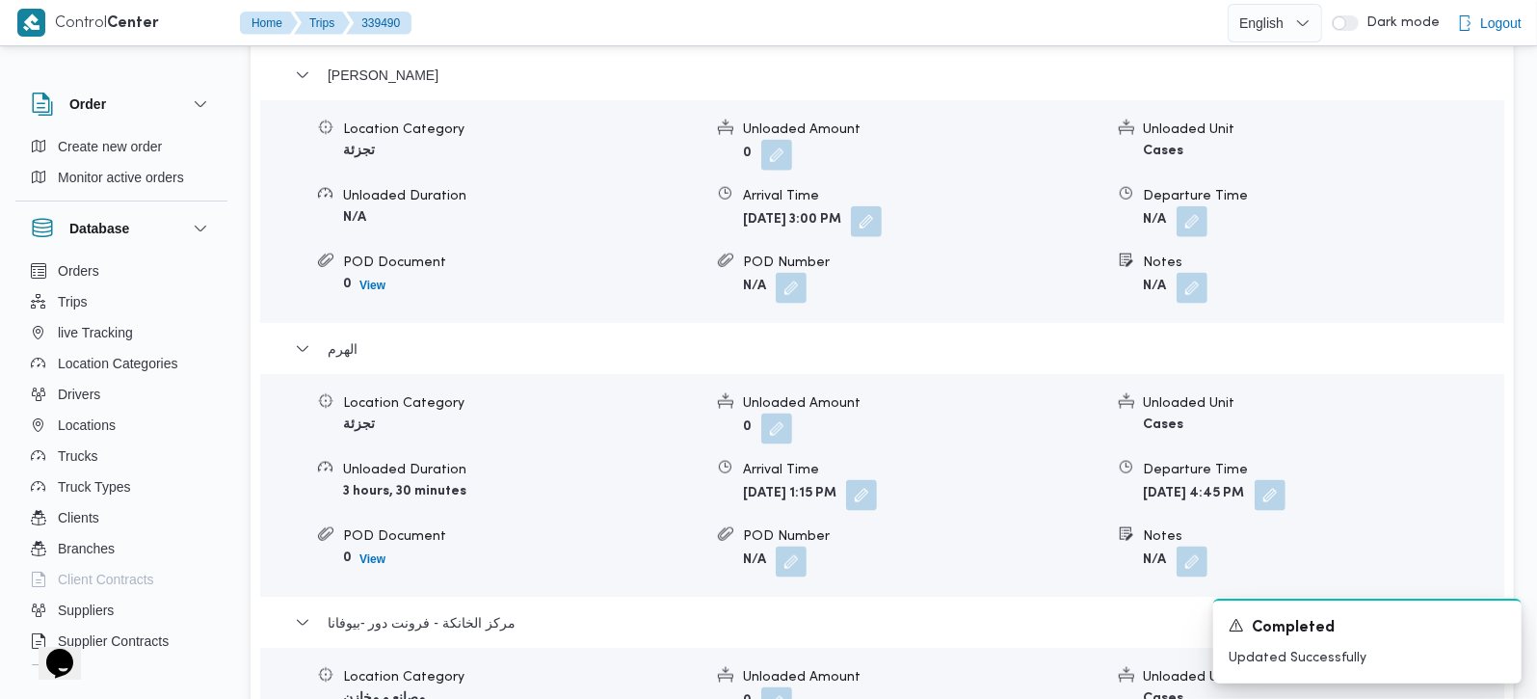
scroll to position [1700, 0]
click at [1186, 222] on button "button" at bounding box center [1192, 218] width 31 height 31
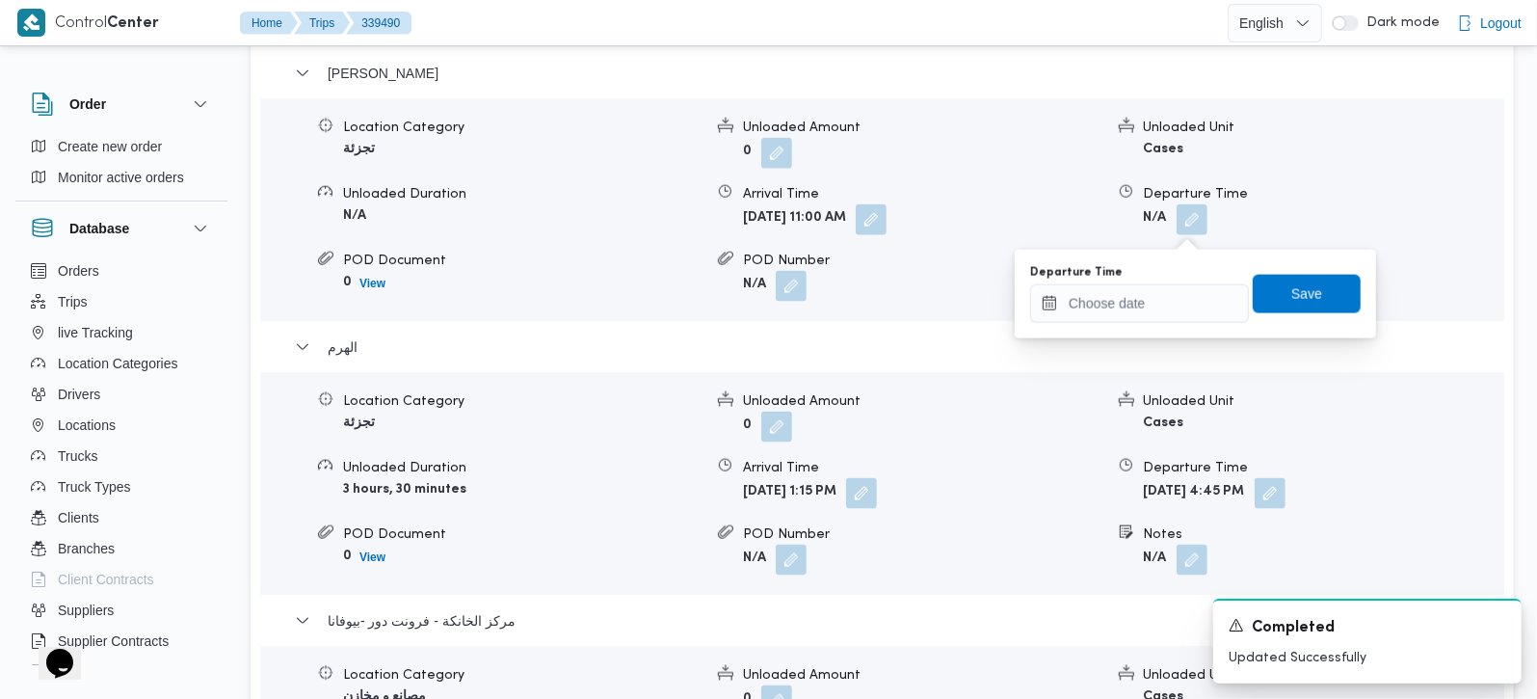
click at [1172, 279] on div "Departure Time" at bounding box center [1139, 294] width 219 height 58
click at [1164, 303] on input "Departure Time" at bounding box center [1139, 303] width 219 height 39
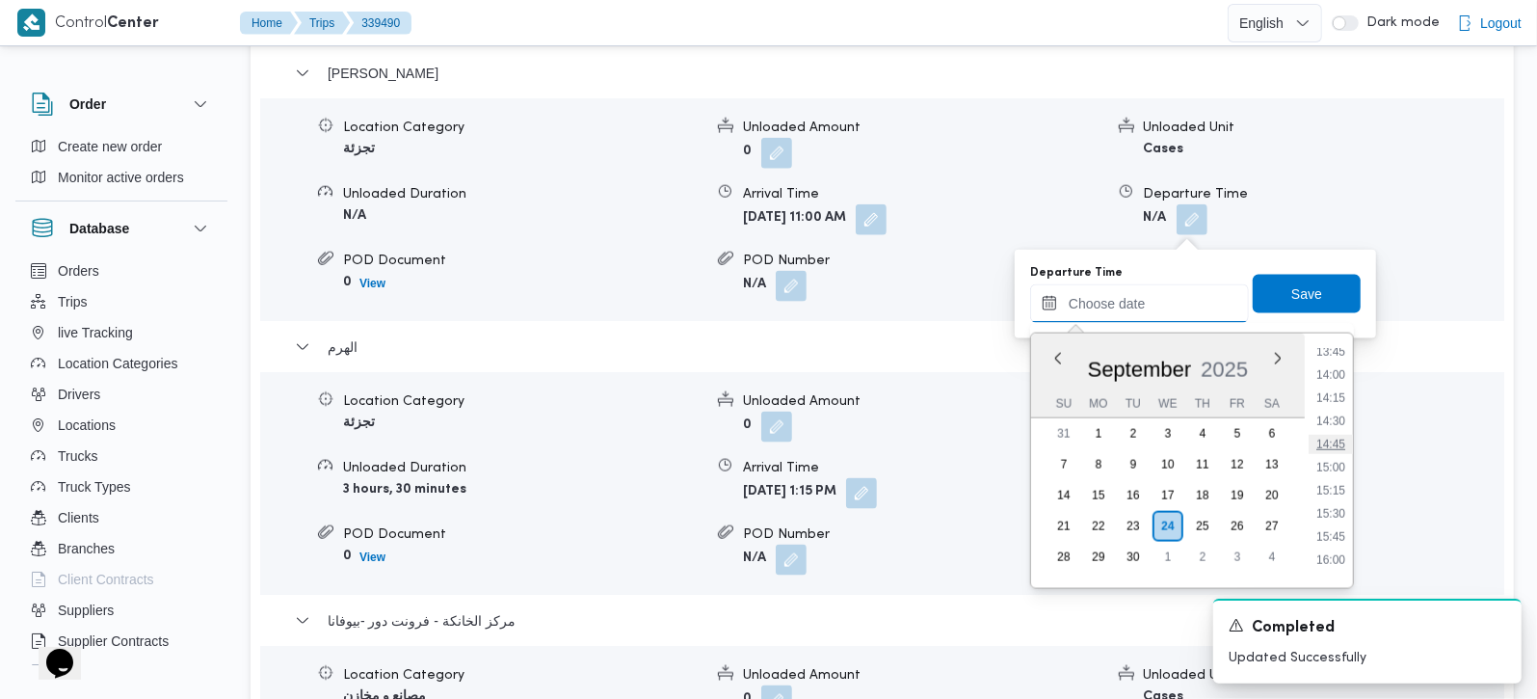
scroll to position [1165, 0]
drag, startPoint x: 1327, startPoint y: 389, endPoint x: 1312, endPoint y: 355, distance: 37.6
click at [1327, 389] on li "13:00" at bounding box center [1331, 395] width 44 height 19
type input "[DATE] 13:00"
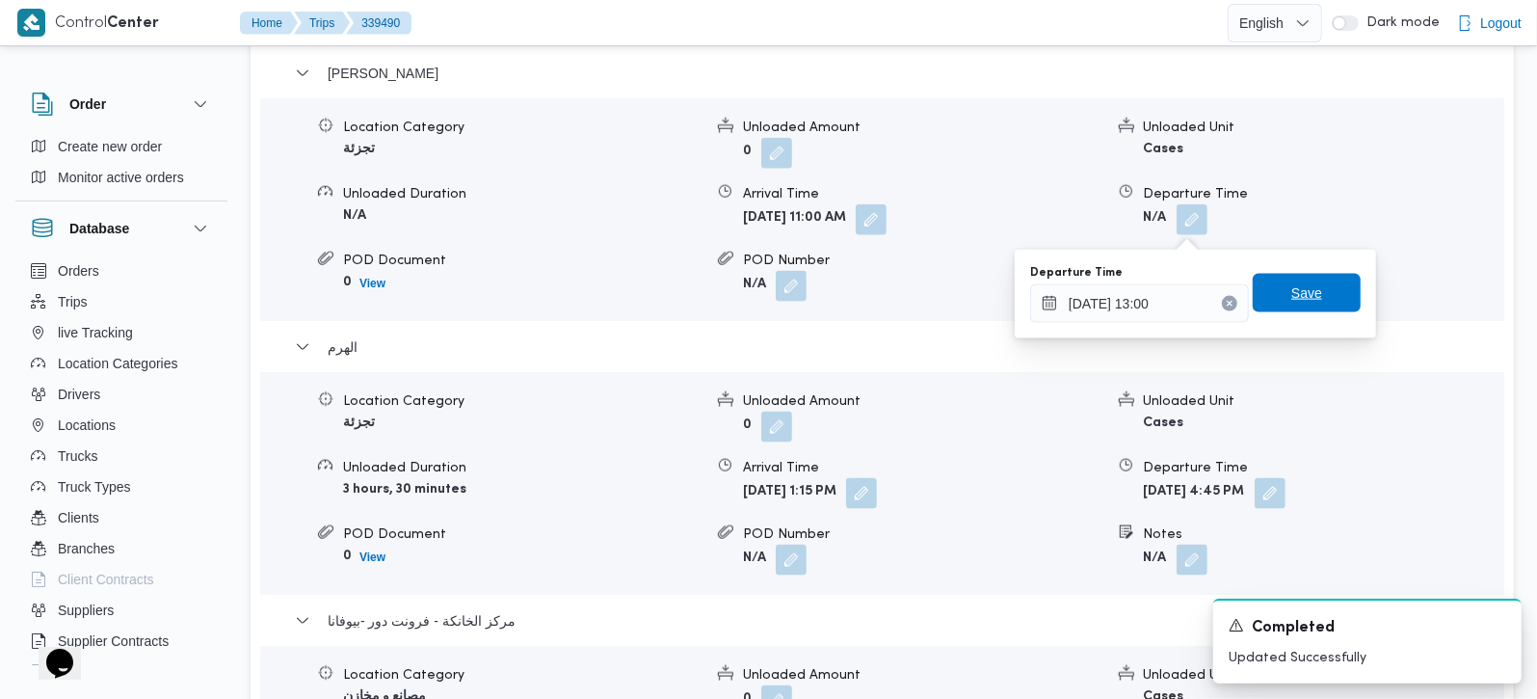
click at [1283, 280] on span "Save" at bounding box center [1307, 293] width 108 height 39
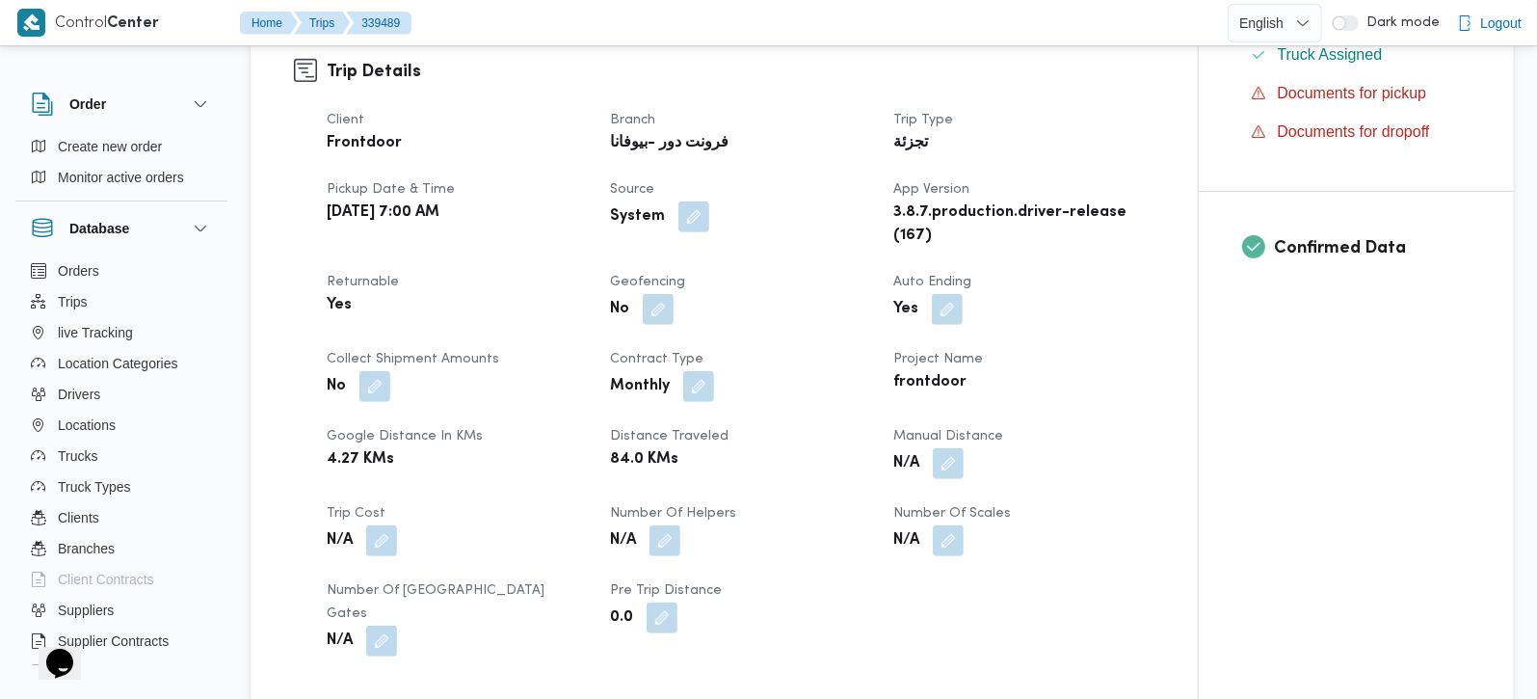
scroll to position [679, 0]
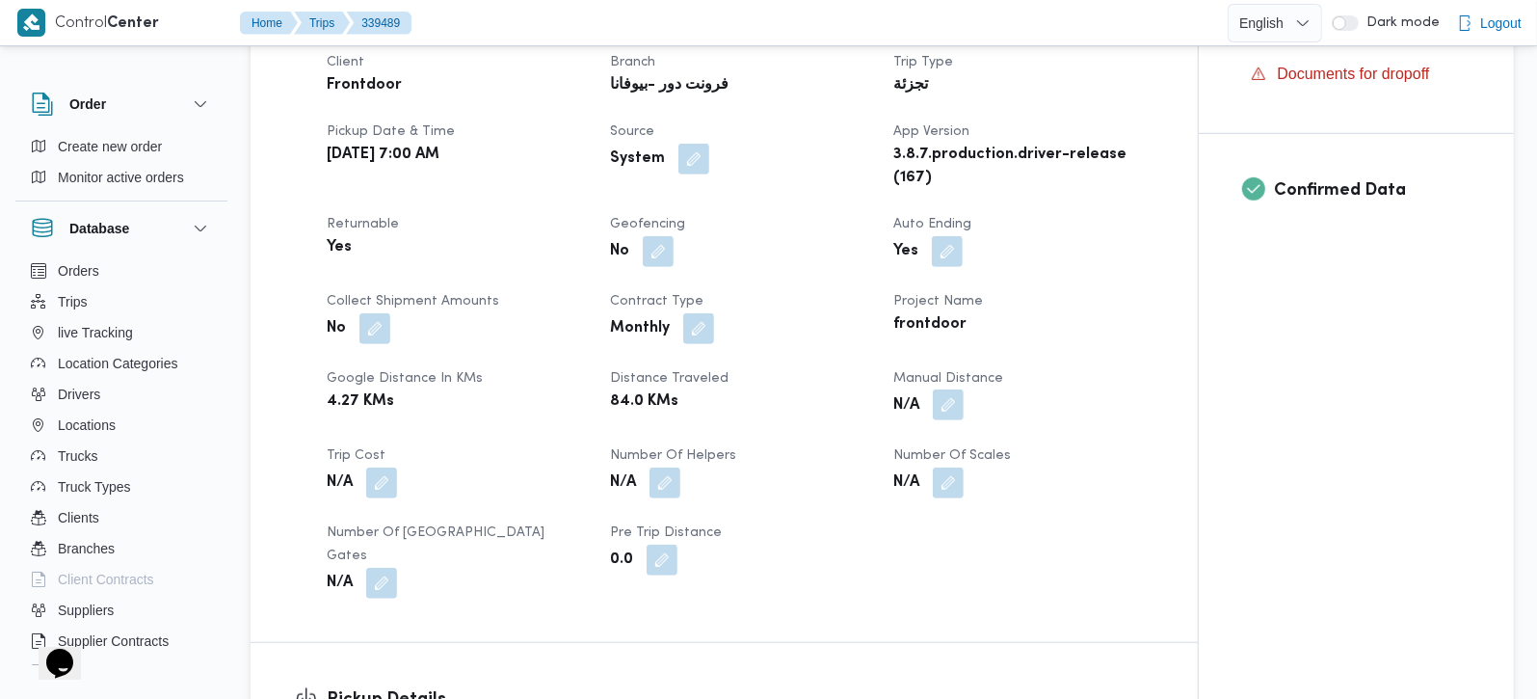
click at [954, 420] on button "button" at bounding box center [948, 404] width 31 height 31
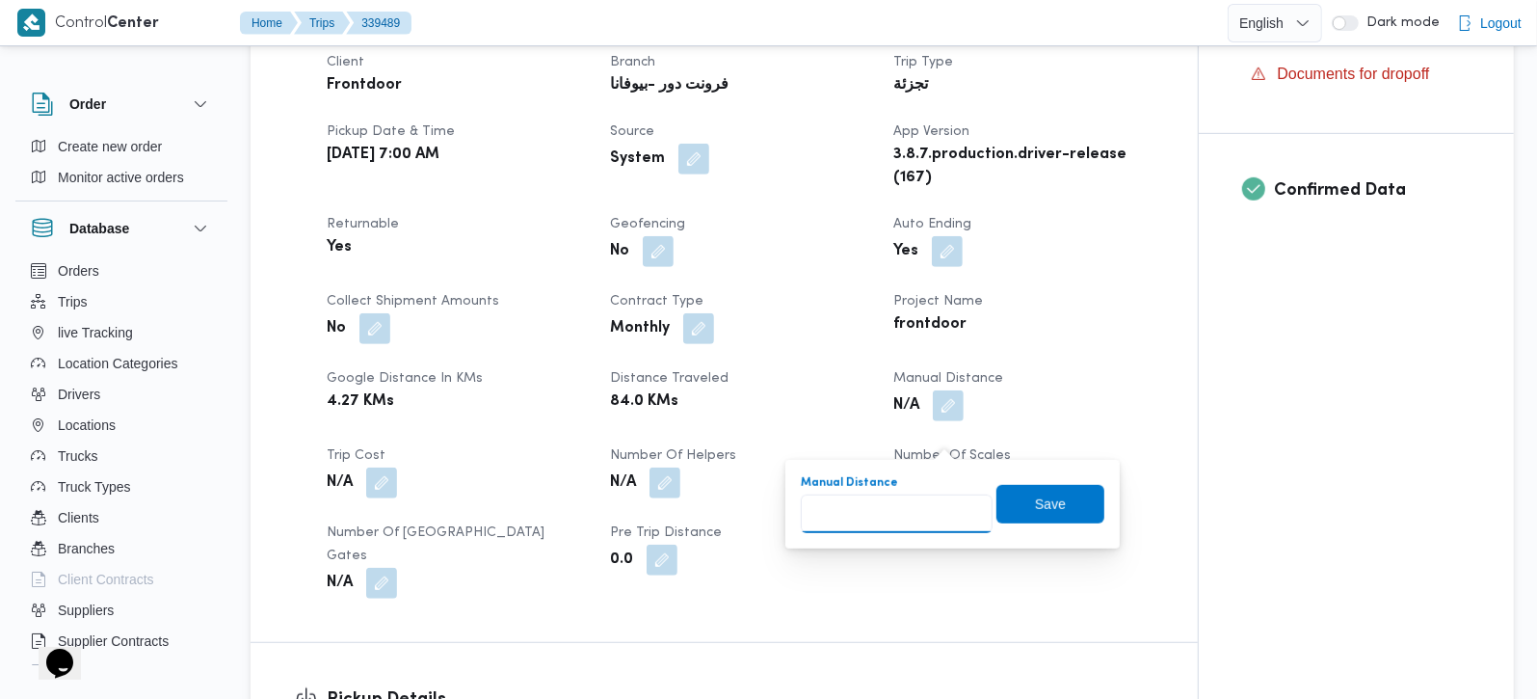
click at [914, 517] on input "Manual Distance" at bounding box center [897, 513] width 192 height 39
type input "90"
click at [1017, 517] on span "Save" at bounding box center [1050, 503] width 108 height 39
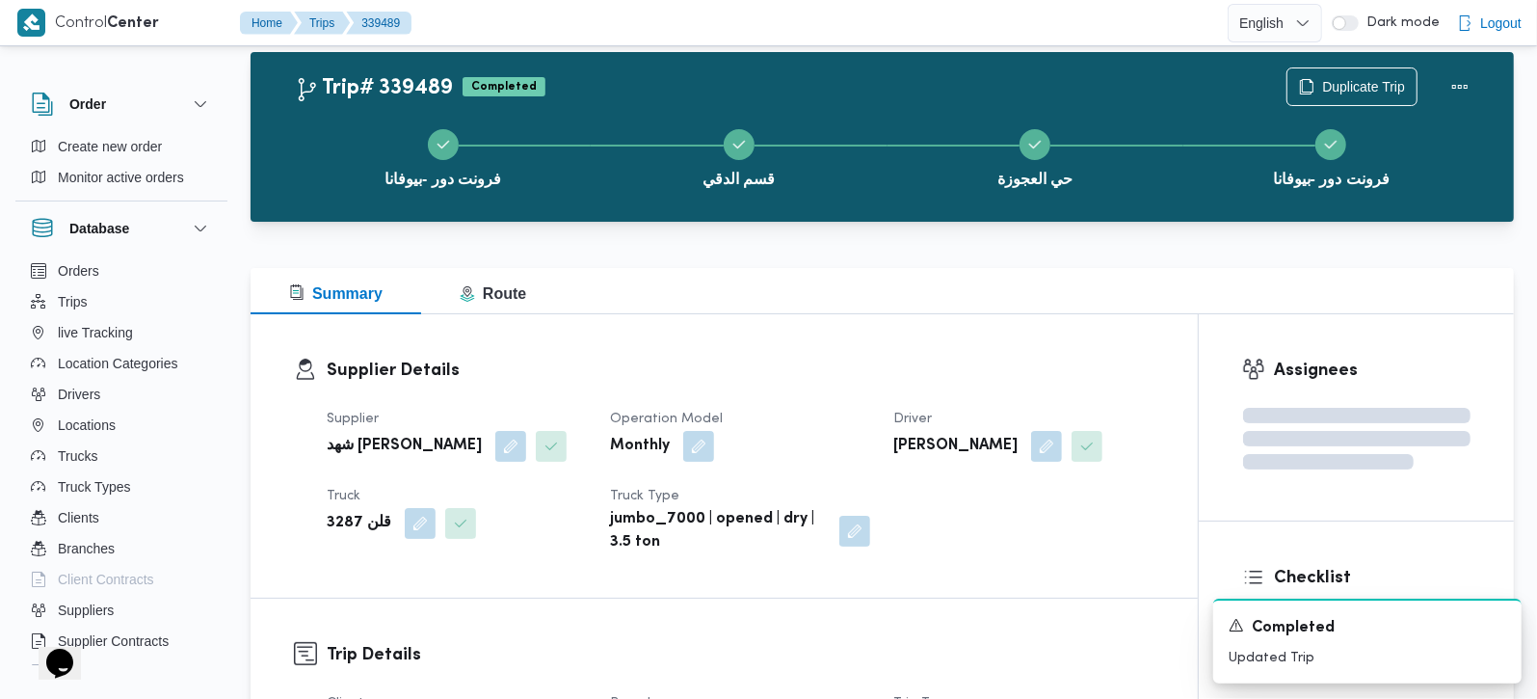
scroll to position [0, 0]
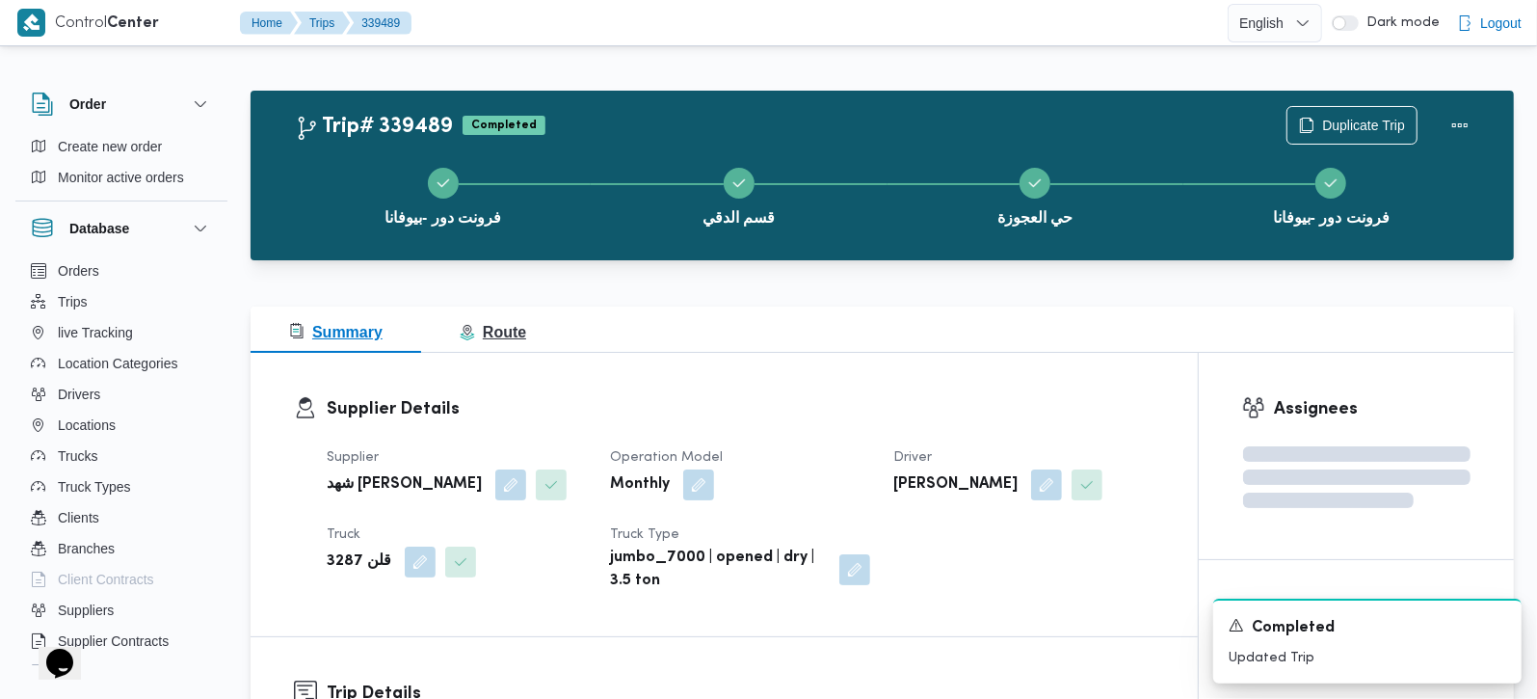
click at [510, 342] on span "Route" at bounding box center [493, 332] width 66 height 23
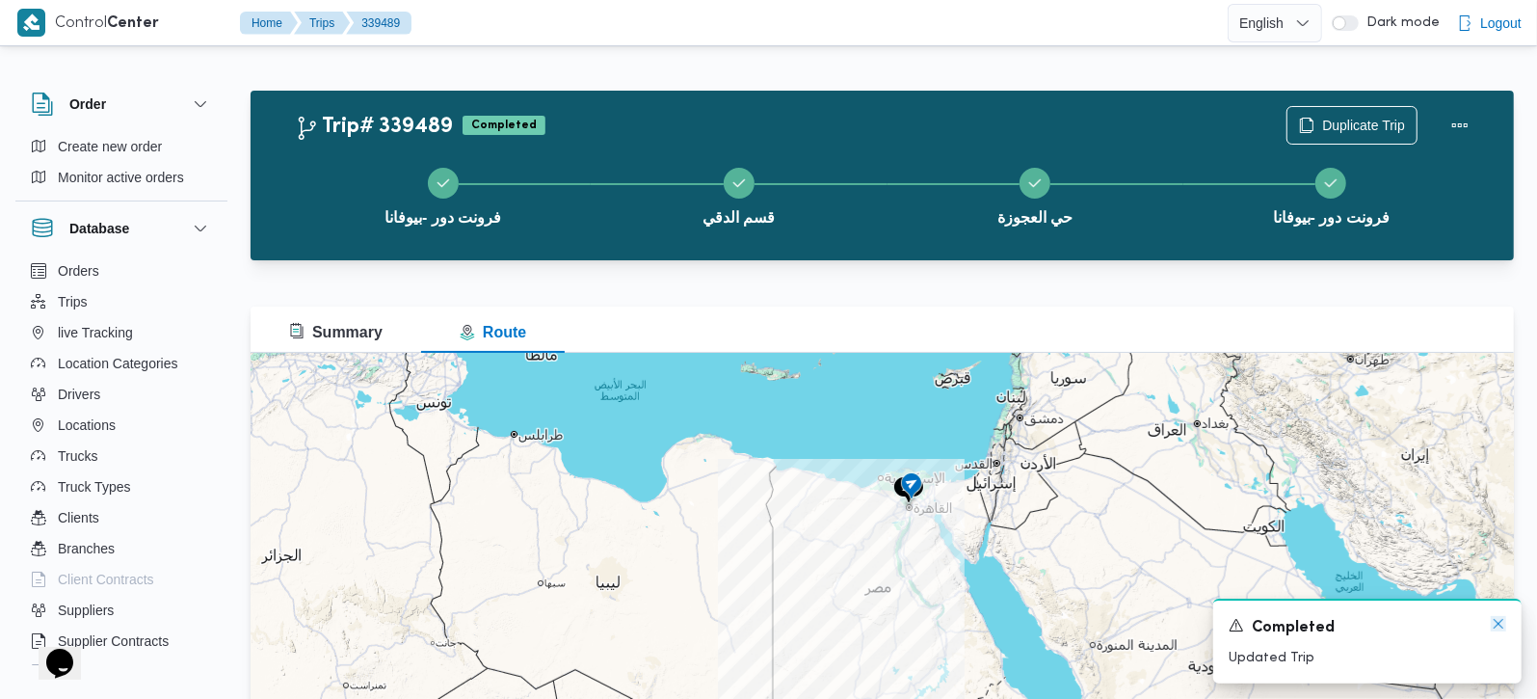
click at [1497, 625] on icon "Dismiss toast" at bounding box center [1499, 624] width 10 height 10
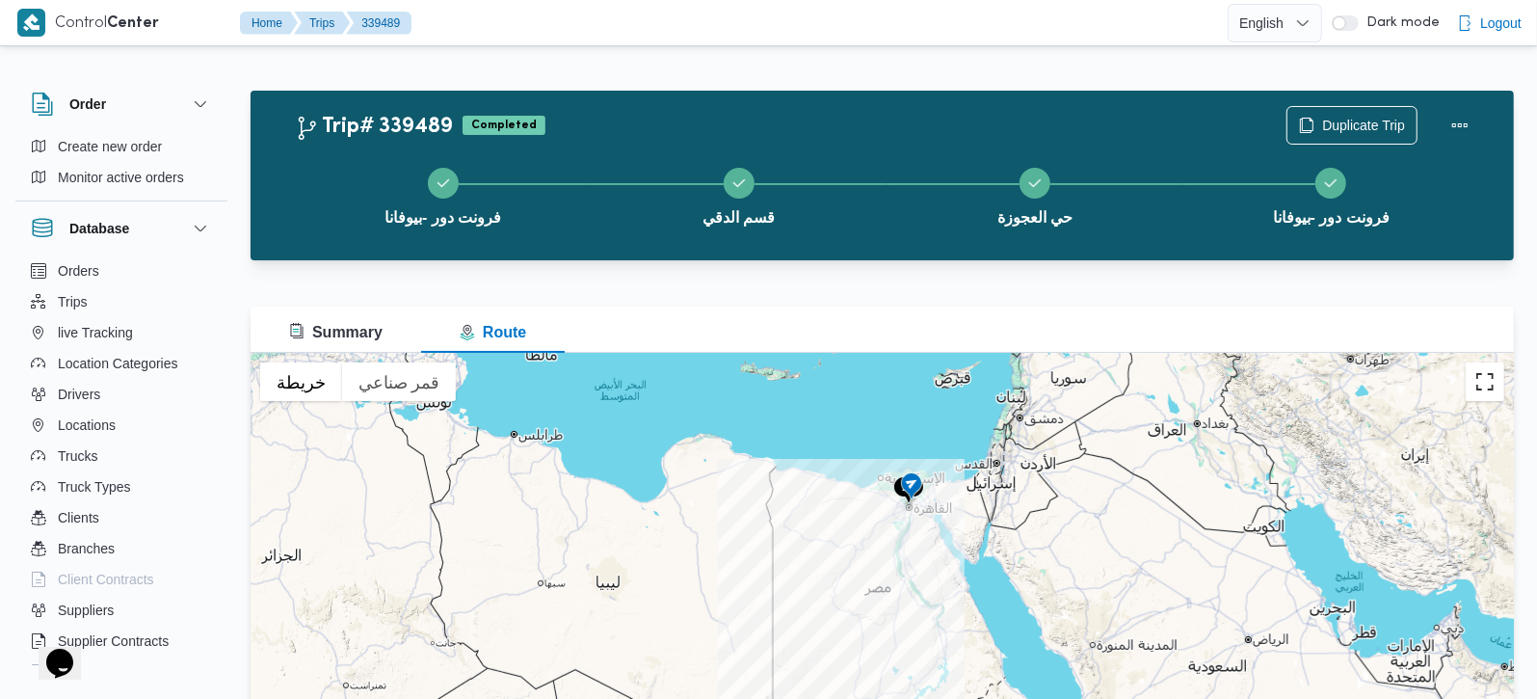
click at [1498, 383] on button "تبديل إلى العرض ملء الشاشة" at bounding box center [1485, 381] width 39 height 39
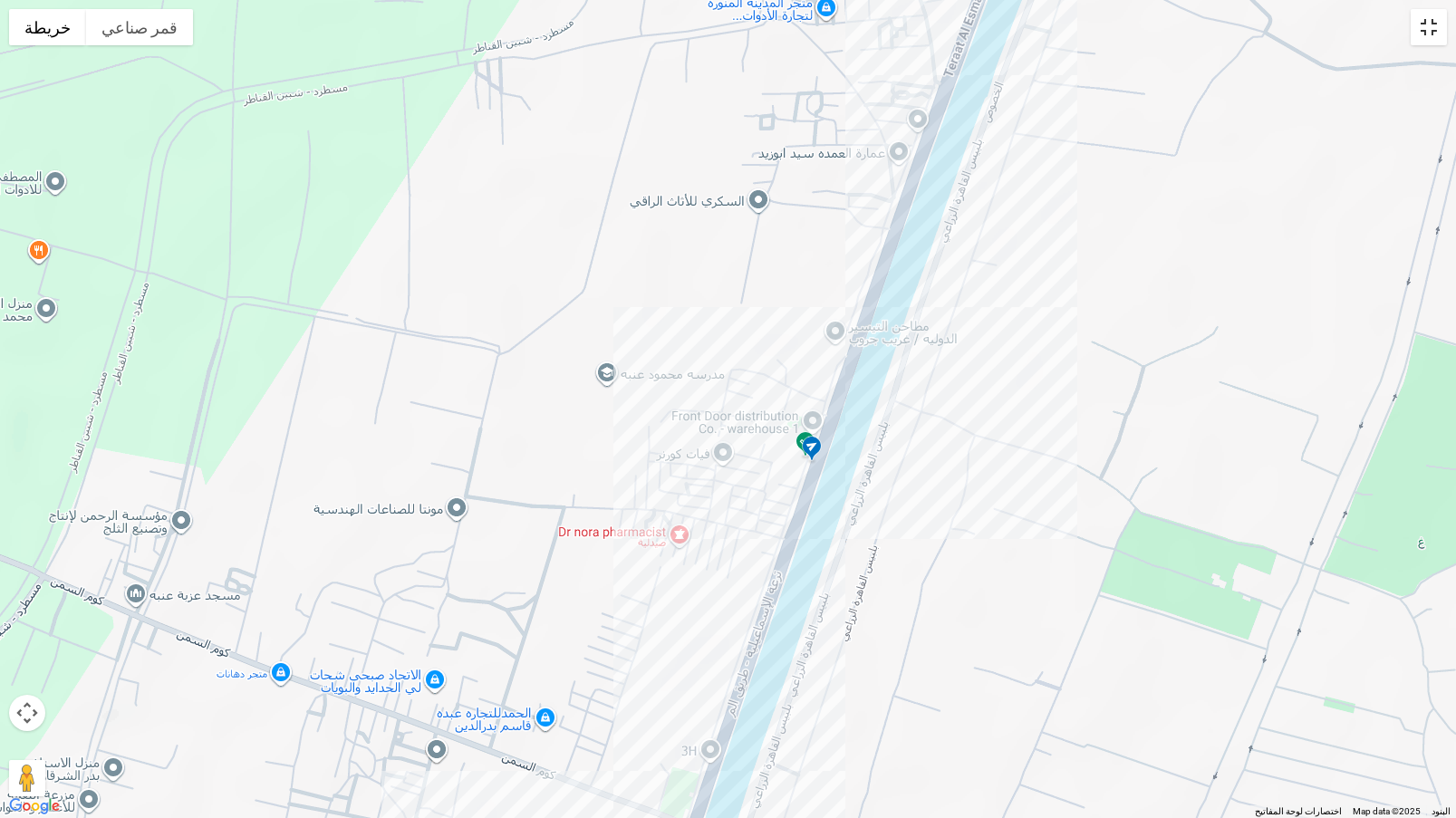
click at [1427, 33] on button "تبديل إلى العرض ملء الشاشة" at bounding box center [1428, 27] width 37 height 37
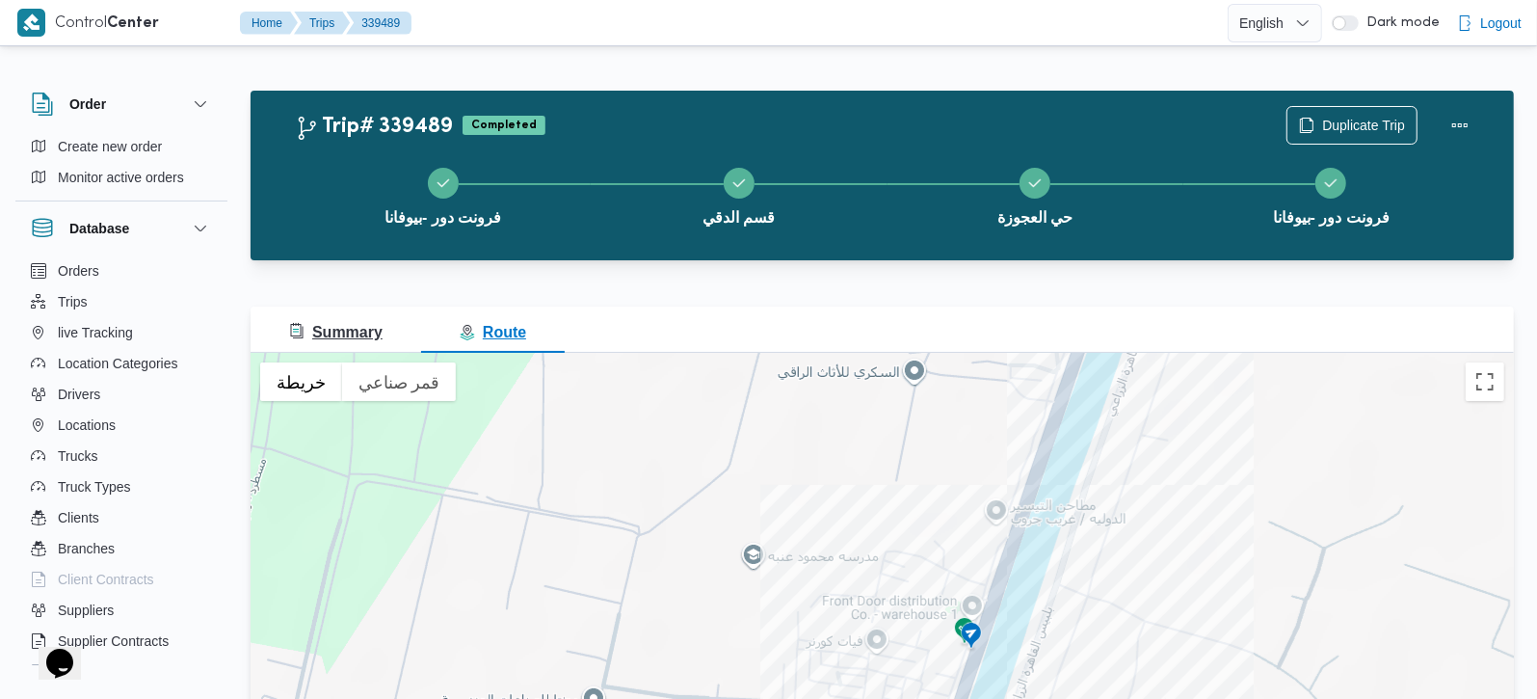
click at [323, 324] on span "Summary" at bounding box center [335, 332] width 93 height 16
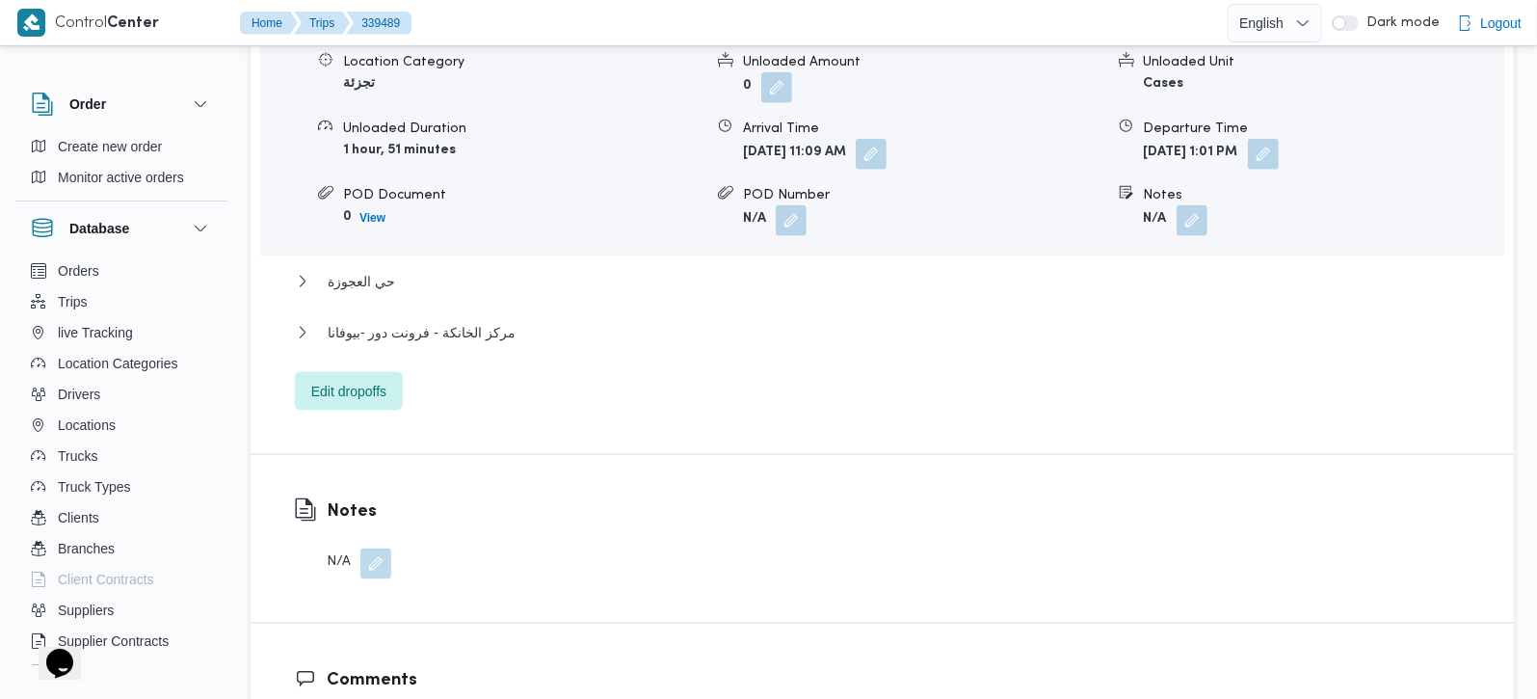
scroll to position [1814, 0]
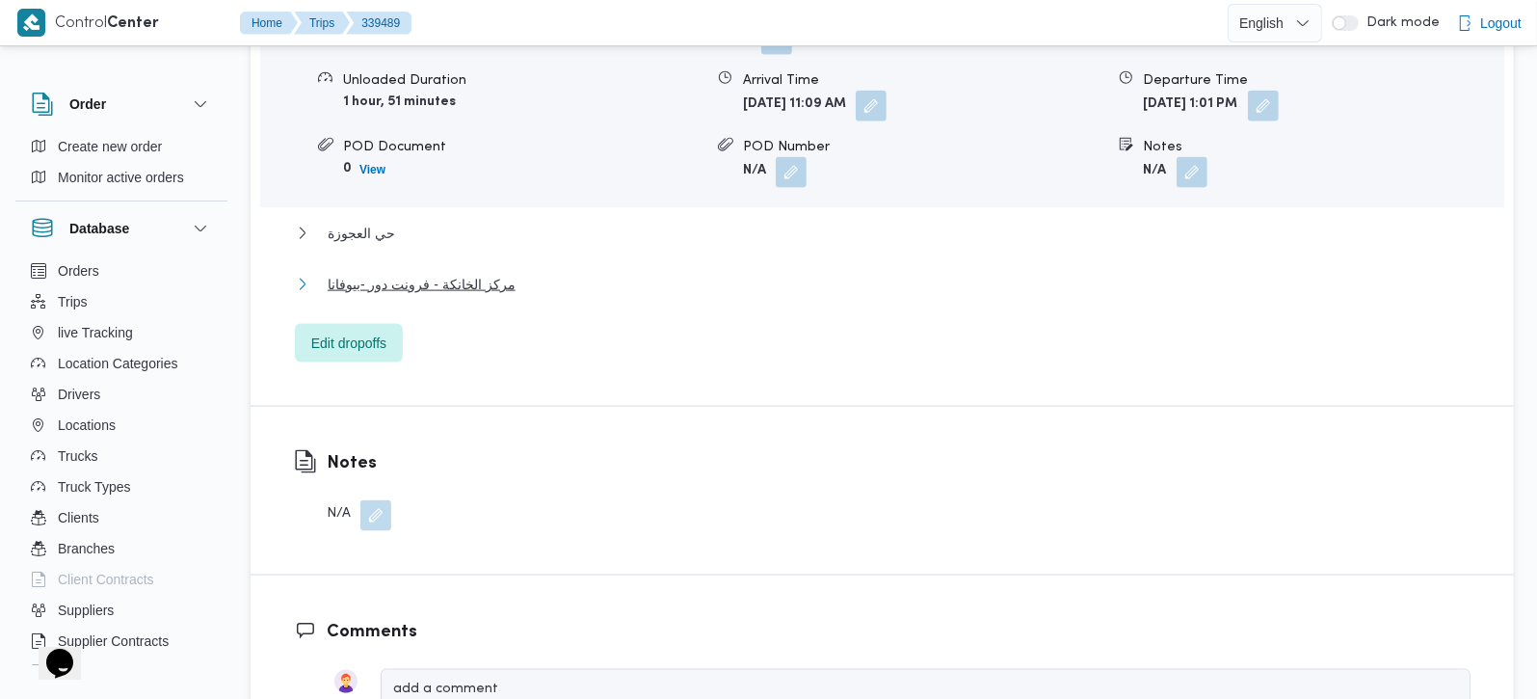
click at [441, 290] on span "مركز الخانكة - فرونت دور -بيوفانا" at bounding box center [422, 284] width 188 height 23
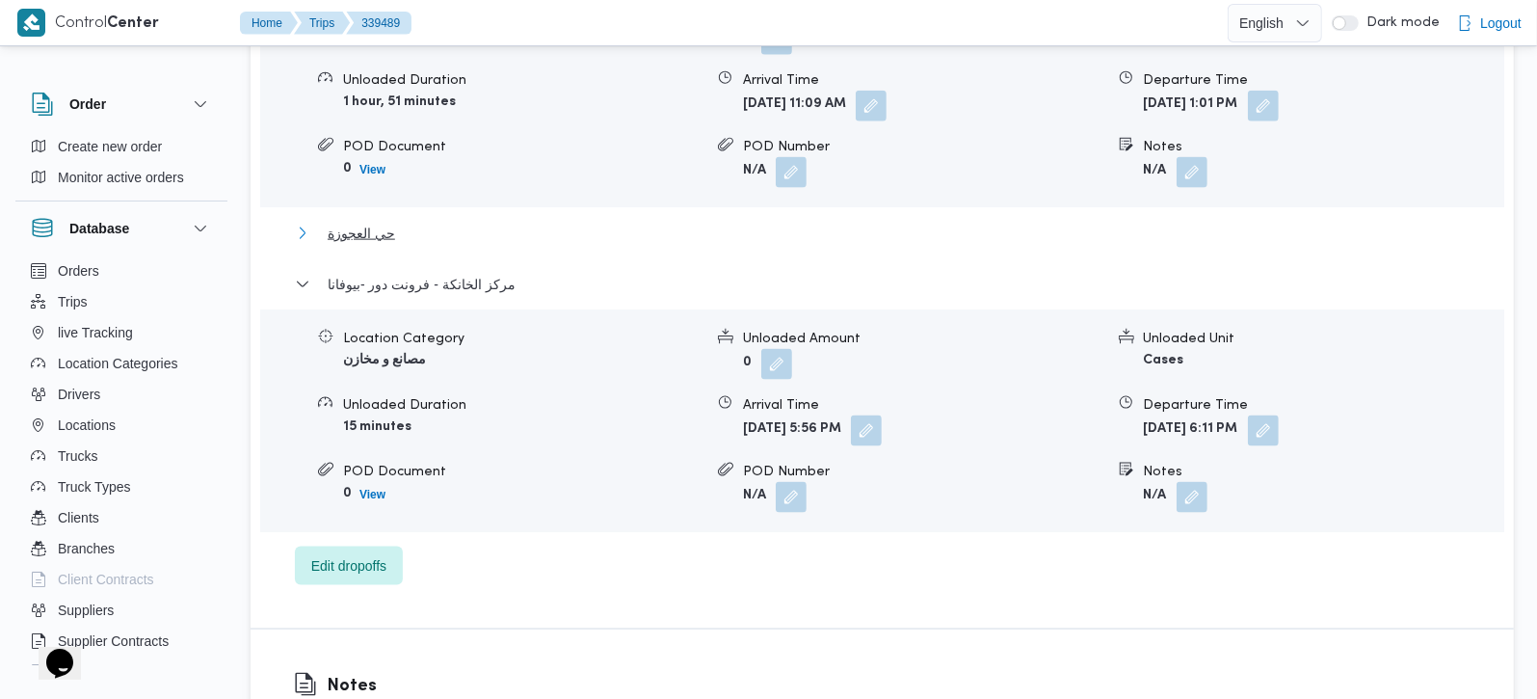
click at [325, 234] on button "حي العجوزة" at bounding box center [883, 233] width 1176 height 23
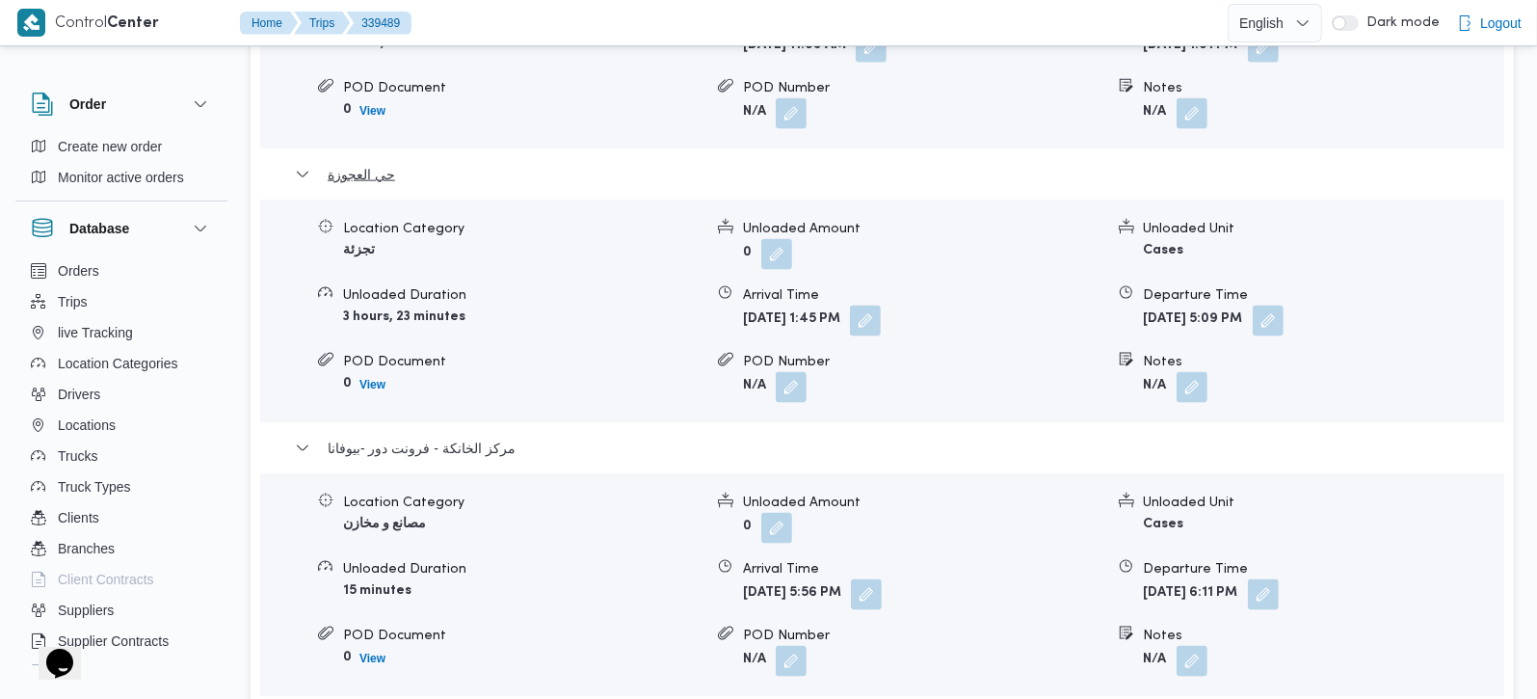
scroll to position [1927, 0]
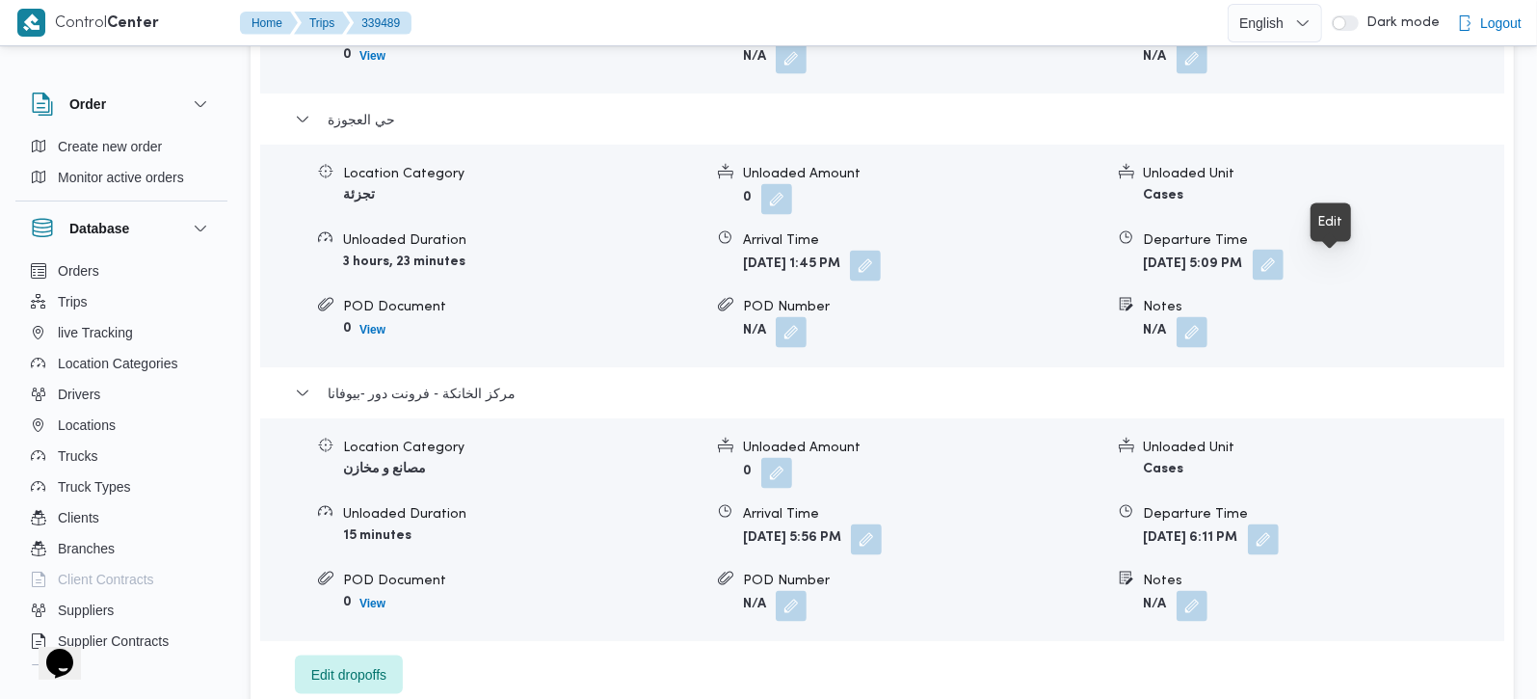
click at [1284, 272] on button "button" at bounding box center [1268, 265] width 31 height 31
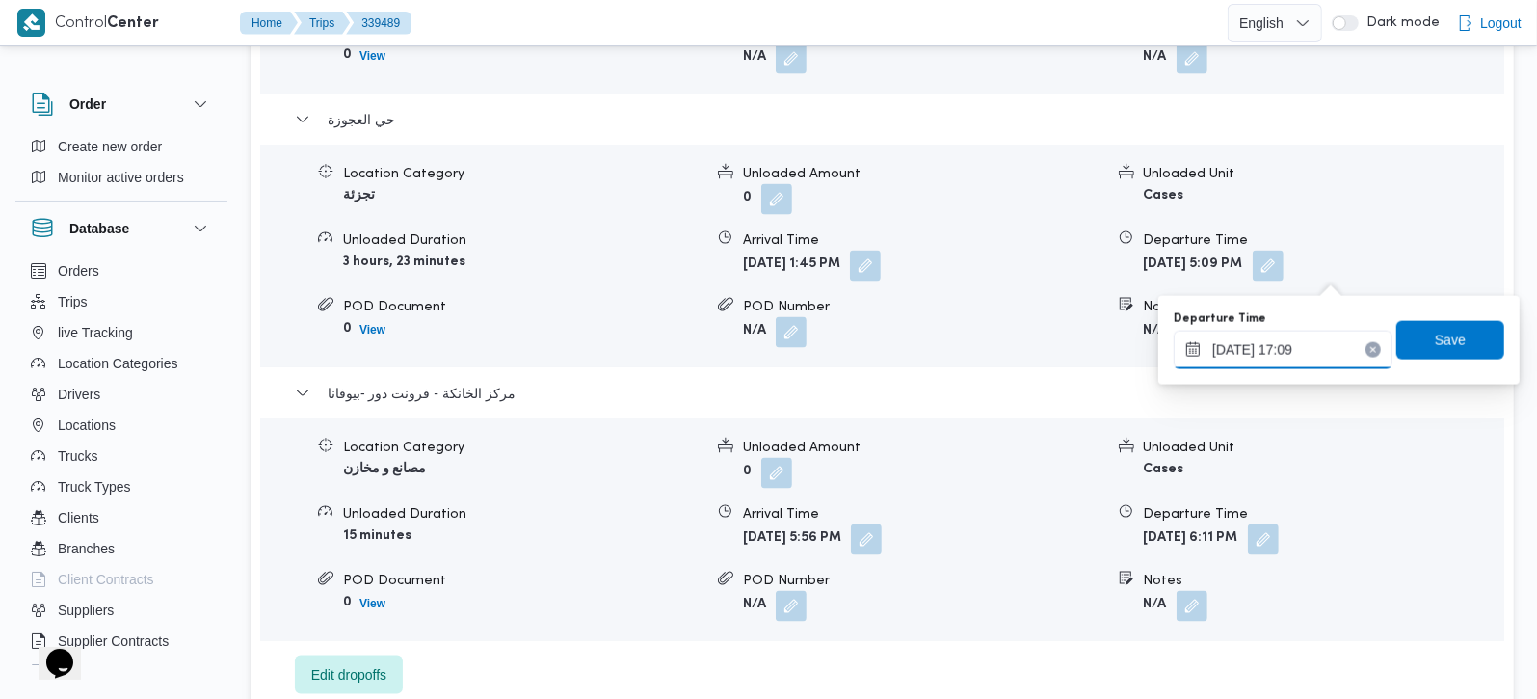
click at [1301, 342] on input "24/09/2025 17:09" at bounding box center [1283, 350] width 219 height 39
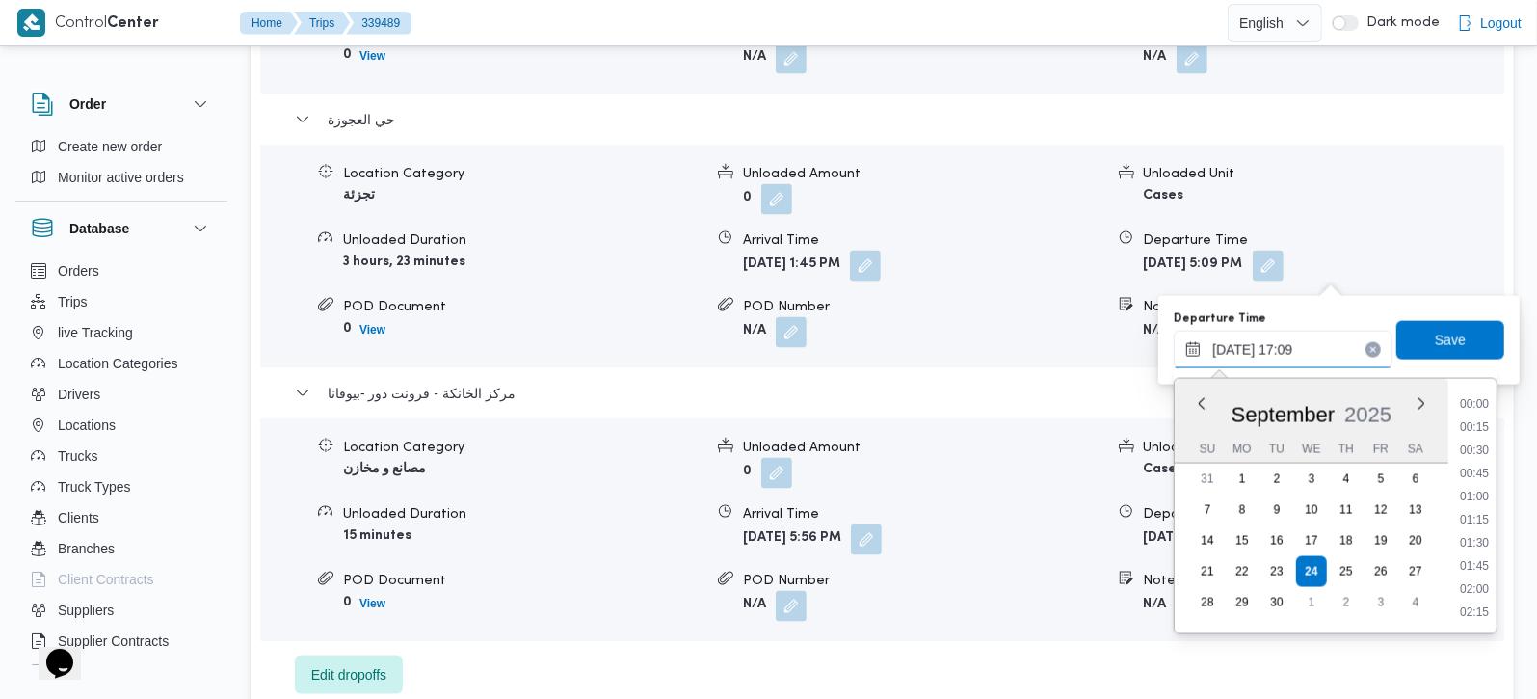
scroll to position [1455, 0]
click at [1486, 518] on li "17:00" at bounding box center [1474, 521] width 44 height 19
type input "24/09/2025 17:00"
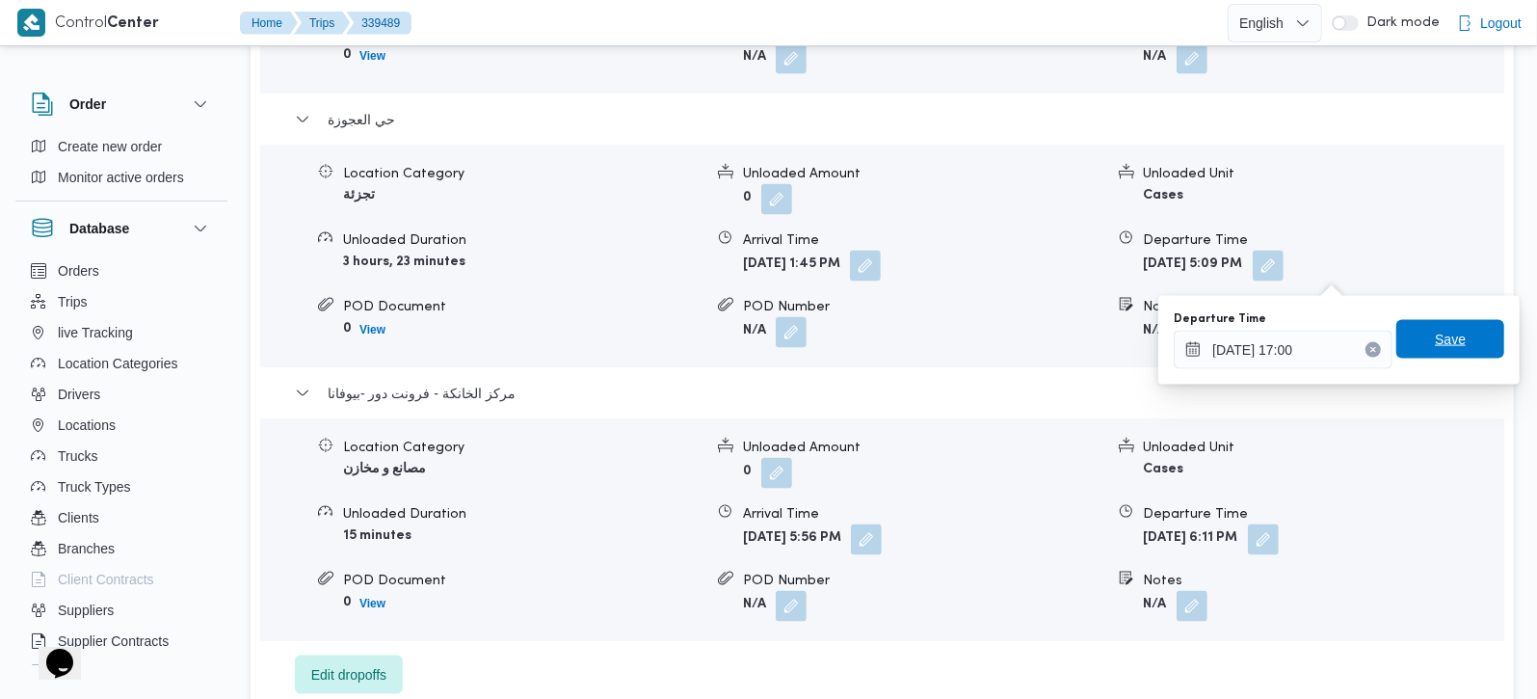
click at [1435, 327] on span "Save" at bounding box center [1450, 339] width 108 height 39
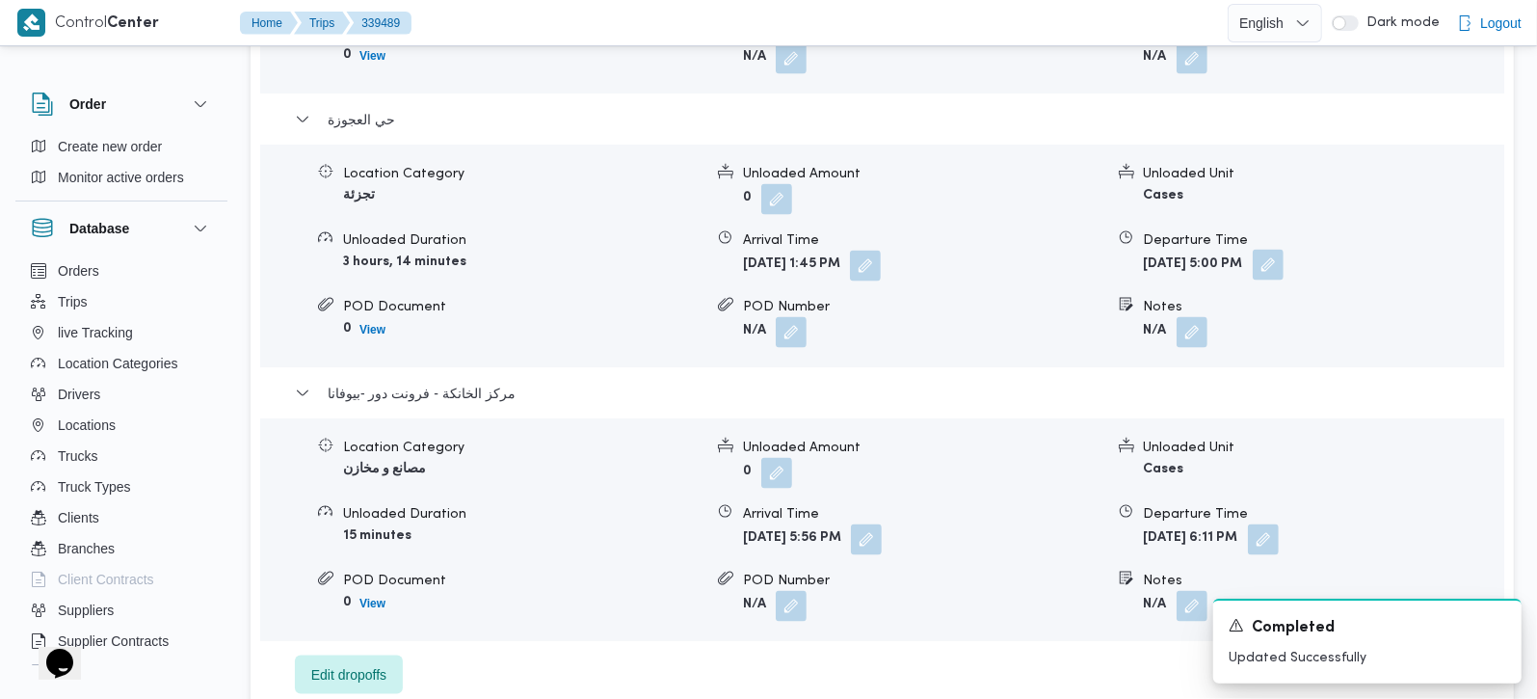
click at [1284, 274] on button "button" at bounding box center [1268, 265] width 31 height 31
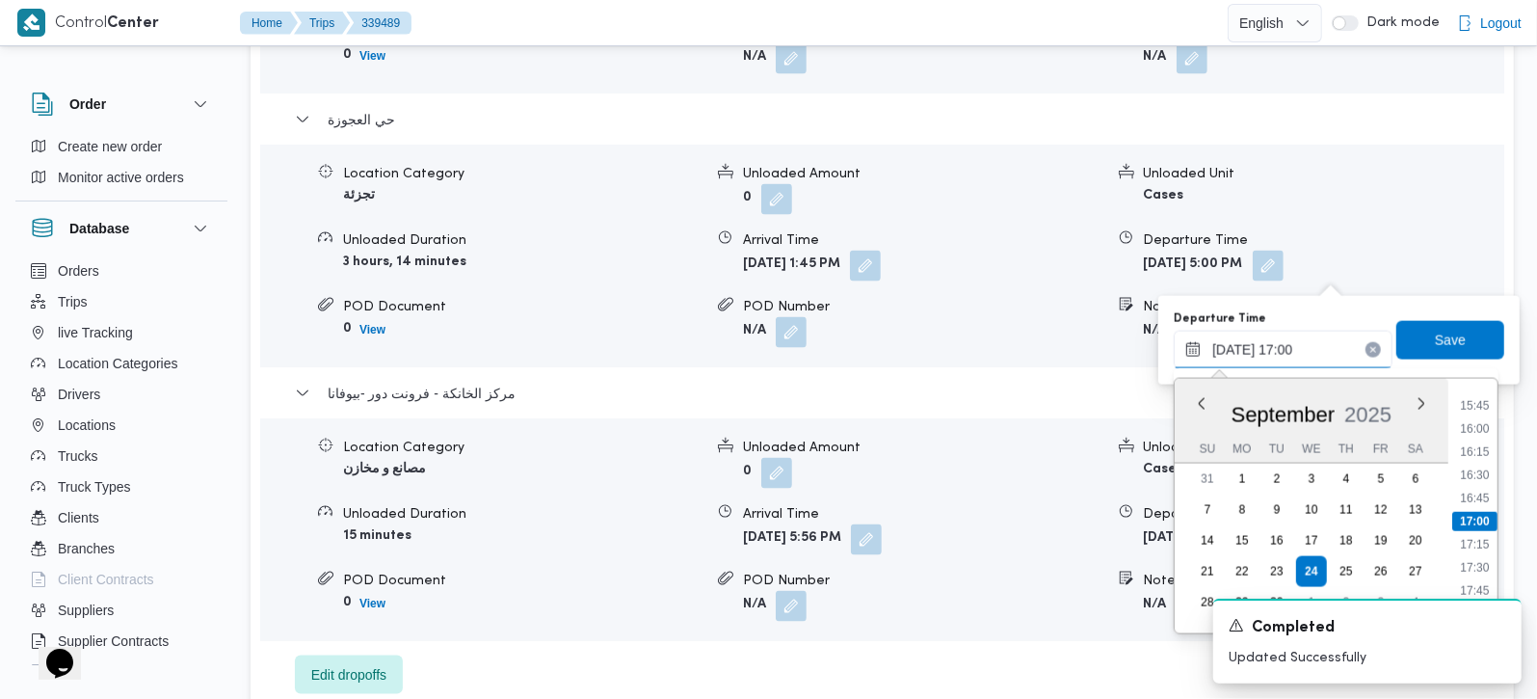
click at [1317, 349] on input "24/09/2025 17:00" at bounding box center [1283, 350] width 219 height 39
type input "24/09/2025 17:09"
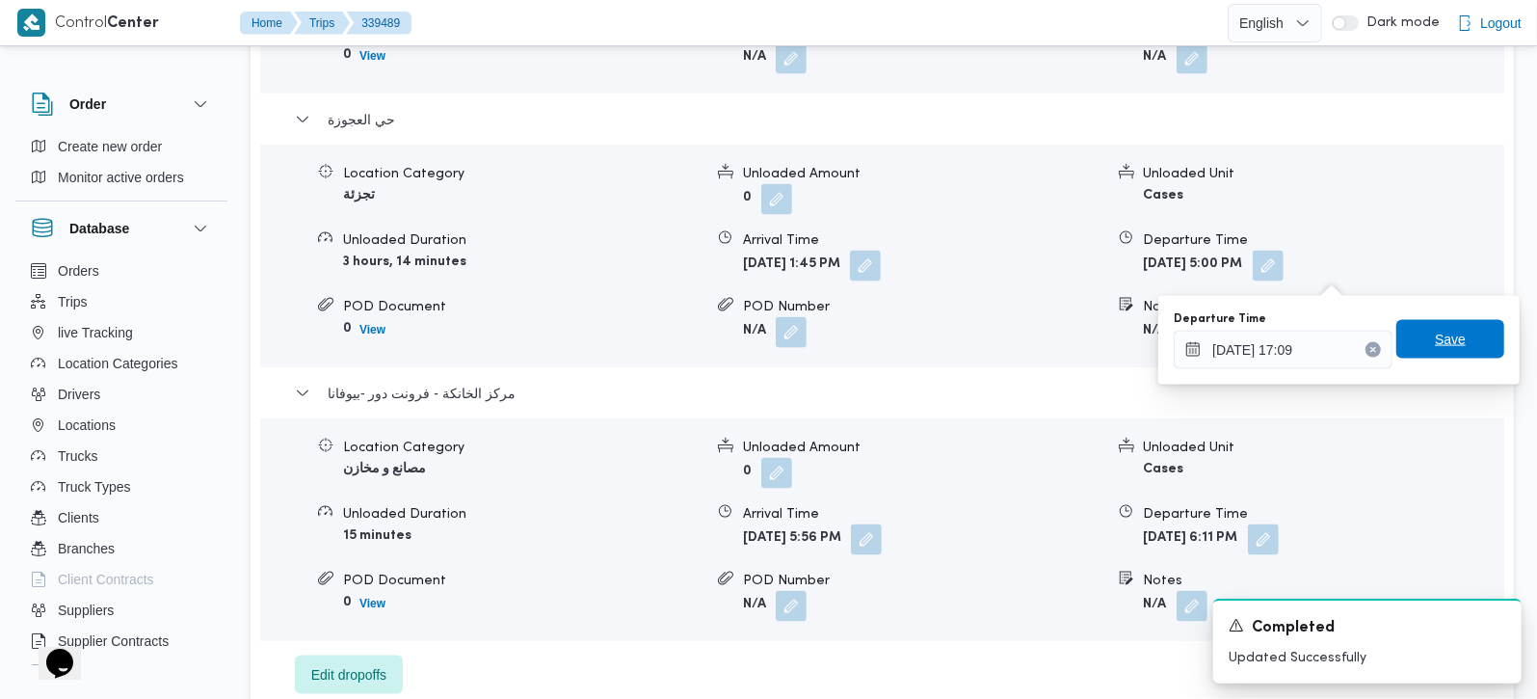
click at [1411, 350] on span "Save" at bounding box center [1450, 339] width 108 height 39
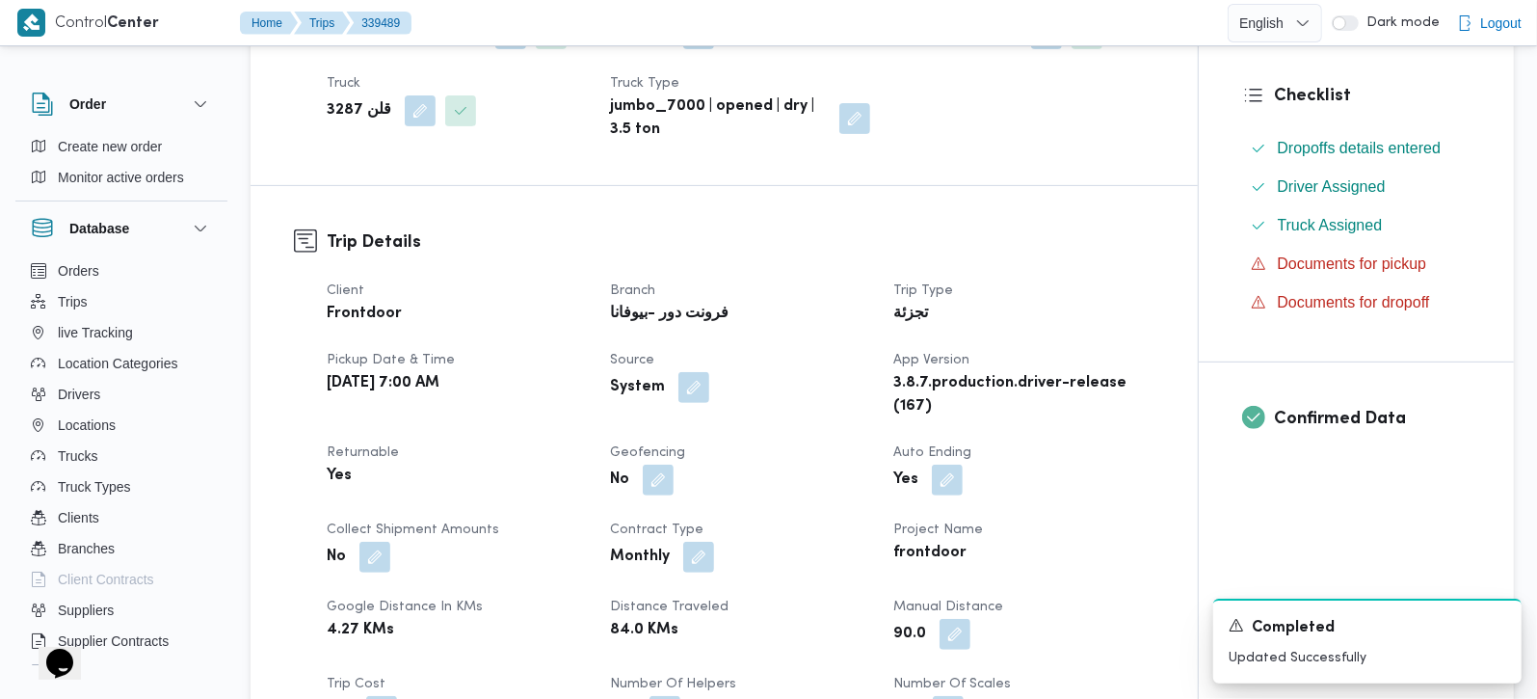
scroll to position [793, 0]
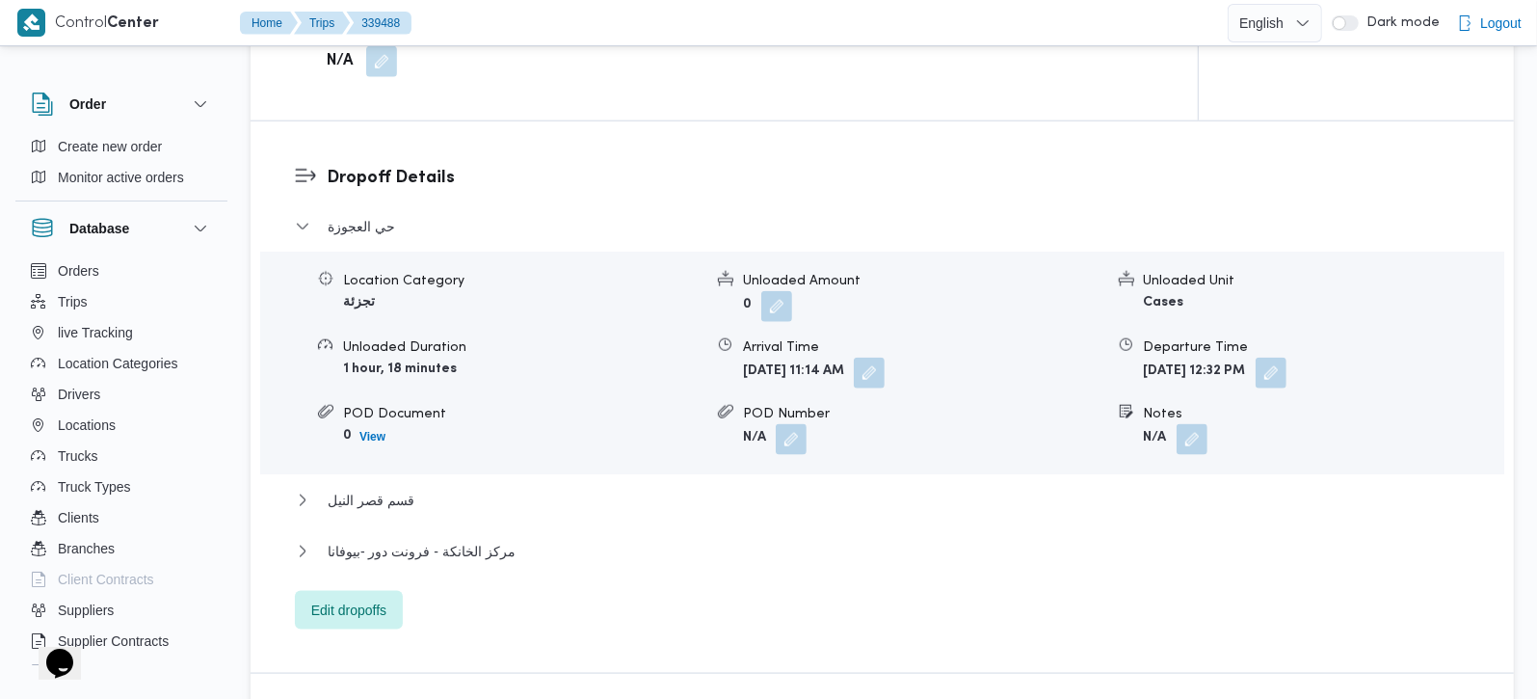
scroll to position [1587, 0]
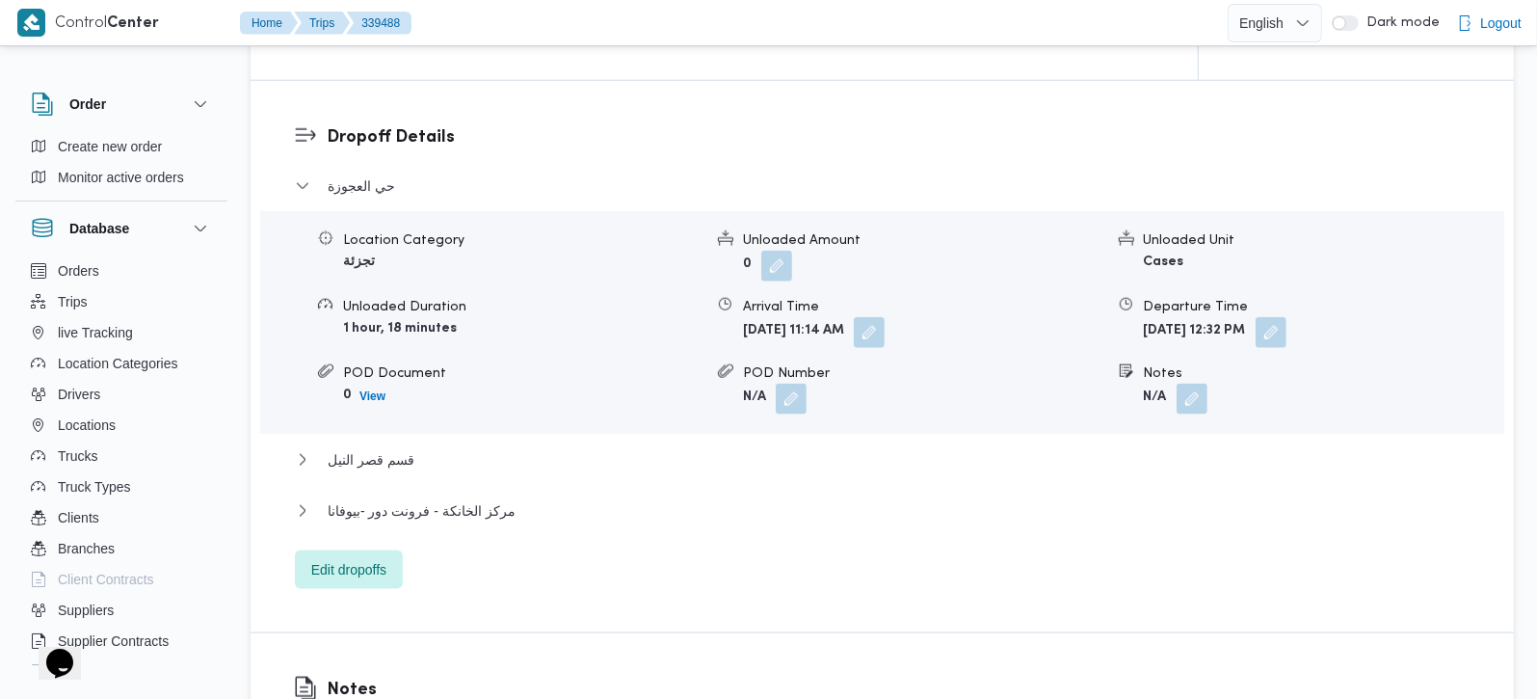
click at [367, 484] on div "قسم قصر النيل" at bounding box center [883, 466] width 1176 height 37
click at [365, 471] on span "قسم قصر النيل" at bounding box center [371, 459] width 87 height 23
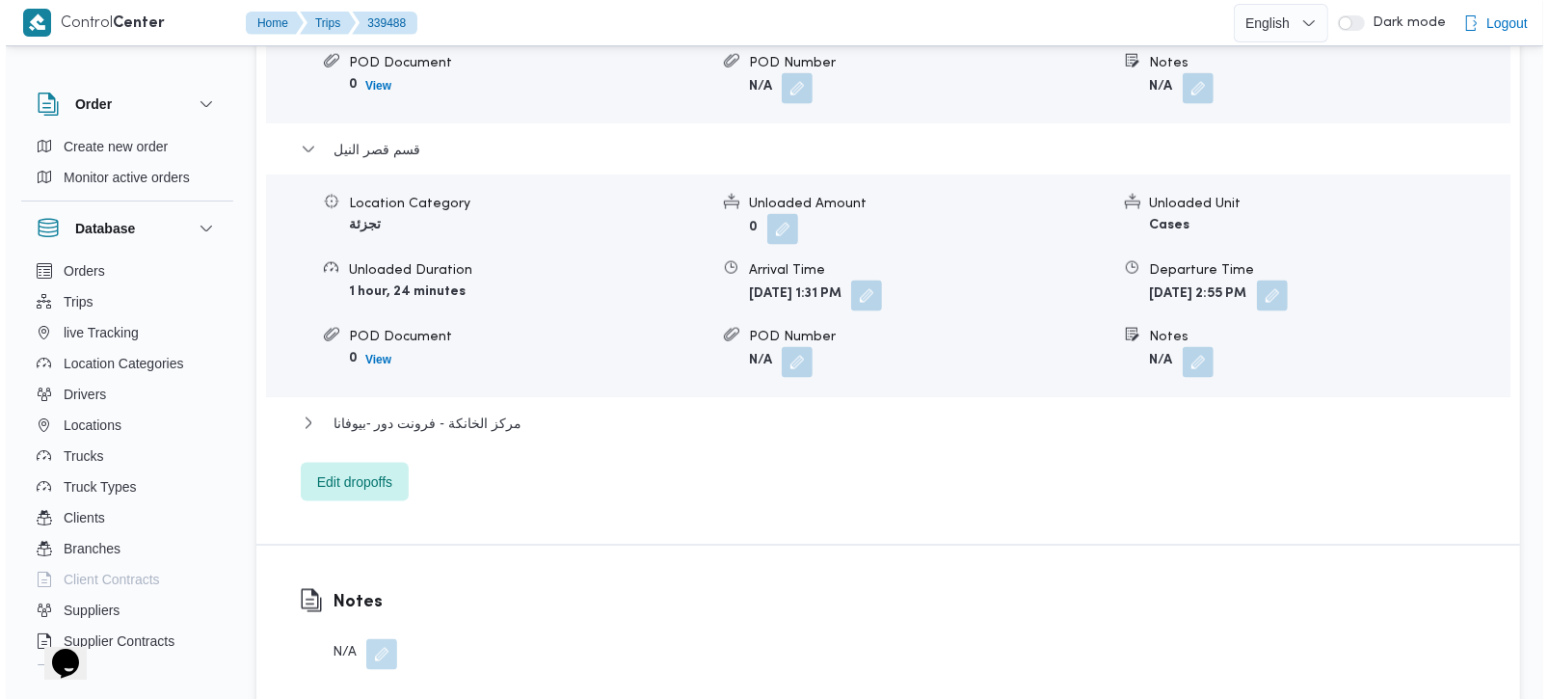
scroll to position [1927, 0]
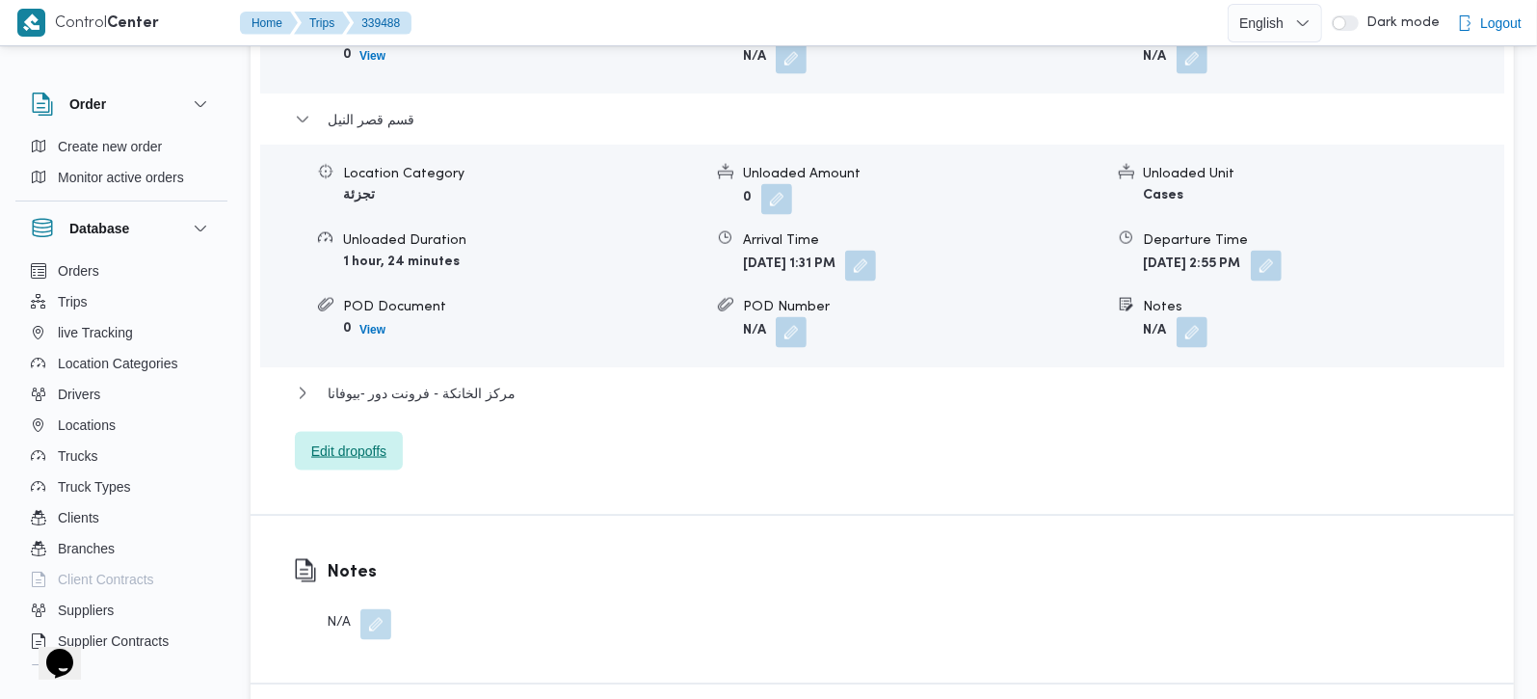
click at [346, 444] on span "Edit dropoffs" at bounding box center [349, 451] width 108 height 39
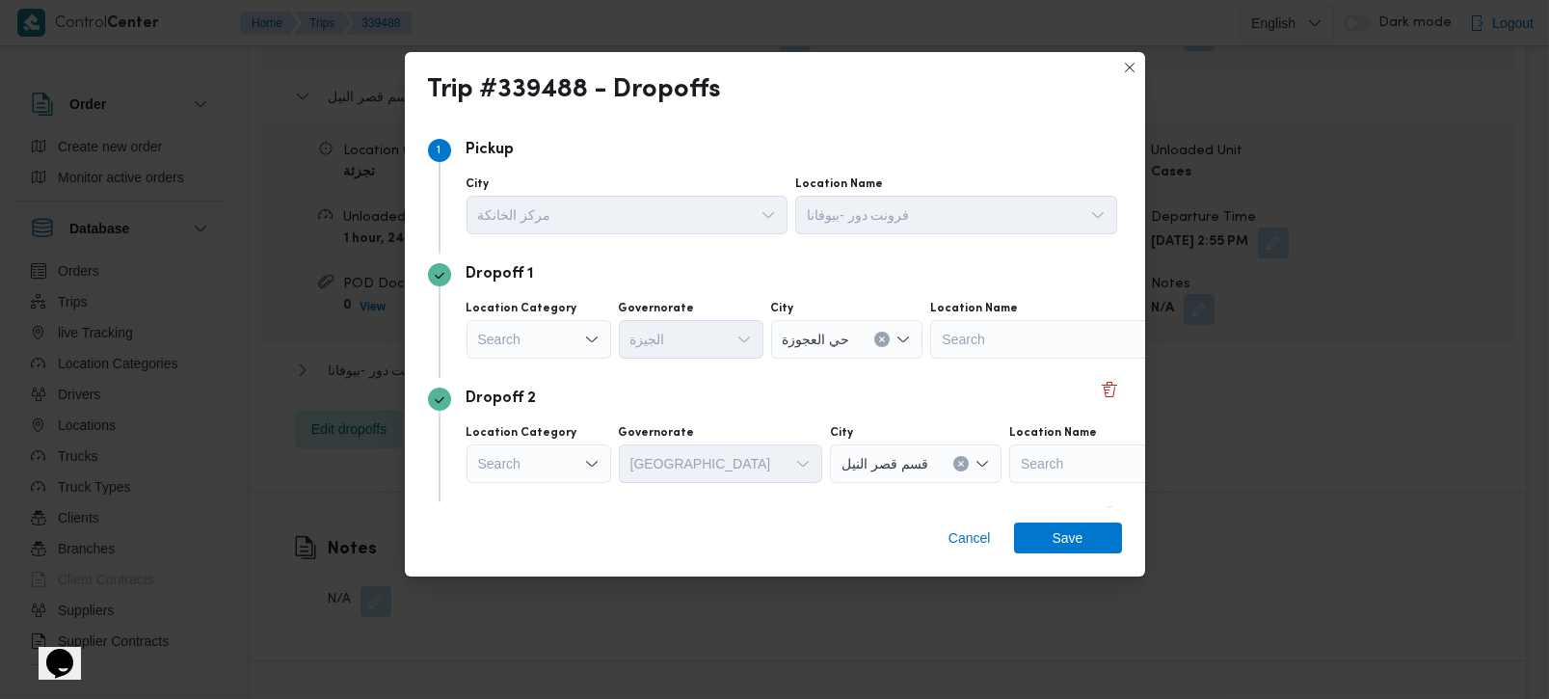
click at [577, 345] on div "Search" at bounding box center [538, 339] width 145 height 39
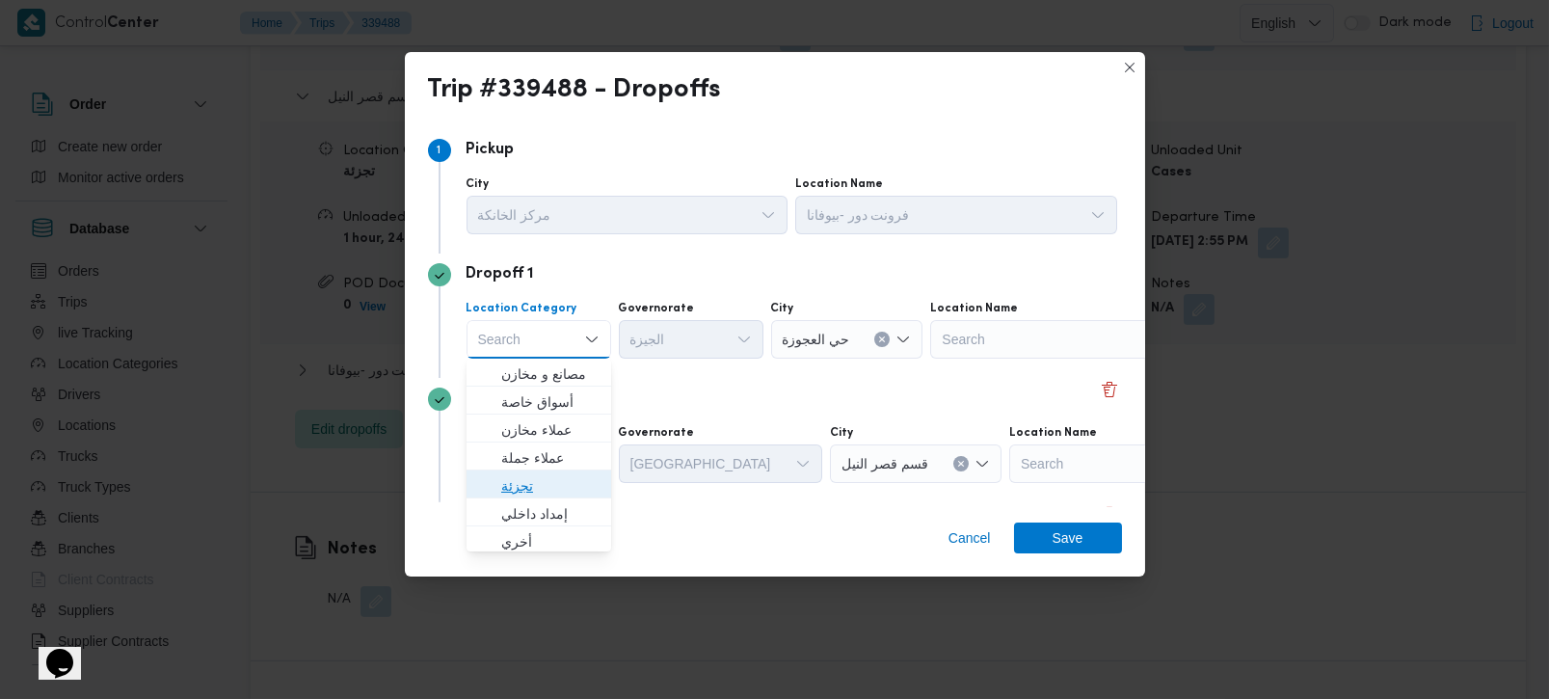
click at [546, 480] on span "تجزئة" at bounding box center [550, 485] width 98 height 23
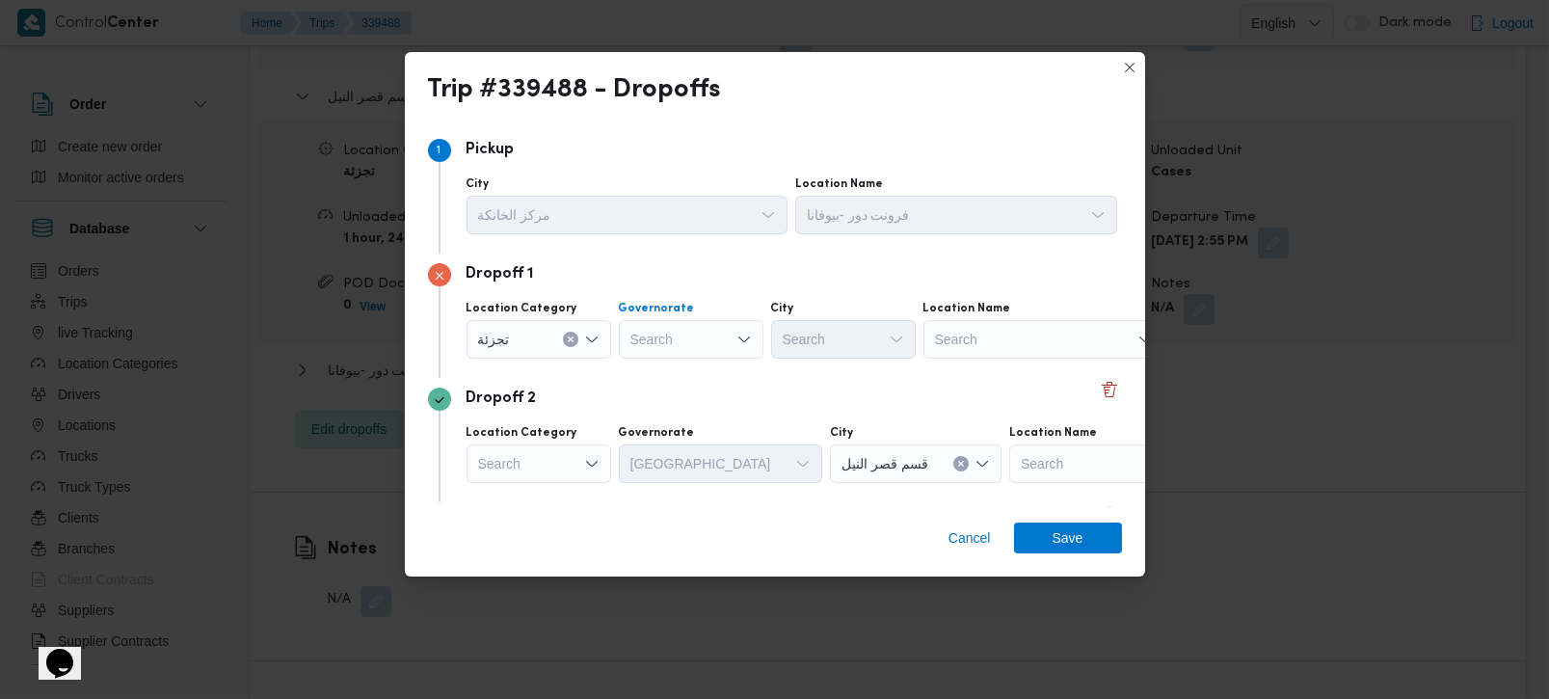
click at [650, 344] on div "Search" at bounding box center [691, 339] width 145 height 39
type input "ل"
type input "رة"
click at [692, 392] on span "القاه رة" at bounding box center [701, 401] width 98 height 23
click at [859, 349] on div at bounding box center [864, 339] width 10 height 31
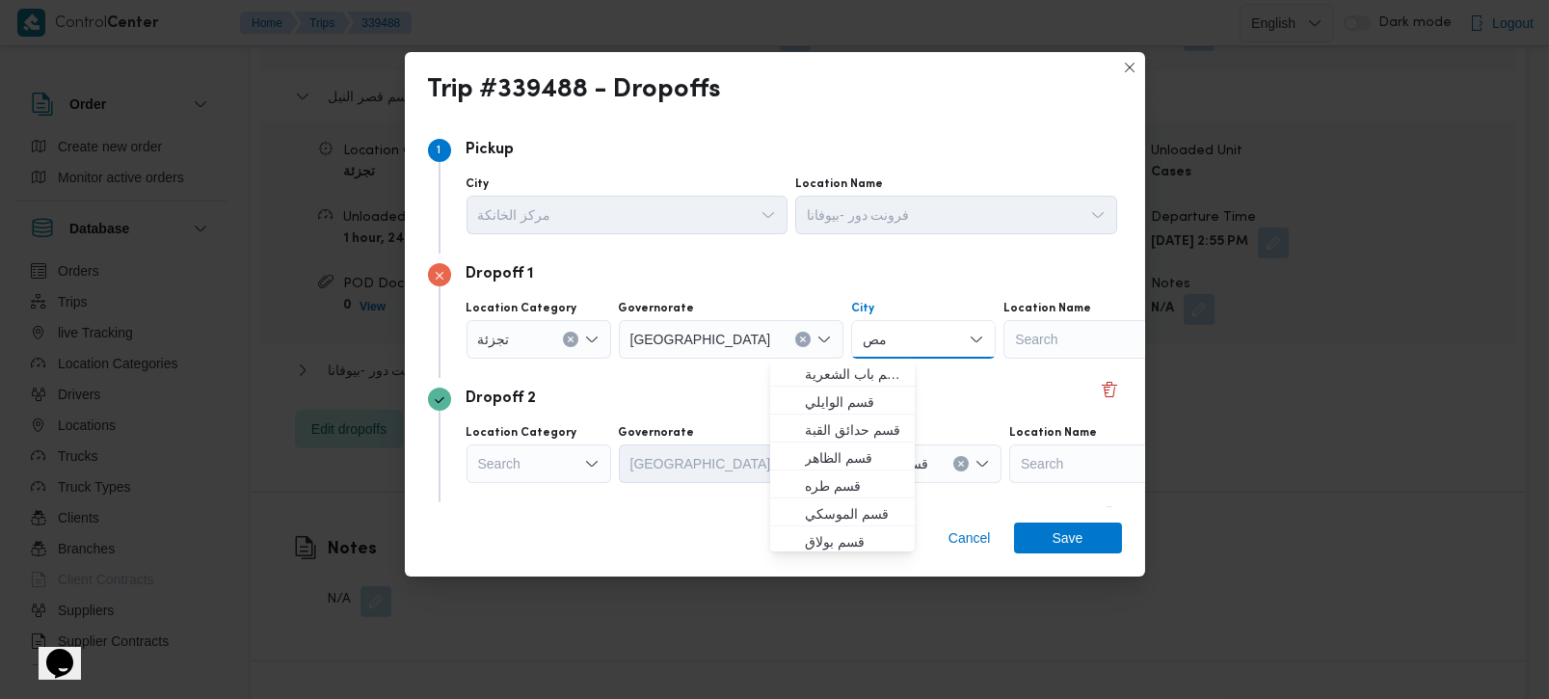
type input "مصر"
click at [862, 337] on input "مصر" at bounding box center [876, 339] width 28 height 23
click at [856, 542] on span "مصر القديمة" at bounding box center [854, 537] width 98 height 23
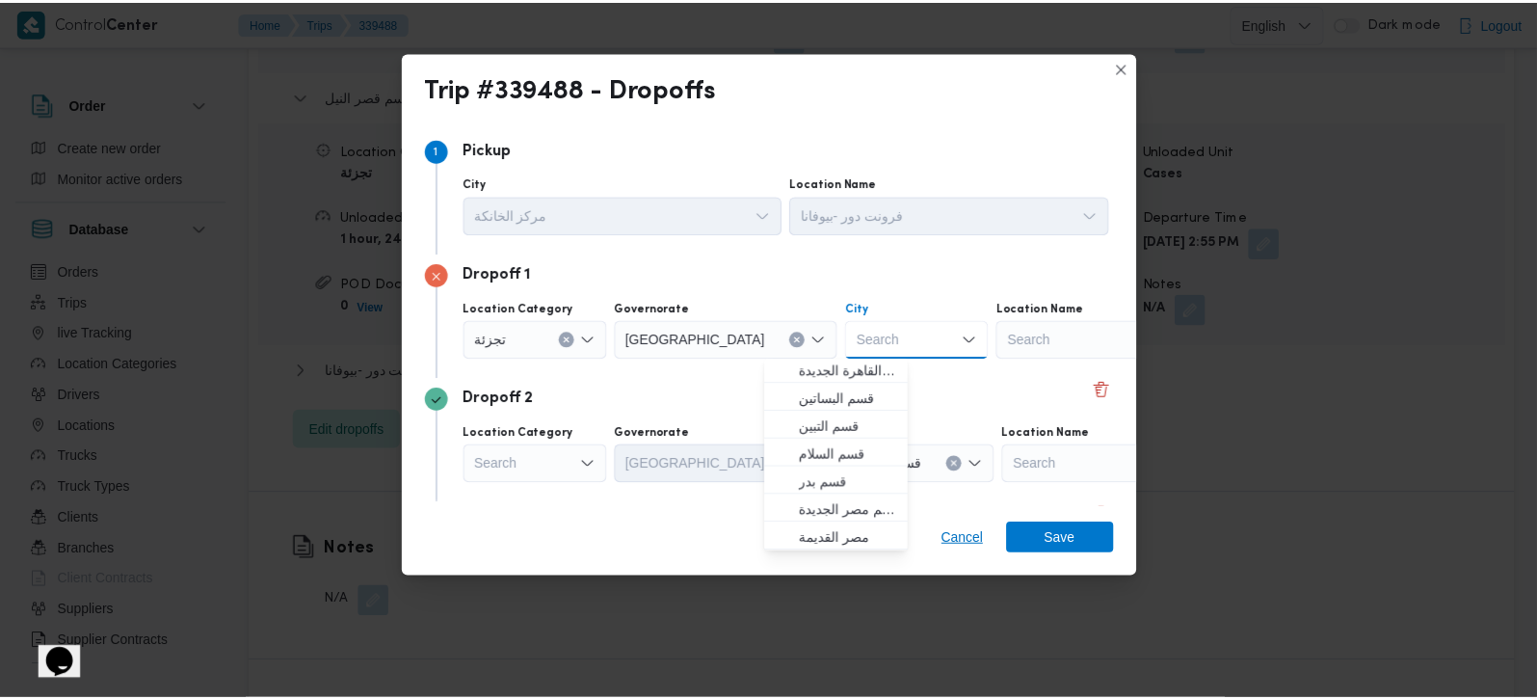
scroll to position [0, 0]
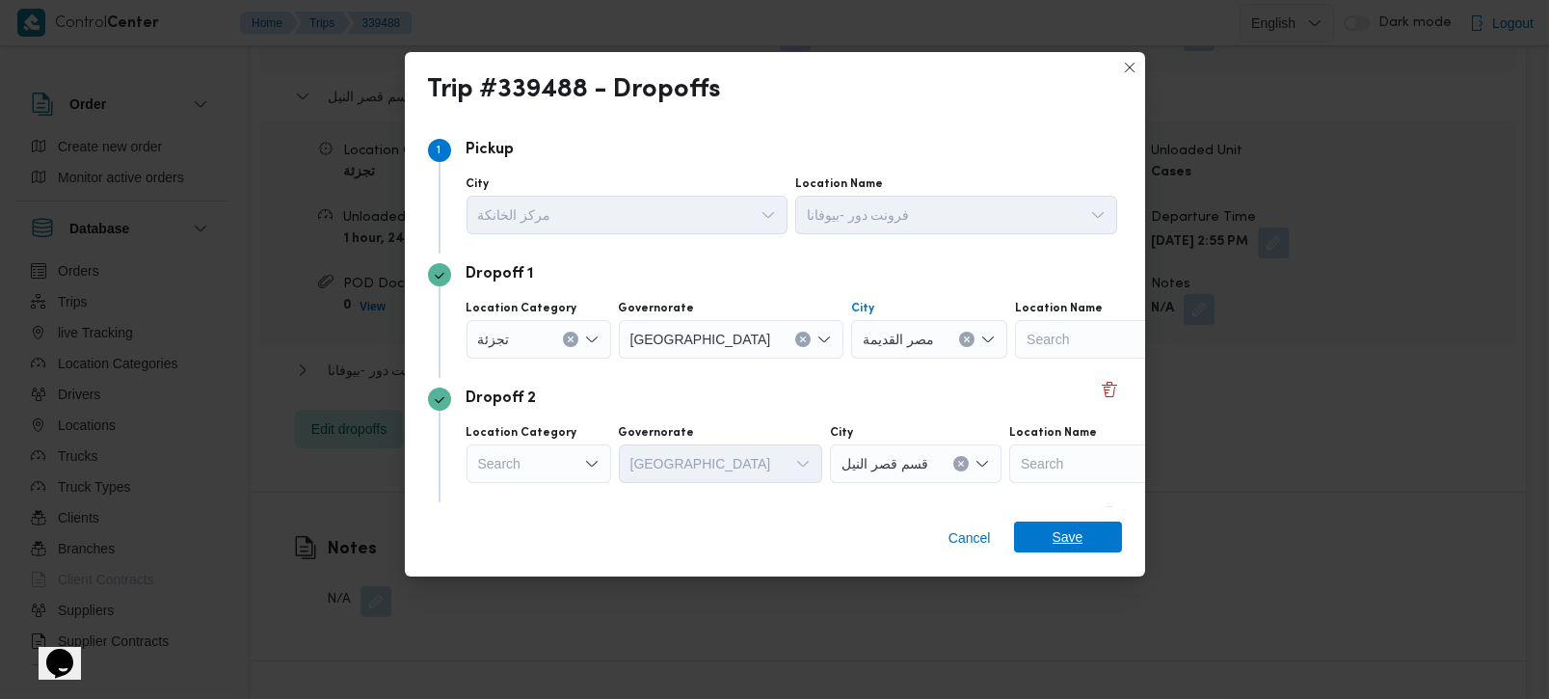
click at [1058, 534] on span "Save" at bounding box center [1067, 536] width 31 height 31
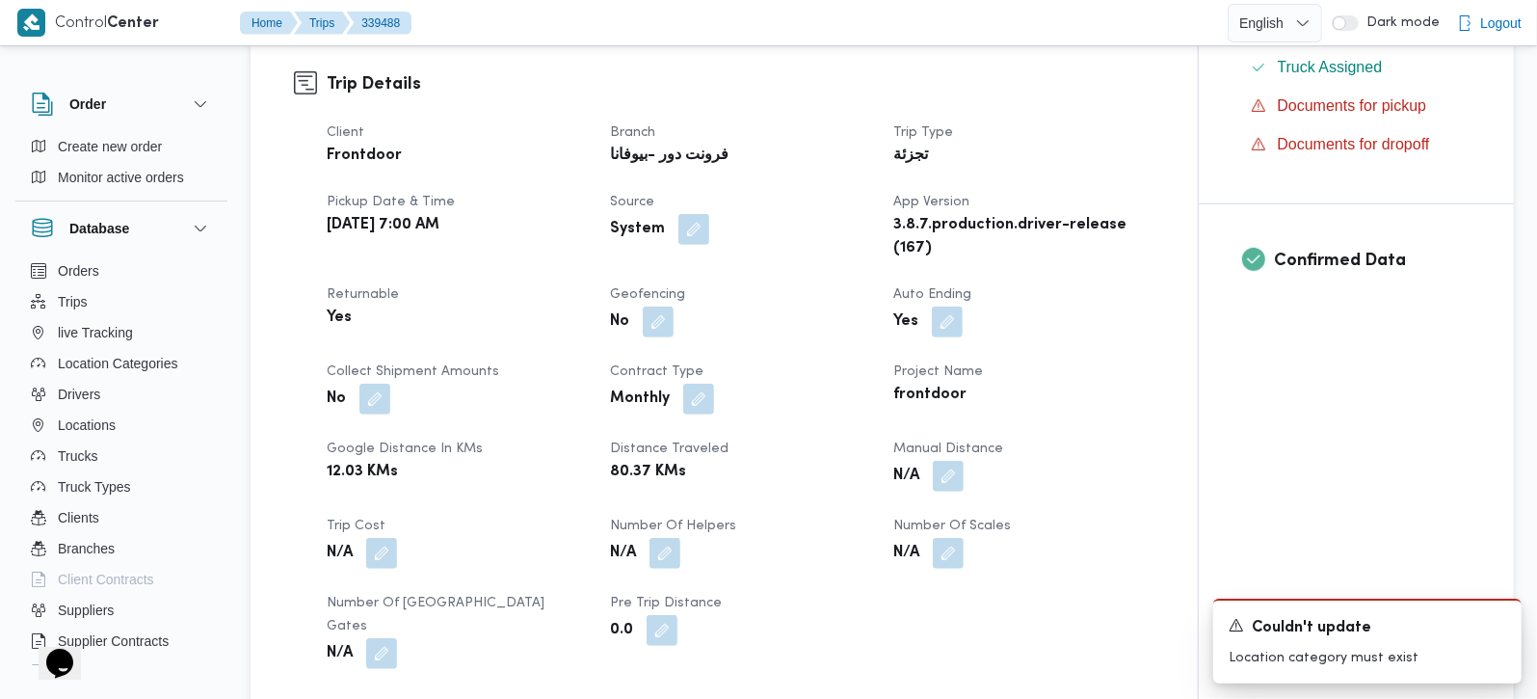
scroll to position [679, 0]
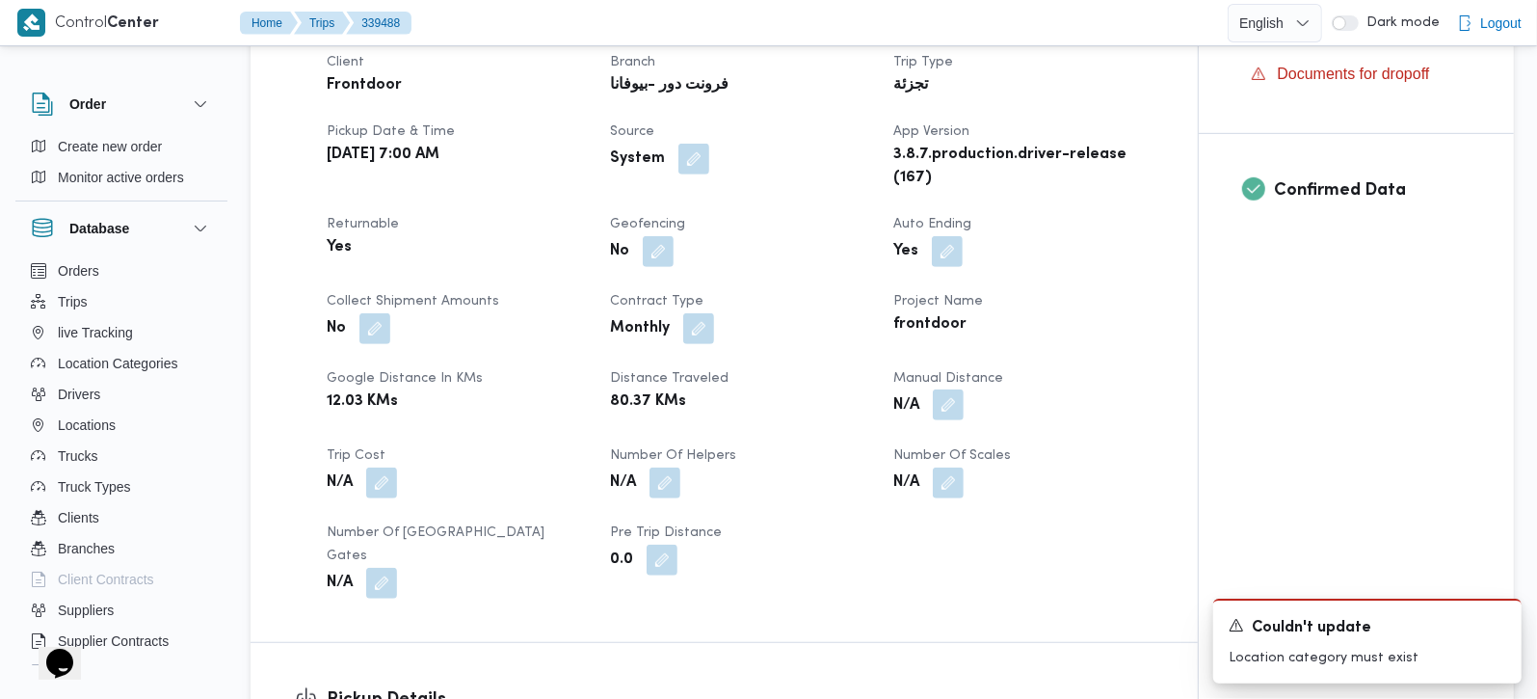
click at [949, 420] on button "button" at bounding box center [948, 404] width 31 height 31
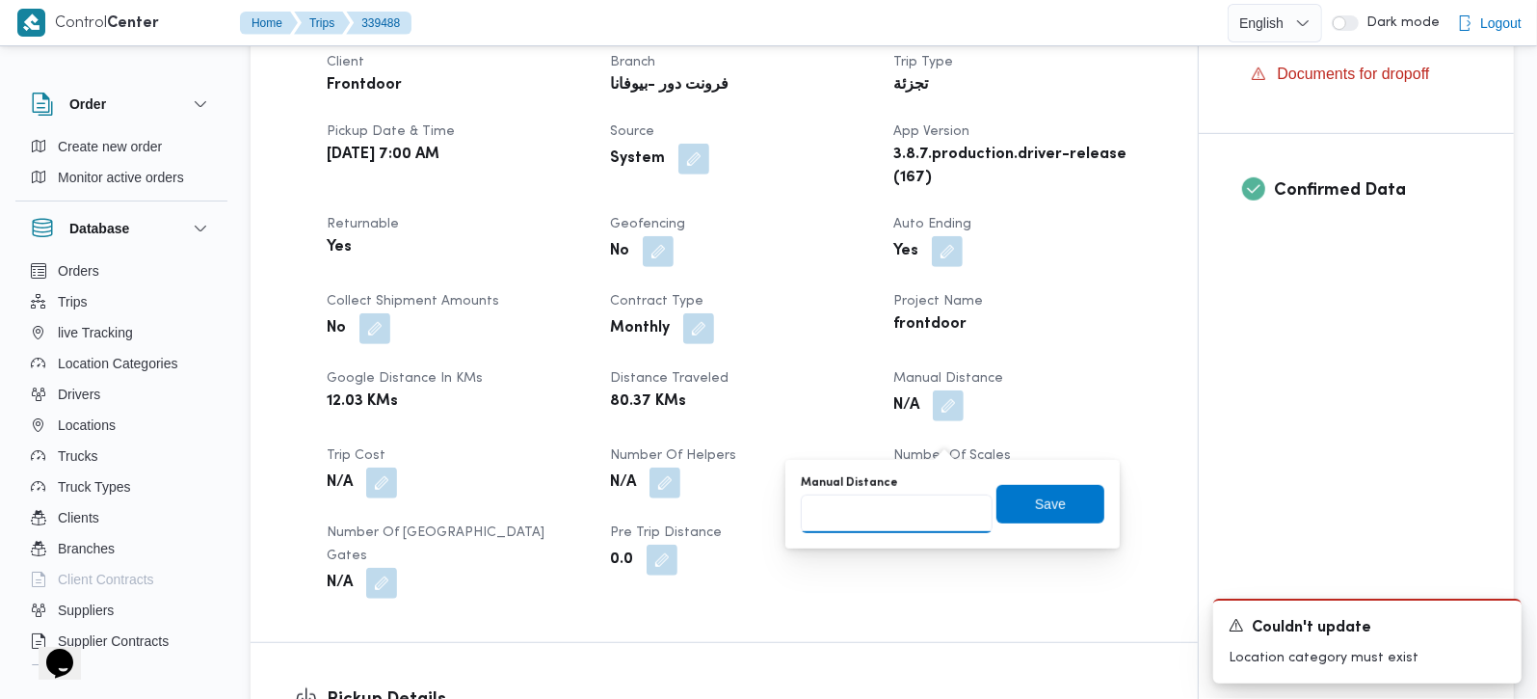
click at [914, 503] on input "Manual Distance" at bounding box center [897, 513] width 192 height 39
type input "89"
click at [1039, 490] on span "Save" at bounding box center [1050, 503] width 108 height 39
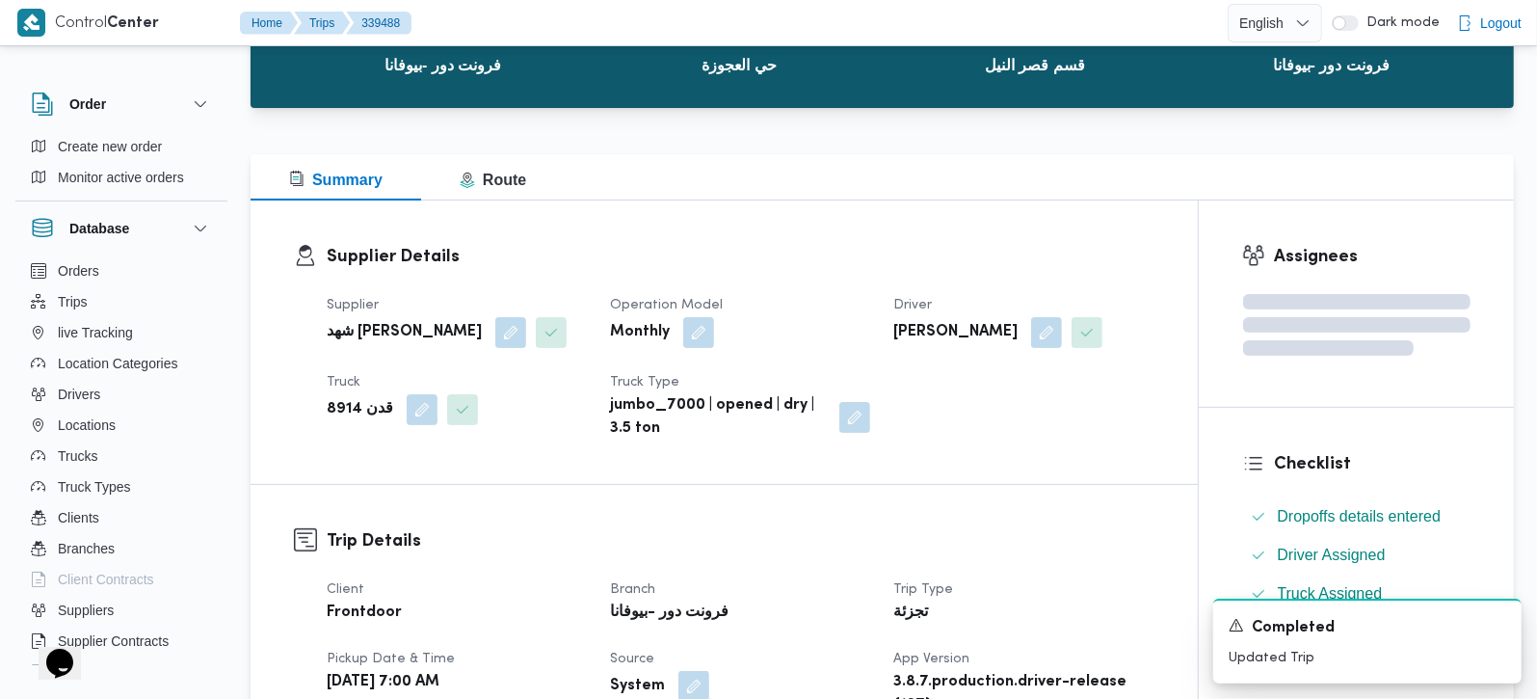
scroll to position [113, 0]
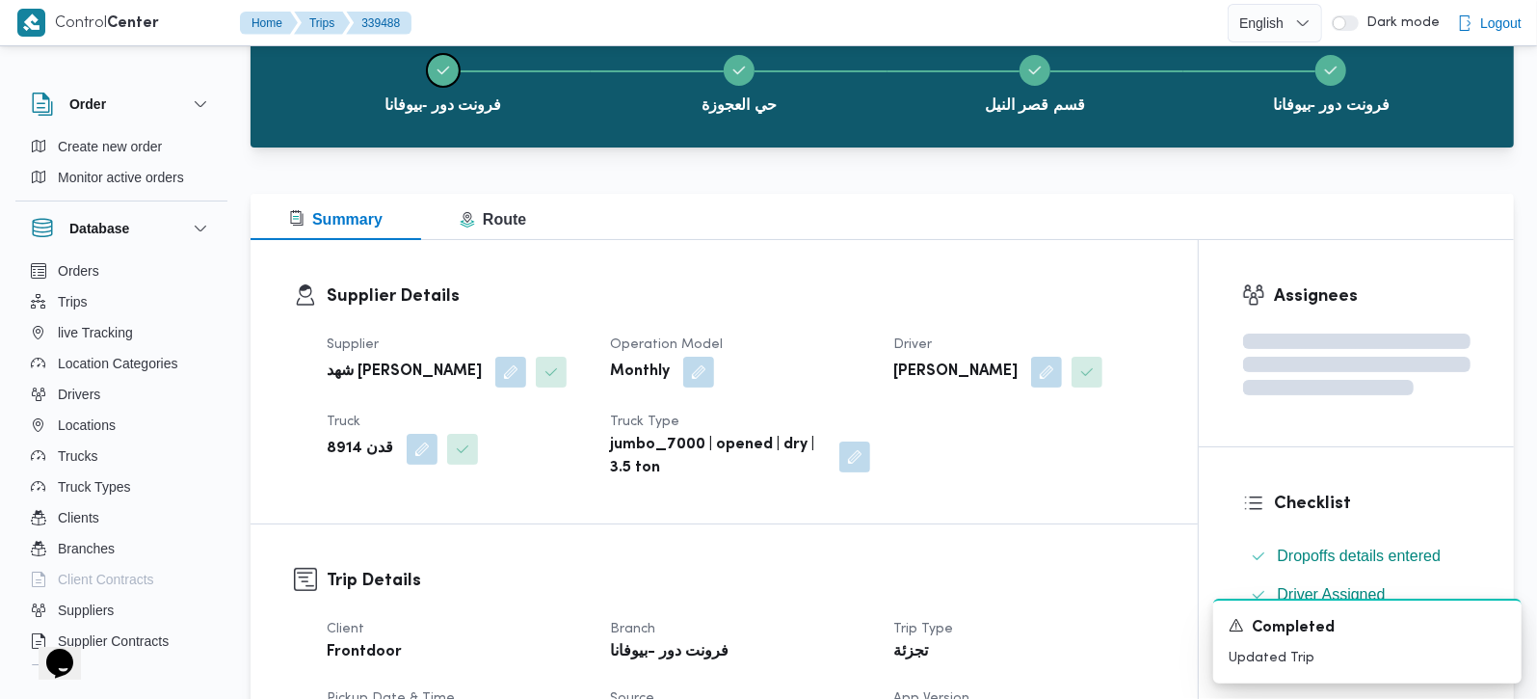
click at [509, 111] on button "فرونت دور -بيوفانا" at bounding box center [443, 82] width 296 height 100
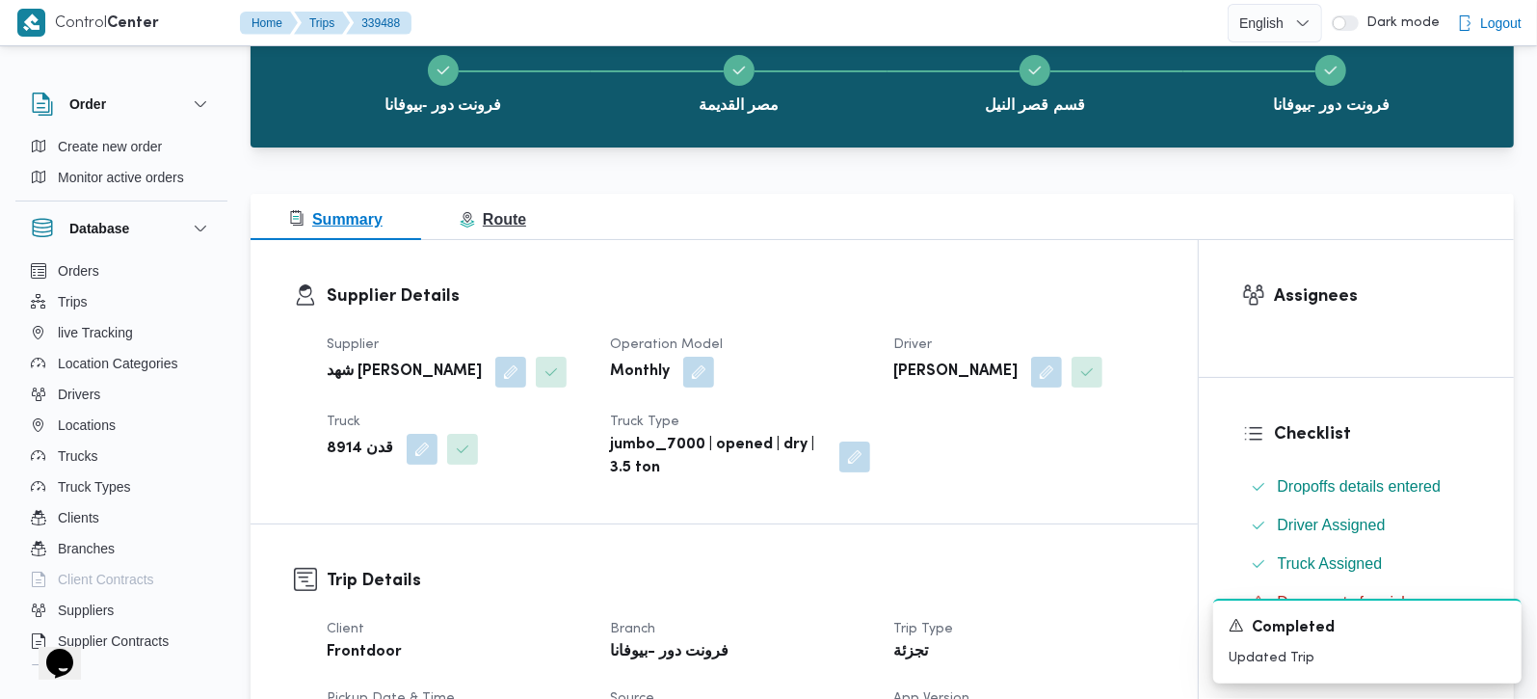
click at [504, 229] on span "Route" at bounding box center [493, 219] width 66 height 23
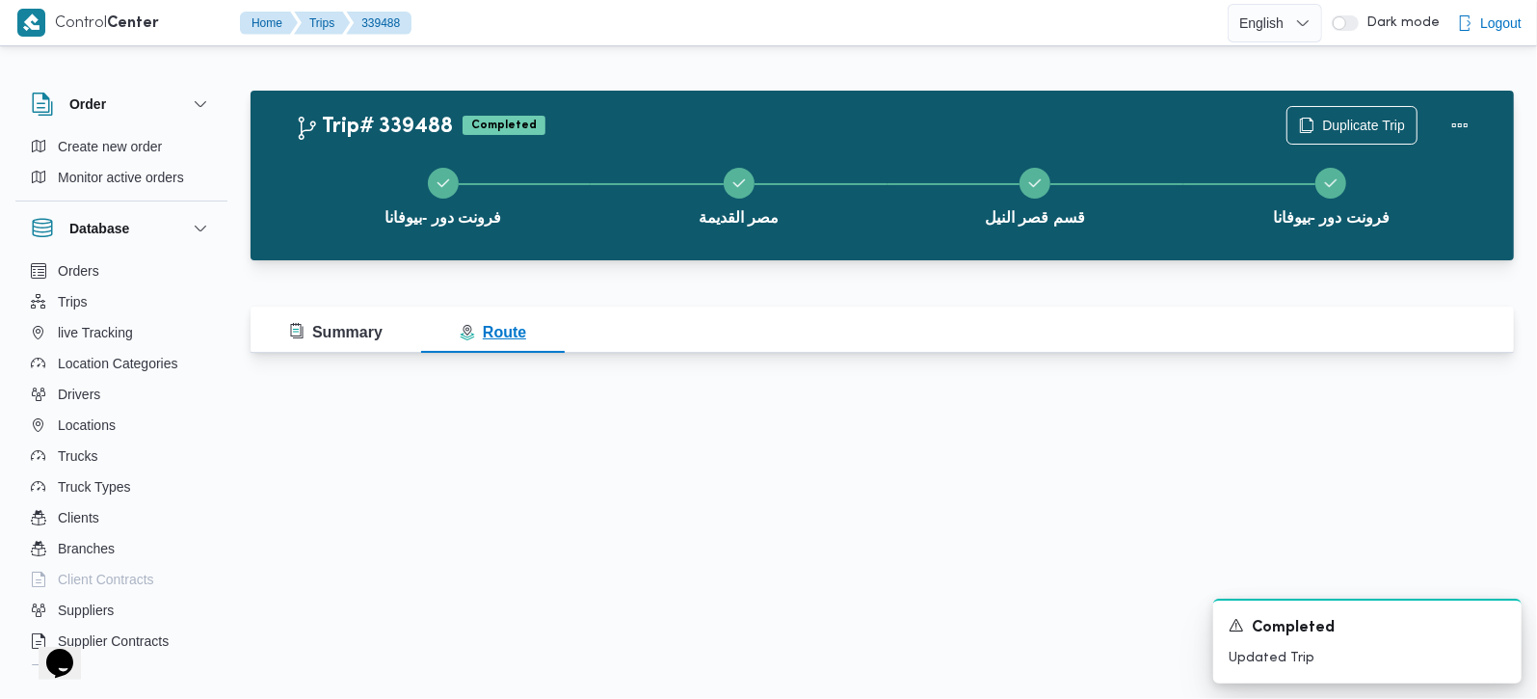
scroll to position [0, 0]
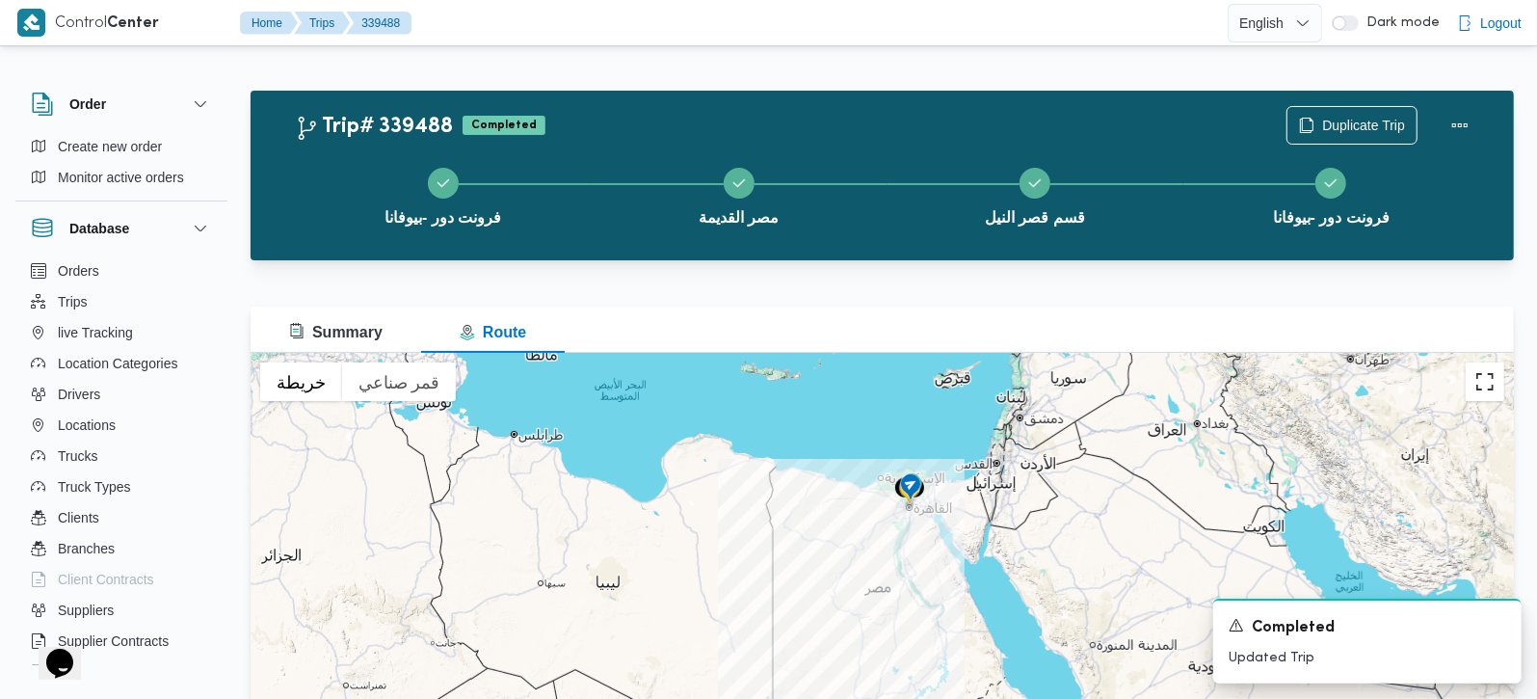
click at [1488, 390] on button "تبديل إلى العرض ملء الشاشة" at bounding box center [1485, 381] width 39 height 39
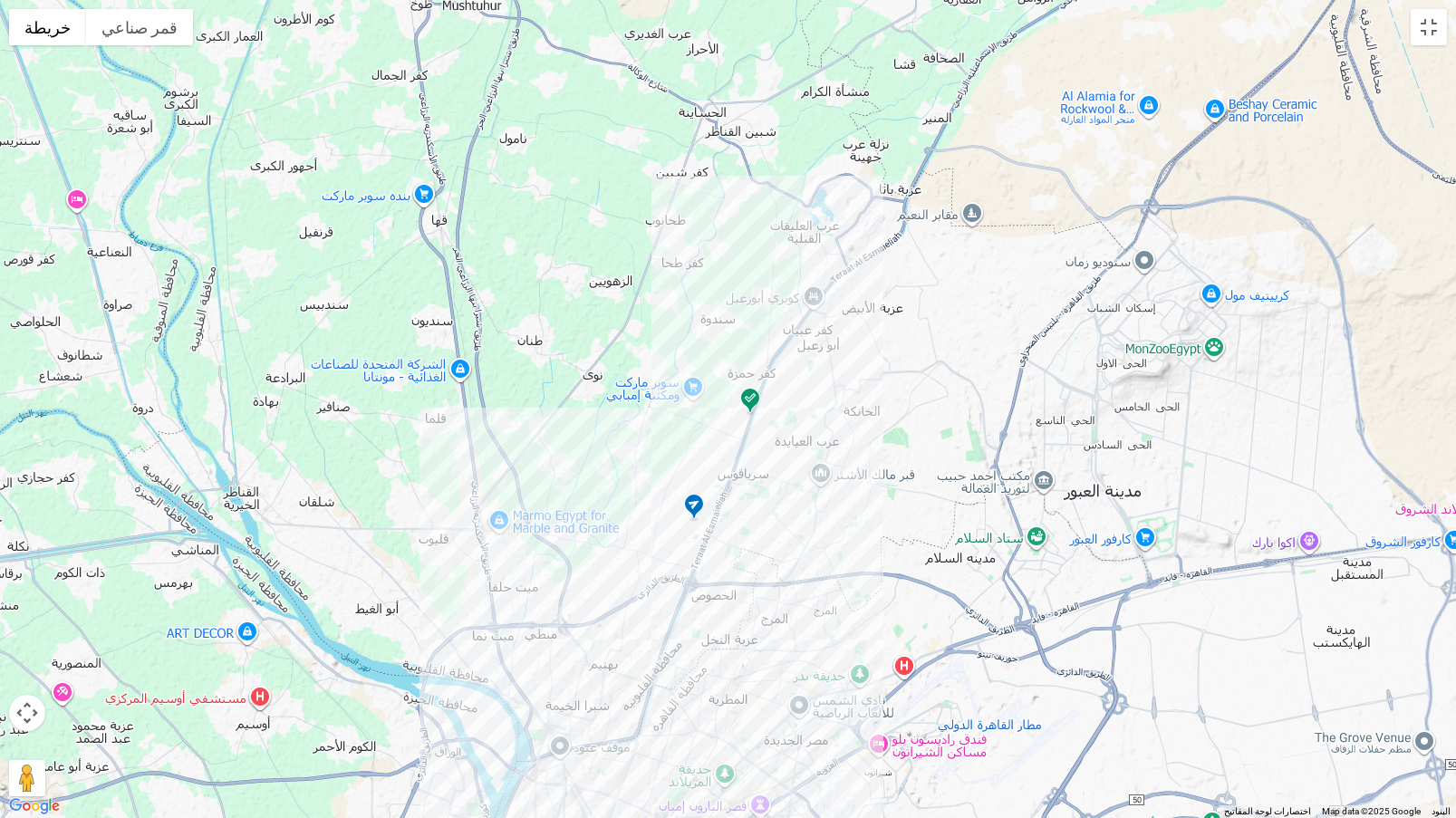
click at [1438, 8] on div at bounding box center [728, 409] width 1456 height 818
click at [1434, 21] on button "تبديل إلى العرض ملء الشاشة" at bounding box center [1428, 27] width 37 height 37
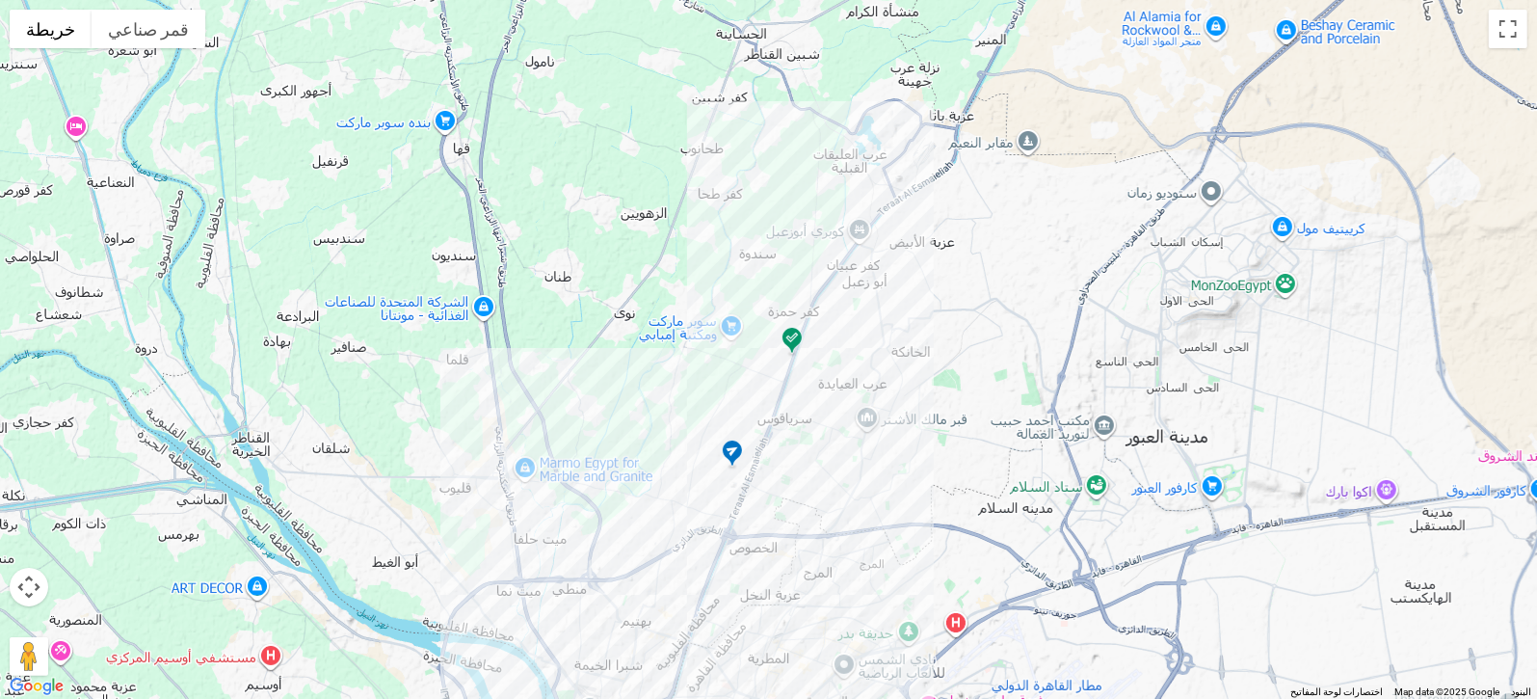
click at [337, 246] on div "فرونت دور -بيوفانا مصر القديمة قسم قصر النيل فرونت دور -بيوفانا" at bounding box center [886, 194] width 1207 height 123
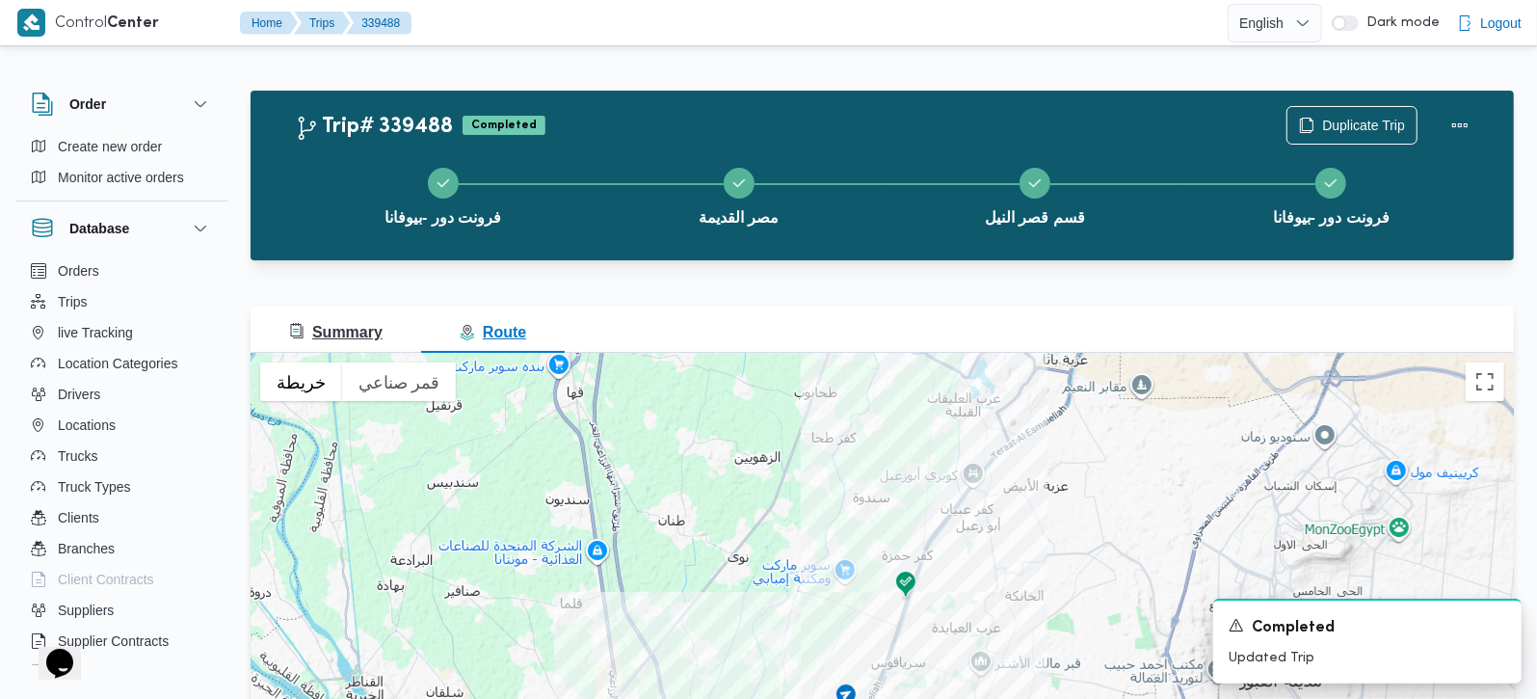
click at [354, 324] on span "Summary" at bounding box center [335, 332] width 93 height 16
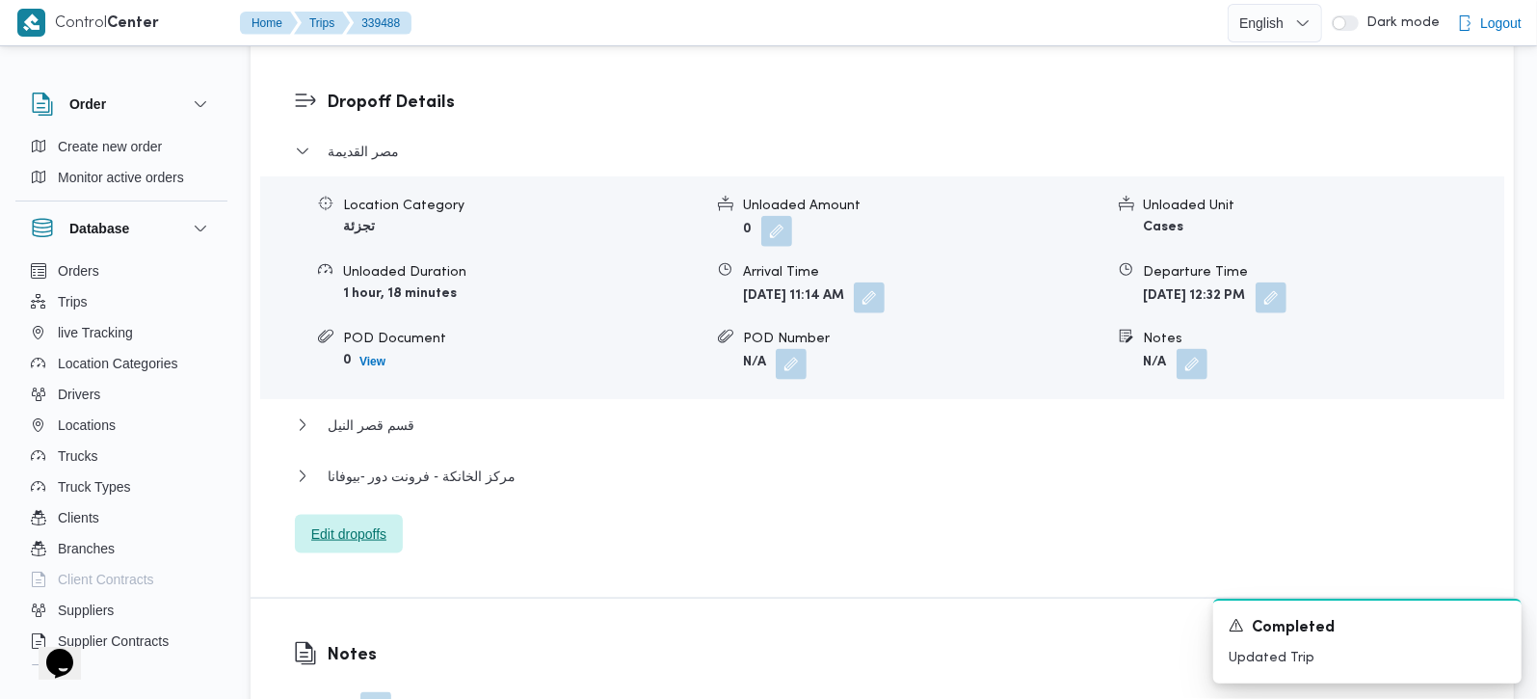
scroll to position [1700, 0]
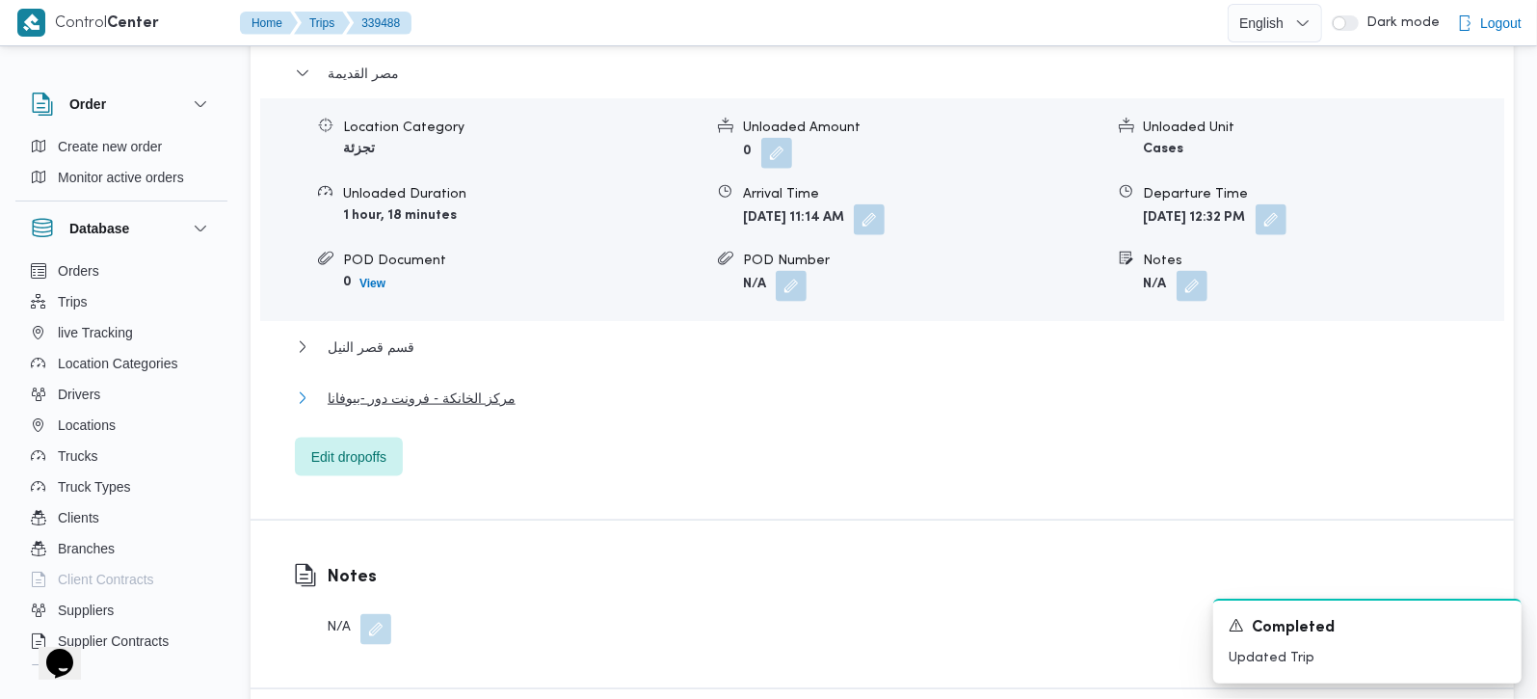
click at [427, 409] on span "مركز الخانكة - فرونت دور -بيوفانا" at bounding box center [422, 397] width 188 height 23
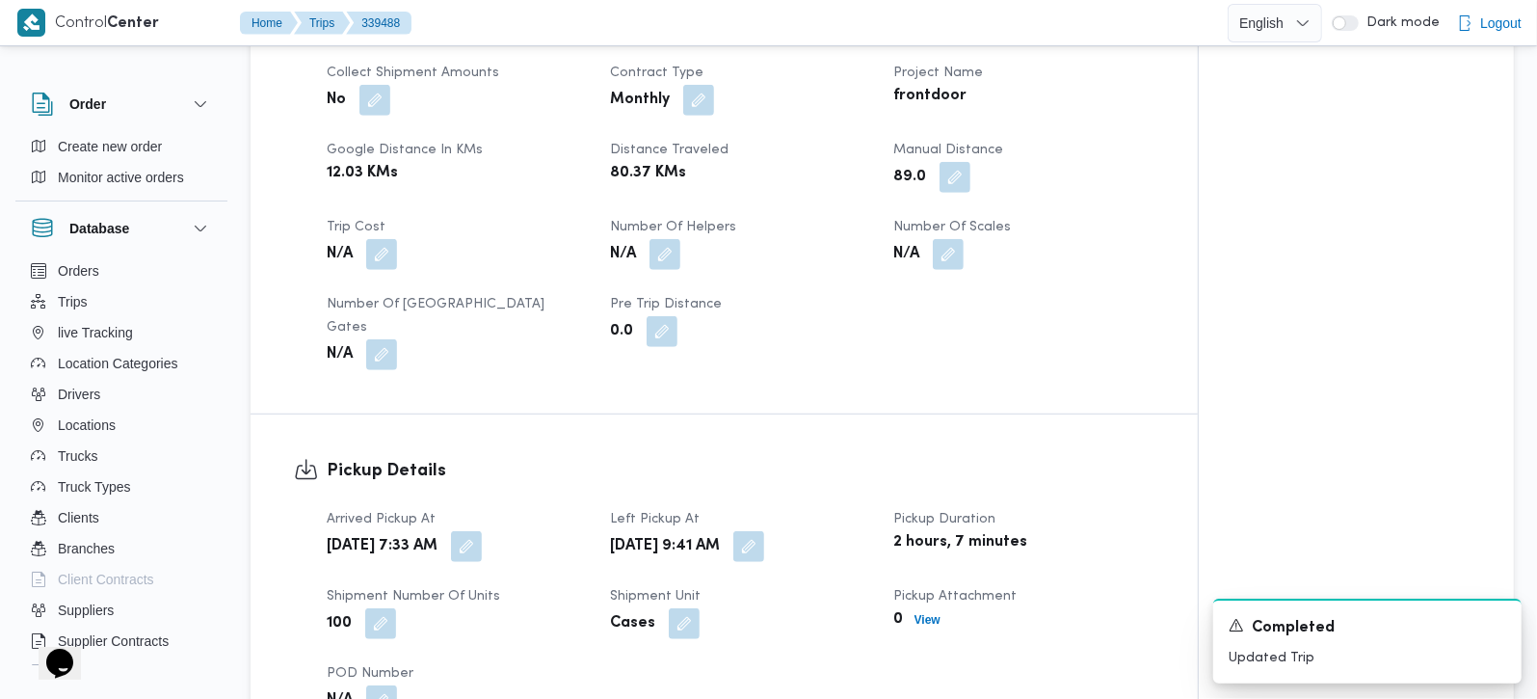
scroll to position [907, 0]
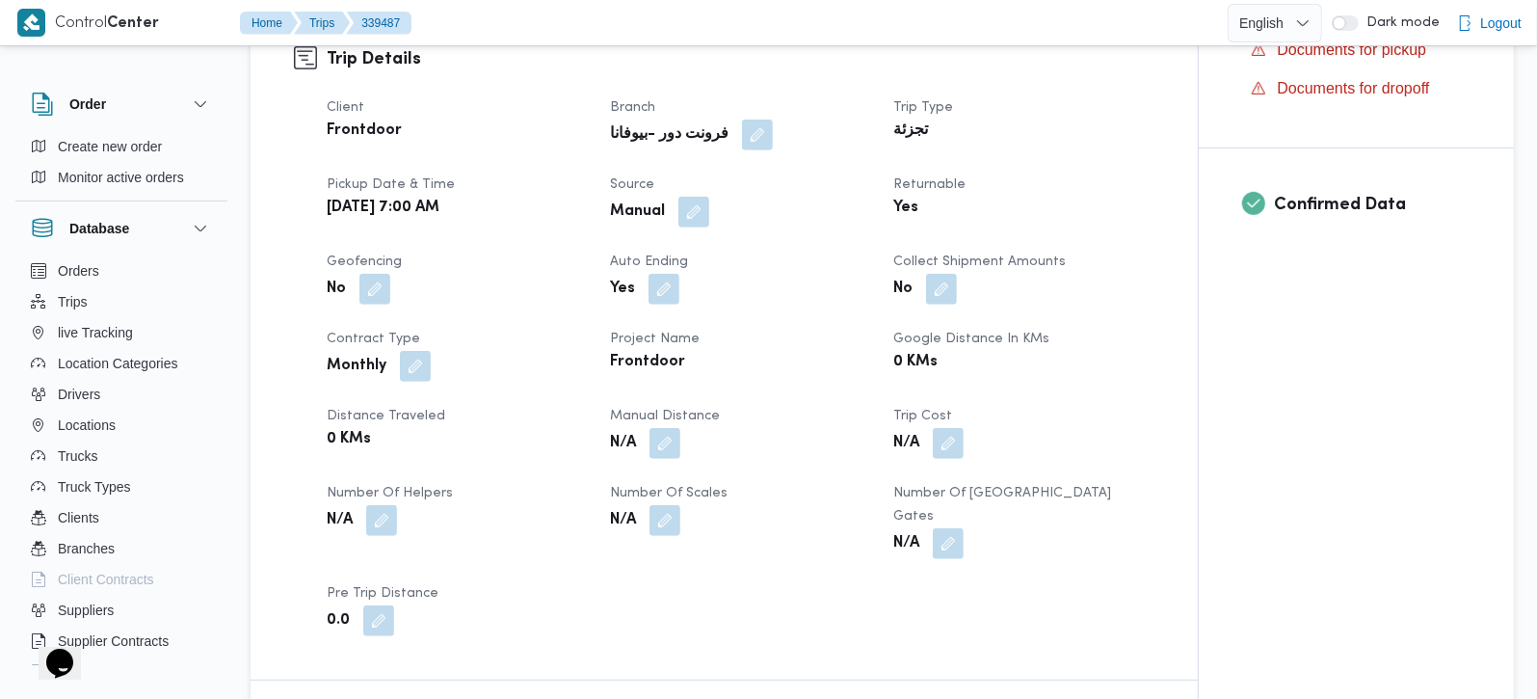
scroll to position [679, 0]
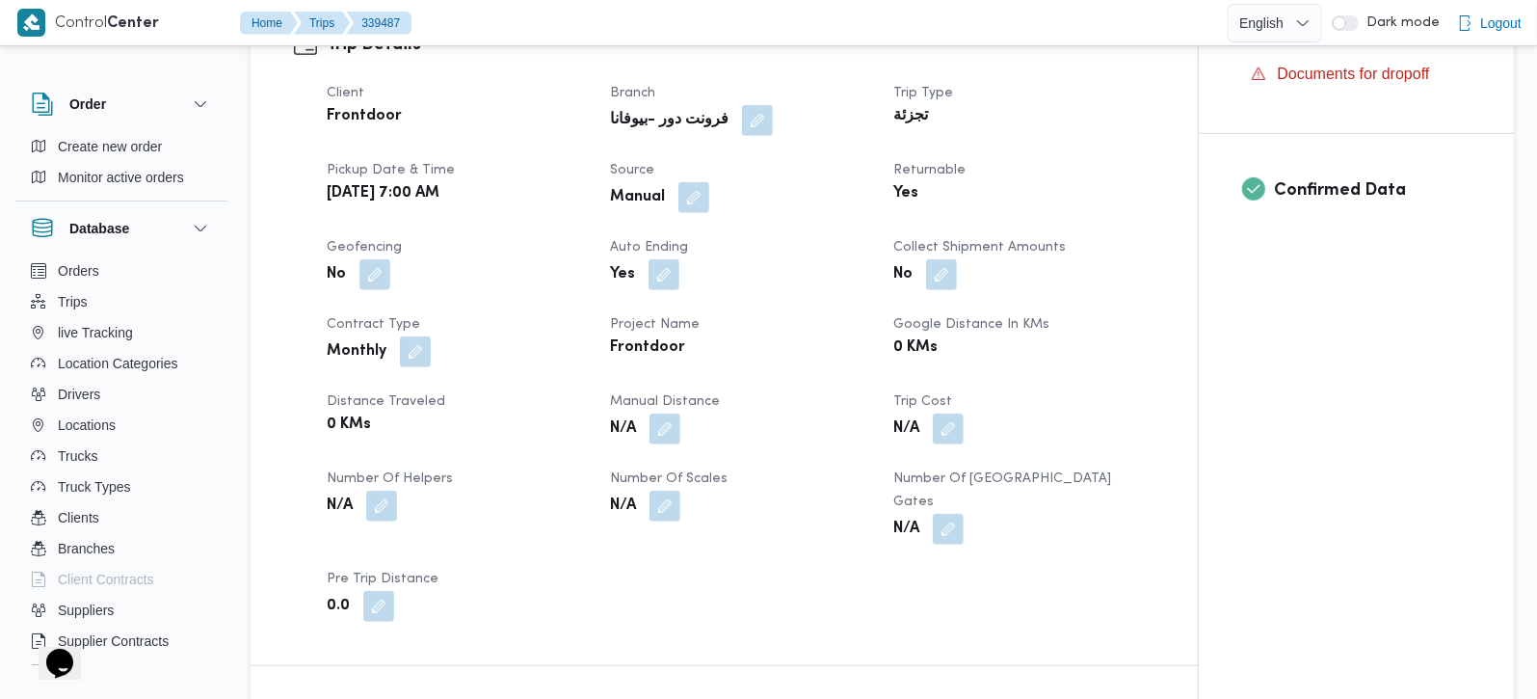
click at [682, 431] on div "N/A" at bounding box center [740, 428] width 264 height 35
click at [665, 435] on button "button" at bounding box center [664, 427] width 31 height 31
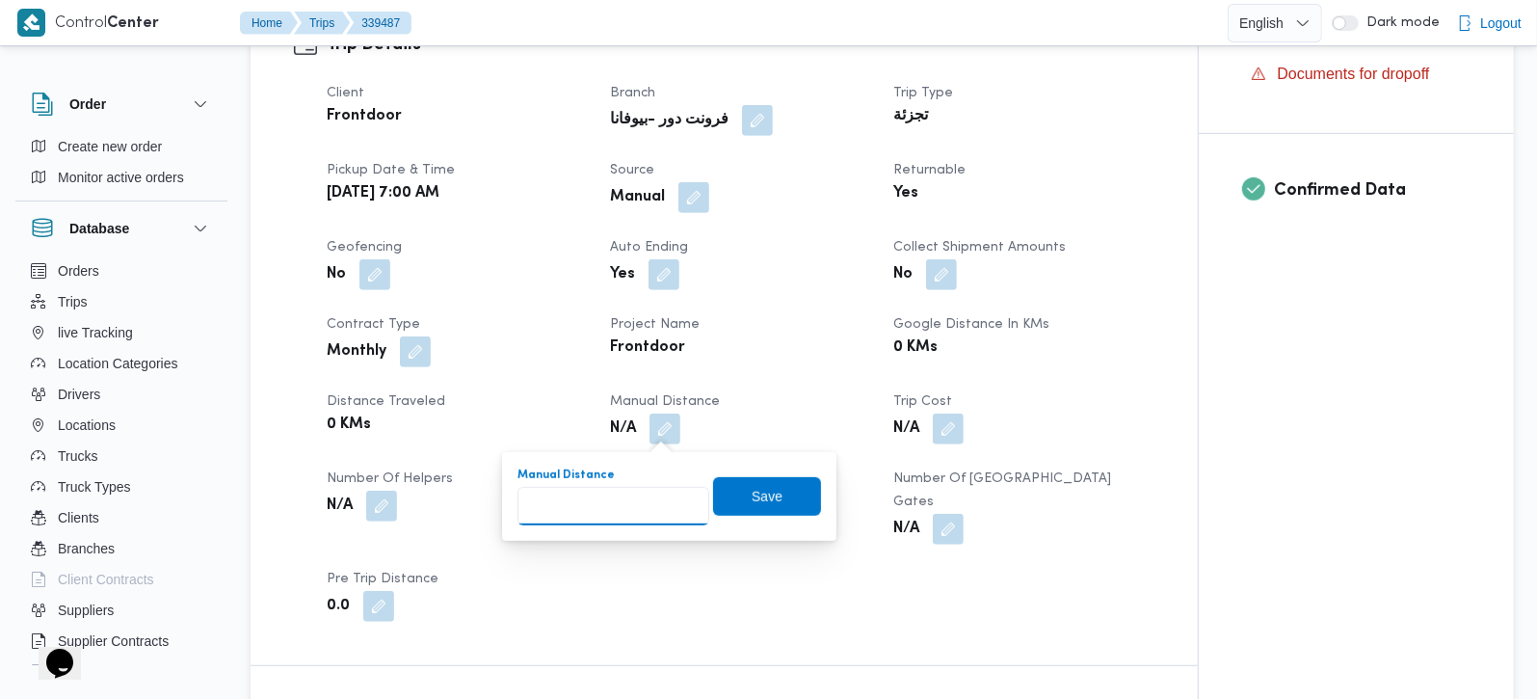
click at [621, 509] on input "Manual Distance" at bounding box center [613, 506] width 192 height 39
type input "127"
click at [768, 487] on span "Save" at bounding box center [767, 495] width 108 height 39
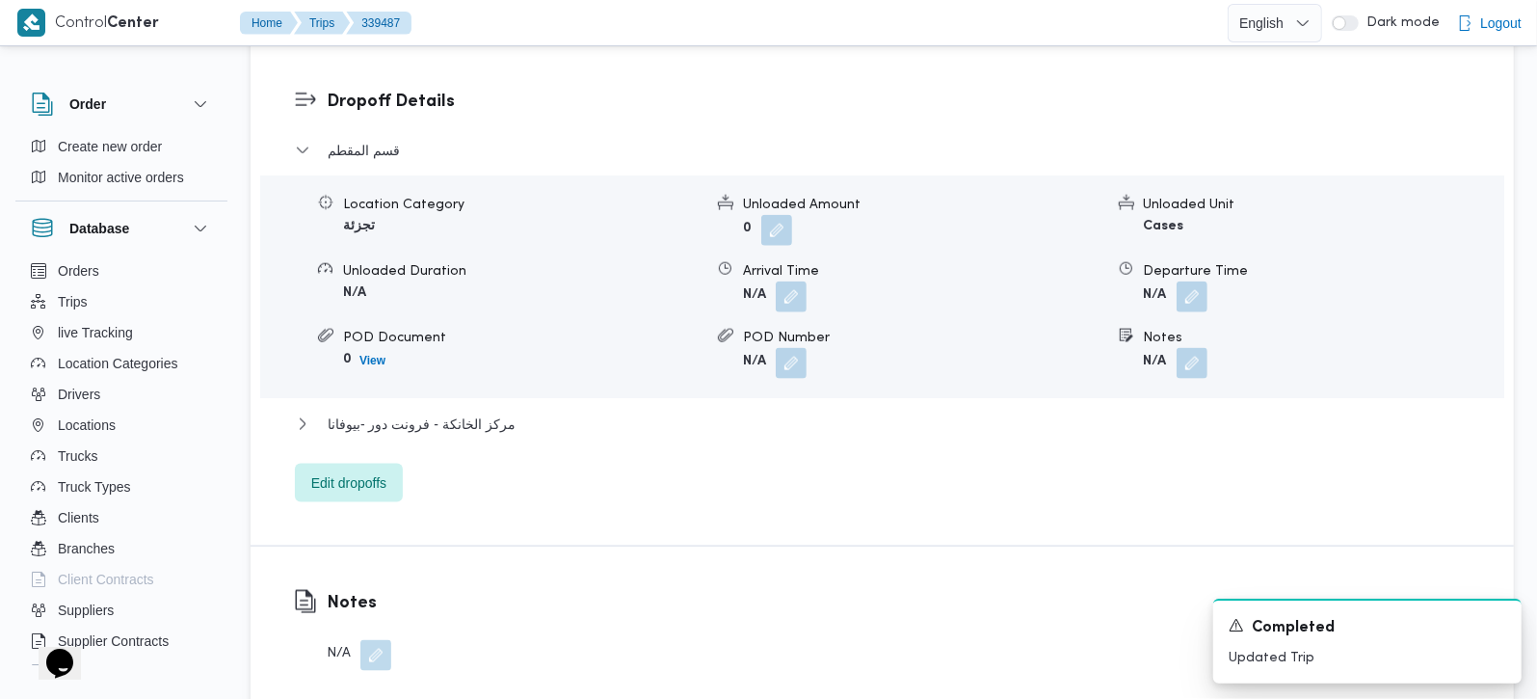
scroll to position [1700, 0]
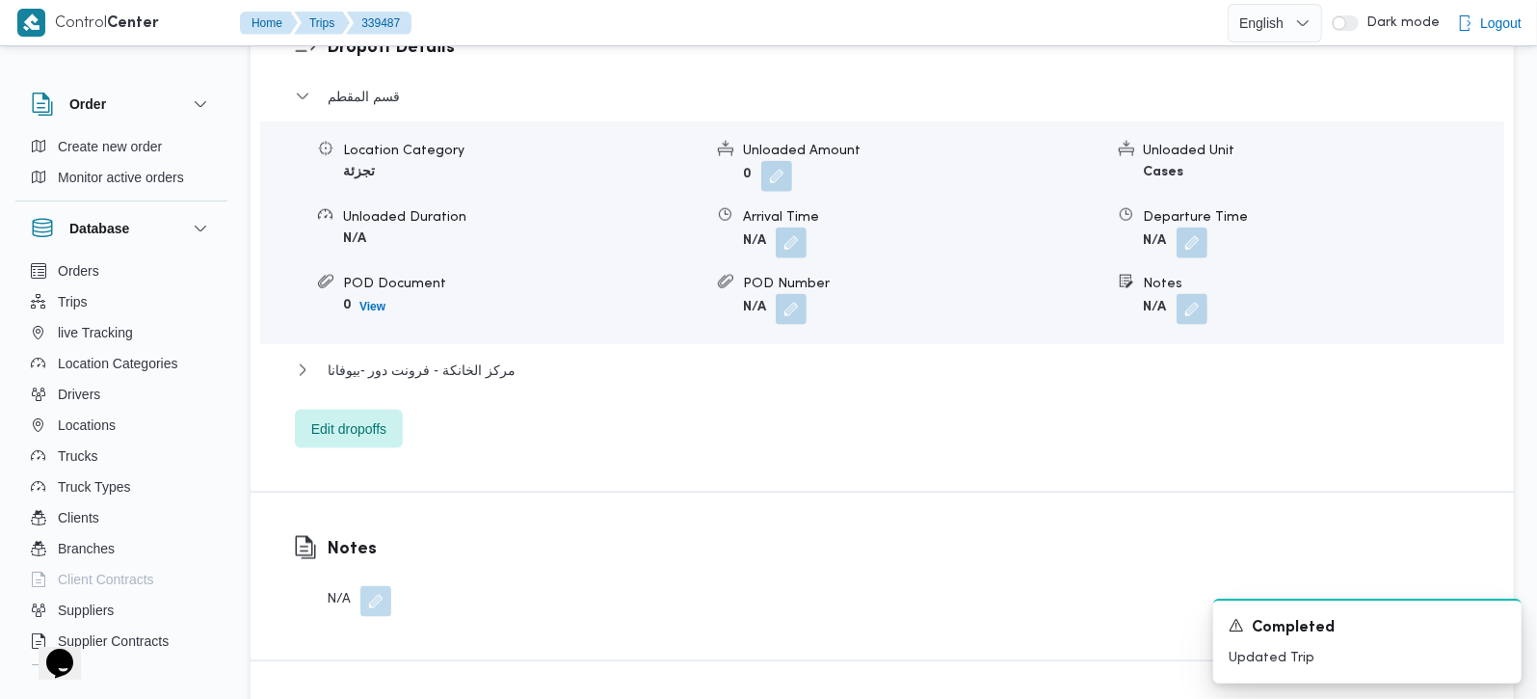
click at [446, 330] on div "قسم المقطم Location Category تجزئة Unloaded Amount 0 Unloaded Unit Cases Unload…" at bounding box center [883, 266] width 1176 height 363
click at [451, 358] on span "مركز الخانكة - فرونت دور -بيوفانا" at bounding box center [422, 369] width 188 height 23
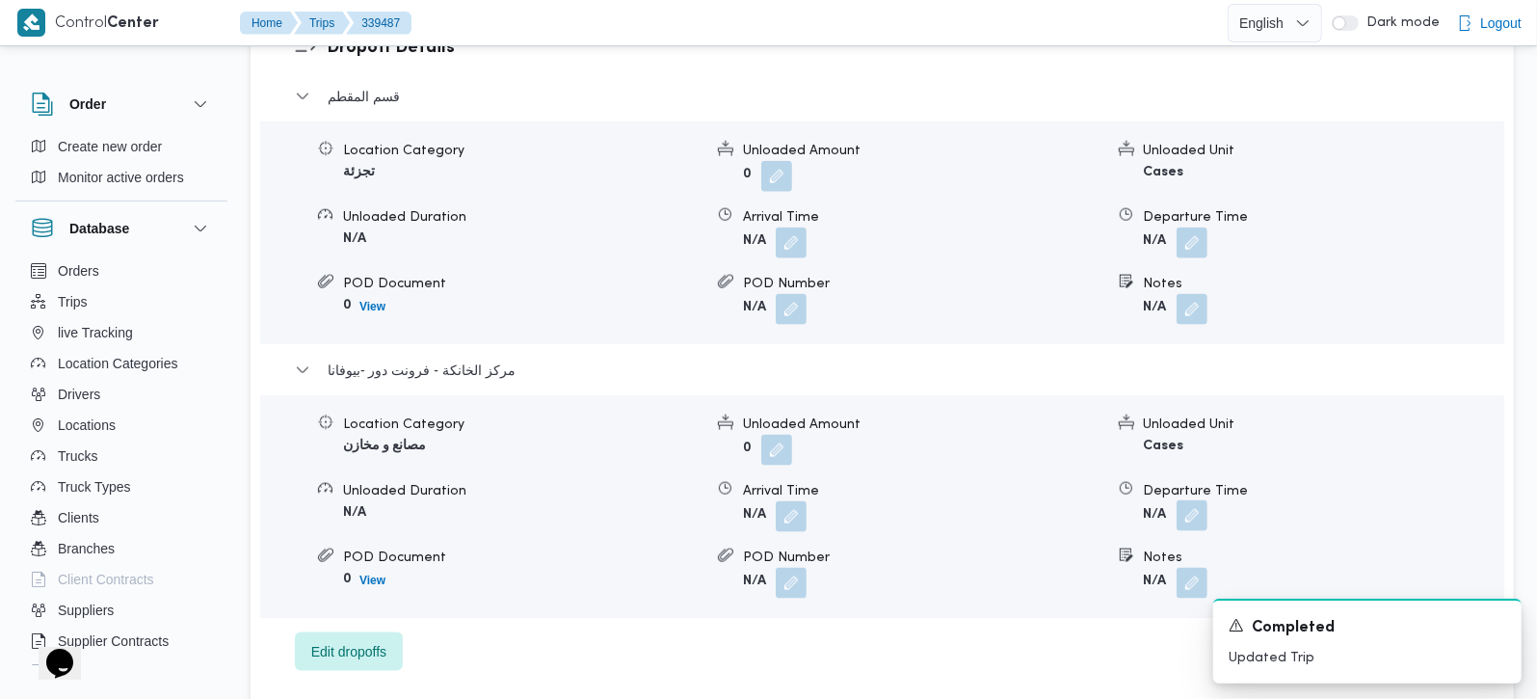
click at [1189, 504] on button "button" at bounding box center [1192, 515] width 31 height 31
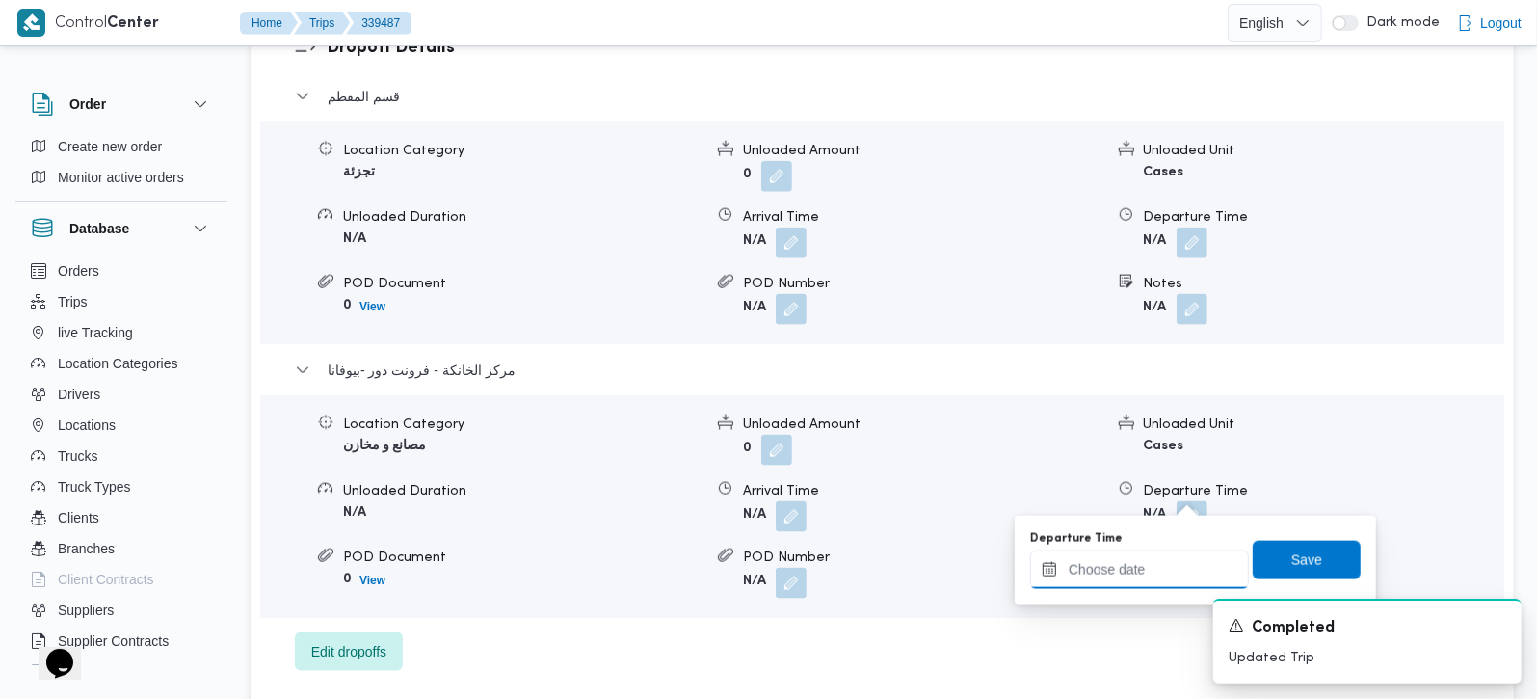
click at [1148, 575] on input "Departure Time" at bounding box center [1139, 569] width 219 height 39
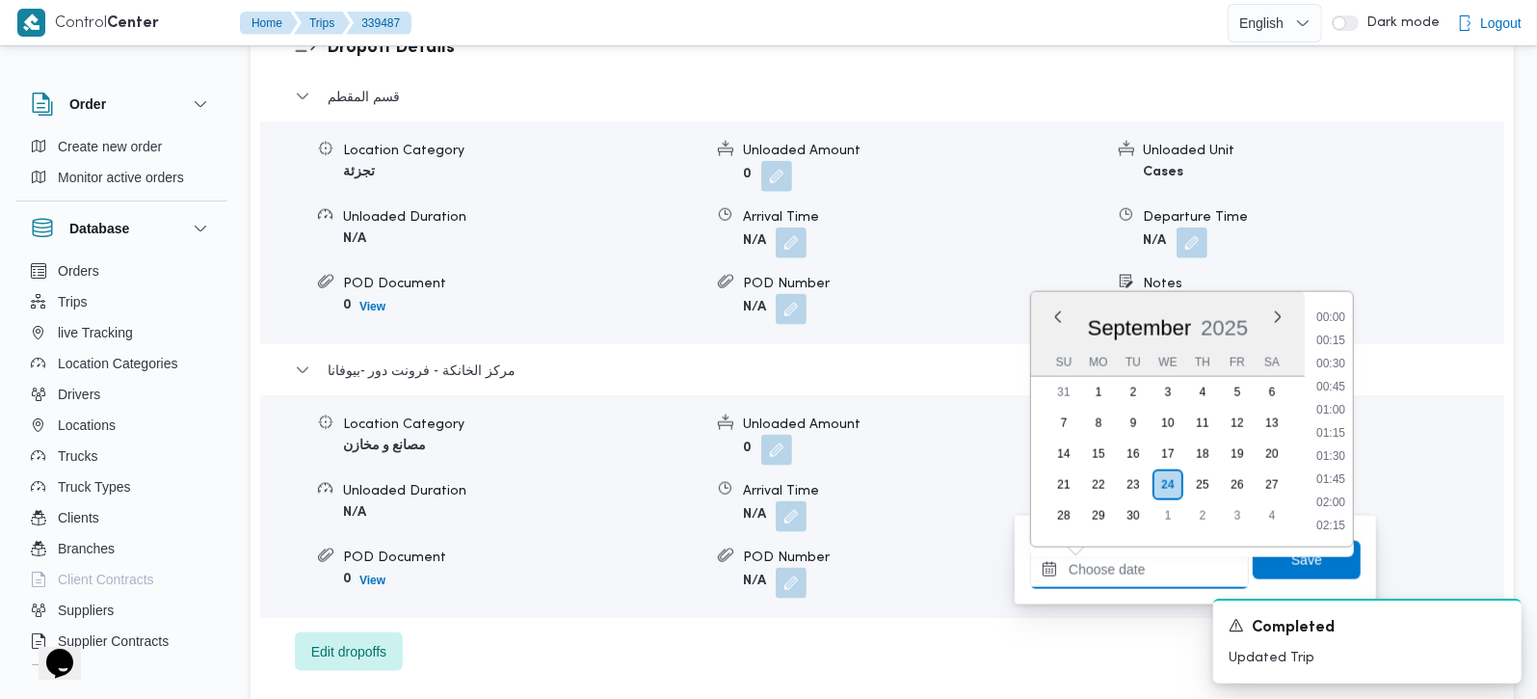
scroll to position [1619, 0]
click at [1334, 323] on li "17:30" at bounding box center [1331, 316] width 44 height 19
type input "[DATE] 17:30"
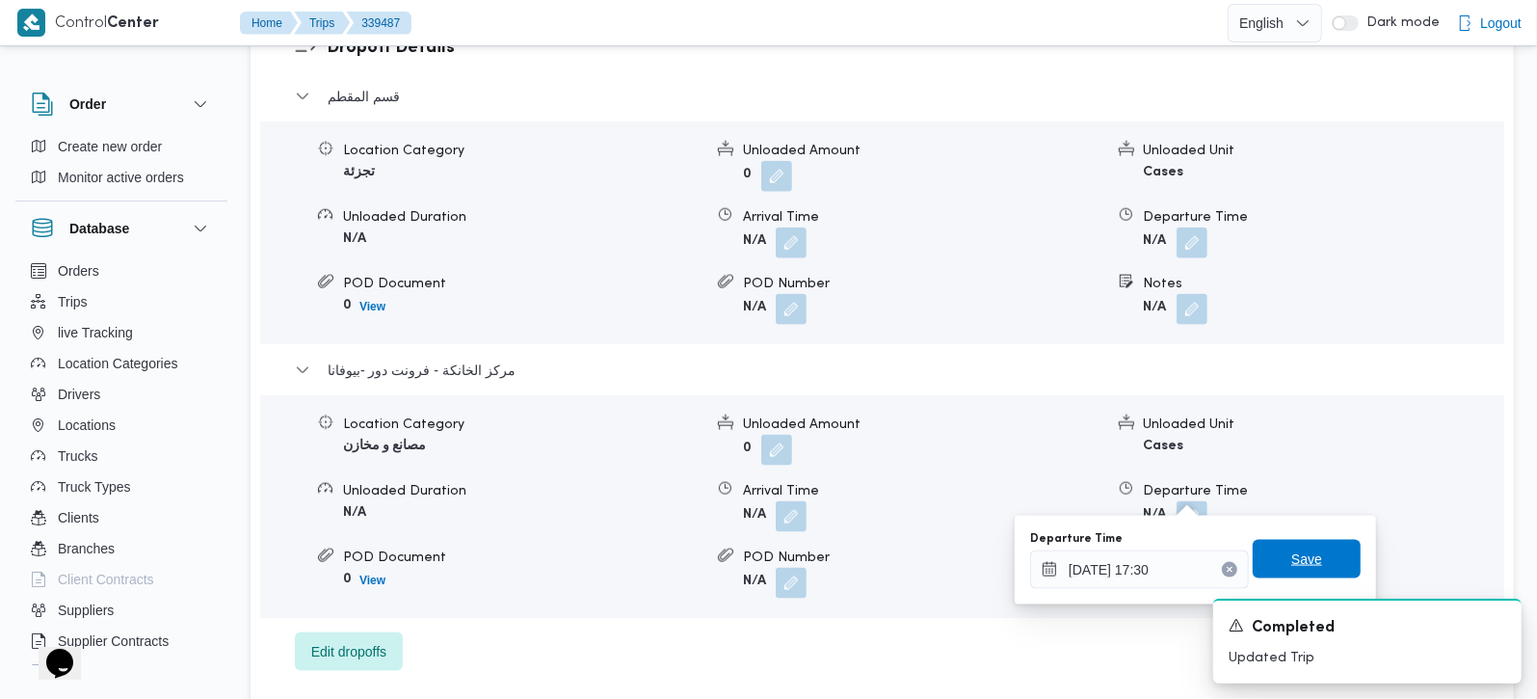
click at [1321, 543] on span "Save" at bounding box center [1307, 559] width 108 height 39
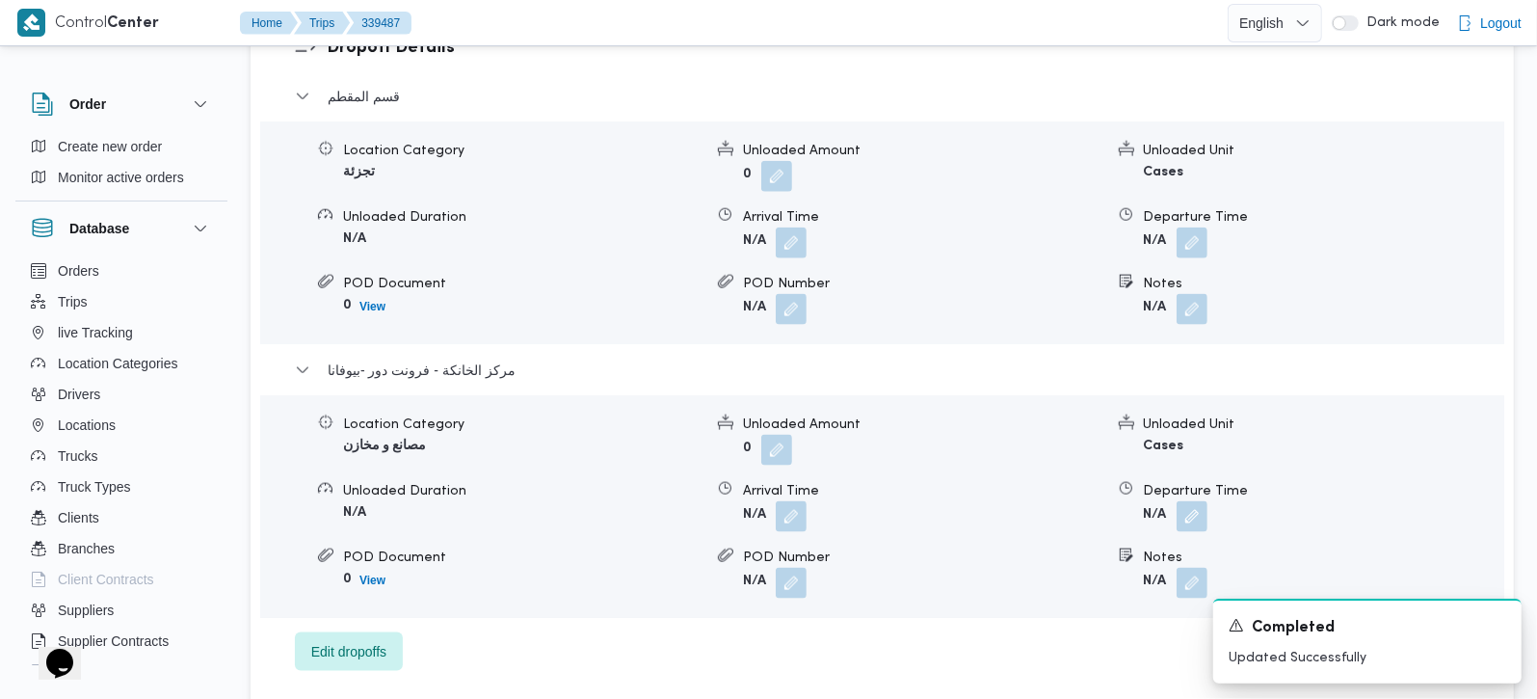
click at [810, 501] on form "N/A" at bounding box center [922, 516] width 359 height 31
click at [801, 500] on button "button" at bounding box center [791, 515] width 31 height 31
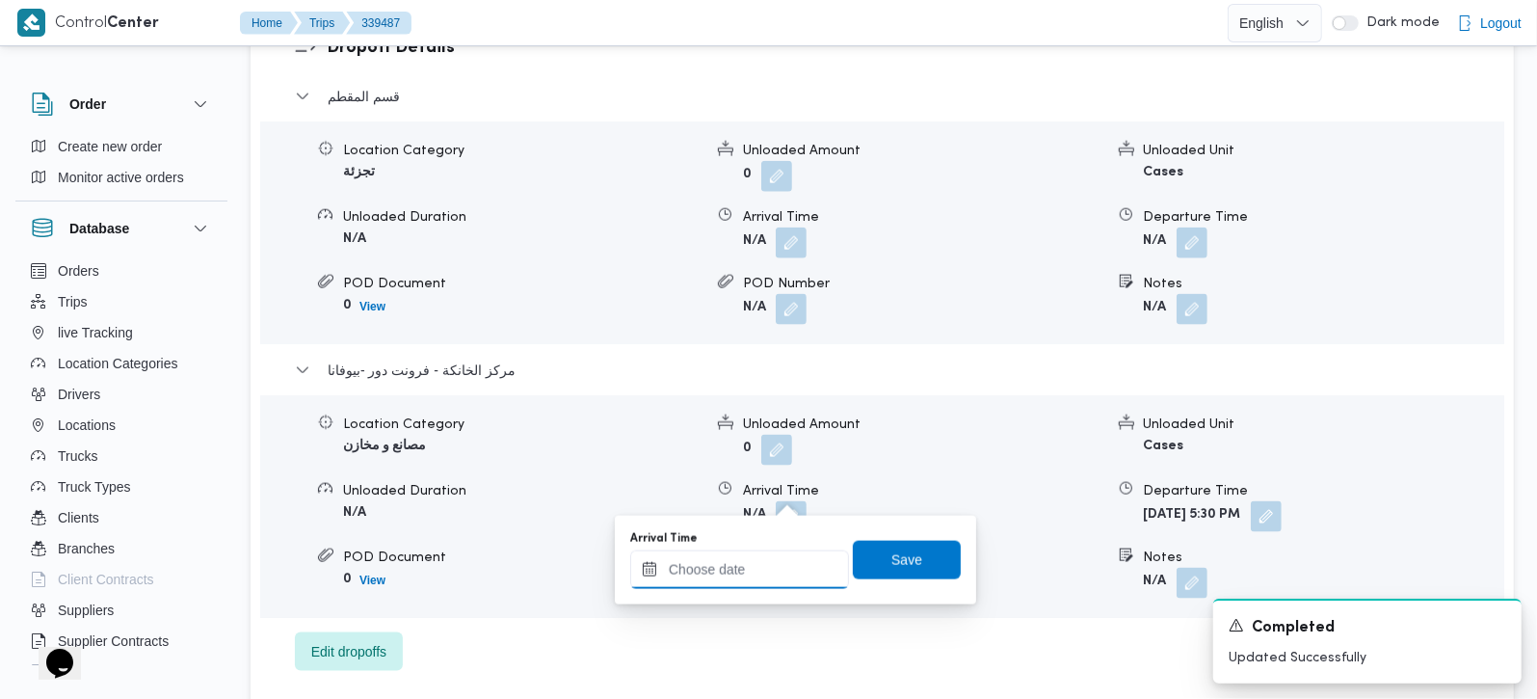
click at [770, 569] on input "Arrival Time" at bounding box center [739, 569] width 219 height 39
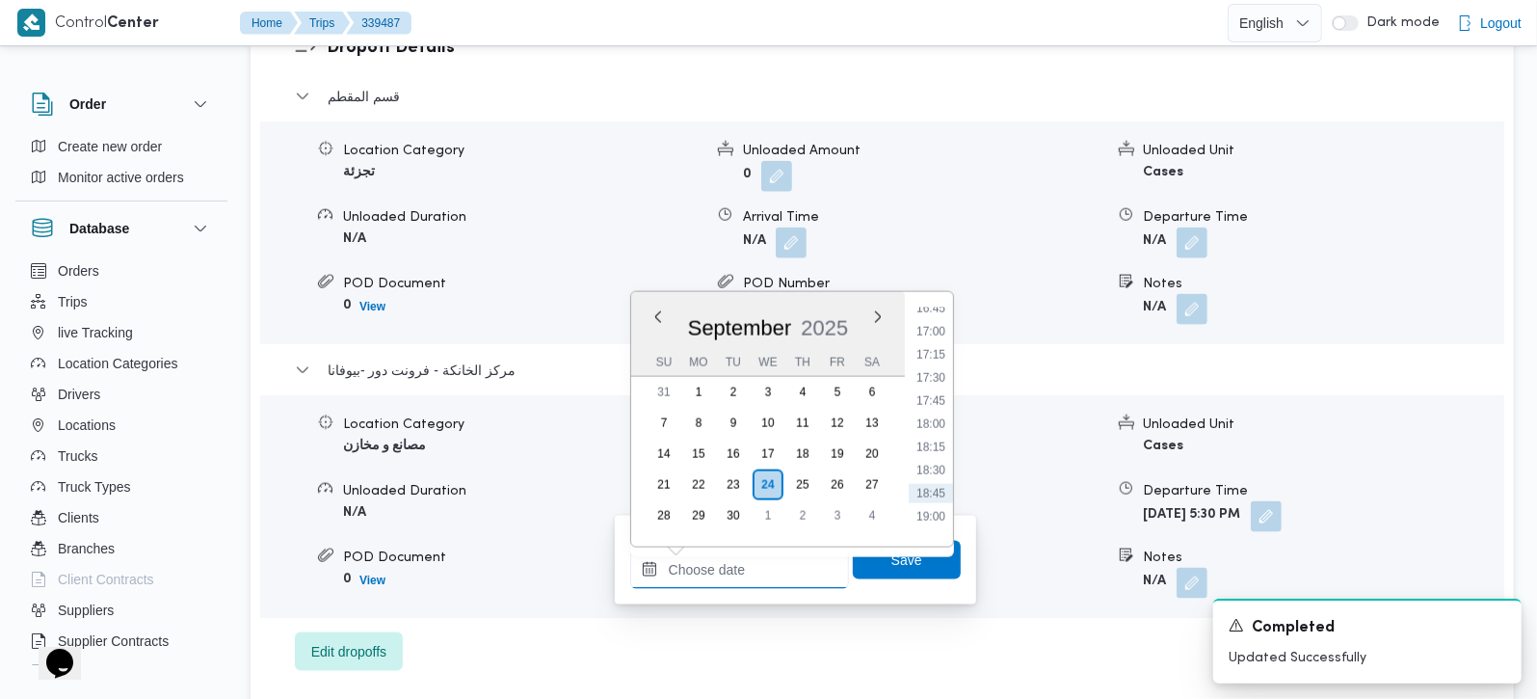
scroll to position [1505, 0]
click at [942, 412] on li "17:15" at bounding box center [931, 407] width 44 height 19
type input "24/09/2025 17:15"
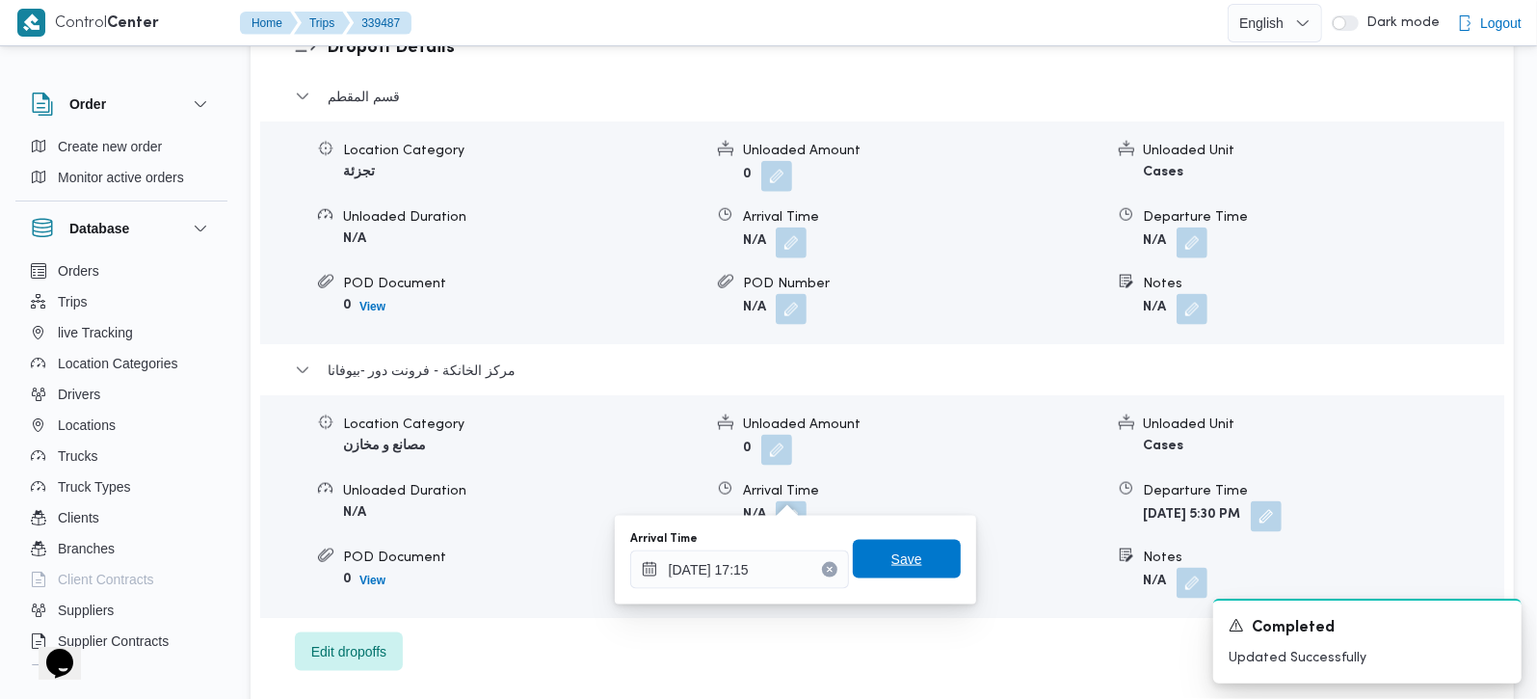
click at [907, 568] on span "Save" at bounding box center [907, 559] width 108 height 39
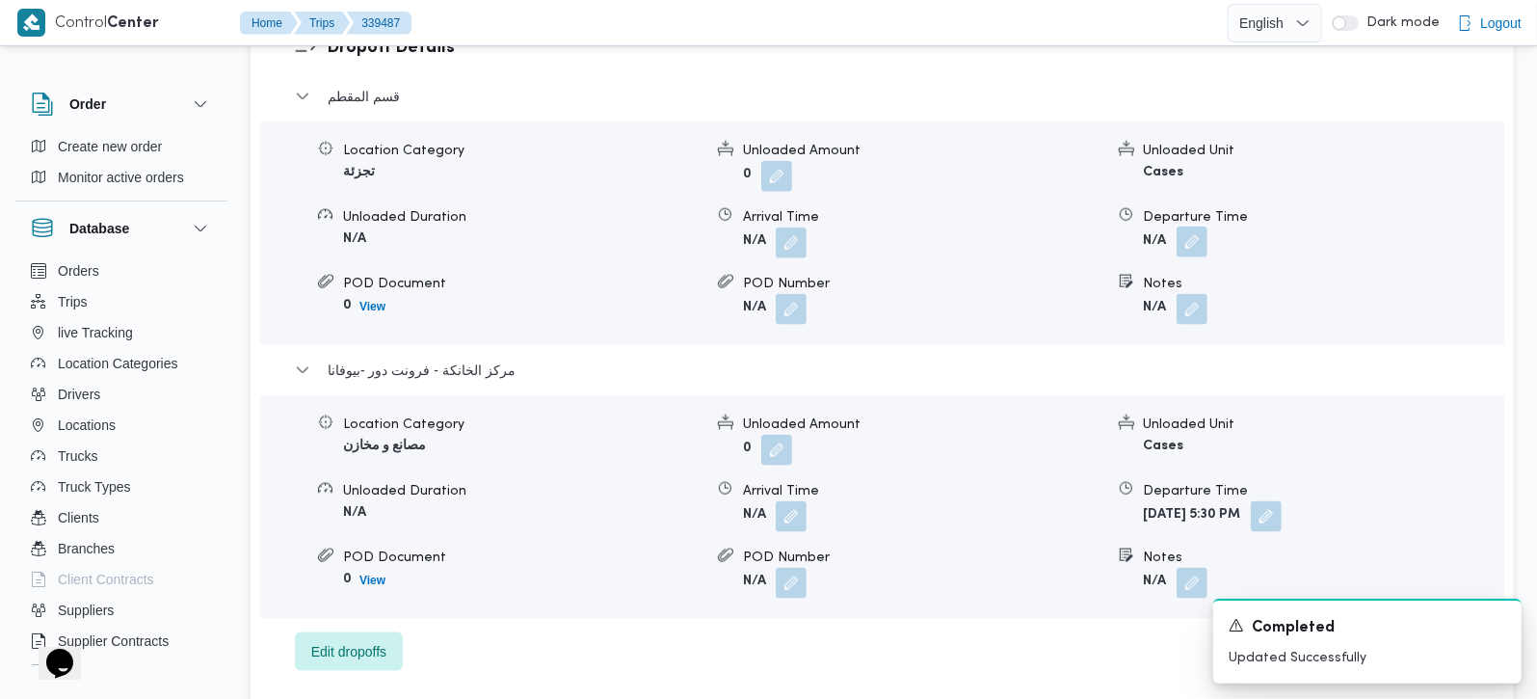
click at [1199, 226] on button "button" at bounding box center [1192, 241] width 31 height 31
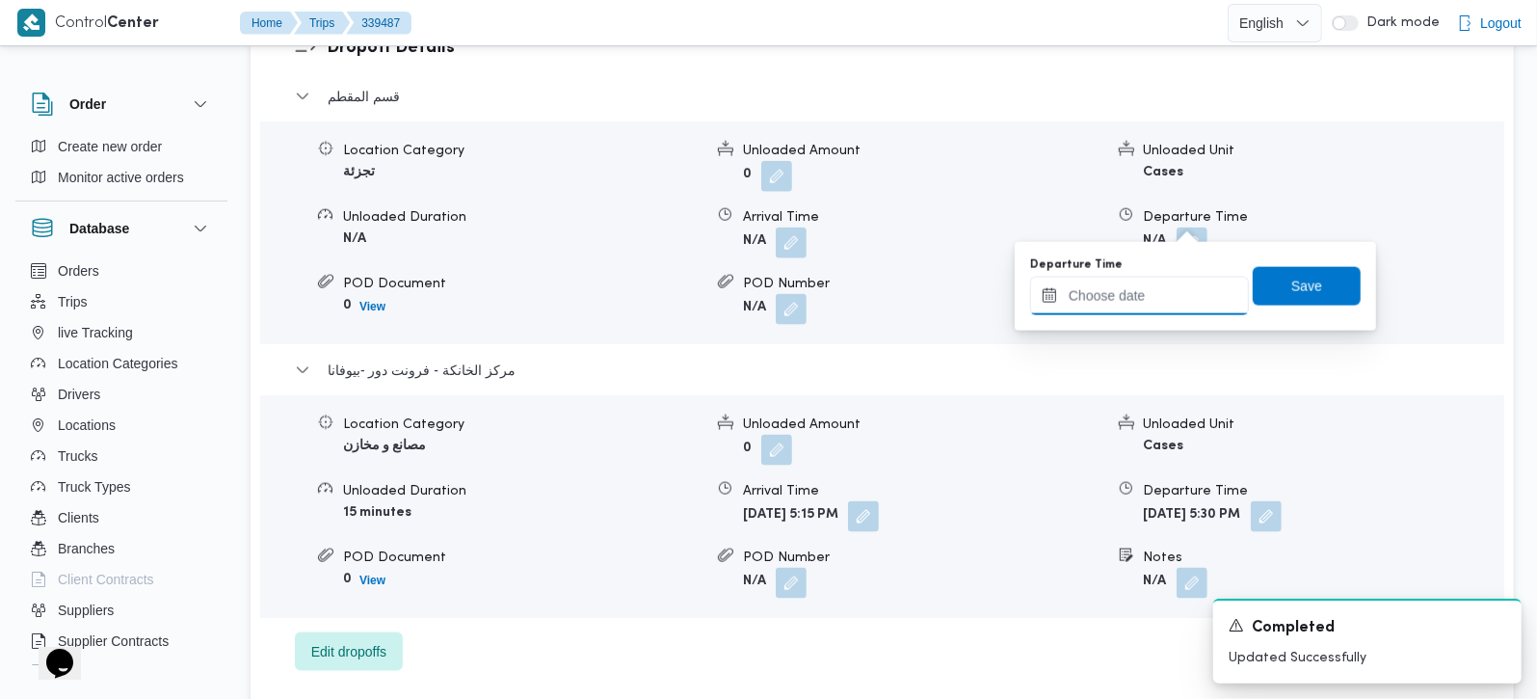
click at [1136, 311] on input "Departure Time" at bounding box center [1139, 296] width 219 height 39
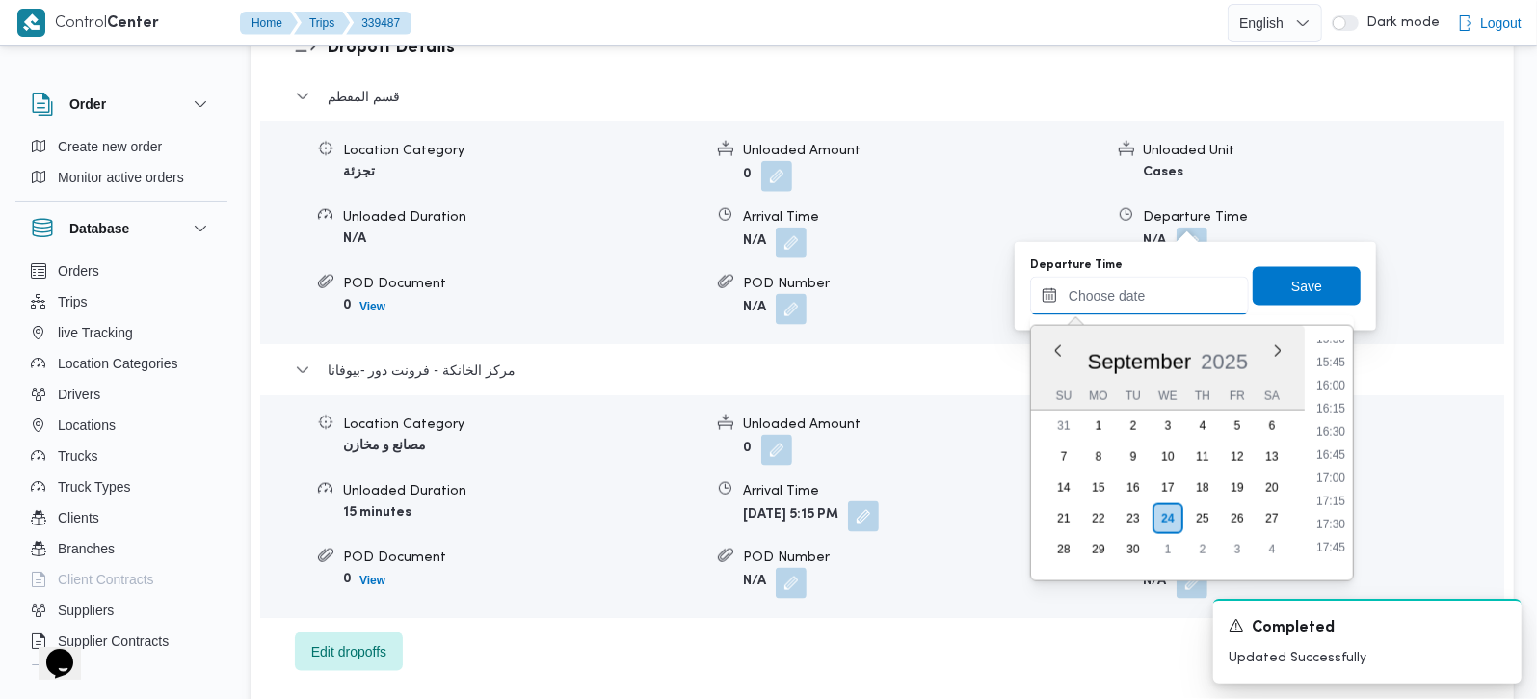
scroll to position [1391, 0]
drag, startPoint x: 1341, startPoint y: 464, endPoint x: 1313, endPoint y: 378, distance: 90.2
click at [1341, 464] on li "16:15" at bounding box center [1331, 462] width 44 height 19
type input "24/09/2025 16:15"
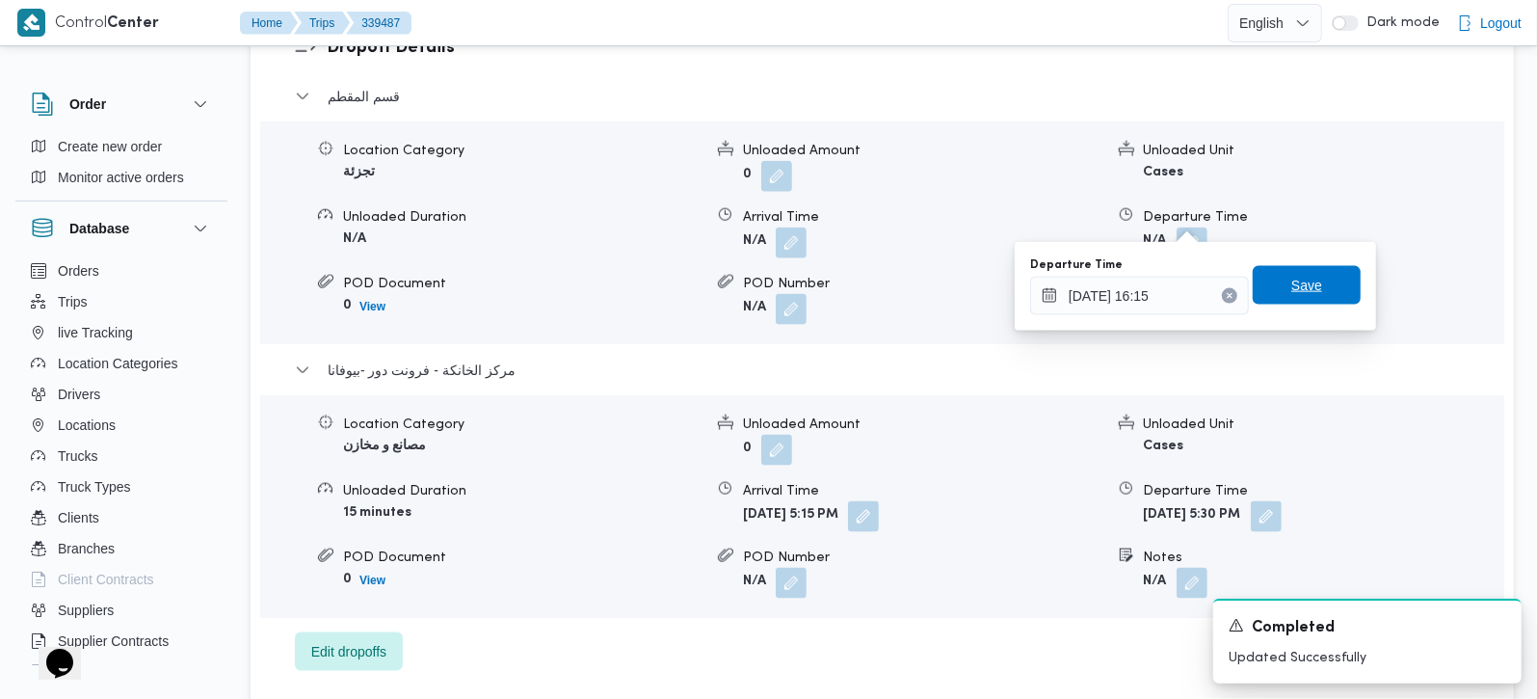
click at [1293, 297] on div "Departure Time 24/09/2025 16:15 Save" at bounding box center [1195, 286] width 334 height 62
click at [1291, 287] on span "Save" at bounding box center [1306, 285] width 31 height 23
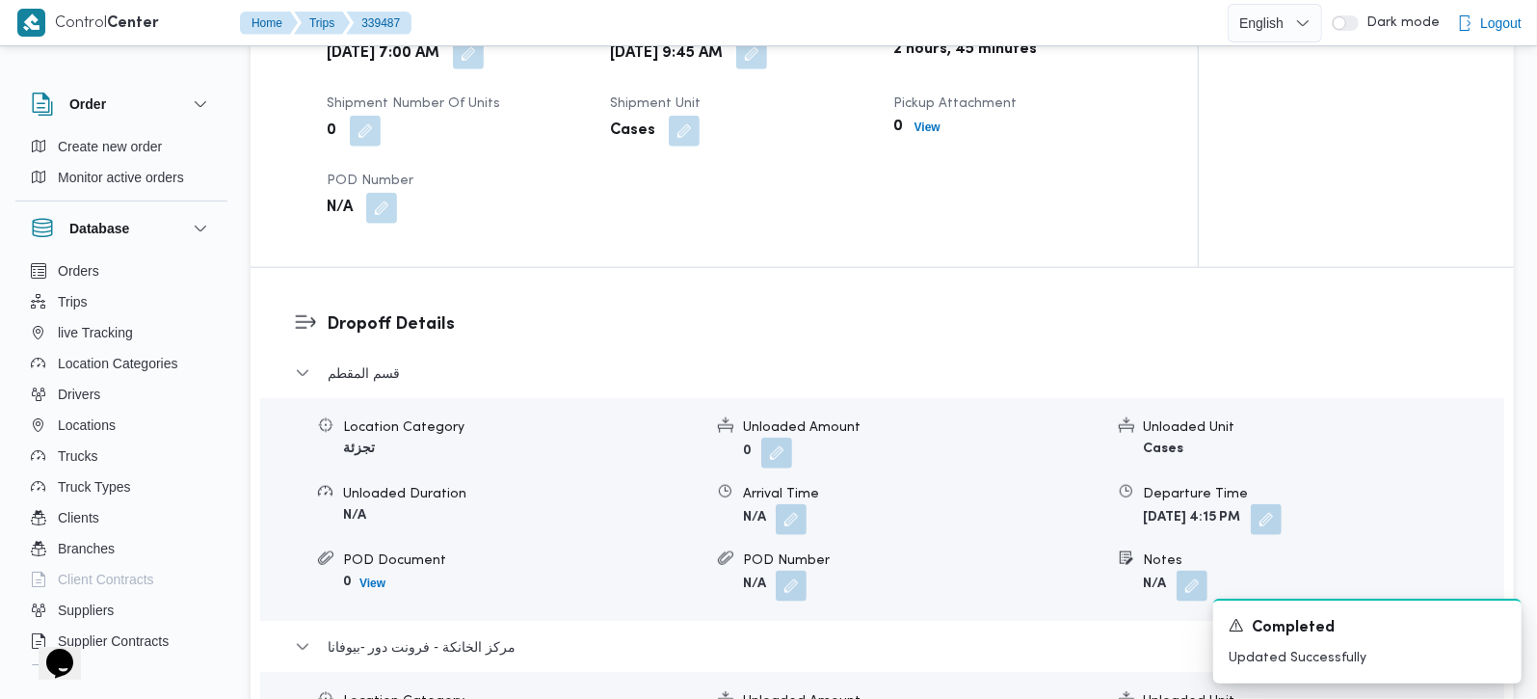
scroll to position [1473, 0]
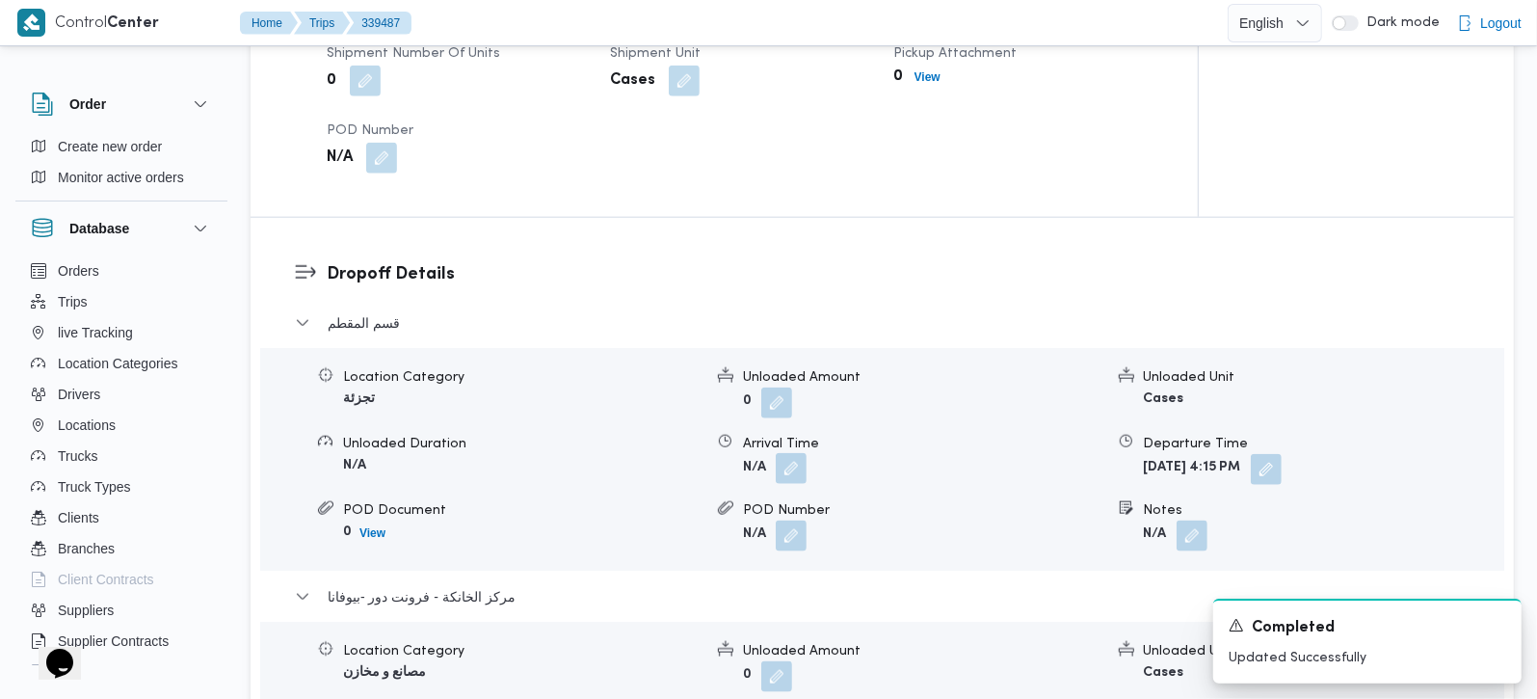
click at [786, 454] on button "button" at bounding box center [791, 468] width 31 height 31
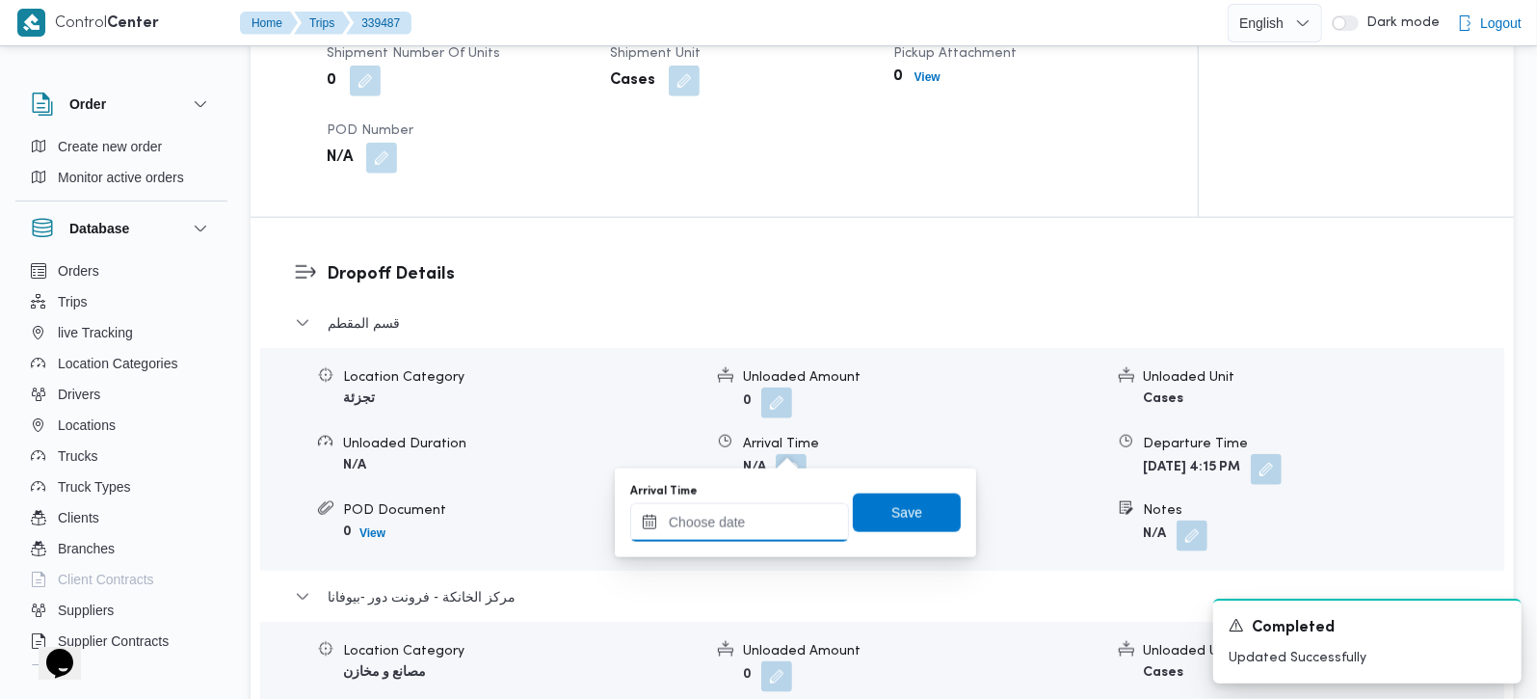
click at [756, 519] on input "Arrival Time" at bounding box center [739, 522] width 219 height 39
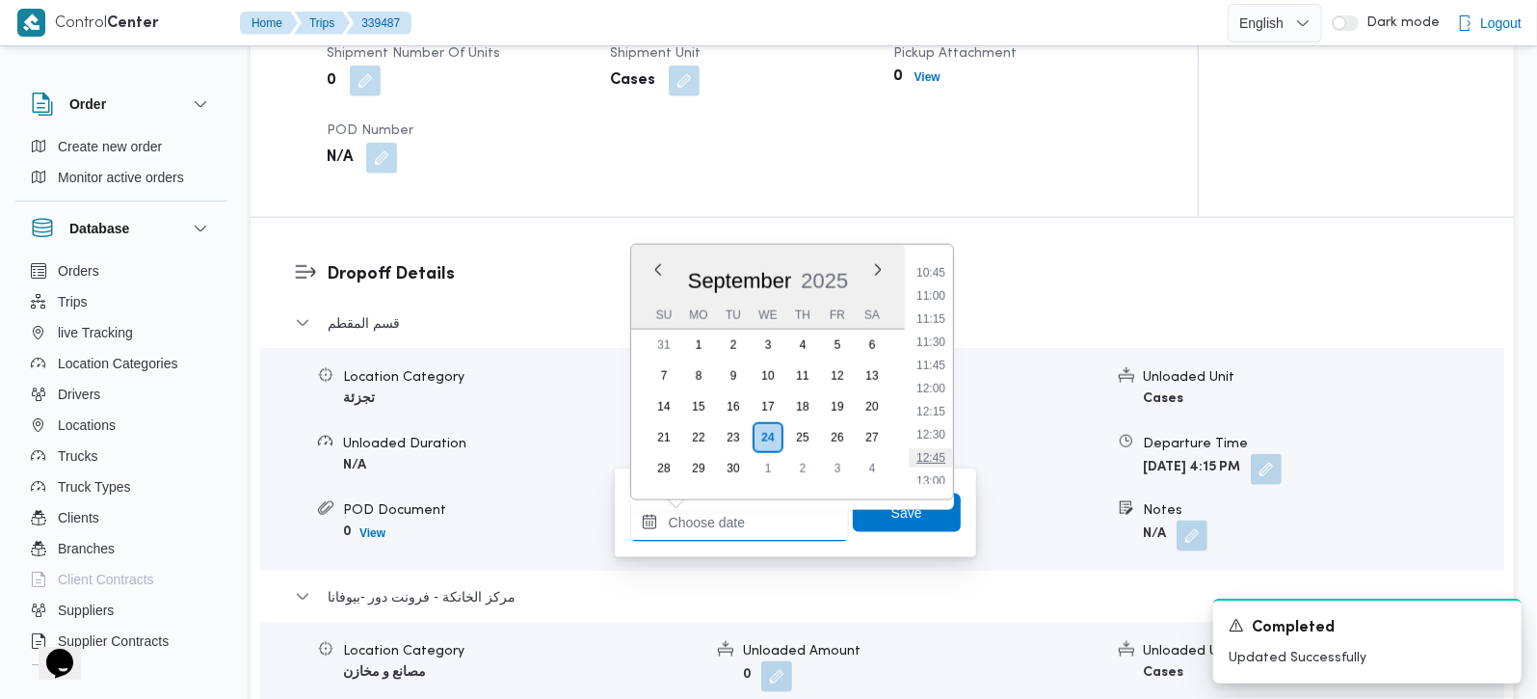
scroll to position [939, 0]
drag, startPoint x: 936, startPoint y: 322, endPoint x: 930, endPoint y: 360, distance: 39.0
click at [936, 322] on li "10:45" at bounding box center [931, 325] width 44 height 19
type input "24/09/2025 10:45"
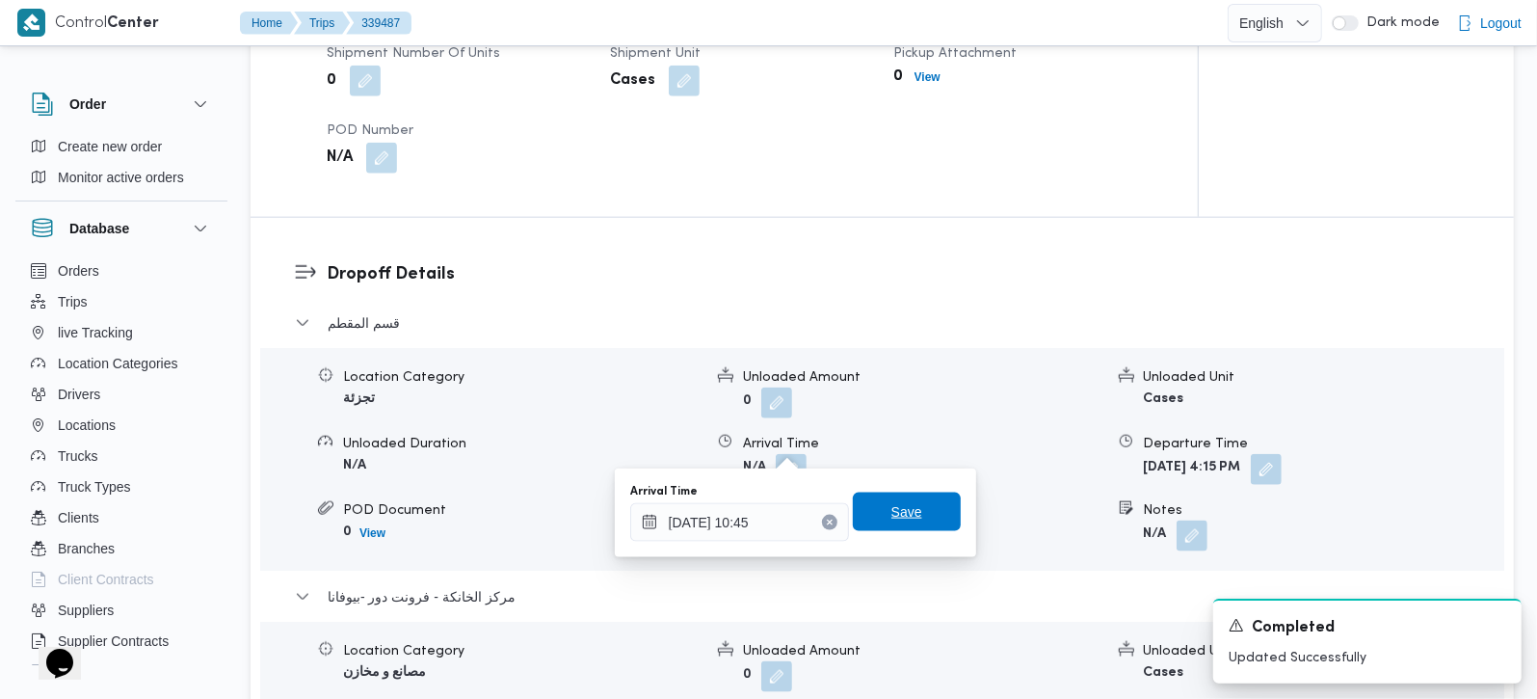
click at [896, 509] on span "Save" at bounding box center [906, 511] width 31 height 23
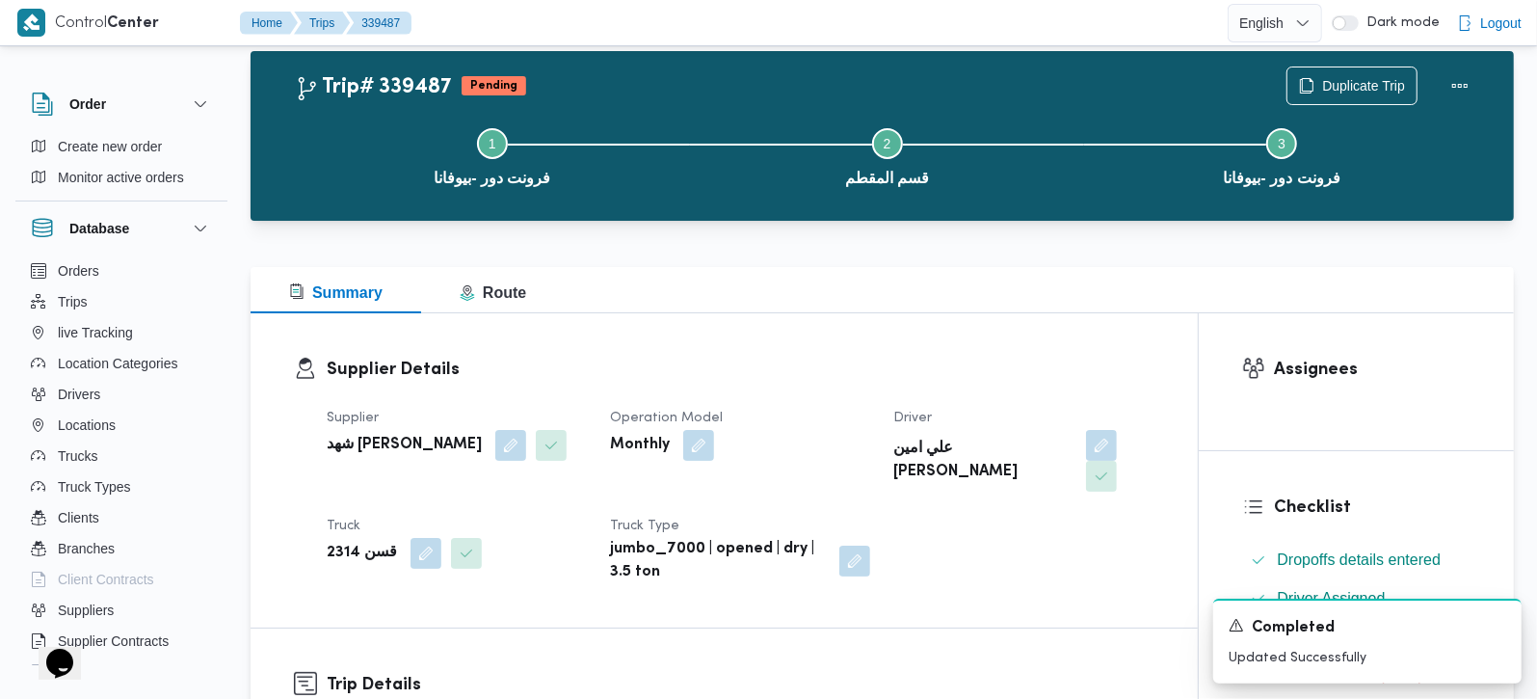
scroll to position [0, 0]
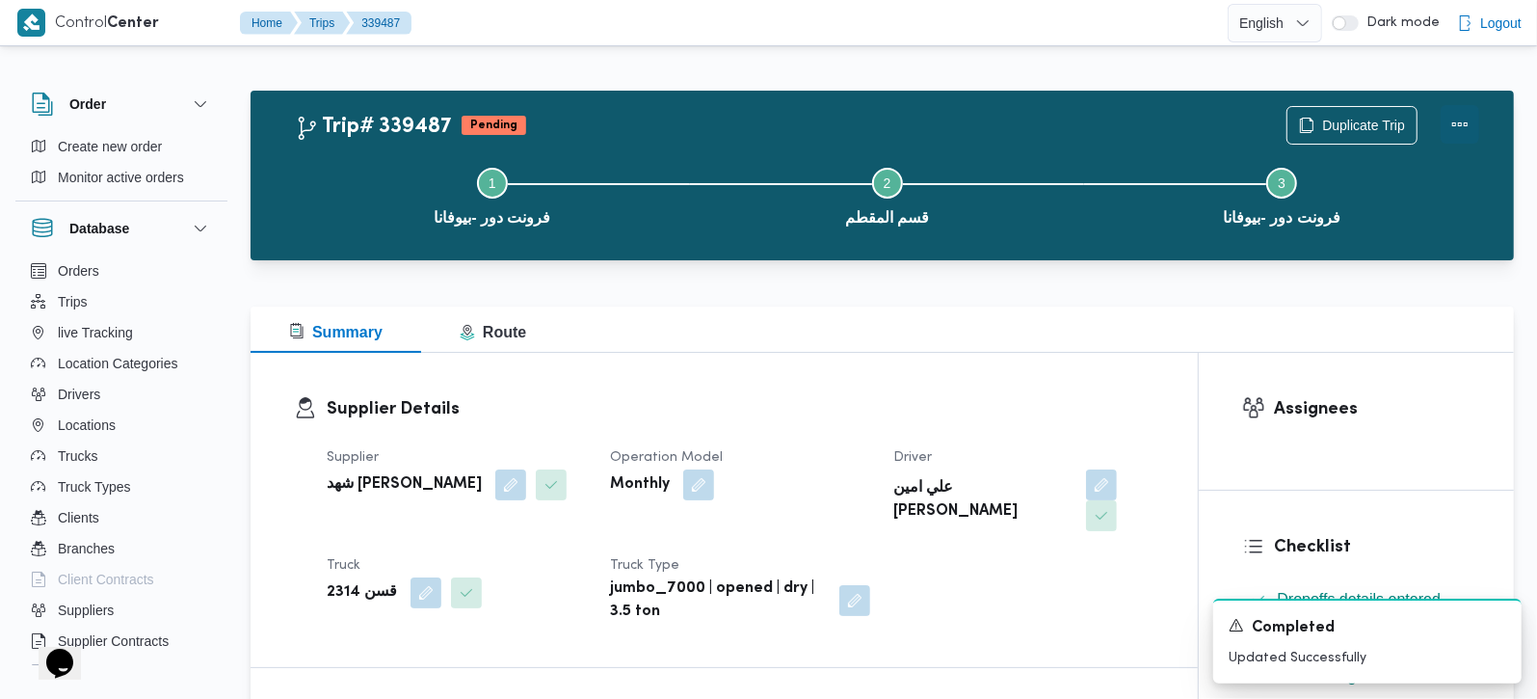
click at [1464, 120] on button "Actions" at bounding box center [1460, 124] width 39 height 39
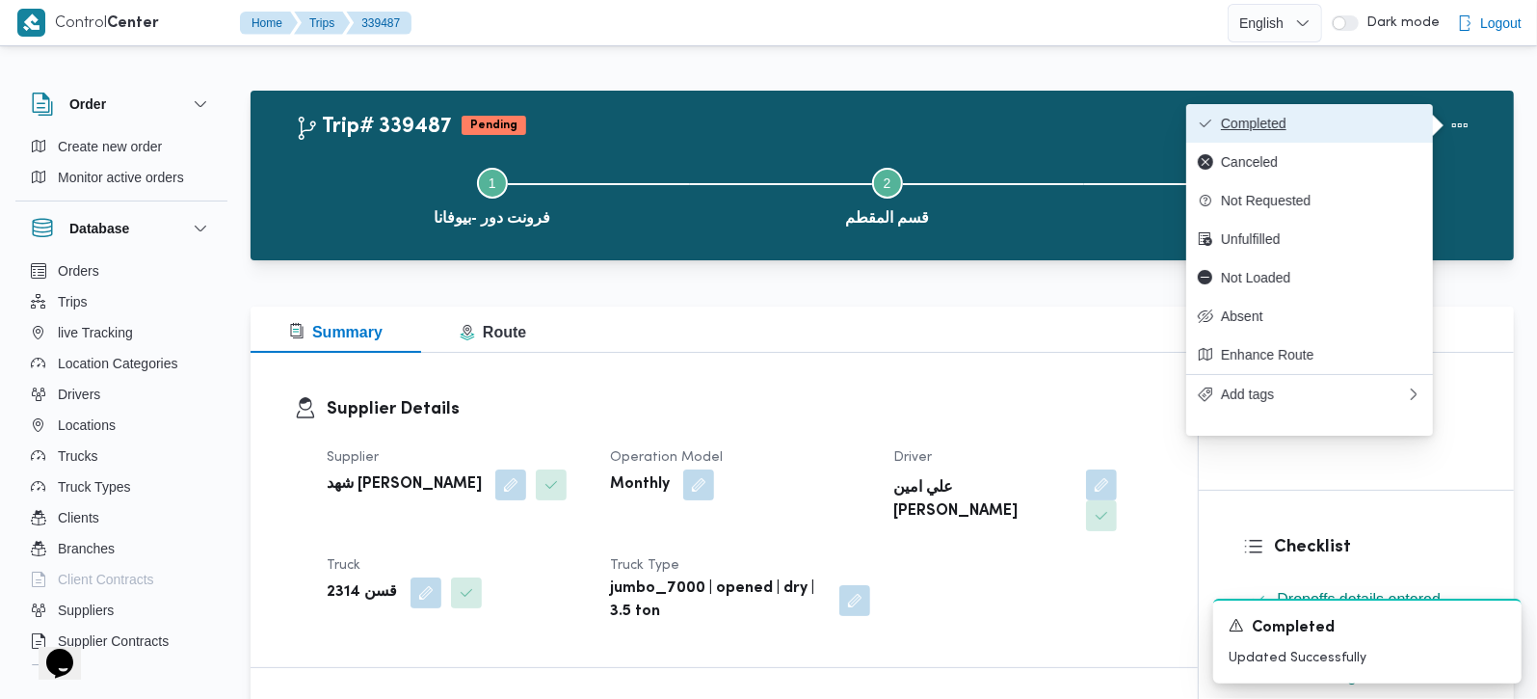
click at [1335, 123] on span "Completed" at bounding box center [1321, 123] width 200 height 15
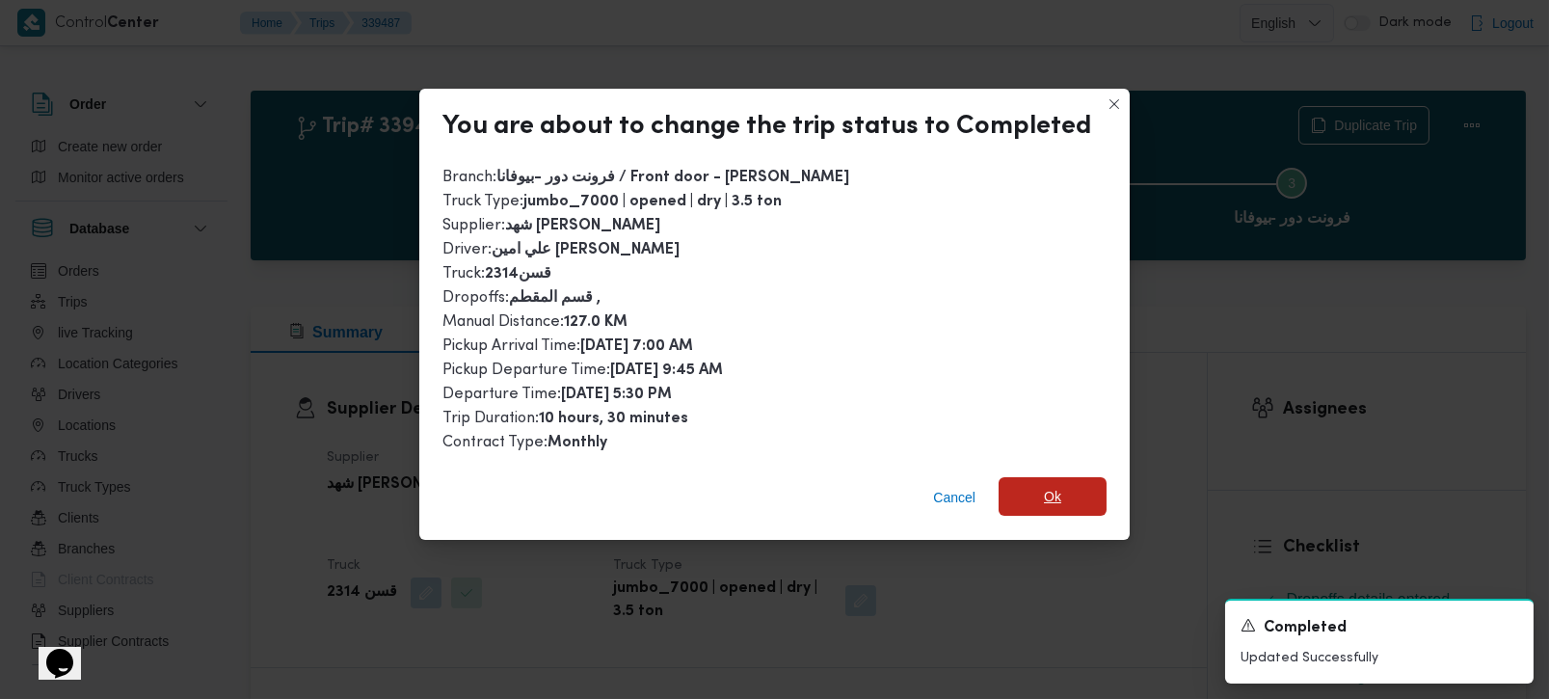
click at [1054, 485] on span "Ok" at bounding box center [1052, 496] width 17 height 23
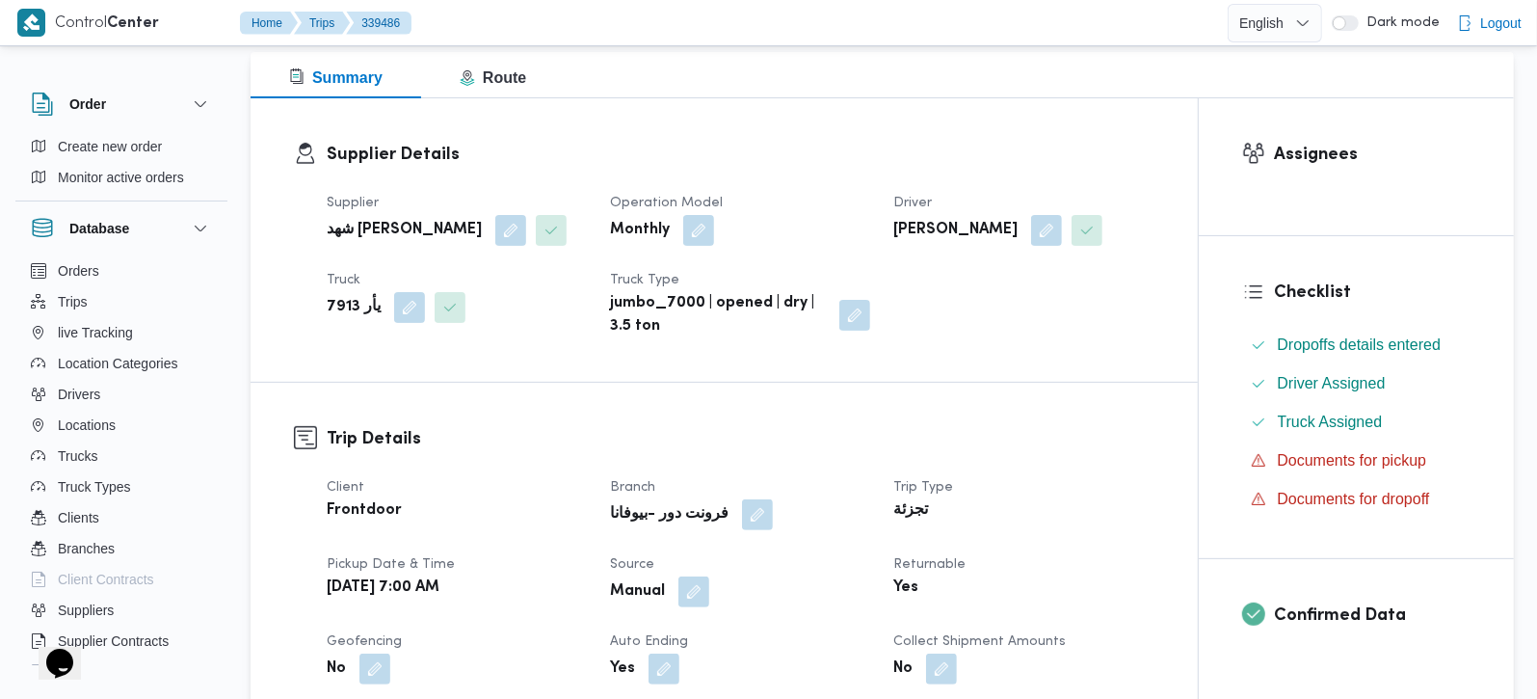
scroll to position [679, 0]
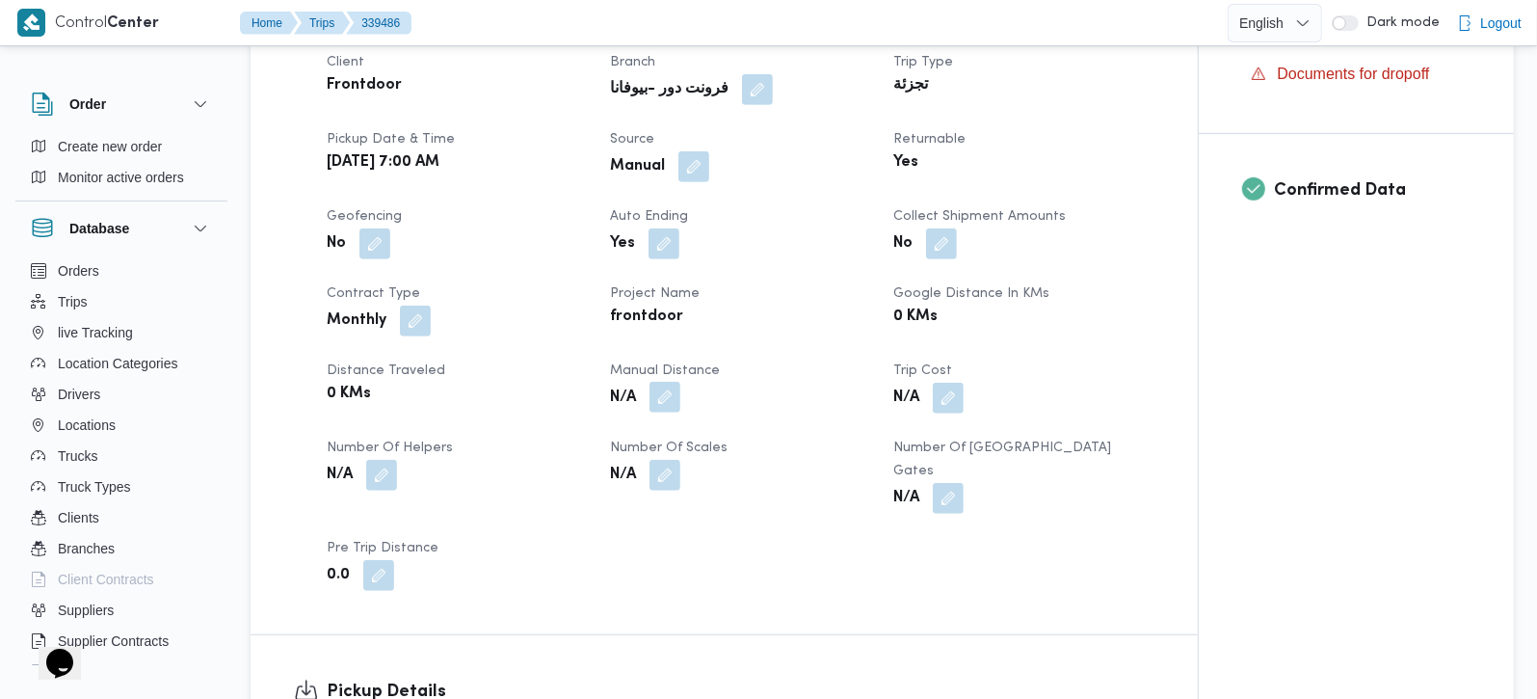
click at [669, 412] on button "button" at bounding box center [664, 397] width 31 height 31
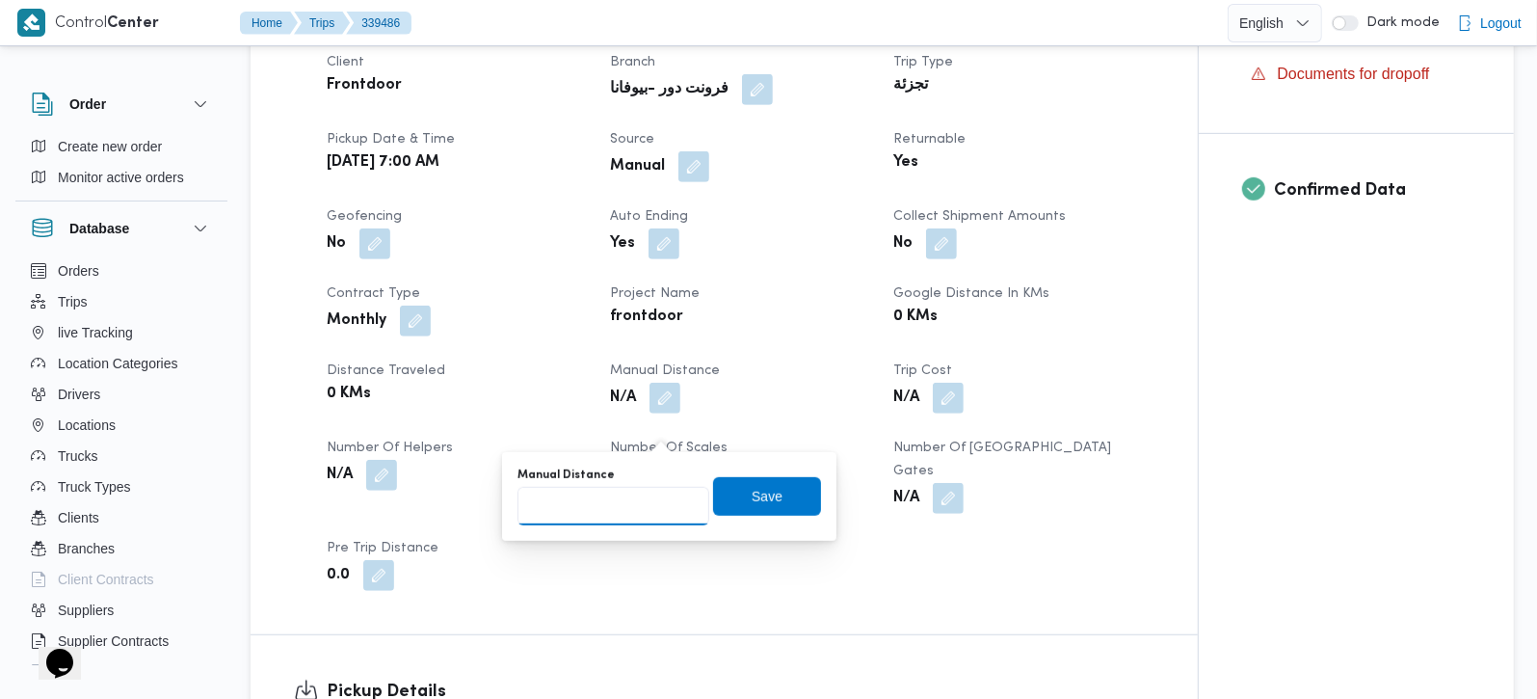
click at [630, 493] on input "Manual Distance" at bounding box center [613, 506] width 192 height 39
type input "105"
click at [774, 483] on span "Save" at bounding box center [767, 495] width 108 height 39
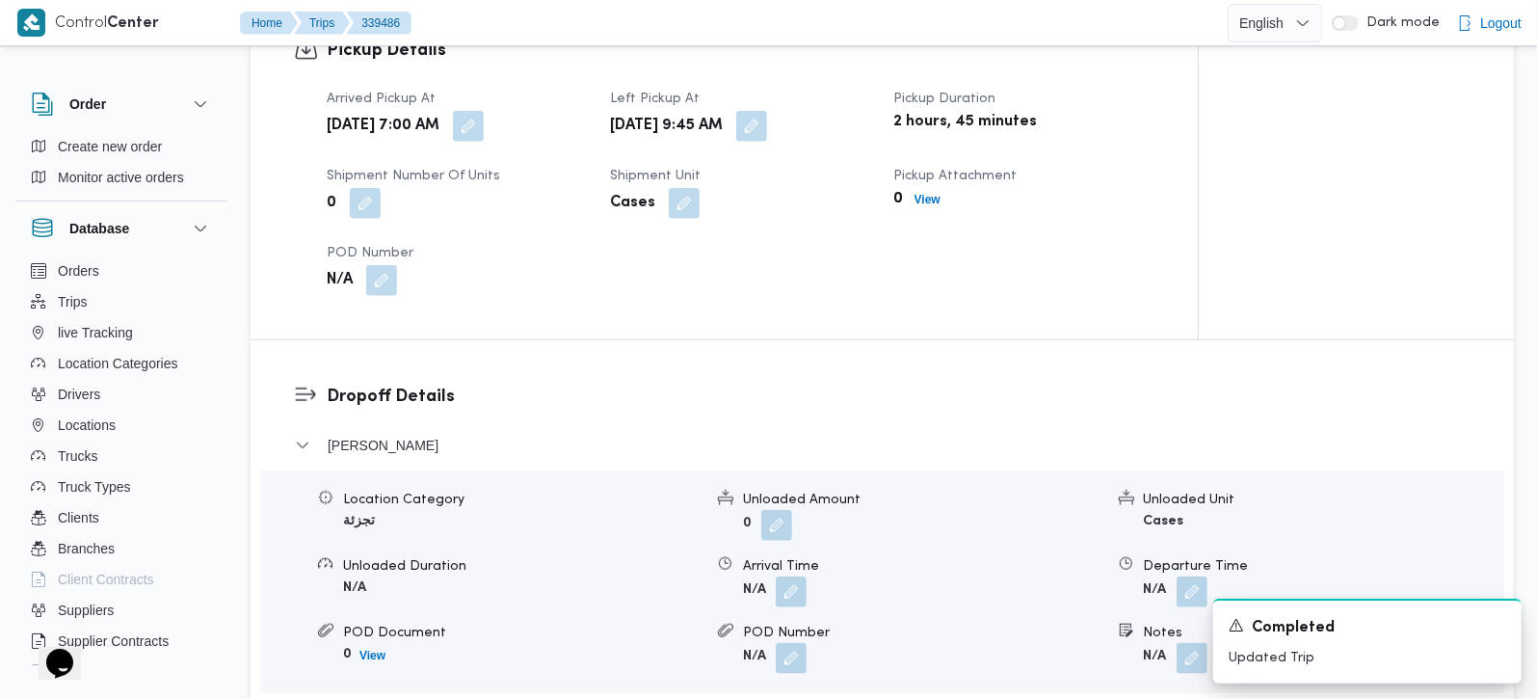
scroll to position [1360, 0]
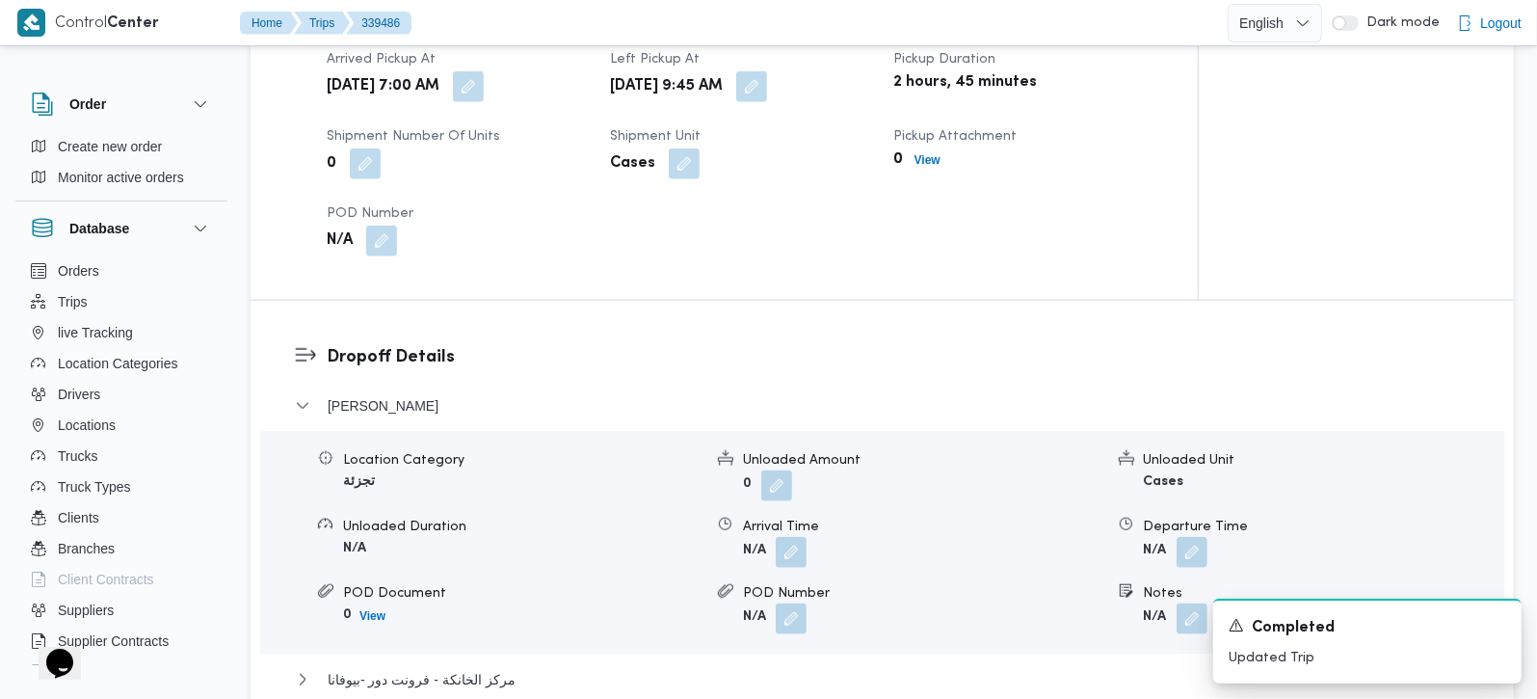
click at [780, 537] on div "Arrival Time" at bounding box center [922, 527] width 359 height 20
click at [782, 564] on button "button" at bounding box center [791, 551] width 31 height 31
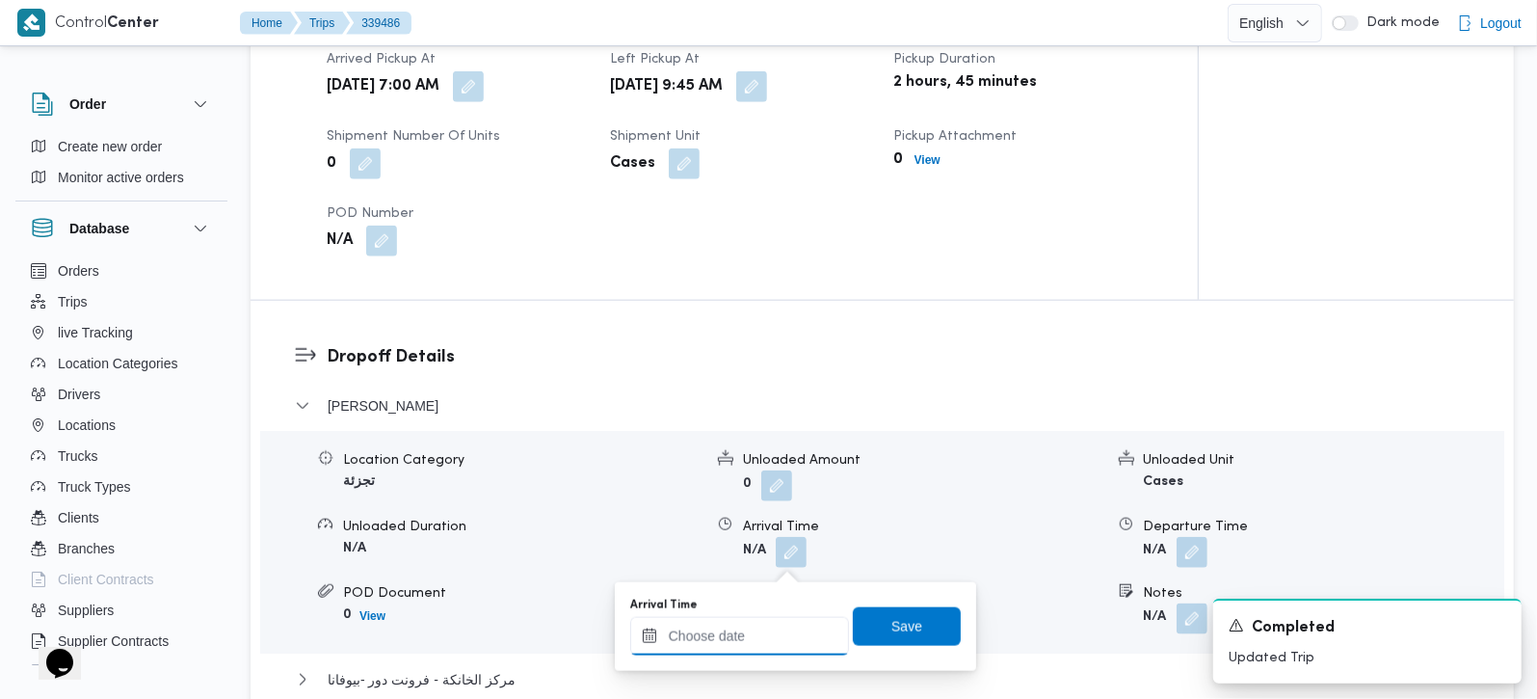
drag, startPoint x: 765, startPoint y: 648, endPoint x: 852, endPoint y: 622, distance: 90.5
click at [765, 648] on input "Arrival Time" at bounding box center [739, 636] width 219 height 39
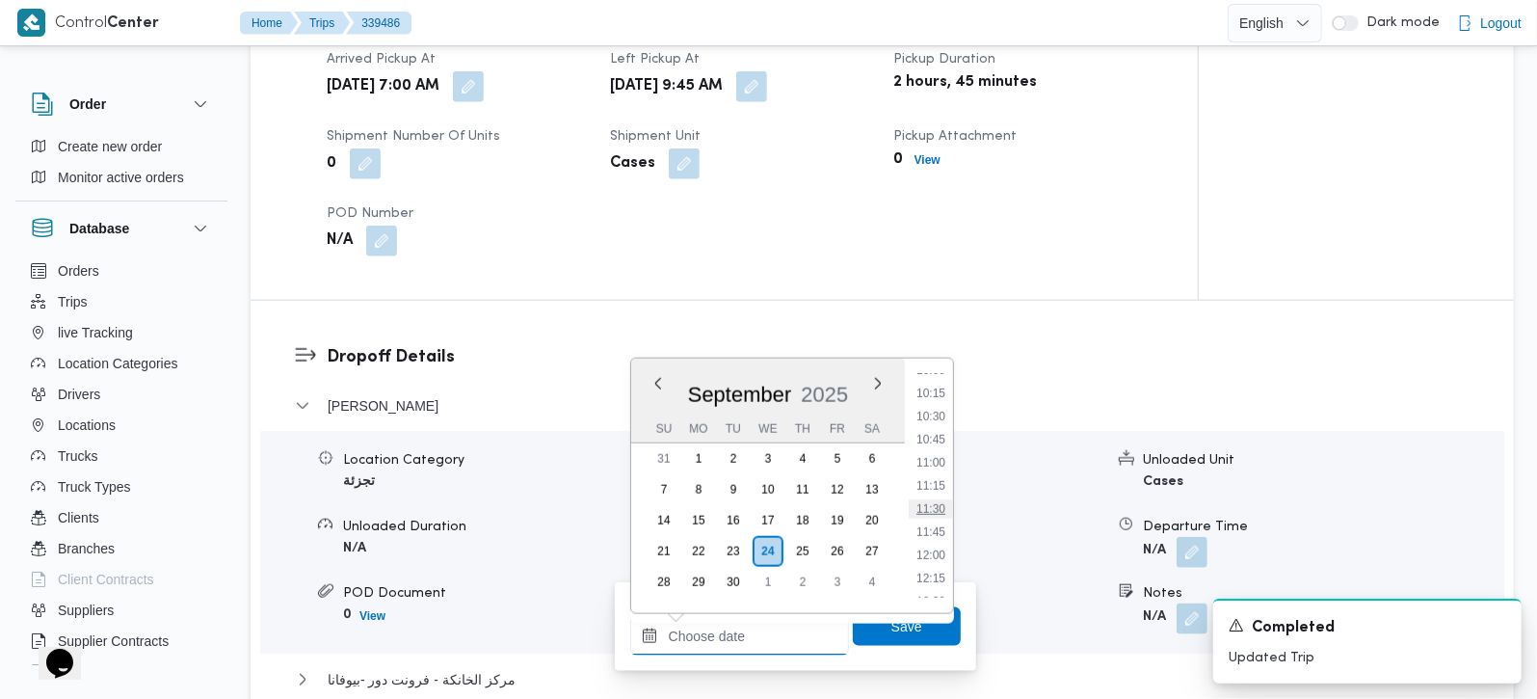
scroll to position [825, 0]
click at [926, 487] on li "10:00" at bounding box center [931, 483] width 44 height 19
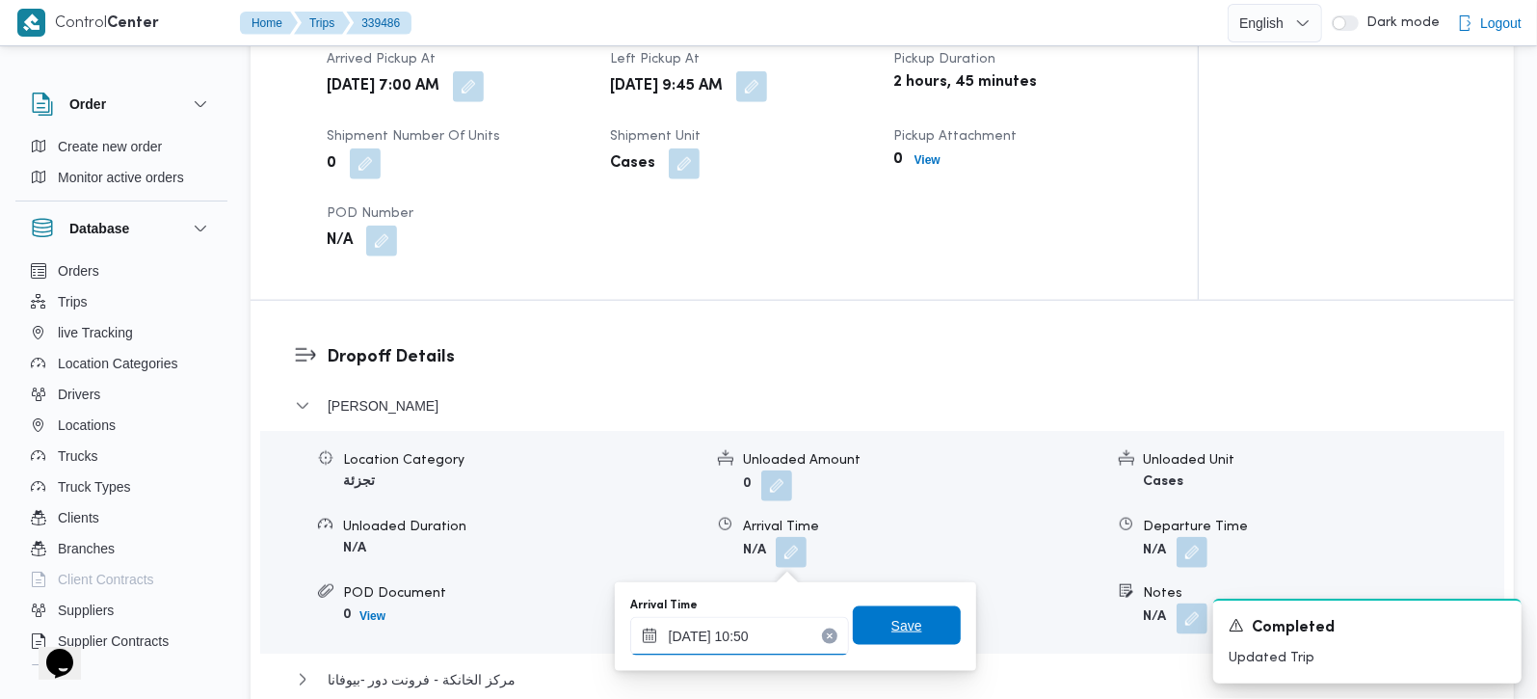
type input "[DATE] 10:50"
click at [910, 620] on span "Save" at bounding box center [907, 625] width 108 height 39
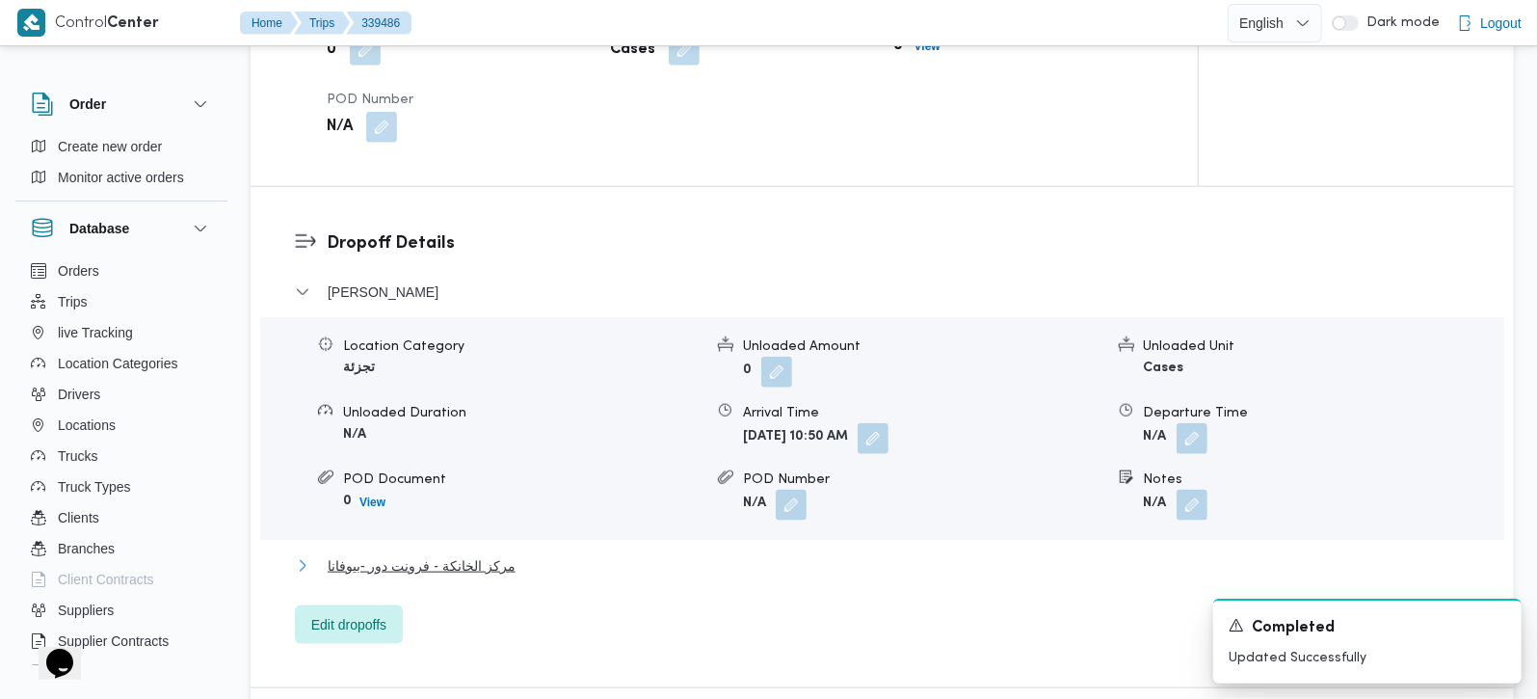
click at [460, 566] on span "مركز الخانكة - فرونت دور -بيوفانا" at bounding box center [422, 565] width 188 height 23
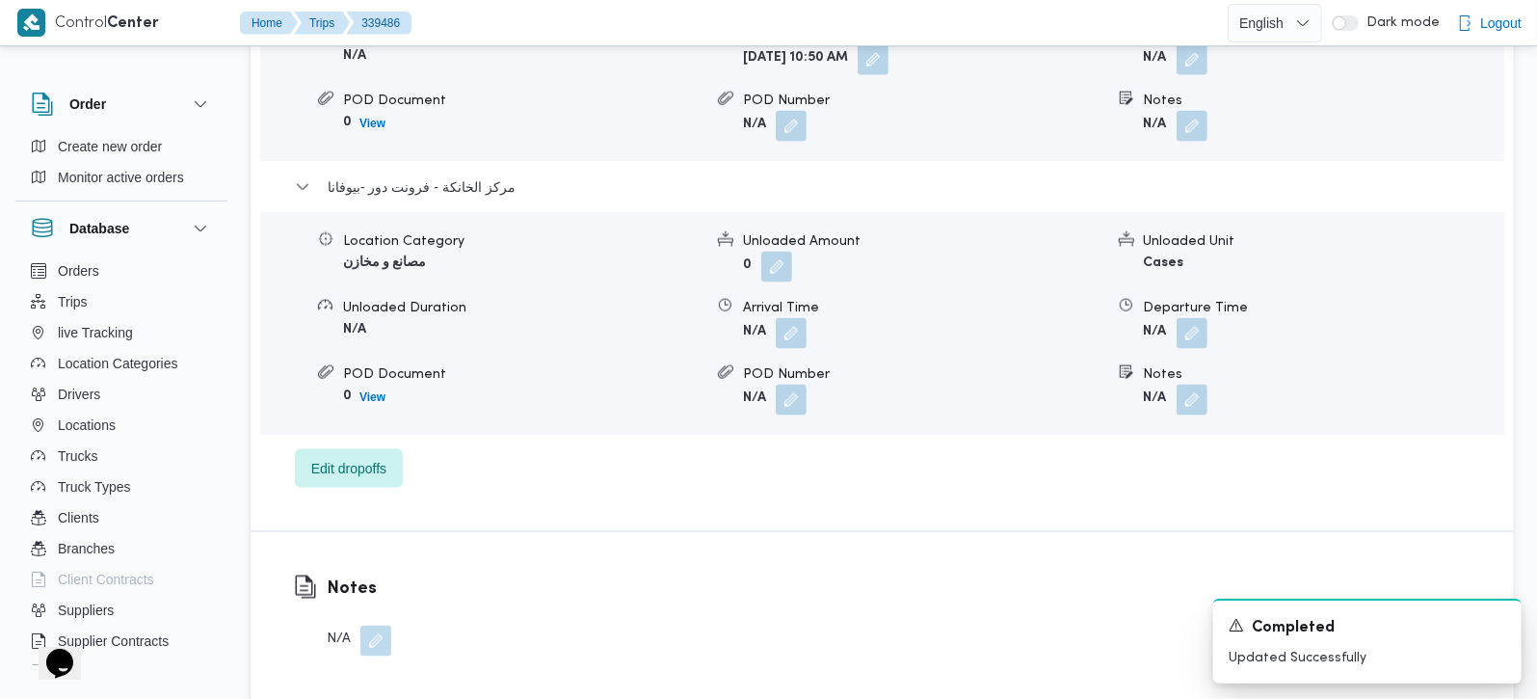
scroll to position [1927, 0]
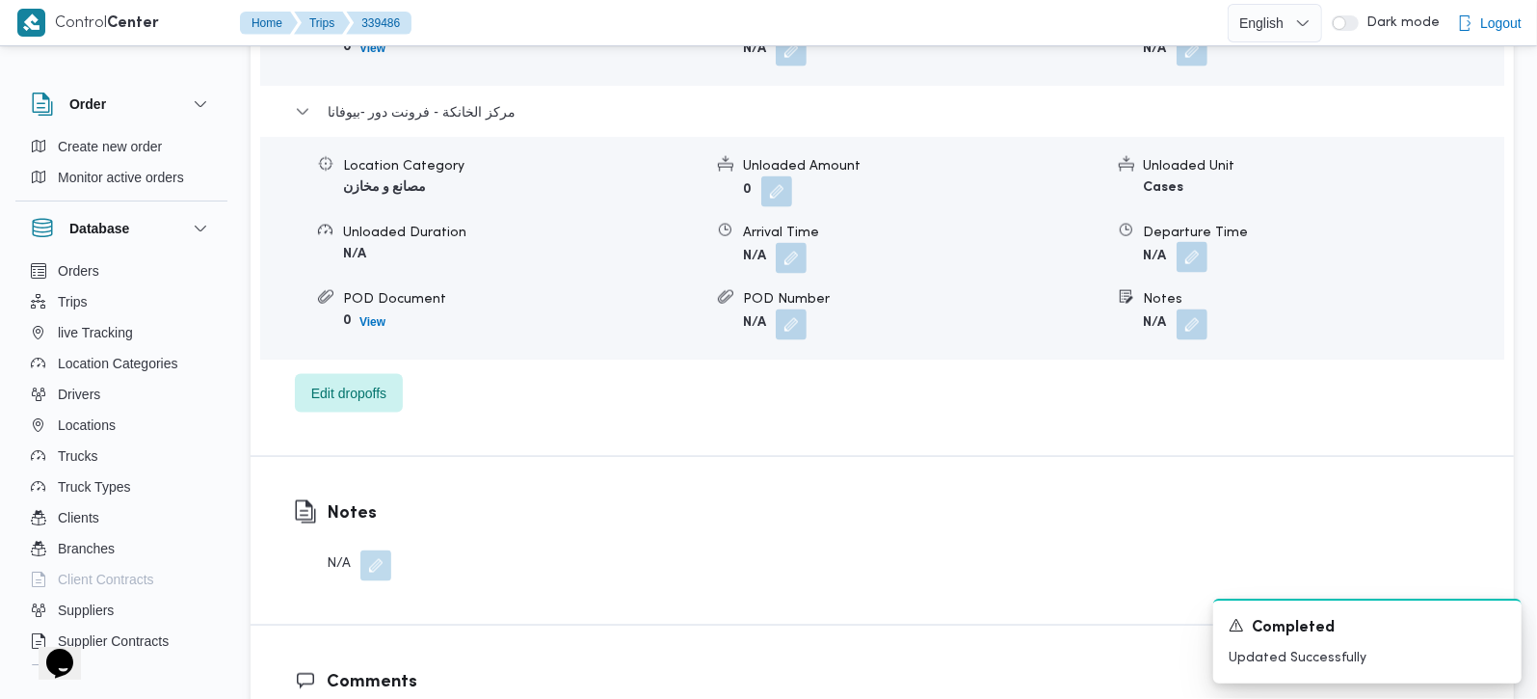
click at [1194, 273] on button "button" at bounding box center [1192, 257] width 31 height 31
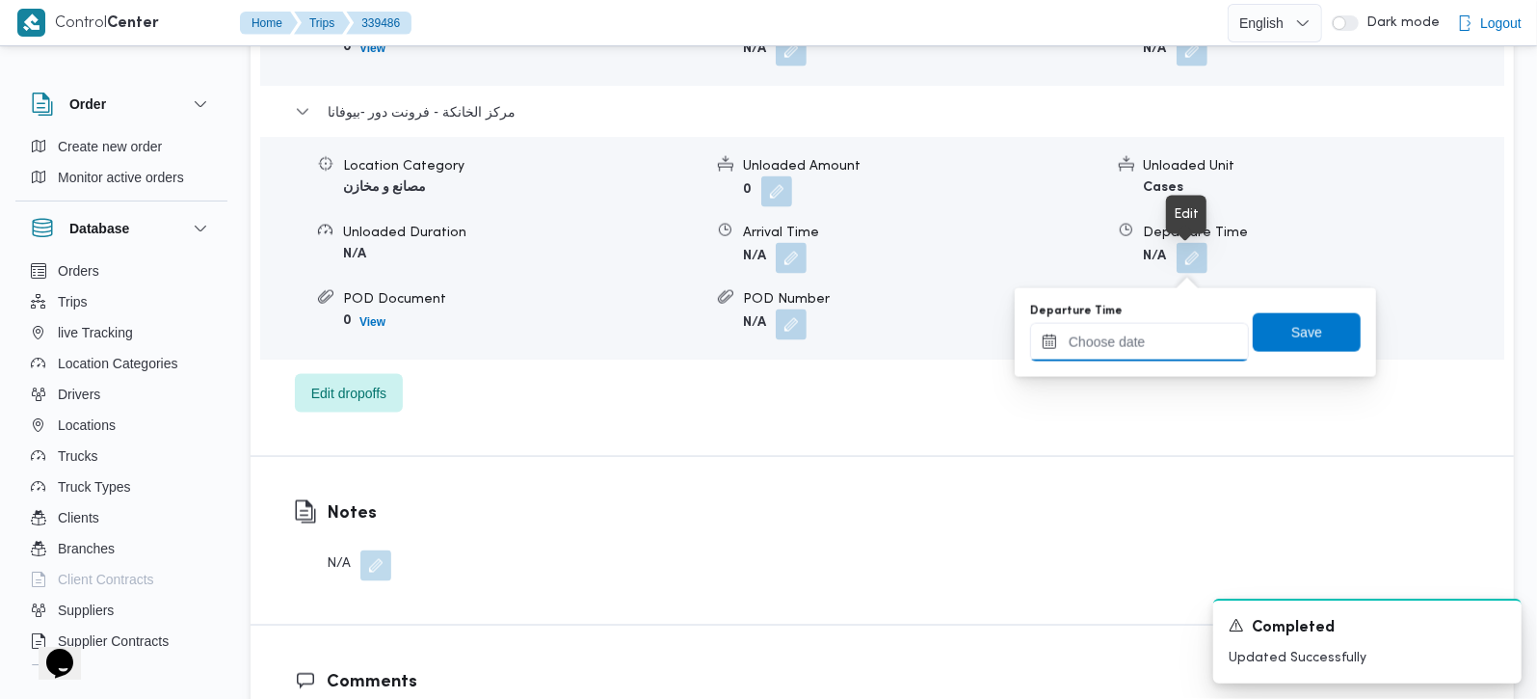
click at [1163, 354] on input "Departure Time" at bounding box center [1139, 342] width 219 height 39
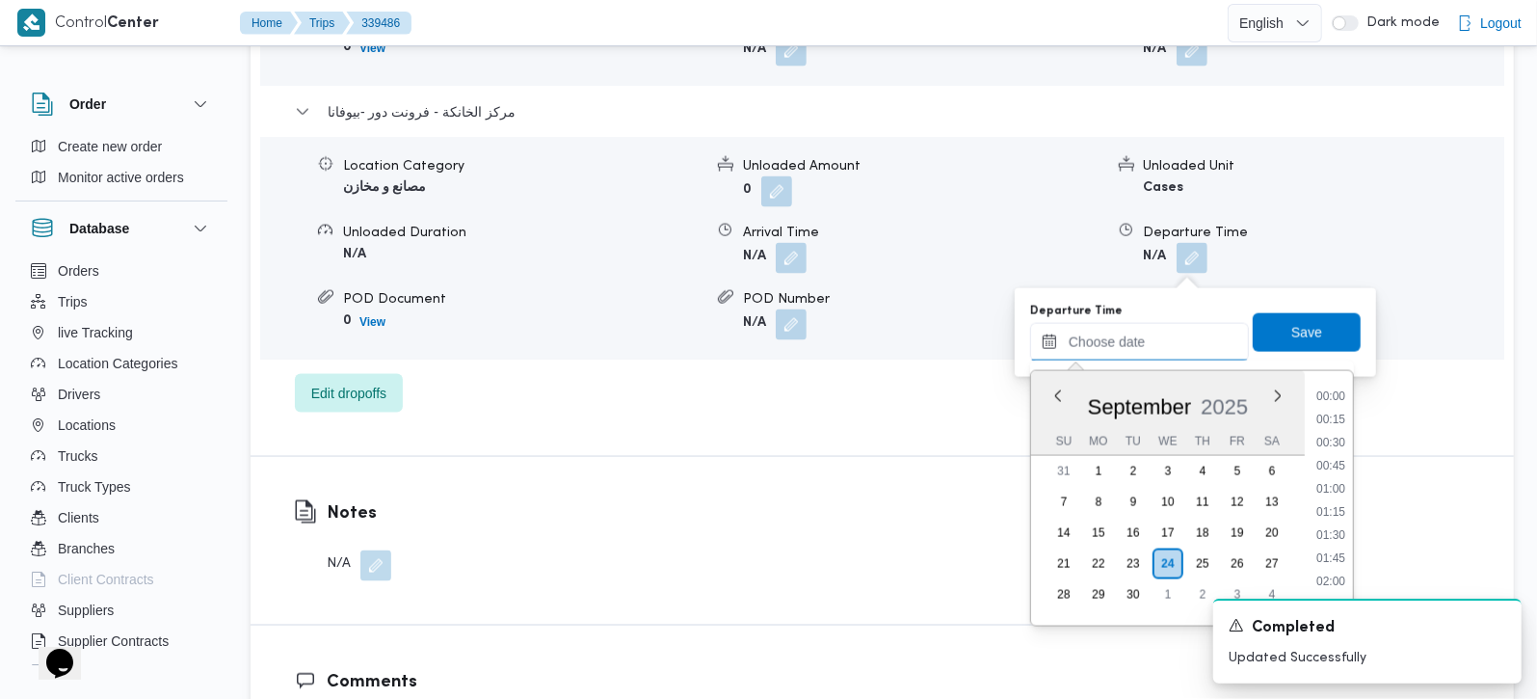
scroll to position [1619, 0]
click at [1340, 421] on li "17:45" at bounding box center [1331, 419] width 44 height 19
type input "[DATE] 17:45"
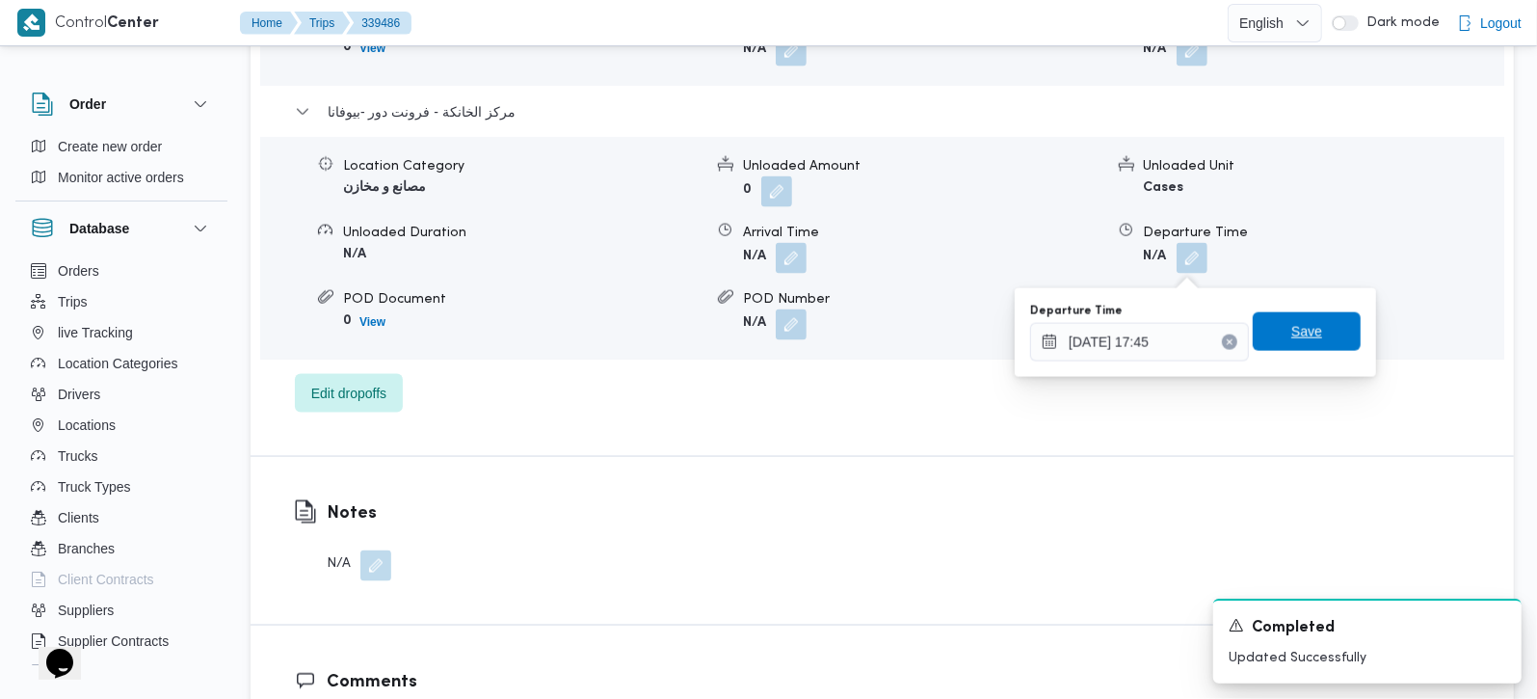
click at [1312, 335] on span "Save" at bounding box center [1307, 331] width 108 height 39
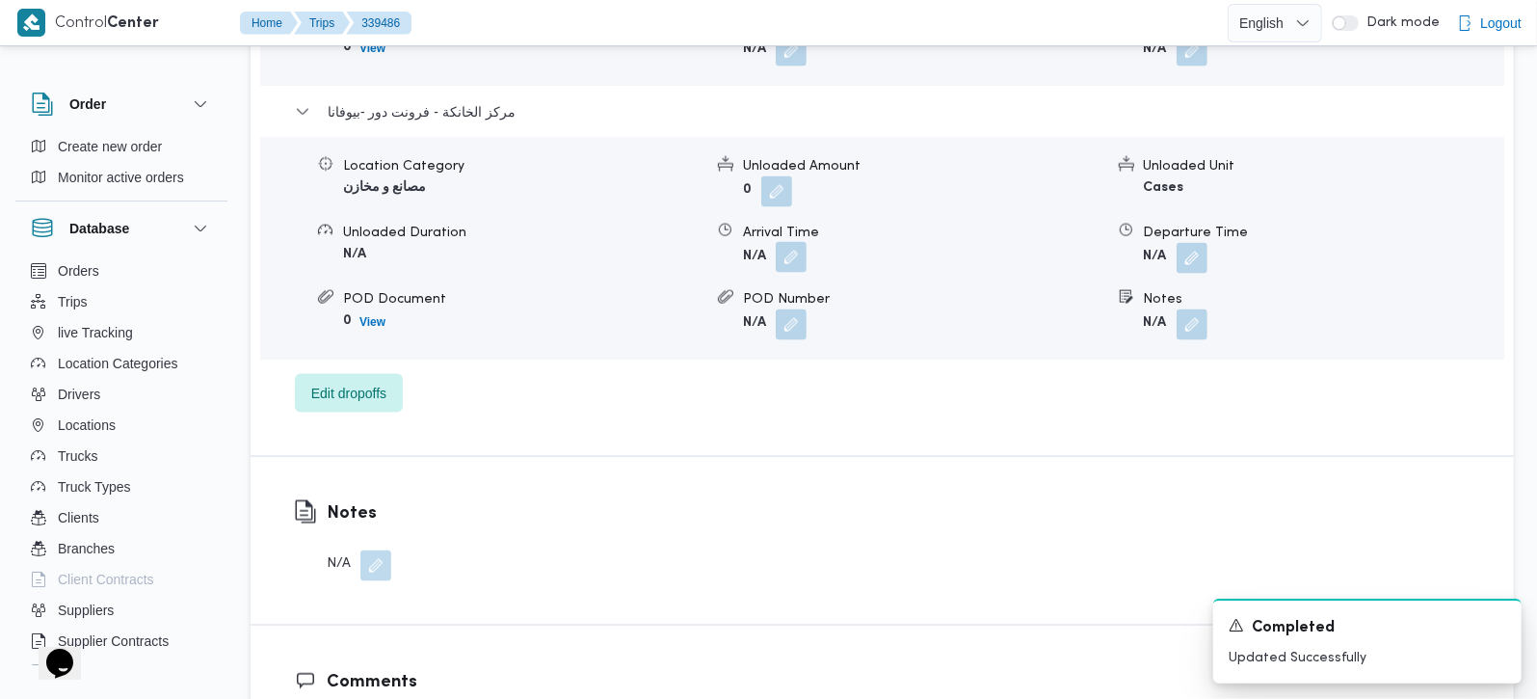
click at [780, 268] on button "button" at bounding box center [791, 257] width 31 height 31
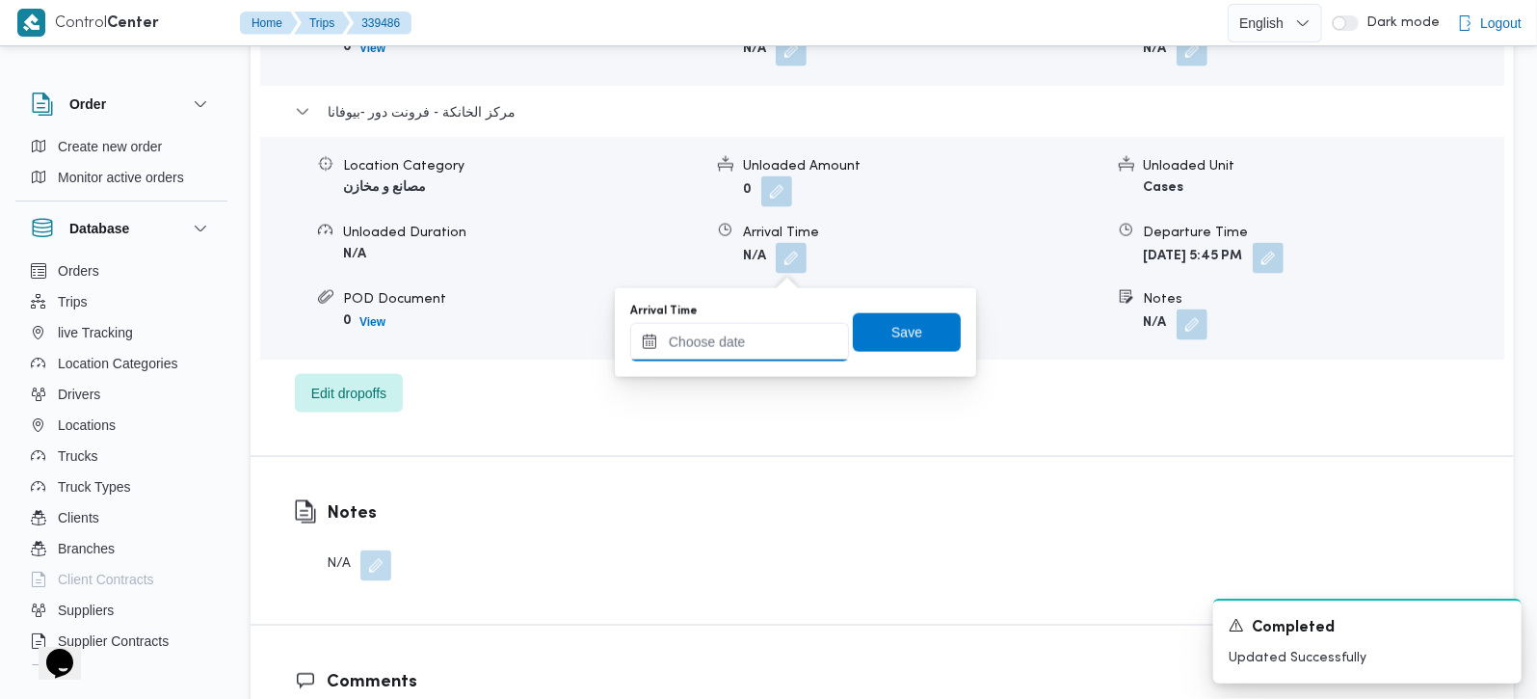
click at [766, 336] on input "Arrival Time" at bounding box center [739, 342] width 219 height 39
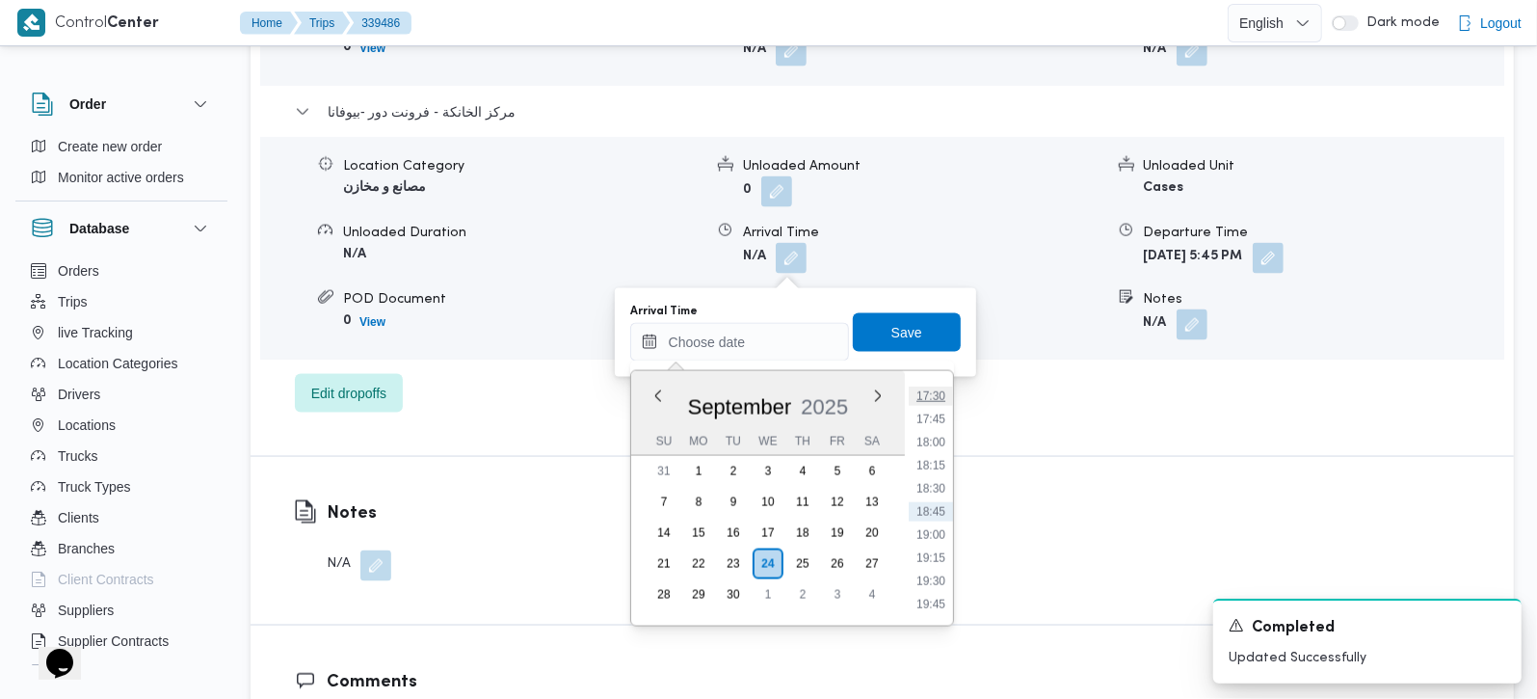
click at [932, 395] on li "17:30" at bounding box center [931, 395] width 44 height 19
type input "[DATE] 17:30"
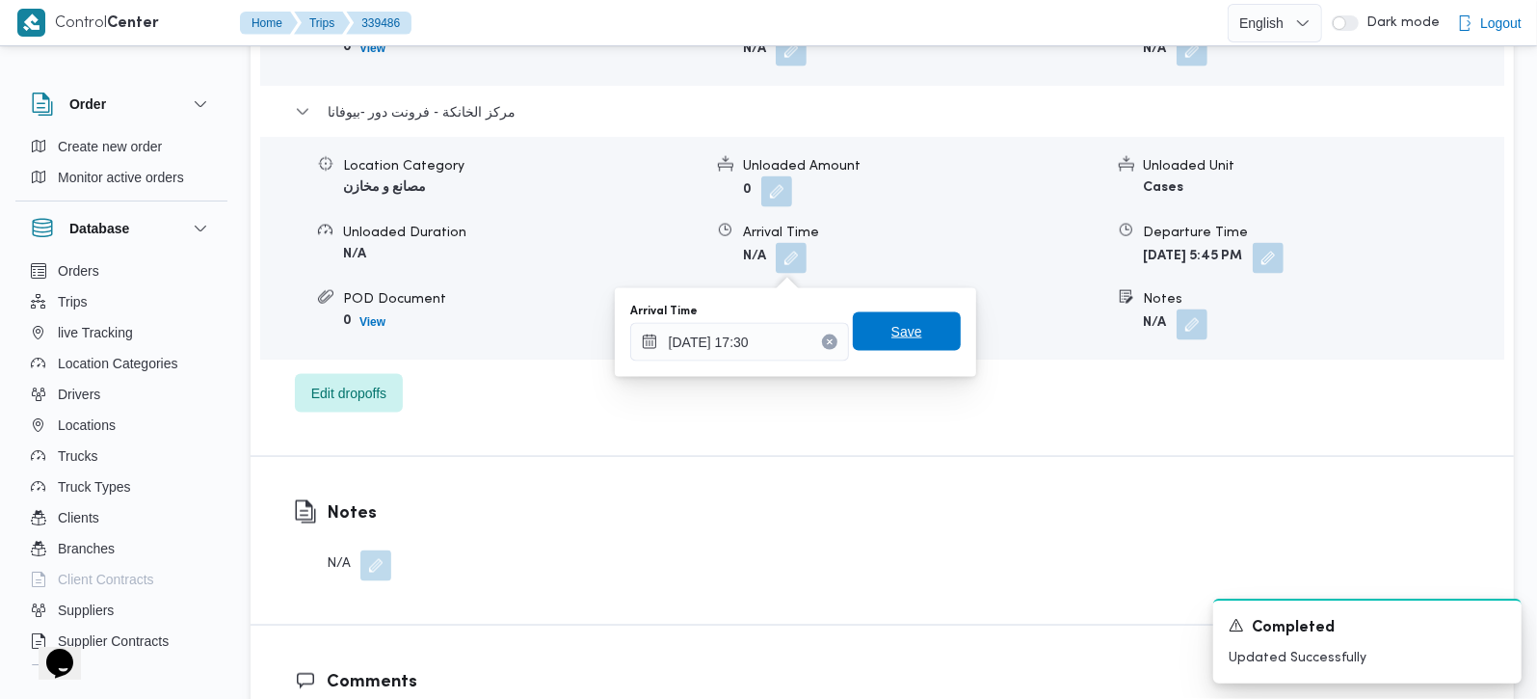
click at [901, 330] on span "Save" at bounding box center [906, 331] width 31 height 23
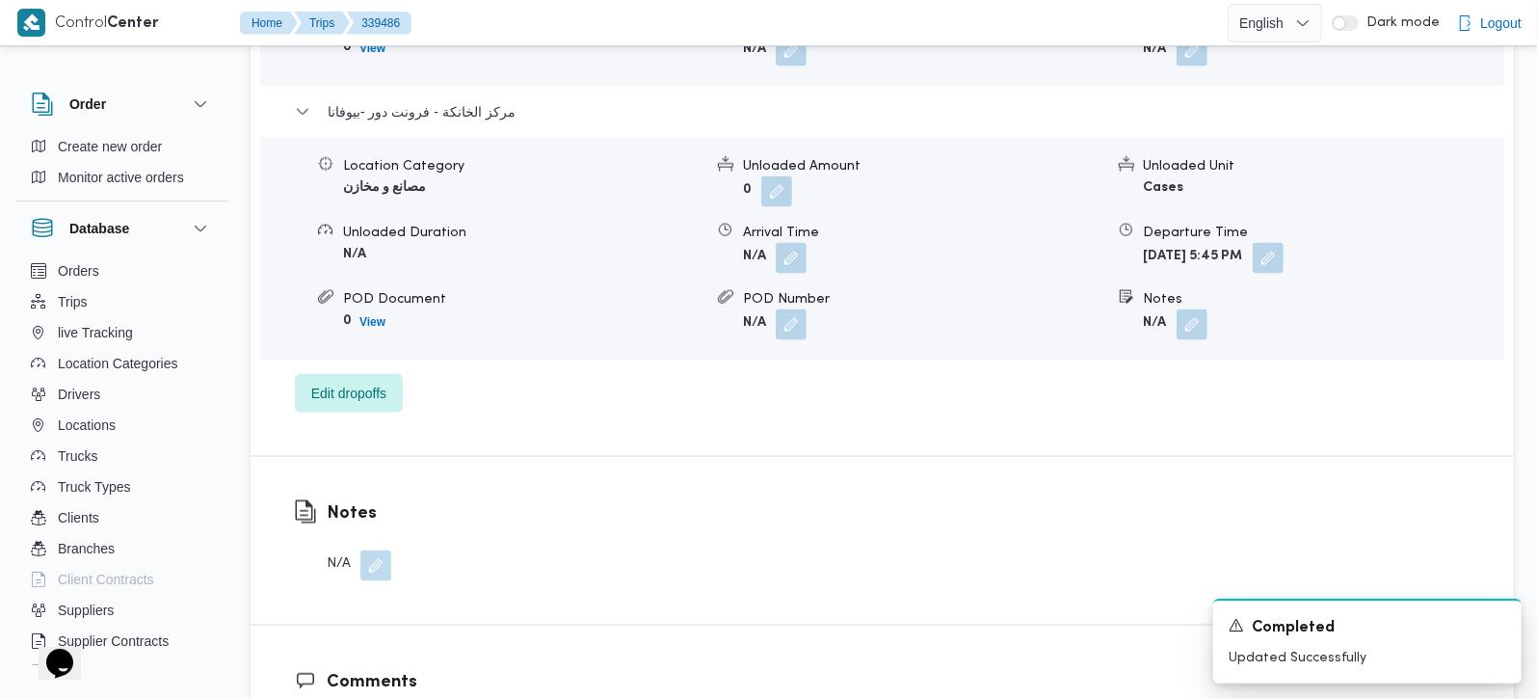
scroll to position [1814, 0]
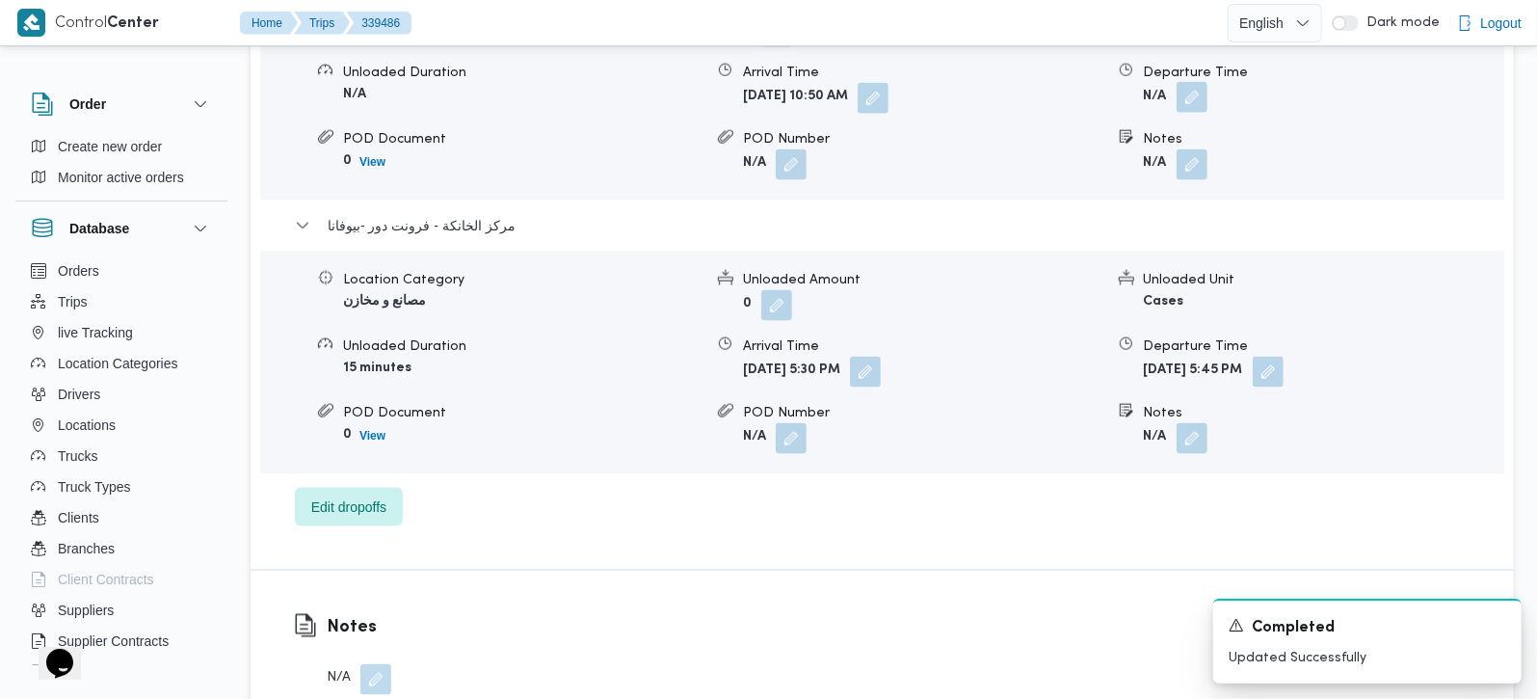
click at [1197, 113] on button "button" at bounding box center [1192, 97] width 31 height 31
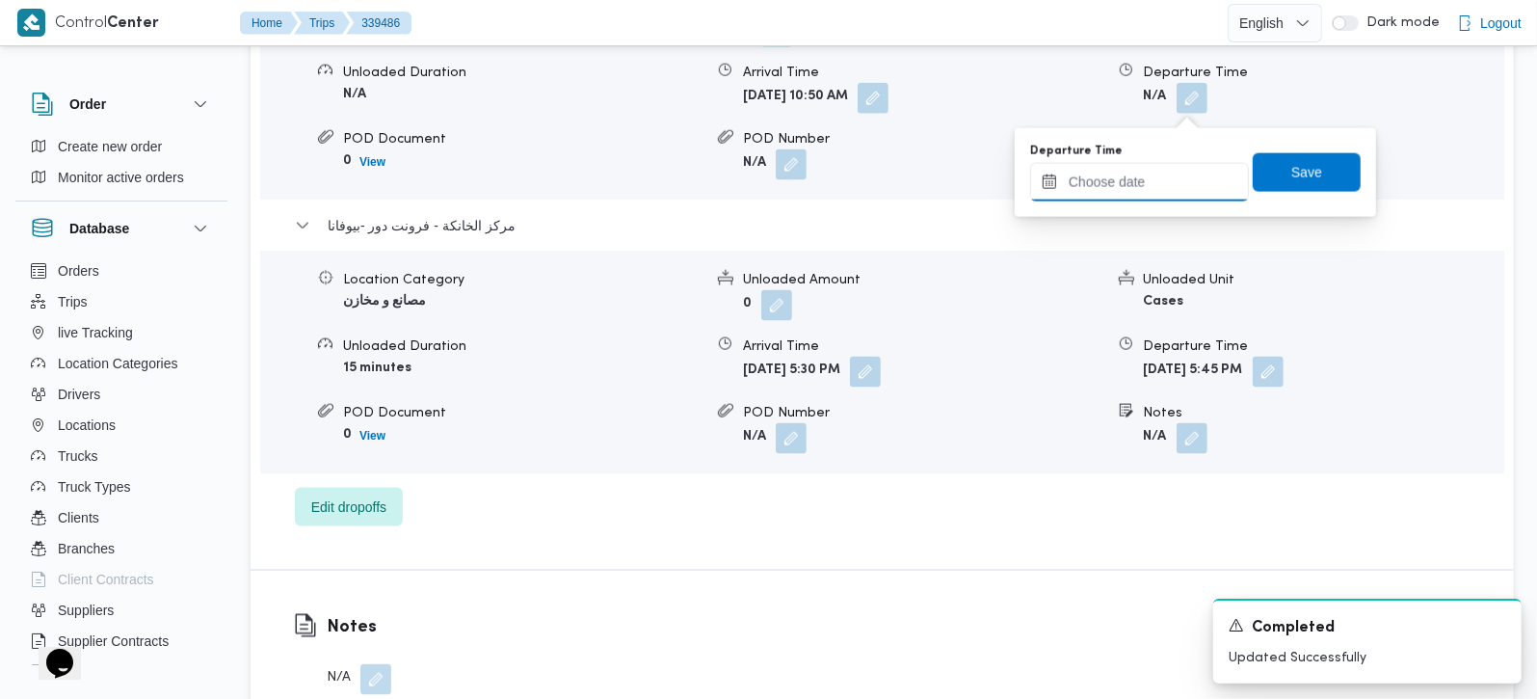
drag, startPoint x: 1154, startPoint y: 181, endPoint x: 1170, endPoint y: 198, distance: 22.5
click at [1154, 181] on input "Departure Time" at bounding box center [1139, 182] width 219 height 39
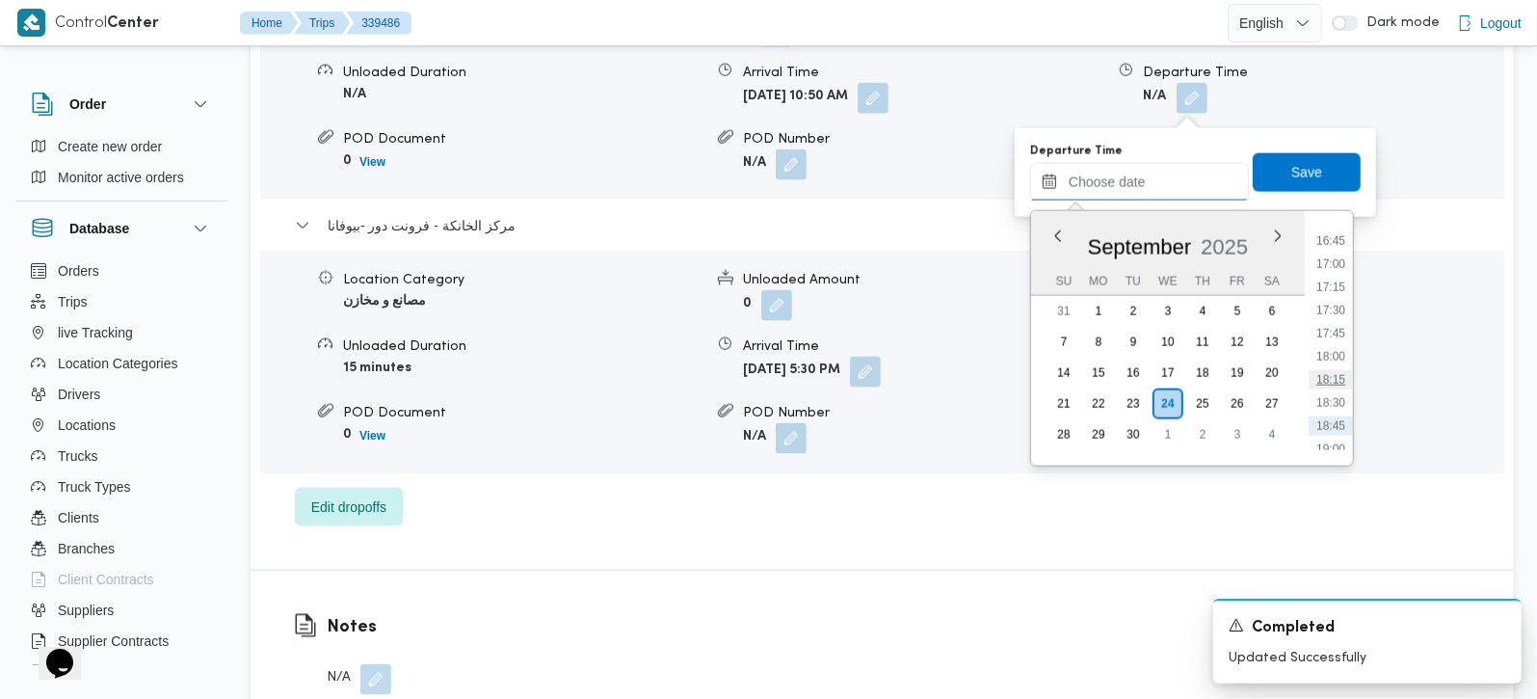
scroll to position [1505, 0]
click at [1328, 252] on li "16:30" at bounding box center [1331, 257] width 44 height 19
type input "[DATE] 16:30"
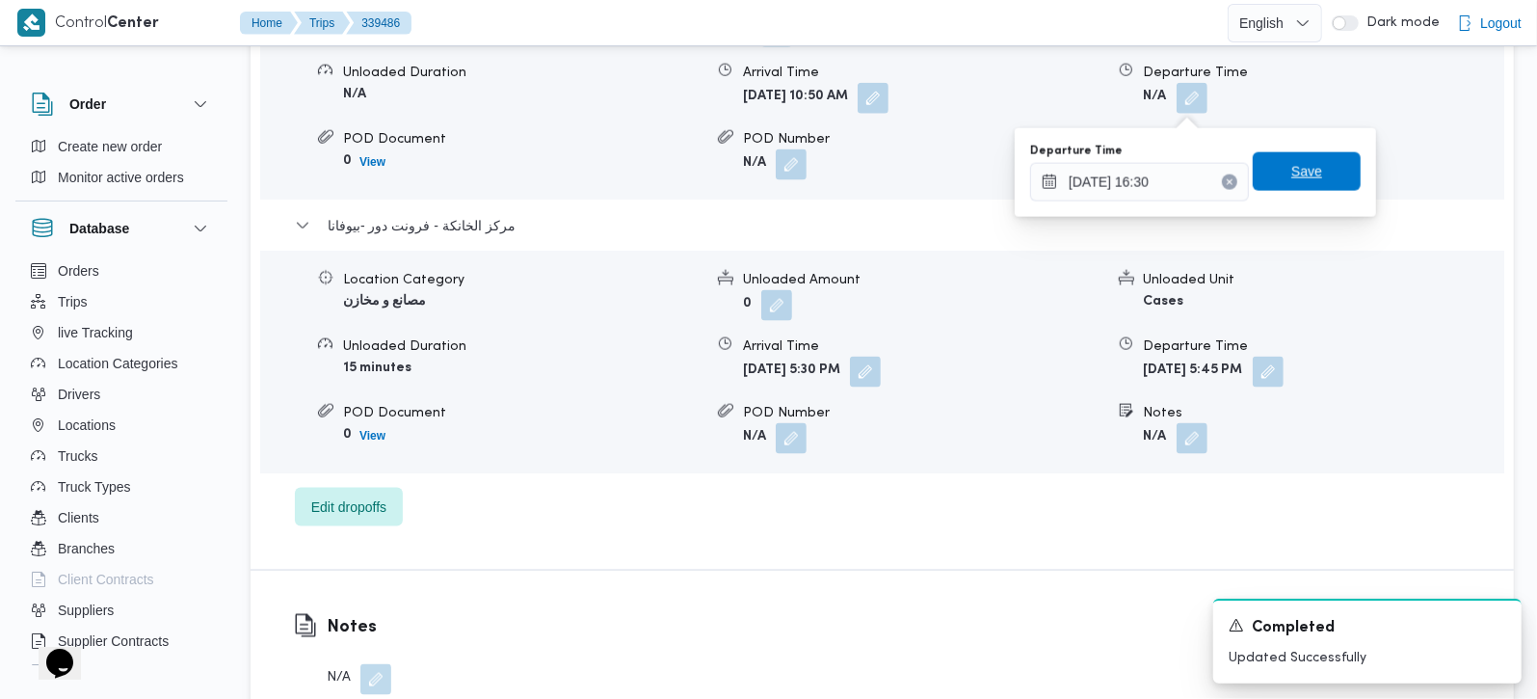
click at [1299, 169] on span "Save" at bounding box center [1306, 171] width 31 height 23
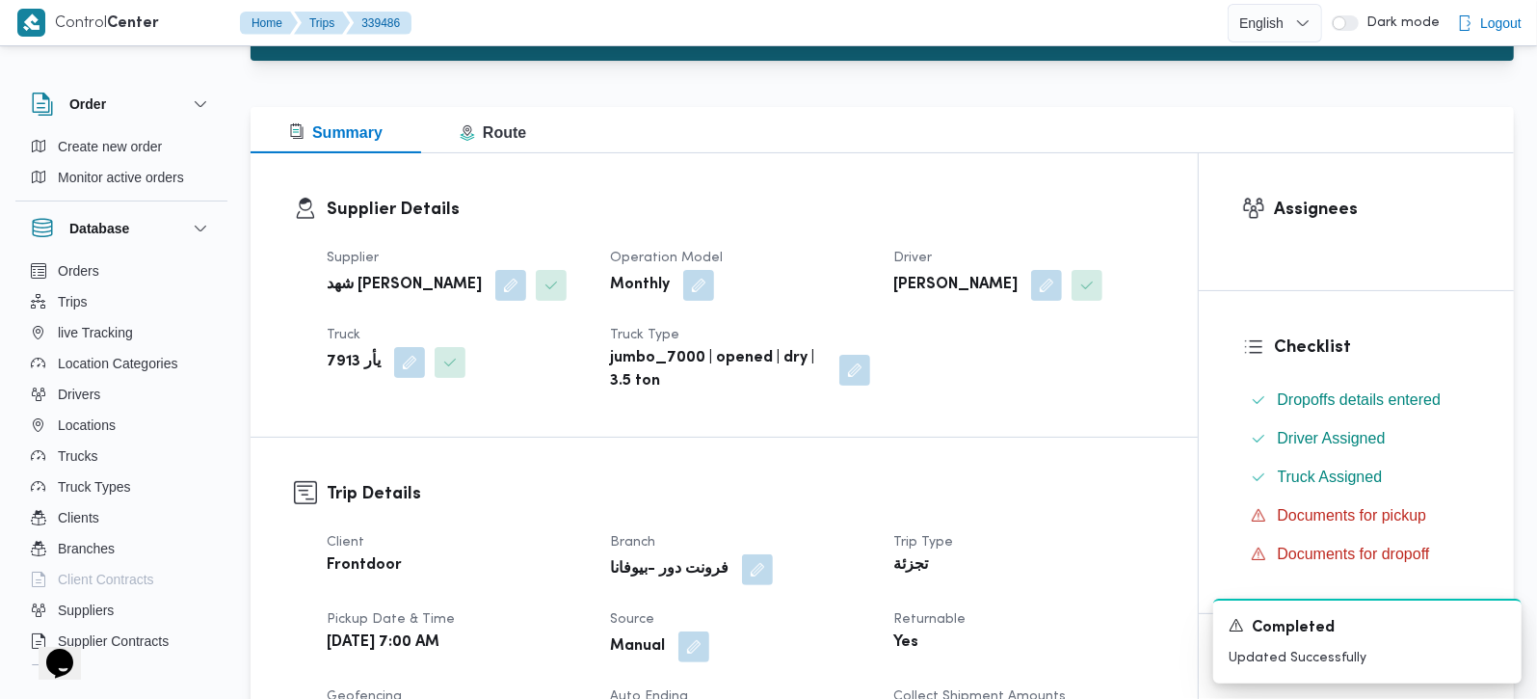
scroll to position [0, 0]
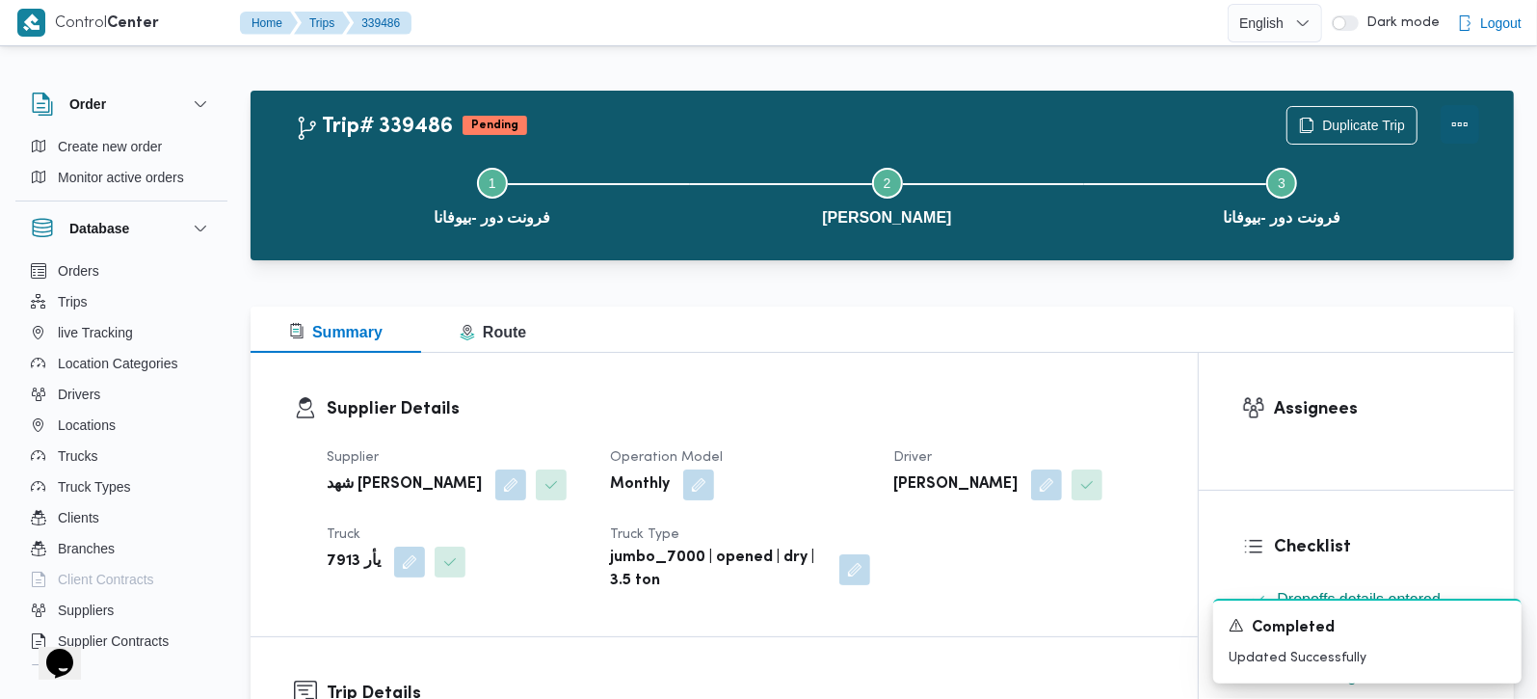
click at [1459, 120] on button "Actions" at bounding box center [1460, 124] width 39 height 39
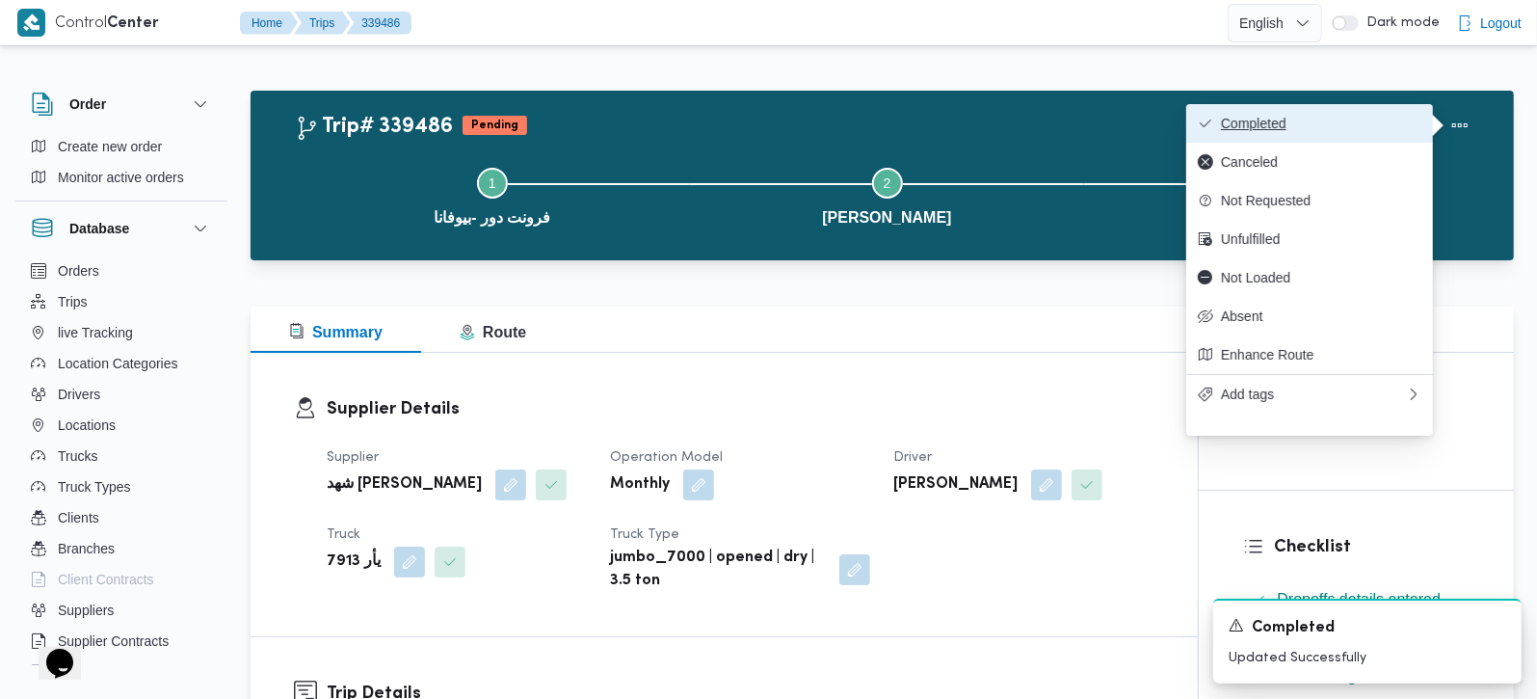
click at [1352, 117] on span "Completed" at bounding box center [1321, 123] width 200 height 15
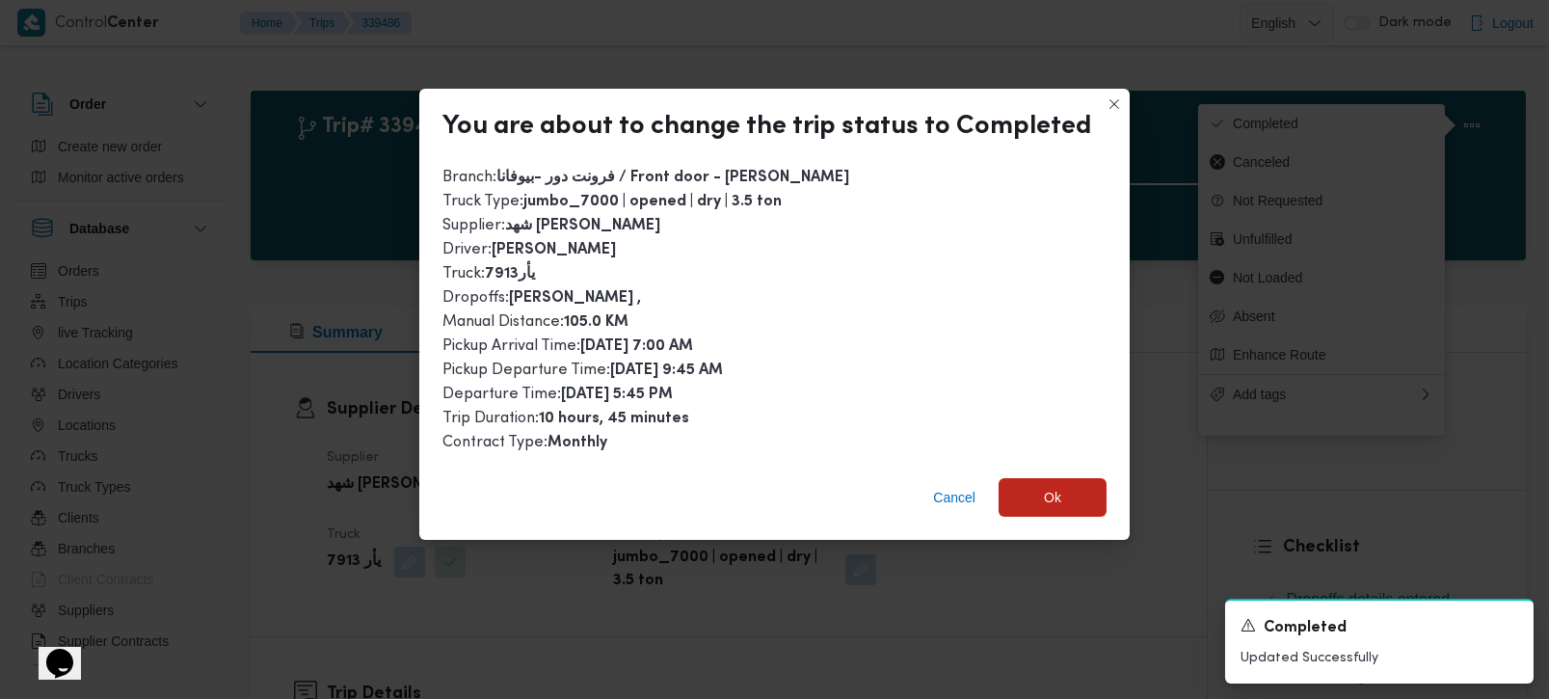
click at [1067, 470] on div "Cancel Ok" at bounding box center [774, 501] width 710 height 77
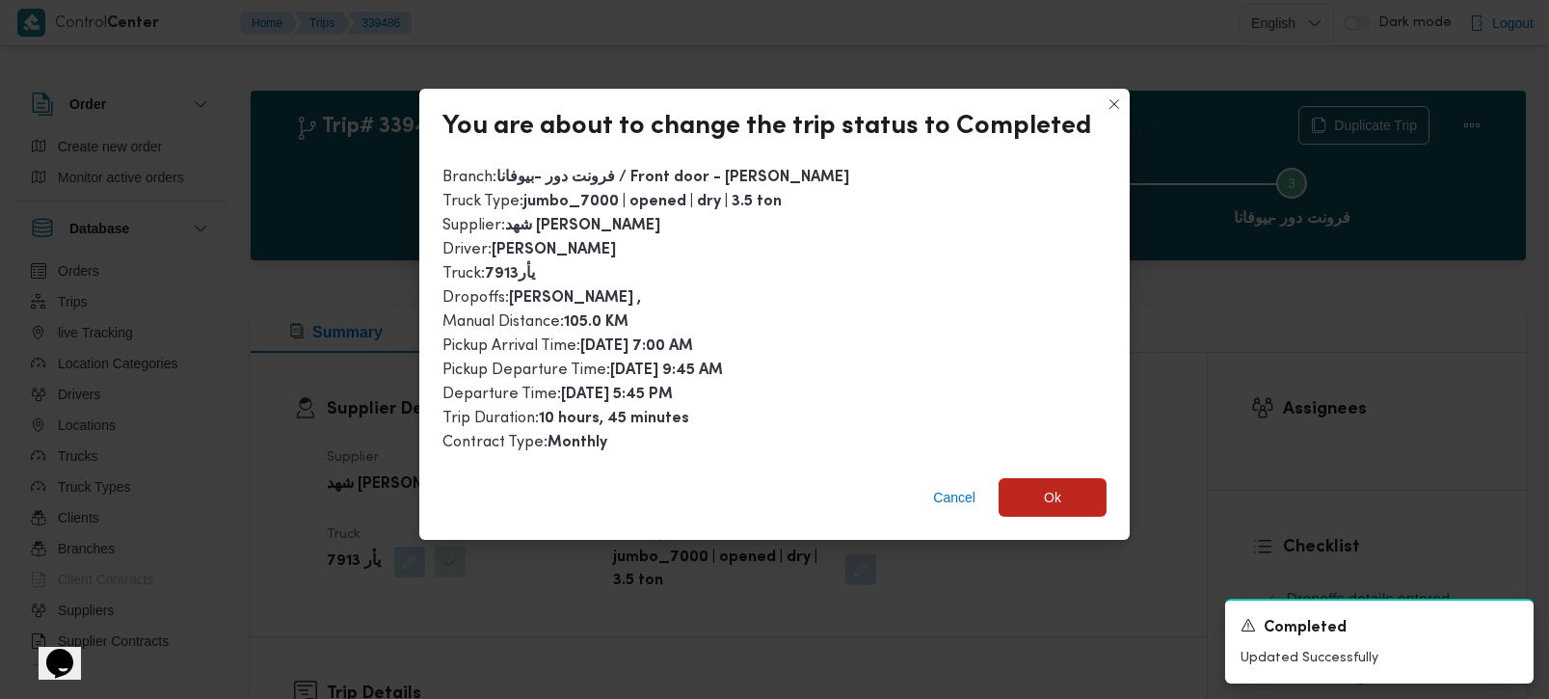
click at [1061, 471] on div "Cancel Ok" at bounding box center [774, 501] width 710 height 77
click at [1061, 477] on span "Ok" at bounding box center [1052, 496] width 108 height 39
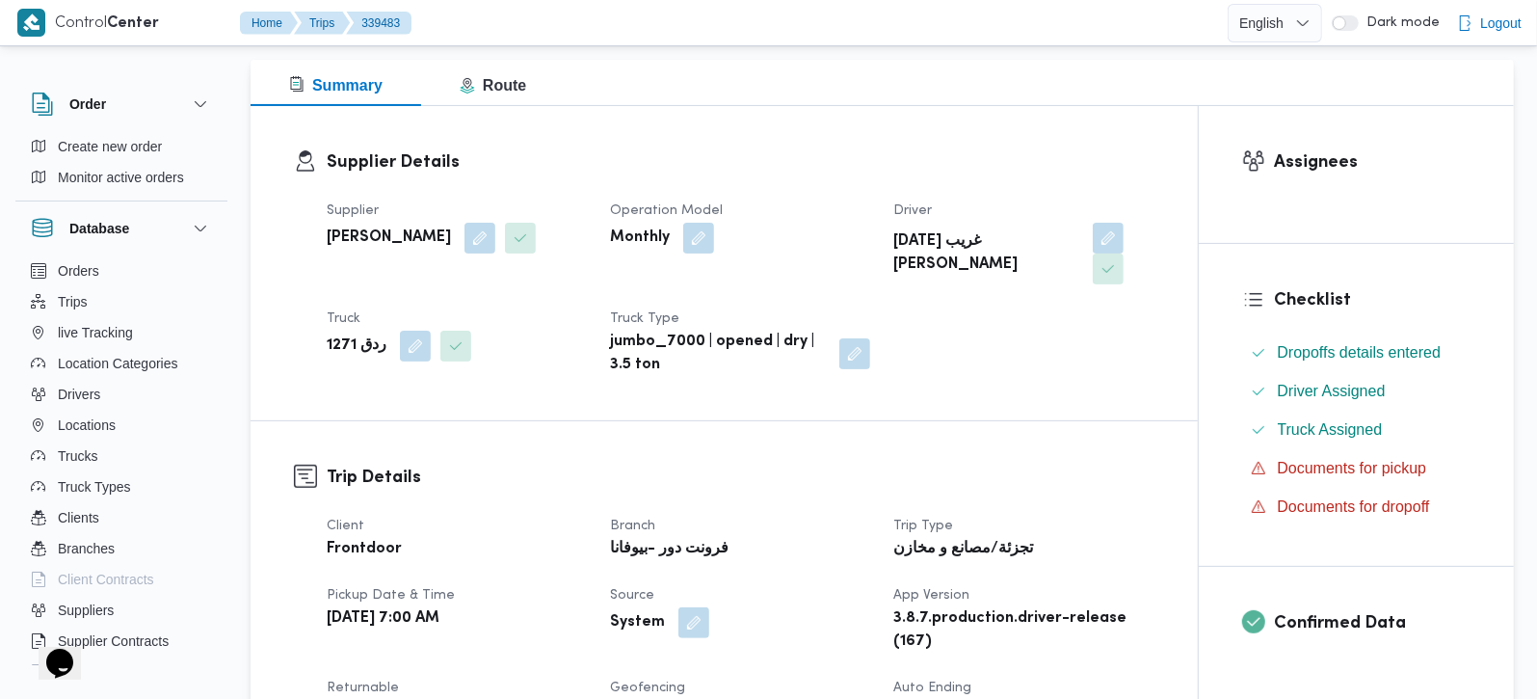
scroll to position [679, 0]
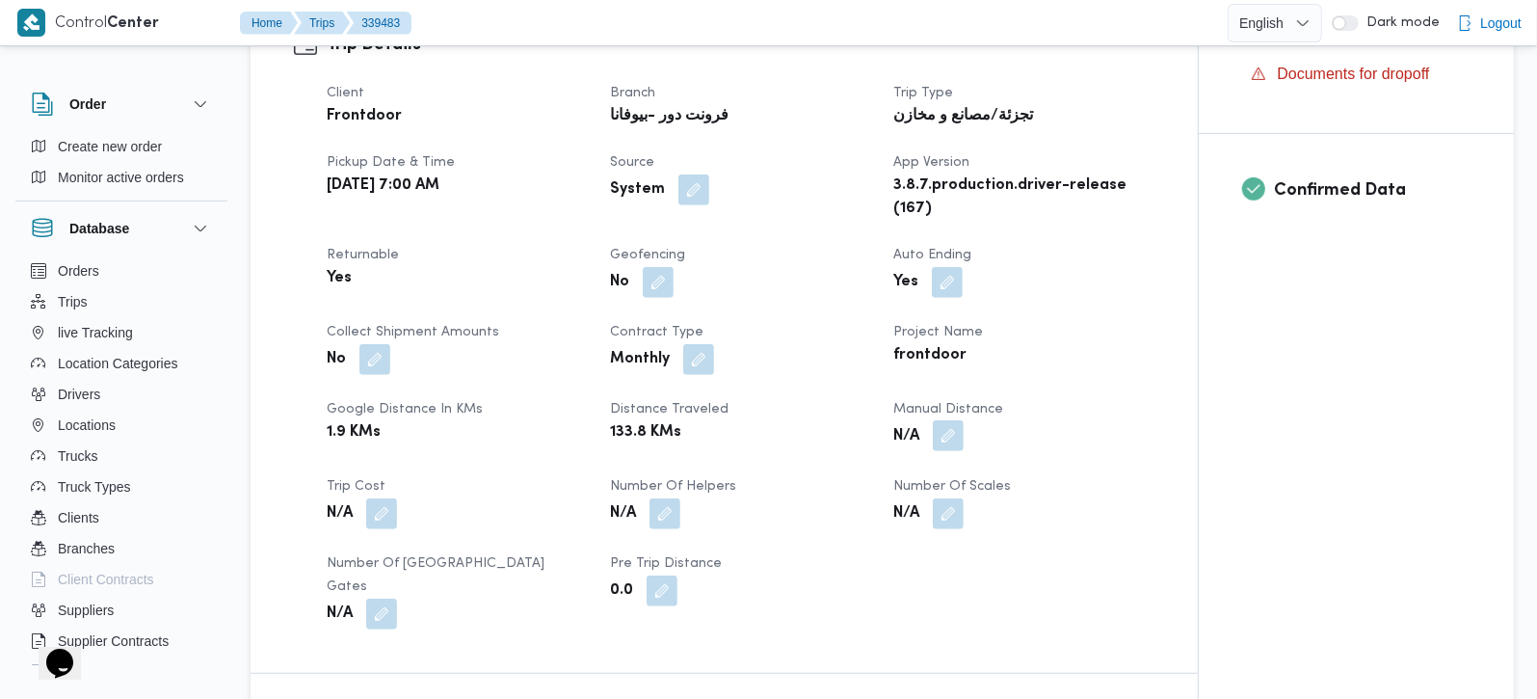
click at [959, 420] on button "button" at bounding box center [948, 435] width 31 height 31
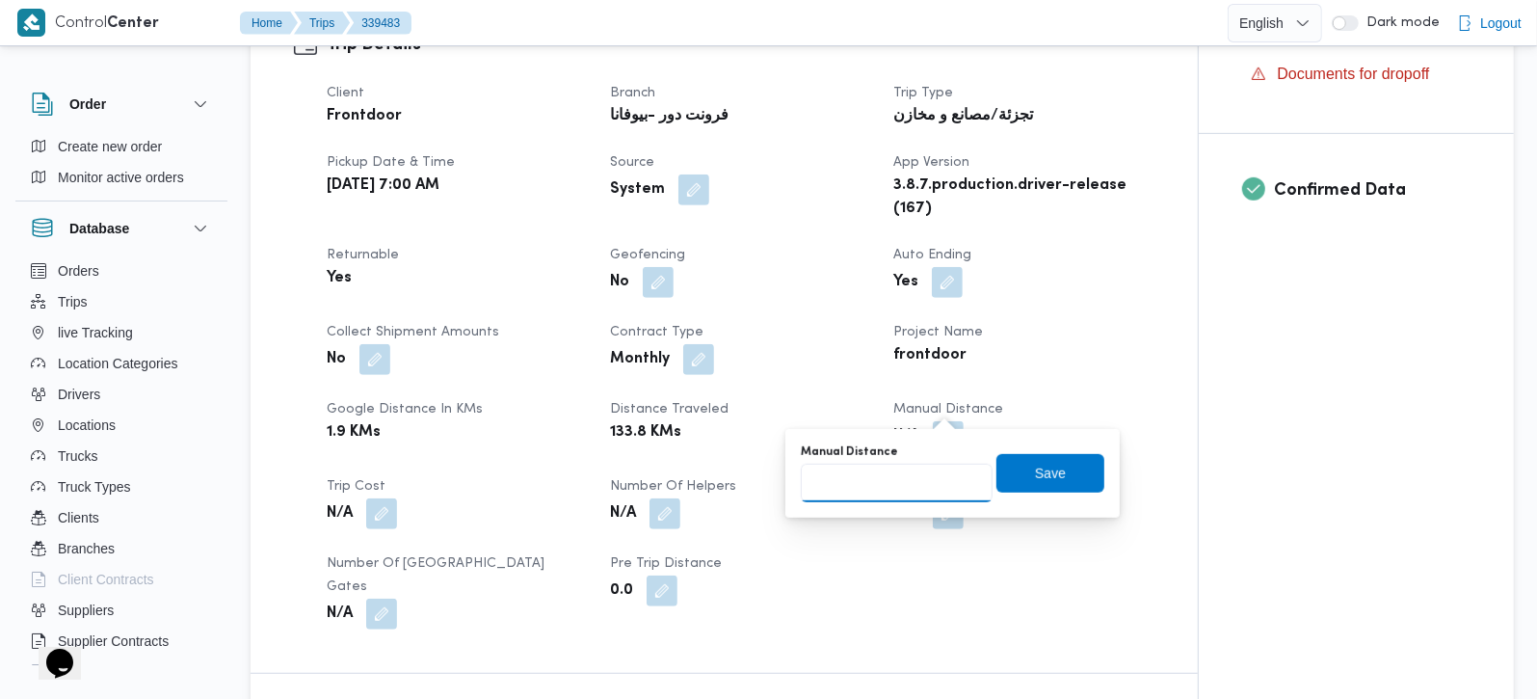
click at [905, 465] on input "Manual Distance" at bounding box center [897, 483] width 192 height 39
type input "131"
click at [1012, 472] on span "Save" at bounding box center [1050, 472] width 108 height 39
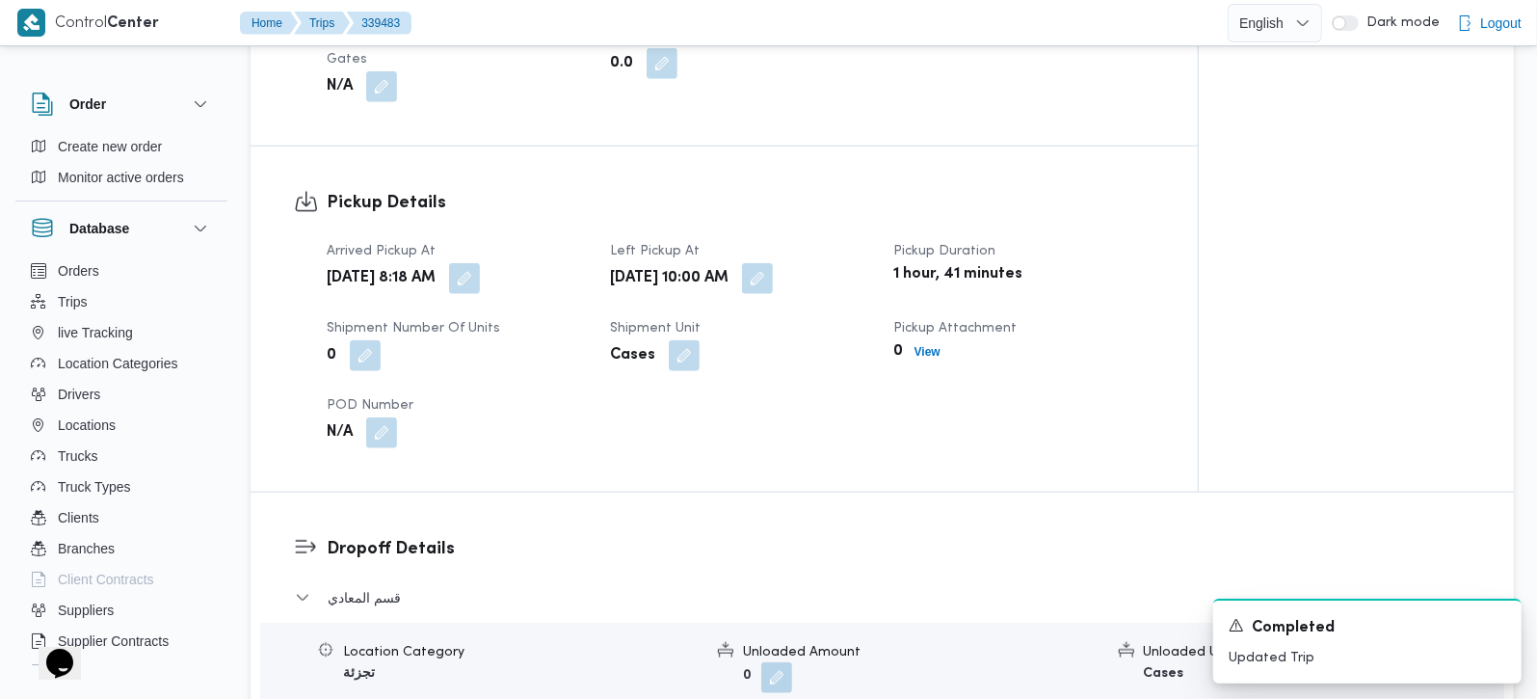
scroll to position [1247, 0]
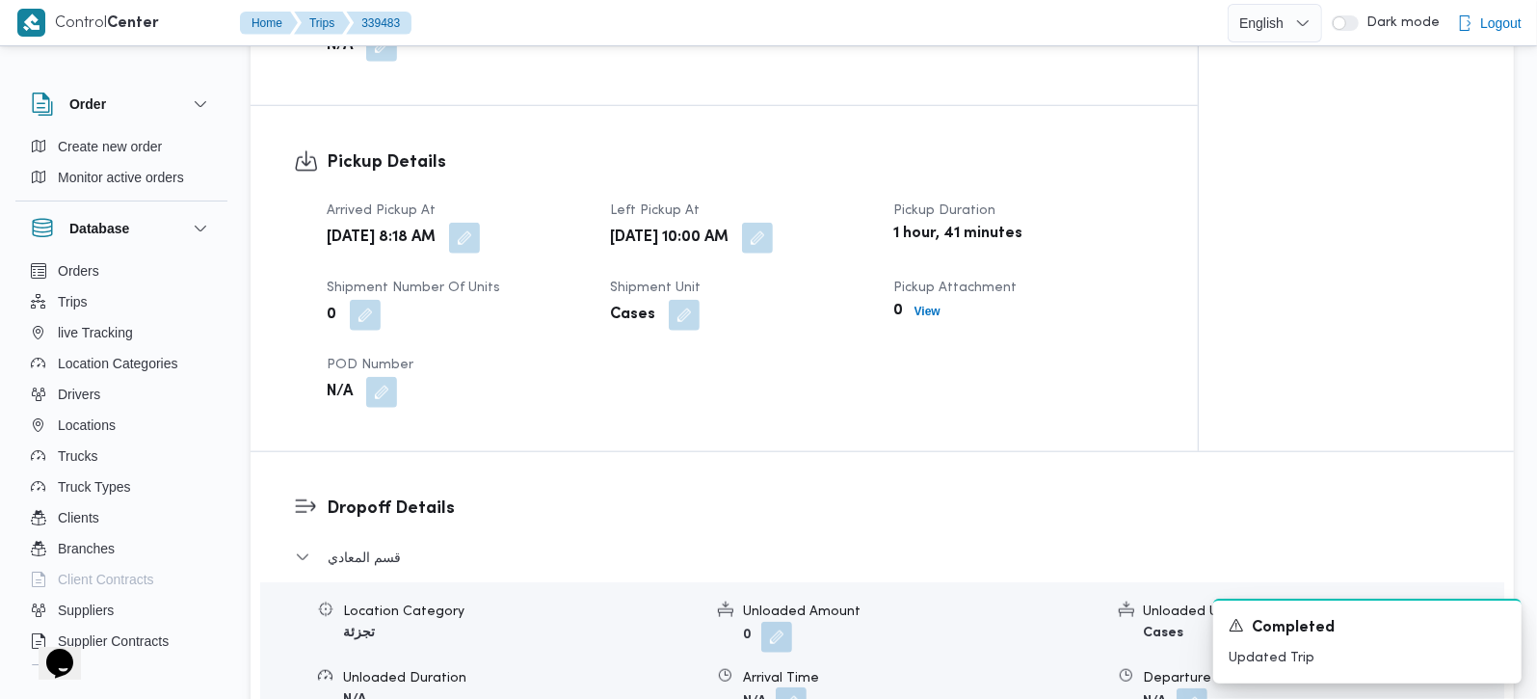
click at [799, 687] on button "button" at bounding box center [791, 702] width 31 height 31
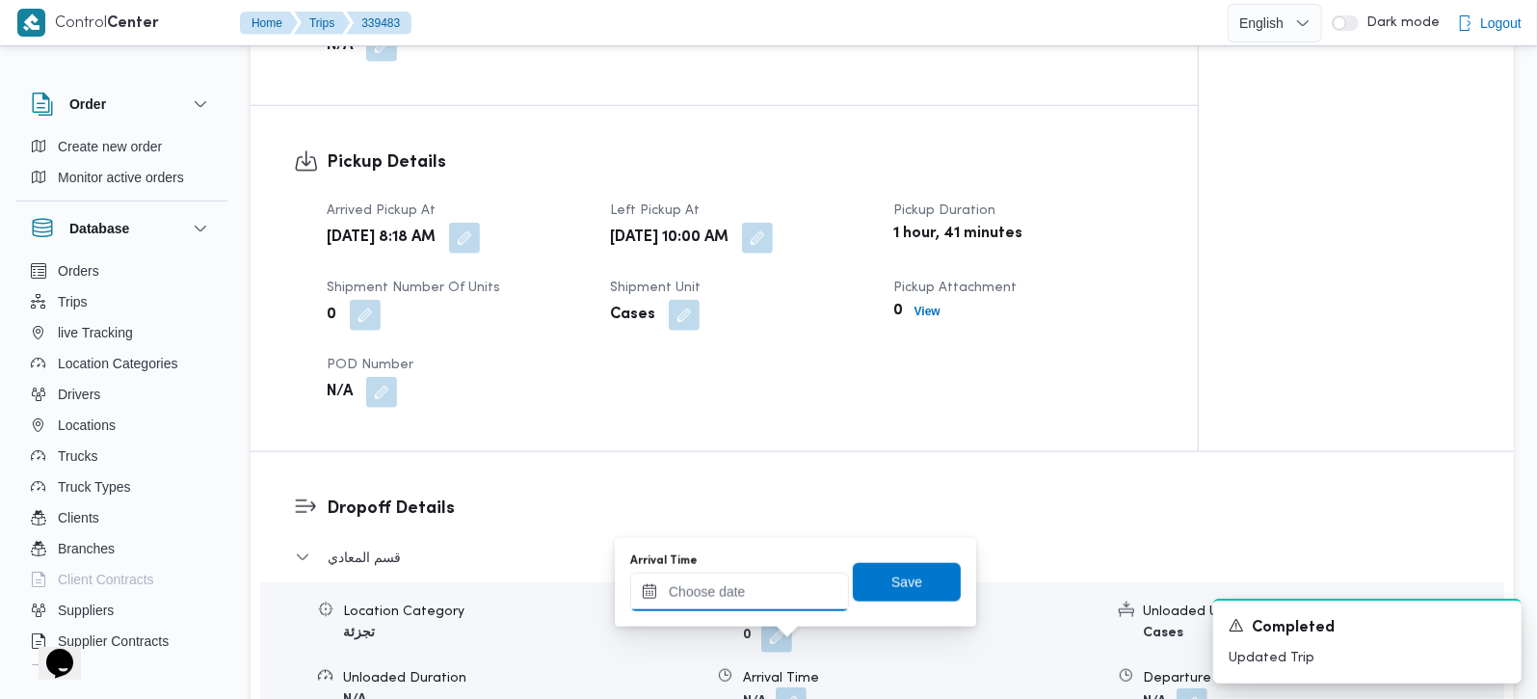
click at [773, 606] on input "Arrival Time" at bounding box center [739, 591] width 219 height 39
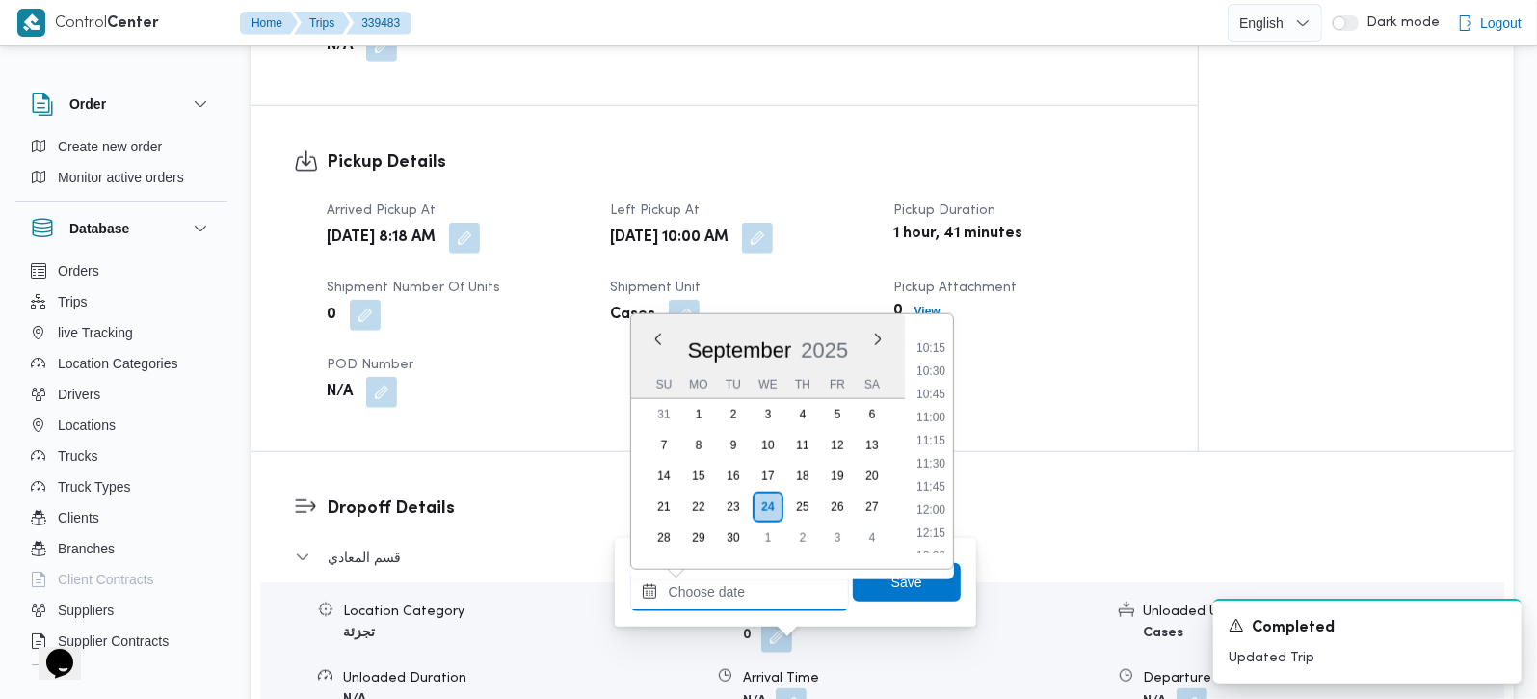
scroll to position [939, 0]
click at [933, 414] on li "11:00" at bounding box center [931, 418] width 44 height 19
type input "[DATE] 11:00"
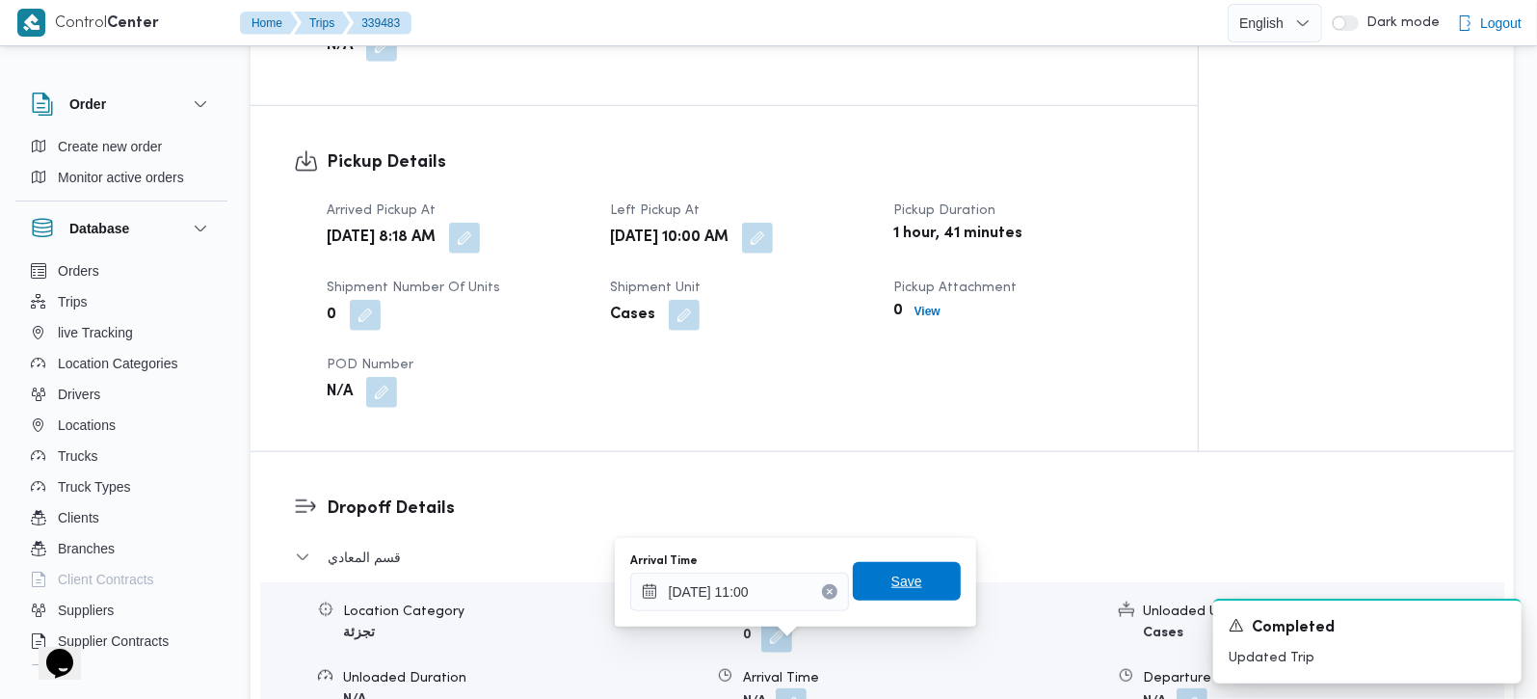
click at [890, 562] on span "Save" at bounding box center [907, 581] width 108 height 39
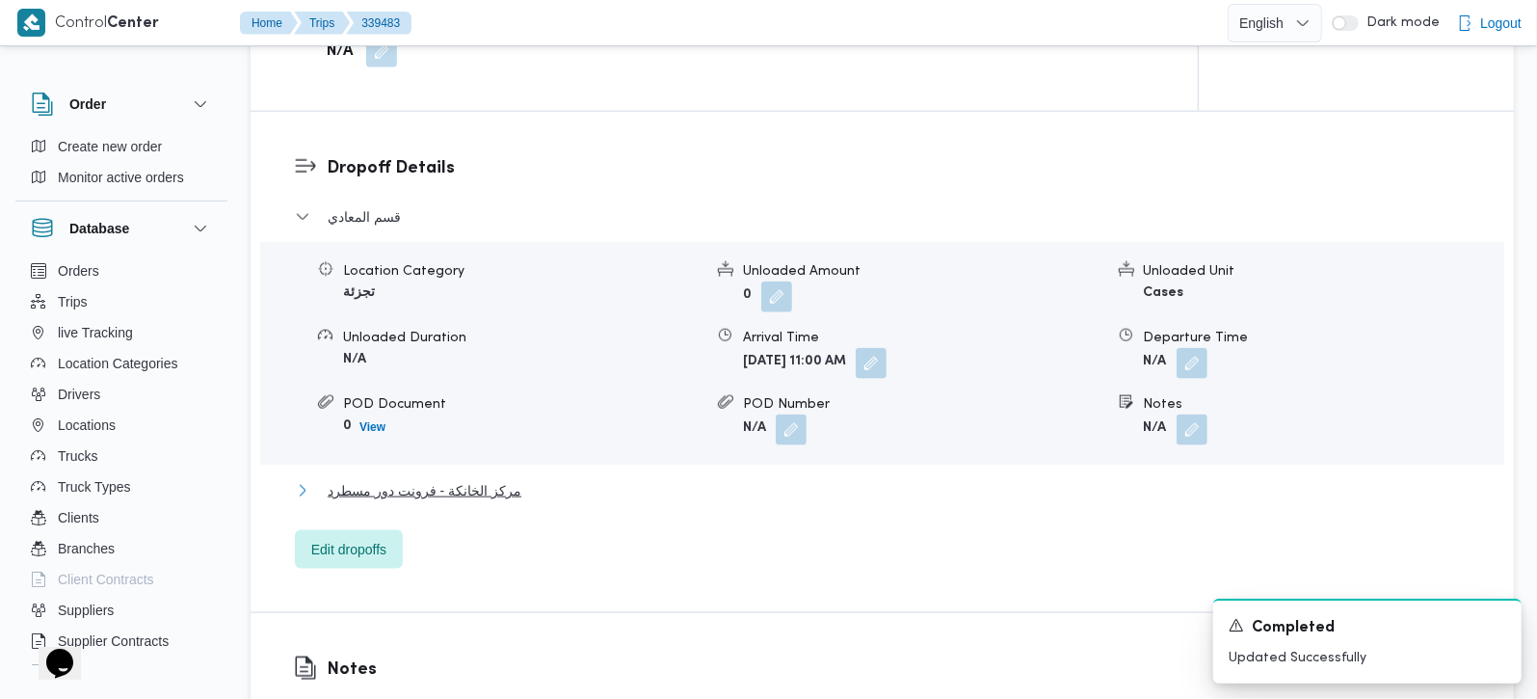
click at [349, 479] on span "مركز الخانكة - فرونت دور مسطرد" at bounding box center [425, 490] width 194 height 23
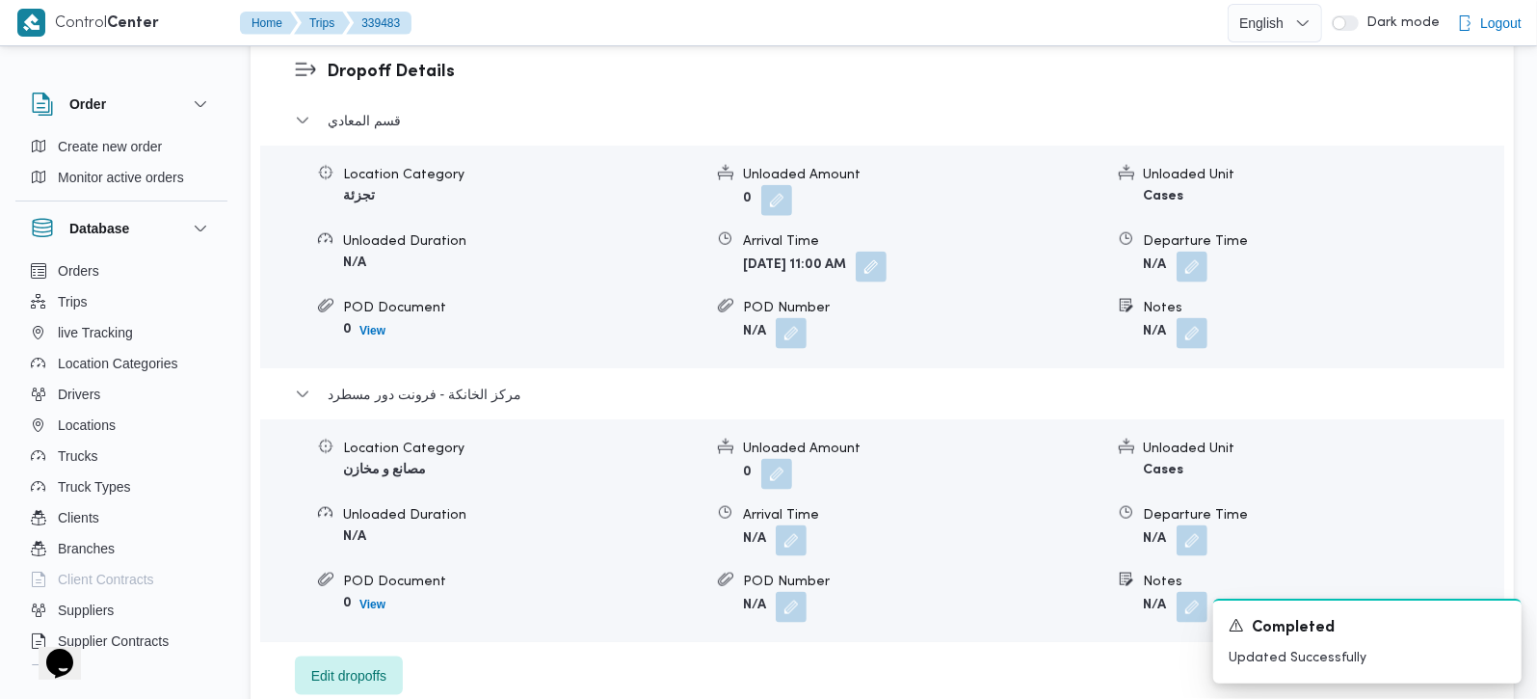
scroll to position [1814, 0]
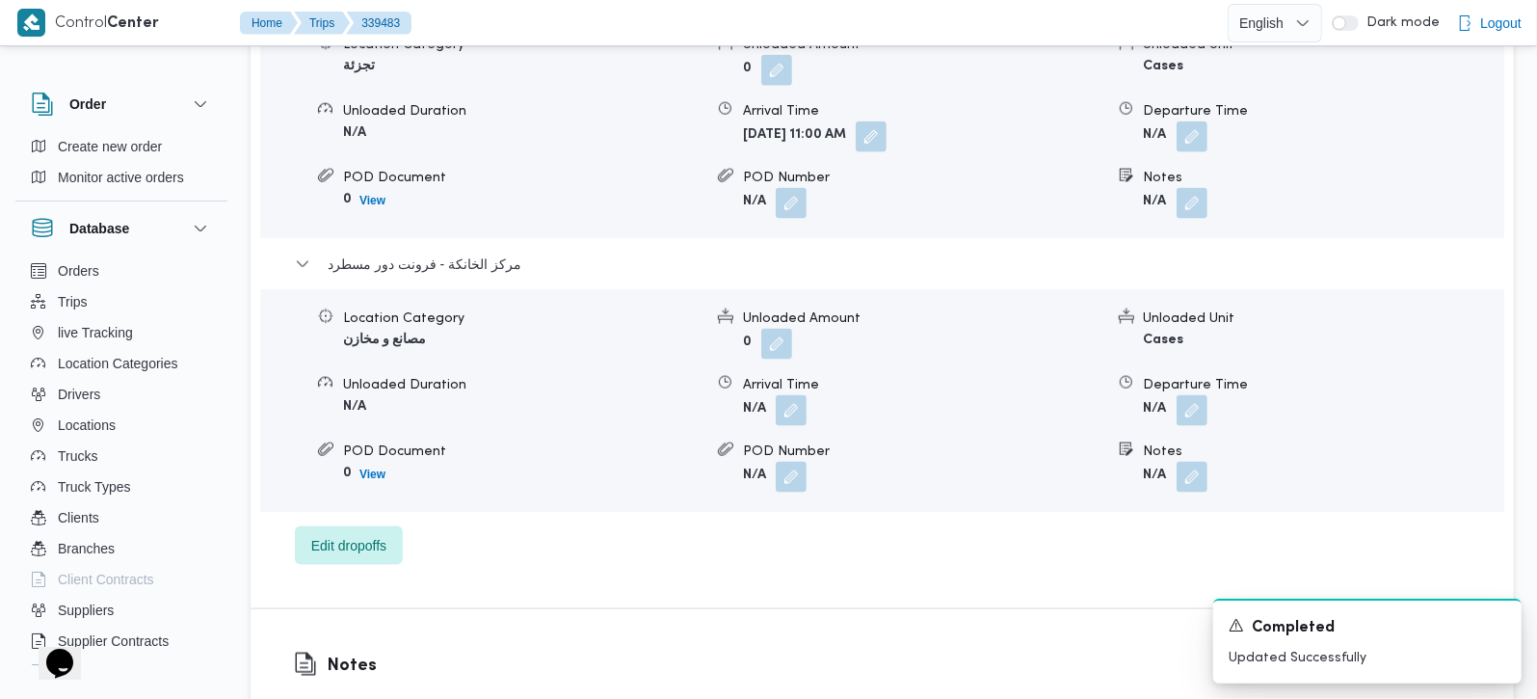
click at [1159, 403] on b "N/A" at bounding box center [1155, 409] width 23 height 13
click at [1183, 394] on button "button" at bounding box center [1192, 409] width 31 height 31
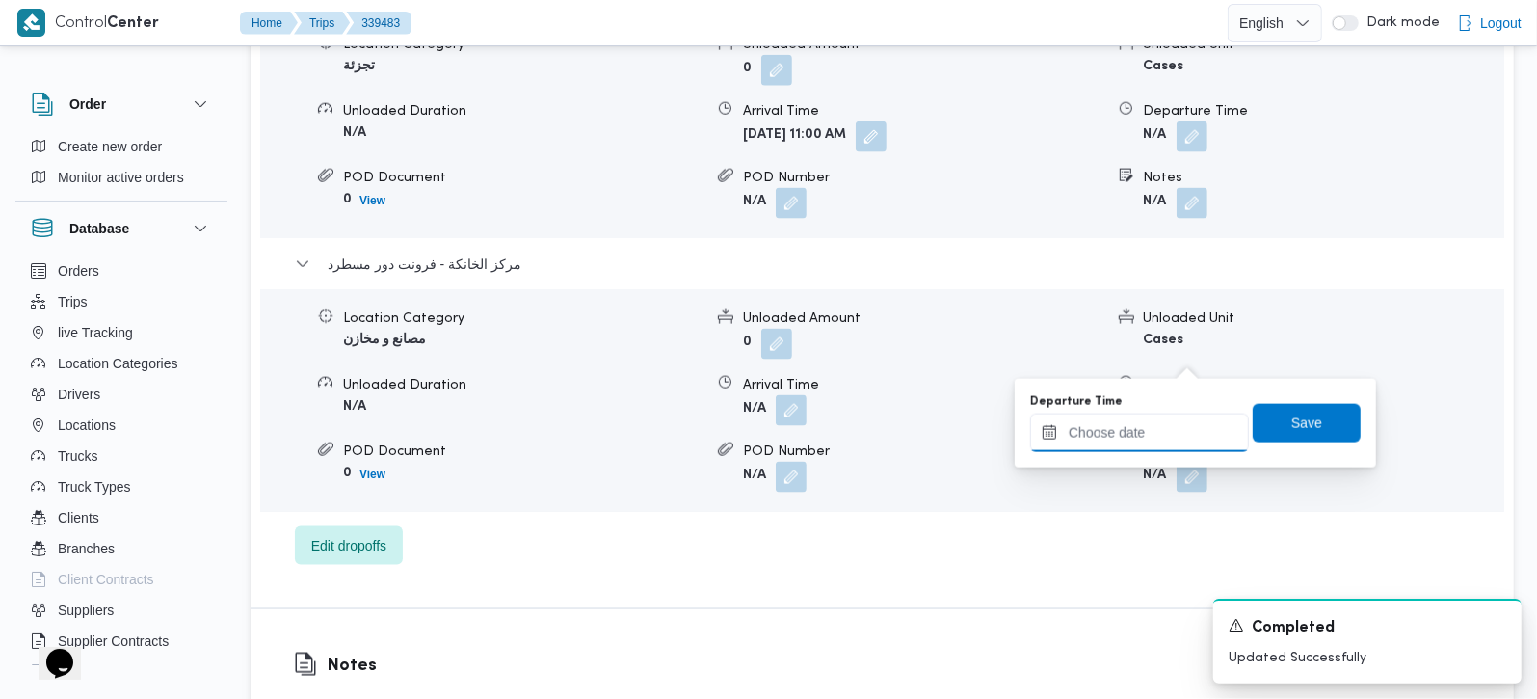
click at [1158, 446] on input "Departure Time" at bounding box center [1139, 432] width 219 height 39
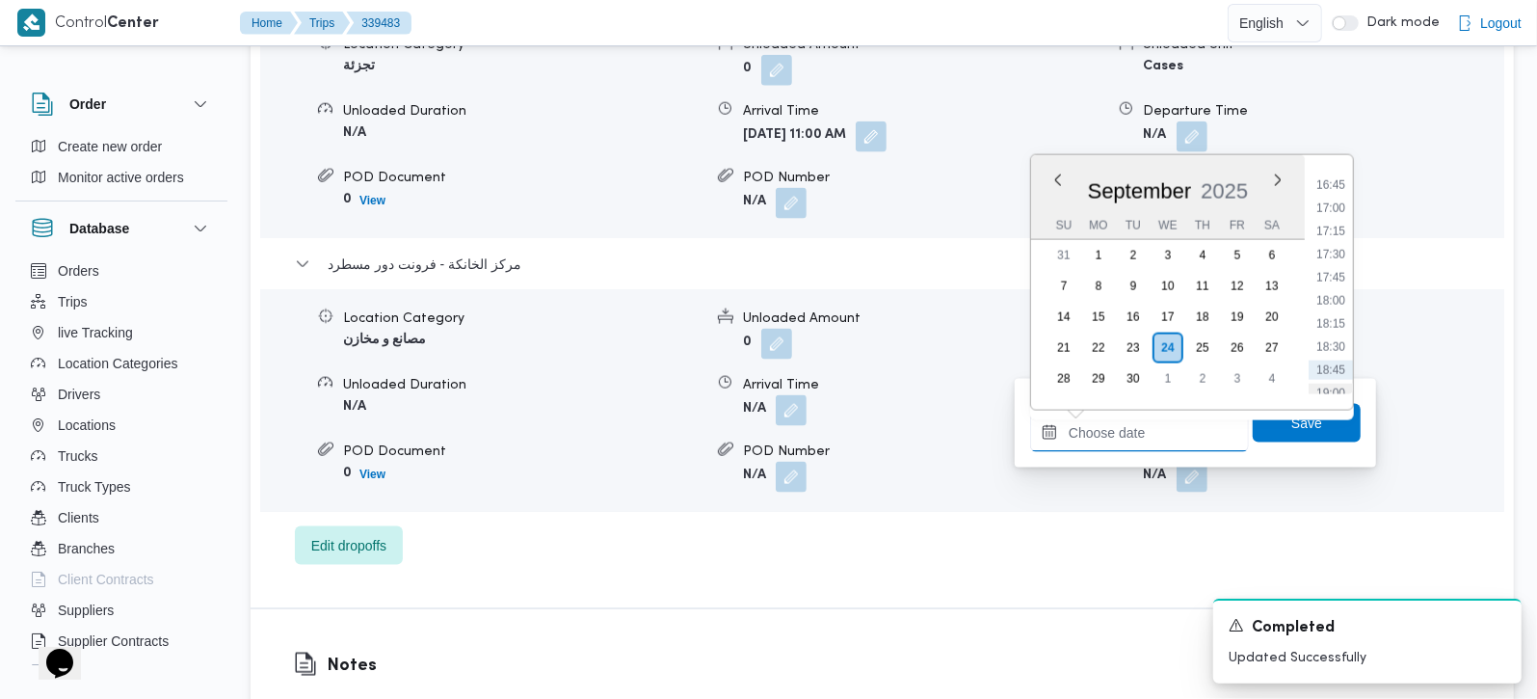
scroll to position [1505, 0]
click at [1340, 317] on li "17:45" at bounding box center [1331, 316] width 44 height 19
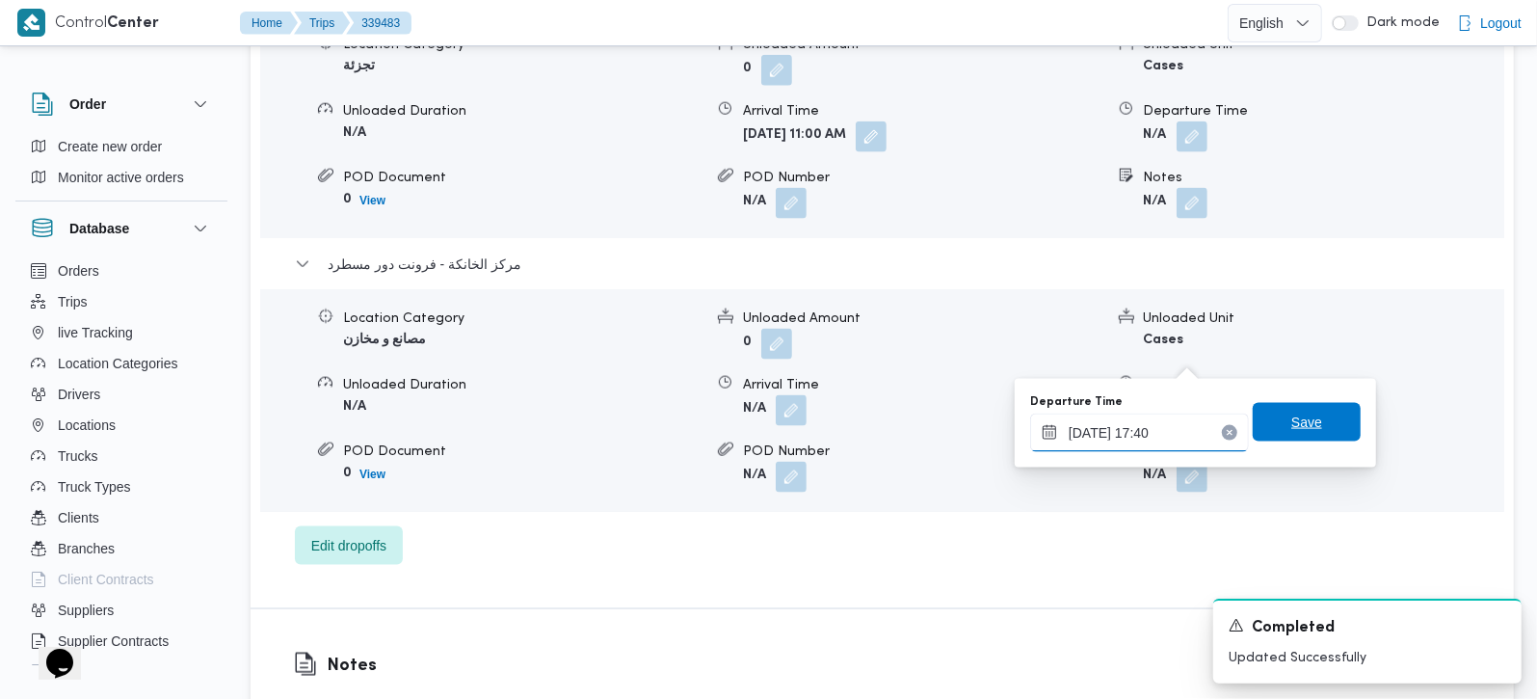
type input "24/09/2025 17:40"
click at [1295, 428] on span "Save" at bounding box center [1306, 422] width 31 height 23
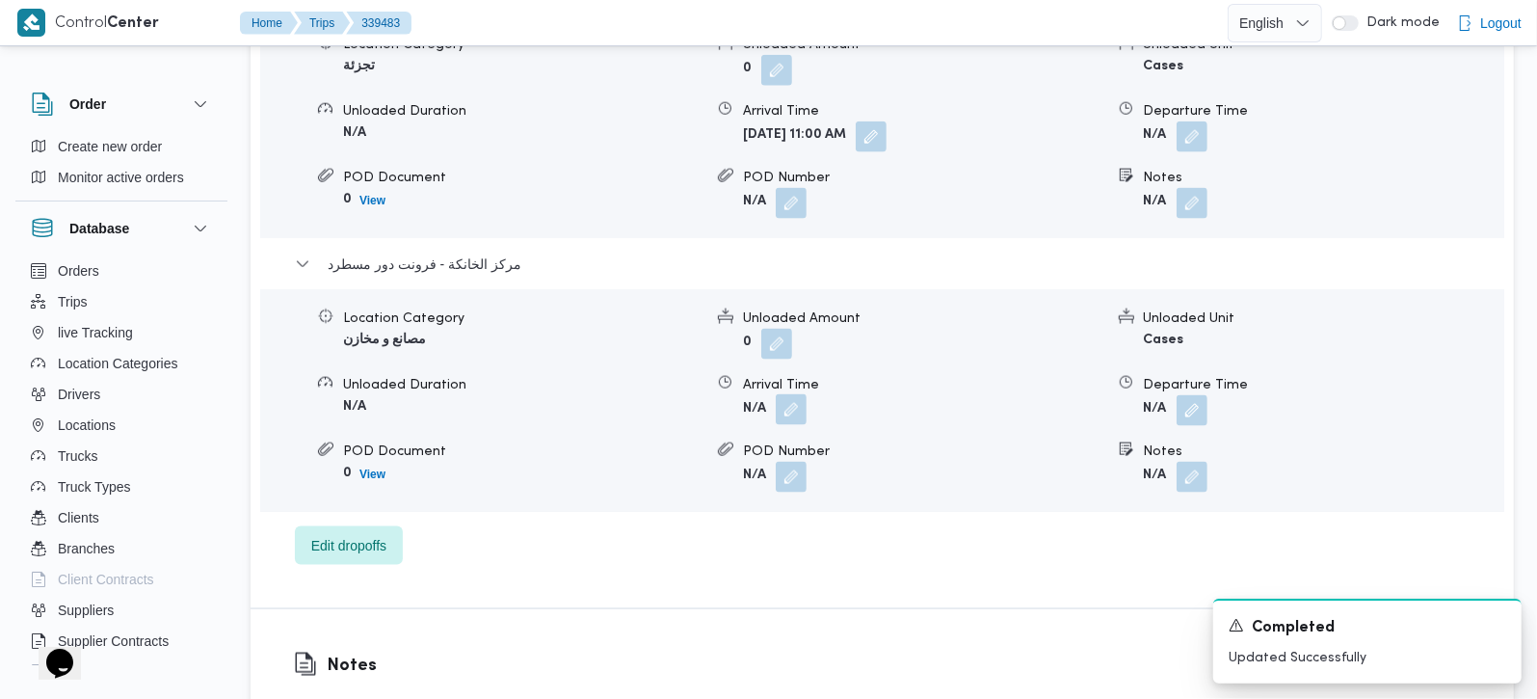
click at [792, 394] on button "button" at bounding box center [791, 409] width 31 height 31
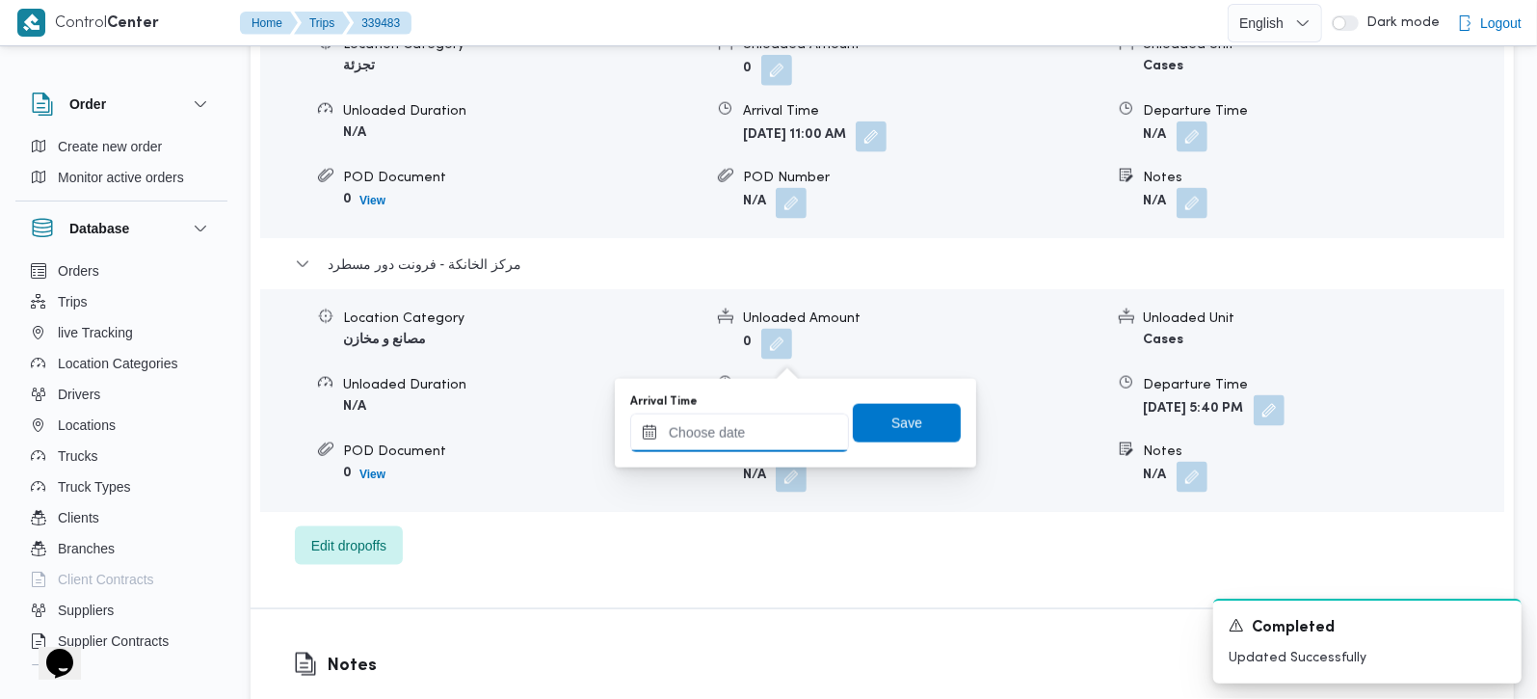
click at [767, 427] on input "Arrival Time" at bounding box center [739, 432] width 219 height 39
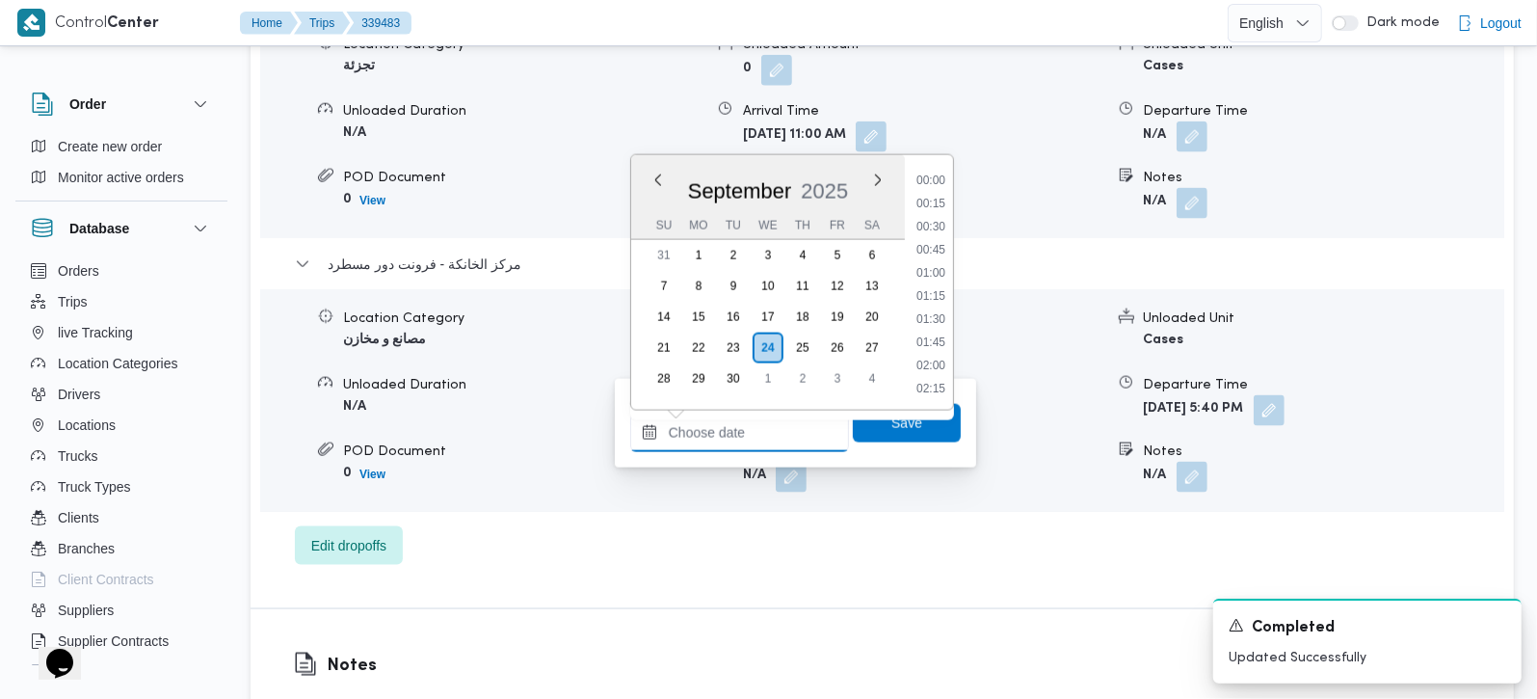
scroll to position [1619, 0]
click at [926, 182] on li "17:30" at bounding box center [931, 180] width 44 height 19
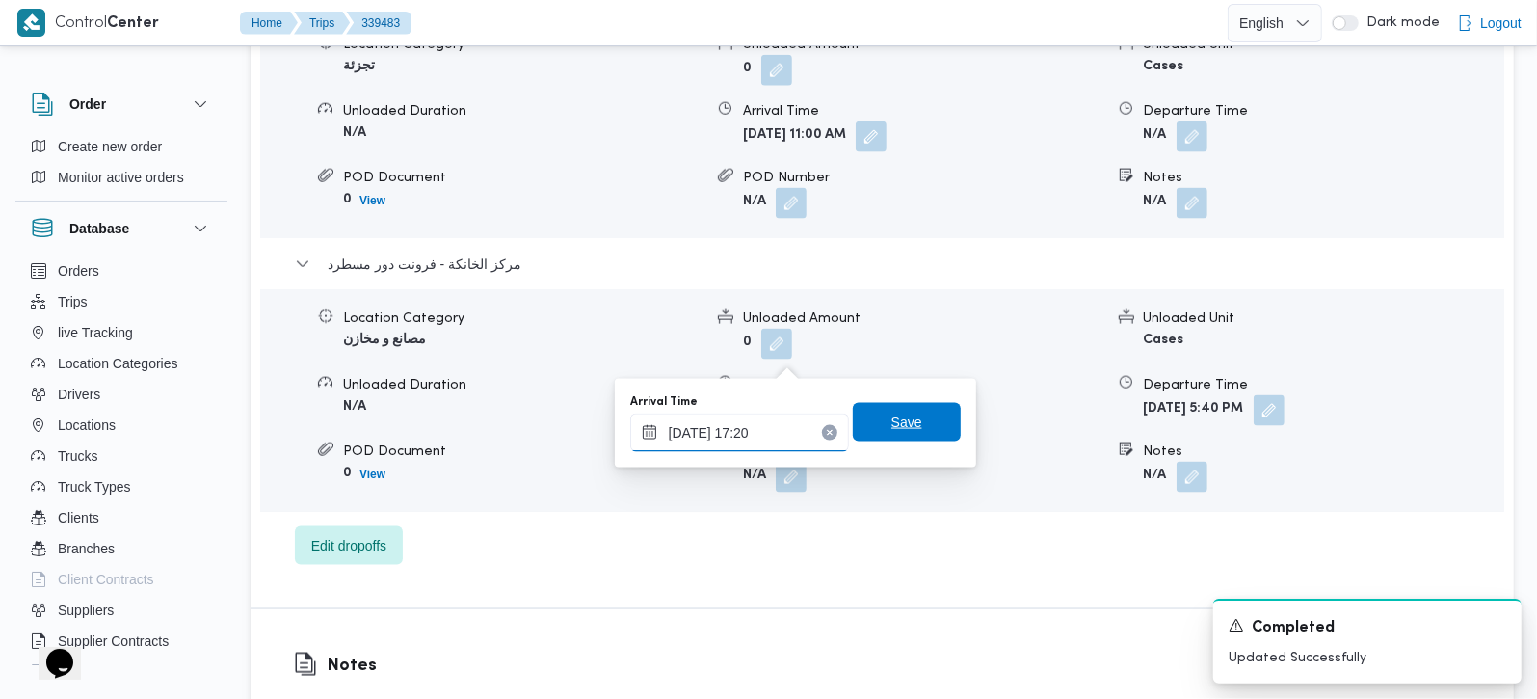
type input "24/09/2025 17:20"
click at [915, 414] on span "Save" at bounding box center [907, 422] width 108 height 39
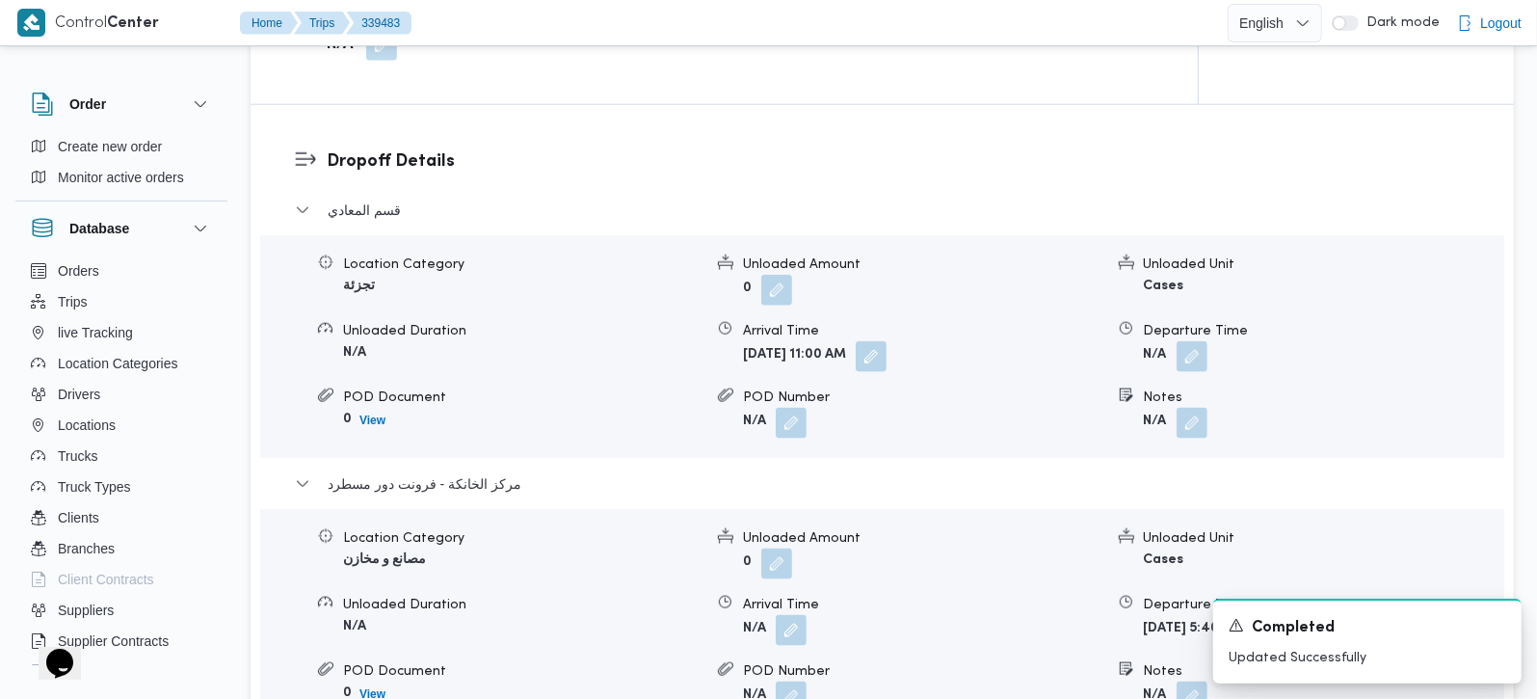
scroll to position [1587, 0]
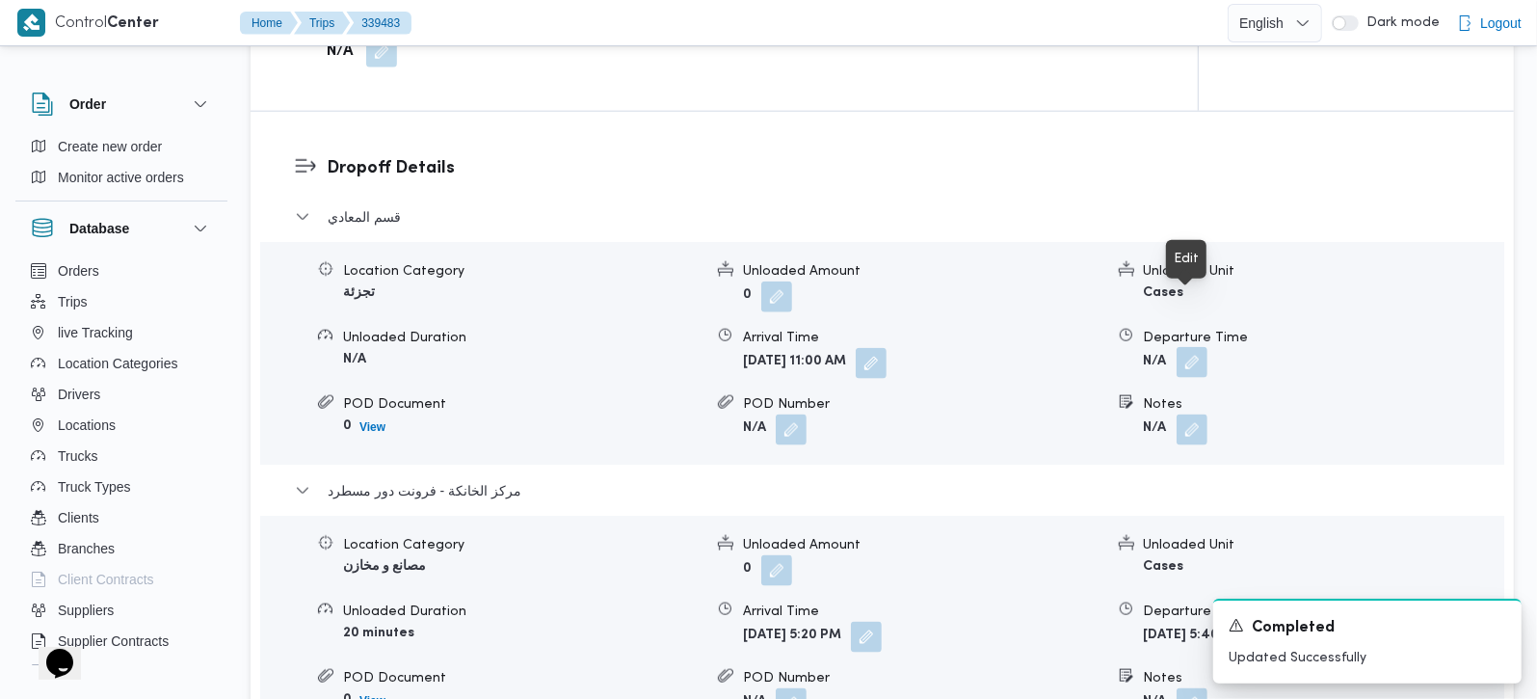
click at [1189, 347] on button "button" at bounding box center [1192, 362] width 31 height 31
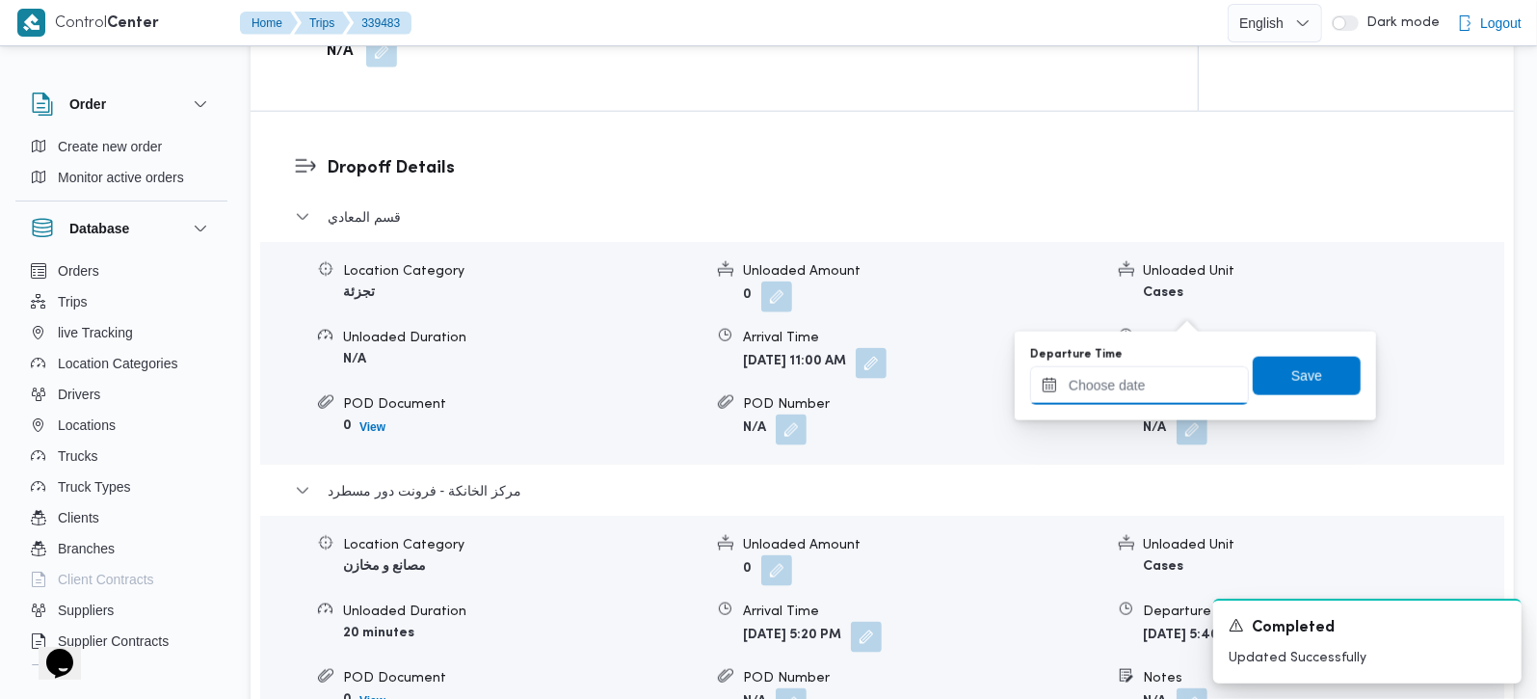
click at [1167, 374] on input "Departure Time" at bounding box center [1139, 385] width 219 height 39
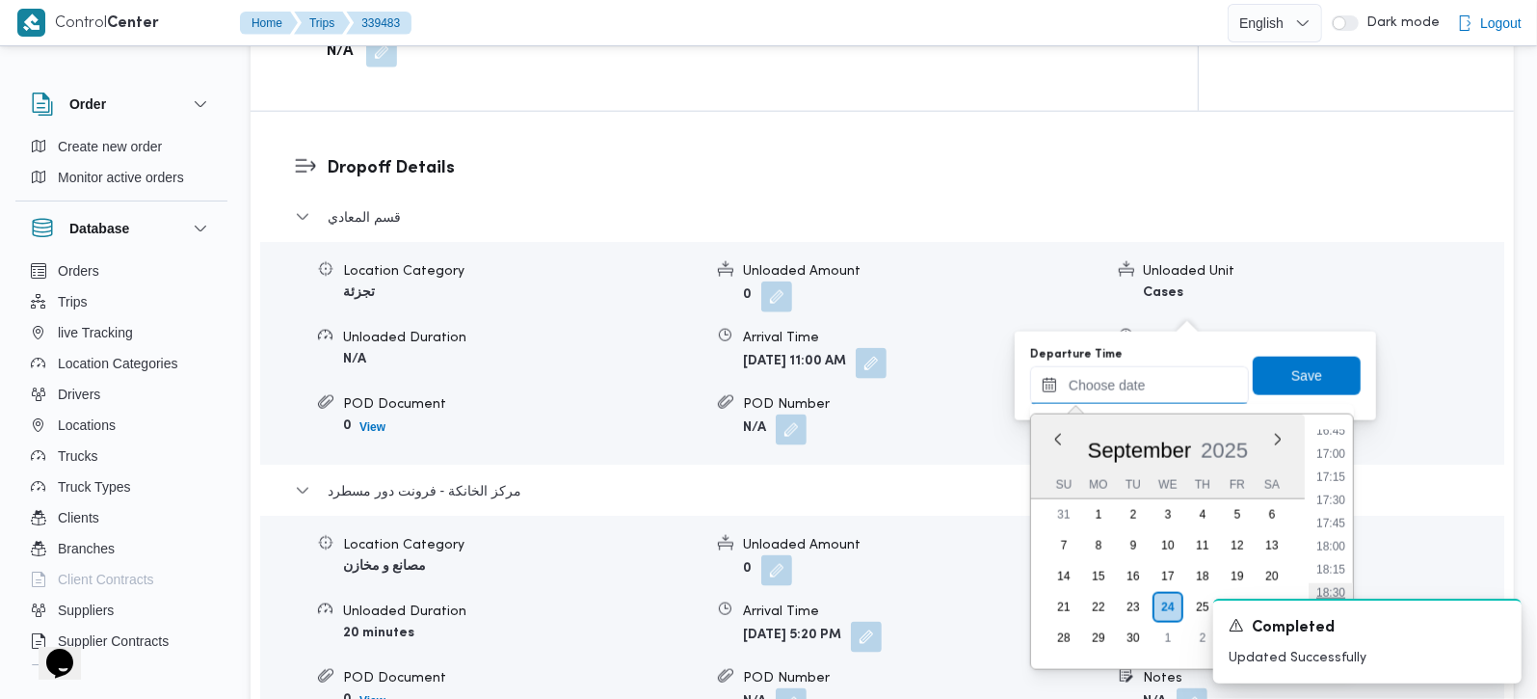
scroll to position [1505, 0]
click at [1343, 451] on li "16:30" at bounding box center [1331, 460] width 44 height 19
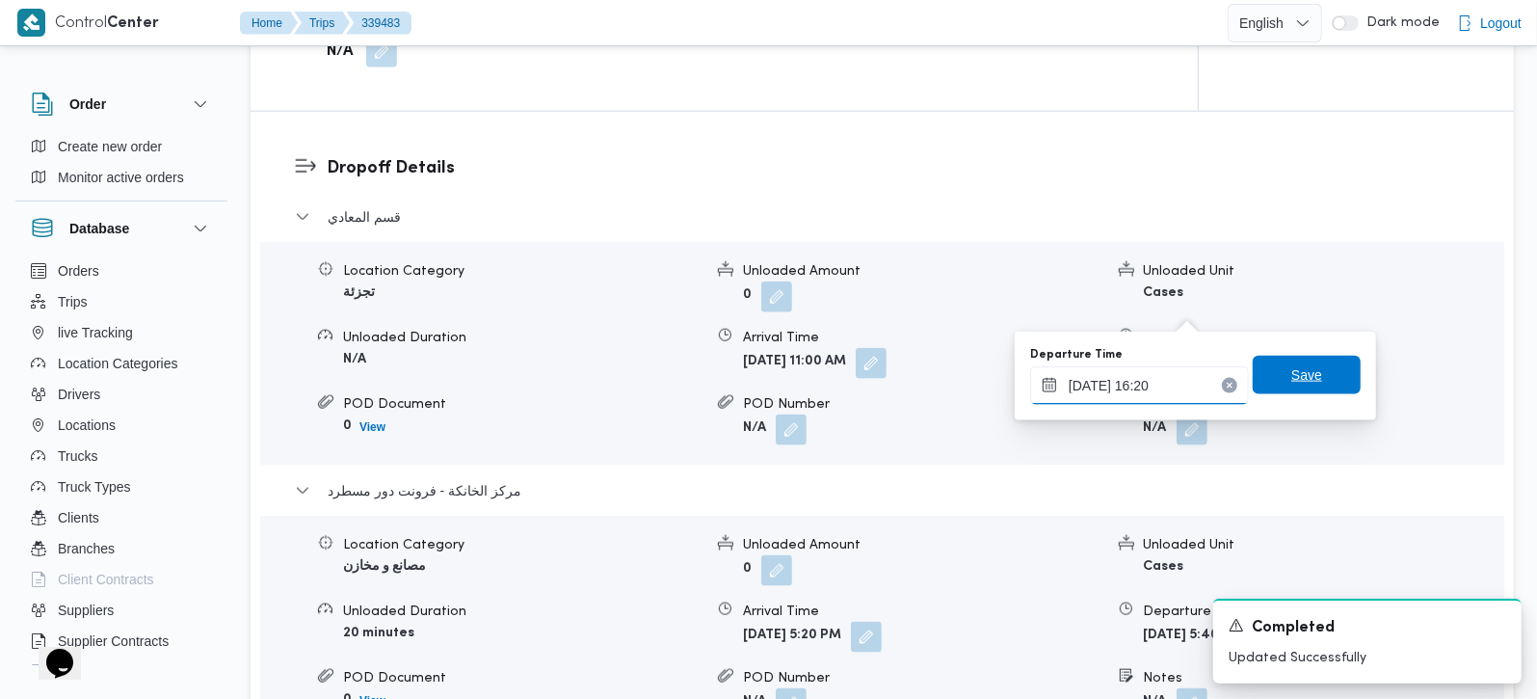
type input "24/09/2025 16:20"
click at [1320, 369] on span "Save" at bounding box center [1307, 375] width 108 height 39
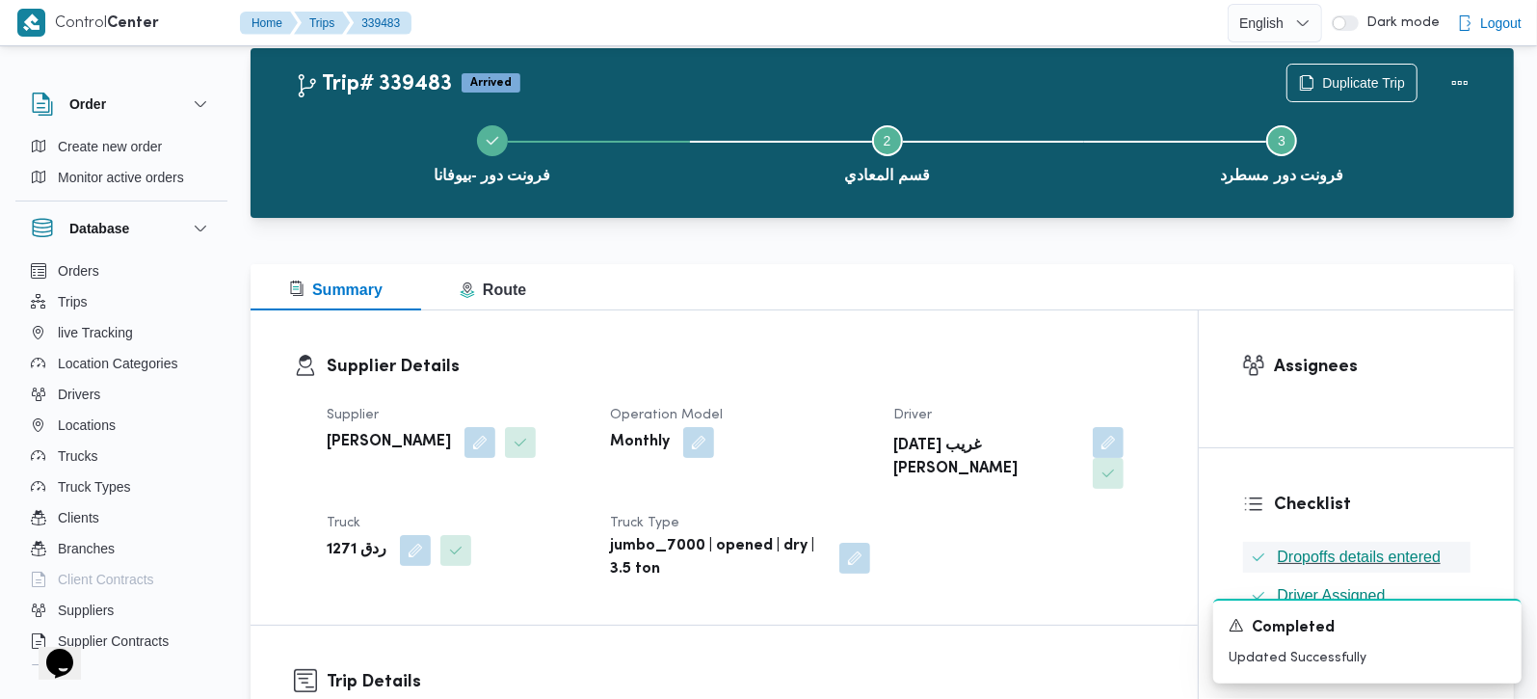
scroll to position [0, 0]
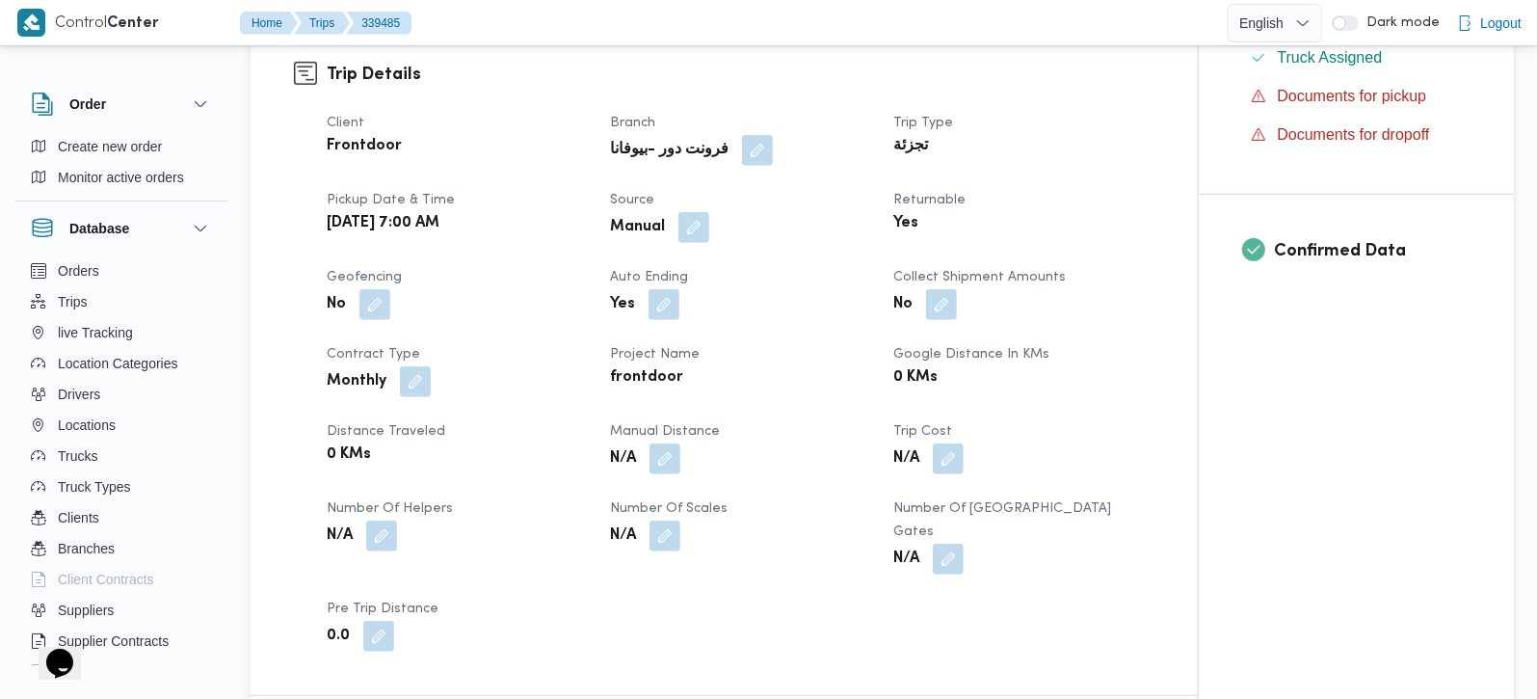
scroll to position [679, 0]
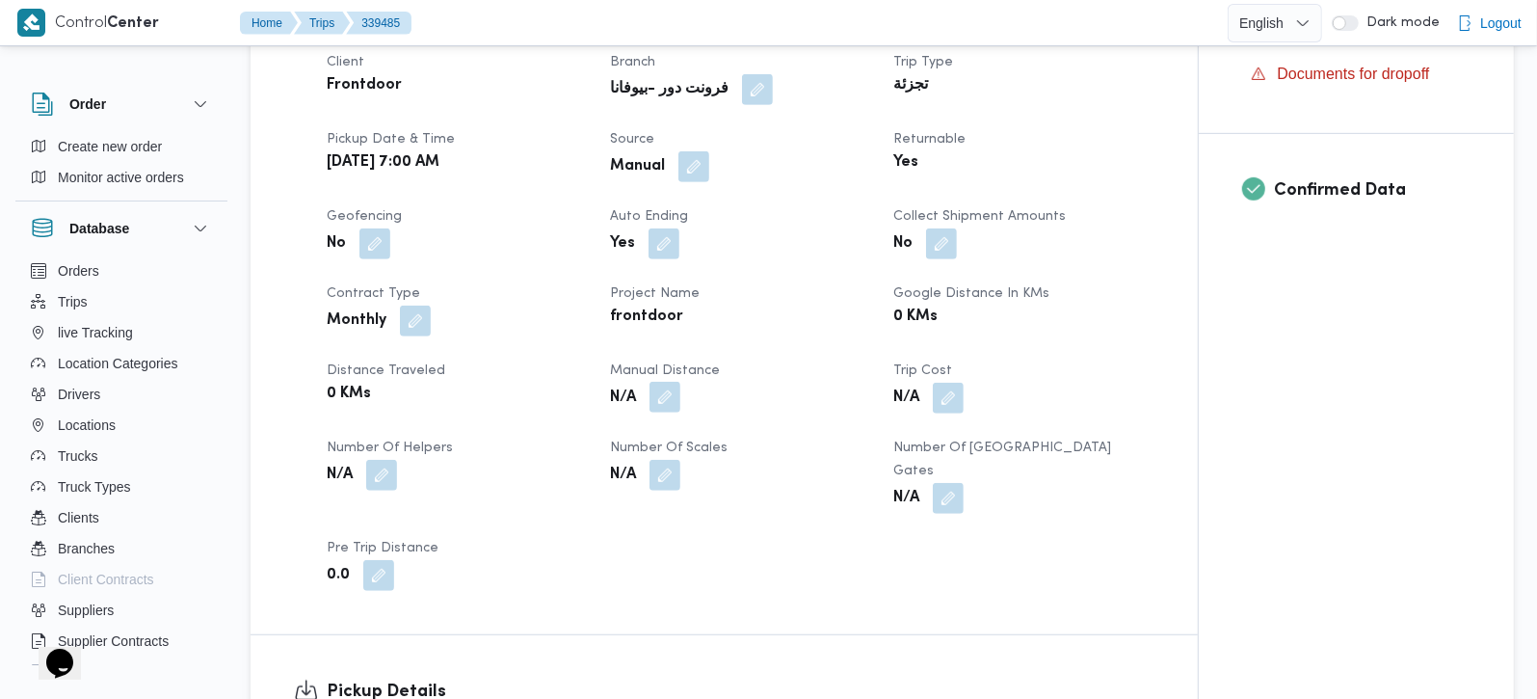
click at [658, 403] on button "button" at bounding box center [664, 397] width 31 height 31
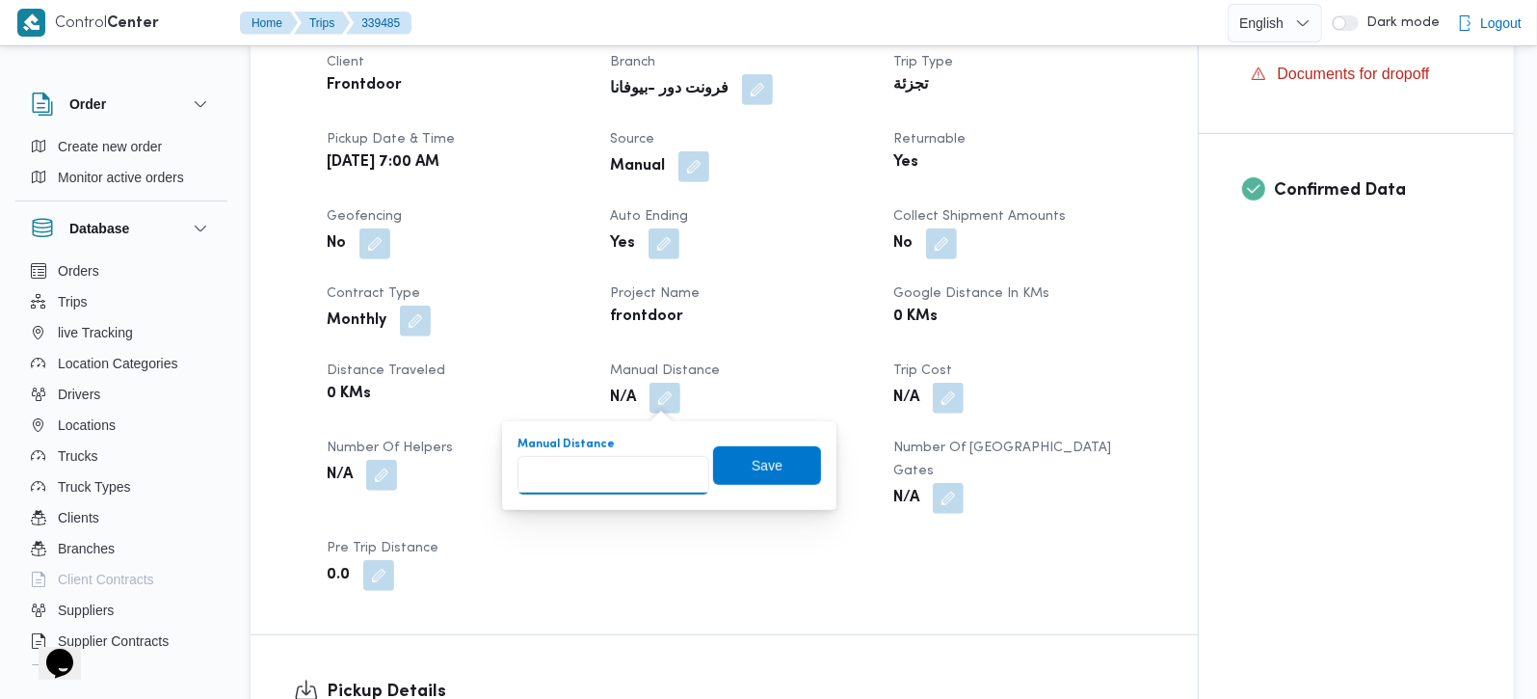
click at [616, 471] on input "Manual Distance" at bounding box center [613, 475] width 192 height 39
type input "135"
click at [766, 454] on span "Save" at bounding box center [767, 464] width 108 height 39
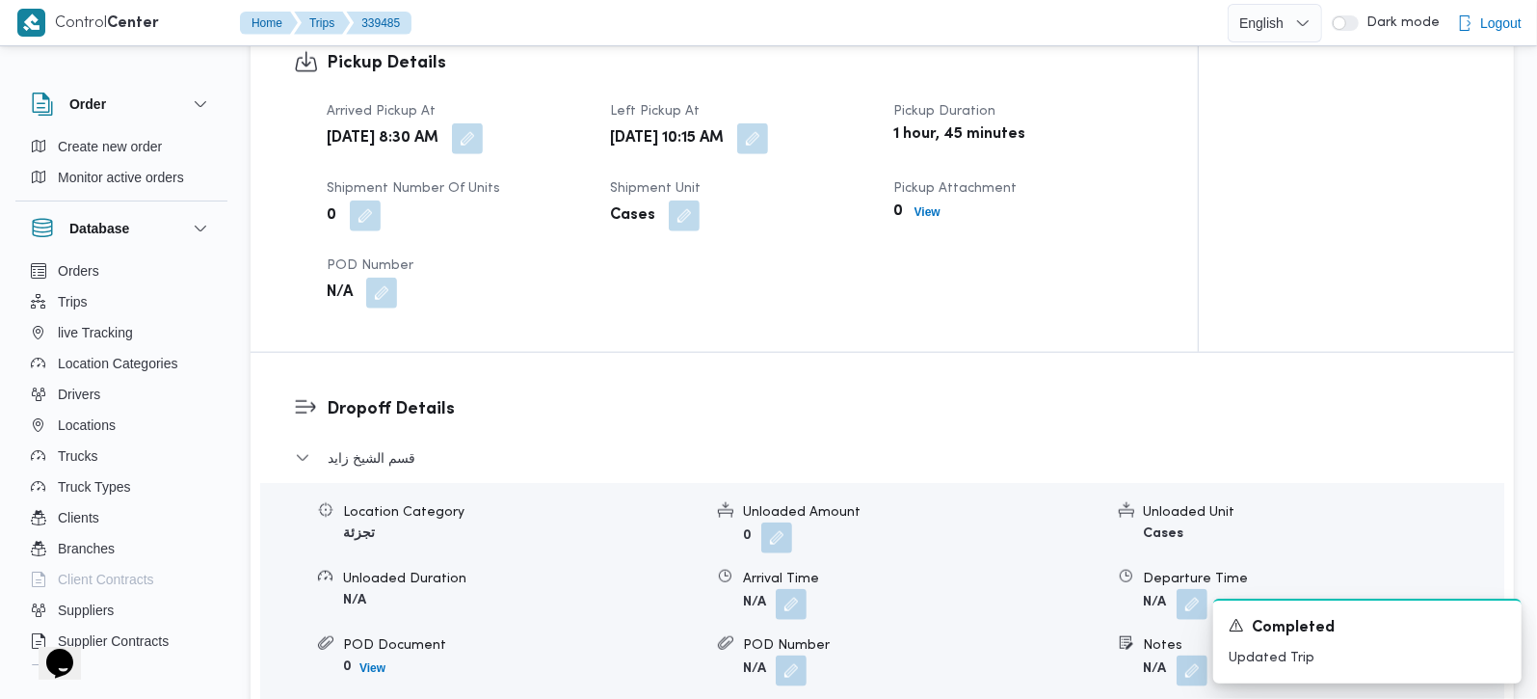
scroll to position [1360, 0]
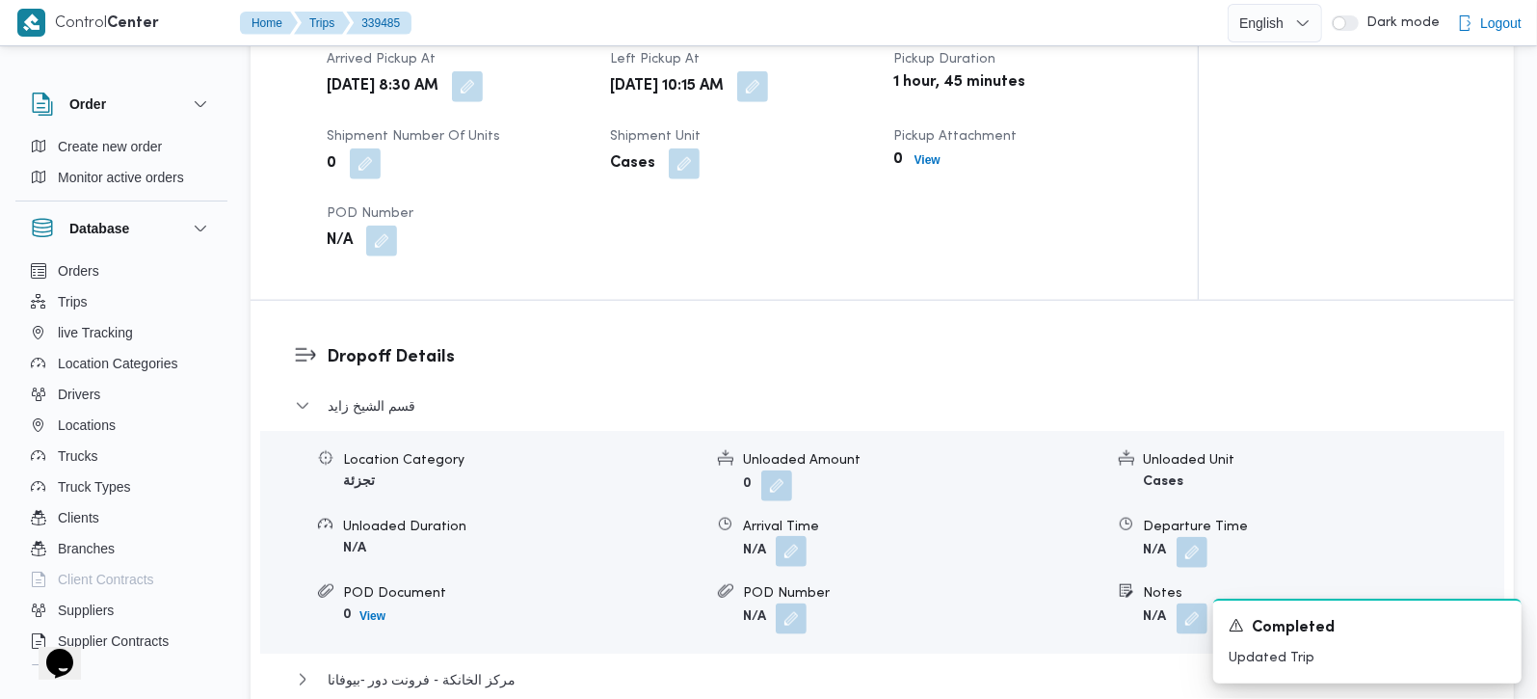
click at [786, 536] on button "button" at bounding box center [791, 551] width 31 height 31
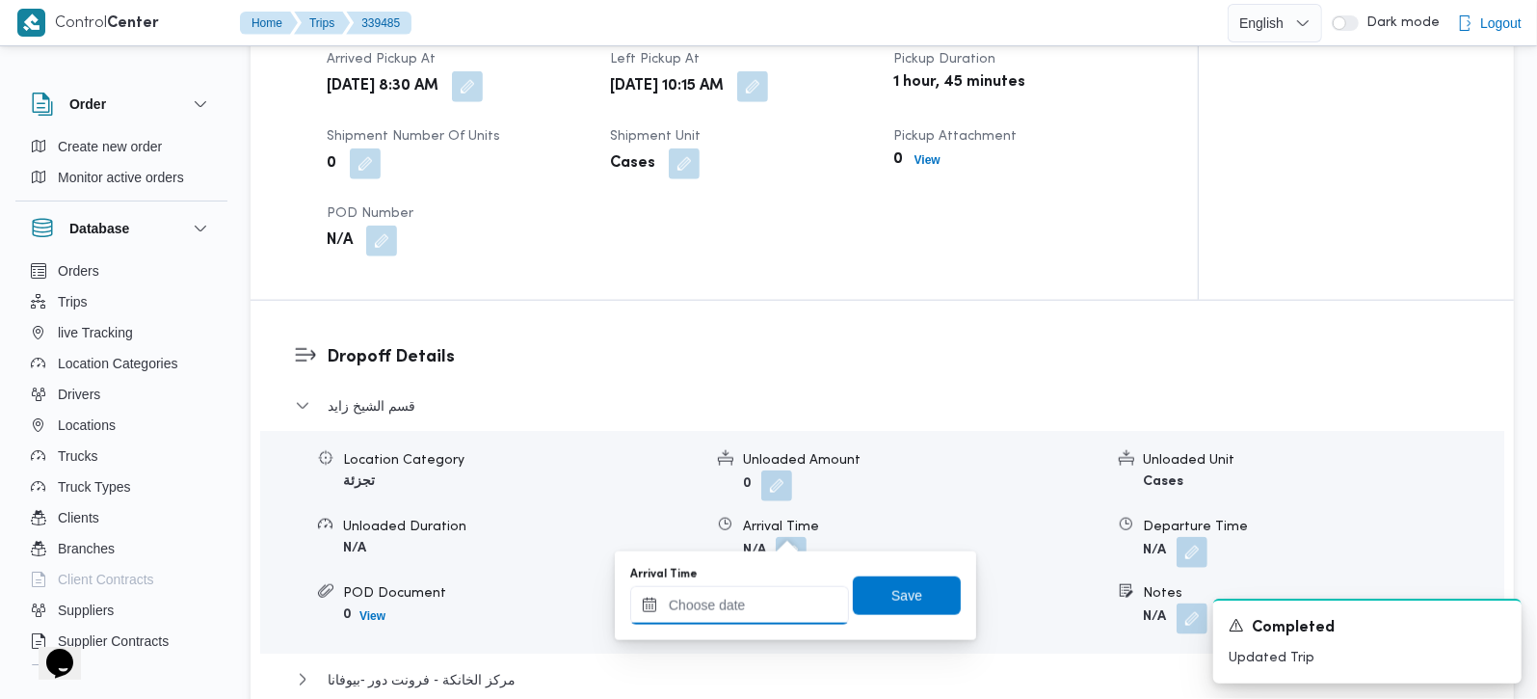
click at [773, 589] on div at bounding box center [739, 605] width 219 height 39
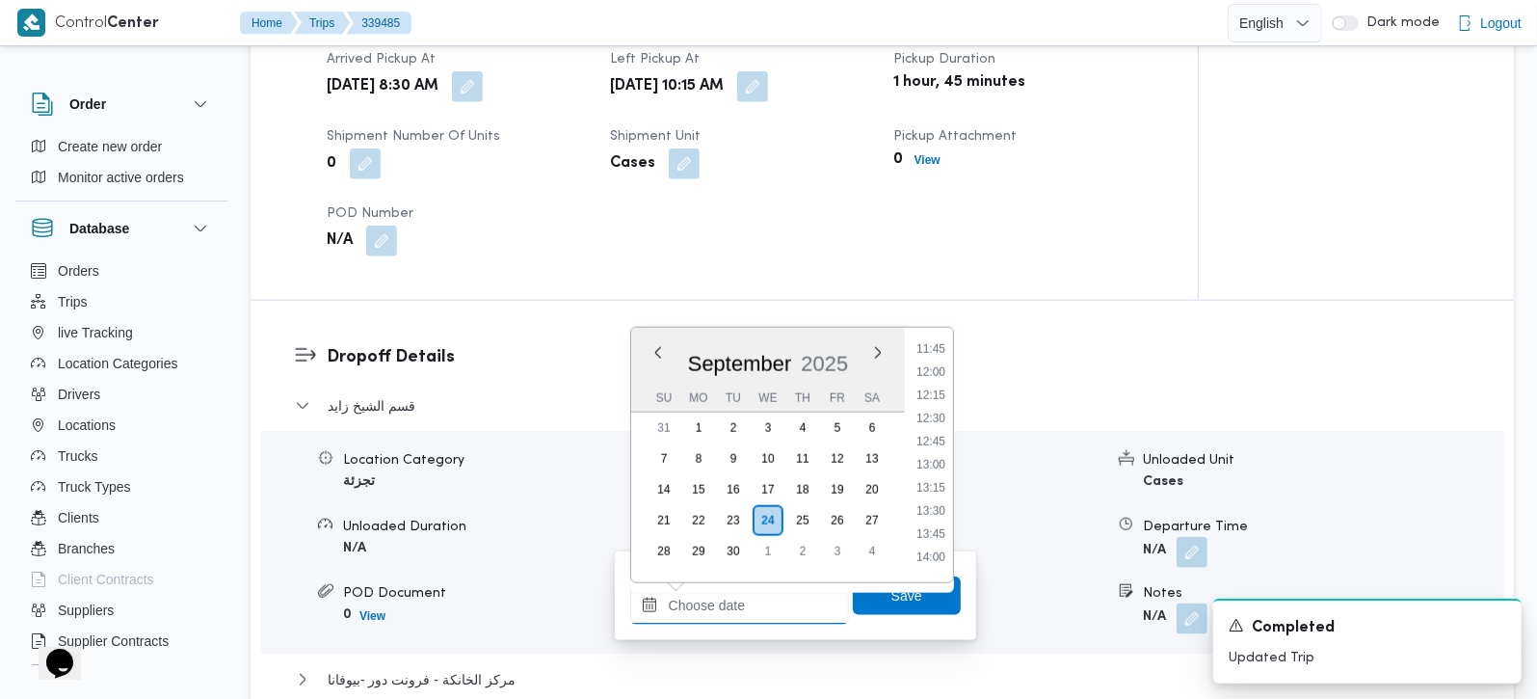
scroll to position [1051, 0]
click at [936, 371] on ul "00:00 00:15 00:30 00:45 01:00 01:15 01:30 01:45 02:00 02:15 02:30 02:45 03:00 0…" at bounding box center [931, 455] width 44 height 224
click at [936, 371] on li "11:30" at bounding box center [931, 365] width 44 height 19
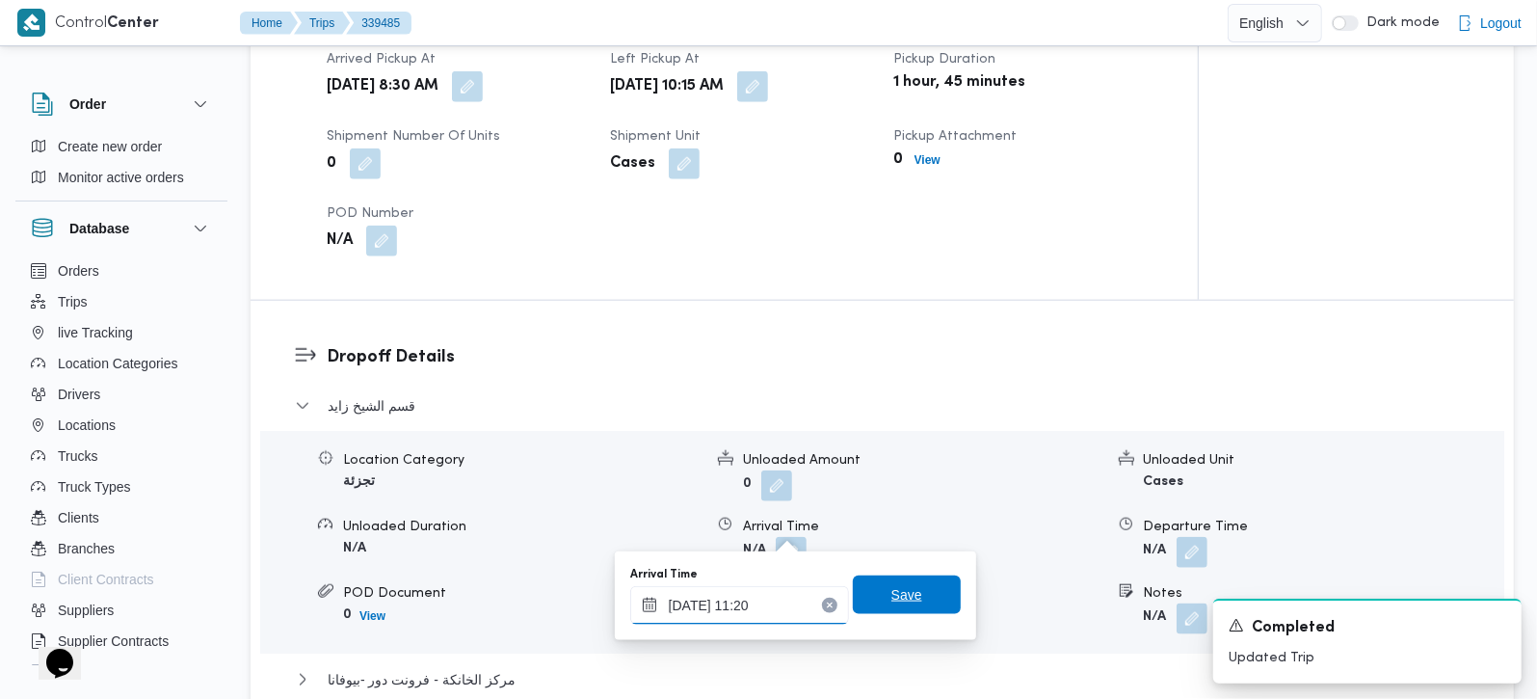
type input "24/09/2025 11:20"
click at [911, 580] on span "Save" at bounding box center [907, 594] width 108 height 39
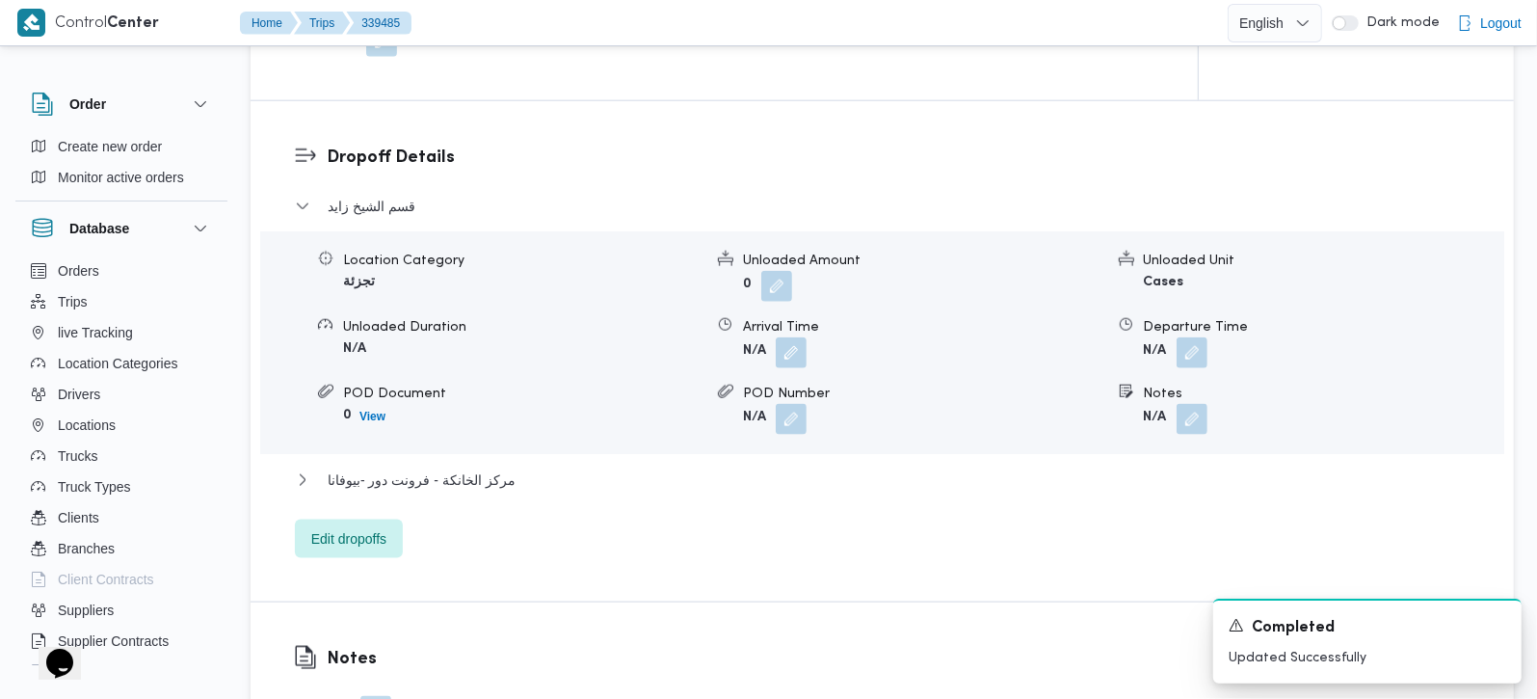
scroll to position [1700, 0]
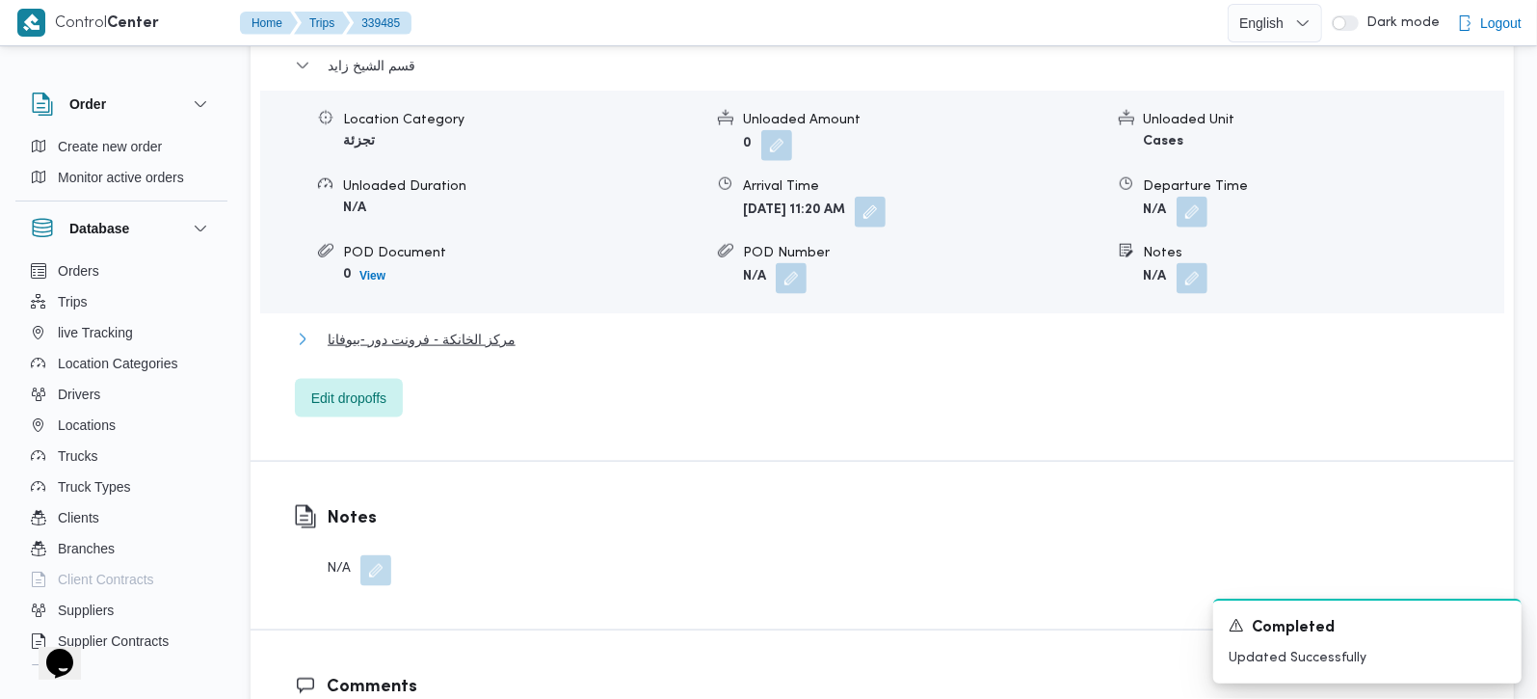
click at [484, 328] on span "مركز الخانكة - فرونت دور -بيوفانا" at bounding box center [422, 339] width 188 height 23
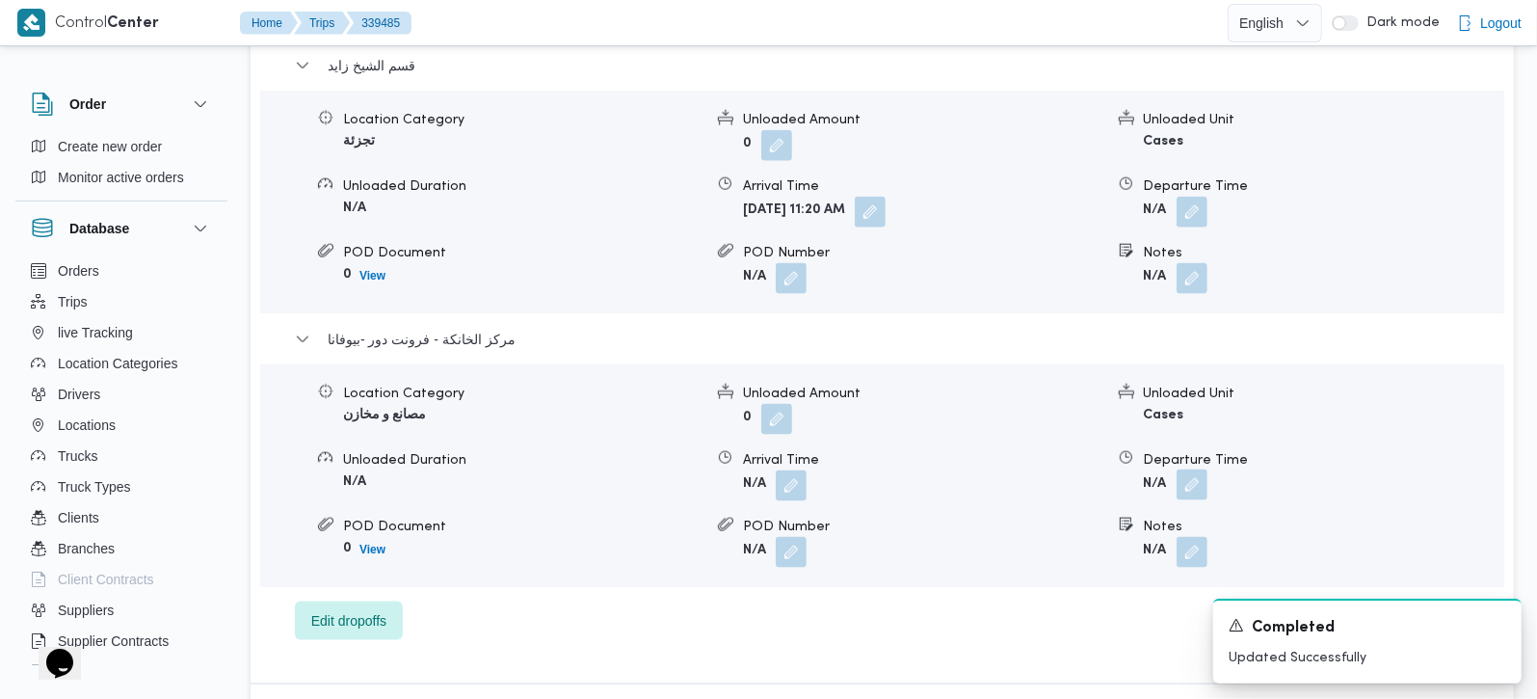
click at [1190, 469] on button "button" at bounding box center [1192, 484] width 31 height 31
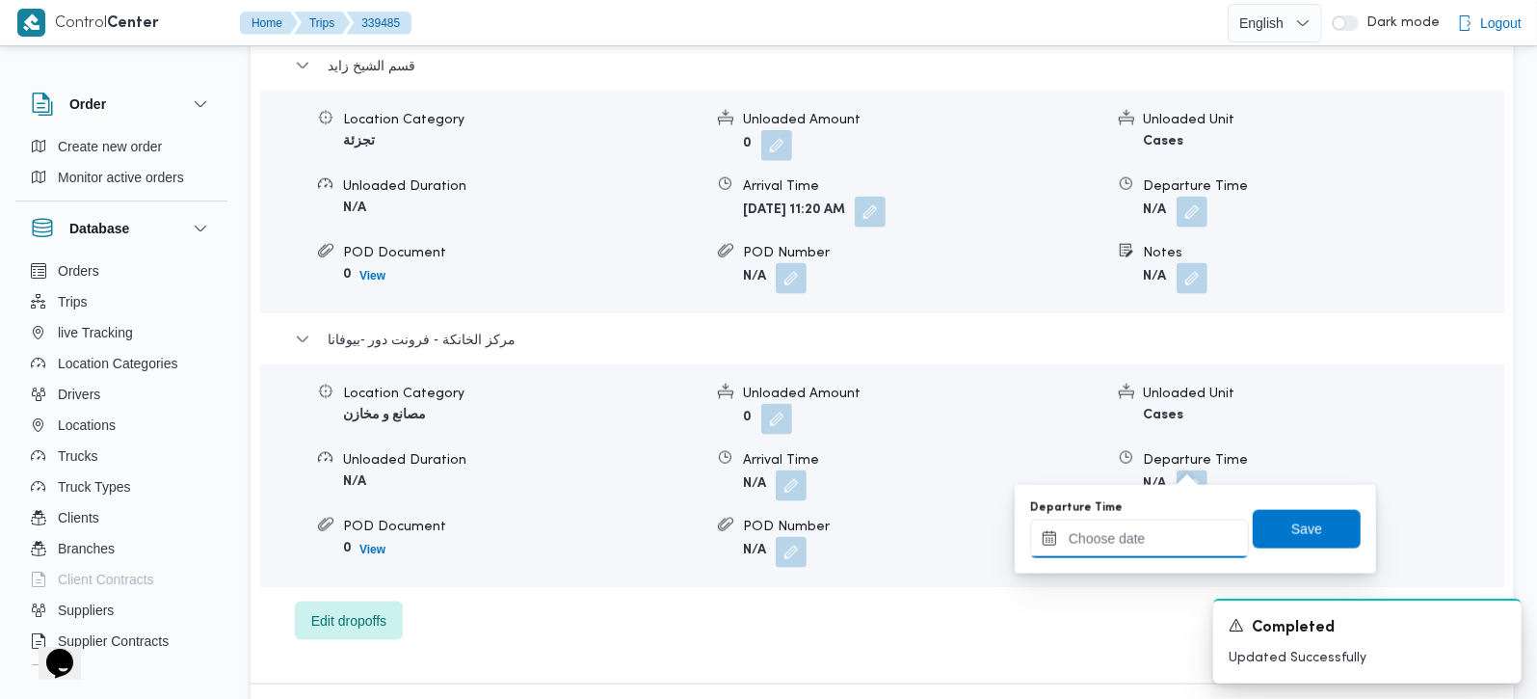
click at [1148, 541] on input "Departure Time" at bounding box center [1139, 538] width 219 height 39
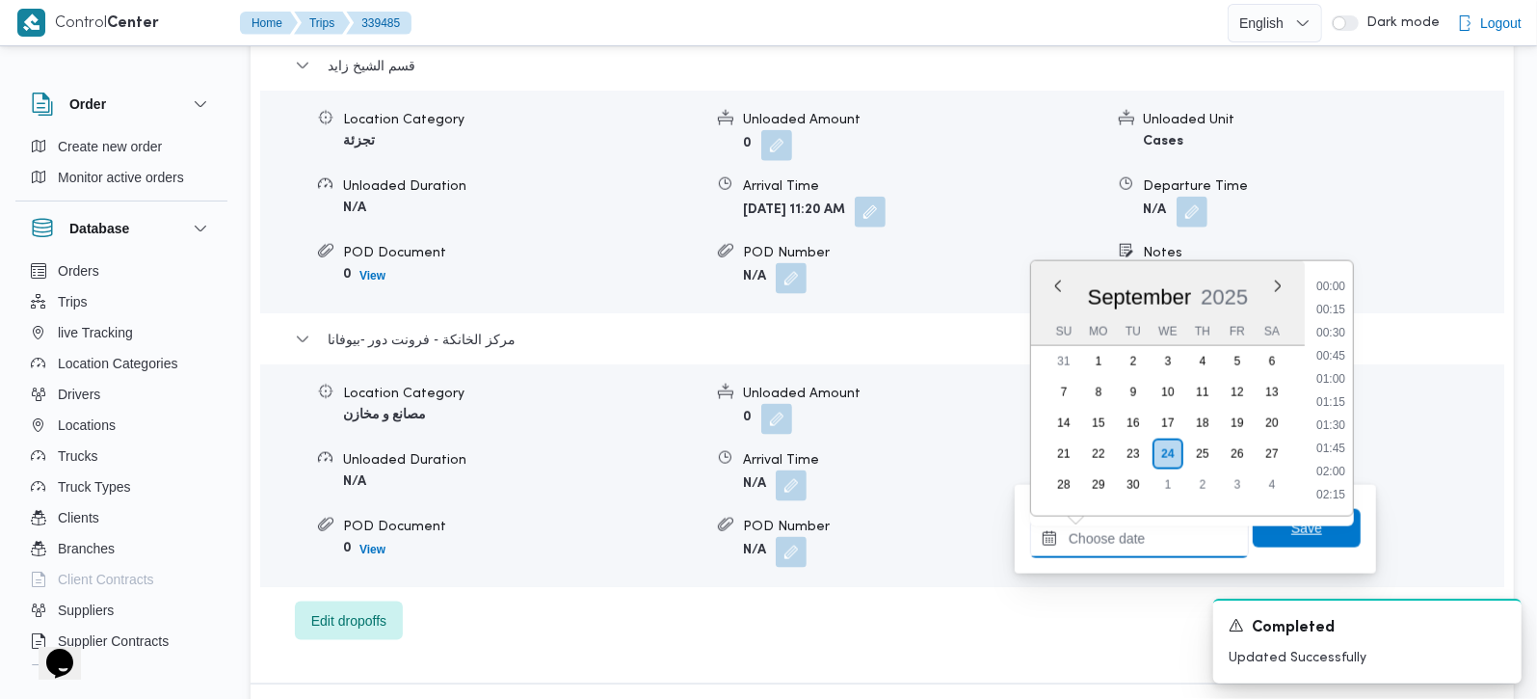
scroll to position [1619, 0]
click at [1338, 358] on li "18:15" at bounding box center [1331, 355] width 44 height 19
type input "24/09/2025 18:15"
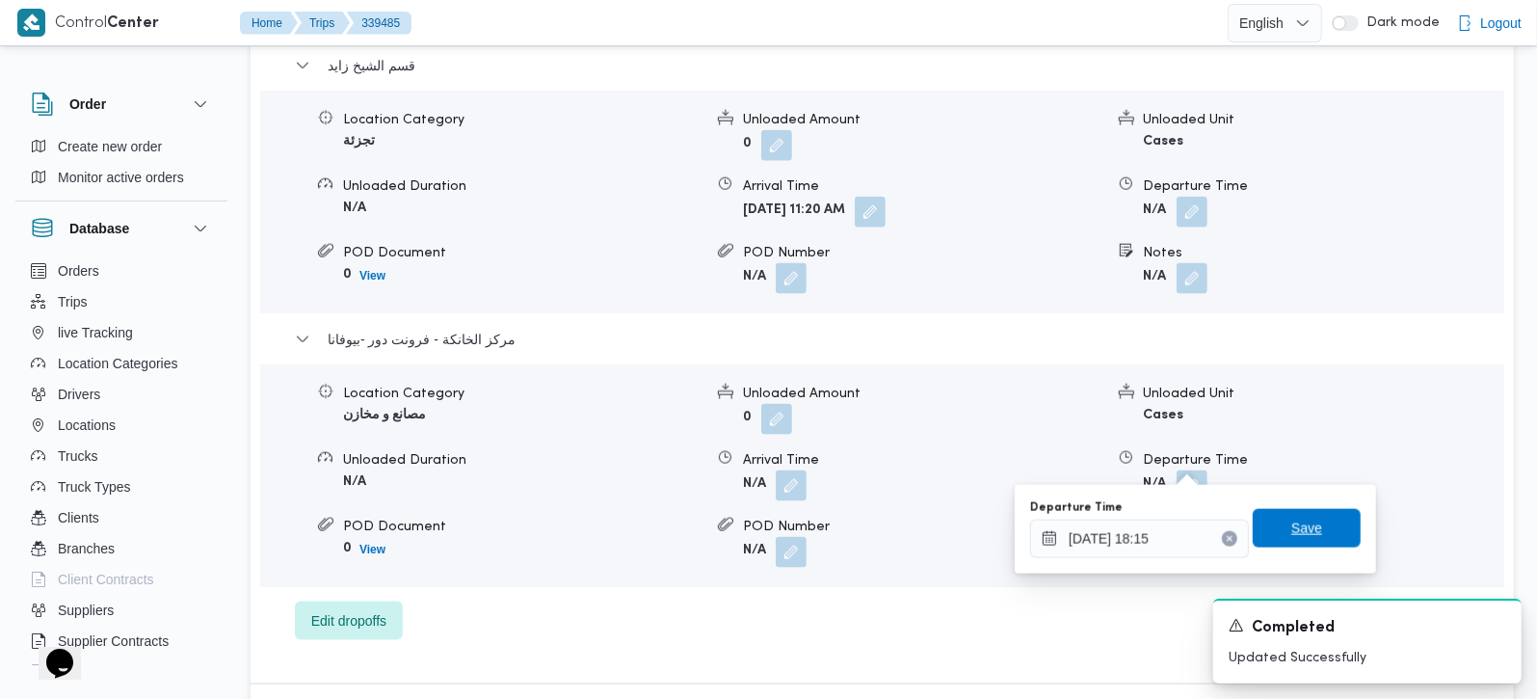
click at [1300, 539] on span "Save" at bounding box center [1307, 528] width 108 height 39
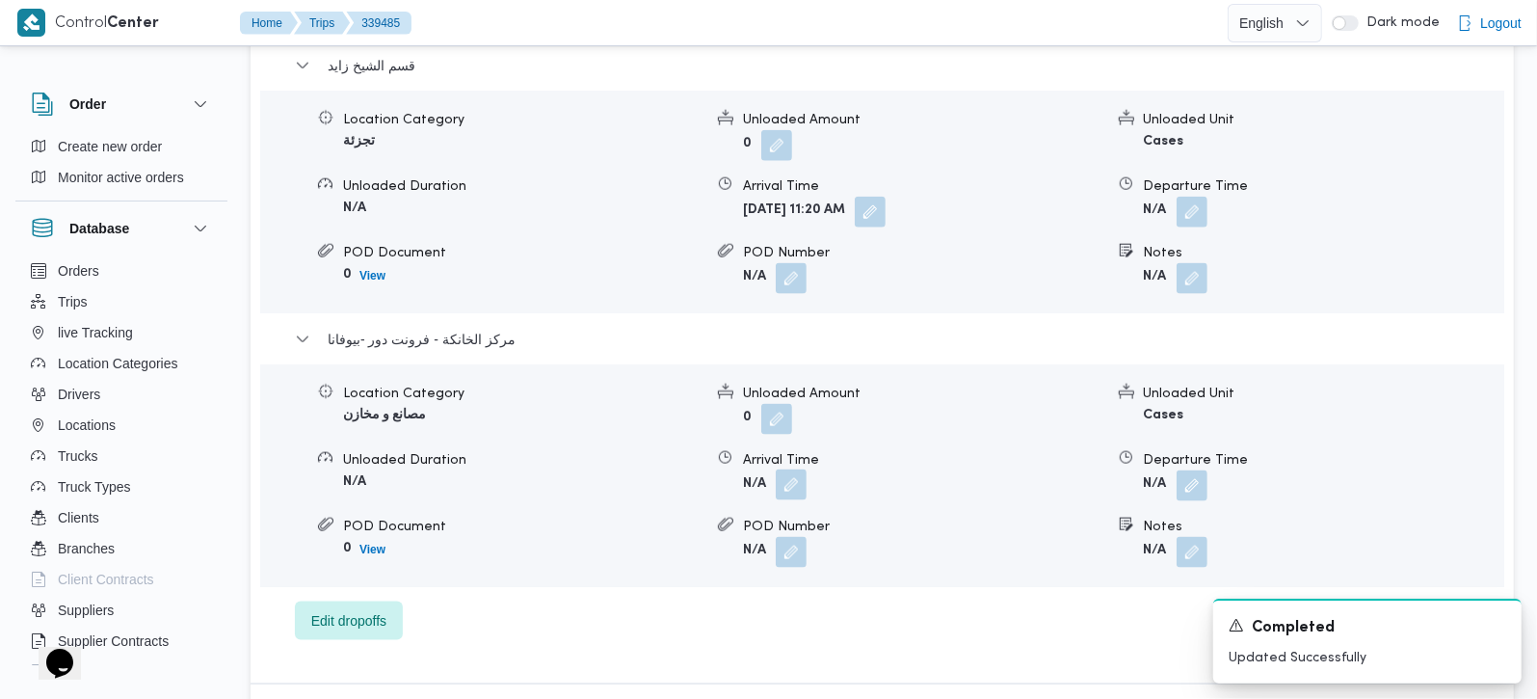
click at [789, 469] on button "button" at bounding box center [791, 484] width 31 height 31
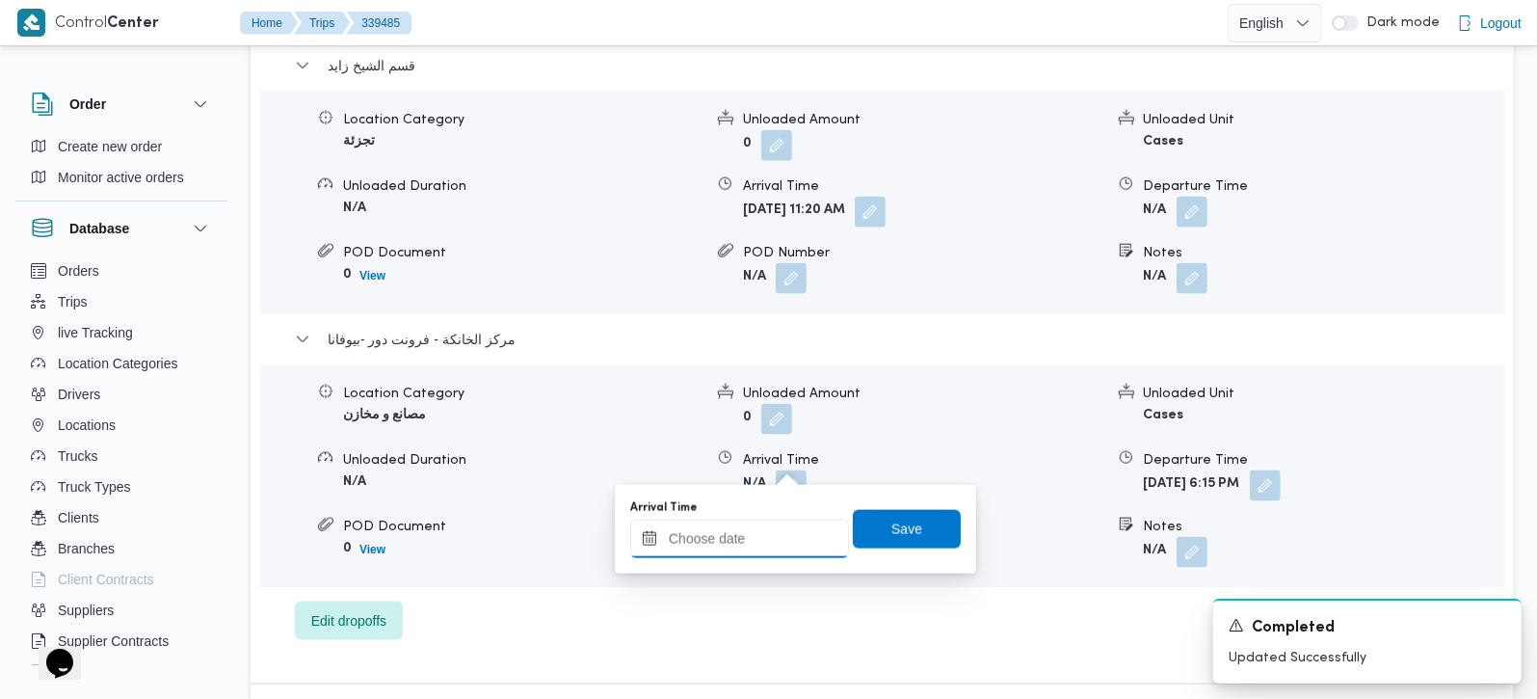
click at [746, 553] on input "Arrival Time" at bounding box center [739, 538] width 219 height 39
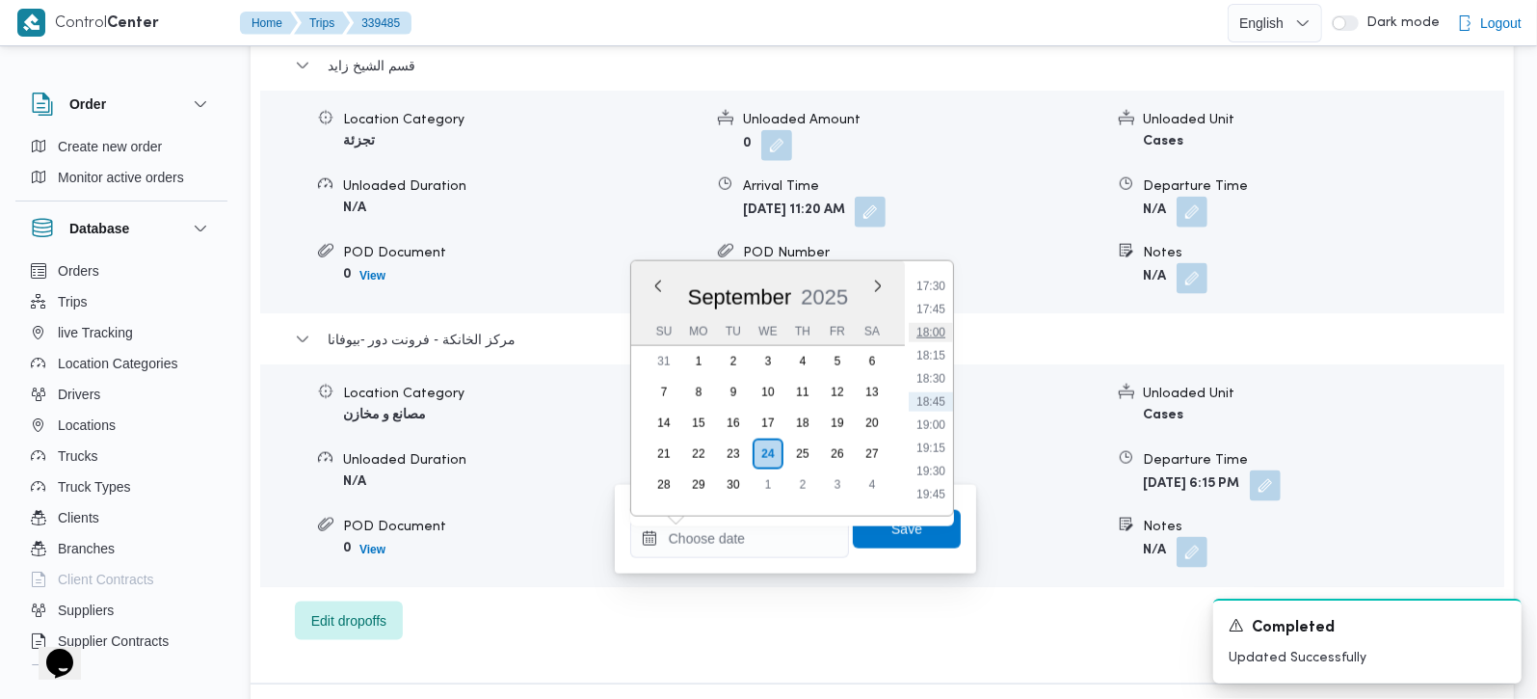
click at [927, 330] on li "18:00" at bounding box center [931, 332] width 44 height 19
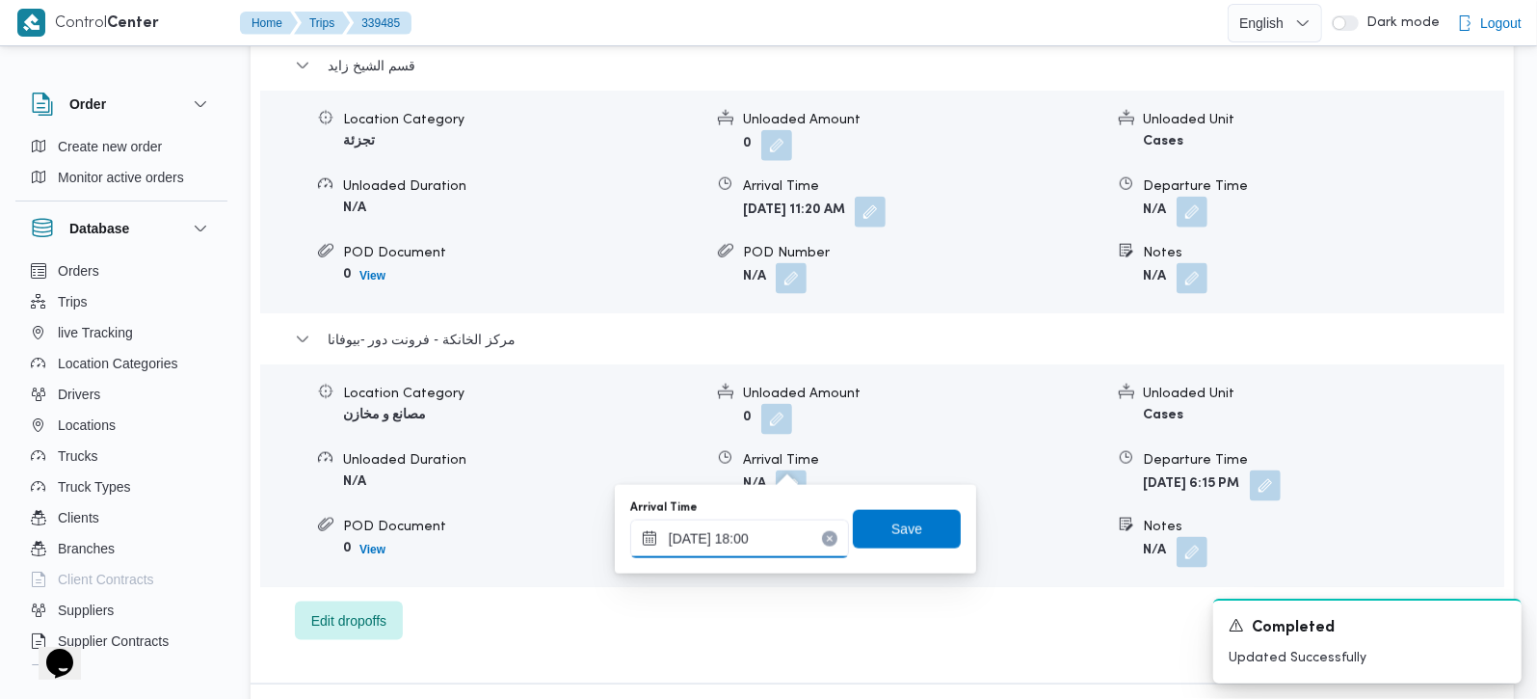
type input "24/09/2025 18:00"
click at [891, 531] on span "Save" at bounding box center [906, 528] width 31 height 23
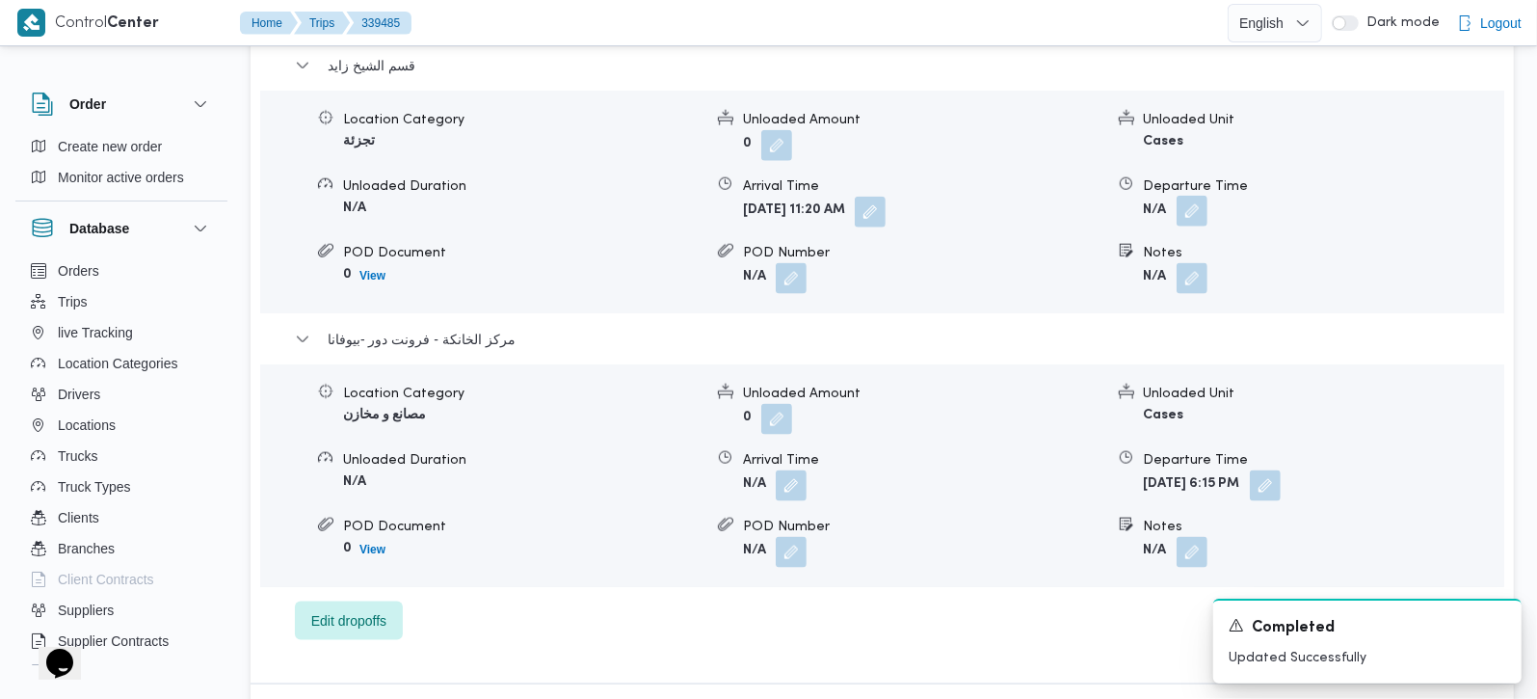
click at [1189, 196] on button "button" at bounding box center [1192, 211] width 31 height 31
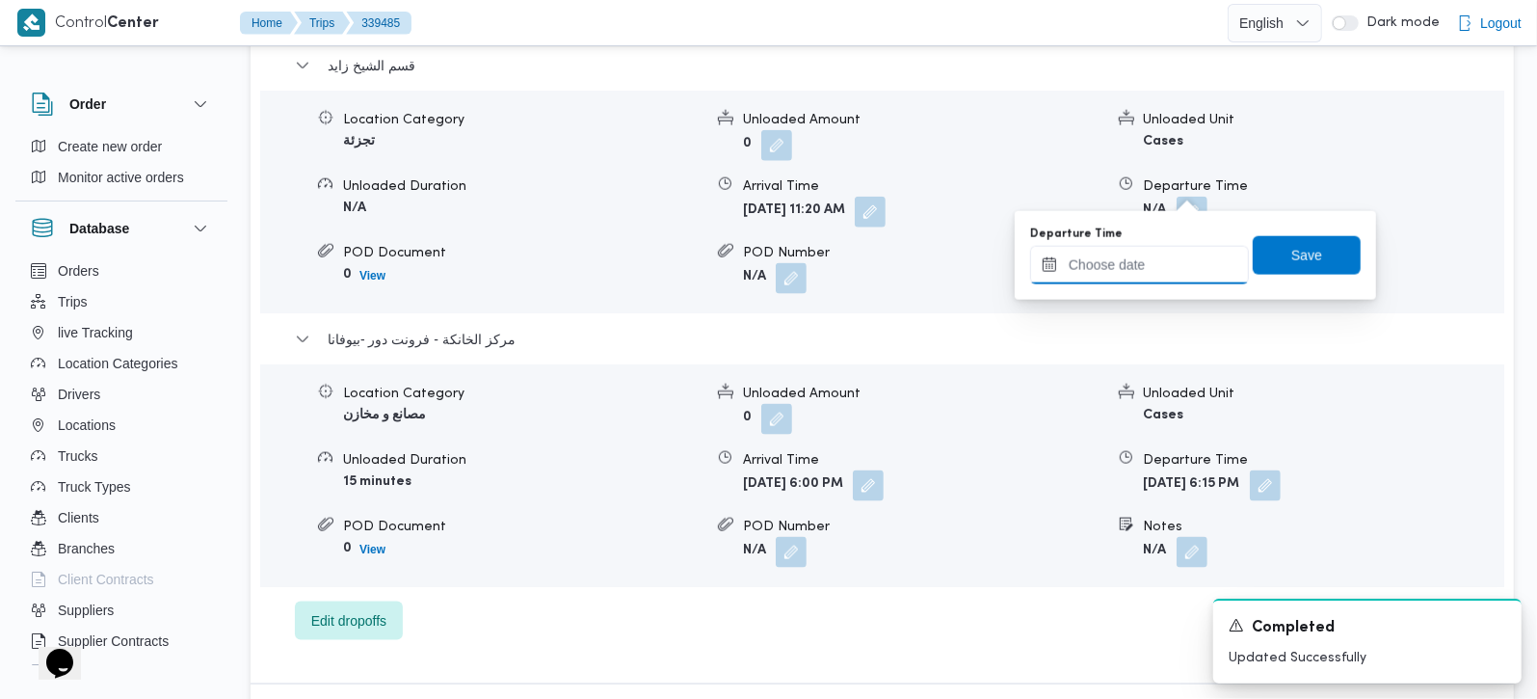
click at [1152, 271] on input "Departure Time" at bounding box center [1139, 265] width 219 height 39
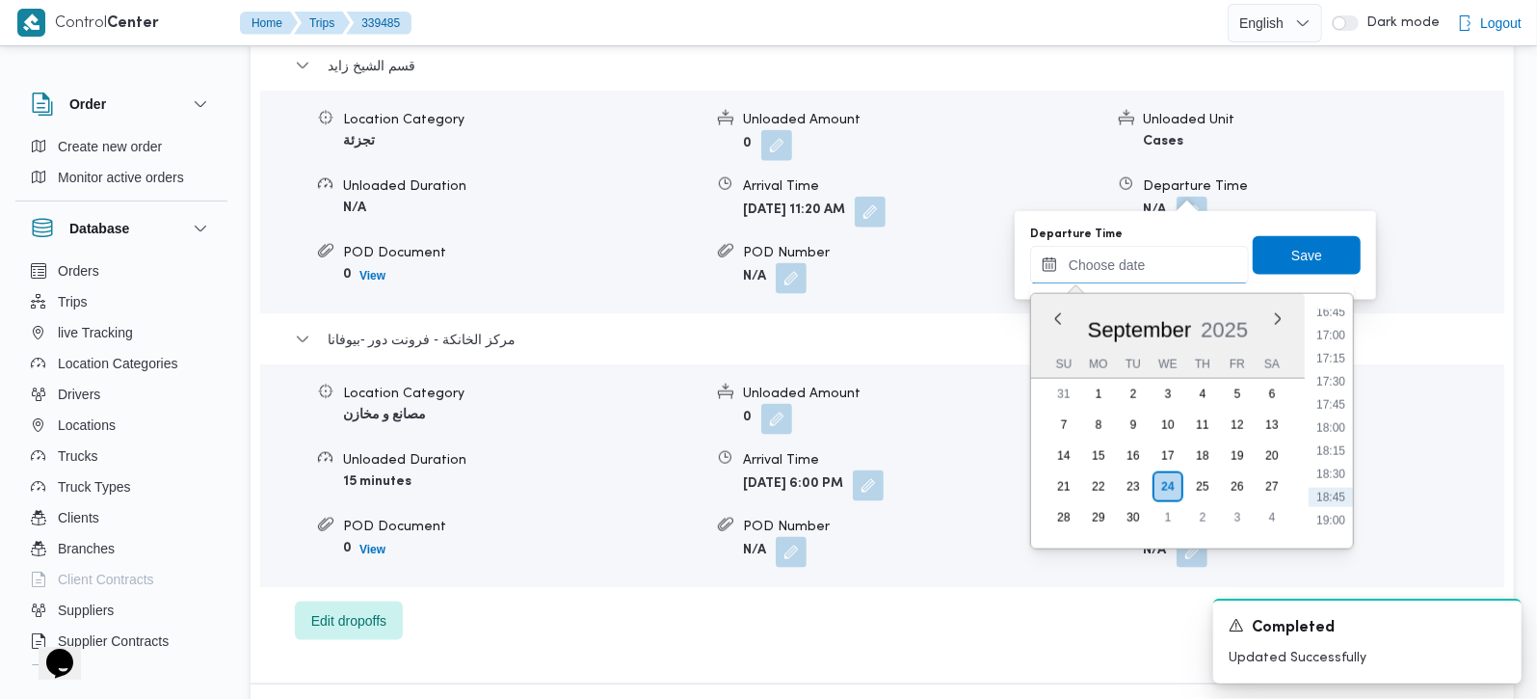
scroll to position [1505, 0]
click at [1334, 387] on li "17:00" at bounding box center [1331, 386] width 44 height 19
type input "24/09/2025 17:00"
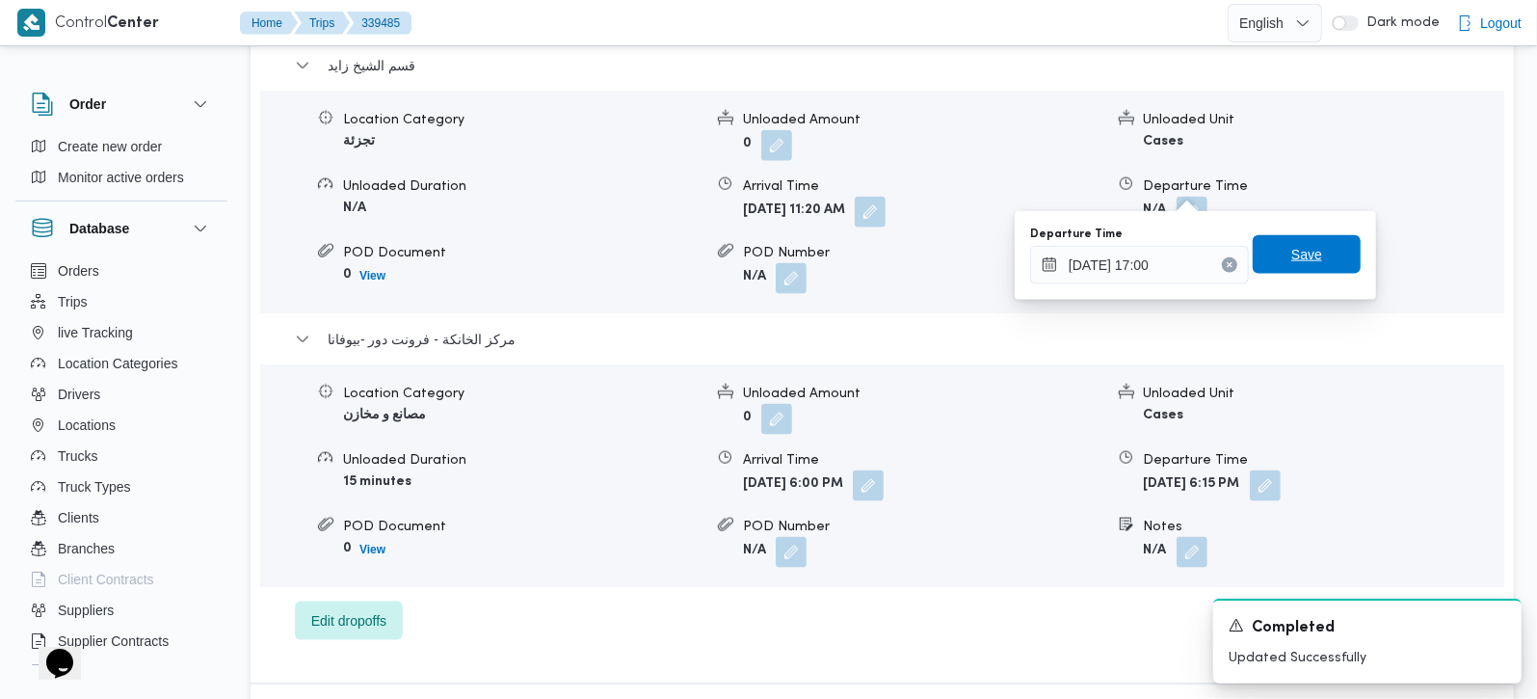
click at [1309, 262] on span "Save" at bounding box center [1307, 254] width 108 height 39
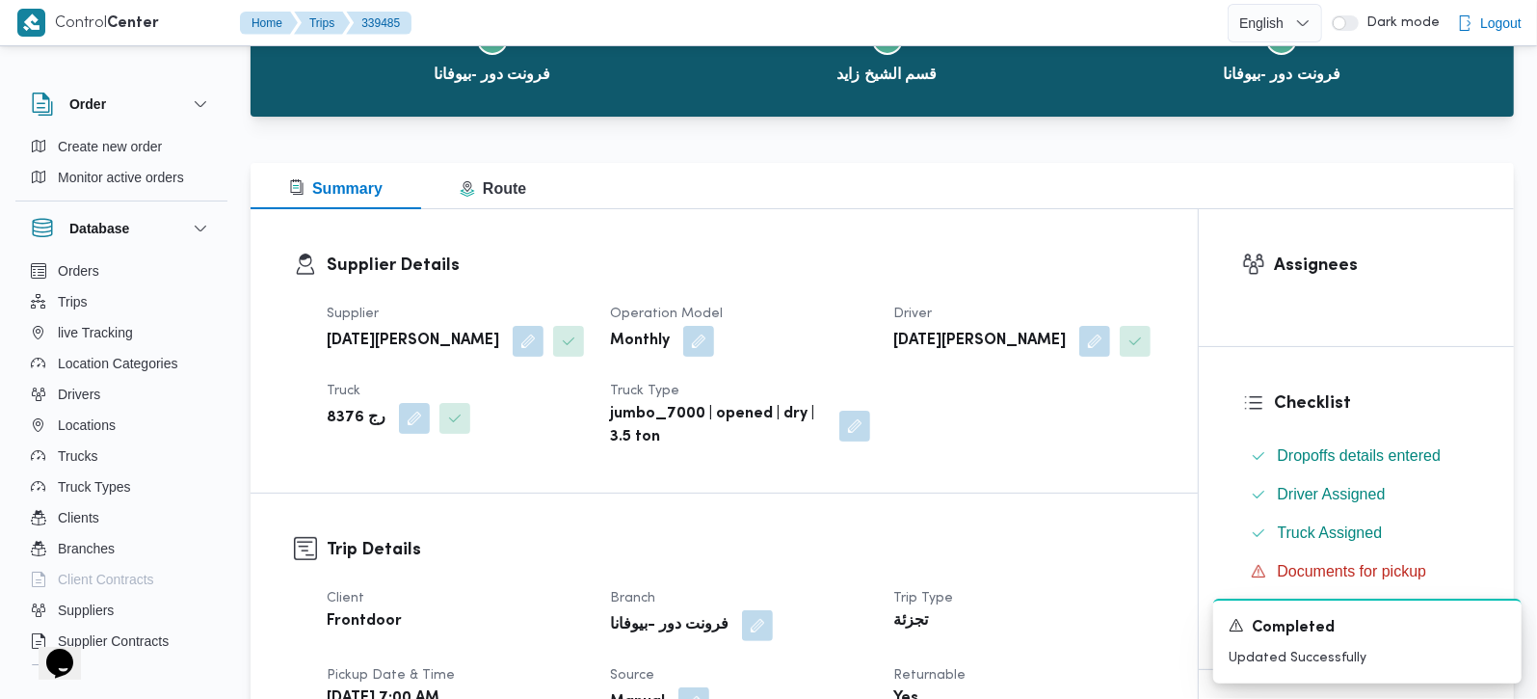
scroll to position [0, 0]
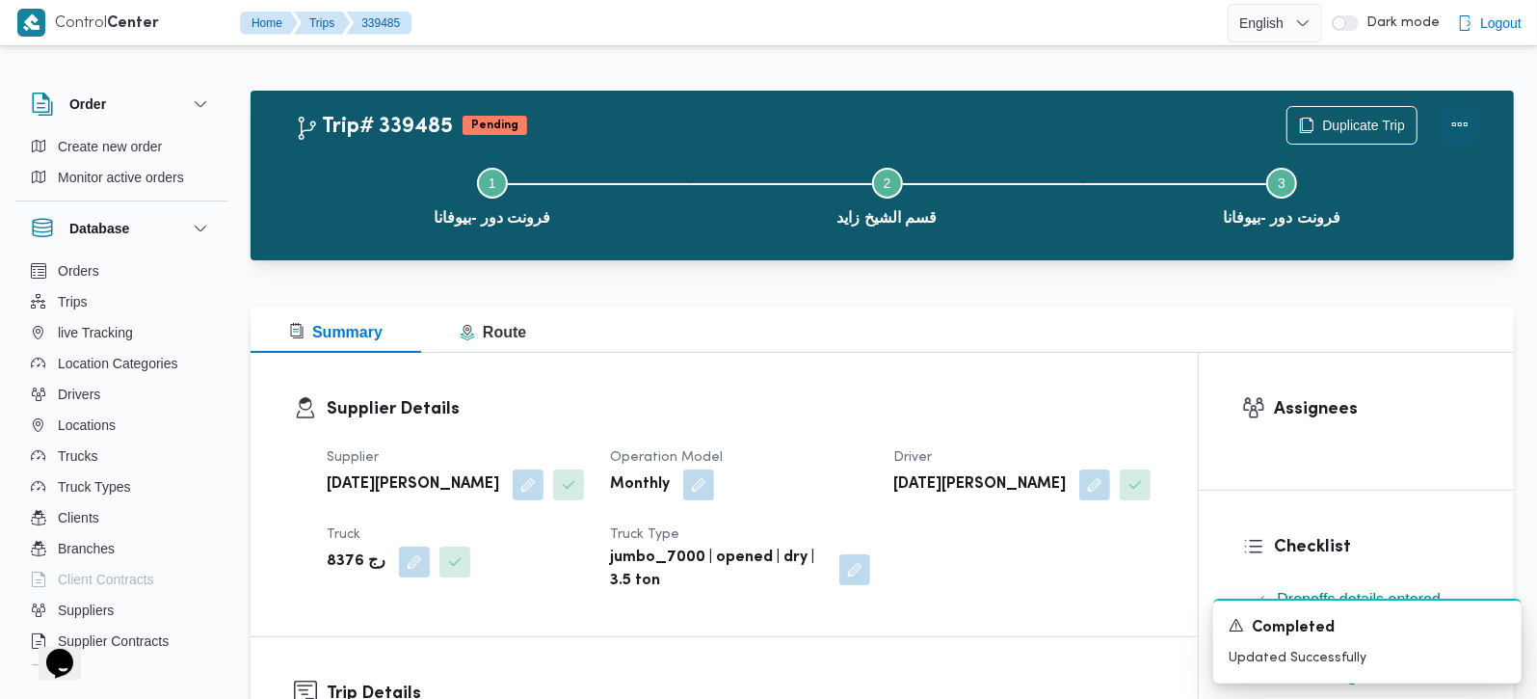
click at [1454, 133] on button "Actions" at bounding box center [1460, 124] width 39 height 39
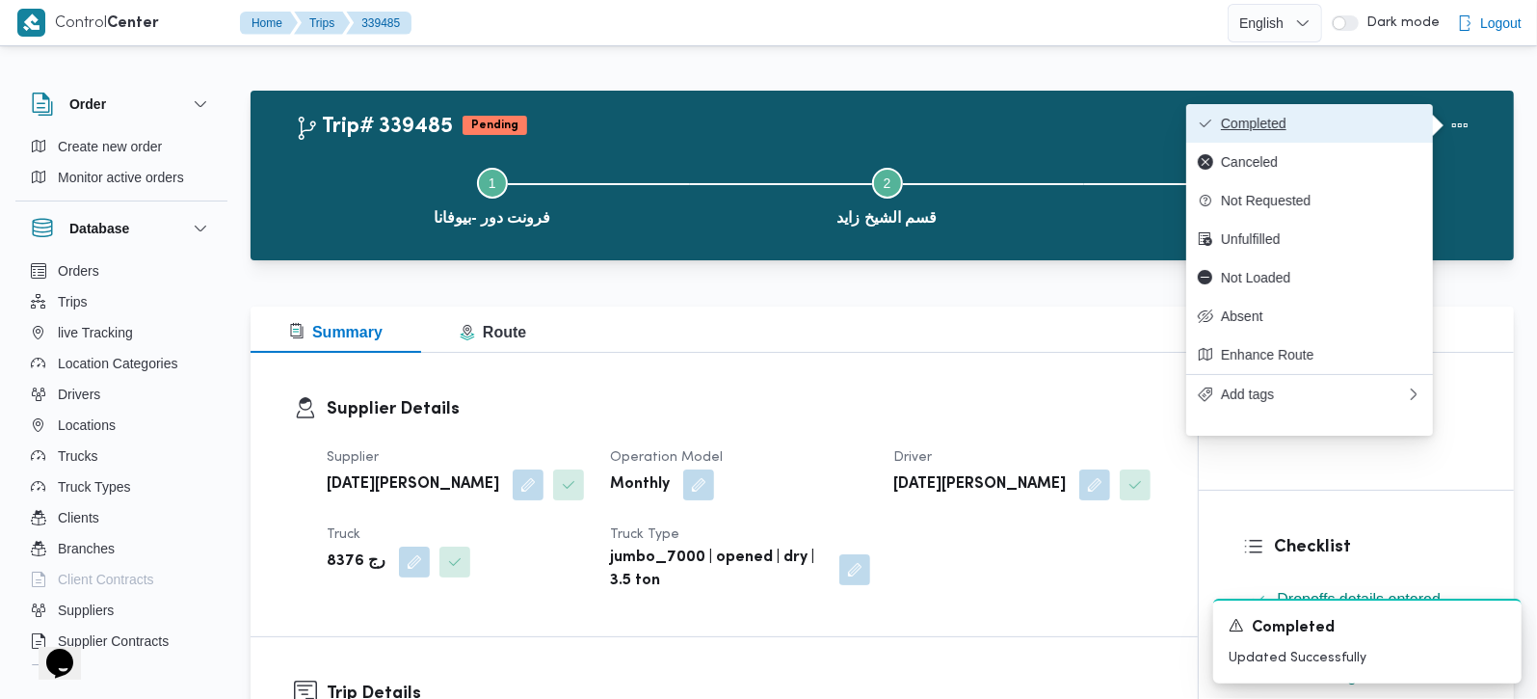
click at [1364, 114] on button "Completed" at bounding box center [1309, 123] width 247 height 39
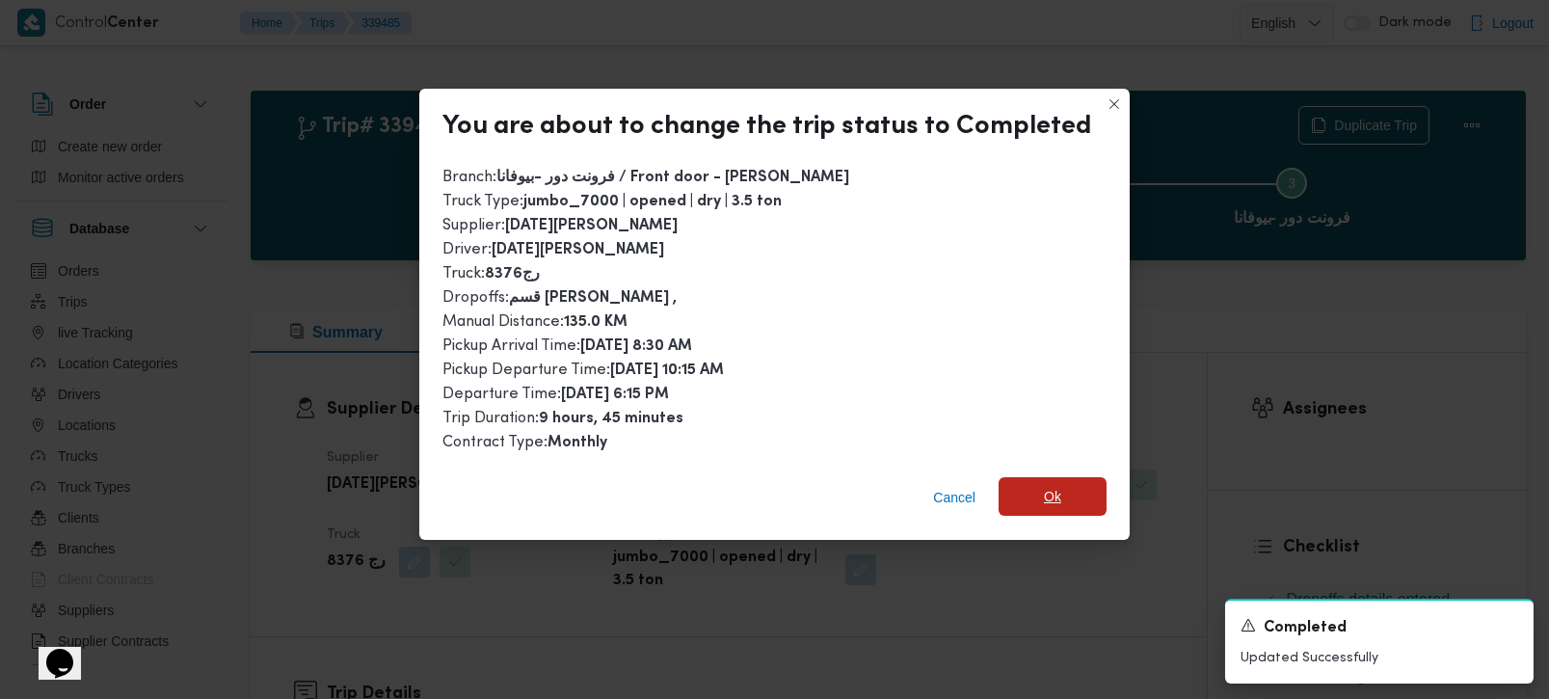
click at [1044, 489] on span "Ok" at bounding box center [1052, 496] width 17 height 23
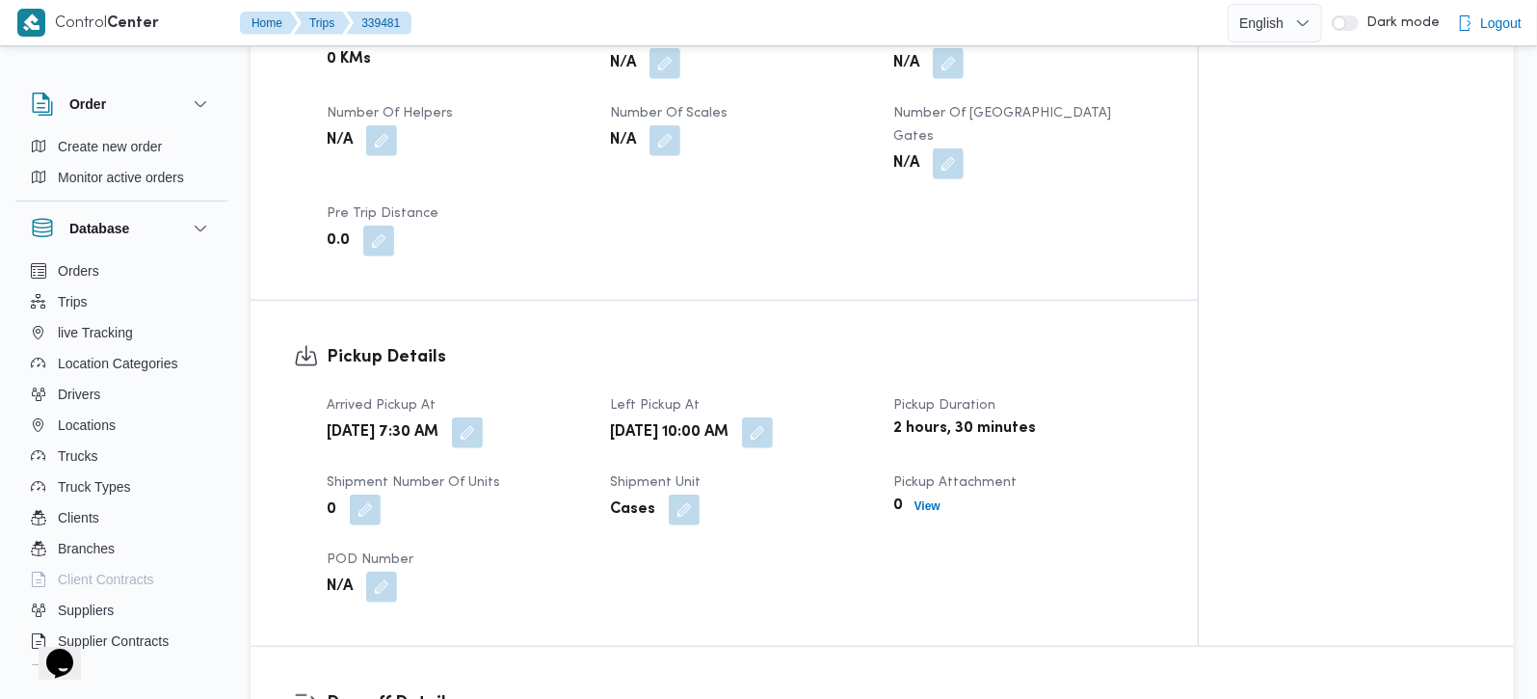
scroll to position [1020, 0]
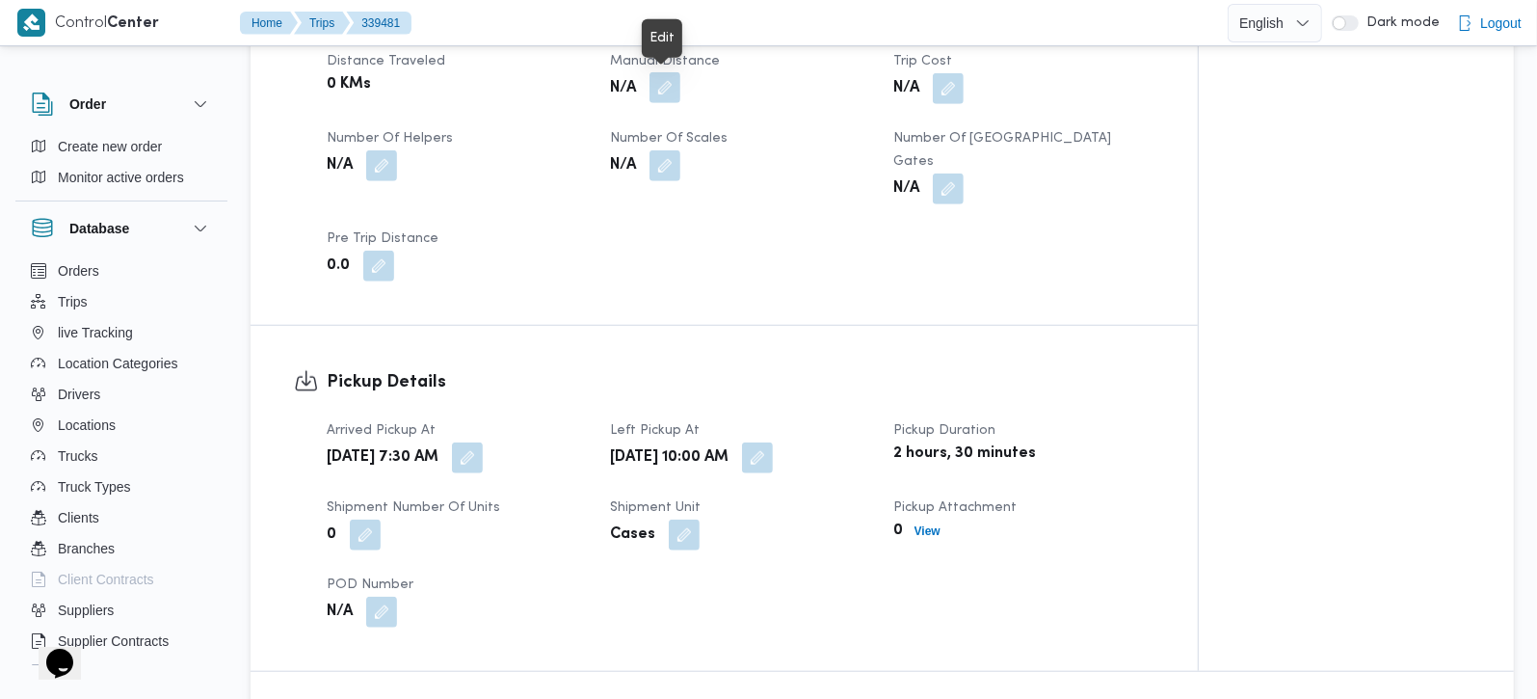
click at [674, 86] on button "button" at bounding box center [664, 87] width 31 height 31
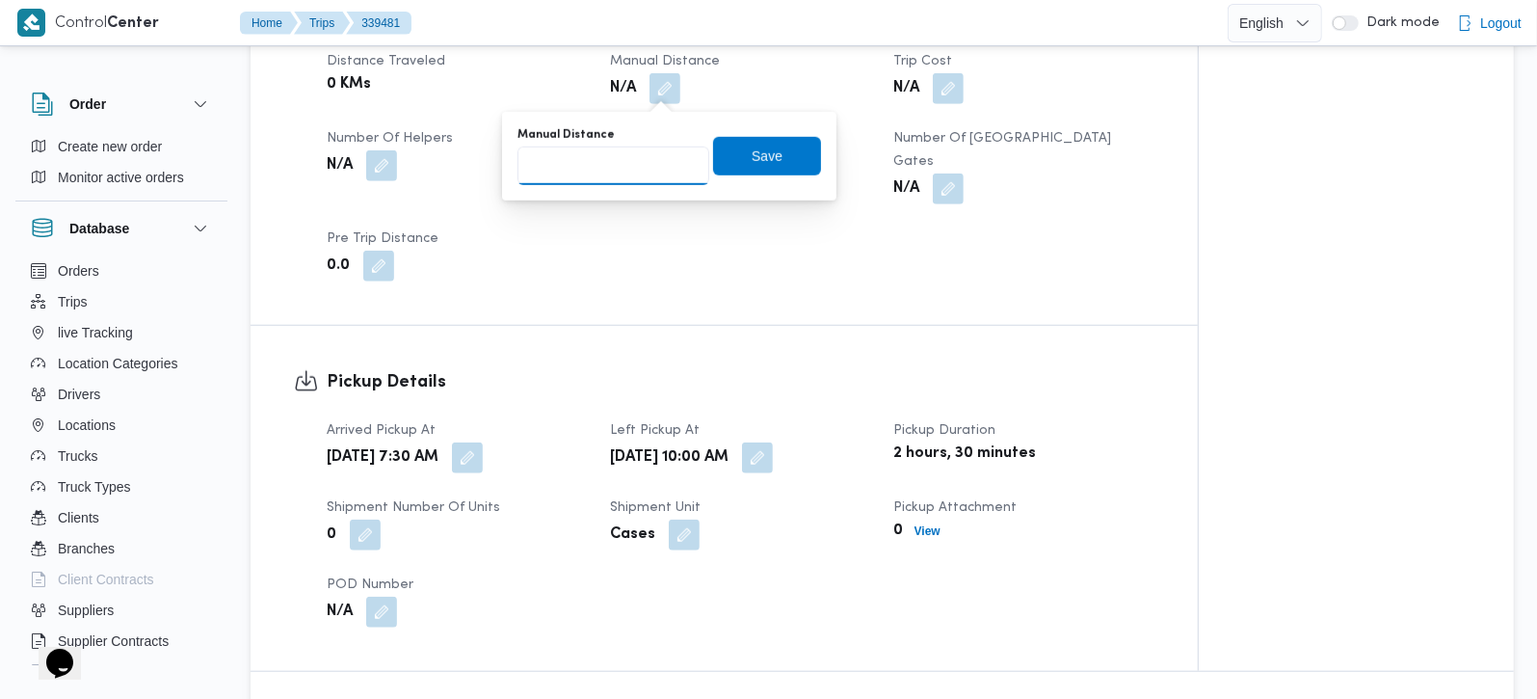
click at [626, 166] on input "Manual Distance" at bounding box center [613, 165] width 192 height 39
type input "99"
click at [729, 159] on span "Save" at bounding box center [767, 155] width 108 height 39
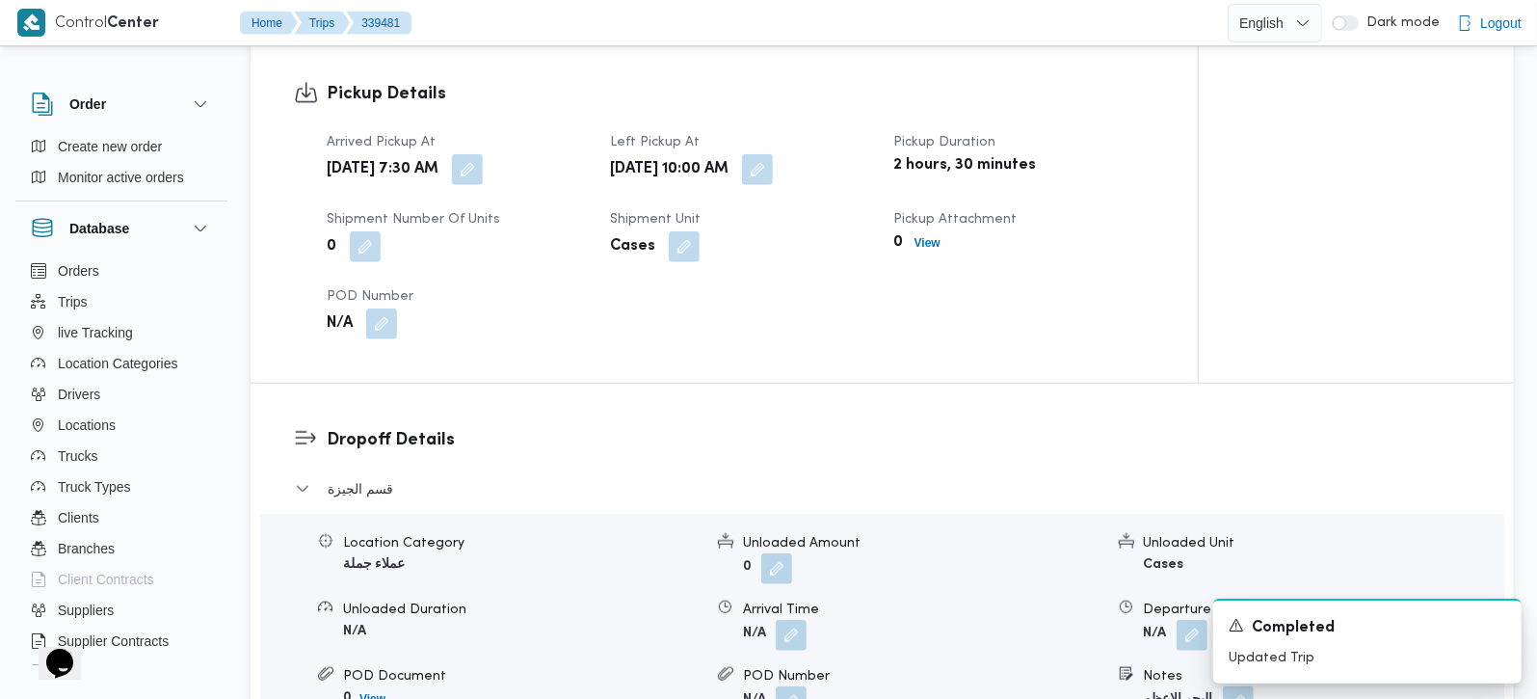
scroll to position [1360, 0]
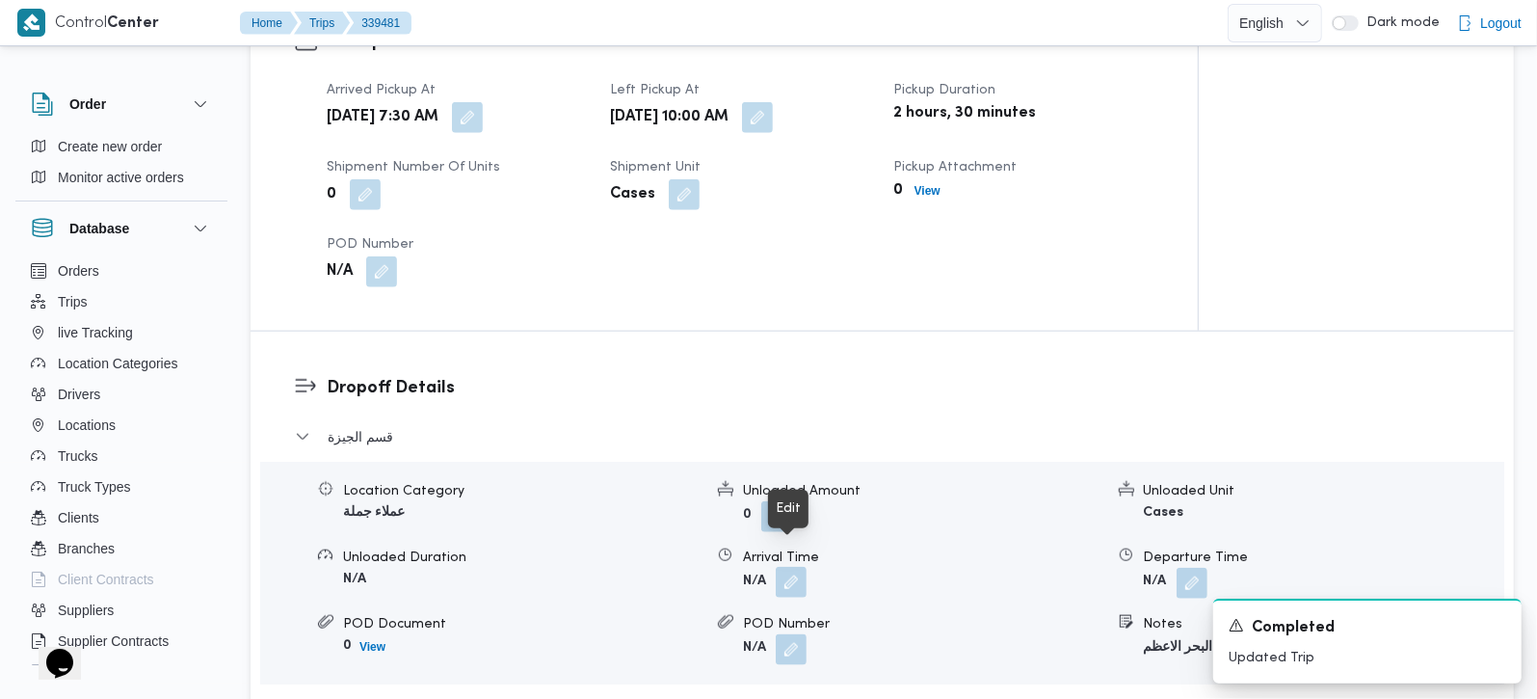
click at [792, 567] on button "button" at bounding box center [791, 582] width 31 height 31
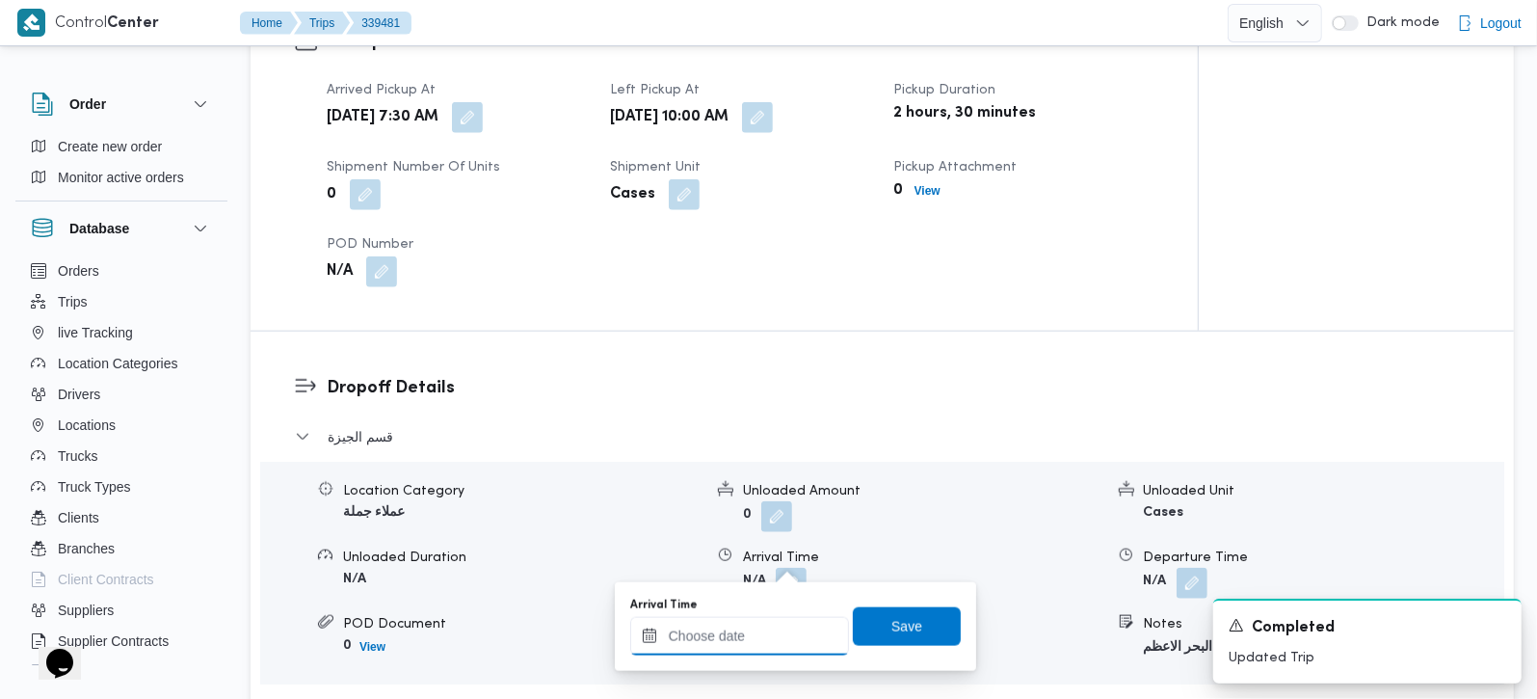
click at [766, 650] on input "Arrival Time" at bounding box center [739, 636] width 219 height 39
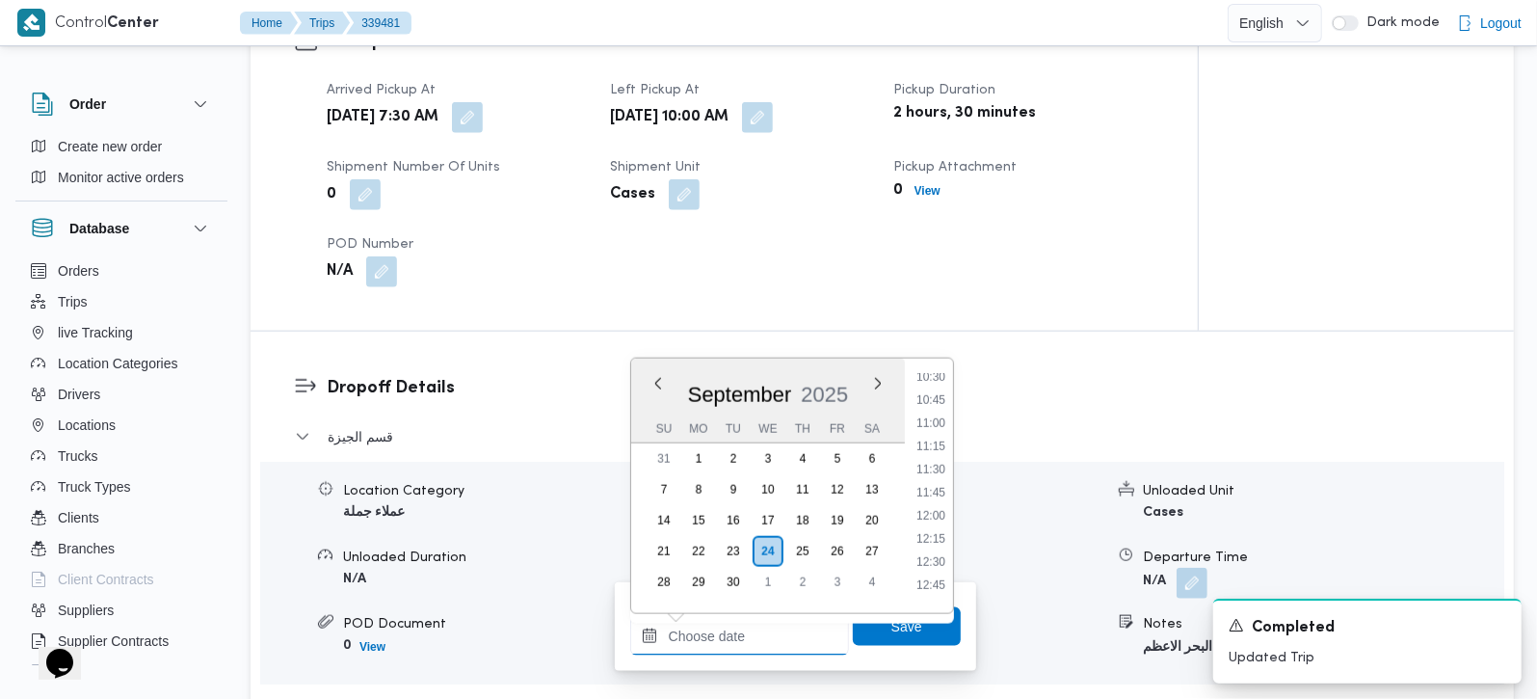
scroll to position [939, 0]
click at [937, 415] on li "10:30" at bounding box center [931, 416] width 44 height 19
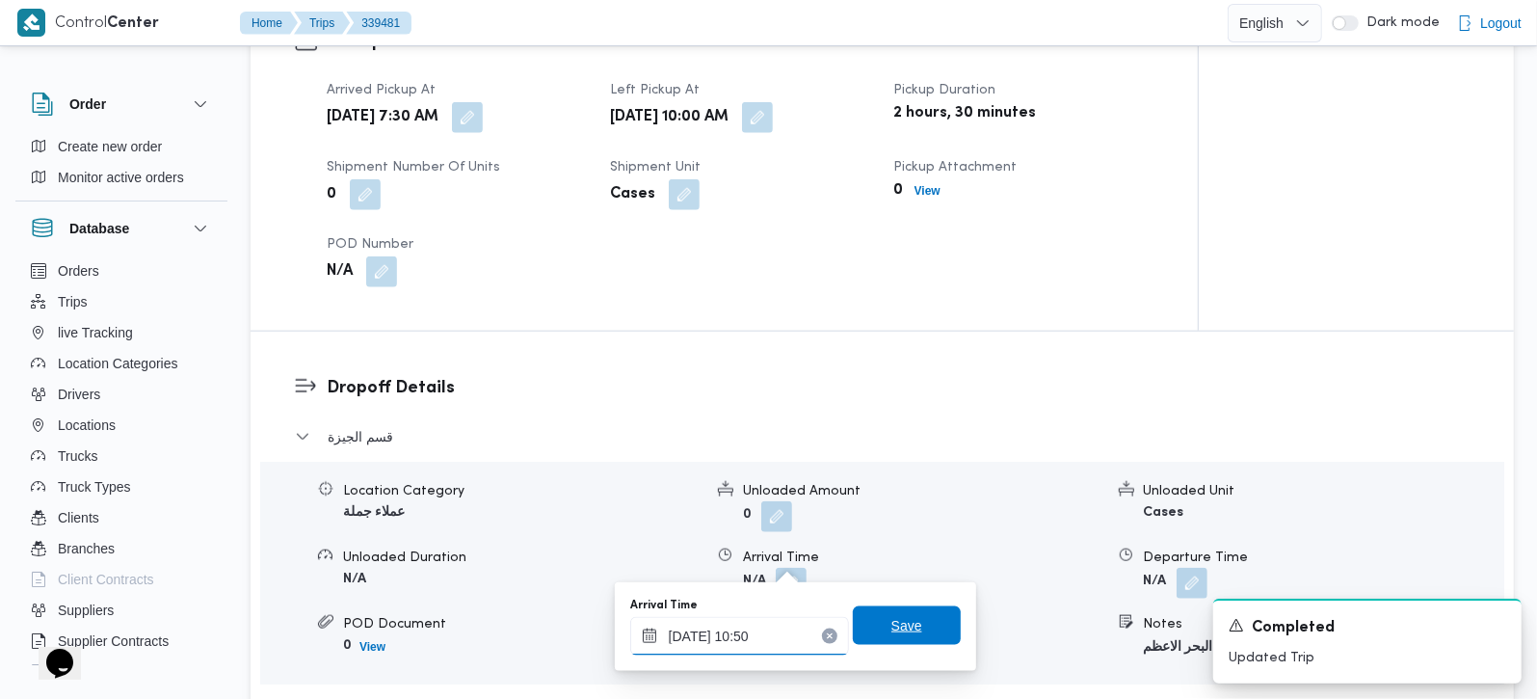
type input "24/09/2025 10:50"
click at [909, 612] on span "Save" at bounding box center [907, 625] width 108 height 39
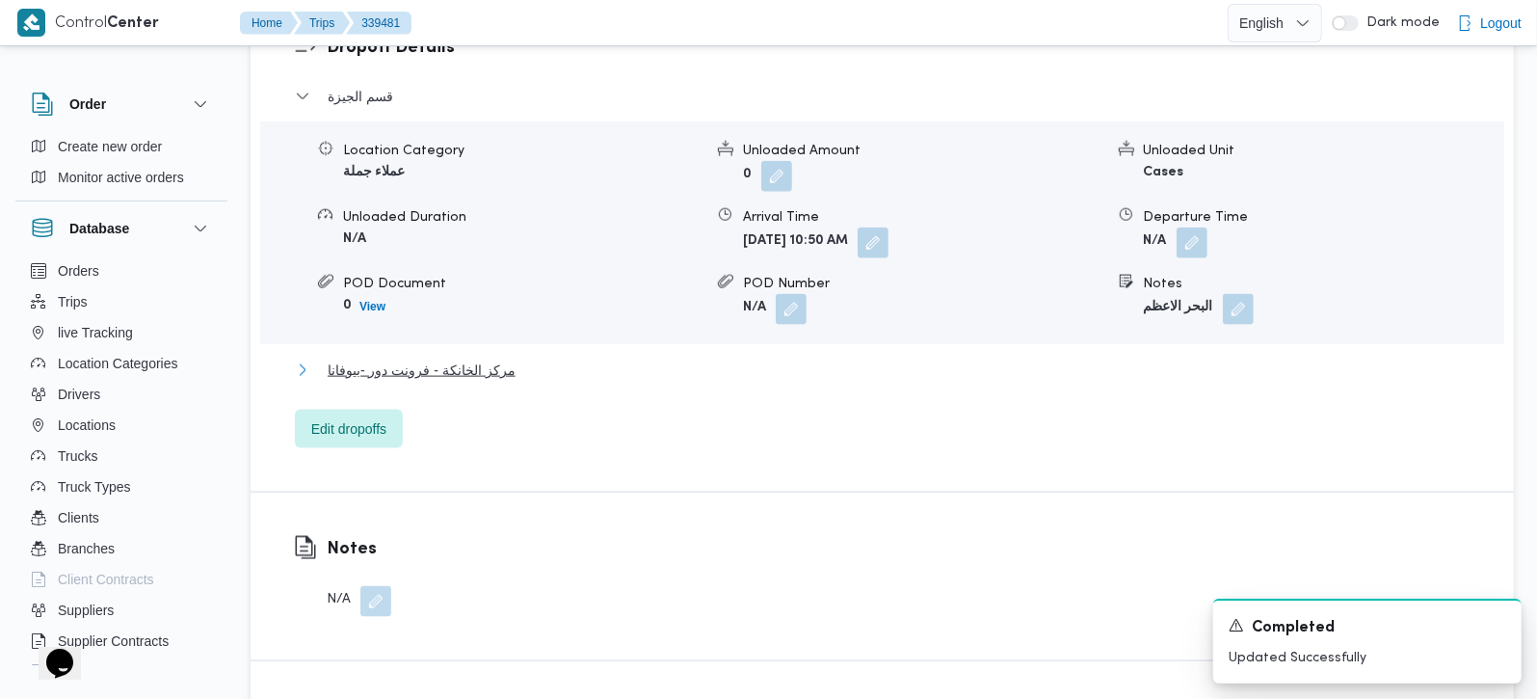
click at [455, 358] on span "مركز الخانكة - فرونت دور -بيوفانا" at bounding box center [422, 369] width 188 height 23
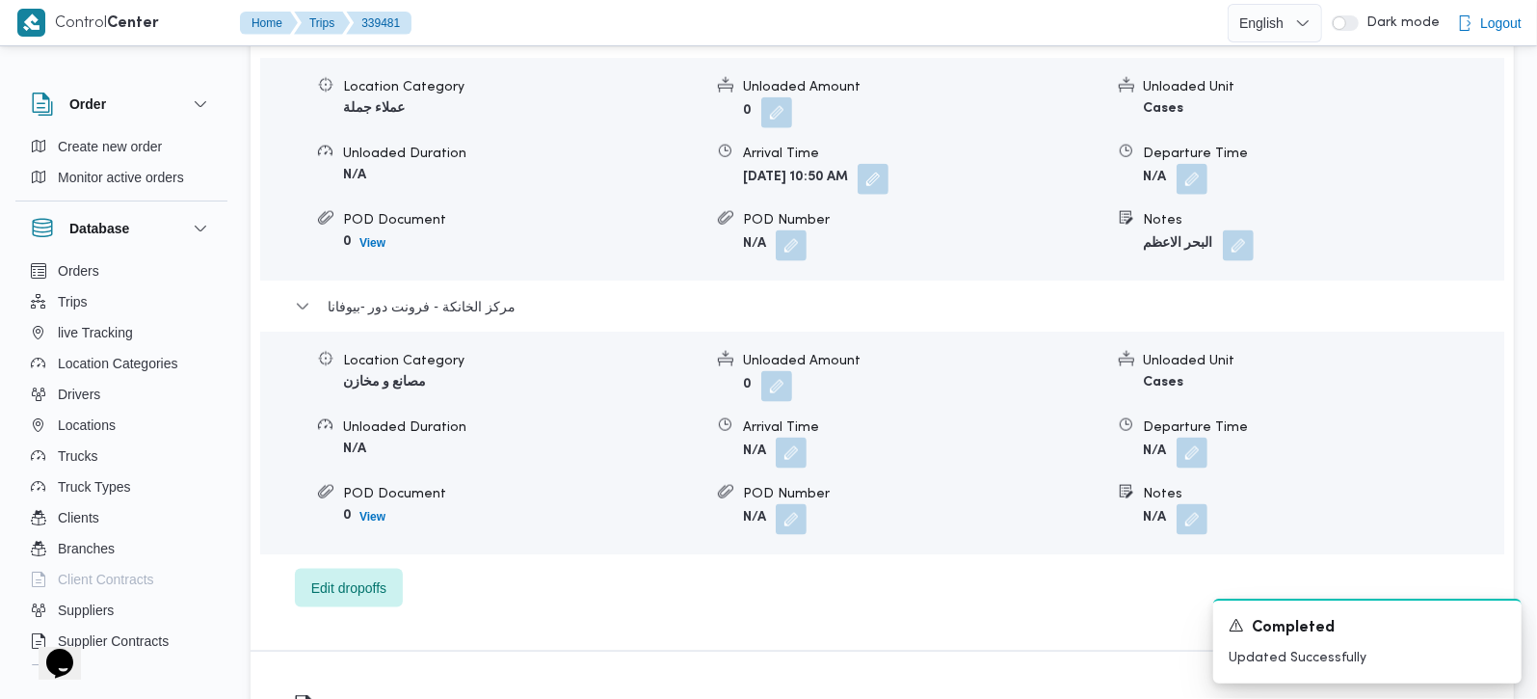
scroll to position [1814, 0]
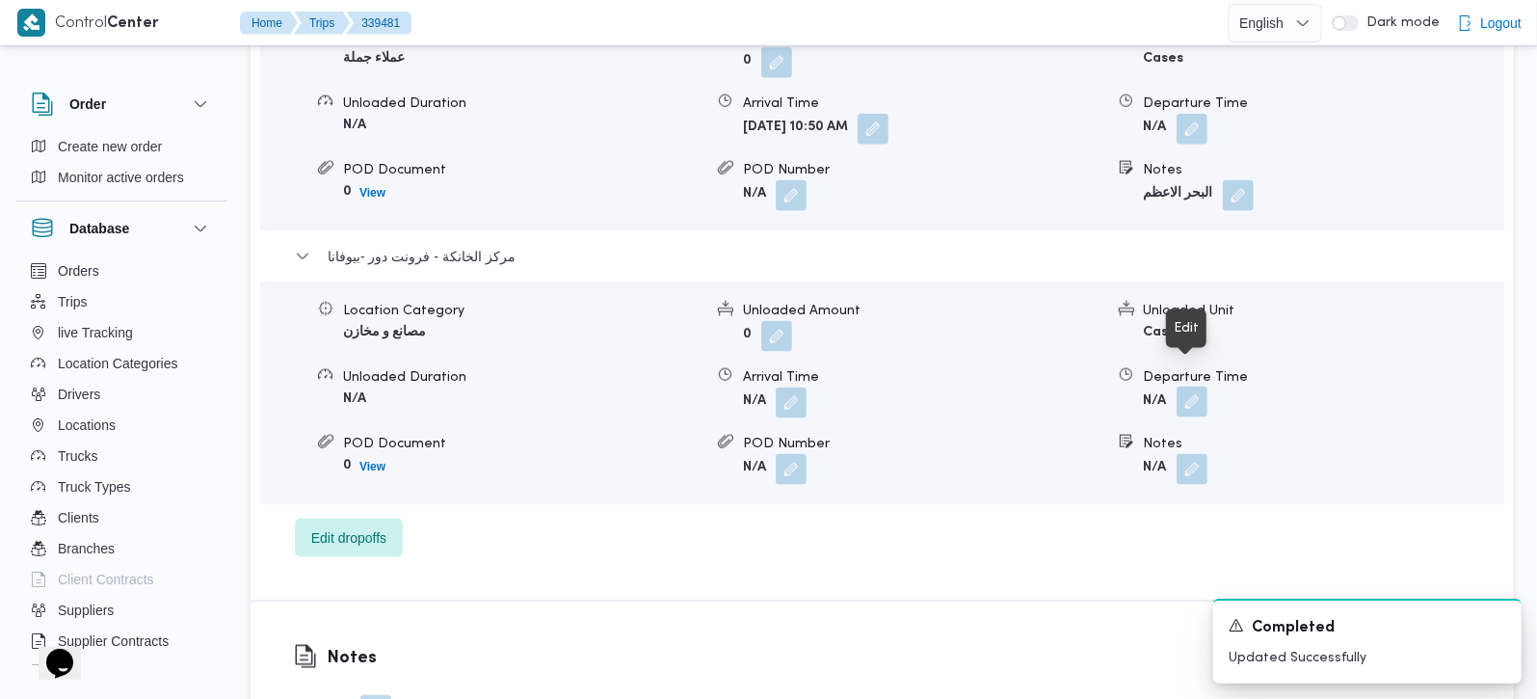
click at [1192, 386] on button "button" at bounding box center [1192, 401] width 31 height 31
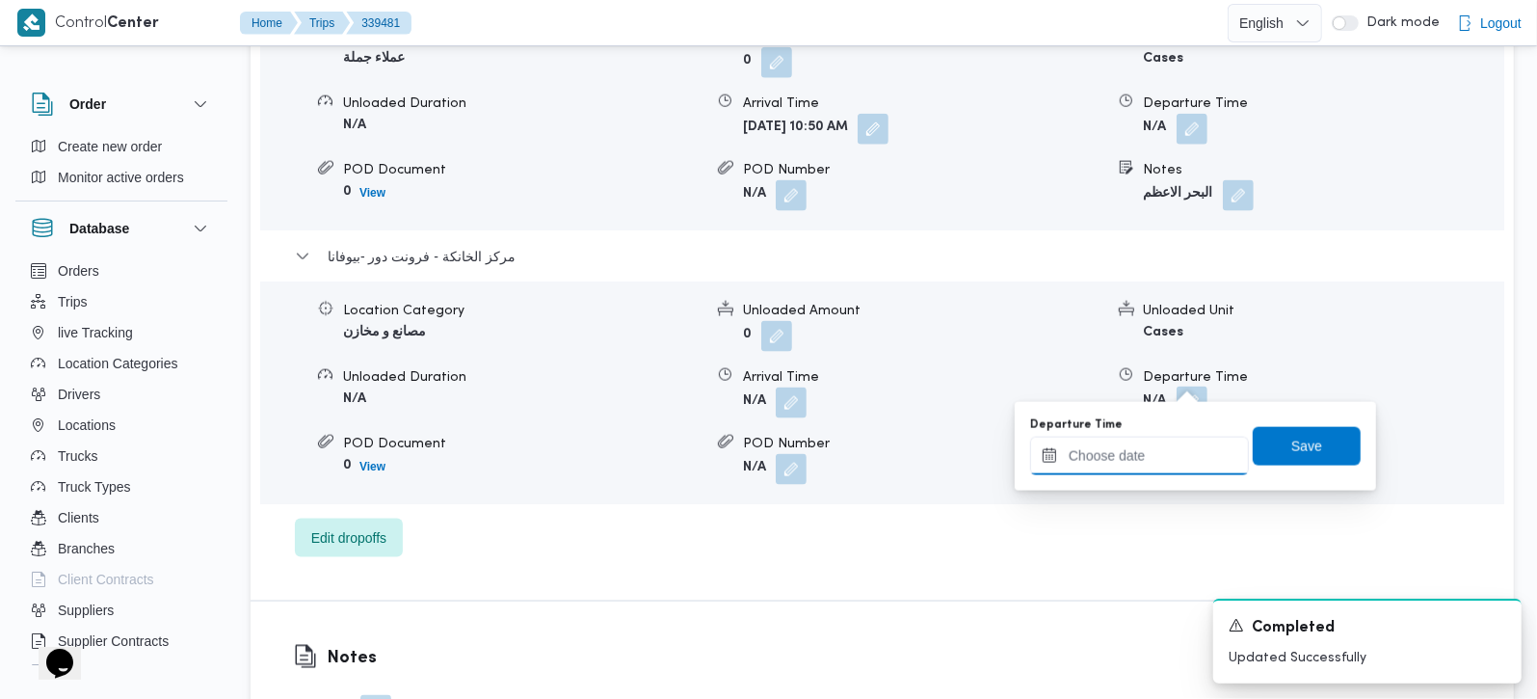
click at [1164, 462] on input "Departure Time" at bounding box center [1139, 456] width 219 height 39
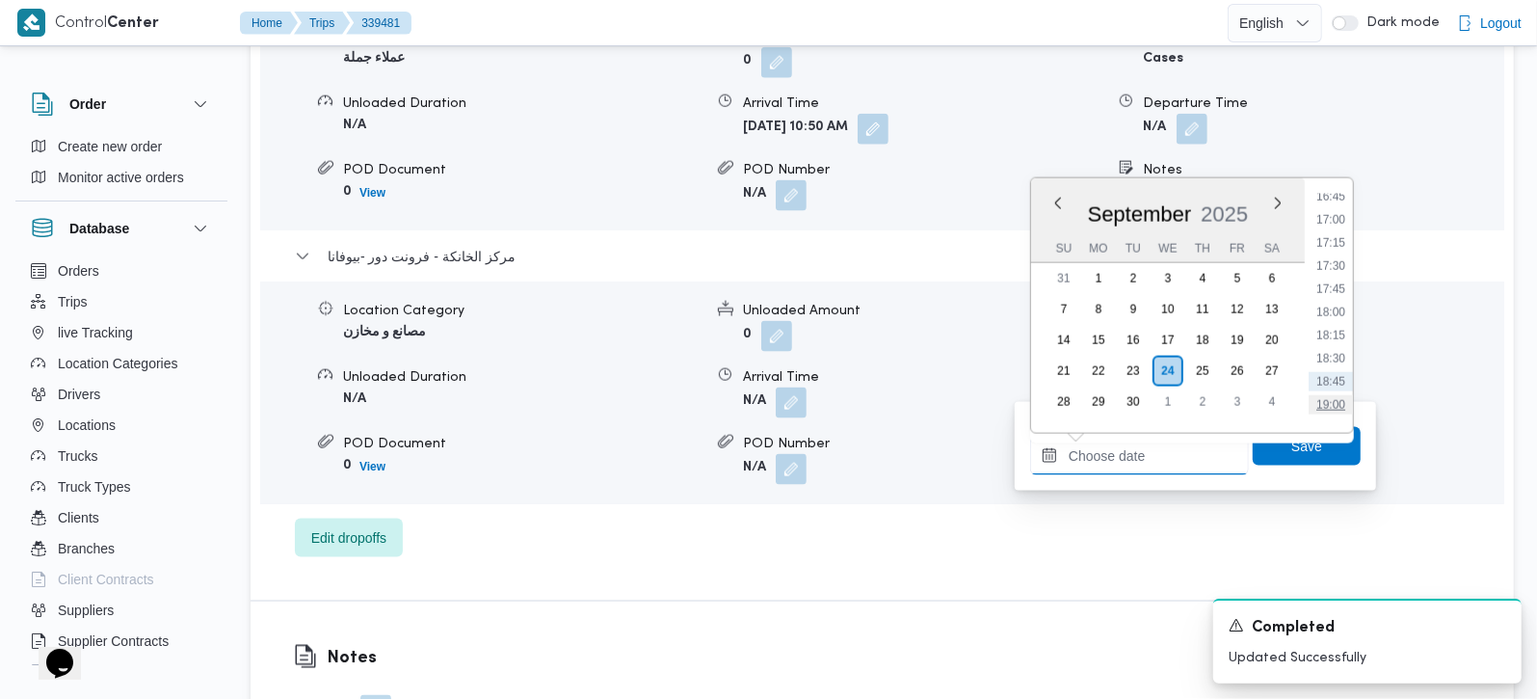
scroll to position [1505, 0]
click at [1339, 307] on li "17:30" at bounding box center [1331, 316] width 44 height 19
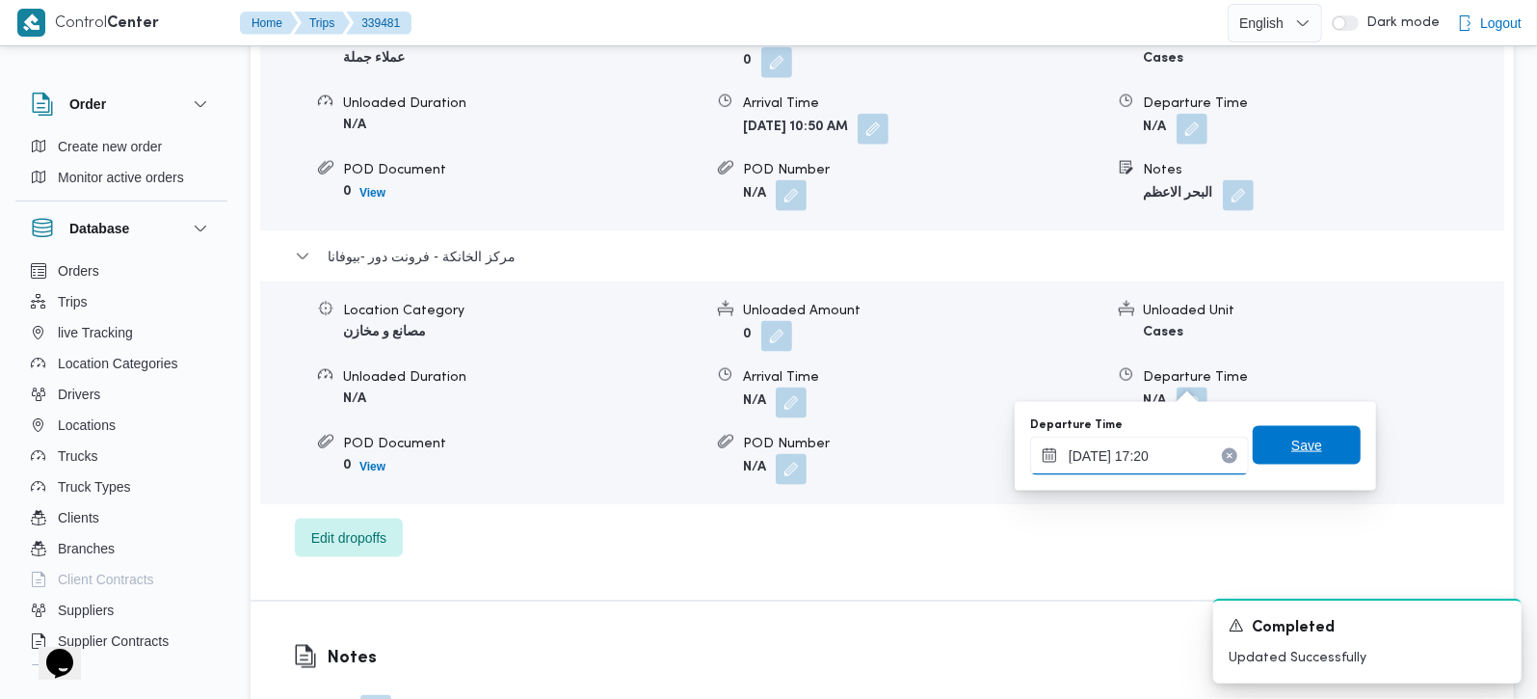
type input "24/09/2025 17:20"
click at [1302, 436] on span "Save" at bounding box center [1306, 445] width 31 height 23
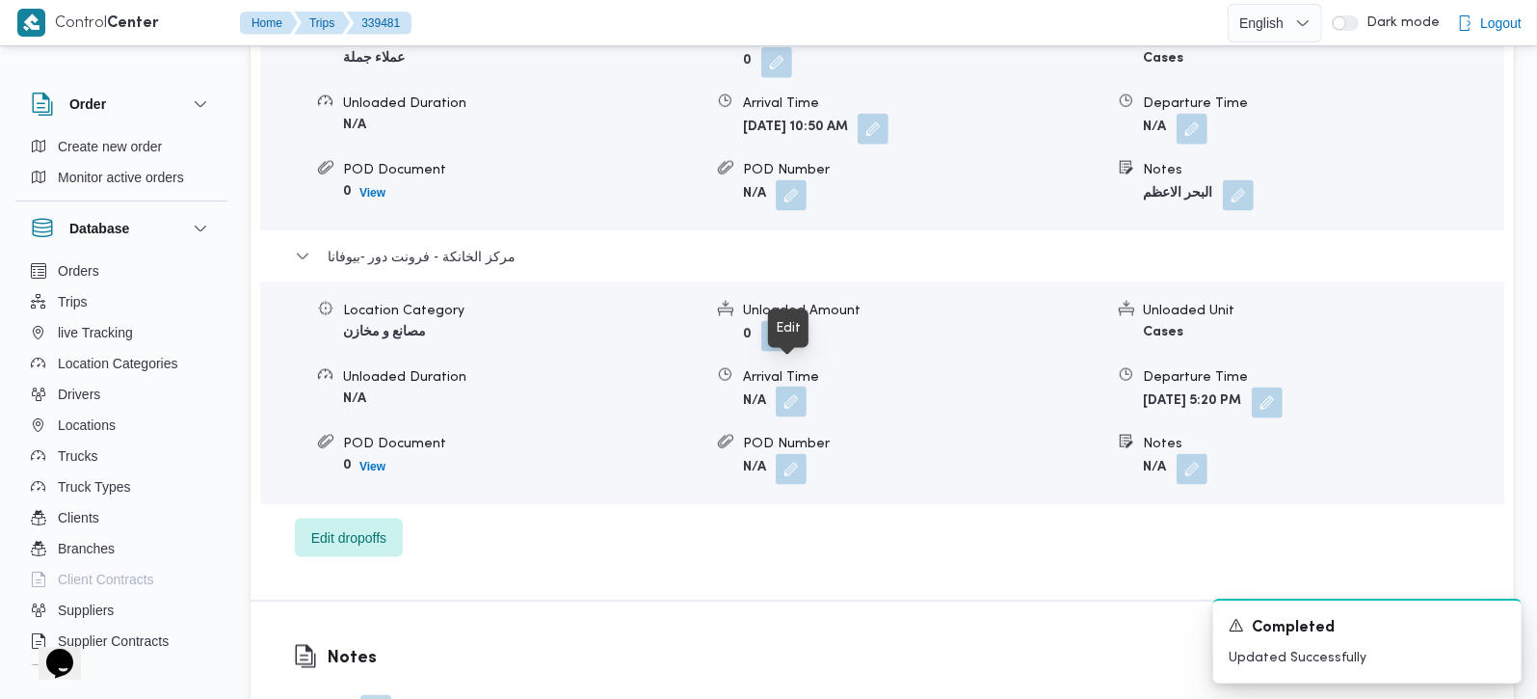
click at [806, 386] on button "button" at bounding box center [791, 401] width 31 height 31
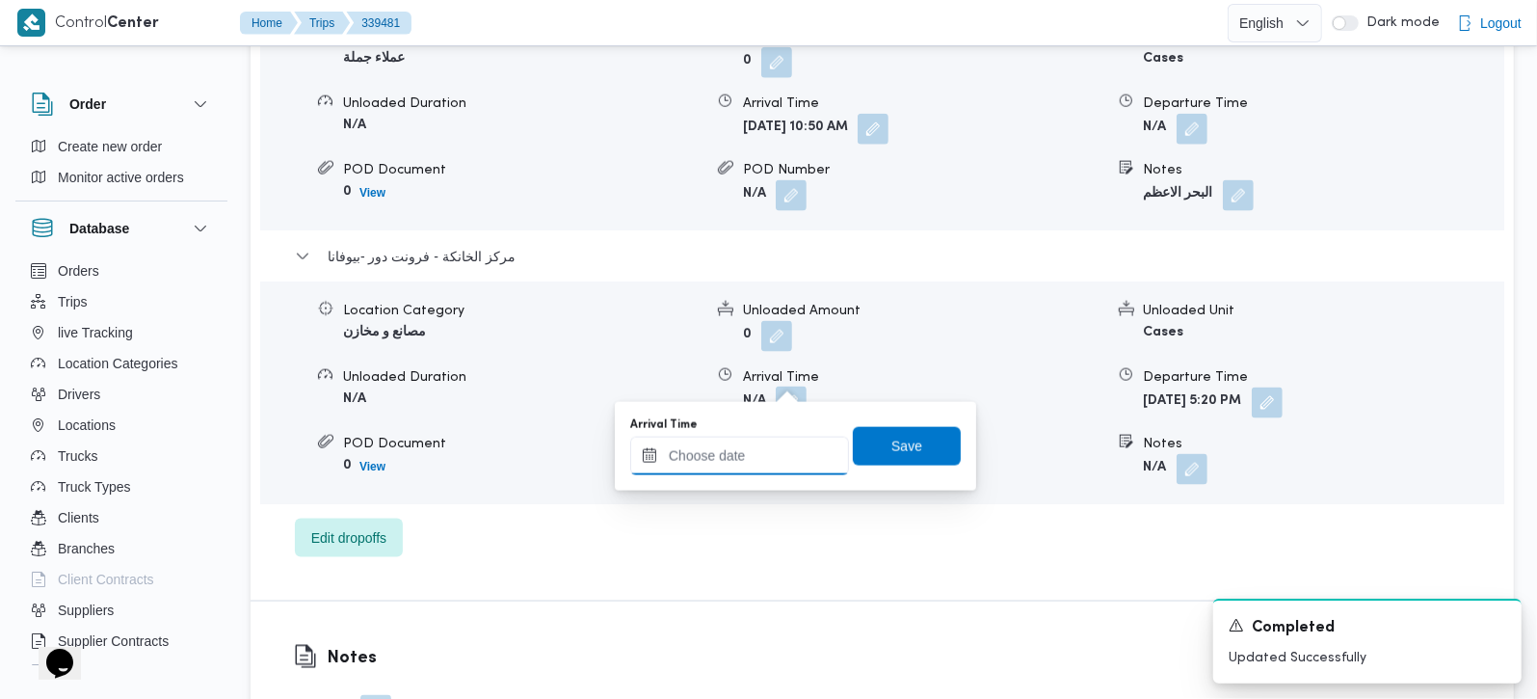
drag, startPoint x: 793, startPoint y: 387, endPoint x: 774, endPoint y: 452, distance: 67.4
click at [754, 457] on input "Arrival Time" at bounding box center [739, 456] width 219 height 39
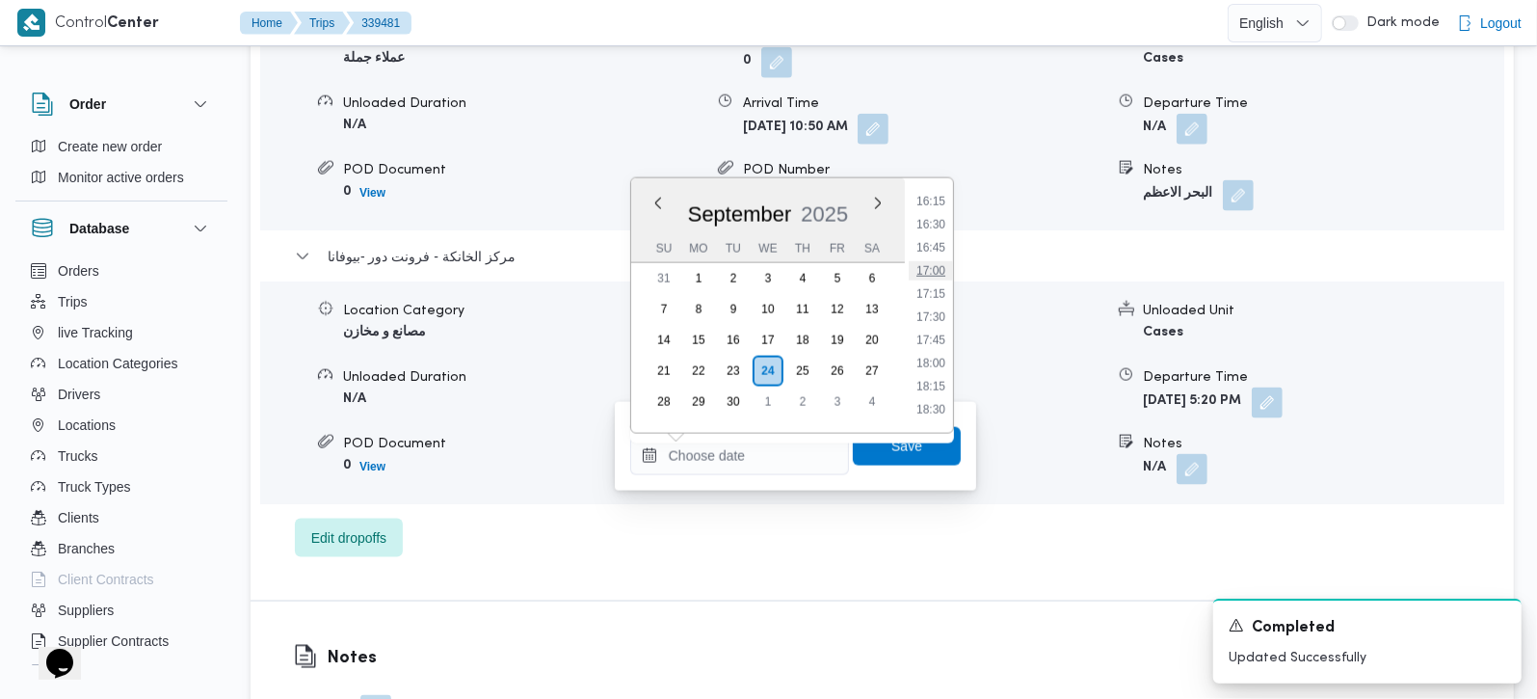
click at [939, 278] on li "17:00" at bounding box center [931, 270] width 44 height 19
type input "24/09/2025 17:00"
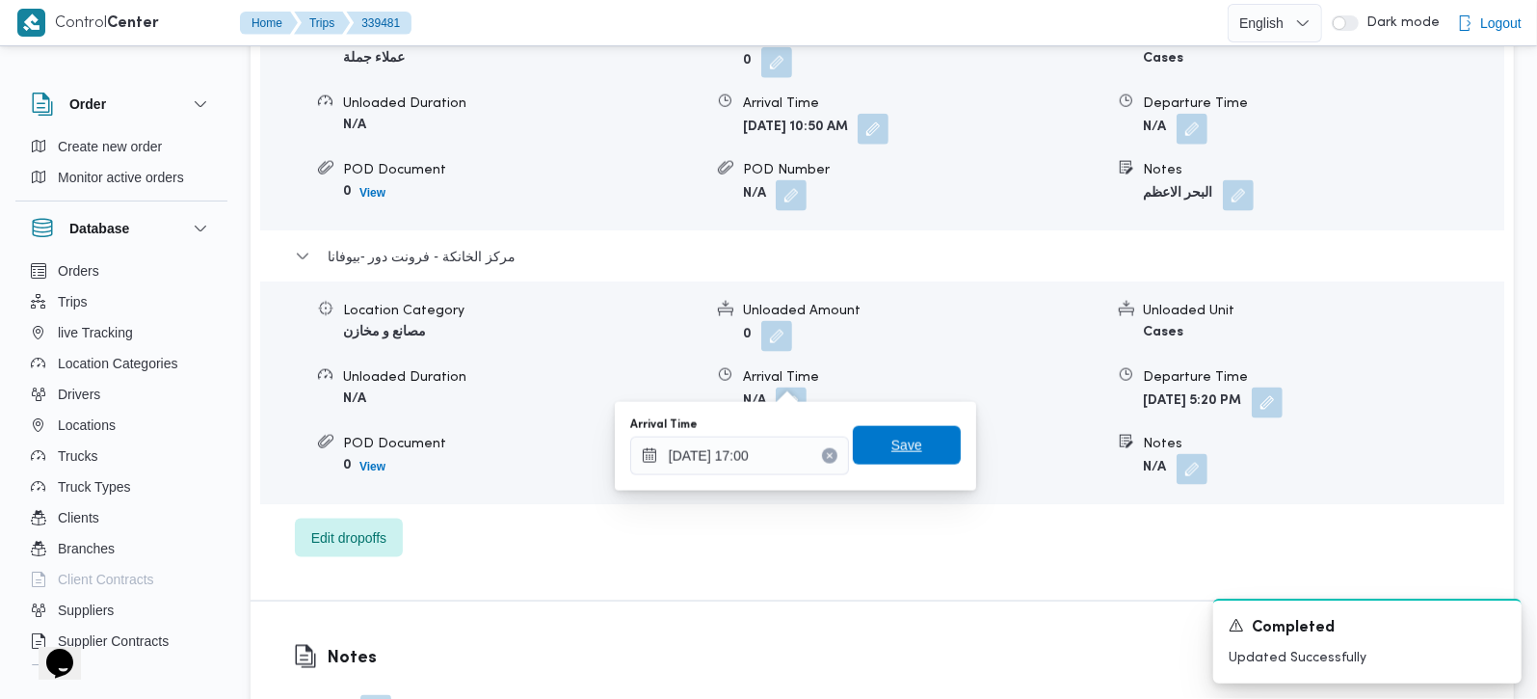
click at [875, 455] on span "Save" at bounding box center [907, 445] width 108 height 39
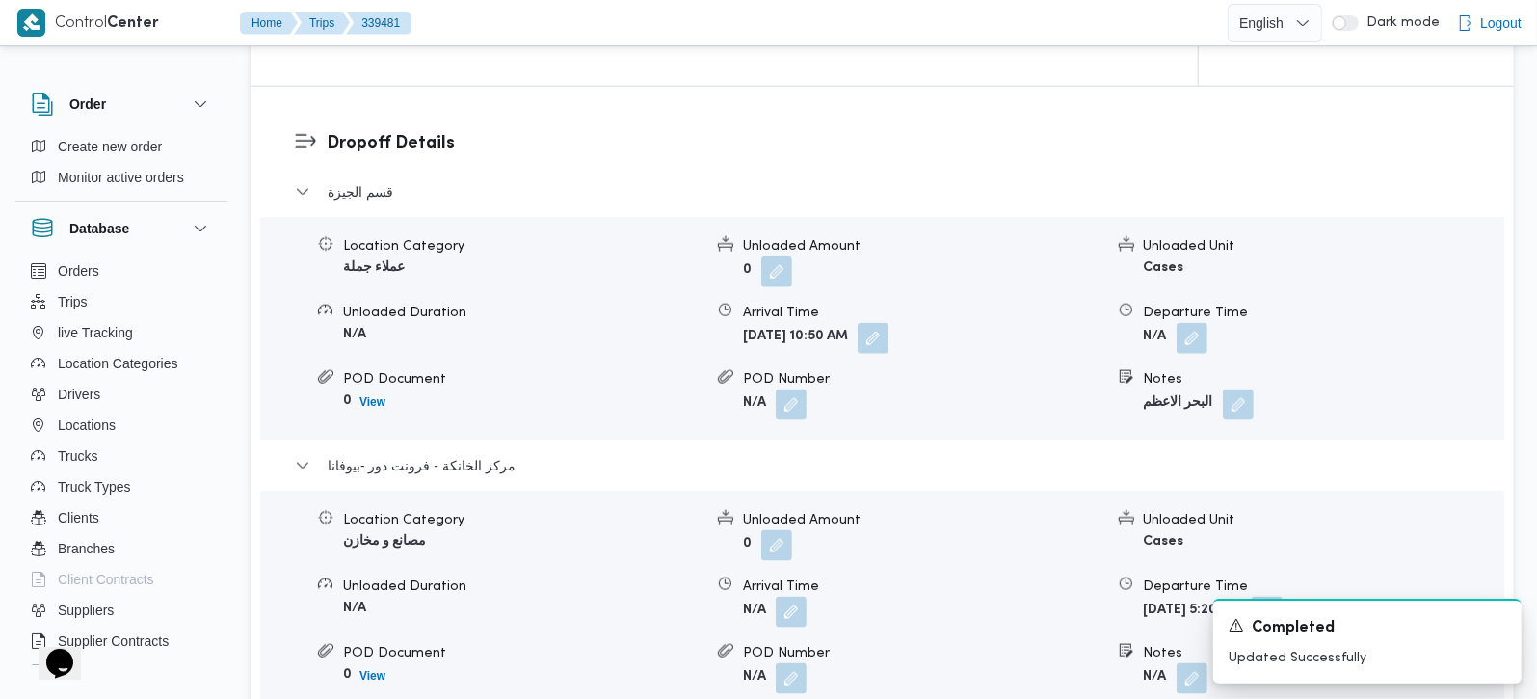
scroll to position [1587, 0]
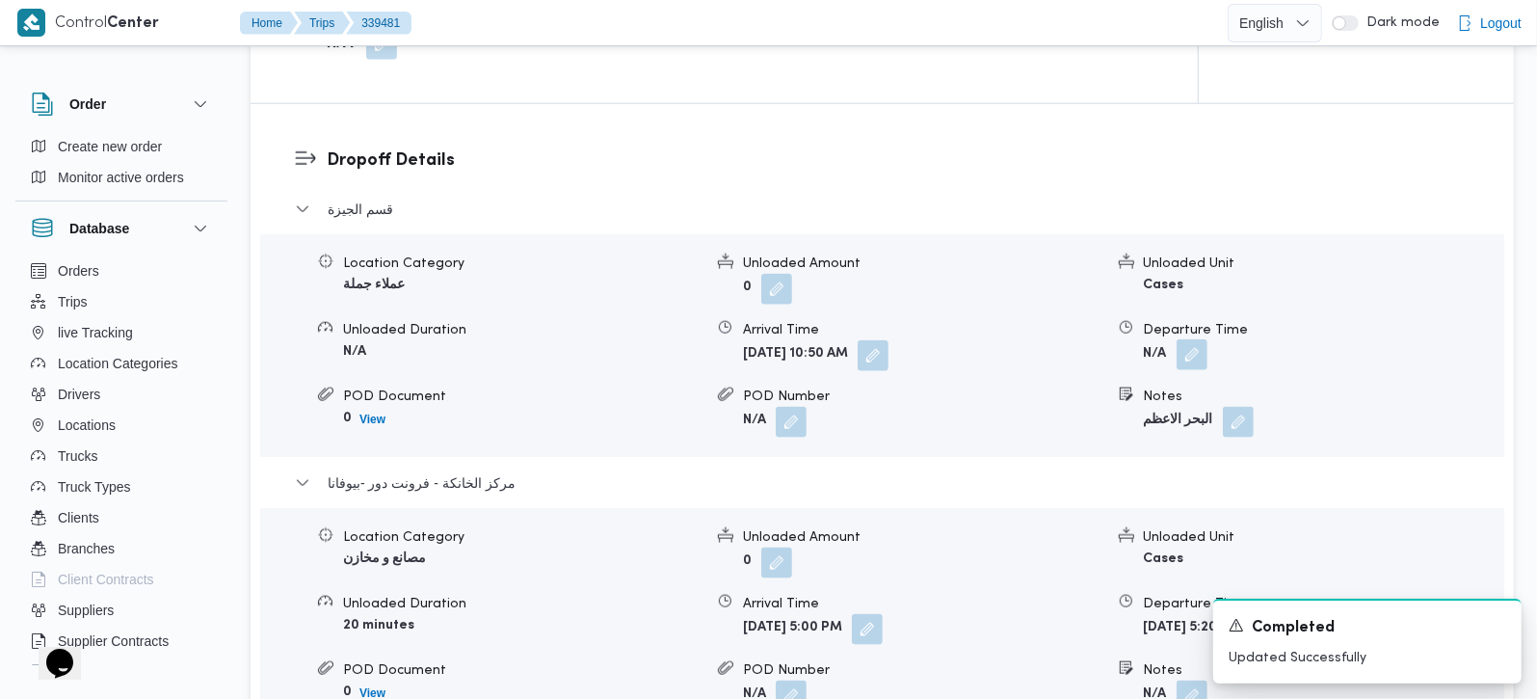
click at [1194, 339] on button "button" at bounding box center [1192, 354] width 31 height 31
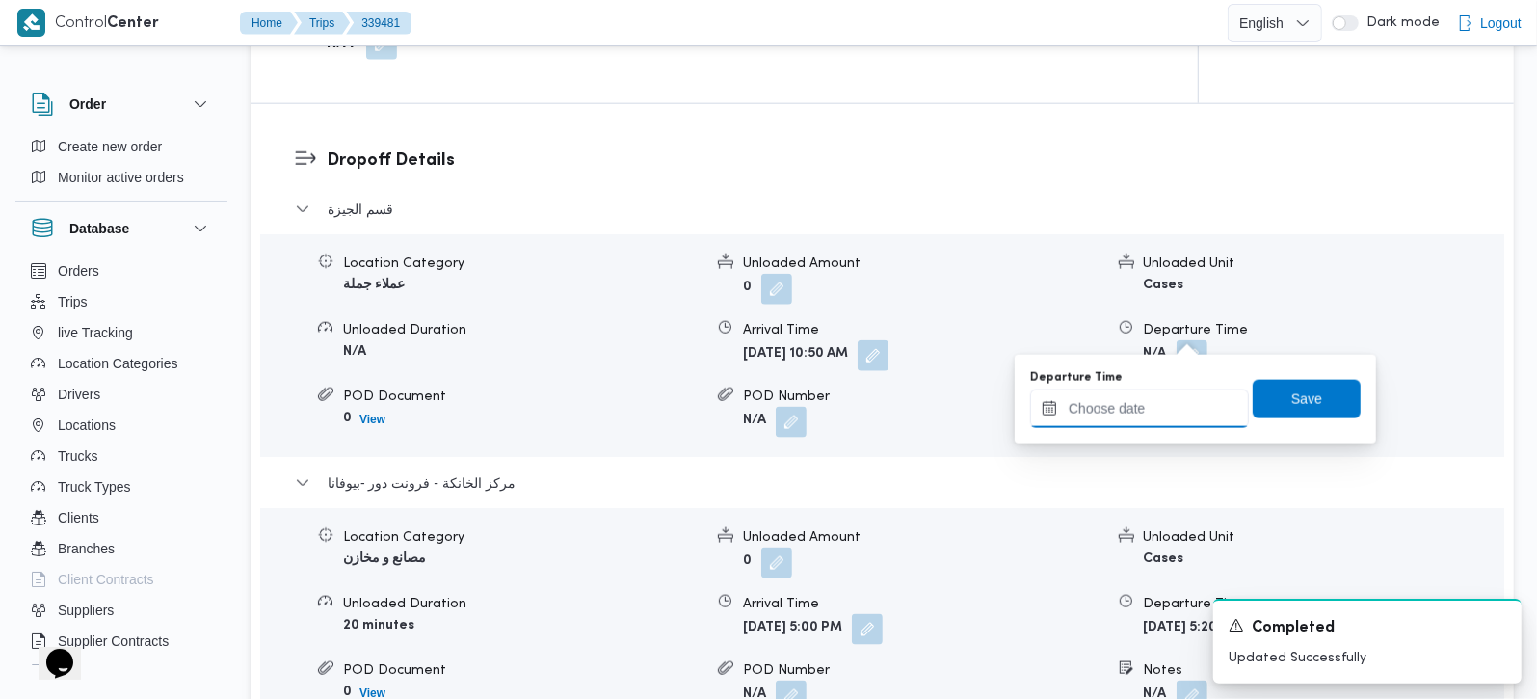
click at [1165, 404] on input "Departure Time" at bounding box center [1139, 408] width 219 height 39
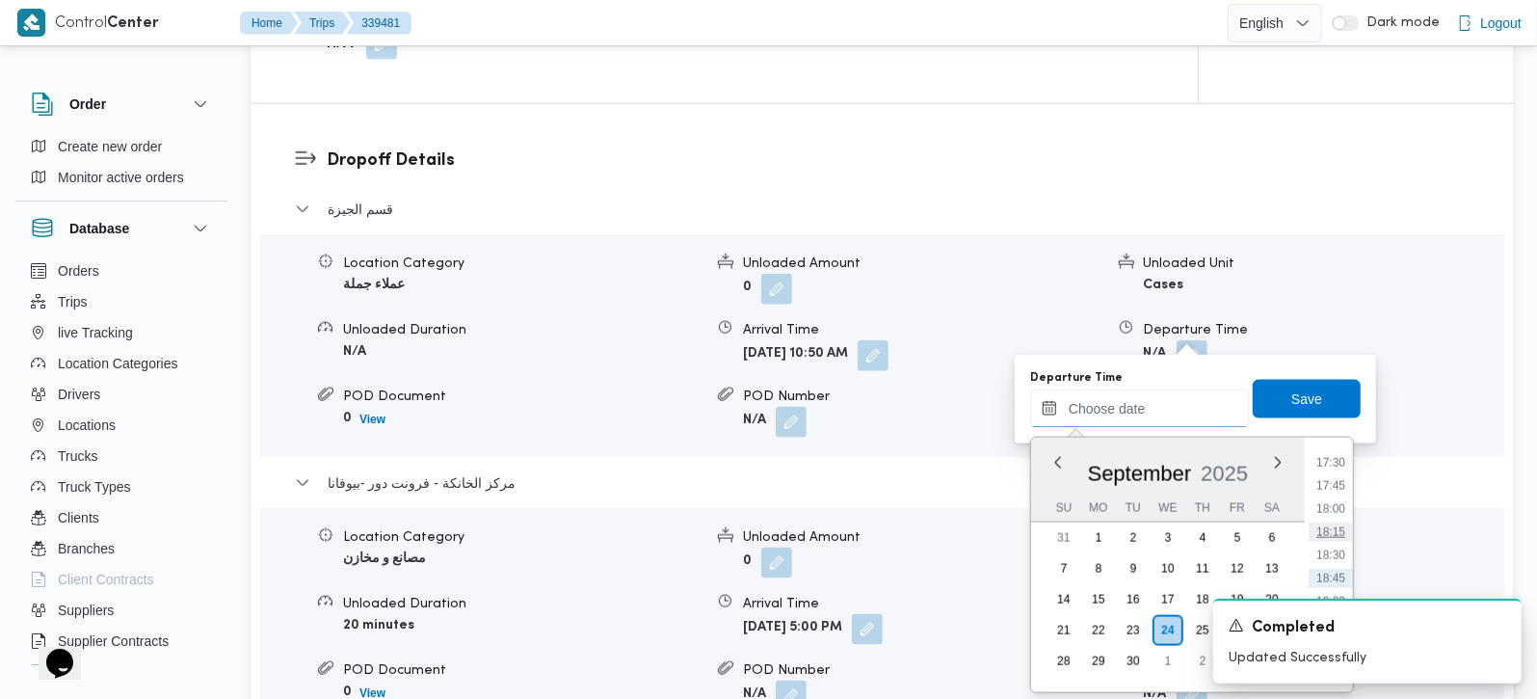
scroll to position [1505, 0]
click at [1333, 458] on li "16:15" at bounding box center [1331, 460] width 44 height 19
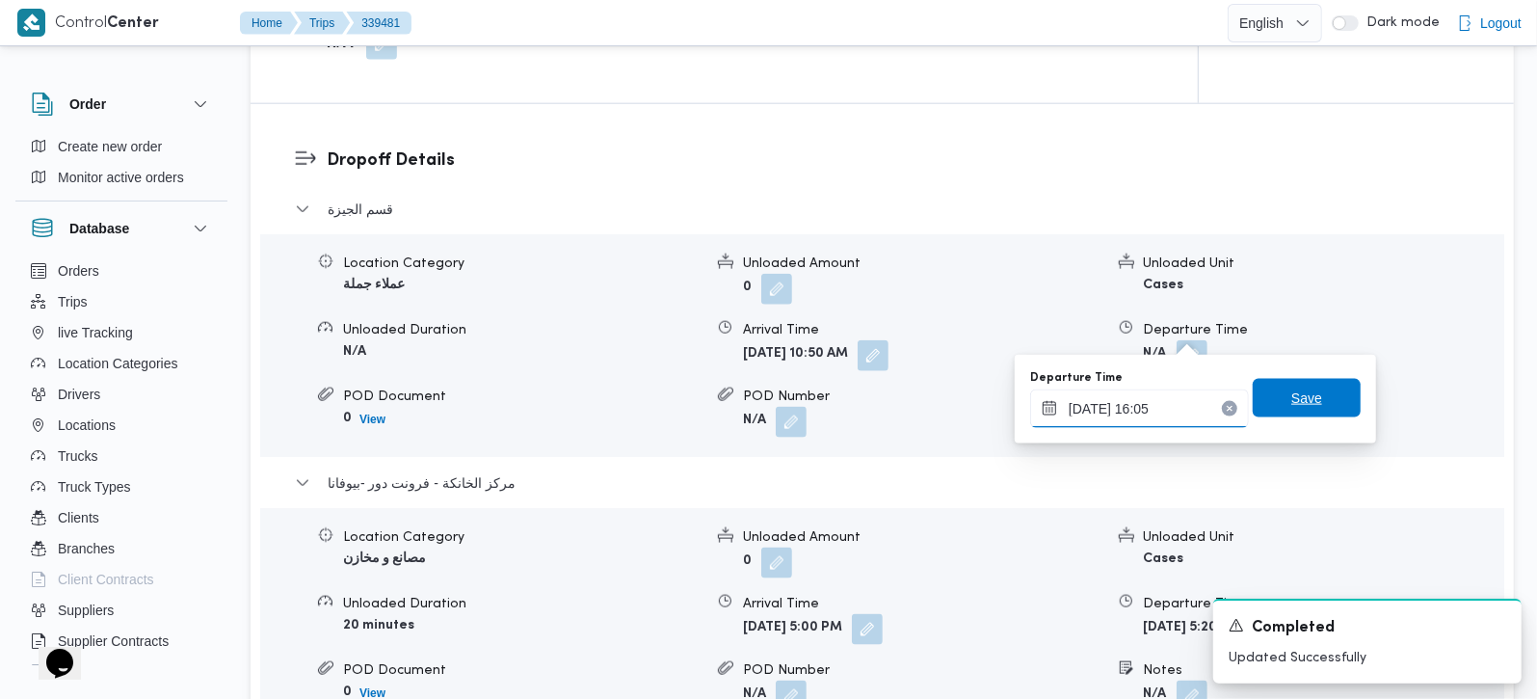
type input "24/09/2025 16:05"
click at [1291, 403] on span "Save" at bounding box center [1306, 397] width 31 height 23
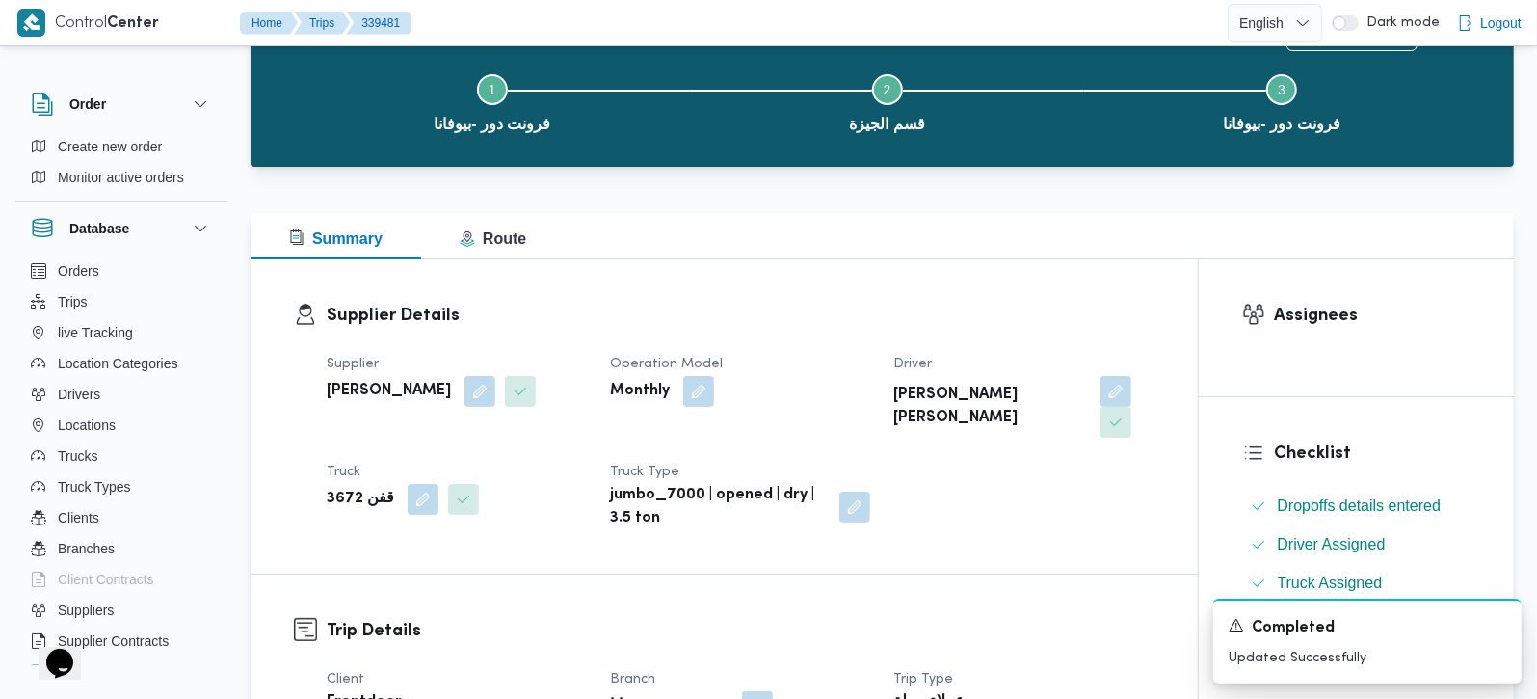
scroll to position [0, 0]
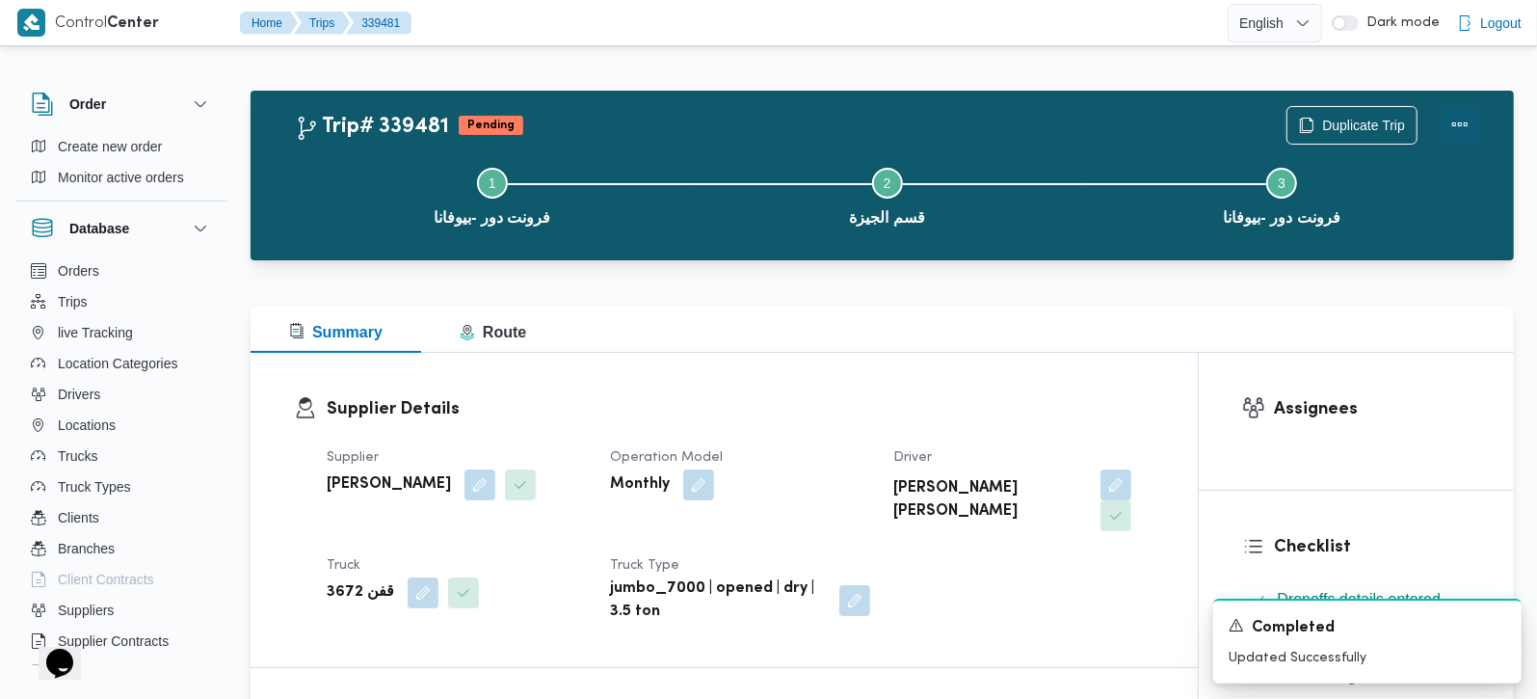
click at [1454, 130] on button "Actions" at bounding box center [1460, 124] width 39 height 39
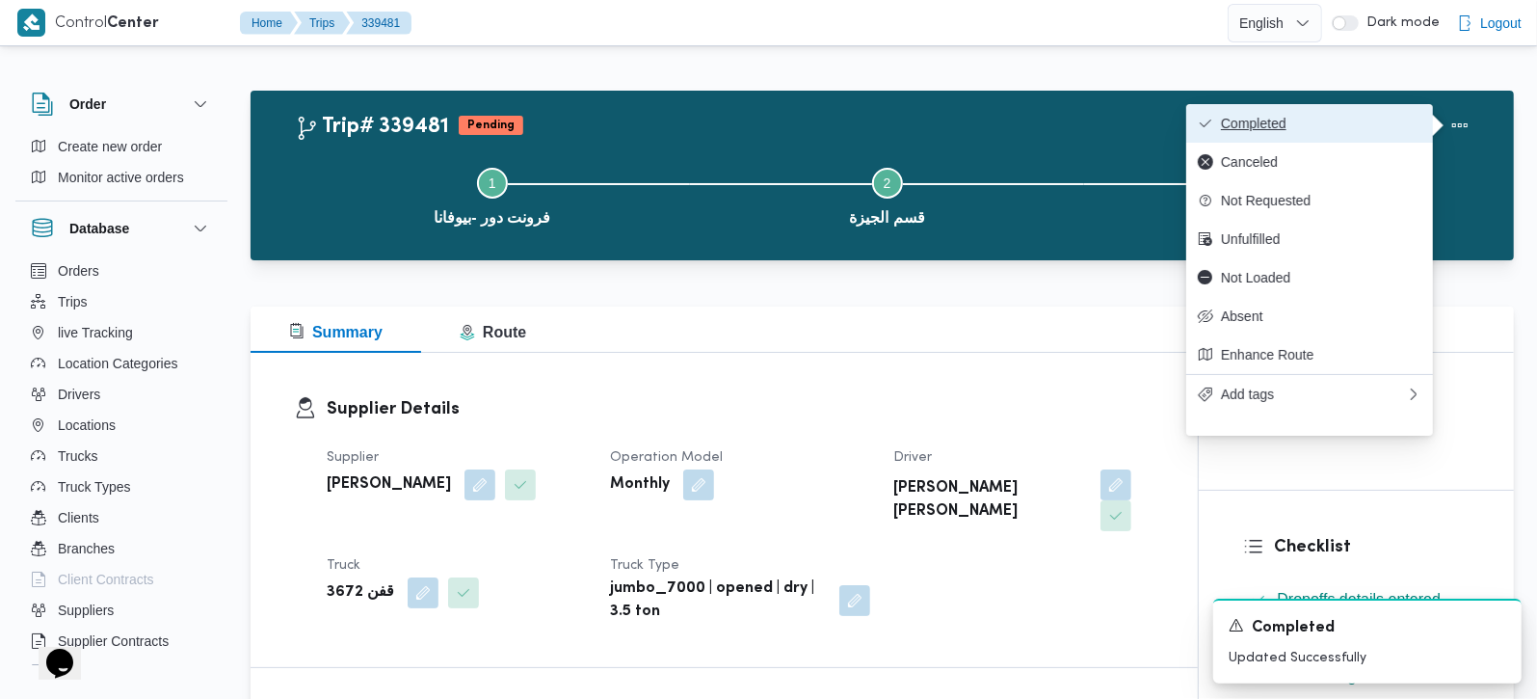
click at [1314, 119] on span "Completed" at bounding box center [1321, 123] width 200 height 15
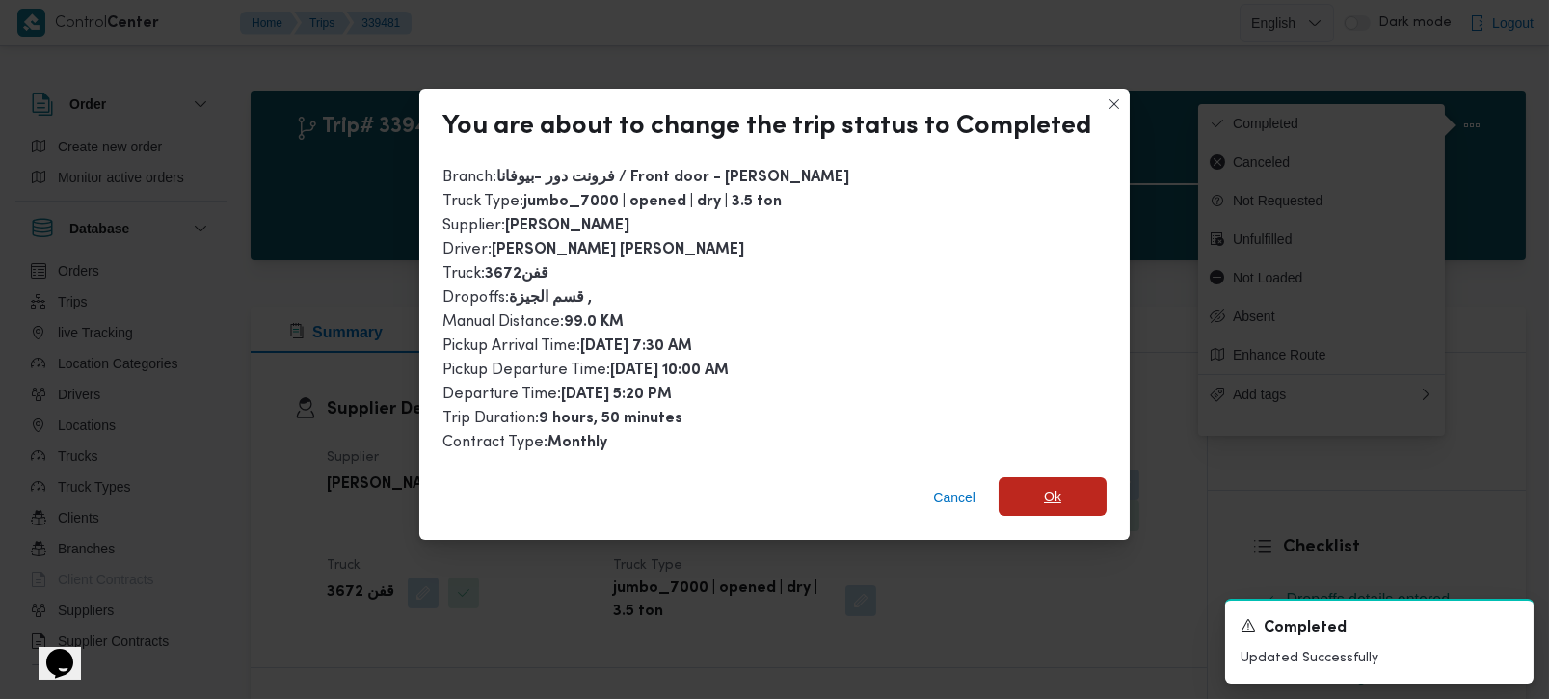
click at [1086, 490] on span "Ok" at bounding box center [1052, 496] width 108 height 39
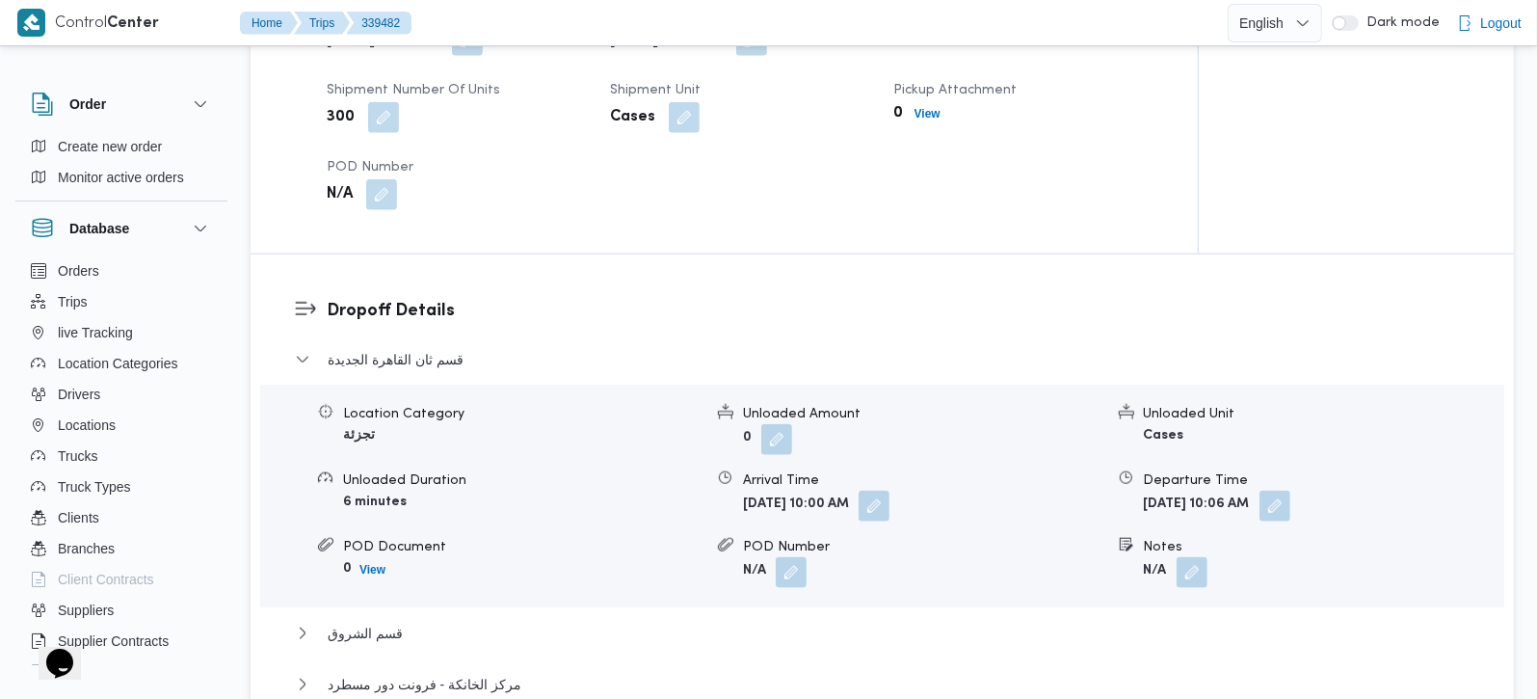
scroll to position [1587, 0]
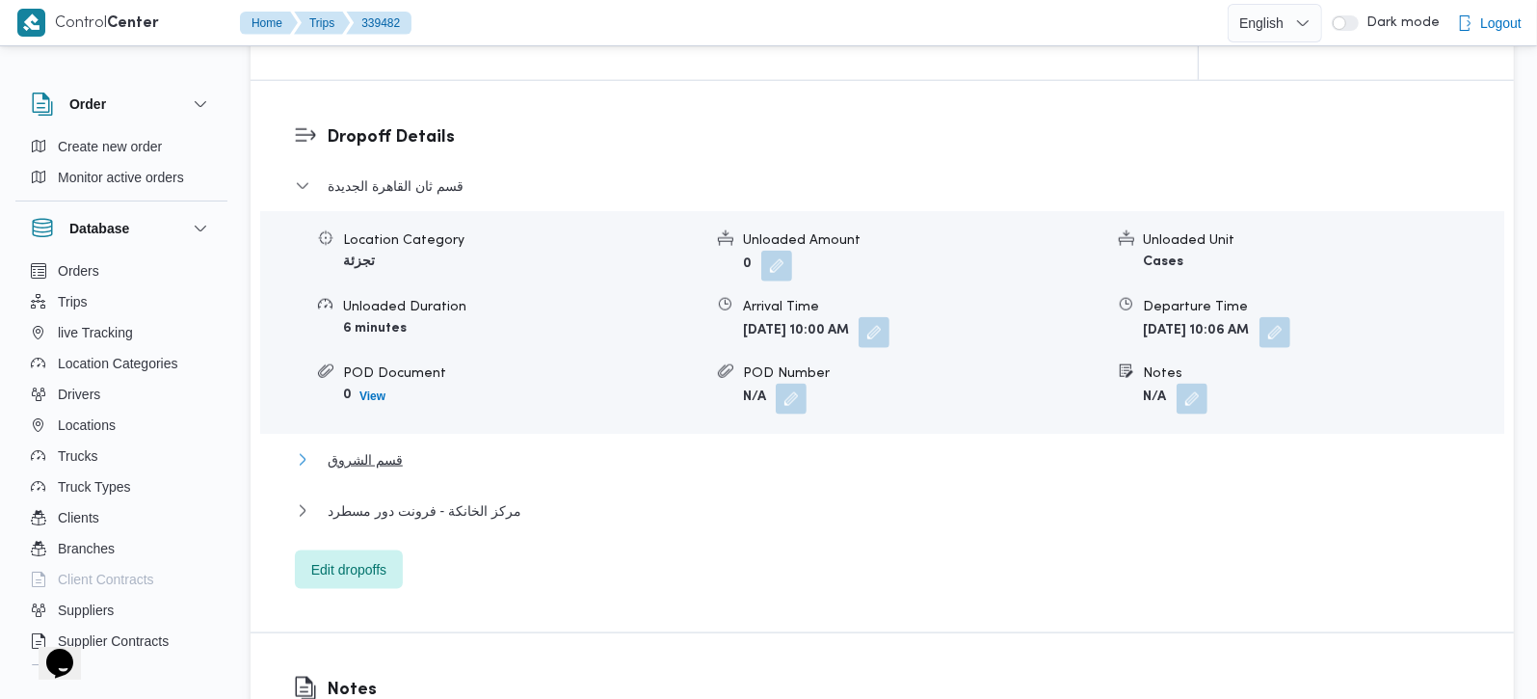
click at [332, 448] on span "قسم الشروق" at bounding box center [365, 459] width 75 height 23
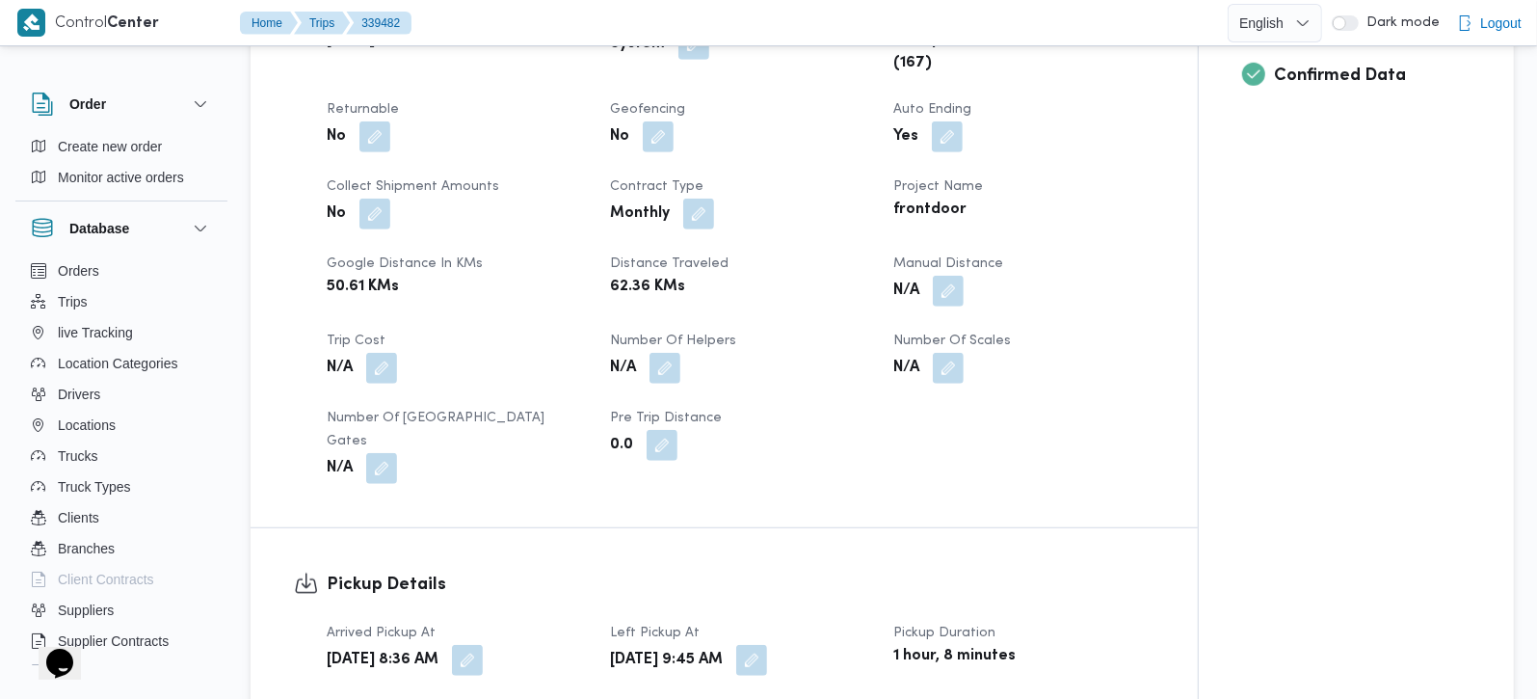
scroll to position [793, 0]
click at [658, 364] on button "button" at bounding box center [664, 368] width 31 height 31
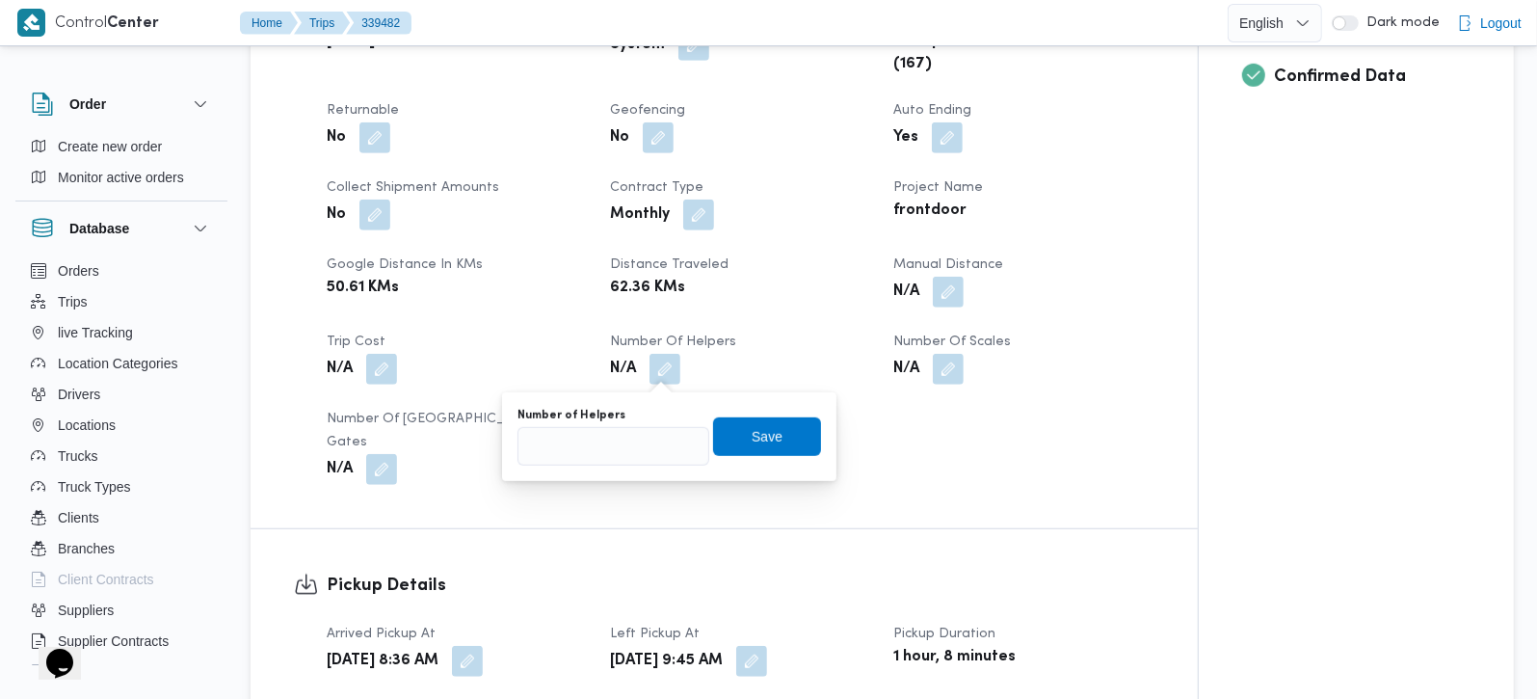
click at [581, 473] on div "You are in a dialog. To close this dialog, hit escape. Number of Helpers Save" at bounding box center [669, 436] width 334 height 89
click at [948, 298] on button "button" at bounding box center [948, 291] width 31 height 31
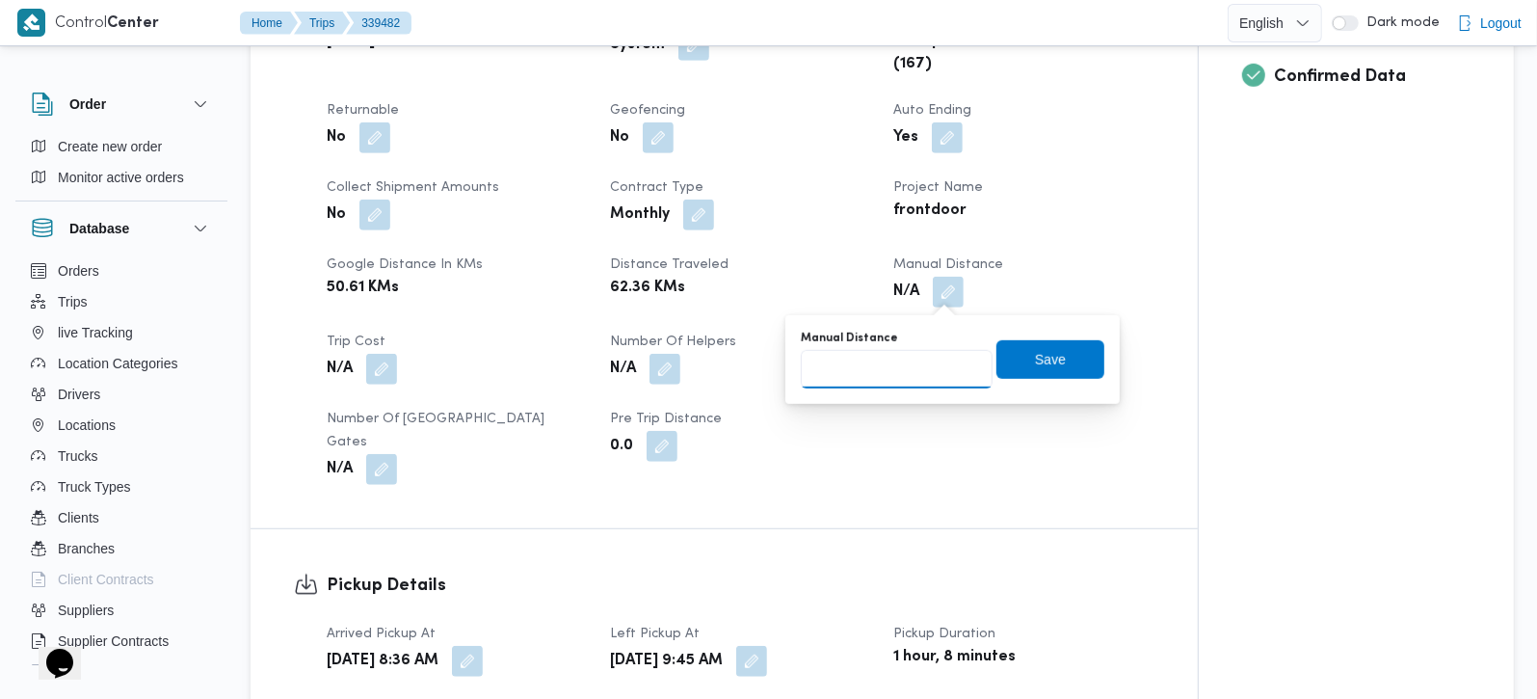
click at [909, 360] on input "Manual Distance" at bounding box center [897, 369] width 192 height 39
type input "126"
click at [1056, 358] on span "Save" at bounding box center [1050, 358] width 108 height 39
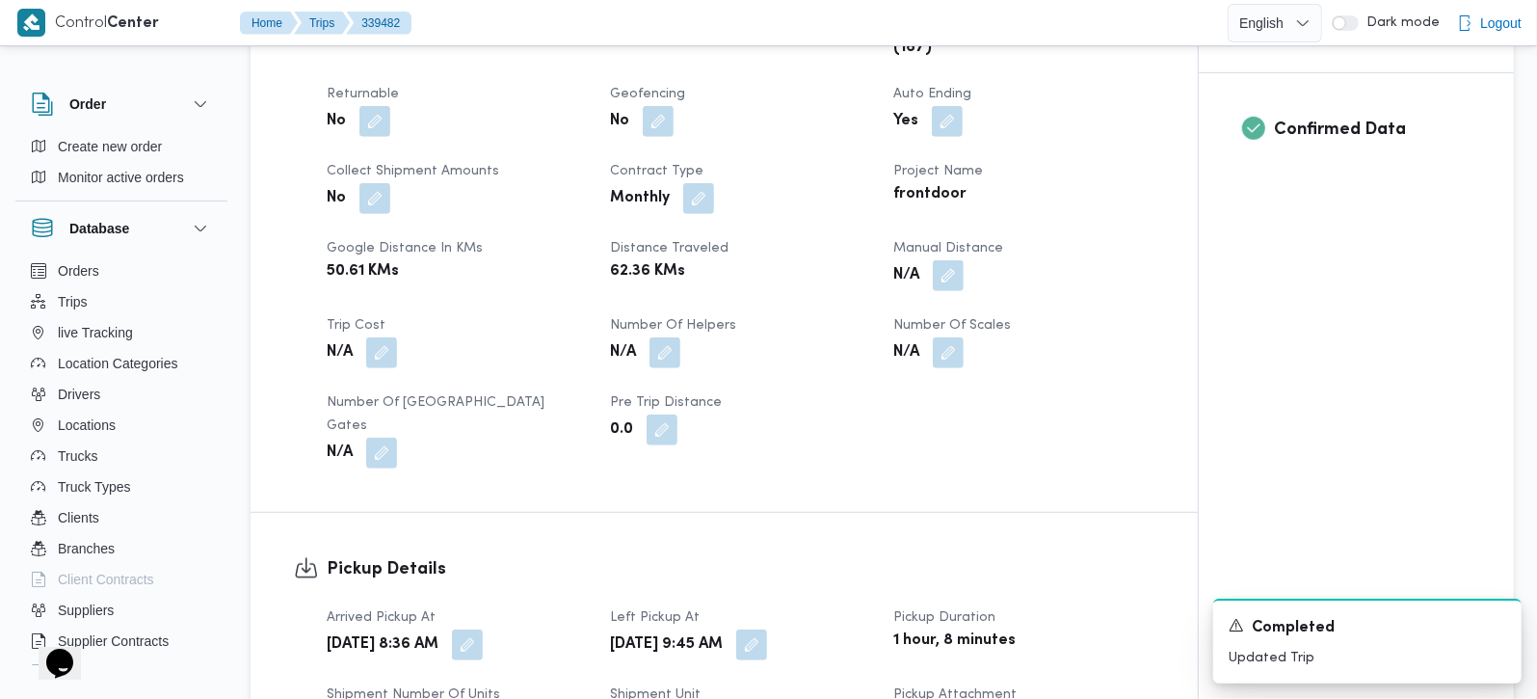
scroll to position [1360, 0]
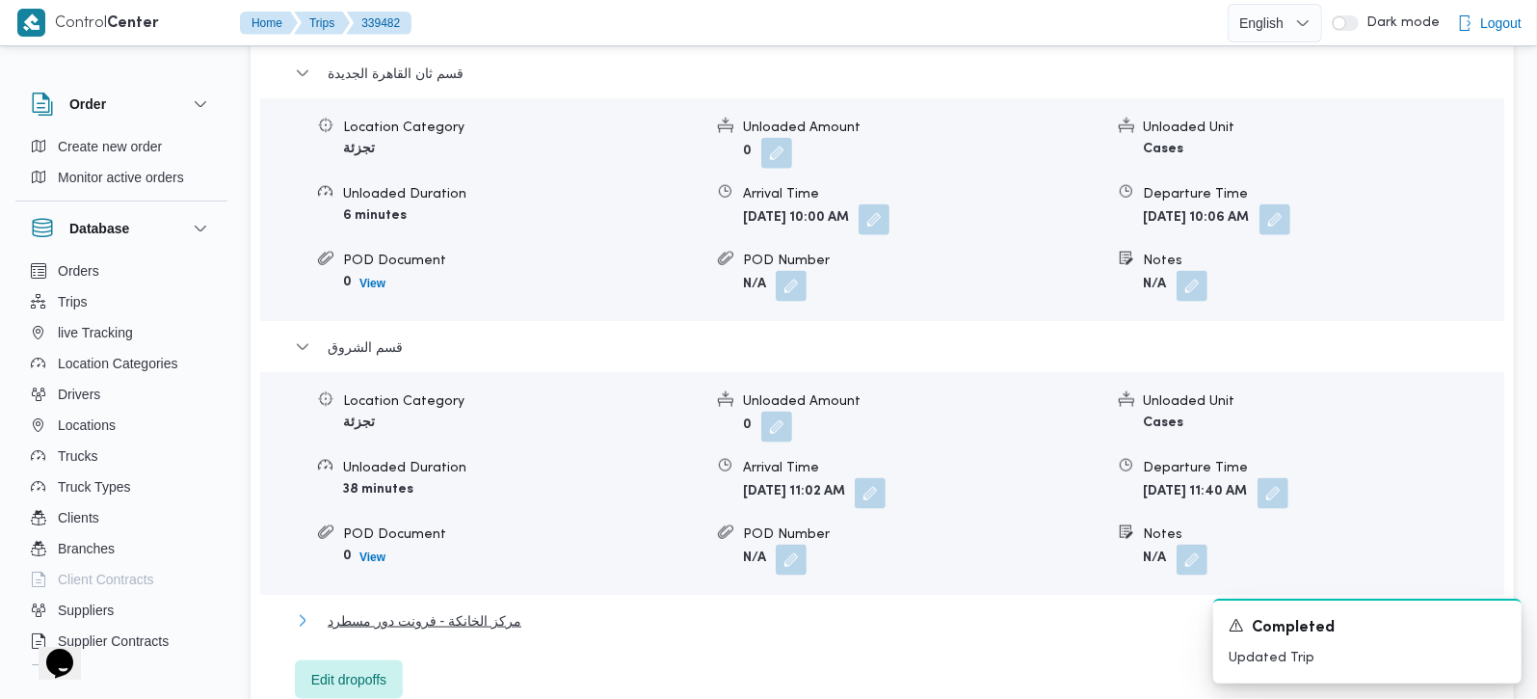
click at [393, 609] on span "مركز الخانكة - فرونت دور مسطرد" at bounding box center [425, 620] width 194 height 23
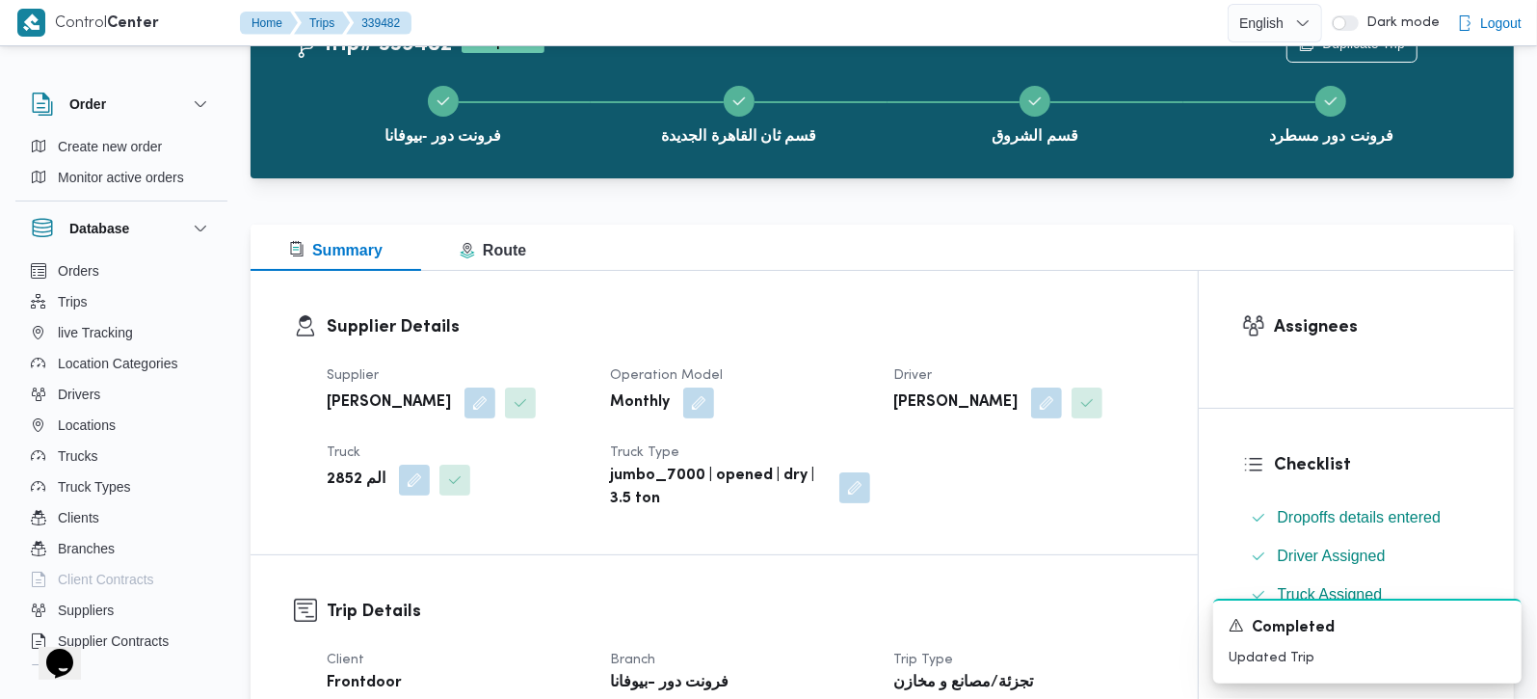
scroll to position [0, 0]
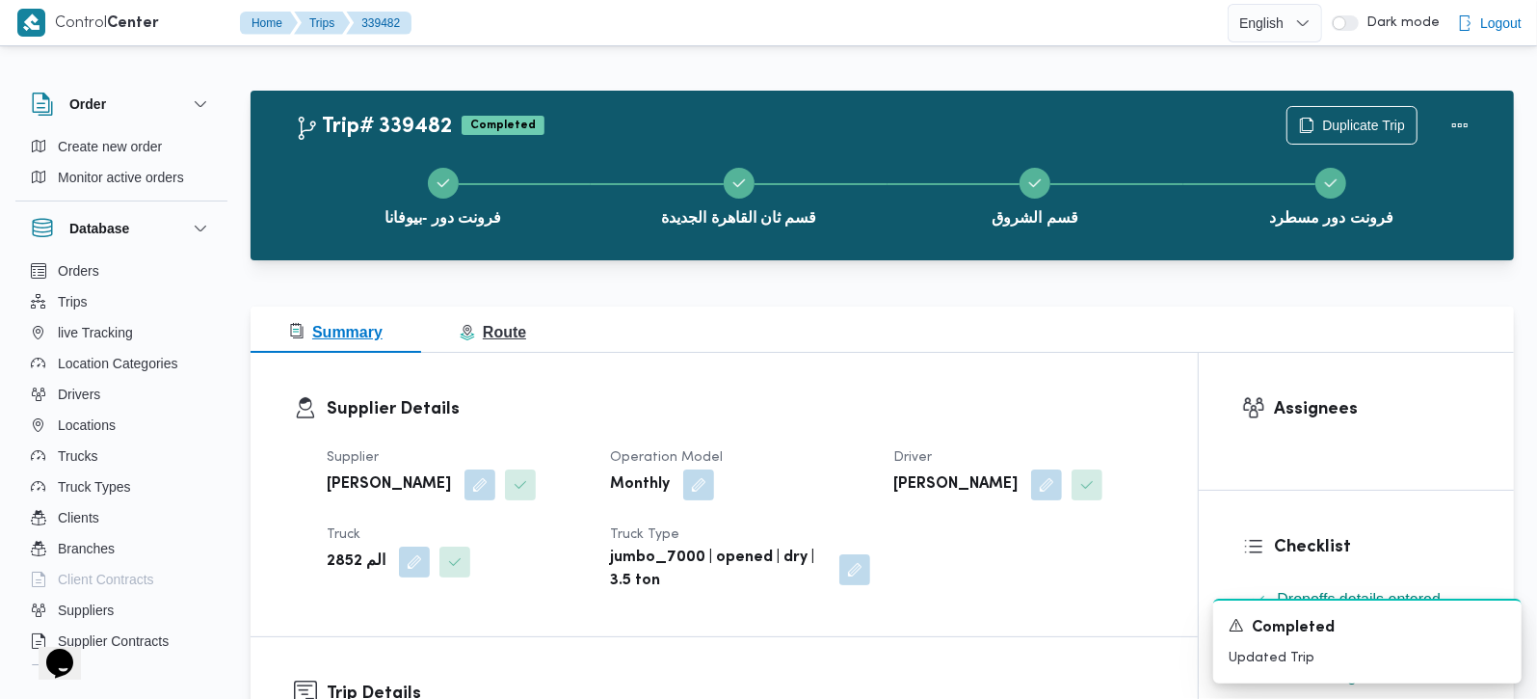
click at [523, 344] on button "Route" at bounding box center [493, 329] width 144 height 46
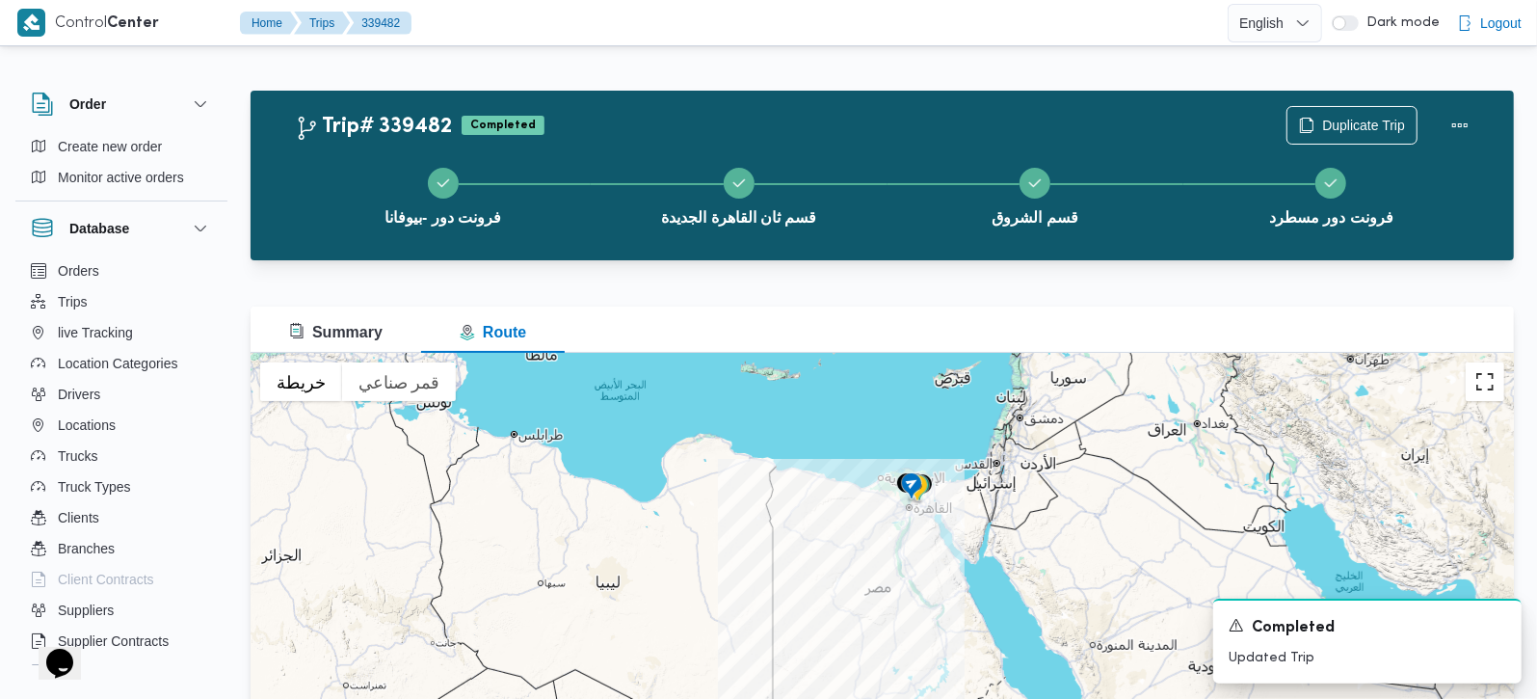
click at [1482, 386] on button "تبديل إلى العرض ملء الشاشة" at bounding box center [1485, 381] width 39 height 39
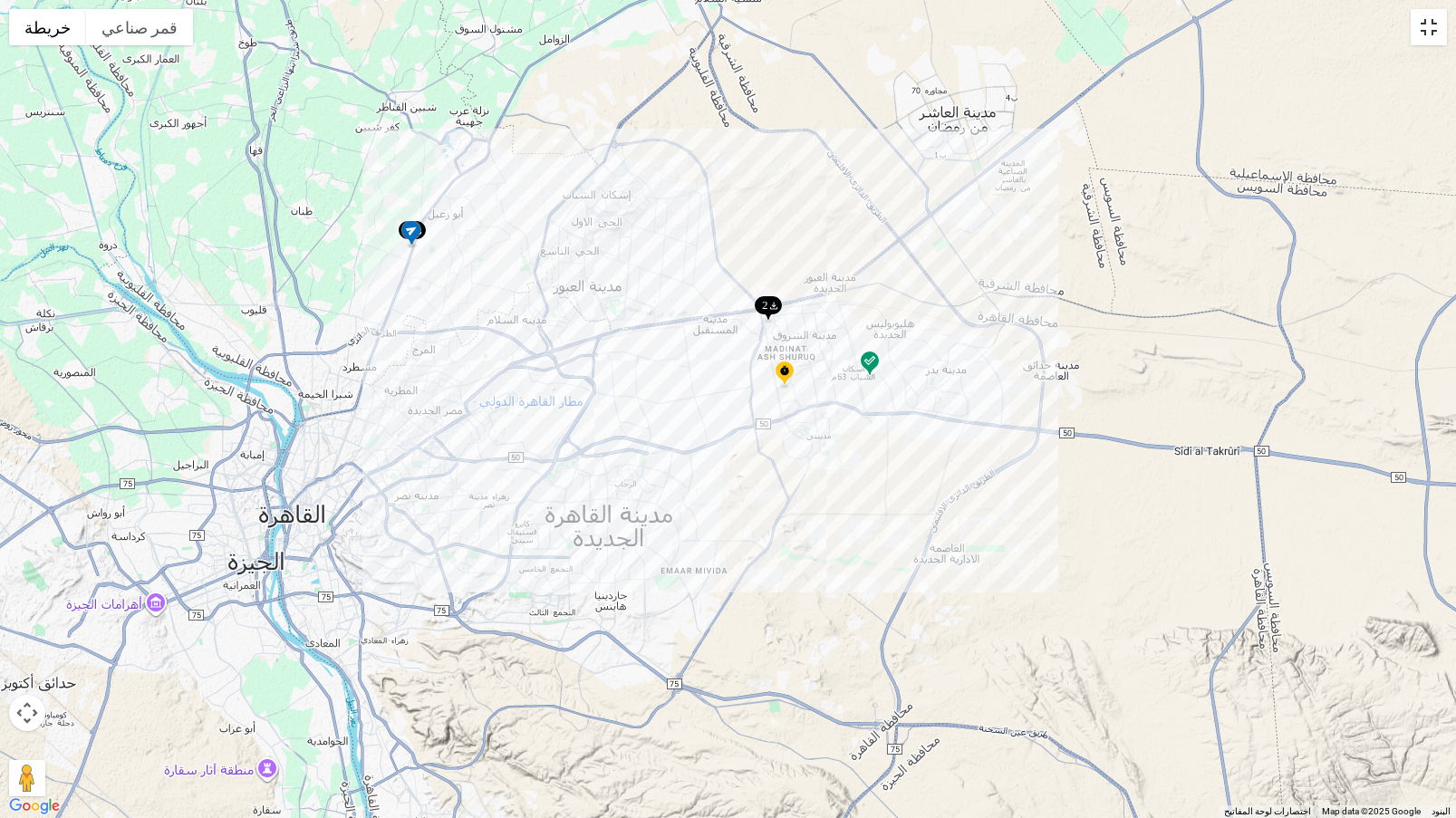
click at [1429, 32] on button "تبديل إلى العرض ملء الشاشة" at bounding box center [1428, 27] width 37 height 37
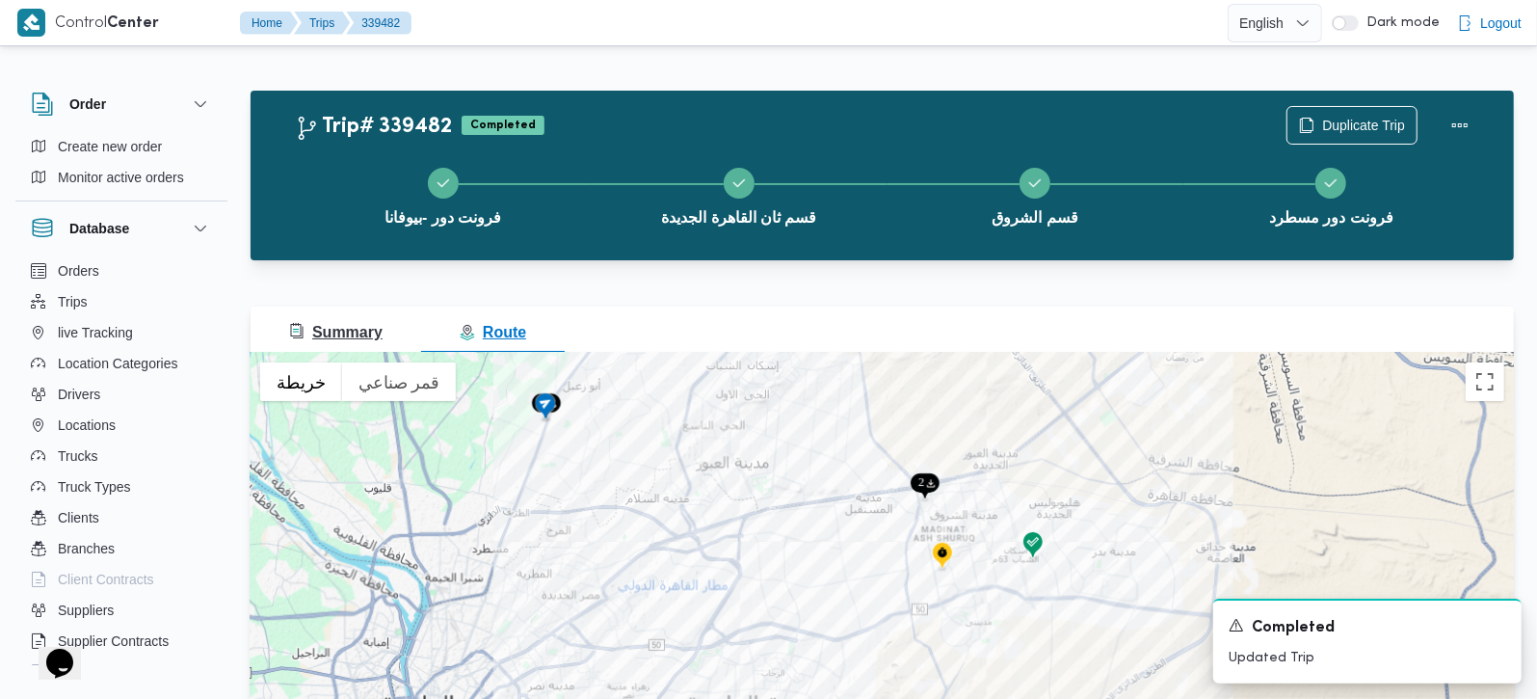
click at [327, 340] on span "Summary" at bounding box center [335, 332] width 93 height 16
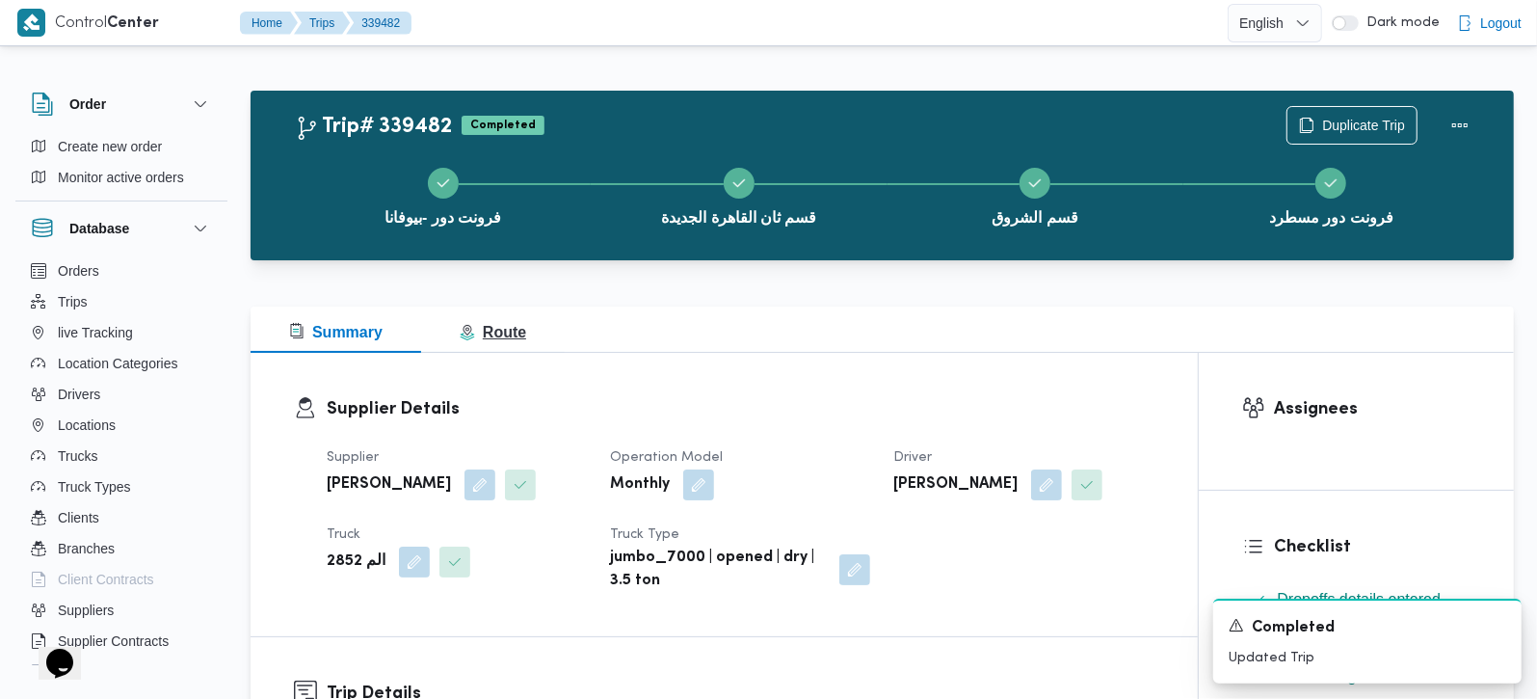
click at [489, 336] on span "Route" at bounding box center [493, 332] width 66 height 16
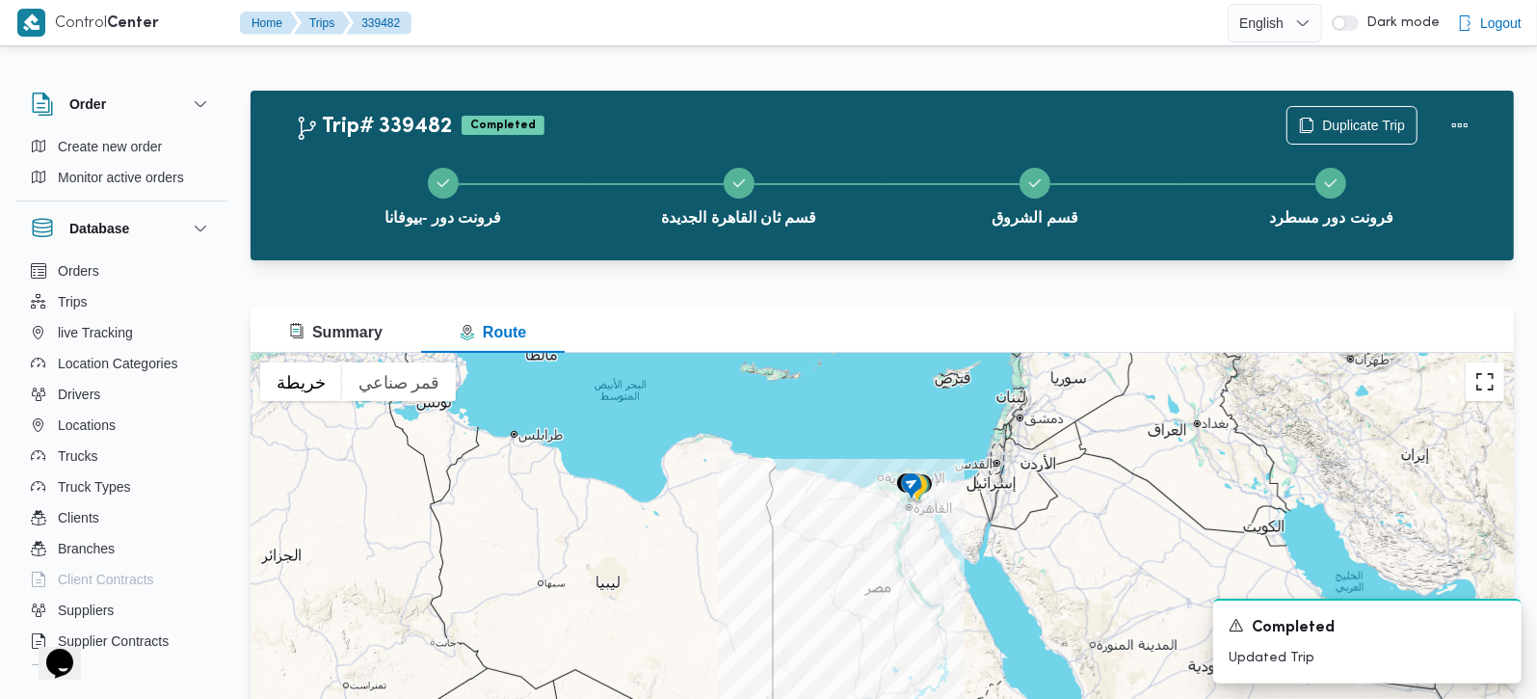
click at [1478, 387] on button "تبديل إلى العرض ملء الشاشة" at bounding box center [1485, 381] width 39 height 39
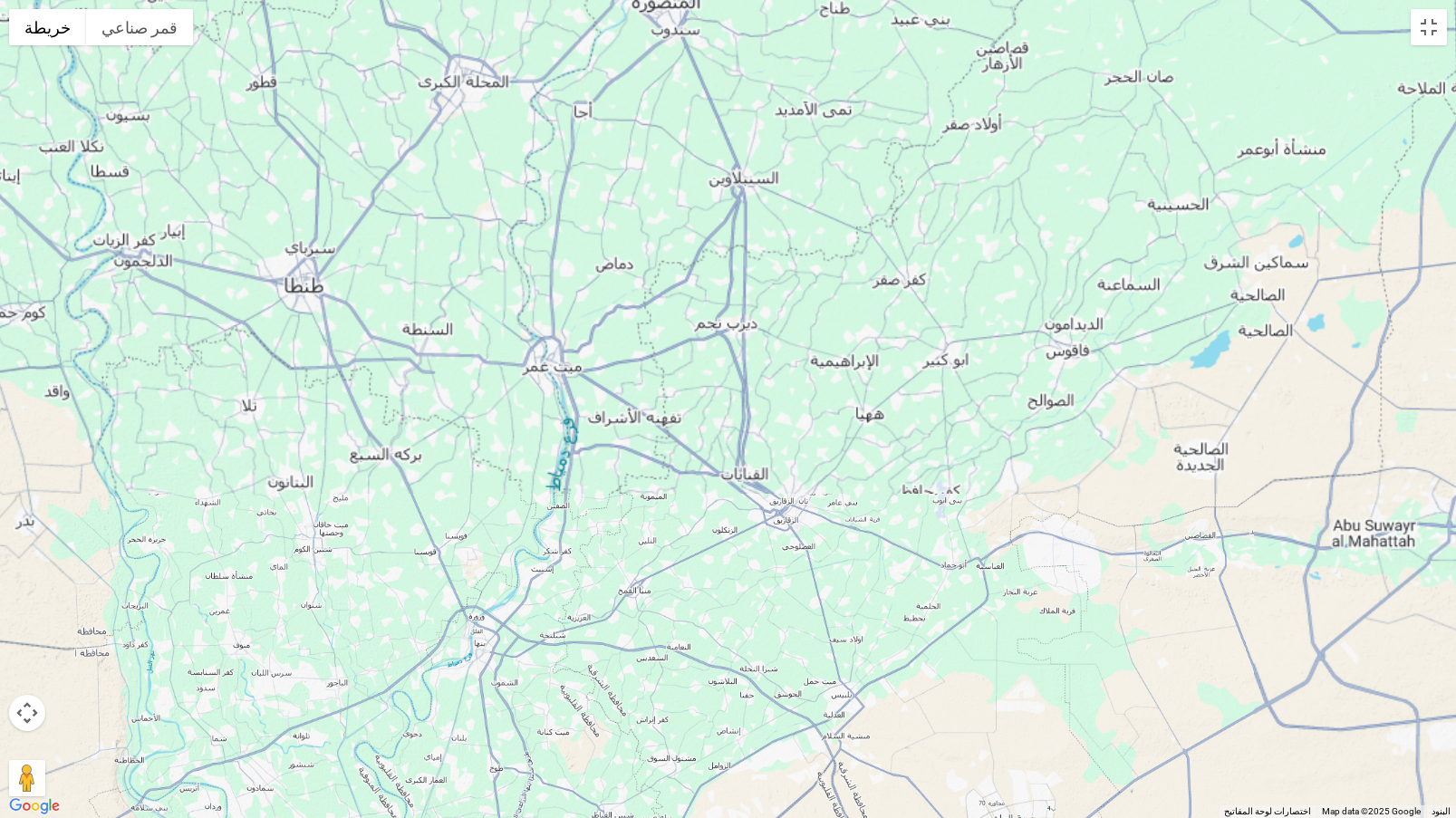
drag, startPoint x: 624, startPoint y: 717, endPoint x: 647, endPoint y: 353, distance: 364.7
click at [645, 354] on div at bounding box center [728, 409] width 1456 height 818
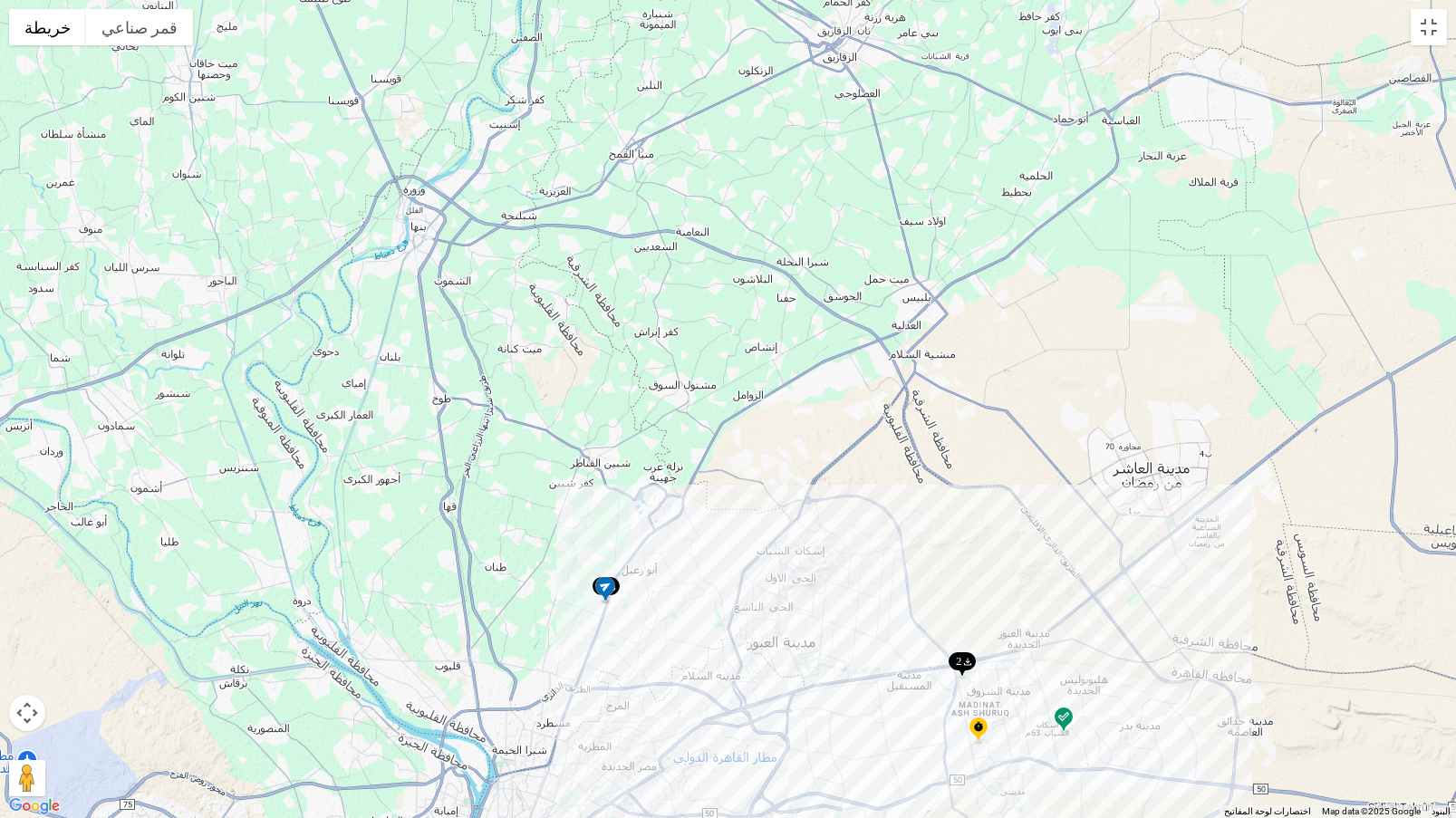
drag, startPoint x: 675, startPoint y: 663, endPoint x: 634, endPoint y: 571, distance: 100.7
click at [672, 555] on div at bounding box center [728, 409] width 1456 height 818
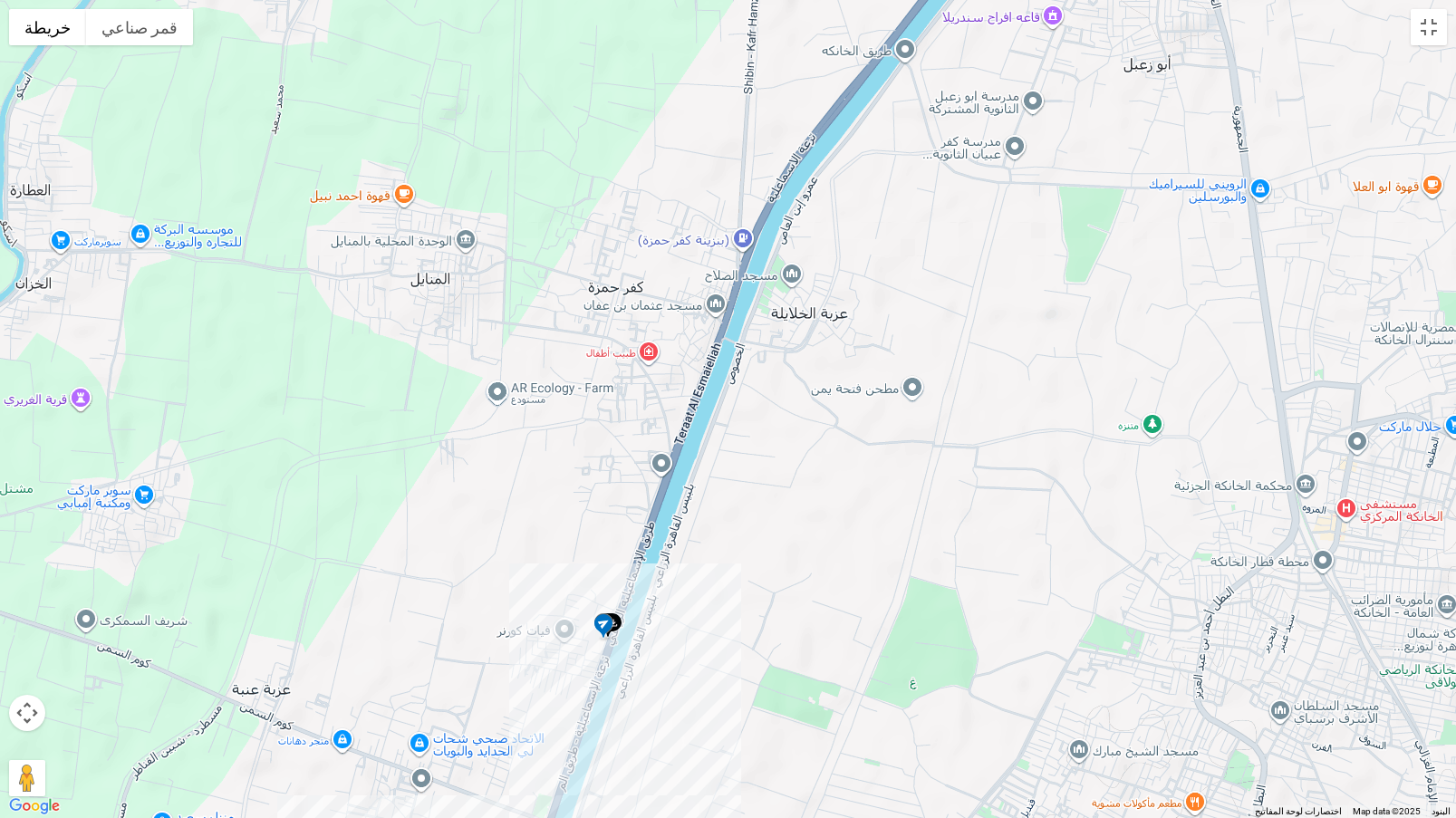
click at [610, 618] on img at bounding box center [603, 627] width 29 height 30
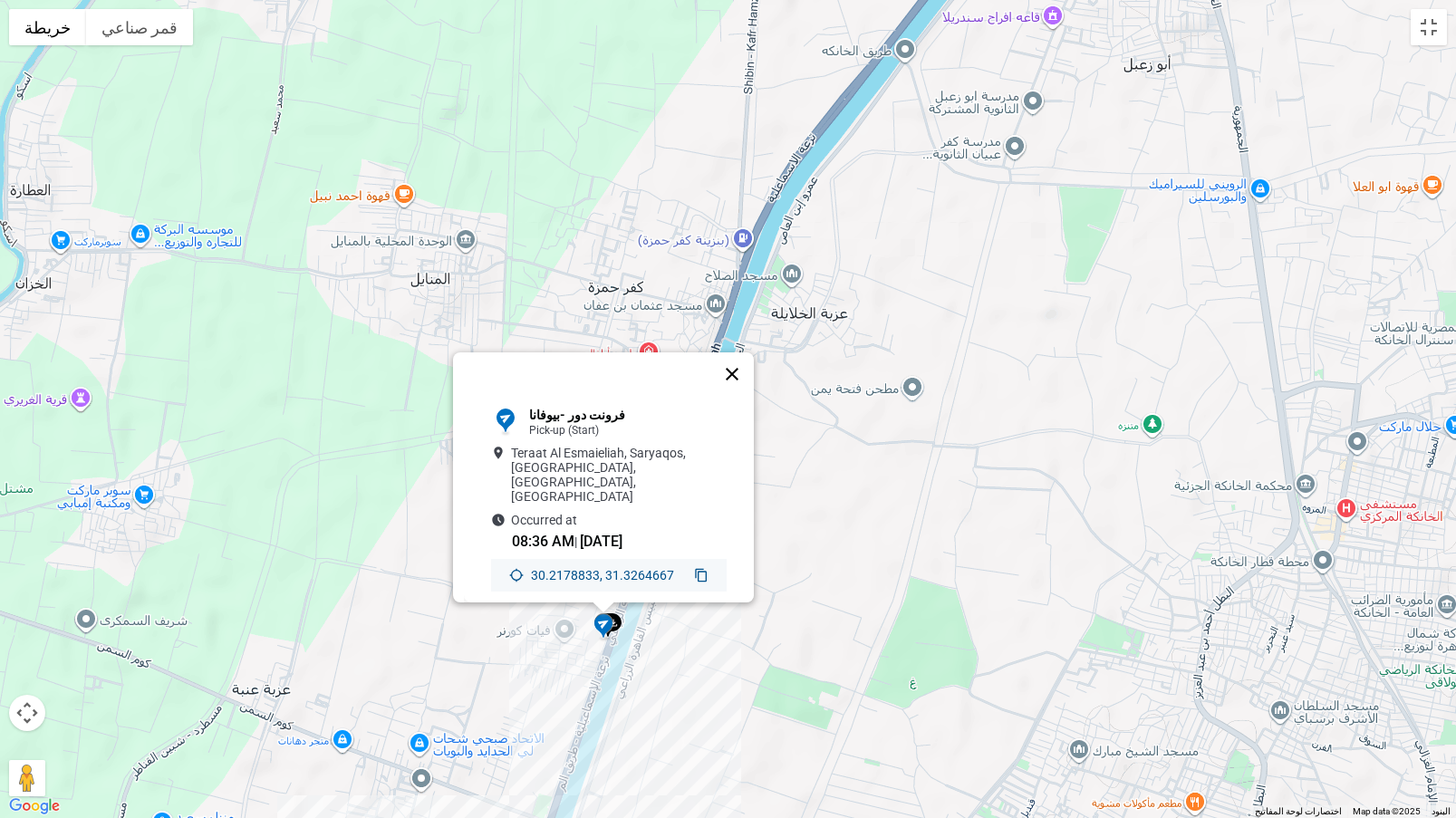
click at [744, 361] on button "إغلاق" at bounding box center [731, 374] width 43 height 43
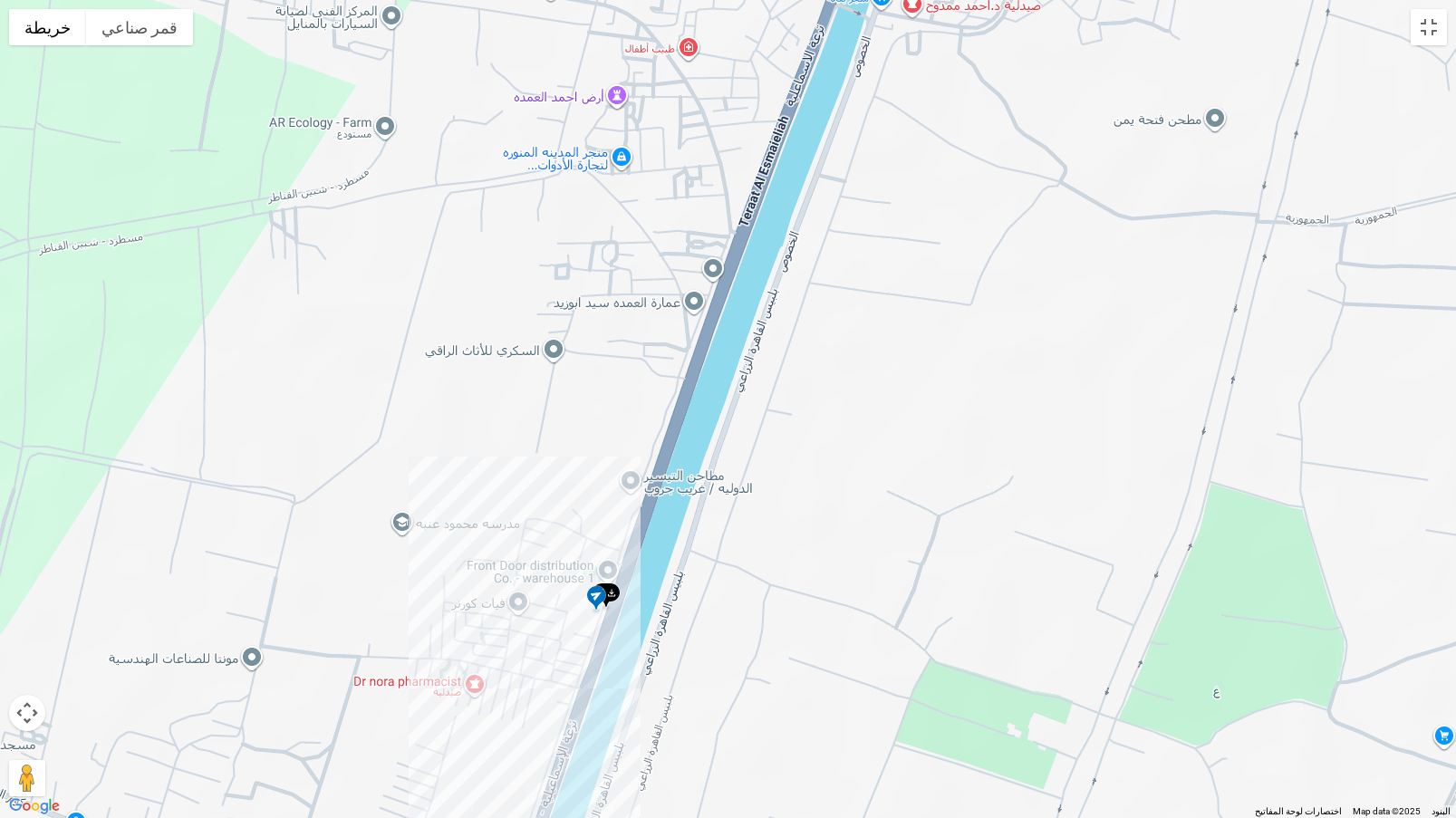
click at [617, 592] on img at bounding box center [605, 597] width 29 height 30
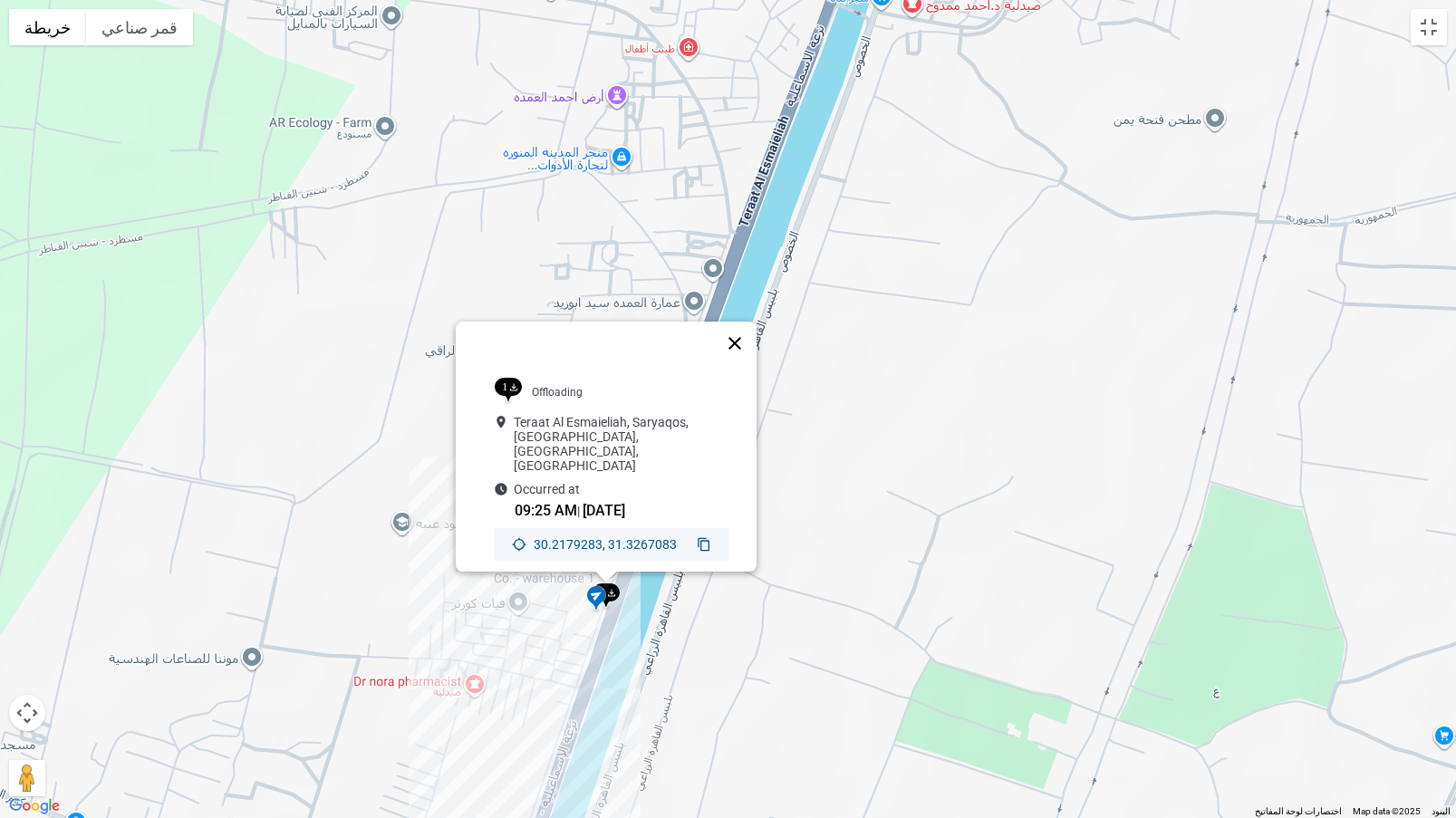
click at [746, 334] on button "إغلاق" at bounding box center [734, 343] width 43 height 43
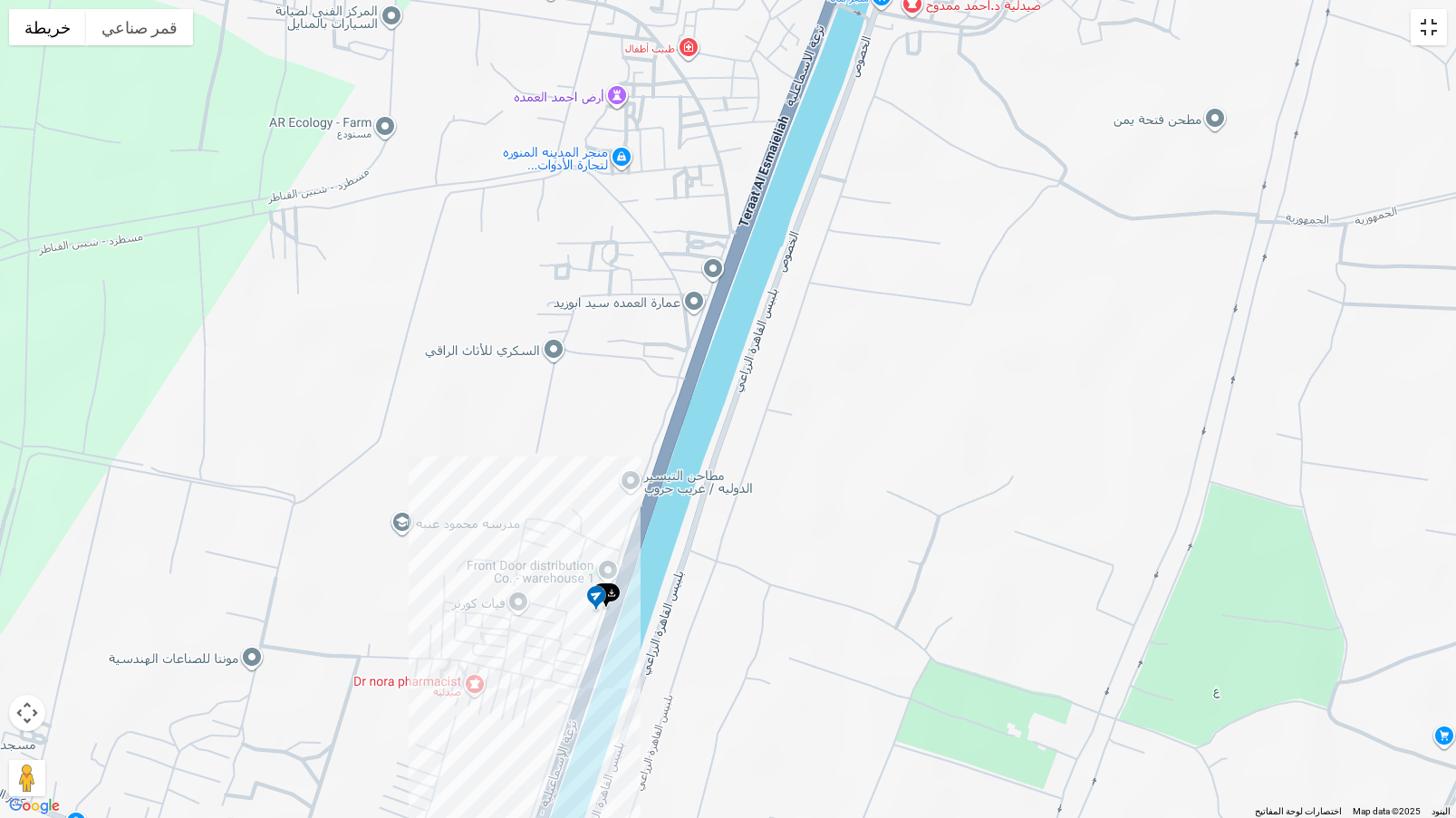
click at [1441, 40] on button "تبديل إلى العرض ملء الشاشة" at bounding box center [1428, 27] width 37 height 37
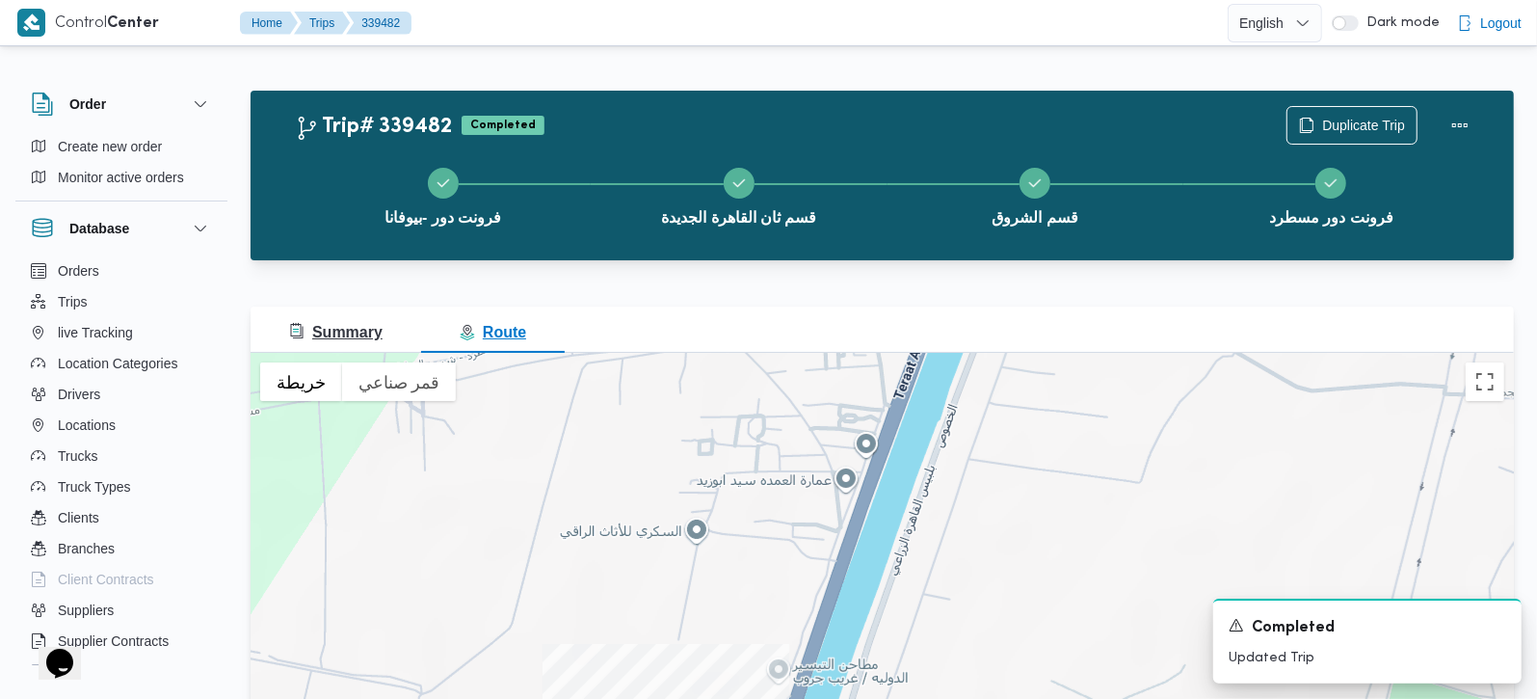
click at [335, 327] on span "Summary" at bounding box center [335, 332] width 93 height 16
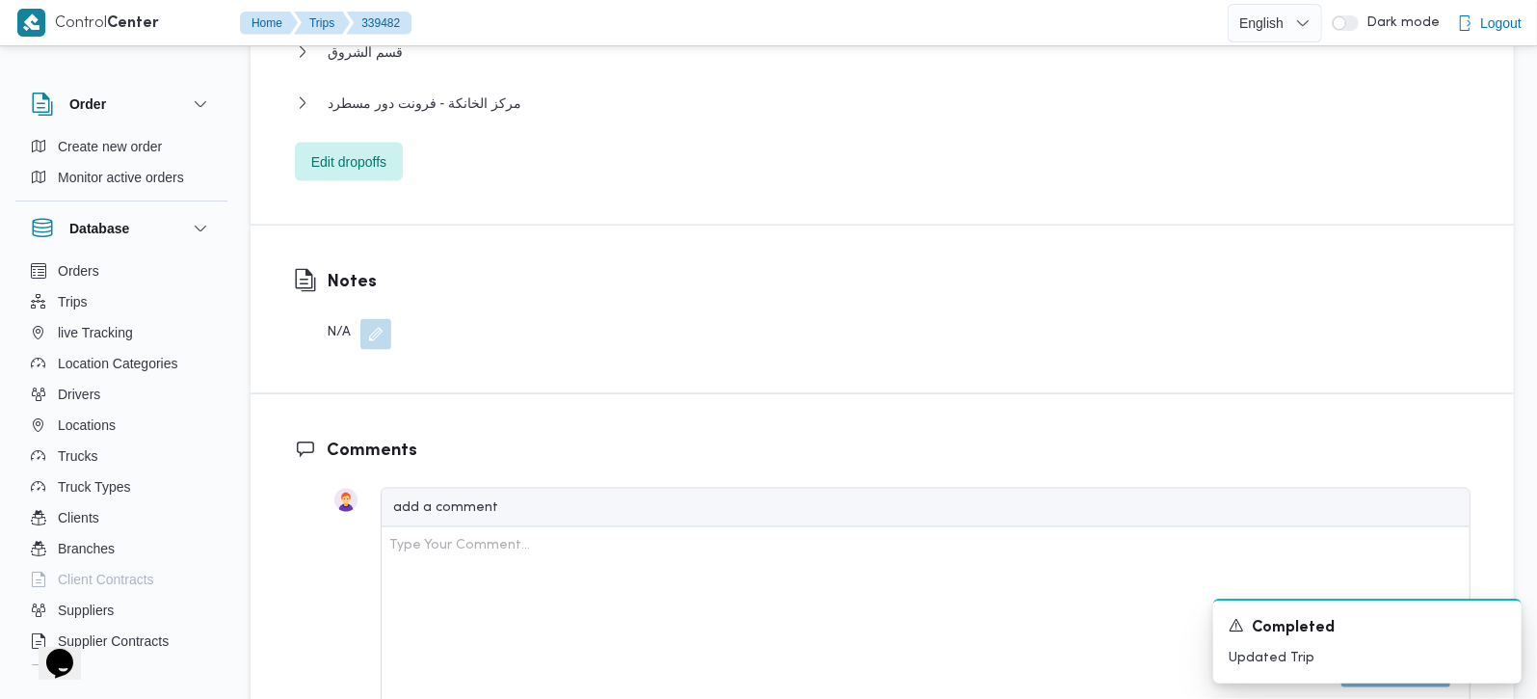
scroll to position [1927, 0]
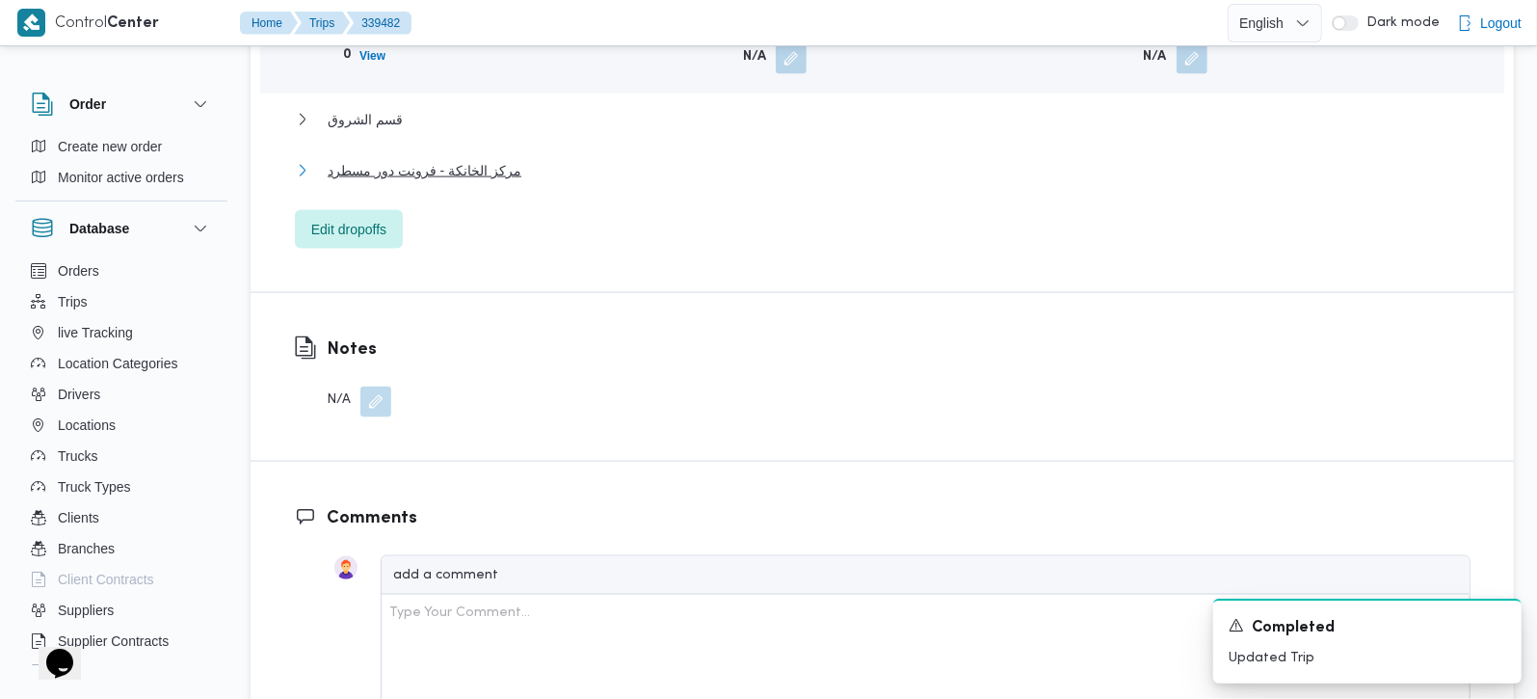
click at [444, 159] on span "مركز الخانكة - فرونت دور مسطرد" at bounding box center [425, 170] width 194 height 23
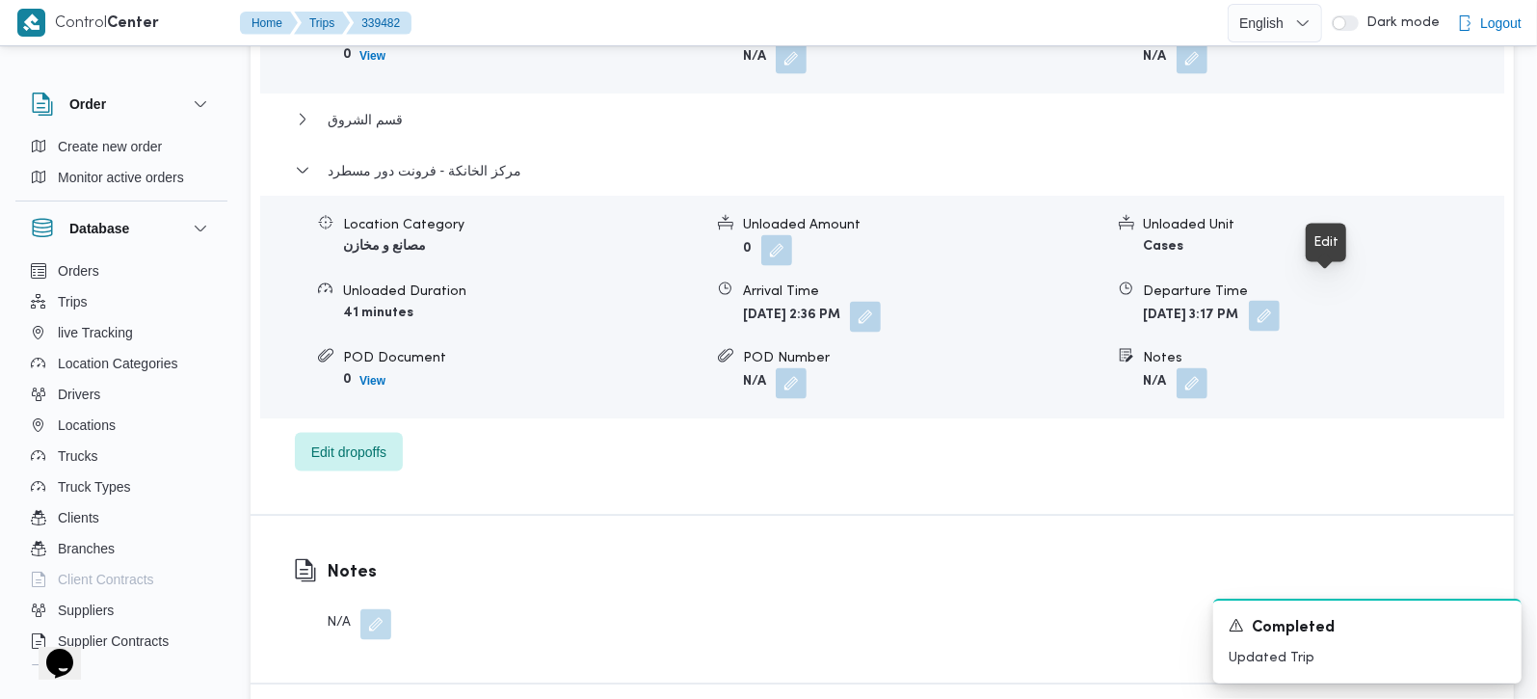
click at [1280, 301] on button "button" at bounding box center [1264, 316] width 31 height 31
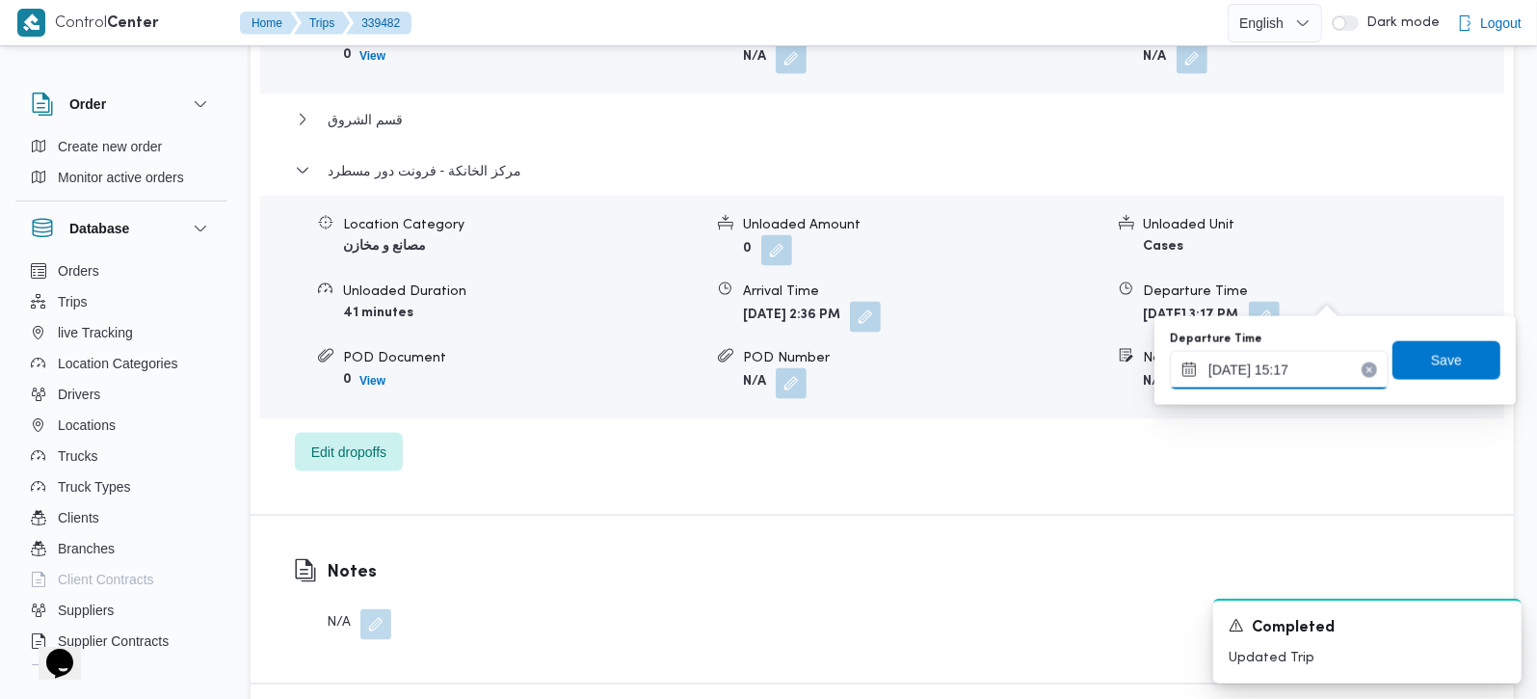
click at [1289, 363] on input "24/09/2025 15:17" at bounding box center [1279, 370] width 219 height 39
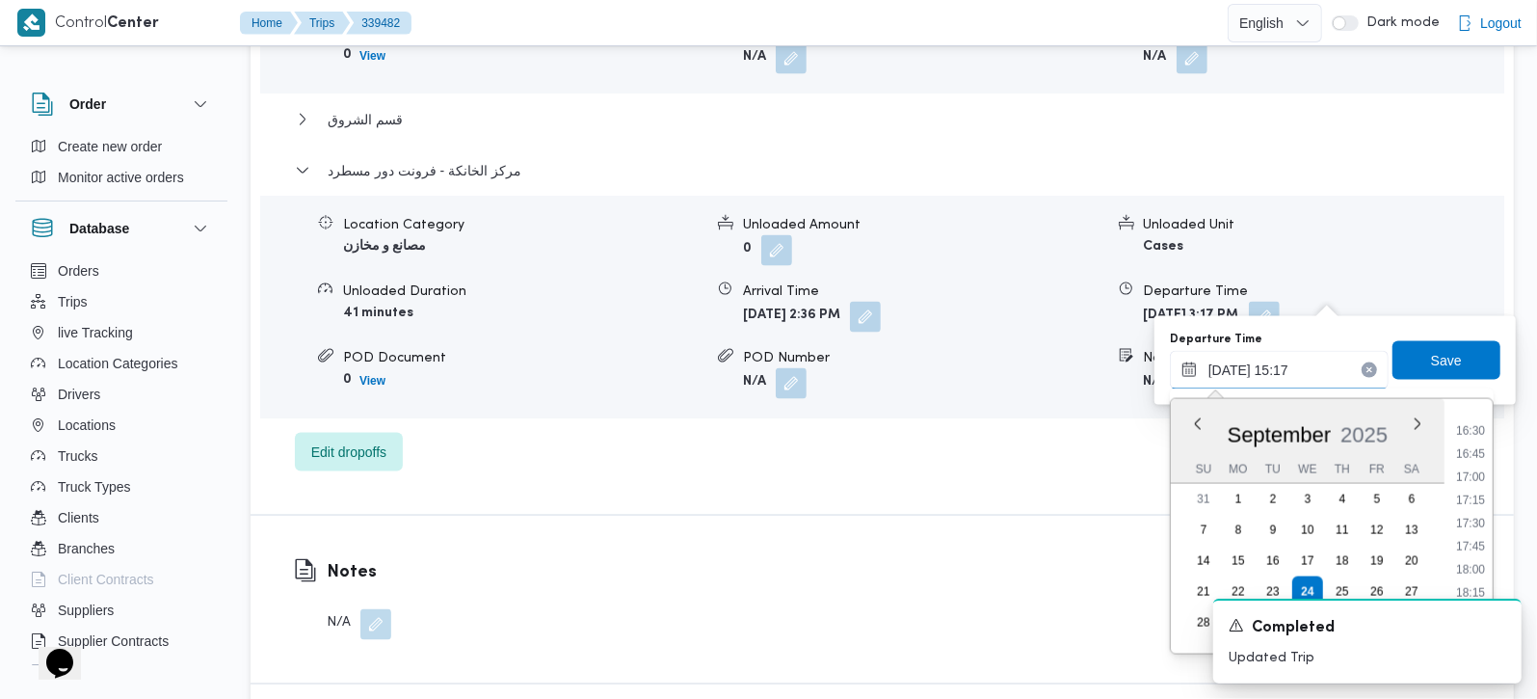
scroll to position [1521, 0]
click at [1474, 563] on li "18:00" at bounding box center [1470, 568] width 44 height 19
type input "24/09/2025 18:00"
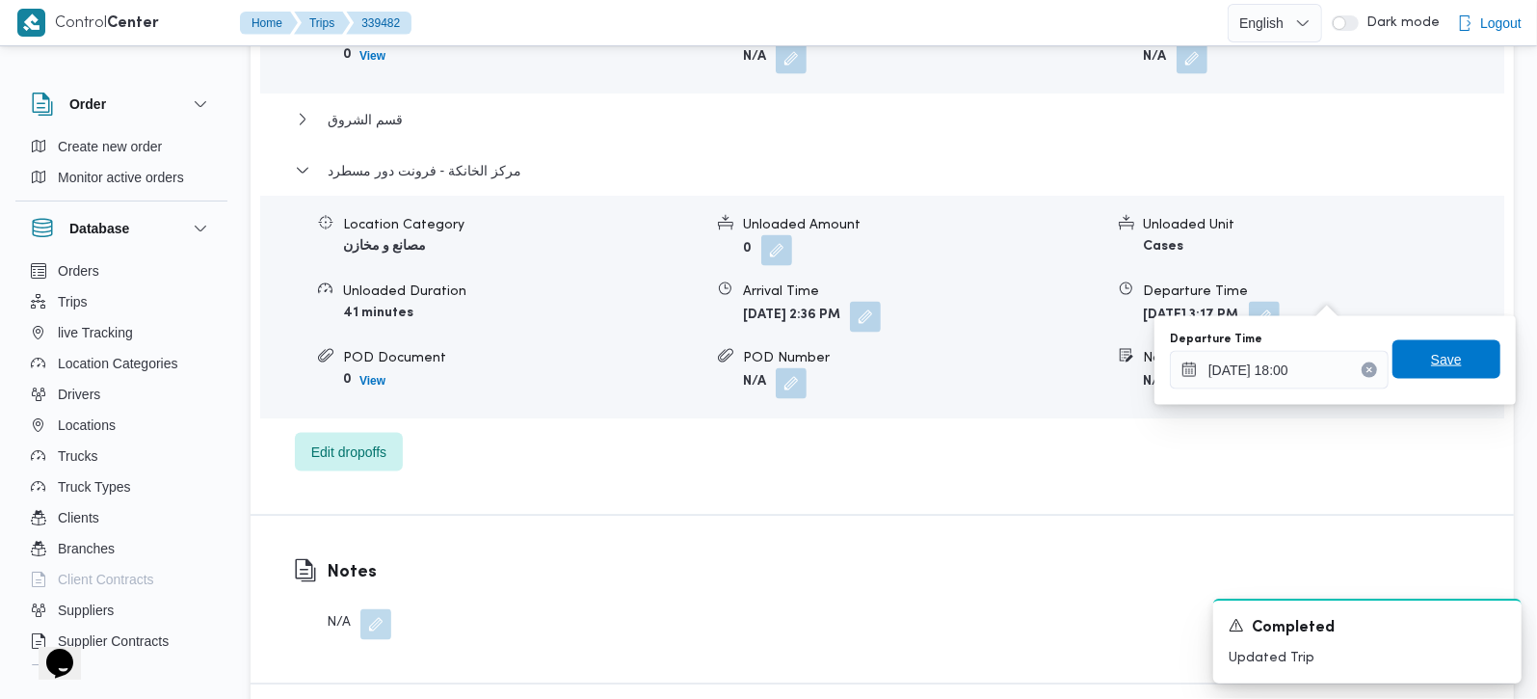
click at [1431, 358] on span "Save" at bounding box center [1446, 359] width 31 height 23
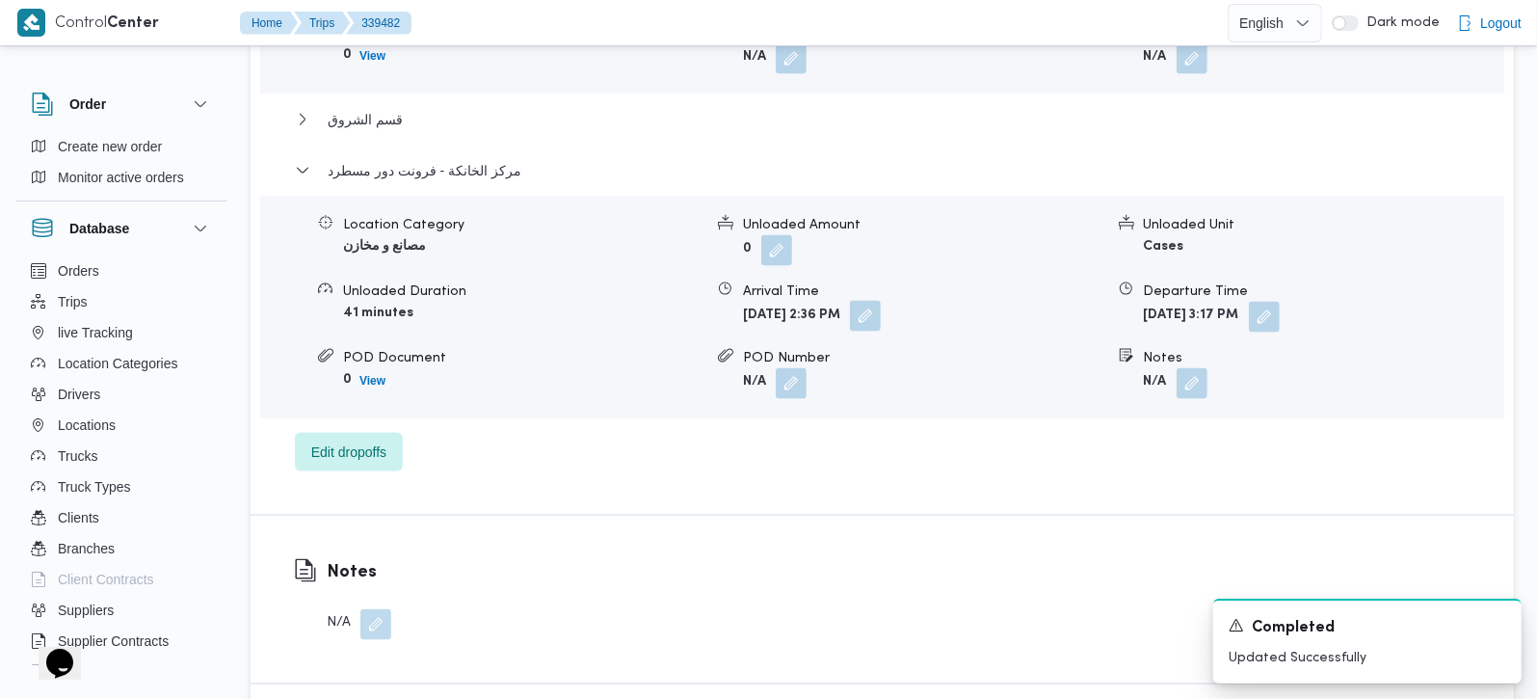
click at [881, 301] on button "button" at bounding box center [865, 316] width 31 height 31
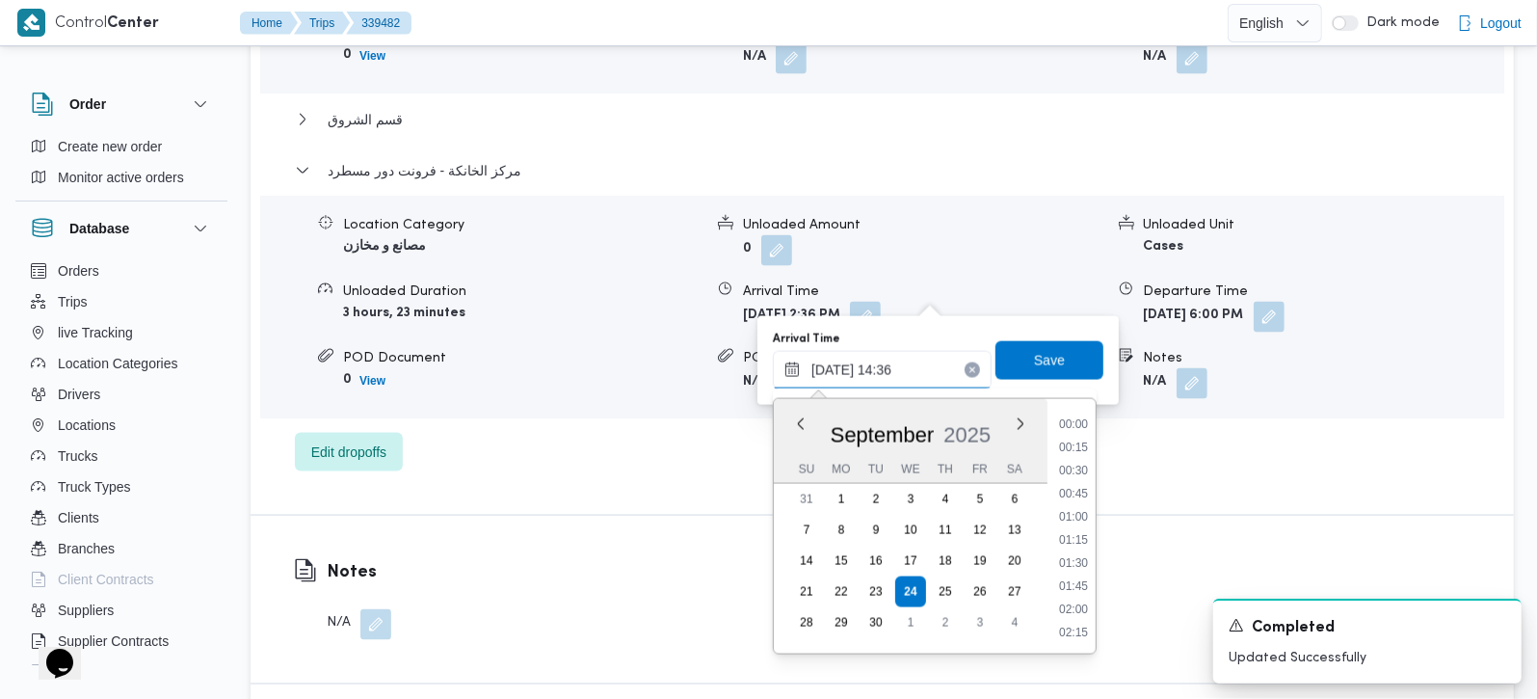
click at [901, 380] on input "24/09/2025 14:36" at bounding box center [882, 370] width 219 height 39
click at [1077, 499] on li "17:45" at bounding box center [1073, 501] width 44 height 19
type input "24/09/2025 17:45"
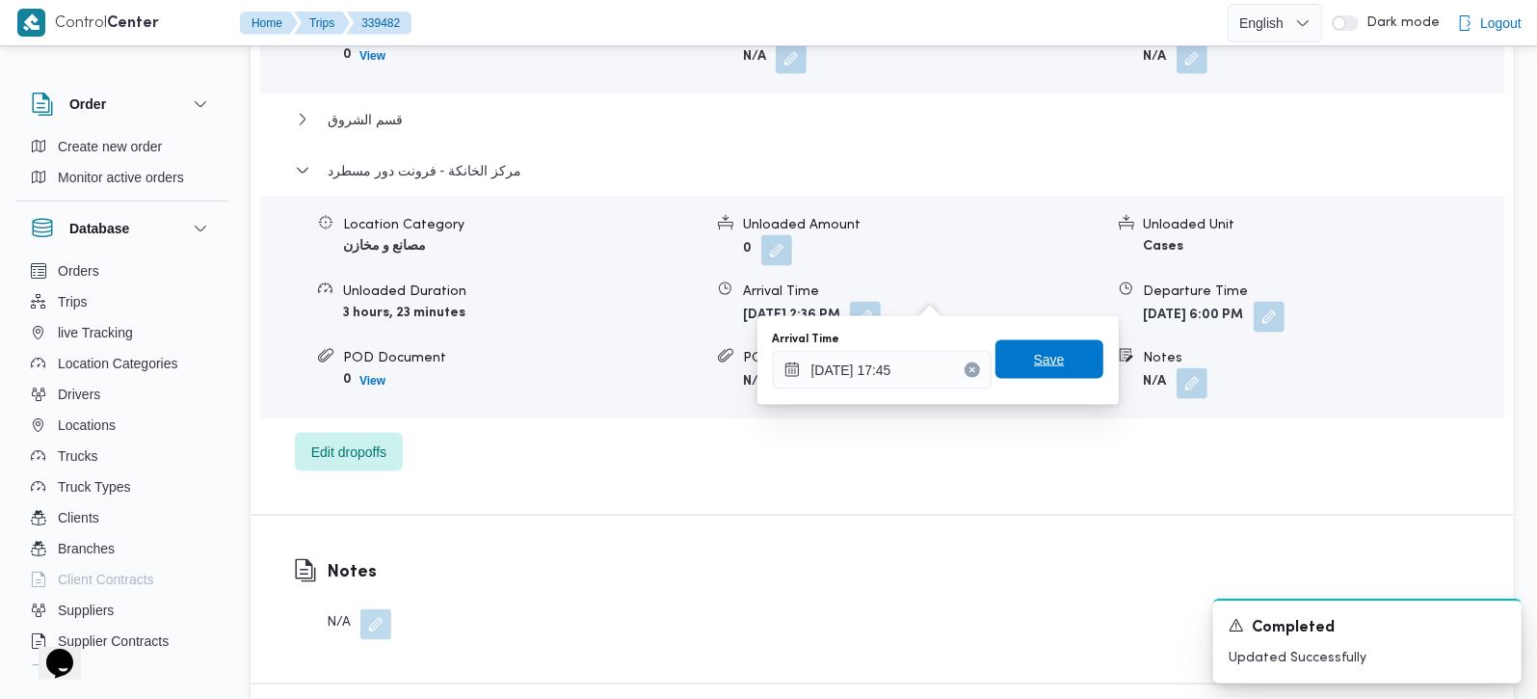
click at [1046, 370] on span "Save" at bounding box center [1049, 359] width 31 height 23
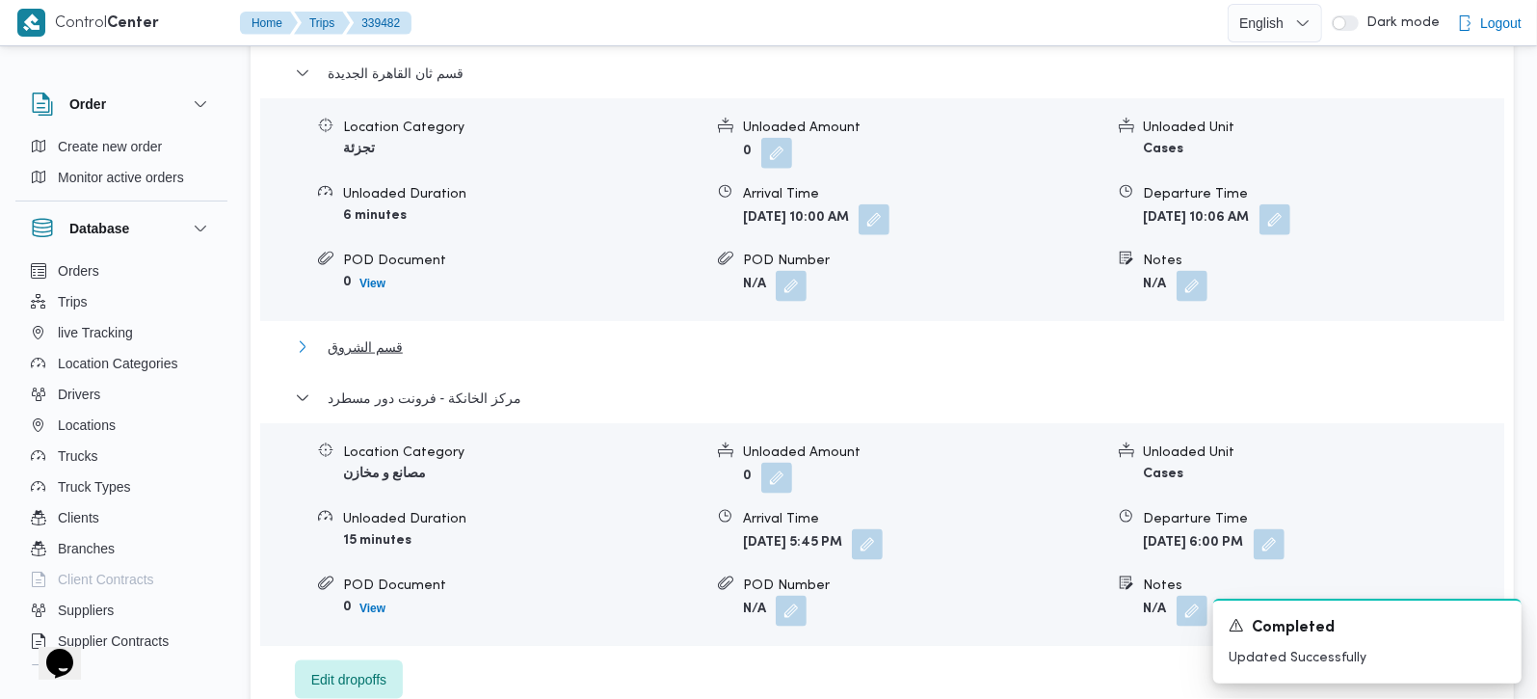
click at [375, 335] on span "قسم الشروق" at bounding box center [365, 346] width 75 height 23
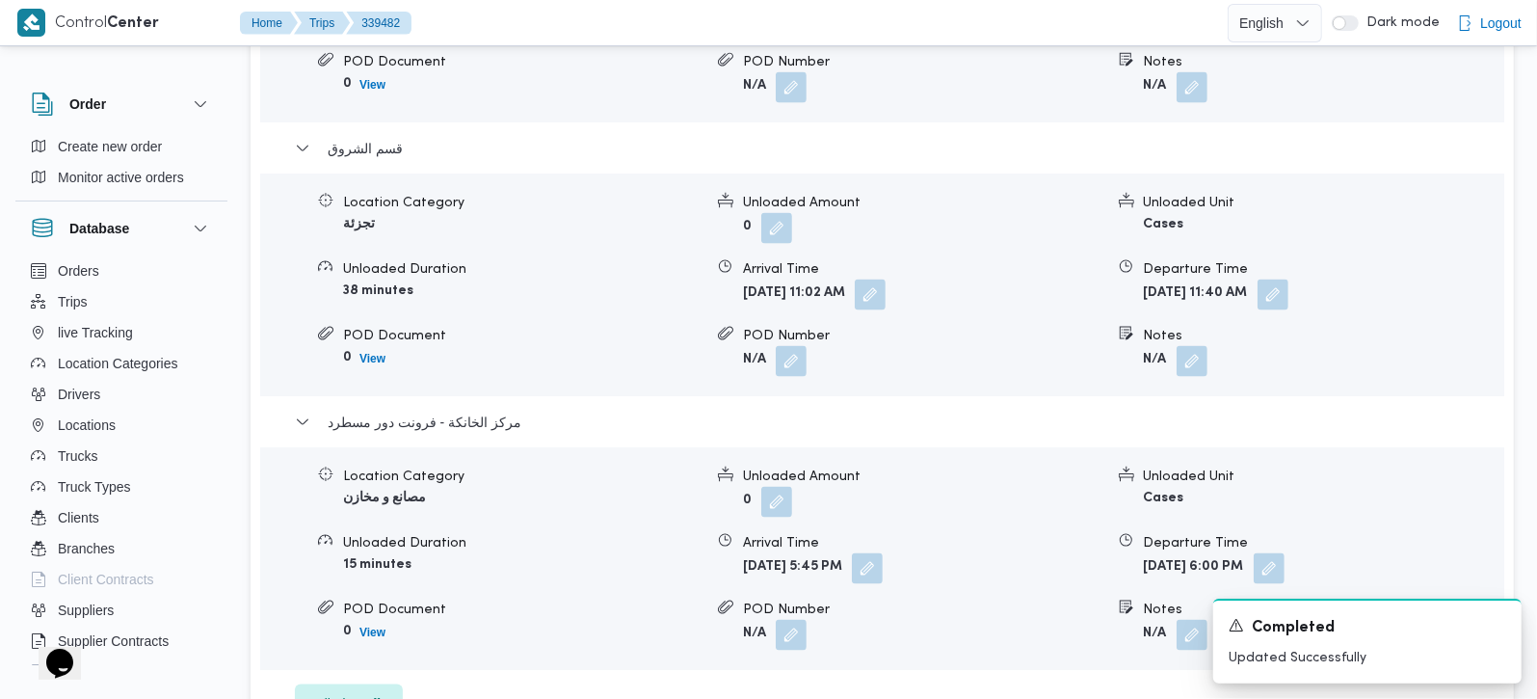
scroll to position [1927, 0]
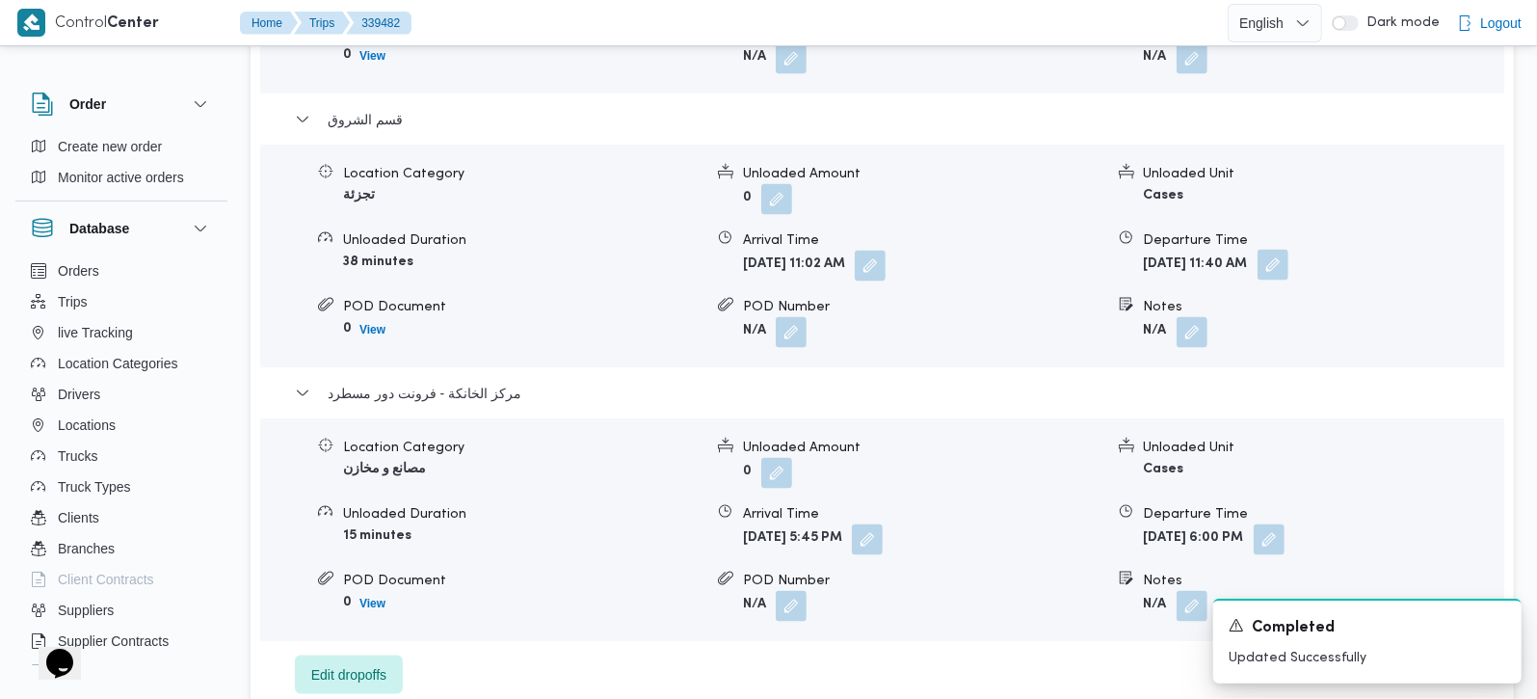
click at [1288, 250] on button "button" at bounding box center [1273, 265] width 31 height 31
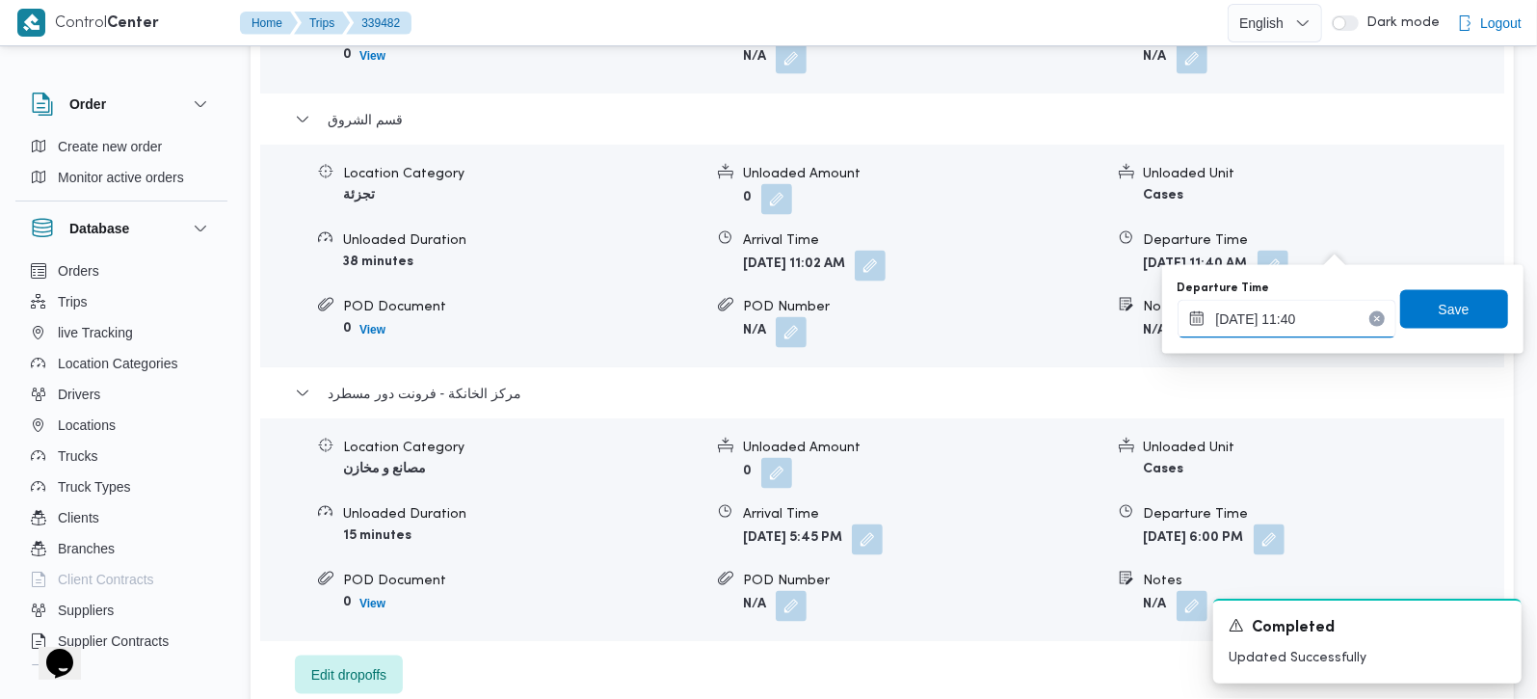
click at [1309, 334] on input "24/09/2025 11:40" at bounding box center [1287, 319] width 219 height 39
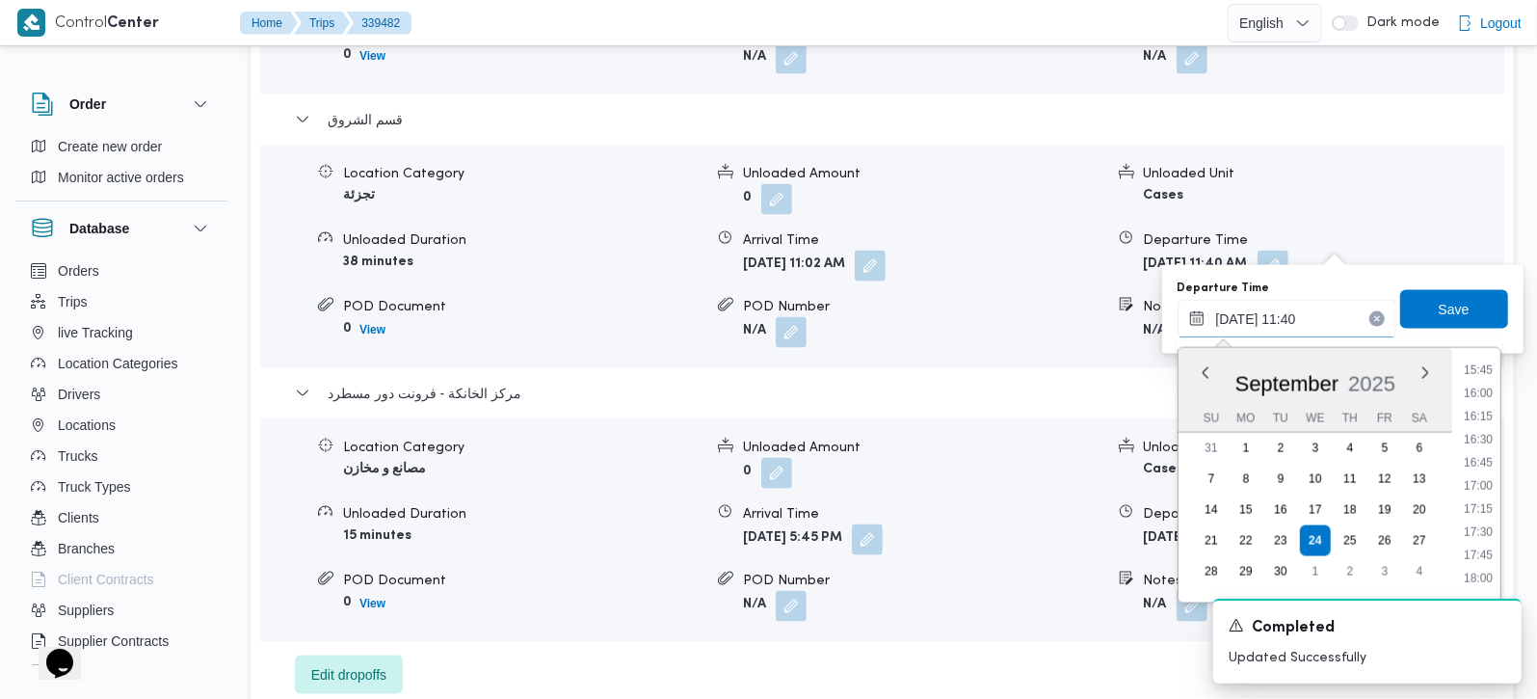
scroll to position [1514, 0]
click at [1483, 425] on li "17:00" at bounding box center [1478, 431] width 44 height 19
type input "24/09/2025 17:00"
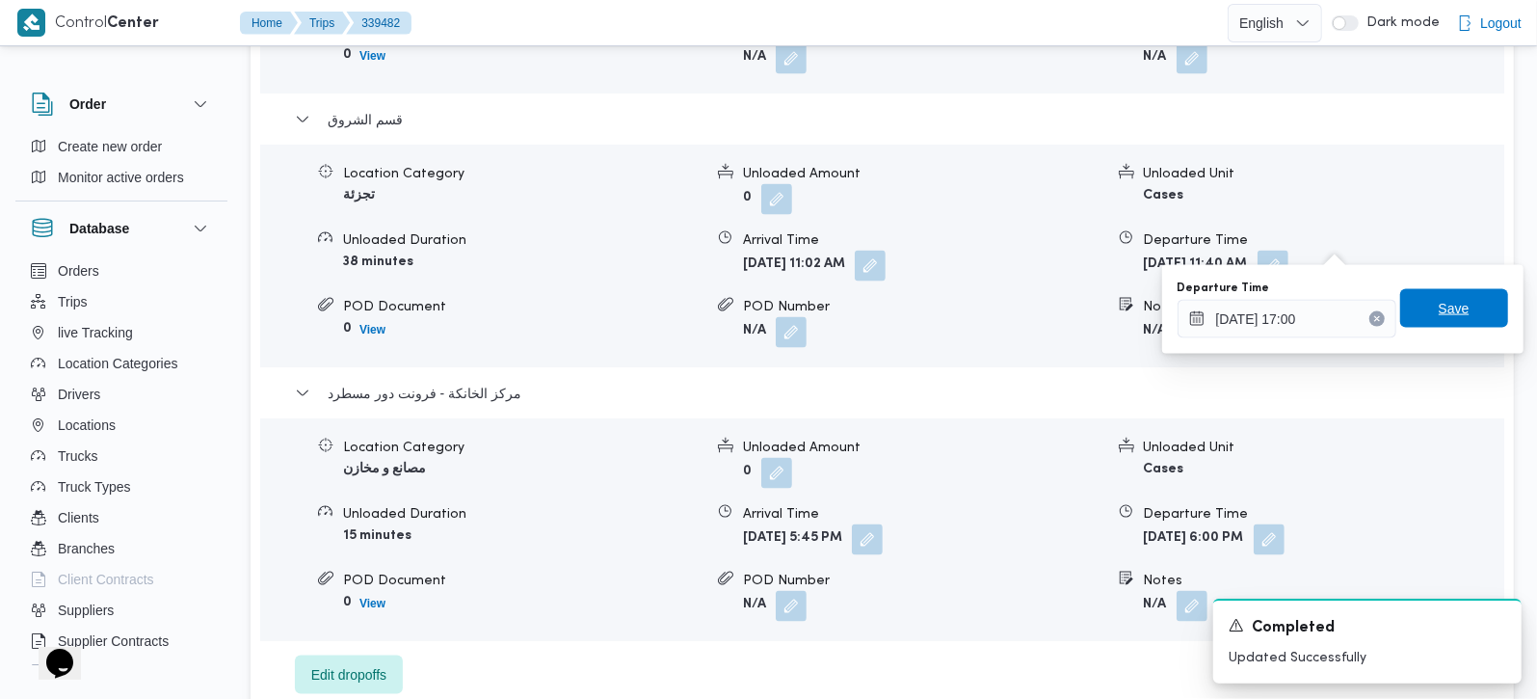
click at [1468, 288] on div "Departure Time 24/09/2025 17:00 Save" at bounding box center [1343, 309] width 334 height 62
click at [1444, 304] on span "Save" at bounding box center [1454, 308] width 31 height 23
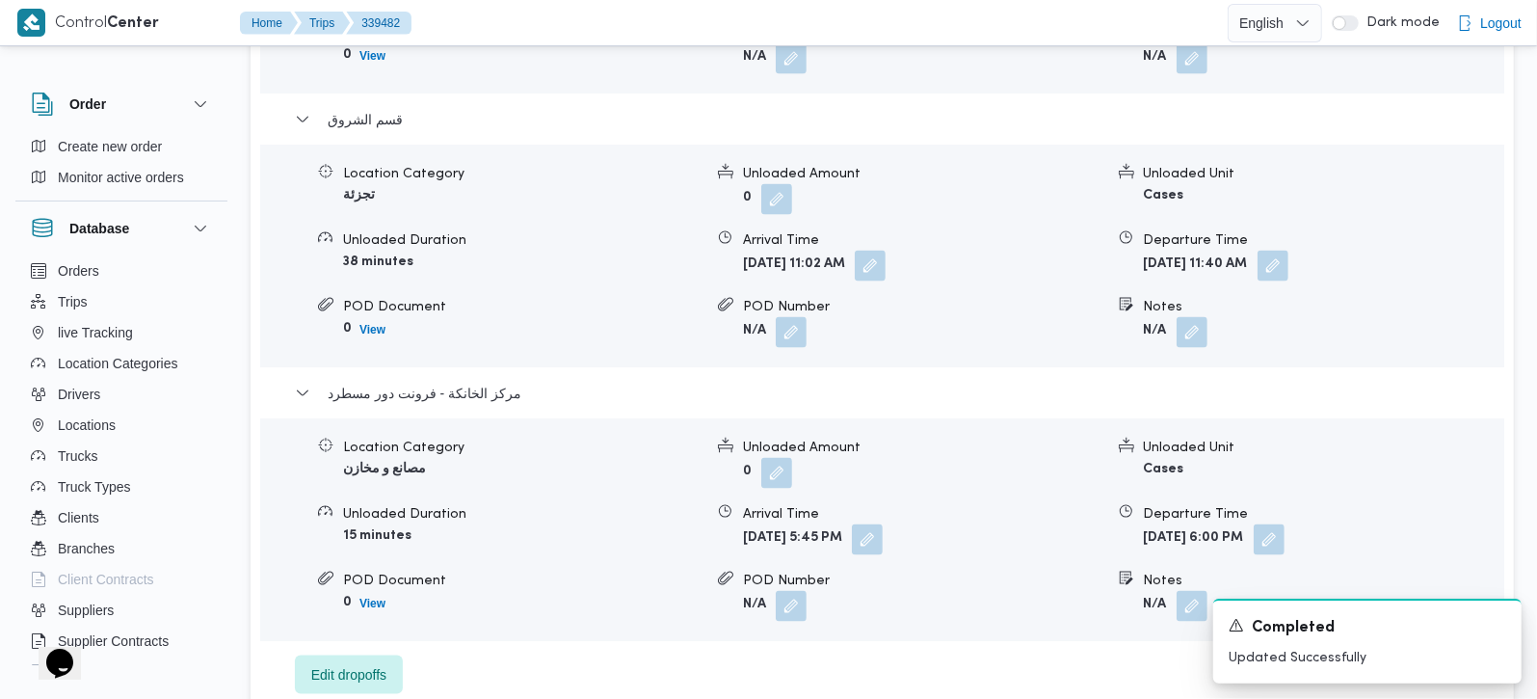
scroll to position [1700, 0]
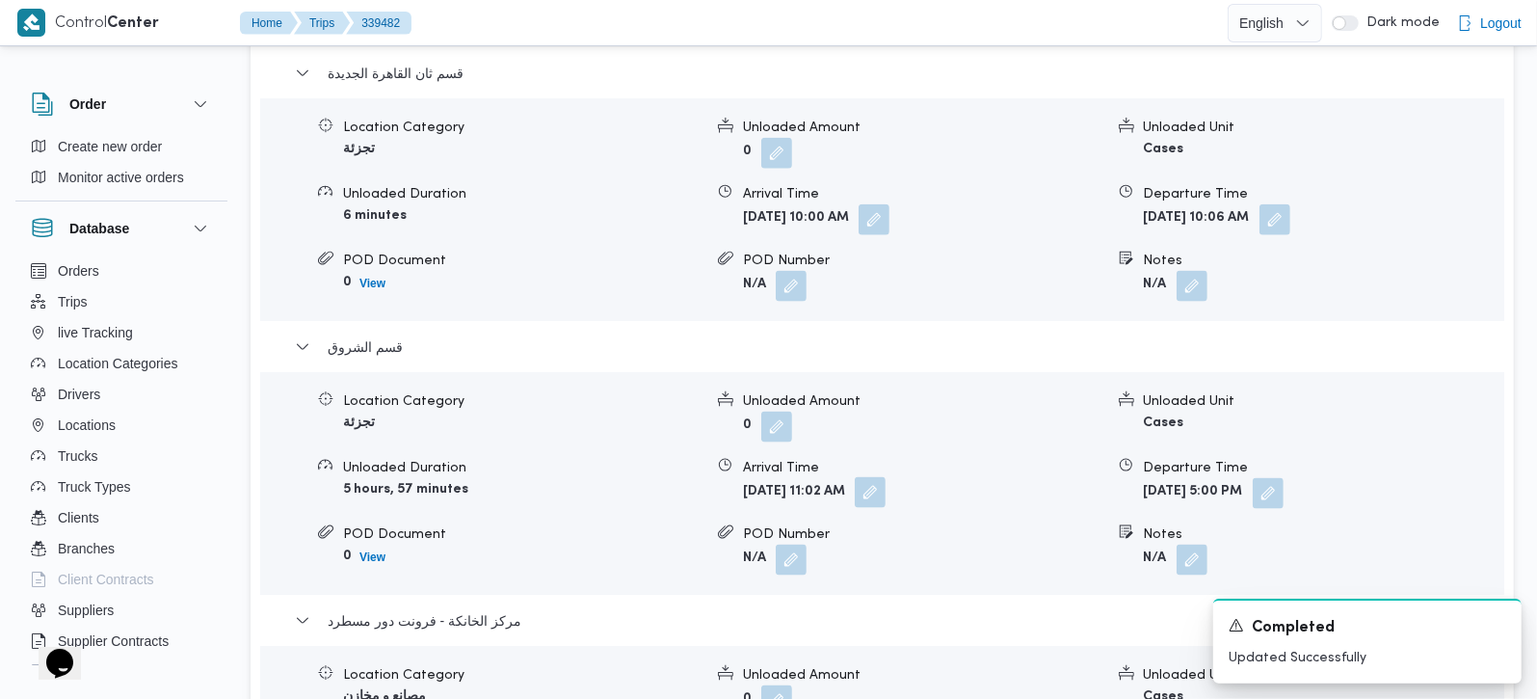
click at [886, 477] on button "button" at bounding box center [870, 492] width 31 height 31
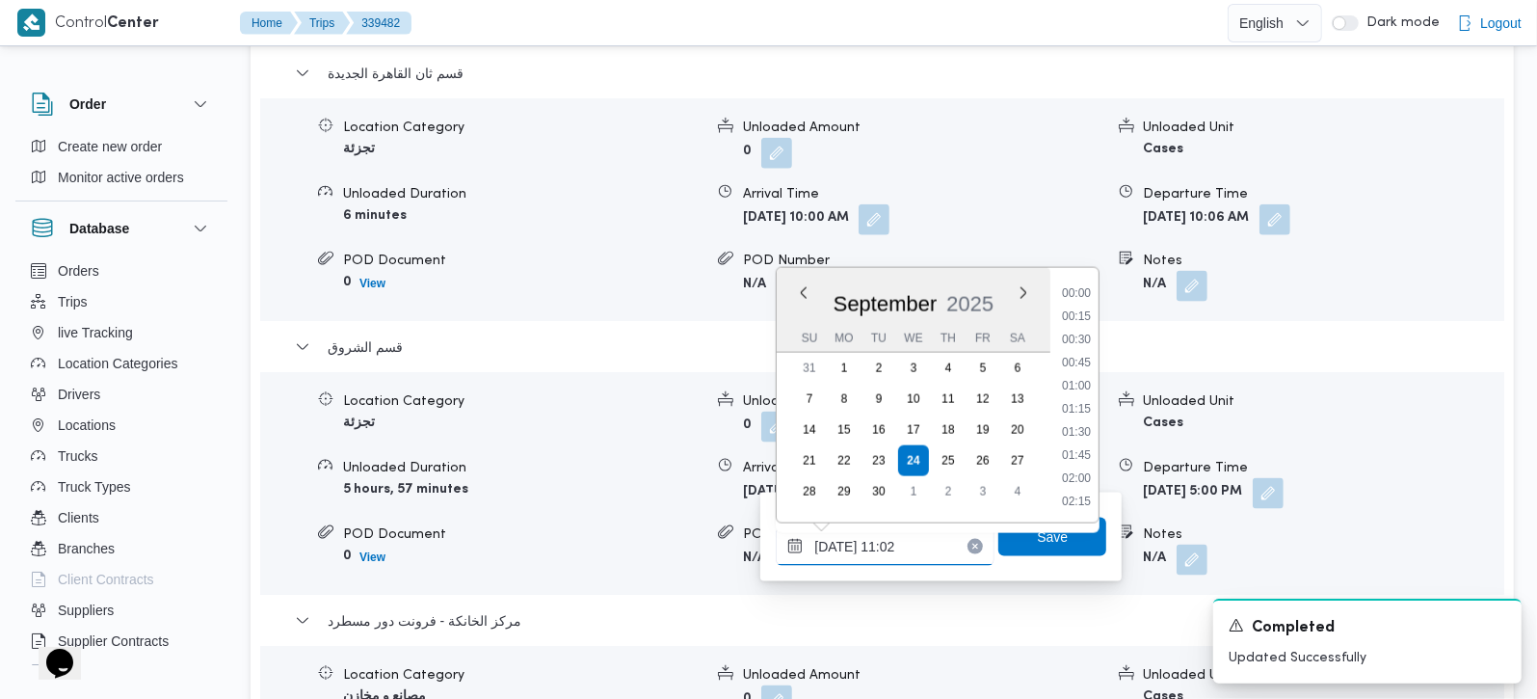
click at [901, 550] on input "24/09/2025 11:02" at bounding box center [885, 546] width 219 height 39
click at [1075, 348] on li "14:00" at bounding box center [1076, 345] width 44 height 19
type input "24/09/2025 14:00"
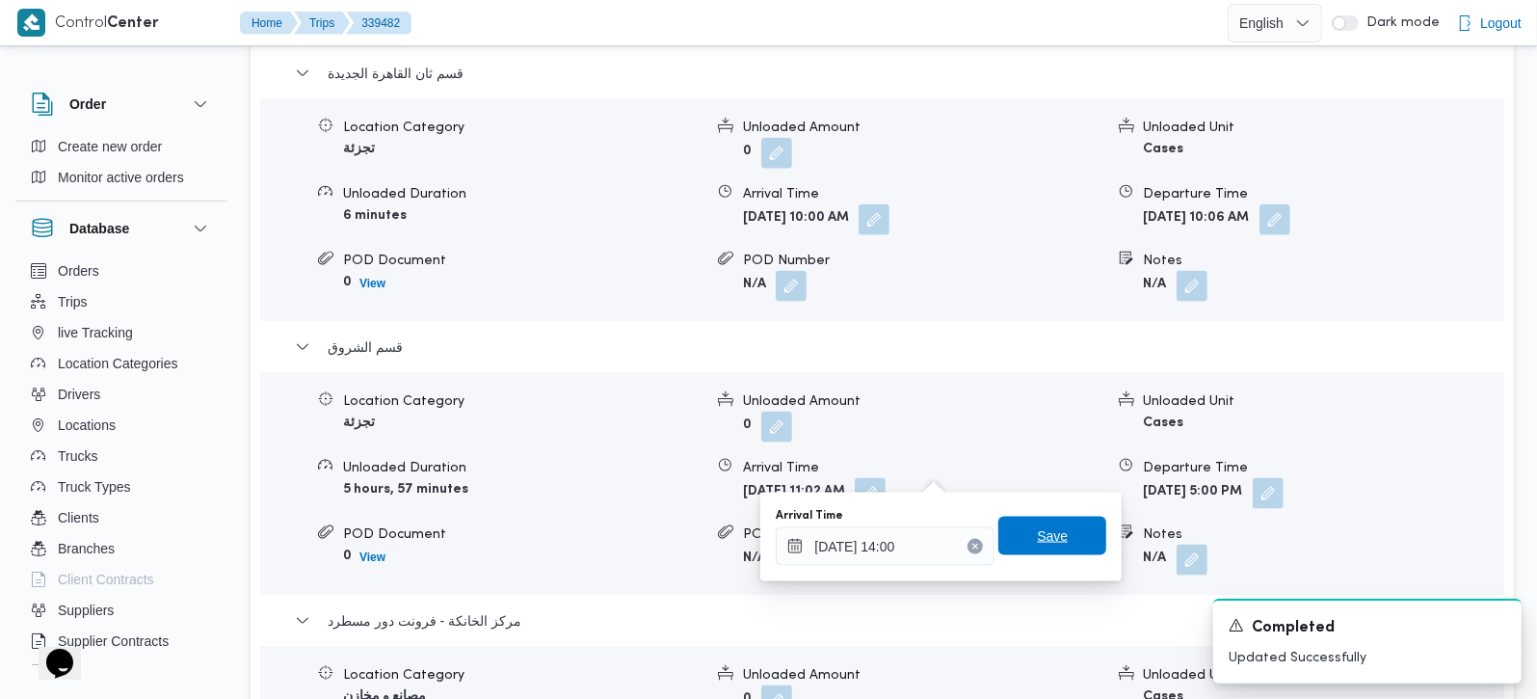
click at [1047, 528] on span "Save" at bounding box center [1052, 535] width 31 height 23
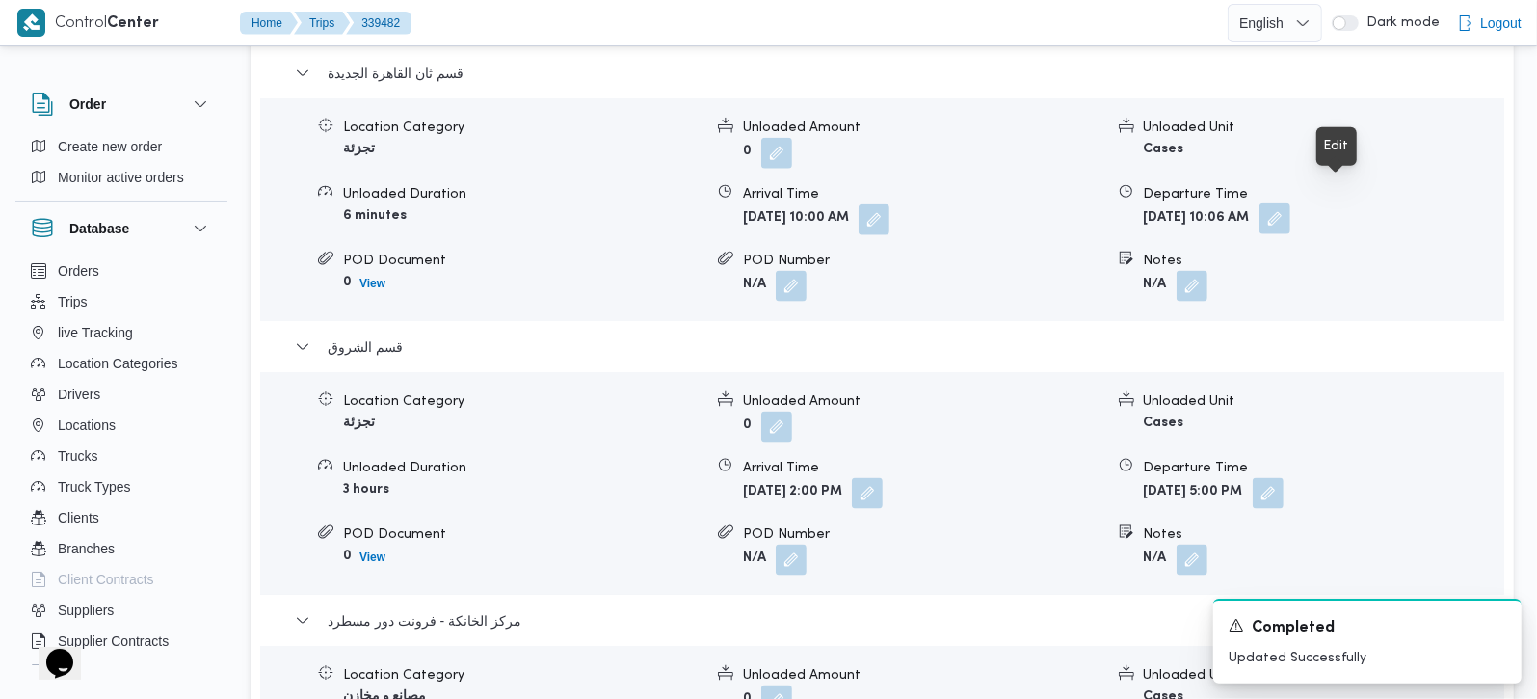
click at [1290, 203] on button "button" at bounding box center [1274, 218] width 31 height 31
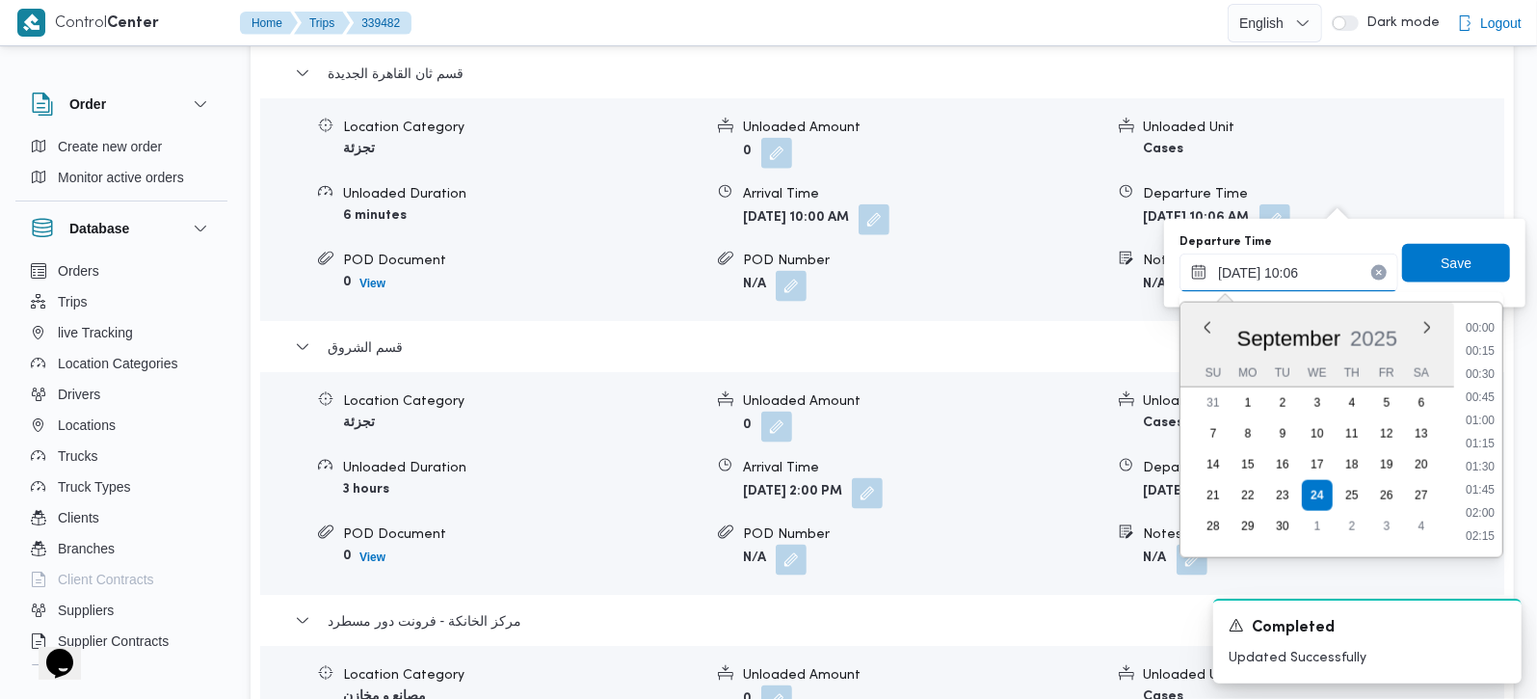
click at [1257, 280] on input "24/09/2025 10:06" at bounding box center [1288, 272] width 219 height 39
click at [1483, 427] on li "13:30" at bounding box center [1480, 427] width 44 height 19
type input "24/09/2025 13:30"
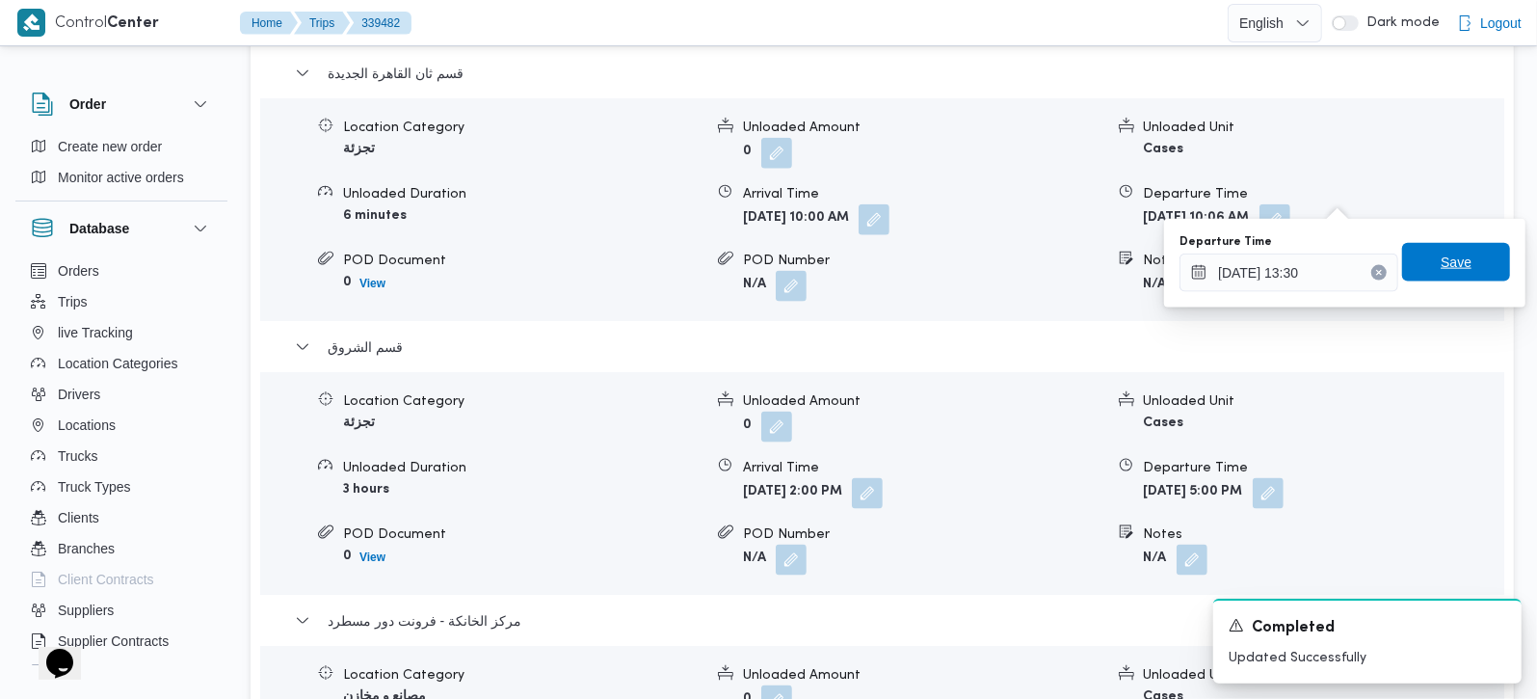
click at [1454, 252] on span "Save" at bounding box center [1456, 262] width 31 height 23
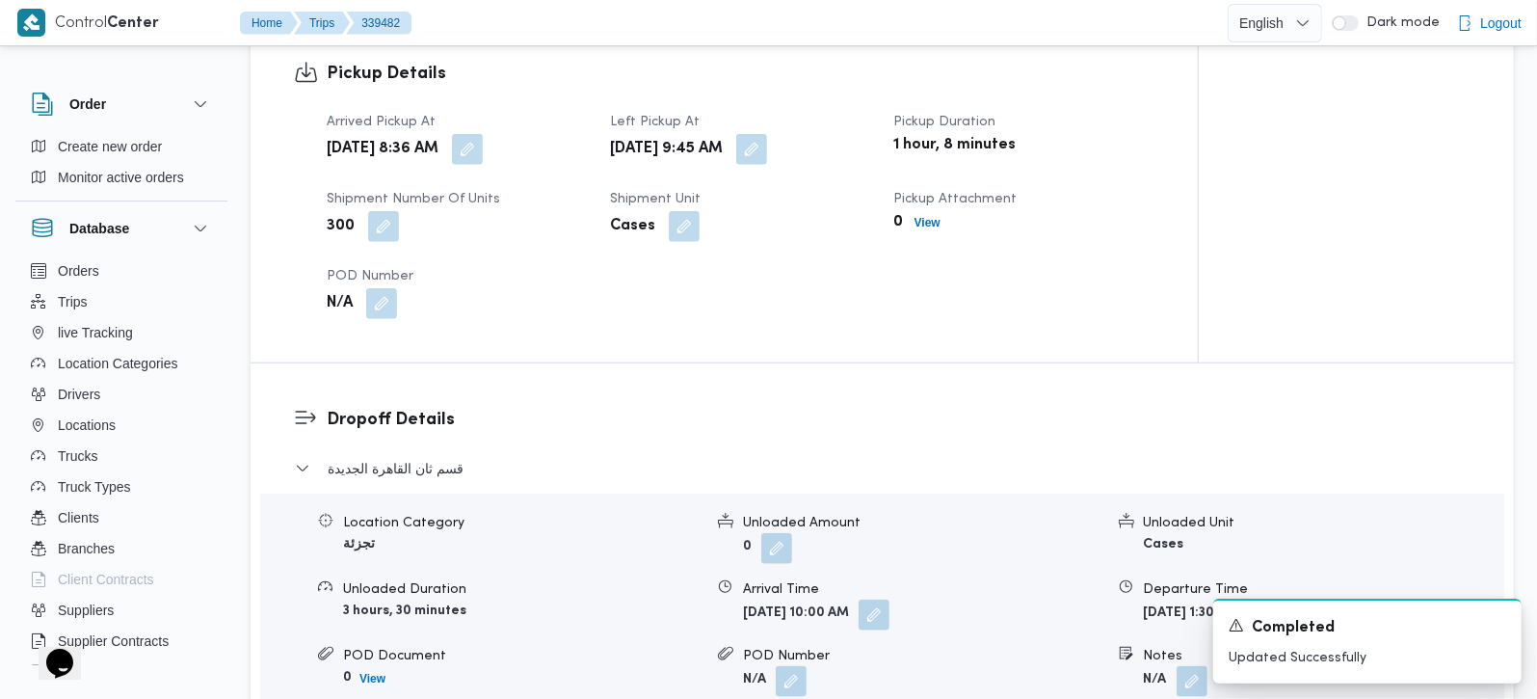
scroll to position [1360, 0]
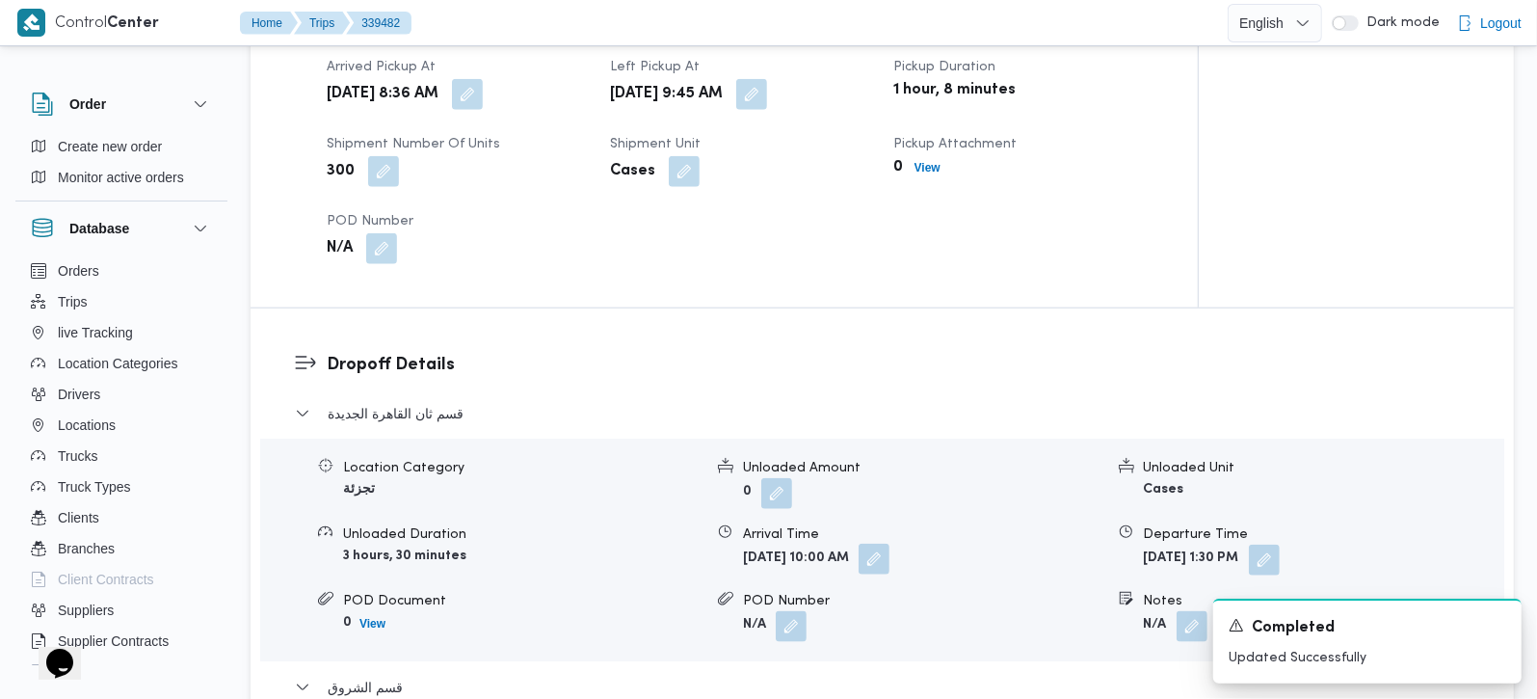
click at [889, 544] on span at bounding box center [869, 559] width 40 height 31
click at [889, 543] on button "button" at bounding box center [874, 558] width 31 height 31
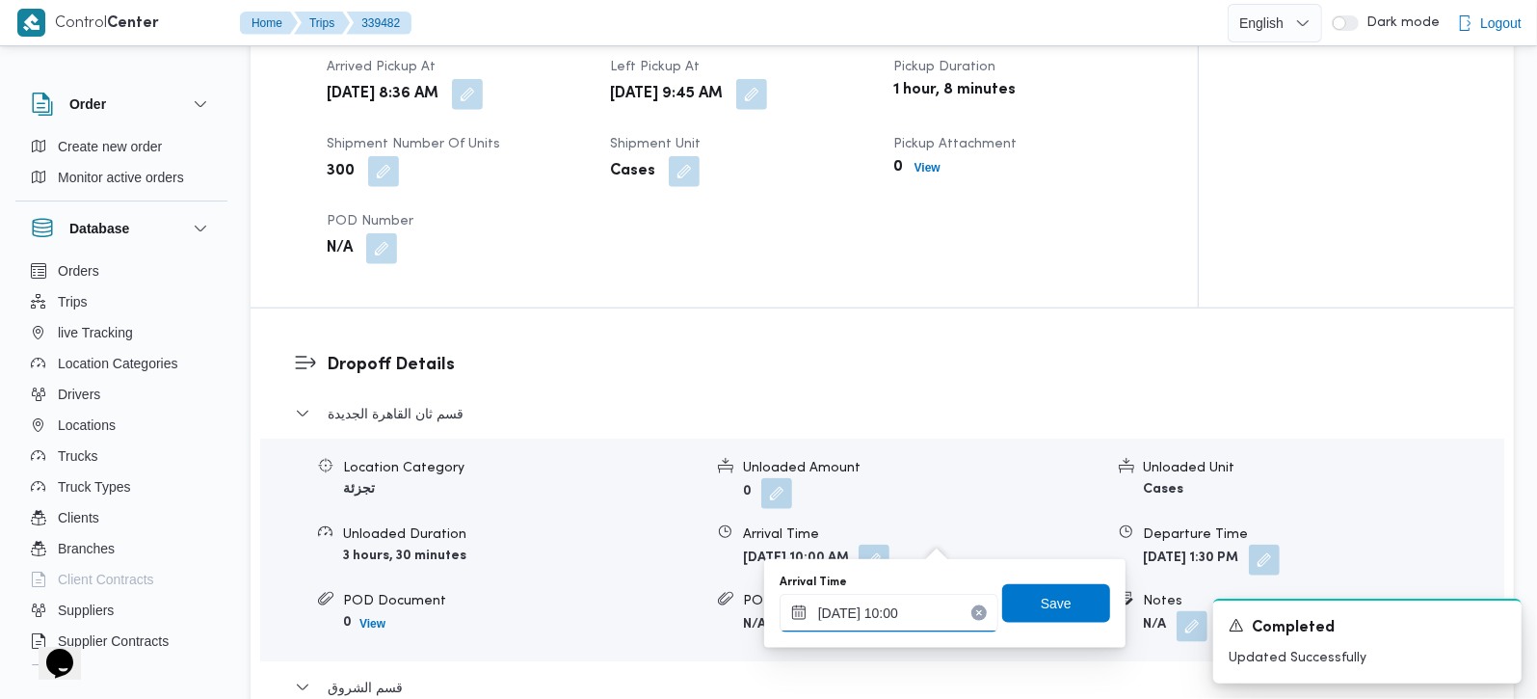
click at [901, 622] on input "24/09/2025 10:00" at bounding box center [889, 613] width 219 height 39
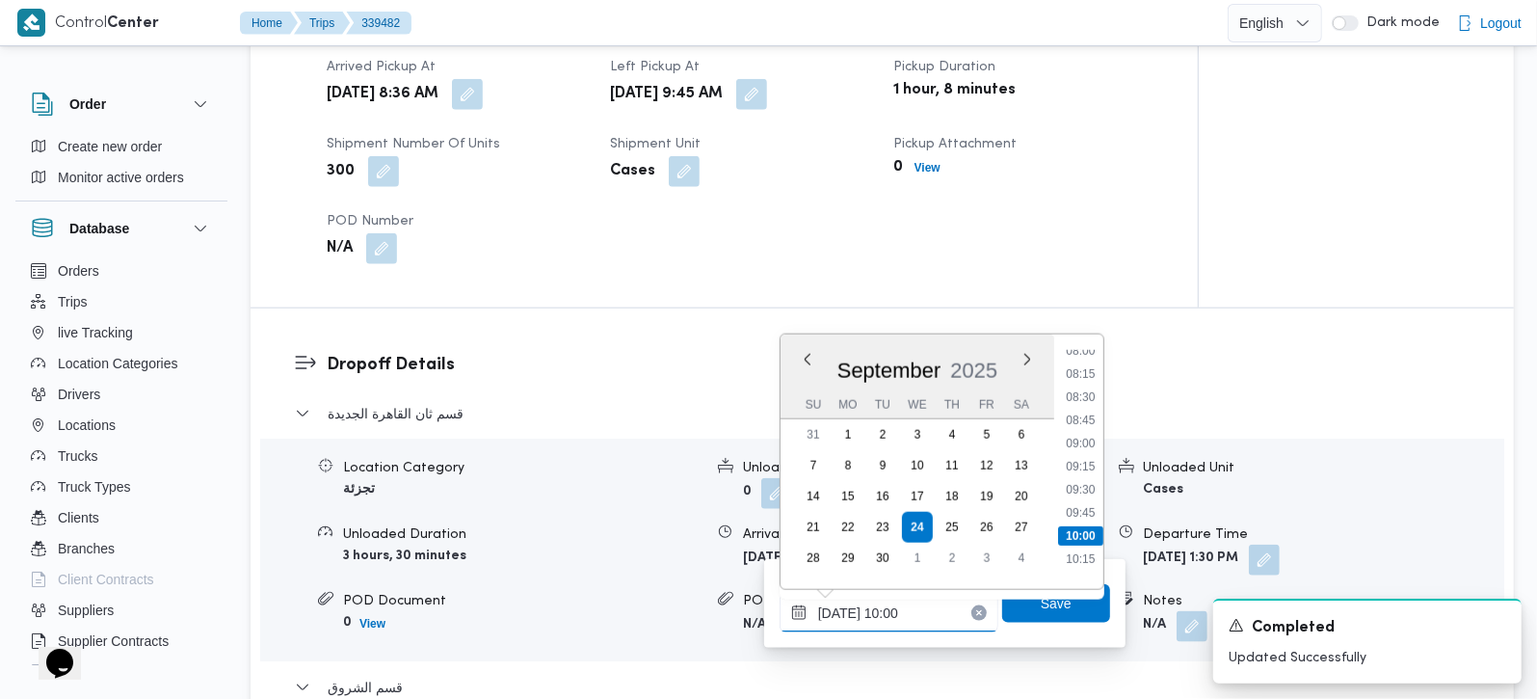
scroll to position [809, 0]
click at [1090, 541] on li "10:45" at bounding box center [1080, 544] width 44 height 19
type input "24/09/2025 10:45"
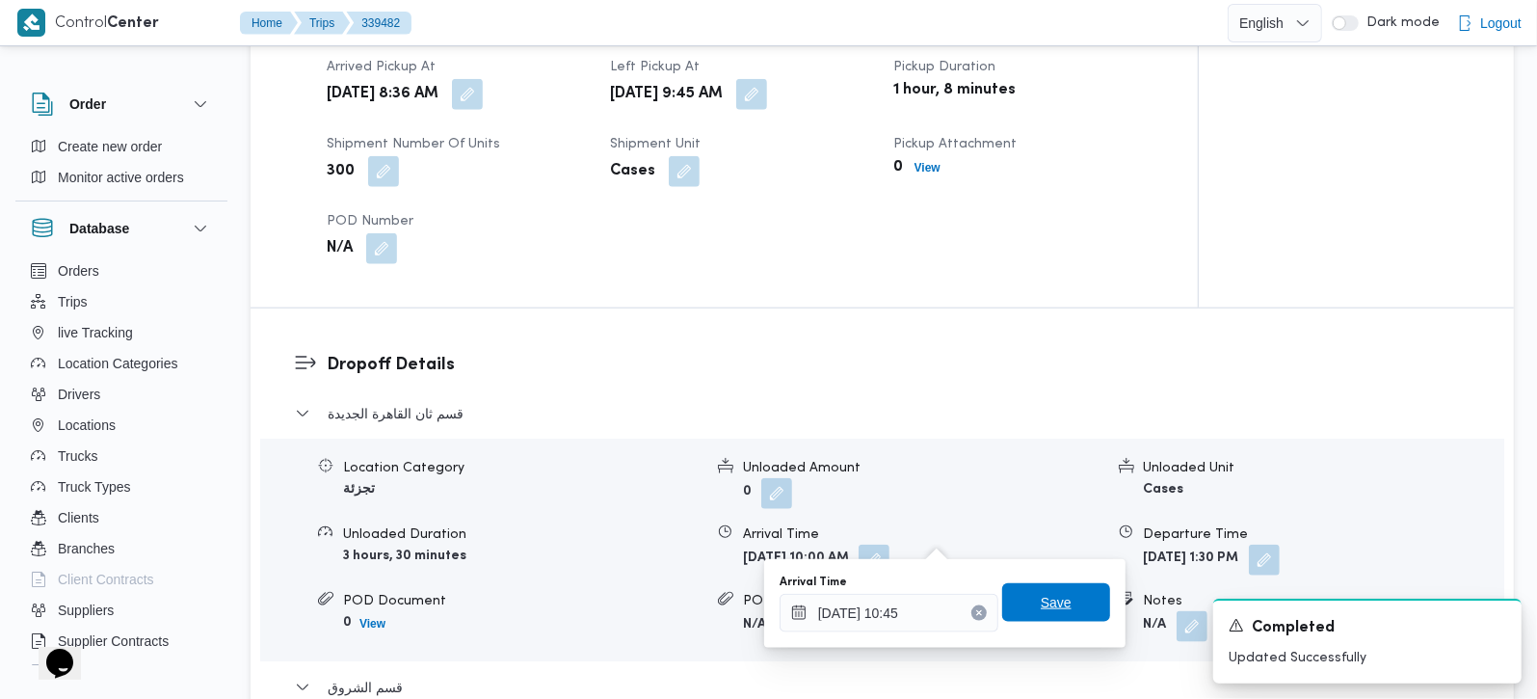
click at [1071, 596] on span "Save" at bounding box center [1056, 602] width 108 height 39
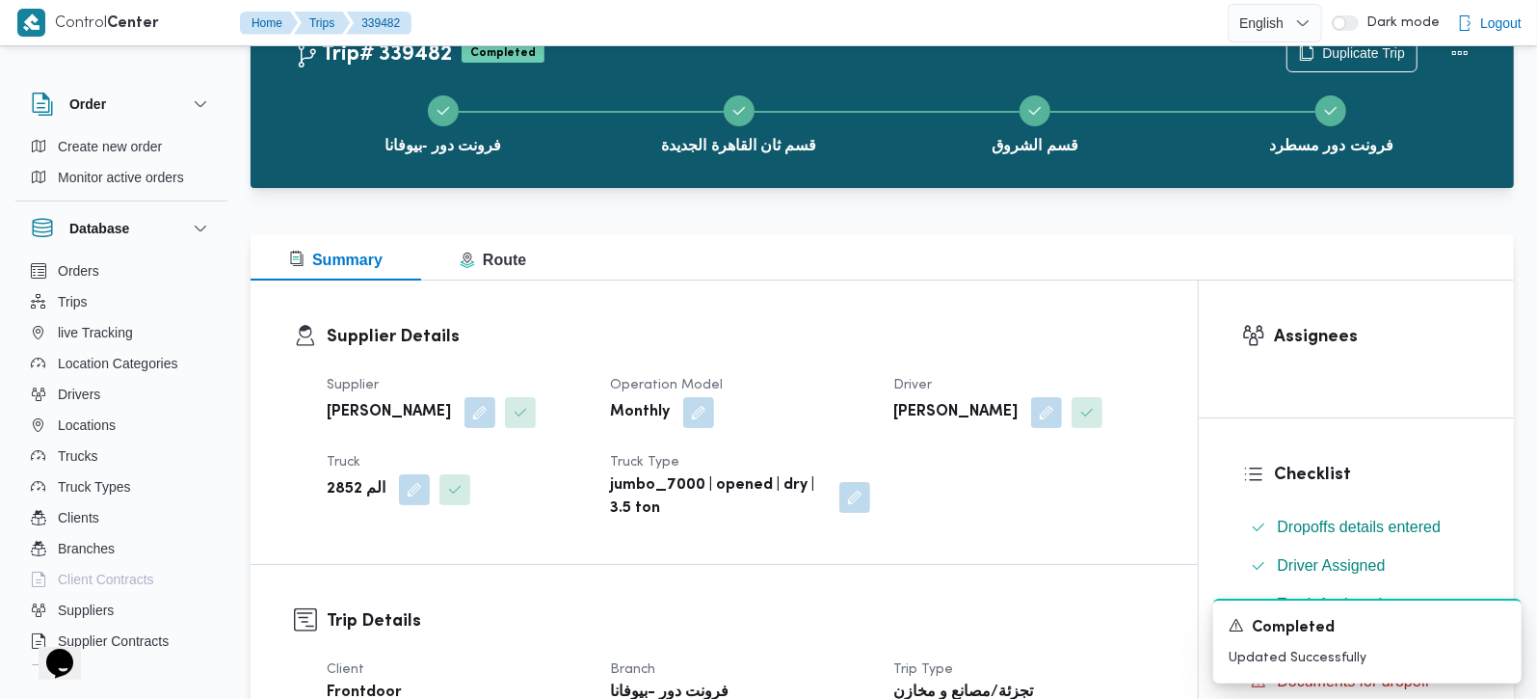
scroll to position [0, 0]
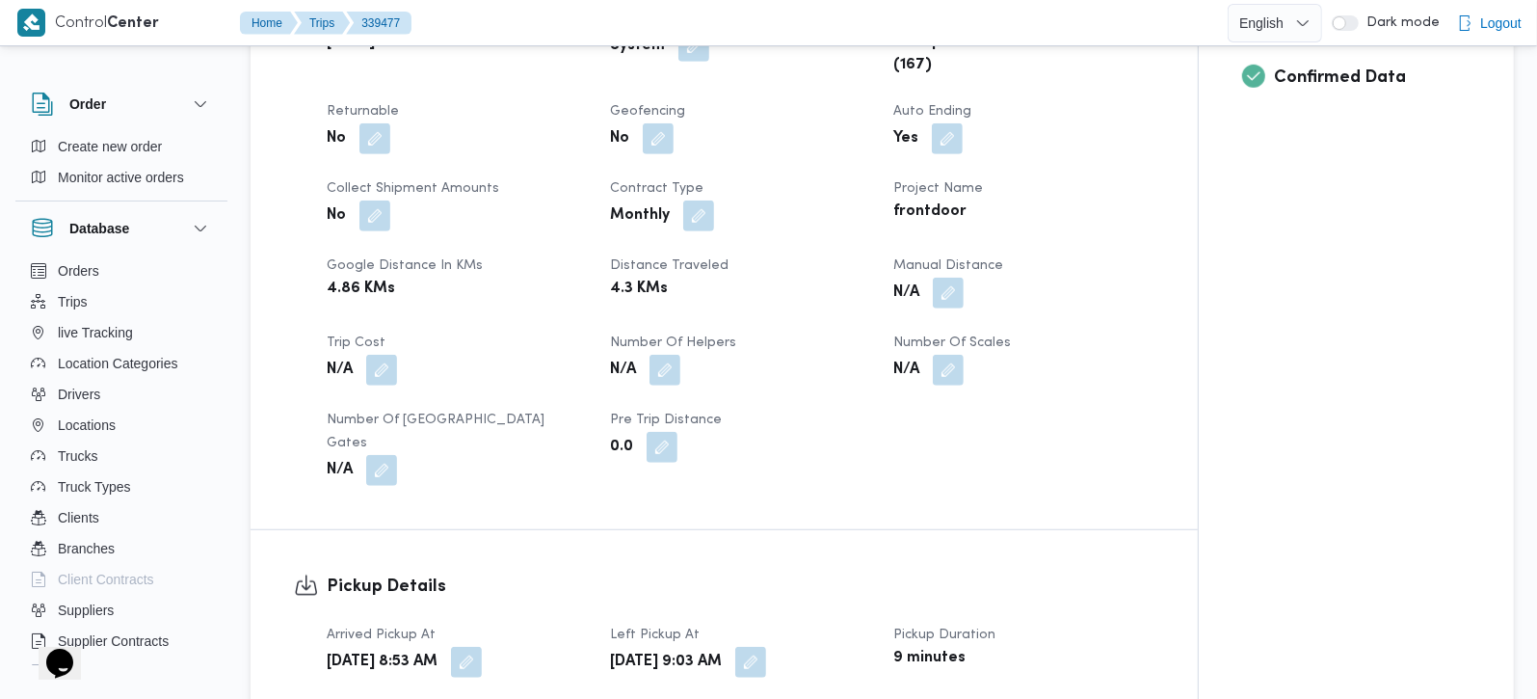
scroll to position [793, 0]
click at [662, 371] on button "button" at bounding box center [664, 368] width 31 height 31
click at [945, 292] on button "button" at bounding box center [948, 291] width 31 height 31
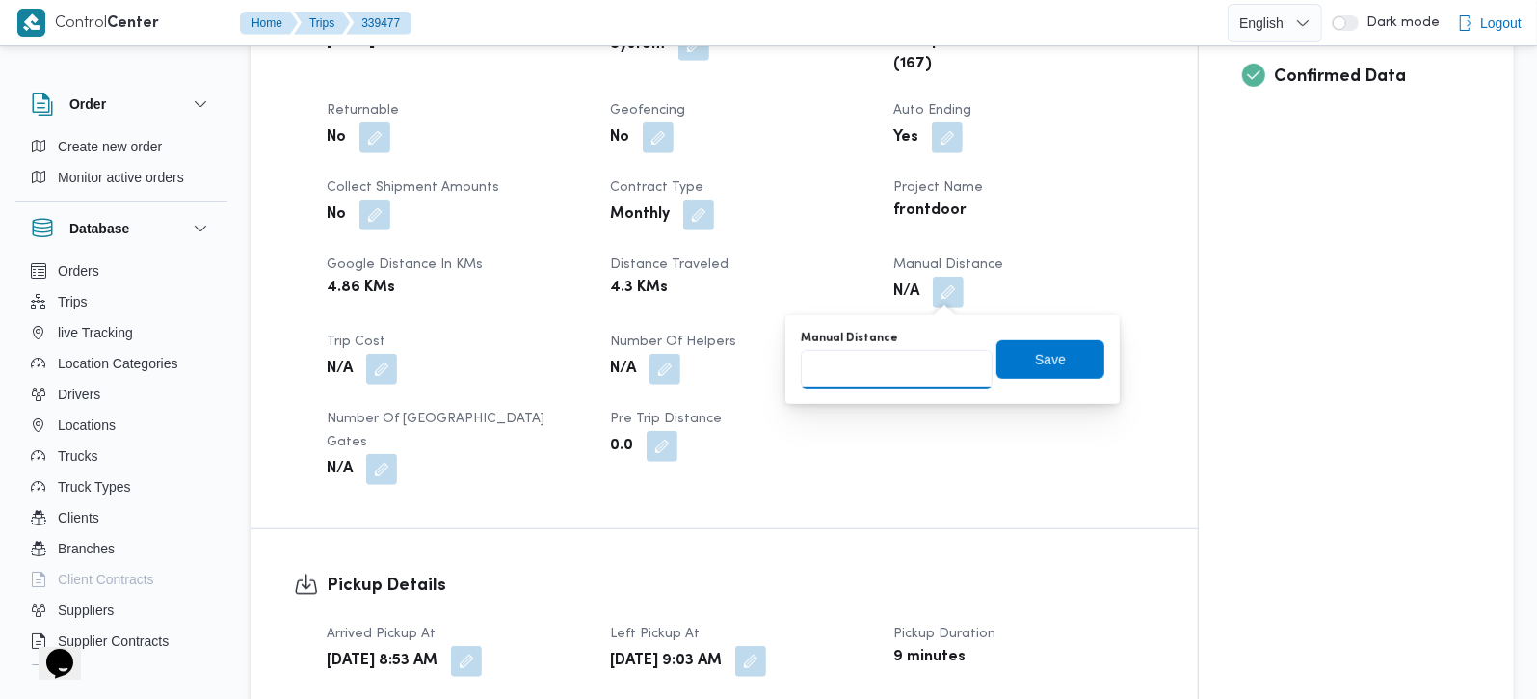
click at [896, 362] on input "Manual Distance" at bounding box center [897, 369] width 192 height 39
type input "140"
click at [1065, 343] on span "Save" at bounding box center [1050, 358] width 108 height 39
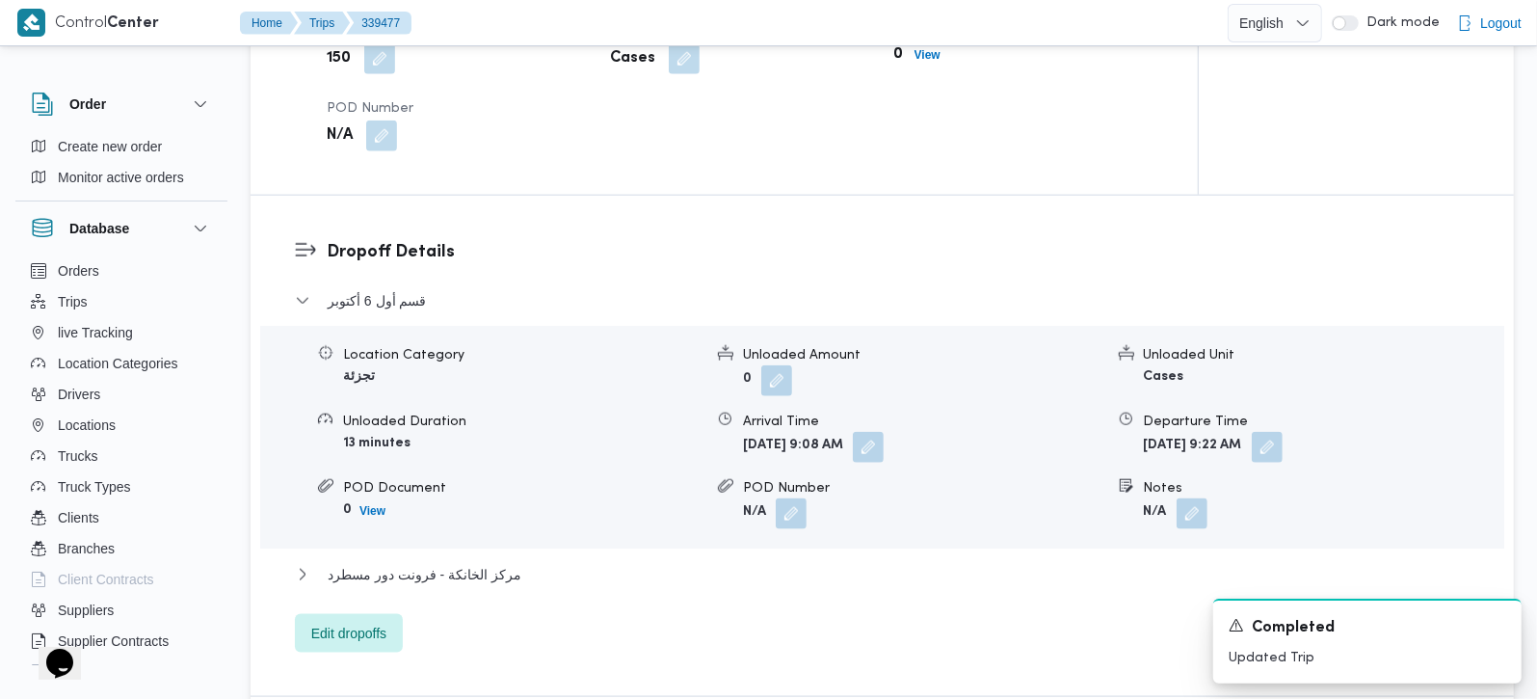
scroll to position [1473, 0]
click at [450, 562] on span "مركز الخانكة - فرونت دور مسطرد" at bounding box center [425, 573] width 194 height 23
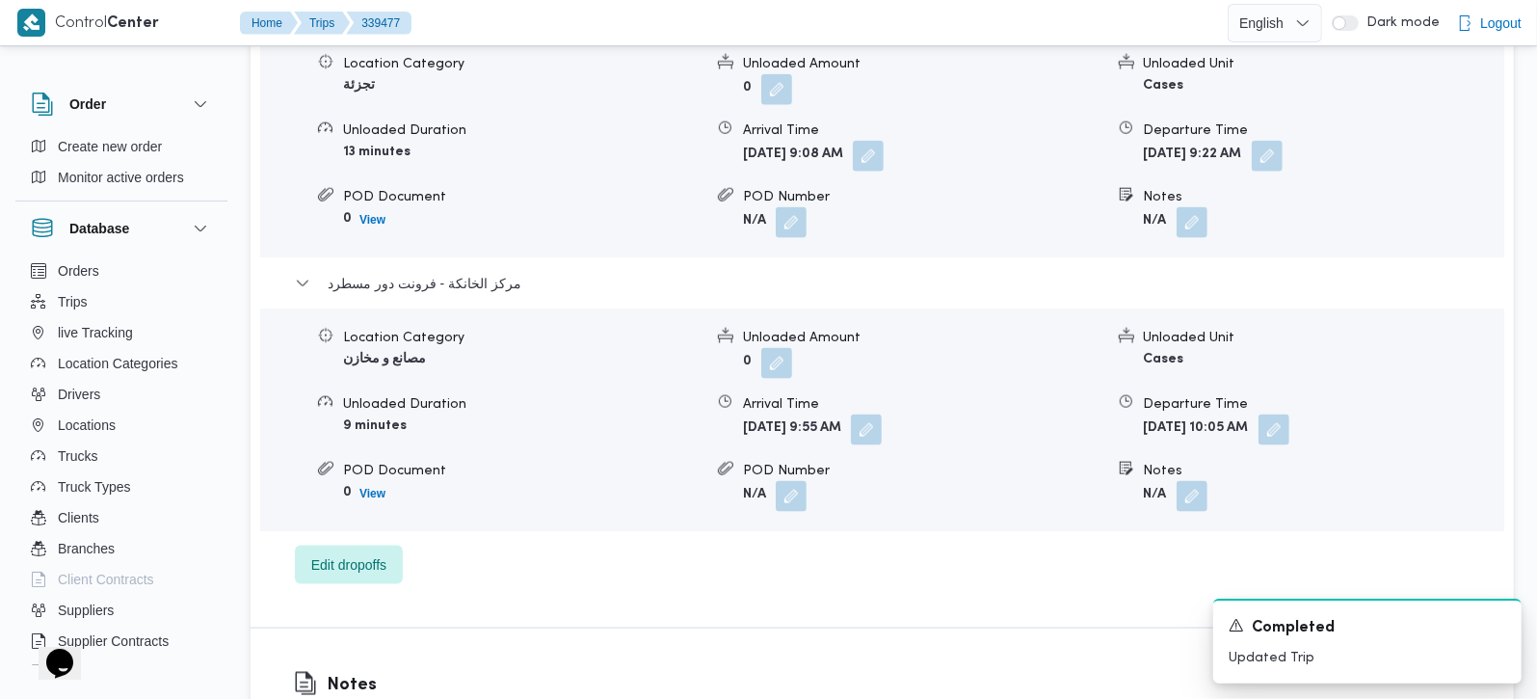
scroll to position [1814, 0]
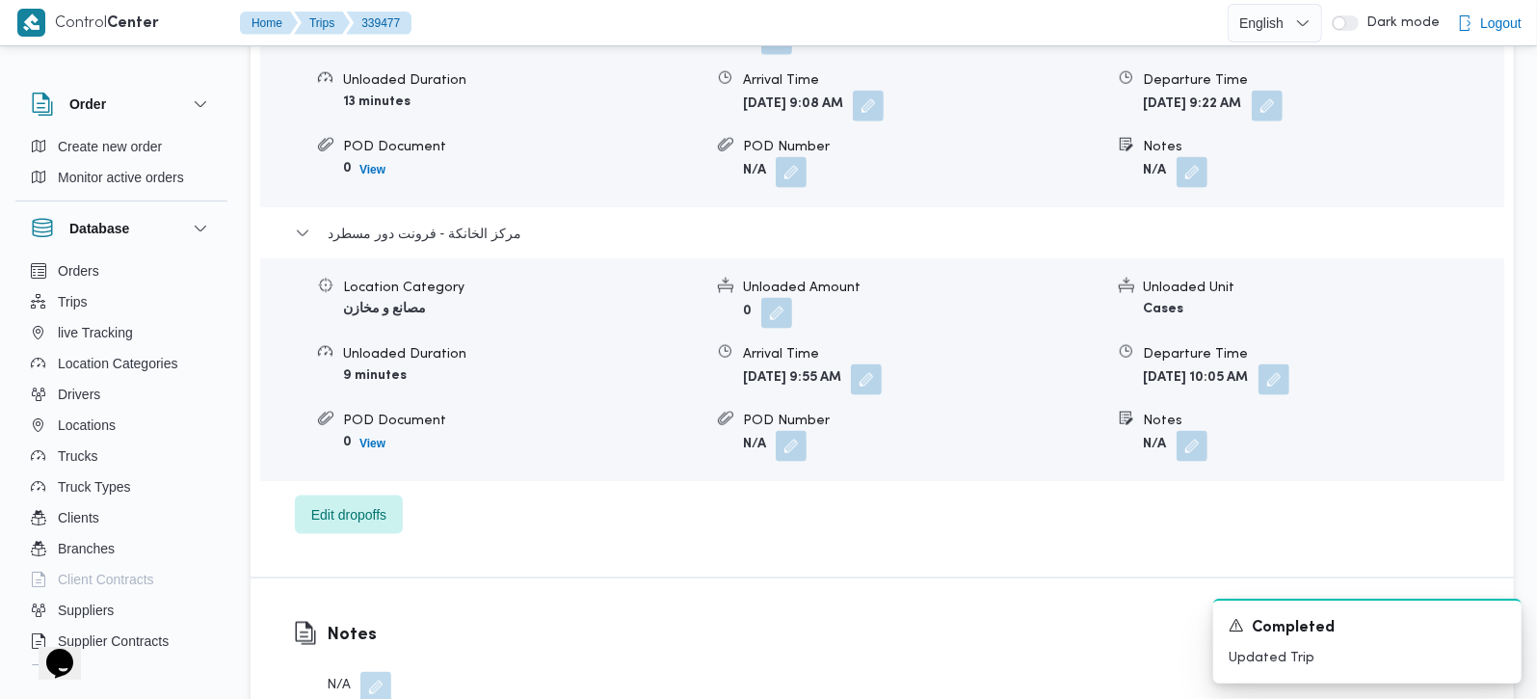
click at [1289, 367] on span at bounding box center [1269, 379] width 40 height 31
click at [1289, 364] on button "button" at bounding box center [1273, 378] width 31 height 31
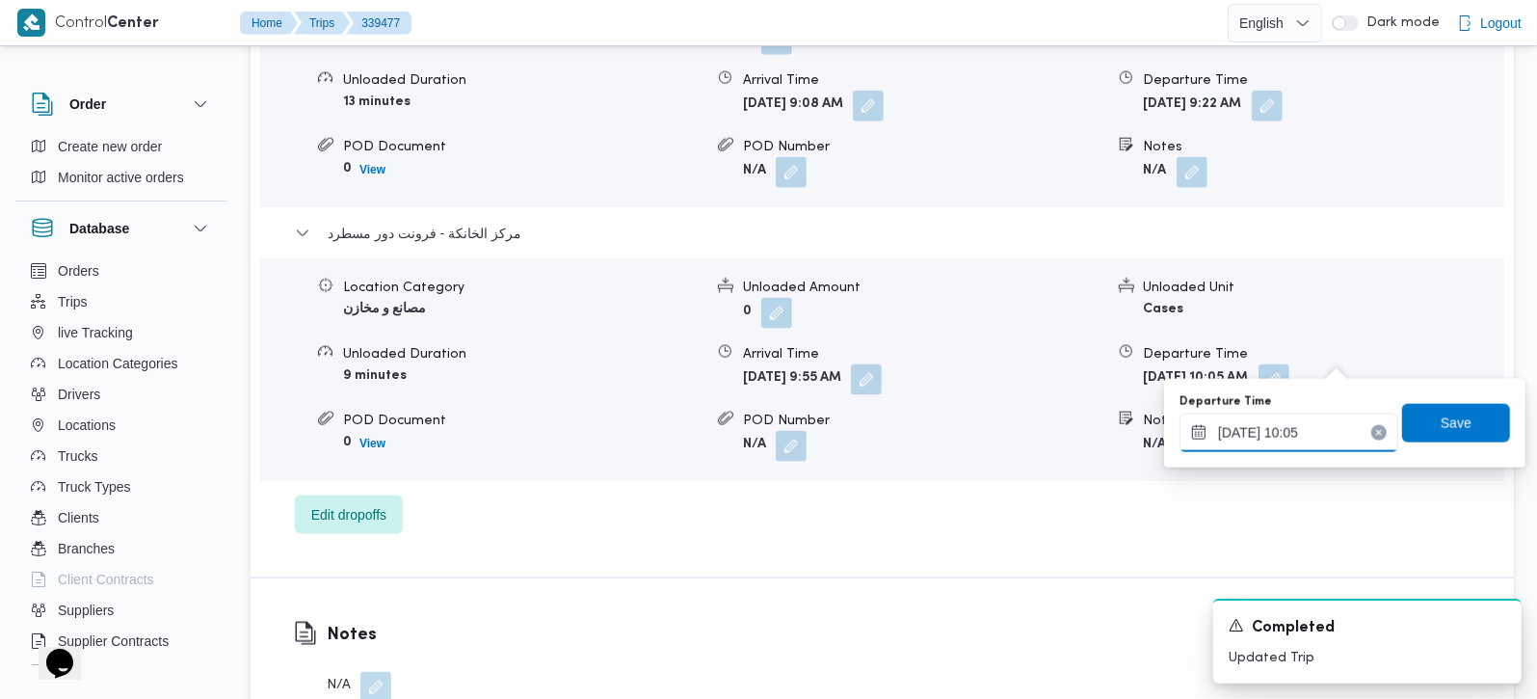
click at [1281, 451] on input "[DATE] 10:05" at bounding box center [1288, 432] width 219 height 39
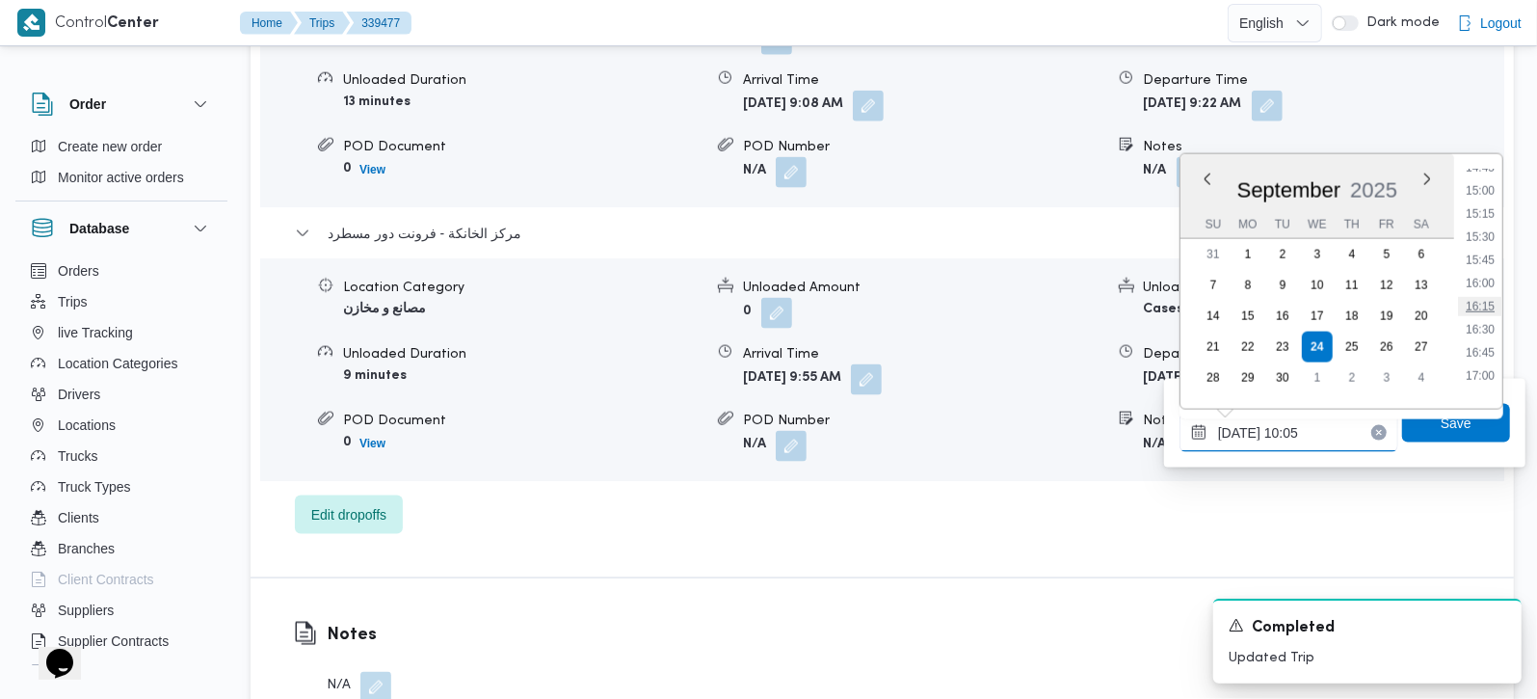
scroll to position [1489, 0]
click at [1496, 326] on li "17:45" at bounding box center [1480, 332] width 44 height 19
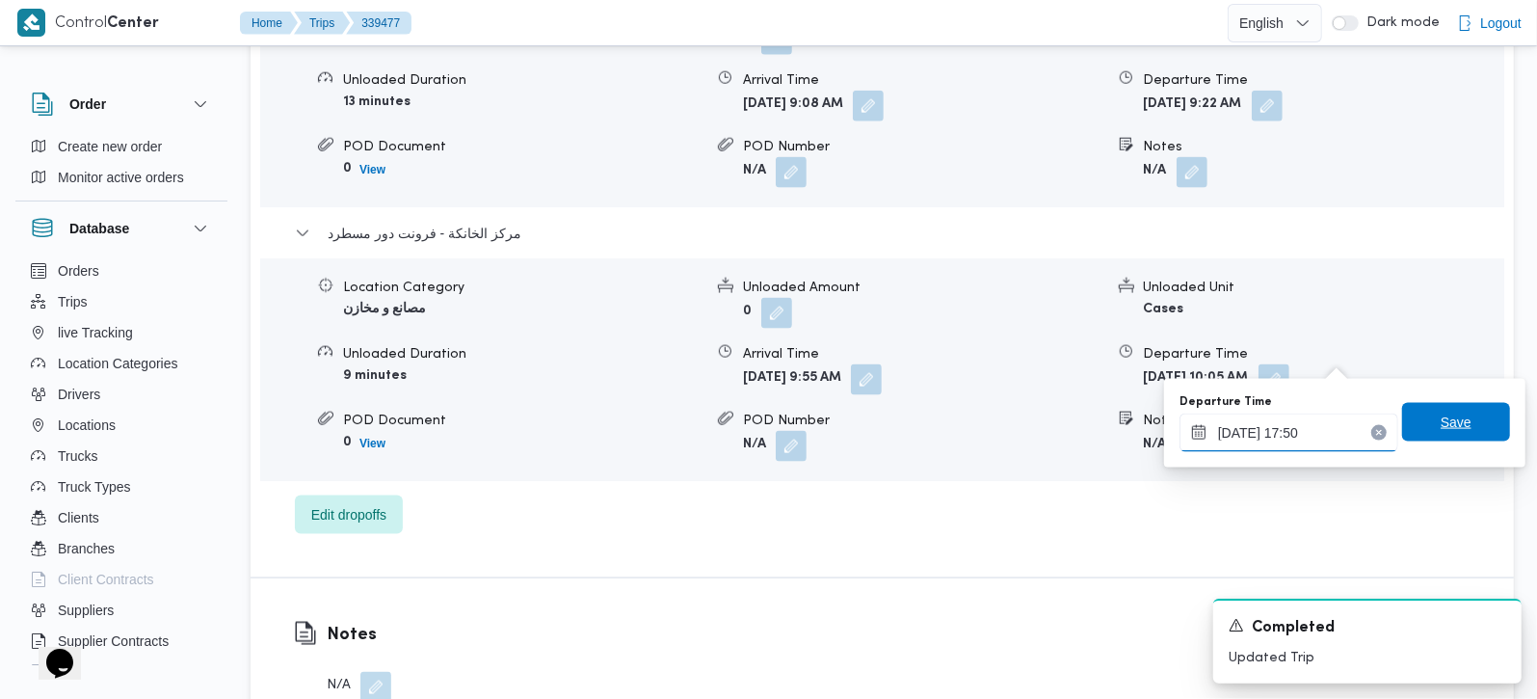
type input "[DATE] 17:50"
click at [1454, 429] on span "Save" at bounding box center [1456, 422] width 31 height 23
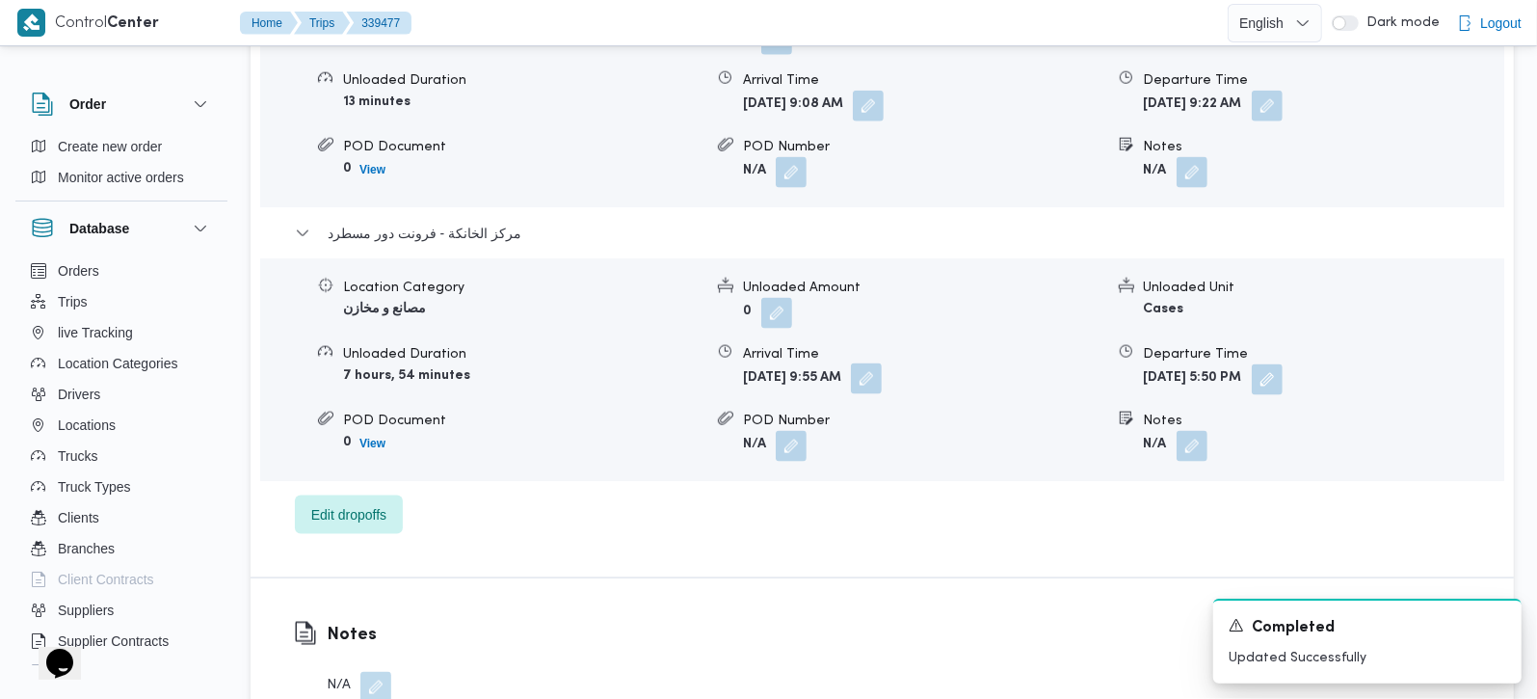
click at [882, 363] on button "button" at bounding box center [866, 378] width 31 height 31
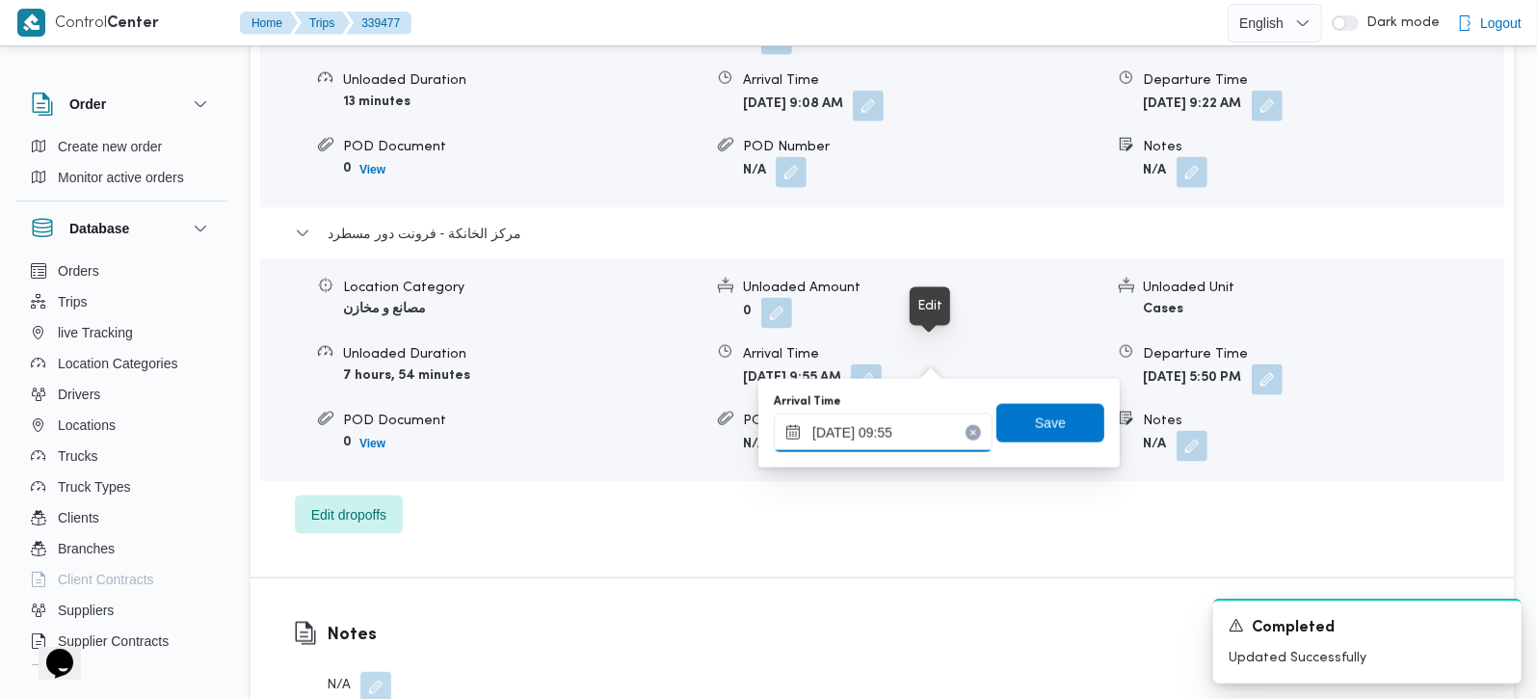
click at [865, 431] on input "24/09/2025 09:55" at bounding box center [883, 432] width 219 height 39
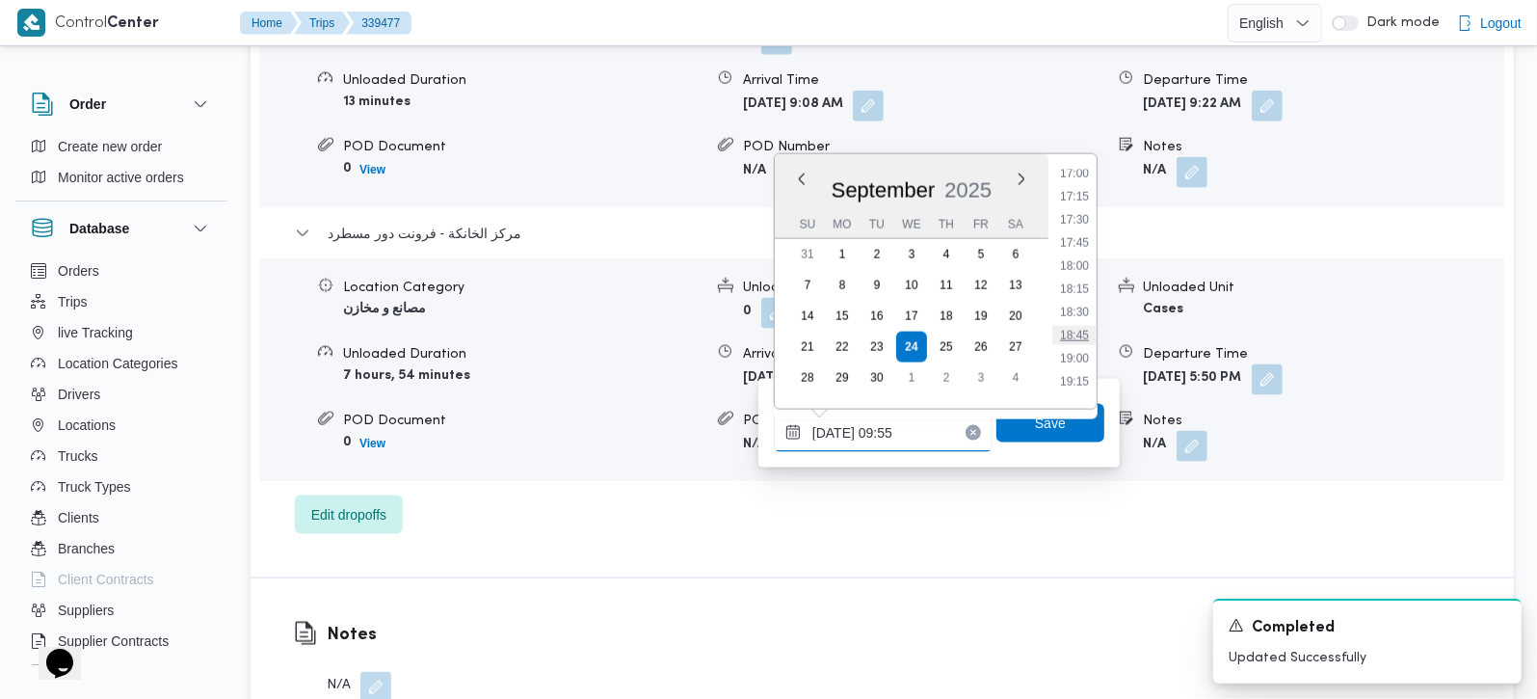
scroll to position [1580, 0]
click at [1078, 216] on li "17:30" at bounding box center [1074, 217] width 44 height 19
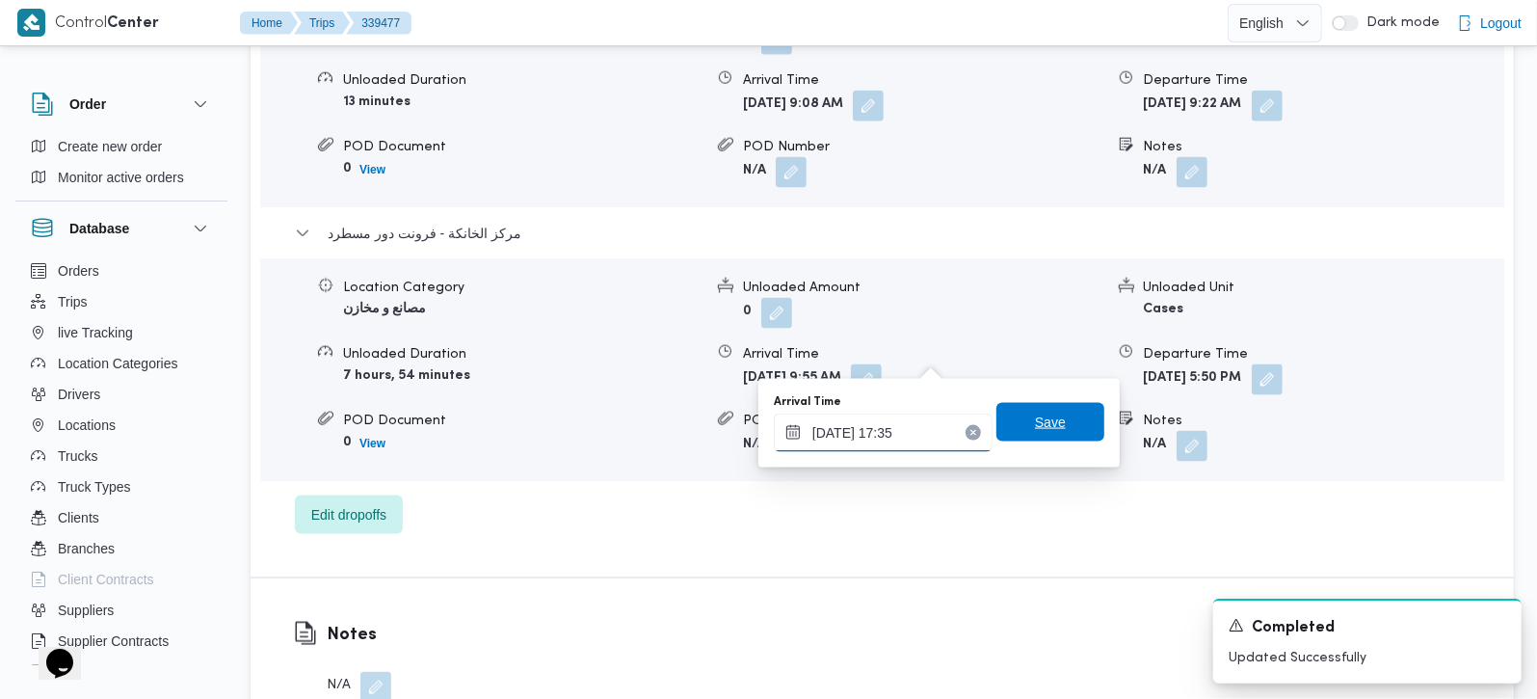
type input "24/09/2025 17:35"
click at [1043, 404] on span "Save" at bounding box center [1050, 422] width 108 height 39
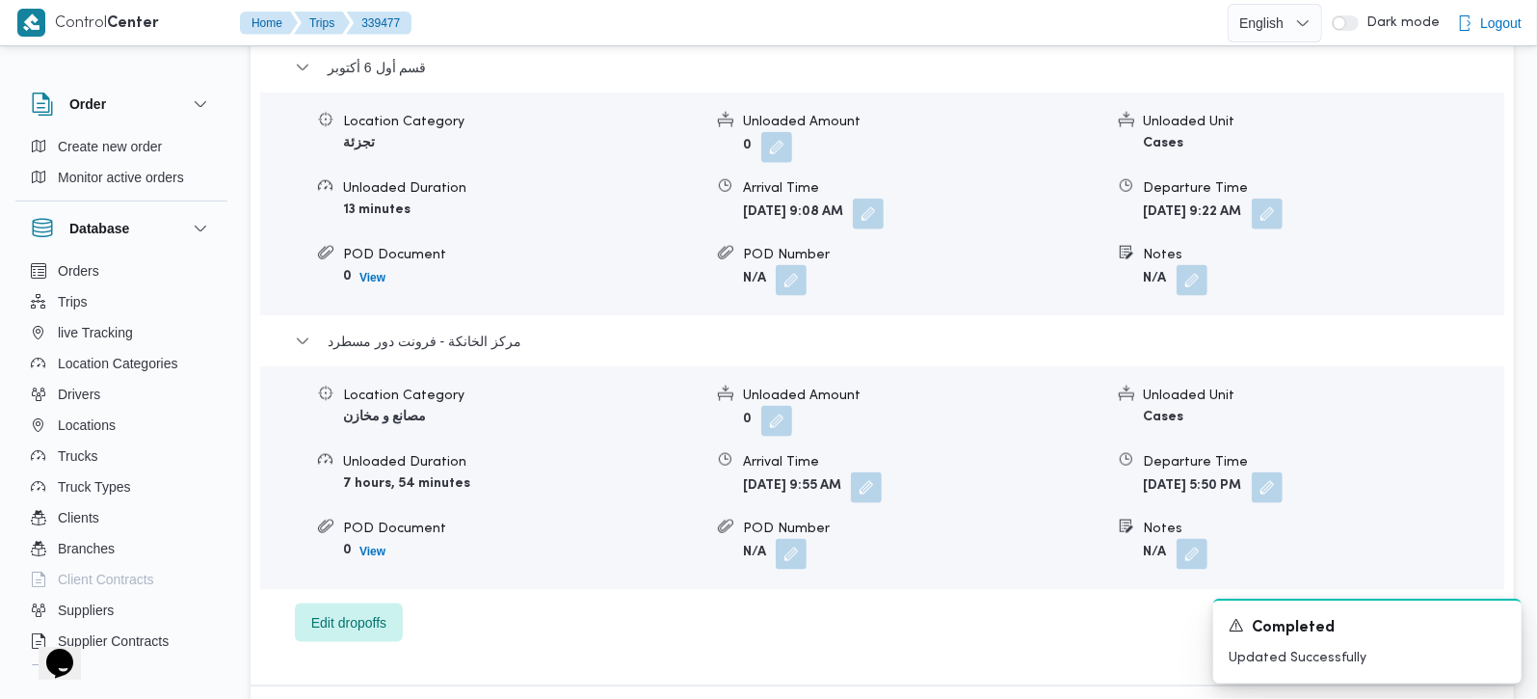
scroll to position [1700, 0]
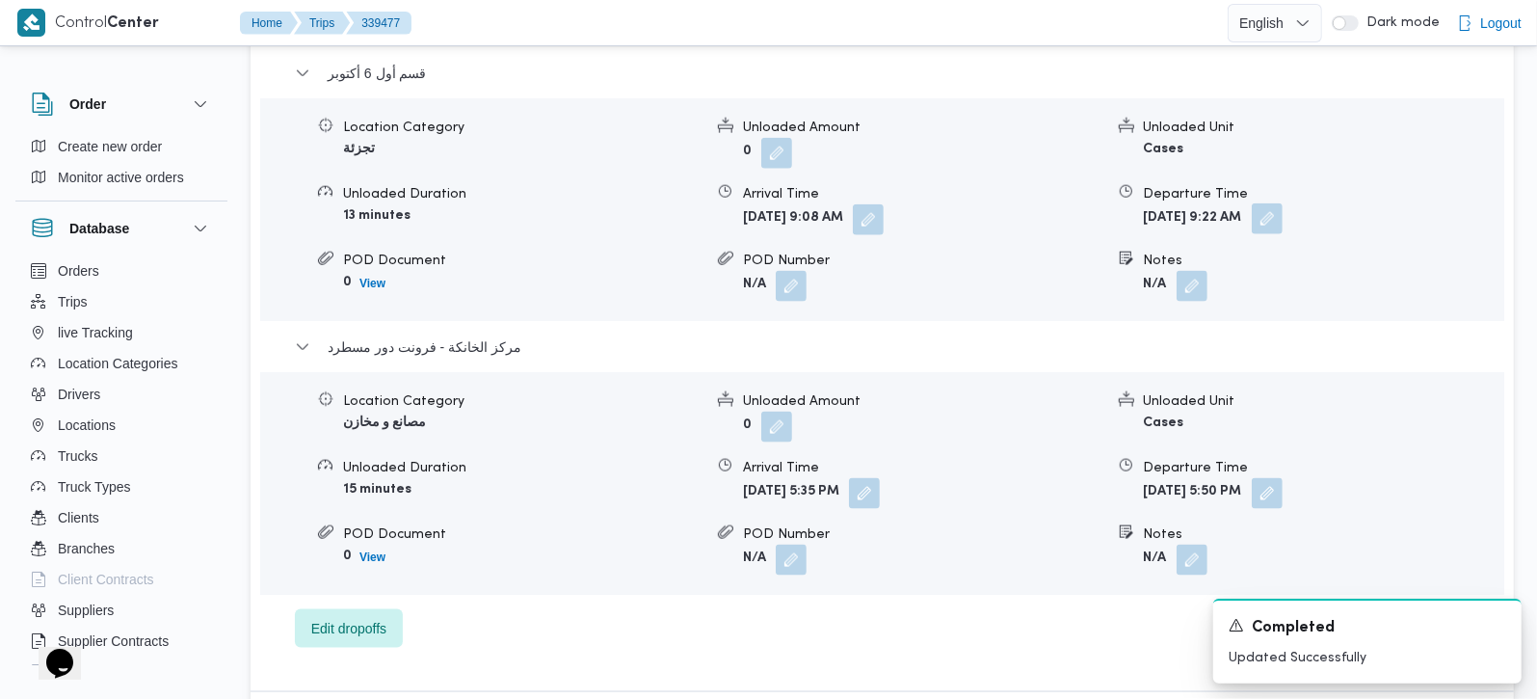
click at [1283, 203] on button "button" at bounding box center [1267, 218] width 31 height 31
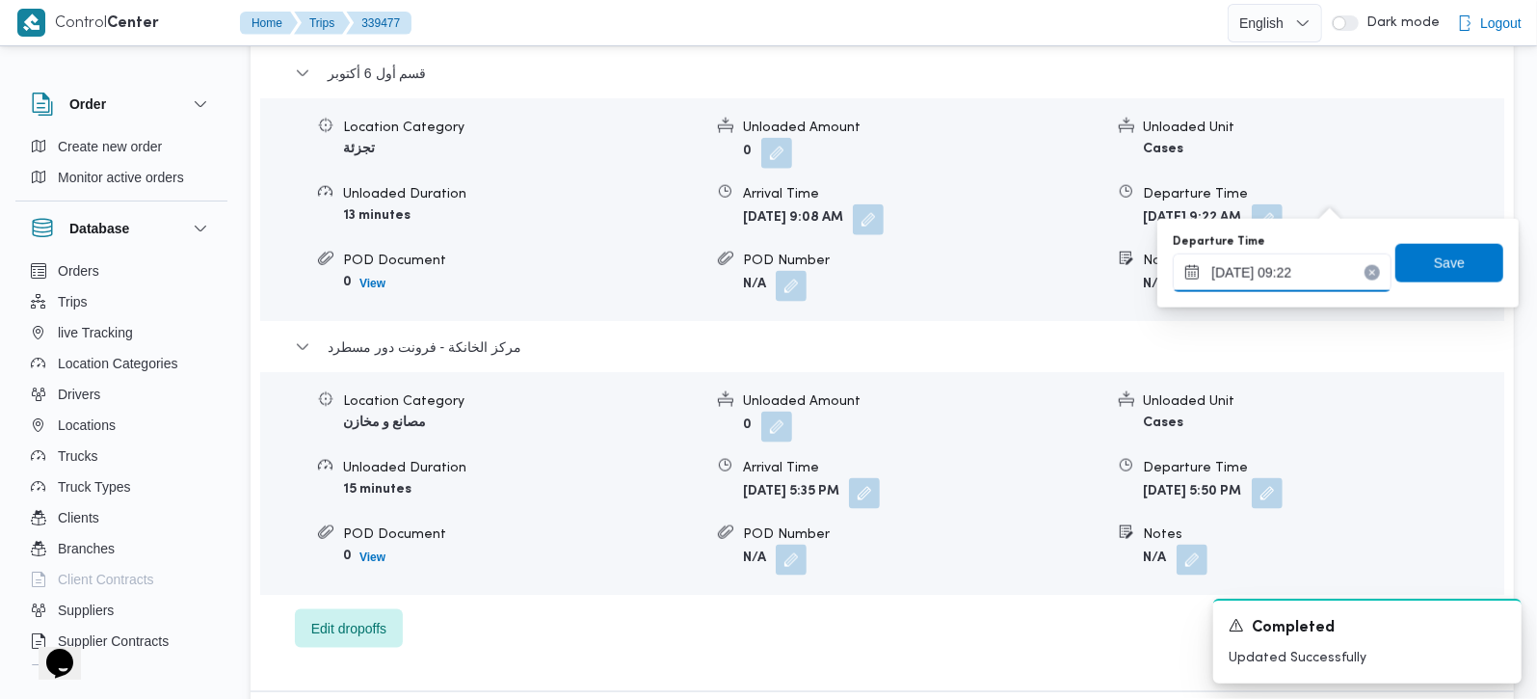
click at [1245, 278] on input "24/09/2025 09:22" at bounding box center [1282, 272] width 219 height 39
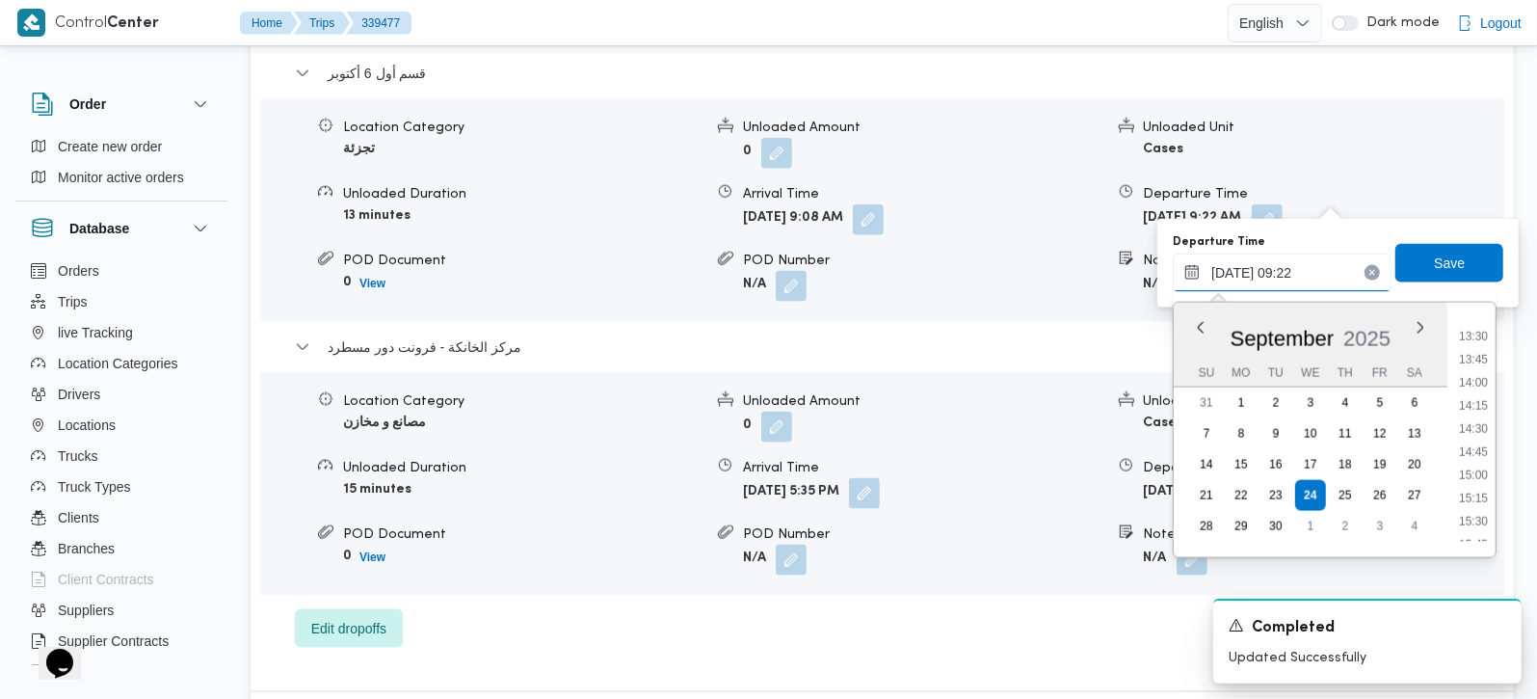
scroll to position [1420, 0]
click at [1485, 433] on li "16:30" at bounding box center [1473, 433] width 44 height 19
type input "[DATE] 16:30"
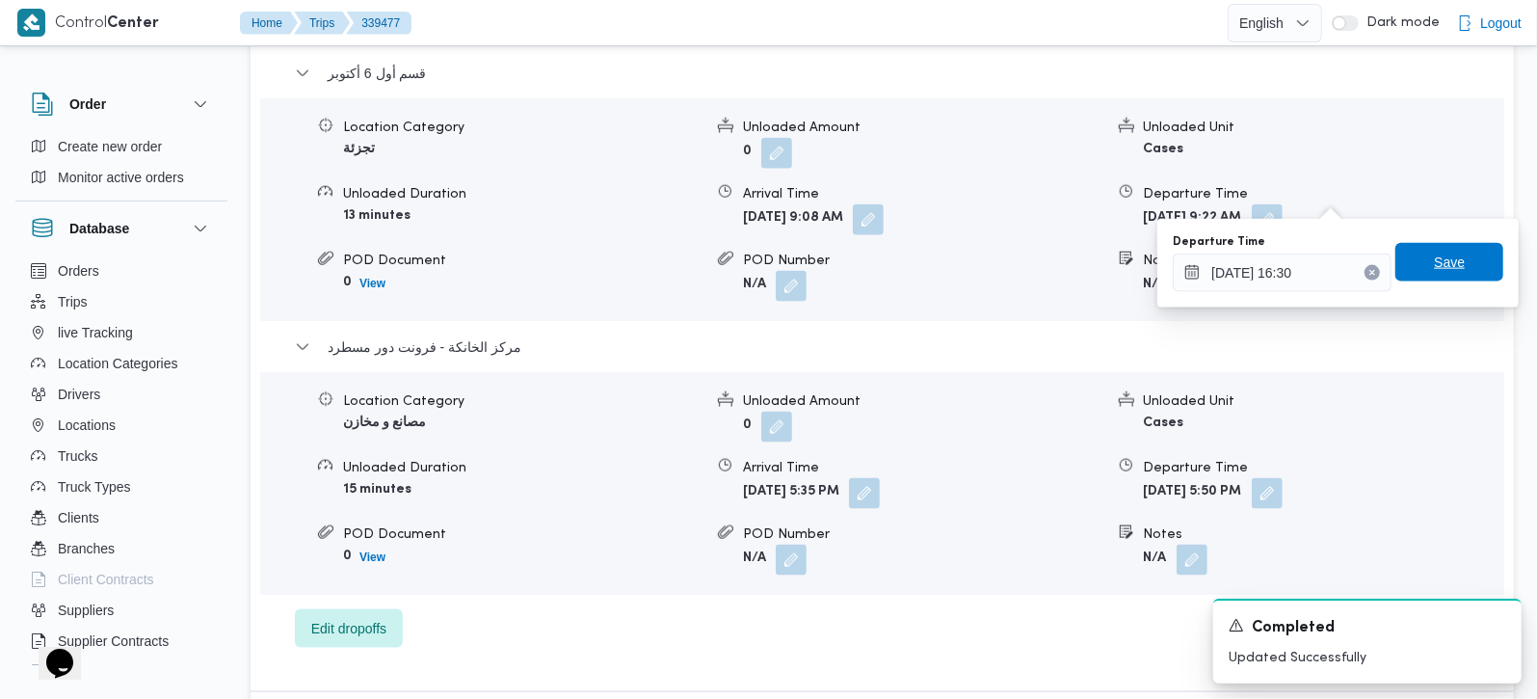
click at [1437, 259] on span "Save" at bounding box center [1449, 262] width 31 height 23
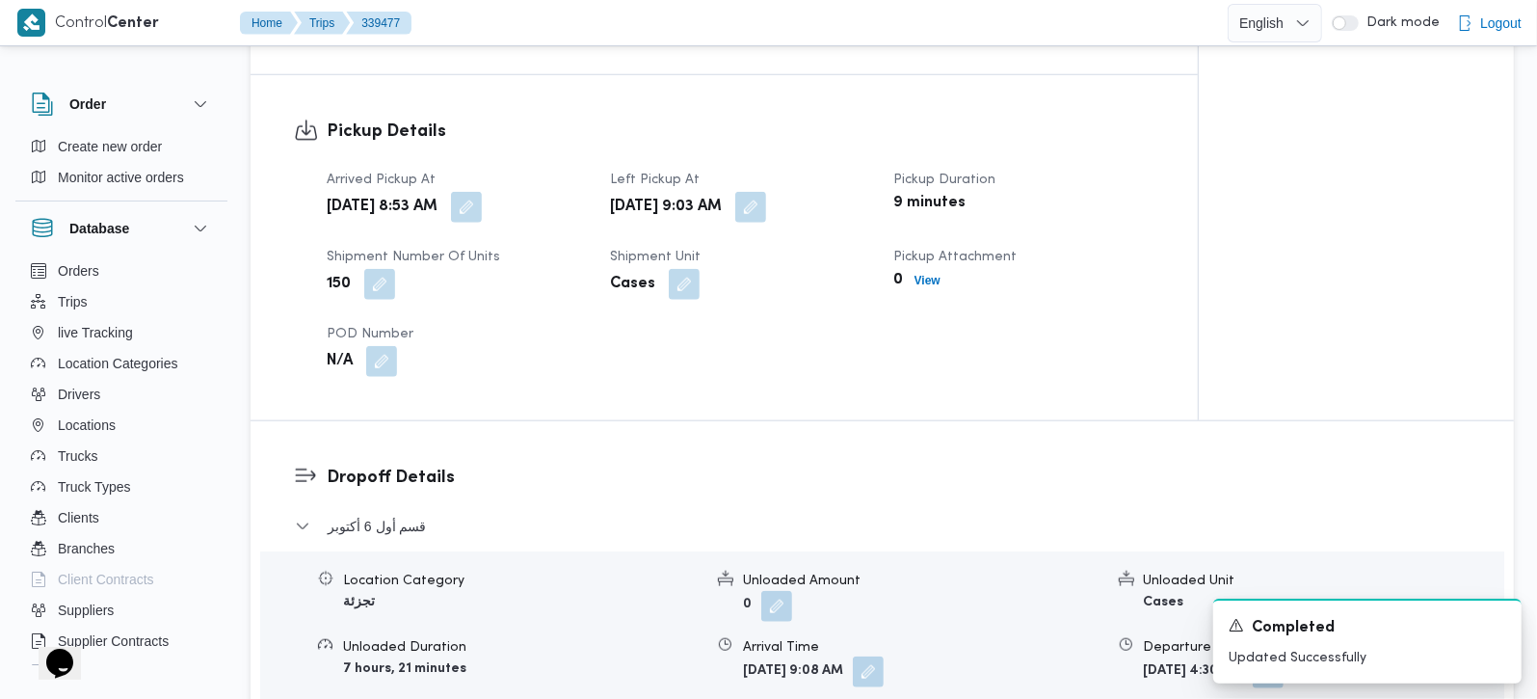
scroll to position [1360, 0]
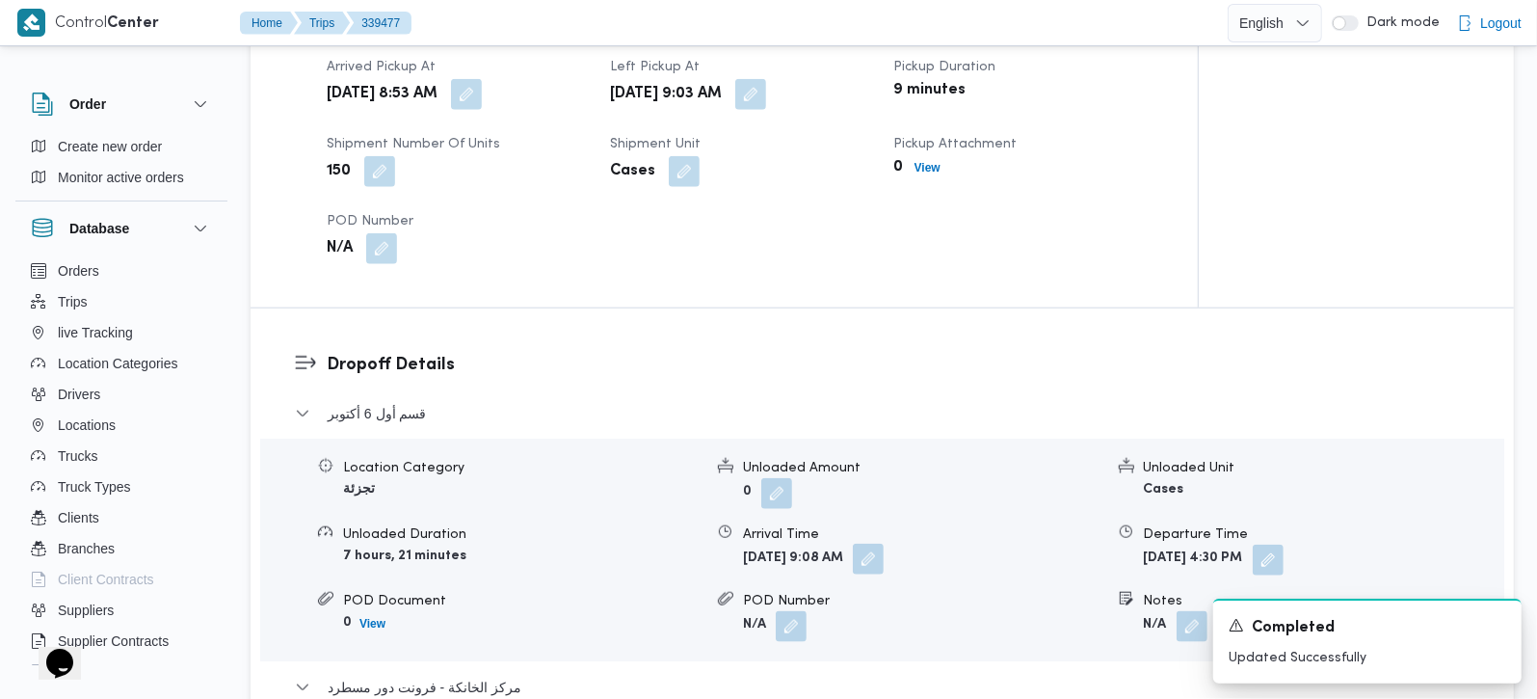
click at [884, 543] on button "button" at bounding box center [868, 558] width 31 height 31
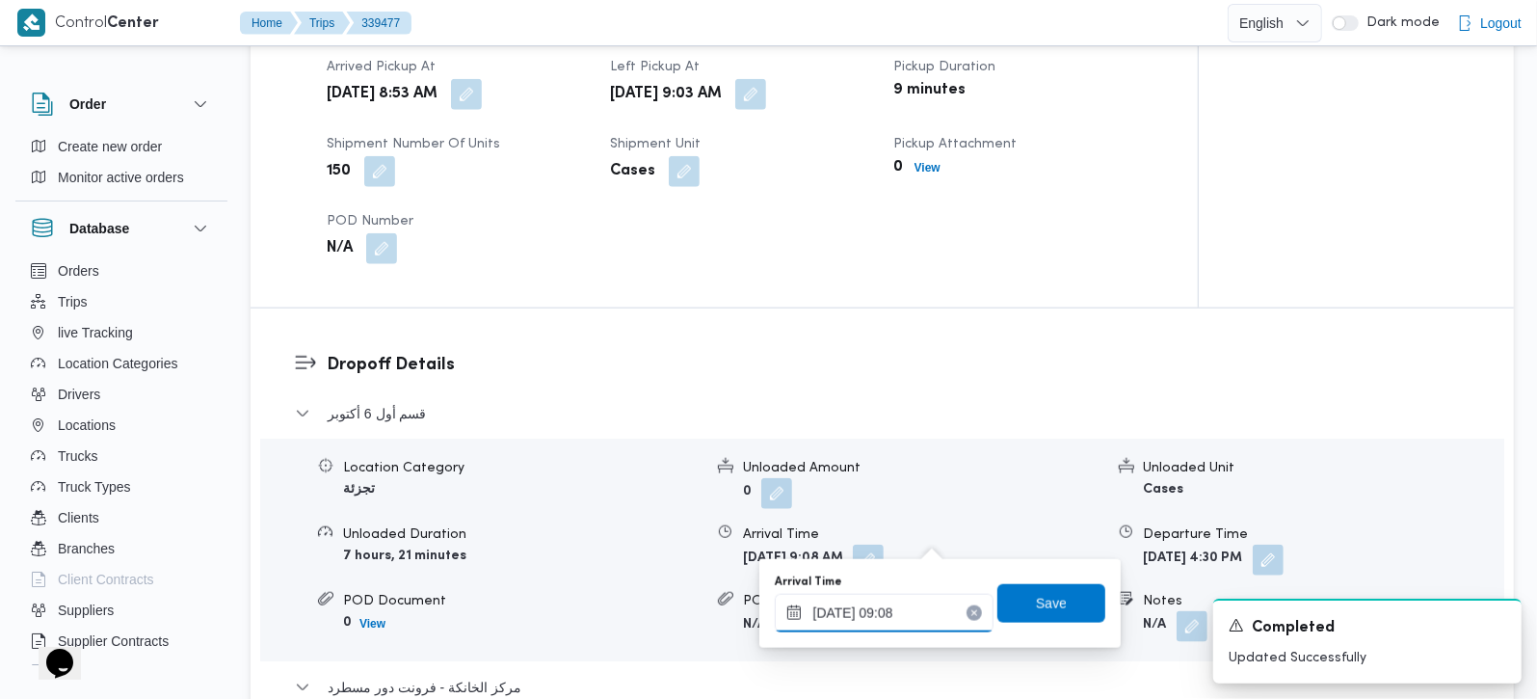
click at [900, 604] on input "24/09/2025 09:08" at bounding box center [884, 613] width 219 height 39
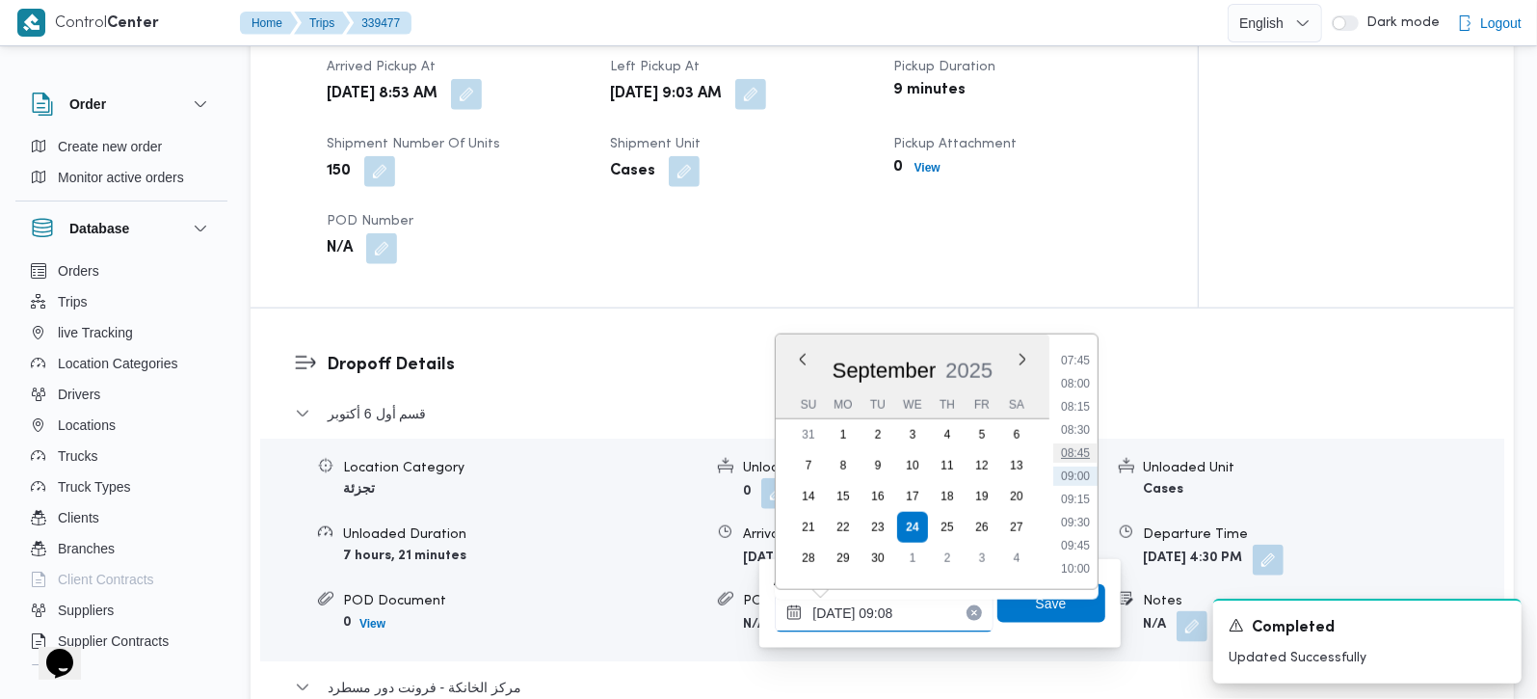
scroll to position [942, 0]
click at [1070, 367] on li "10:15" at bounding box center [1075, 365] width 44 height 19
type input "24/09/2025 10:15"
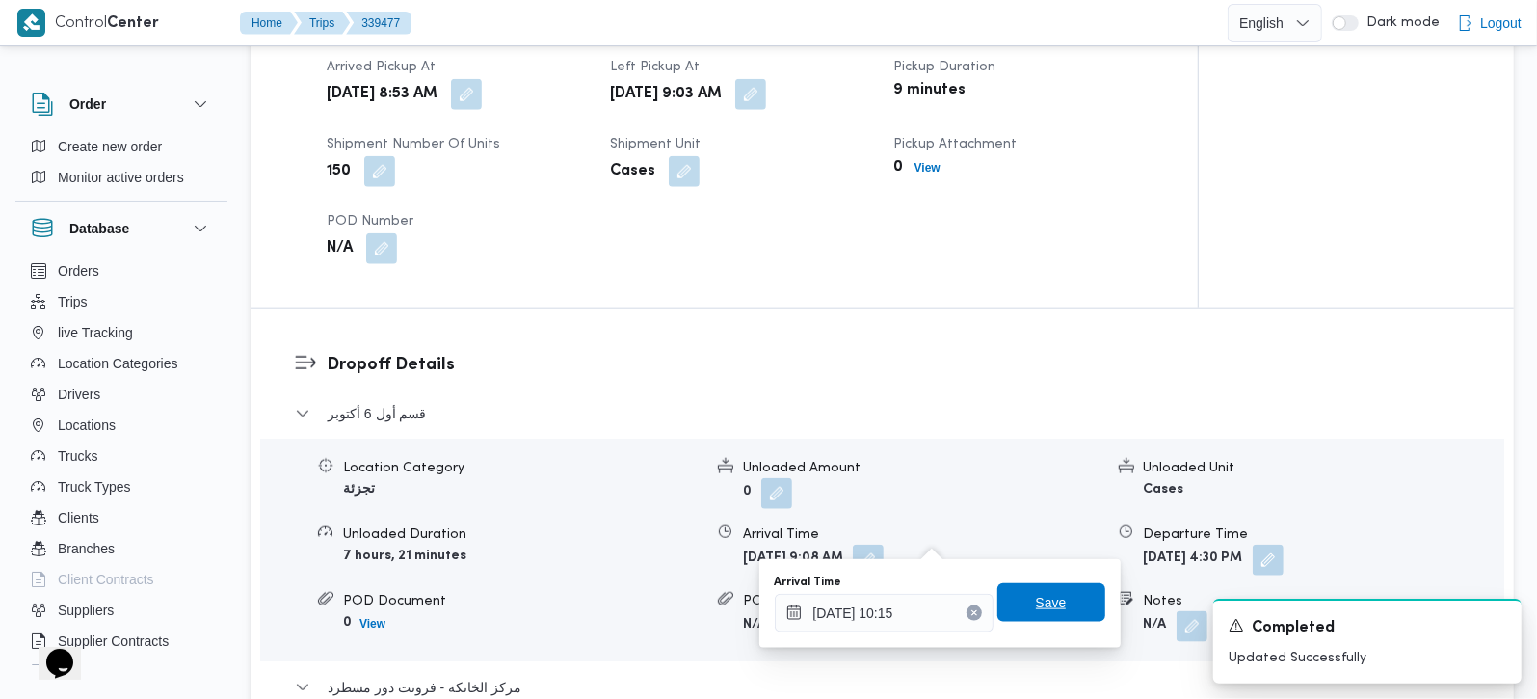
click at [1029, 587] on span "Save" at bounding box center [1051, 602] width 108 height 39
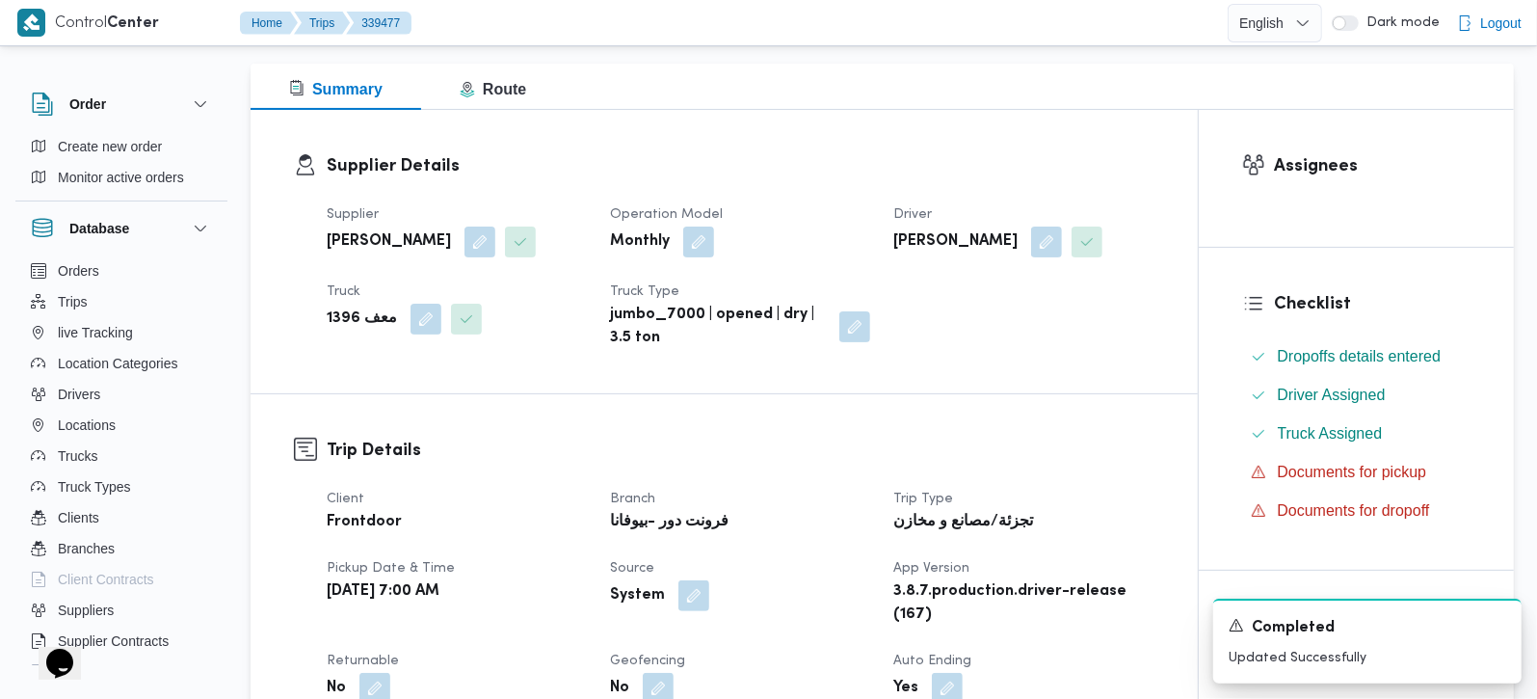
scroll to position [0, 0]
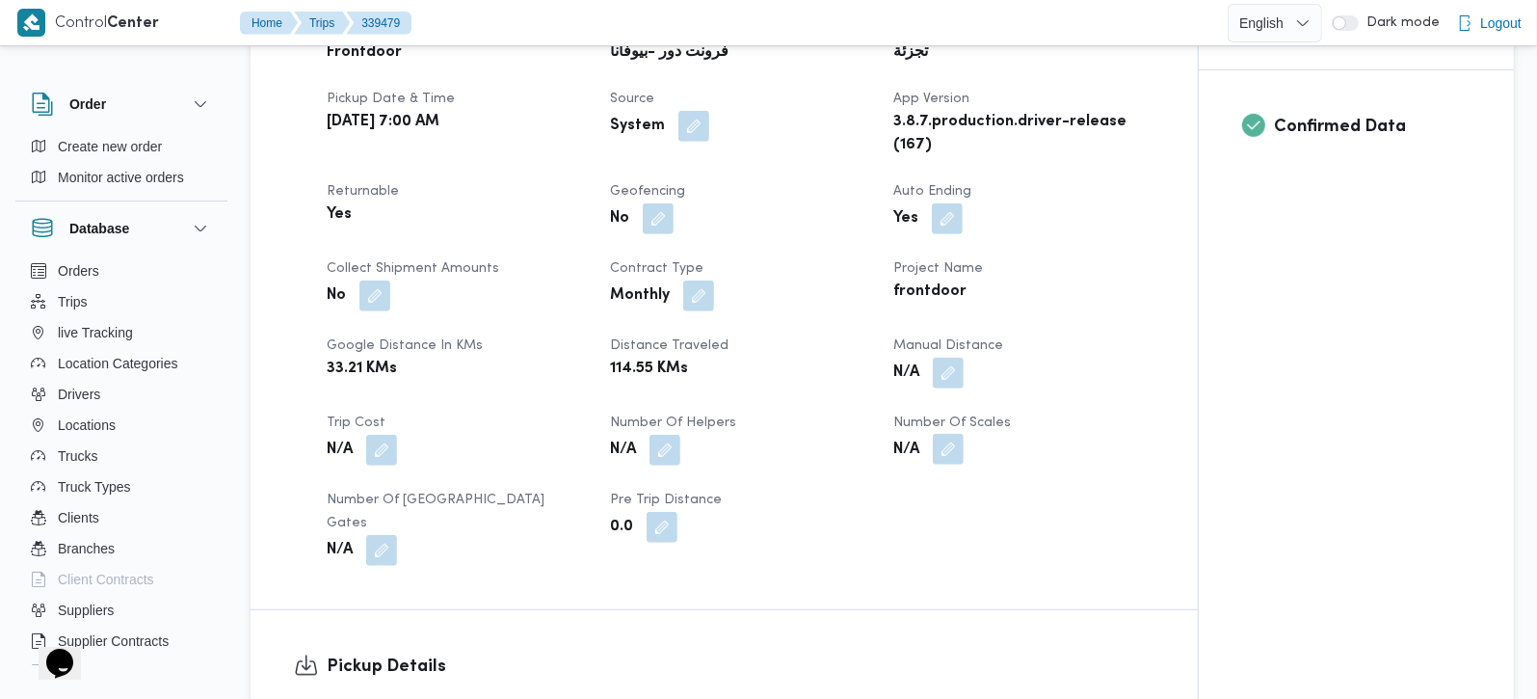
scroll to position [793, 0]
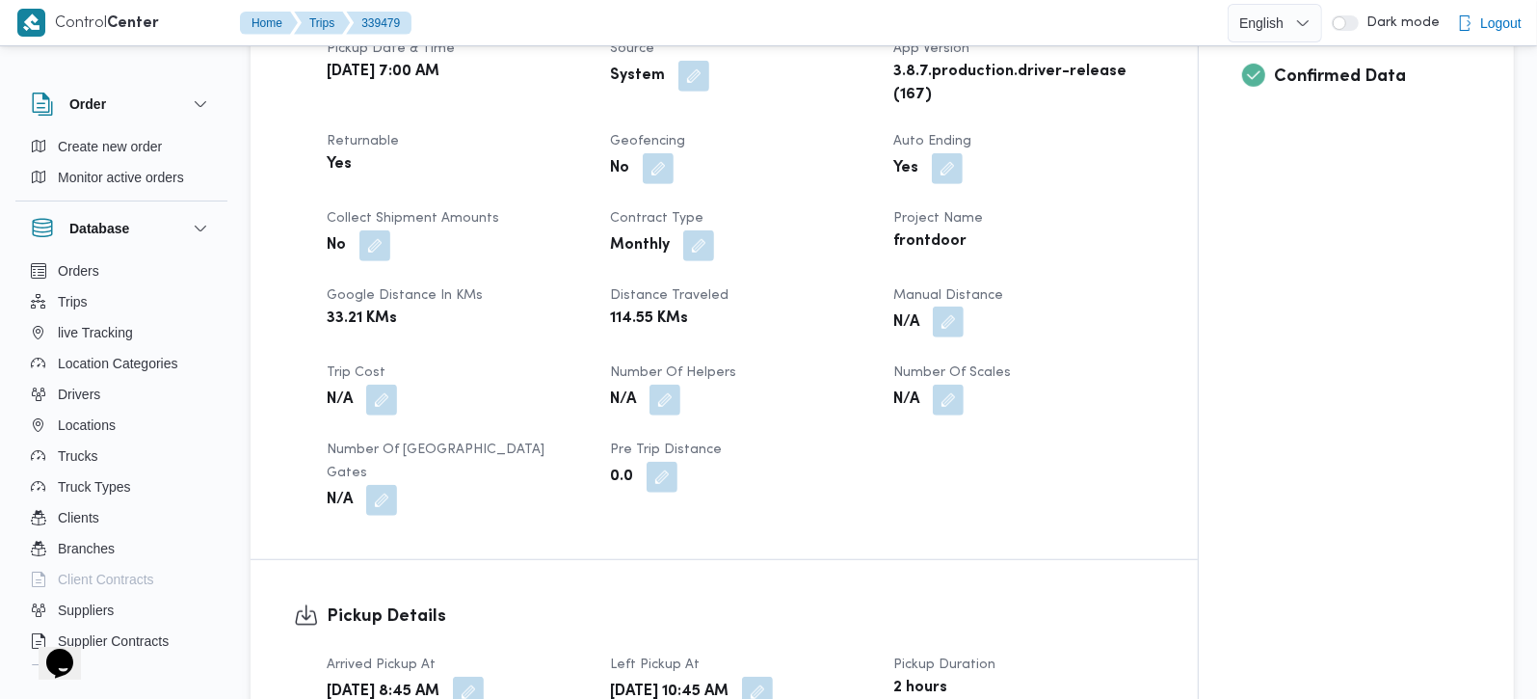
click at [948, 306] on button "button" at bounding box center [948, 321] width 31 height 31
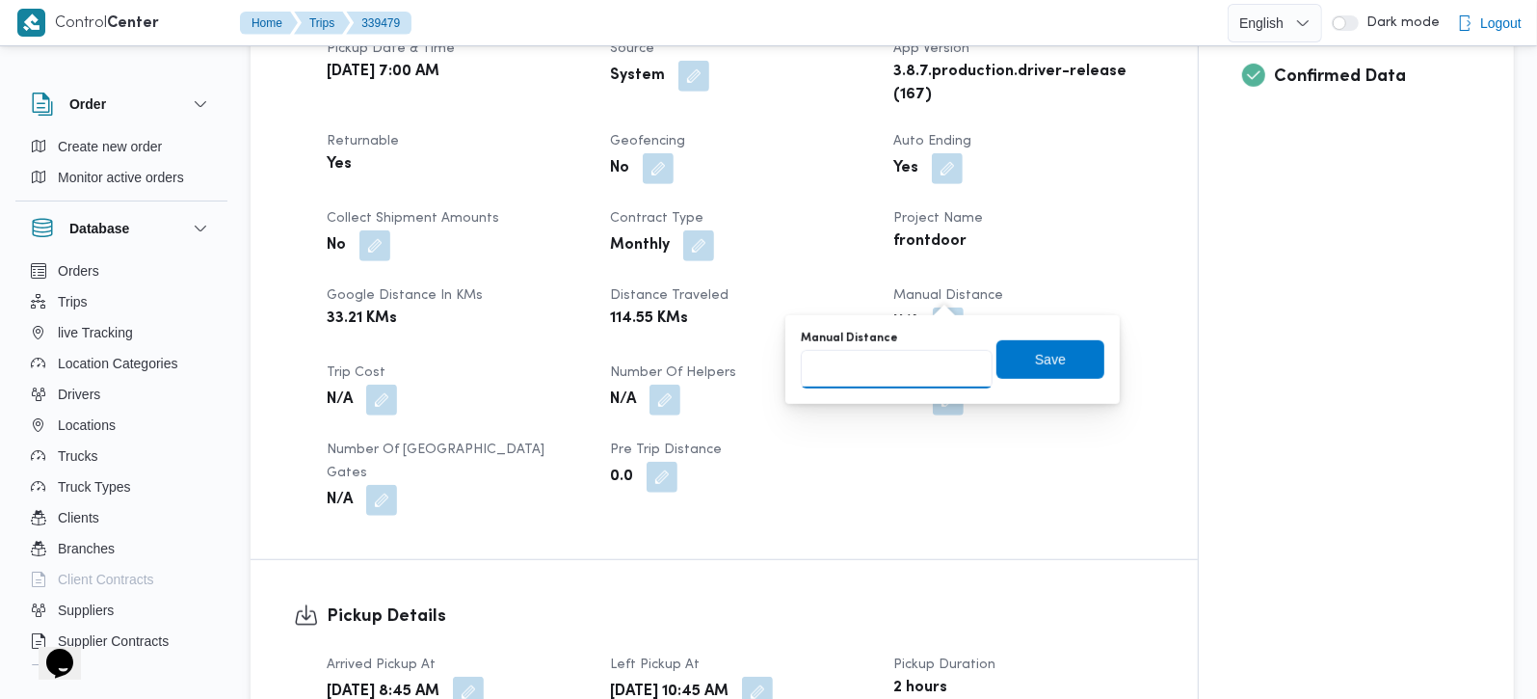
click at [898, 355] on input "Manual Distance" at bounding box center [897, 369] width 192 height 39
type input "130"
click at [1019, 355] on span "Save" at bounding box center [1050, 358] width 108 height 39
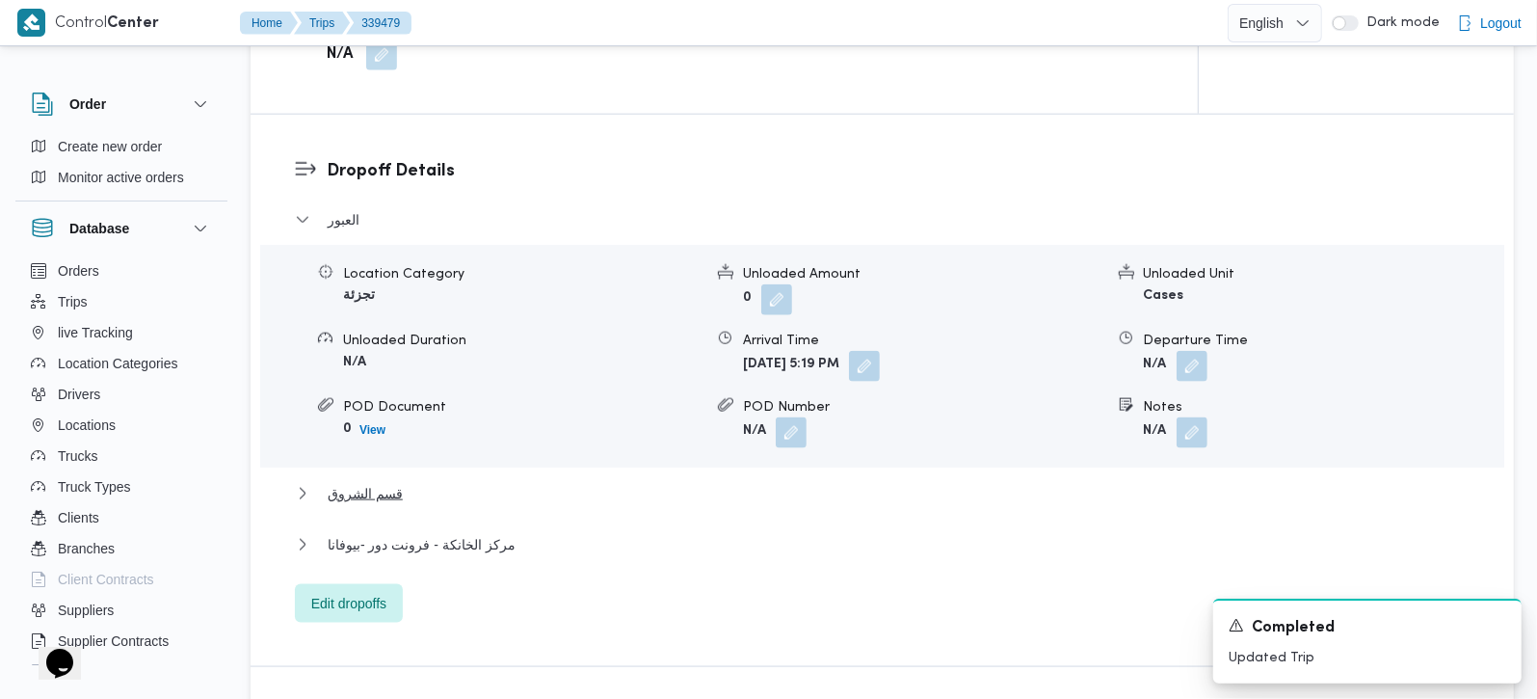
scroll to position [1587, 0]
click at [440, 530] on span "مركز الخانكة - فرونت دور -بيوفانا" at bounding box center [422, 541] width 188 height 23
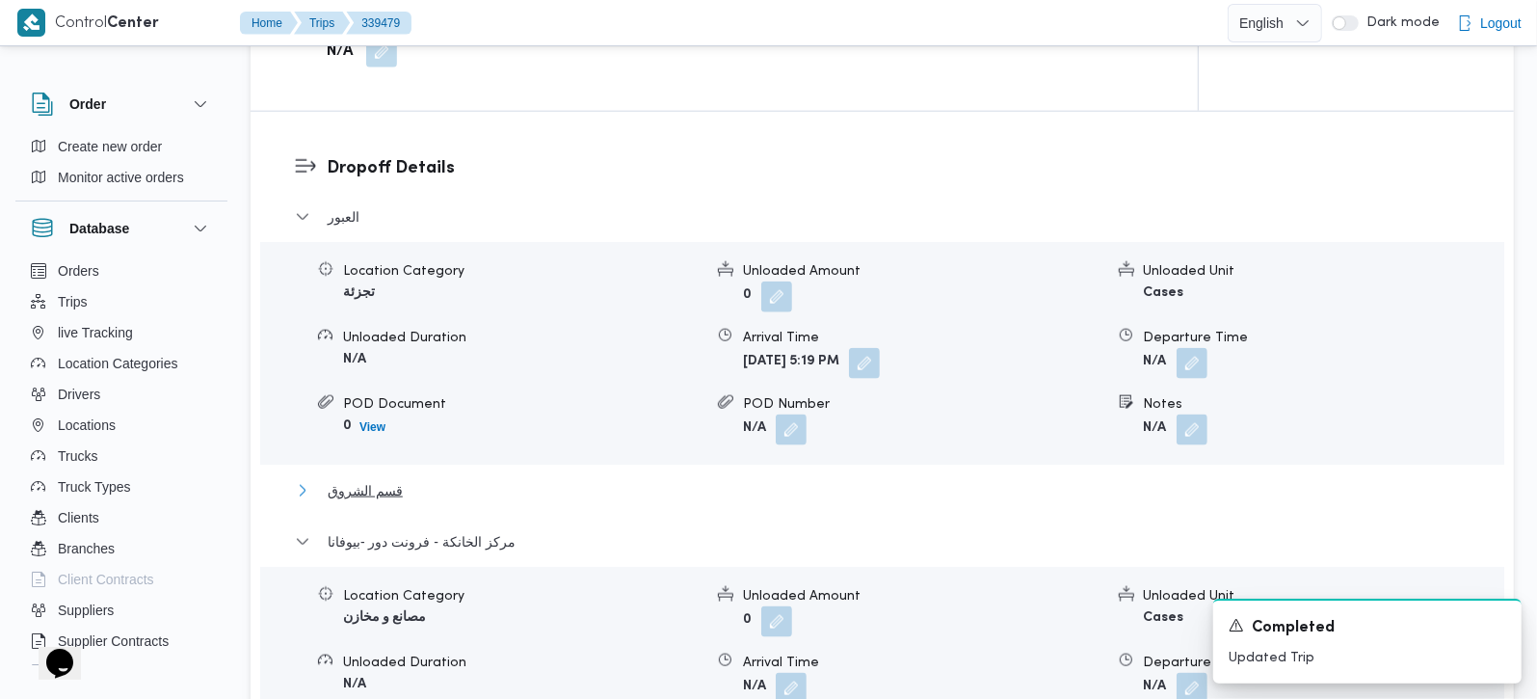
click at [383, 479] on span "قسم الشروق" at bounding box center [365, 490] width 75 height 23
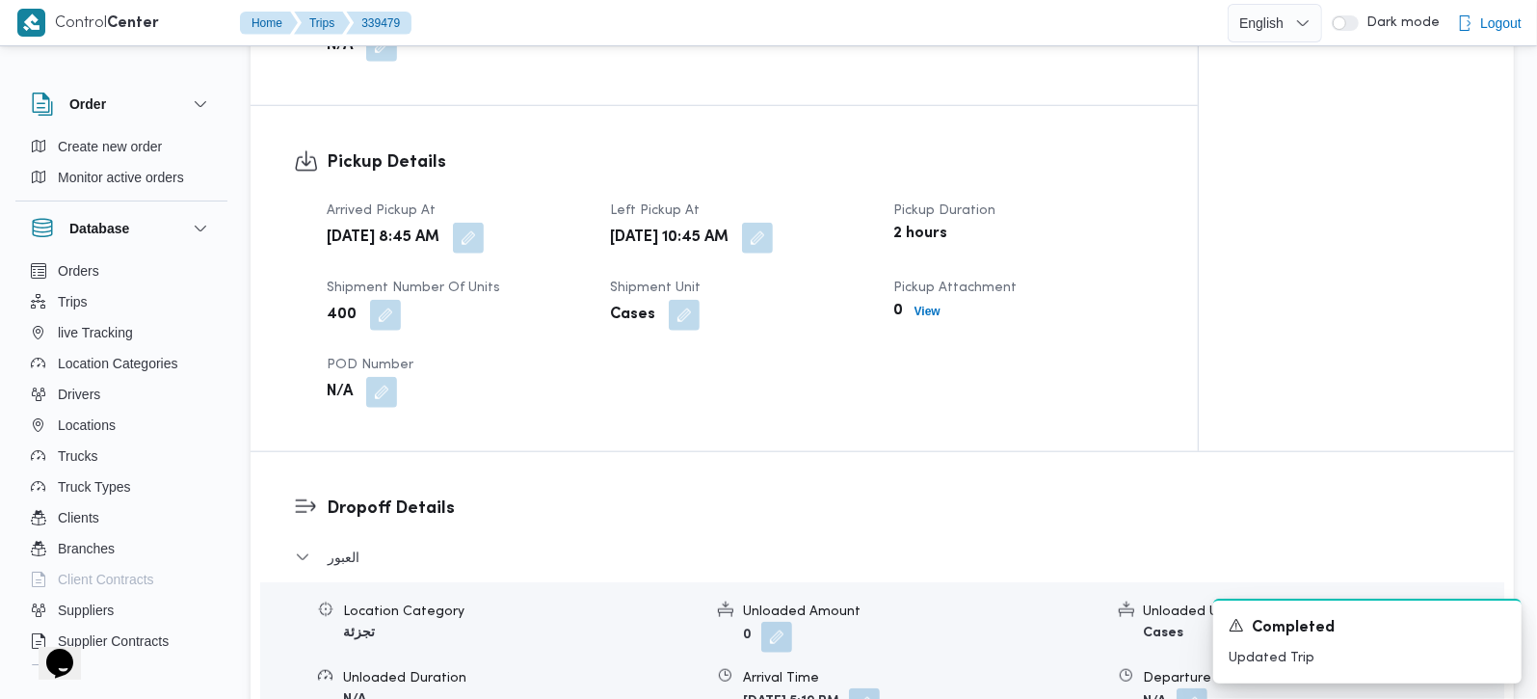
scroll to position [1360, 0]
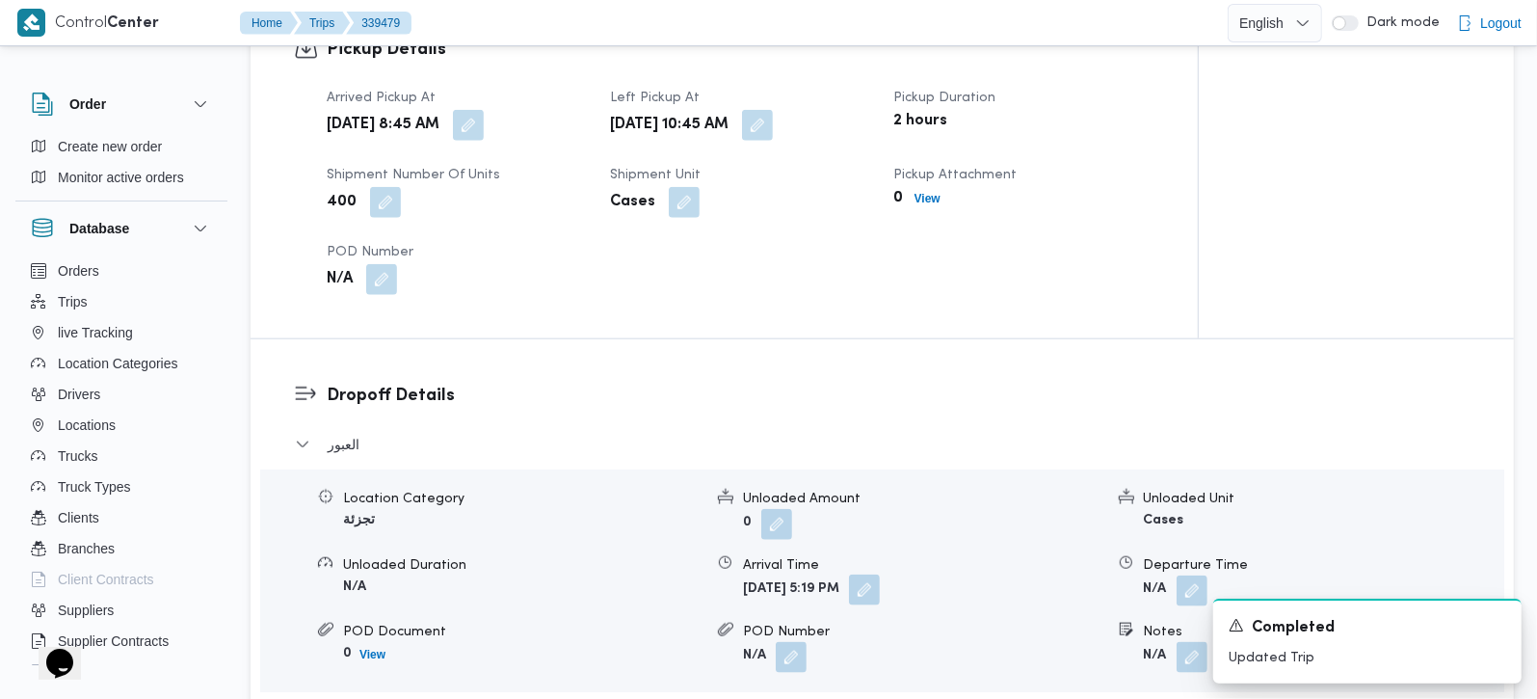
click at [880, 574] on button "button" at bounding box center [864, 589] width 31 height 31
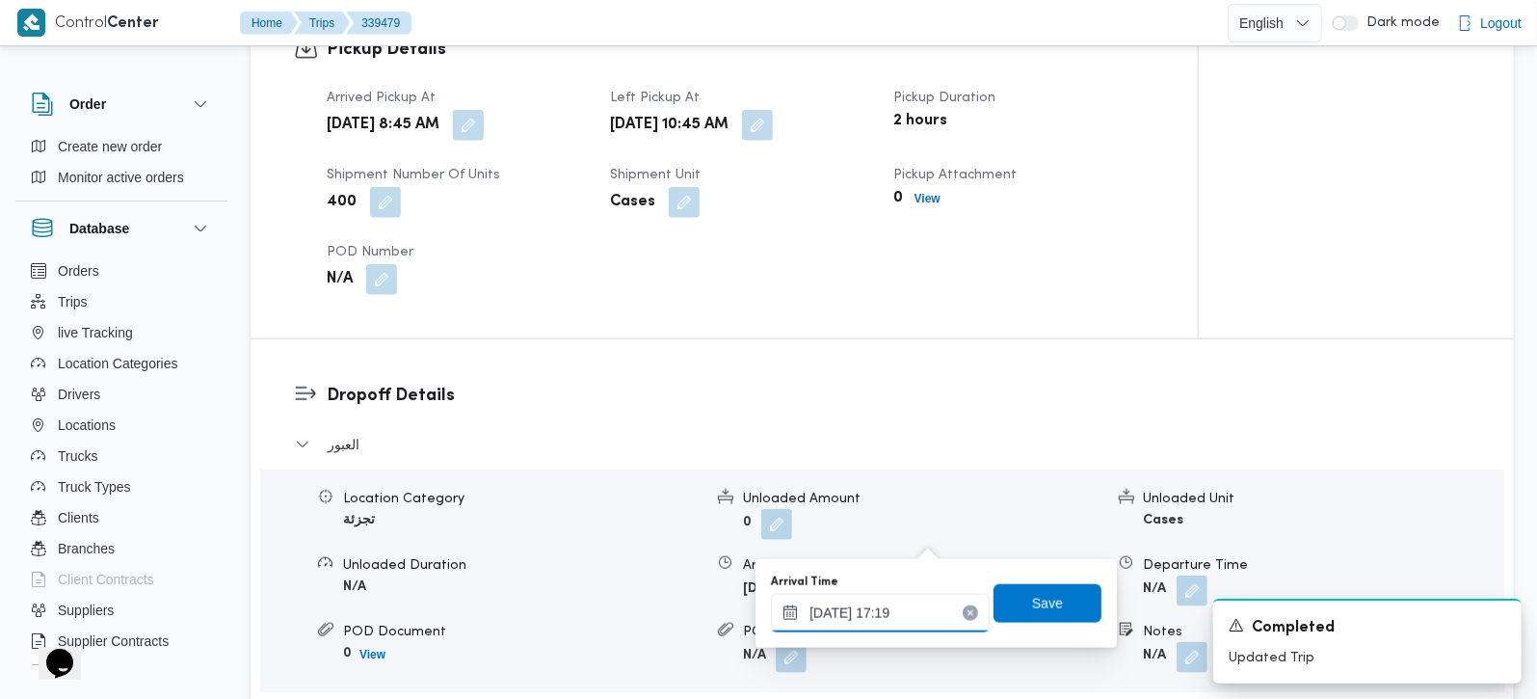
click at [907, 611] on input "[DATE] 17:19" at bounding box center [880, 613] width 219 height 39
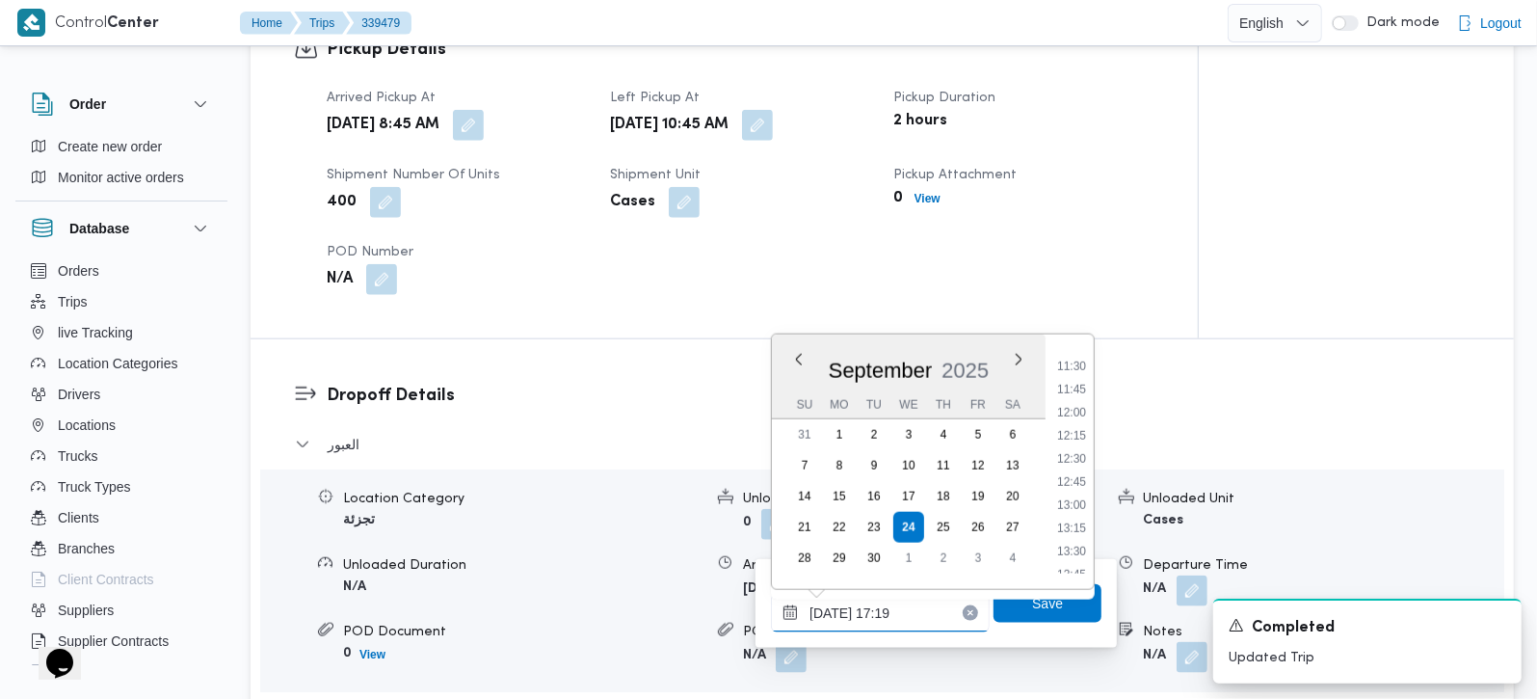
scroll to position [1025, 0]
click at [1074, 352] on li "11:00" at bounding box center [1071, 351] width 44 height 19
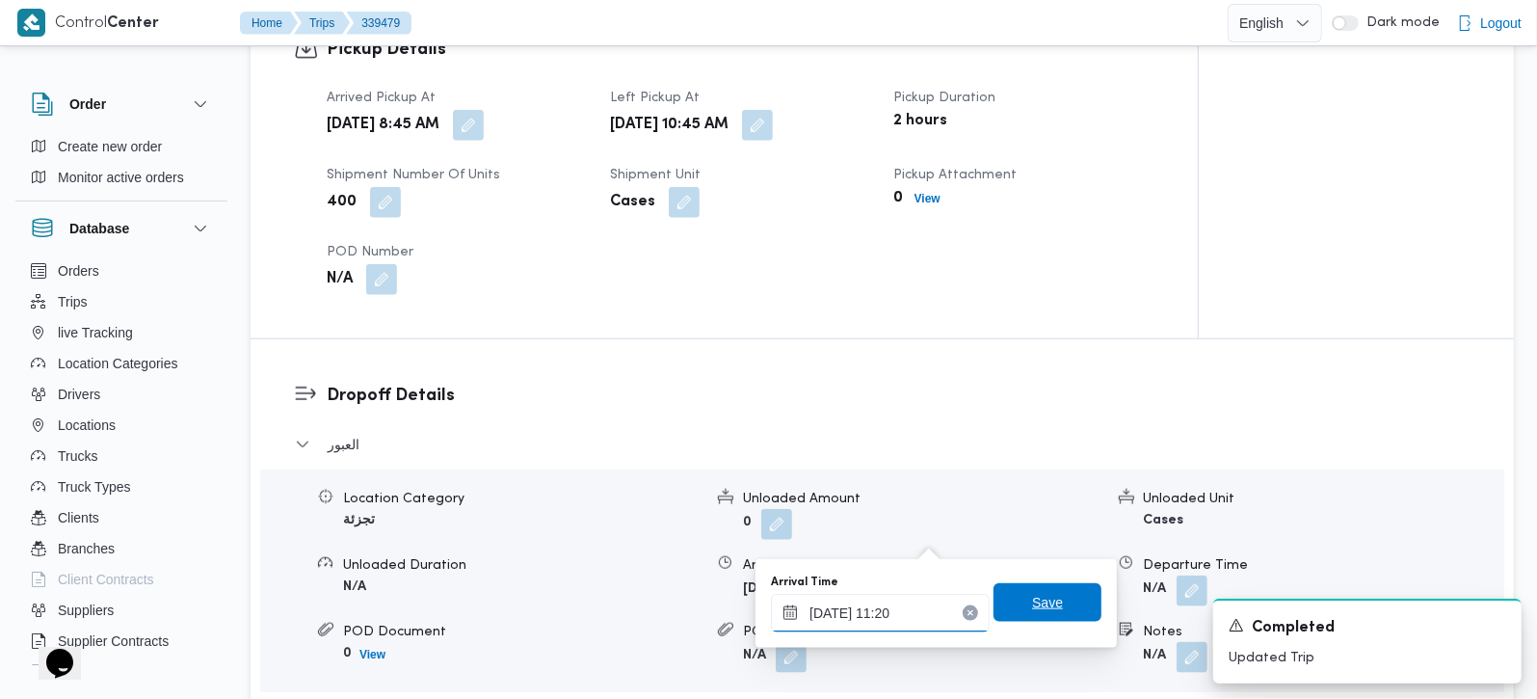
type input "[DATE] 11:20"
click at [1051, 600] on span "Save" at bounding box center [1047, 602] width 108 height 39
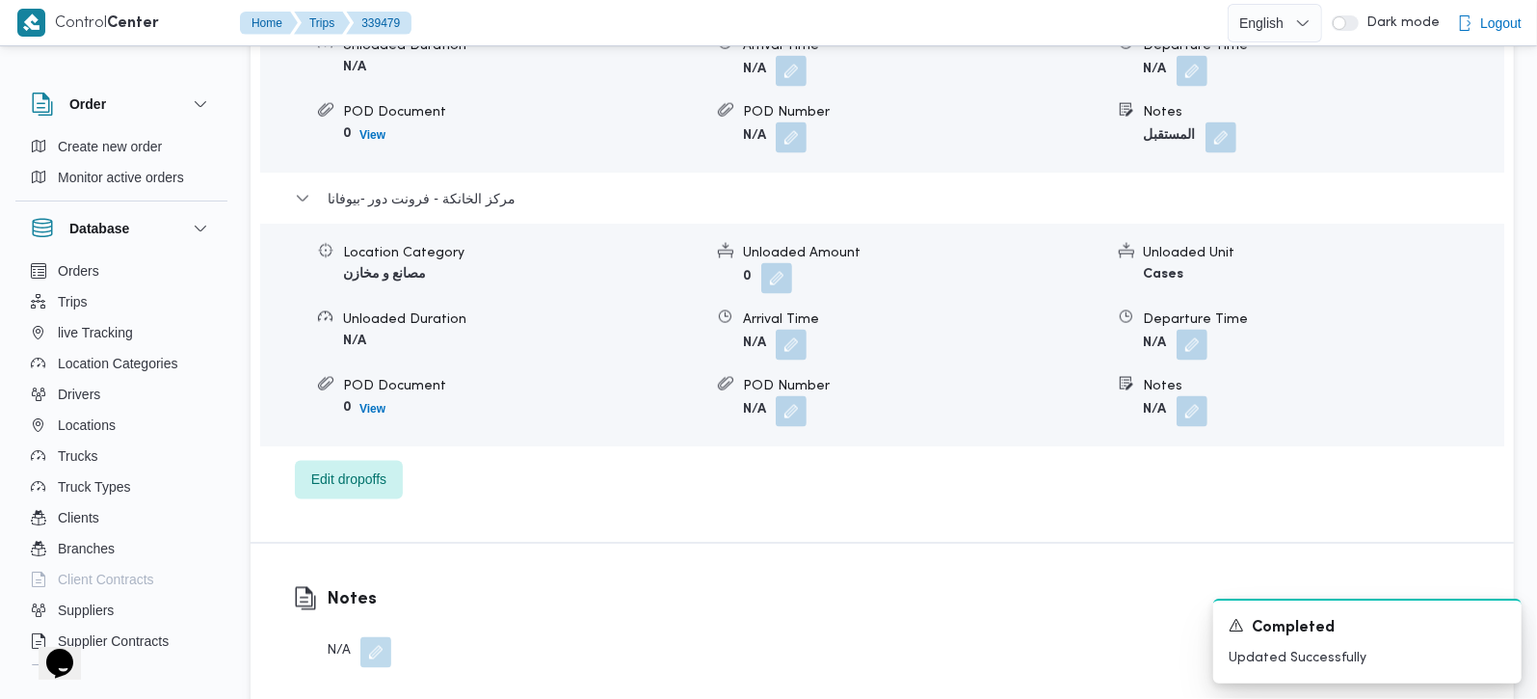
scroll to position [2154, 0]
click at [1194, 328] on button "button" at bounding box center [1192, 343] width 31 height 31
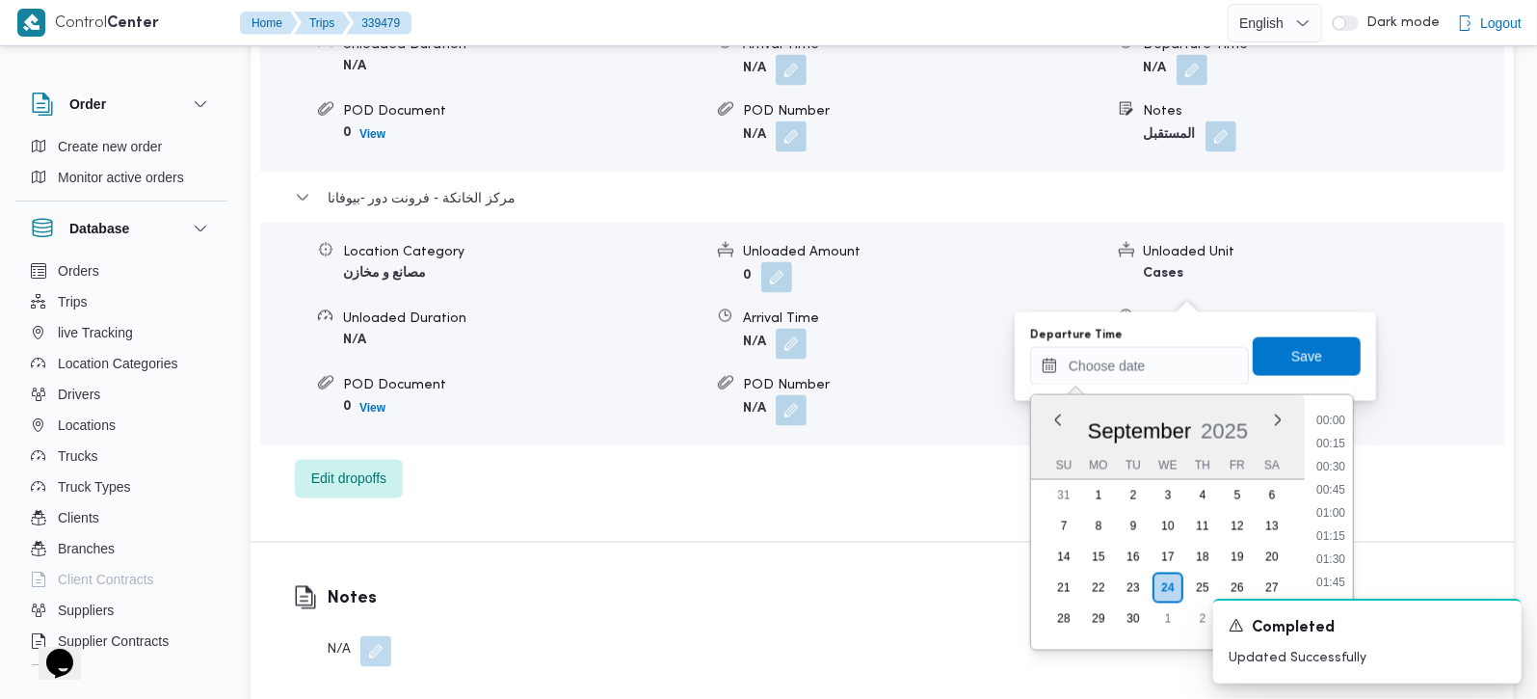
click at [1159, 383] on div "Previous Month Next month [DATE] [DATE] Su Mo Tu We Th Fr Sa 31 1 2 3 4 5 6 7 8…" at bounding box center [1139, 366] width 219 height 39
click at [1326, 421] on li "17:30" at bounding box center [1331, 420] width 44 height 19
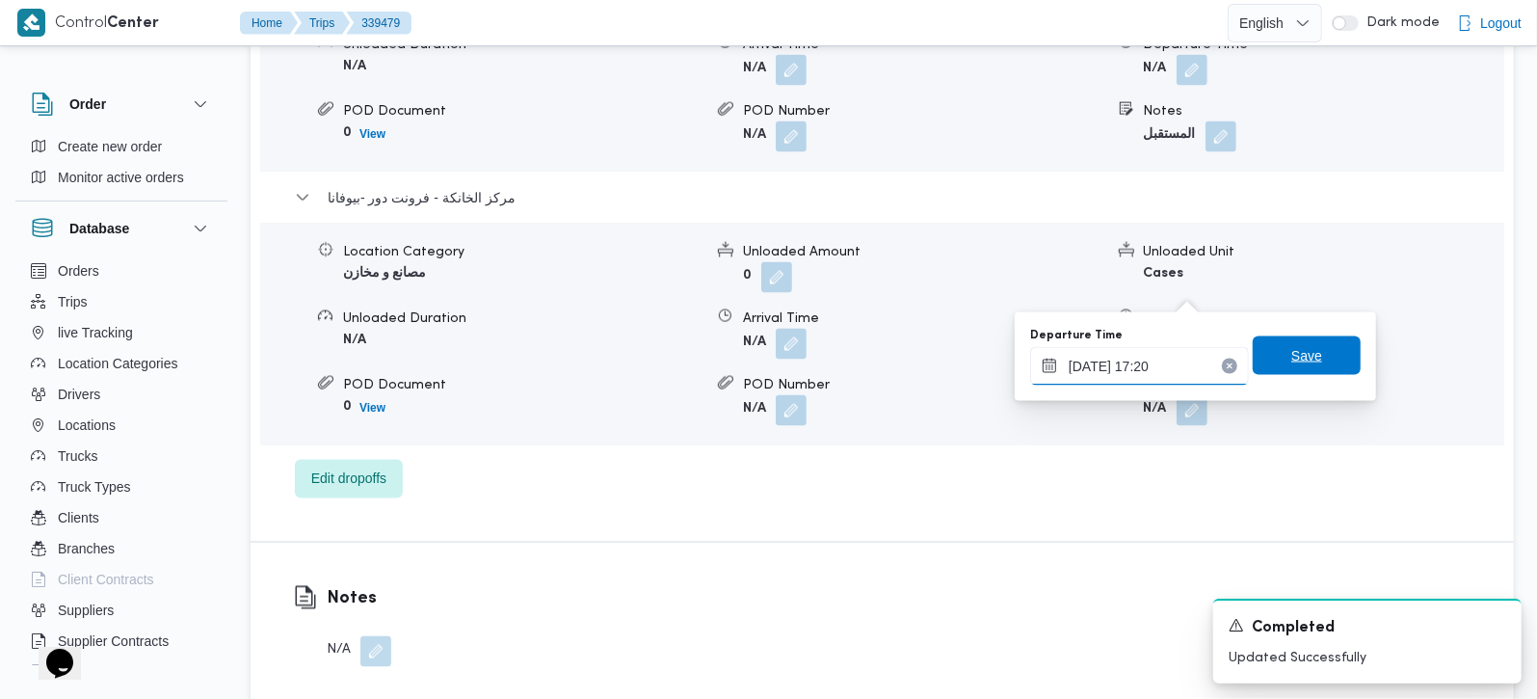
type input "[DATE] 17:20"
click at [1329, 375] on span "Save" at bounding box center [1307, 355] width 108 height 39
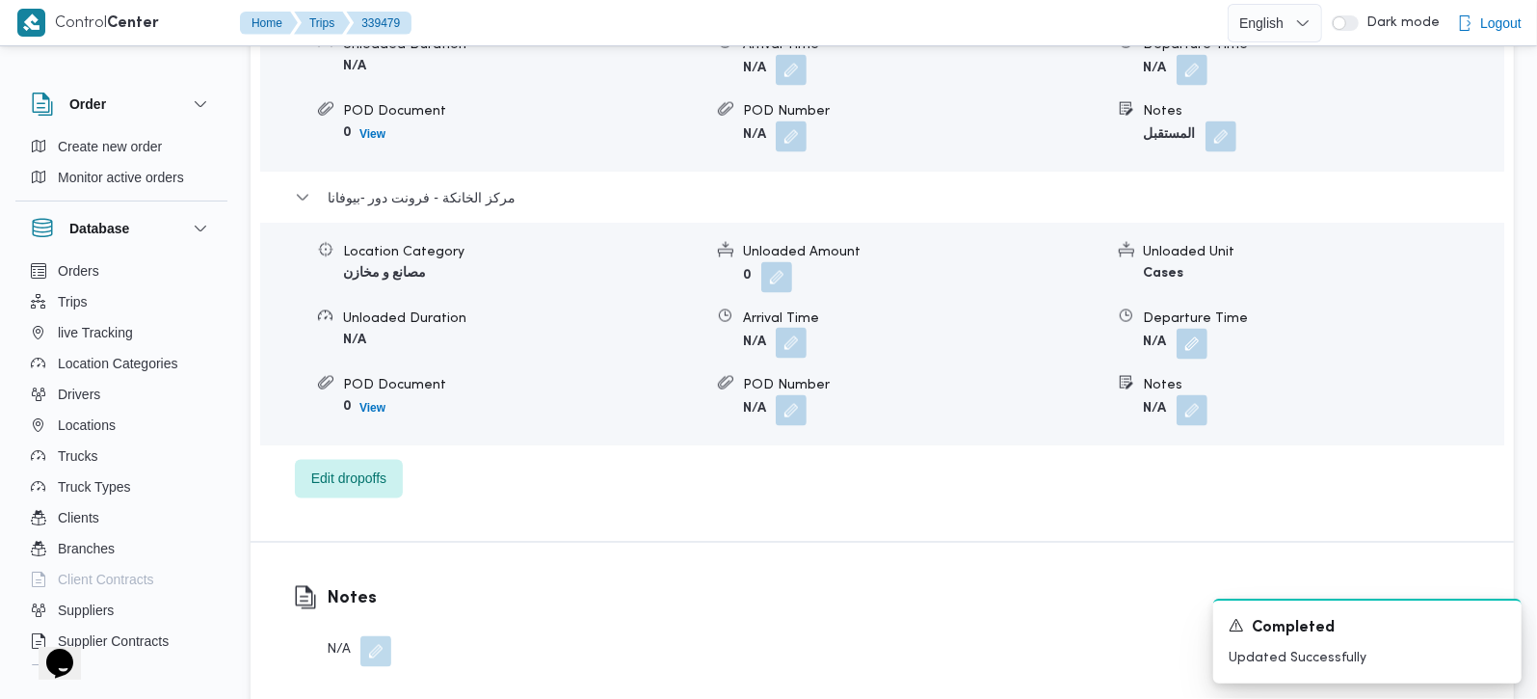
click at [793, 328] on button "button" at bounding box center [791, 343] width 31 height 31
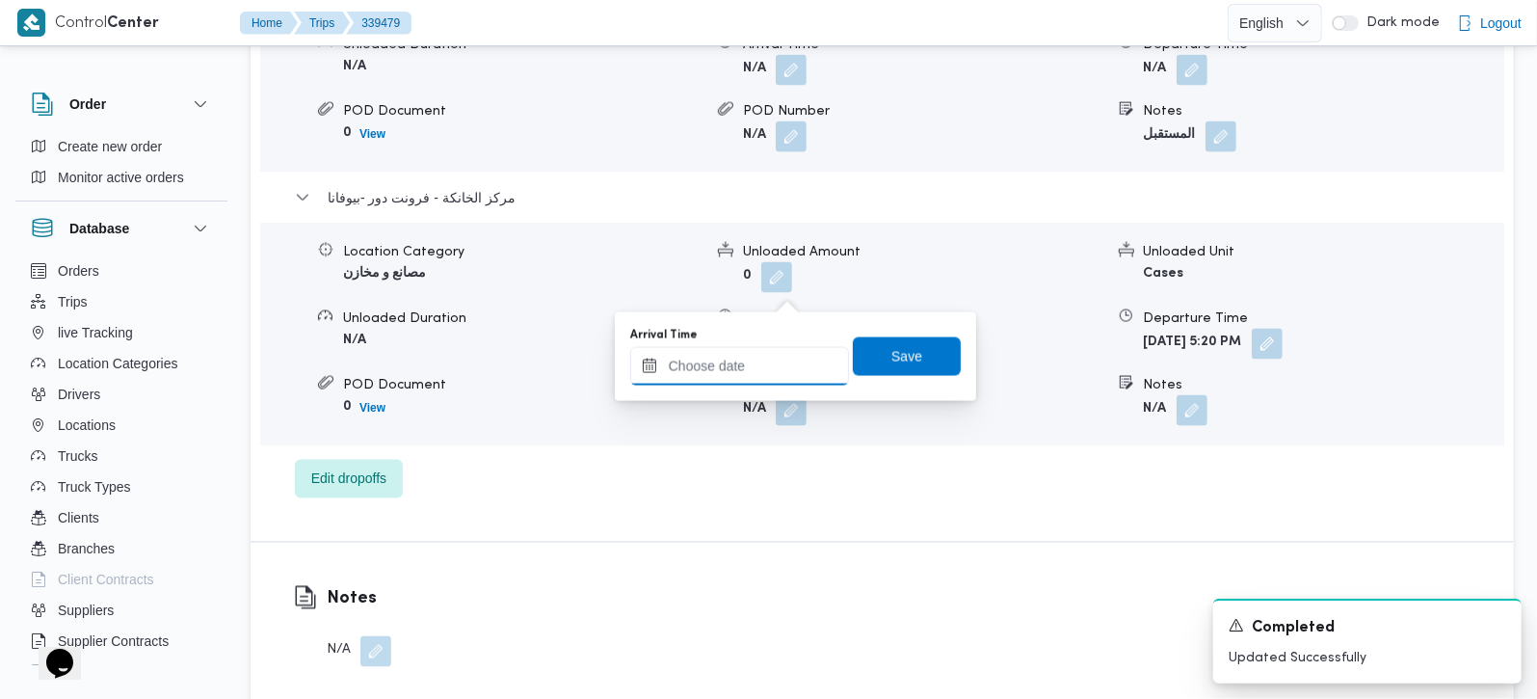
drag, startPoint x: 780, startPoint y: 354, endPoint x: 807, endPoint y: 383, distance: 39.5
click at [780, 354] on input "Arrival Time" at bounding box center [739, 366] width 219 height 39
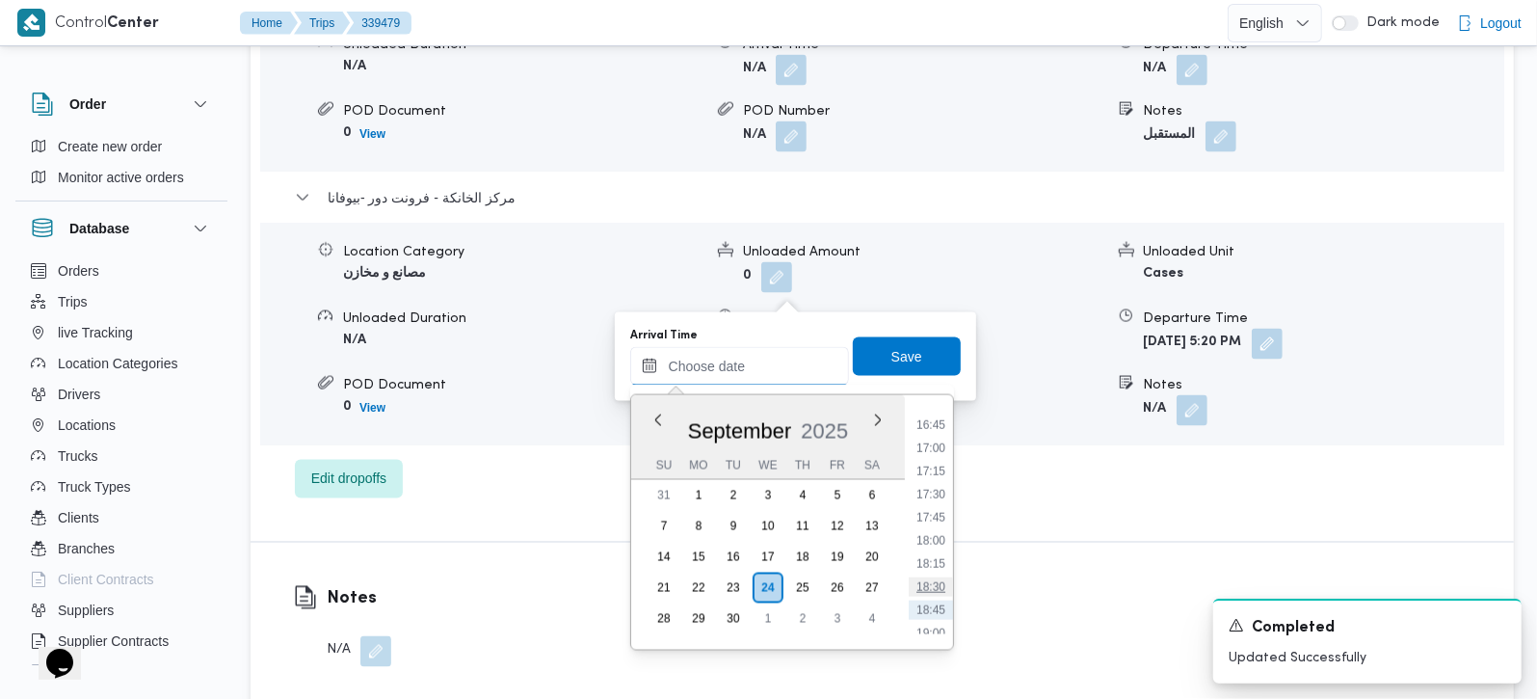
scroll to position [1505, 0]
drag, startPoint x: 935, startPoint y: 487, endPoint x: 932, endPoint y: 502, distance: 15.7
click at [935, 487] on li "17:00" at bounding box center [931, 487] width 44 height 19
type input "24/09/2025 17:00"
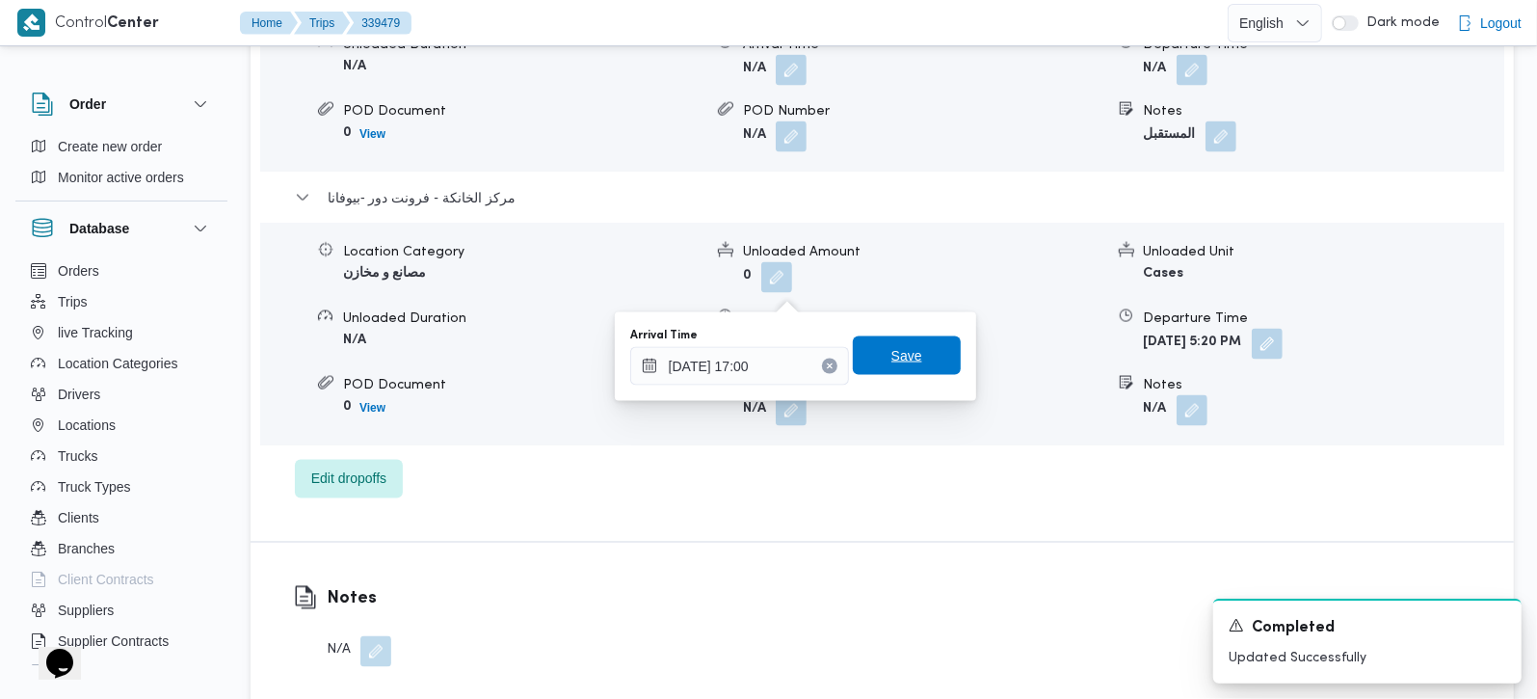
click at [907, 370] on span "Save" at bounding box center [907, 355] width 108 height 39
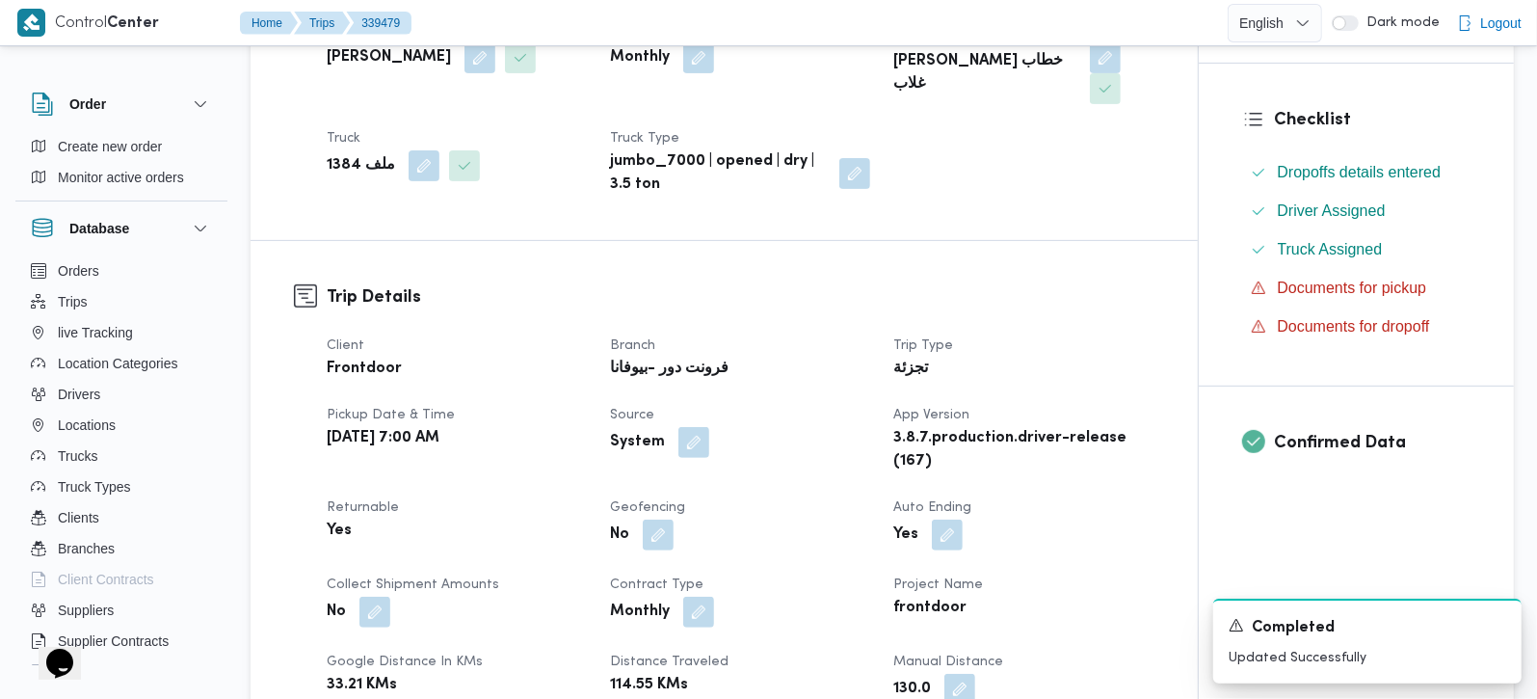
scroll to position [113, 0]
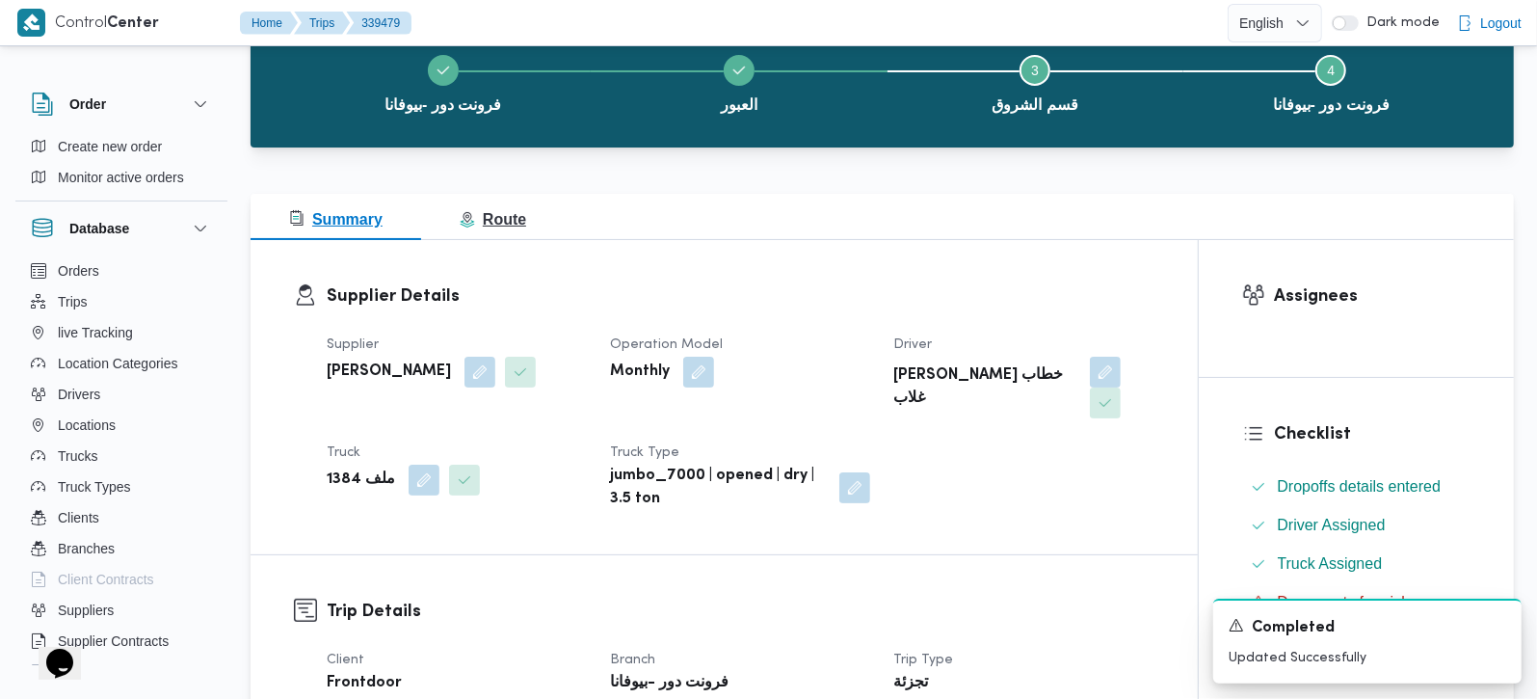
click at [497, 229] on span "Route" at bounding box center [493, 219] width 66 height 23
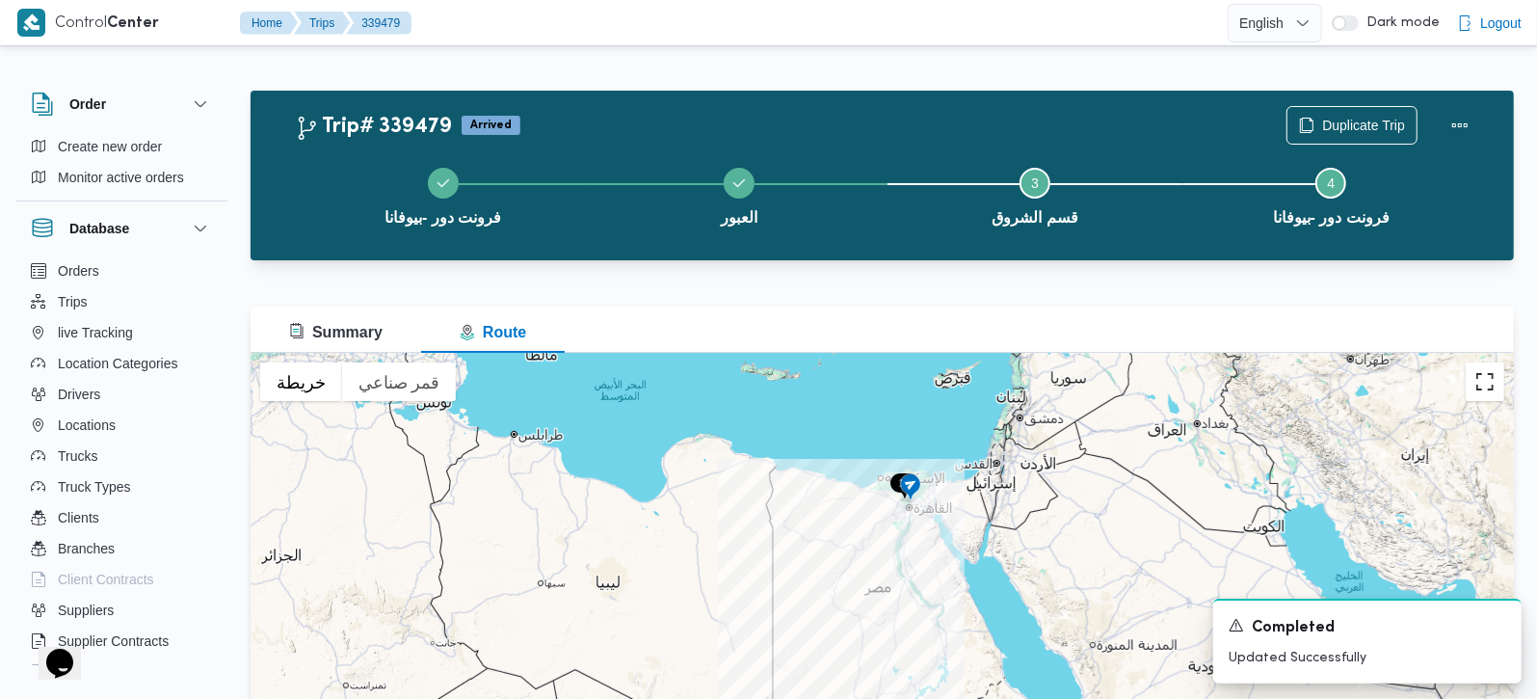
click at [1487, 382] on button "تبديل إلى العرض ملء الشاشة" at bounding box center [1485, 381] width 39 height 39
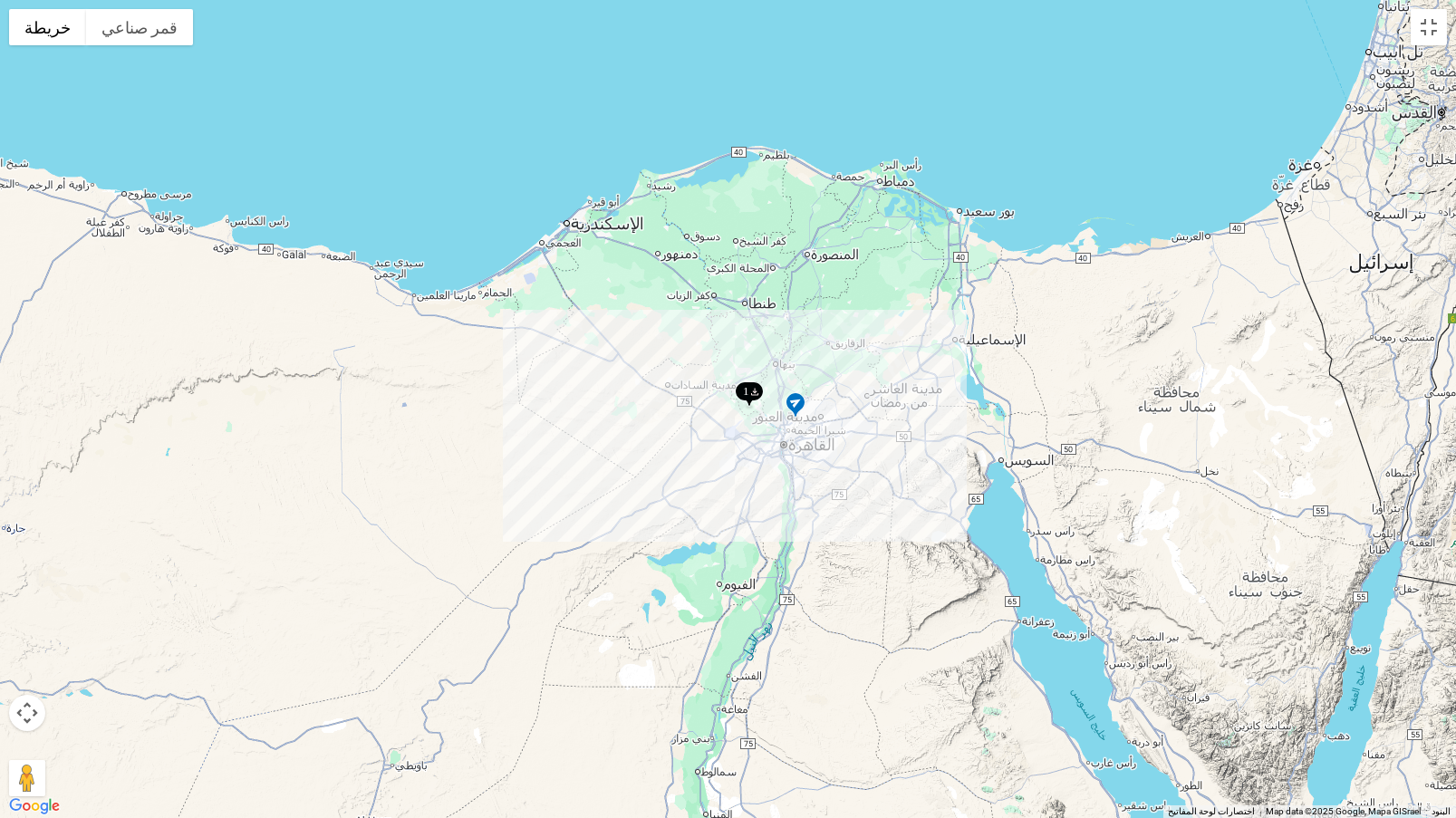
click at [751, 387] on img at bounding box center [748, 396] width 29 height 30
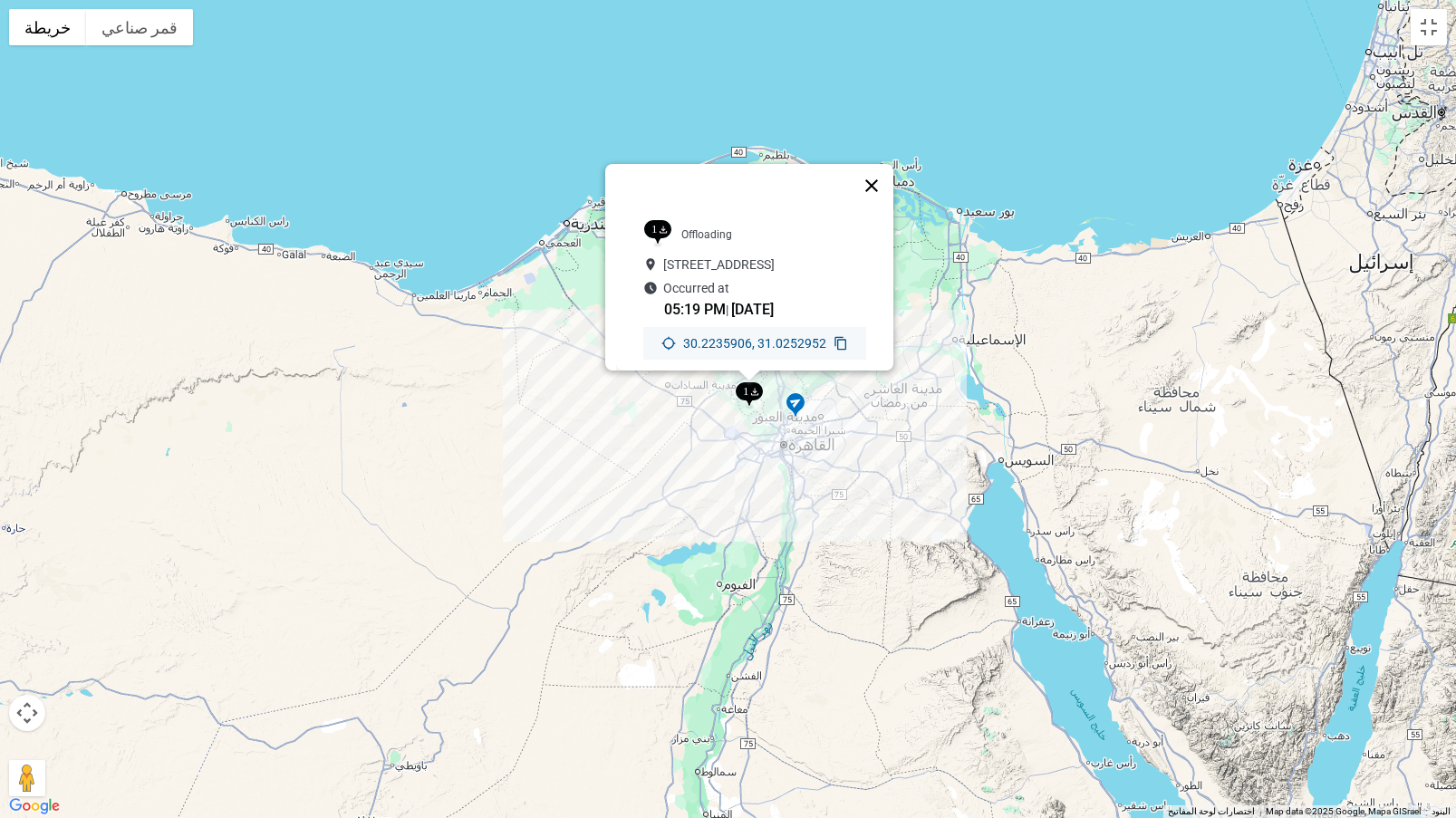
click at [878, 164] on button "إغلاق" at bounding box center [871, 185] width 43 height 43
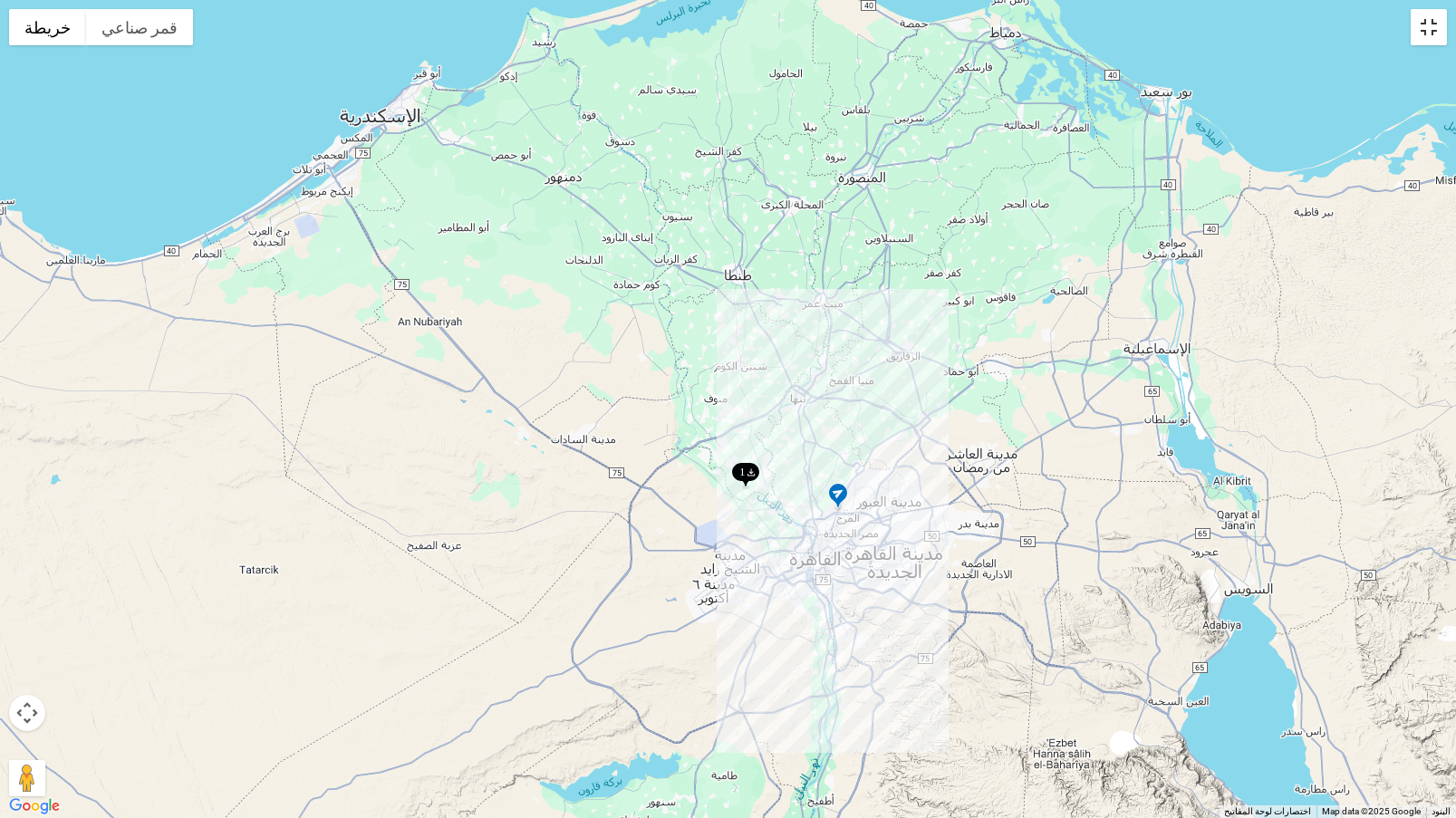
click at [1440, 17] on button "تبديل إلى العرض ملء الشاشة" at bounding box center [1428, 27] width 37 height 37
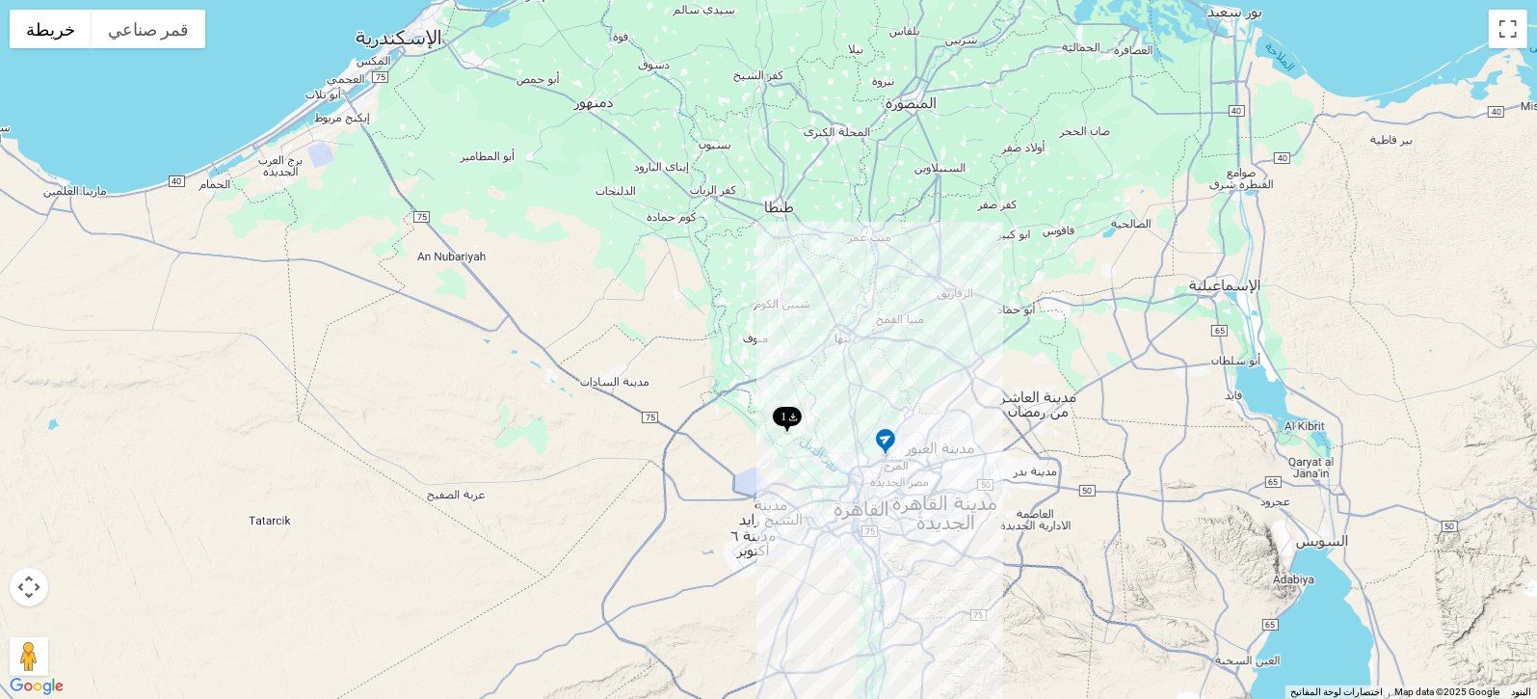
click at [335, 336] on span "Summary" at bounding box center [335, 332] width 93 height 16
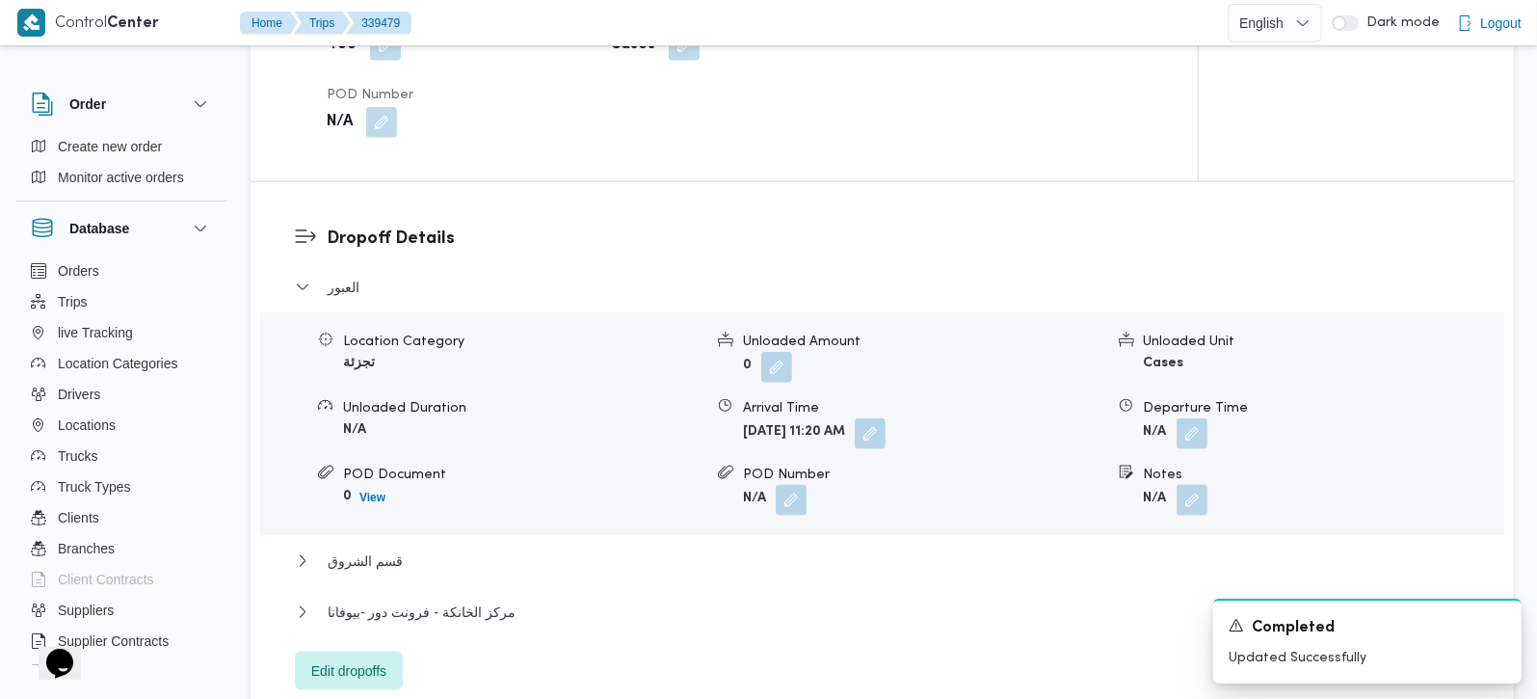
scroll to position [1700, 0]
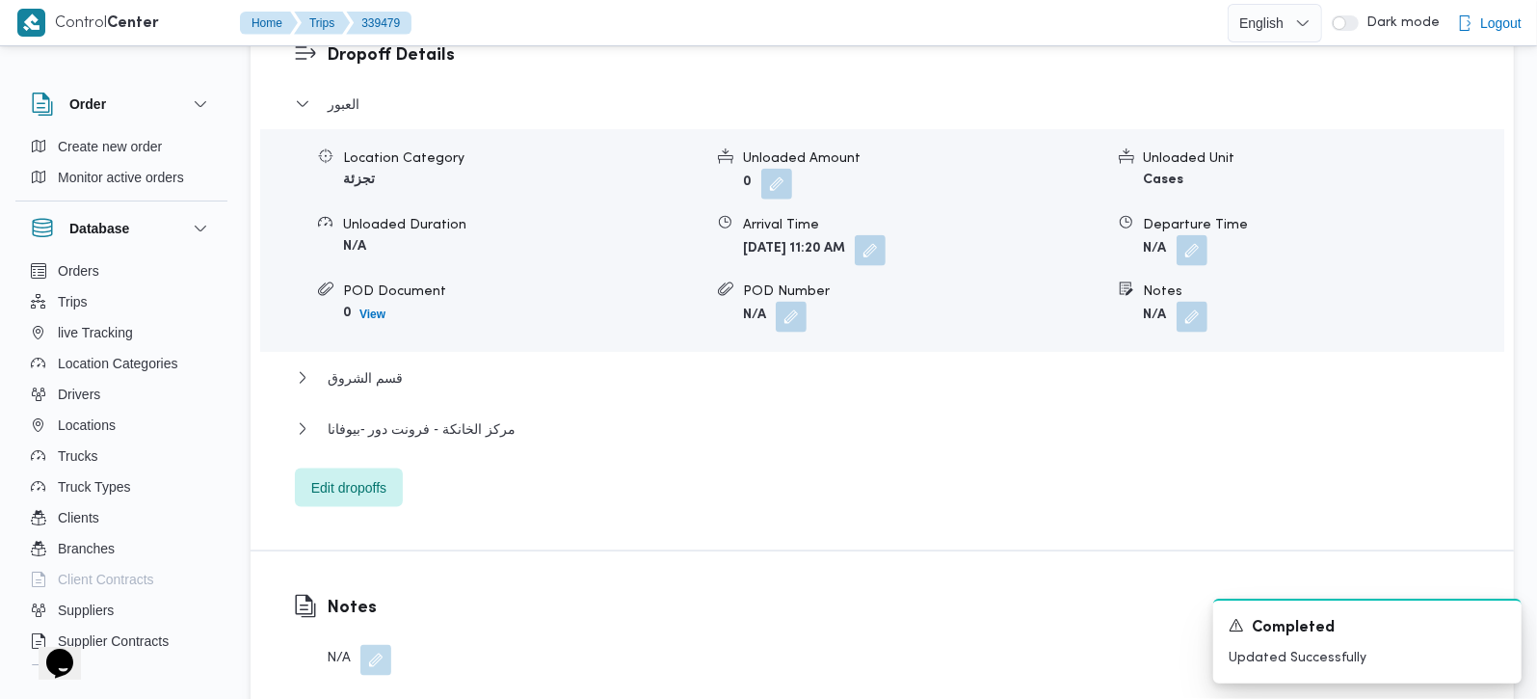
click at [460, 360] on div "العبور Location Category تجزئة Unloaded Amount 0 Unloaded Unit Cases Unloaded D…" at bounding box center [883, 300] width 1176 height 414
click at [504, 417] on div "مركز الخانكة - فرونت دور -بيوفانا" at bounding box center [883, 435] width 1176 height 37
click at [497, 417] on span "مركز الخانكة - فرونت دور -بيوفانا" at bounding box center [422, 428] width 188 height 23
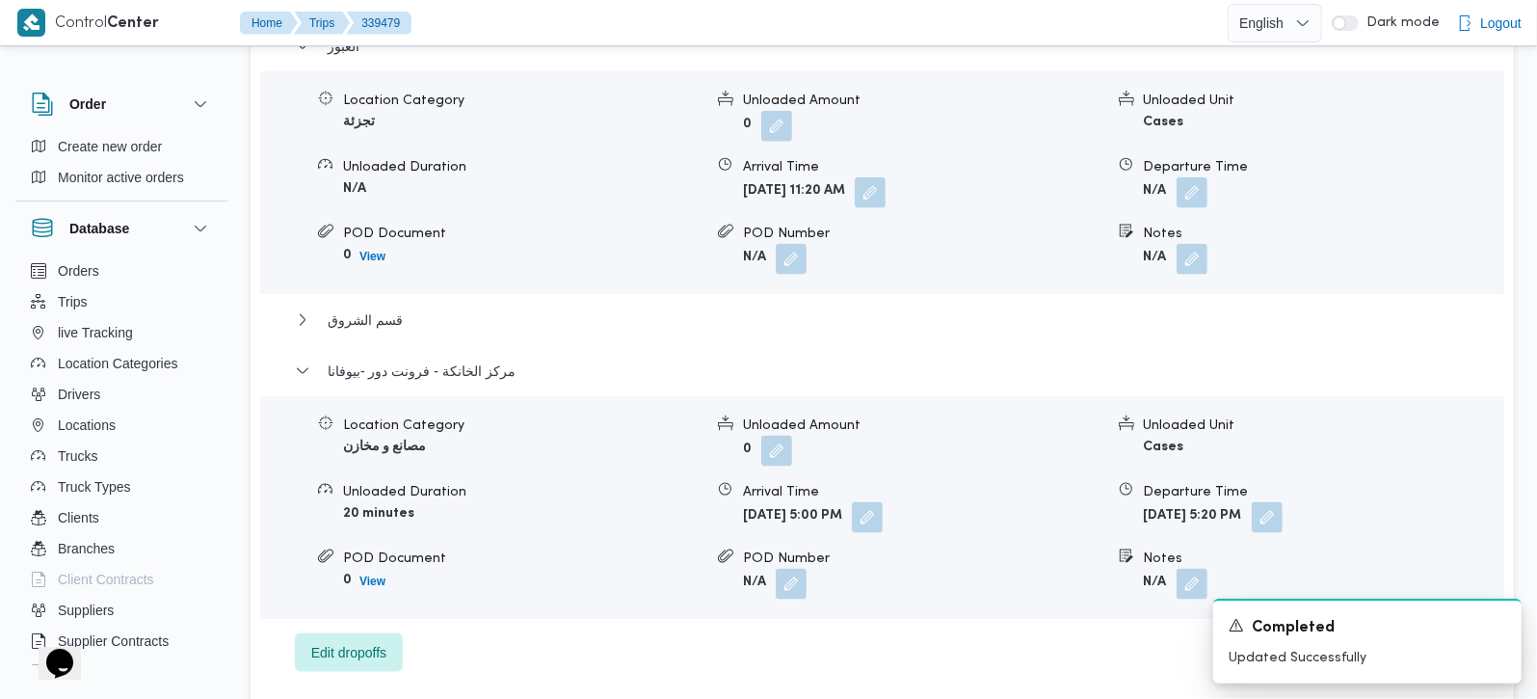
scroll to position [1814, 0]
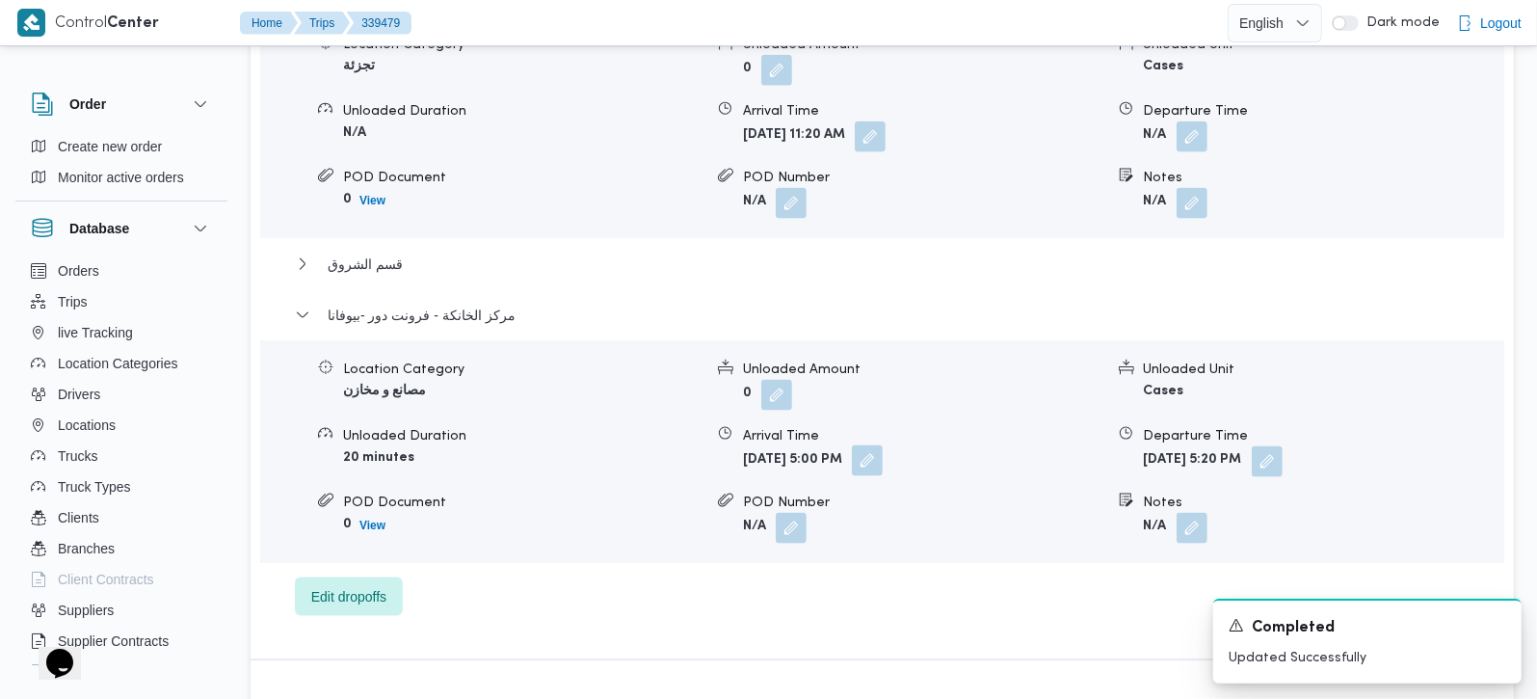
click at [883, 445] on button "button" at bounding box center [867, 460] width 31 height 31
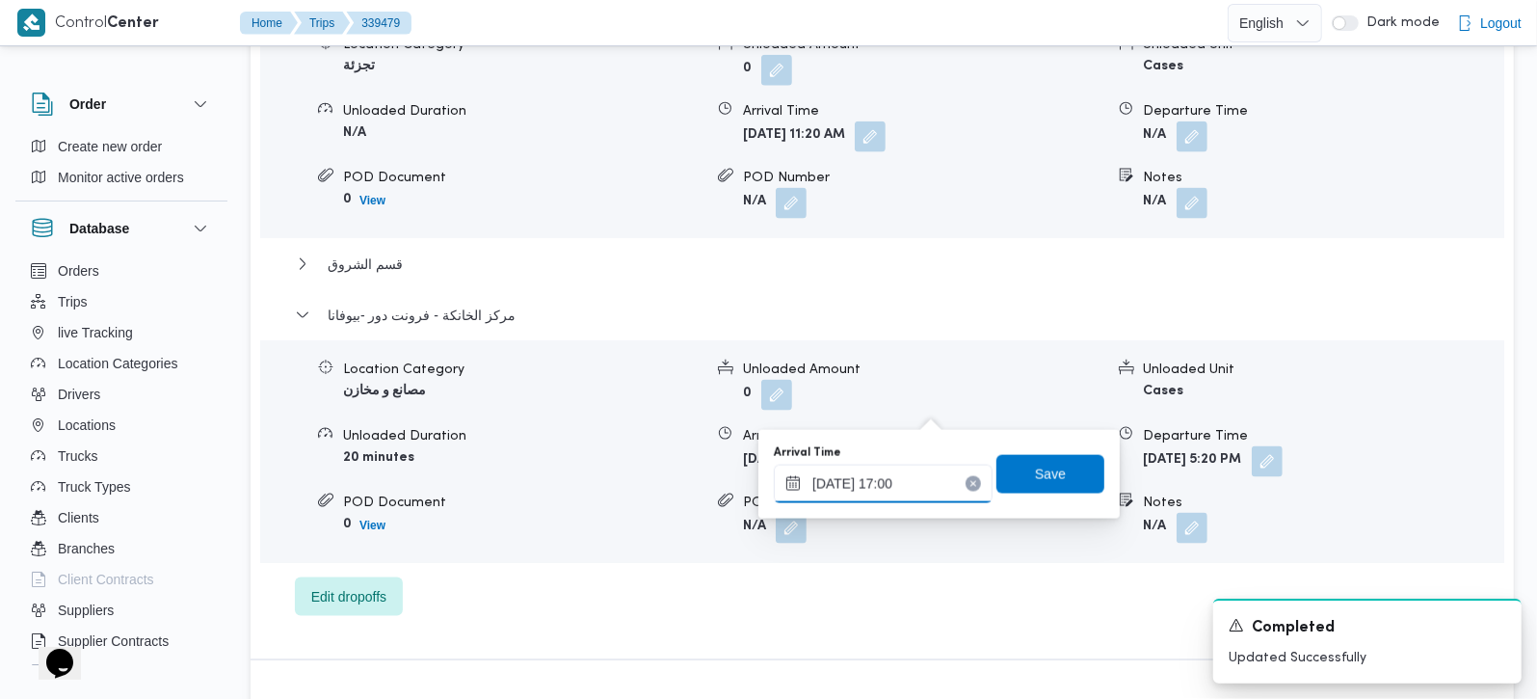
click at [876, 485] on input "24/09/2025 17:00" at bounding box center [883, 483] width 219 height 39
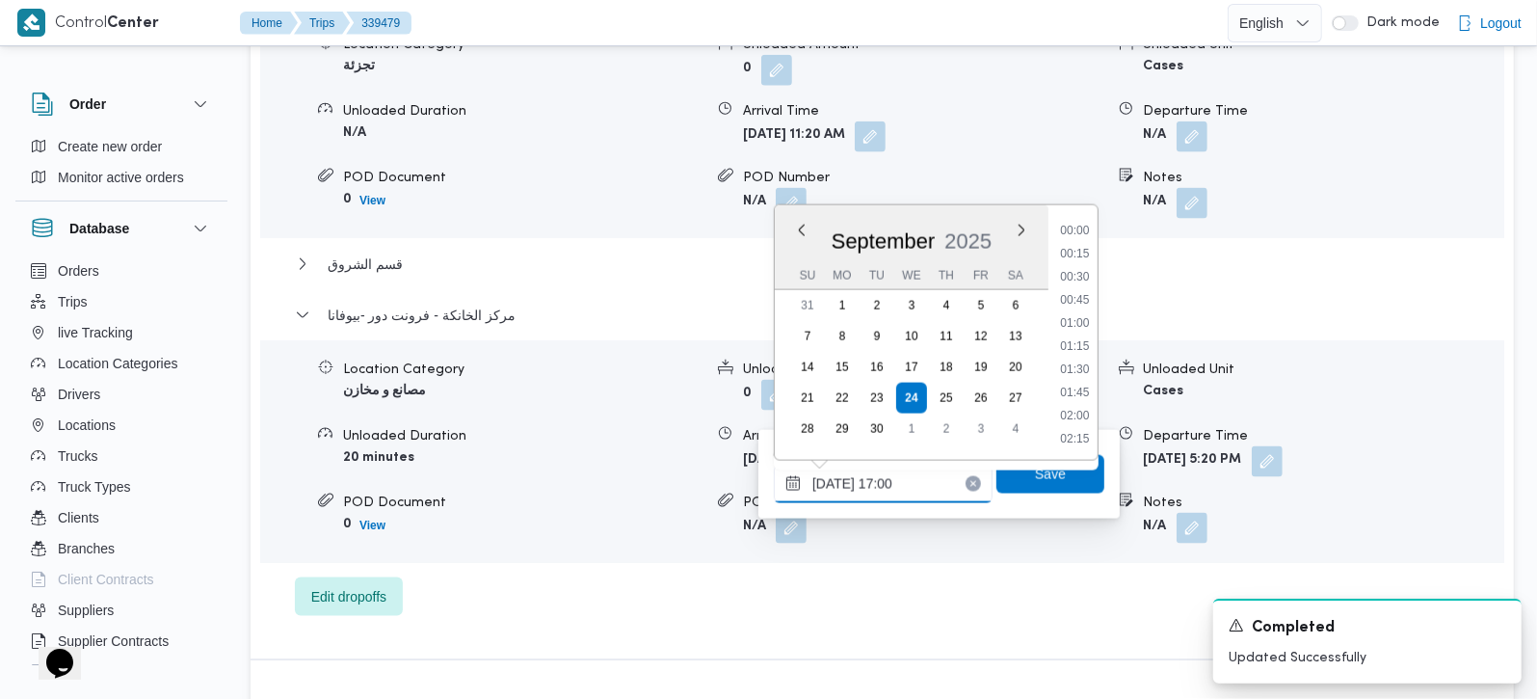
scroll to position [1455, 0]
click at [1075, 305] on li "16:30" at bounding box center [1074, 301] width 44 height 19
type input "[DATE] 16:30"
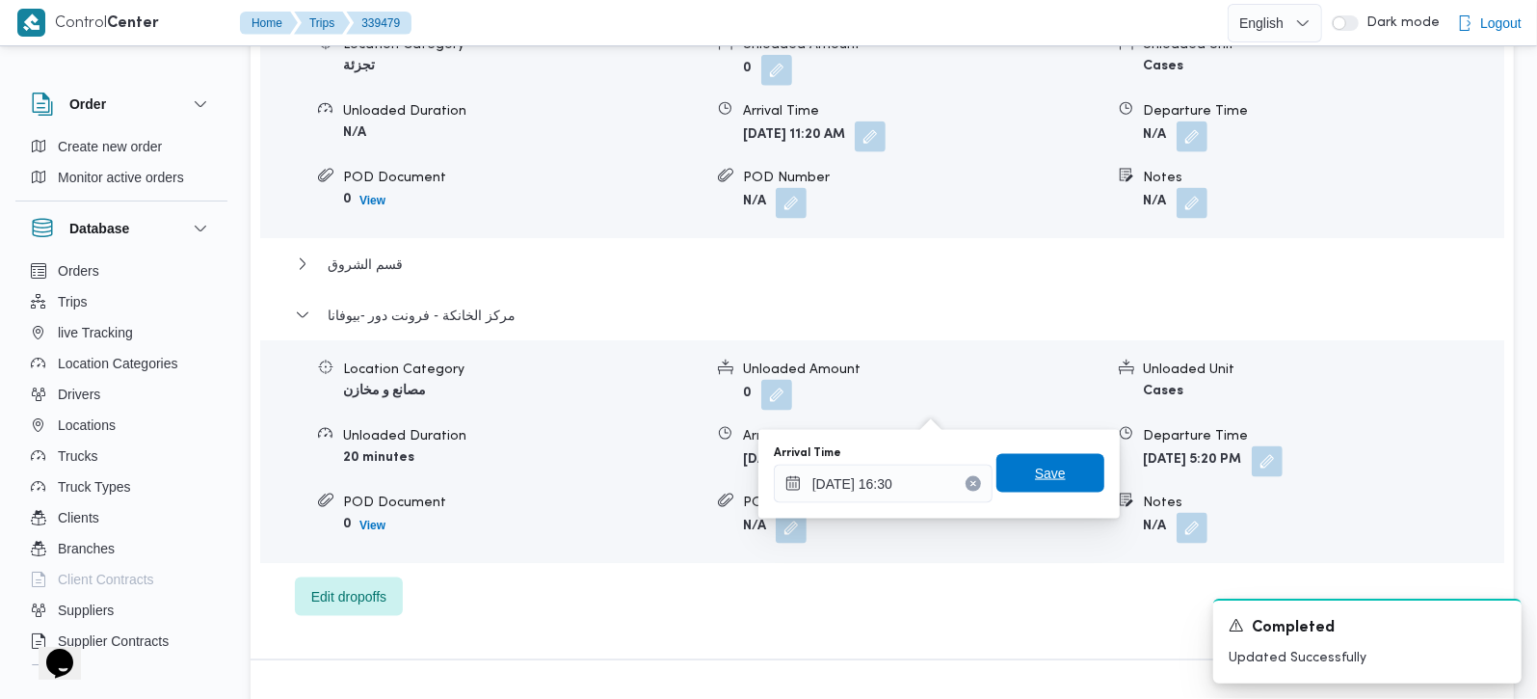
click at [1035, 471] on span "Save" at bounding box center [1050, 473] width 31 height 23
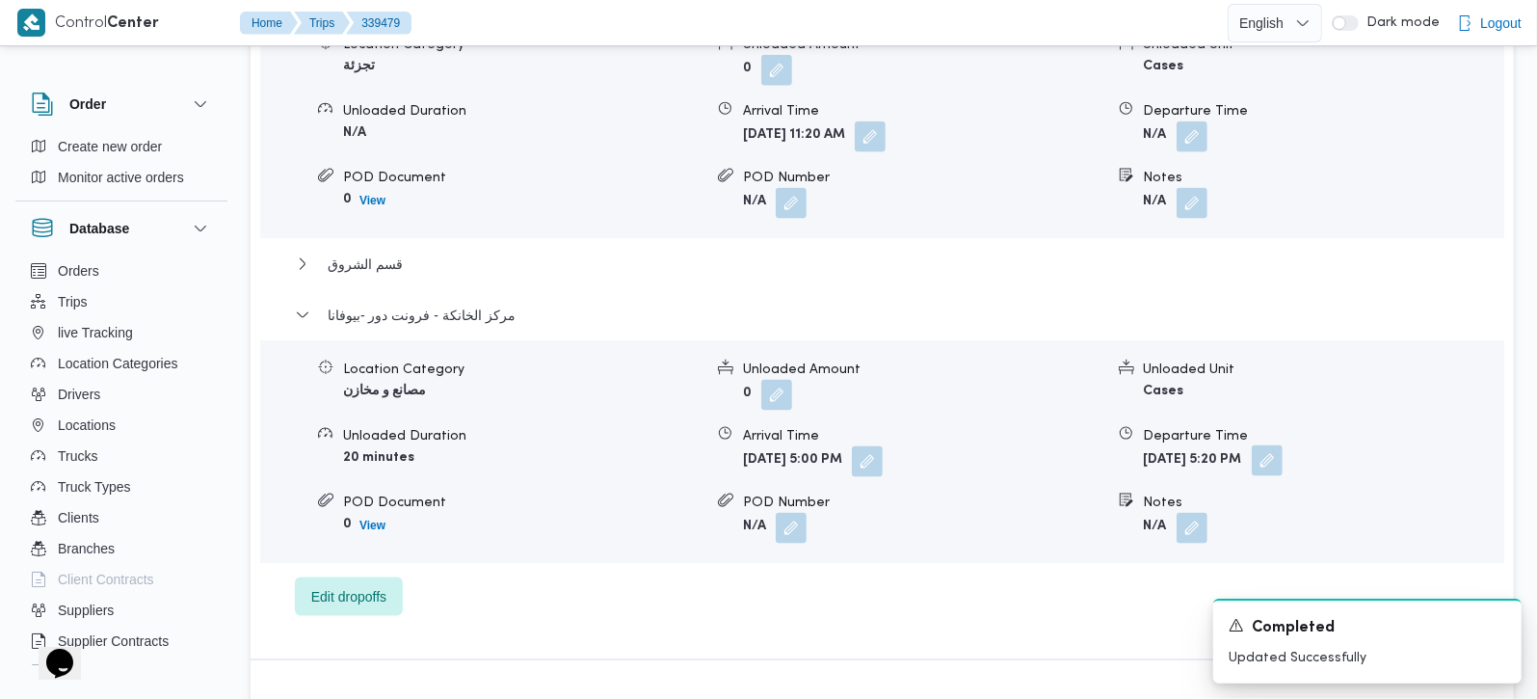
click at [1283, 445] on button "button" at bounding box center [1267, 460] width 31 height 31
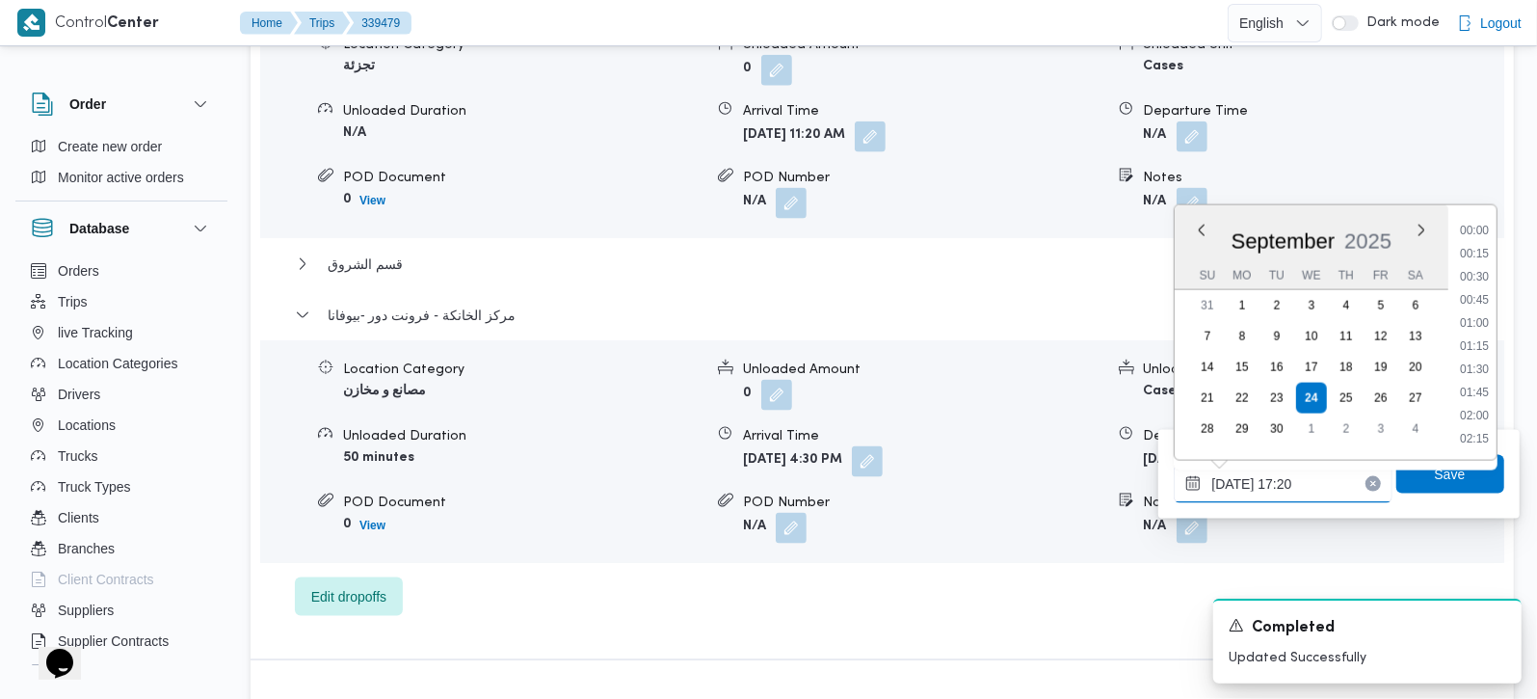
click at [1294, 473] on input "24/09/2025 17:20" at bounding box center [1283, 483] width 219 height 39
click at [1475, 306] on li "16:45" at bounding box center [1474, 300] width 44 height 19
type input "24/09/2025 16:45"
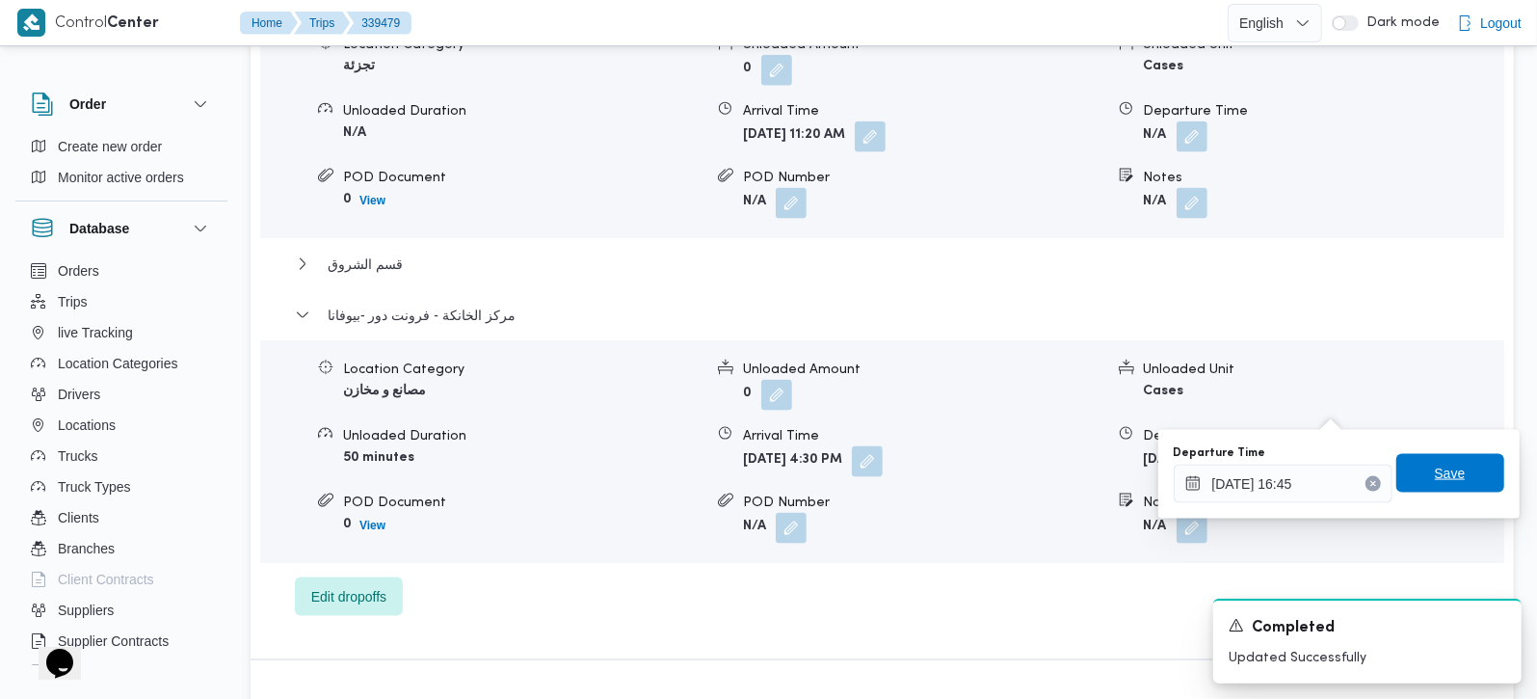
click at [1417, 465] on span "Save" at bounding box center [1450, 473] width 108 height 39
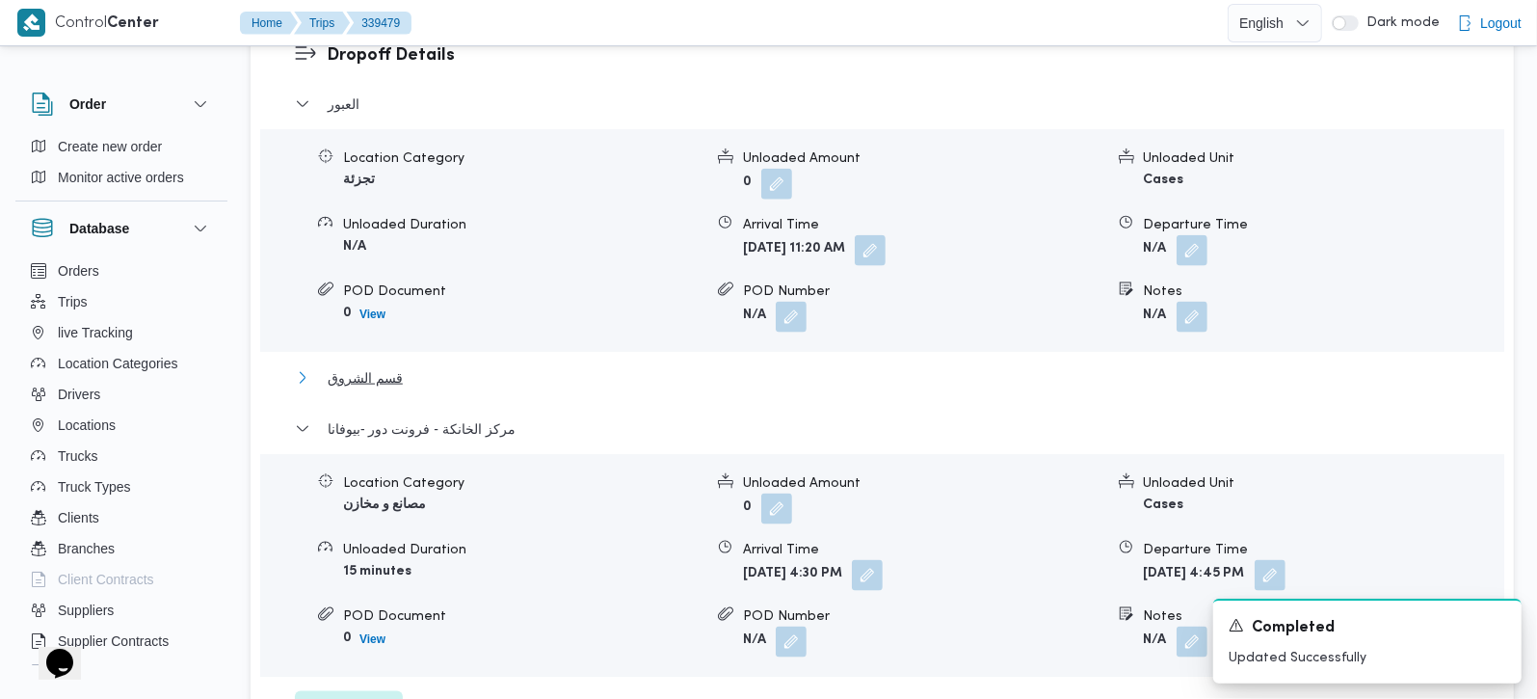
click at [367, 366] on span "قسم الشروق" at bounding box center [365, 377] width 75 height 23
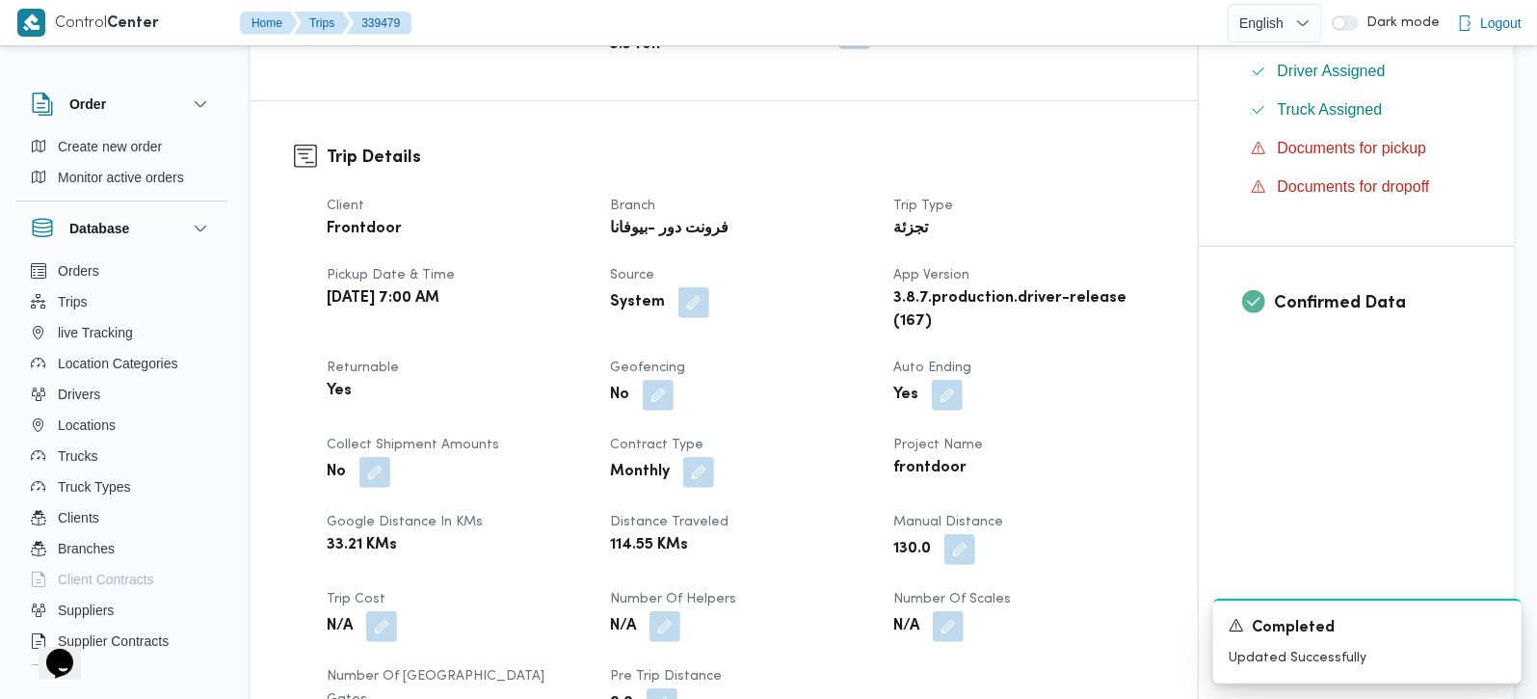
scroll to position [0, 0]
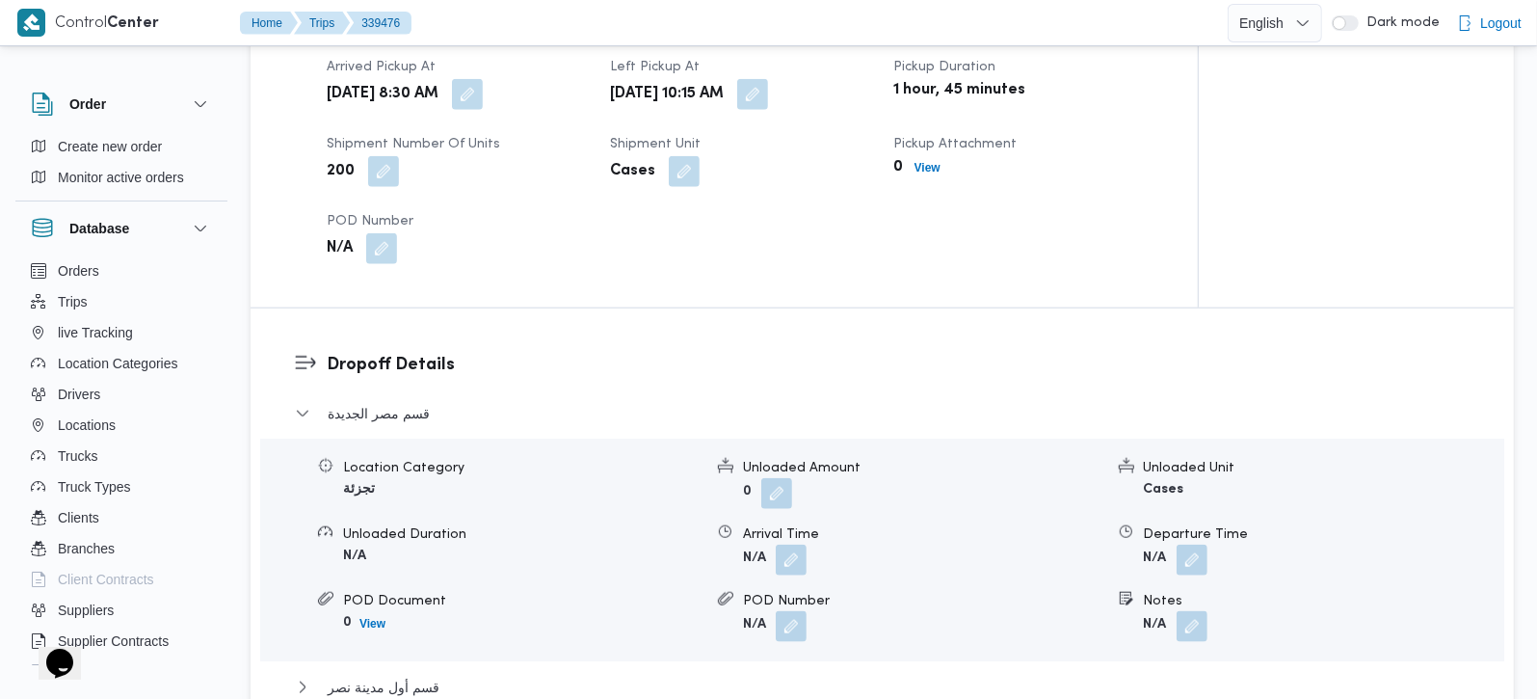
scroll to position [793, 0]
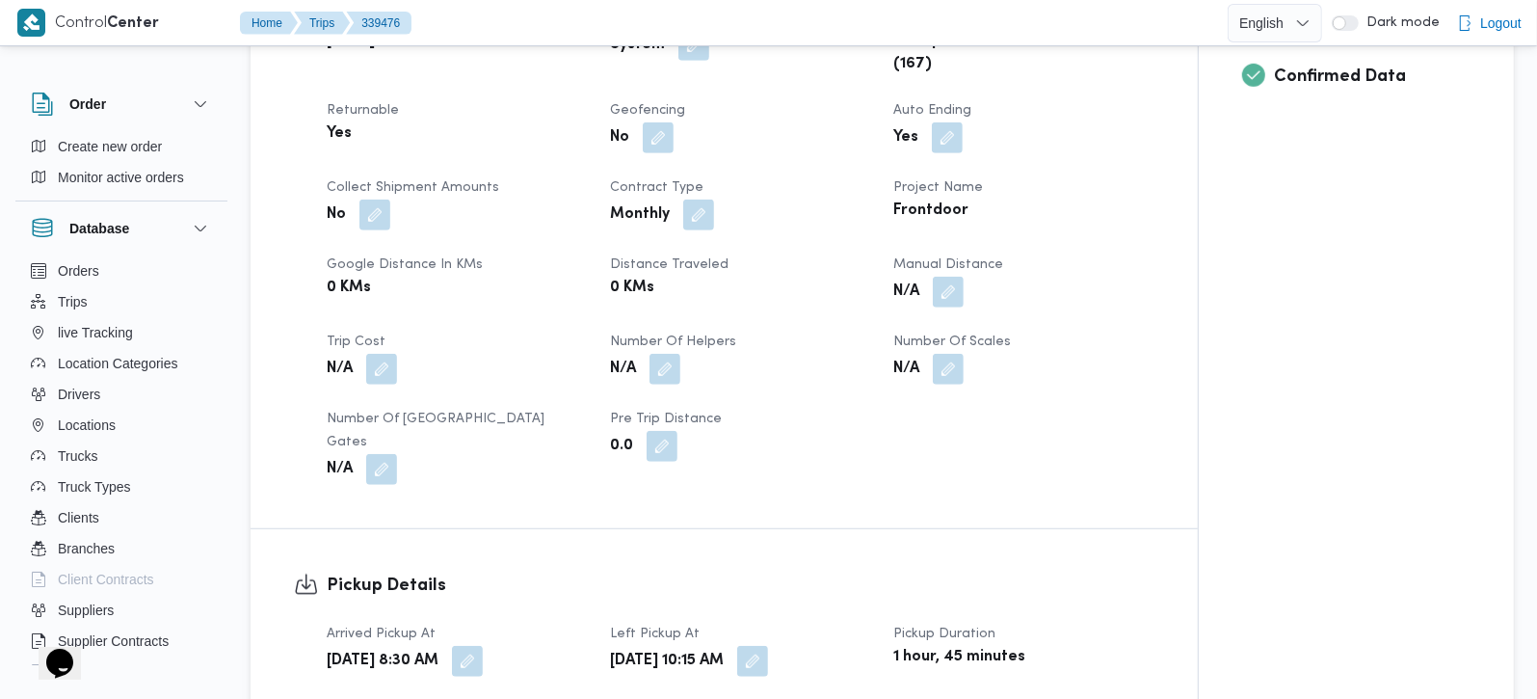
click at [965, 288] on div "N/A" at bounding box center [1023, 292] width 264 height 35
click at [961, 286] on button "button" at bounding box center [948, 291] width 31 height 31
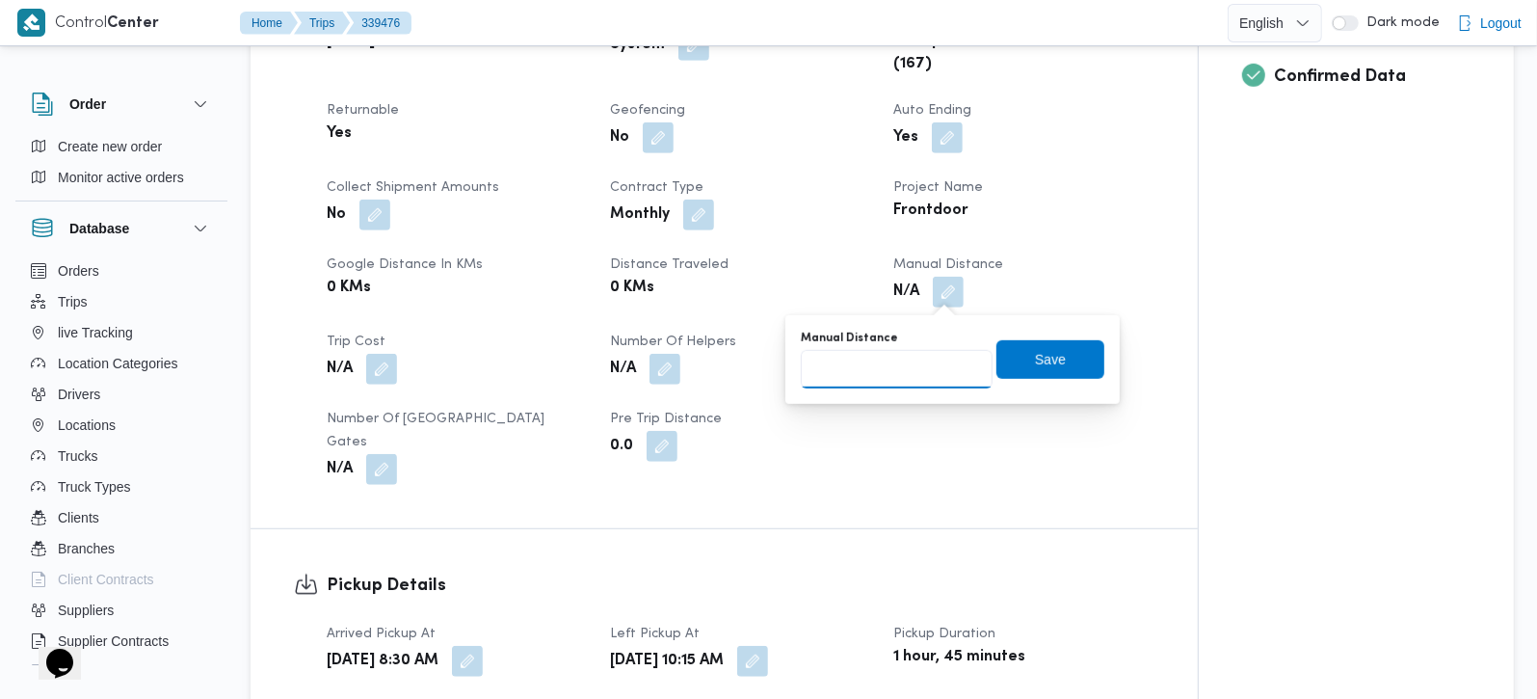
click at [917, 350] on input "Manual Distance" at bounding box center [897, 369] width 192 height 39
type input "95"
click at [1035, 351] on span "Save" at bounding box center [1050, 358] width 31 height 23
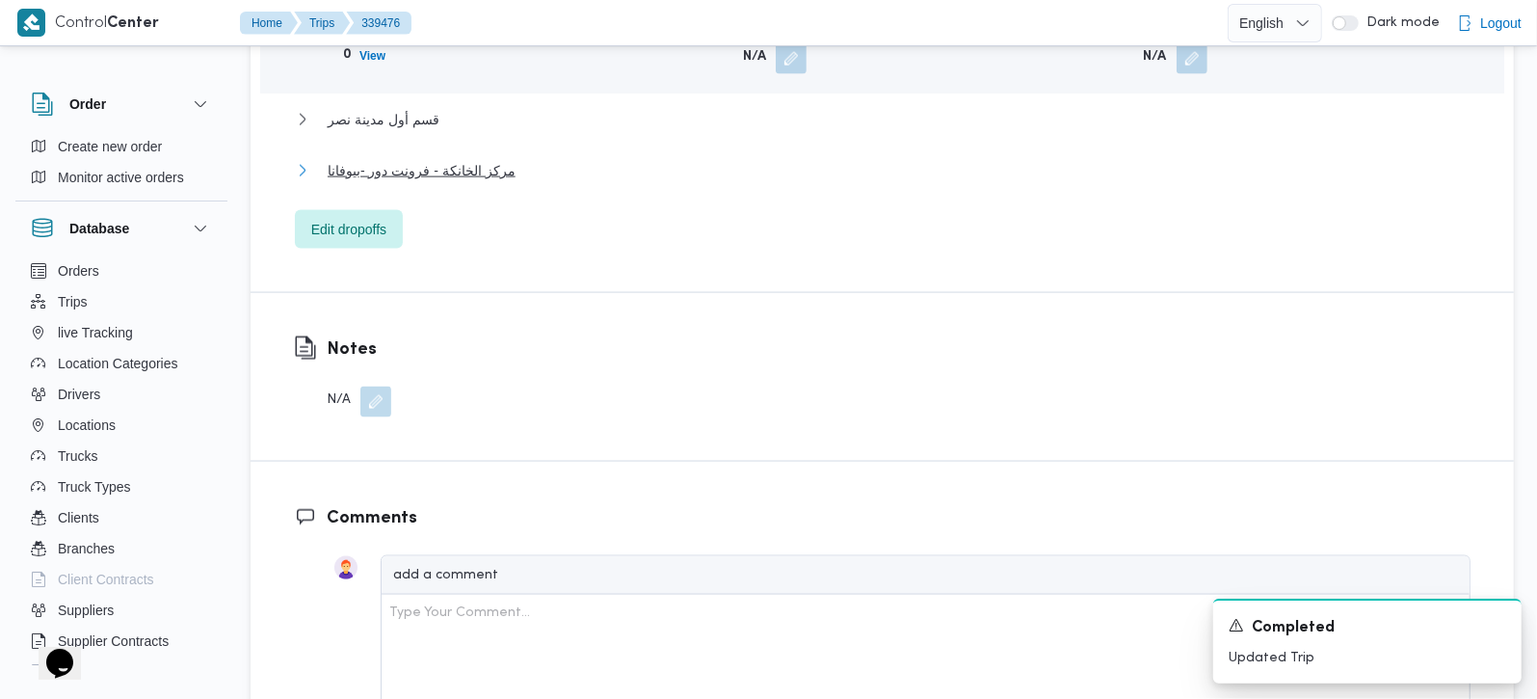
click at [466, 159] on span "مركز الخانكة - فرونت دور -بيوفانا" at bounding box center [422, 170] width 188 height 23
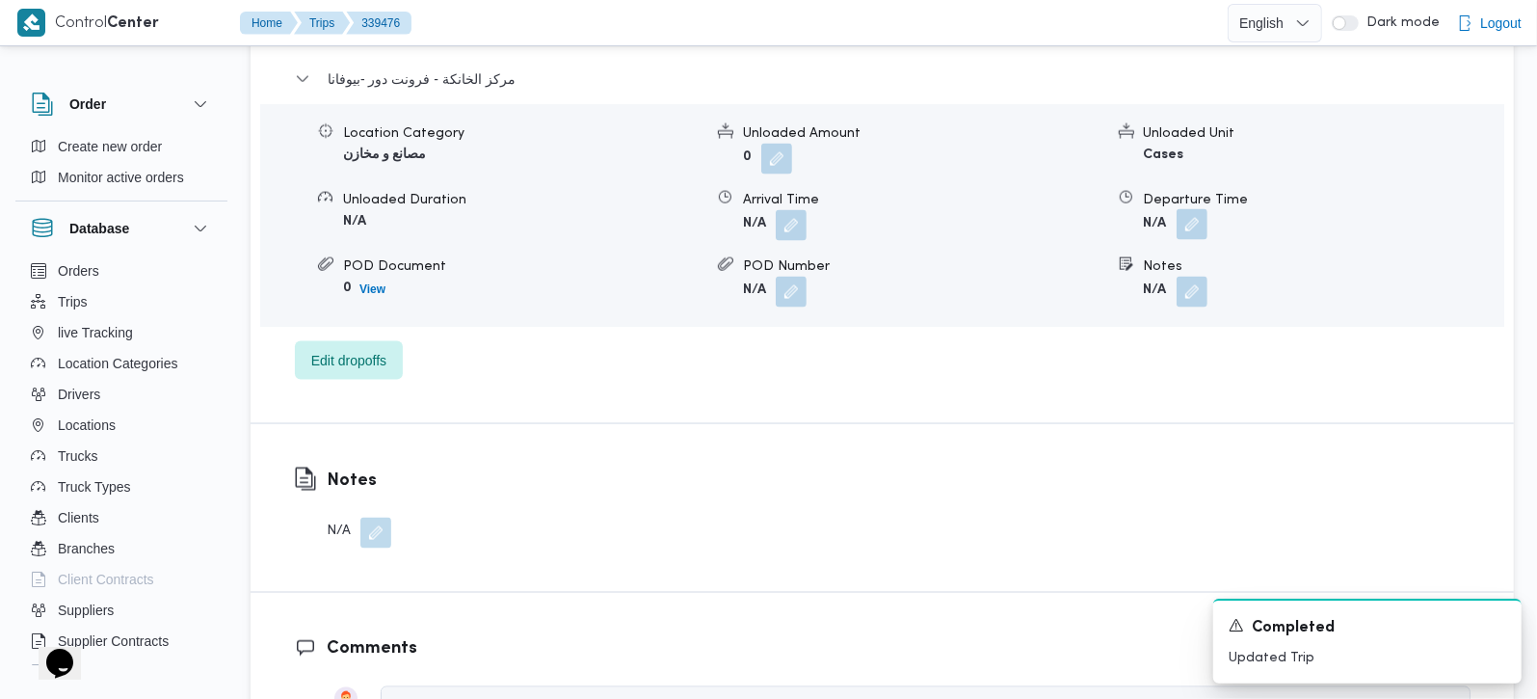
scroll to position [2040, 0]
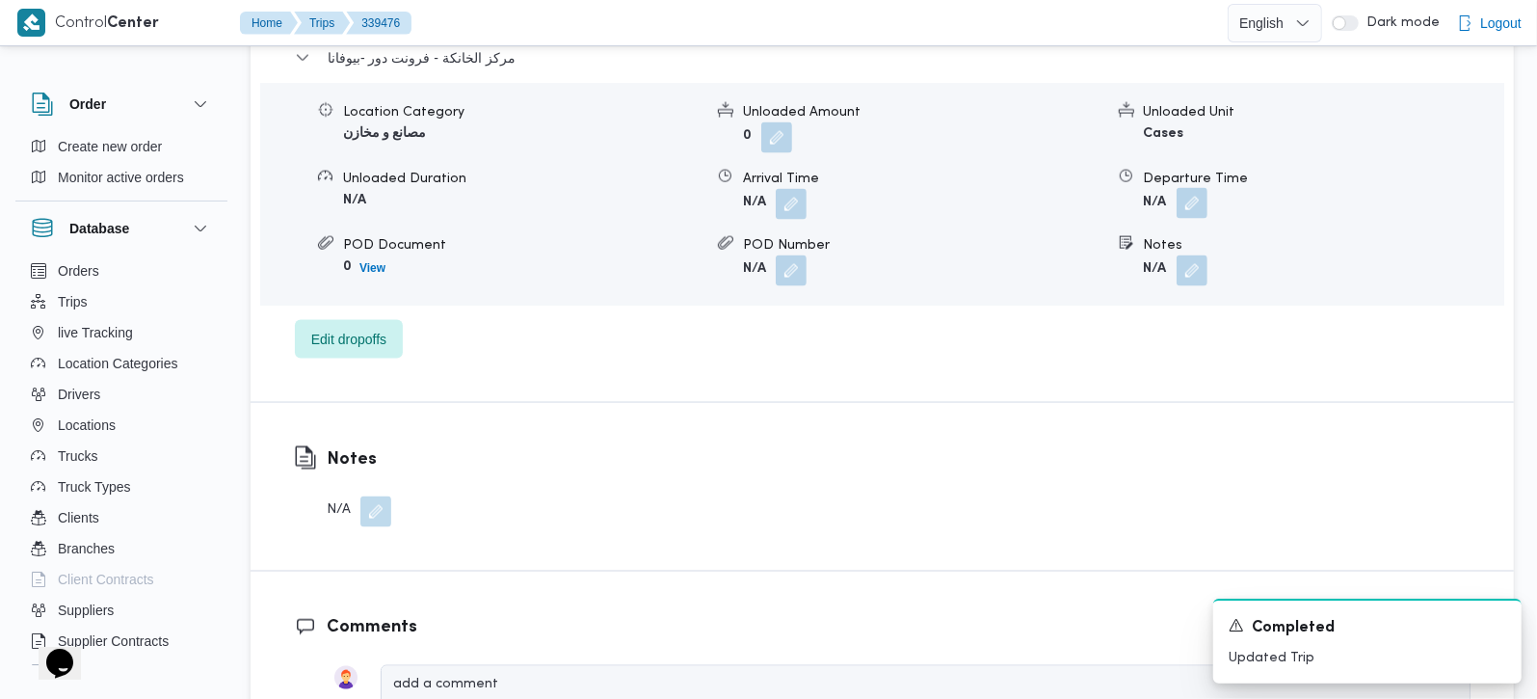
click at [1196, 188] on button "button" at bounding box center [1192, 203] width 31 height 31
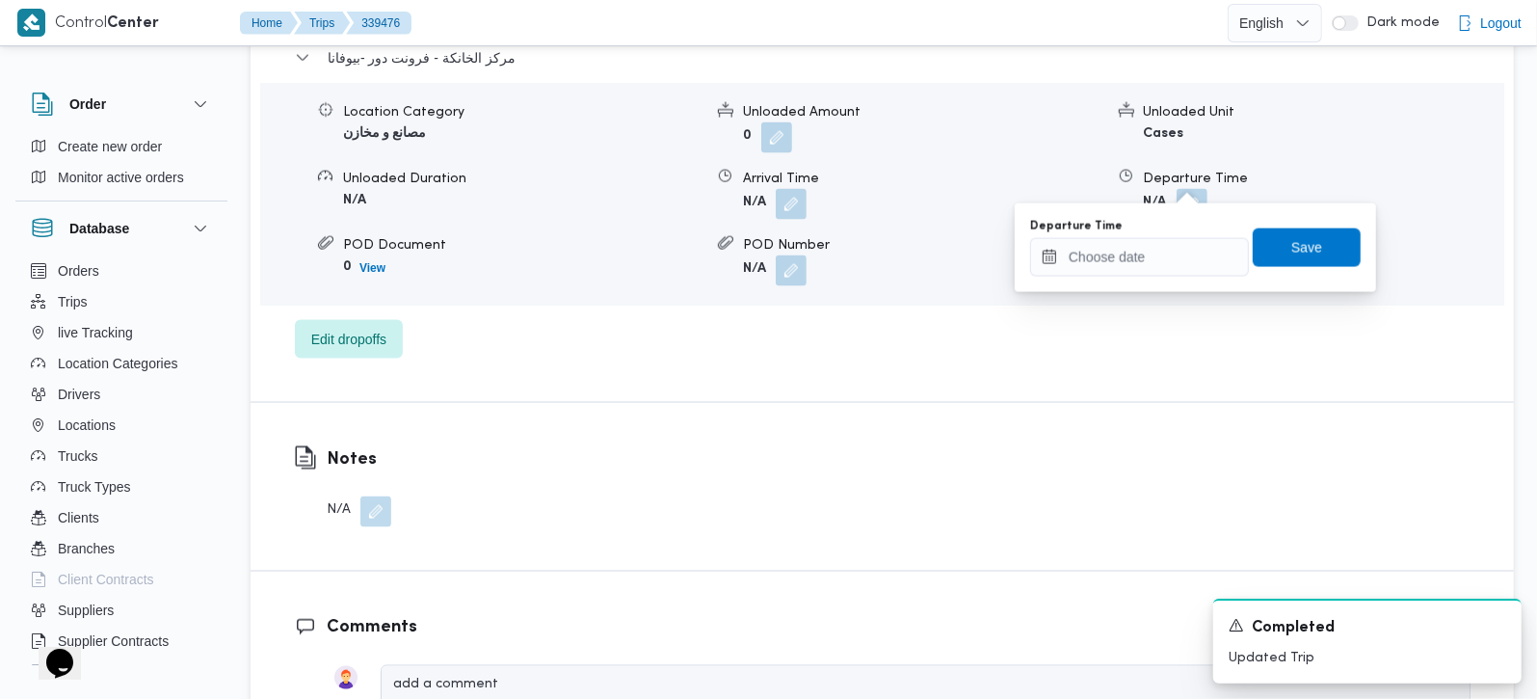
click at [1158, 286] on div "You are in a dialog. To close this dialog, hit escape. Departure Time Save" at bounding box center [1195, 247] width 361 height 89
click at [1149, 272] on input "Departure Time" at bounding box center [1139, 257] width 219 height 39
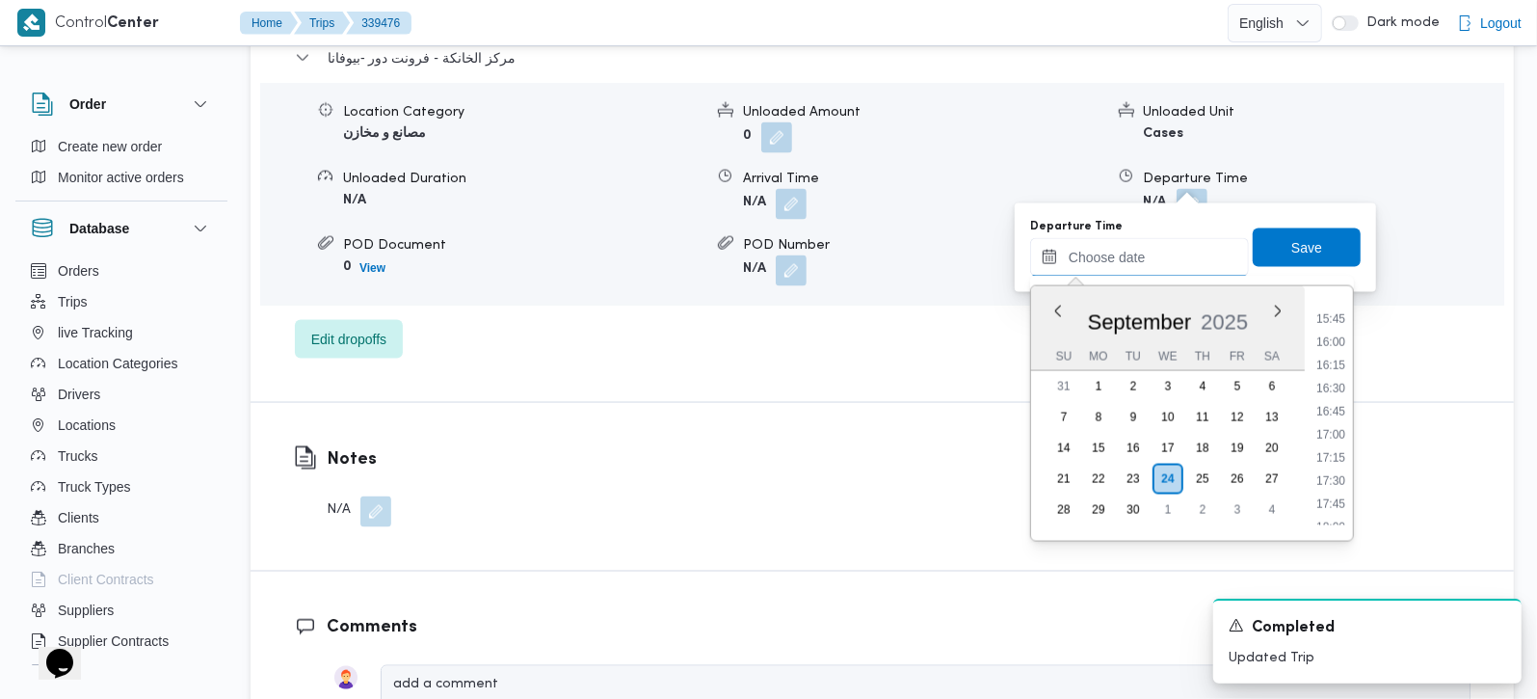
scroll to position [1391, 0]
click at [1339, 437] on li "16:30" at bounding box center [1331, 446] width 44 height 19
type input "[DATE] 16:30"
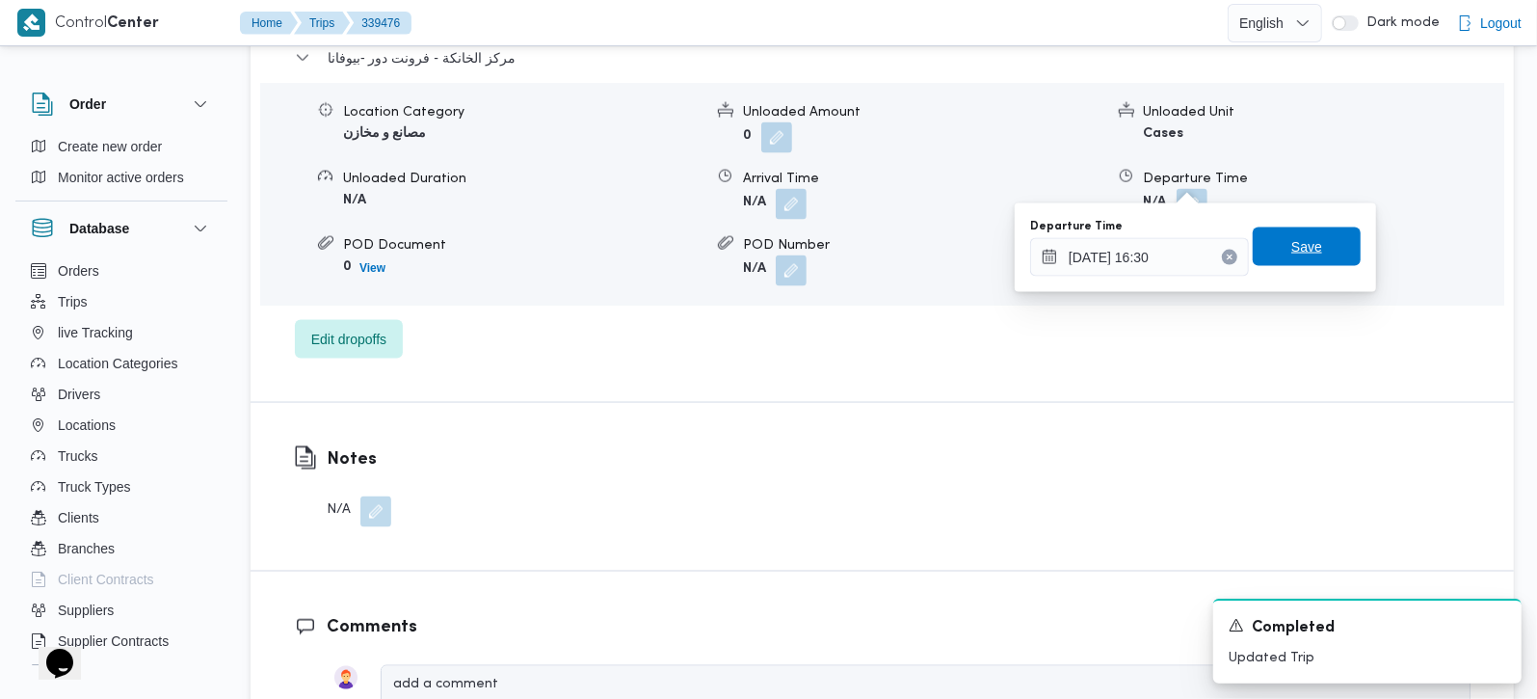
click at [1315, 241] on span "Save" at bounding box center [1307, 246] width 108 height 39
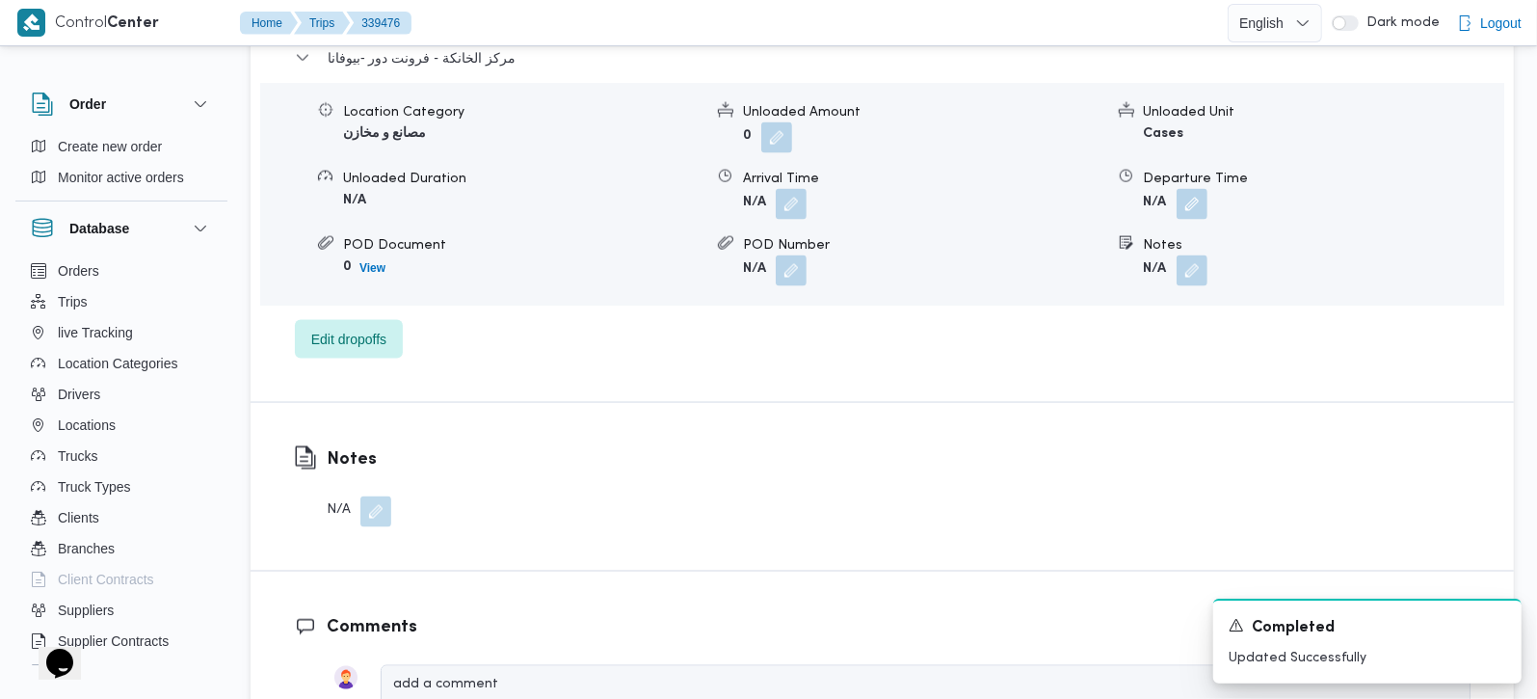
click at [775, 189] on span at bounding box center [786, 204] width 40 height 31
click at [789, 188] on button "button" at bounding box center [791, 203] width 31 height 31
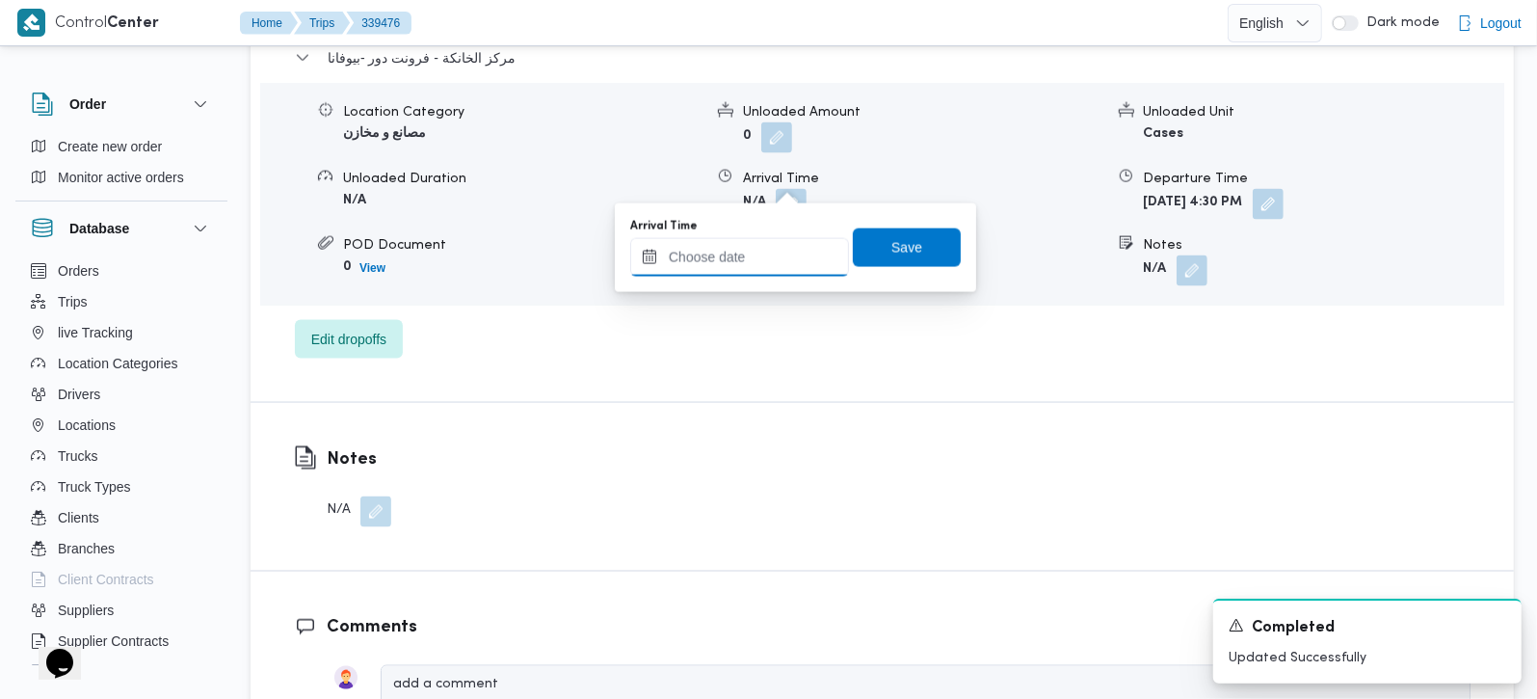
click at [781, 255] on input "Arrival Time" at bounding box center [739, 257] width 219 height 39
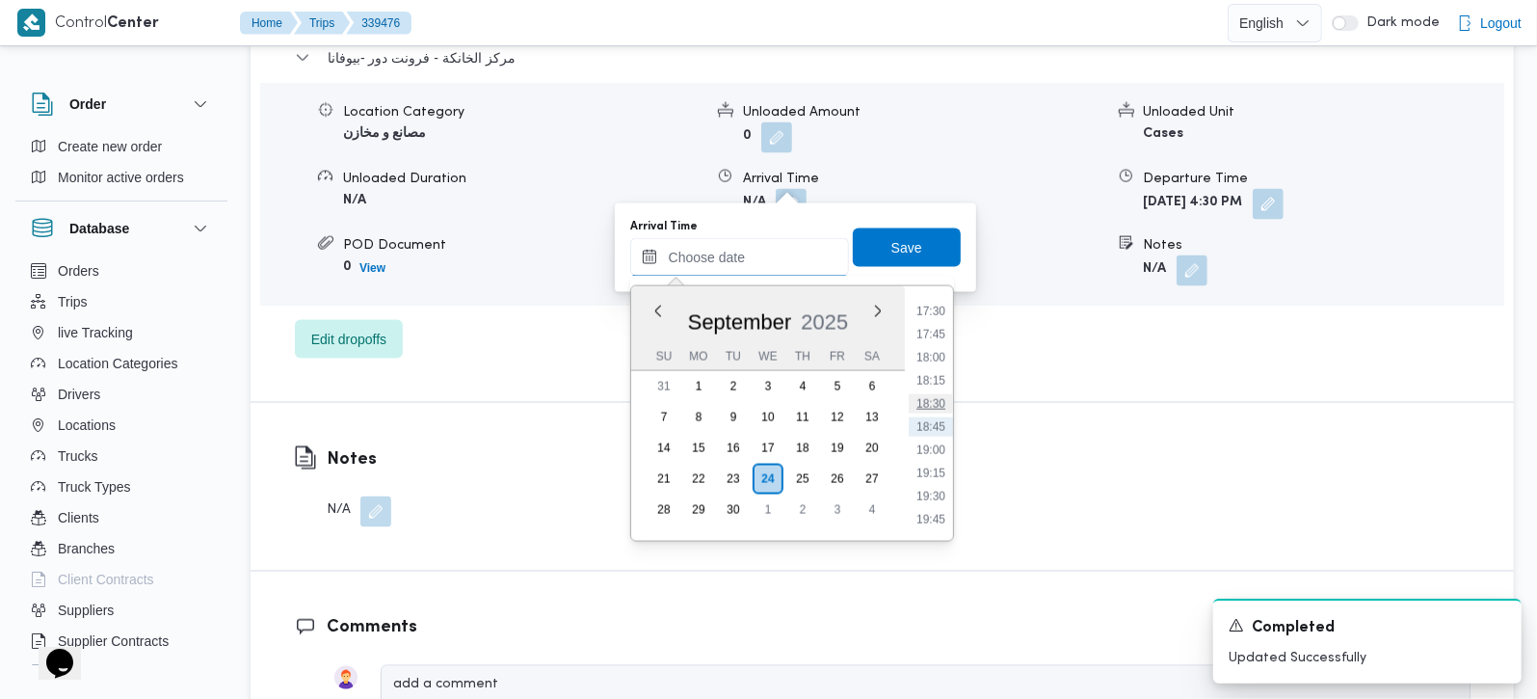
scroll to position [1505, 0]
click at [936, 301] on li "16:15" at bounding box center [931, 309] width 44 height 19
type input "24/09/2025 16:15"
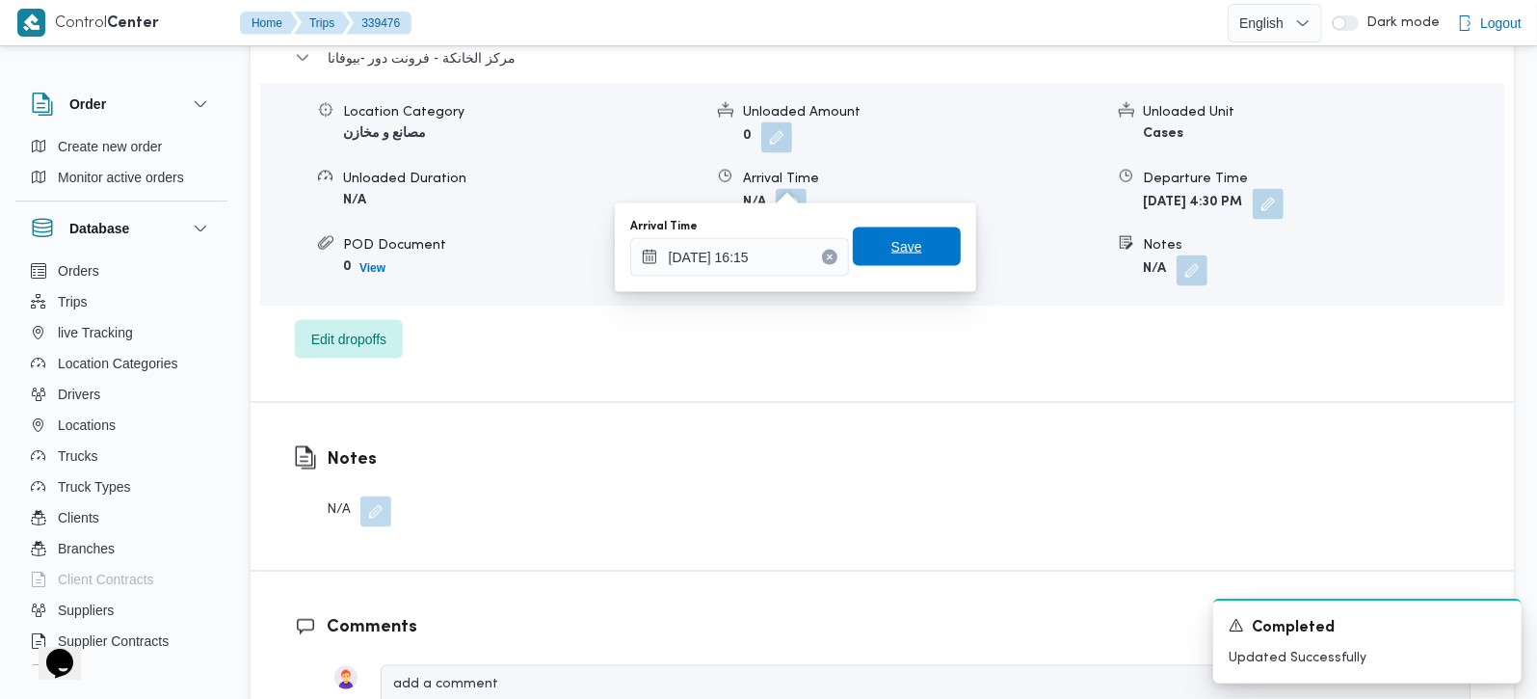
click at [922, 228] on span "Save" at bounding box center [907, 246] width 108 height 39
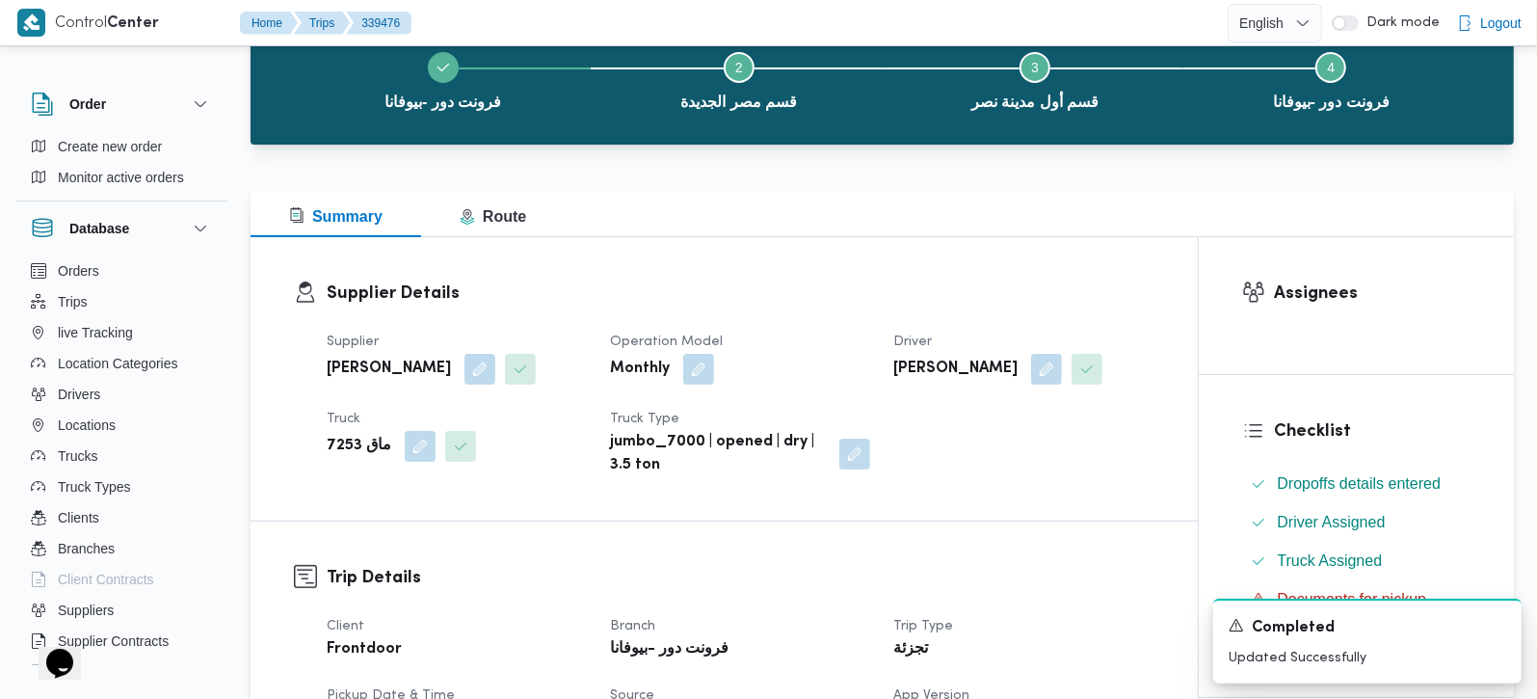
scroll to position [113, 0]
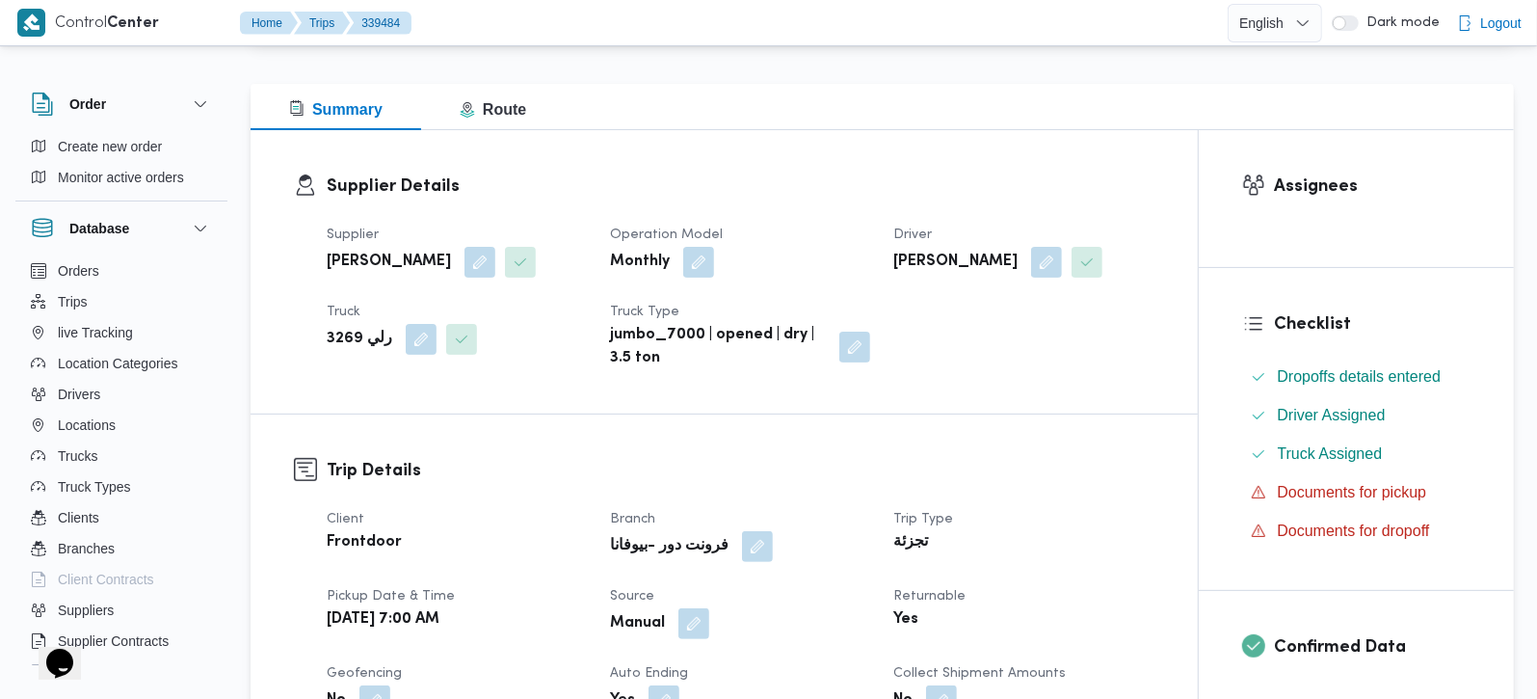
scroll to position [679, 0]
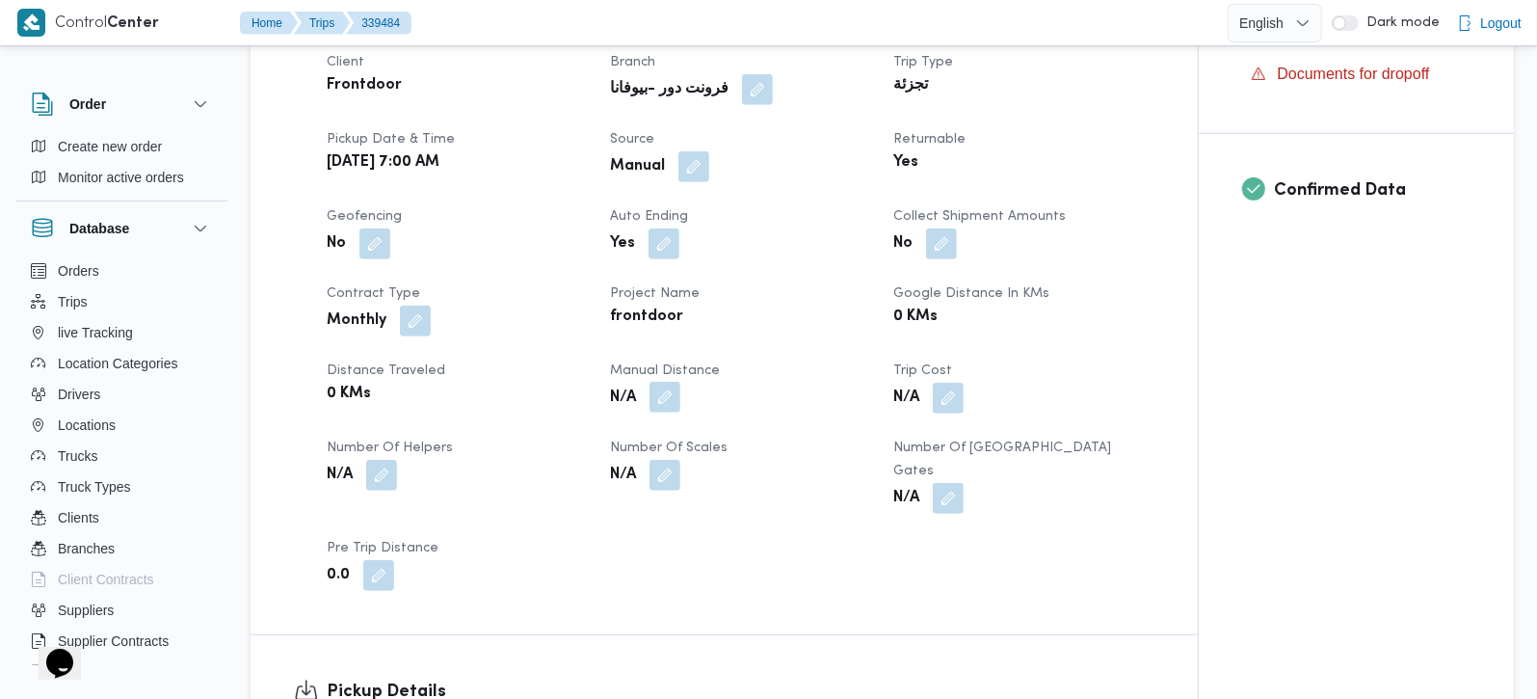
click at [654, 392] on button "button" at bounding box center [664, 397] width 31 height 31
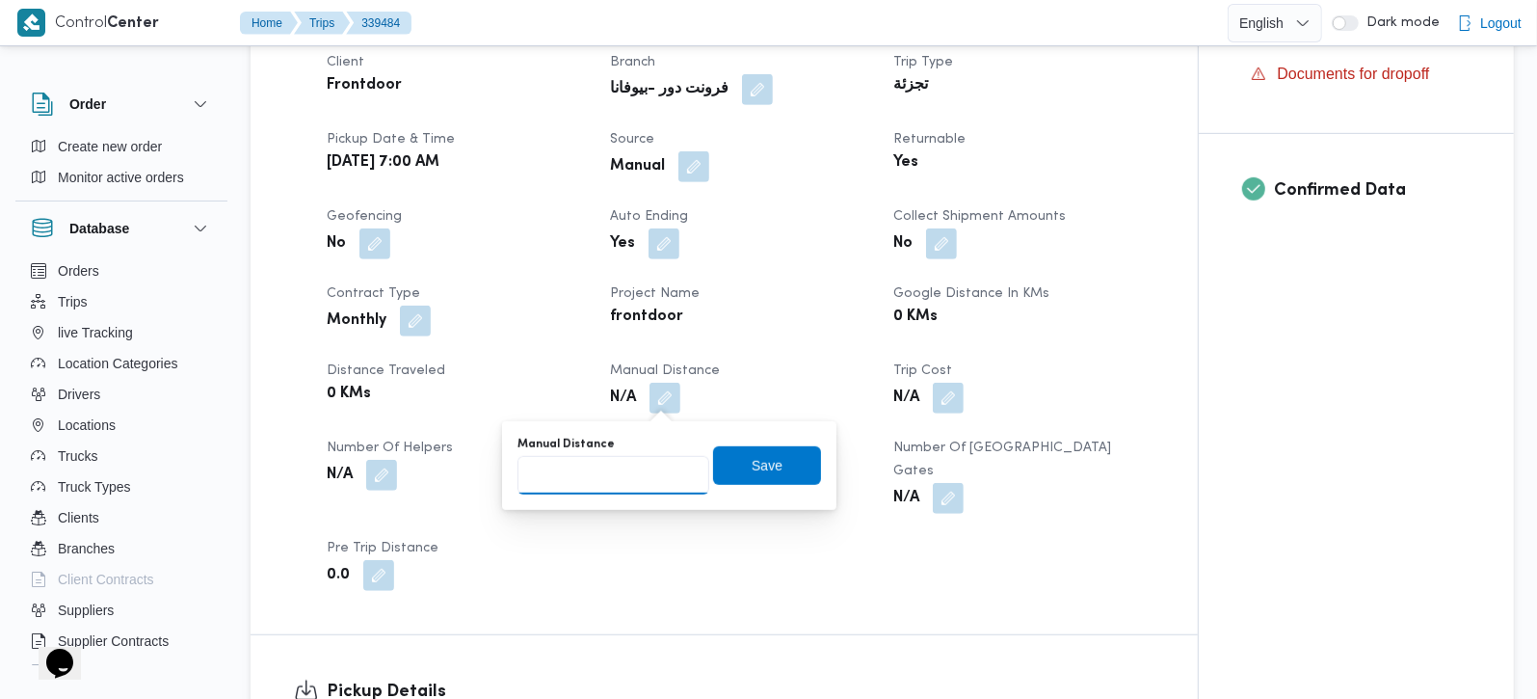
click at [625, 485] on input "Manual Distance" at bounding box center [613, 475] width 192 height 39
type input "114"
click at [752, 460] on span "Save" at bounding box center [767, 464] width 31 height 23
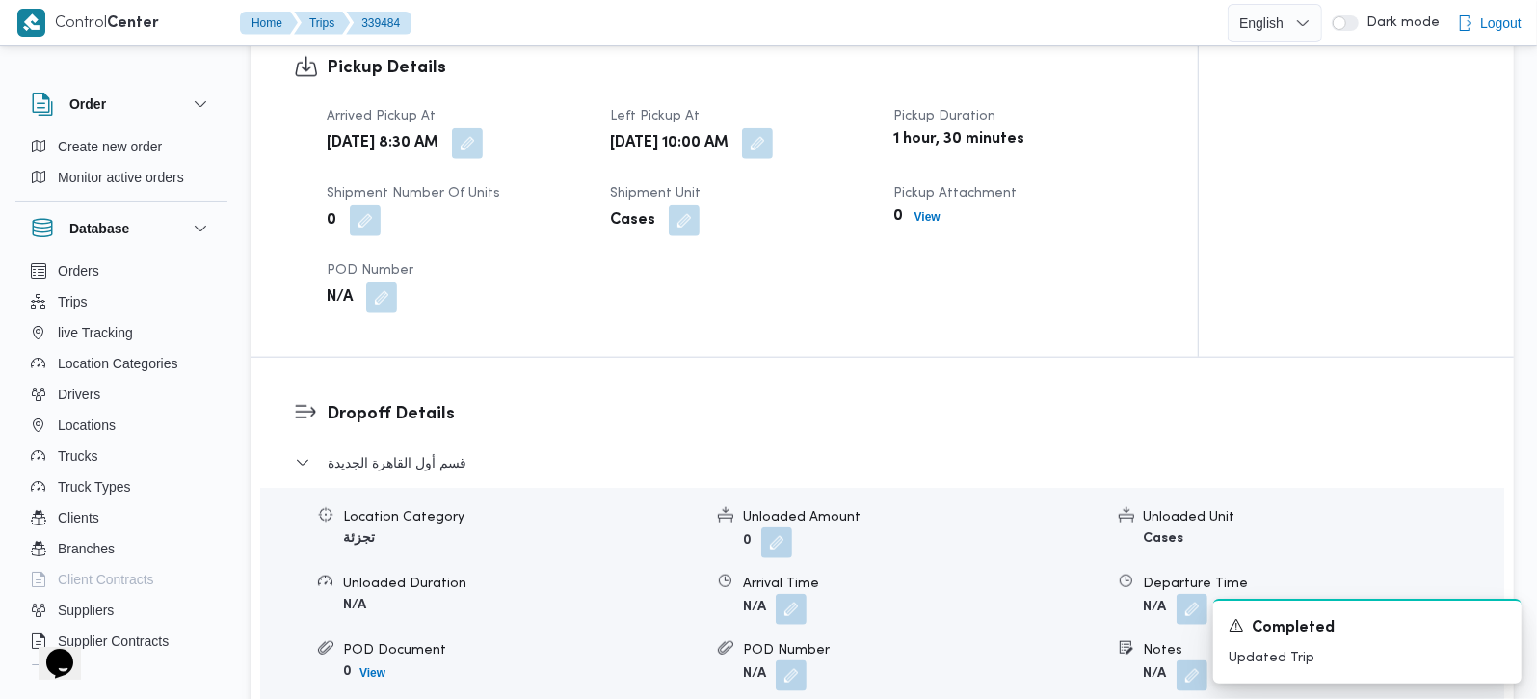
scroll to position [1360, 0]
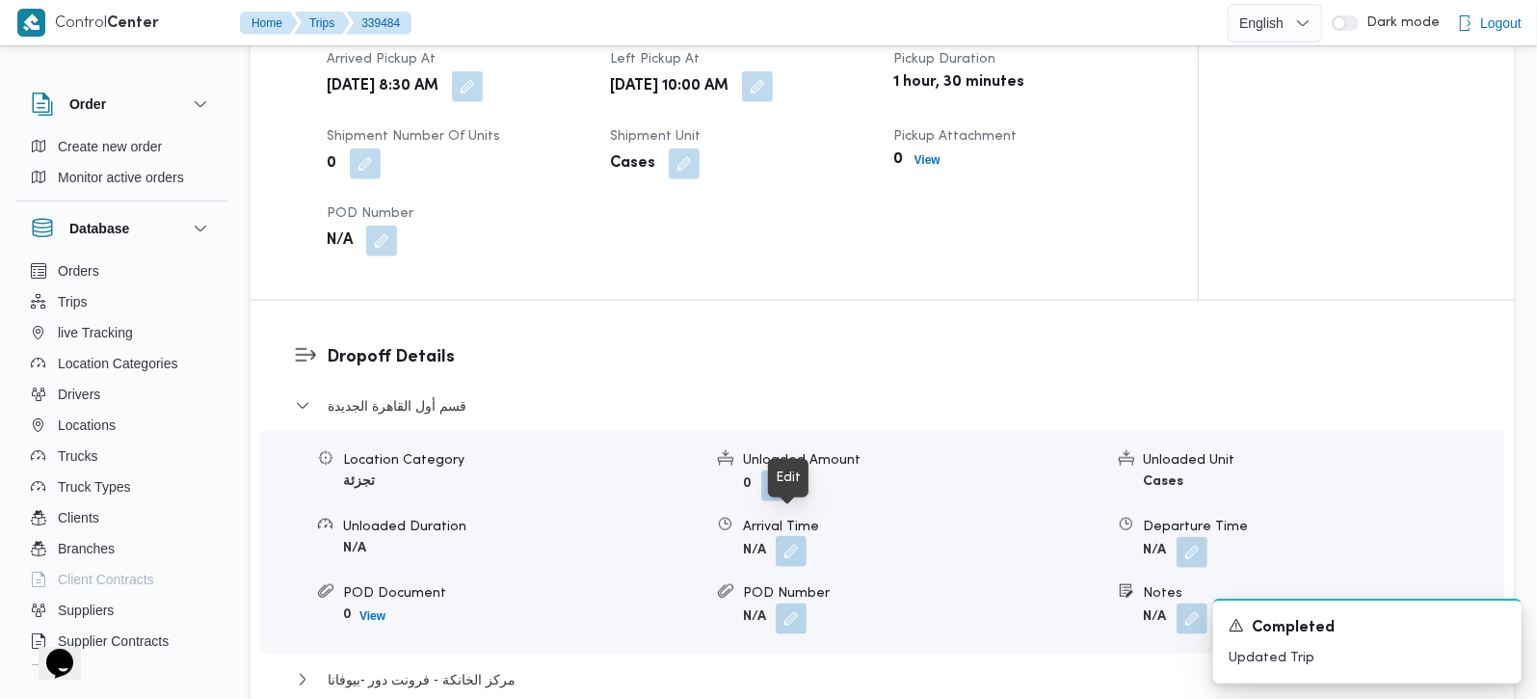
click at [804, 536] on button "button" at bounding box center [791, 551] width 31 height 31
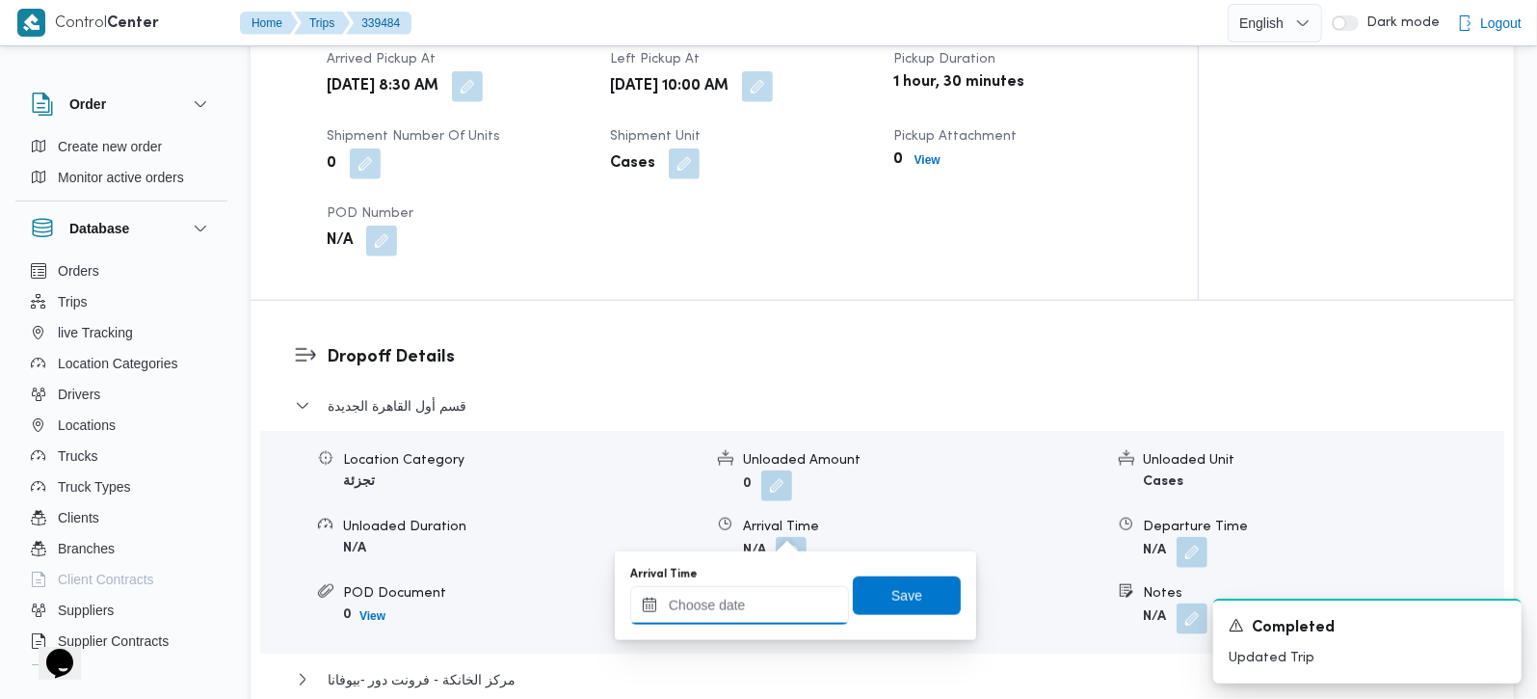
click at [761, 616] on input "Arrival Time" at bounding box center [739, 605] width 219 height 39
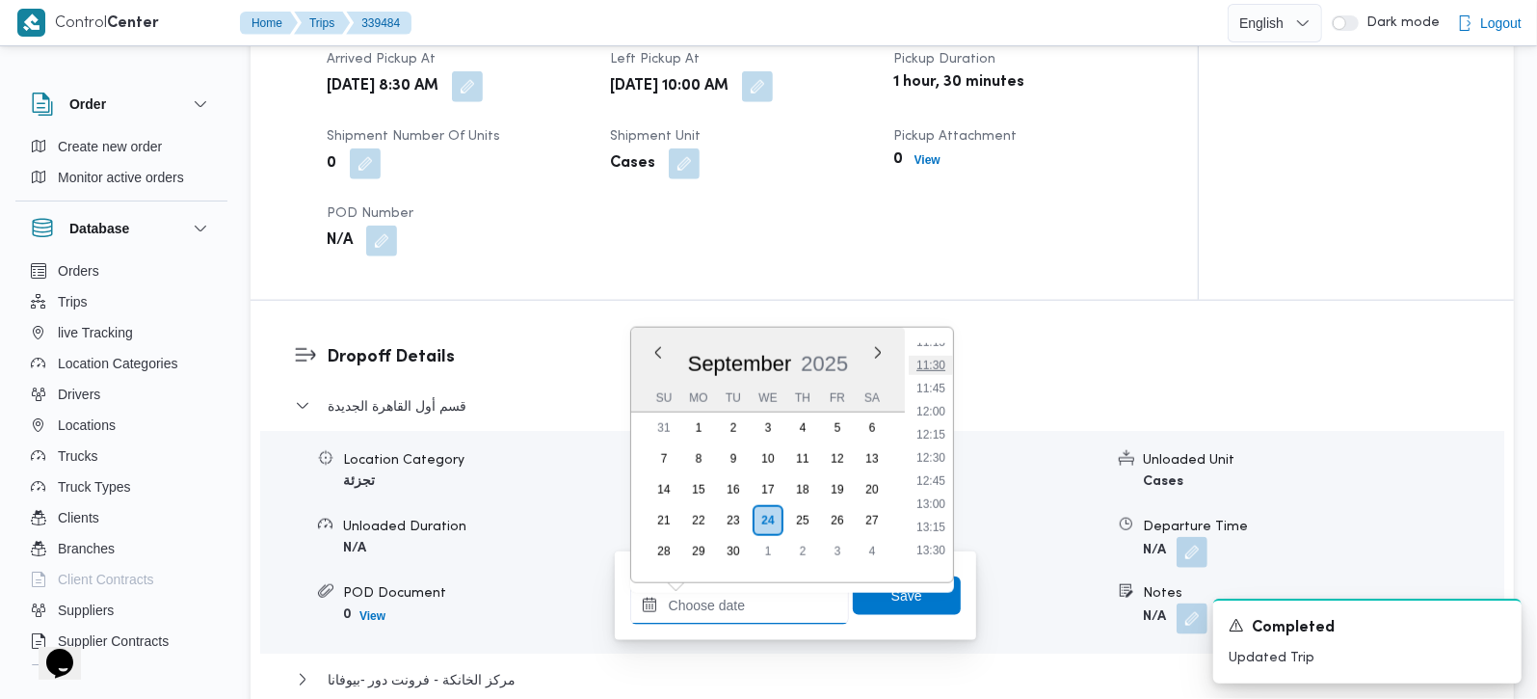
scroll to position [939, 0]
click at [930, 407] on li "10:45" at bounding box center [931, 408] width 44 height 19
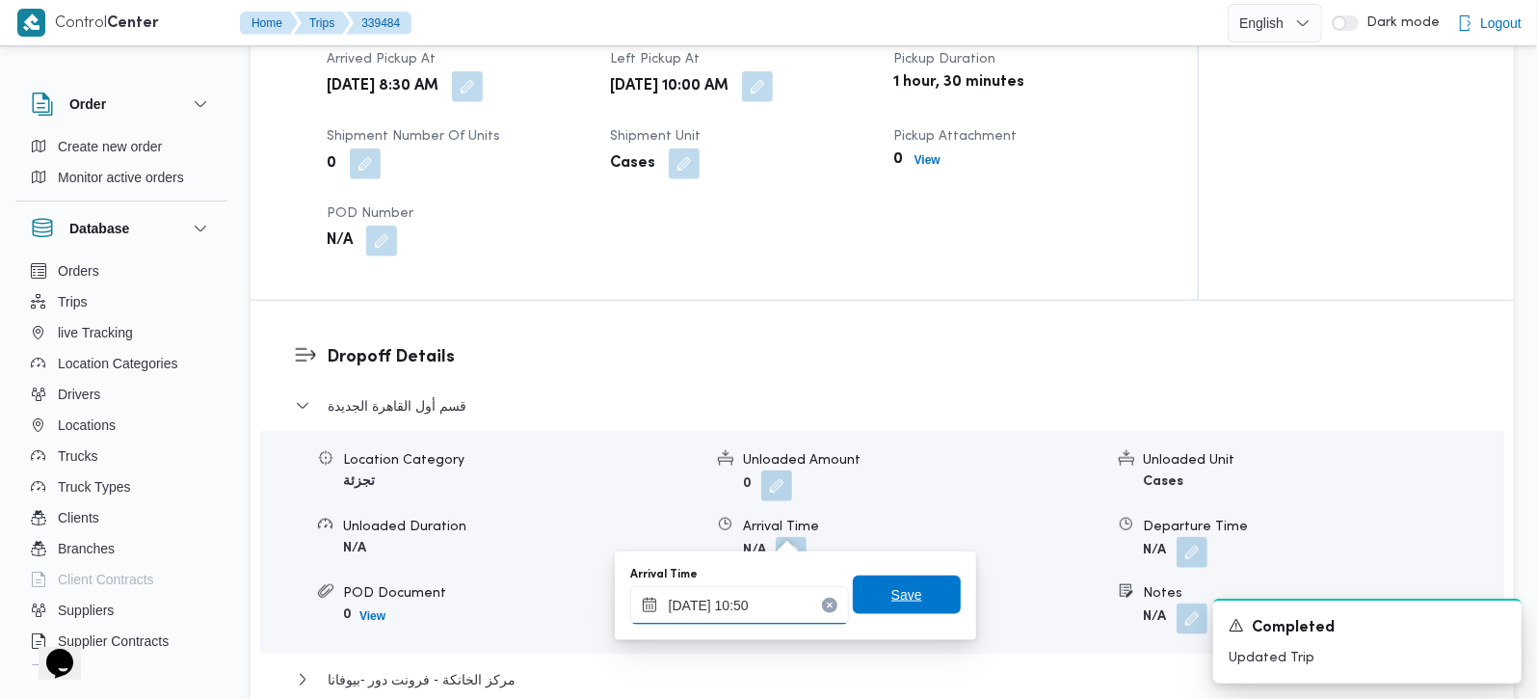
type input "24/09/2025 10:50"
click at [891, 592] on span "Save" at bounding box center [906, 594] width 31 height 23
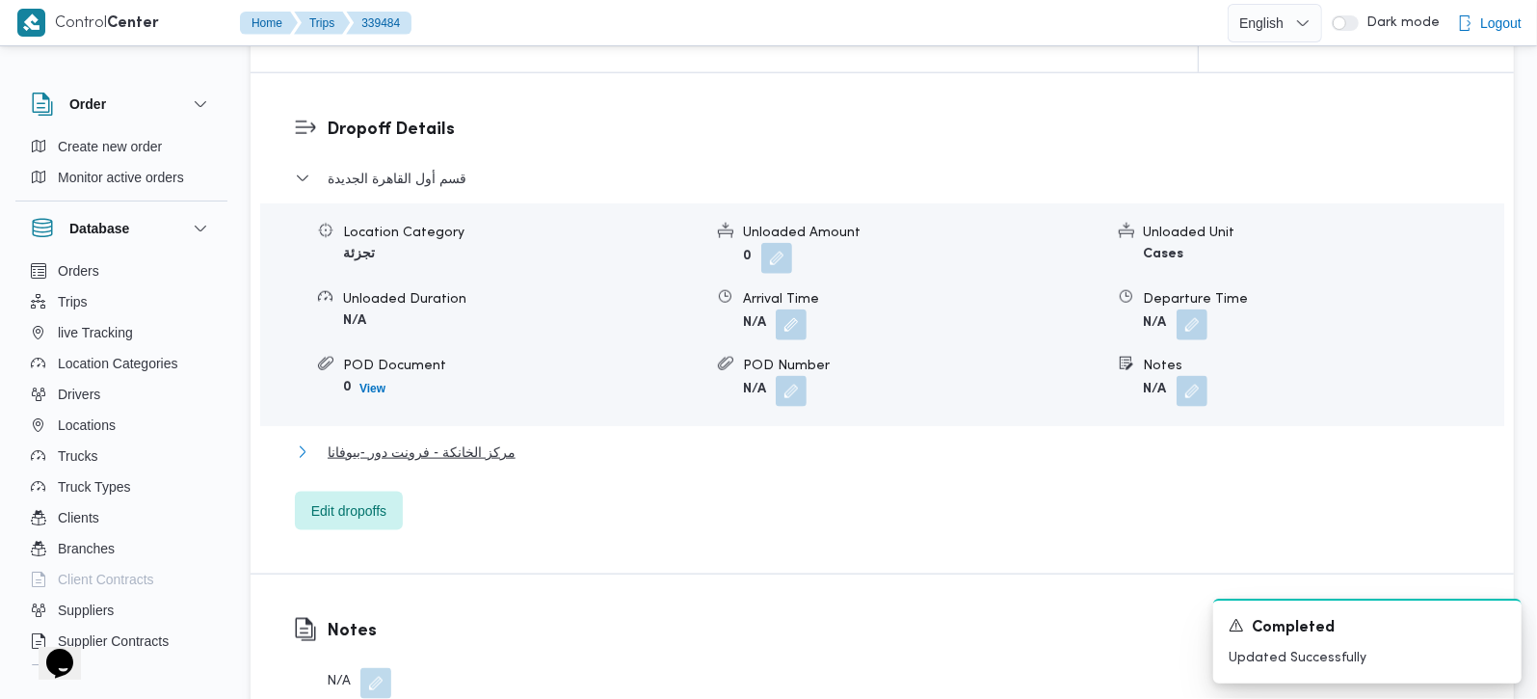
click at [500, 440] on span "مركز الخانكة - فرونت دور -بيوفانا" at bounding box center [422, 451] width 188 height 23
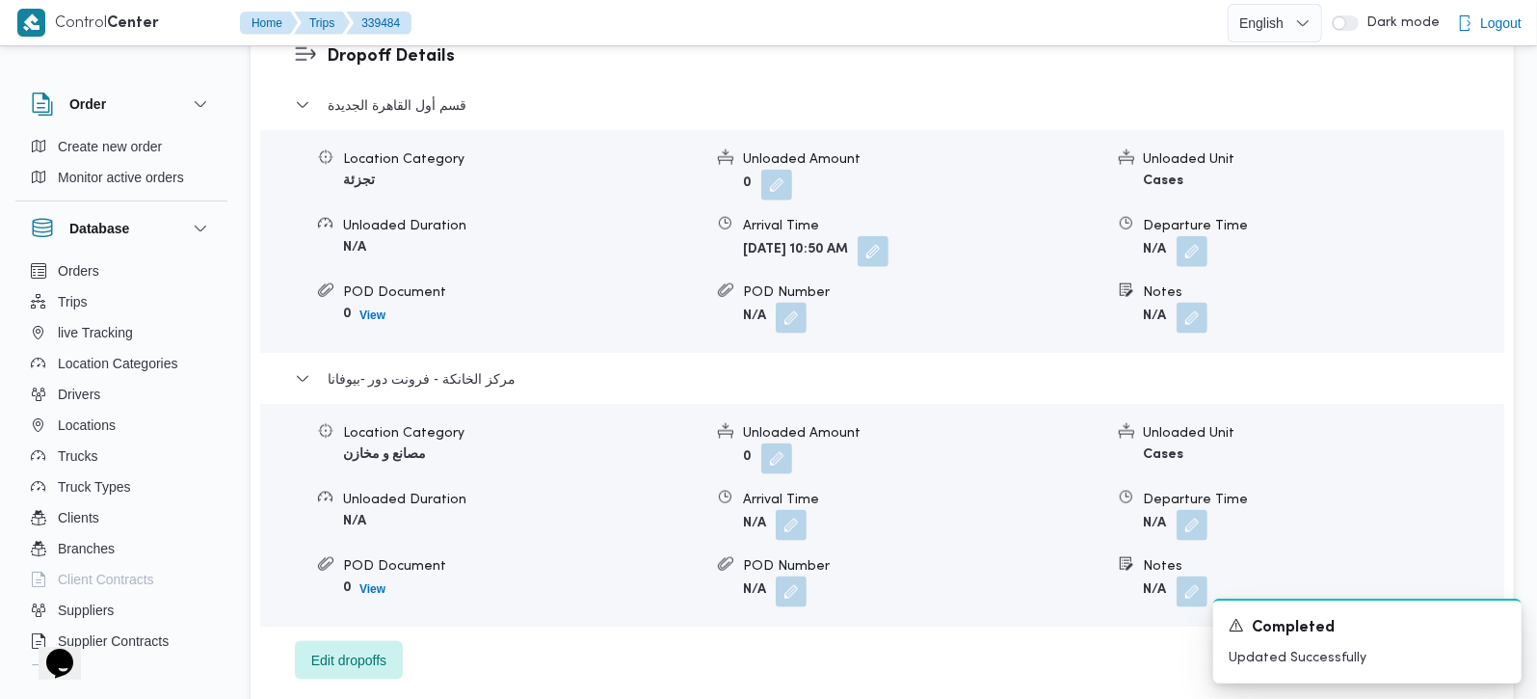
scroll to position [1700, 0]
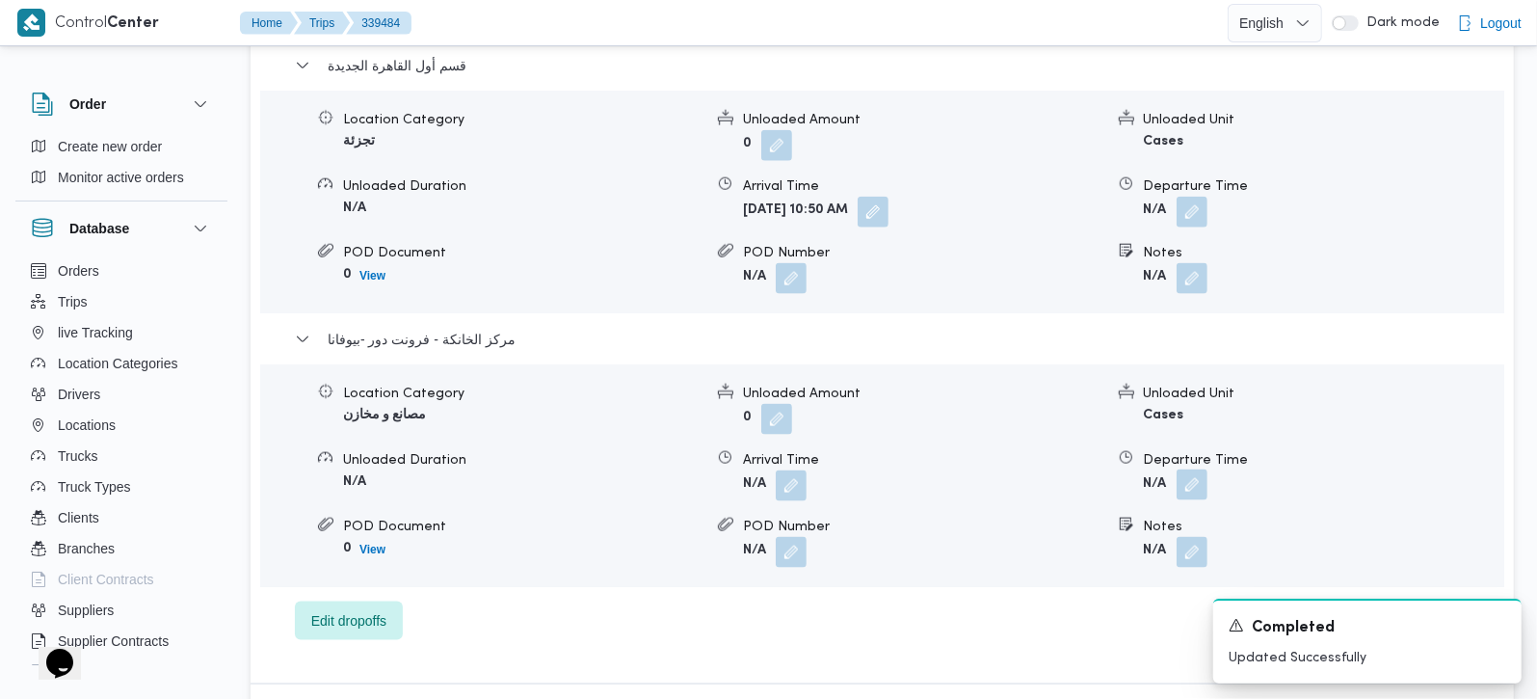
click at [1190, 469] on button "button" at bounding box center [1192, 484] width 31 height 31
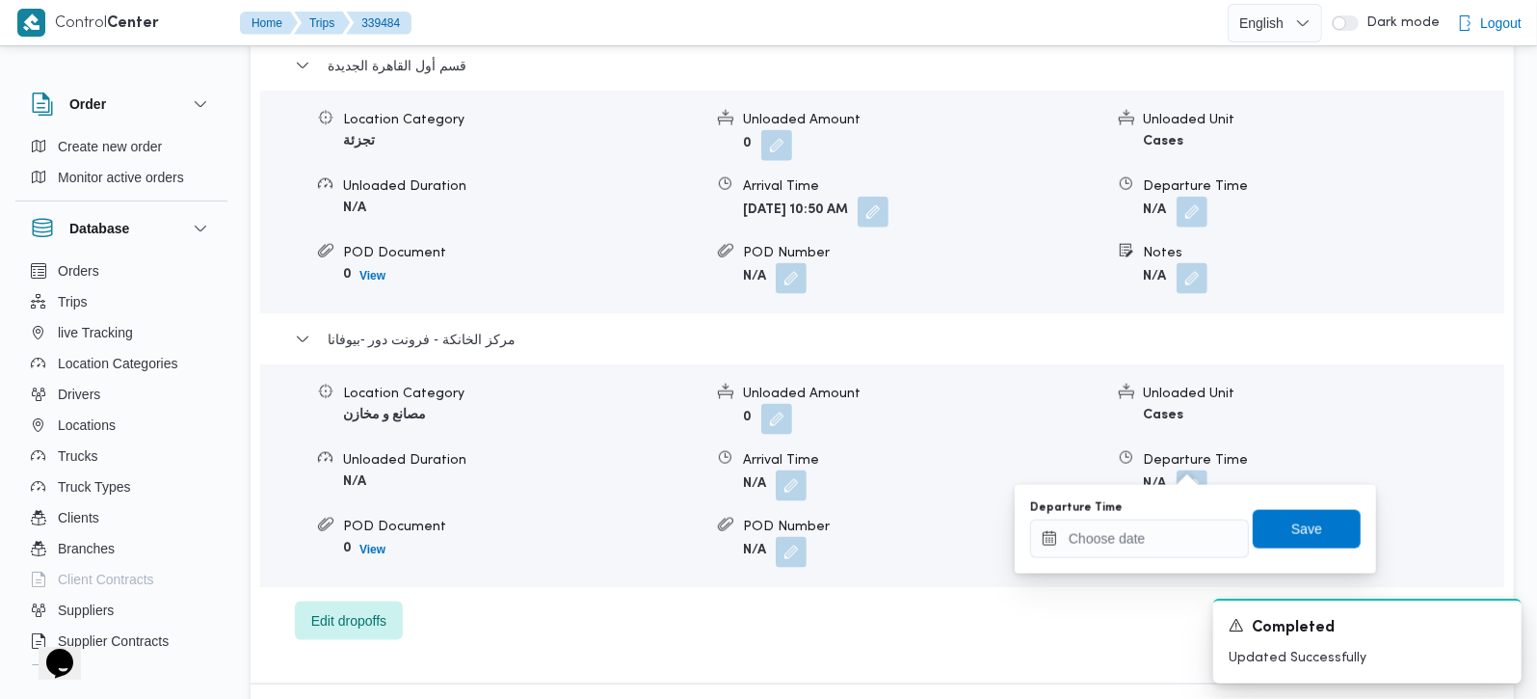
click at [1126, 562] on div "You are in a dialog. To close this dialog, hit escape. Departure Time Save" at bounding box center [1195, 529] width 361 height 89
drag, startPoint x: 1127, startPoint y: 543, endPoint x: 1178, endPoint y: 521, distance: 54.8
click at [1127, 543] on input "Departure Time" at bounding box center [1139, 538] width 219 height 39
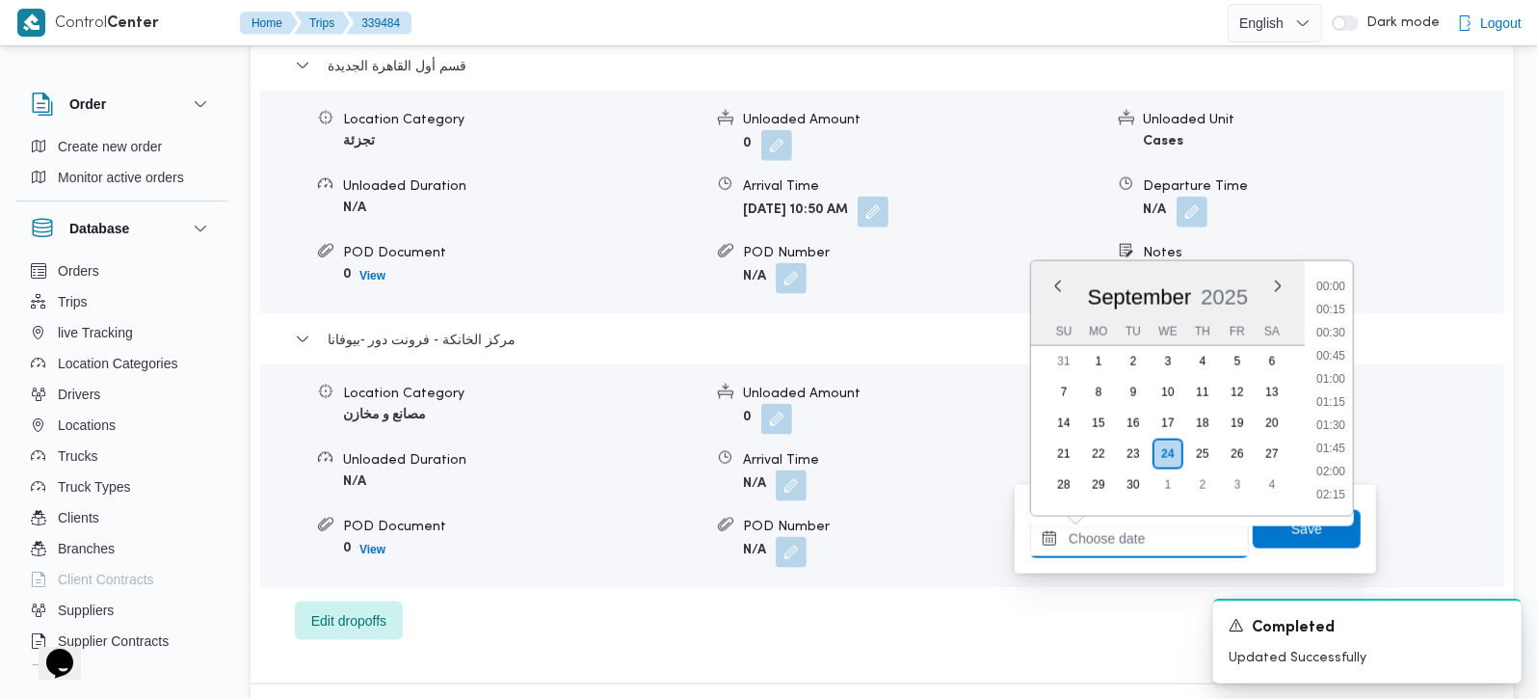
scroll to position [1619, 0]
click at [1329, 284] on li "17:30" at bounding box center [1331, 286] width 44 height 19
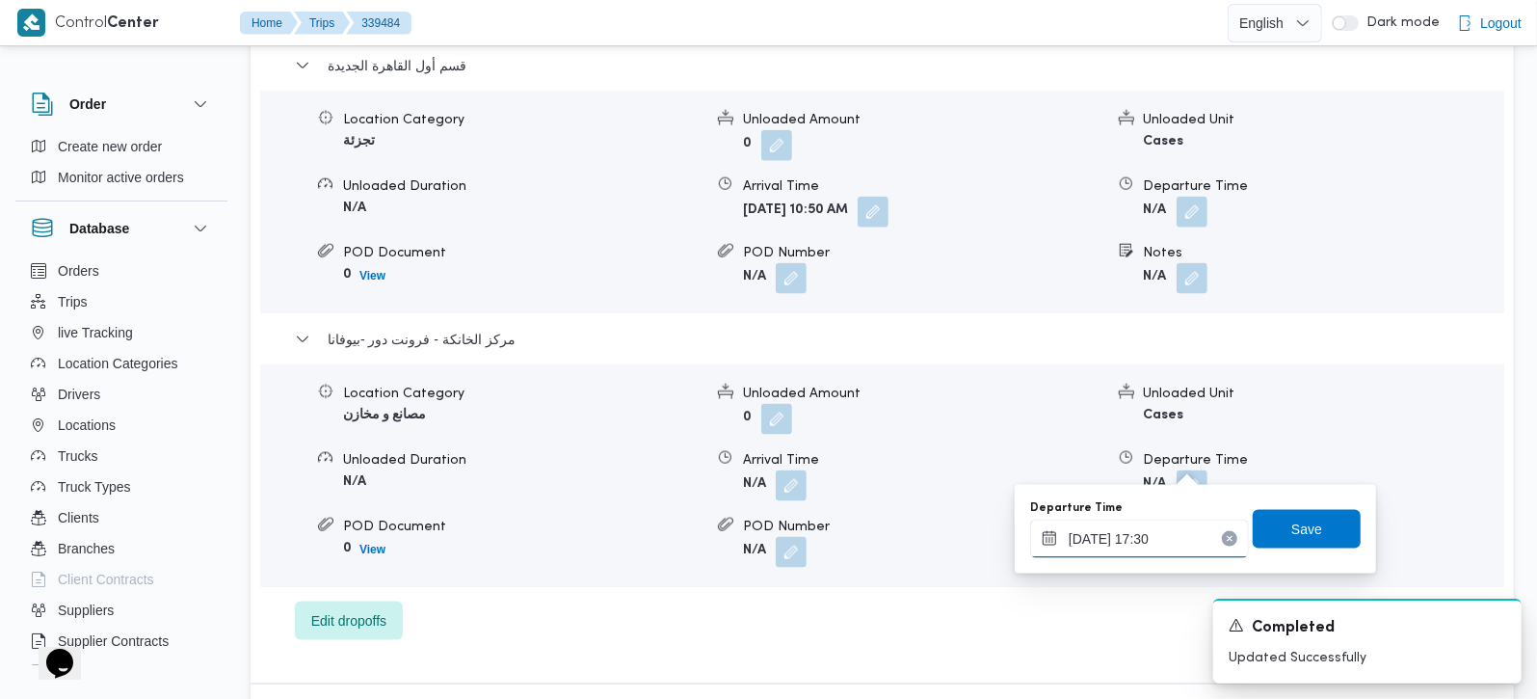
type input "24/09/2025 17:30"
click at [1312, 518] on span "Save" at bounding box center [1307, 528] width 108 height 39
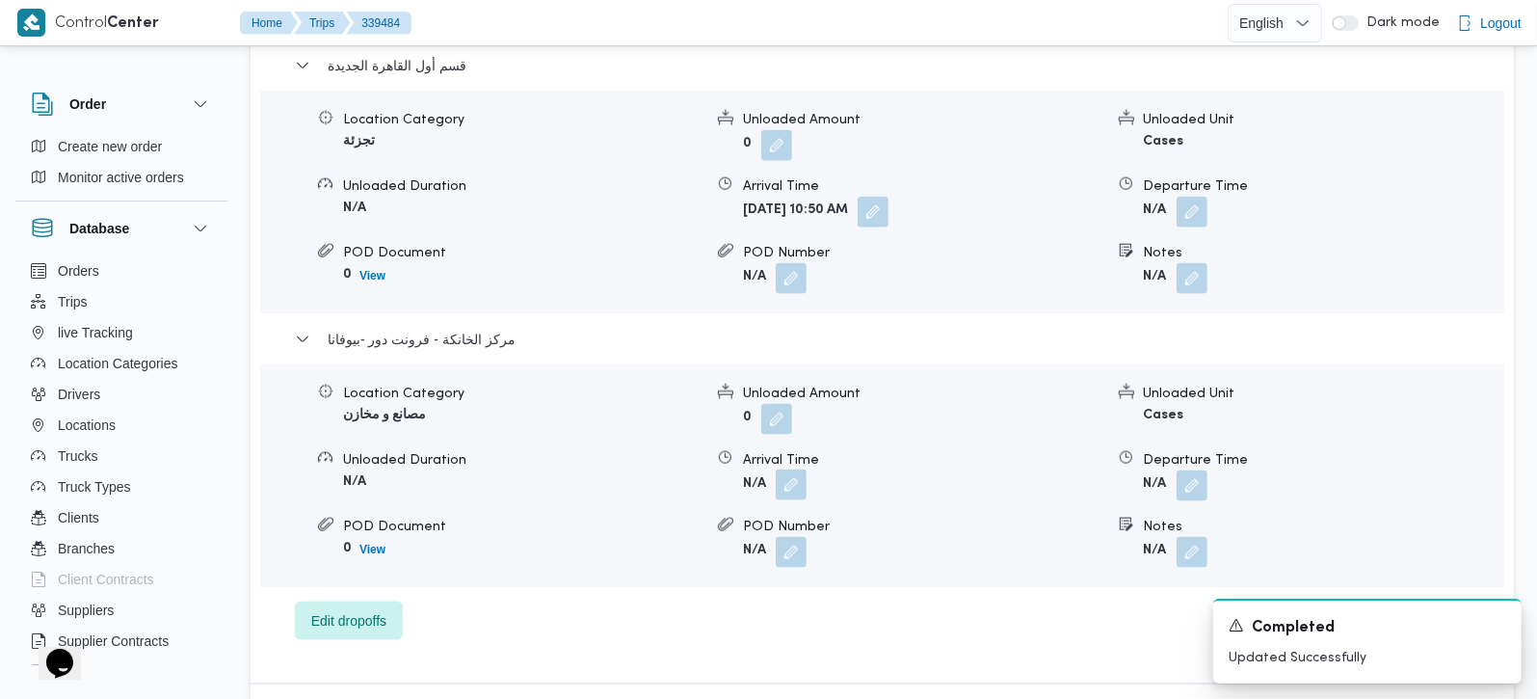
click at [806, 469] on button "button" at bounding box center [791, 484] width 31 height 31
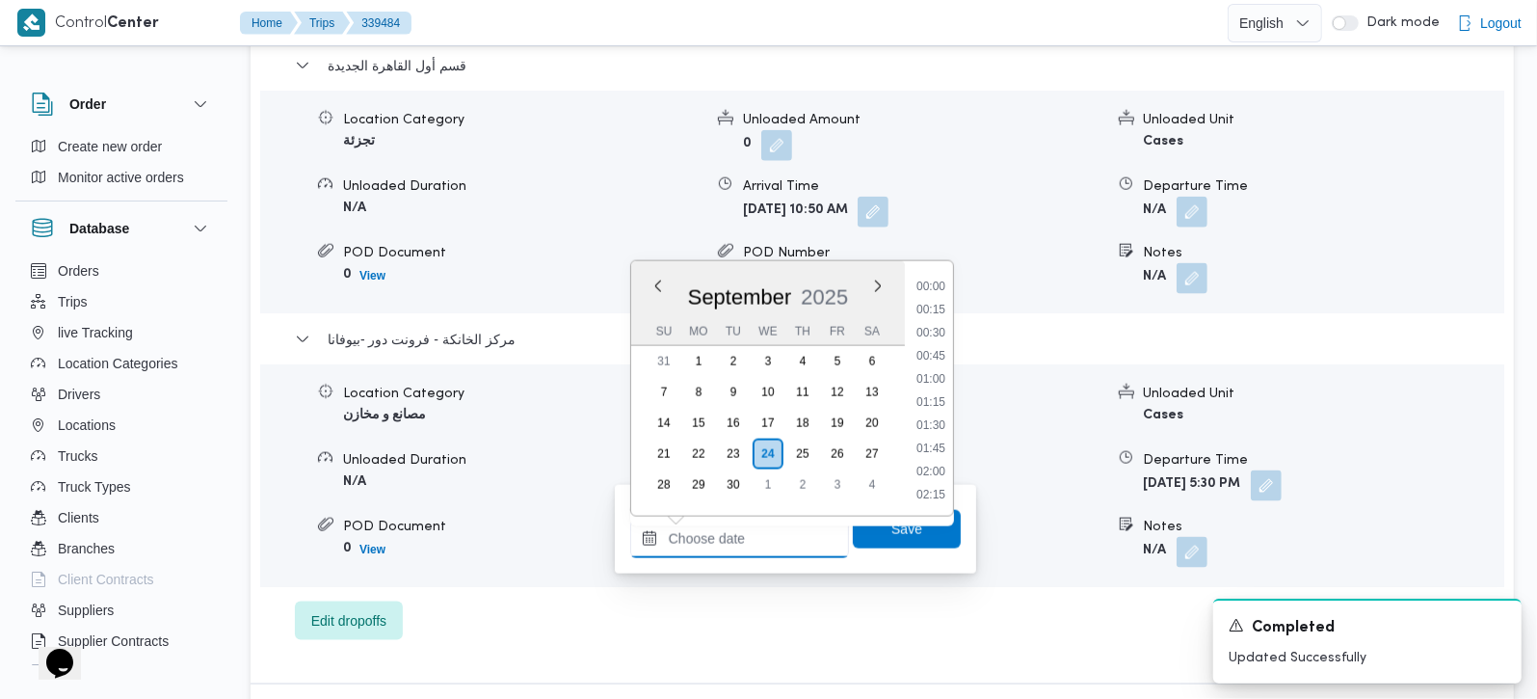
click at [711, 539] on input "Arrival Time" at bounding box center [739, 538] width 219 height 39
drag, startPoint x: 928, startPoint y: 377, endPoint x: 928, endPoint y: 403, distance: 26.0
click at [928, 377] on li "17:15" at bounding box center [931, 376] width 44 height 19
type input "24/09/2025 17:15"
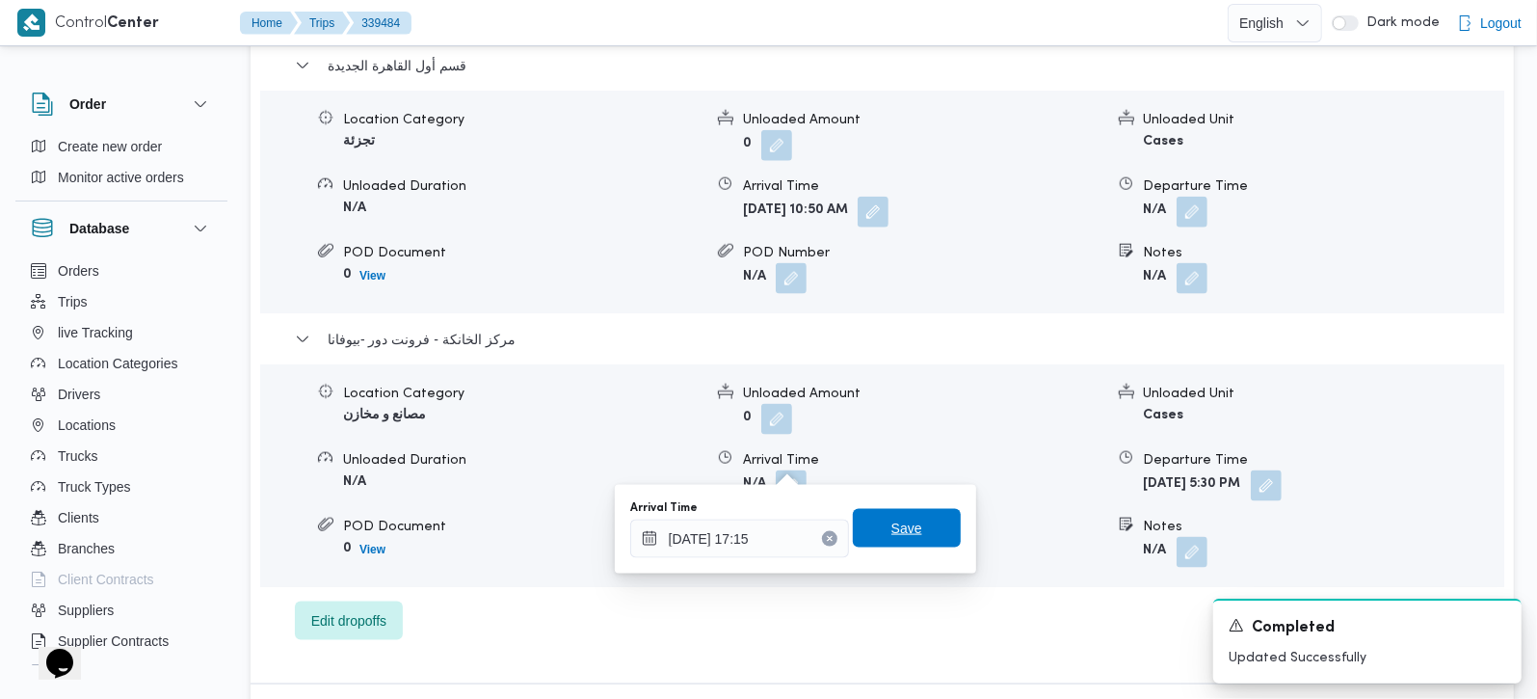
click at [891, 517] on span "Save" at bounding box center [906, 528] width 31 height 23
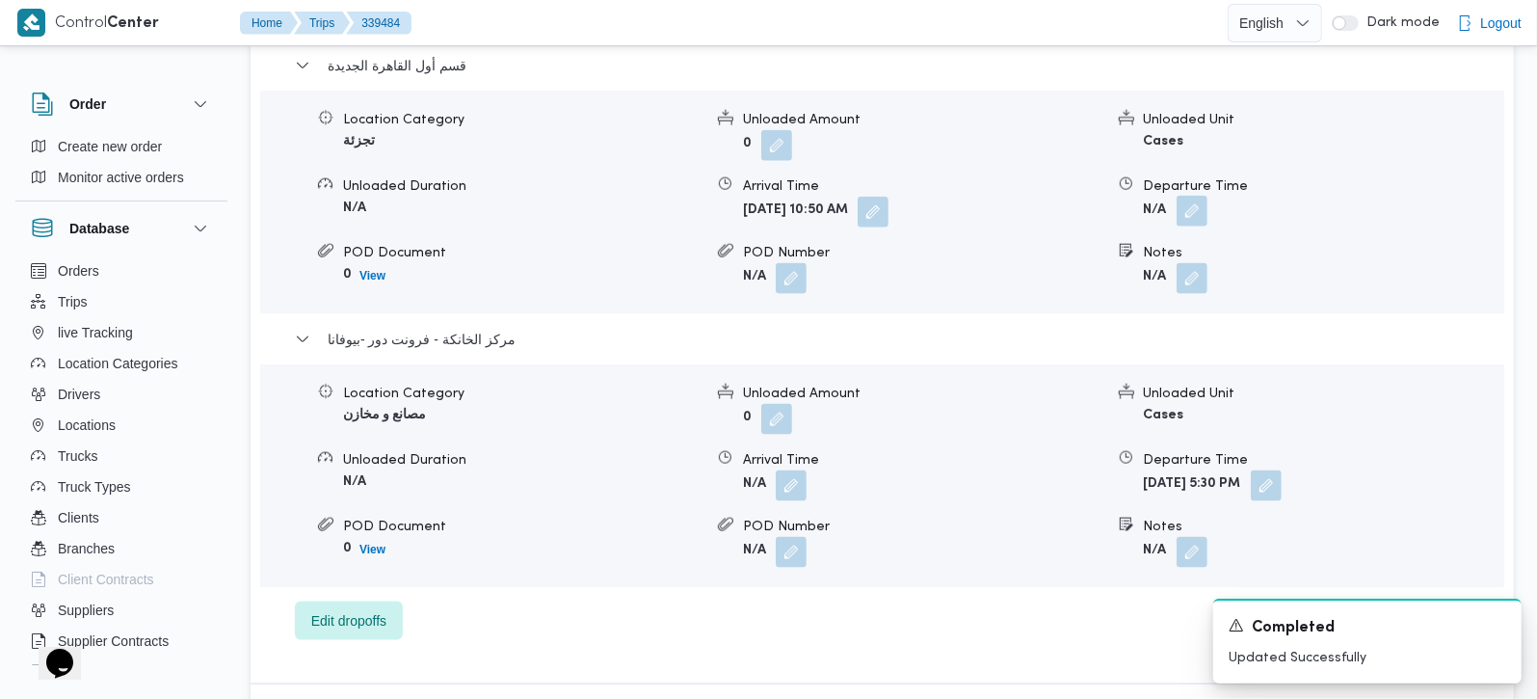
click at [1204, 196] on button "button" at bounding box center [1192, 211] width 31 height 31
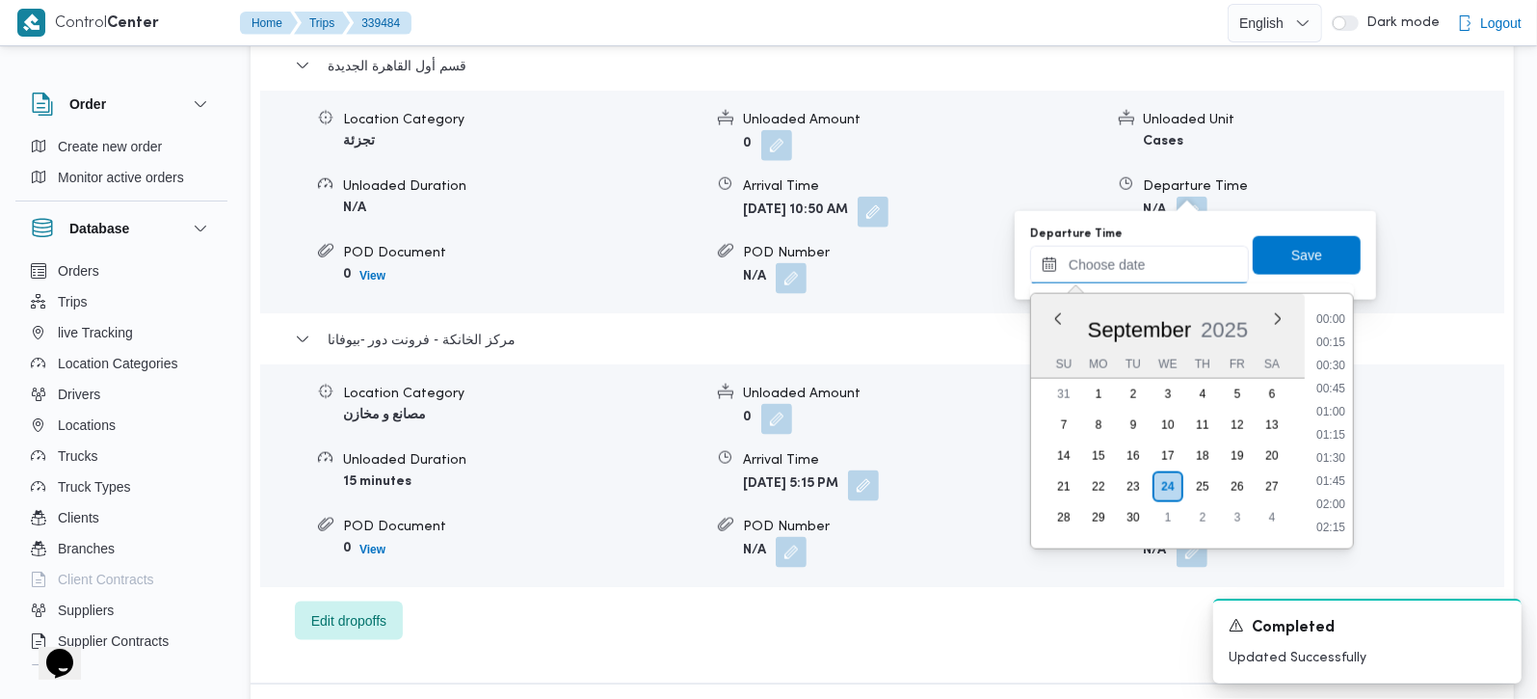
click at [1131, 281] on div "Previous Month Next month September 2025 September 2025 Su Mo Tu We Th Fr Sa 31…" at bounding box center [1139, 265] width 219 height 39
drag, startPoint x: 1333, startPoint y: 451, endPoint x: 1326, endPoint y: 403, distance: 48.7
click at [1333, 451] on li "16:30" at bounding box center [1331, 453] width 44 height 19
type input "24/09/2025 16:30"
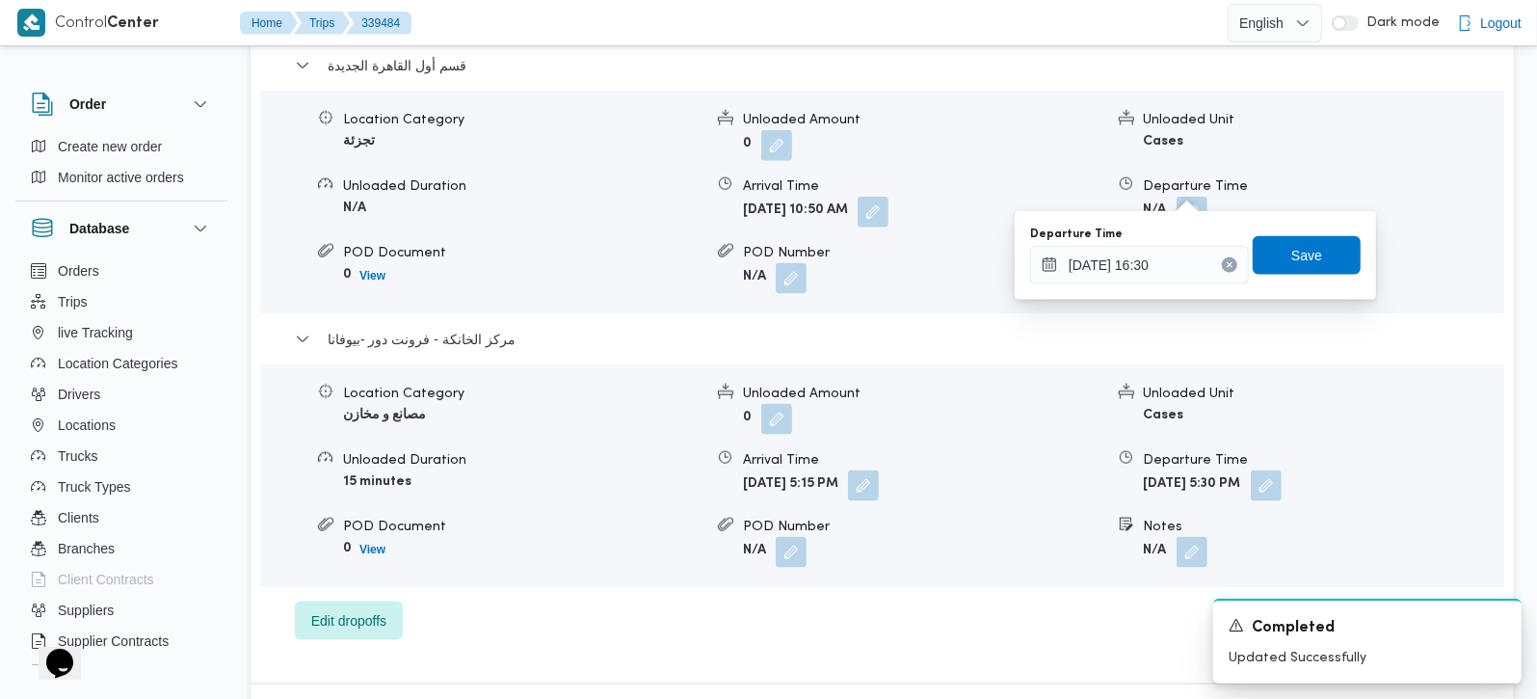
click at [1299, 278] on div "Departure Time 24/09/2025 16:30 Save" at bounding box center [1195, 256] width 334 height 62
click at [1291, 260] on span "Save" at bounding box center [1306, 254] width 31 height 23
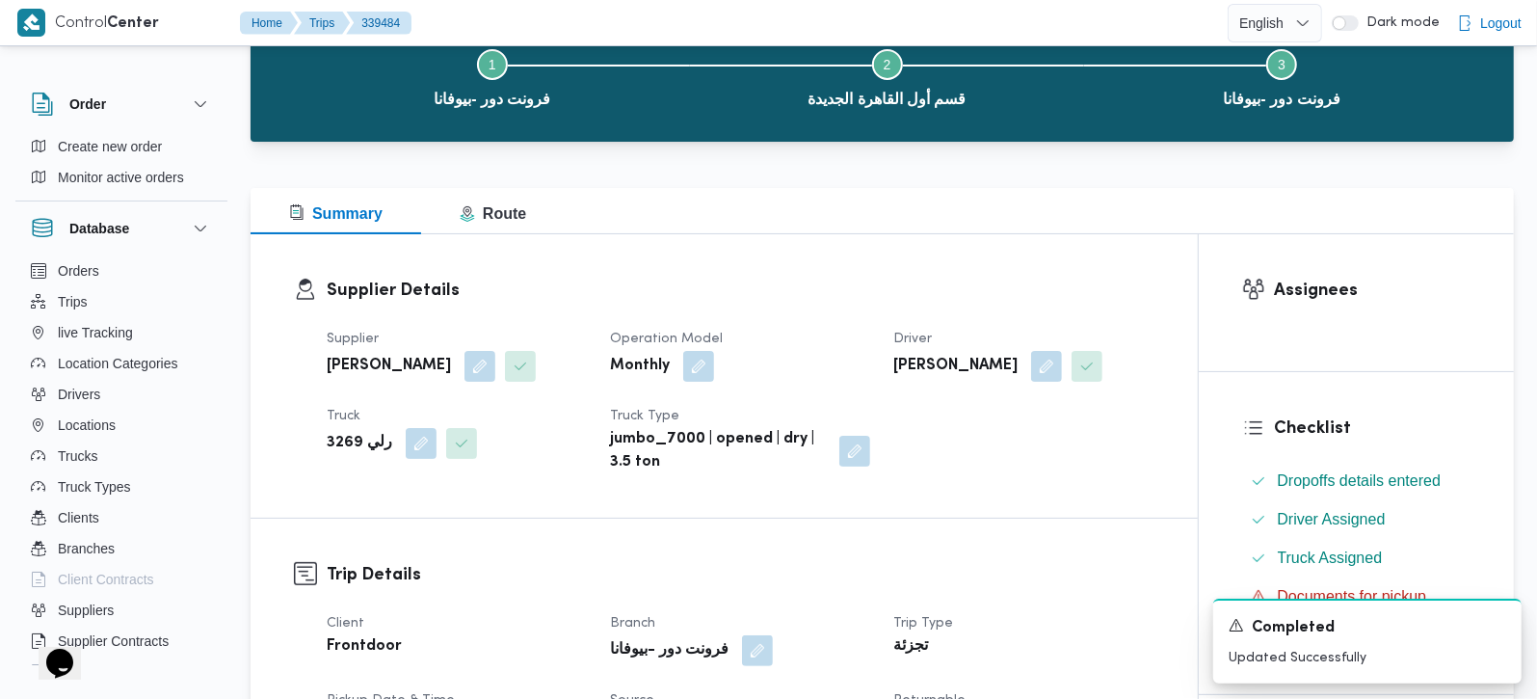
scroll to position [0, 0]
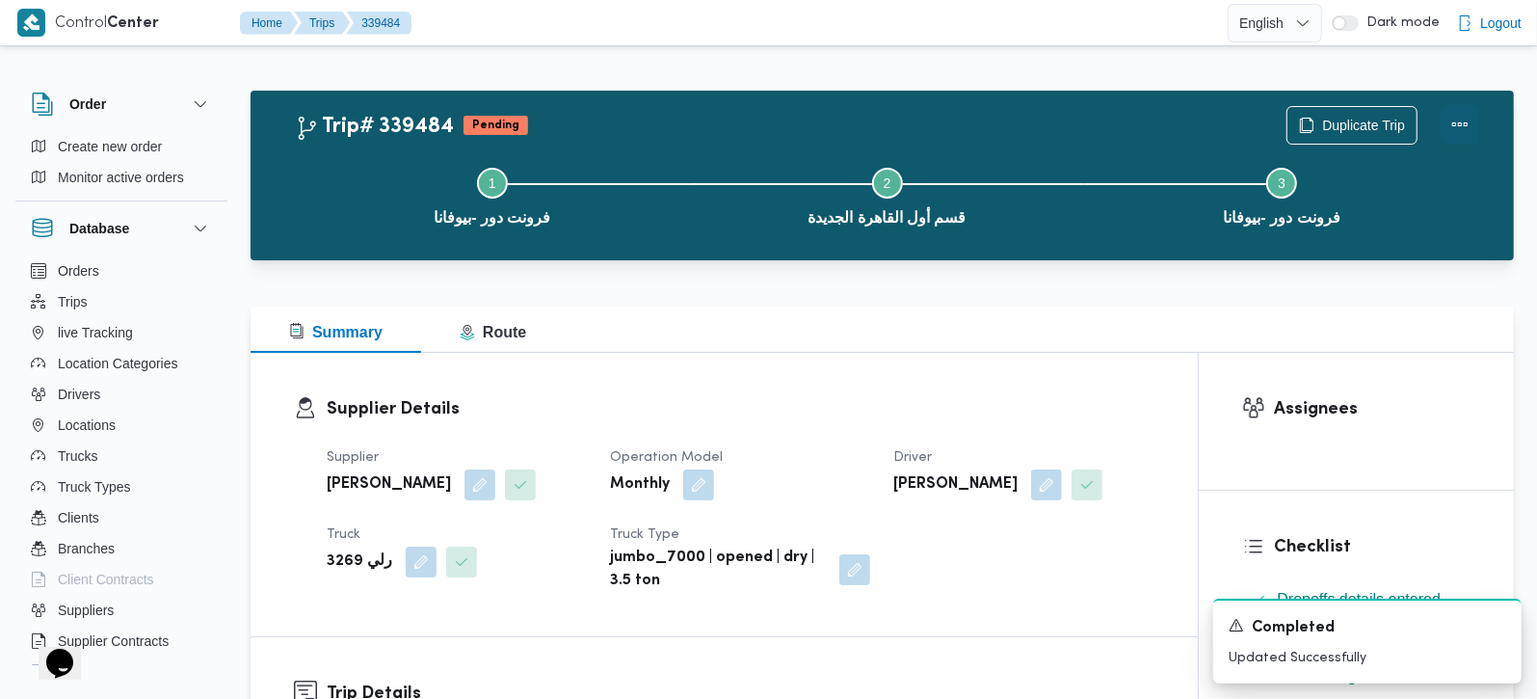
click at [1469, 115] on button "Actions" at bounding box center [1460, 124] width 39 height 39
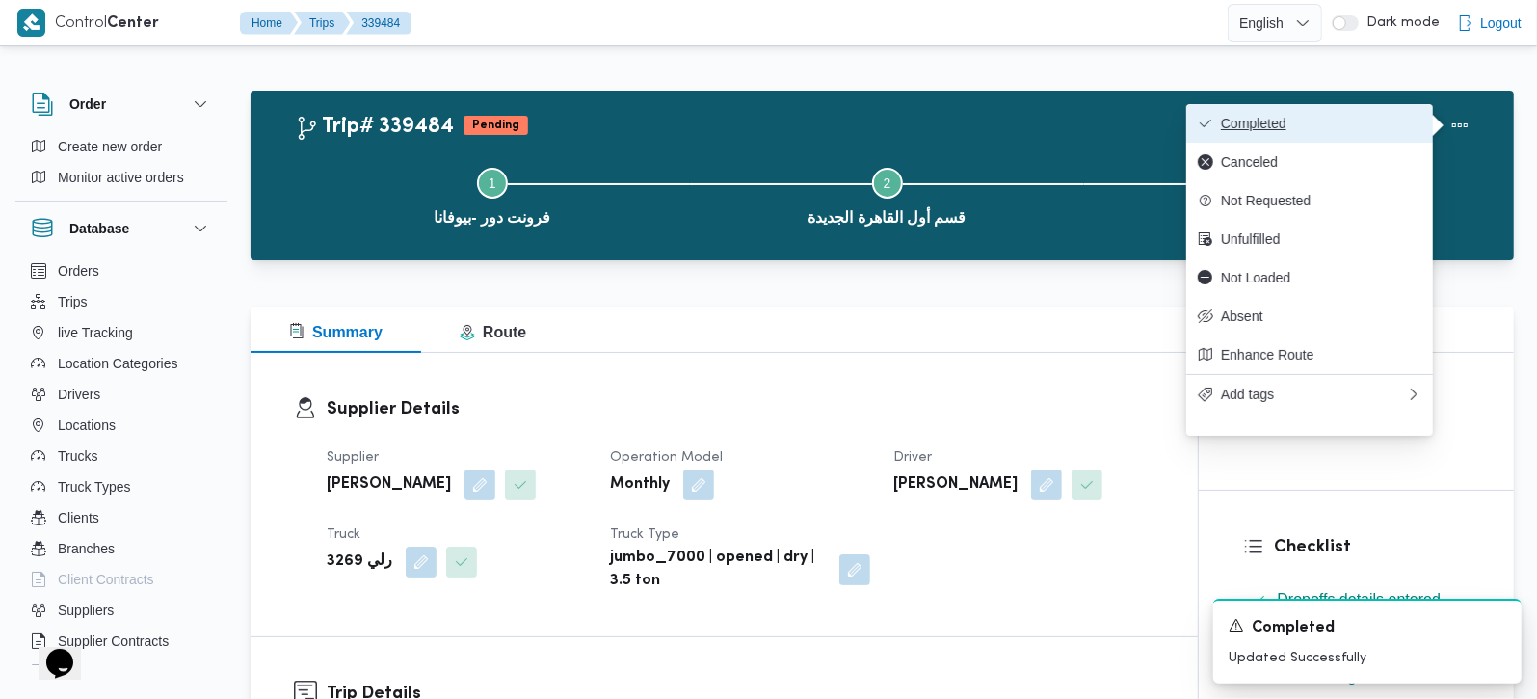
click at [1329, 118] on span "Completed" at bounding box center [1321, 123] width 200 height 15
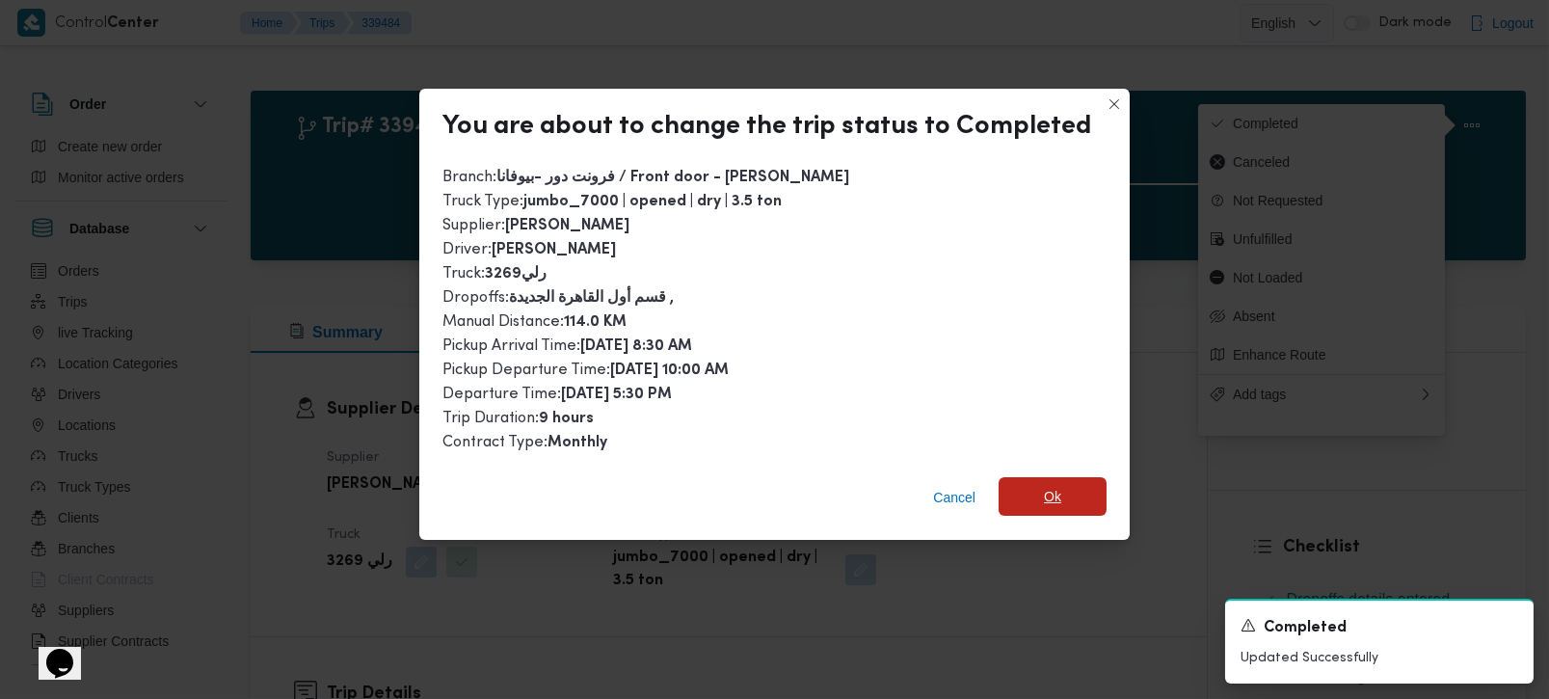
click at [1051, 486] on span "Ok" at bounding box center [1052, 496] width 17 height 23
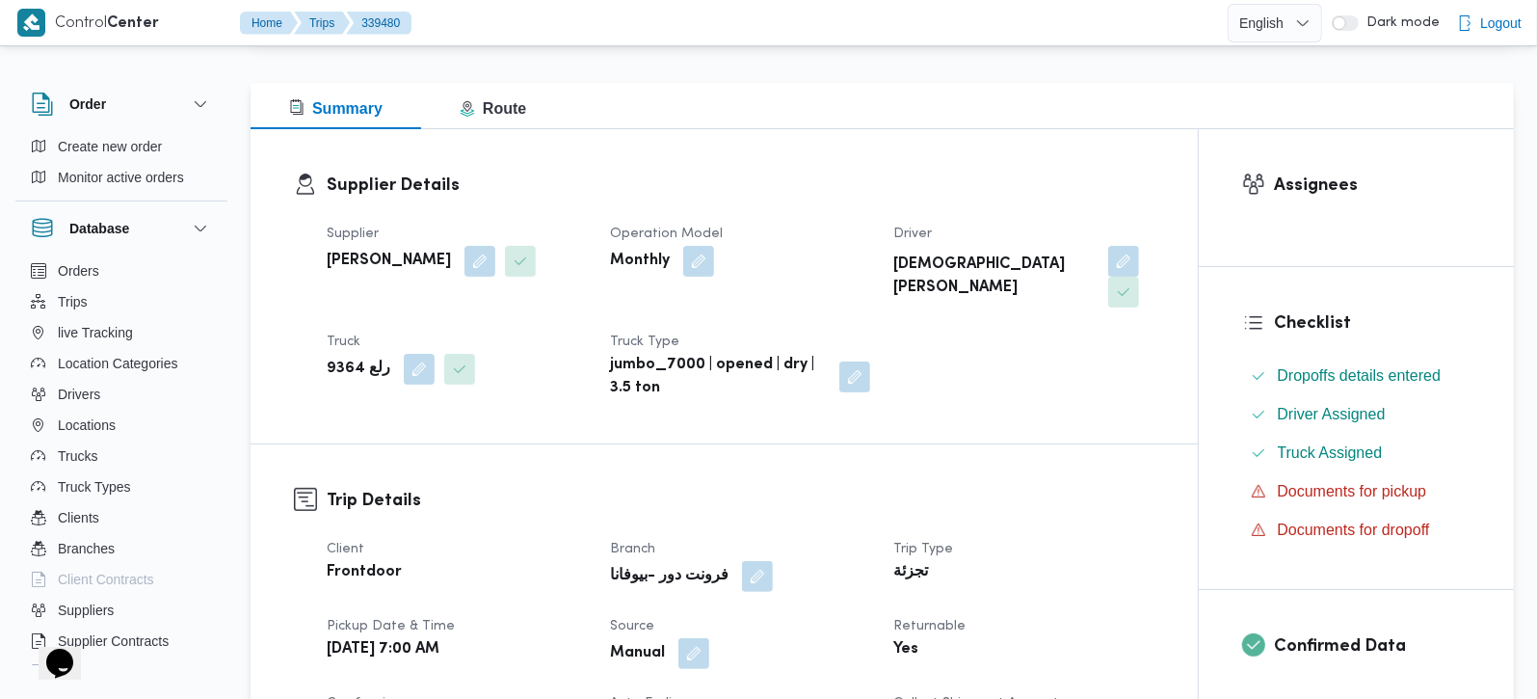
scroll to position [679, 0]
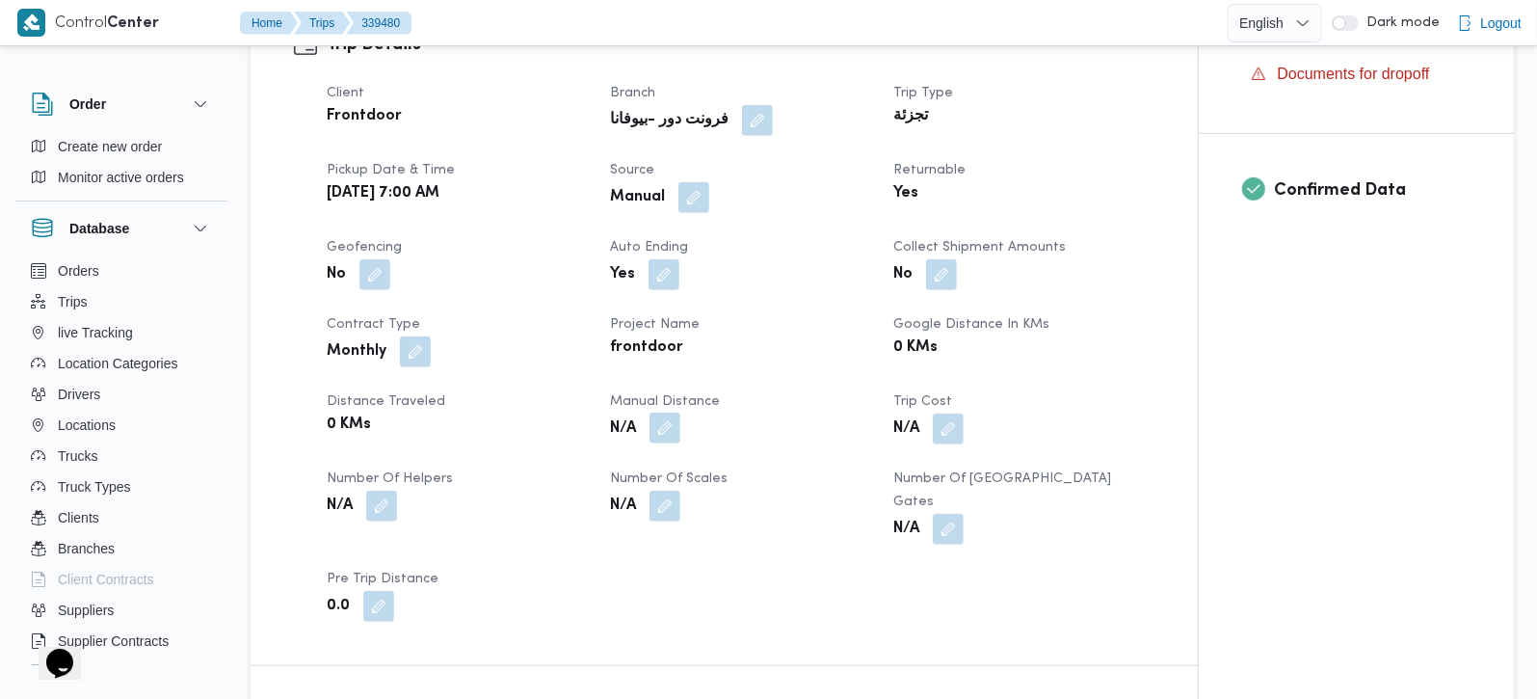
click at [651, 412] on button "button" at bounding box center [664, 427] width 31 height 31
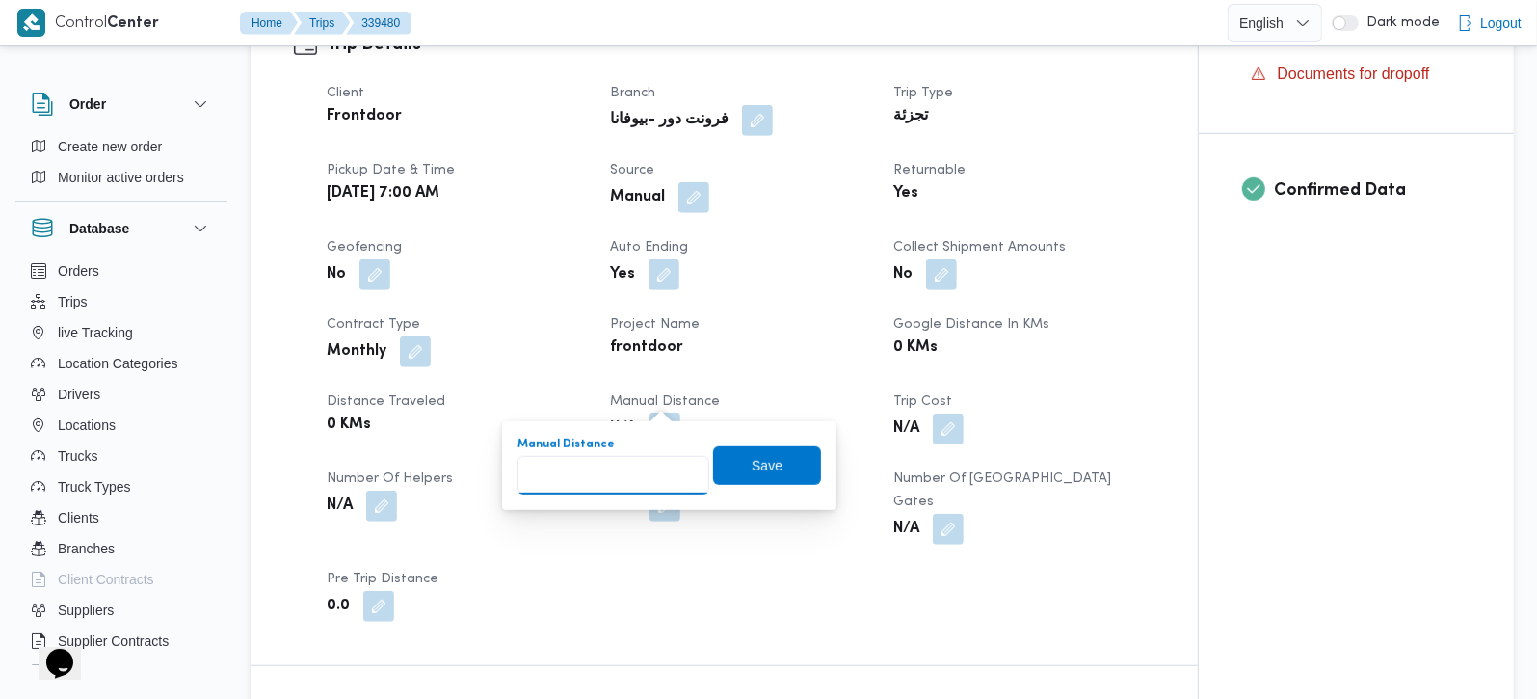
click at [630, 456] on input "Manual Distance" at bounding box center [613, 475] width 192 height 39
type input "131"
click at [782, 439] on div "Manual Distance 131 Save" at bounding box center [669, 466] width 307 height 62
click at [779, 462] on span "Save" at bounding box center [767, 464] width 108 height 39
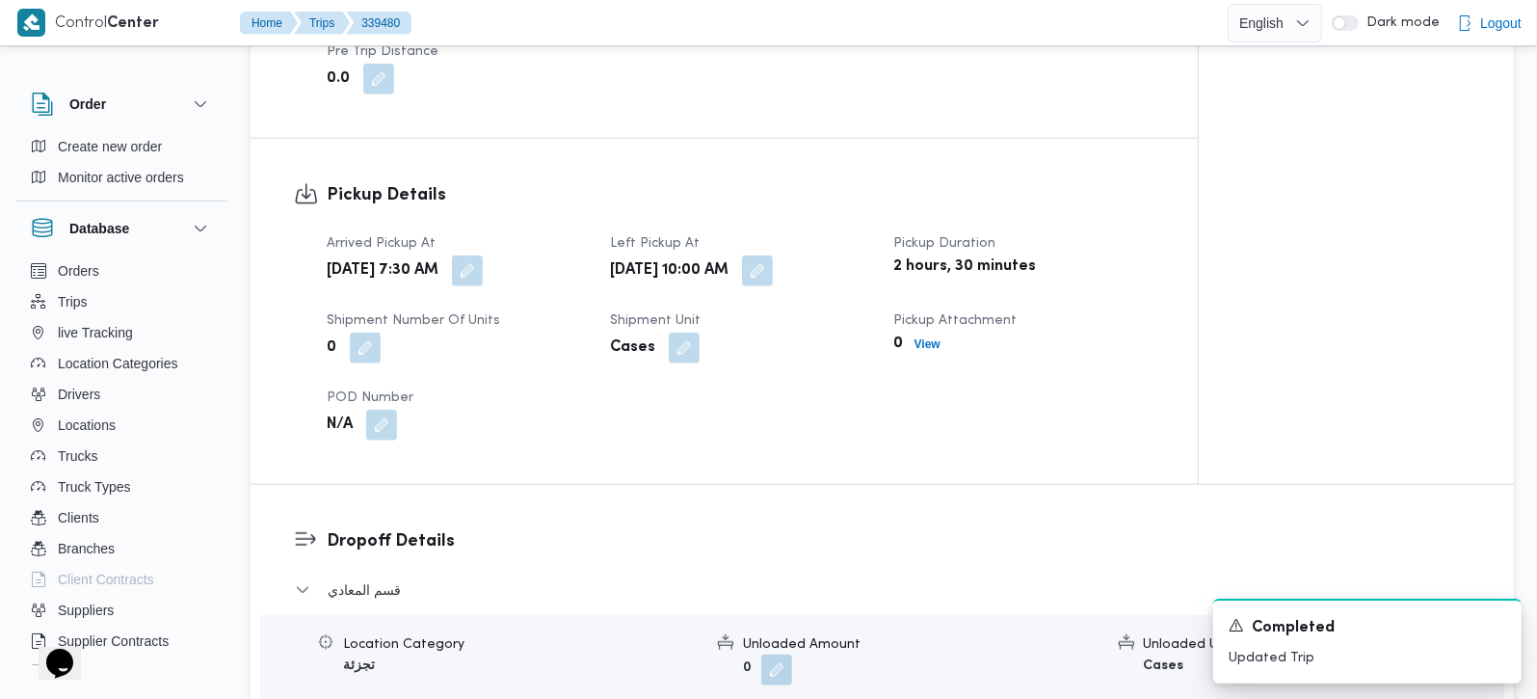
scroll to position [1360, 0]
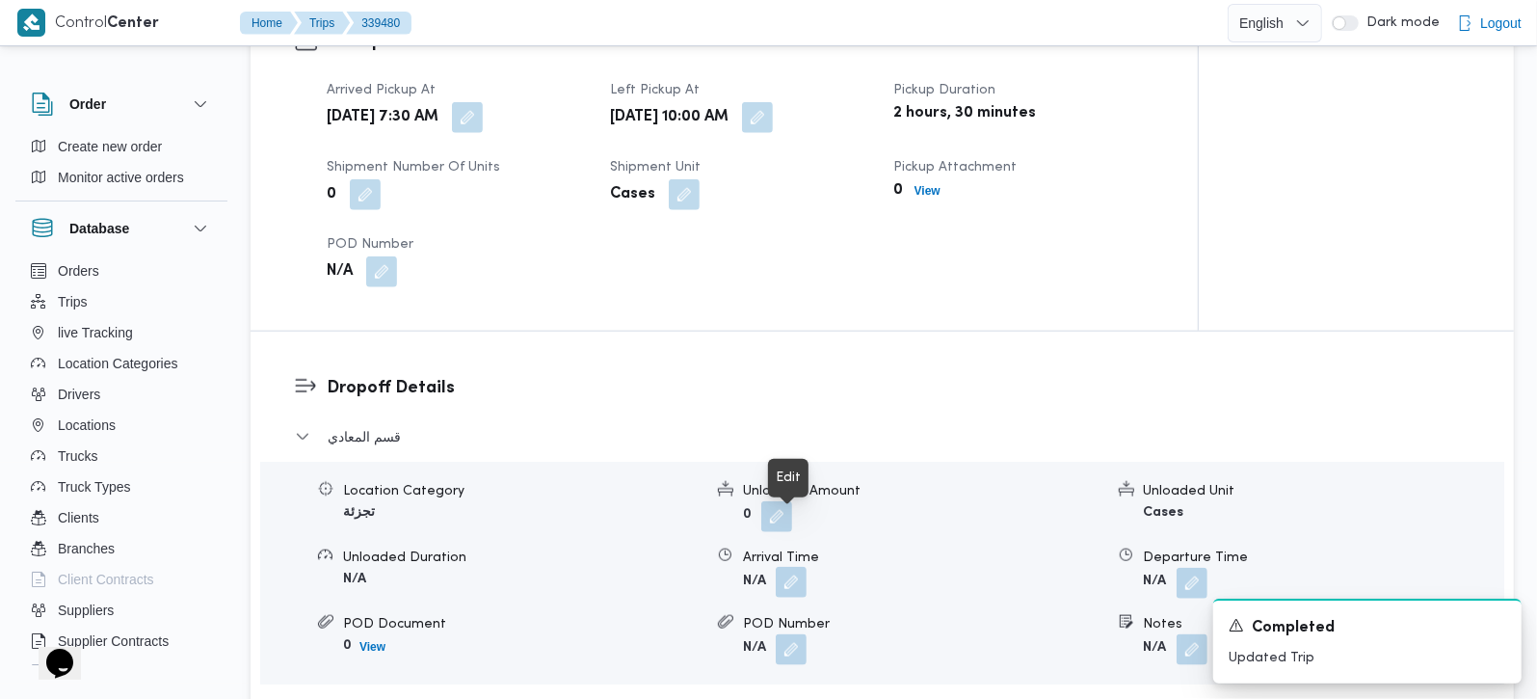
click at [801, 567] on button "button" at bounding box center [791, 582] width 31 height 31
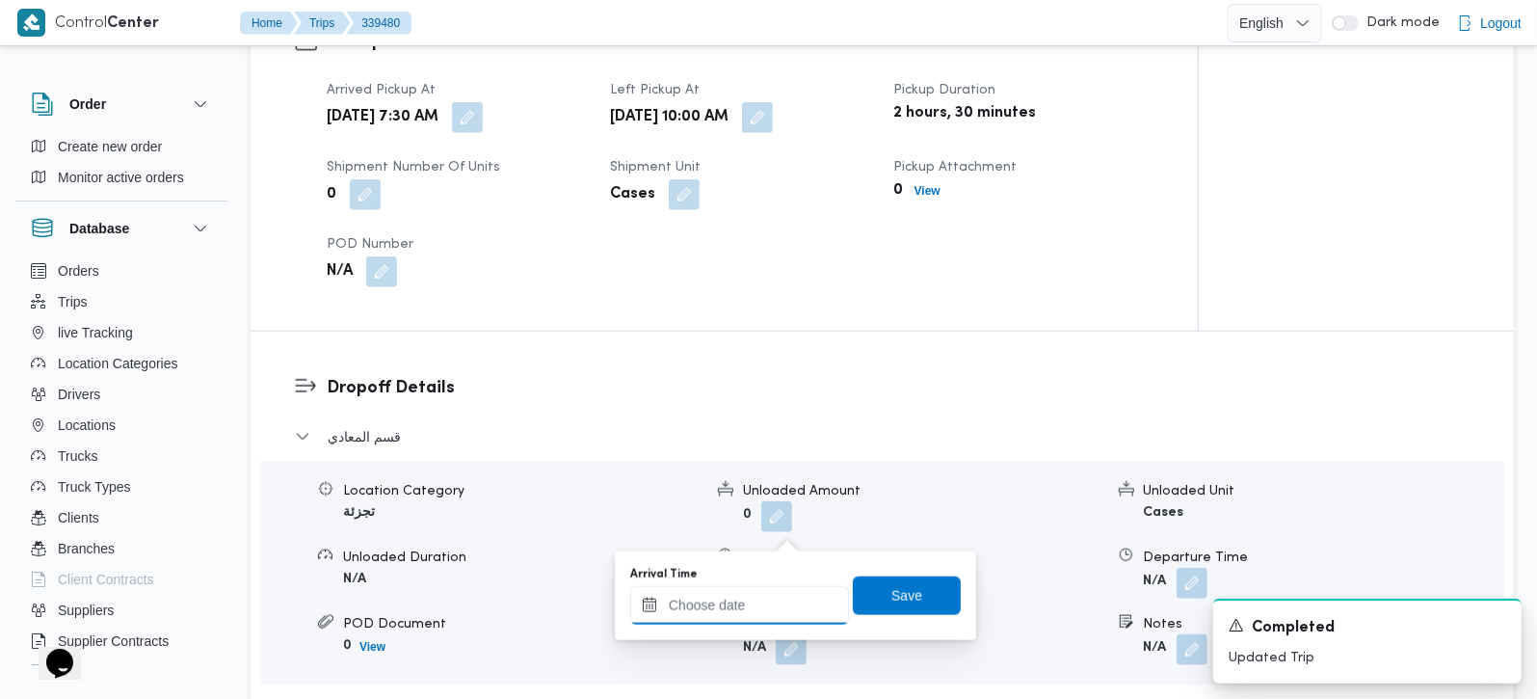
click at [781, 595] on input "Arrival Time" at bounding box center [739, 605] width 219 height 39
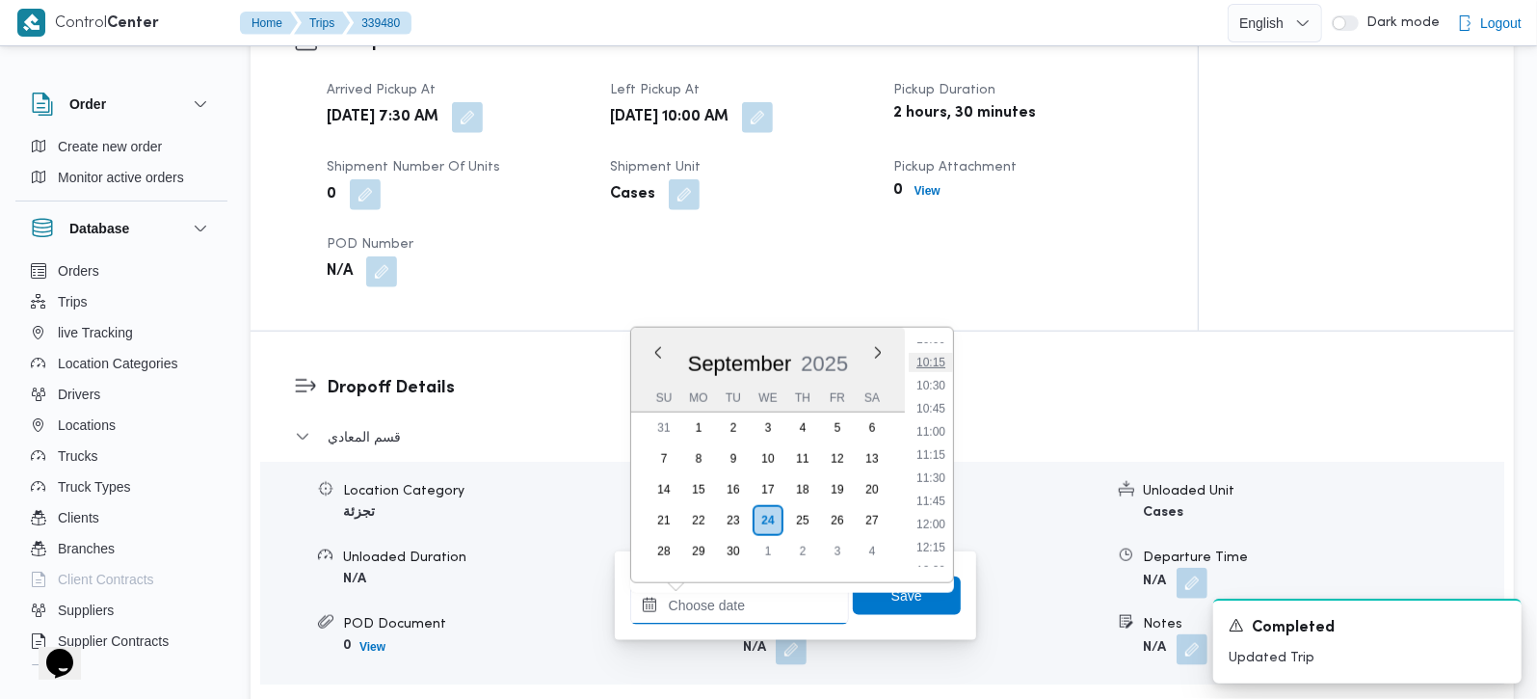
scroll to position [825, 0]
click at [941, 536] on li "11:00" at bounding box center [931, 545] width 44 height 19
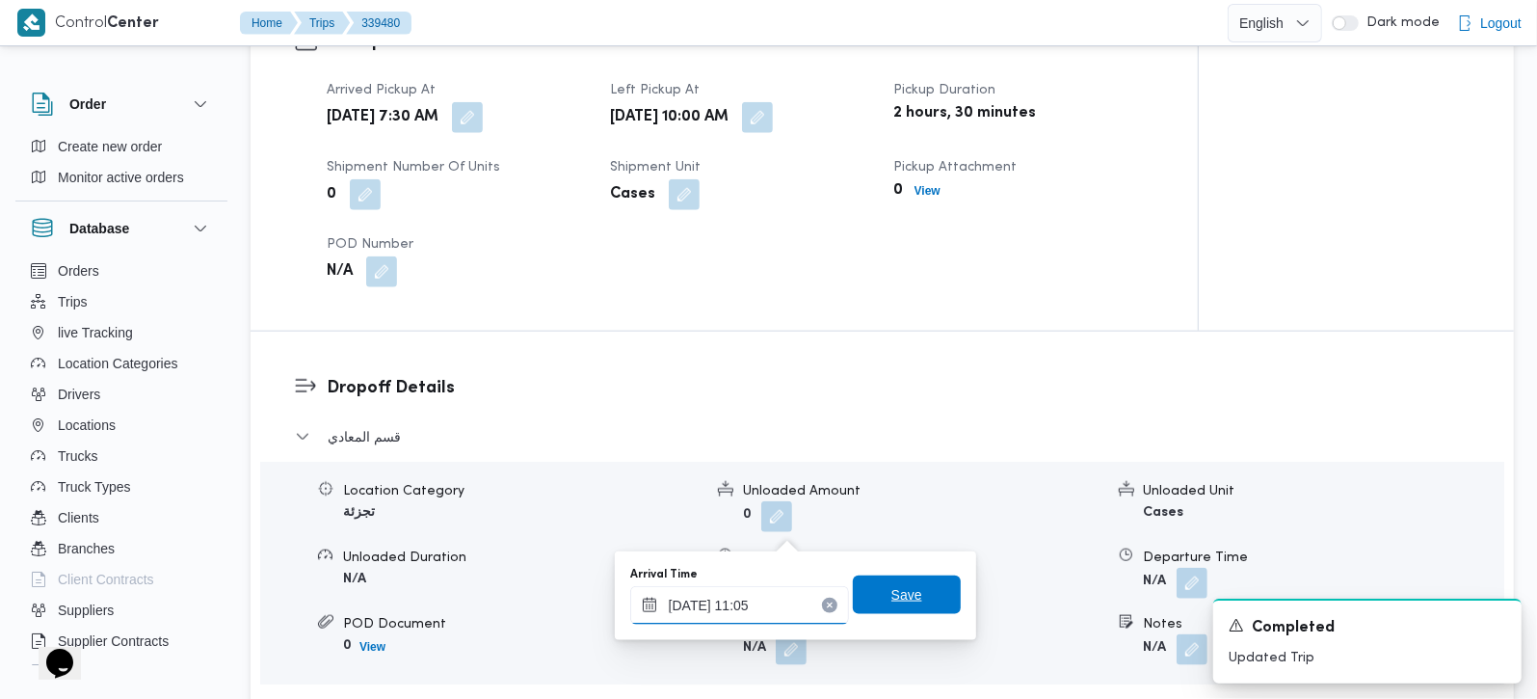
type input "24/09/2025 11:05"
click at [896, 580] on span "Save" at bounding box center [907, 594] width 108 height 39
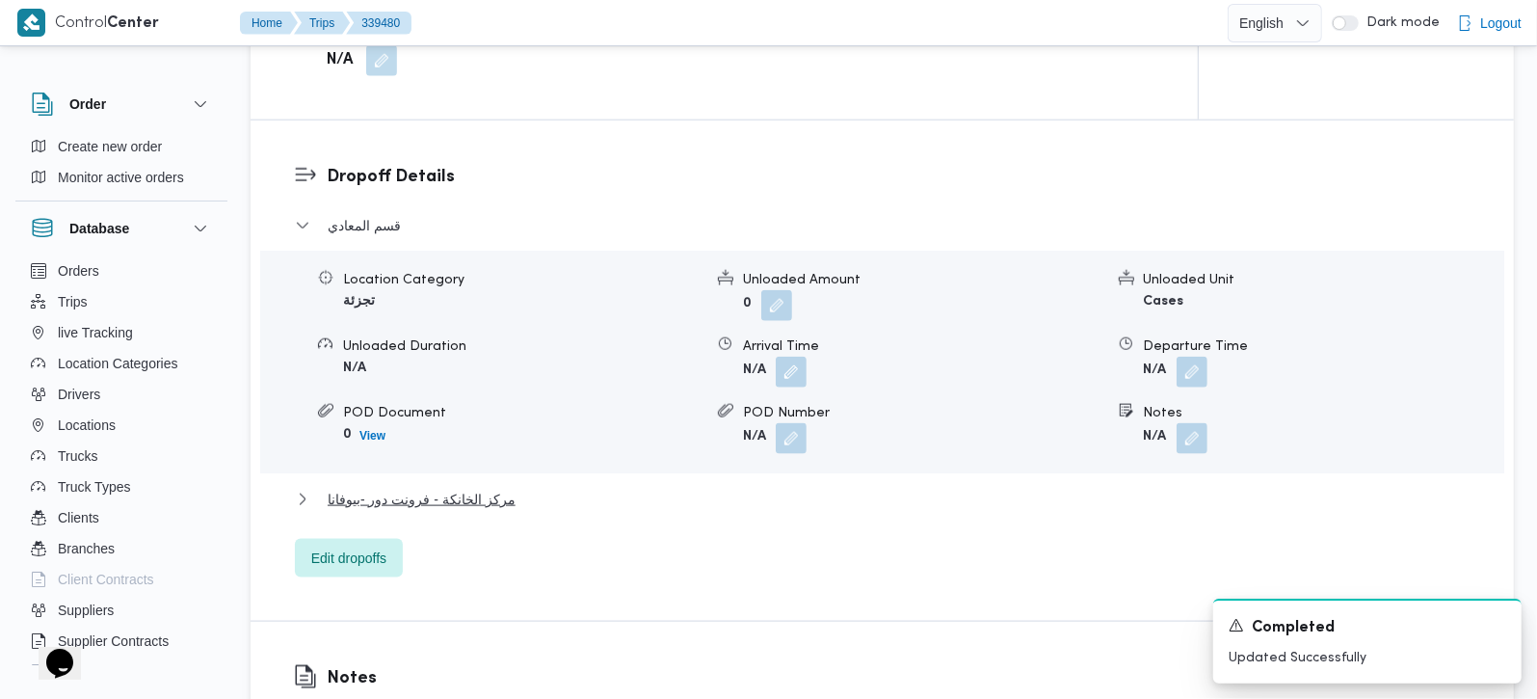
scroll to position [1587, 0]
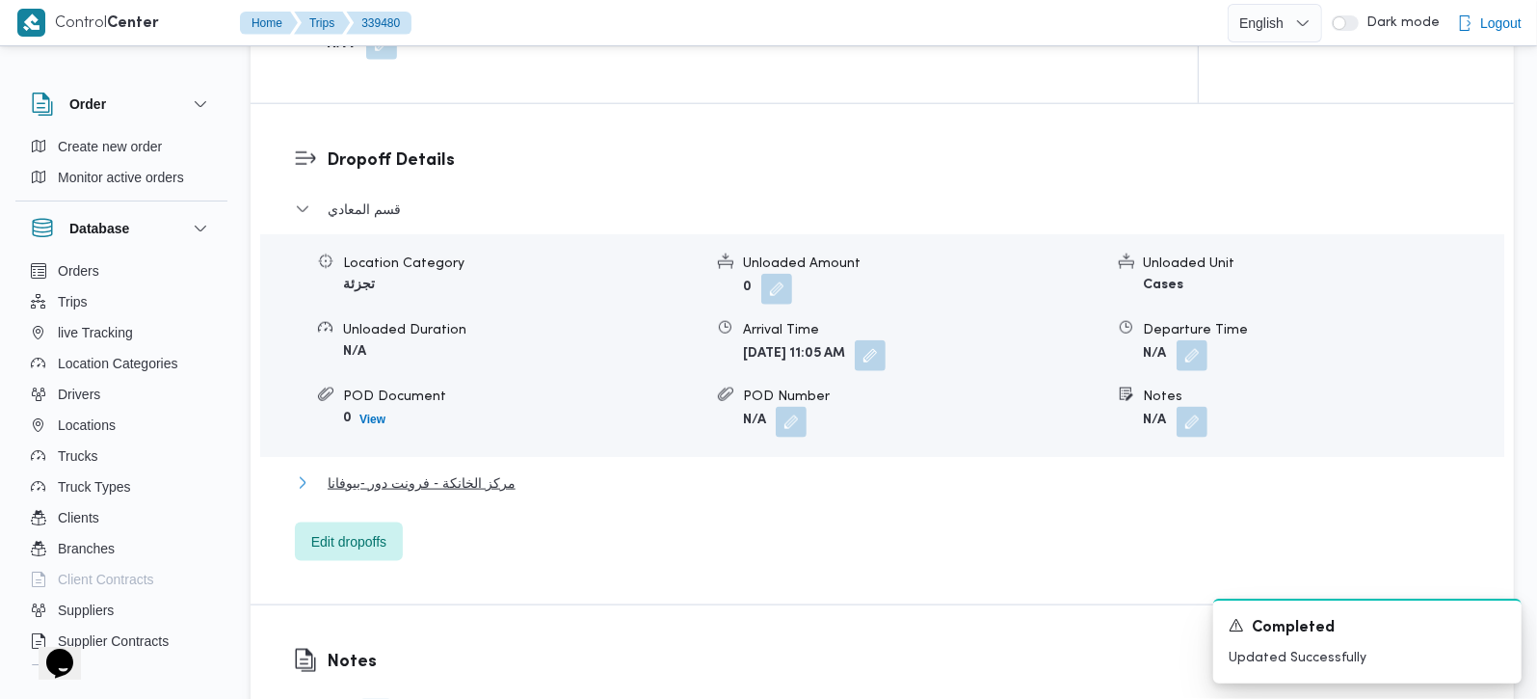
click at [434, 471] on span "مركز الخانكة - فرونت دور -بيوفانا" at bounding box center [422, 482] width 188 height 23
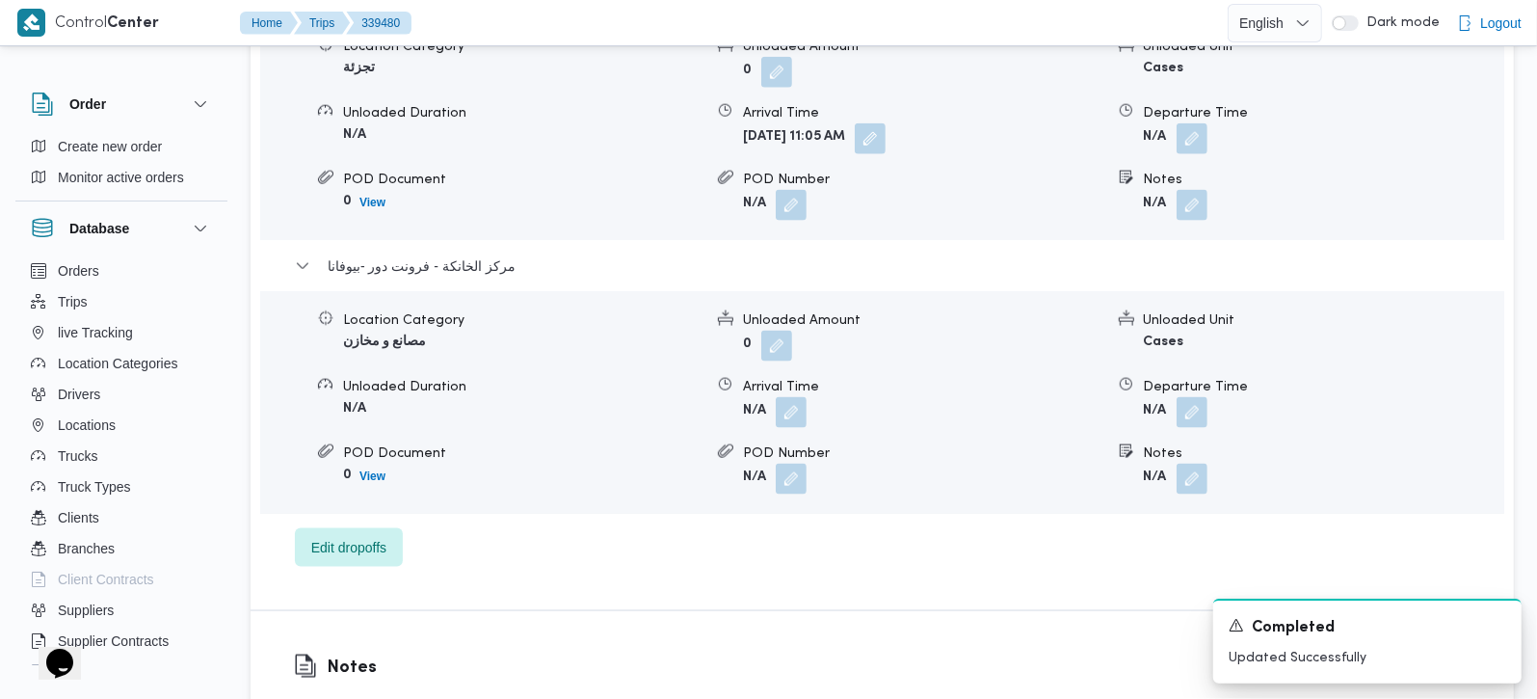
scroll to position [1814, 0]
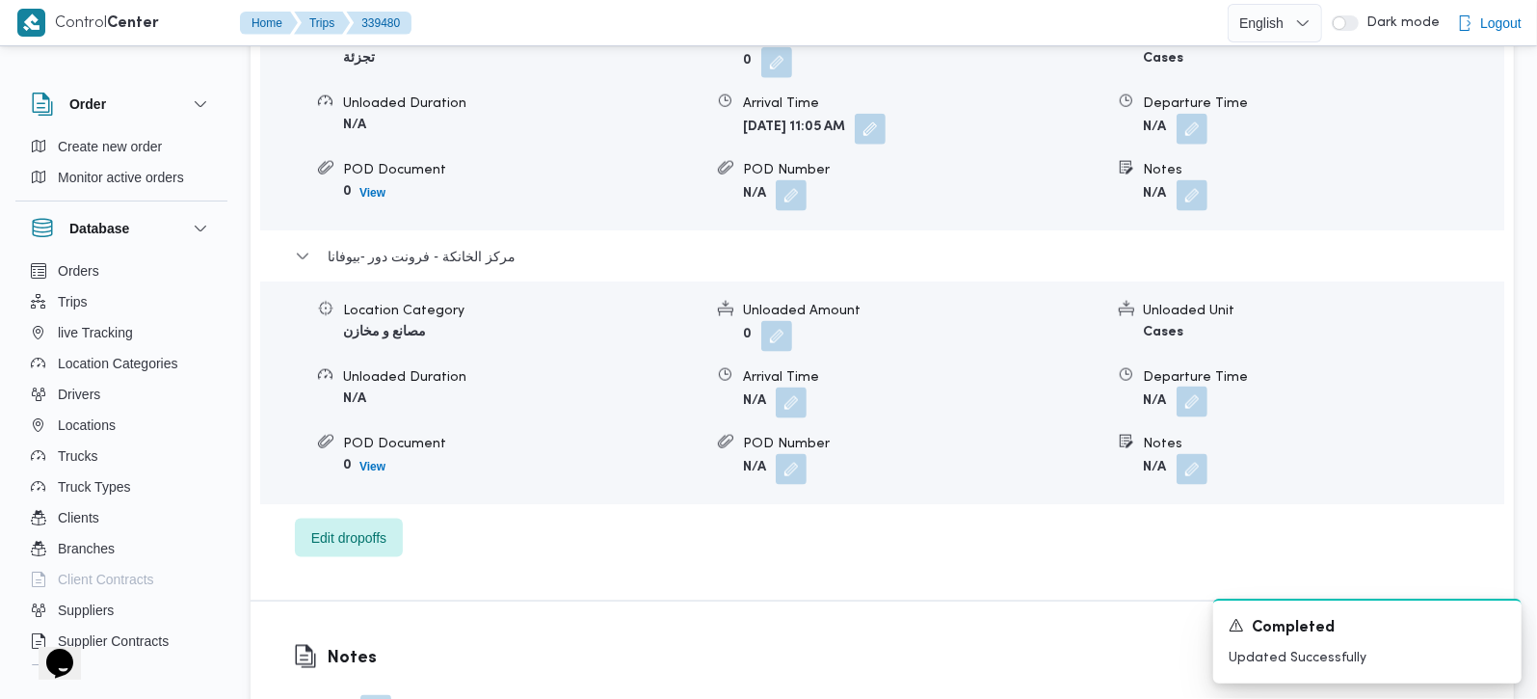
click at [1202, 386] on button "button" at bounding box center [1192, 401] width 31 height 31
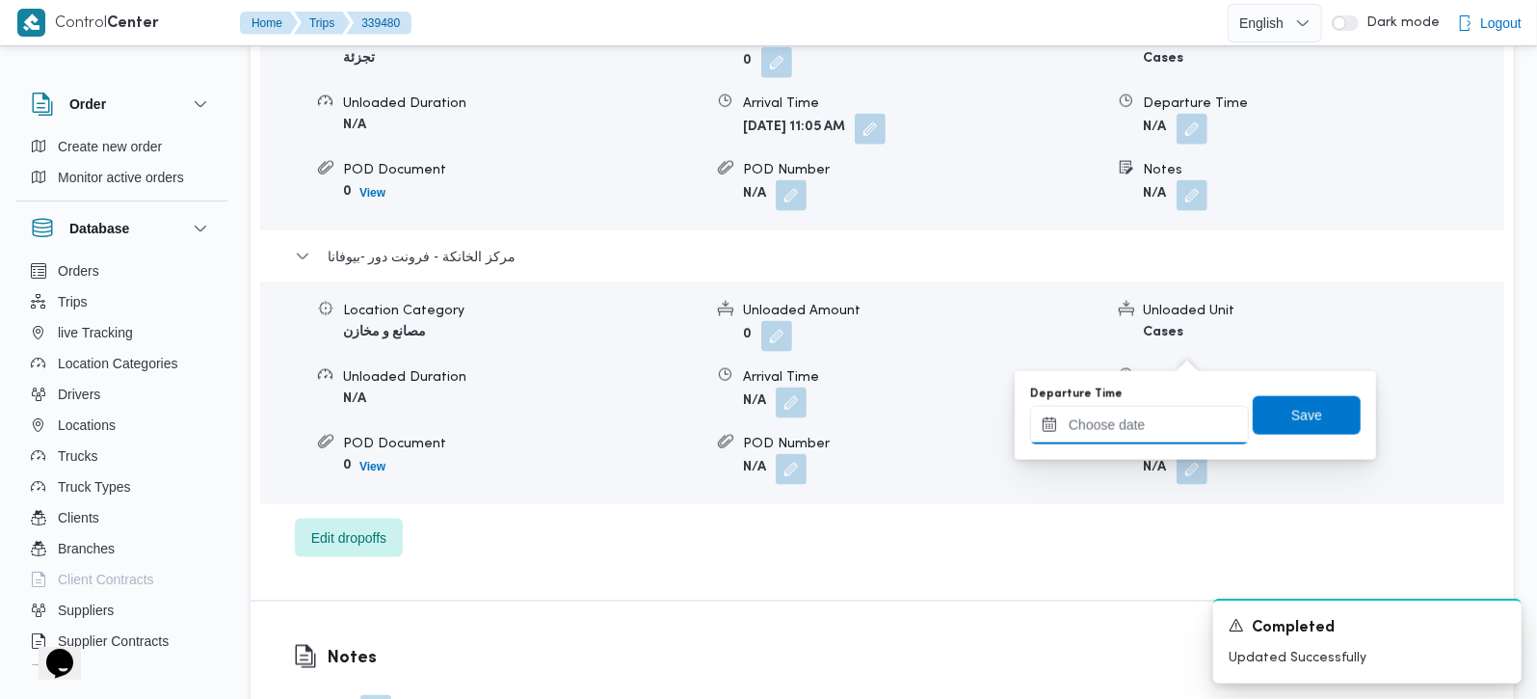
click at [1163, 436] on input "Departure Time" at bounding box center [1139, 425] width 219 height 39
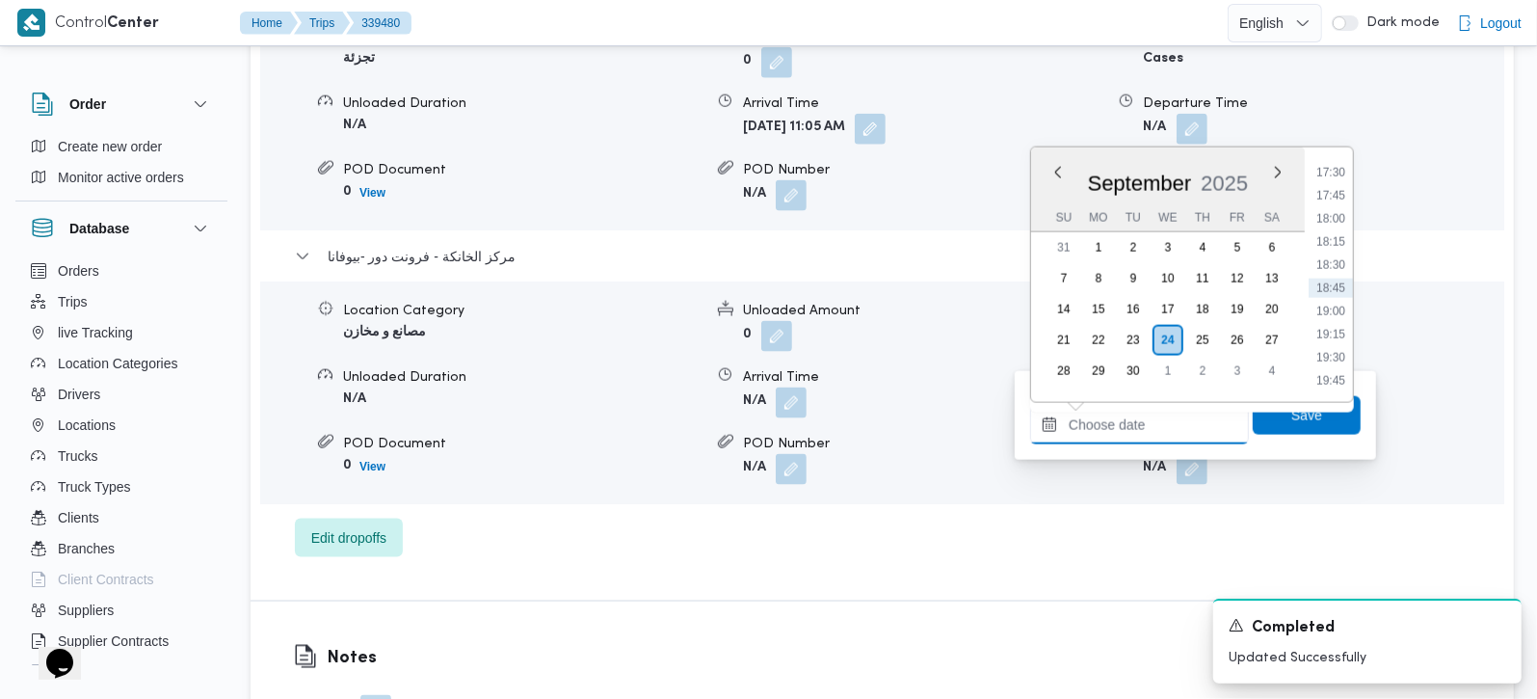
scroll to position [1505, 0]
click at [1339, 351] on li "18:15" at bounding box center [1331, 355] width 44 height 19
type input "24/09/2025 18:15"
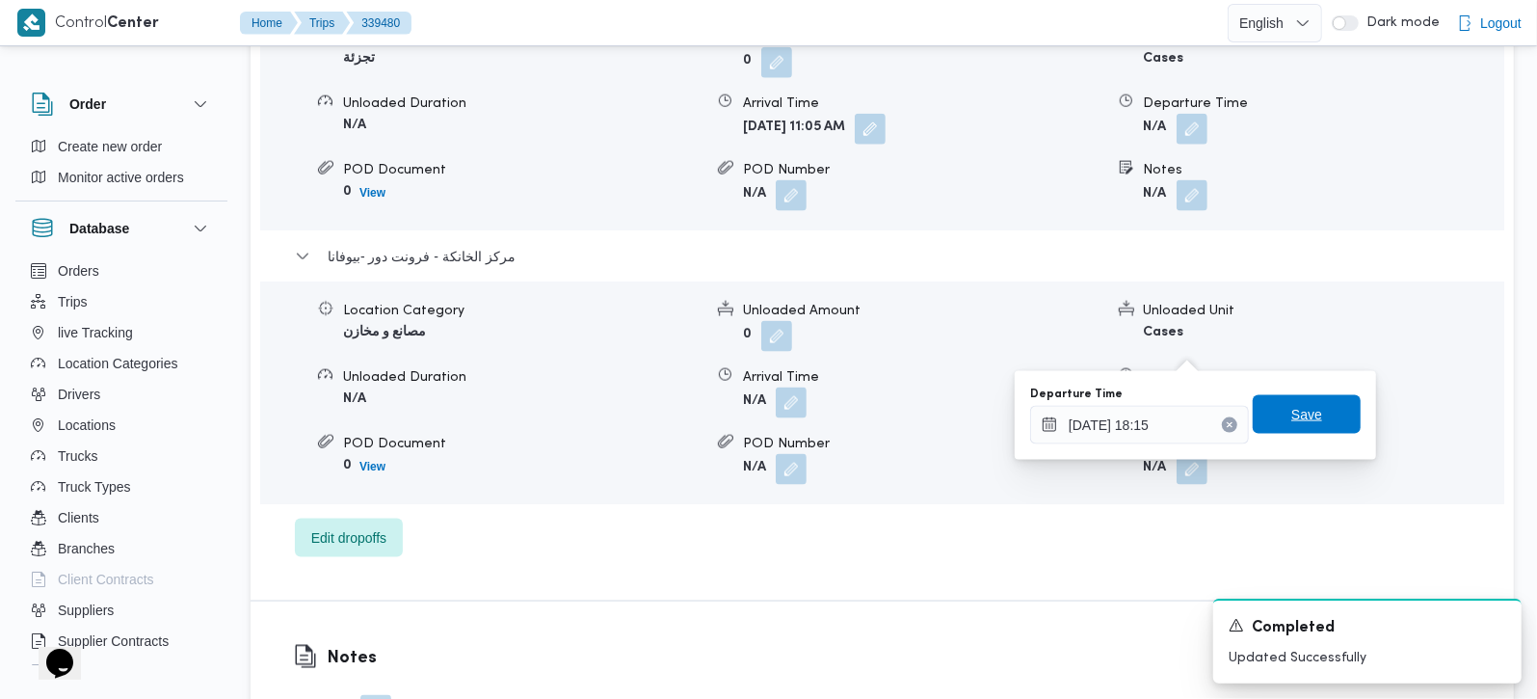
click at [1302, 413] on span "Save" at bounding box center [1306, 414] width 31 height 23
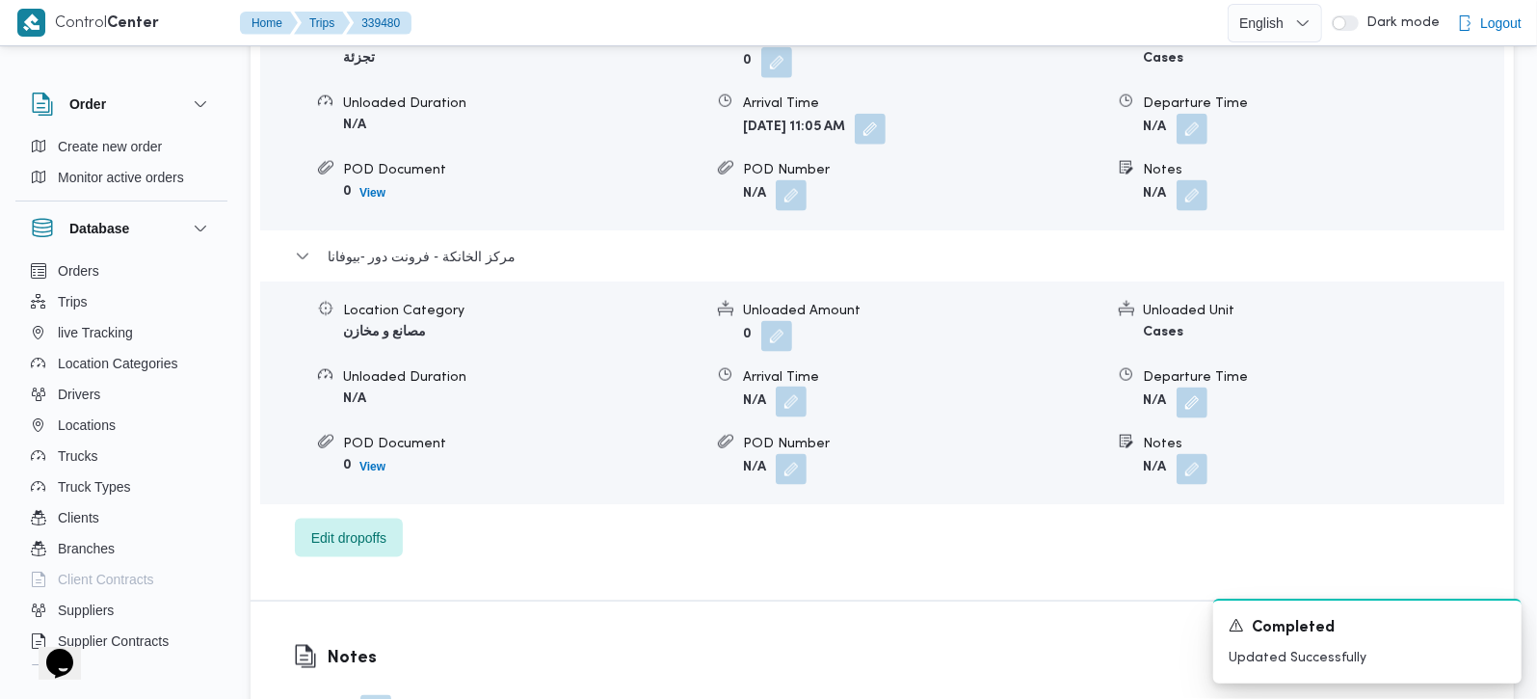
click at [795, 386] on button "button" at bounding box center [791, 401] width 31 height 31
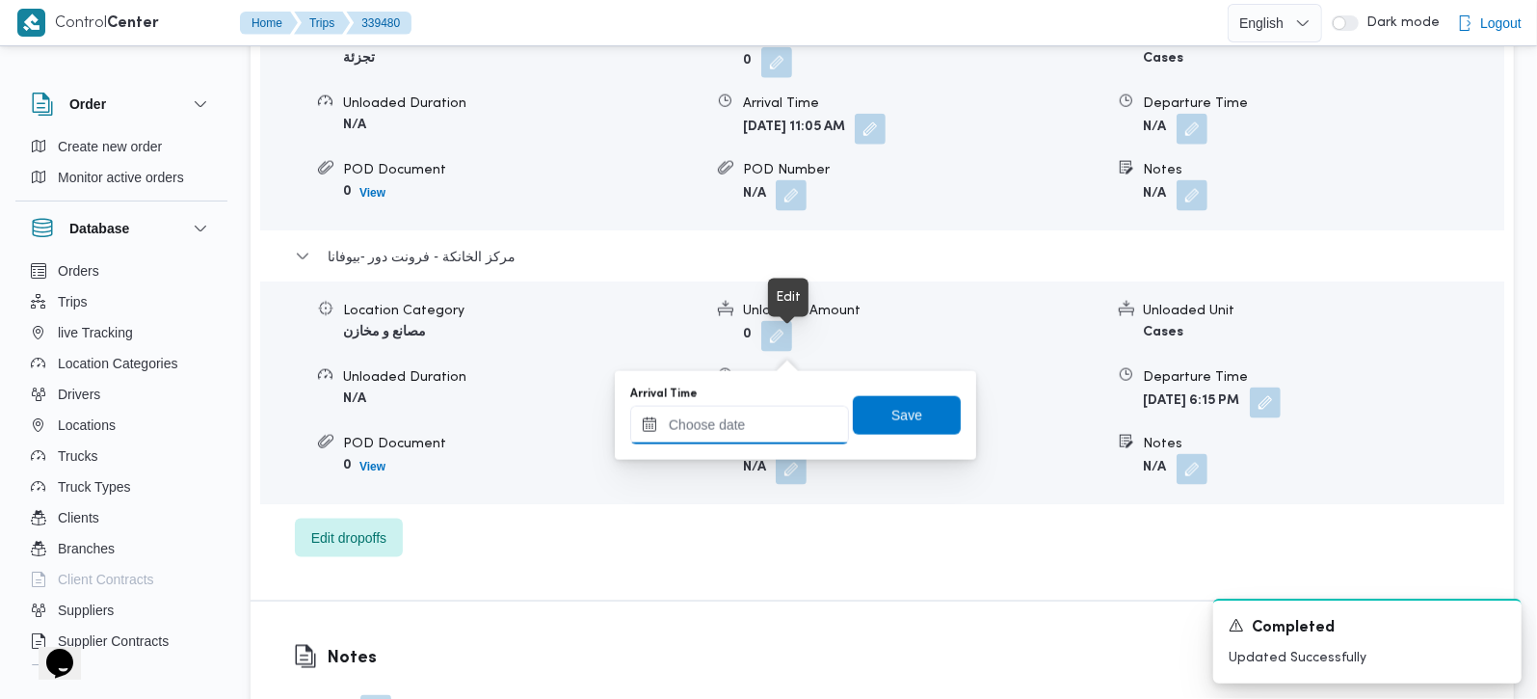
drag, startPoint x: 794, startPoint y: 355, endPoint x: 762, endPoint y: 442, distance: 93.3
click at [762, 442] on input "Arrival Time" at bounding box center [739, 425] width 219 height 39
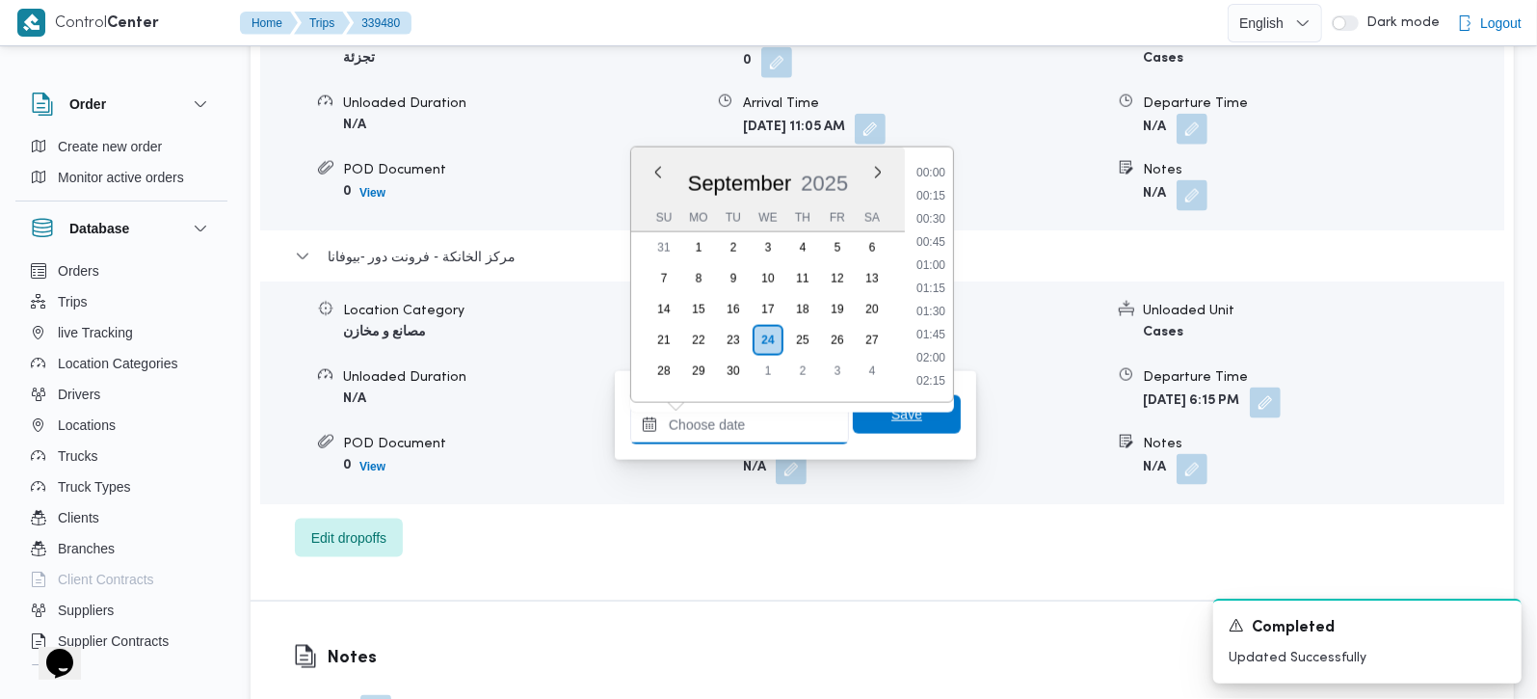
scroll to position [1619, 0]
drag, startPoint x: 934, startPoint y: 224, endPoint x: 934, endPoint y: 252, distance: 28.9
click at [934, 224] on li "18:00" at bounding box center [931, 218] width 44 height 19
type input "[DATE] 18:00"
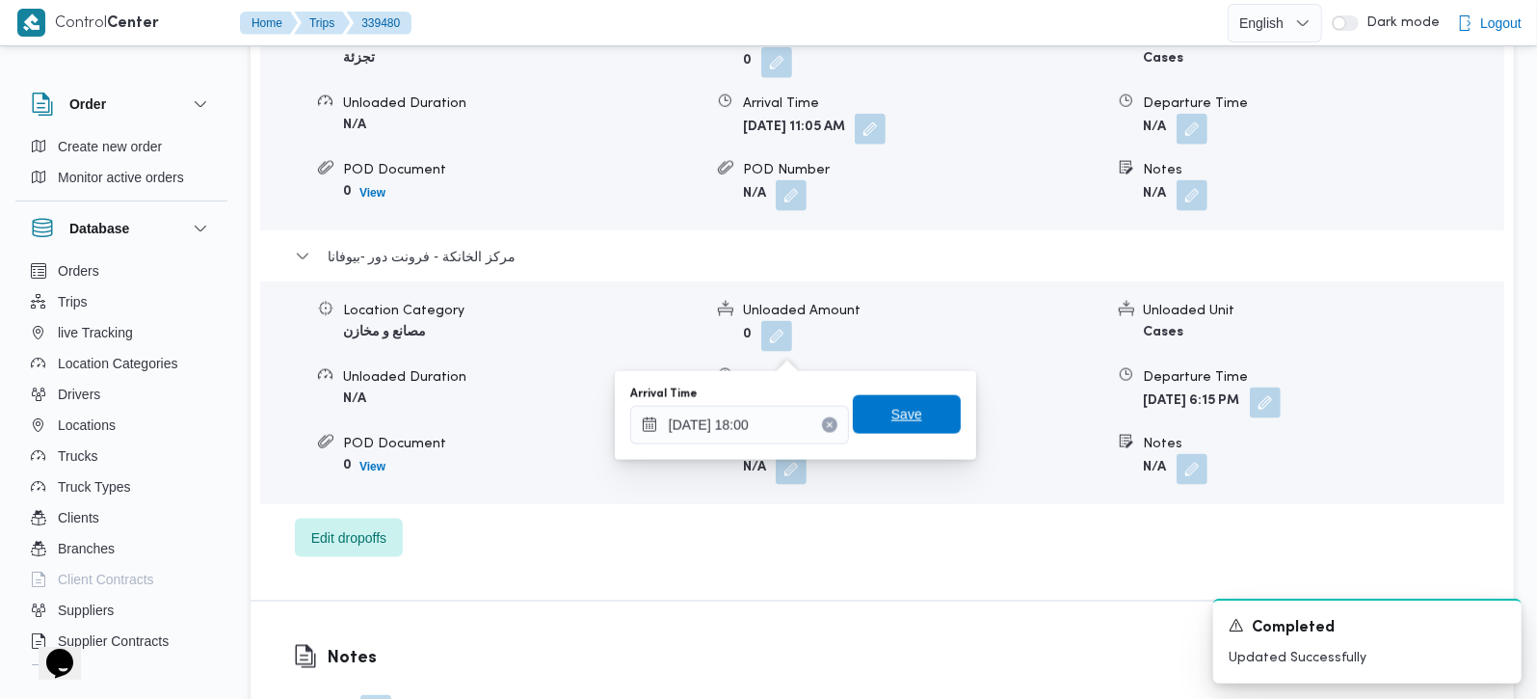
click at [897, 425] on span "Save" at bounding box center [906, 414] width 31 height 23
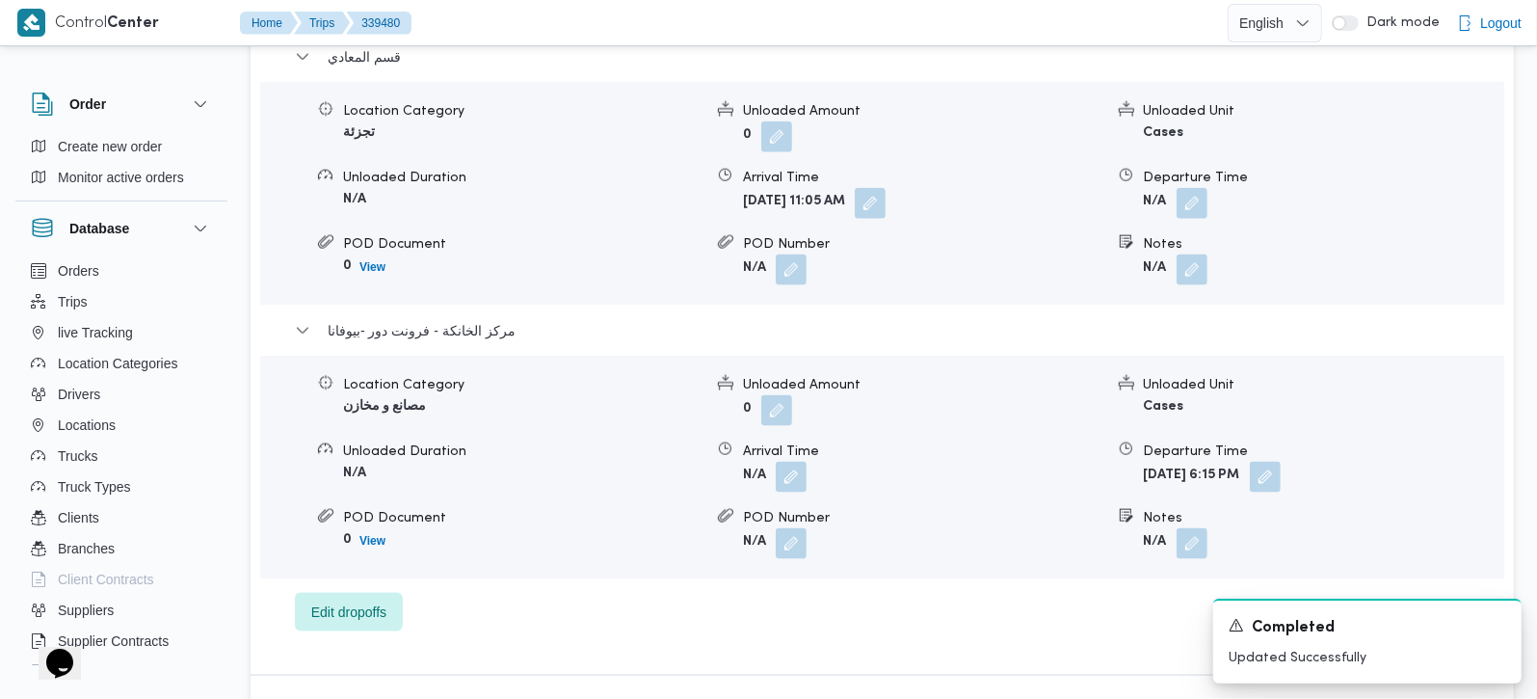
scroll to position [1700, 0]
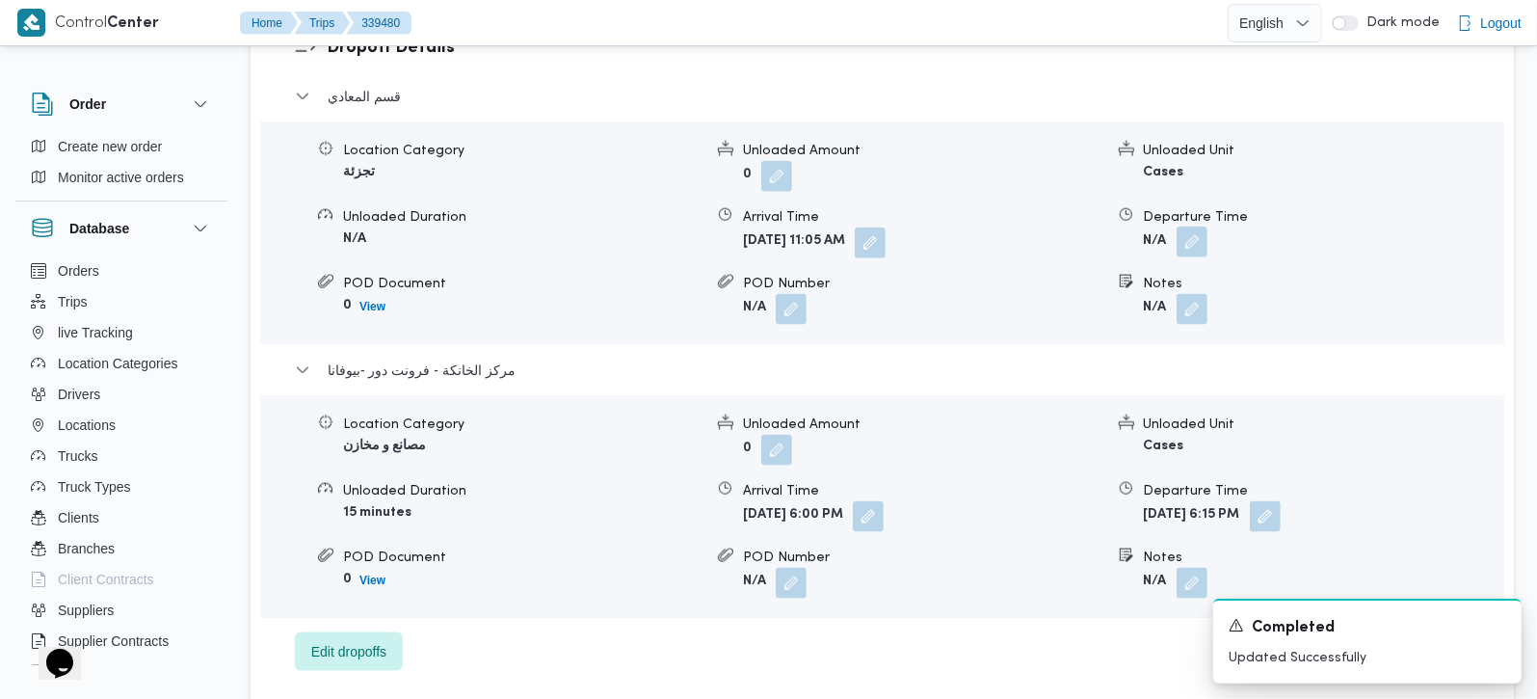
click at [1193, 226] on button "button" at bounding box center [1192, 241] width 31 height 31
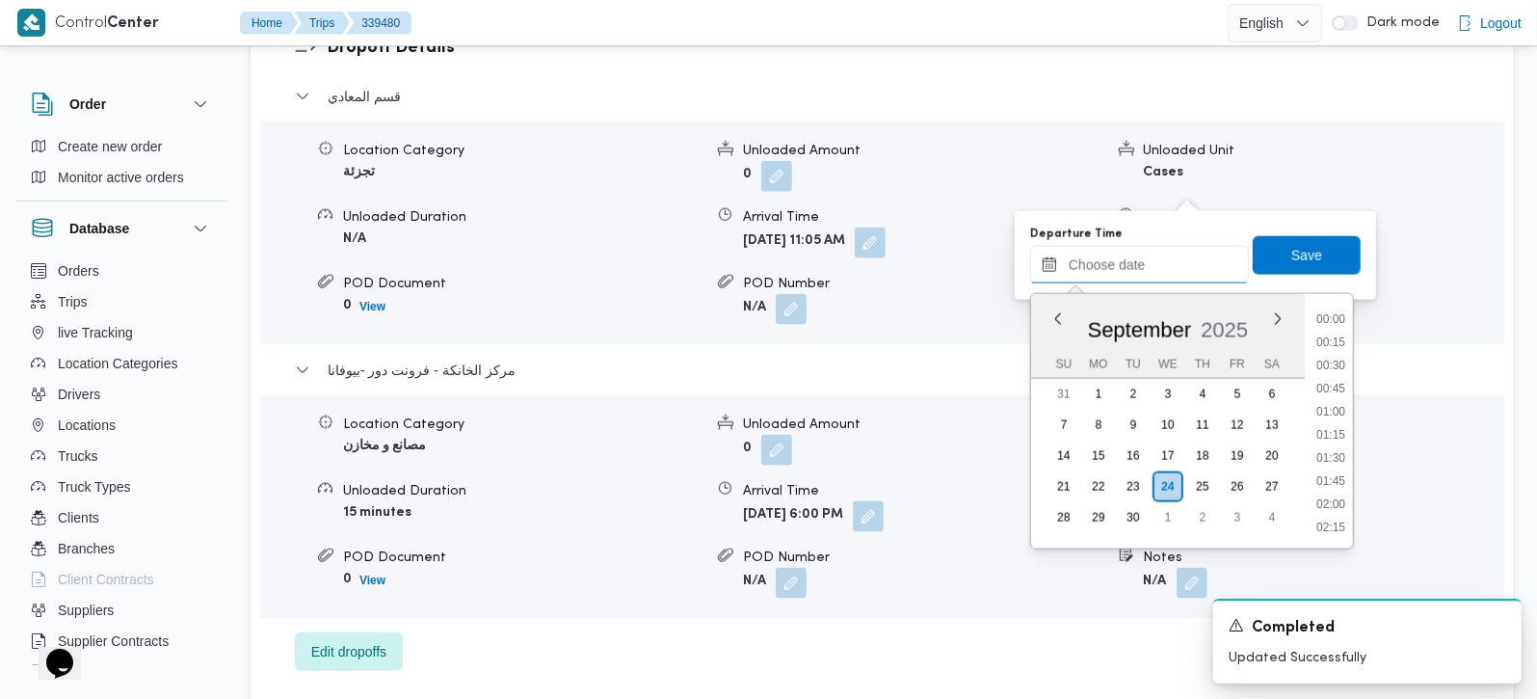
click at [1165, 265] on input "Departure Time" at bounding box center [1139, 265] width 219 height 39
click at [1334, 389] on li "17:00" at bounding box center [1331, 386] width 44 height 19
type input "24/09/2025 17:00"
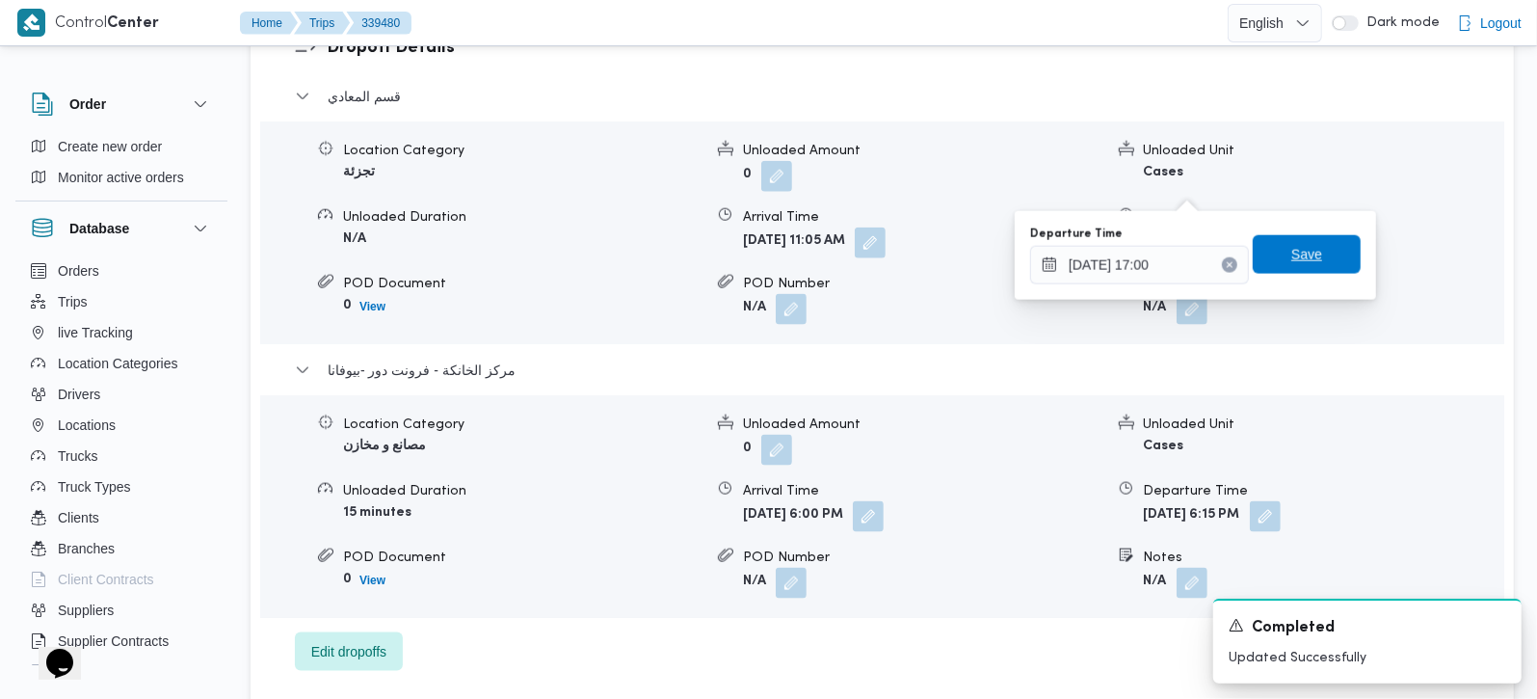
click at [1302, 262] on span "Save" at bounding box center [1306, 254] width 31 height 23
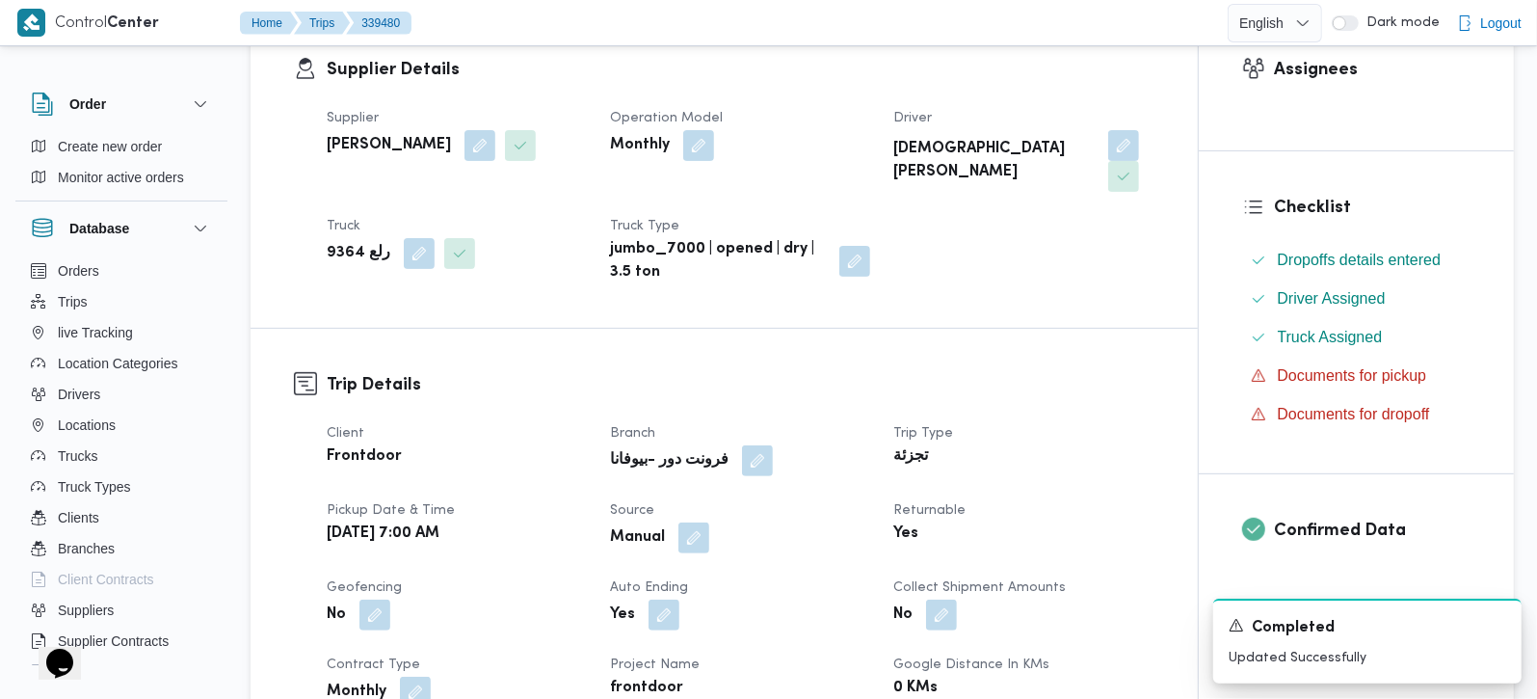
scroll to position [0, 0]
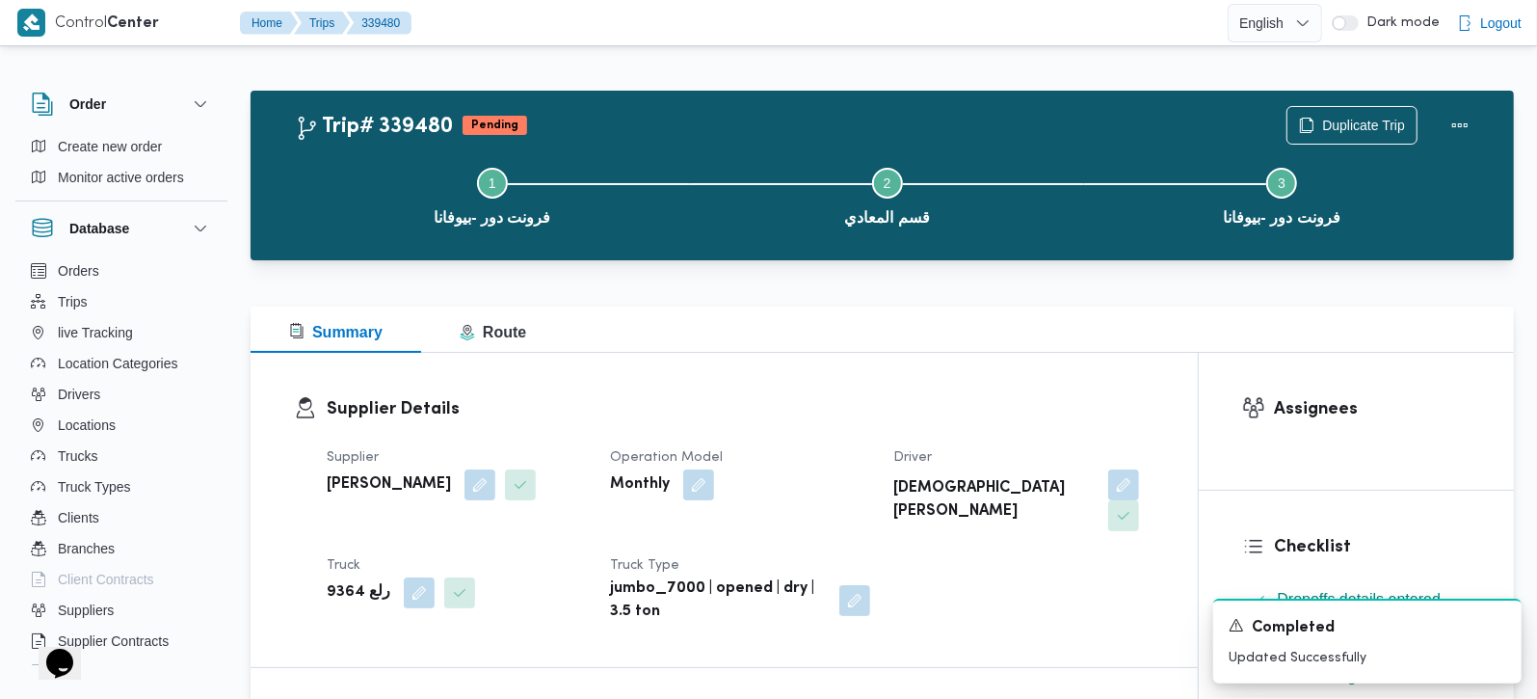
click at [1463, 104] on div "Duplicate Trip" at bounding box center [1383, 125] width 216 height 62
click at [1459, 114] on button "Actions" at bounding box center [1460, 124] width 39 height 39
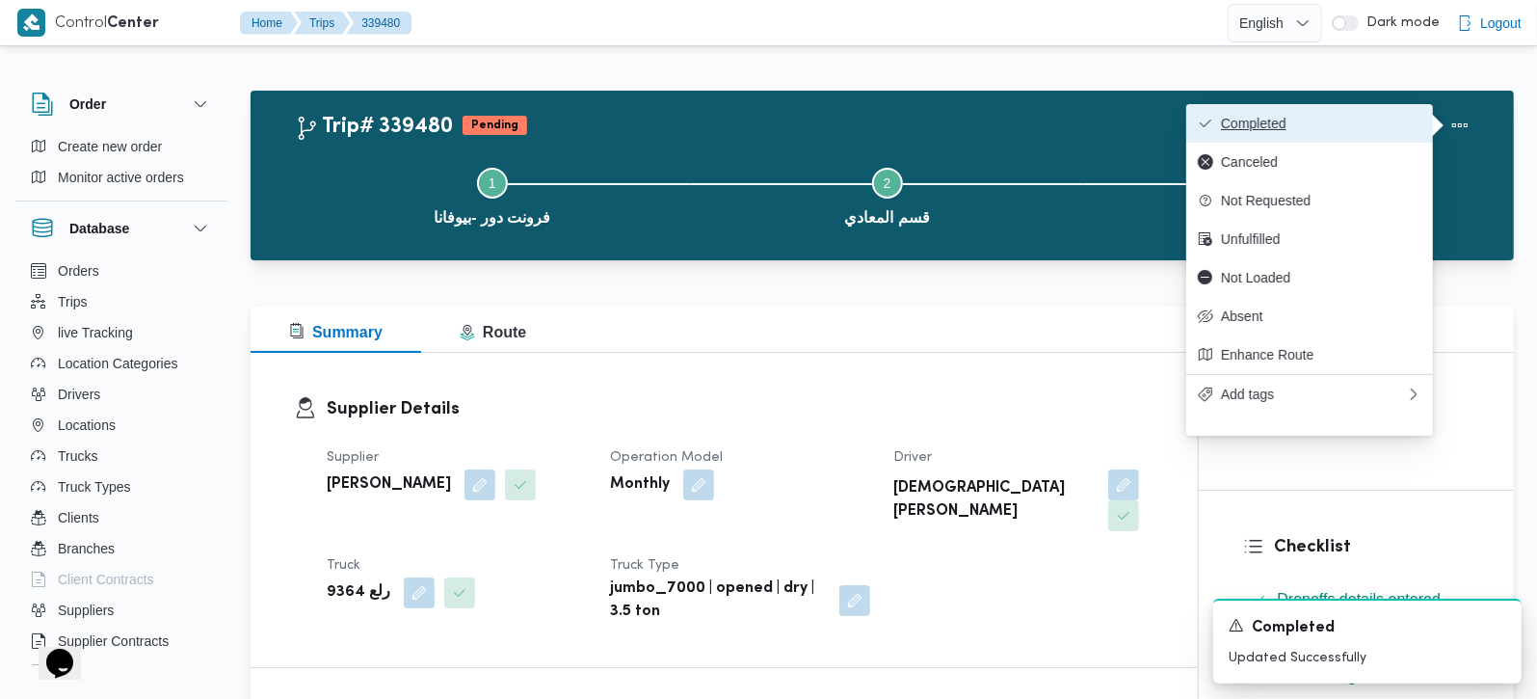
click at [1367, 119] on span "Completed" at bounding box center [1321, 123] width 200 height 15
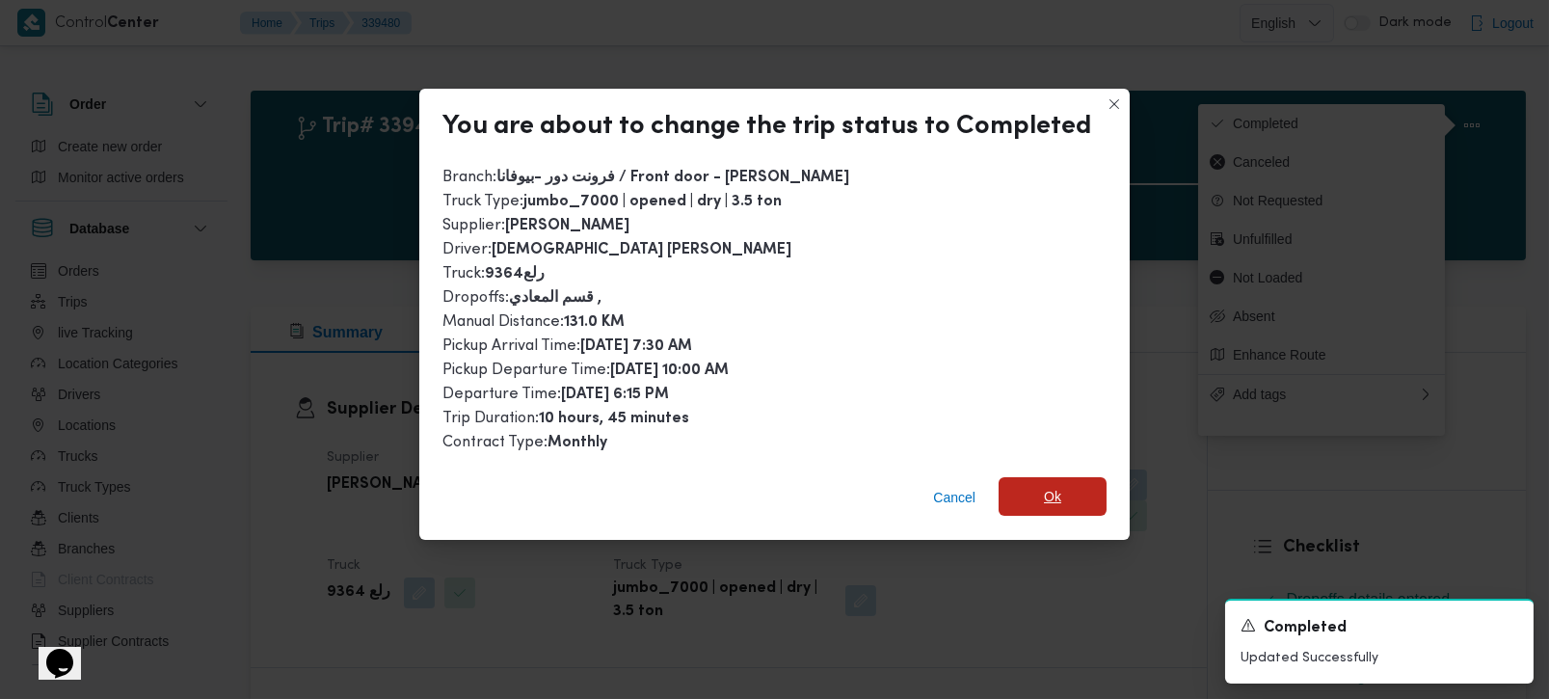
click at [1052, 492] on span "Ok" at bounding box center [1052, 496] width 17 height 23
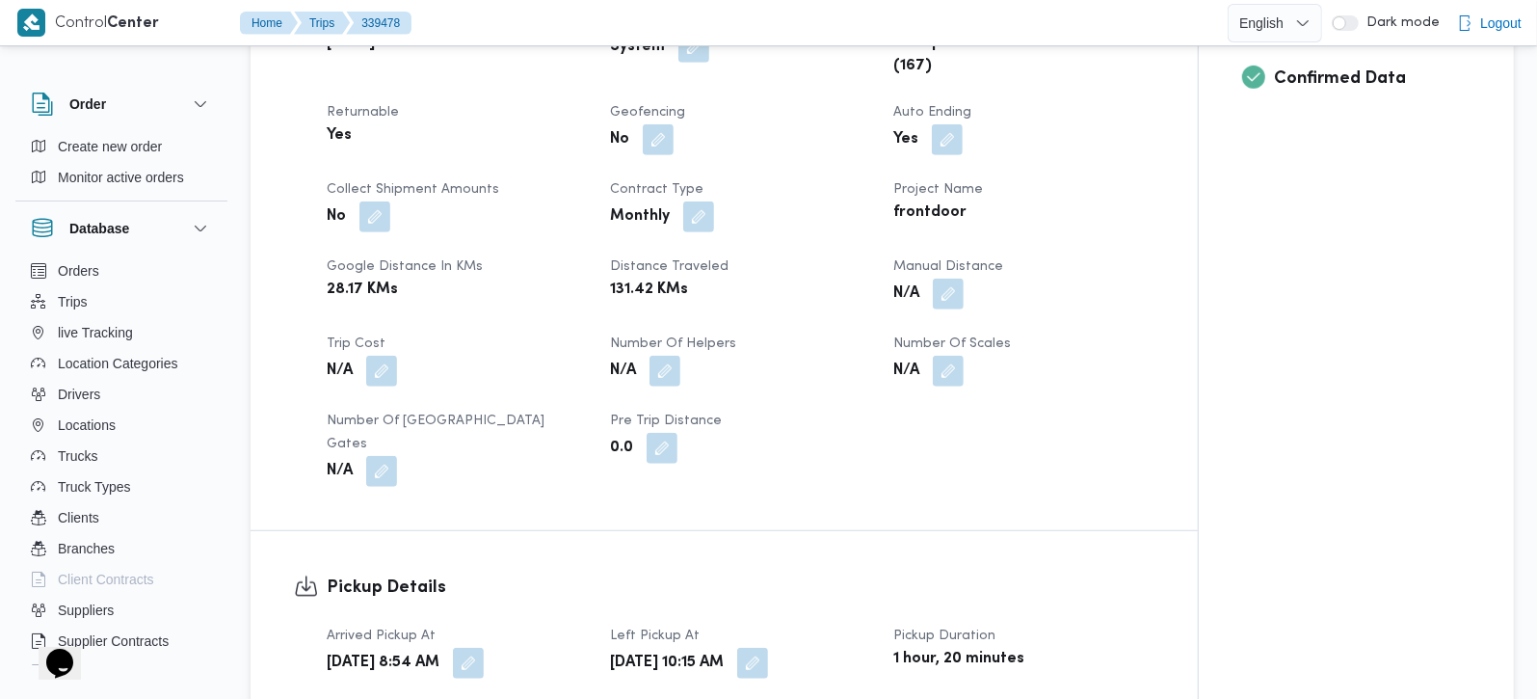
scroll to position [793, 0]
click at [941, 299] on button "button" at bounding box center [948, 291] width 31 height 31
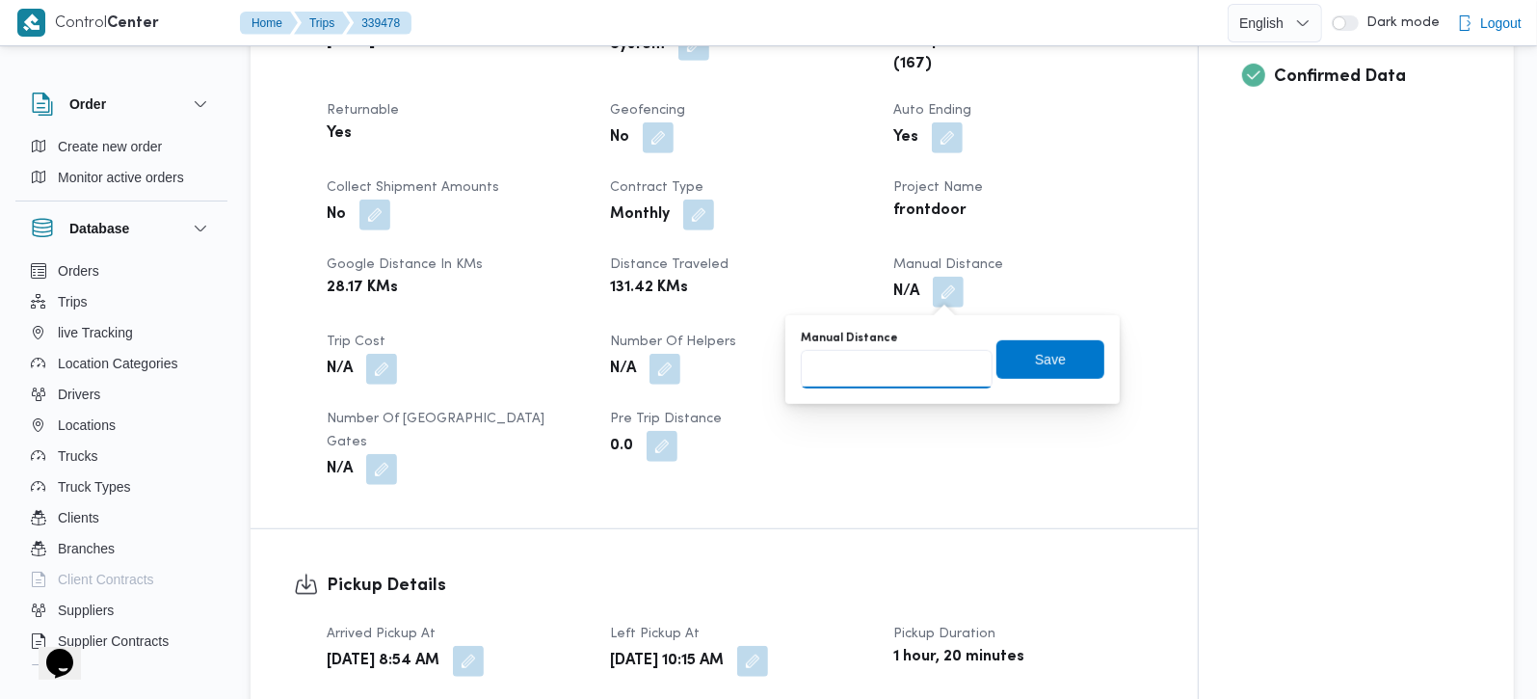
click at [894, 367] on input "Manual Distance" at bounding box center [897, 369] width 192 height 39
type input "141"
click at [1005, 367] on span "Save" at bounding box center [1050, 358] width 108 height 39
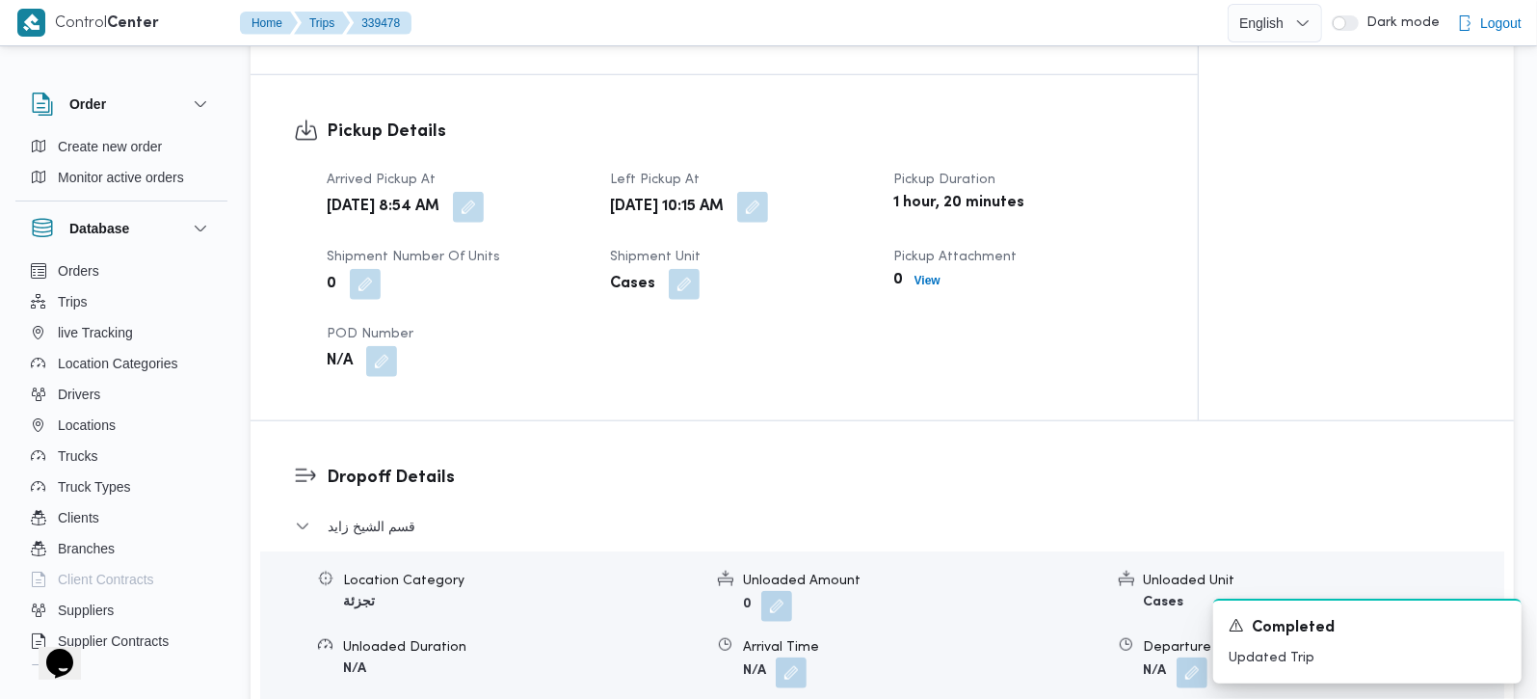
scroll to position [1360, 0]
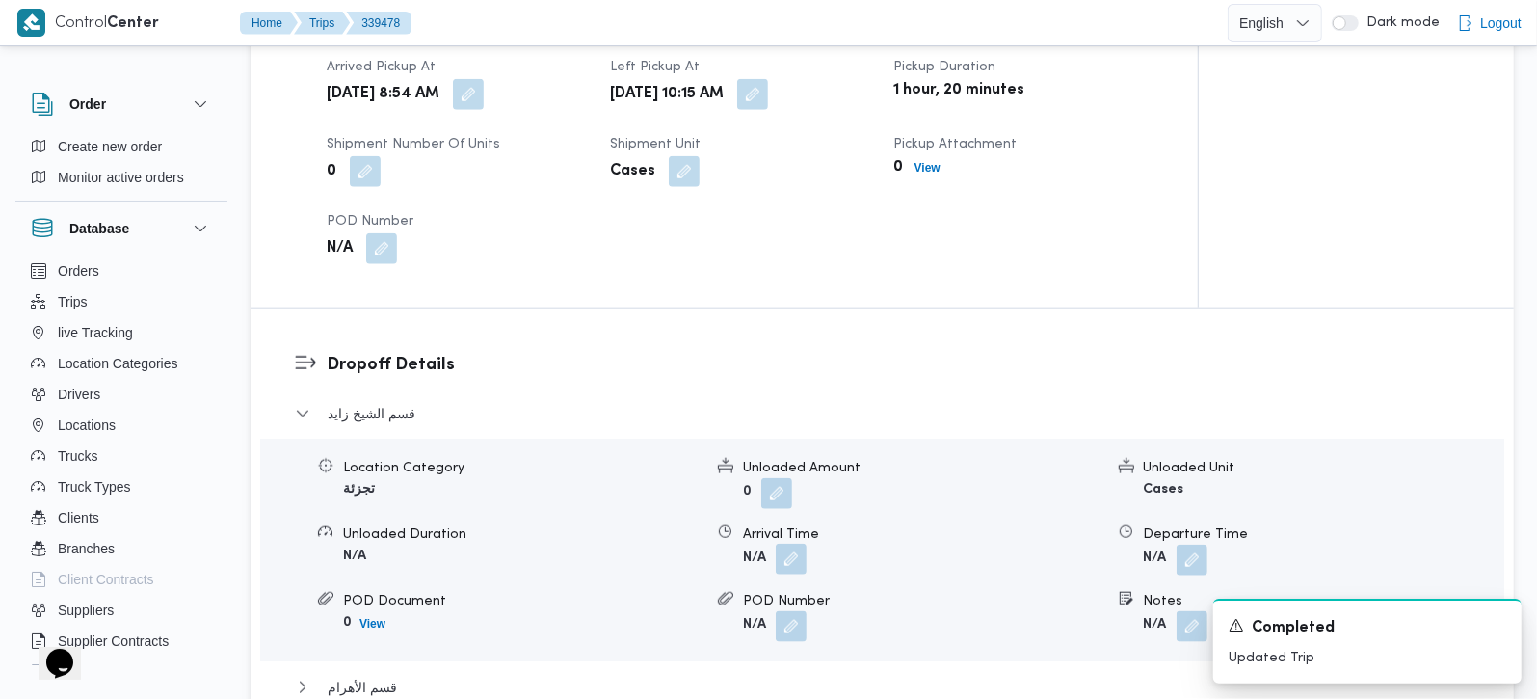
click at [788, 543] on button "button" at bounding box center [791, 558] width 31 height 31
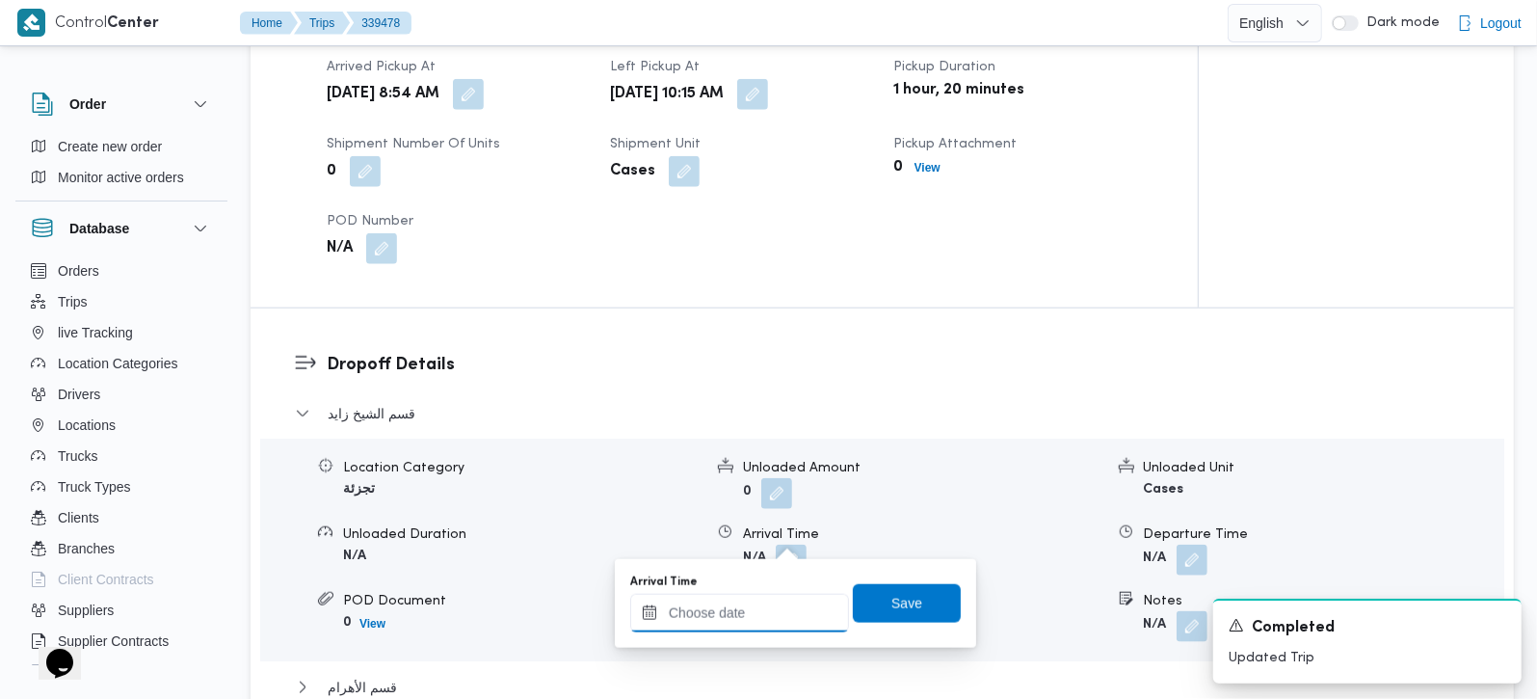
click at [774, 612] on input "Arrival Time" at bounding box center [739, 613] width 219 height 39
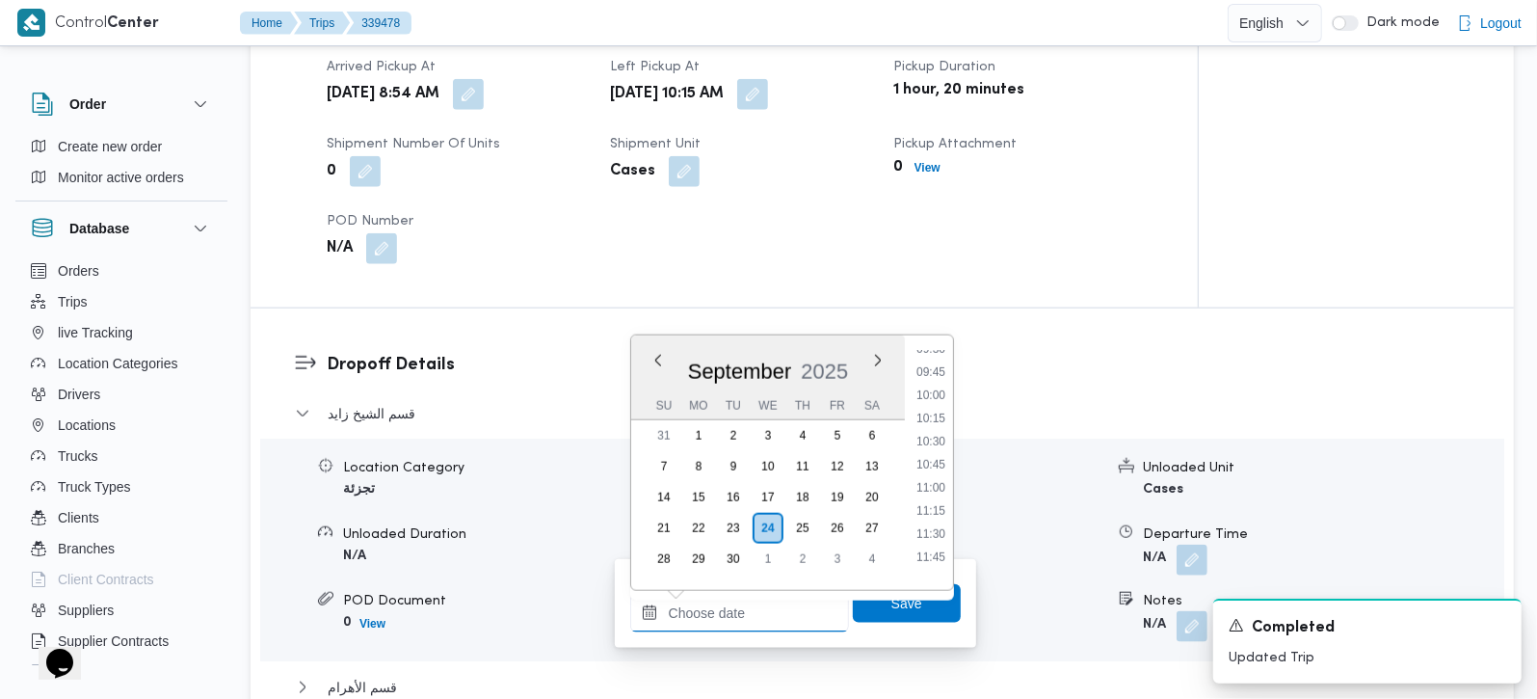
scroll to position [825, 0]
click at [937, 547] on li "11:00" at bounding box center [931, 552] width 44 height 19
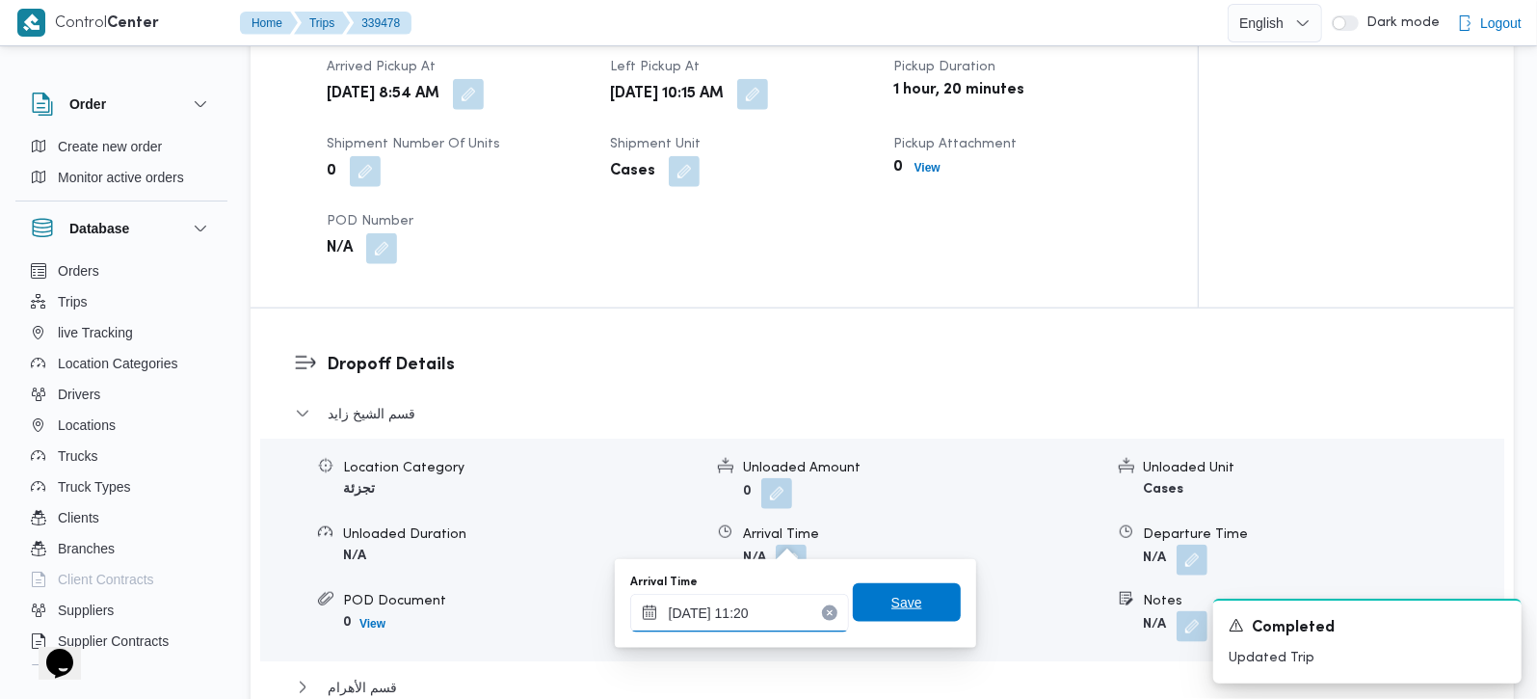
type input "24/09/2025 11:20"
click at [905, 606] on span "Save" at bounding box center [907, 602] width 108 height 39
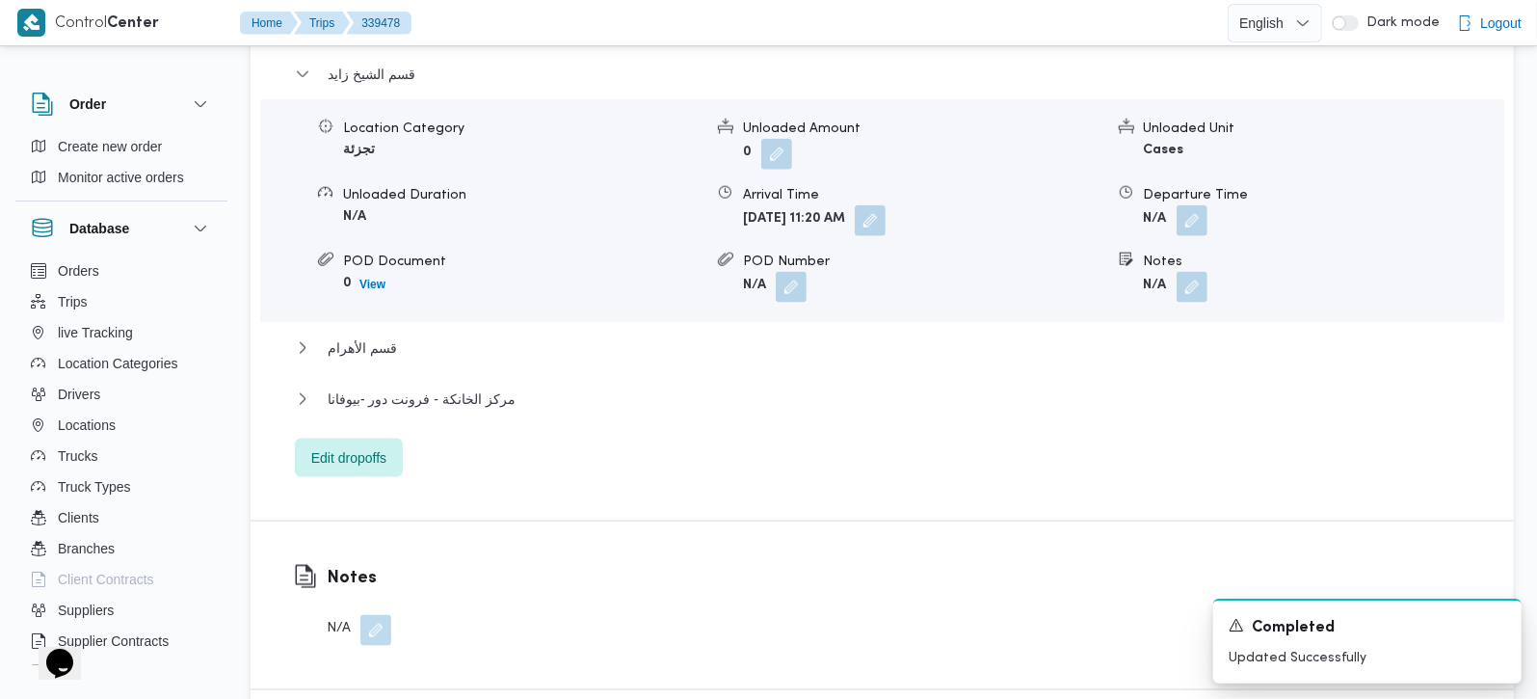
scroll to position [1700, 0]
click at [442, 386] on span "مركز الخانكة - فرونت دور -بيوفانا" at bounding box center [422, 397] width 188 height 23
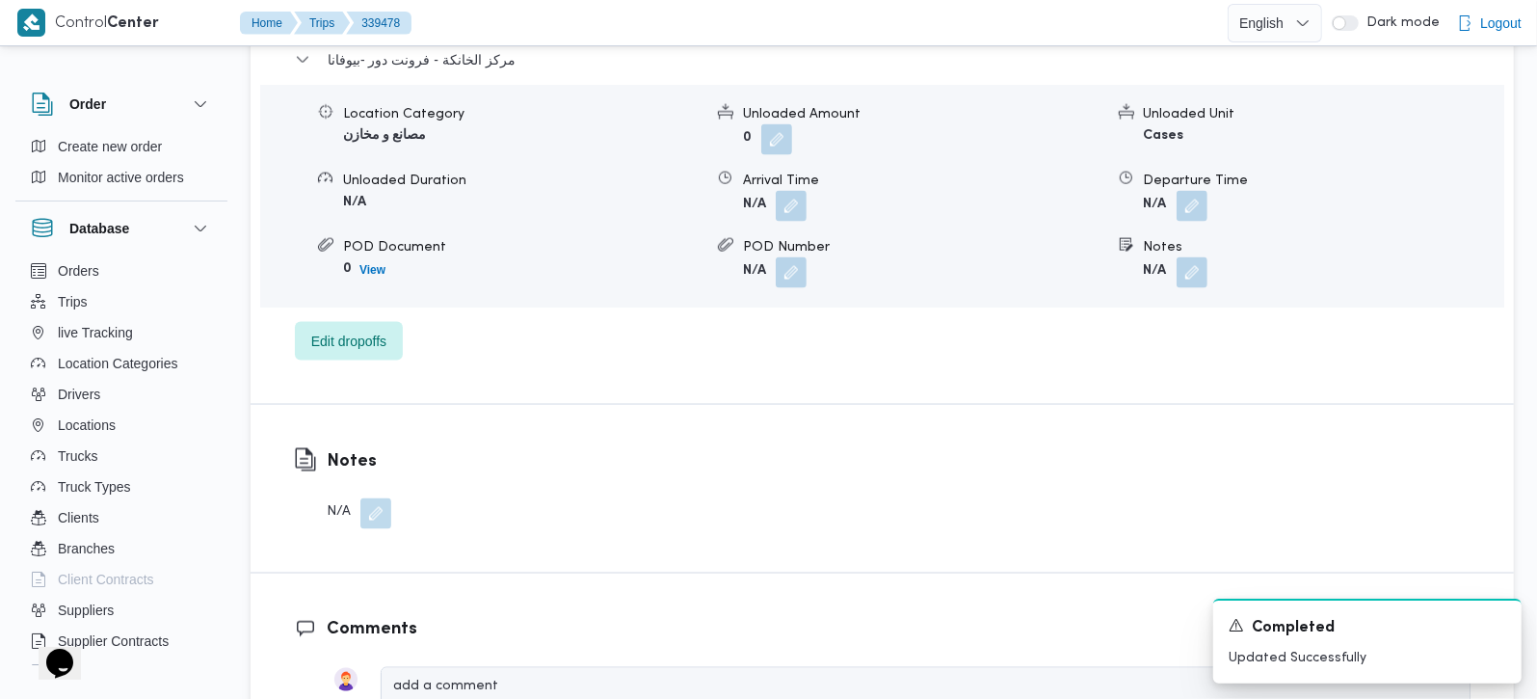
scroll to position [2040, 0]
click at [1202, 188] on button "button" at bounding box center [1192, 203] width 31 height 31
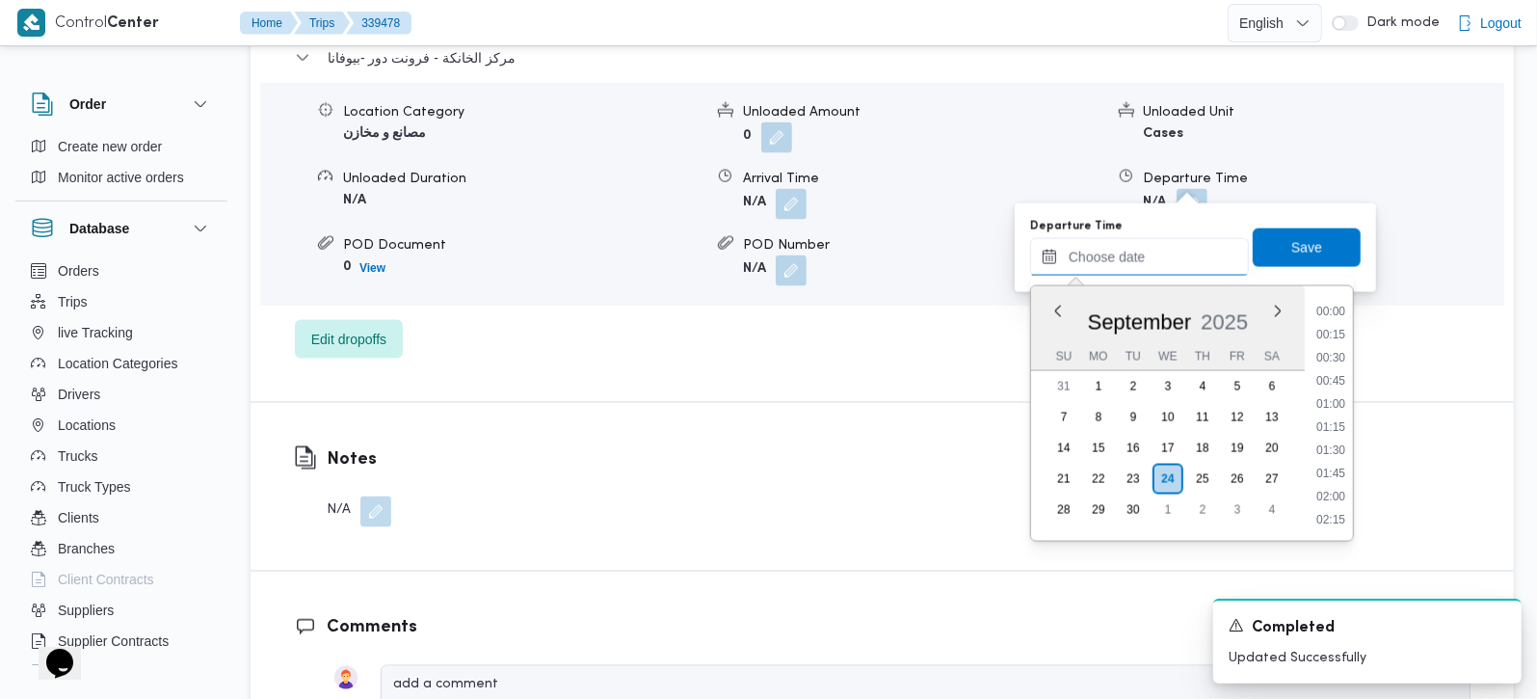
drag, startPoint x: 1165, startPoint y: 265, endPoint x: 1320, endPoint y: 364, distance: 184.2
click at [1165, 265] on input "Departure Time" at bounding box center [1139, 257] width 219 height 39
click at [1337, 355] on li "18:00" at bounding box center [1331, 357] width 44 height 19
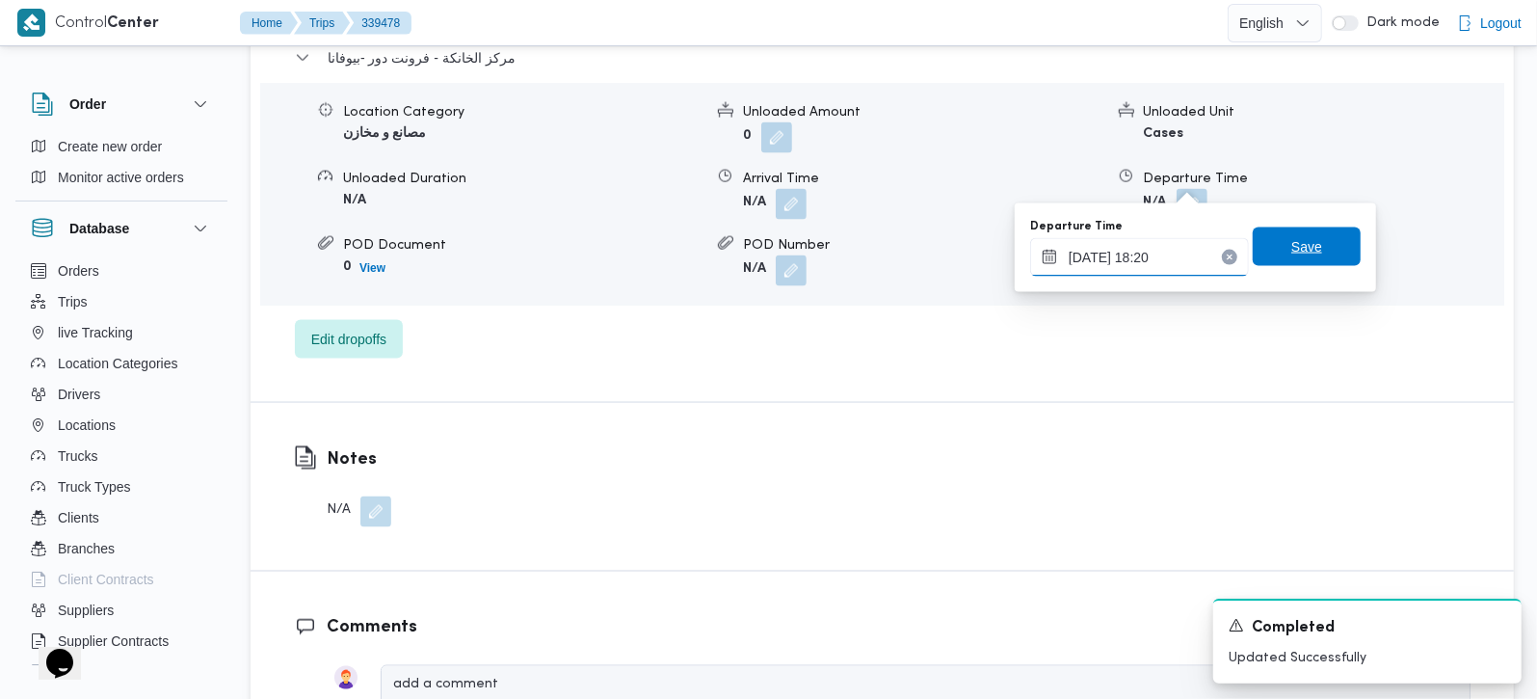
type input "24/09/2025 18:20"
click at [1269, 239] on span "Save" at bounding box center [1307, 246] width 108 height 39
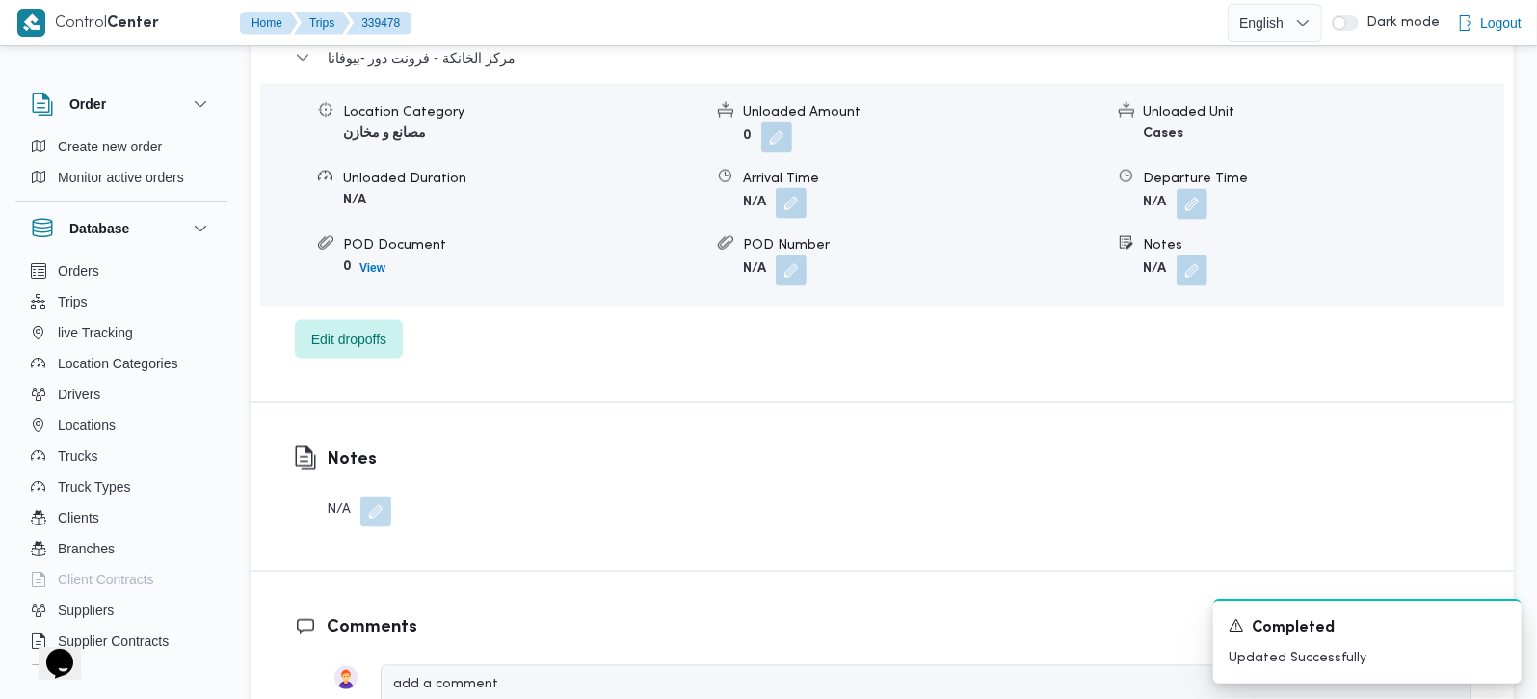
click at [792, 188] on button "button" at bounding box center [791, 203] width 31 height 31
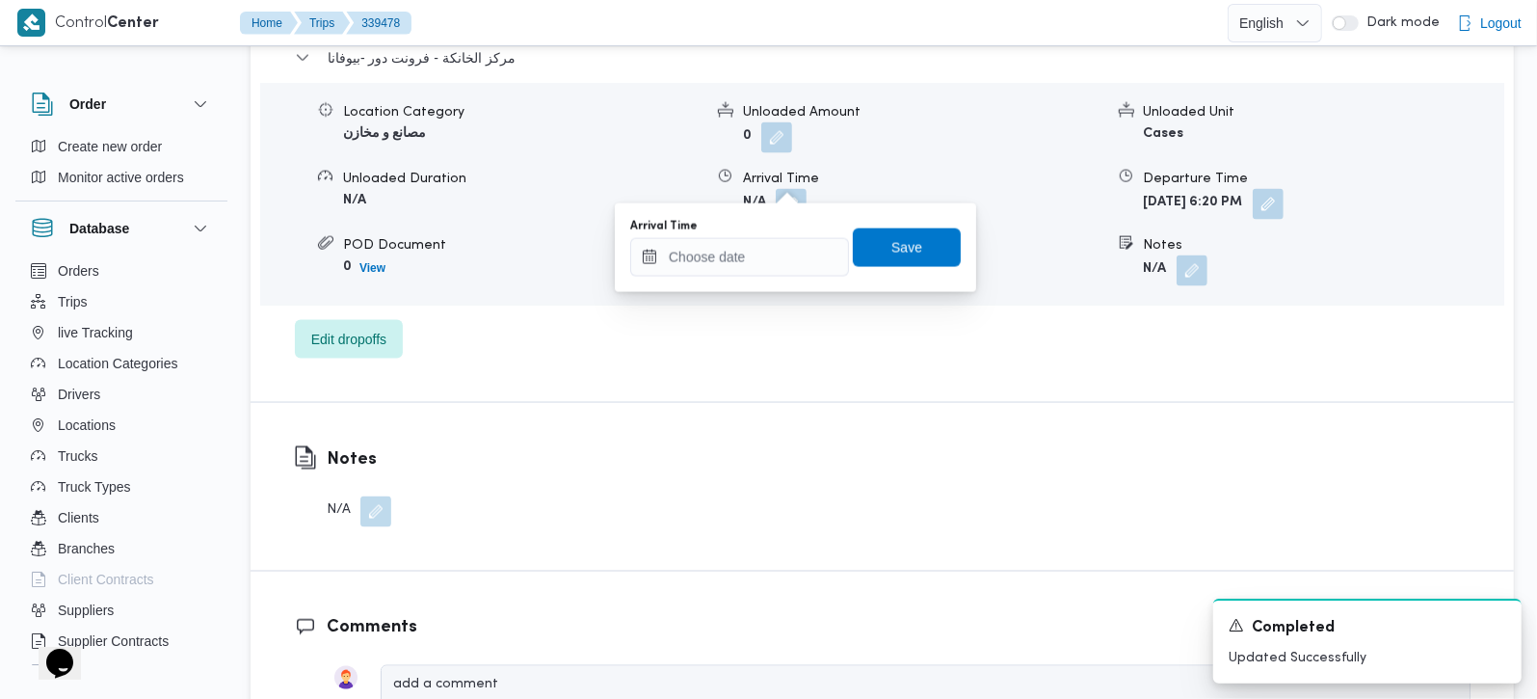
click at [755, 280] on div "You are in a dialog. To close this dialog, hit escape. Arrival Time Save" at bounding box center [795, 247] width 361 height 89
click at [753, 264] on input "Arrival Time" at bounding box center [739, 257] width 219 height 39
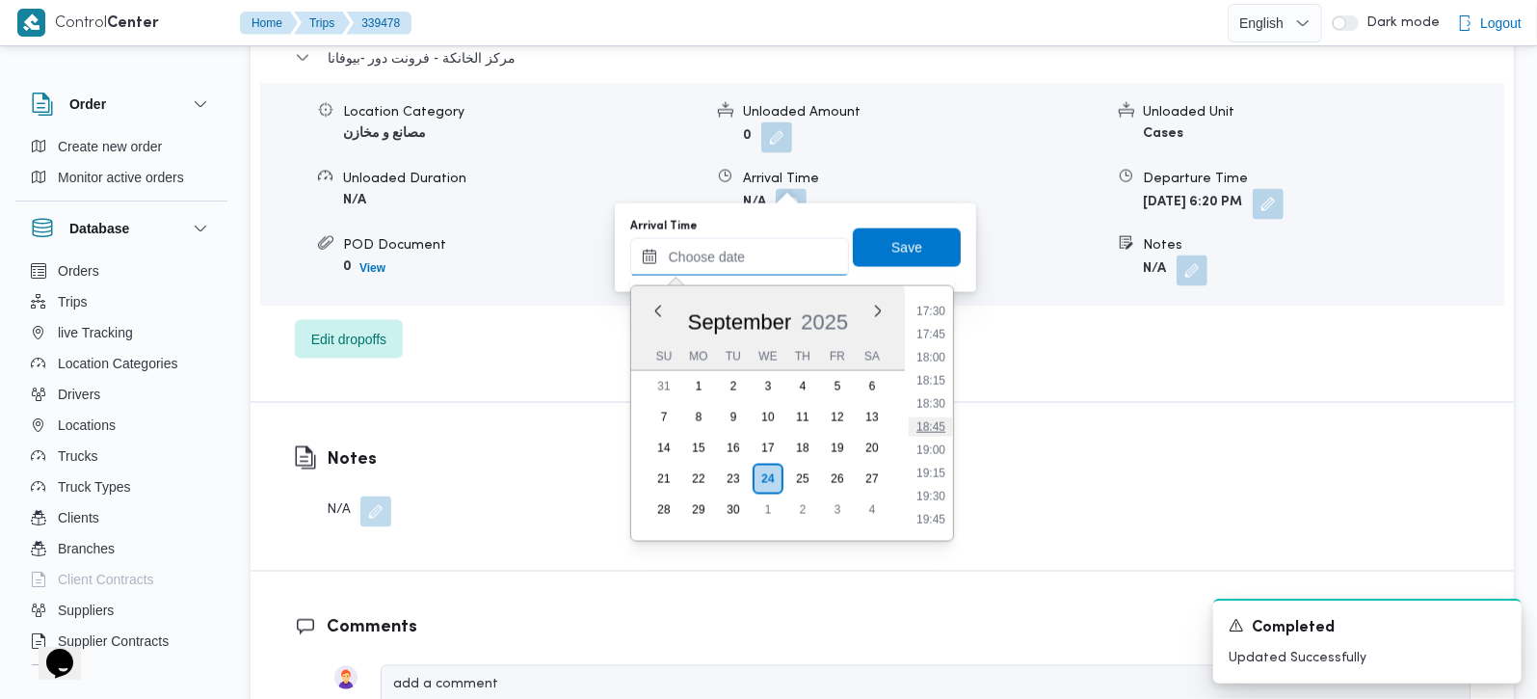
scroll to position [1505, 0]
click at [928, 473] on li "18:00" at bounding box center [931, 471] width 44 height 19
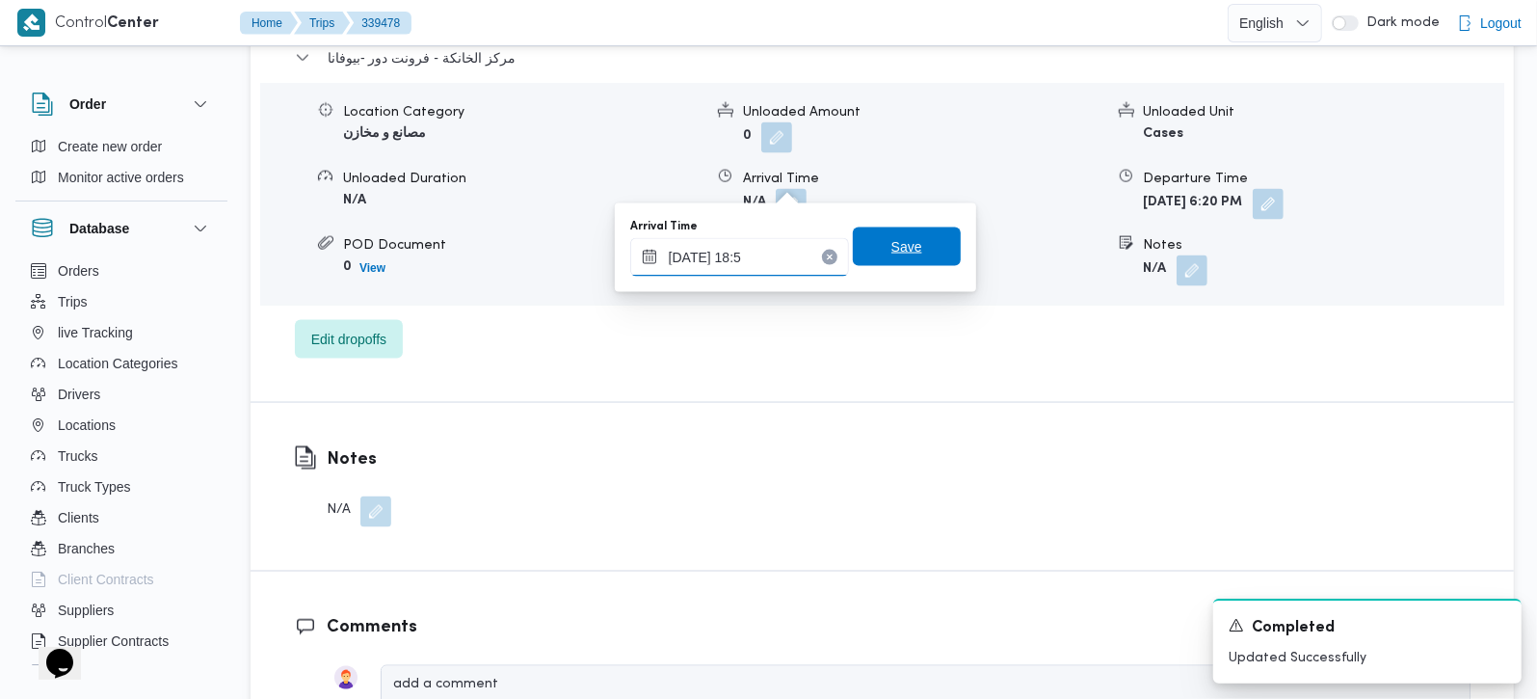
type input "24/09/2025 18:5"
click at [869, 238] on span "Save" at bounding box center [907, 246] width 108 height 39
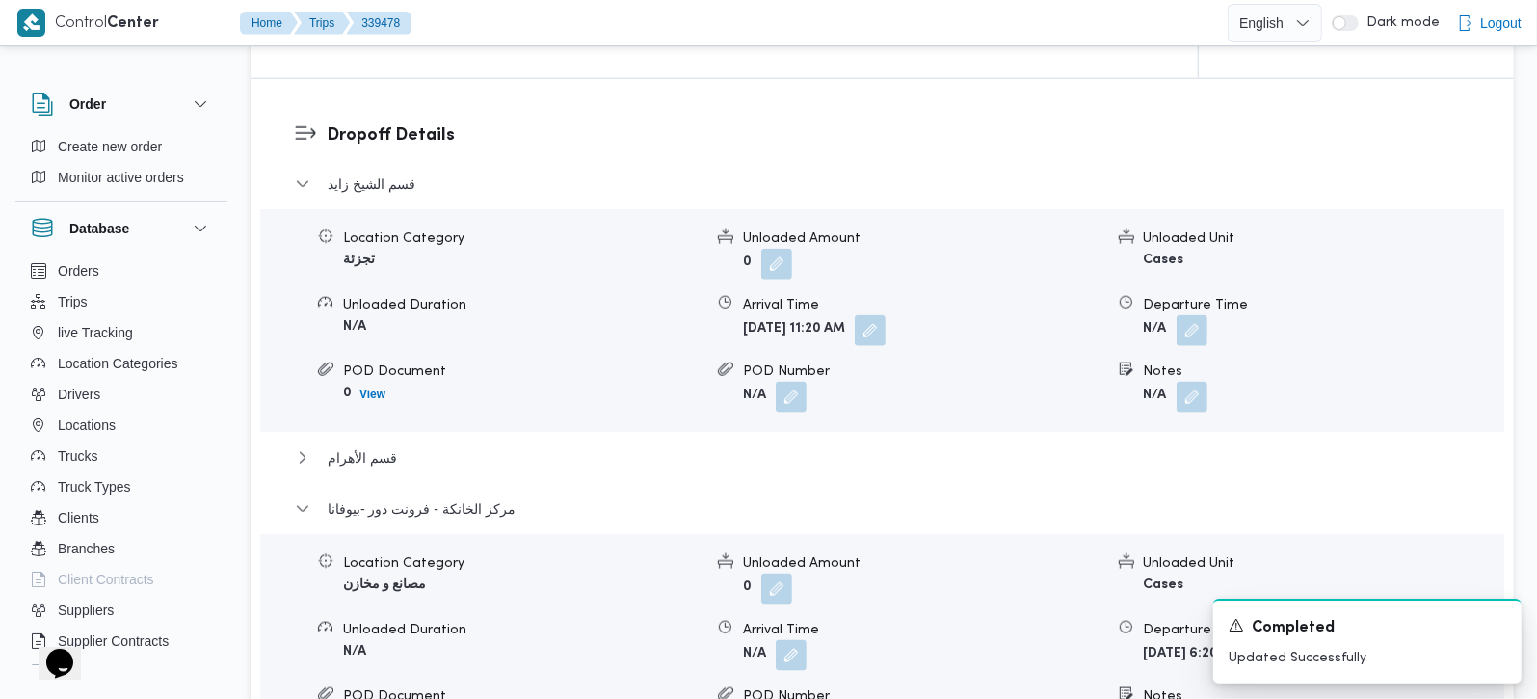
scroll to position [1587, 0]
click at [343, 448] on span "قسم الأهرام" at bounding box center [362, 459] width 69 height 23
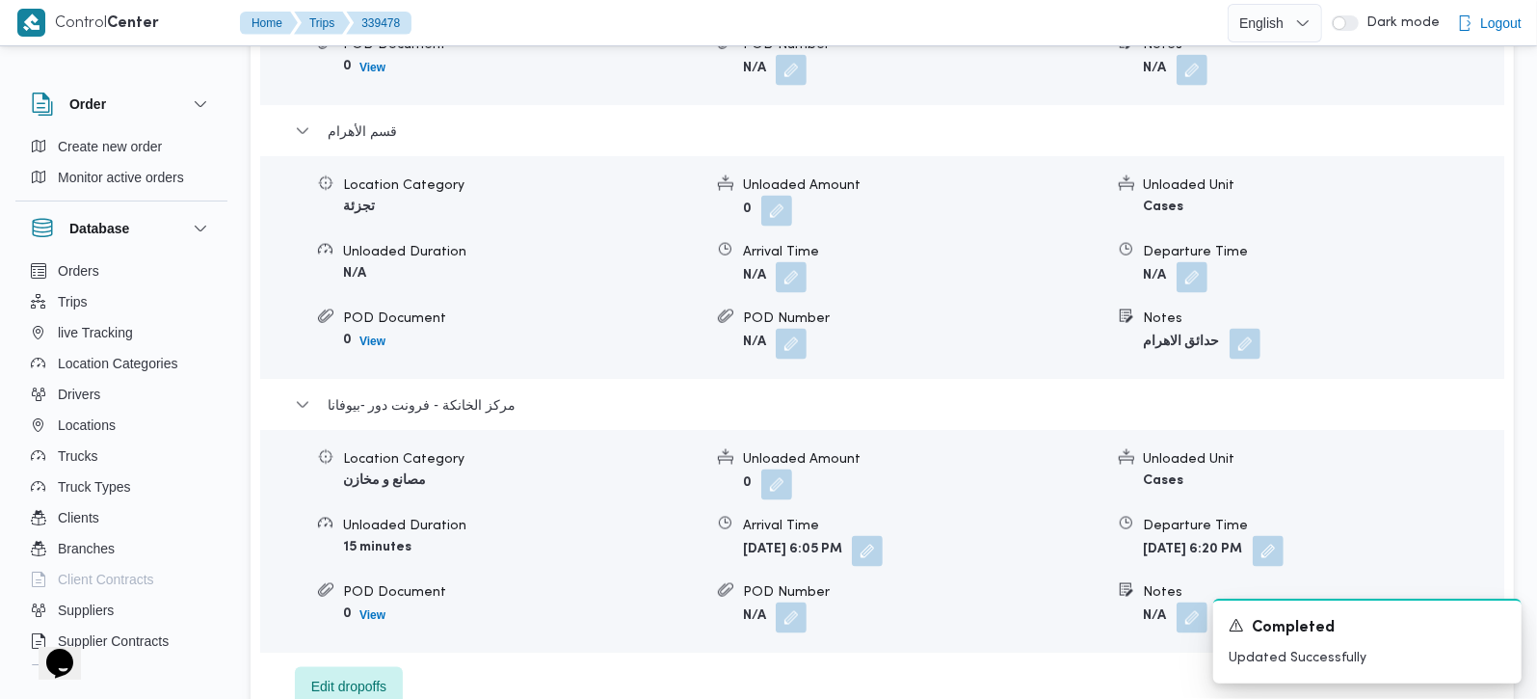
scroll to position [1927, 0]
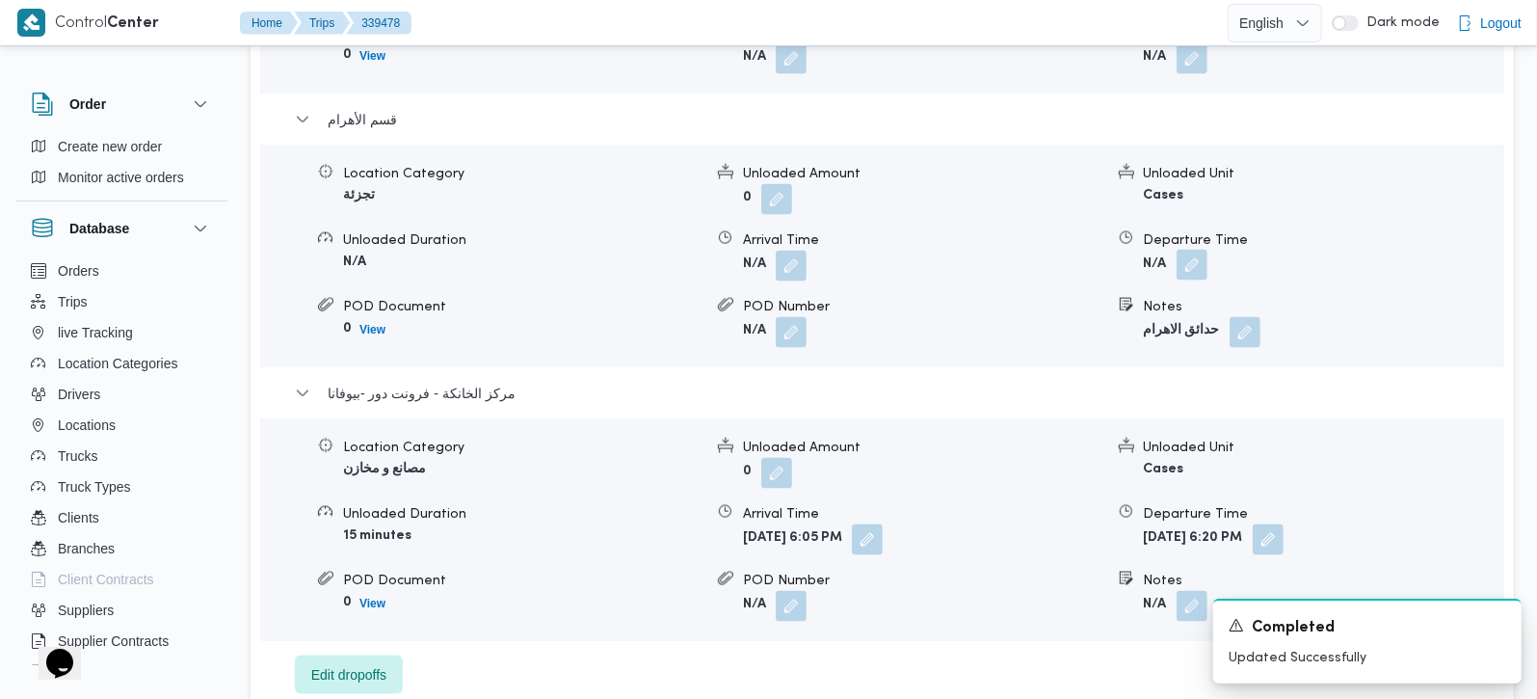
click at [1179, 255] on button "button" at bounding box center [1192, 265] width 31 height 31
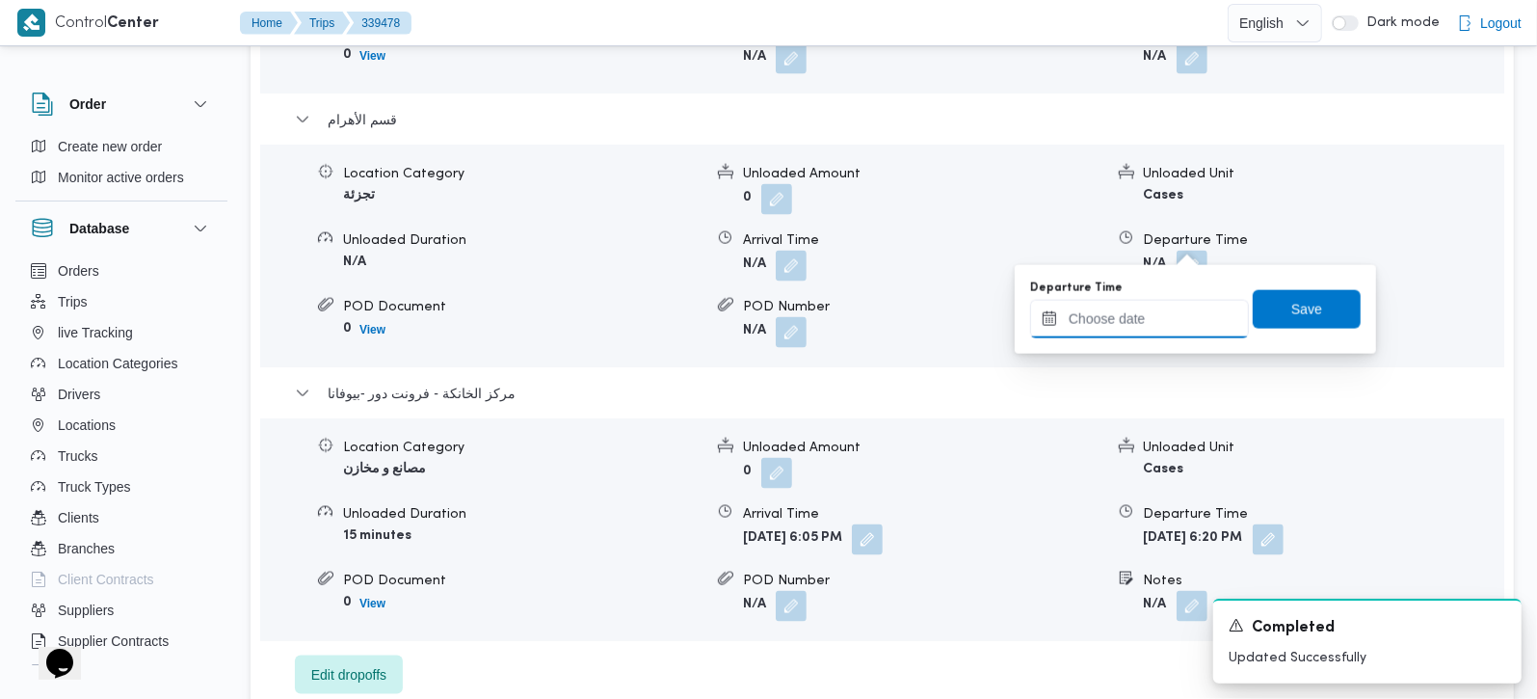
click at [1155, 311] on input "Departure Time" at bounding box center [1139, 319] width 219 height 39
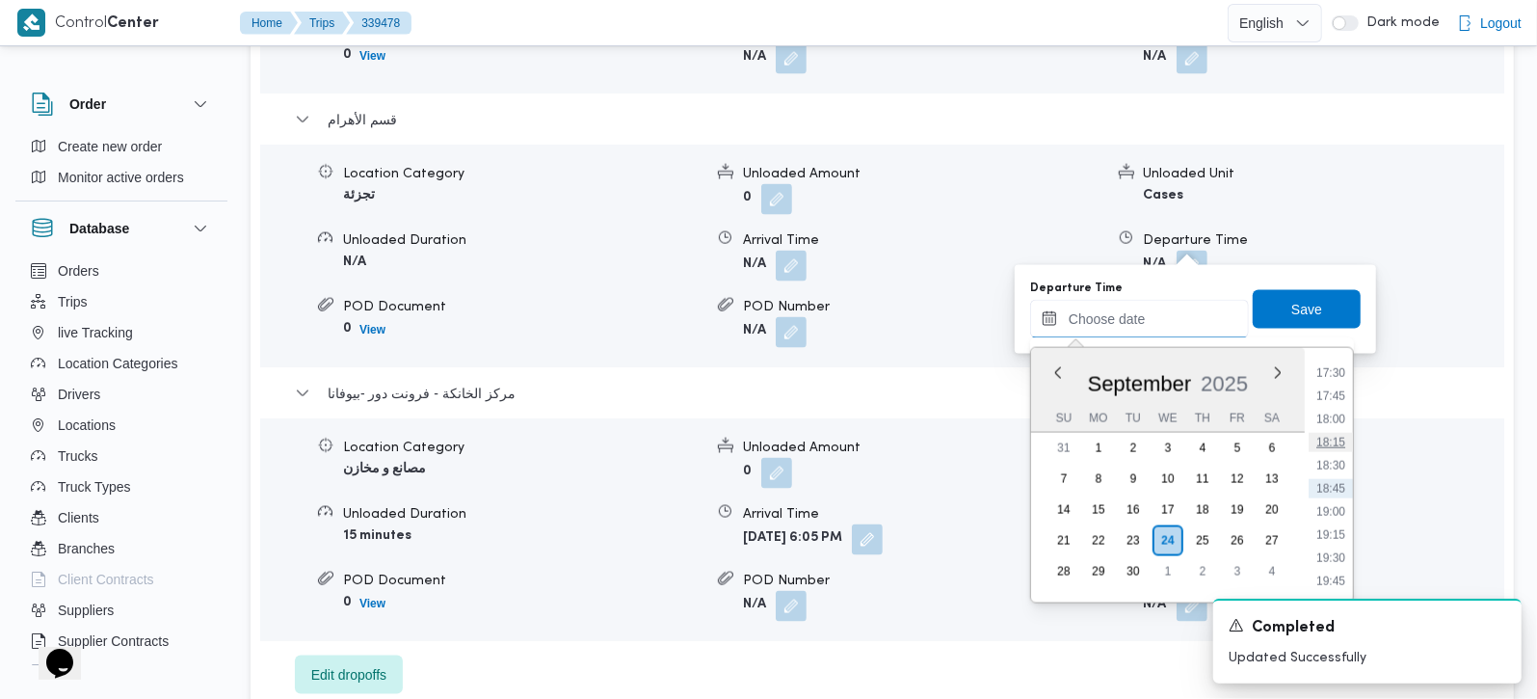
scroll to position [1505, 0]
drag, startPoint x: 1333, startPoint y: 435, endPoint x: 1317, endPoint y: 375, distance: 61.7
click at [1333, 435] on li "17:00" at bounding box center [1331, 440] width 44 height 19
type input "24/09/2025 17:00"
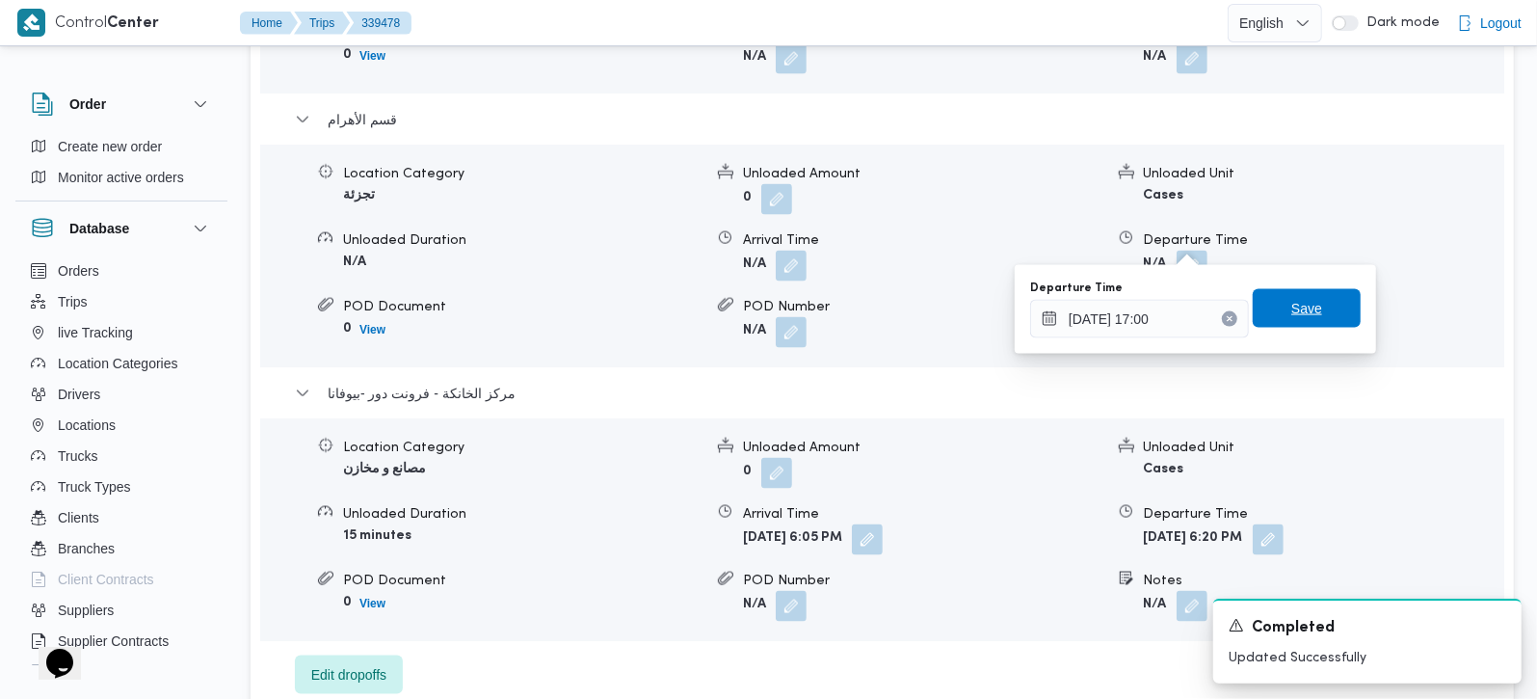
click at [1299, 306] on span "Save" at bounding box center [1306, 308] width 31 height 23
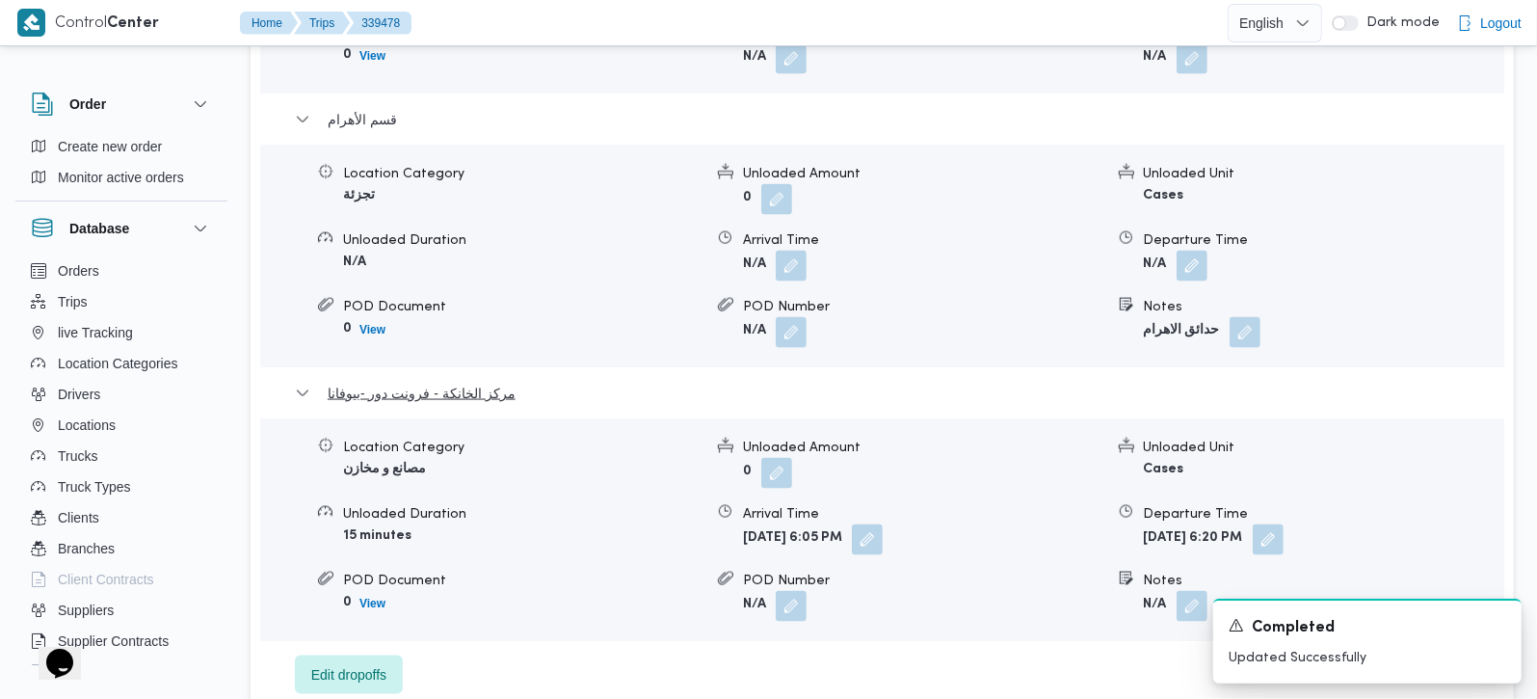
scroll to position [1700, 0]
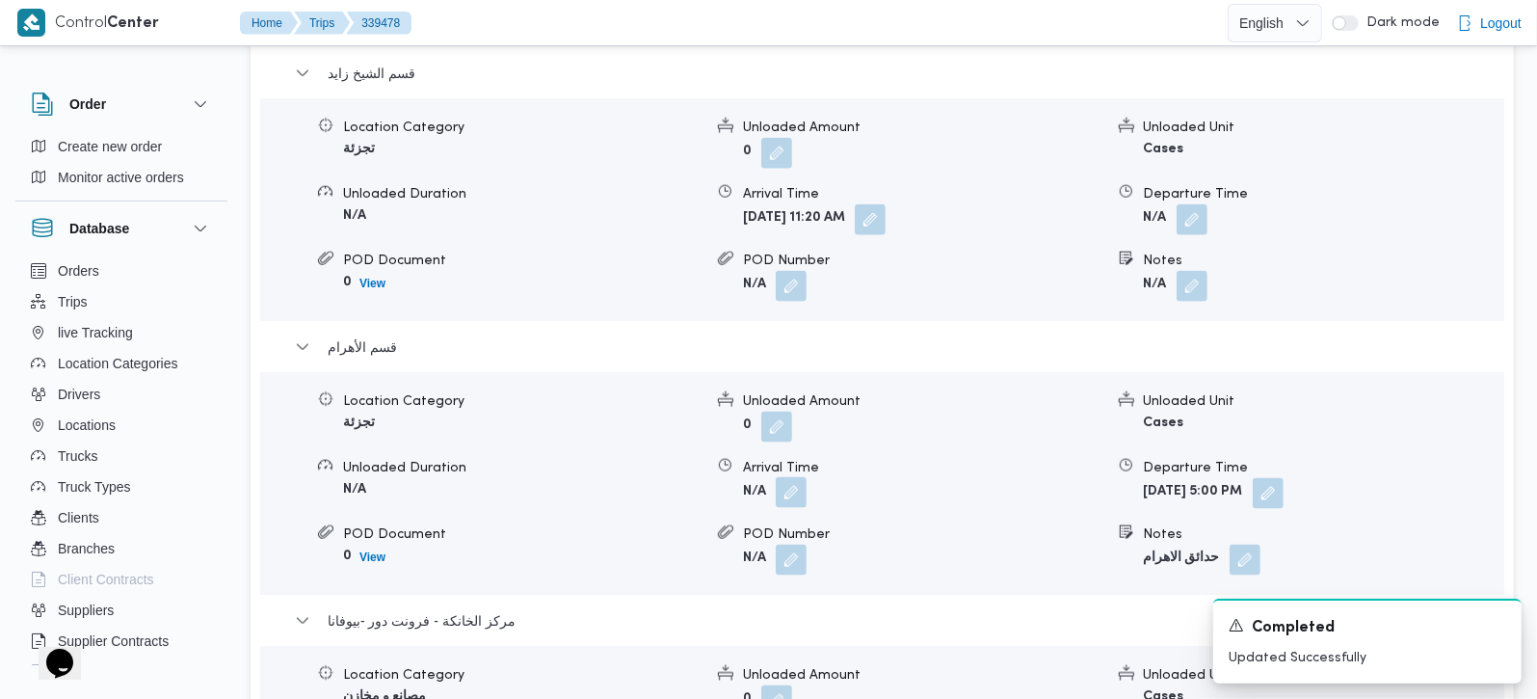
click at [787, 477] on button "button" at bounding box center [791, 492] width 31 height 31
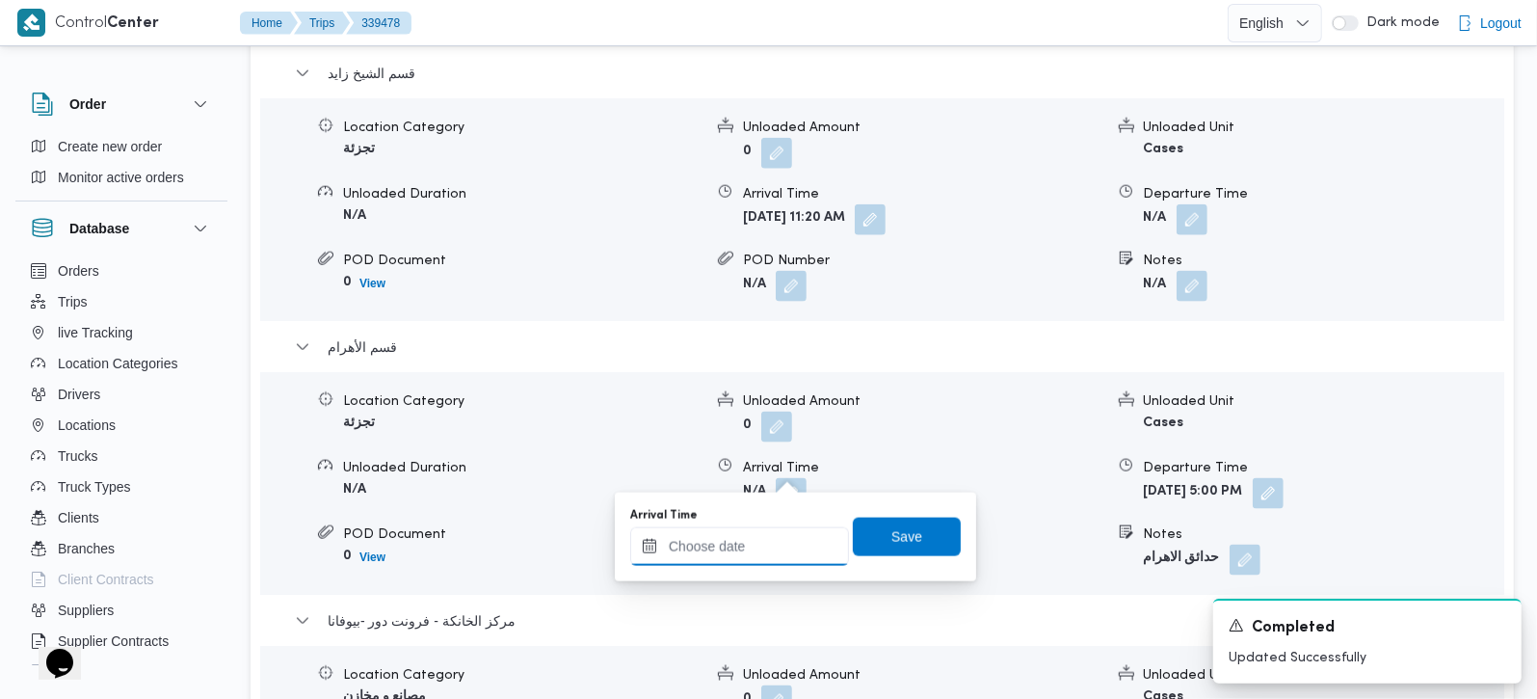
click at [758, 548] on input "Arrival Time" at bounding box center [739, 546] width 219 height 39
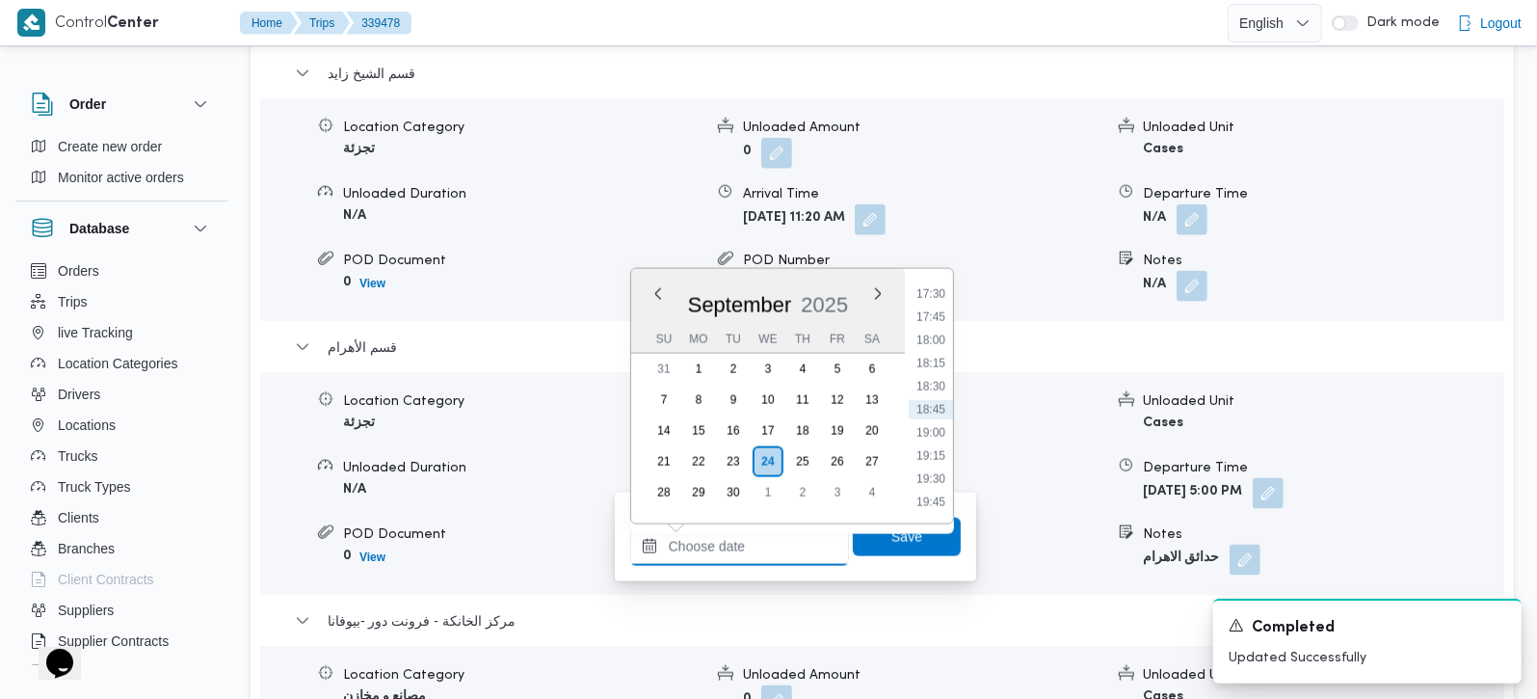
scroll to position [1165, 0]
drag, startPoint x: 948, startPoint y: 367, endPoint x: 920, endPoint y: 444, distance: 82.0
click at [948, 368] on li "13:30" at bounding box center [931, 377] width 44 height 19
type input "24/09/2025 13:30"
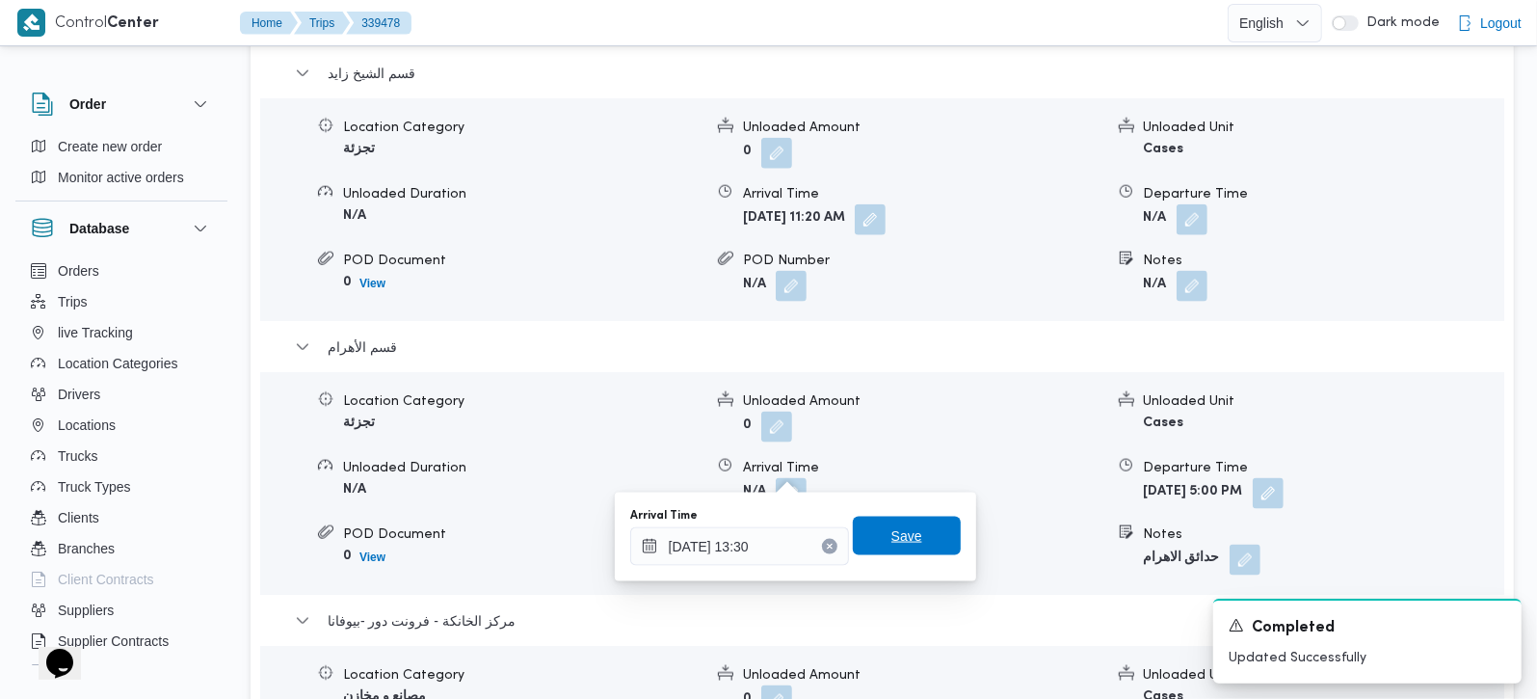
click at [891, 539] on span "Save" at bounding box center [906, 535] width 31 height 23
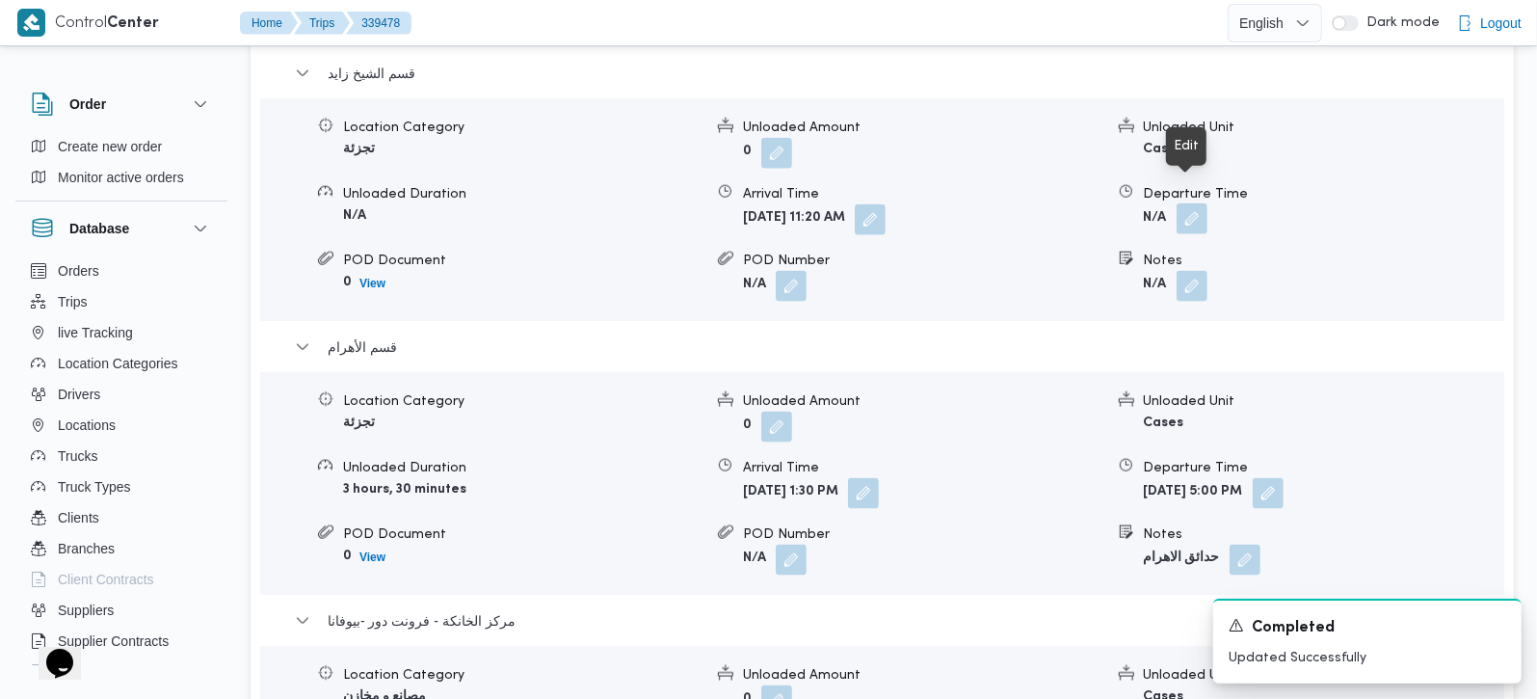
click at [1179, 203] on button "button" at bounding box center [1192, 218] width 31 height 31
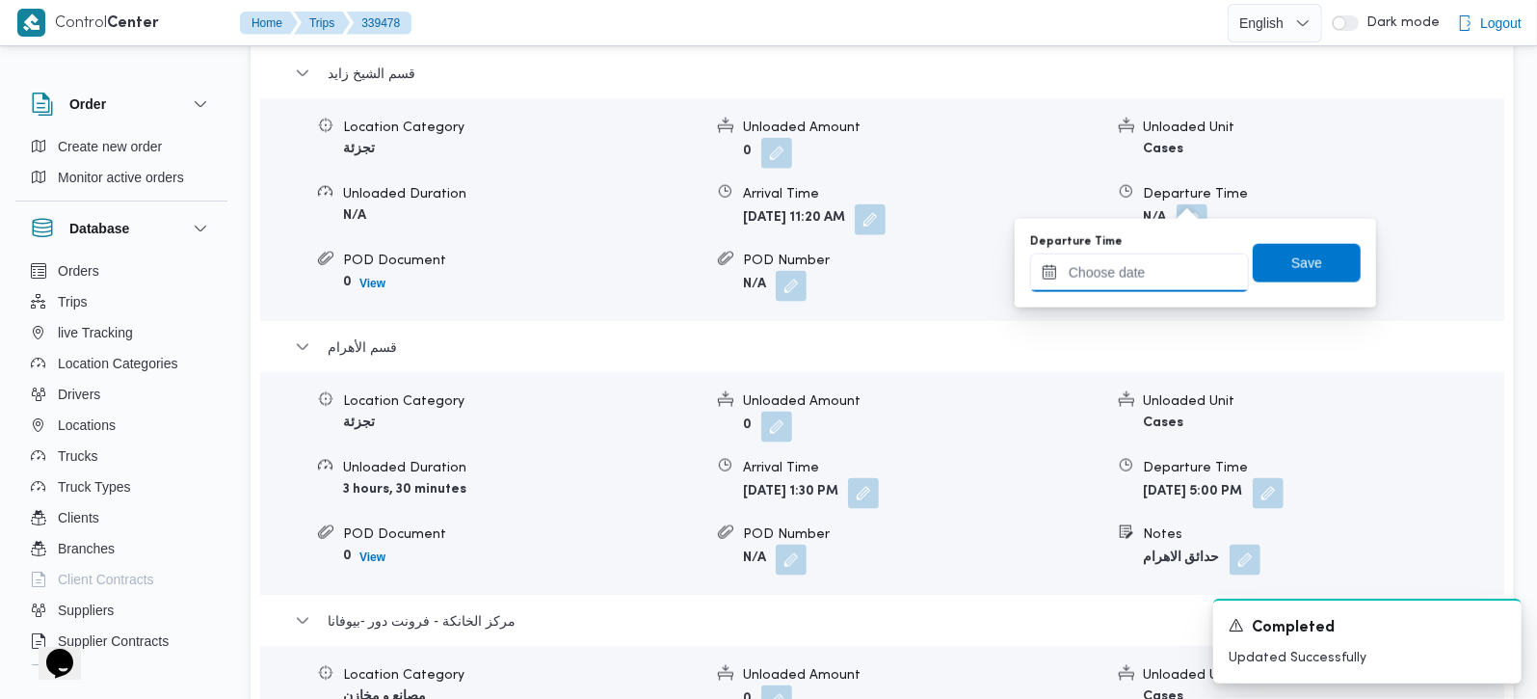
click at [1146, 283] on input "Departure Time" at bounding box center [1139, 272] width 219 height 39
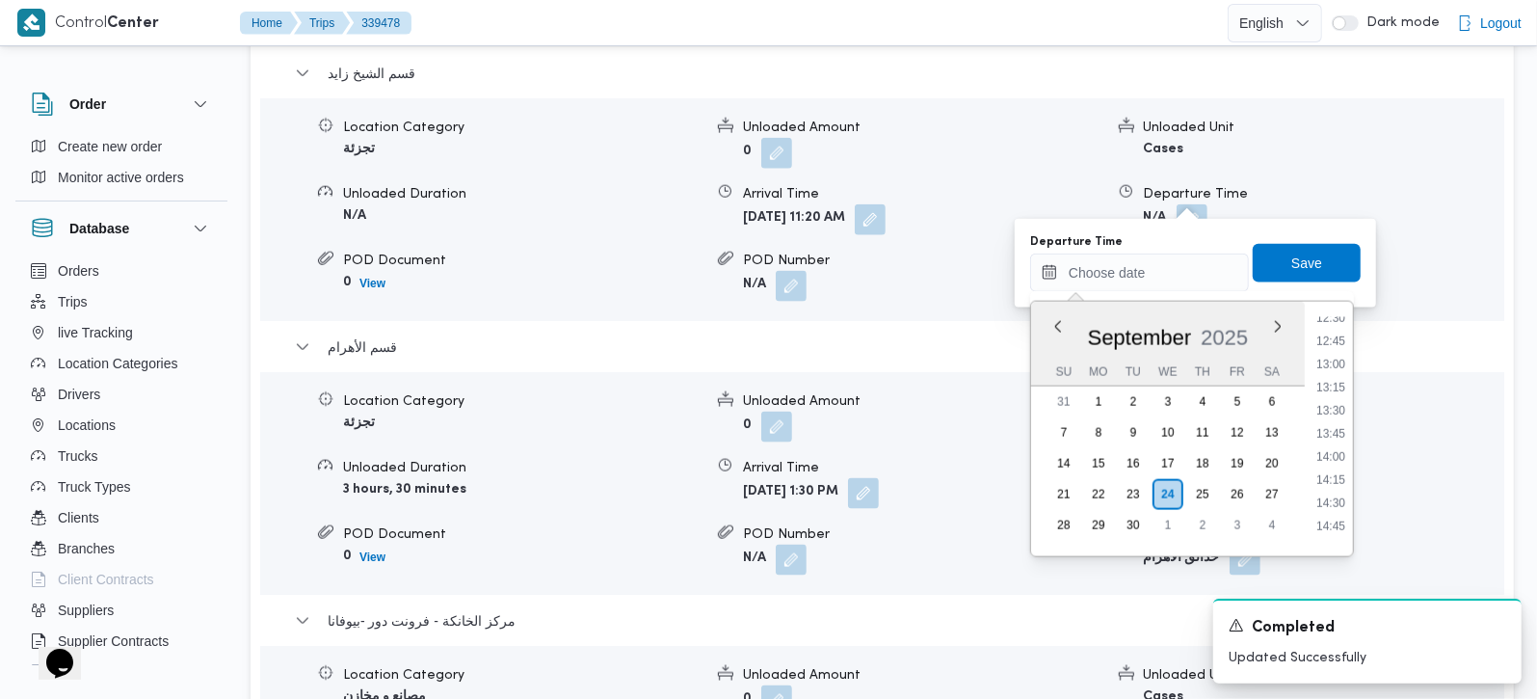
drag, startPoint x: 1326, startPoint y: 358, endPoint x: 1308, endPoint y: 294, distance: 67.1
click at [1326, 358] on li "13:00" at bounding box center [1331, 364] width 44 height 19
type input "24/09/2025 13:00"
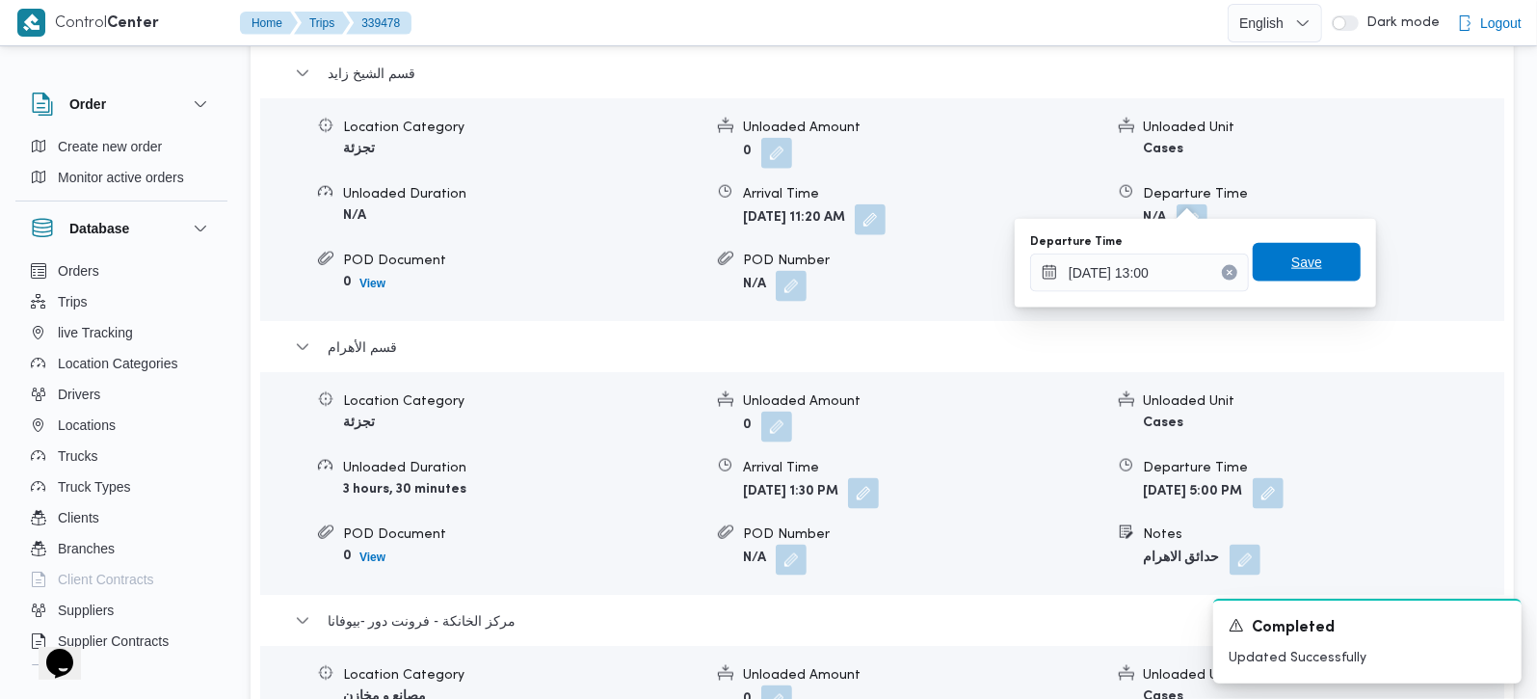
click at [1296, 258] on span "Save" at bounding box center [1306, 262] width 31 height 23
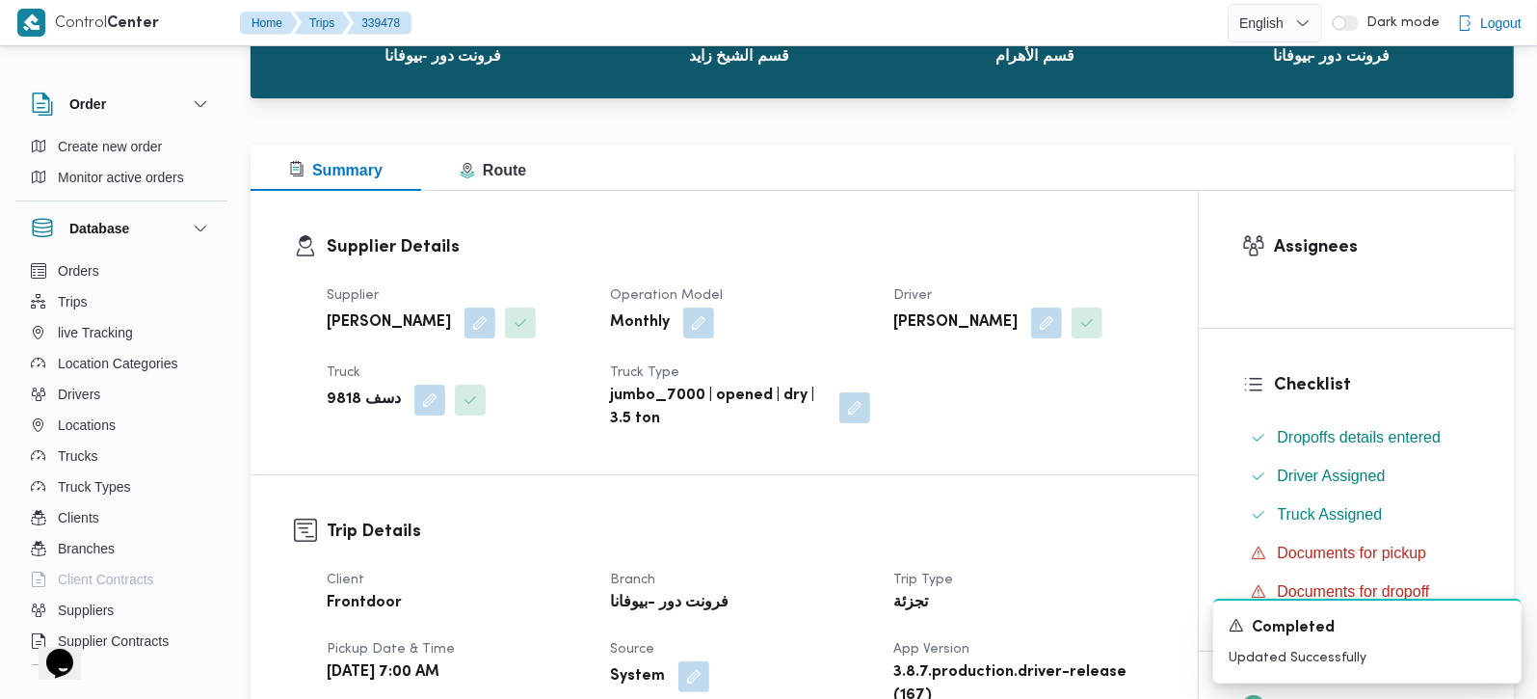
scroll to position [0, 0]
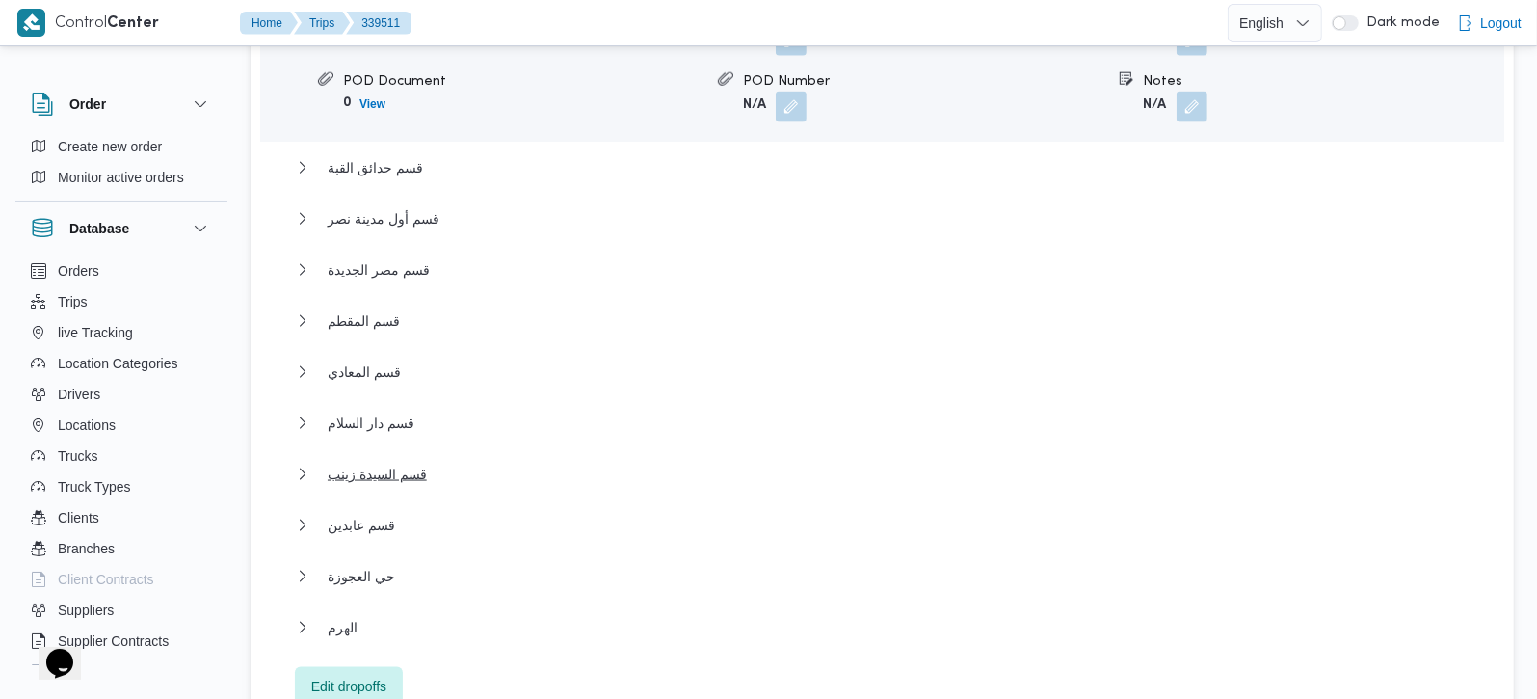
scroll to position [1927, 0]
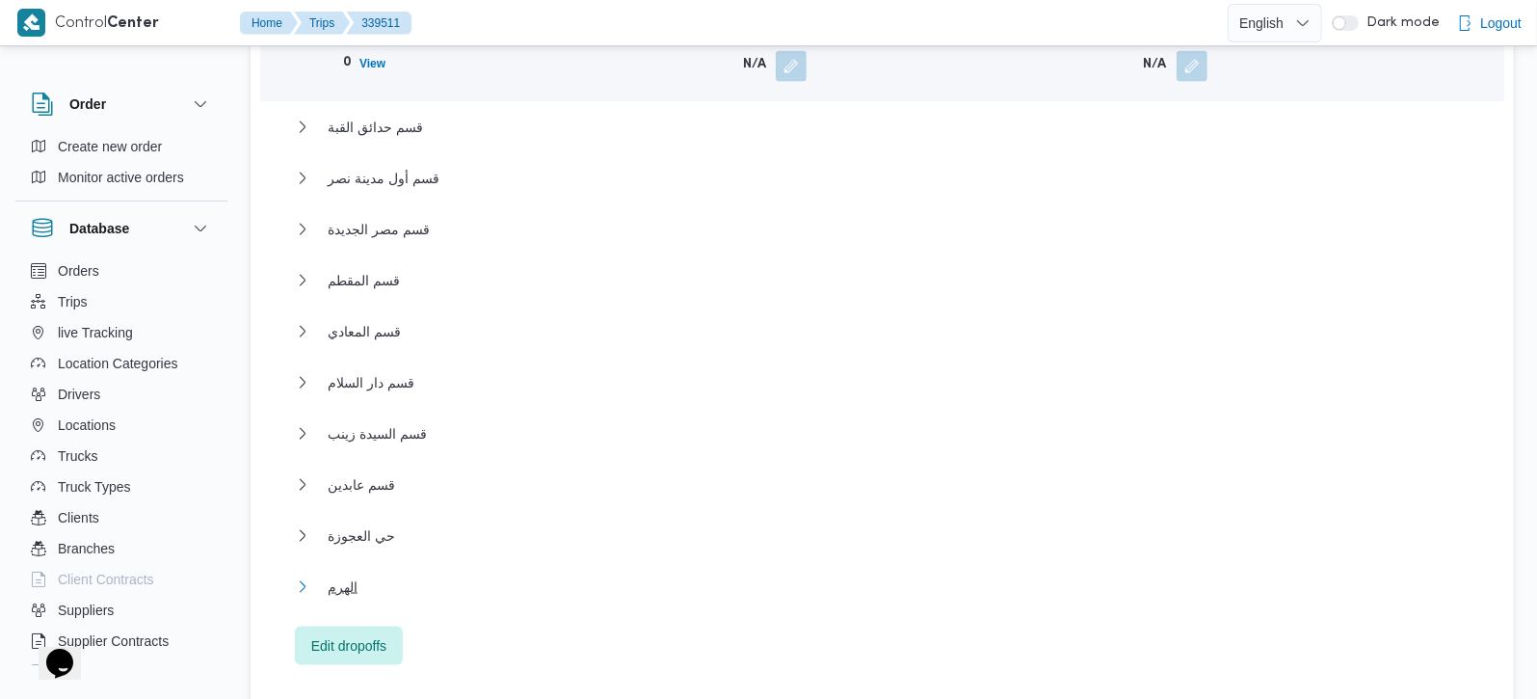
click at [349, 575] on span "الهرم" at bounding box center [343, 586] width 30 height 23
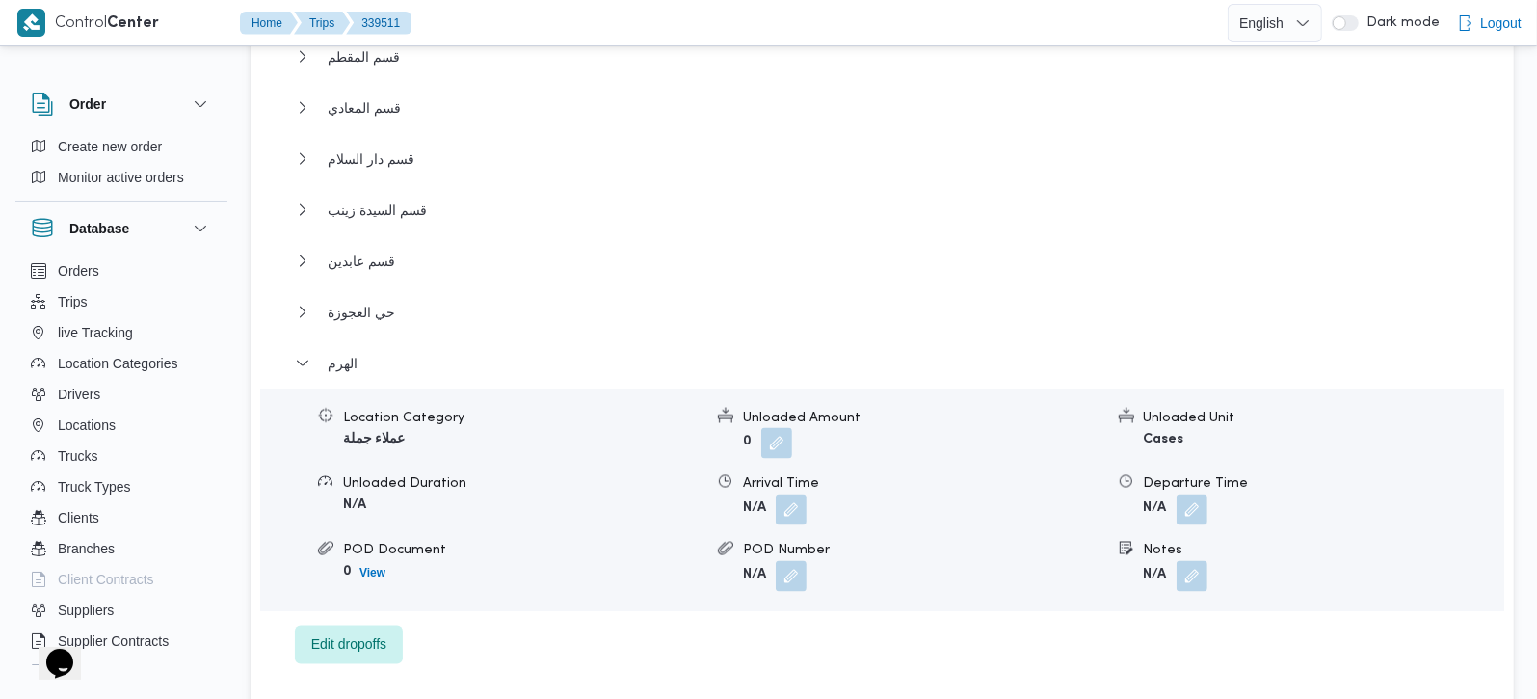
scroll to position [2154, 0]
click at [1204, 490] on button "button" at bounding box center [1192, 505] width 31 height 31
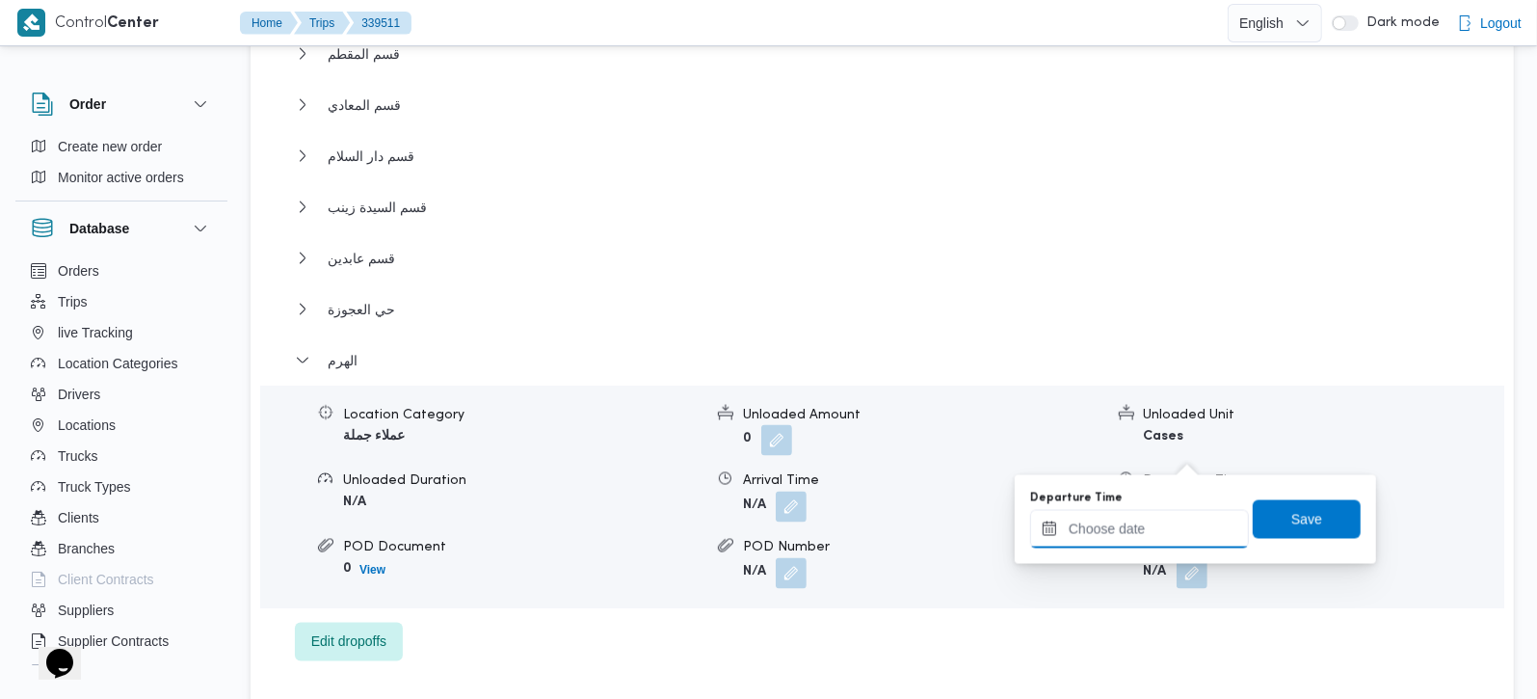
click at [1164, 539] on input "Departure Time" at bounding box center [1139, 529] width 219 height 39
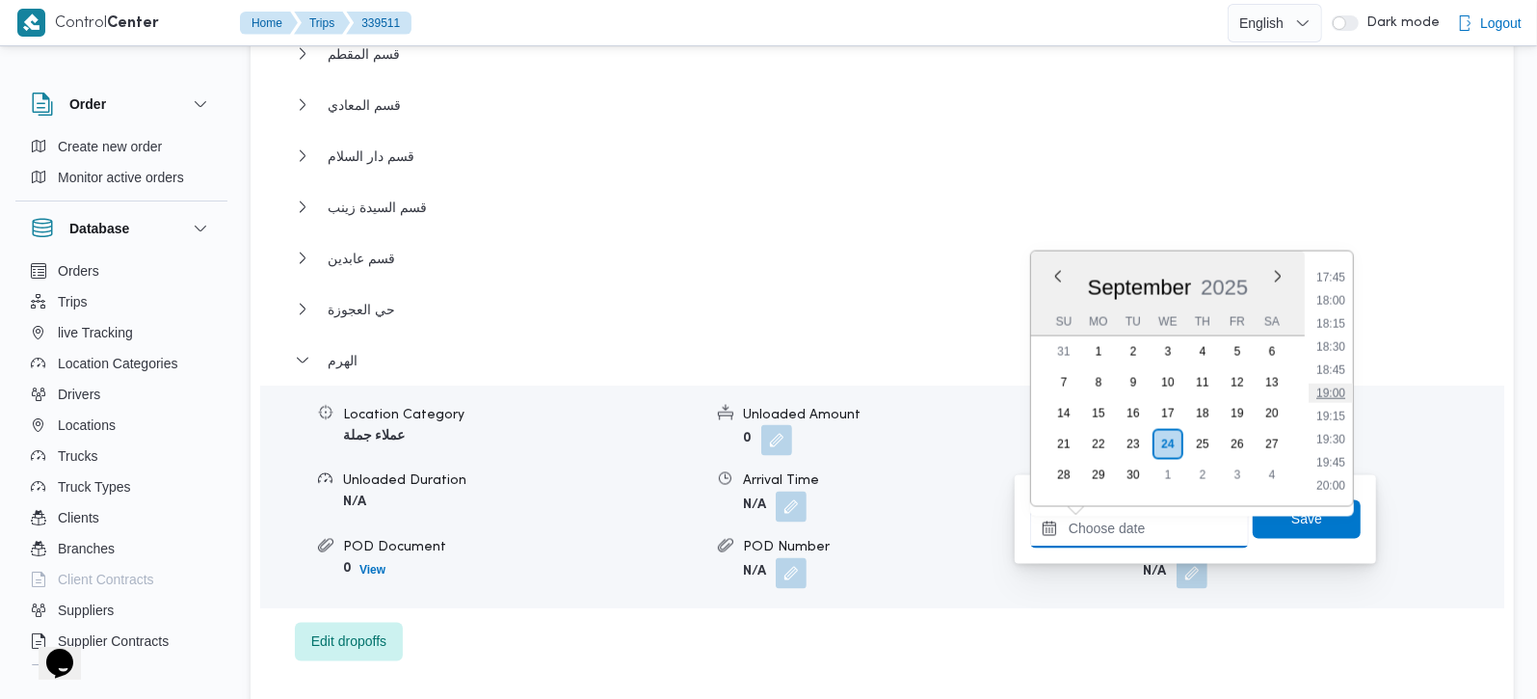
scroll to position [1527, 0]
click at [1335, 325] on li "17:00" at bounding box center [1331, 321] width 44 height 19
type input "24/09/2025 17:00"
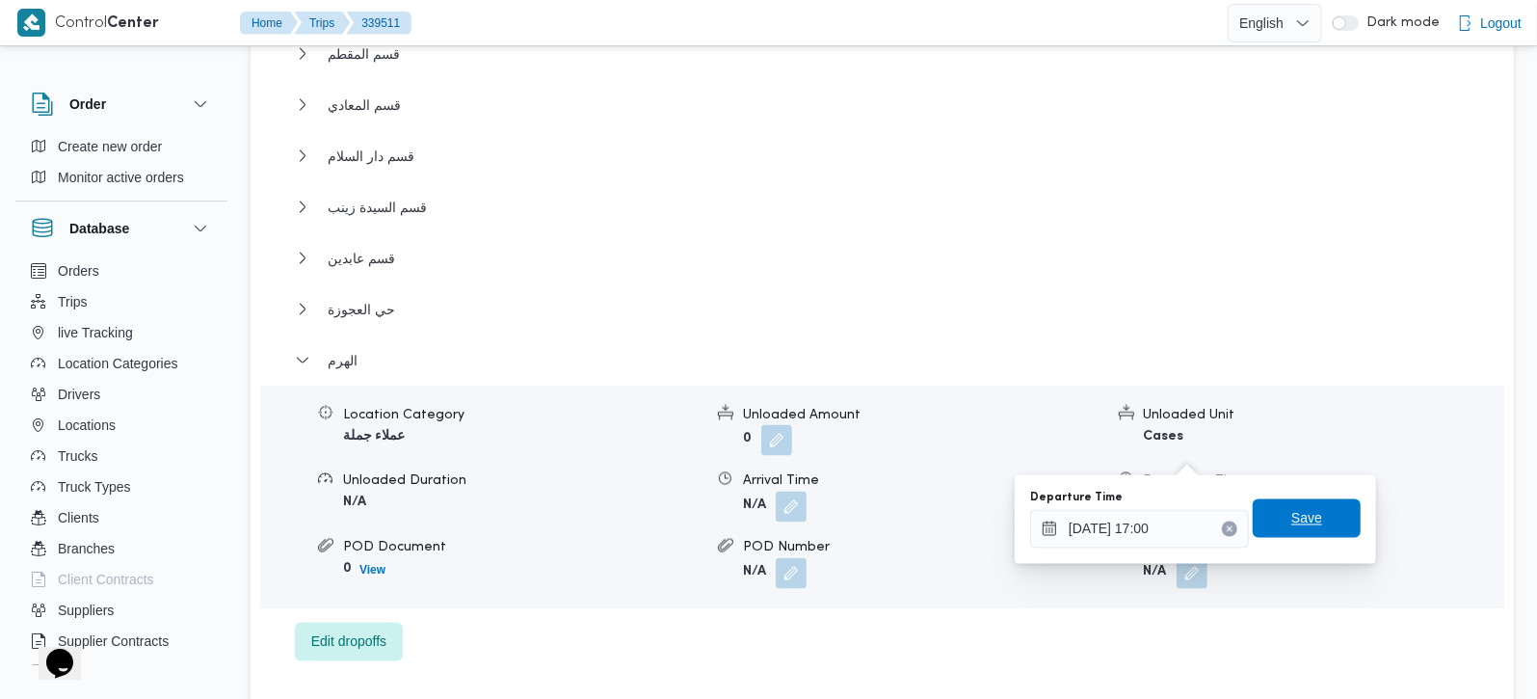
click at [1296, 528] on span "Save" at bounding box center [1306, 518] width 31 height 23
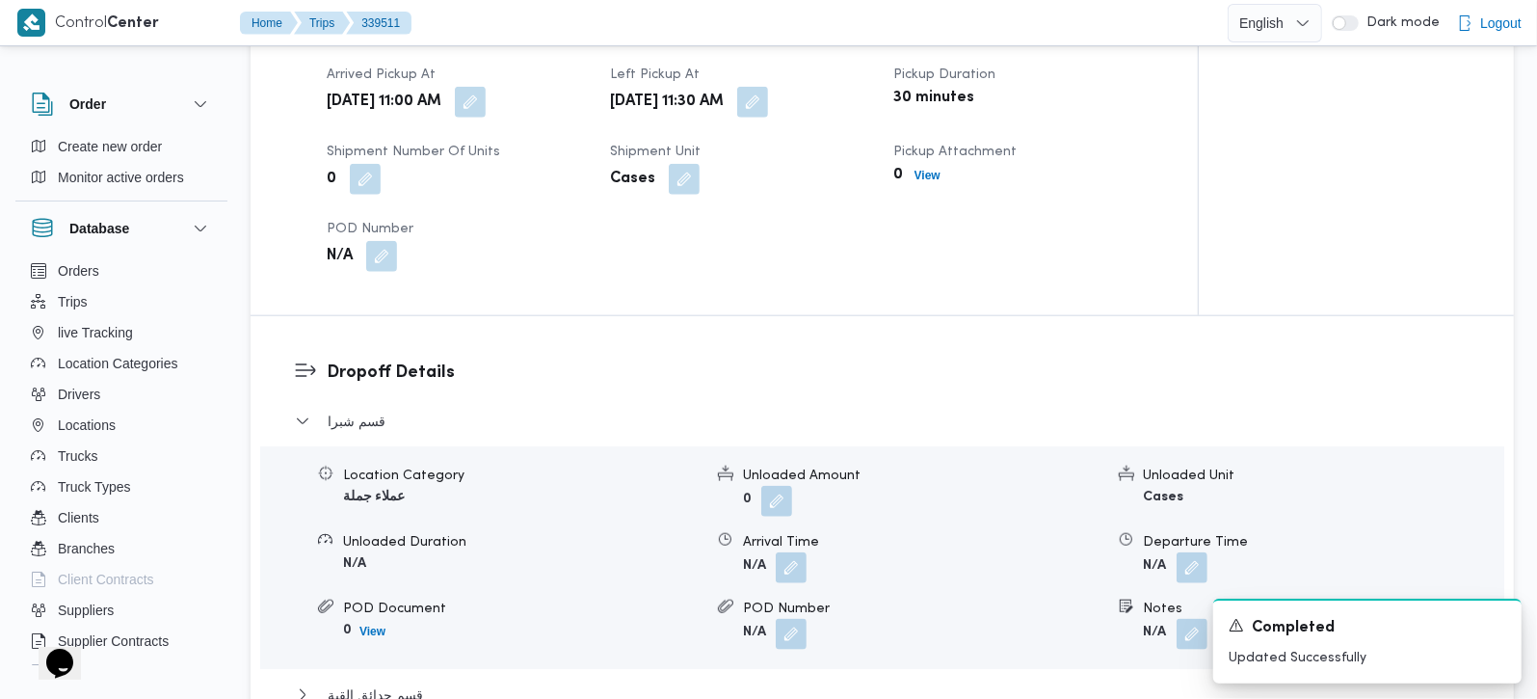
scroll to position [793, 0]
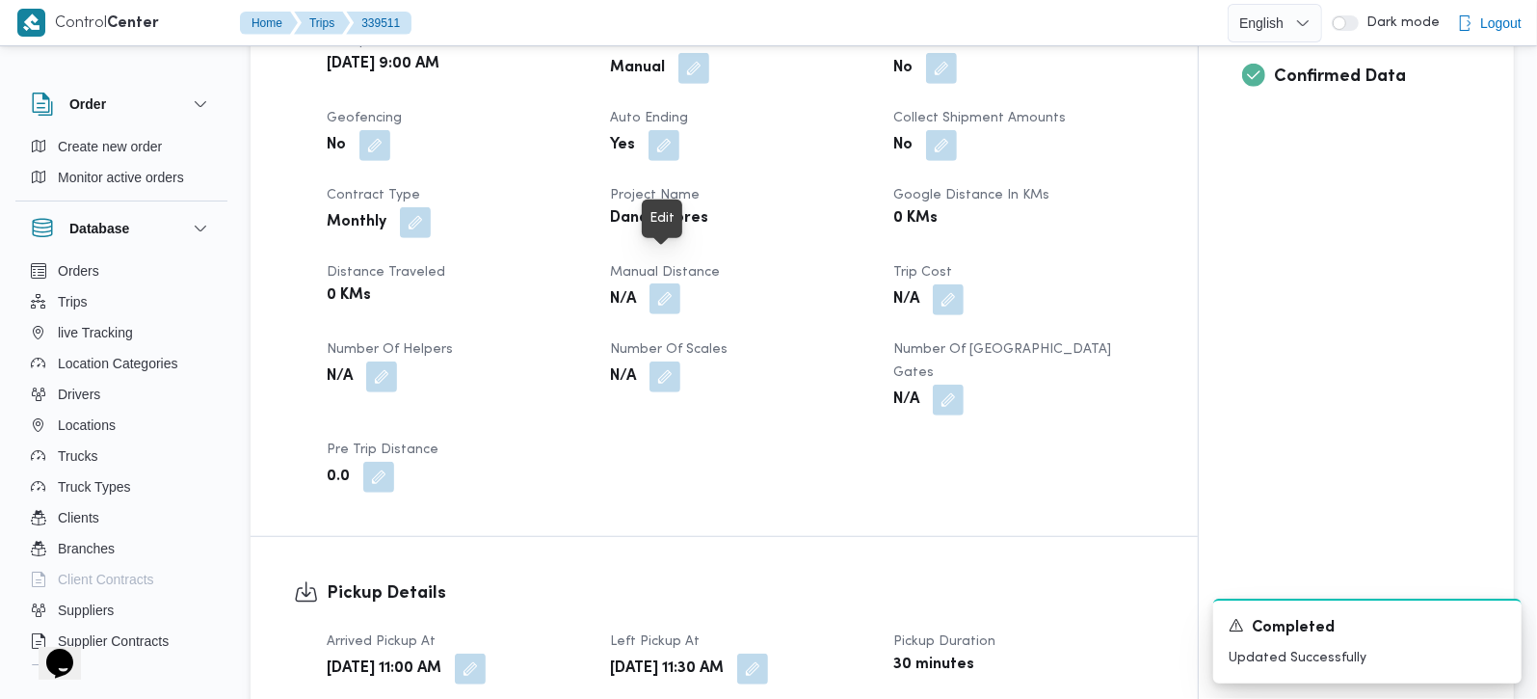
click at [674, 283] on button "button" at bounding box center [664, 298] width 31 height 31
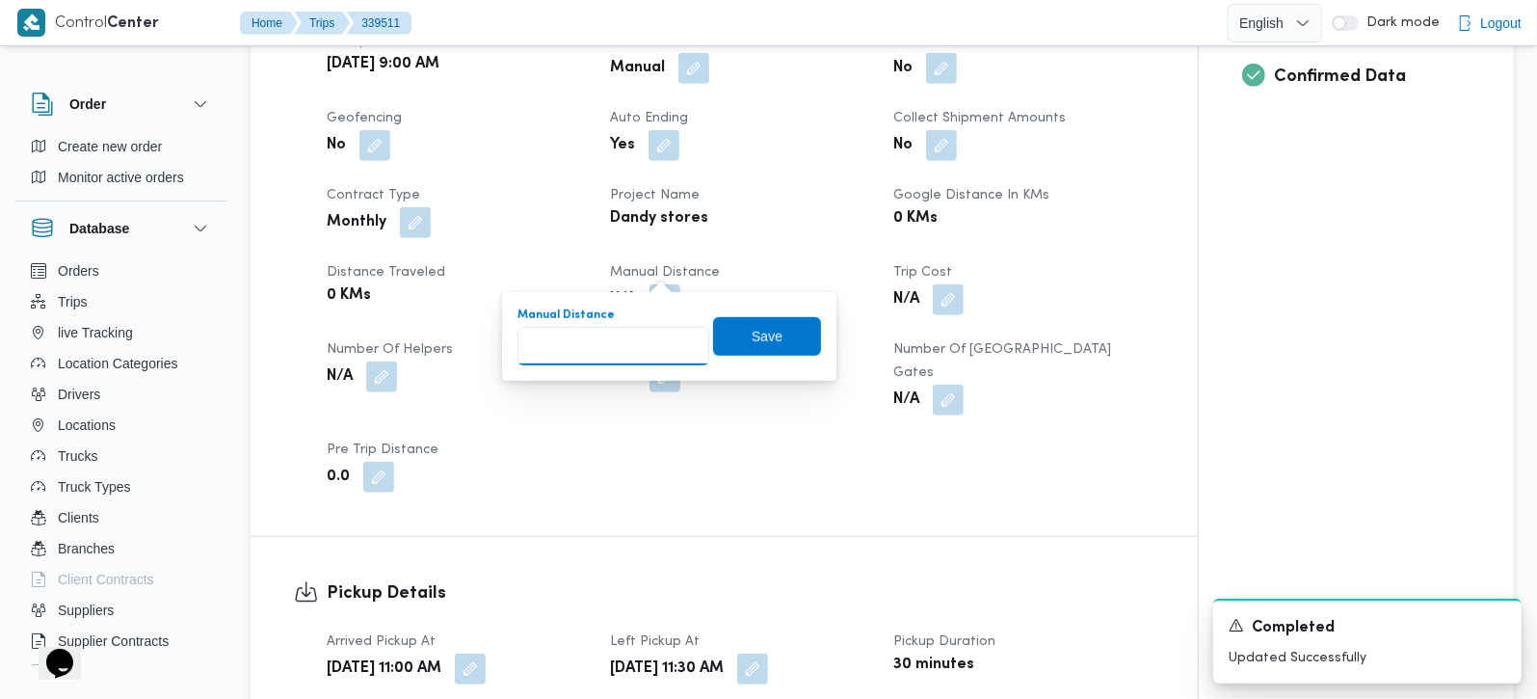
click at [598, 363] on input "Manual Distance" at bounding box center [613, 346] width 192 height 39
type input "170"
click at [787, 327] on span "Save" at bounding box center [767, 335] width 108 height 39
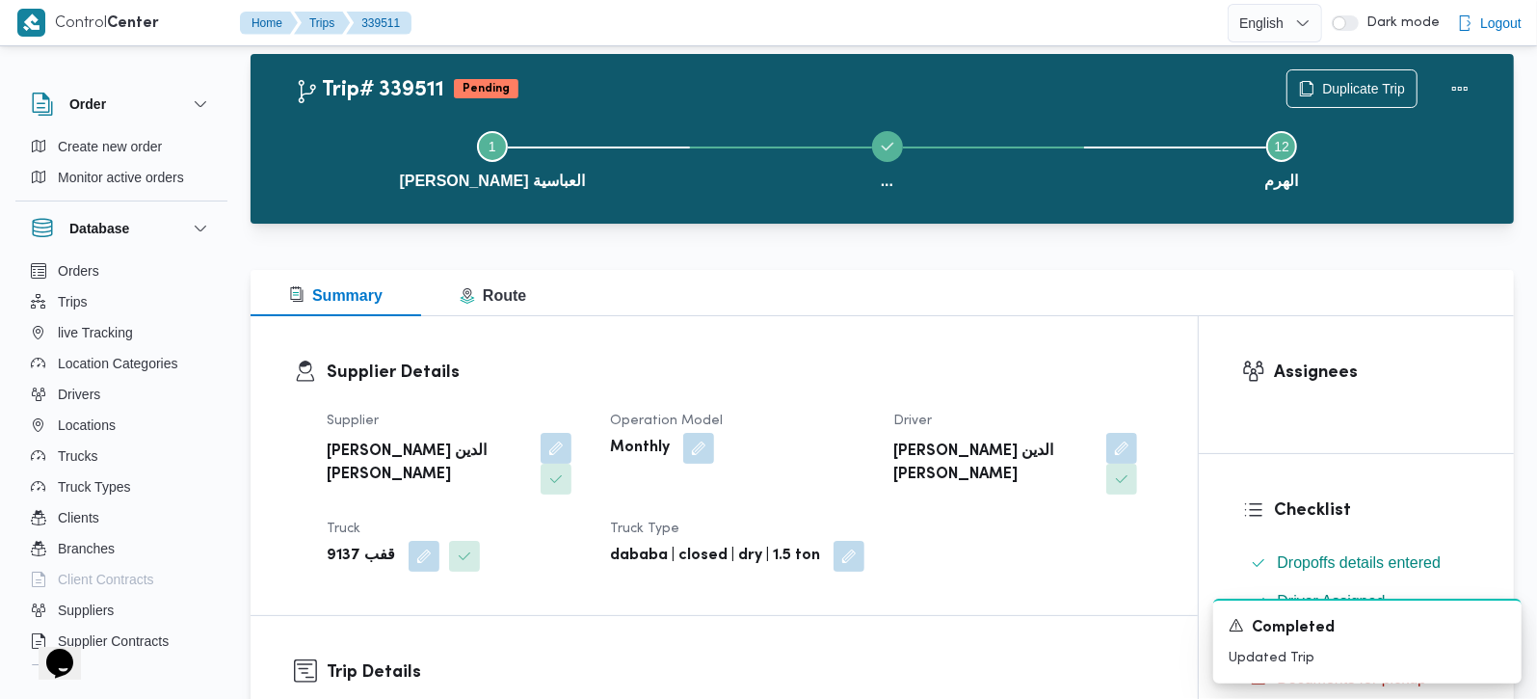
scroll to position [0, 0]
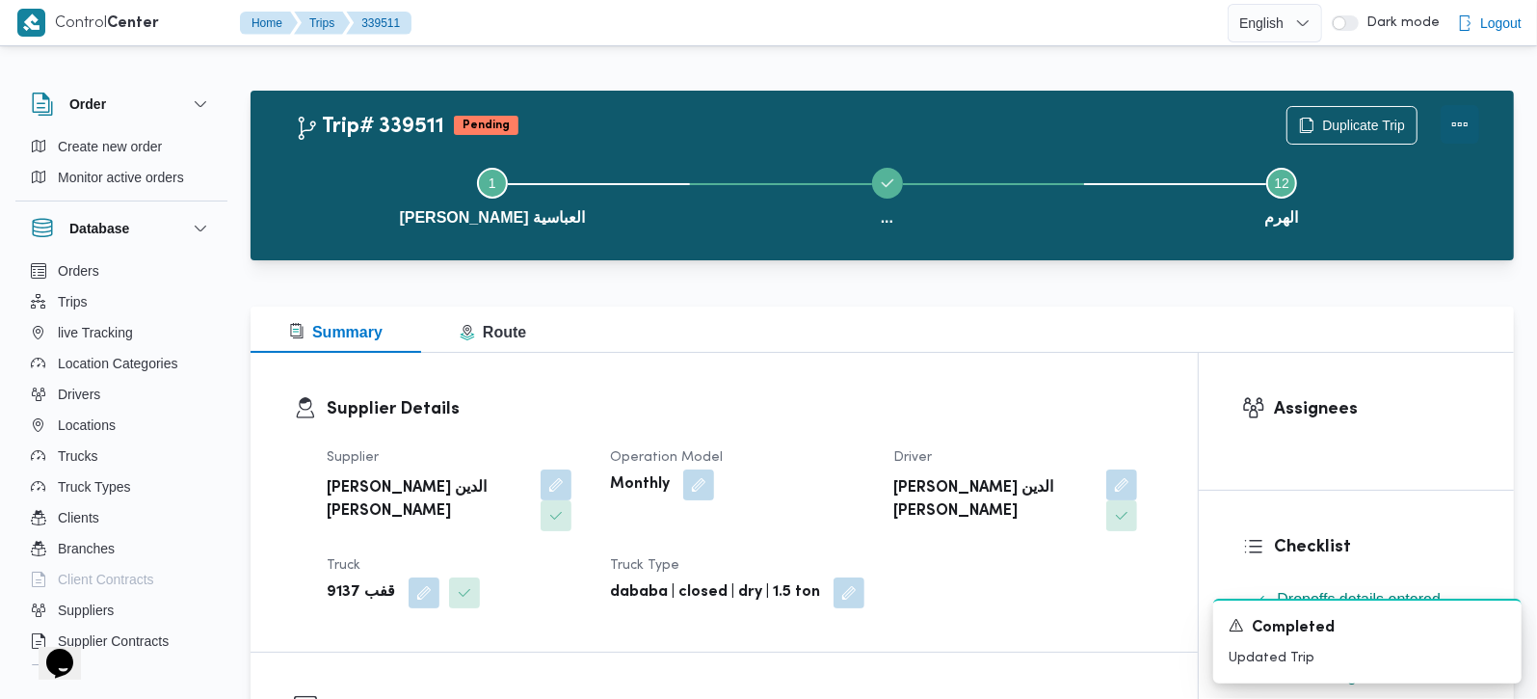
click at [1459, 124] on button "Actions" at bounding box center [1460, 124] width 39 height 39
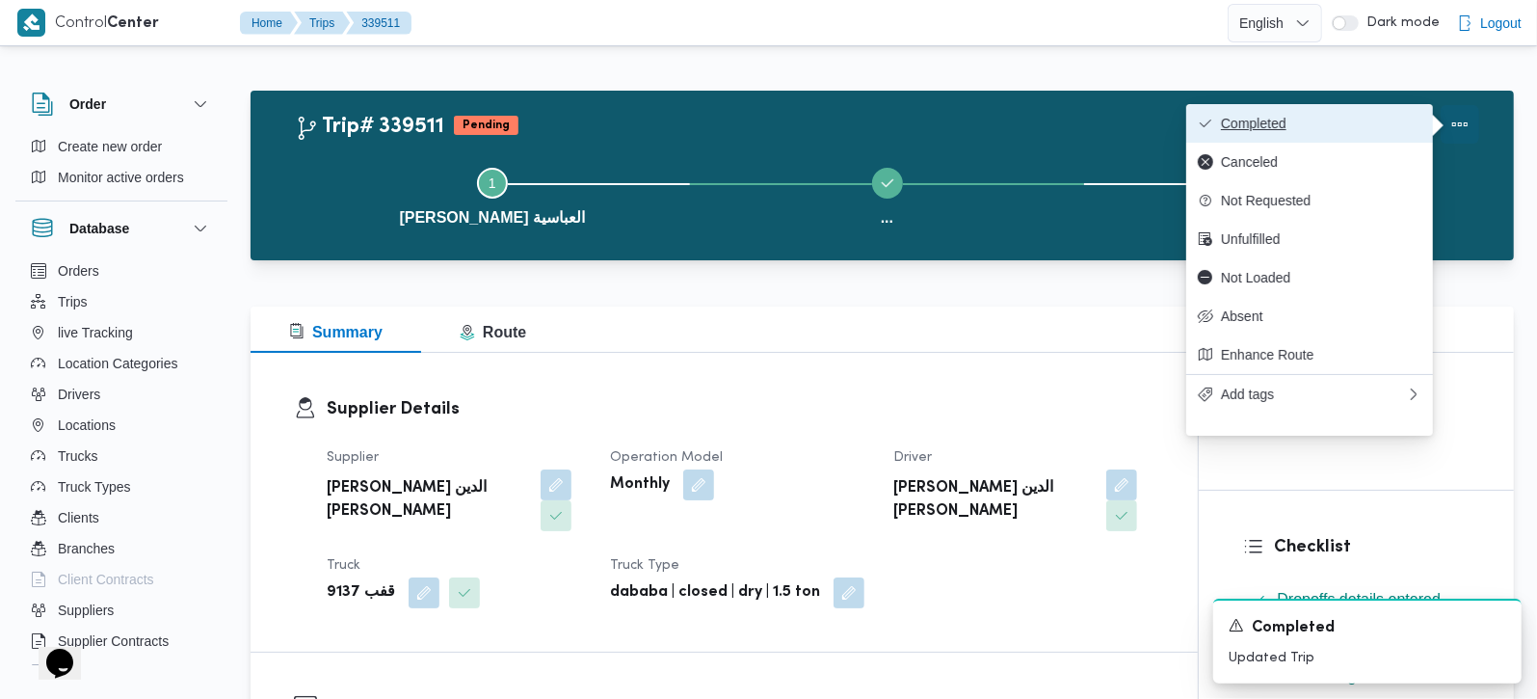
click at [1334, 112] on button "Completed" at bounding box center [1309, 123] width 247 height 39
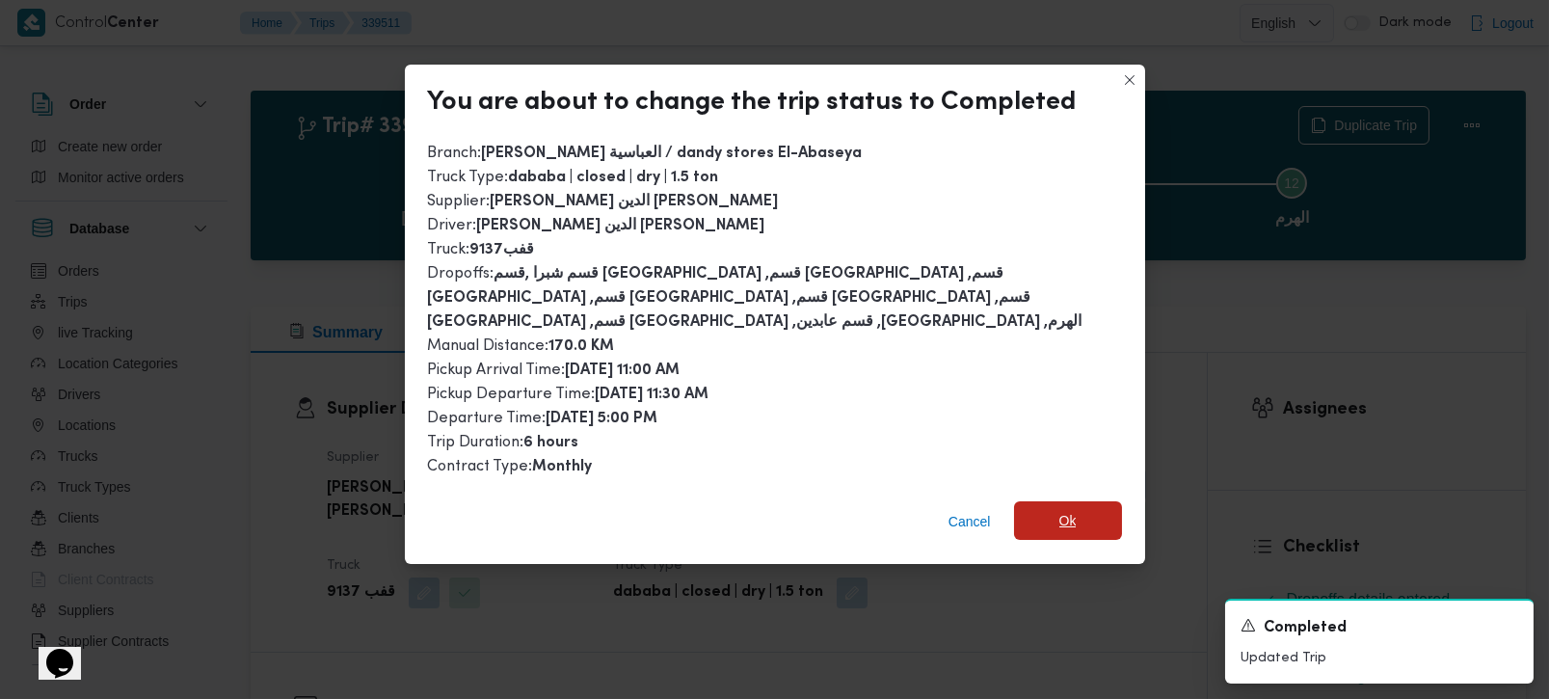
click at [1026, 501] on span "Ok" at bounding box center [1068, 520] width 108 height 39
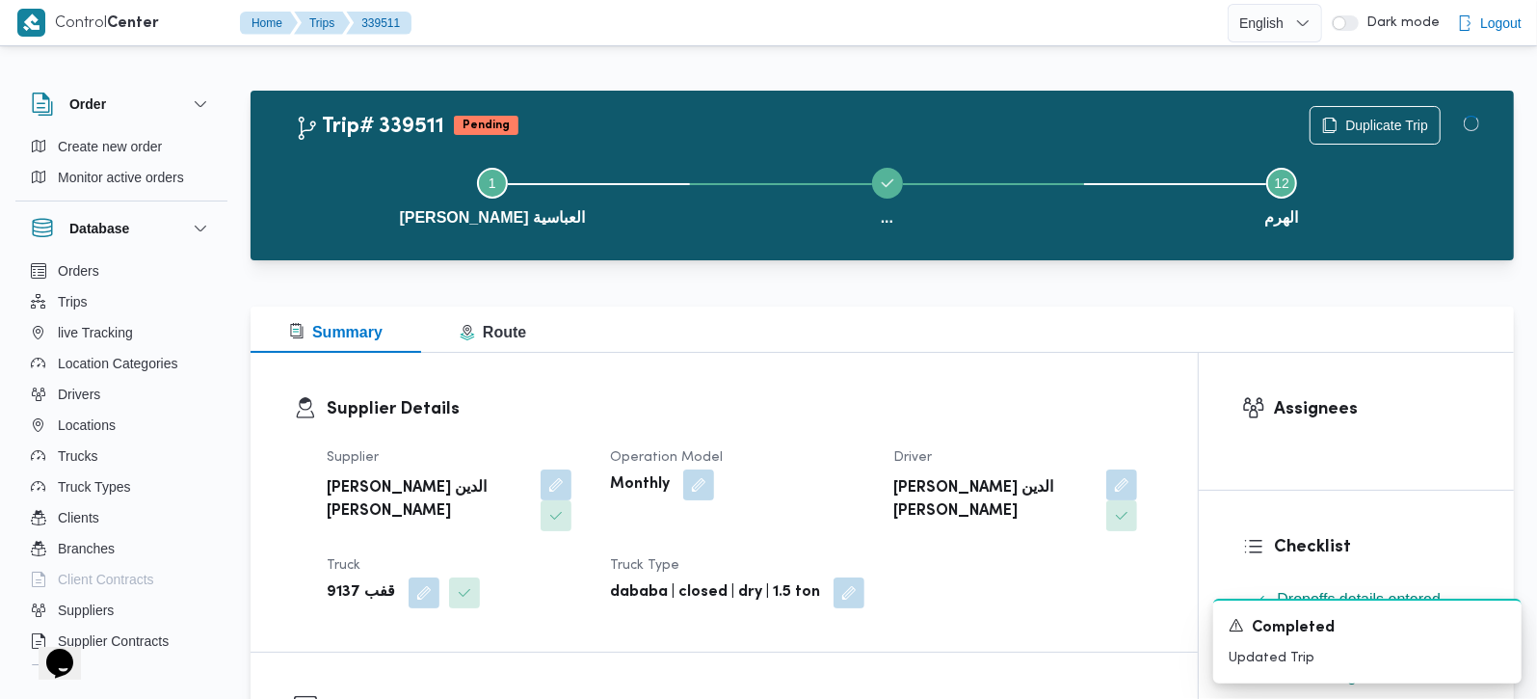
click at [891, 358] on div "Supplier Details Supplier محمد صلاح الدين سيد محمد Operation Model Monthly Driv…" at bounding box center [724, 502] width 947 height 299
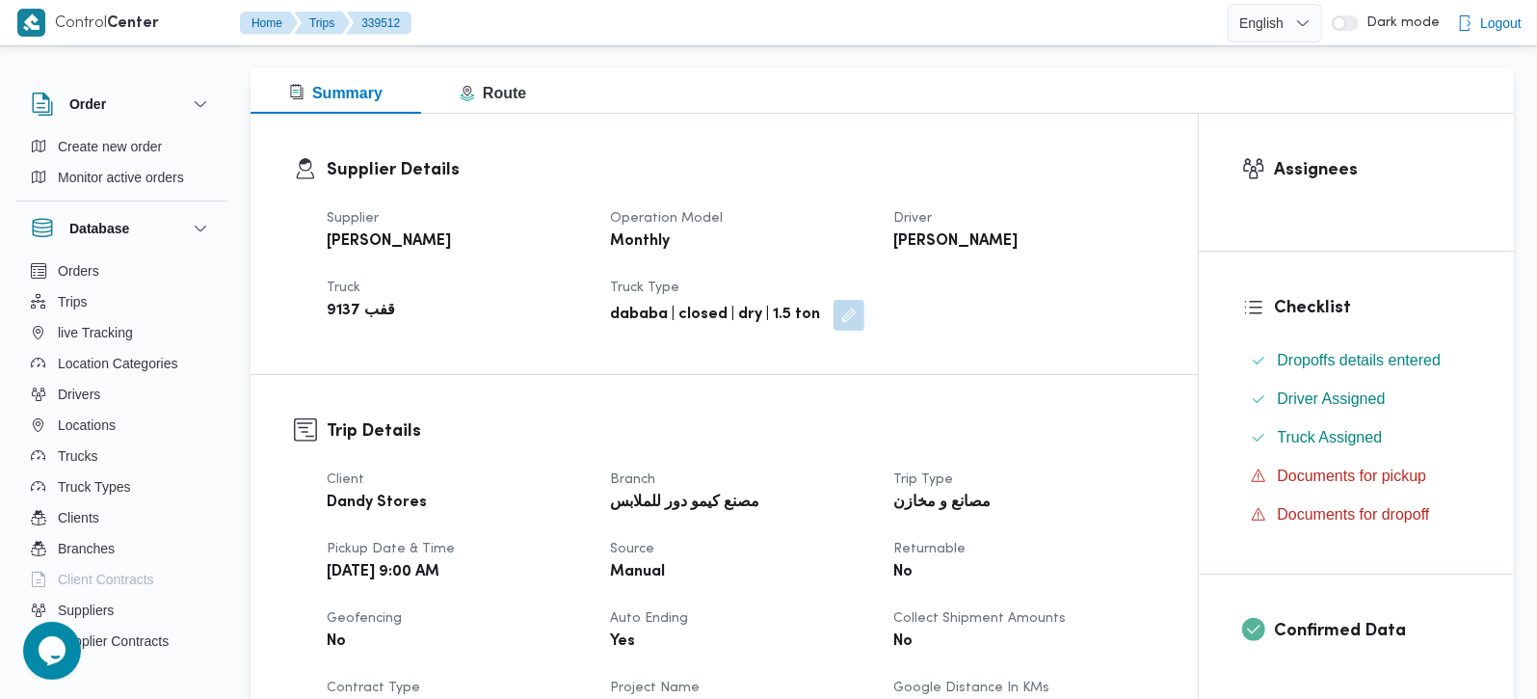
scroll to position [567, 0]
